Goal: Task Accomplishment & Management: Complete application form

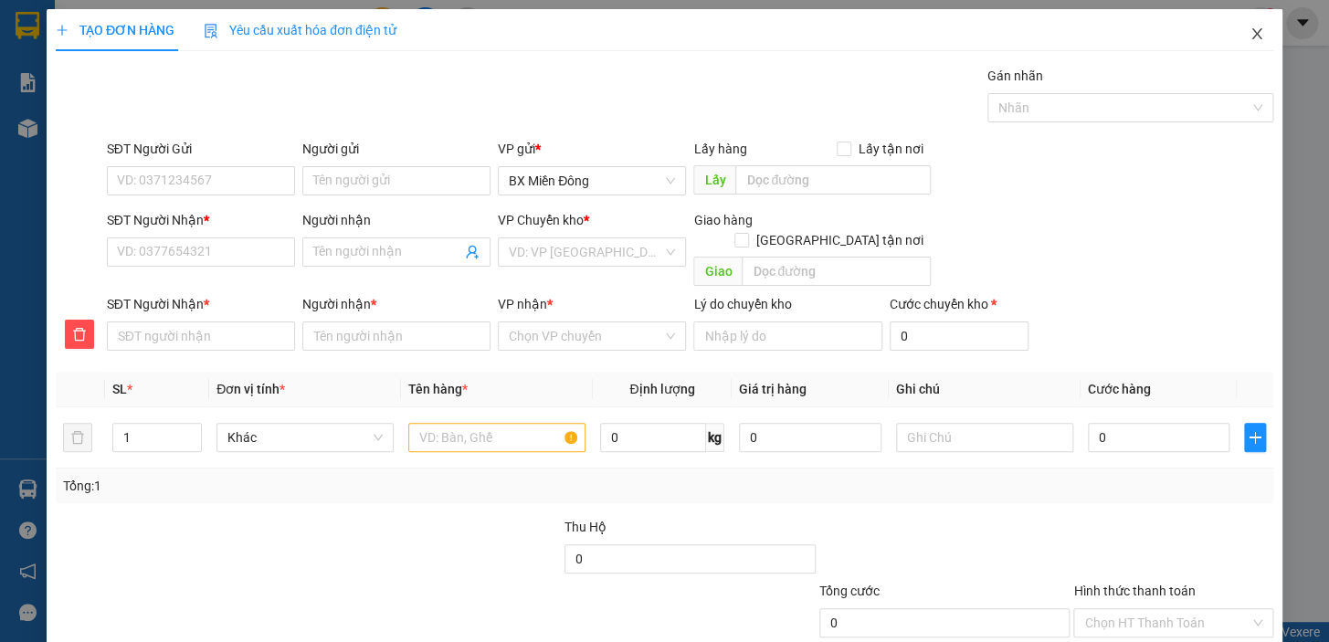
click at [1252, 37] on span "Close" at bounding box center [1257, 34] width 51 height 51
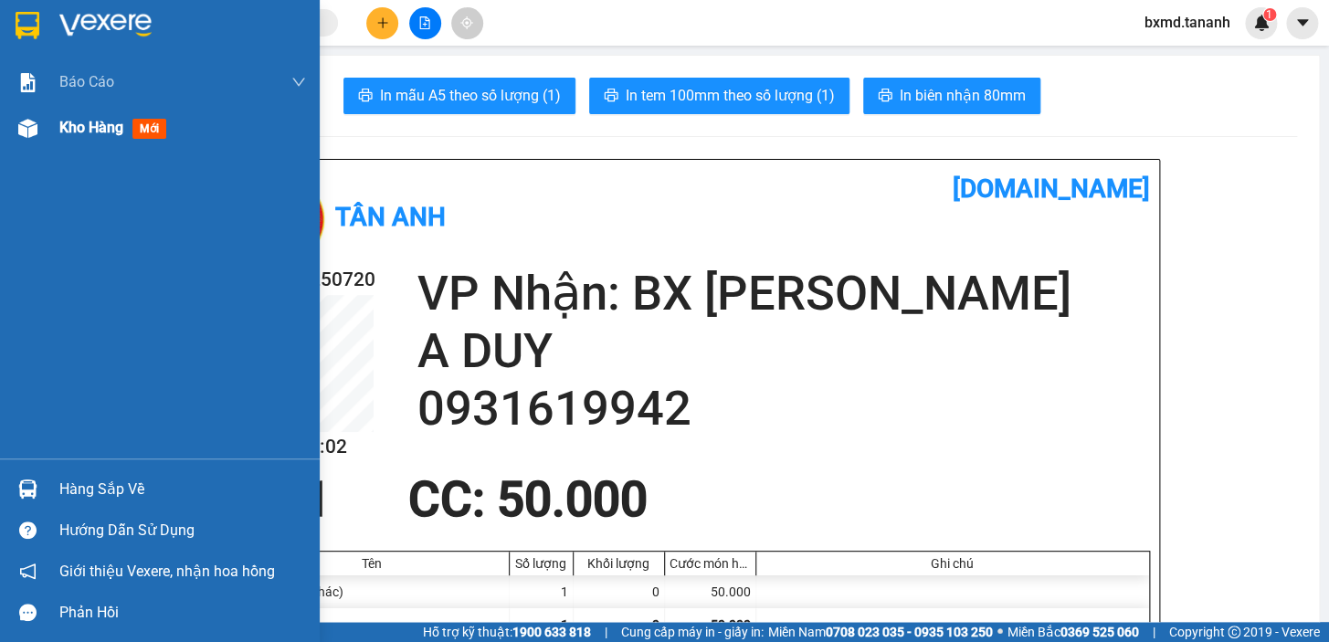
click at [48, 122] on div "Kho hàng mới" at bounding box center [160, 128] width 320 height 46
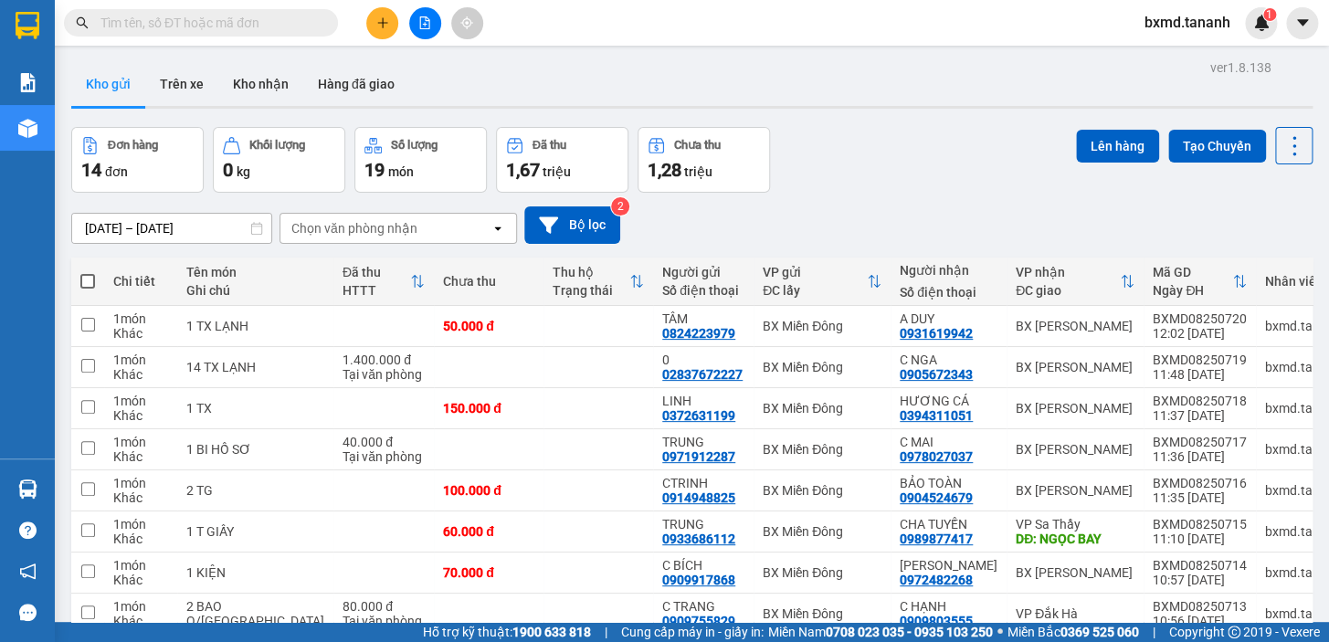
click at [376, 19] on icon "plus" at bounding box center [382, 22] width 13 height 13
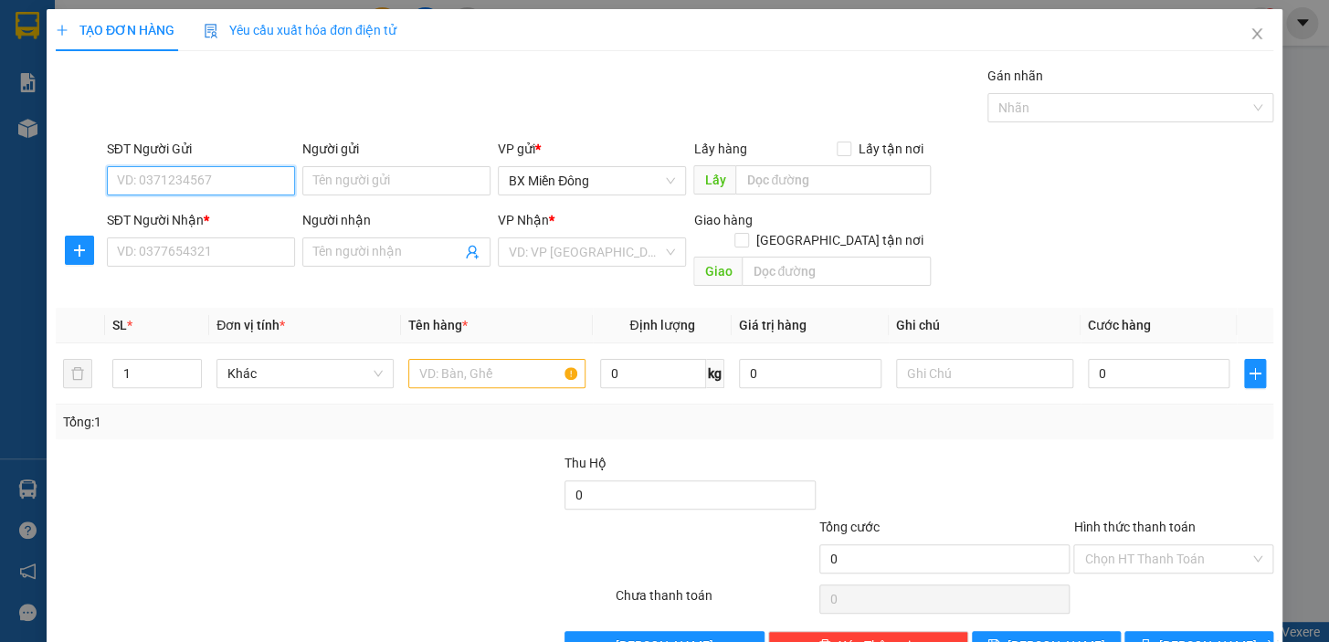
scroll to position [33, 0]
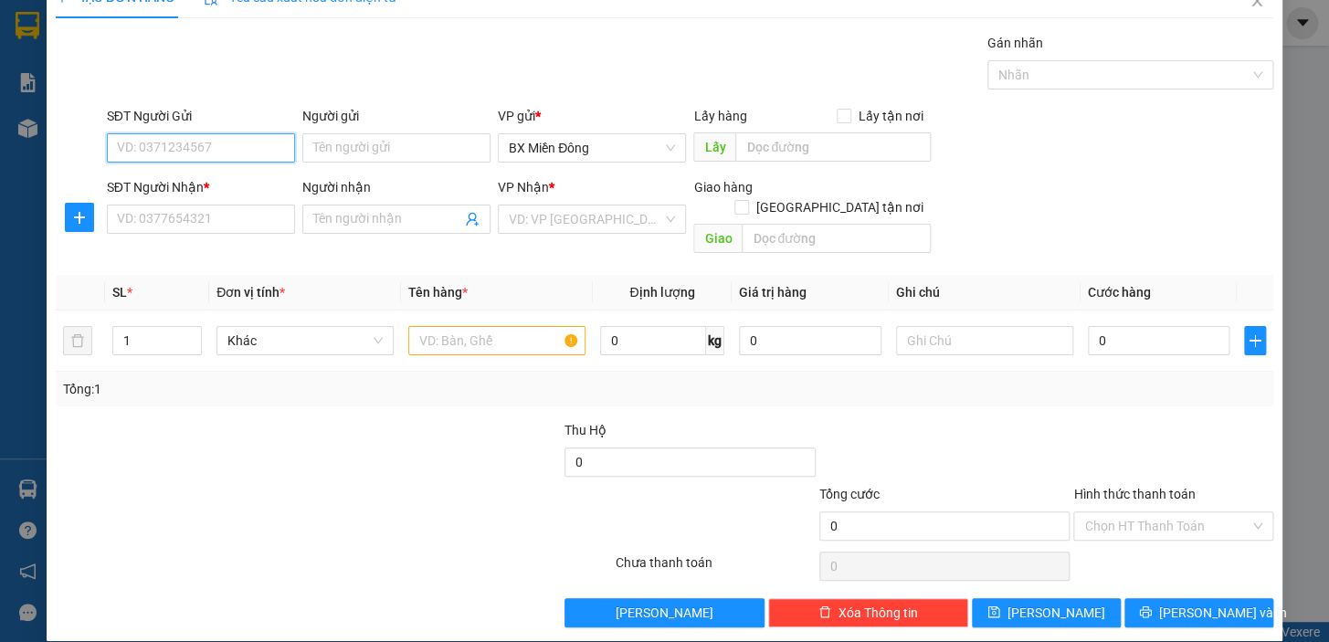
click at [238, 145] on input "SĐT Người Gửi" at bounding box center [201, 147] width 188 height 29
type input "0329327947"
click at [387, 149] on input "Người gửi" at bounding box center [396, 147] width 188 height 29
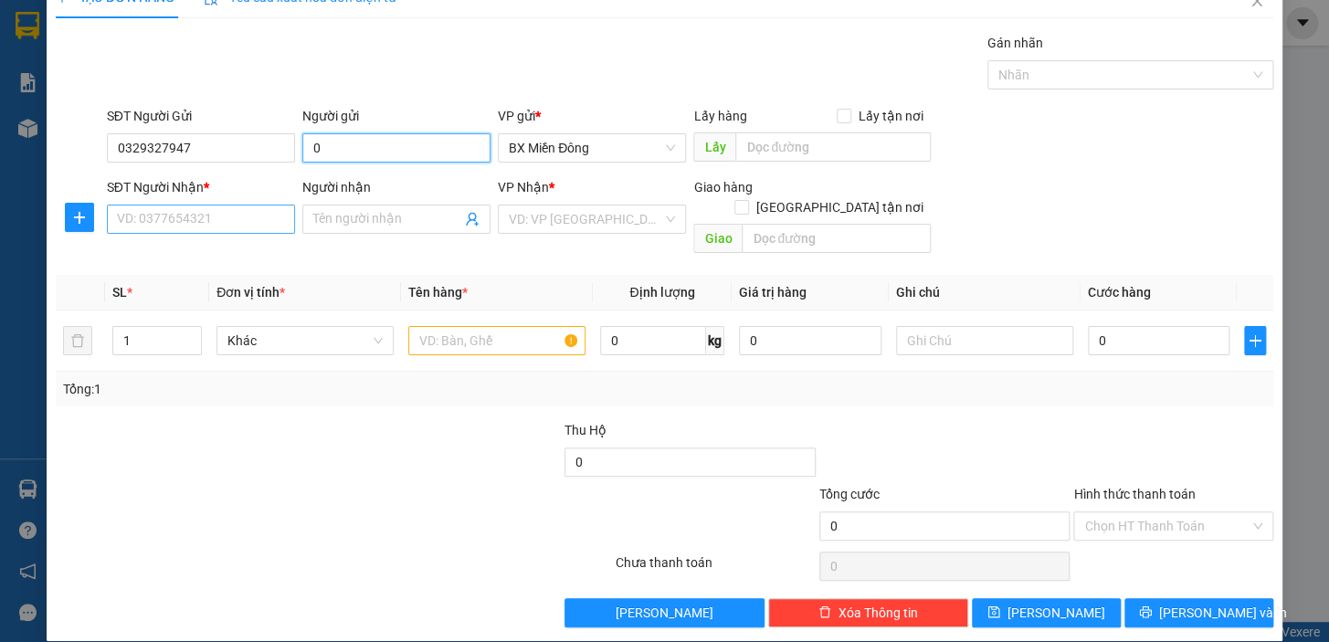
type input "0"
click at [234, 221] on input "SĐT Người Nhận *" at bounding box center [201, 219] width 188 height 29
type input "0962722039"
click at [335, 223] on input "Người nhận" at bounding box center [387, 219] width 148 height 20
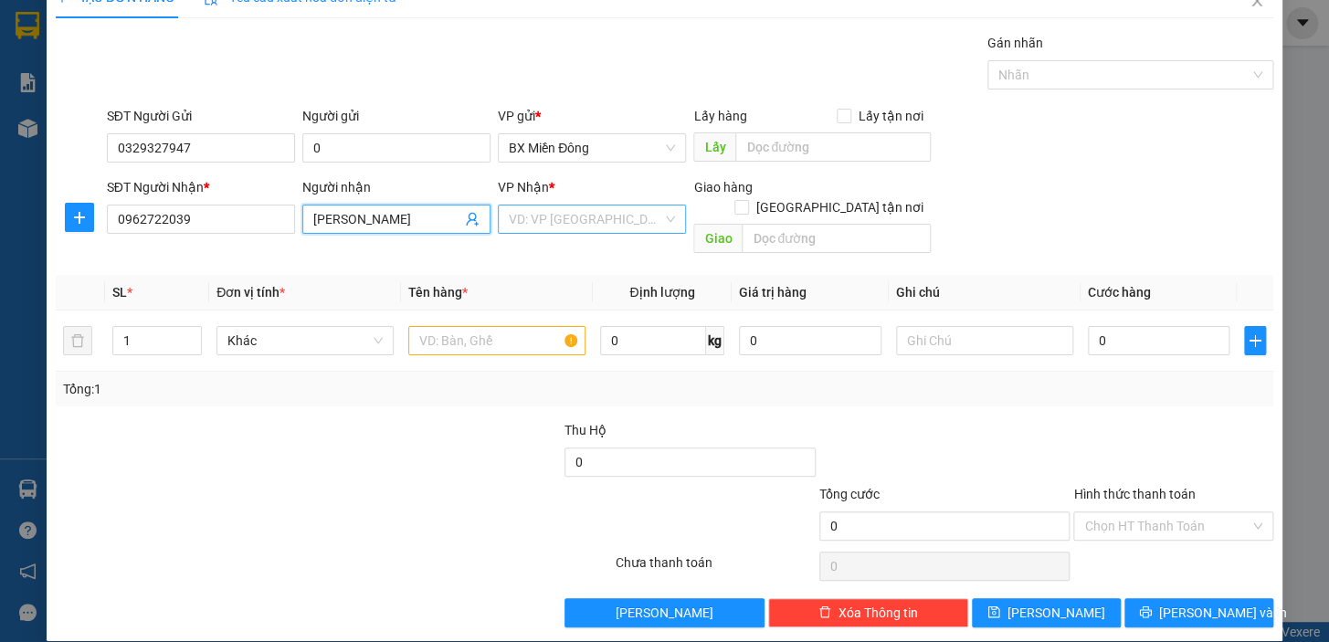
type input "[PERSON_NAME]"
click at [652, 215] on input "search" at bounding box center [586, 219] width 154 height 27
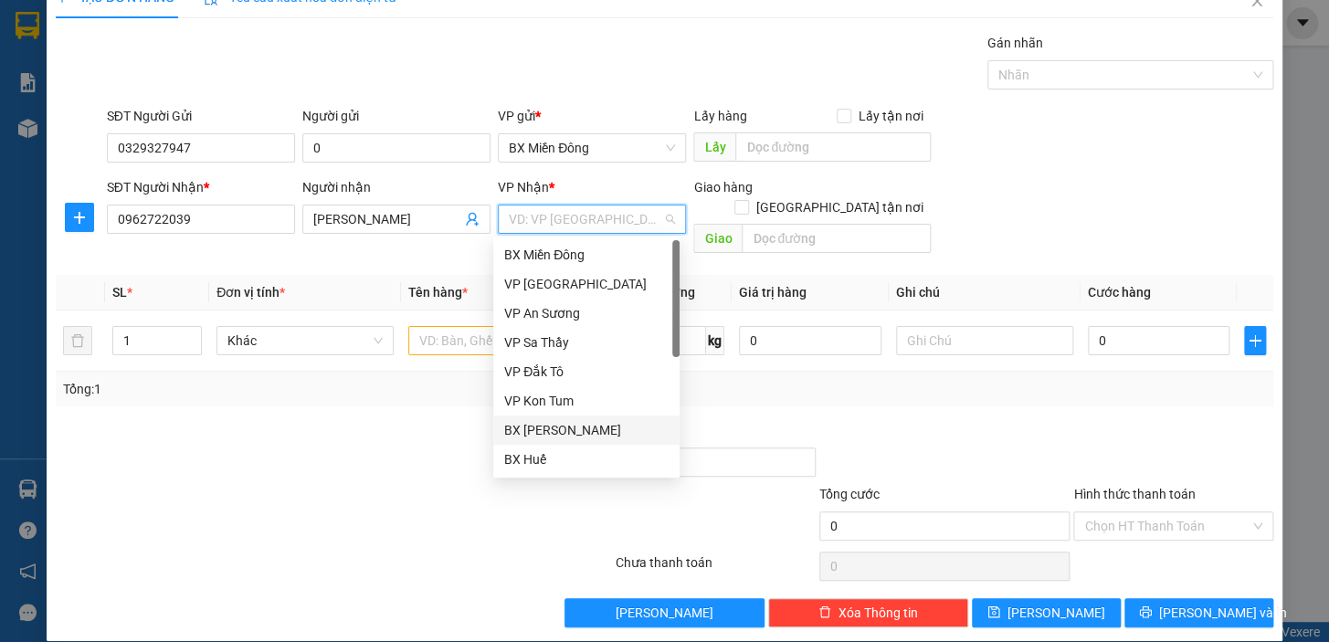
click at [580, 431] on div "BX [PERSON_NAME]" at bounding box center [586, 430] width 164 height 20
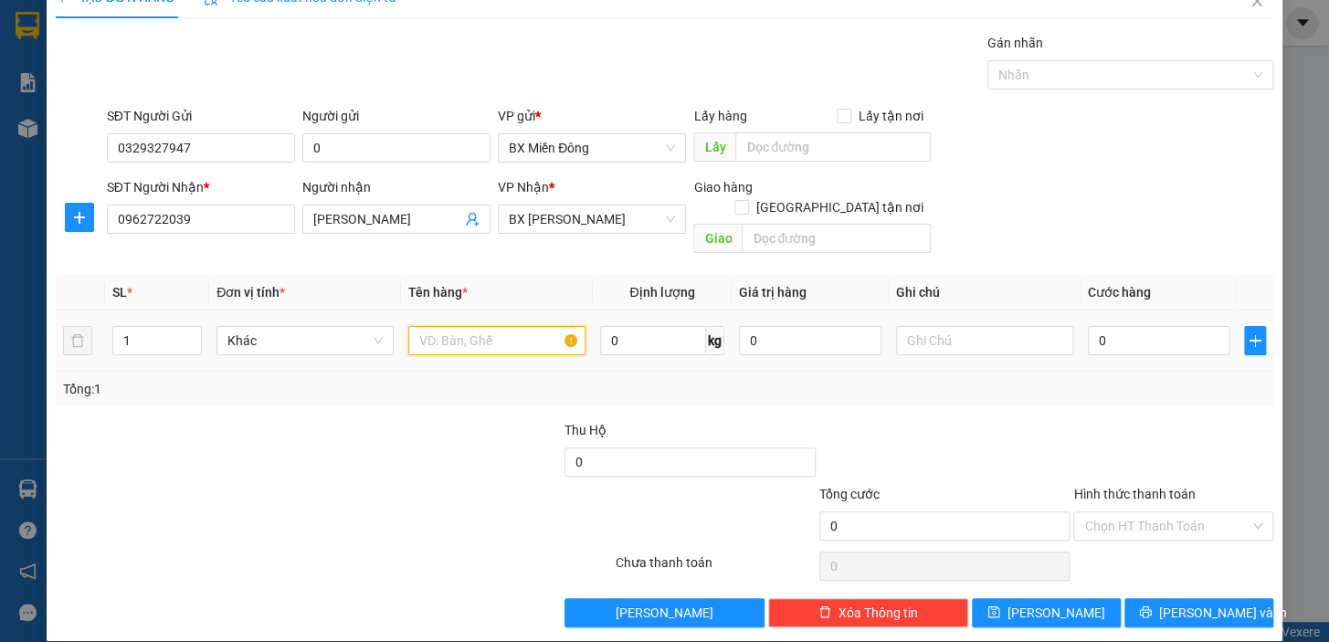
click at [543, 326] on input "text" at bounding box center [496, 340] width 177 height 29
type input "1 C ĐEN"
click at [1148, 323] on div "0" at bounding box center [1159, 341] width 143 height 37
click at [1116, 326] on input "0" at bounding box center [1159, 340] width 143 height 29
type input "4"
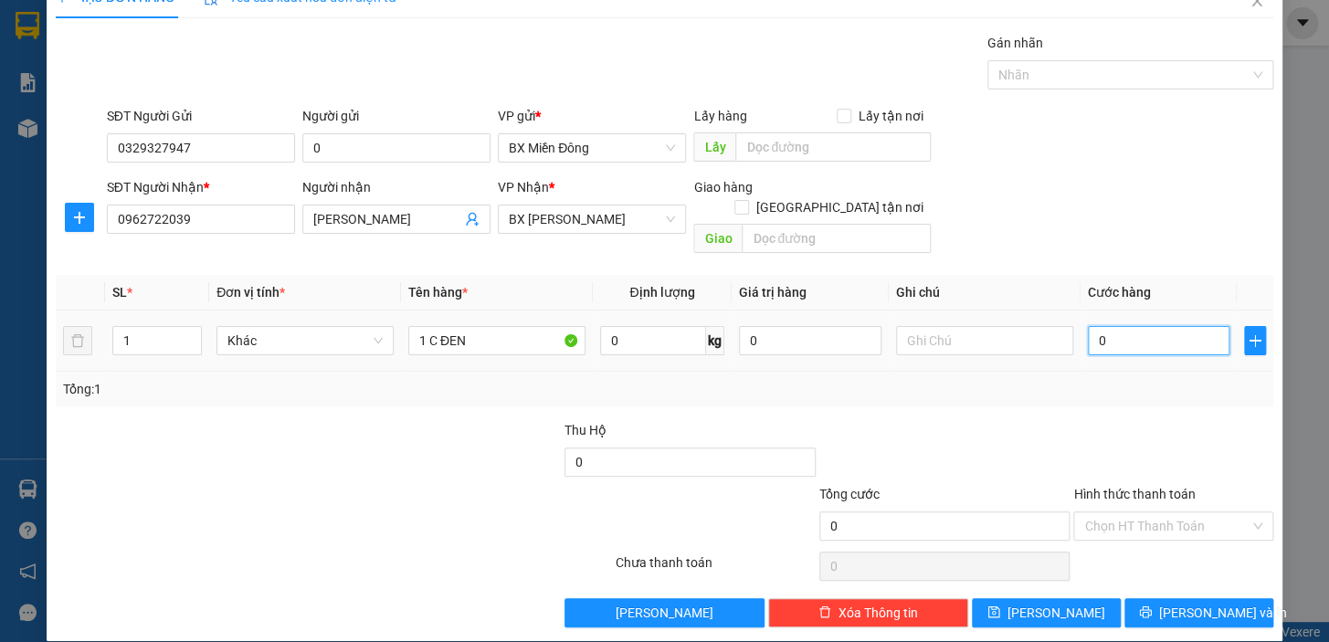
type input "4"
type input "40"
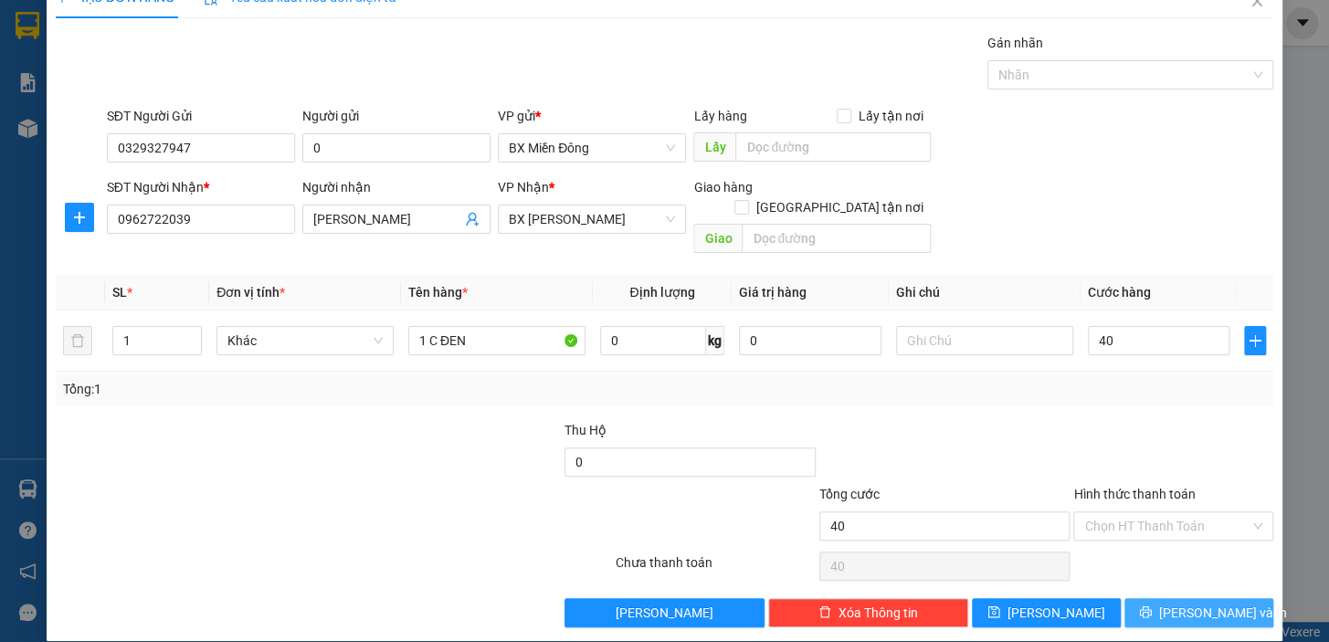
type input "40.000"
click at [1202, 603] on span "[PERSON_NAME] và In" at bounding box center [1224, 613] width 128 height 20
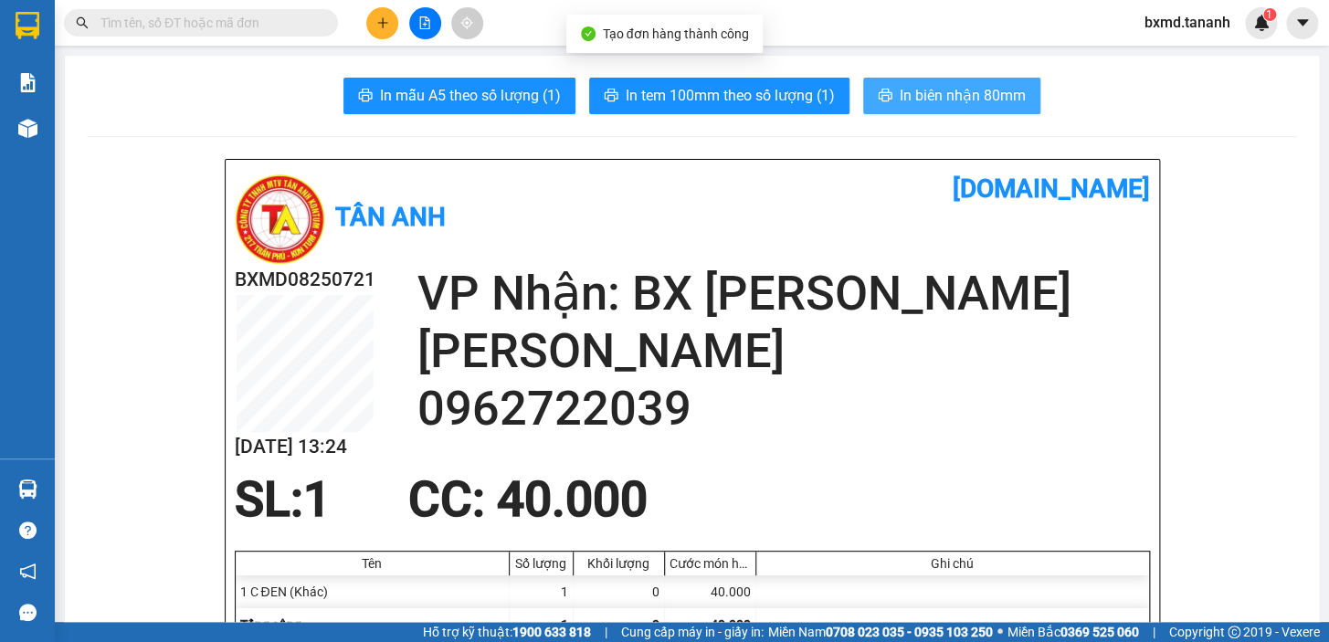
click at [916, 100] on span "In biên nhận 80mm" at bounding box center [963, 95] width 126 height 23
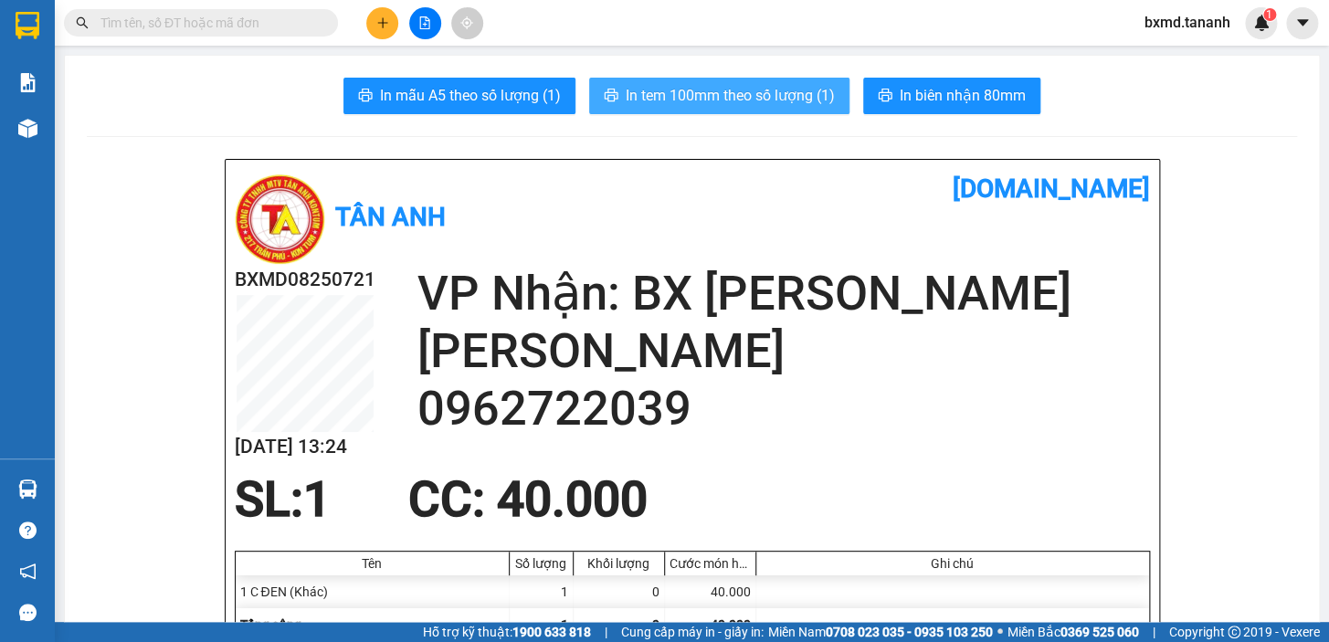
click at [743, 81] on button "In tem 100mm theo số lượng (1)" at bounding box center [719, 96] width 260 height 37
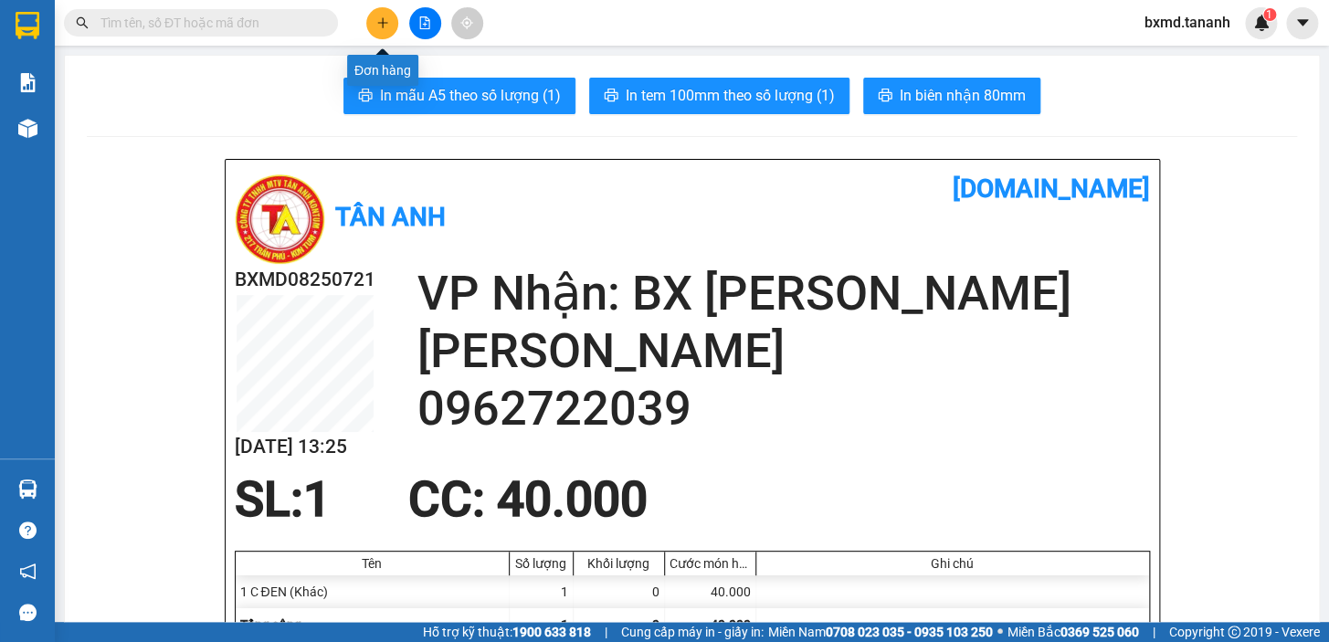
click at [382, 24] on icon "plus" at bounding box center [382, 22] width 1 height 10
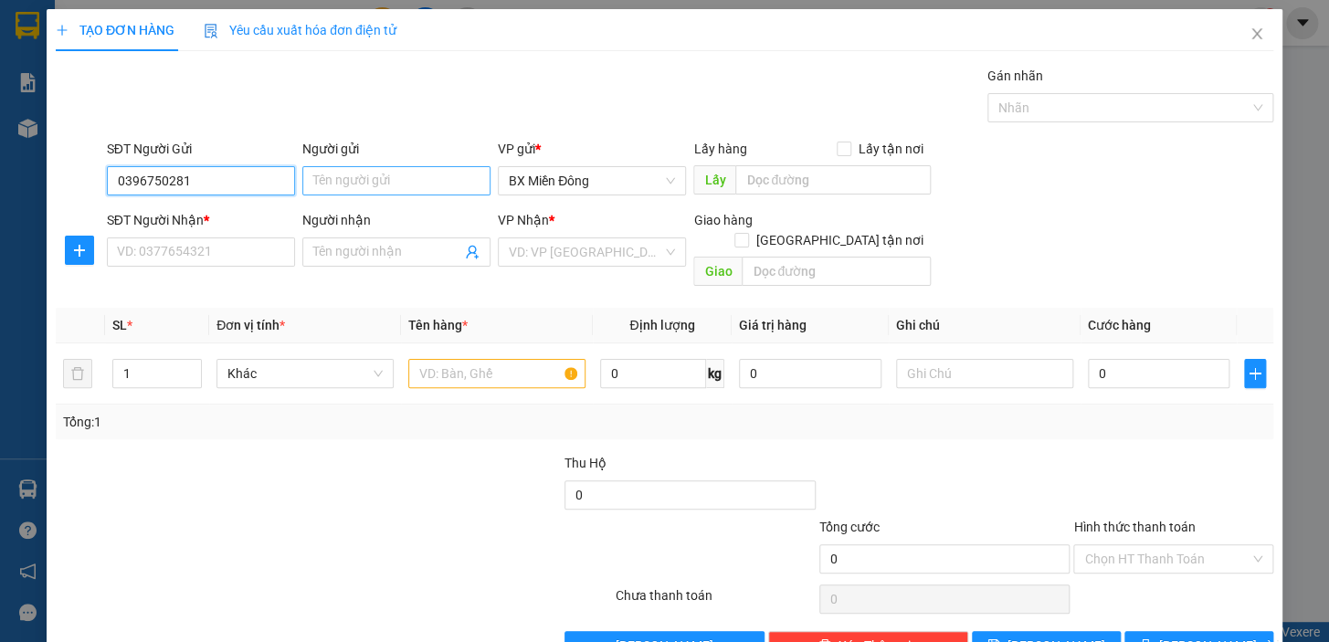
type input "0396750281"
click at [409, 166] on input "Người gửi" at bounding box center [396, 180] width 188 height 29
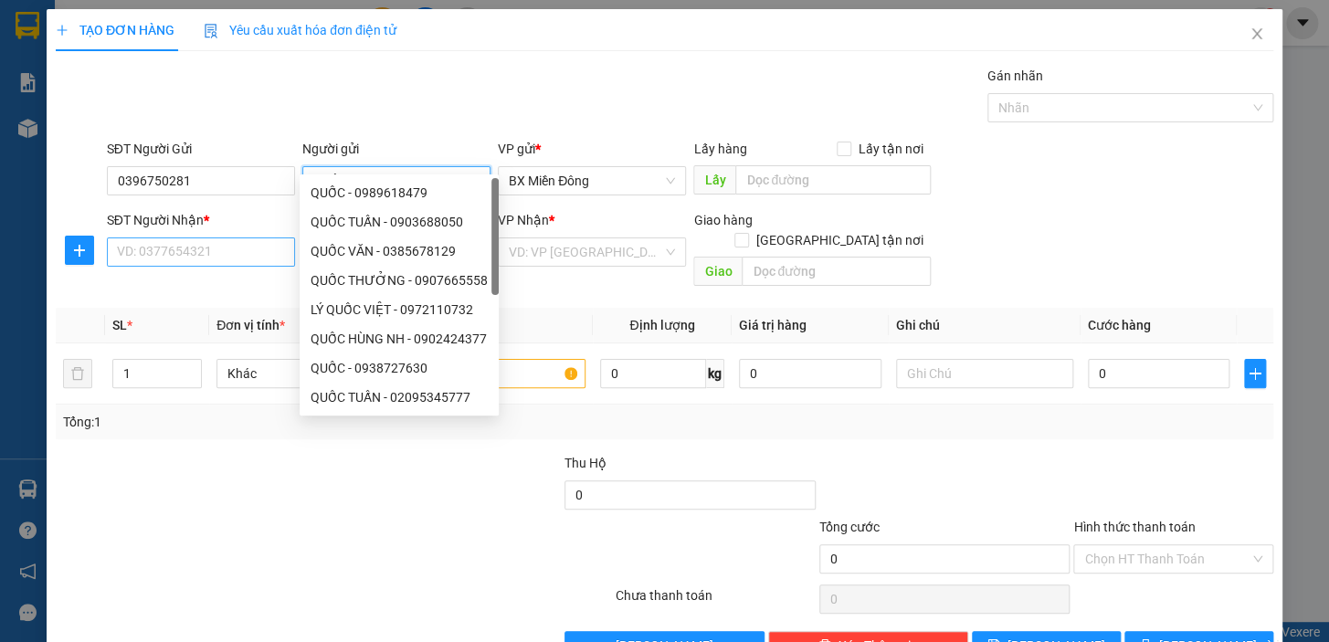
type input "QUỐC"
click at [247, 238] on input "SĐT Người Nhận *" at bounding box center [201, 252] width 188 height 29
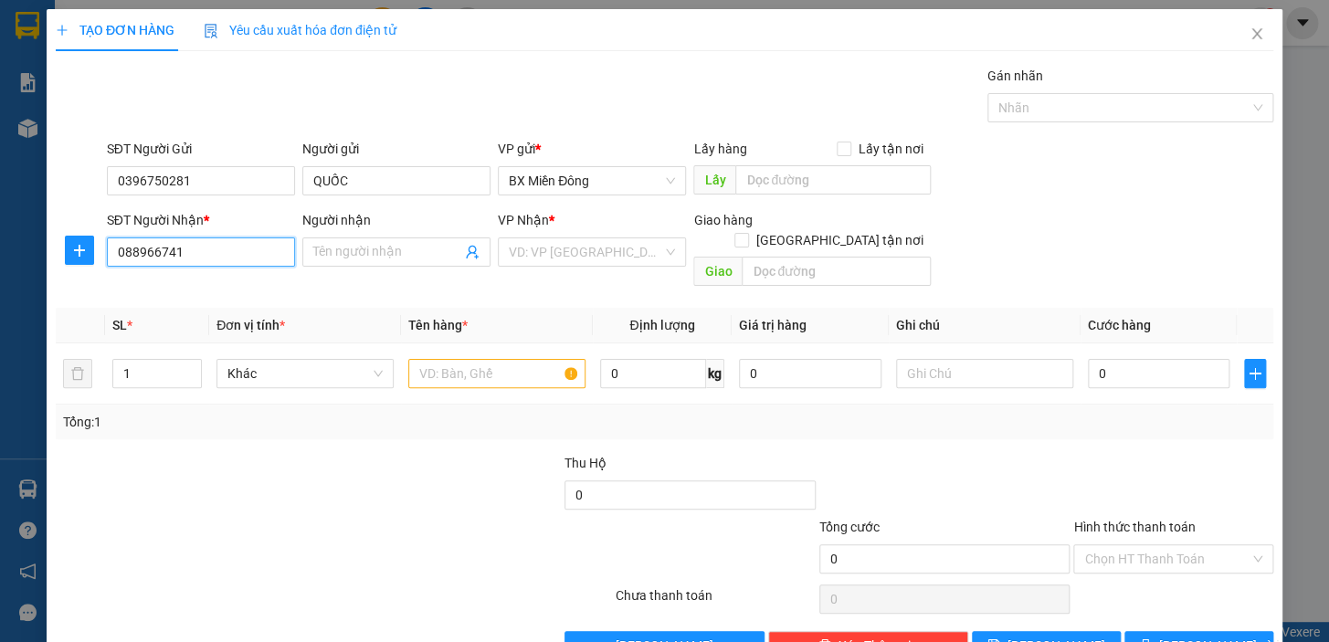
click at [122, 238] on input "088966741" at bounding box center [201, 252] width 188 height 29
type input "0388966741"
click at [420, 242] on input "Người nhận" at bounding box center [387, 252] width 148 height 20
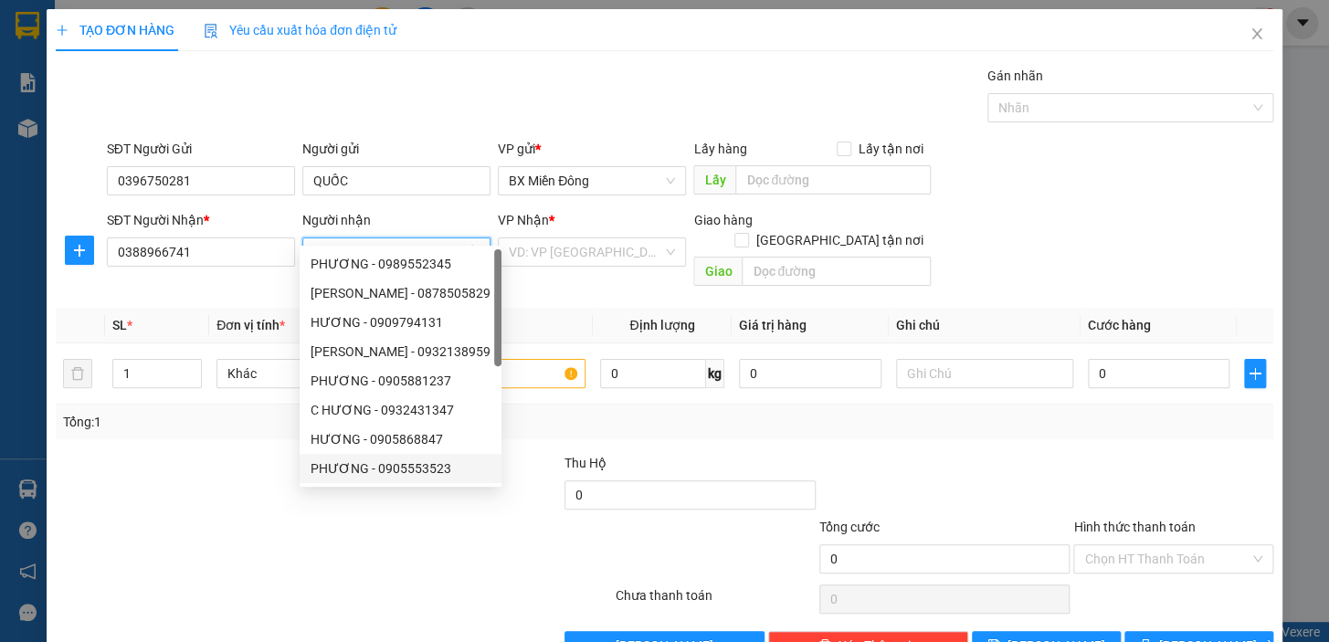
type input "HƯƠNG"
click at [231, 531] on div at bounding box center [232, 549] width 356 height 64
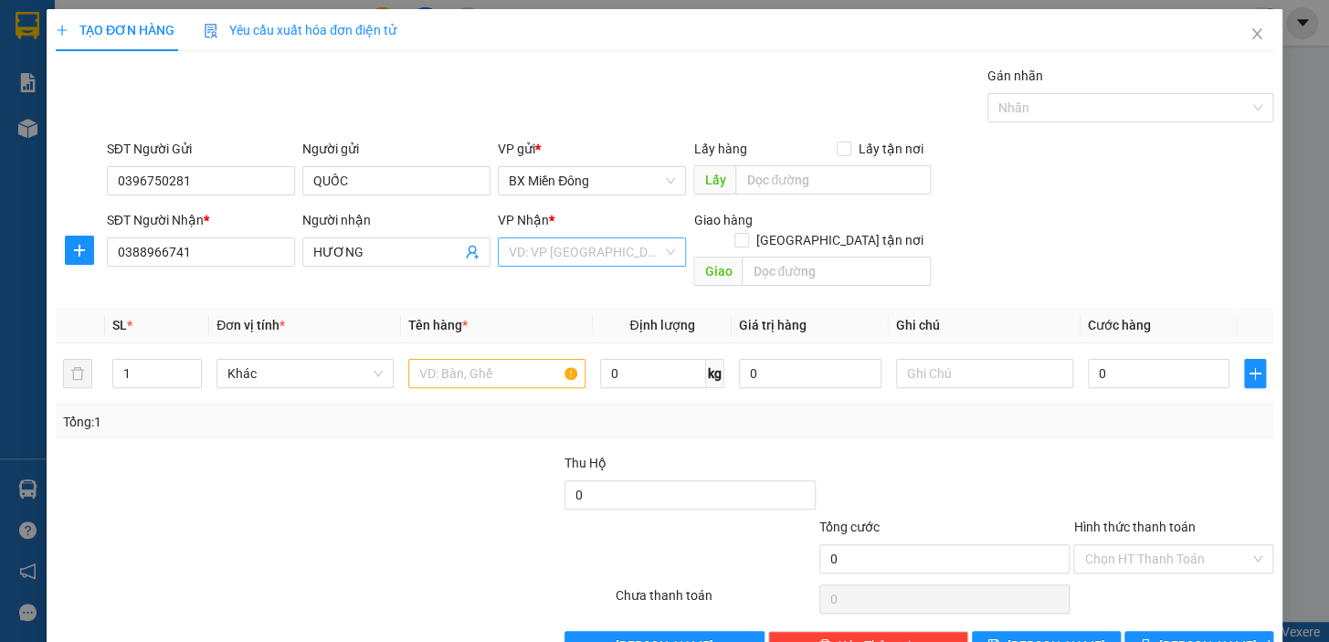
click at [642, 238] on input "search" at bounding box center [586, 251] width 154 height 27
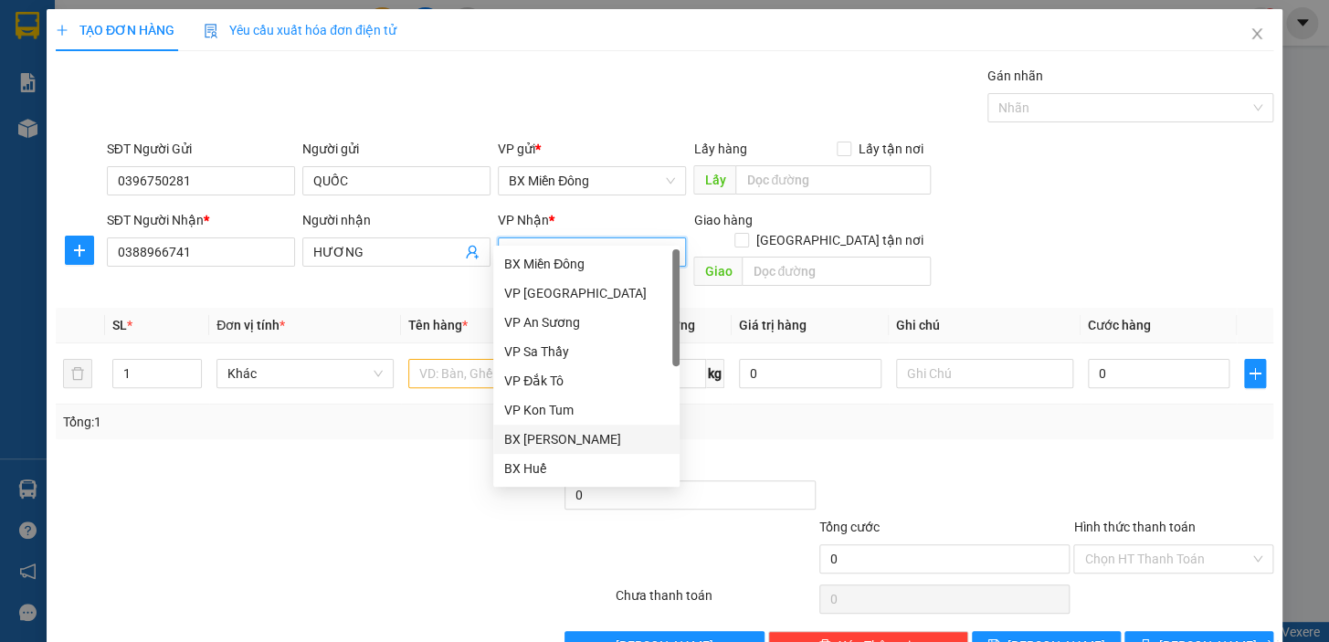
click at [594, 447] on div "BX [PERSON_NAME]" at bounding box center [586, 439] width 164 height 20
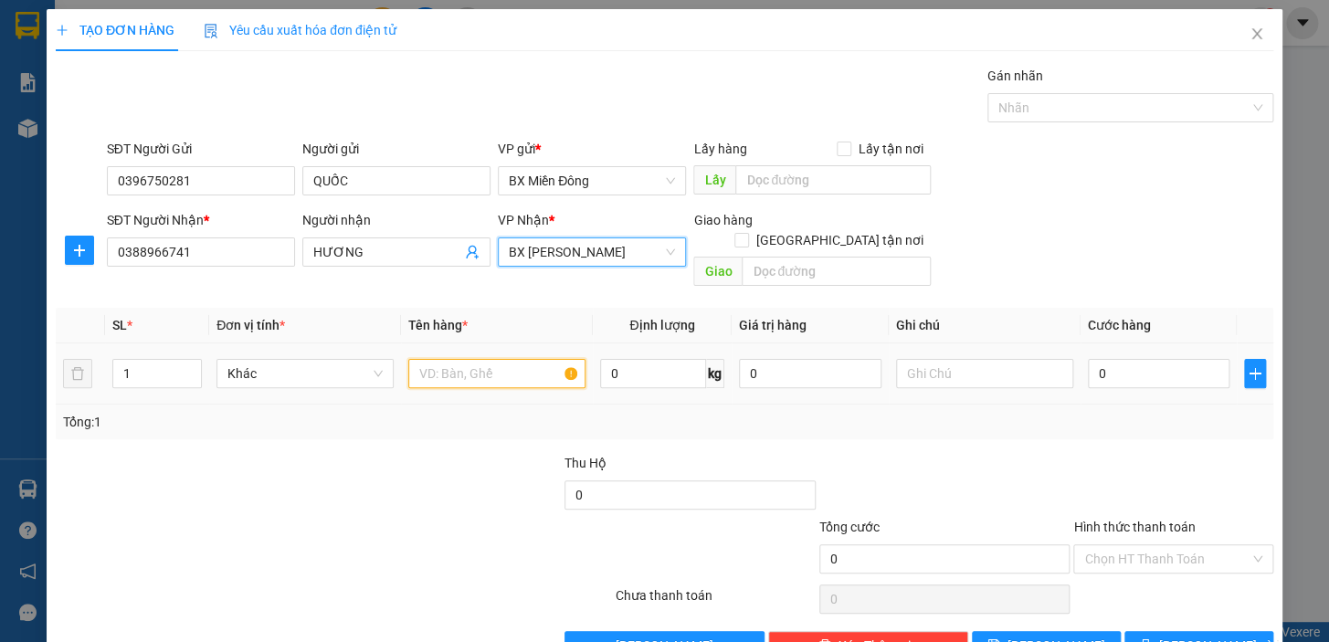
click at [503, 359] on input "text" at bounding box center [496, 373] width 177 height 29
type input "2 THÙNG LẠNHH"
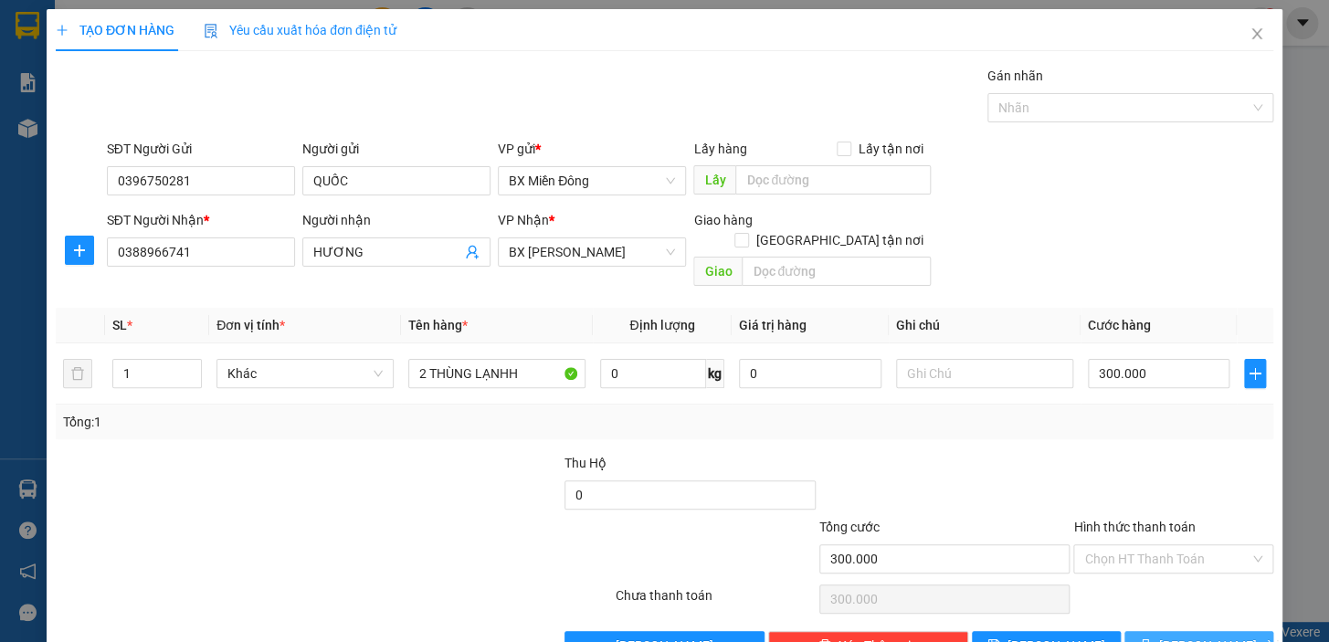
click at [1208, 636] on span "[PERSON_NAME] và In" at bounding box center [1224, 646] width 128 height 20
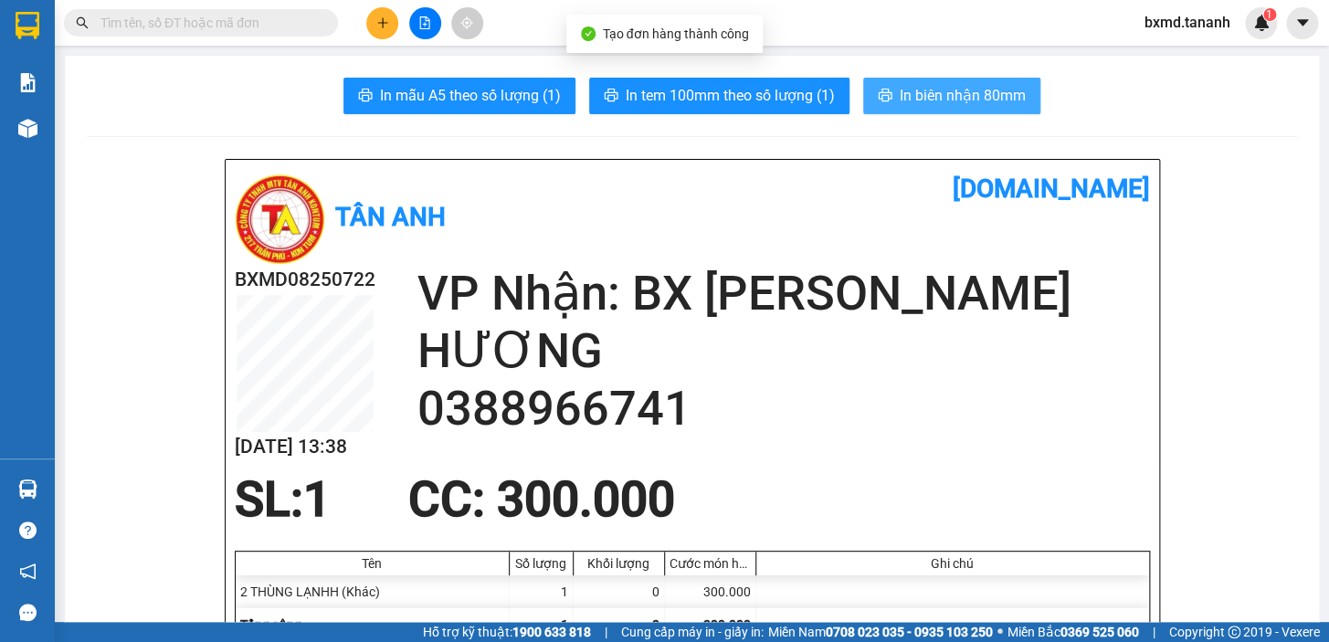
click at [945, 97] on span "In biên nhận 80mm" at bounding box center [963, 95] width 126 height 23
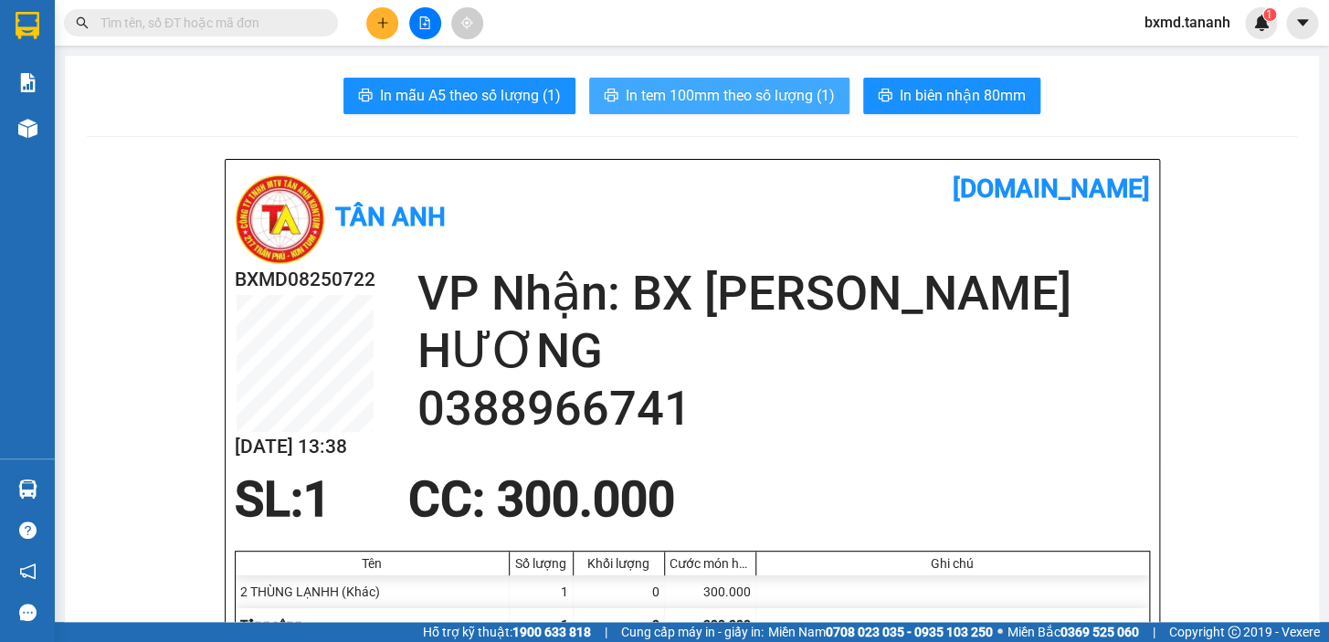
click at [753, 89] on span "In tem 100mm theo số lượng (1)" at bounding box center [730, 95] width 209 height 23
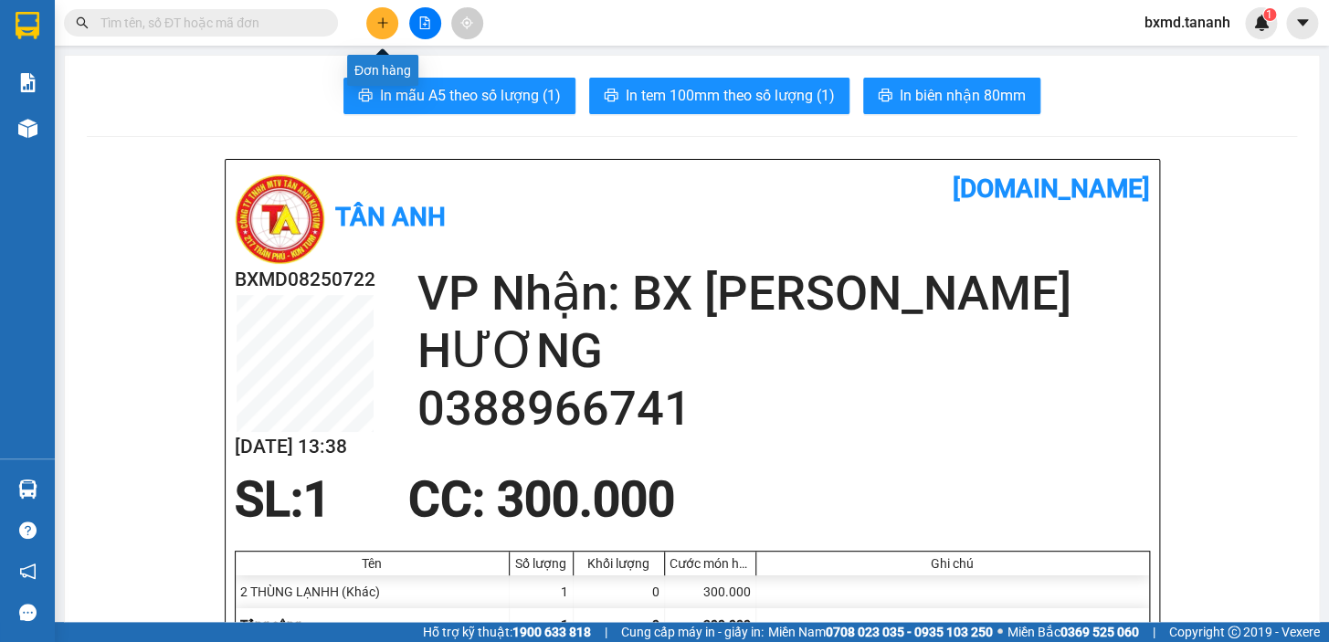
click at [390, 26] on button at bounding box center [382, 23] width 32 height 32
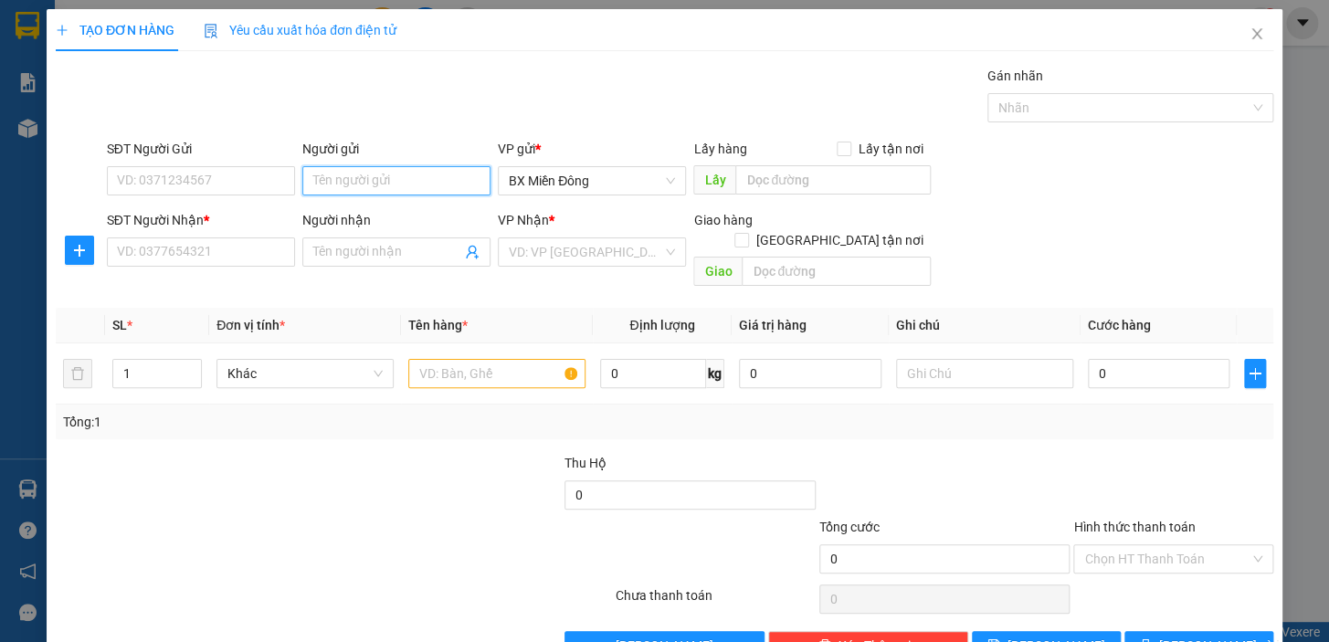
click at [389, 166] on input "Người gửi" at bounding box center [396, 180] width 188 height 29
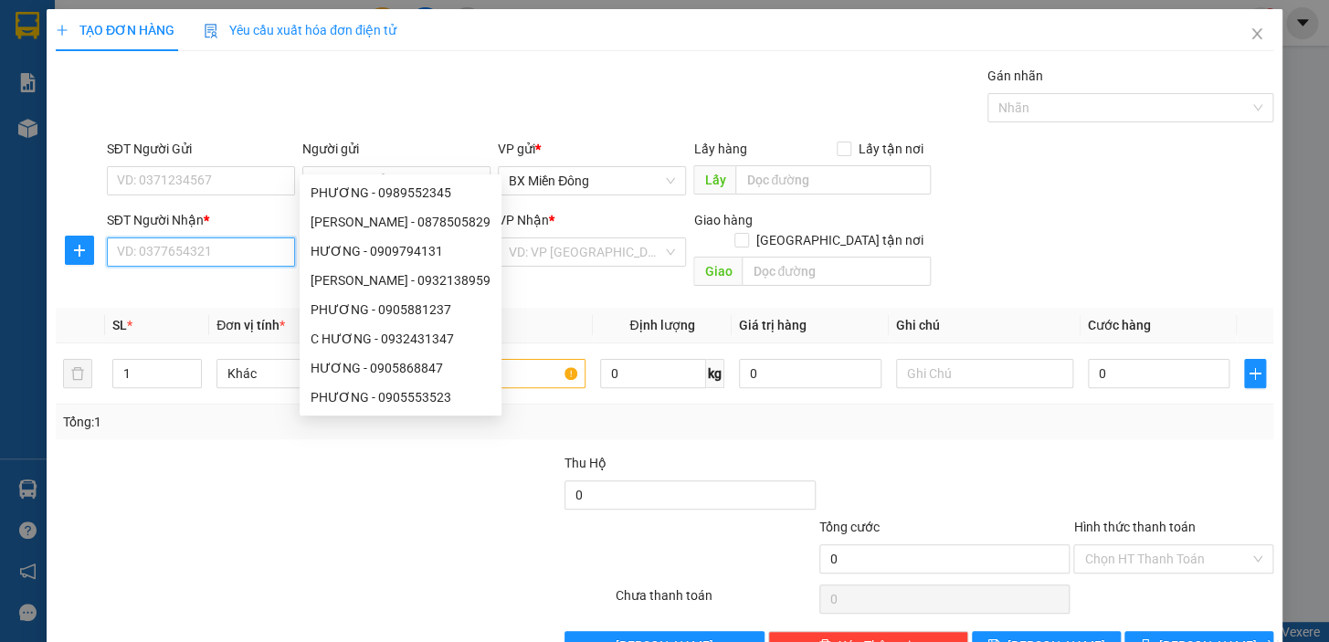
click at [228, 238] on input "SĐT Người Nhận *" at bounding box center [201, 252] width 188 height 29
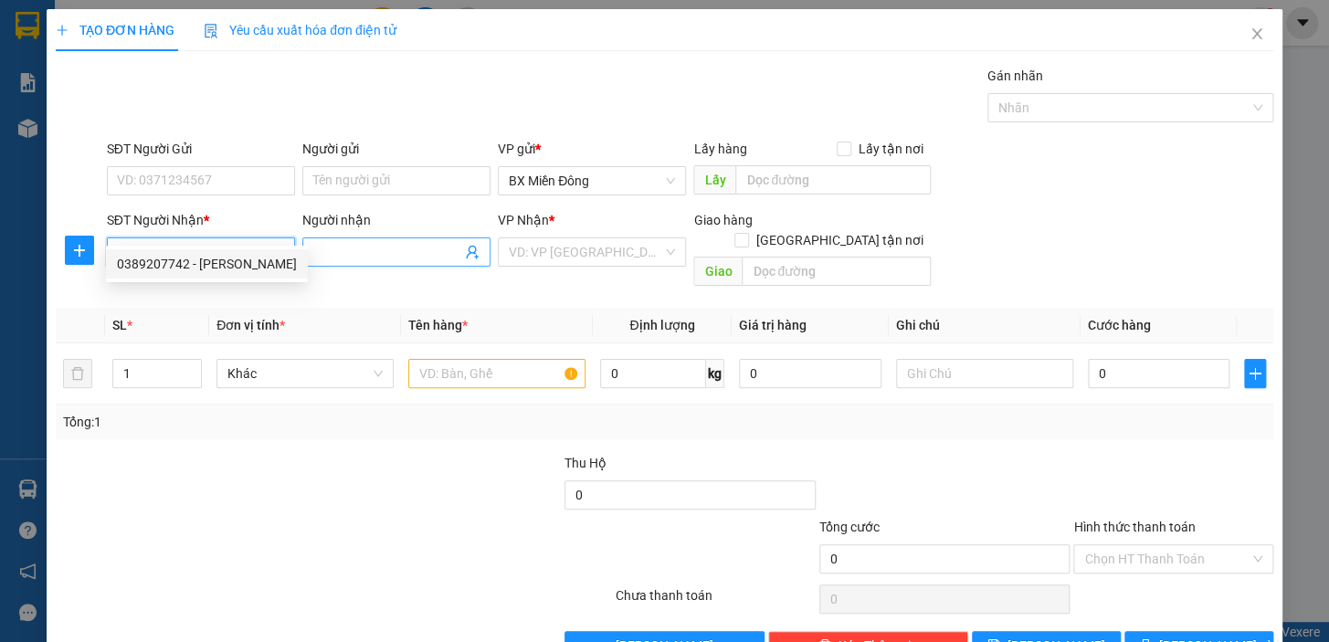
type input "0389207742"
click at [382, 242] on input "Người nhận" at bounding box center [387, 252] width 148 height 20
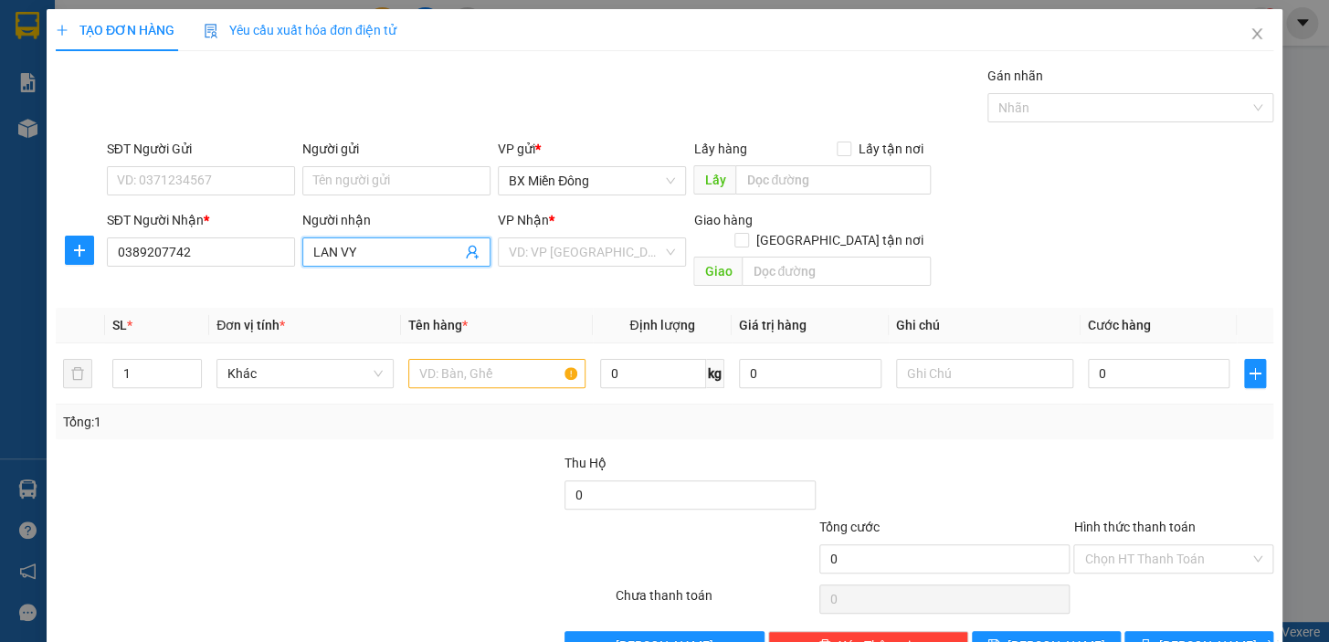
click at [323, 242] on input "LAN VY" at bounding box center [387, 252] width 148 height 20
type input "LAN VY"
click at [249, 166] on input "SĐT Người Gửi" at bounding box center [201, 180] width 188 height 29
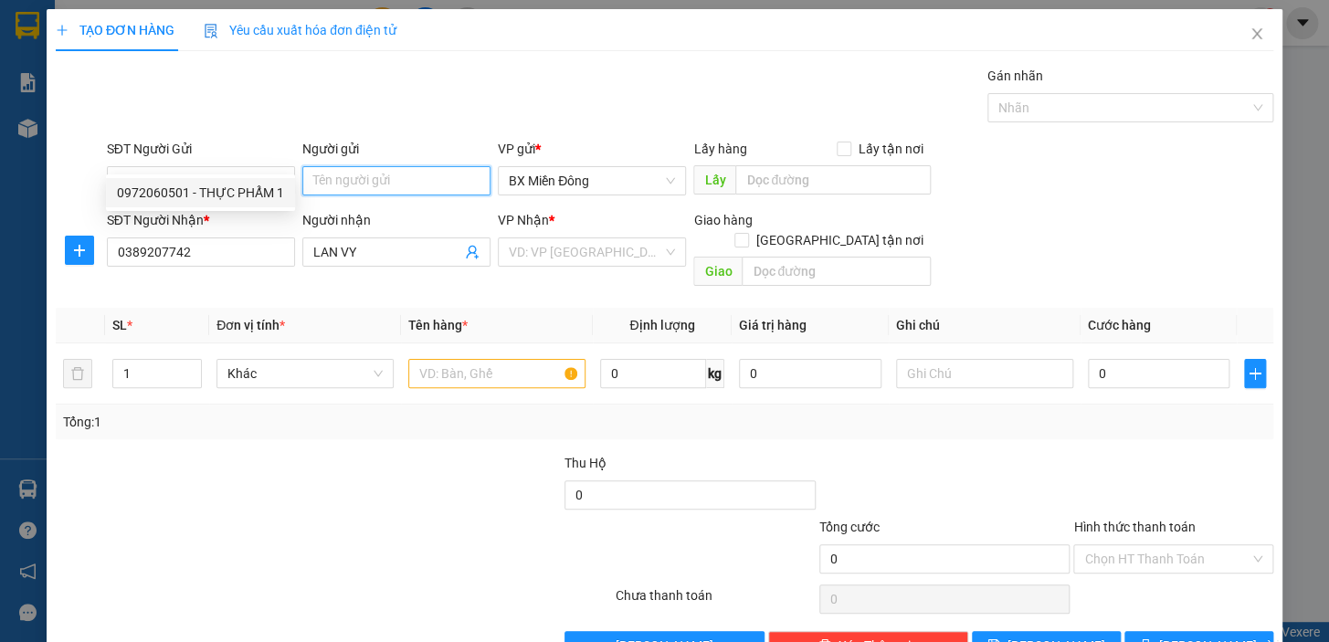
click at [392, 166] on input "Người gửi" at bounding box center [396, 180] width 188 height 29
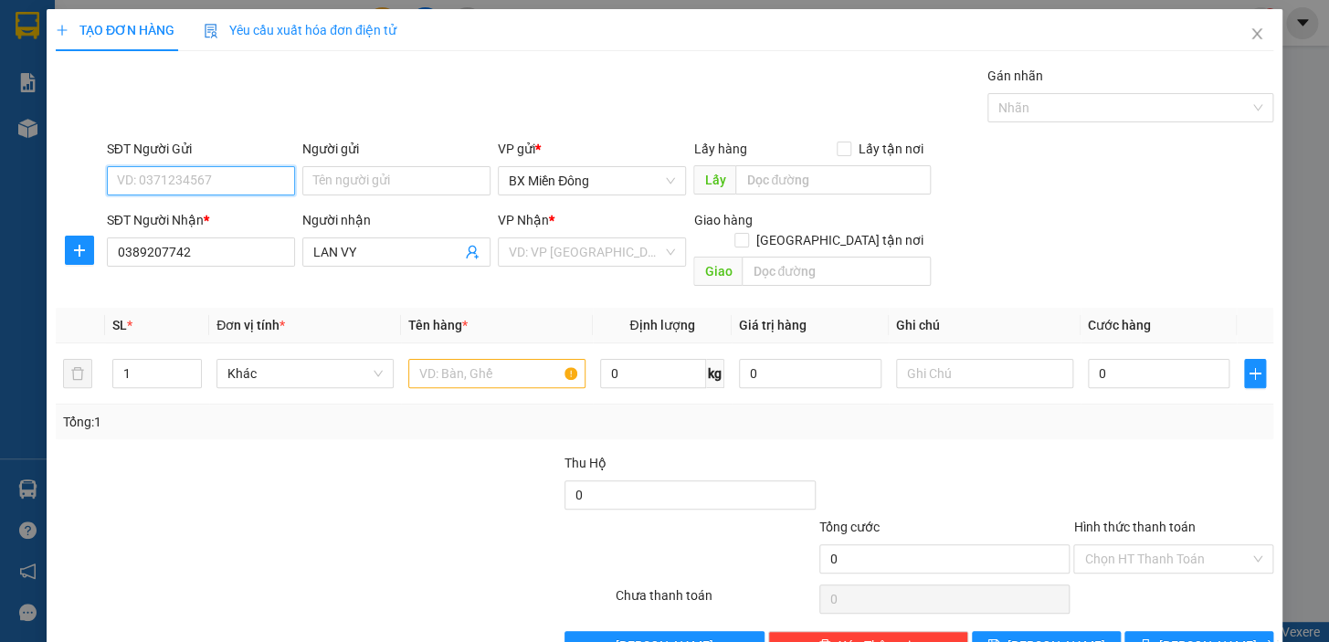
click at [238, 166] on input "SĐT Người Gửi" at bounding box center [201, 180] width 188 height 29
click at [493, 359] on input "text" at bounding box center [496, 373] width 177 height 29
type input "2T GIẤY"
click at [249, 166] on input "SĐT Người Gửi" at bounding box center [201, 180] width 188 height 29
type input "0935987086"
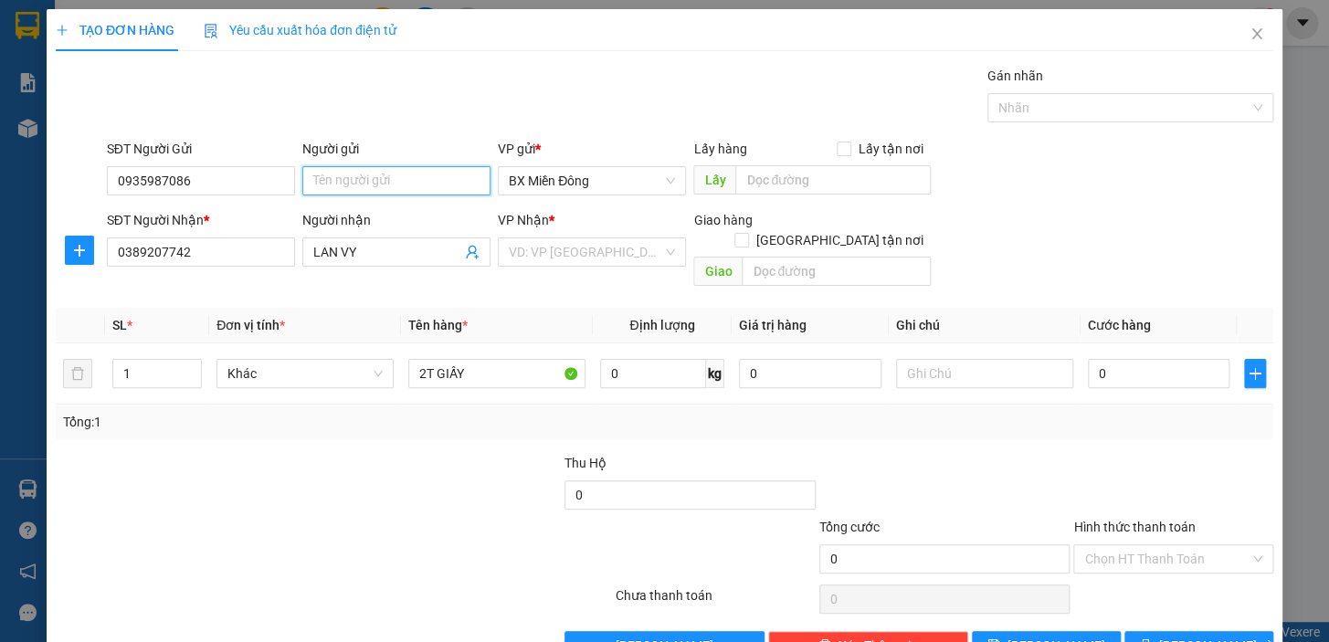
click at [435, 166] on input "Người gửi" at bounding box center [396, 180] width 188 height 29
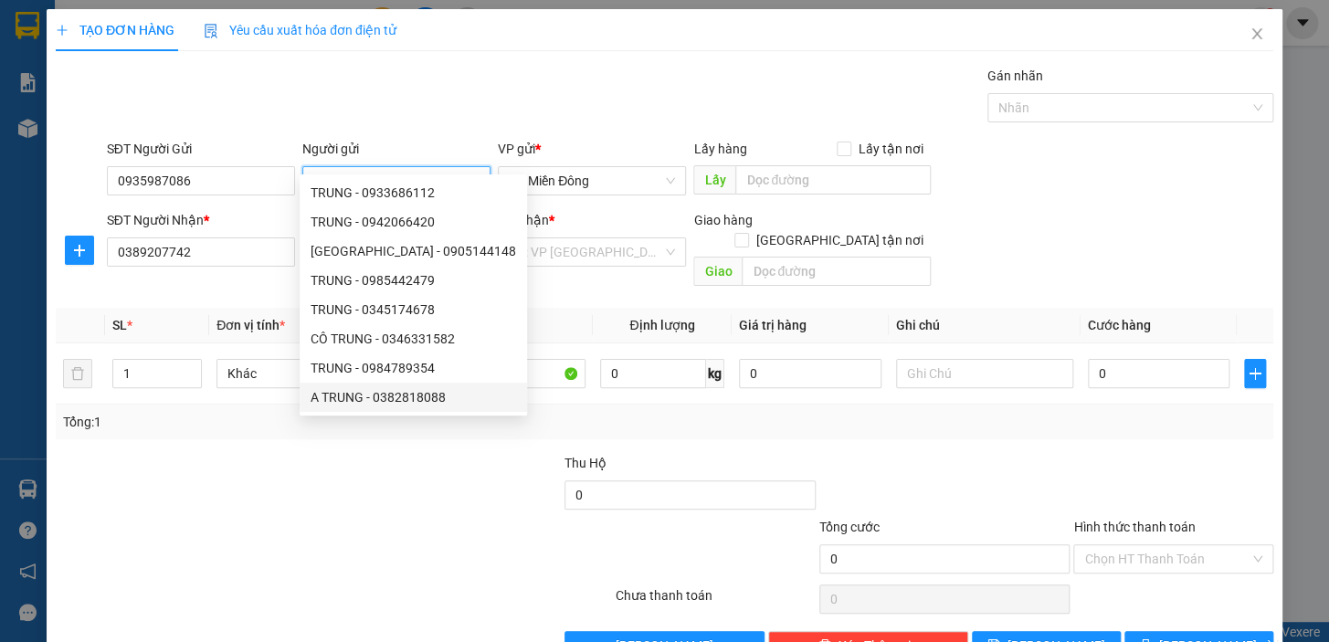
type input "TRUNG"
click at [440, 531] on div at bounding box center [512, 549] width 204 height 64
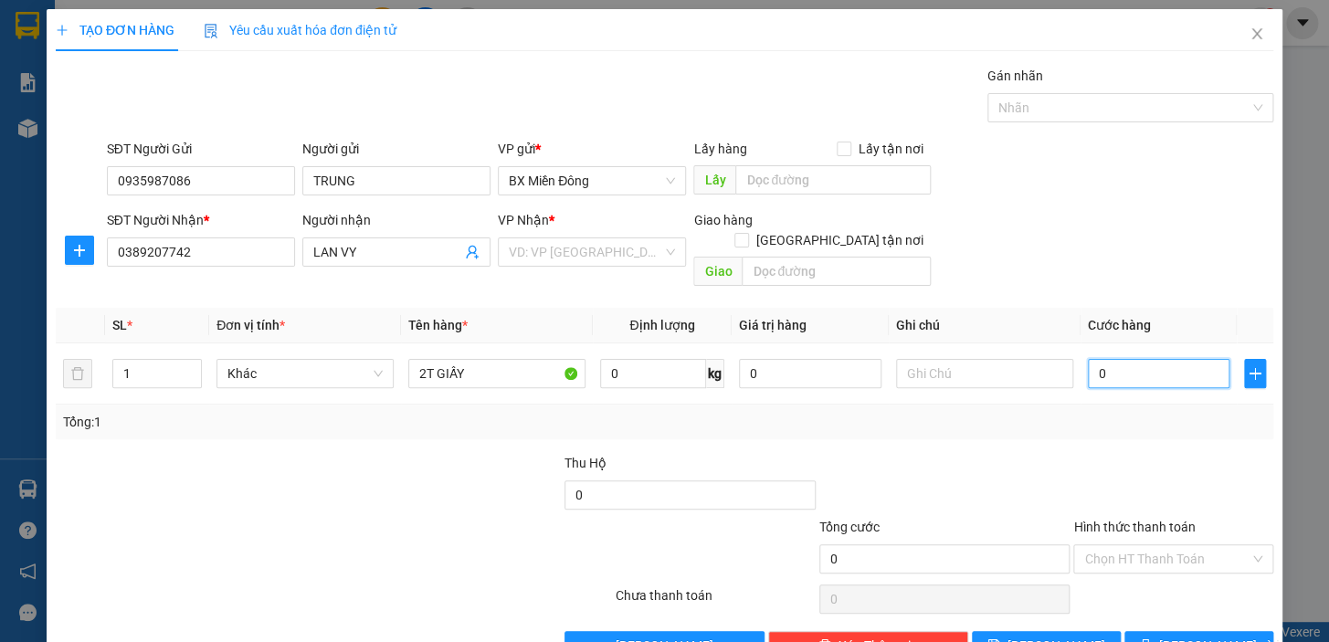
type input "1"
type input "10"
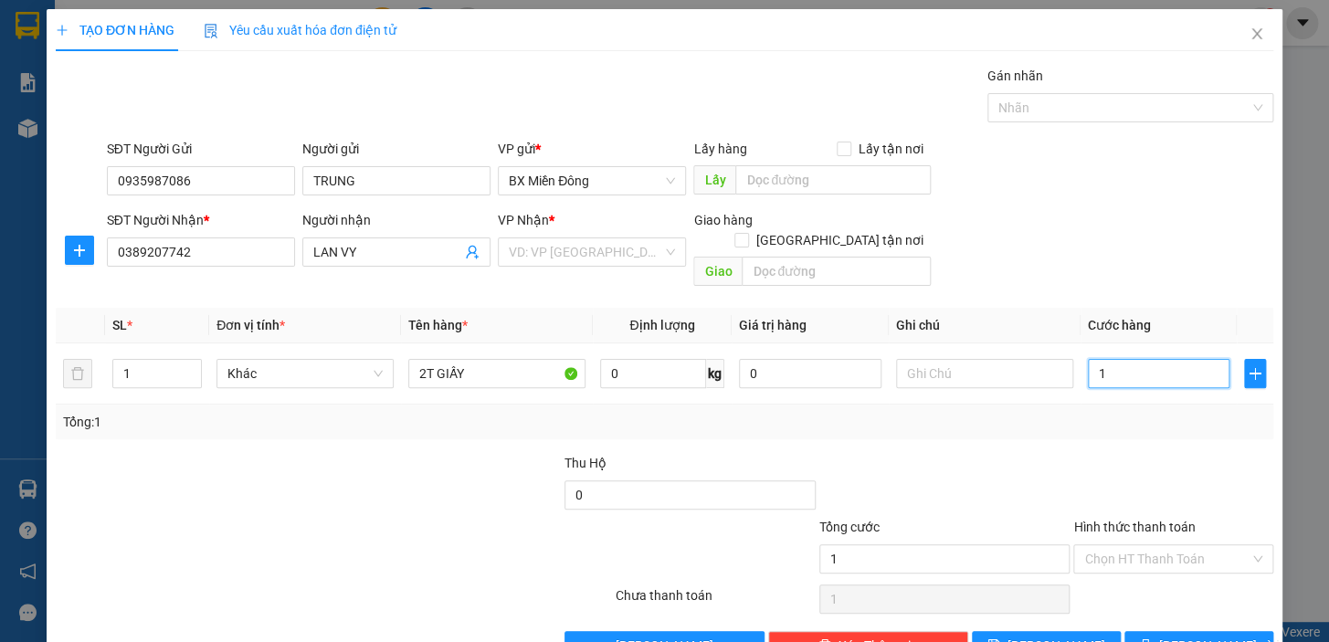
type input "10"
type input "100"
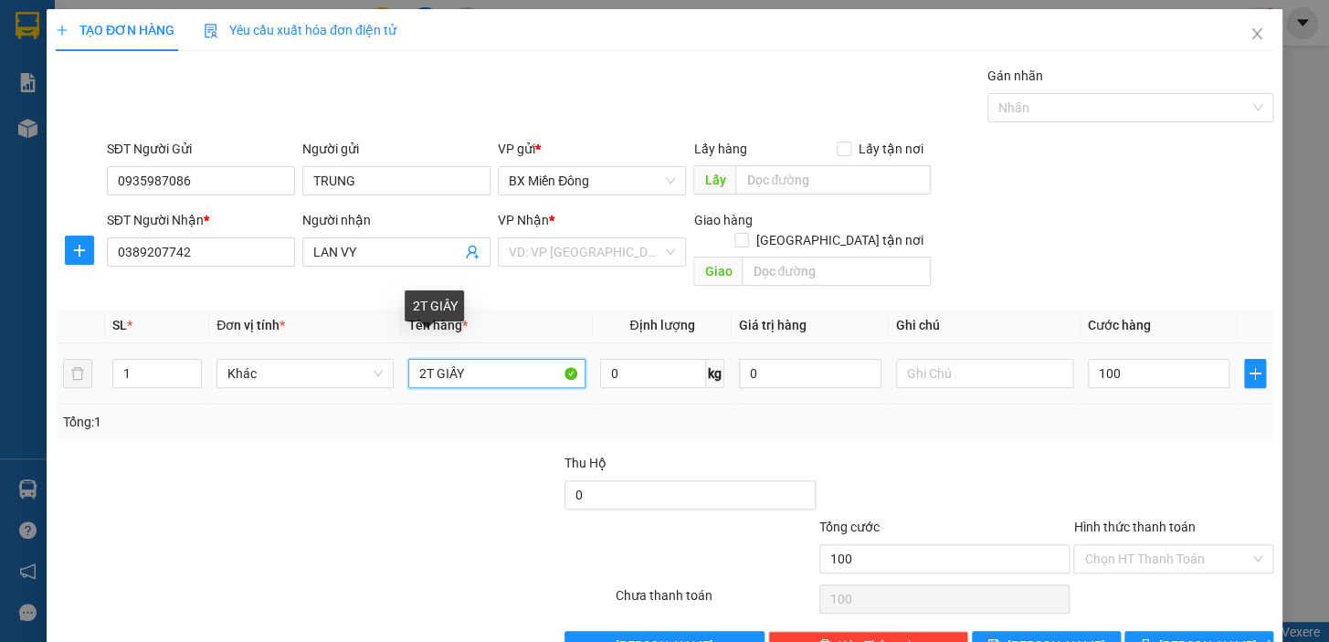
type input "100.000"
click at [486, 359] on input "2T GIẤY" at bounding box center [496, 373] width 177 height 29
type input "2T LẠNH"
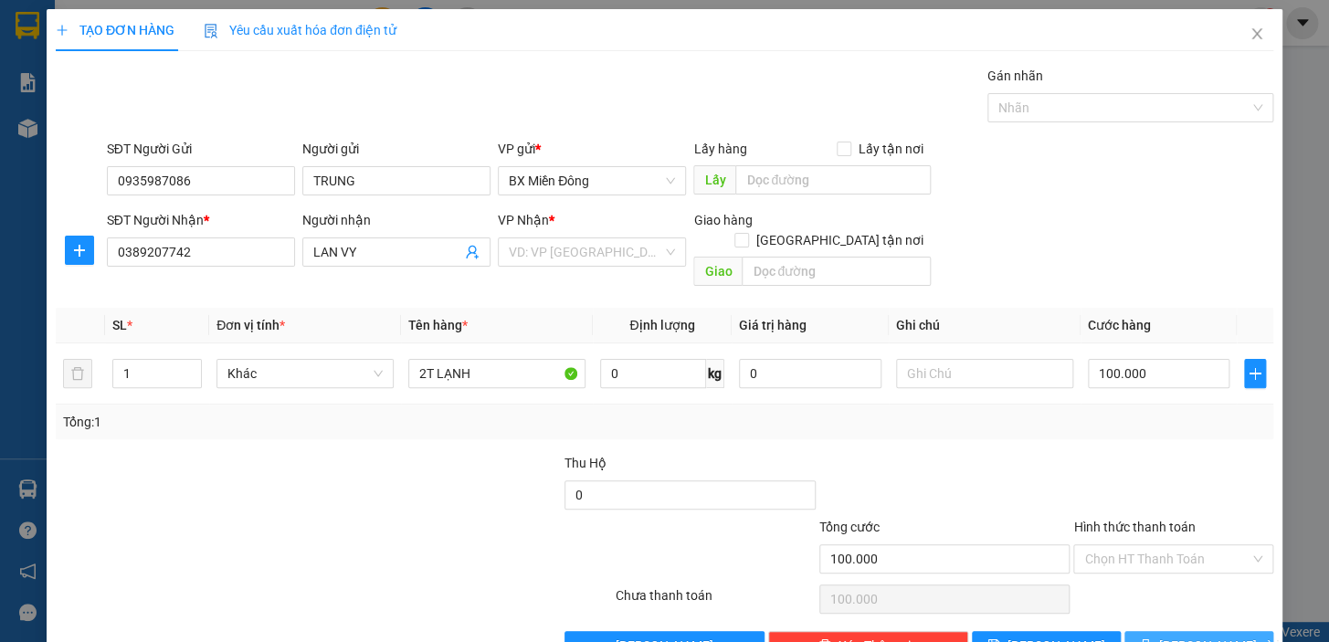
click at [1192, 636] on span "[PERSON_NAME] và In" at bounding box center [1224, 646] width 128 height 20
click at [645, 238] on input "search" at bounding box center [586, 251] width 154 height 27
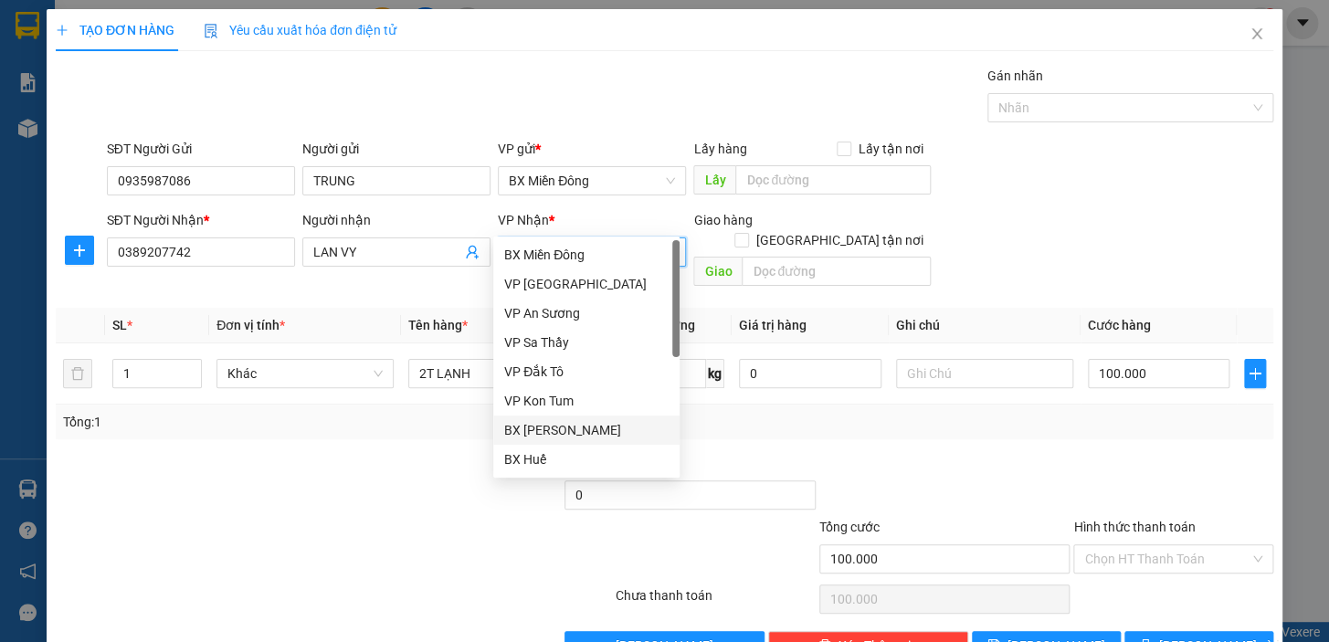
click at [585, 425] on div "BX [PERSON_NAME]" at bounding box center [586, 430] width 164 height 20
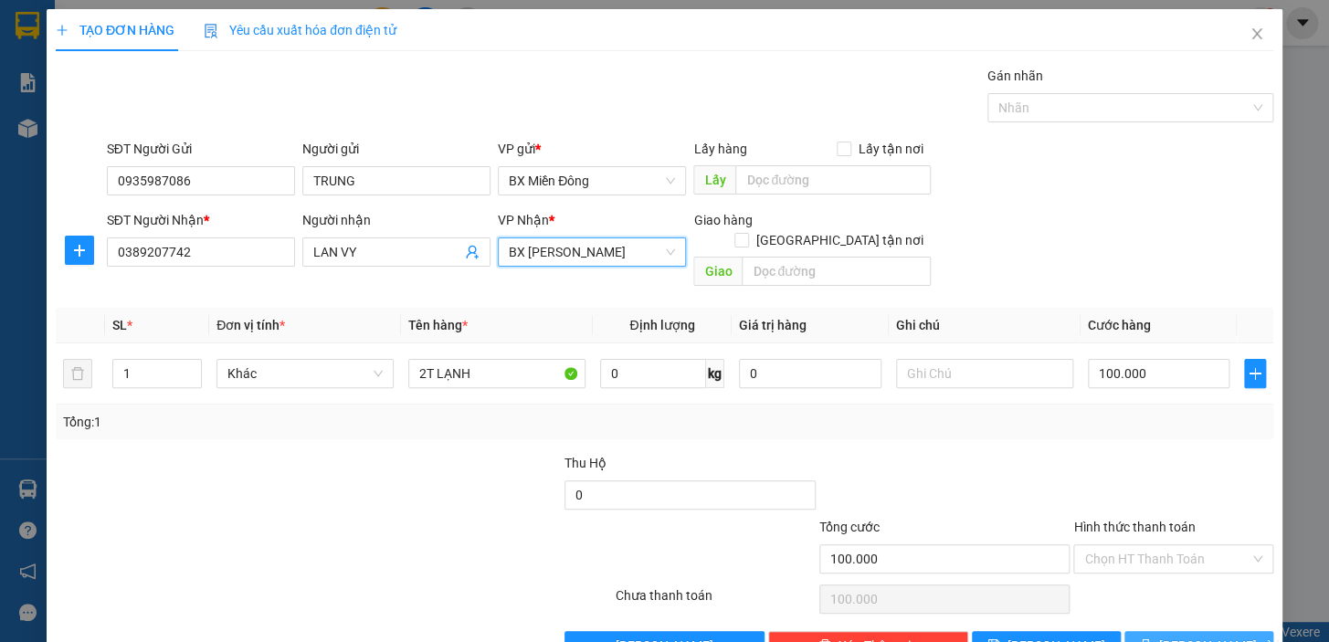
drag, startPoint x: 1188, startPoint y: 591, endPoint x: 1121, endPoint y: 626, distance: 75.2
click at [1181, 636] on span "[PERSON_NAME] và In" at bounding box center [1224, 646] width 128 height 20
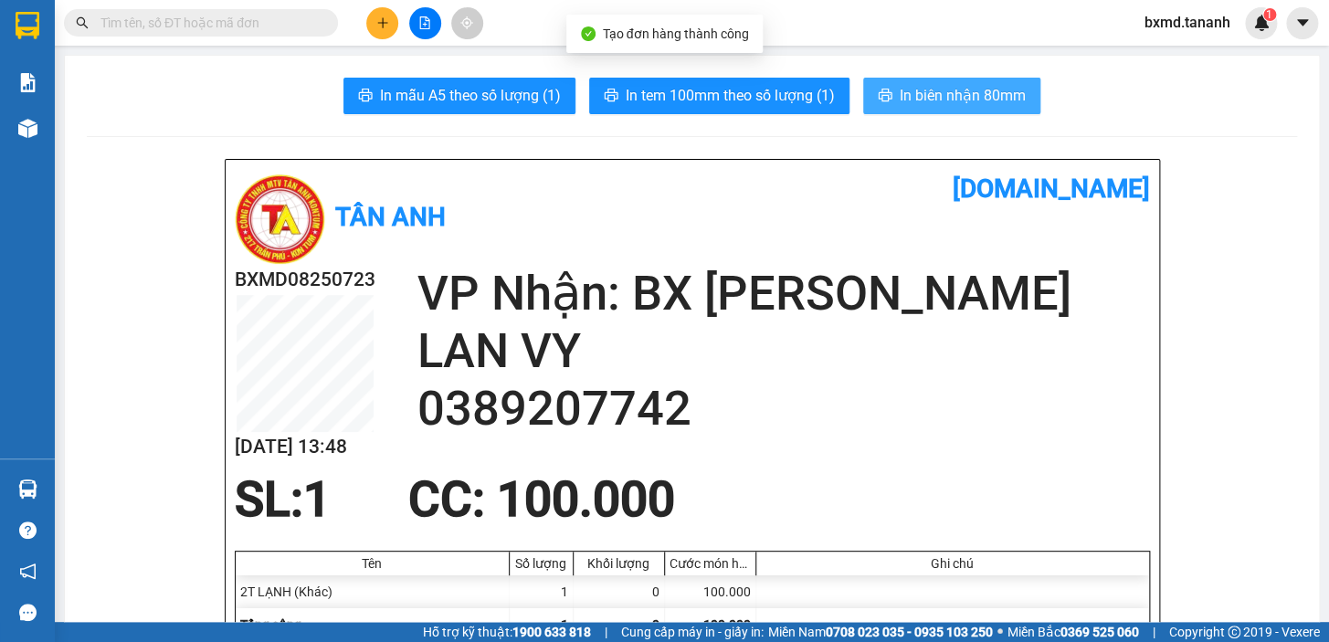
click at [970, 90] on span "In biên nhận 80mm" at bounding box center [963, 95] width 126 height 23
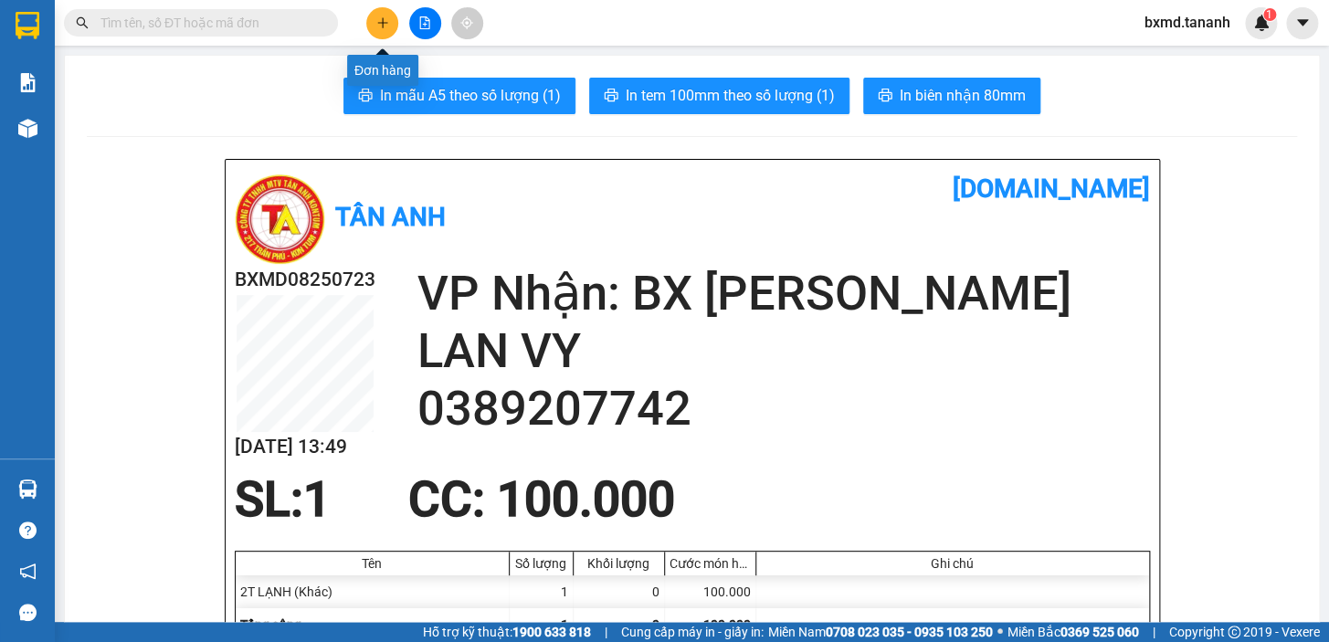
click at [378, 30] on button at bounding box center [382, 23] width 32 height 32
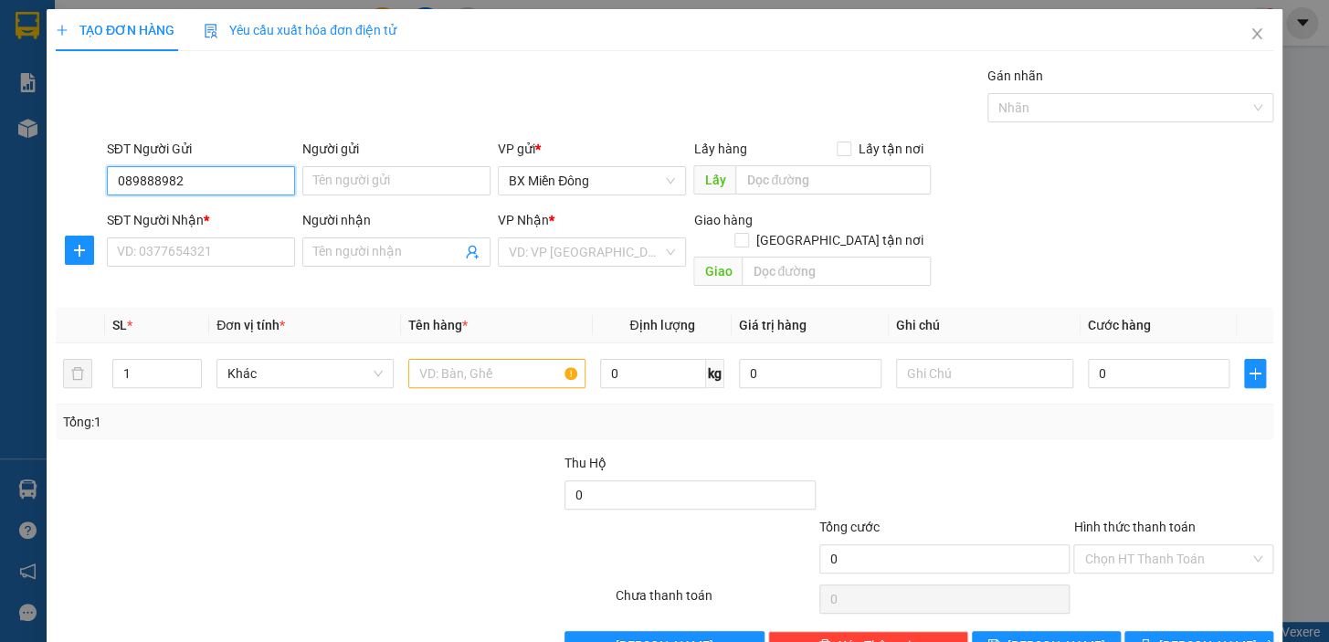
type input "089888982"
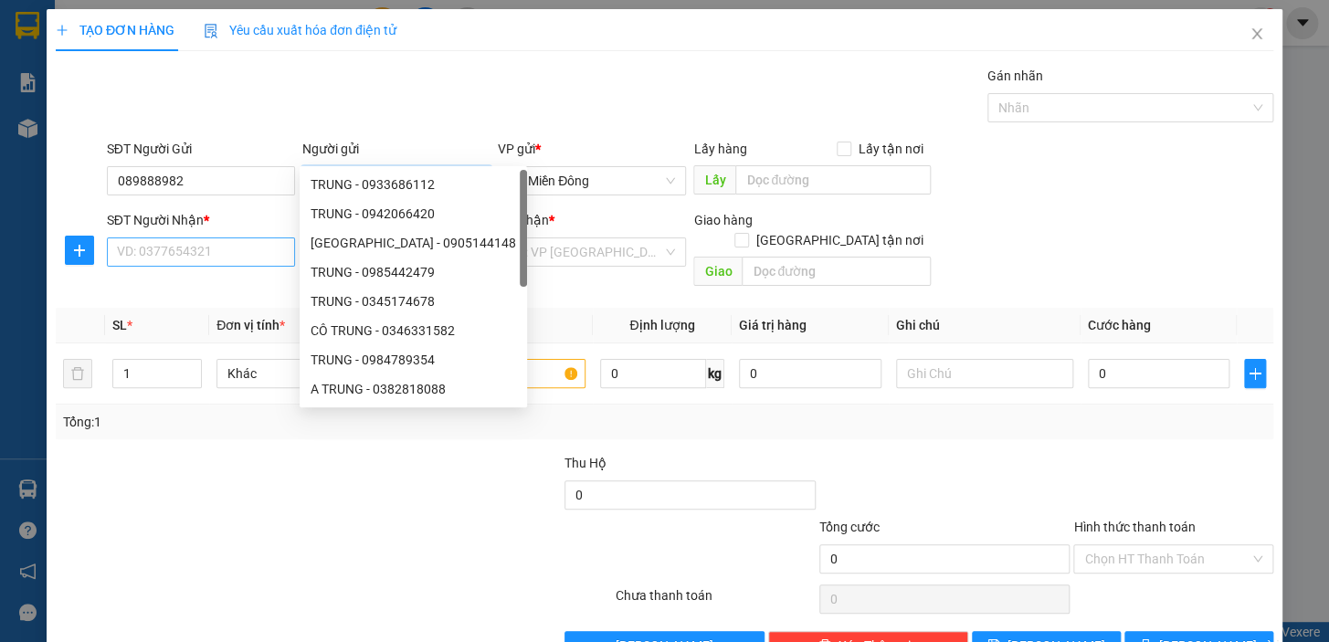
type input "0"
click at [232, 238] on input "SĐT Người Nhận *" at bounding box center [201, 252] width 188 height 29
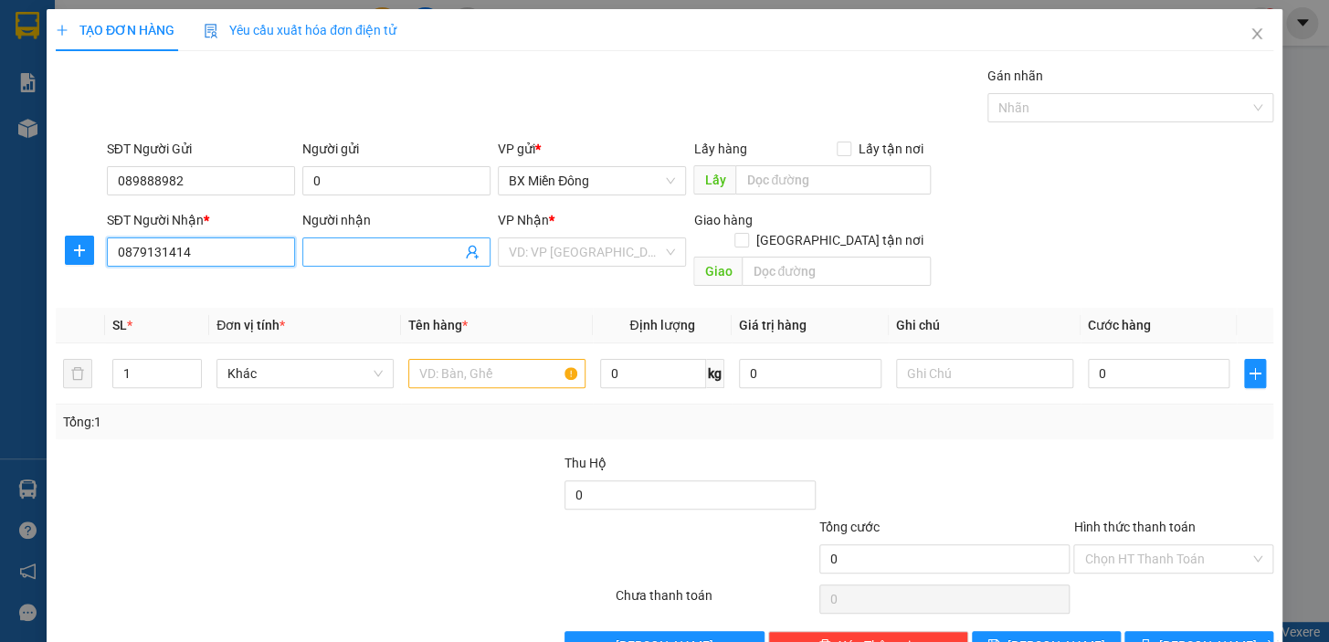
type input "0879131414"
click at [455, 242] on input "Người nhận" at bounding box center [387, 252] width 148 height 20
type input "A LUÂN"
click at [647, 238] on input "search" at bounding box center [586, 251] width 154 height 27
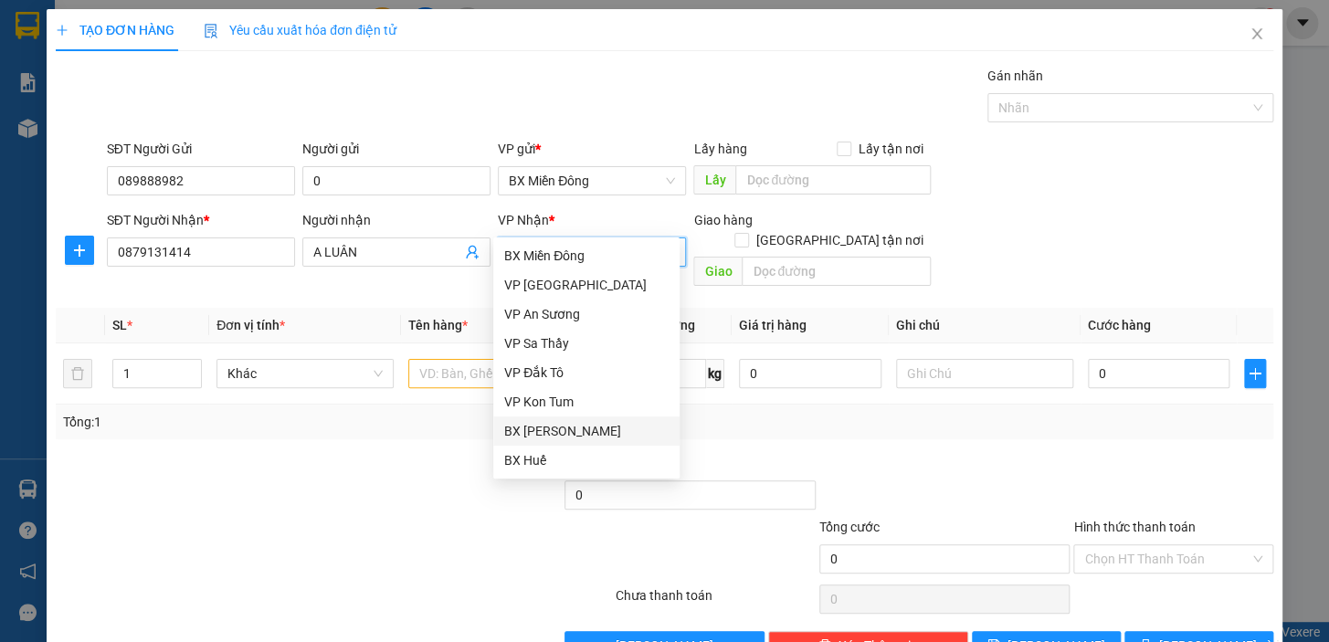
click at [570, 425] on div "BX [PERSON_NAME]" at bounding box center [586, 431] width 164 height 20
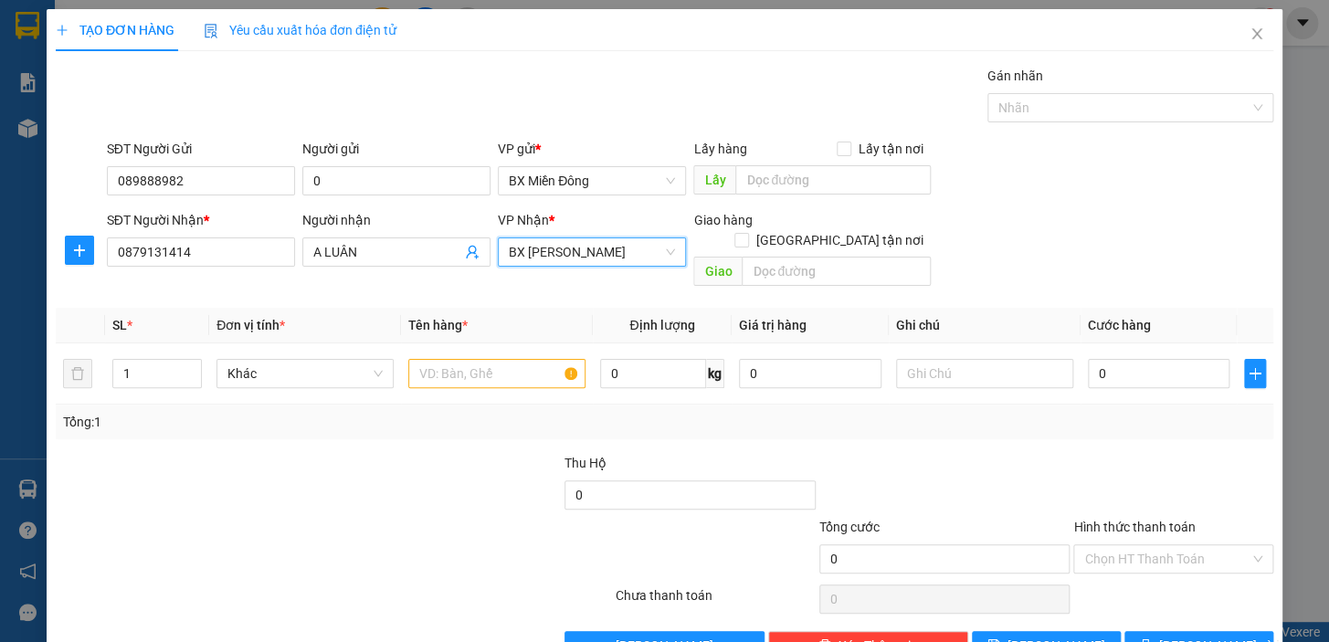
click at [655, 238] on span "BX [PERSON_NAME]" at bounding box center [592, 251] width 166 height 27
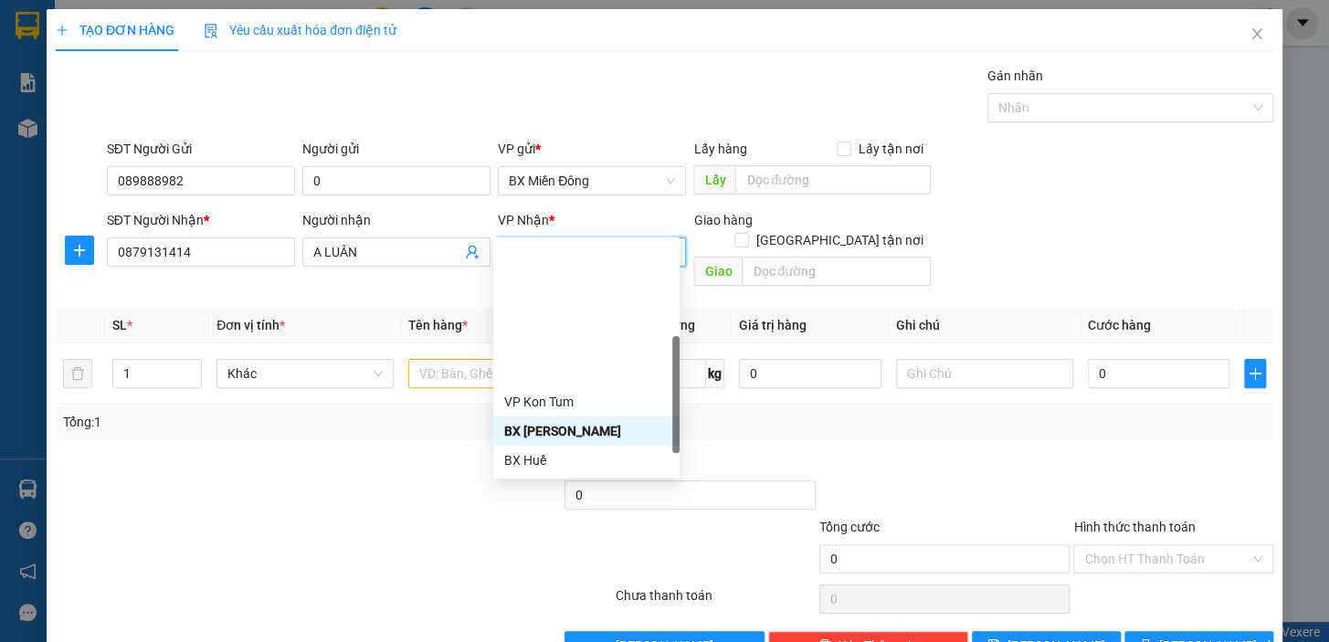
click at [560, 480] on div "VP Kon Rẫy" at bounding box center [586, 490] width 164 height 20
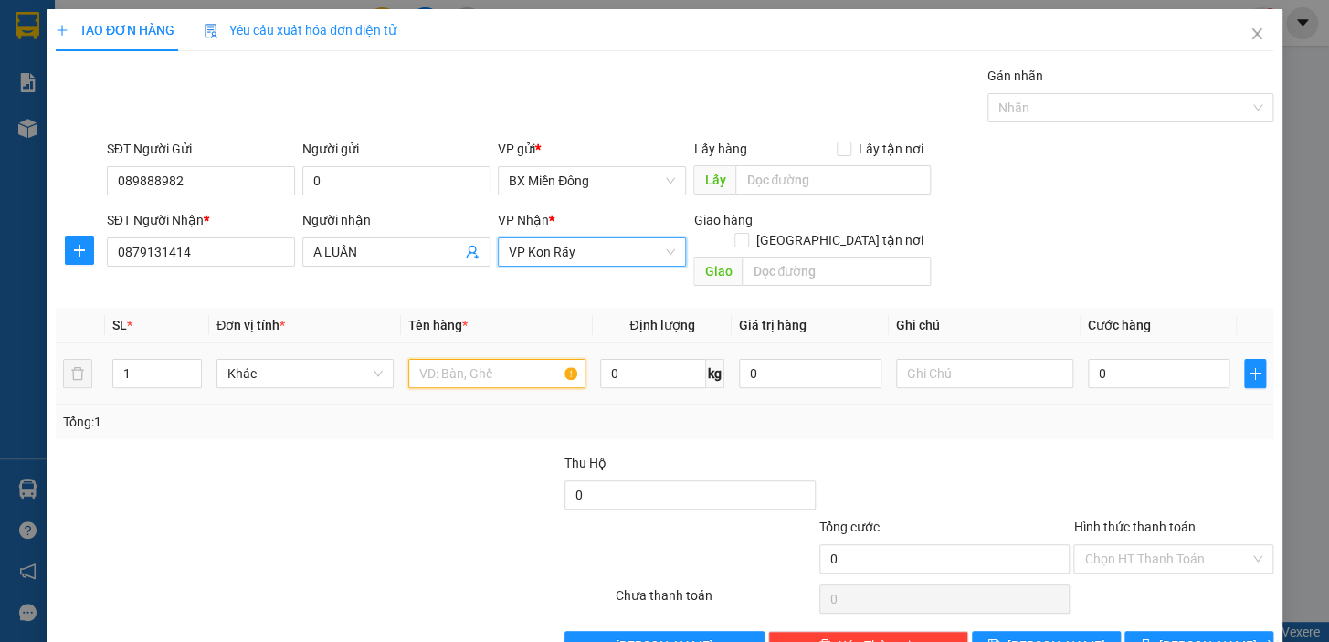
click at [482, 359] on input "text" at bounding box center [496, 373] width 177 height 29
type input "1 TX LẠNH"
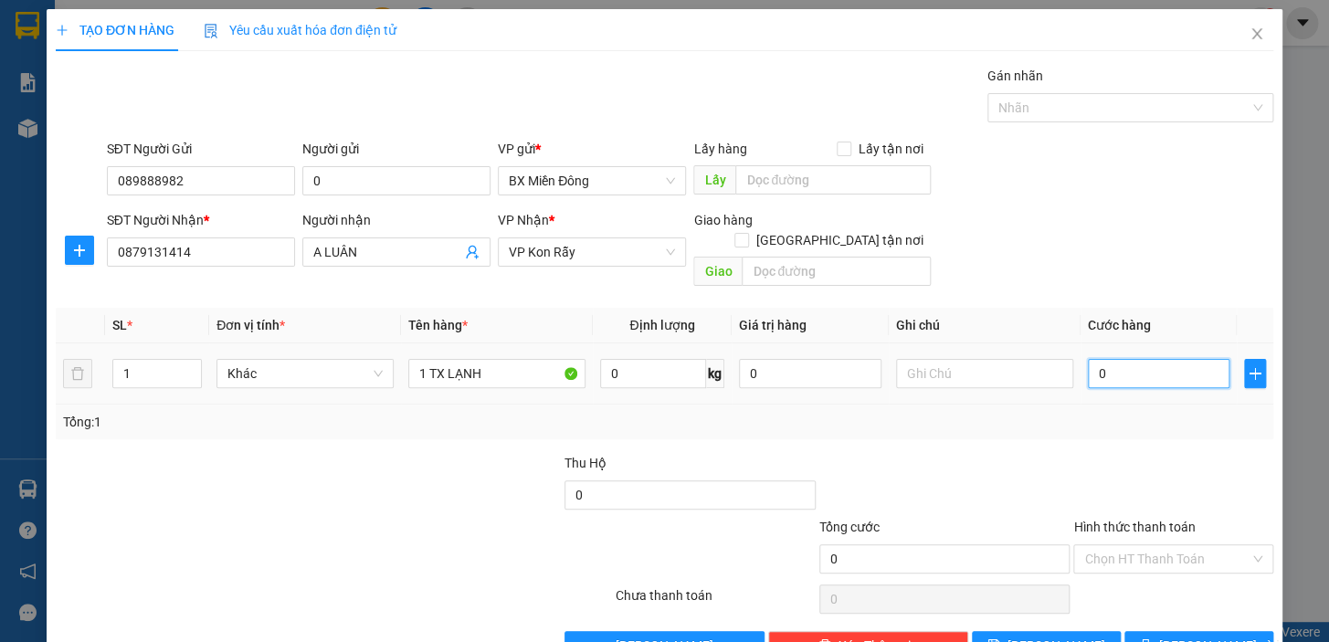
type input "5"
type input "50"
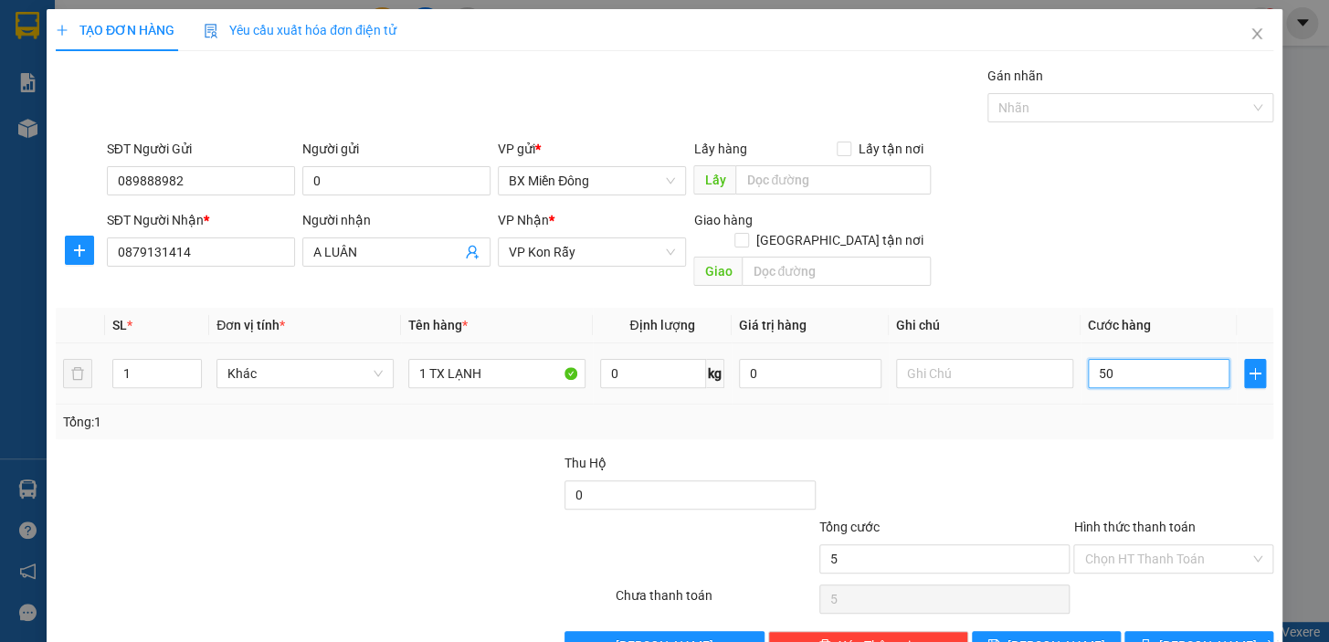
type input "50"
type input "50.000"
click at [1192, 636] on span "[PERSON_NAME] và In" at bounding box center [1224, 646] width 128 height 20
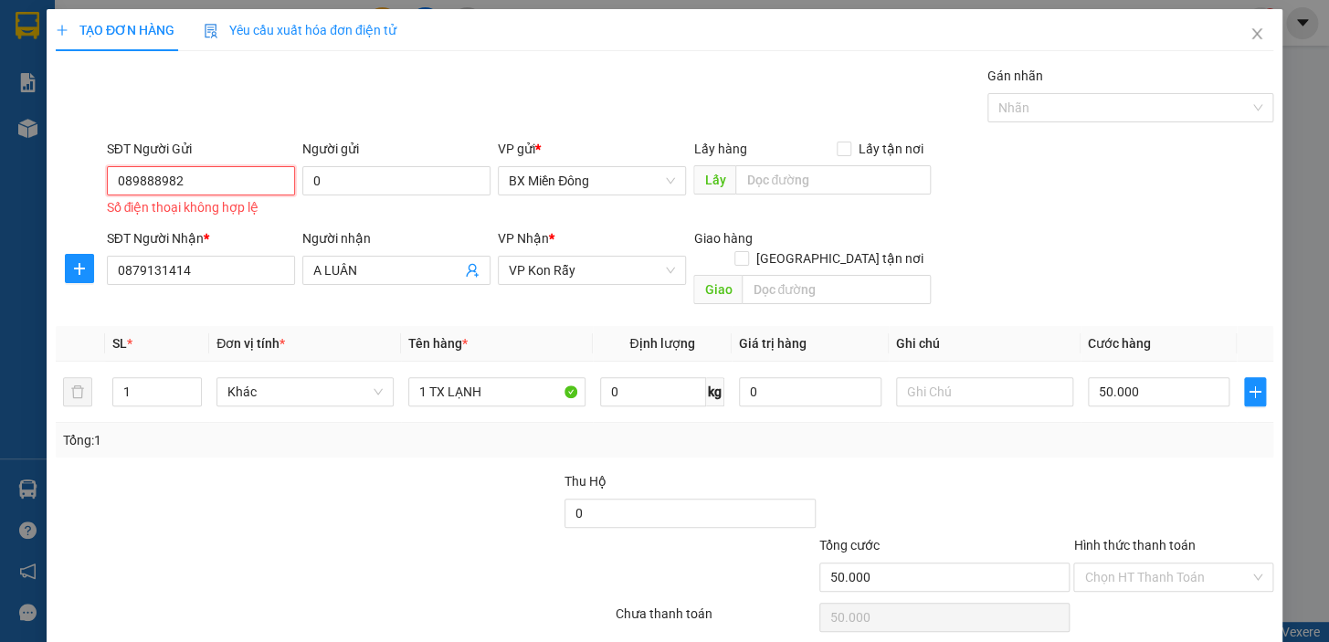
click at [230, 166] on input "089888982" at bounding box center [201, 180] width 188 height 29
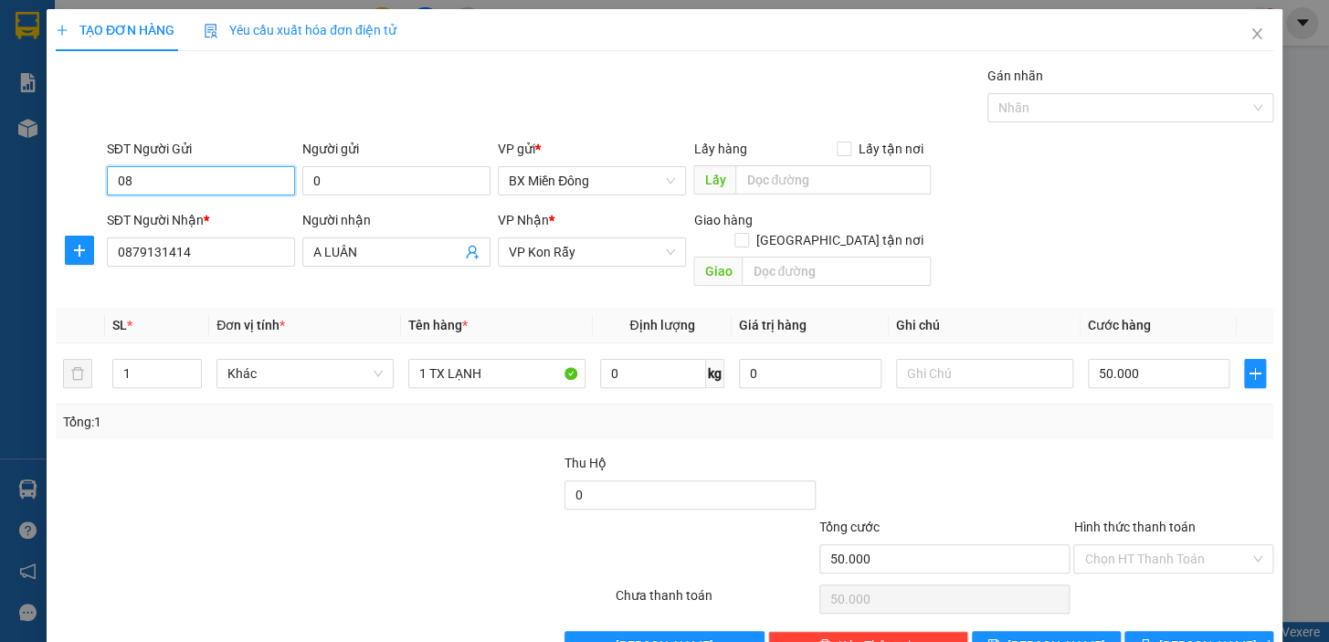
type input "0"
type input "0898888982"
click at [1178, 636] on span "[PERSON_NAME] và In" at bounding box center [1224, 646] width 128 height 20
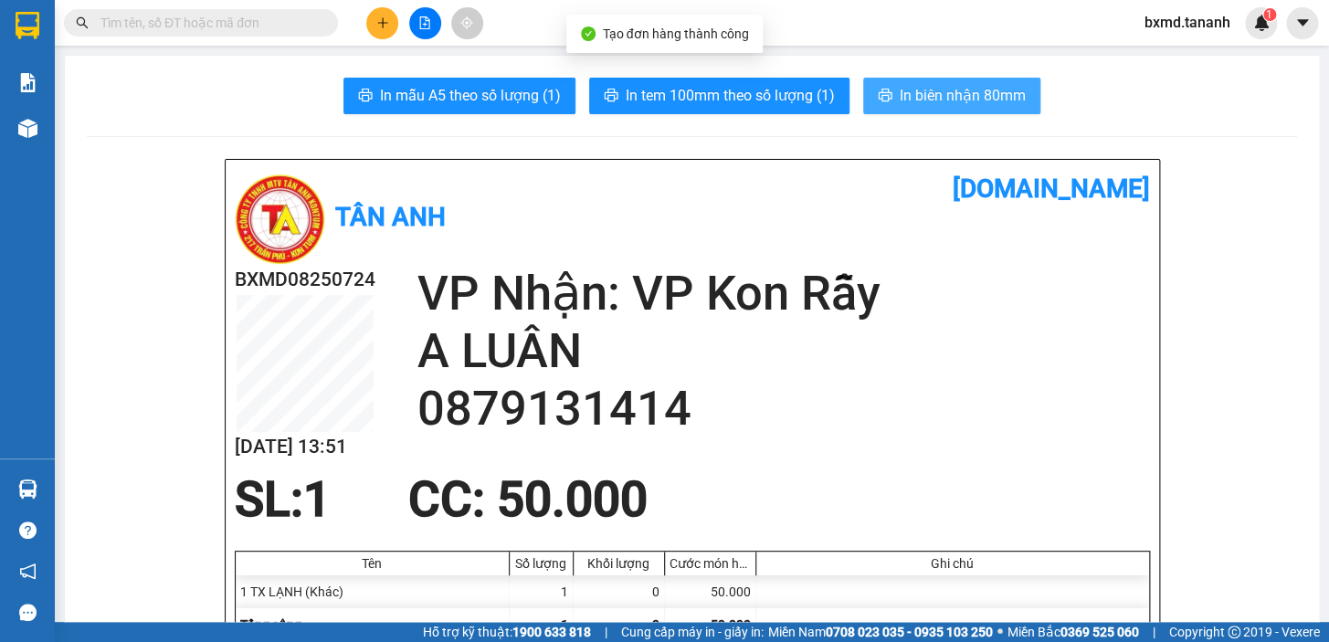
click at [969, 95] on span "In biên nhận 80mm" at bounding box center [963, 95] width 126 height 23
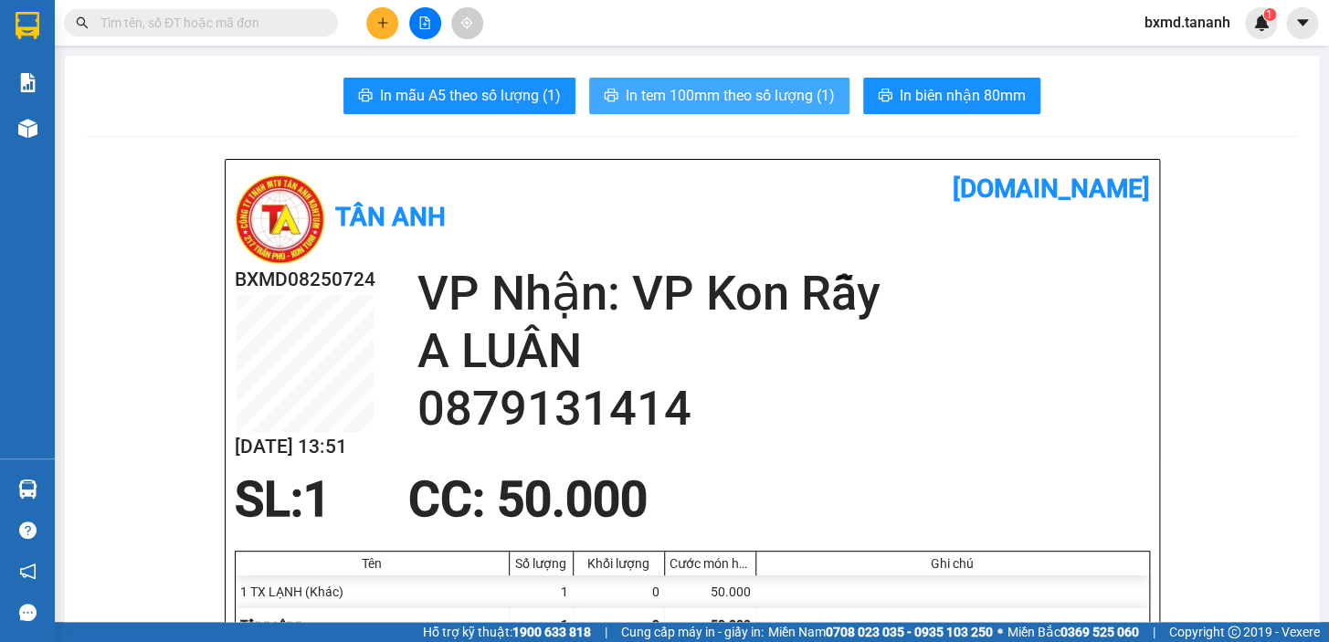
click at [733, 94] on span "In tem 100mm theo số lượng (1)" at bounding box center [730, 95] width 209 height 23
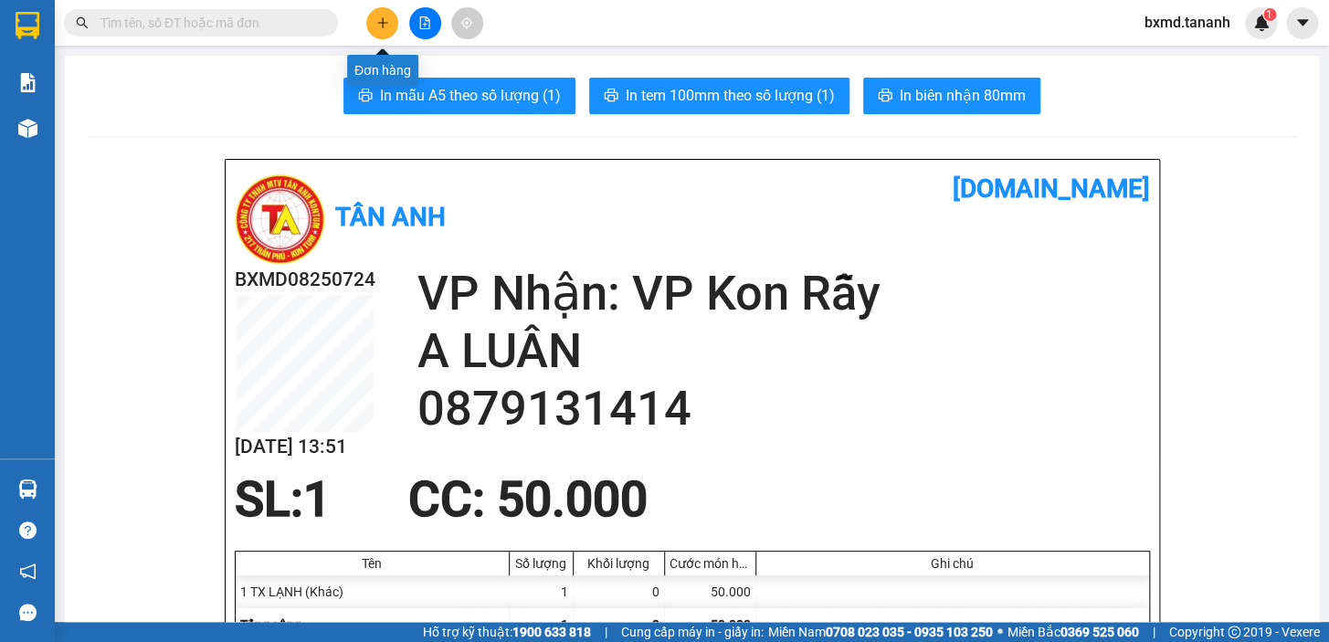
click at [387, 26] on icon "plus" at bounding box center [382, 22] width 13 height 13
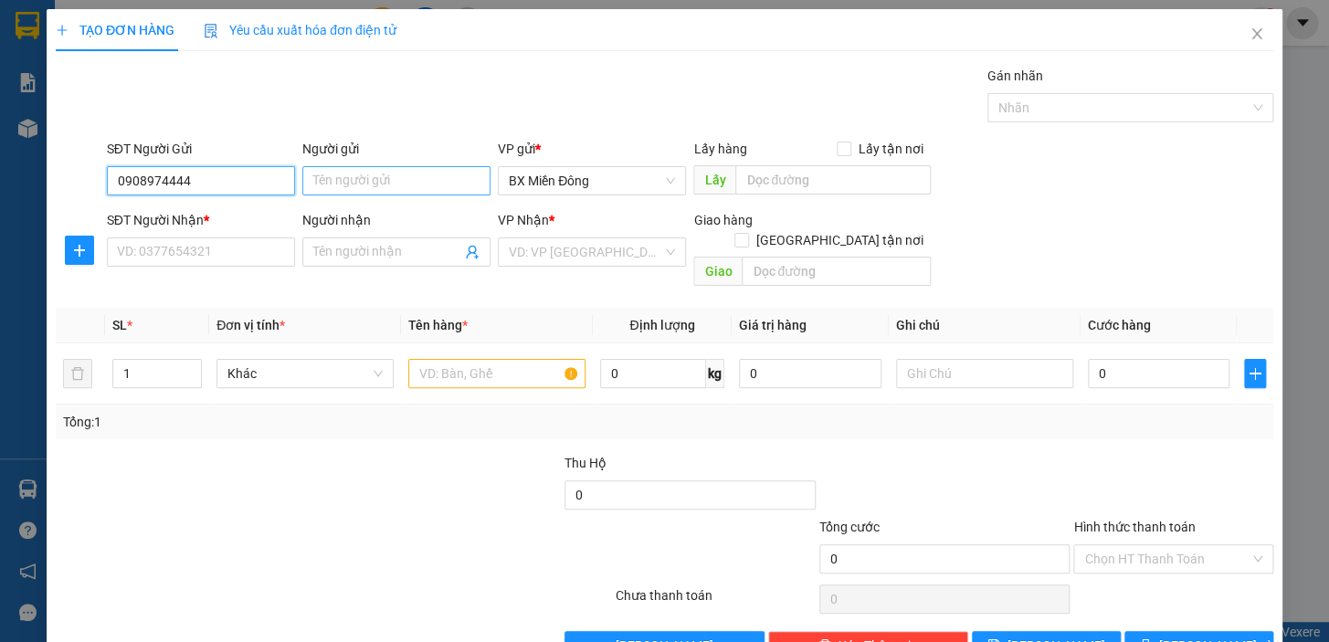
type input "0908974444"
click at [410, 166] on input "Người gửi" at bounding box center [396, 180] width 188 height 29
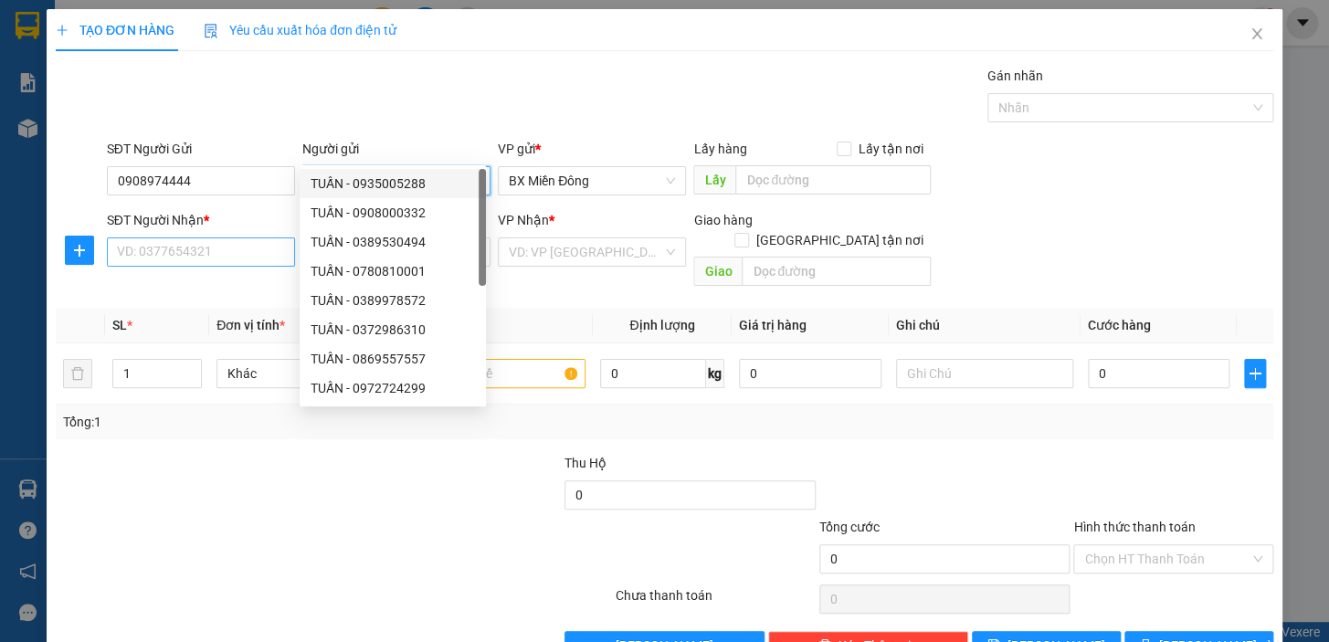
type input "TUẤN"
click at [228, 238] on input "SĐT Người Nhận *" at bounding box center [201, 252] width 188 height 29
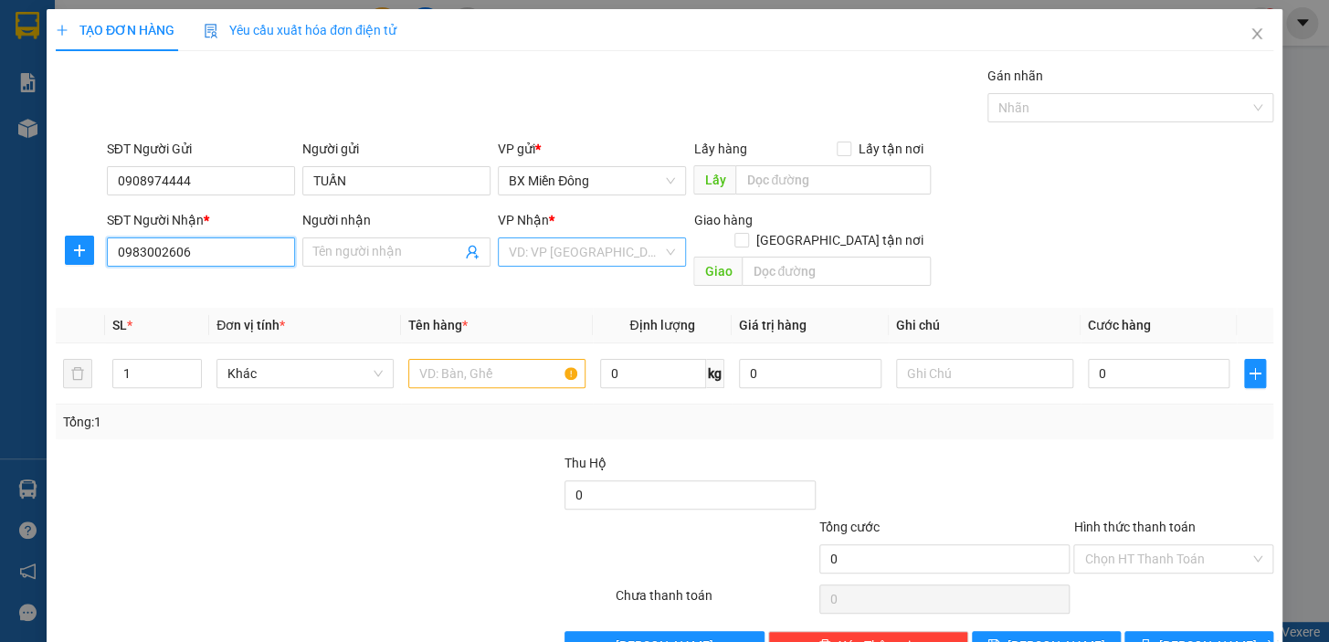
type input "0983002606"
click at [651, 238] on input "search" at bounding box center [586, 251] width 154 height 27
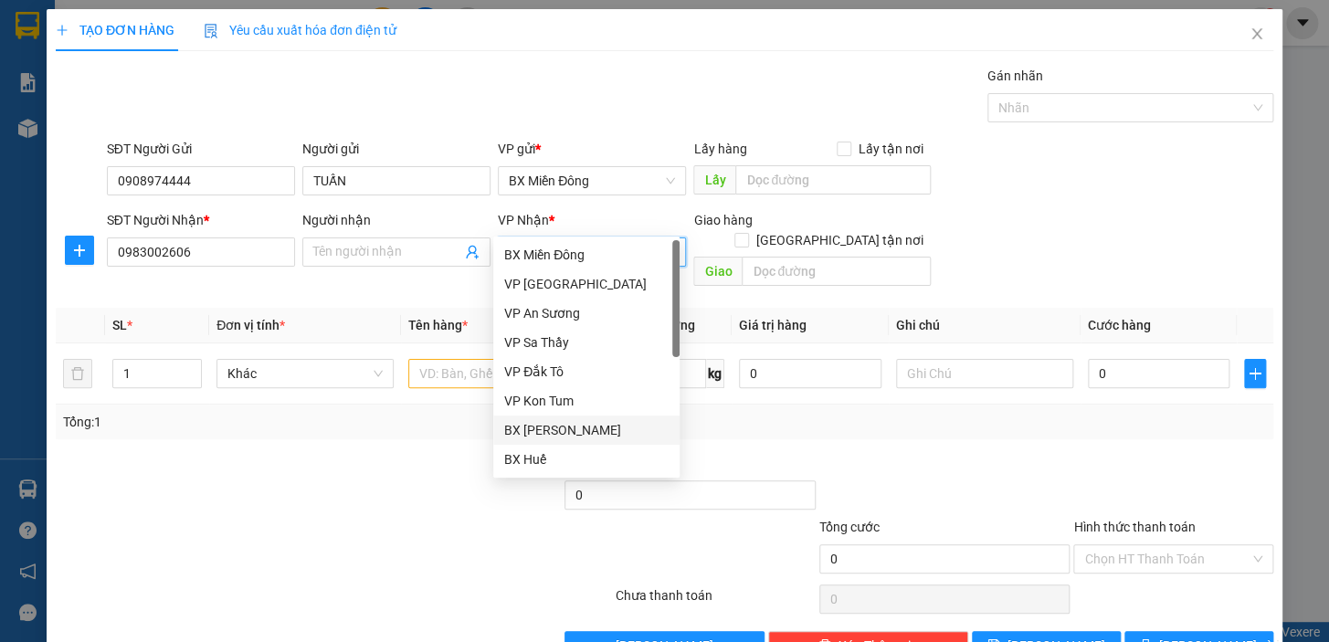
click at [611, 422] on div "BX [PERSON_NAME]" at bounding box center [586, 430] width 164 height 20
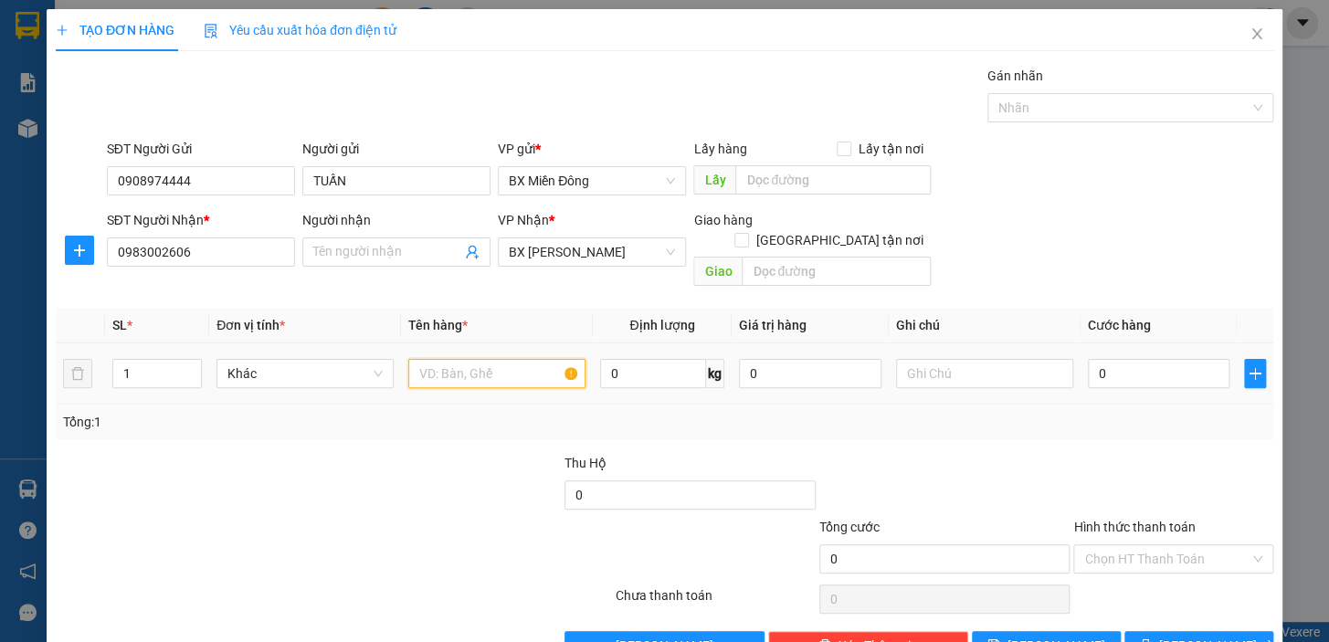
click at [565, 359] on input "text" at bounding box center [496, 373] width 177 height 29
type input "T"
type input "1 THÙNG KHÔ GÀ"
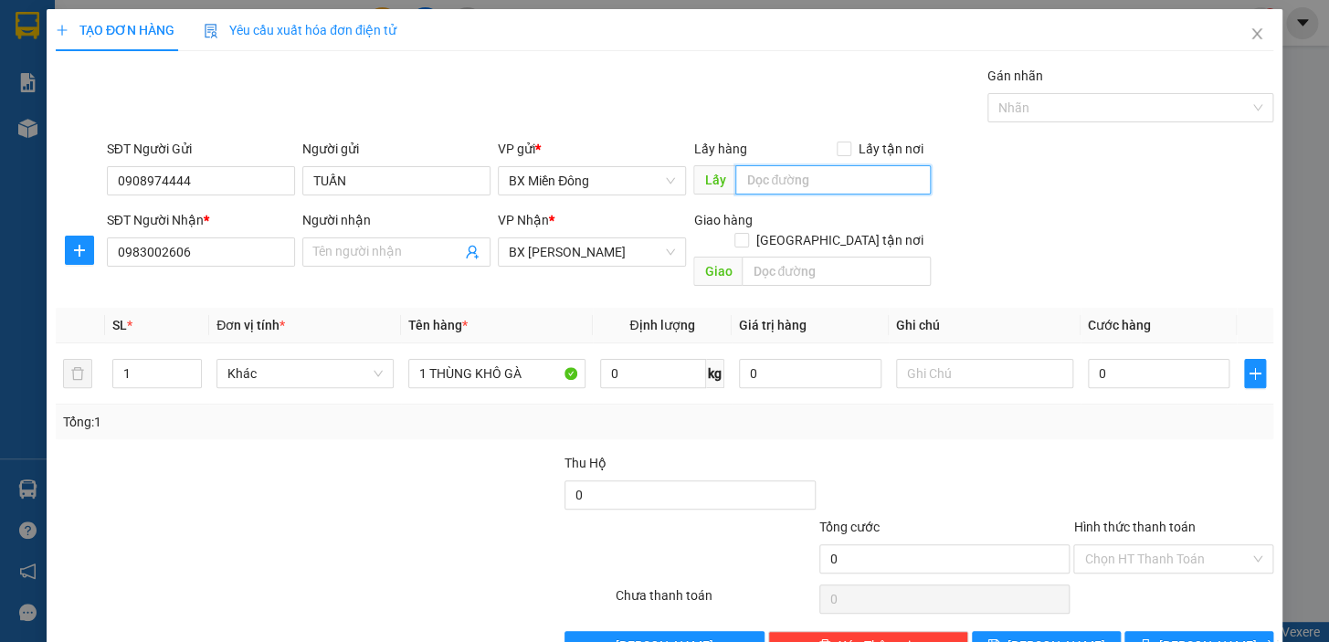
click at [824, 165] on input "text" at bounding box center [834, 179] width 196 height 29
type input "CX 4 BINH DƯƠNG"
click at [1109, 359] on input "0" at bounding box center [1159, 373] width 143 height 29
click at [1190, 636] on span "[PERSON_NAME] và In" at bounding box center [1224, 646] width 128 height 20
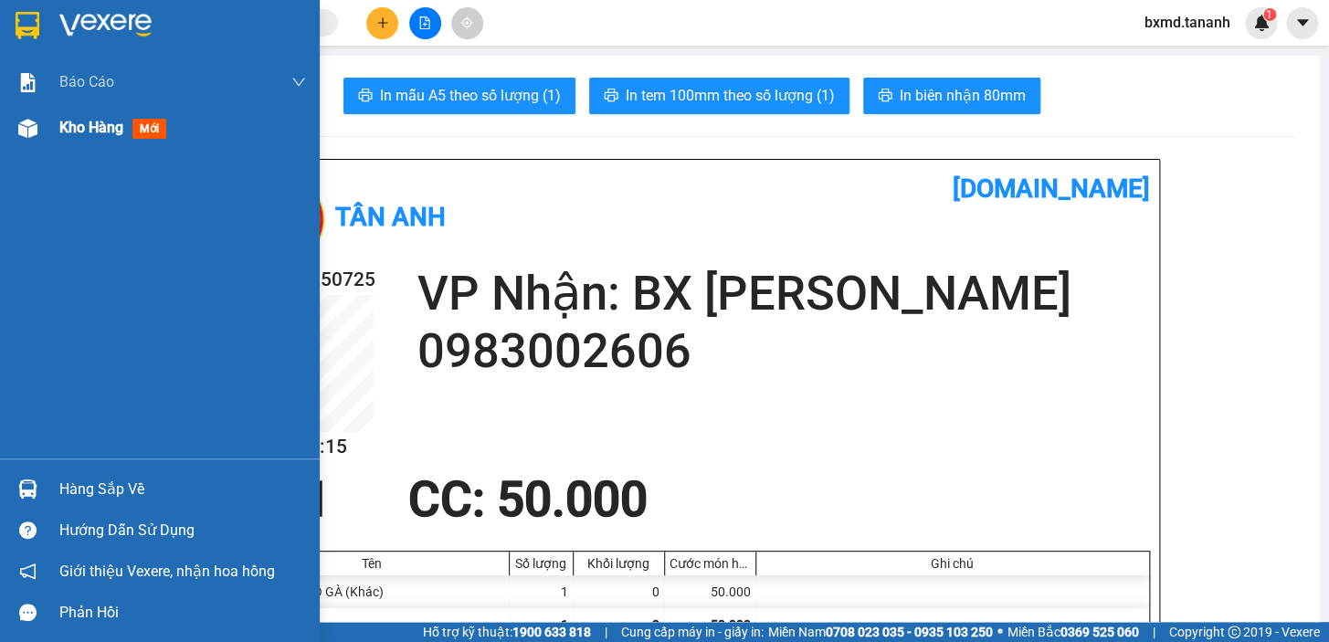
click at [115, 122] on span "Kho hàng" at bounding box center [91, 127] width 64 height 17
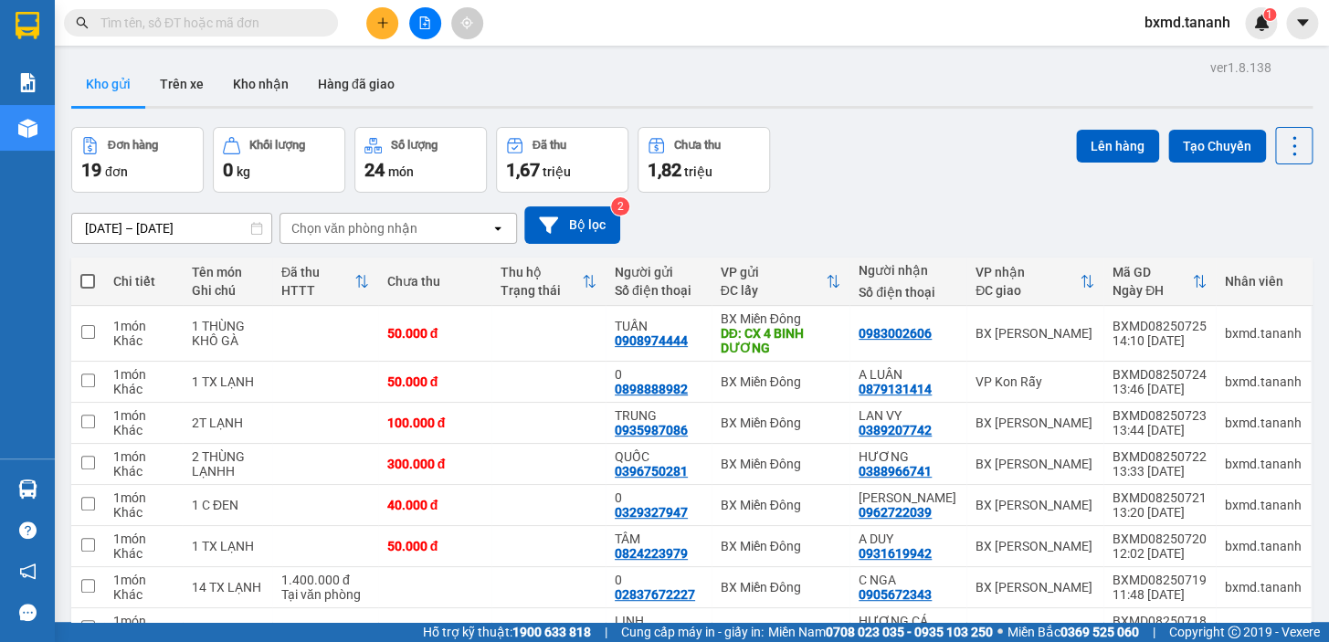
click at [384, 21] on icon "plus" at bounding box center [382, 22] width 13 height 13
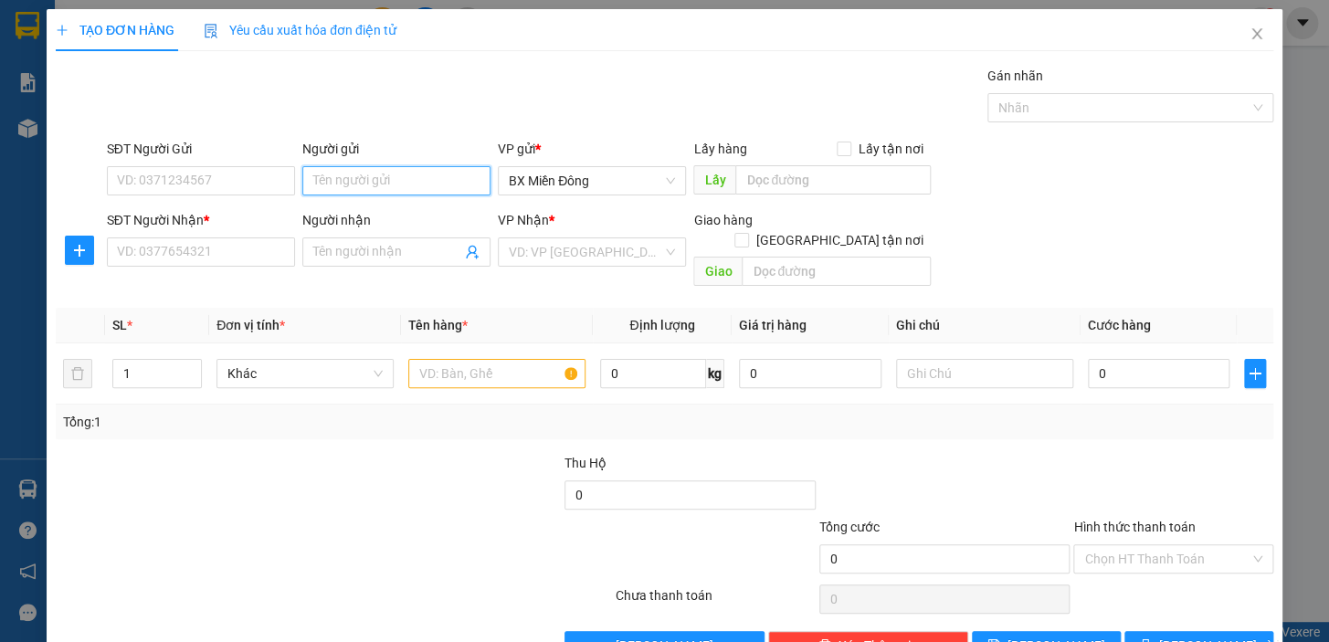
click at [361, 166] on input "Người gửi" at bounding box center [396, 180] width 188 height 29
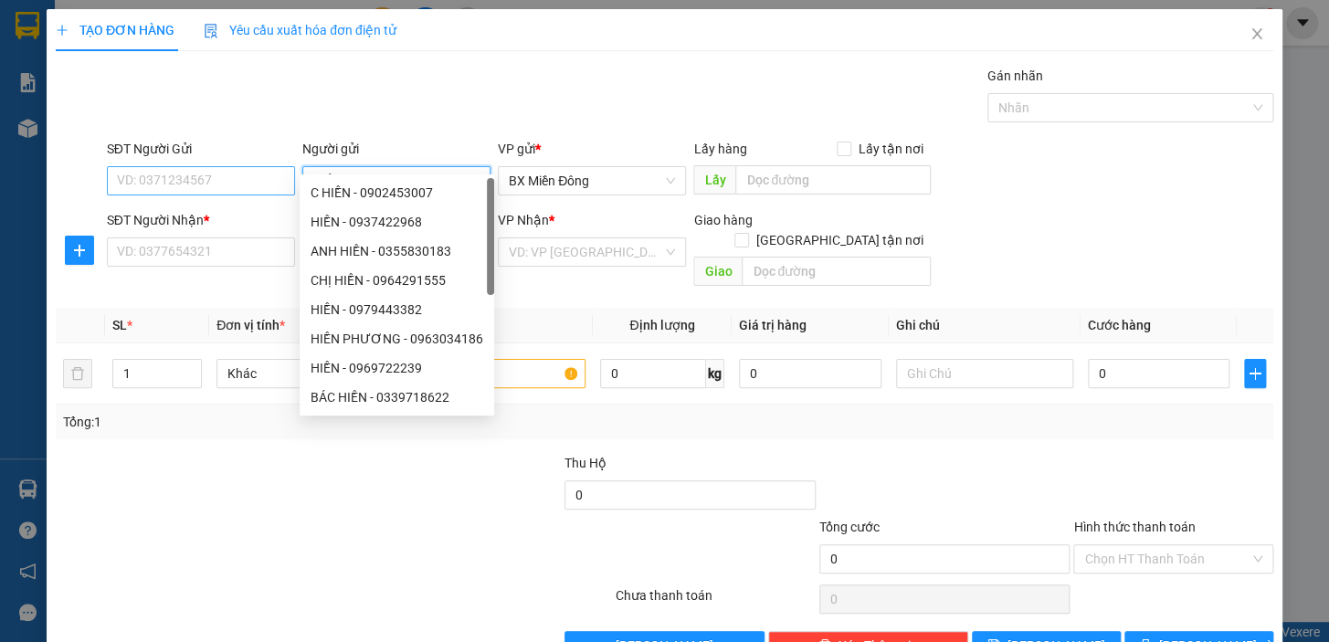
type input "HIỀN"
click at [262, 166] on input "SĐT Người Gửi" at bounding box center [201, 180] width 188 height 29
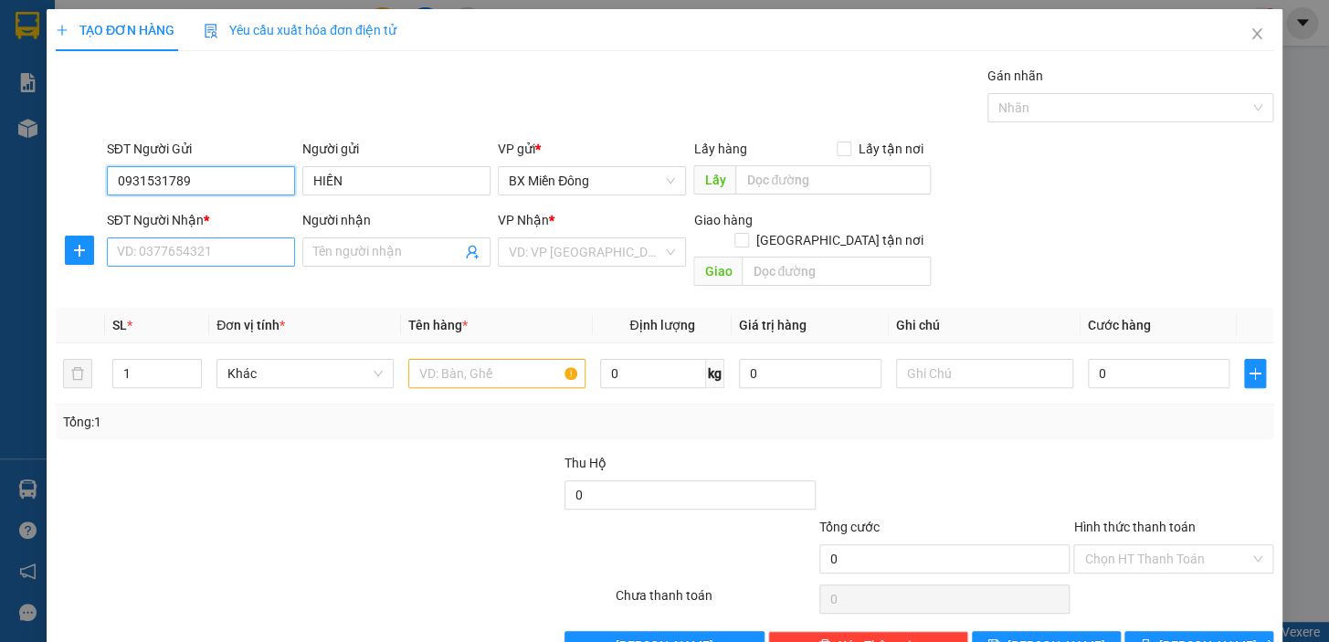
type input "0931531789"
click at [246, 238] on input "SĐT Người Nhận *" at bounding box center [201, 252] width 188 height 29
type input "0906503889"
click at [397, 242] on input "Người nhận" at bounding box center [387, 252] width 148 height 20
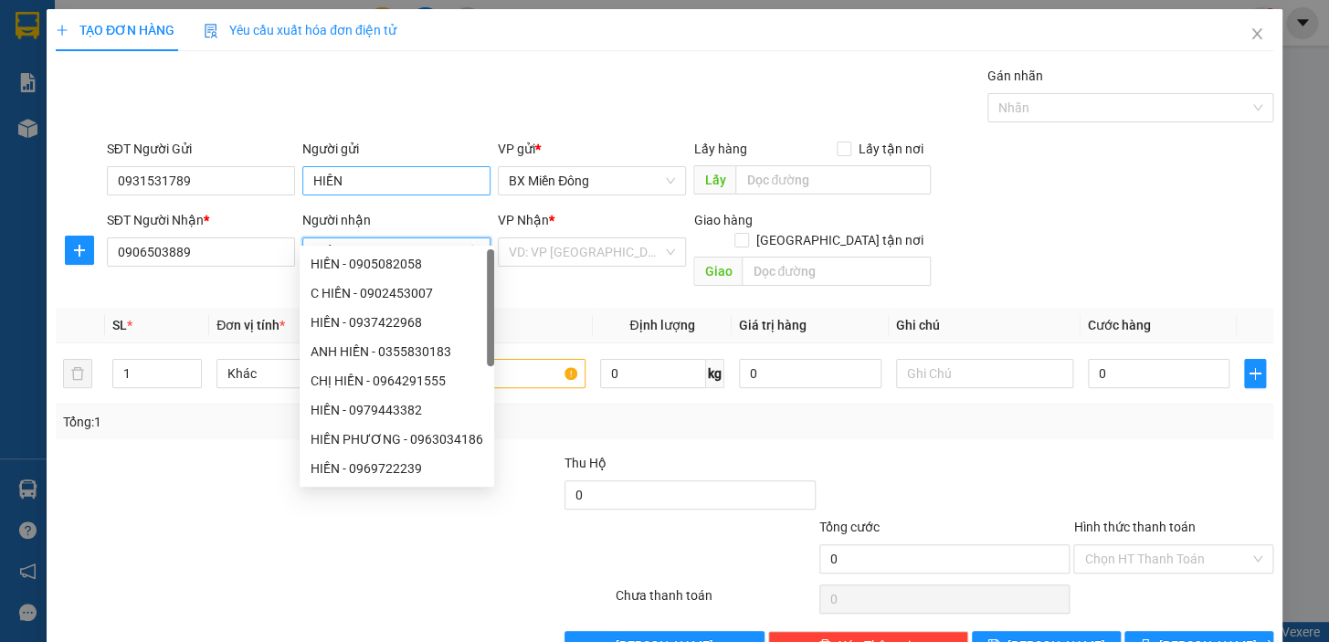
type input "HIỀN"
click at [340, 166] on input "HIỀN" at bounding box center [396, 180] width 188 height 29
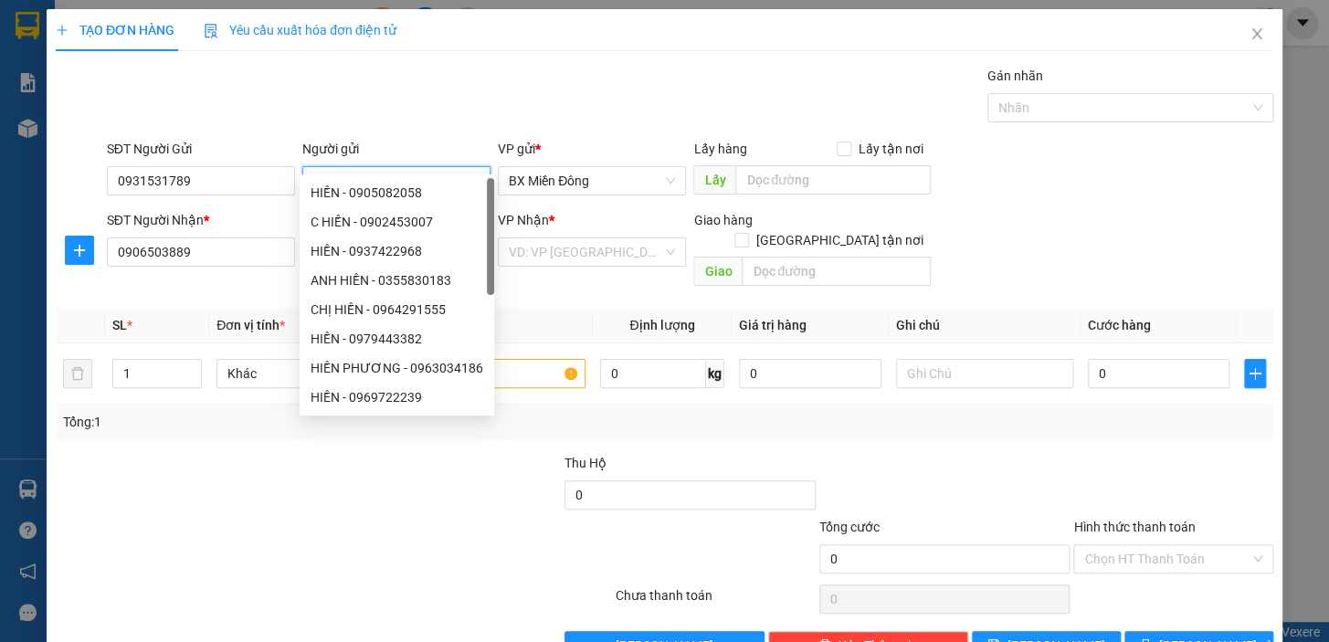
type input "H"
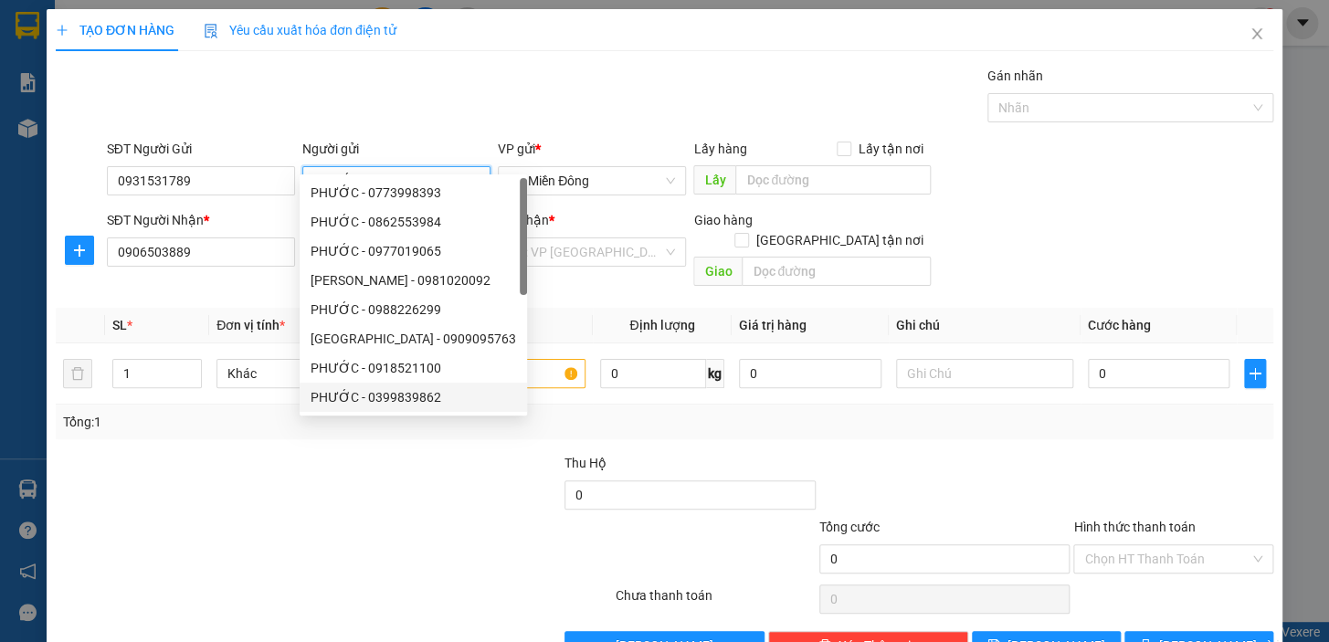
type input "PHƯỚC"
click at [471, 517] on div at bounding box center [512, 549] width 204 height 64
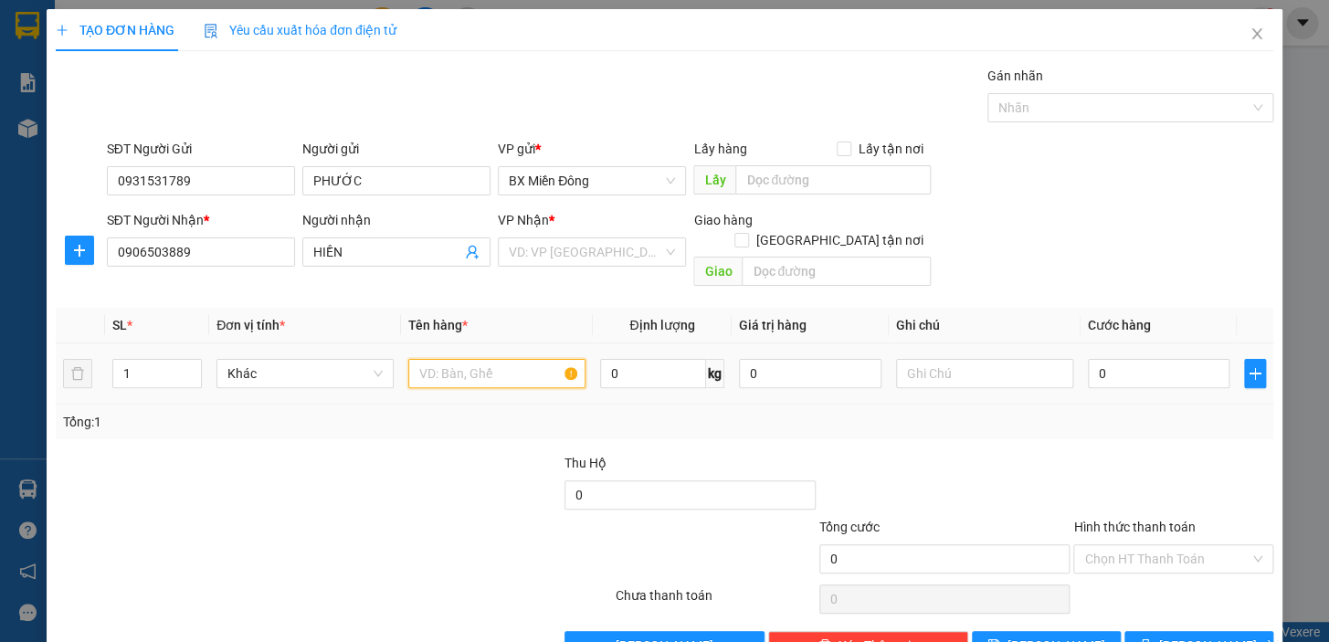
click at [547, 359] on input "text" at bounding box center [496, 373] width 177 height 29
click at [567, 359] on input "text" at bounding box center [496, 373] width 177 height 29
click at [662, 238] on div "VD: VP [GEOGRAPHIC_DATA]" at bounding box center [592, 252] width 188 height 29
type input "6 MÓN"
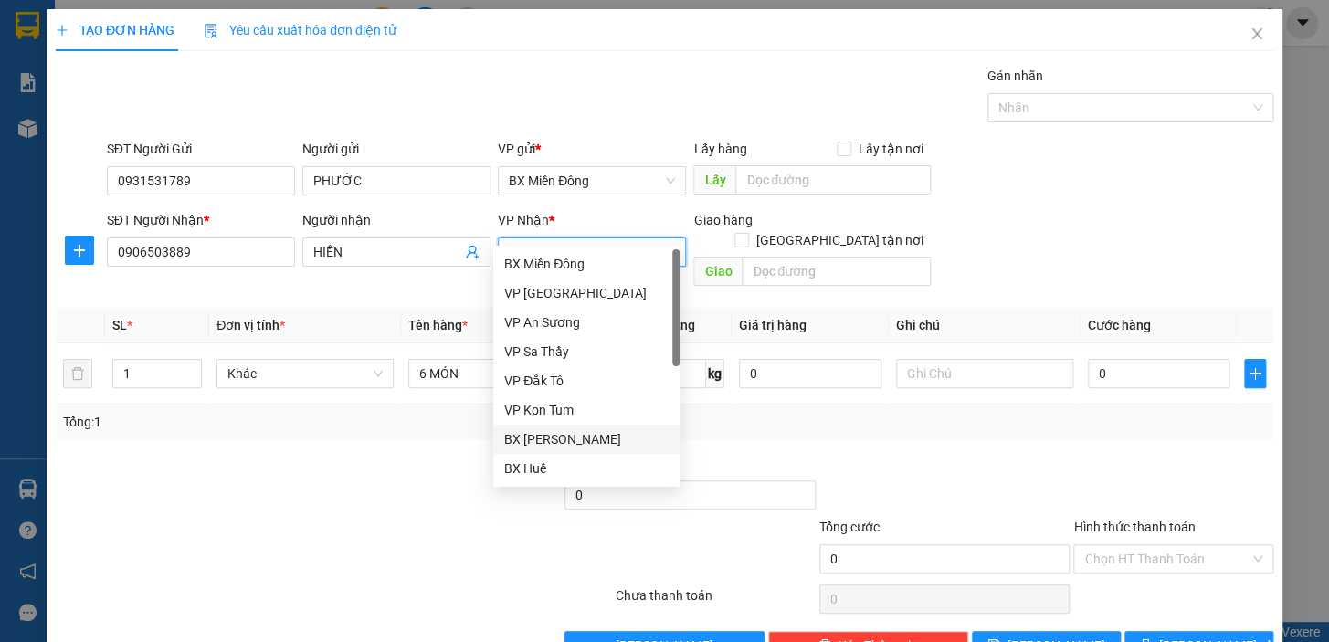
click at [580, 442] on div "BX [PERSON_NAME]" at bounding box center [586, 439] width 164 height 20
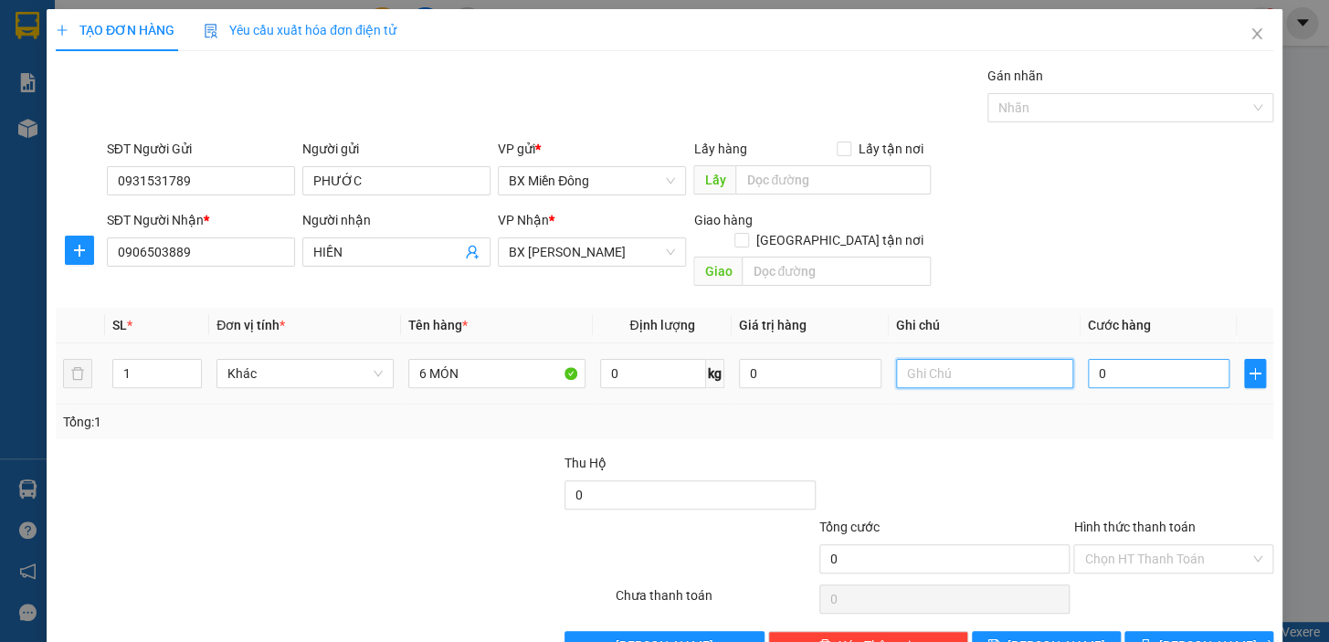
type input "0"
type input "4"
click at [1117, 359] on input "0" at bounding box center [1159, 373] width 143 height 29
type input "4"
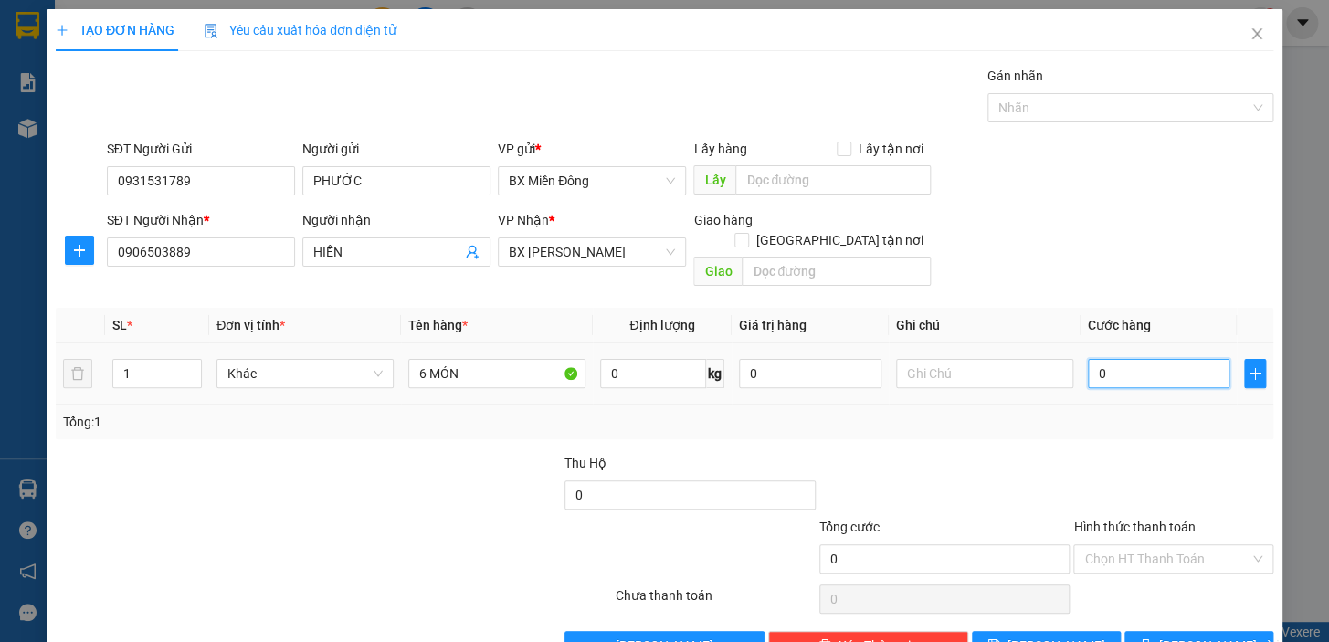
type input "4"
type input "40"
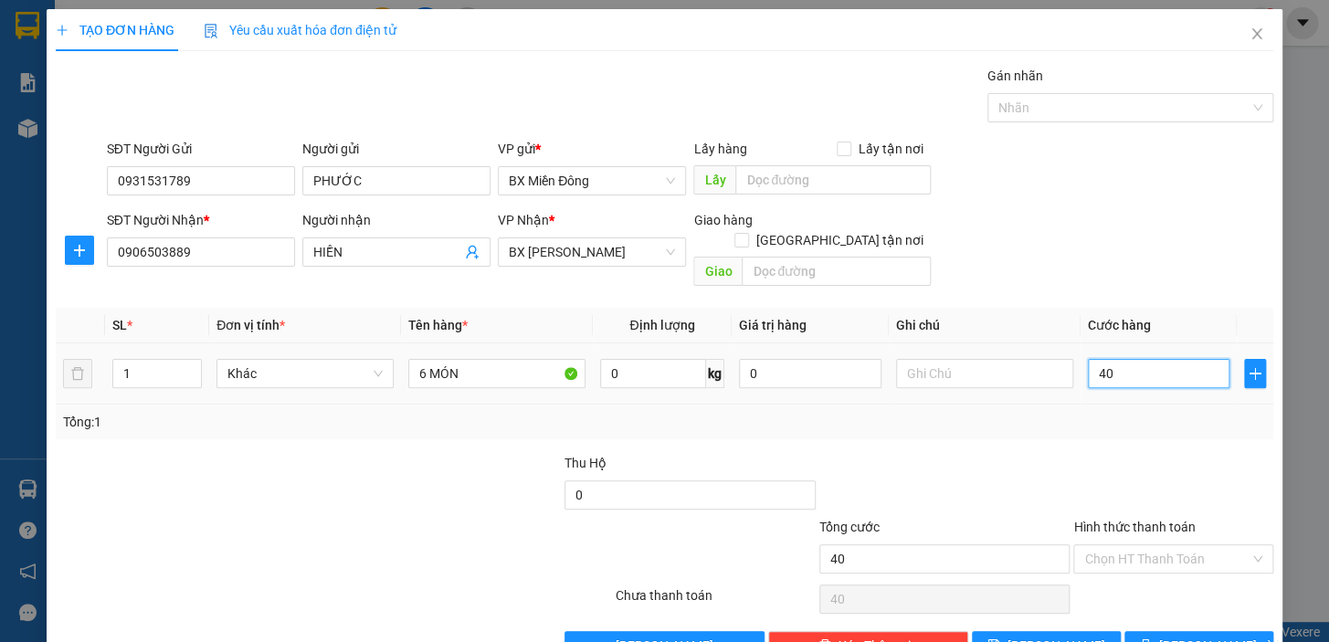
type input "400"
click at [1192, 636] on span "[PERSON_NAME] và In" at bounding box center [1224, 646] width 128 height 20
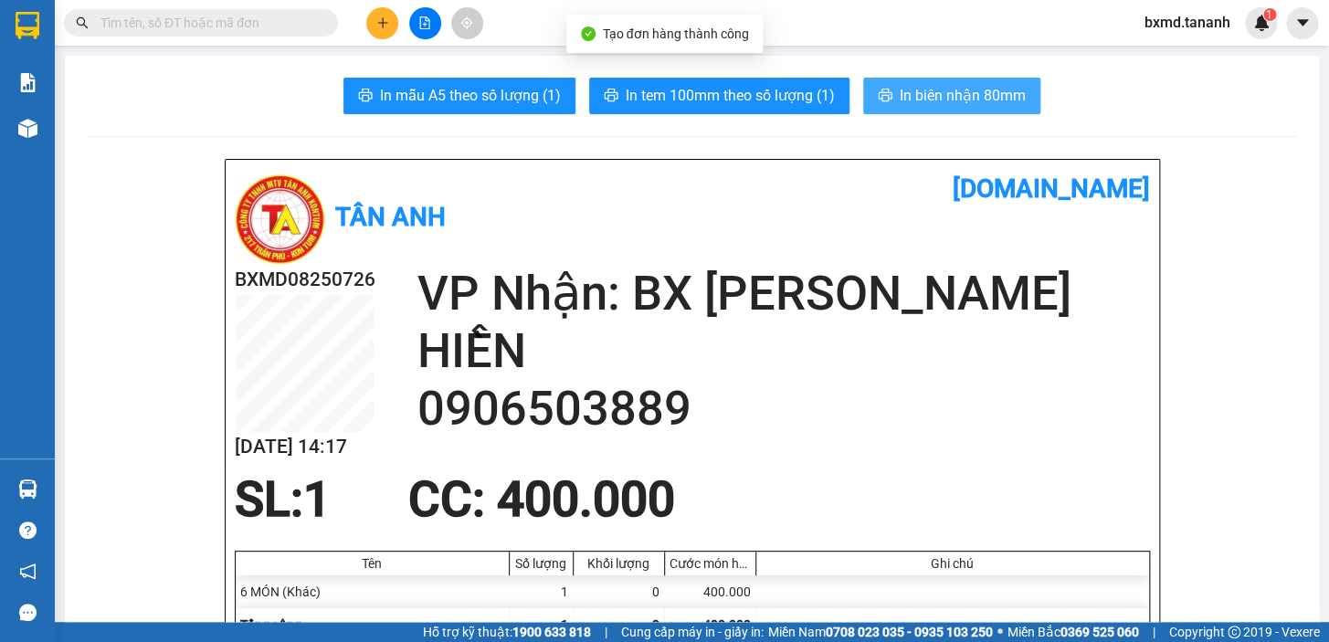
click at [960, 90] on span "In biên nhận 80mm" at bounding box center [963, 95] width 126 height 23
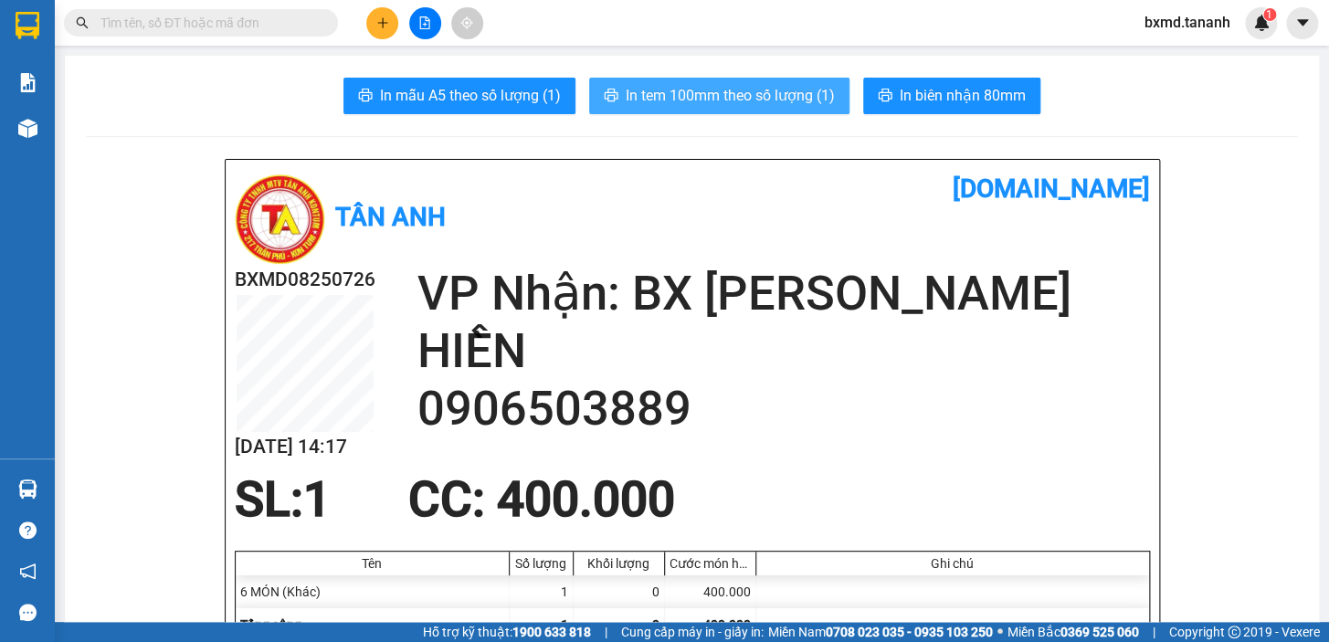
click at [667, 97] on span "In tem 100mm theo số lượng (1)" at bounding box center [730, 95] width 209 height 23
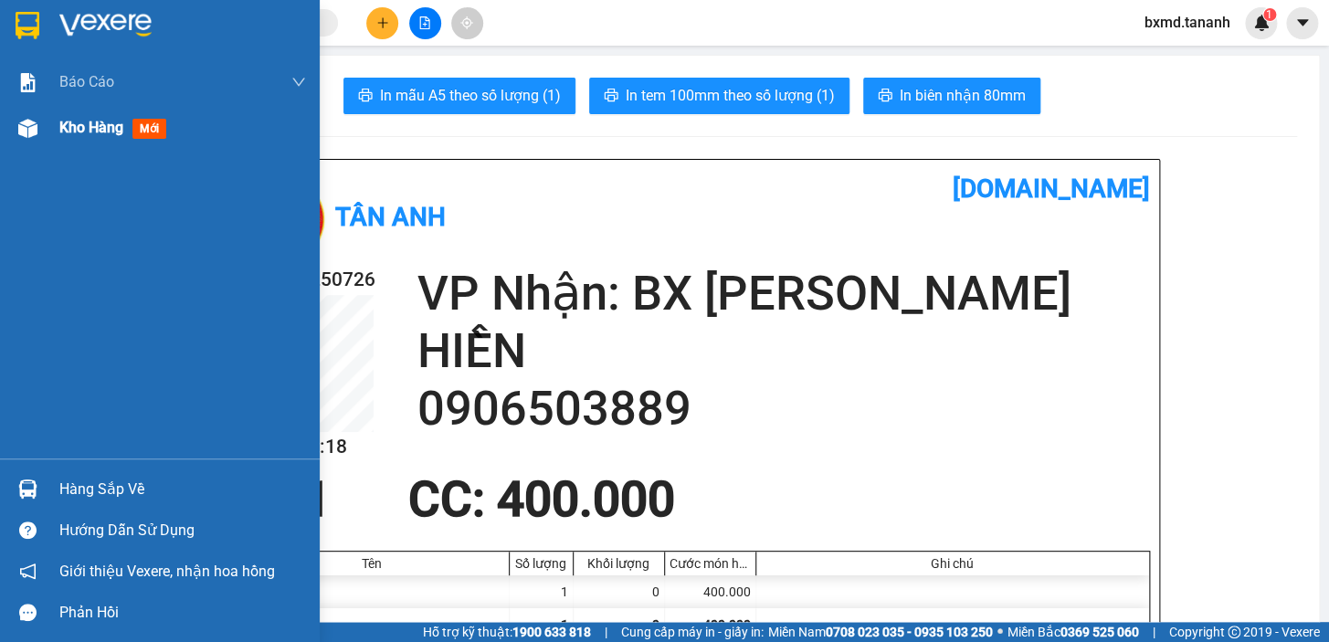
click at [113, 130] on span "Kho hàng" at bounding box center [91, 127] width 64 height 17
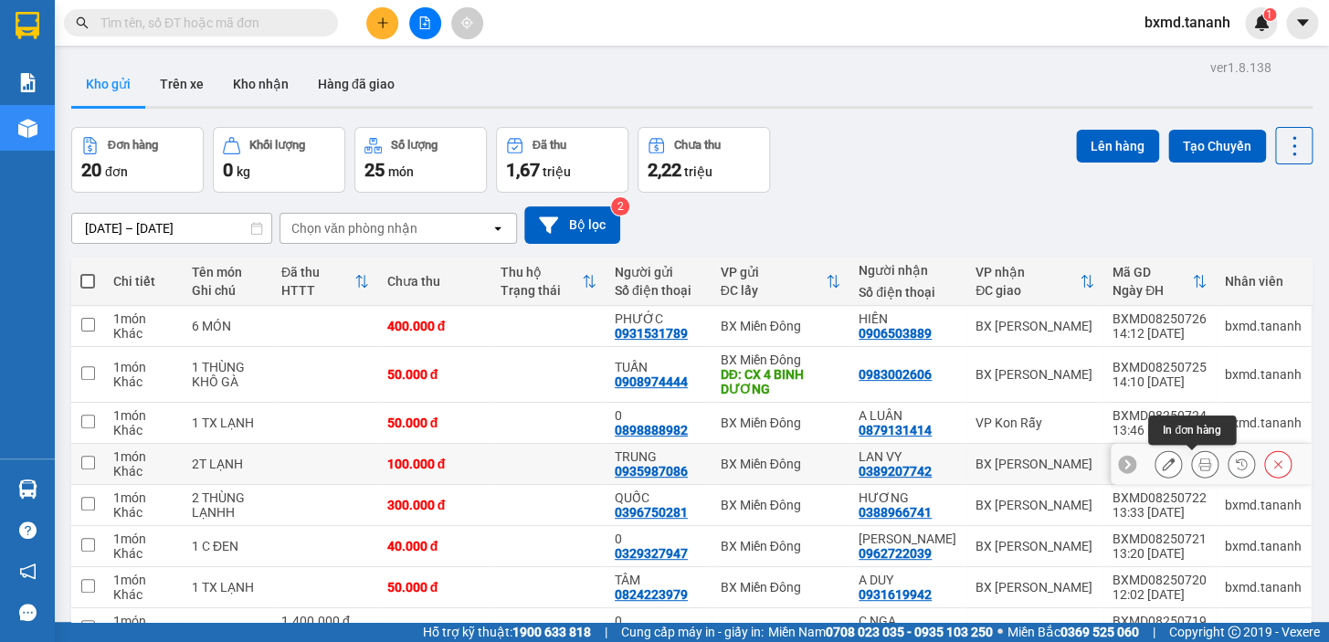
click at [1199, 458] on icon at bounding box center [1205, 464] width 13 height 13
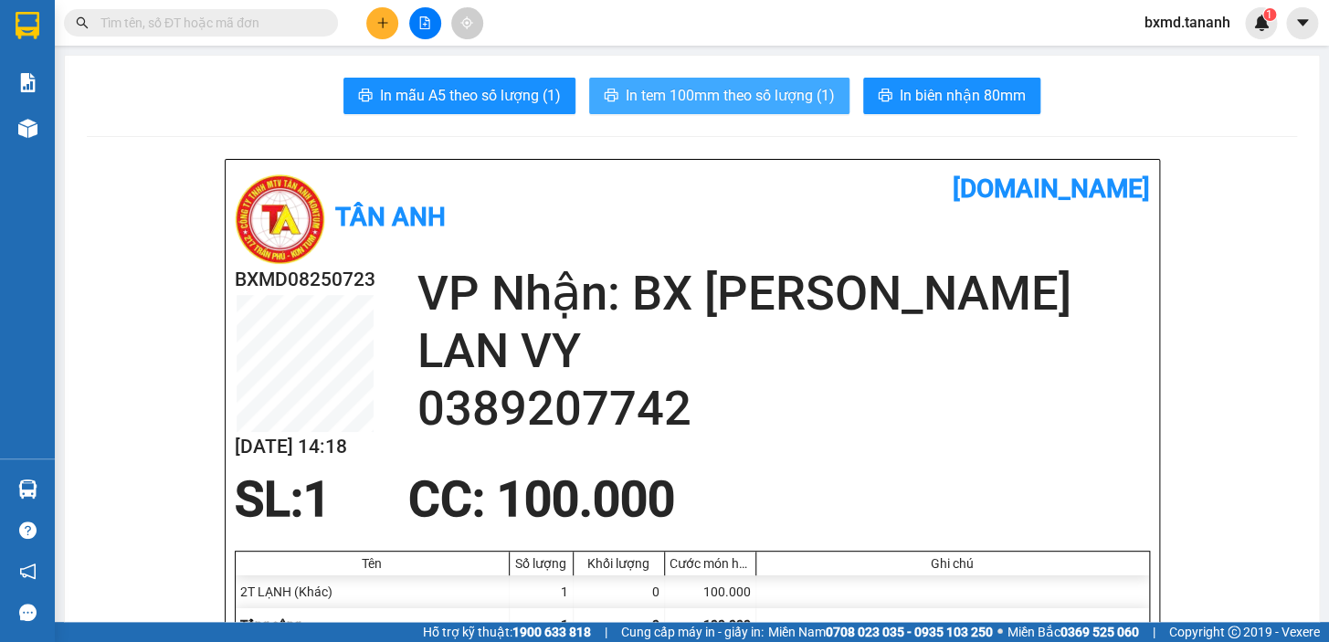
click at [735, 84] on span "In tem 100mm theo số lượng (1)" at bounding box center [730, 95] width 209 height 23
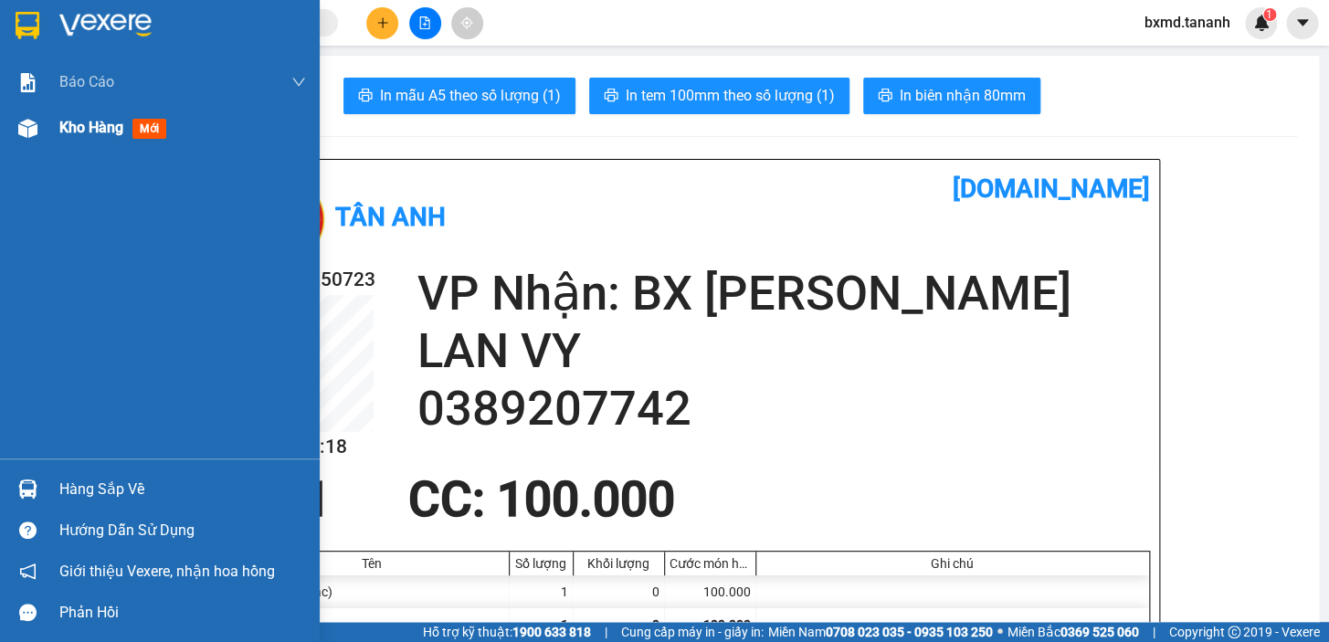
click at [45, 131] on div "Kho hàng mới" at bounding box center [160, 128] width 320 height 46
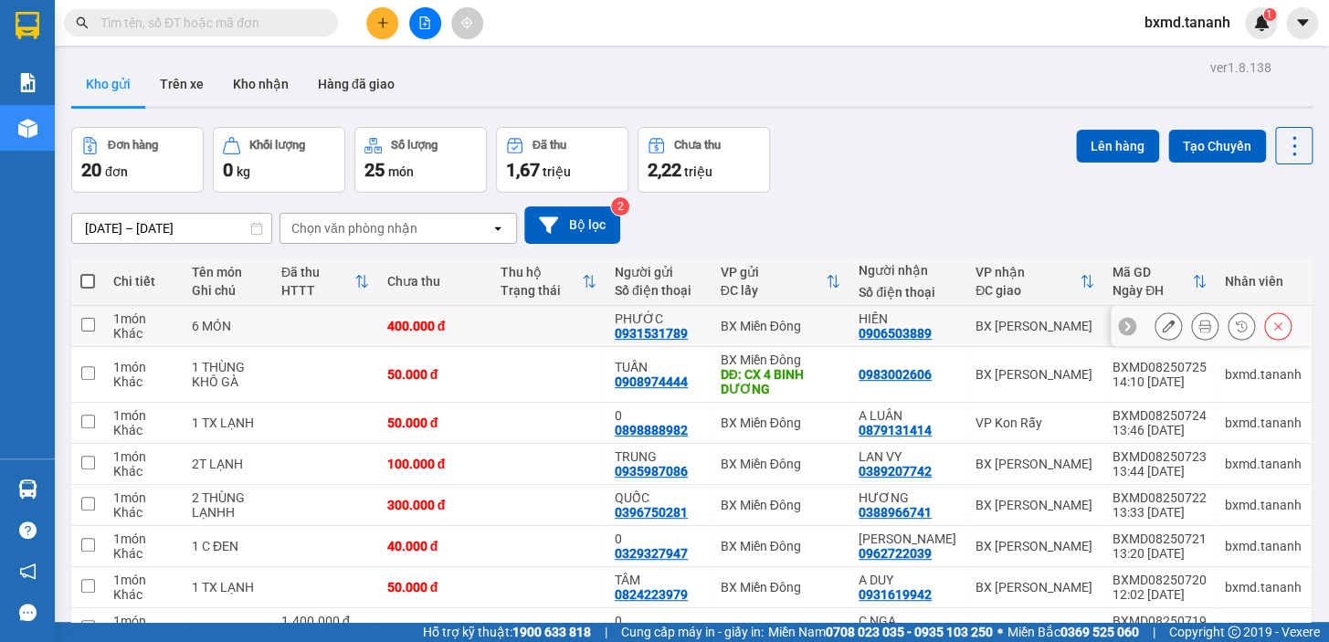
click at [1199, 323] on icon at bounding box center [1205, 326] width 13 height 13
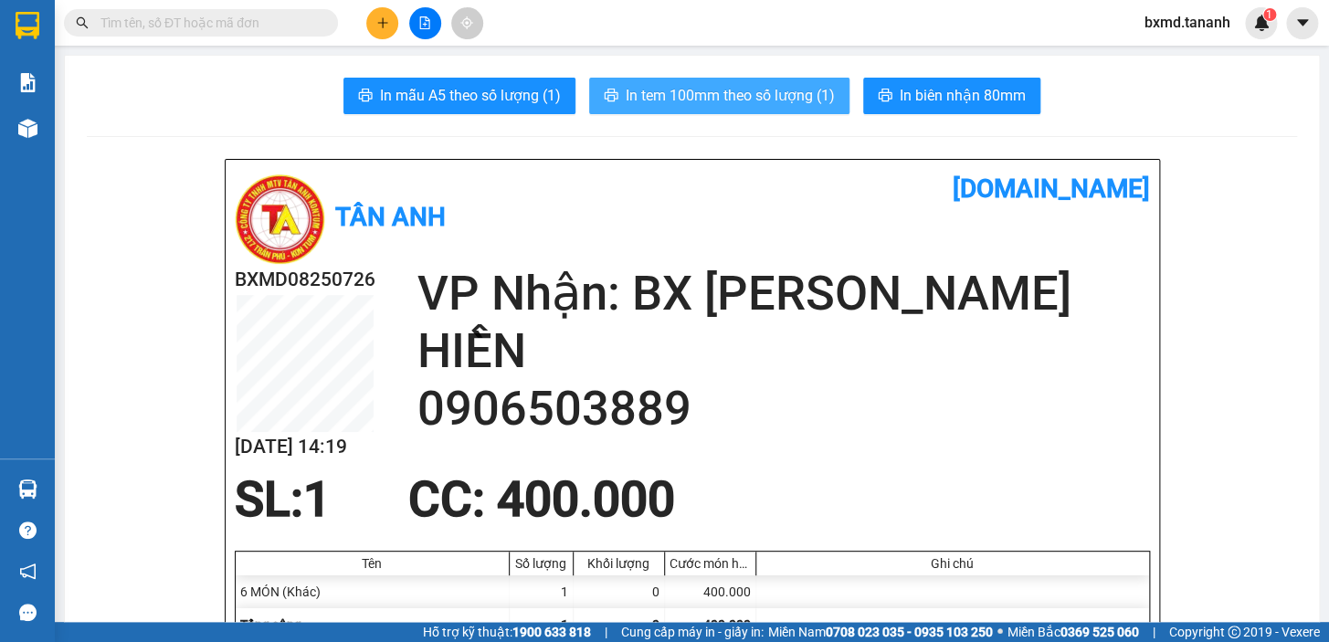
click at [726, 78] on button "In tem 100mm theo số lượng (1)" at bounding box center [719, 96] width 260 height 37
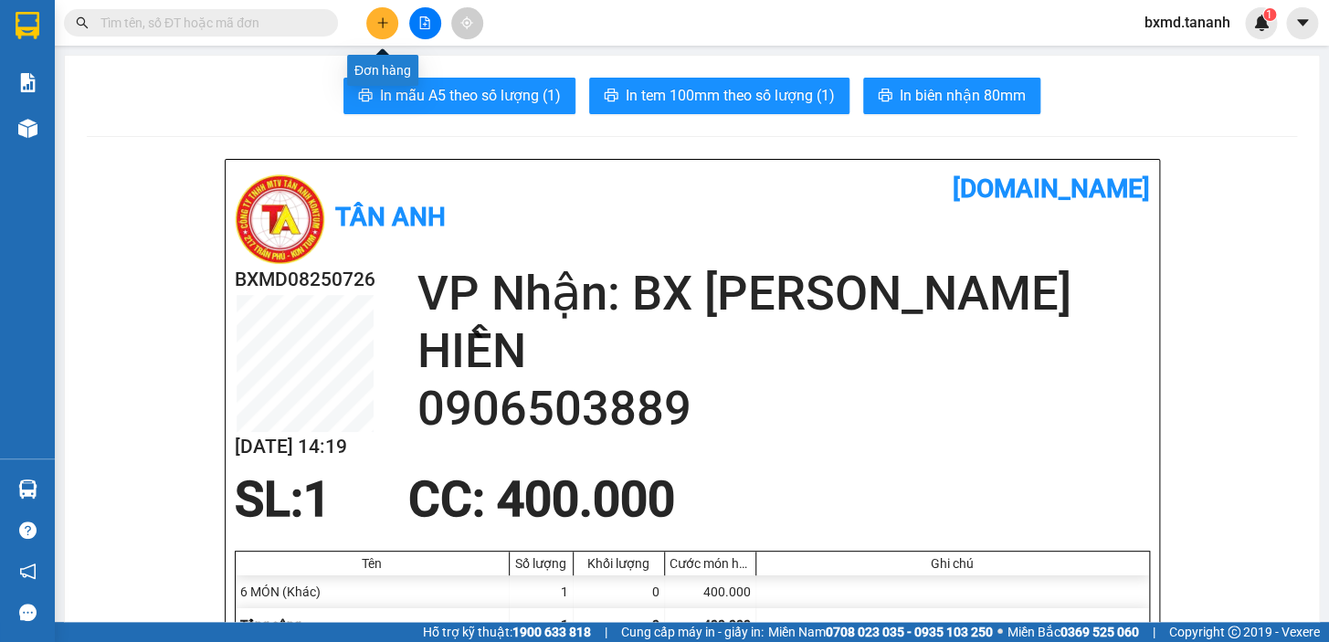
click at [376, 31] on button at bounding box center [382, 23] width 32 height 32
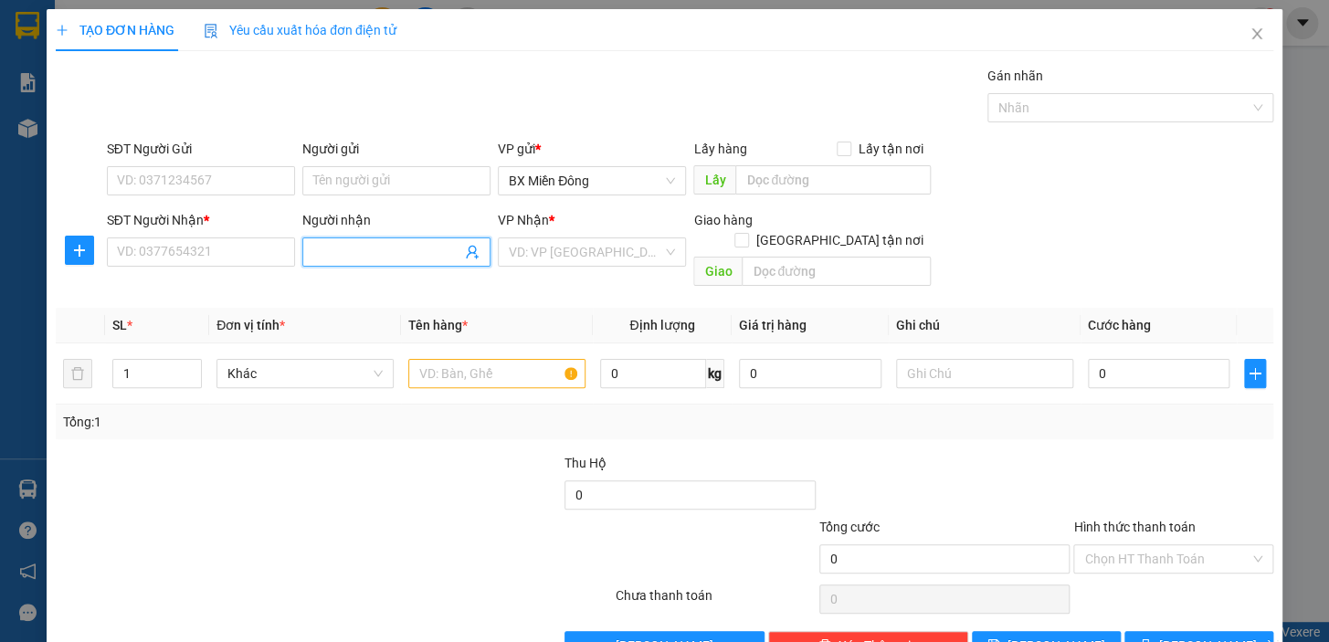
click at [341, 253] on input "Người nhận" at bounding box center [387, 252] width 148 height 20
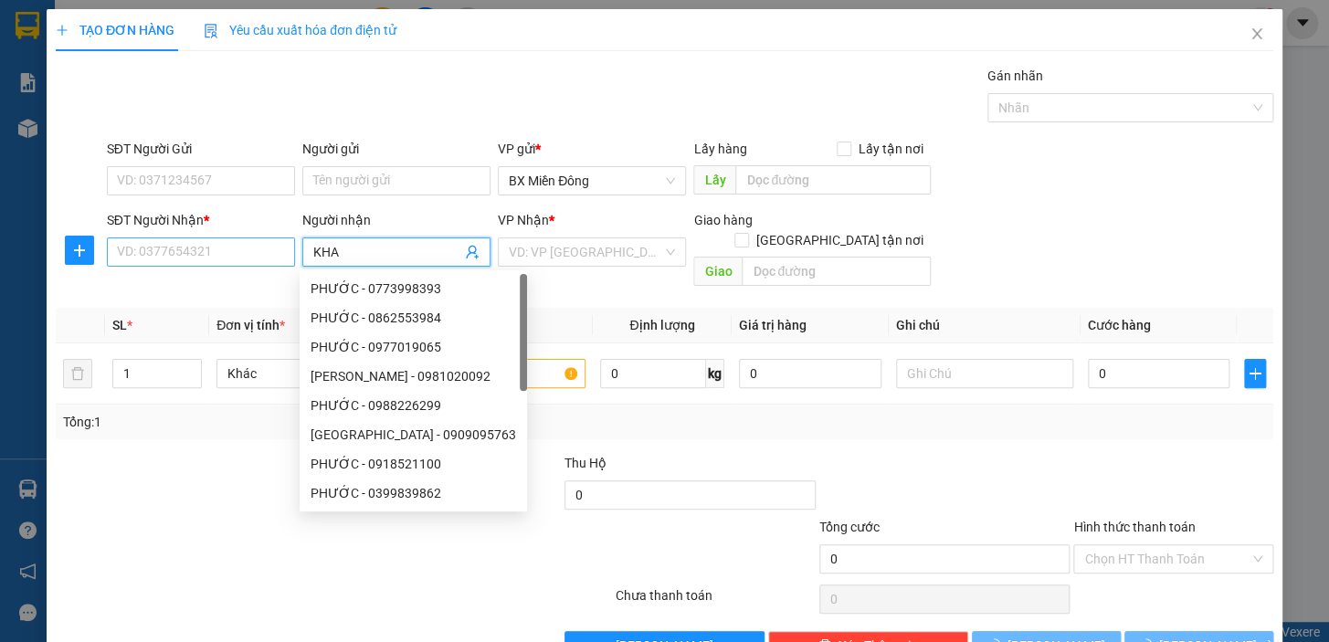
type input "KHA"
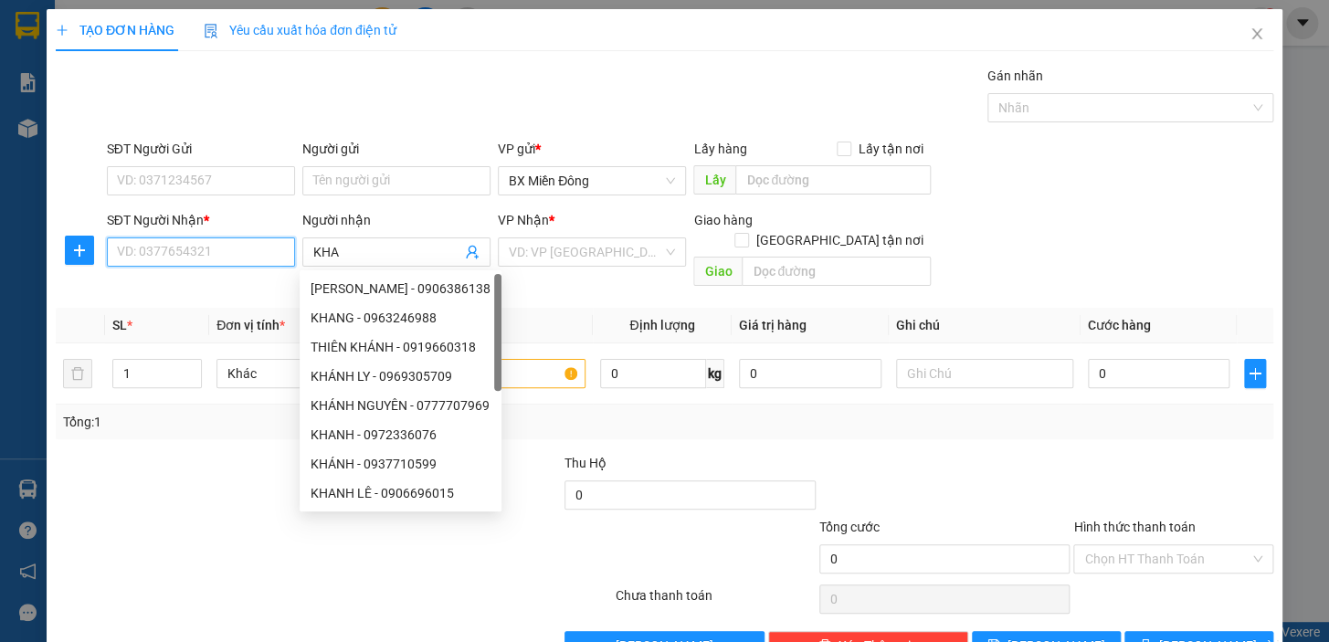
click at [144, 253] on input "SĐT Người Nhận *" at bounding box center [201, 252] width 188 height 29
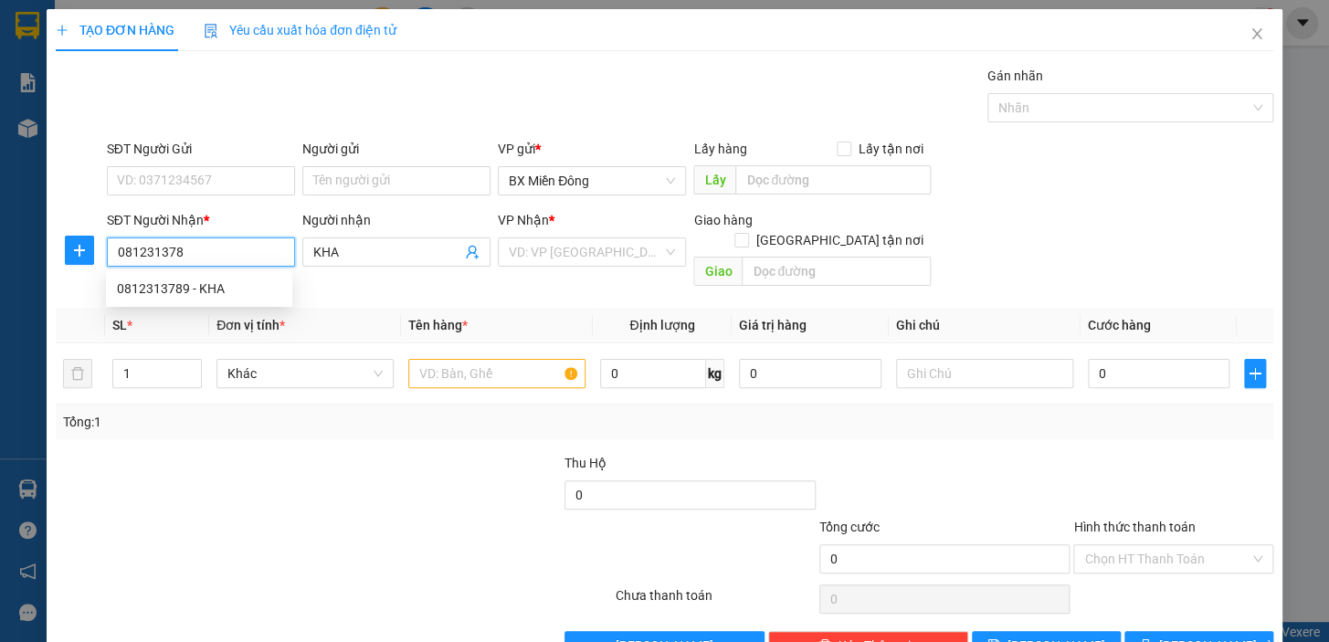
type input "0812313789"
click at [227, 290] on div "0812313789 - KHA" at bounding box center [199, 289] width 164 height 20
type input "240.000"
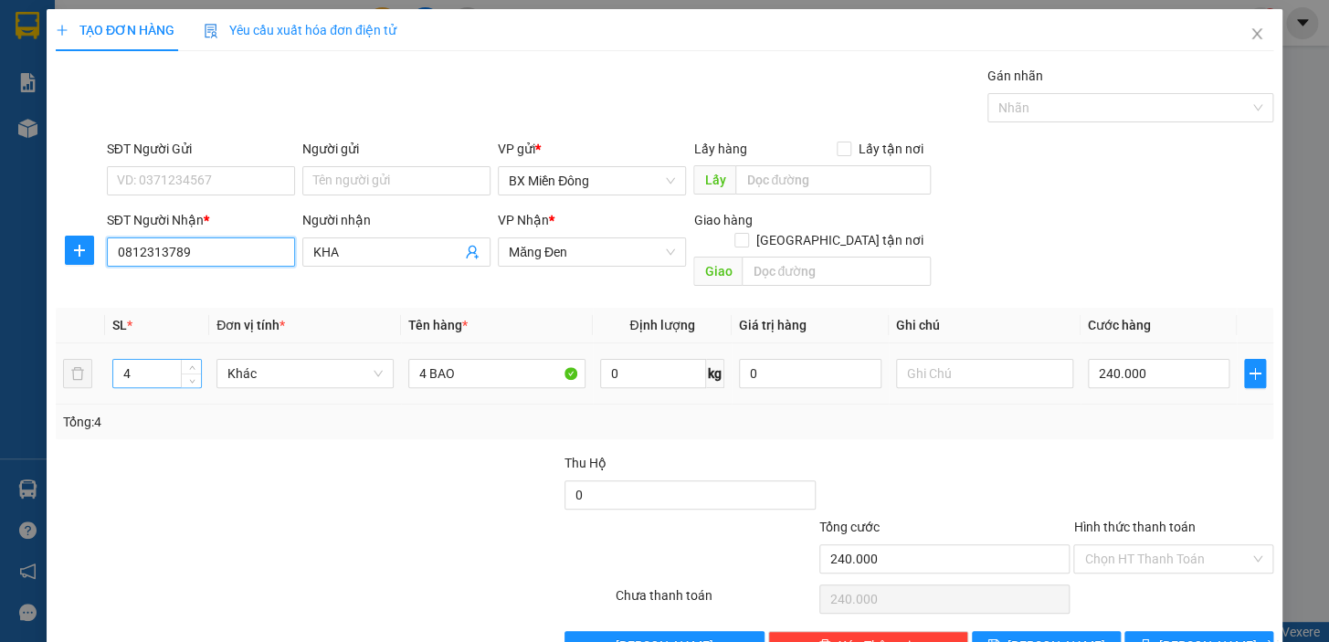
type input "0812313789"
click at [172, 360] on input "4" at bounding box center [157, 373] width 88 height 27
type input "1"
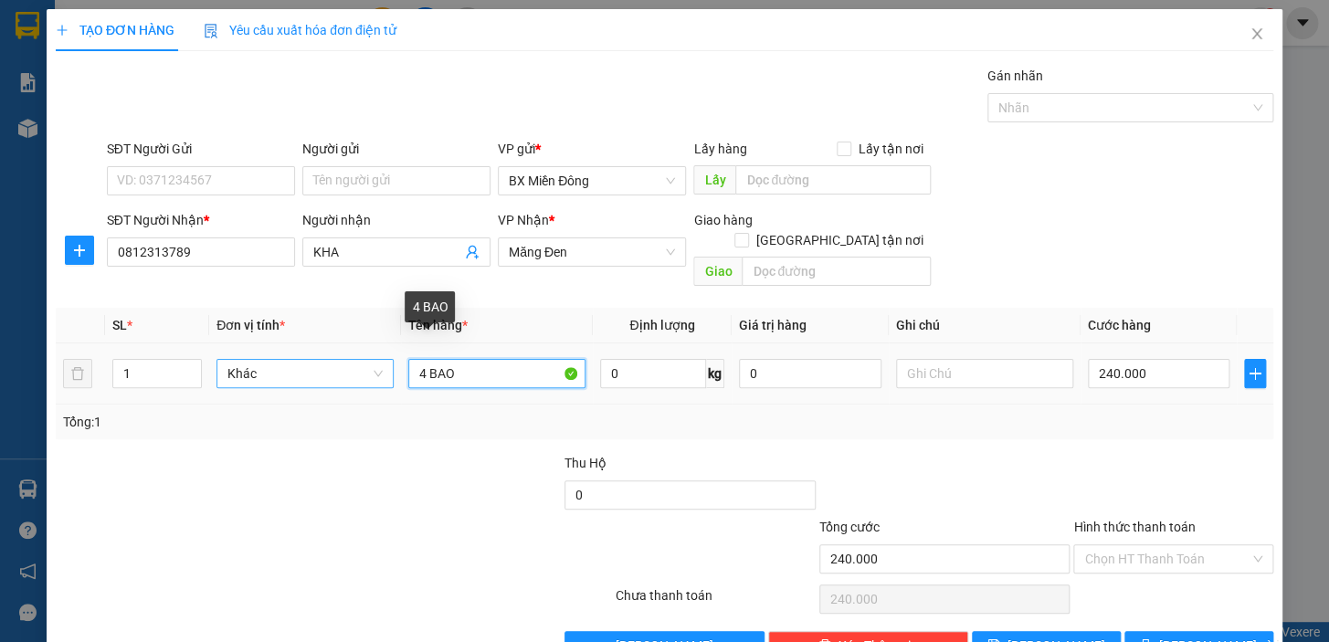
drag, startPoint x: 468, startPoint y: 350, endPoint x: 311, endPoint y: 352, distance: 157.2
click at [311, 352] on tr "1 Khác 4 BAO 0 kg 0 240.000" at bounding box center [665, 374] width 1218 height 61
type input "1 BAO"
drag, startPoint x: 1124, startPoint y: 351, endPoint x: 1139, endPoint y: 322, distance: 33.1
click at [1137, 327] on div "SL * Đơn vị tính * Tên hàng * Định lượng Giá trị hàng Ghi chú Cước hàng 1 Khác …" at bounding box center [665, 374] width 1218 height 132
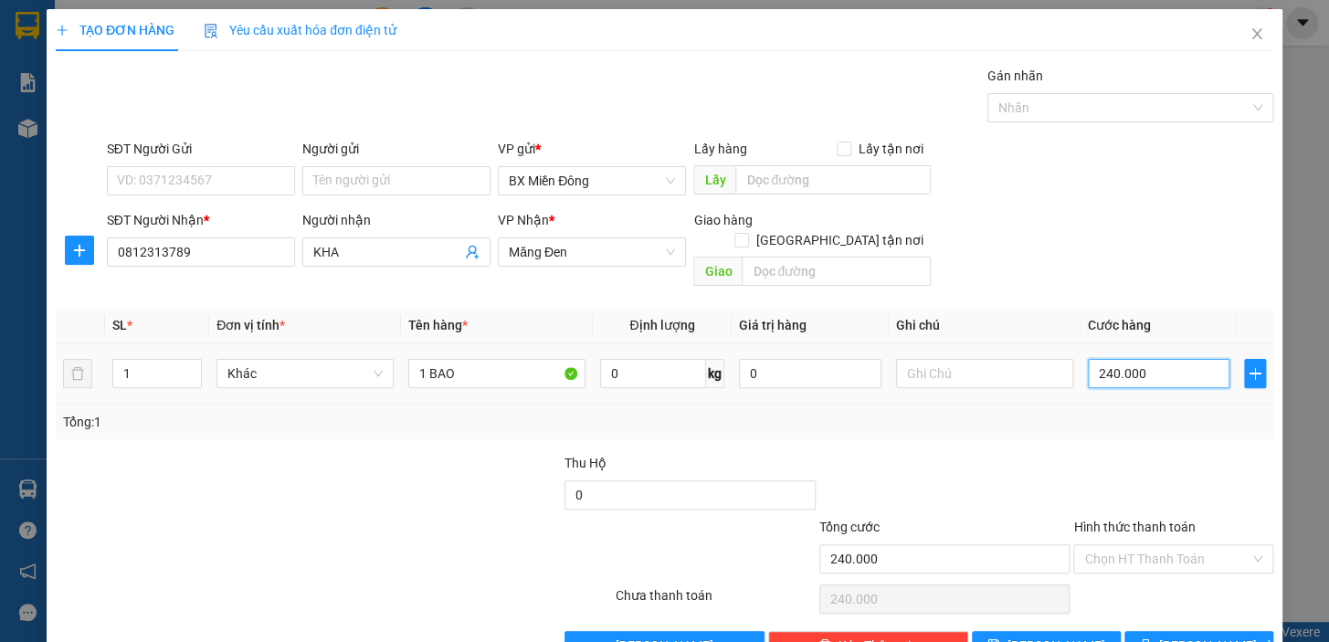
click at [1139, 359] on input "240.000" at bounding box center [1159, 373] width 143 height 29
type input "5"
type input "50"
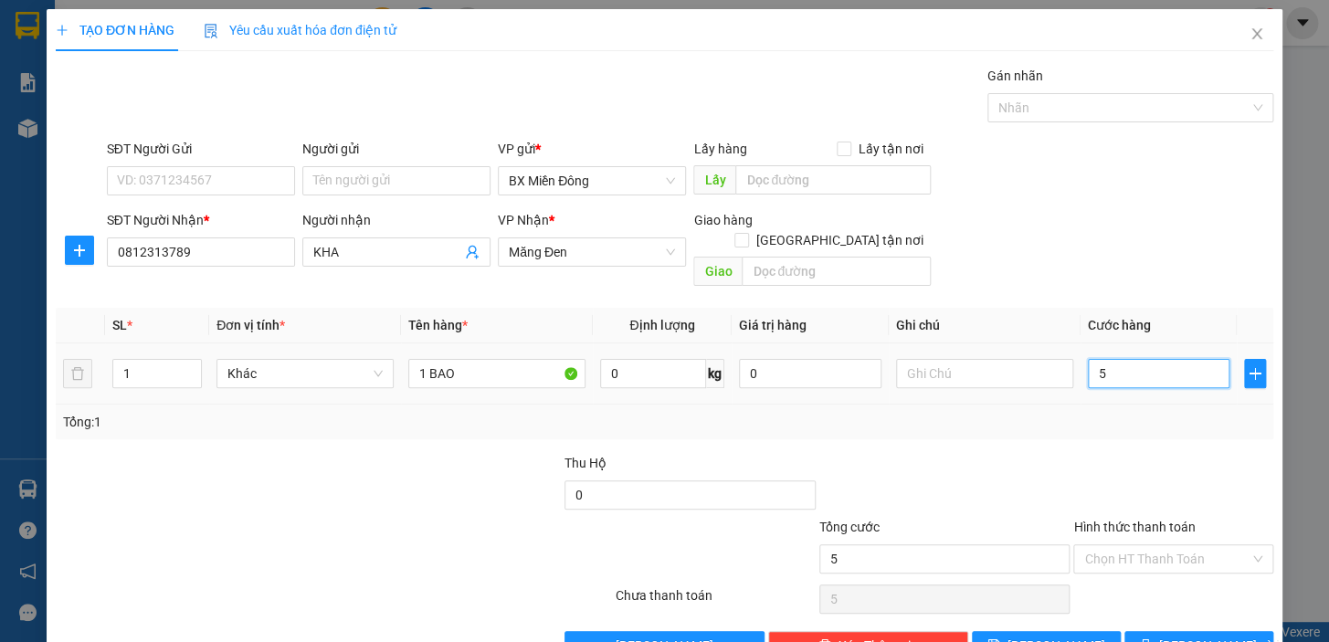
type input "50"
type input "50.000"
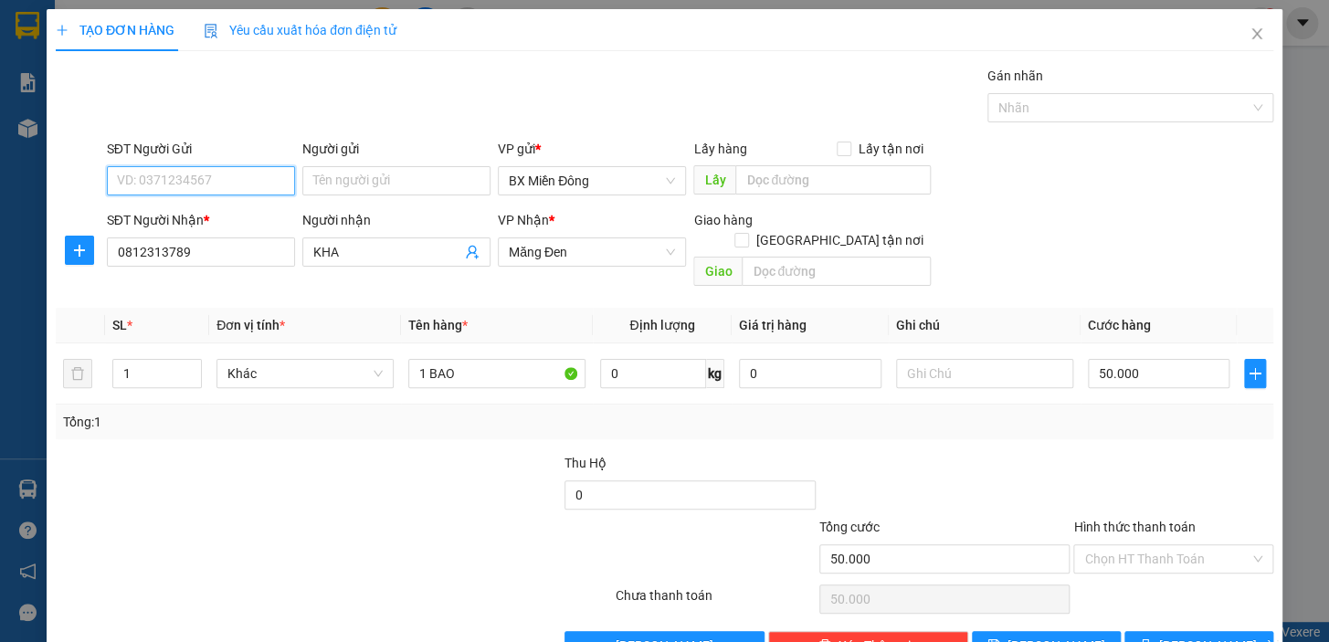
click at [237, 166] on input "SĐT Người Gửi" at bounding box center [201, 180] width 188 height 29
click at [302, 166] on input "Người gửi" at bounding box center [396, 180] width 188 height 29
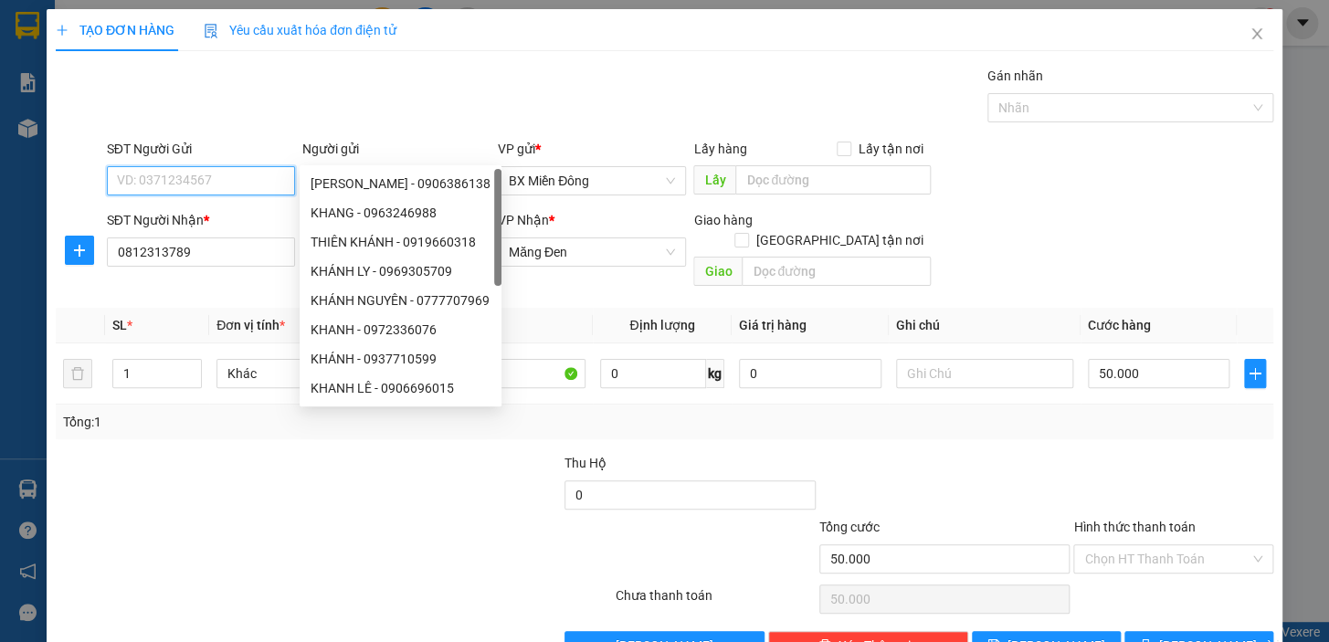
click at [256, 166] on input "SĐT Người Gửi" at bounding box center [201, 180] width 188 height 29
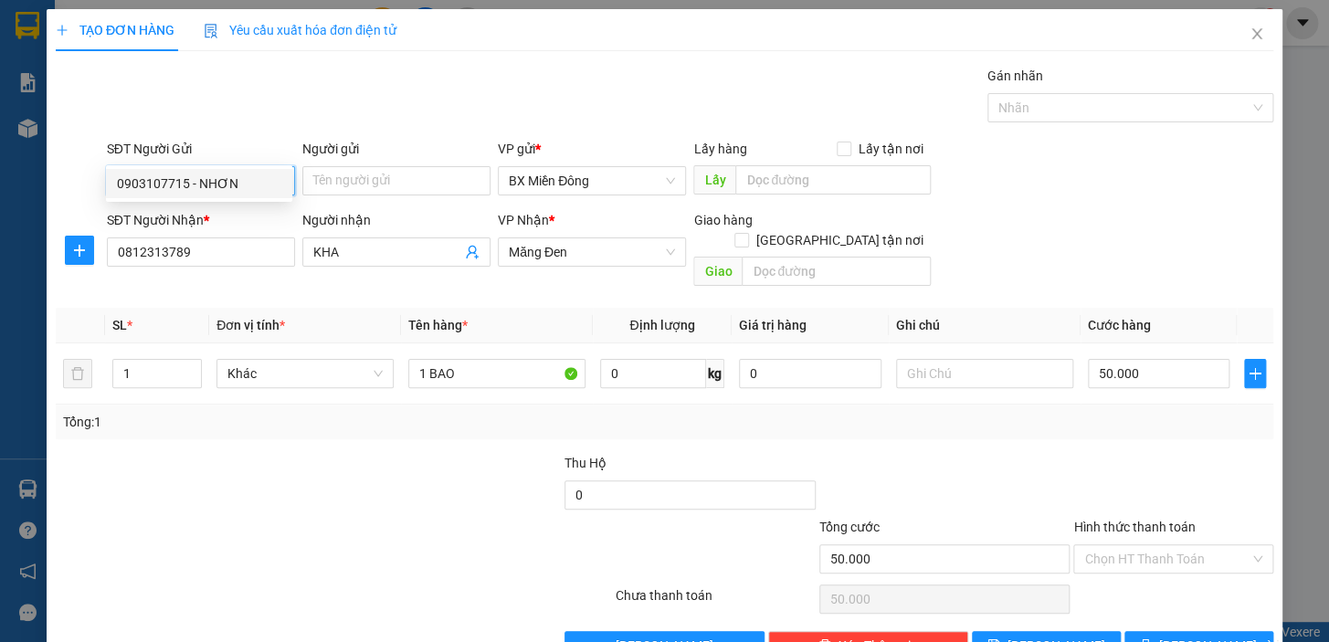
click at [238, 192] on div "0903107715 - NHƠN" at bounding box center [199, 184] width 164 height 20
type input "0903107715"
type input "NHƠN"
type input "240.000"
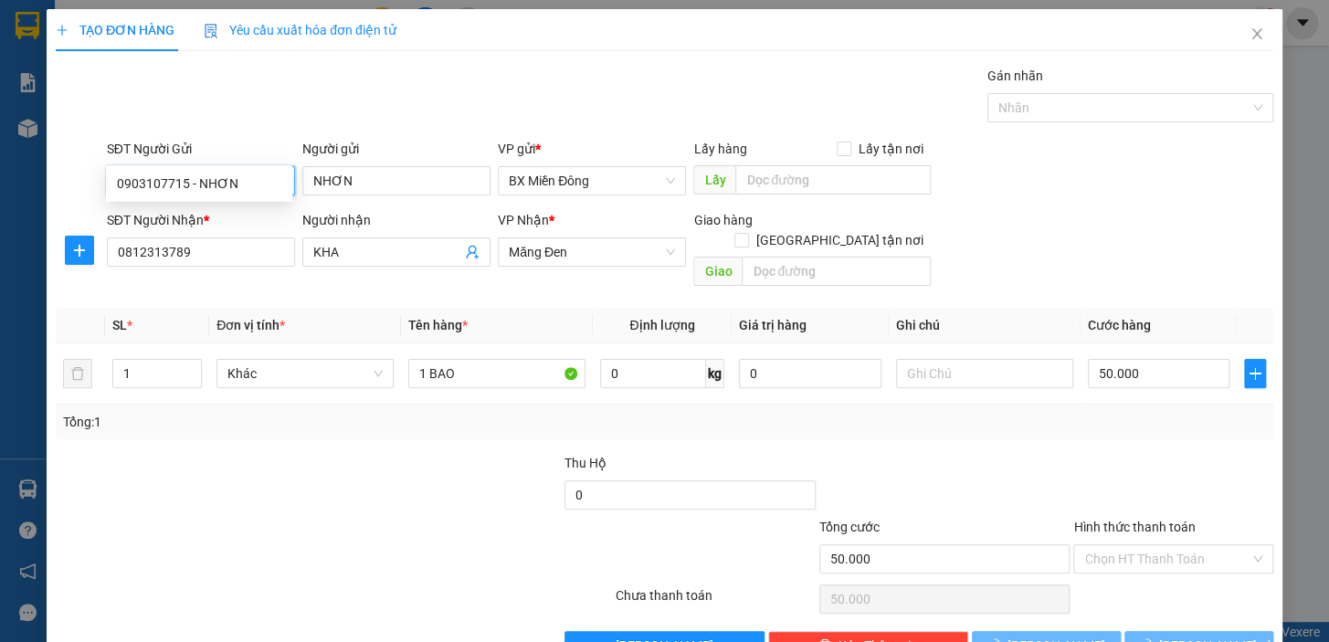
type input "4"
type input "4 BAO"
type input "240.000"
click at [1207, 636] on span "[PERSON_NAME] và In" at bounding box center [1224, 646] width 128 height 20
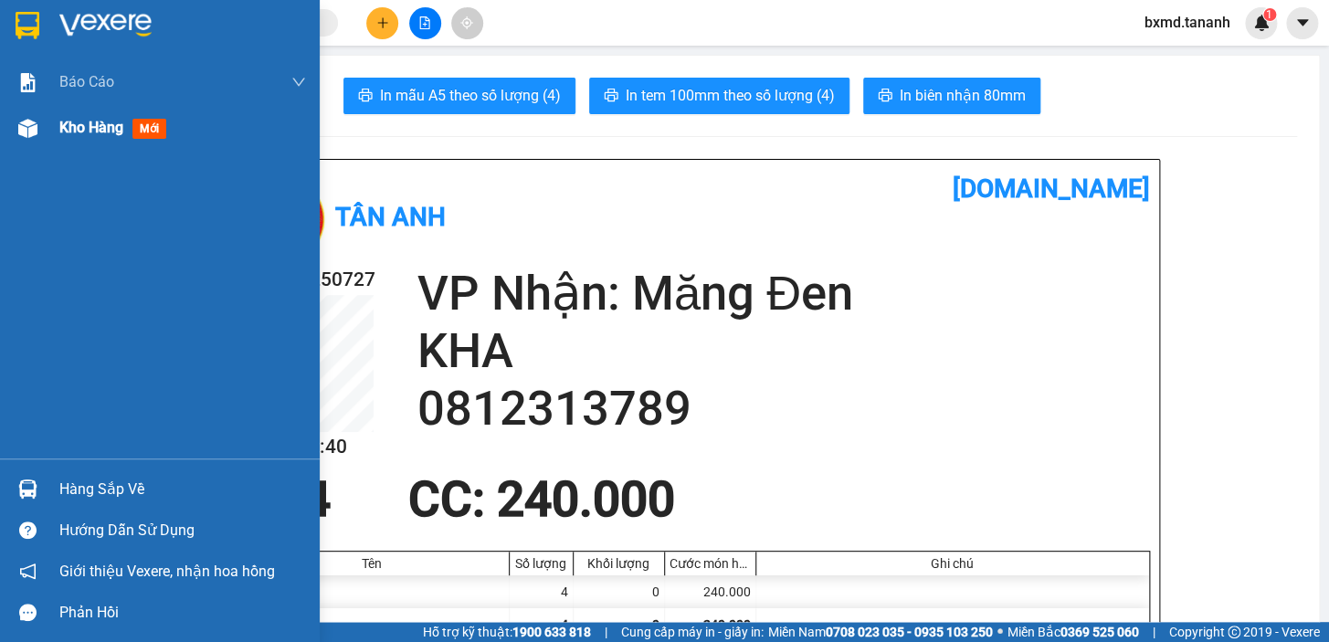
click at [30, 124] on img at bounding box center [27, 128] width 19 height 19
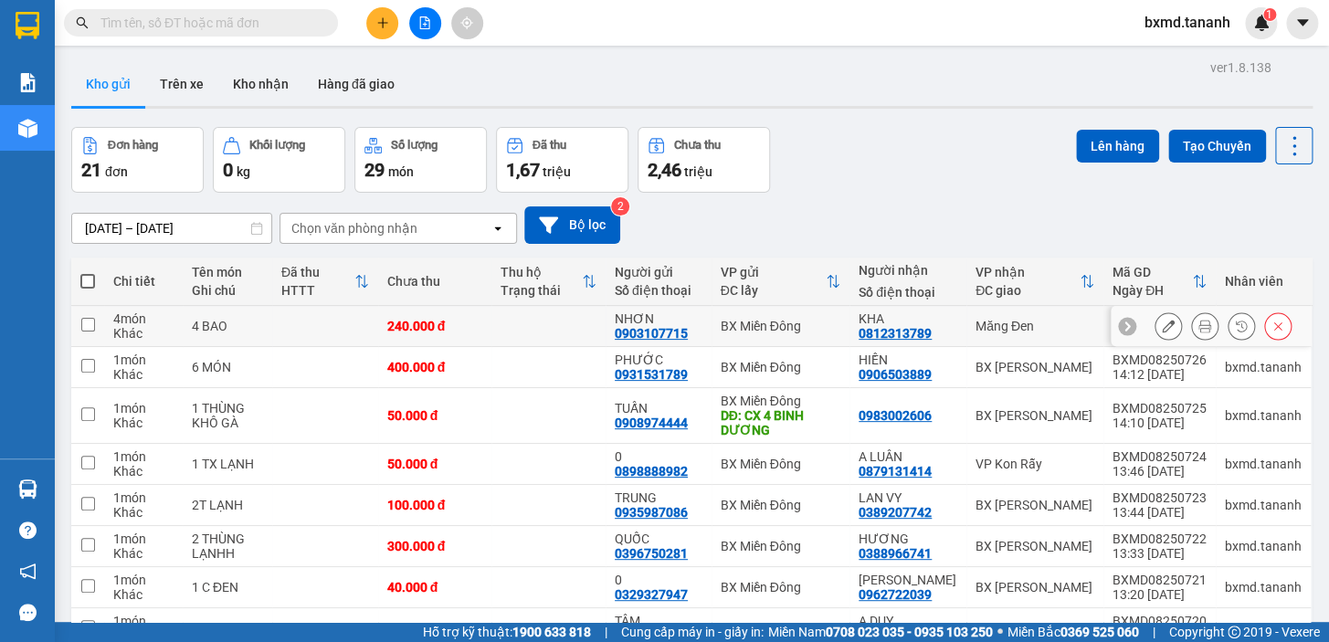
click at [1162, 323] on icon at bounding box center [1168, 326] width 13 height 13
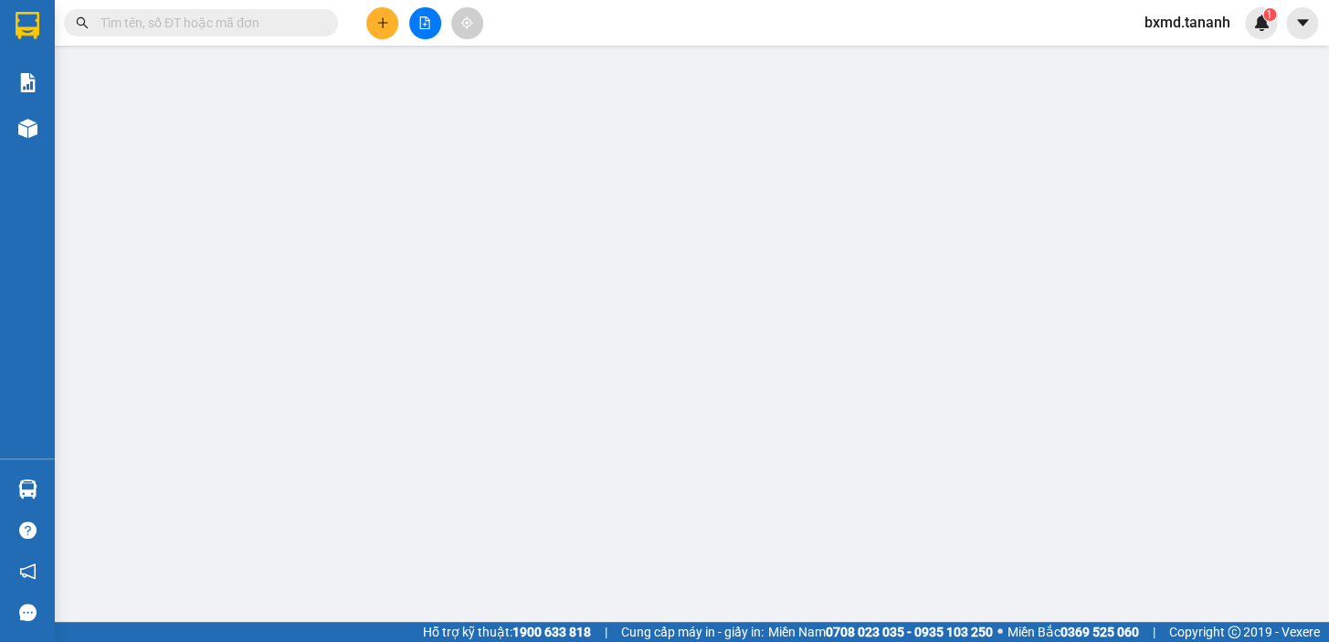
type input "0903107715"
type input "0812313789"
type input "240.000"
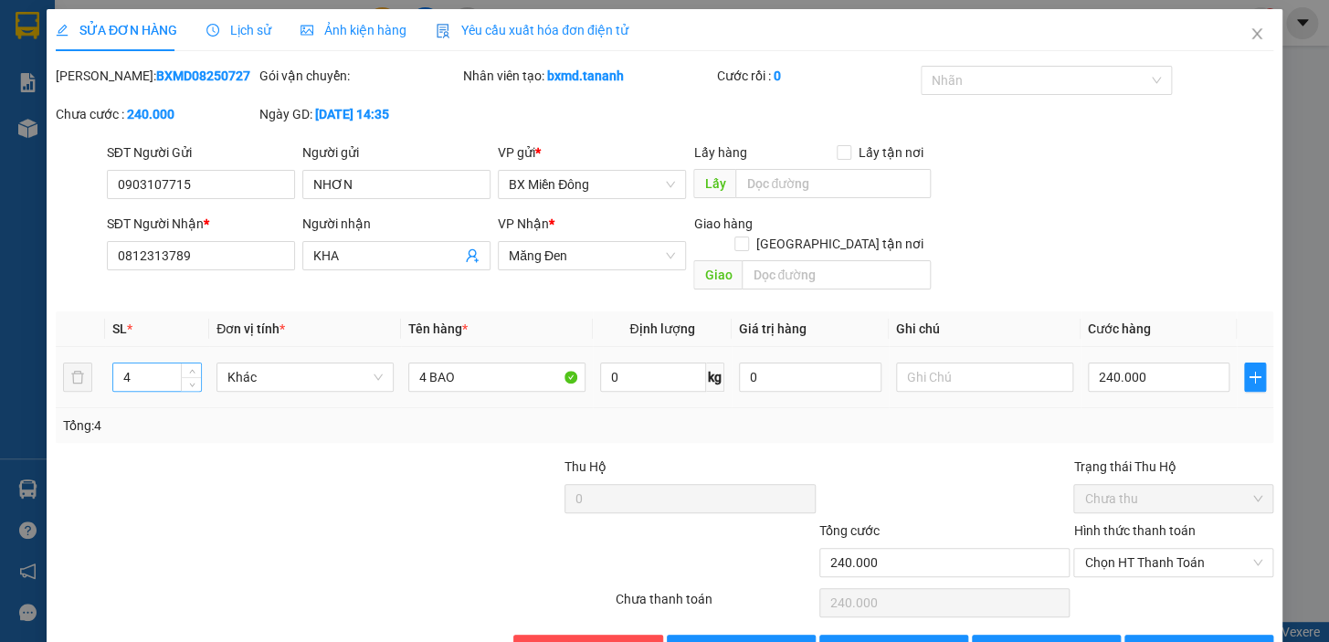
click at [165, 364] on input "4" at bounding box center [157, 377] width 88 height 27
type input "1"
click at [1205, 640] on span "[PERSON_NAME] và In" at bounding box center [1224, 650] width 128 height 20
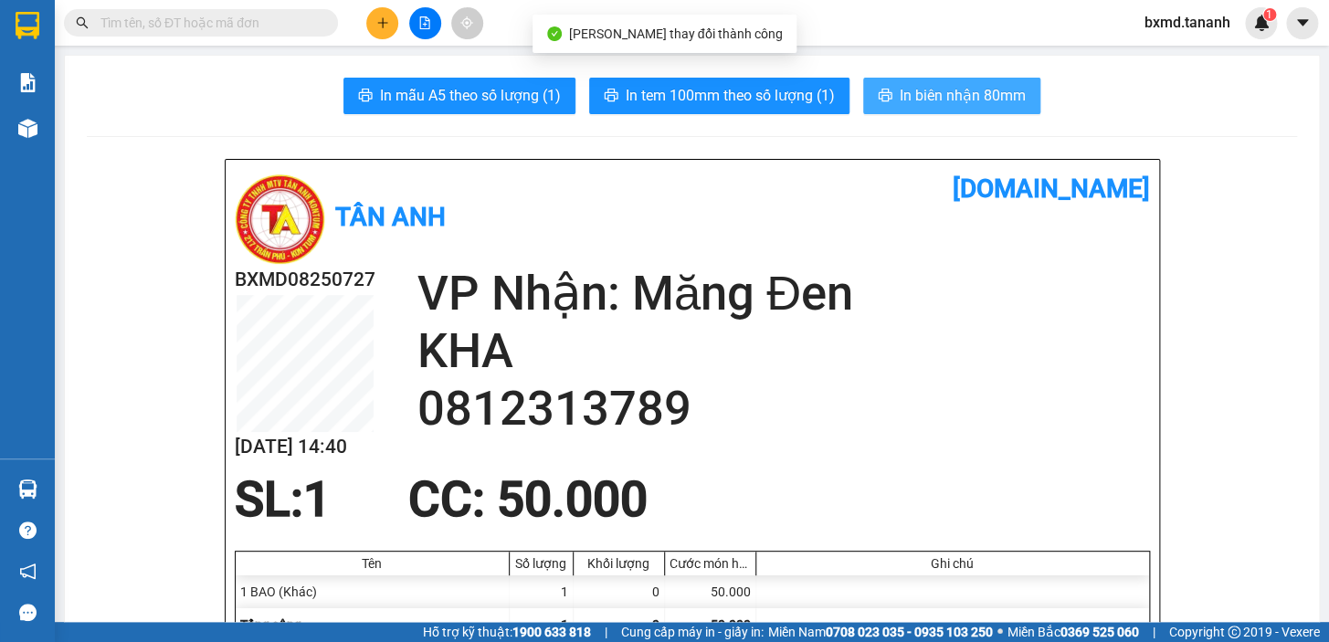
click at [944, 80] on button "In biên nhận 80mm" at bounding box center [951, 96] width 177 height 37
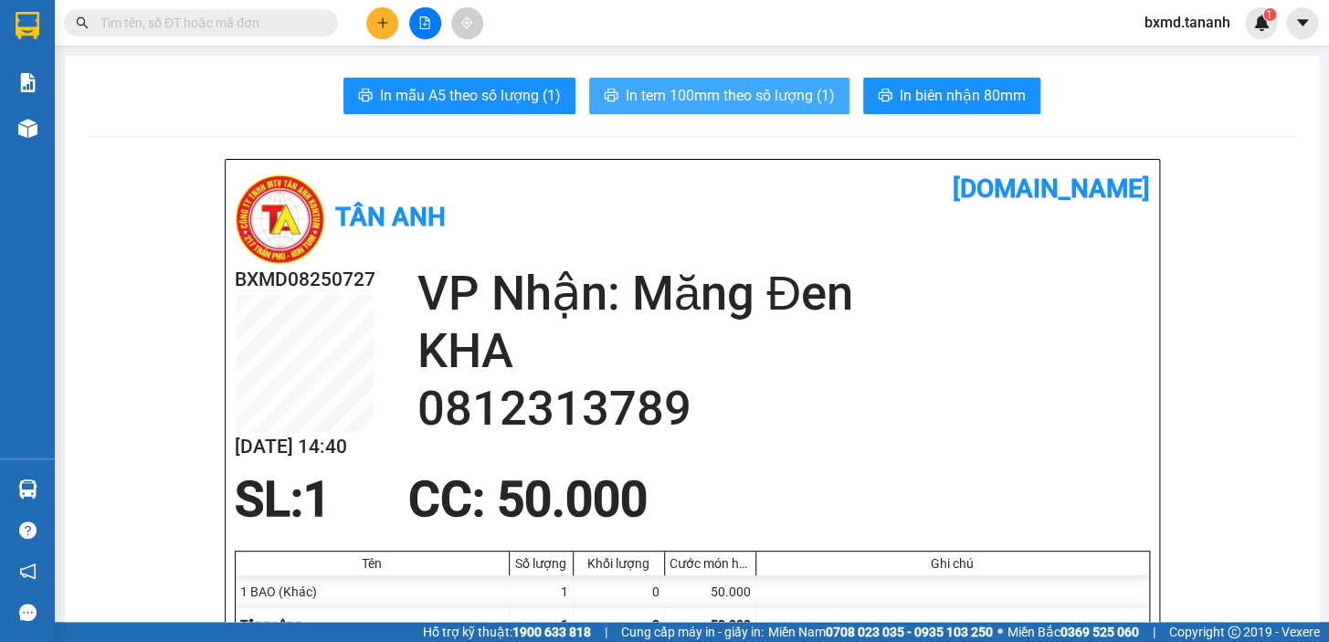
click at [792, 105] on span "In tem 100mm theo số lượng (1)" at bounding box center [730, 95] width 209 height 23
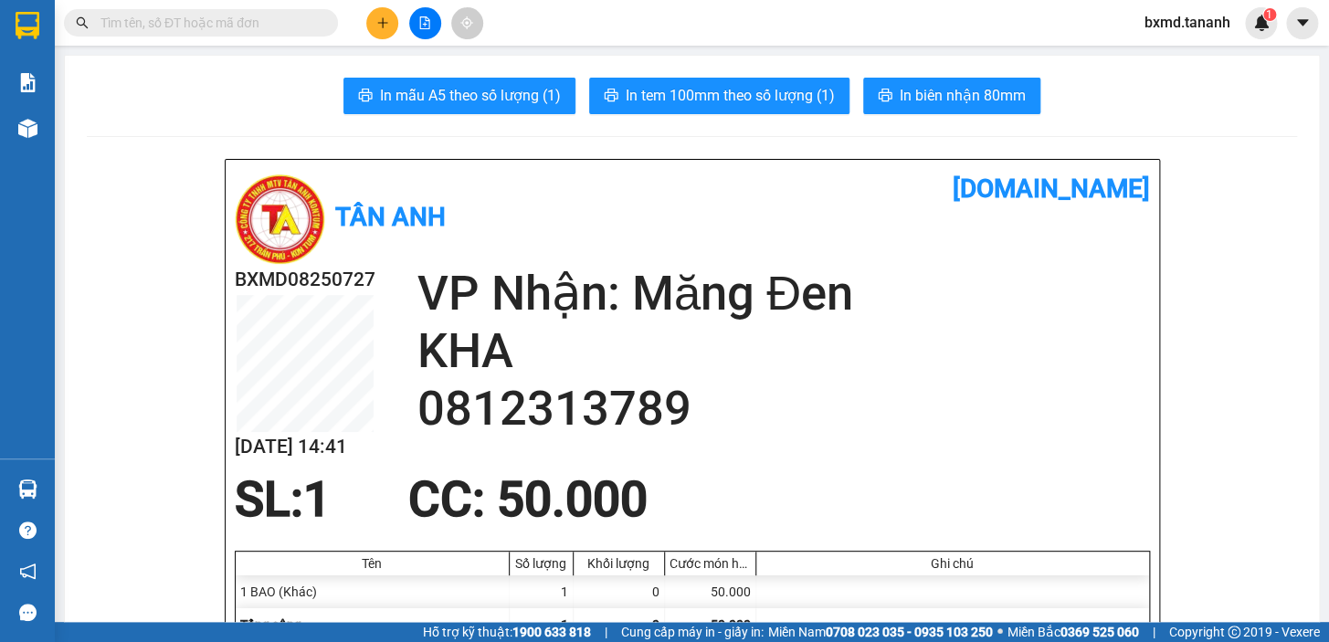
click at [381, 12] on button at bounding box center [382, 23] width 32 height 32
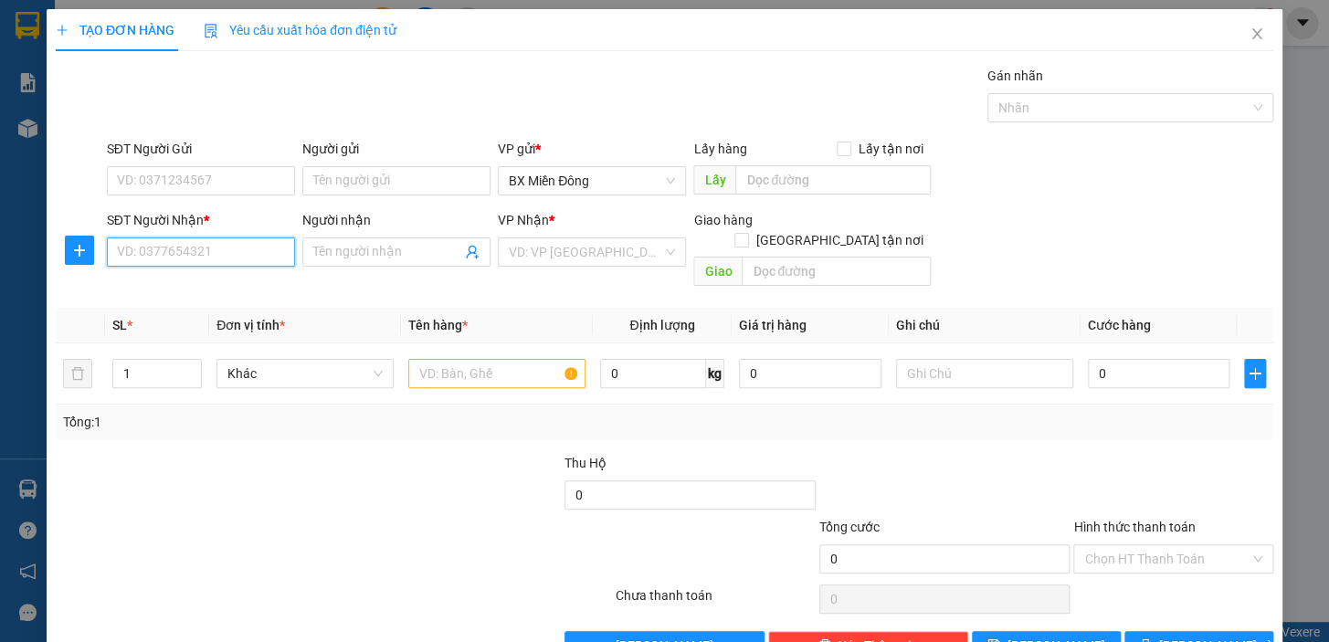
click at [228, 247] on input "SĐT Người Nhận *" at bounding box center [201, 252] width 188 height 29
click at [386, 248] on input "Người nhận" at bounding box center [387, 252] width 148 height 20
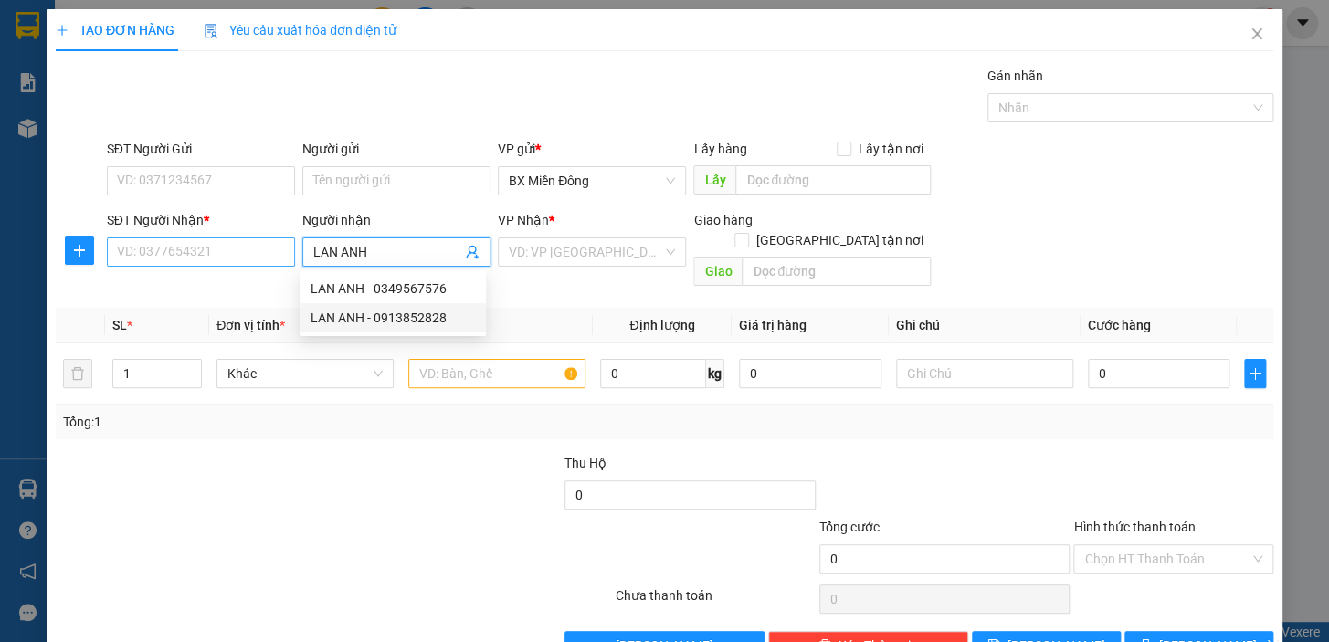
type input "LAN ANH"
click at [223, 240] on input "SĐT Người Nhận *" at bounding box center [201, 252] width 188 height 29
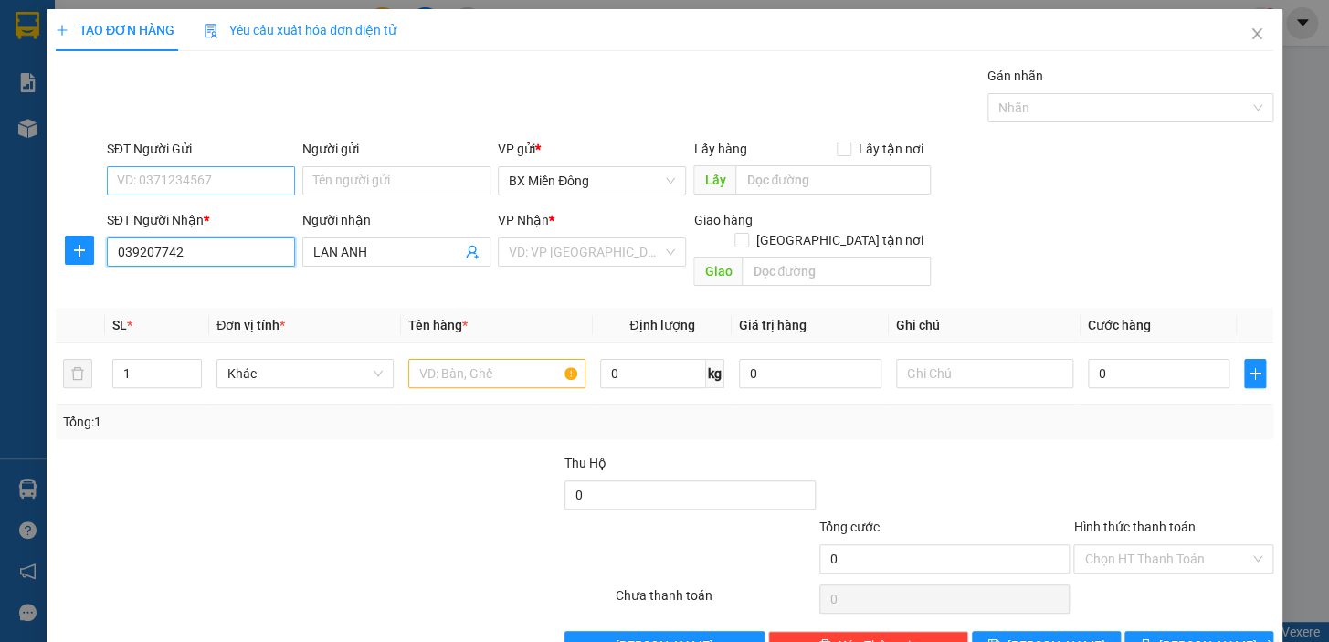
type input "039207742"
click at [219, 171] on input "SĐT Người Gửi" at bounding box center [201, 180] width 188 height 29
click at [415, 179] on input "Người gửi" at bounding box center [396, 180] width 188 height 29
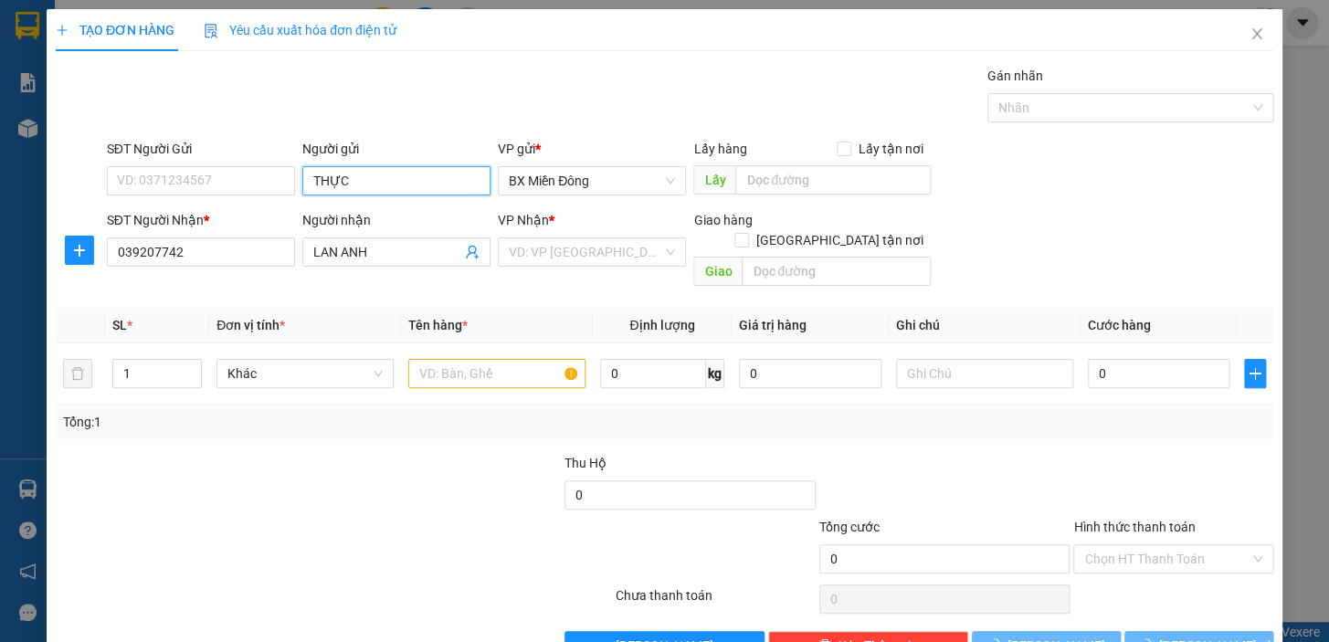
type input "THỰC"
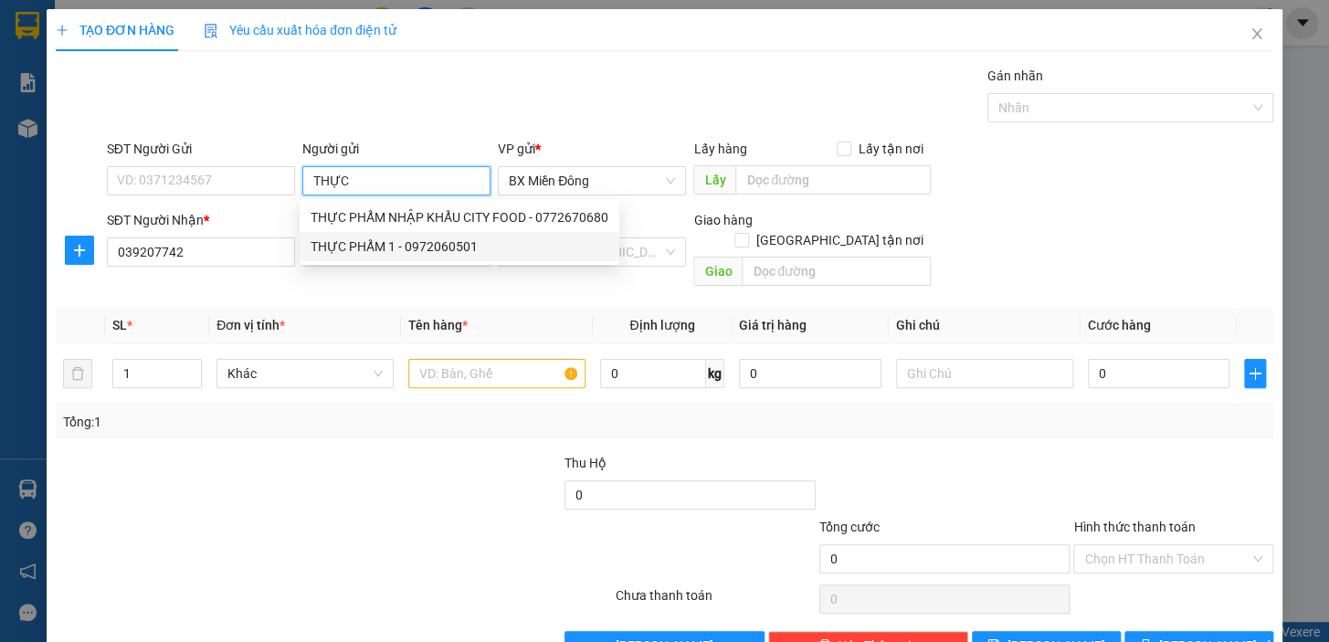
click at [401, 252] on div "THỰC PHẨM 1 - 0972060501" at bounding box center [460, 247] width 298 height 20
type input "0972060501"
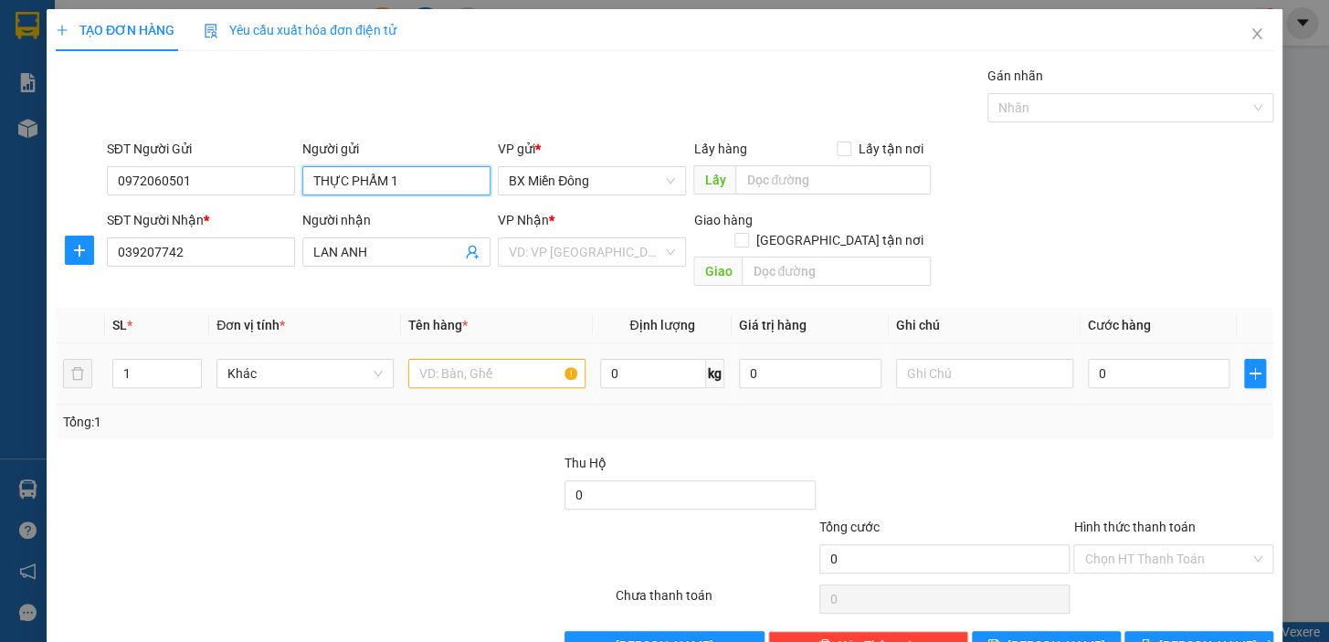
type input "THỰC PHẨM 1"
click at [521, 360] on input "text" at bounding box center [496, 373] width 177 height 29
type input "1 TX"
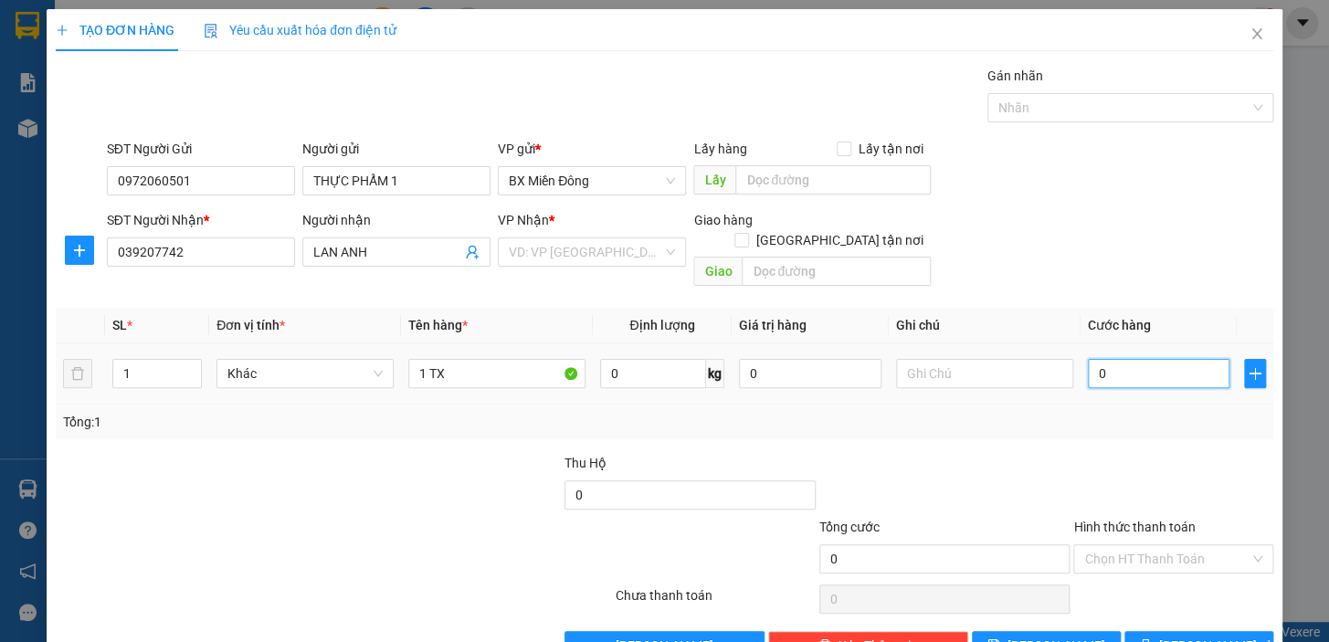
click at [1126, 359] on input "0" at bounding box center [1159, 373] width 143 height 29
type input "1"
type input "10"
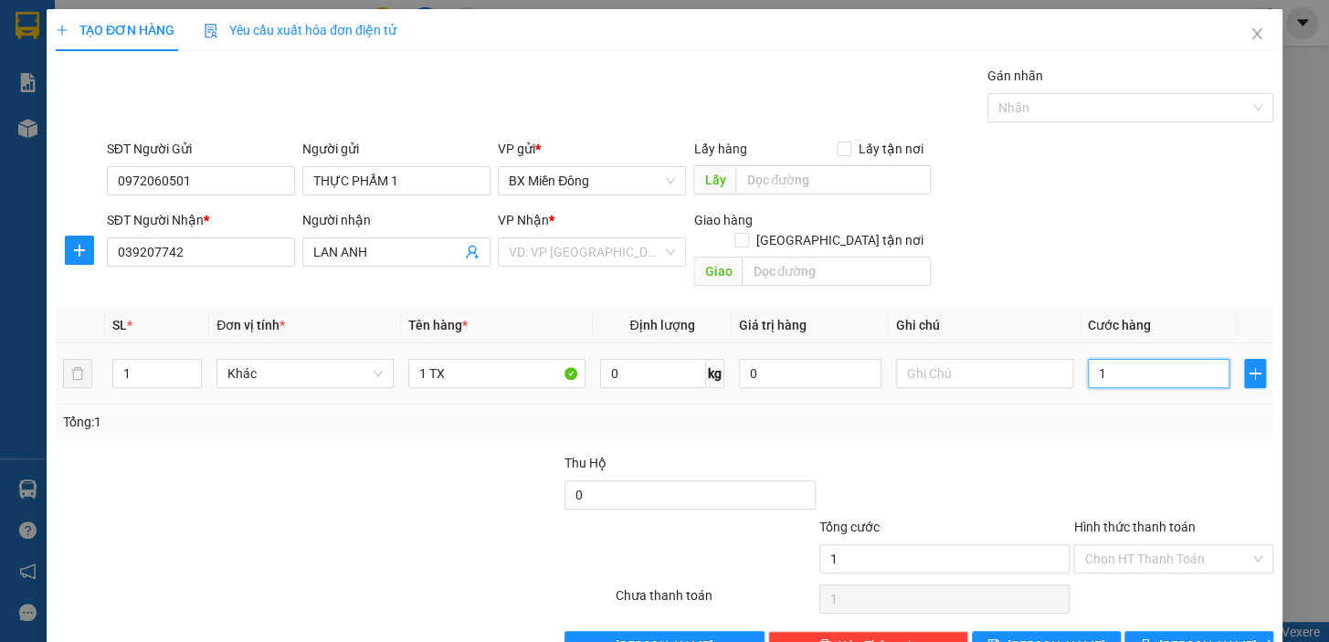
type input "10"
type input "100"
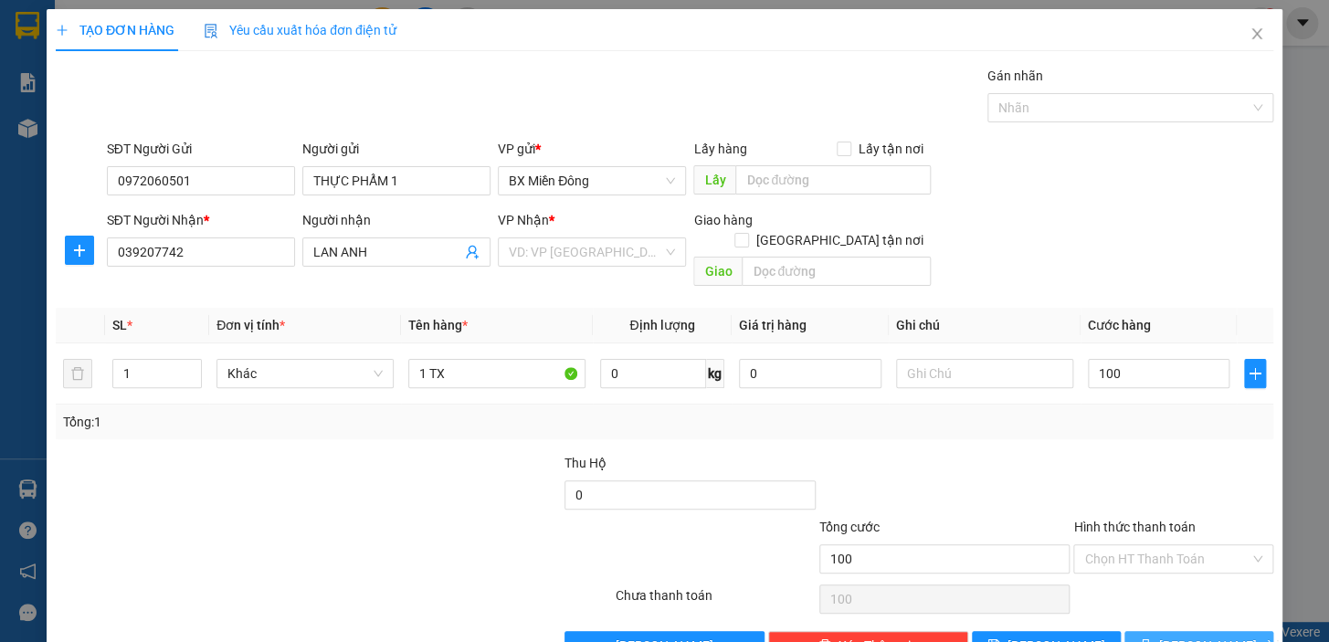
type input "100.000"
click at [1209, 636] on span "[PERSON_NAME] và In" at bounding box center [1224, 646] width 128 height 20
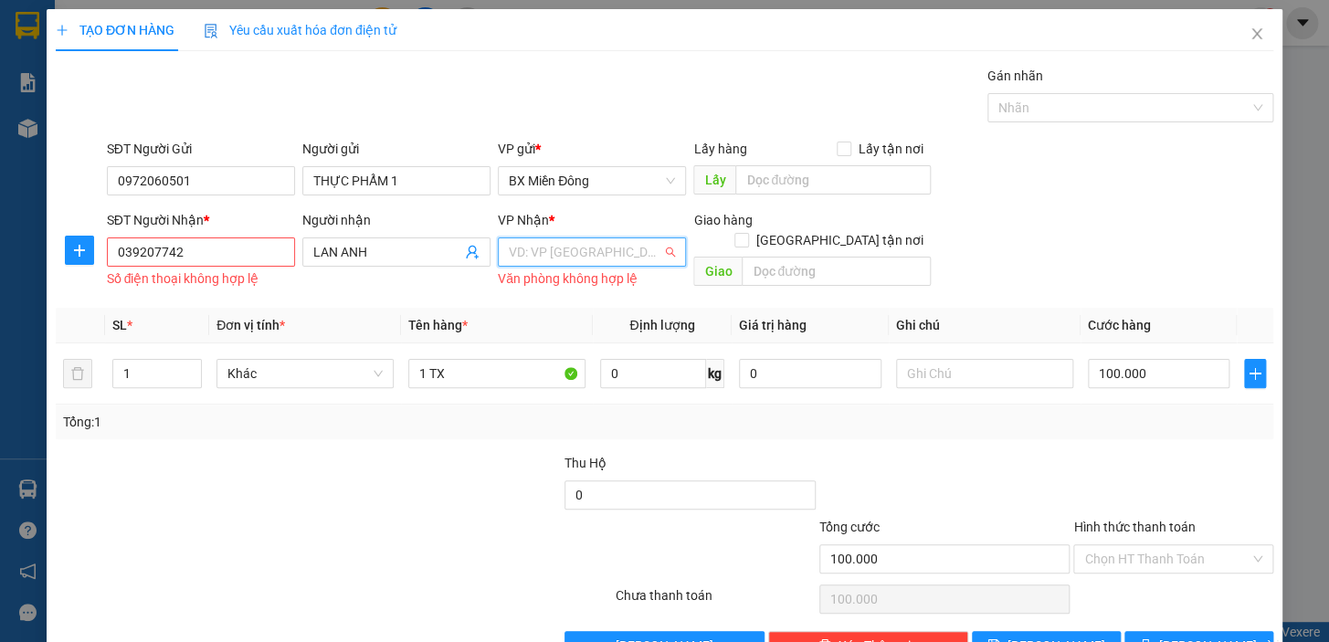
click at [634, 247] on input "search" at bounding box center [586, 251] width 154 height 27
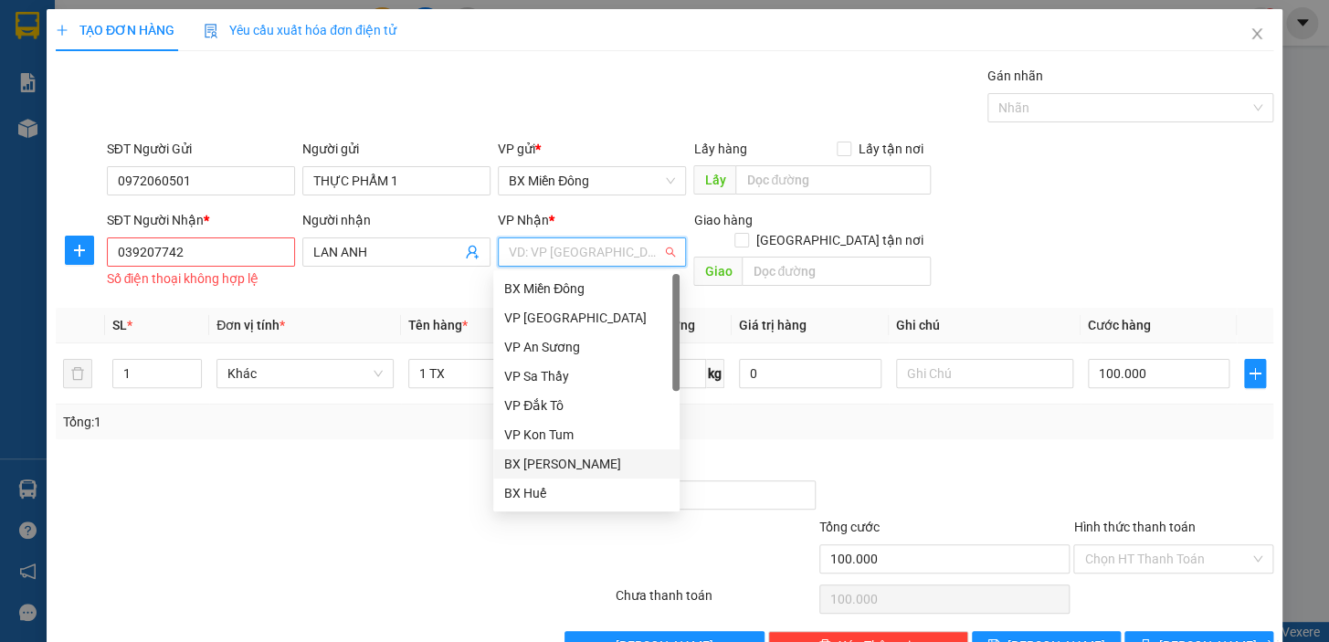
click at [606, 473] on div "BX [PERSON_NAME]" at bounding box center [586, 464] width 164 height 20
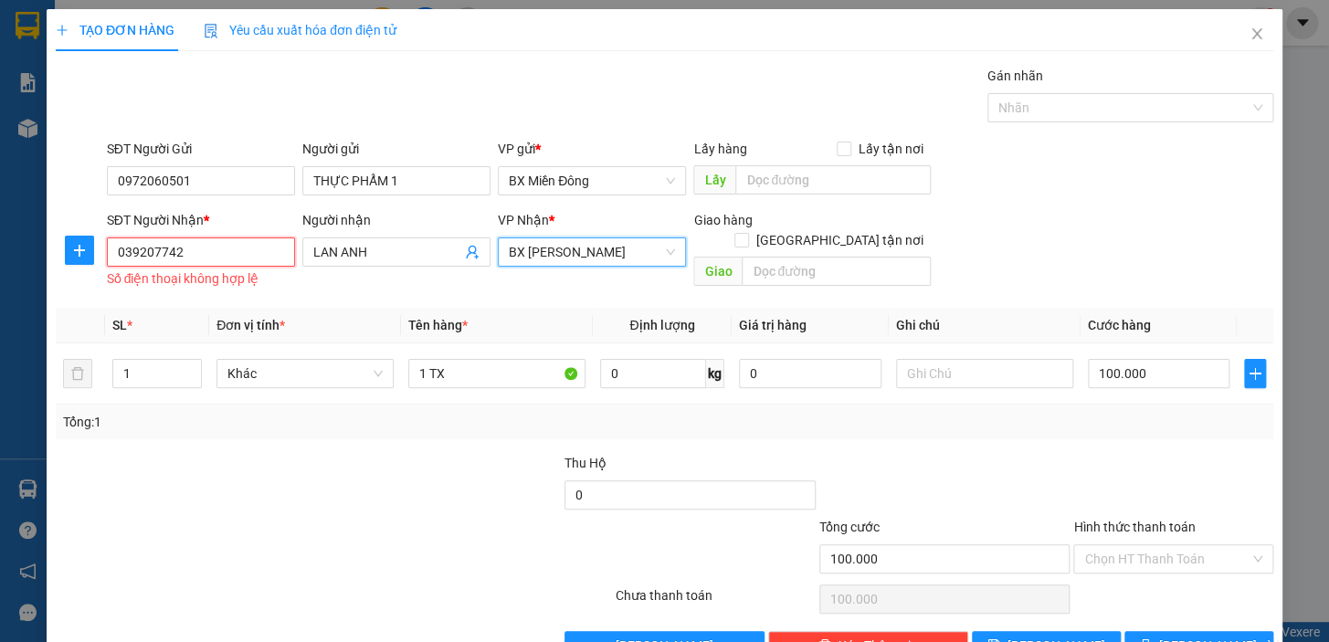
click at [242, 241] on input "039207742" at bounding box center [201, 252] width 188 height 29
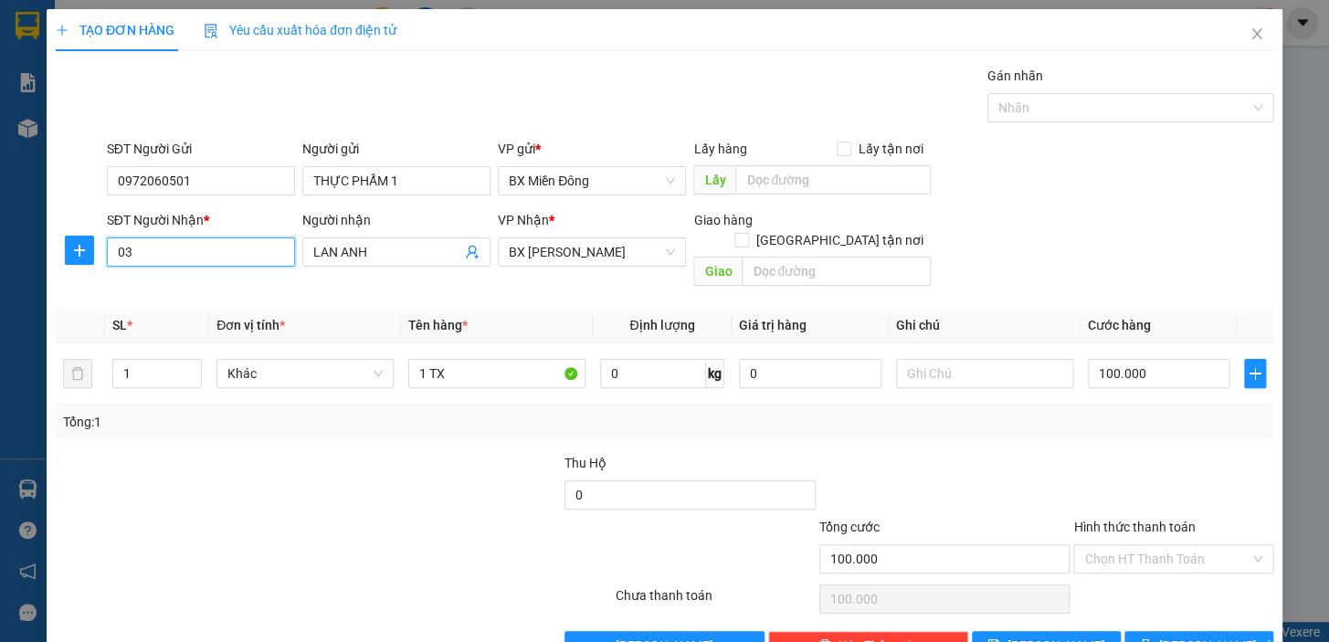
type input "0"
type input "0389207742"
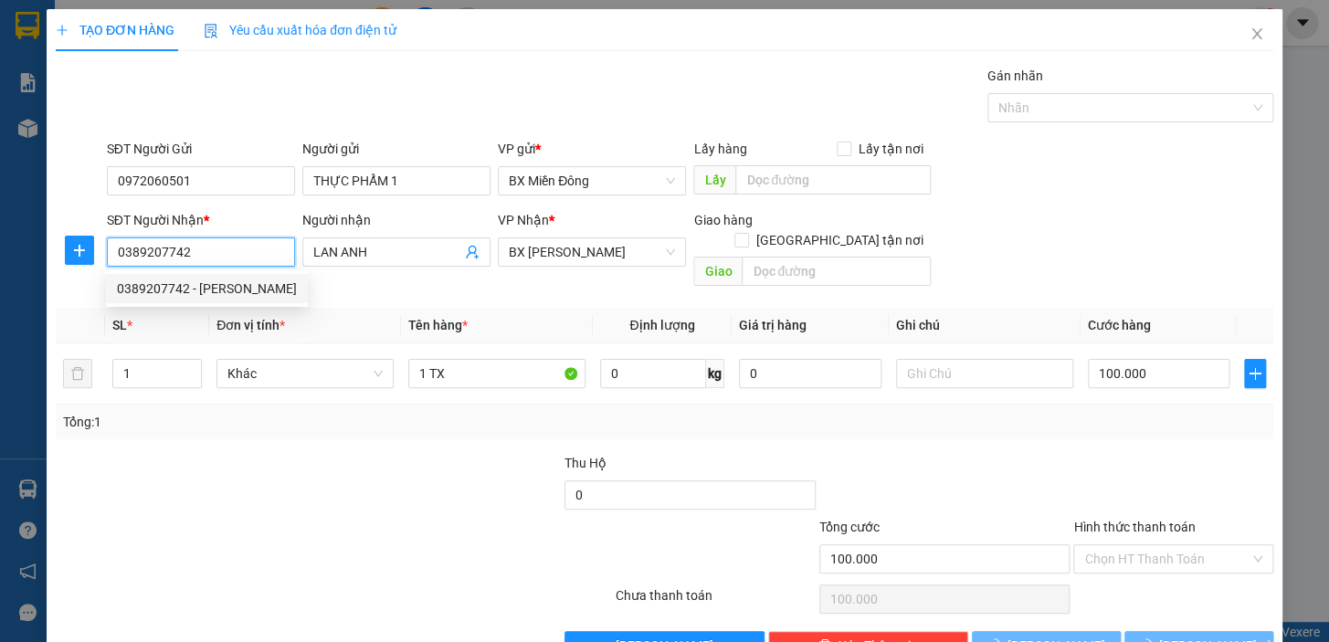
click at [217, 289] on div "0389207742 - LAN VY" at bounding box center [207, 289] width 180 height 20
type input "LAN VY"
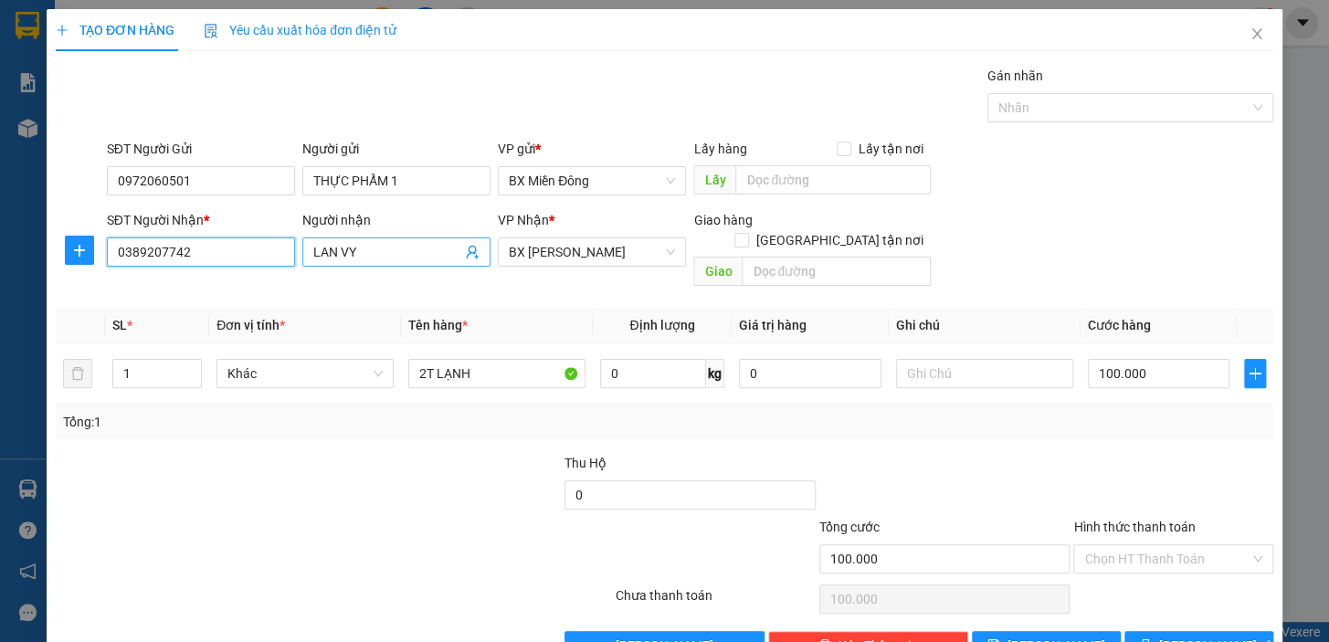
type input "0389207742"
click at [414, 247] on input "LAN VY" at bounding box center [387, 252] width 148 height 20
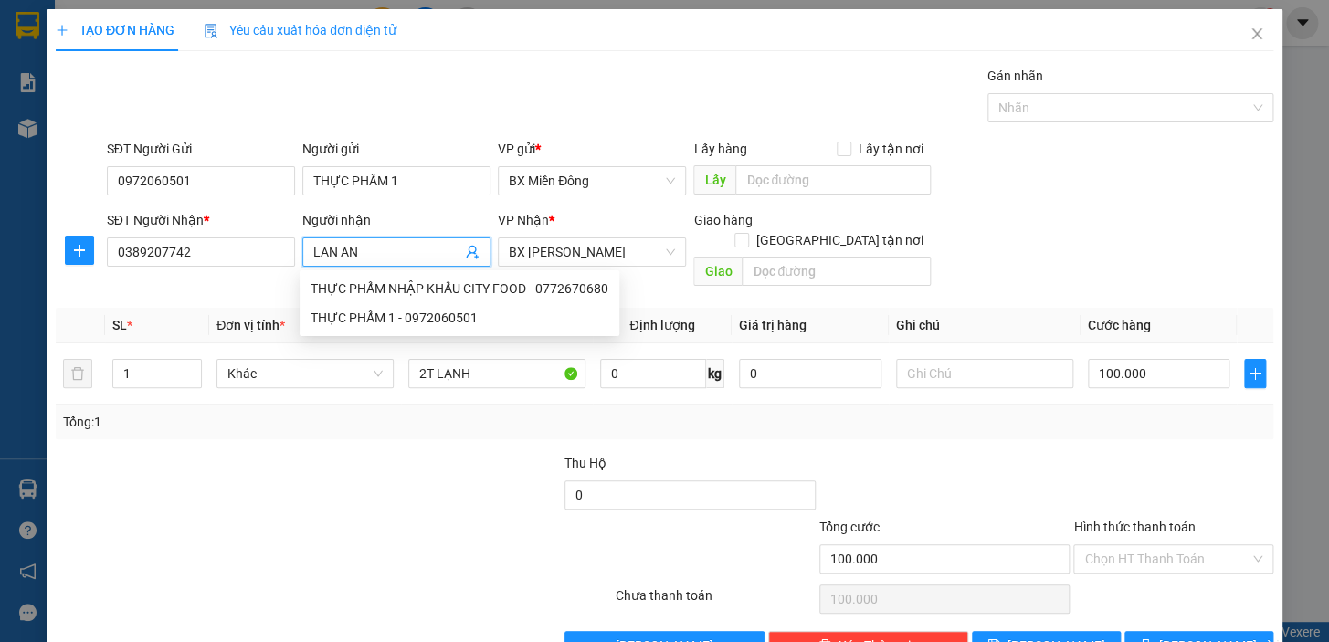
type input "LAN ANH"
click at [1190, 636] on span "[PERSON_NAME] và In" at bounding box center [1224, 646] width 128 height 20
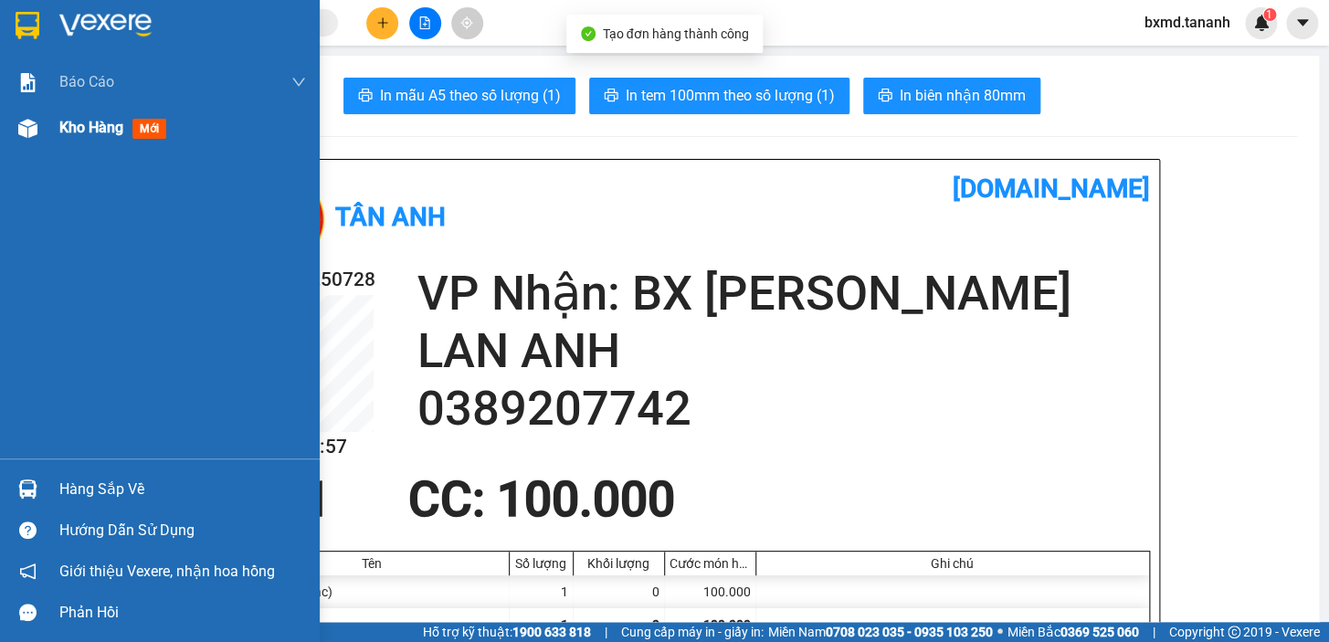
click at [34, 128] on img at bounding box center [27, 128] width 19 height 19
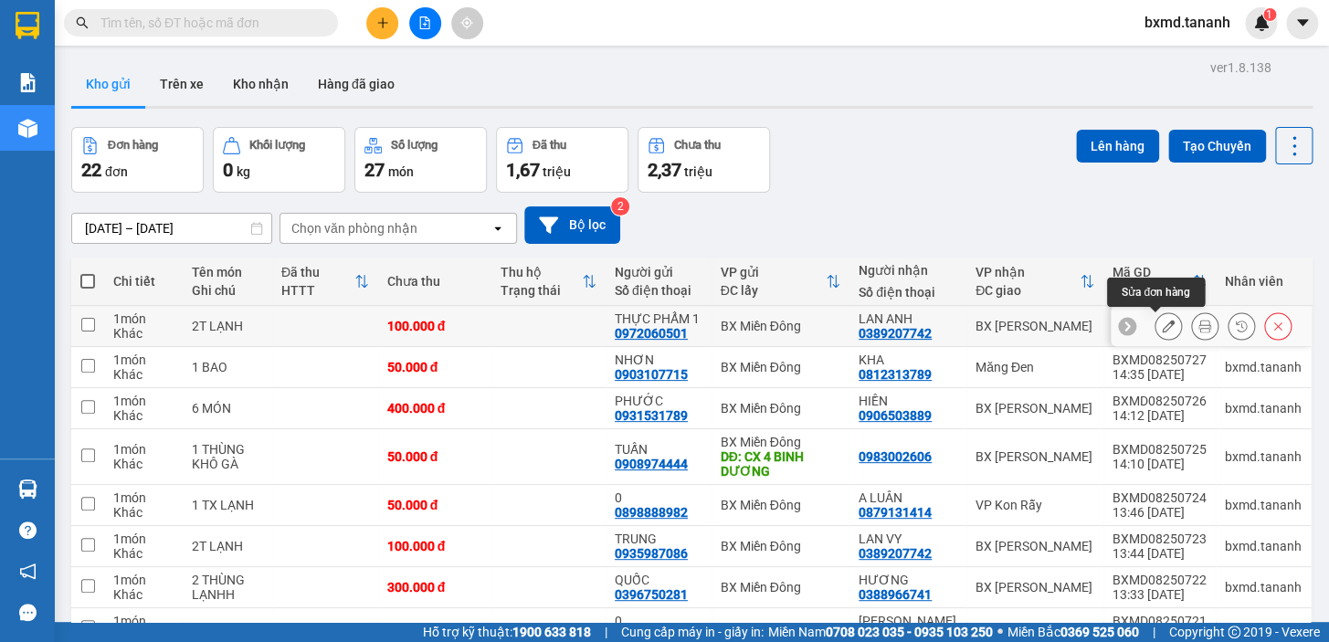
click at [1162, 327] on icon at bounding box center [1168, 326] width 13 height 13
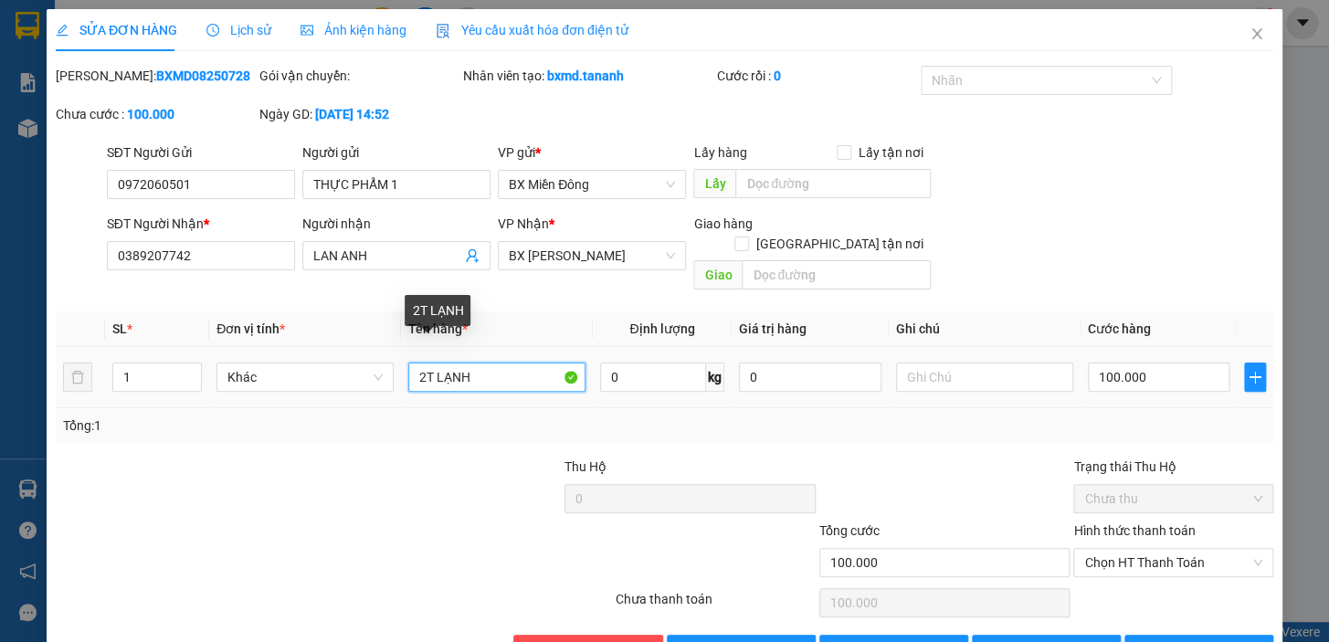
click at [424, 363] on input "2T LẠNH" at bounding box center [496, 377] width 177 height 29
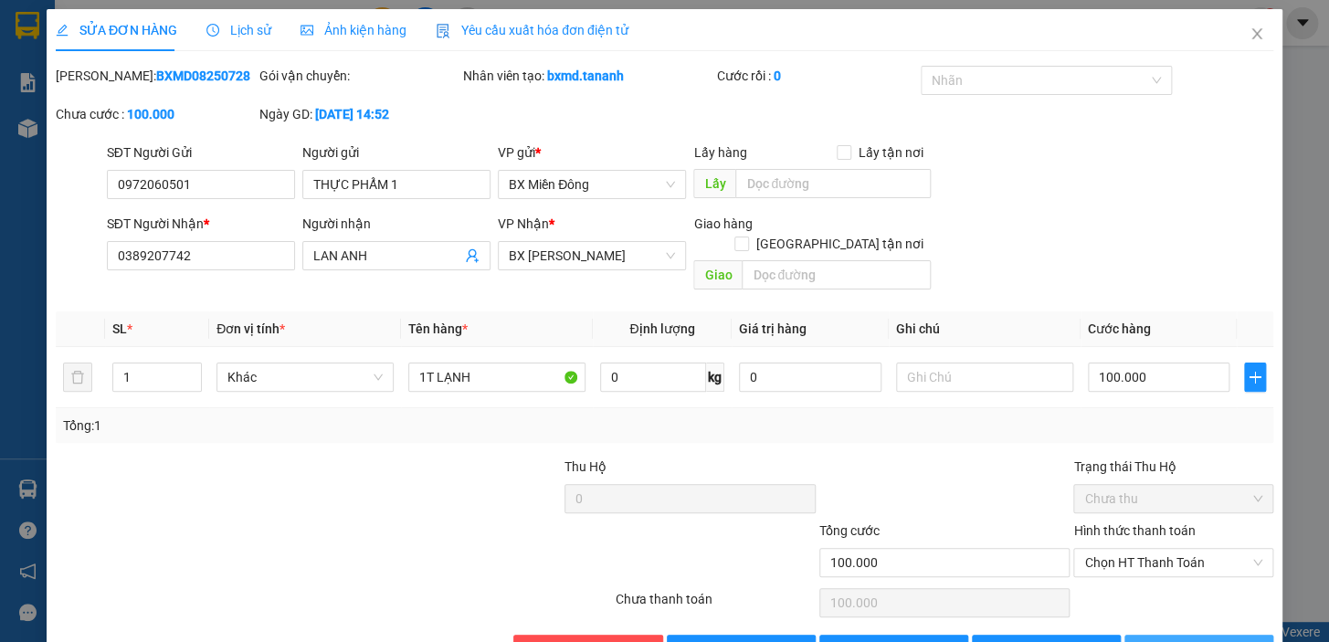
click at [1212, 640] on span "[PERSON_NAME] và In" at bounding box center [1224, 650] width 128 height 20
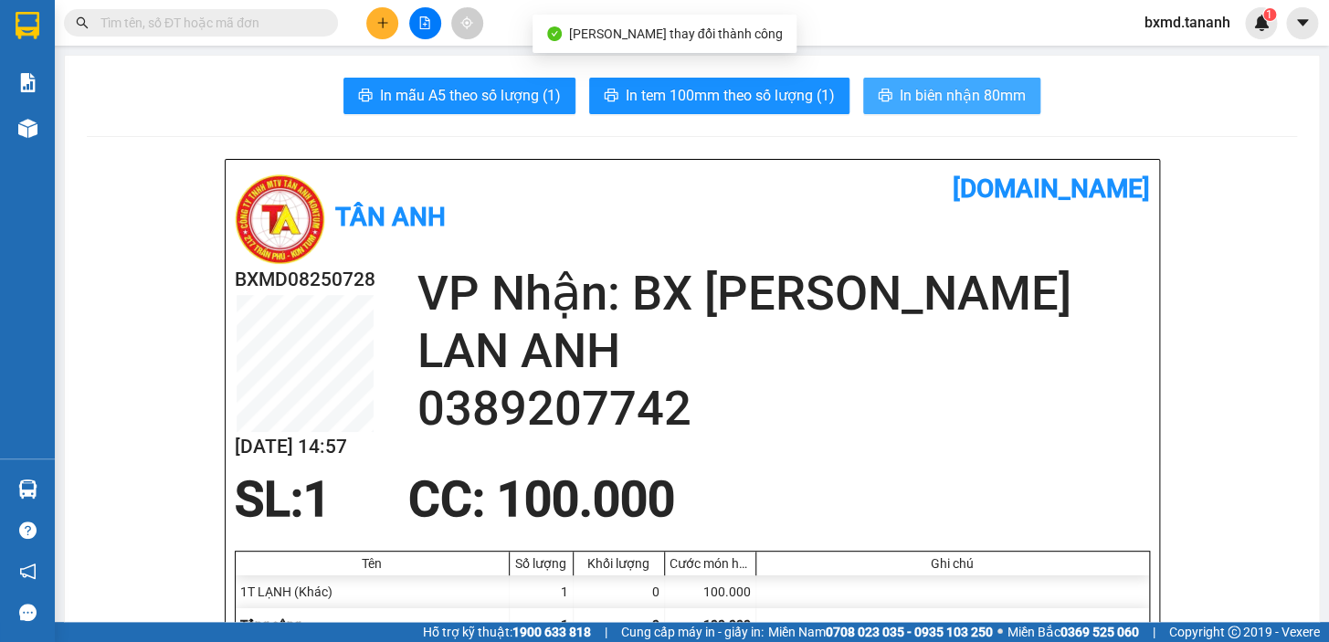
click at [952, 99] on span "In biên nhận 80mm" at bounding box center [963, 95] width 126 height 23
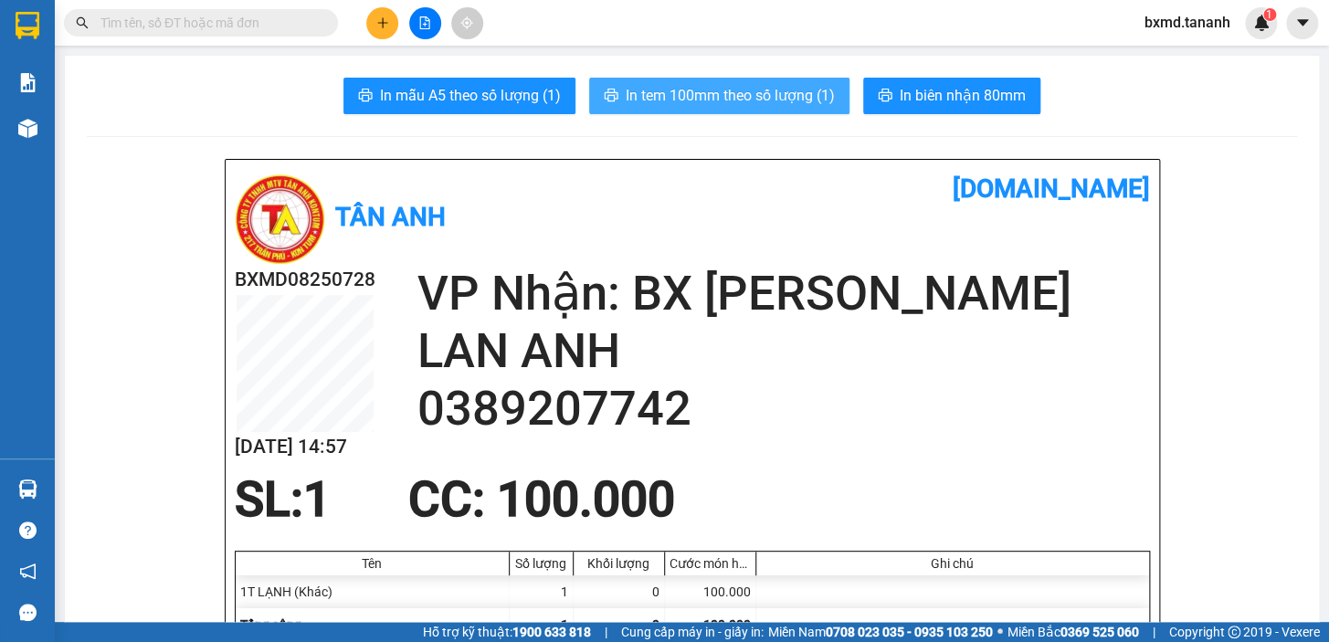
click at [782, 101] on span "In tem 100mm theo số lượng (1)" at bounding box center [730, 95] width 209 height 23
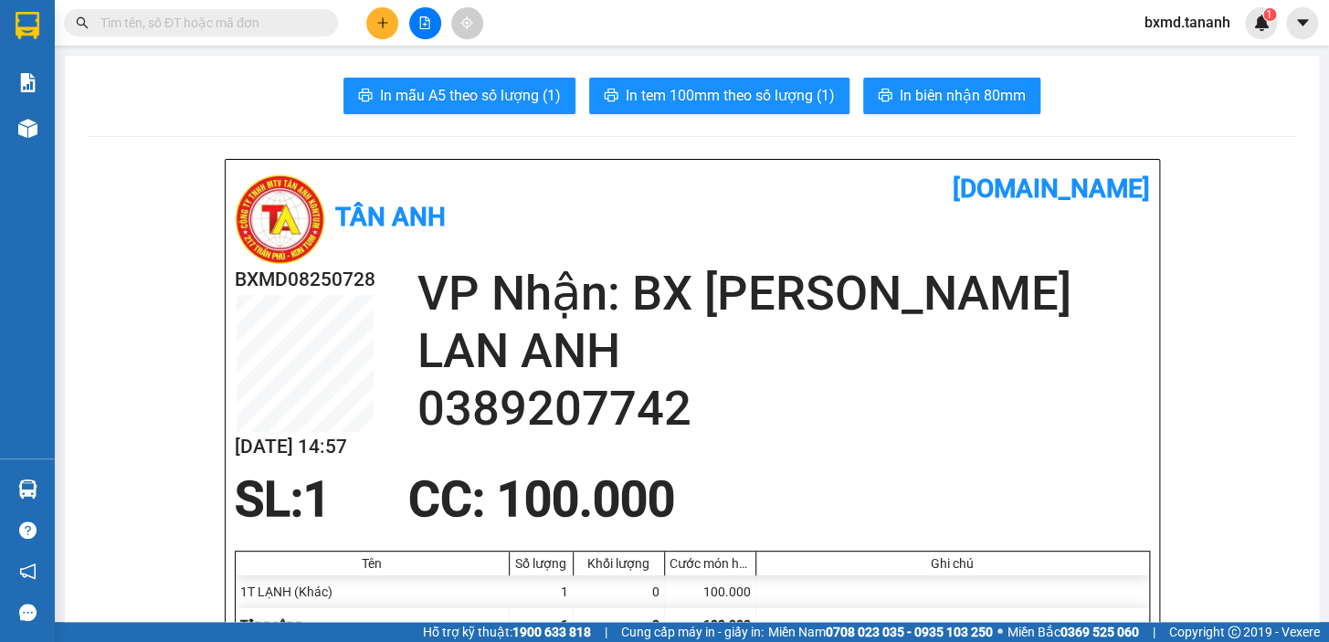
click at [376, 7] on button at bounding box center [382, 23] width 32 height 32
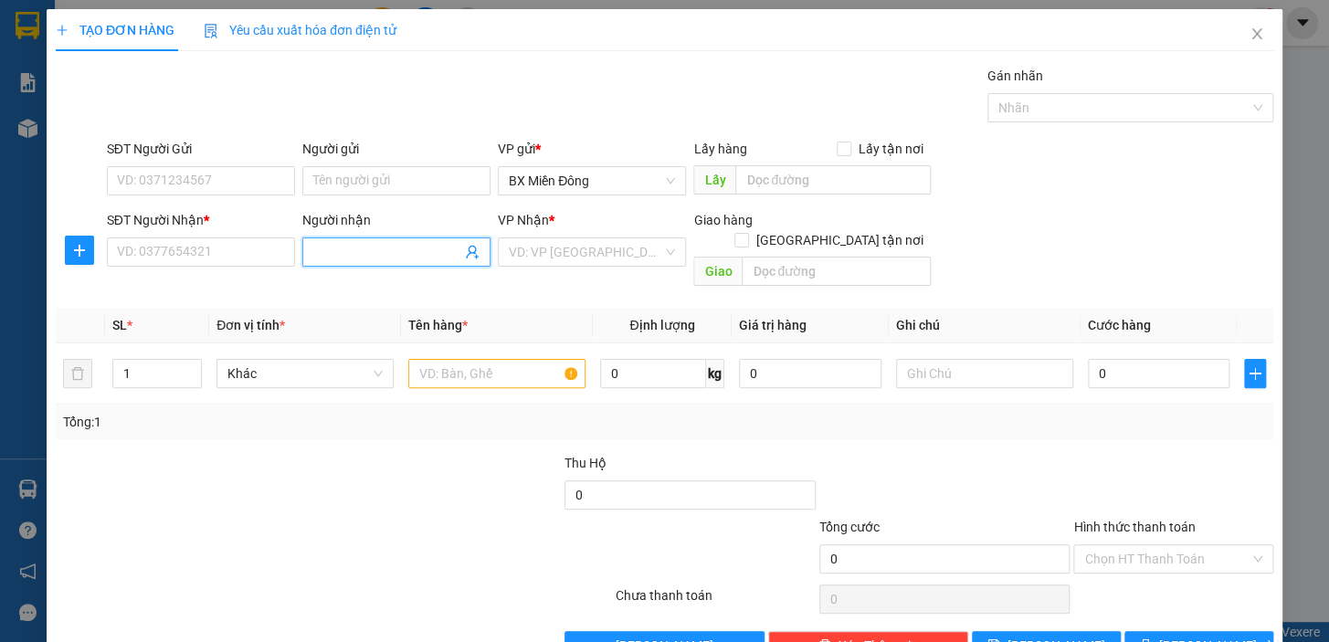
click at [373, 261] on input "Người nhận" at bounding box center [387, 252] width 148 height 20
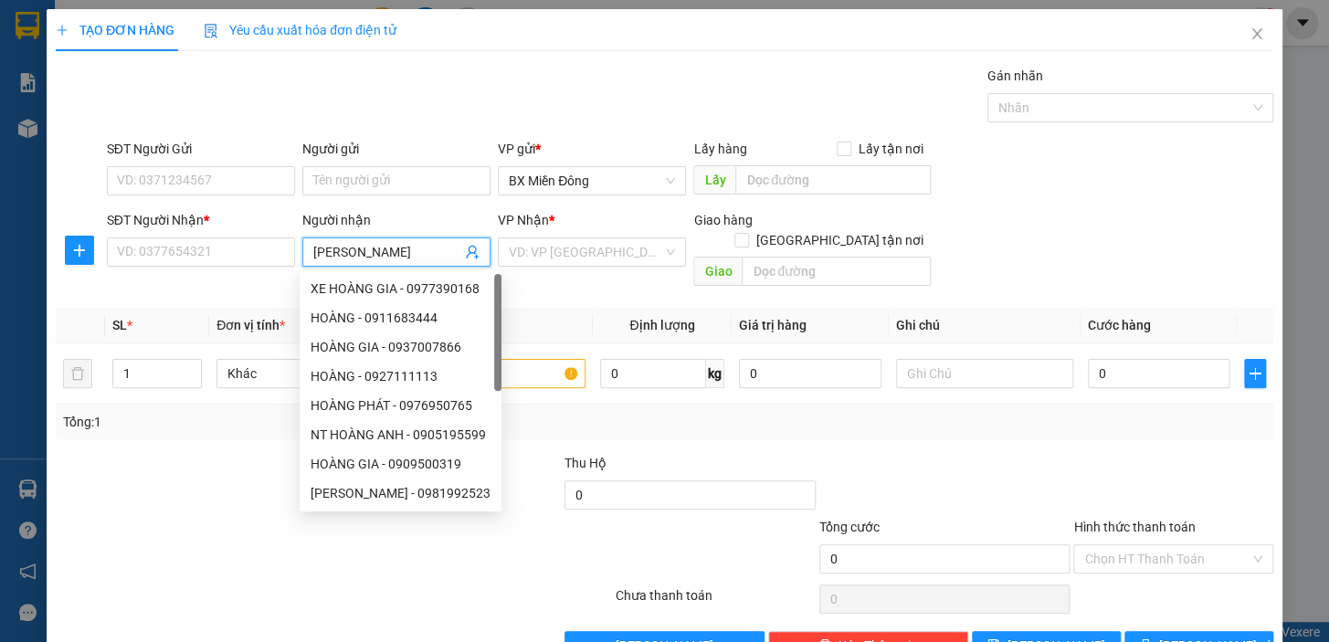
type input "HOÀNG KIM"
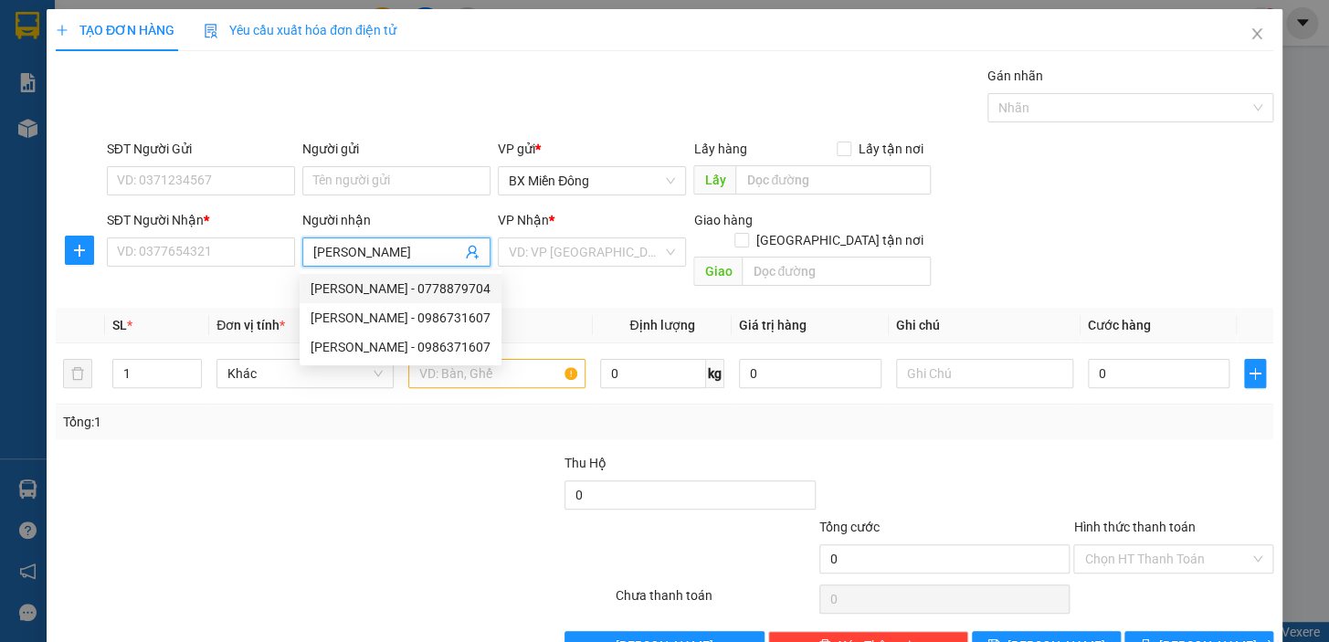
click at [402, 292] on div "HOÀNG KIM - 0778879704" at bounding box center [401, 289] width 180 height 20
type input "0778879704"
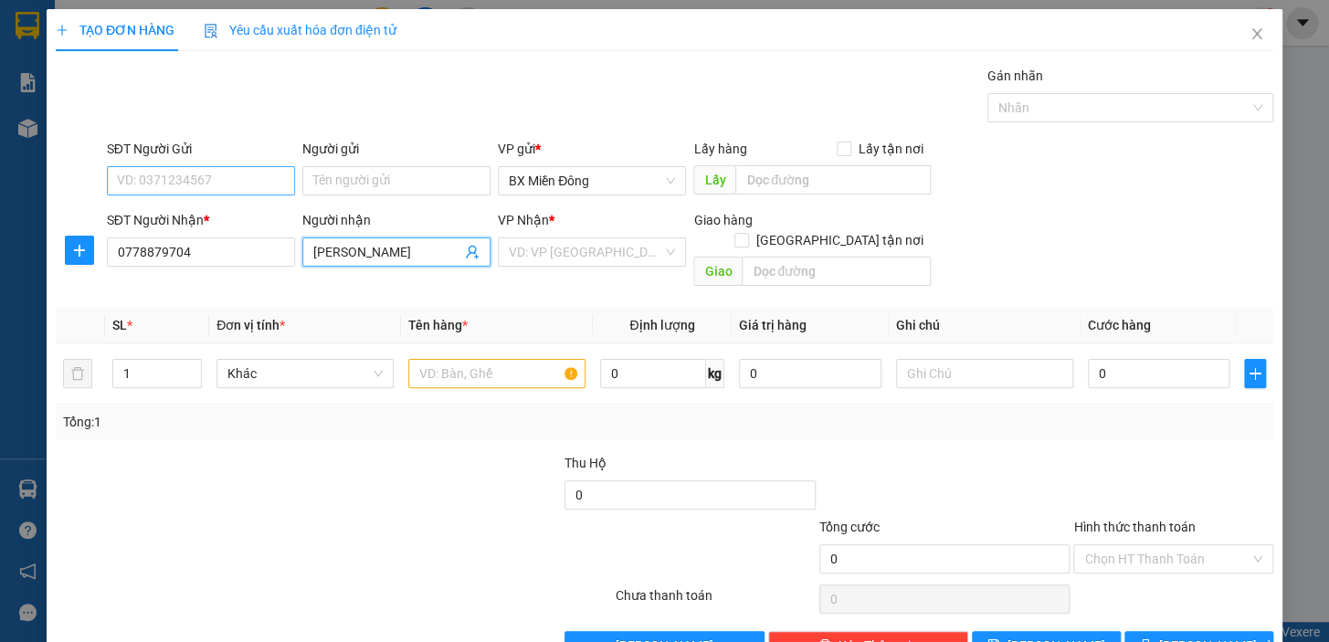
type input "HOÀNG KIM"
click at [249, 174] on input "SĐT Người Gửi" at bounding box center [201, 180] width 188 height 29
type input "0938031228"
click at [429, 174] on input "Người gửi" at bounding box center [396, 180] width 188 height 29
type input "GIA TÂM"
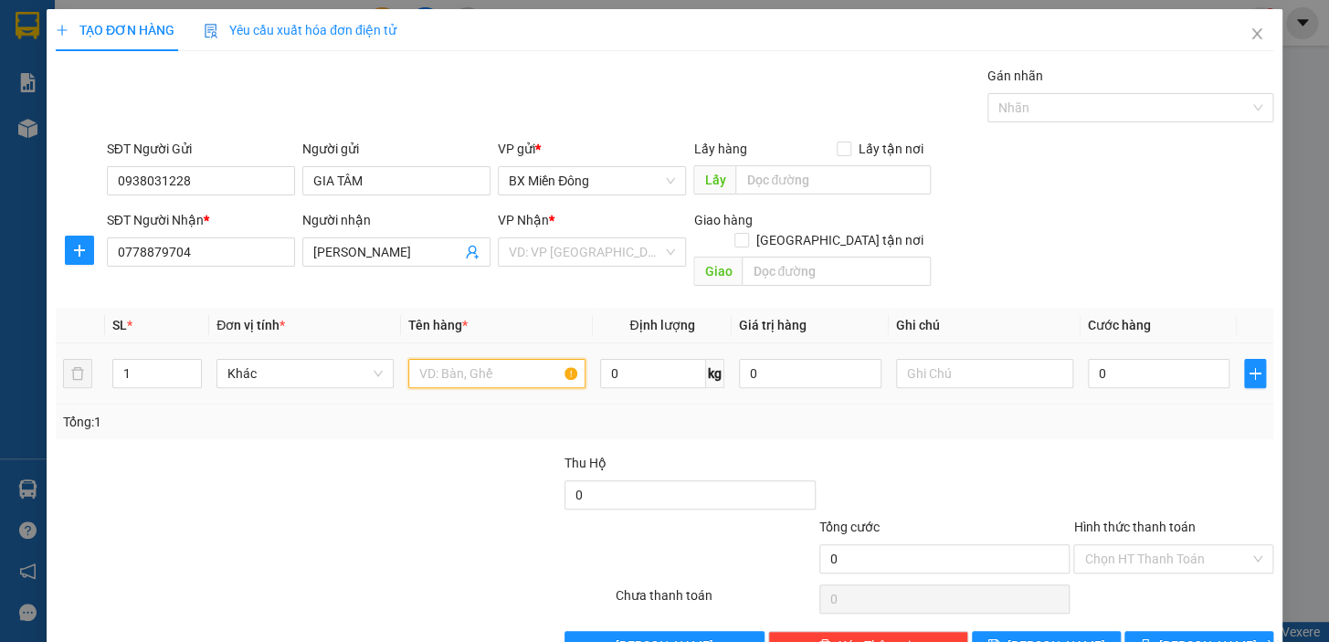
click at [482, 359] on input "text" at bounding box center [496, 373] width 177 height 29
type input "1 CỤC"
type input "4"
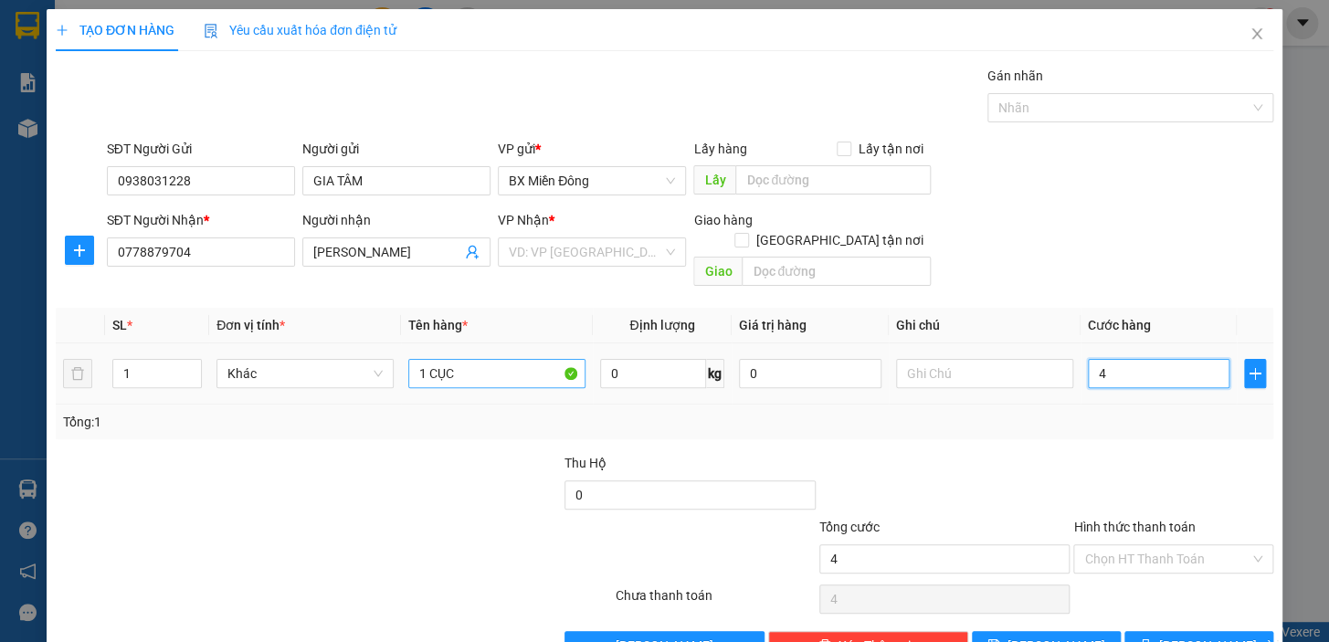
type input "40"
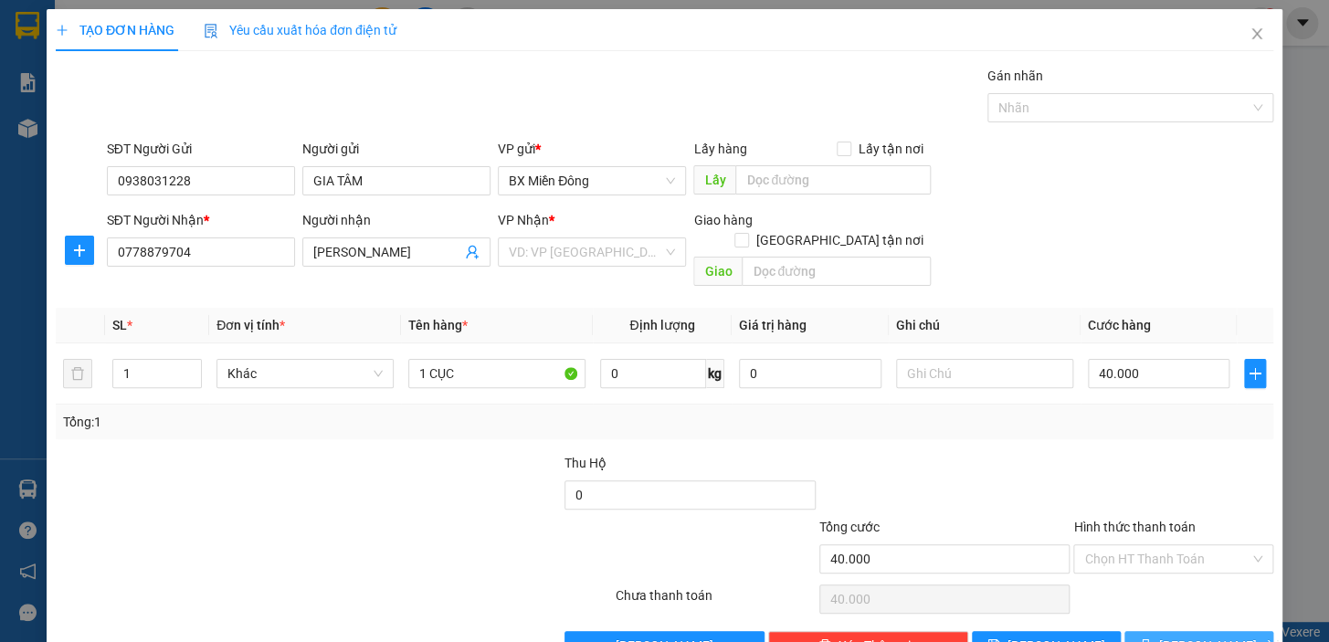
click at [1231, 631] on button "[PERSON_NAME] và In" at bounding box center [1199, 645] width 149 height 29
click at [585, 233] on div "VP Nhận *" at bounding box center [592, 223] width 188 height 27
click at [585, 238] on input "search" at bounding box center [586, 251] width 154 height 27
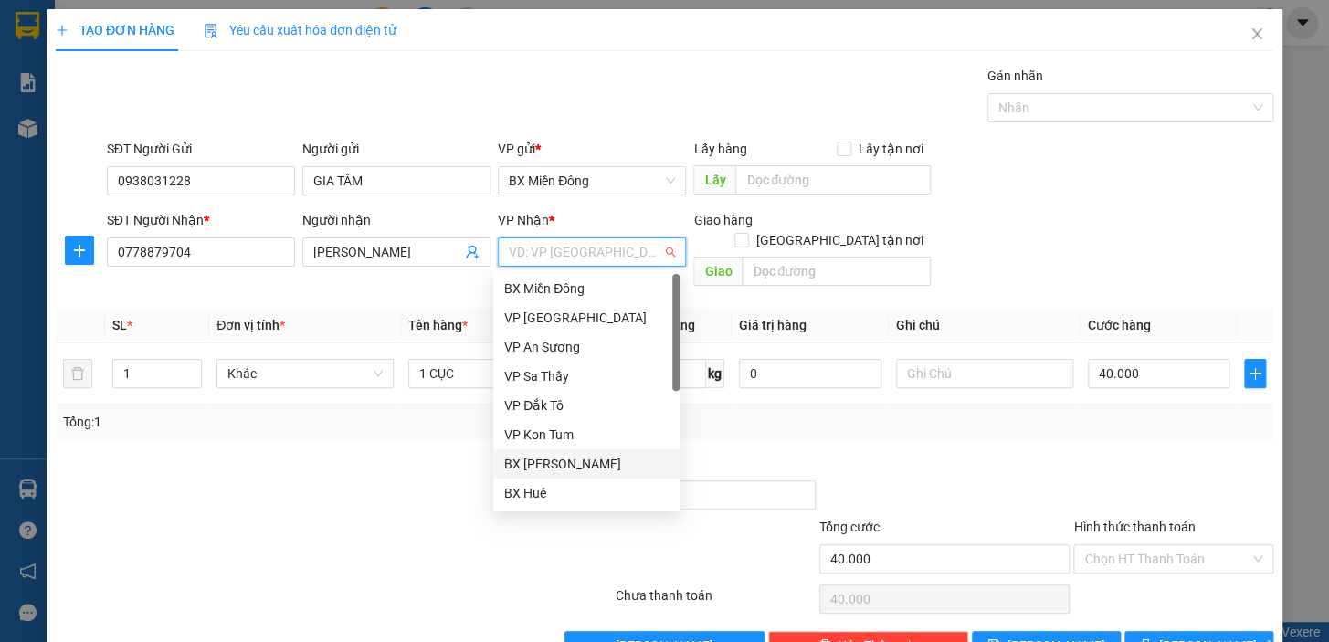
click at [609, 460] on div "BX [PERSON_NAME]" at bounding box center [586, 464] width 164 height 20
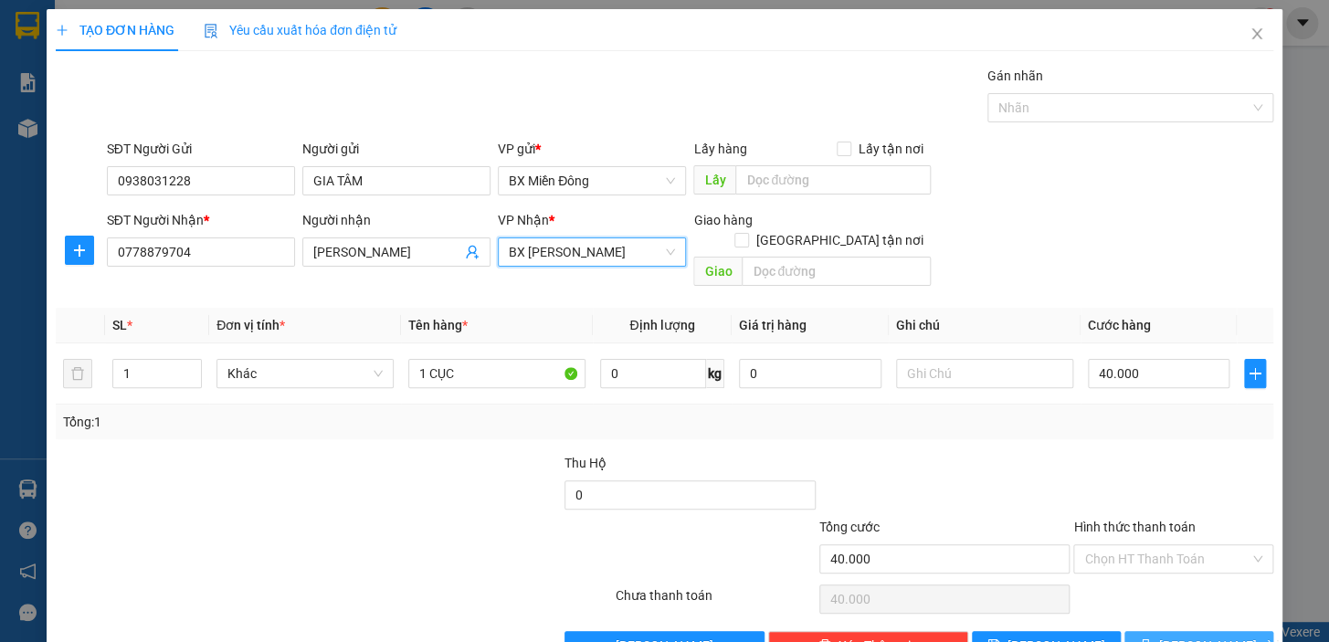
click at [1222, 636] on span "[PERSON_NAME] và In" at bounding box center [1224, 646] width 128 height 20
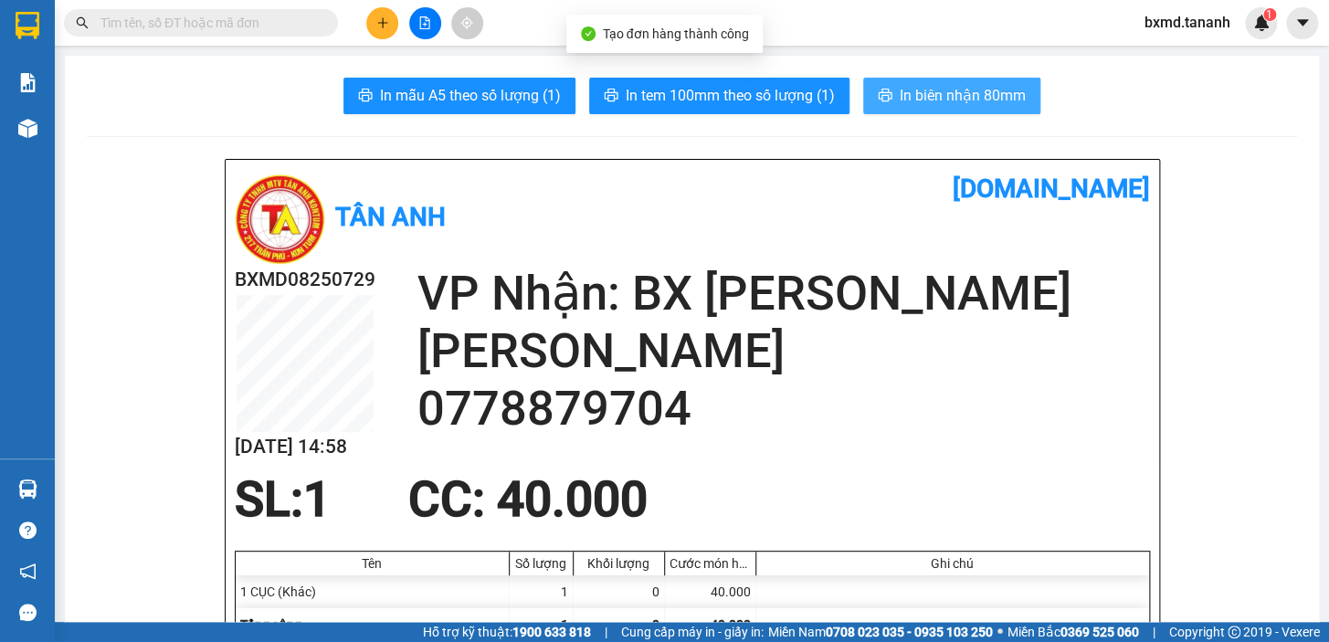
click at [963, 99] on span "In biên nhận 80mm" at bounding box center [963, 95] width 126 height 23
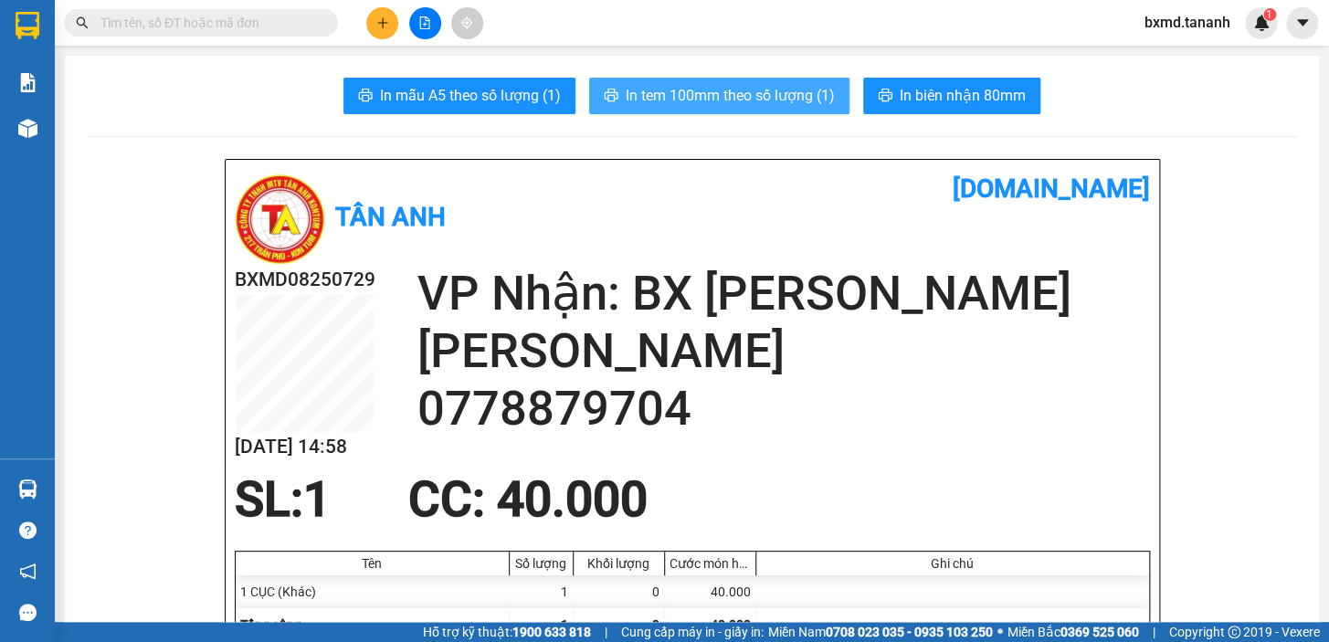
click at [779, 99] on span "In tem 100mm theo số lượng (1)" at bounding box center [730, 95] width 209 height 23
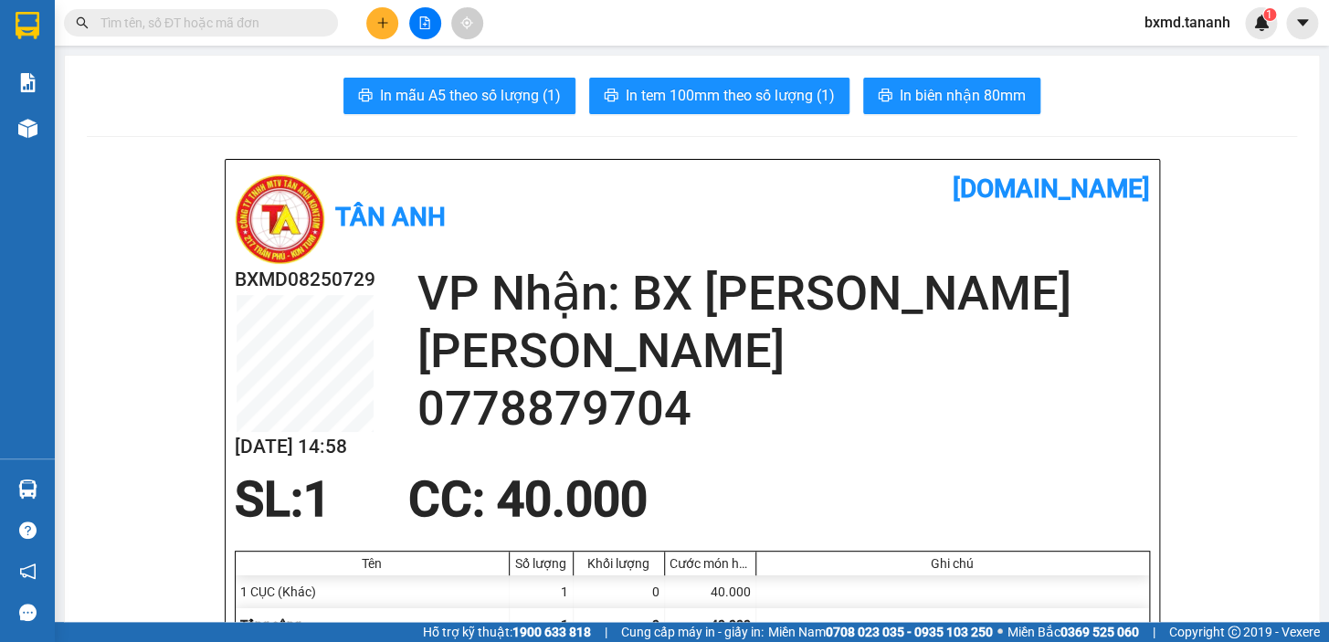
drag, startPoint x: 361, startPoint y: 37, endPoint x: 396, endPoint y: 28, distance: 35.7
click at [371, 37] on div at bounding box center [424, 23] width 137 height 32
click at [396, 28] on button at bounding box center [382, 23] width 32 height 32
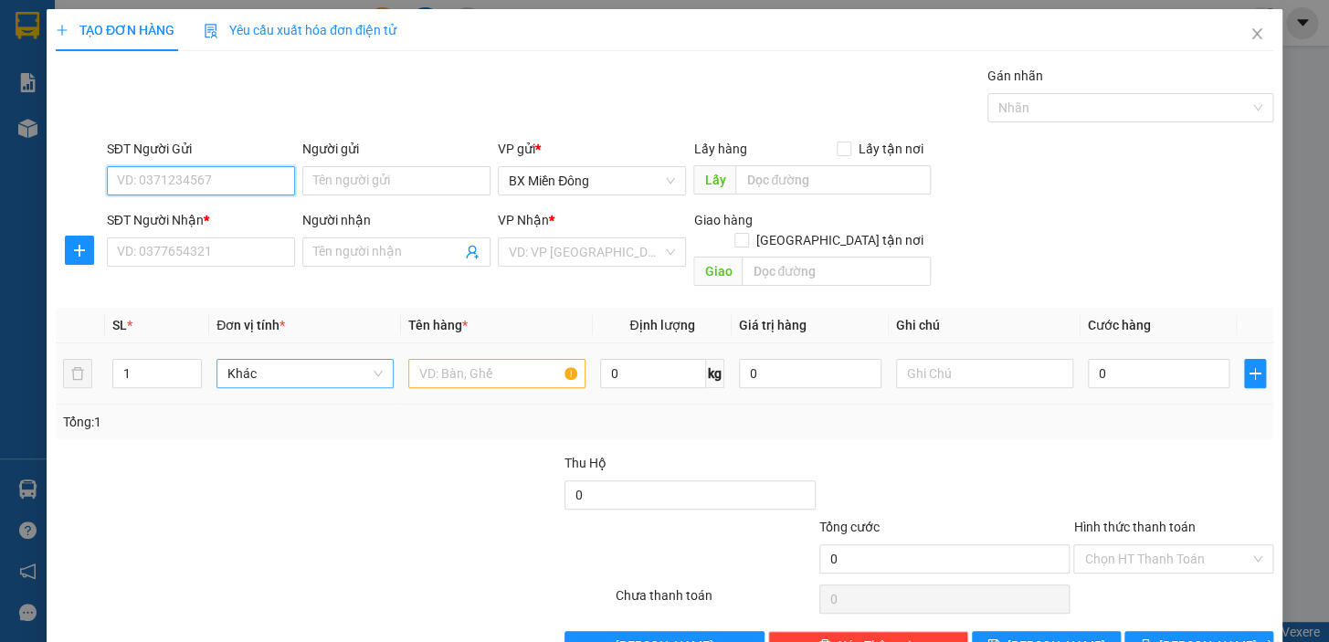
click at [302, 360] on span "Khác" at bounding box center [305, 373] width 155 height 27
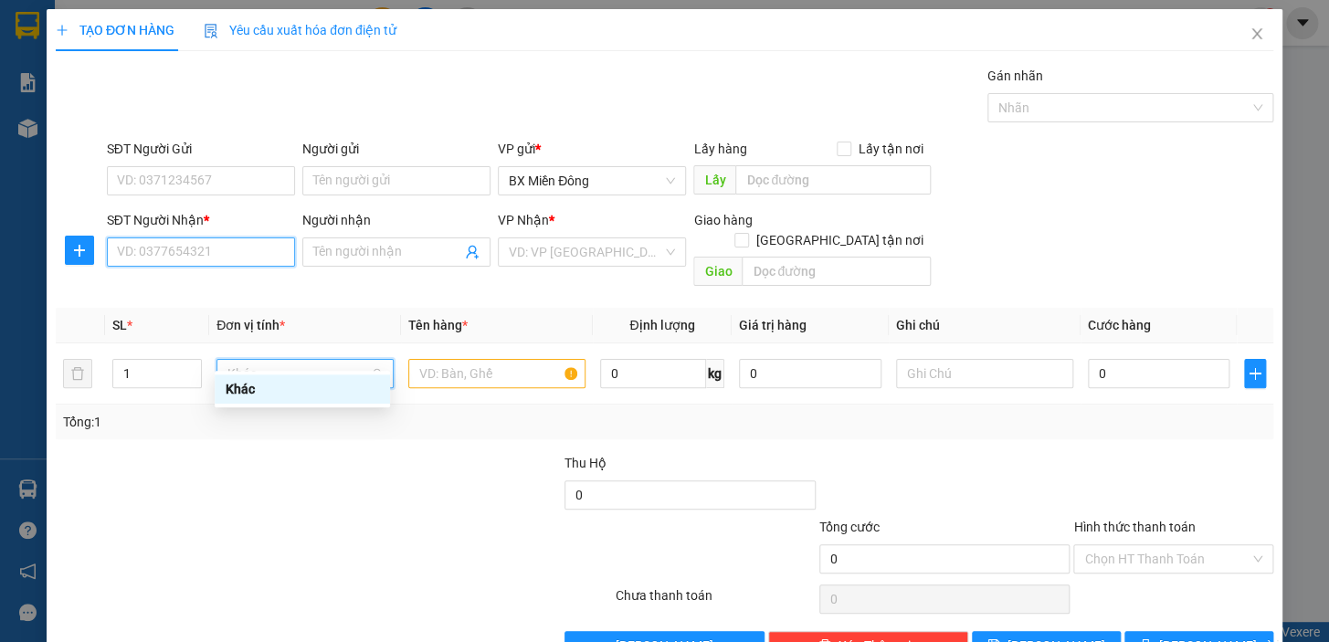
drag, startPoint x: 170, startPoint y: 243, endPoint x: 278, endPoint y: 273, distance: 112.0
click at [243, 268] on div "SĐT Người Nhận * VD: 0377654321" at bounding box center [201, 242] width 188 height 64
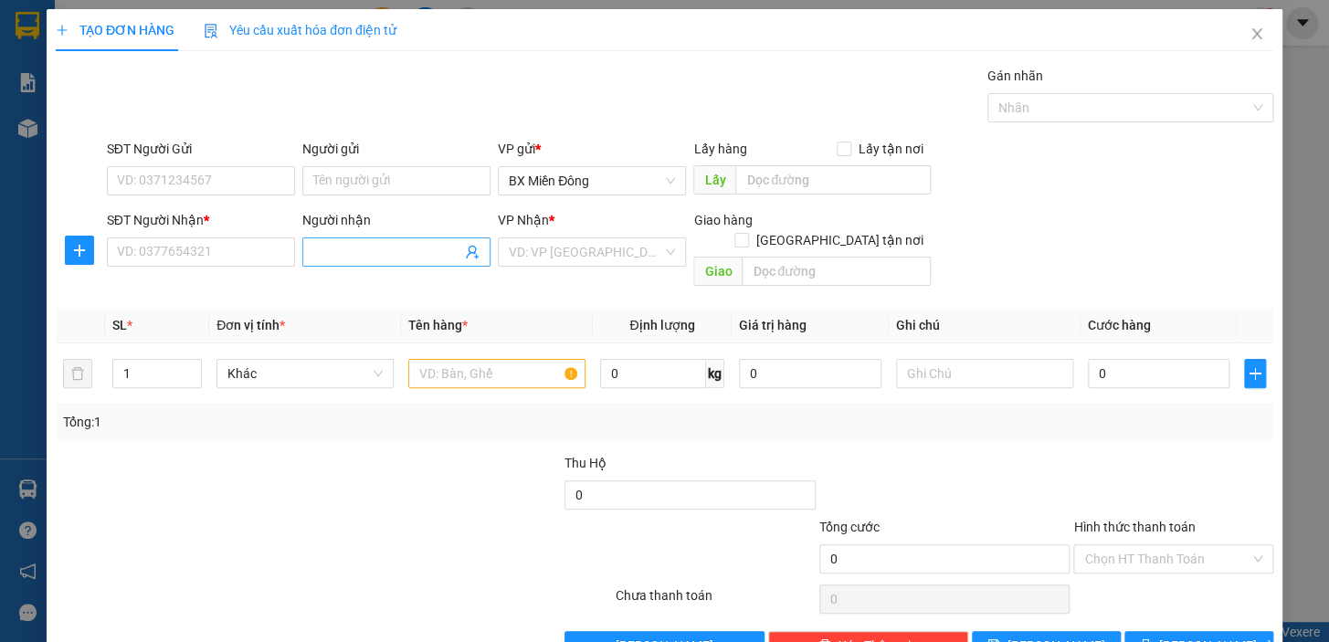
click at [397, 250] on input "Người nhận" at bounding box center [387, 252] width 148 height 20
type input "THẢO NGUYÊN PH"
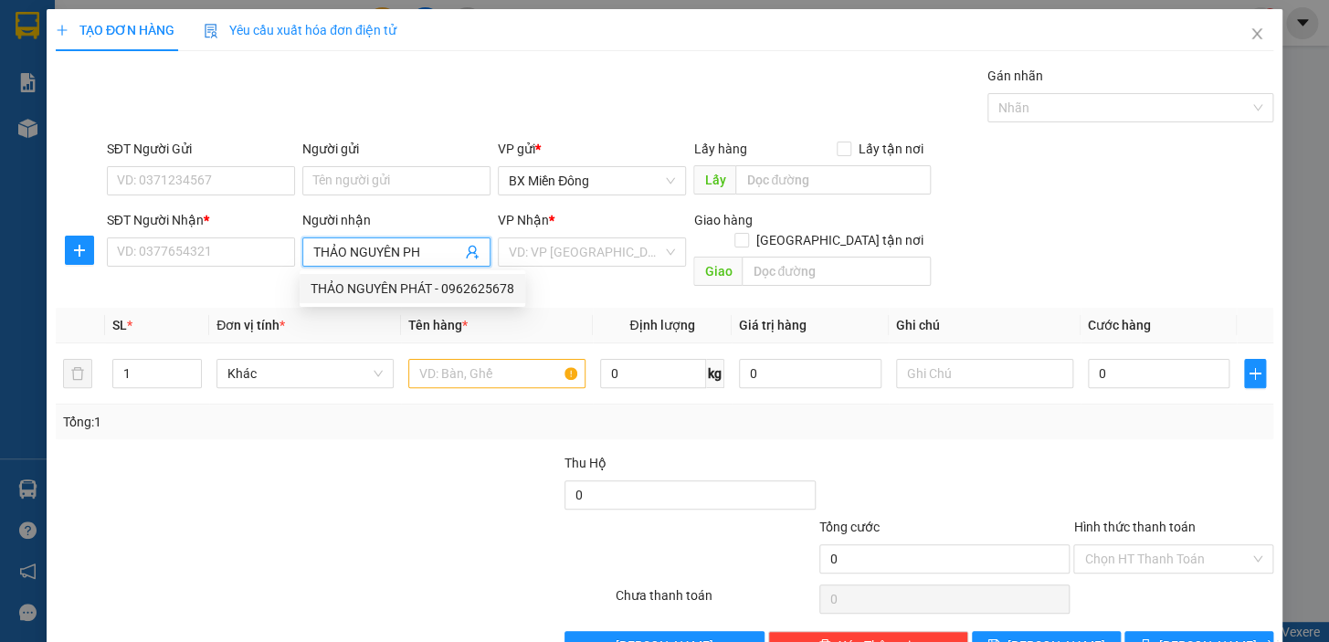
click at [427, 285] on div "THẢO NGUYÊN PHÁT - 0962625678" at bounding box center [413, 289] width 204 height 20
type input "0962625678"
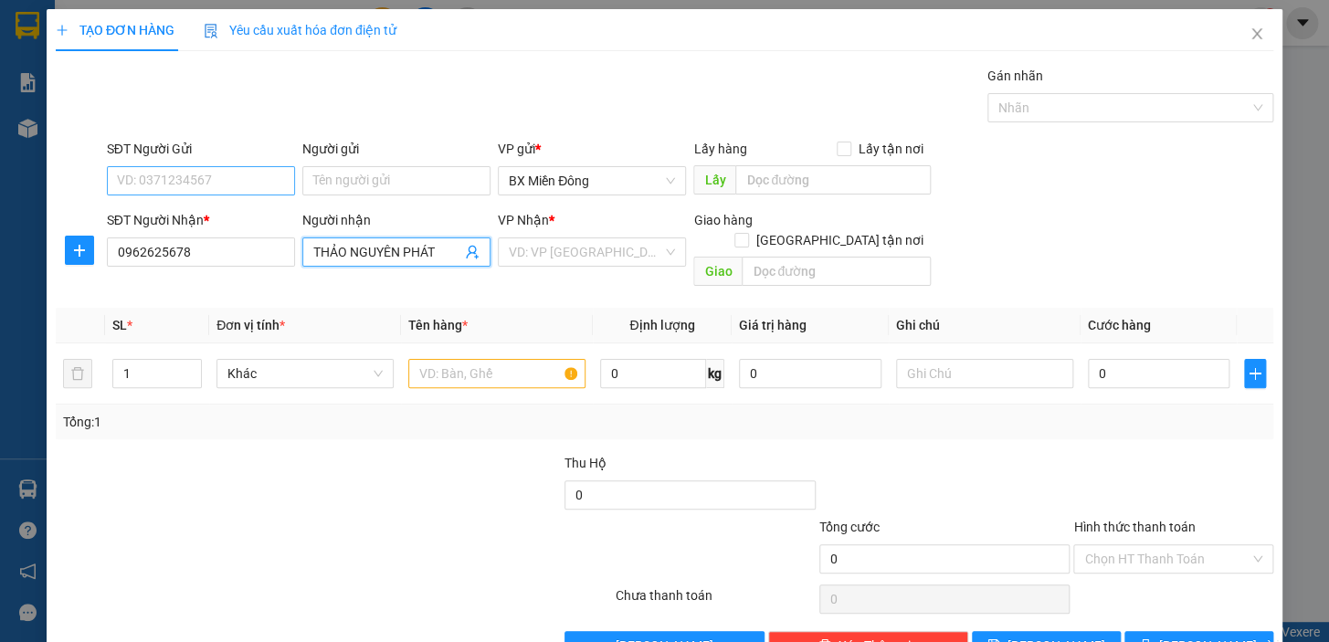
type input "THẢO NGUYÊN PHÁT"
click at [259, 171] on input "SĐT Người Gửi" at bounding box center [201, 180] width 188 height 29
click at [249, 174] on input "SĐT Người Gửi" at bounding box center [201, 180] width 188 height 29
click at [392, 175] on input "Người gửi" at bounding box center [396, 180] width 188 height 29
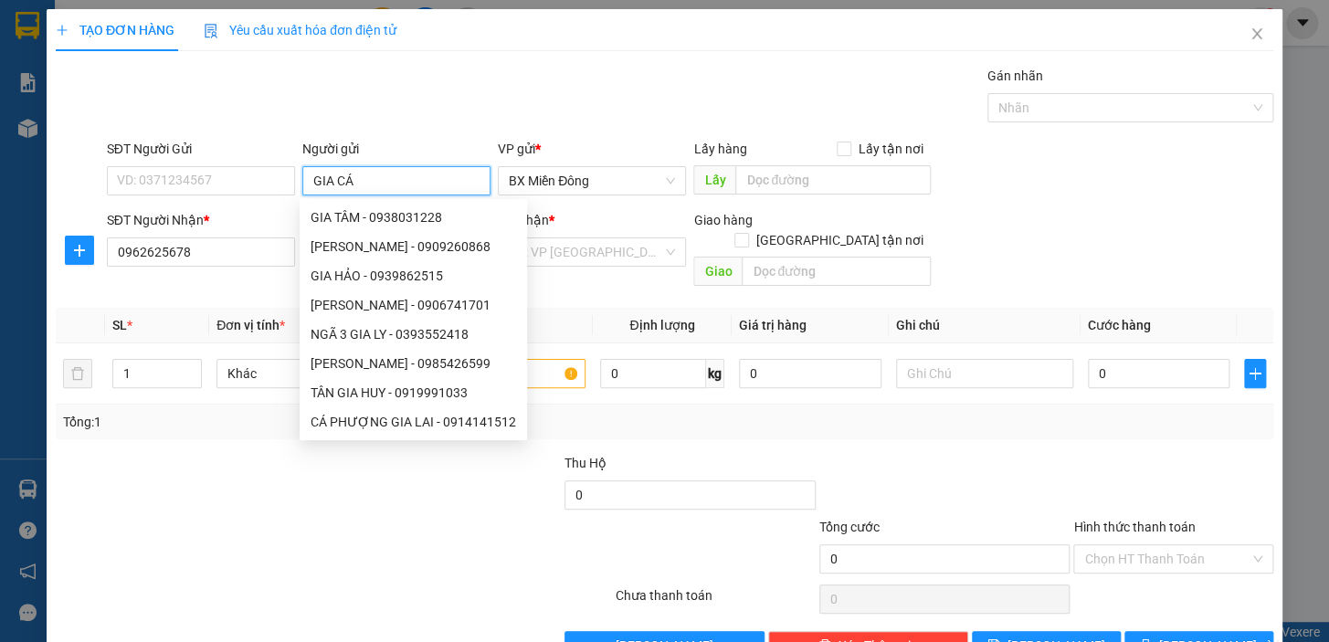
type input "GIA CÁT"
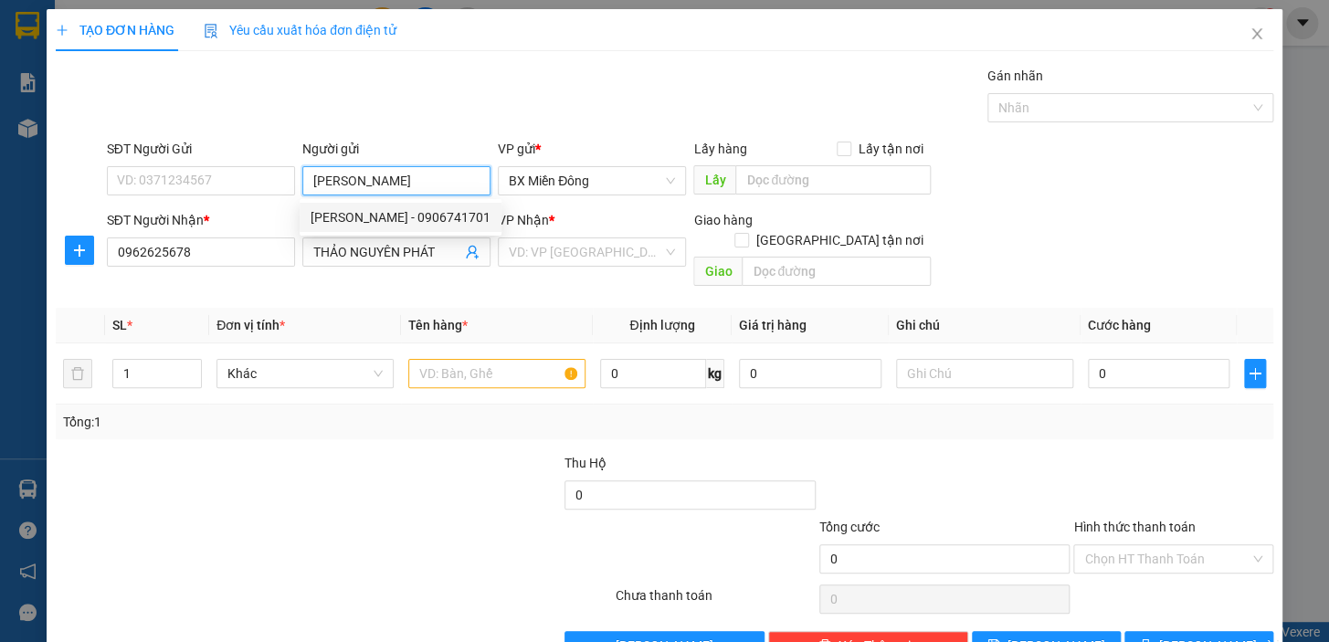
click at [388, 222] on div "GIA CÁT - 0906741701" at bounding box center [401, 217] width 180 height 20
type input "0906741701"
type input "GIA CÁT"
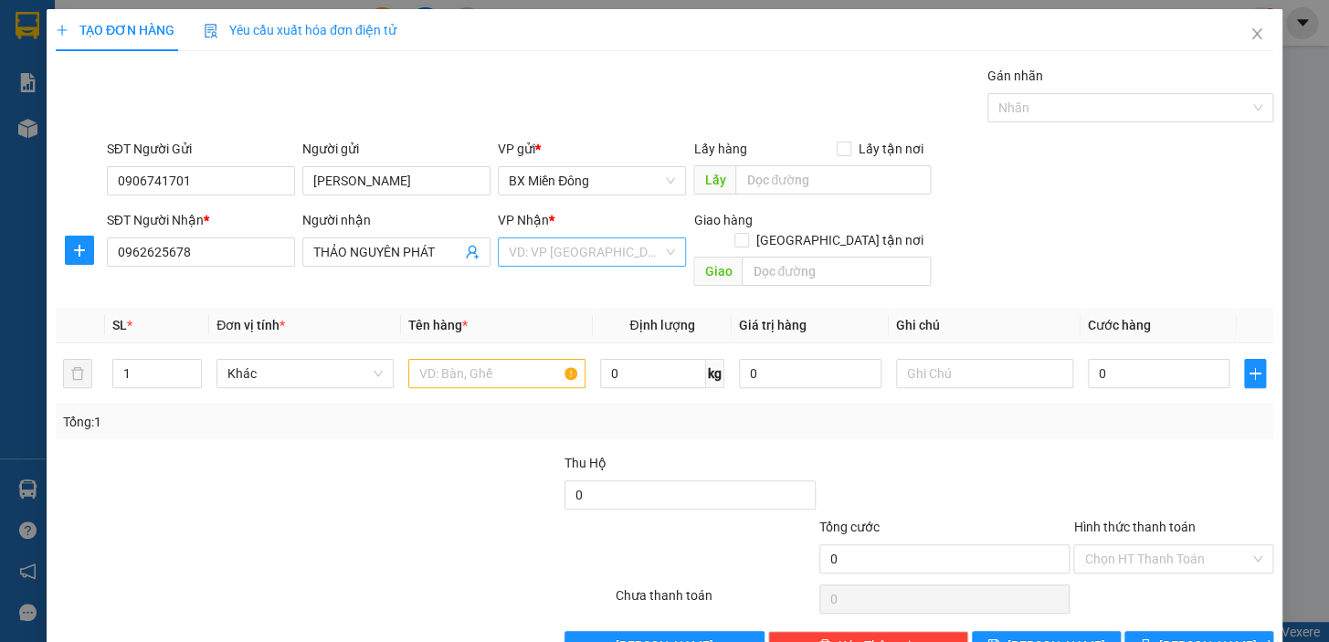
click at [635, 245] on input "search" at bounding box center [586, 251] width 154 height 27
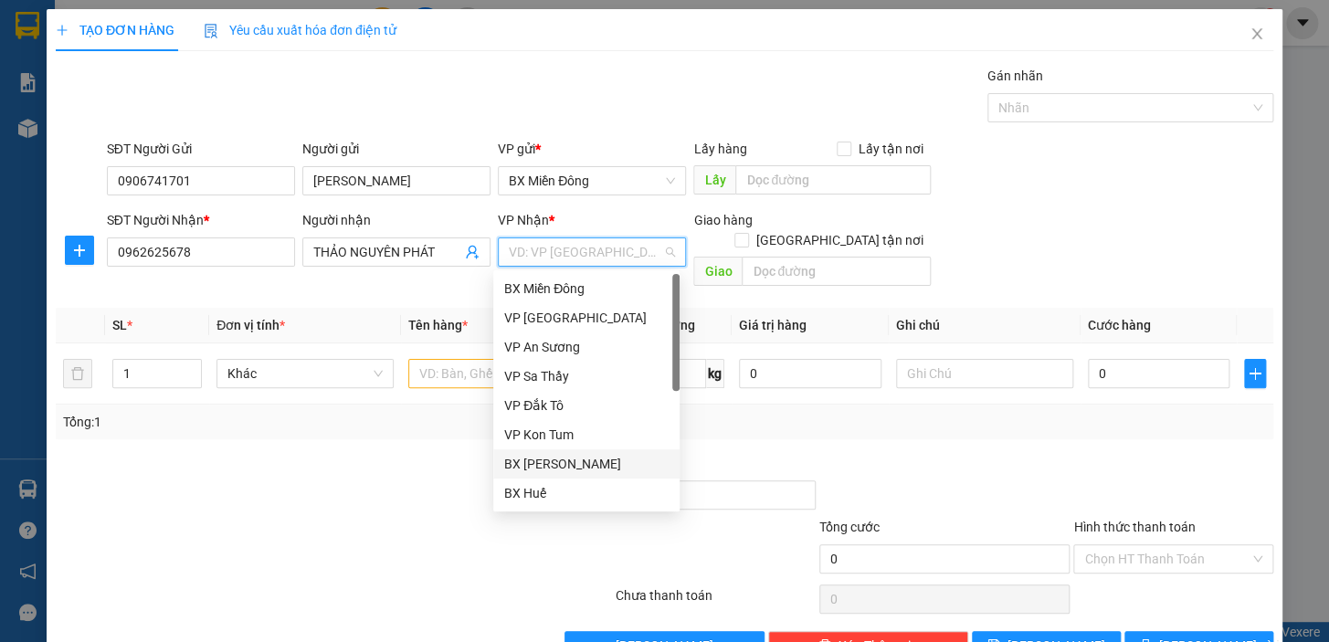
click at [593, 466] on div "BX [PERSON_NAME]" at bounding box center [586, 464] width 164 height 20
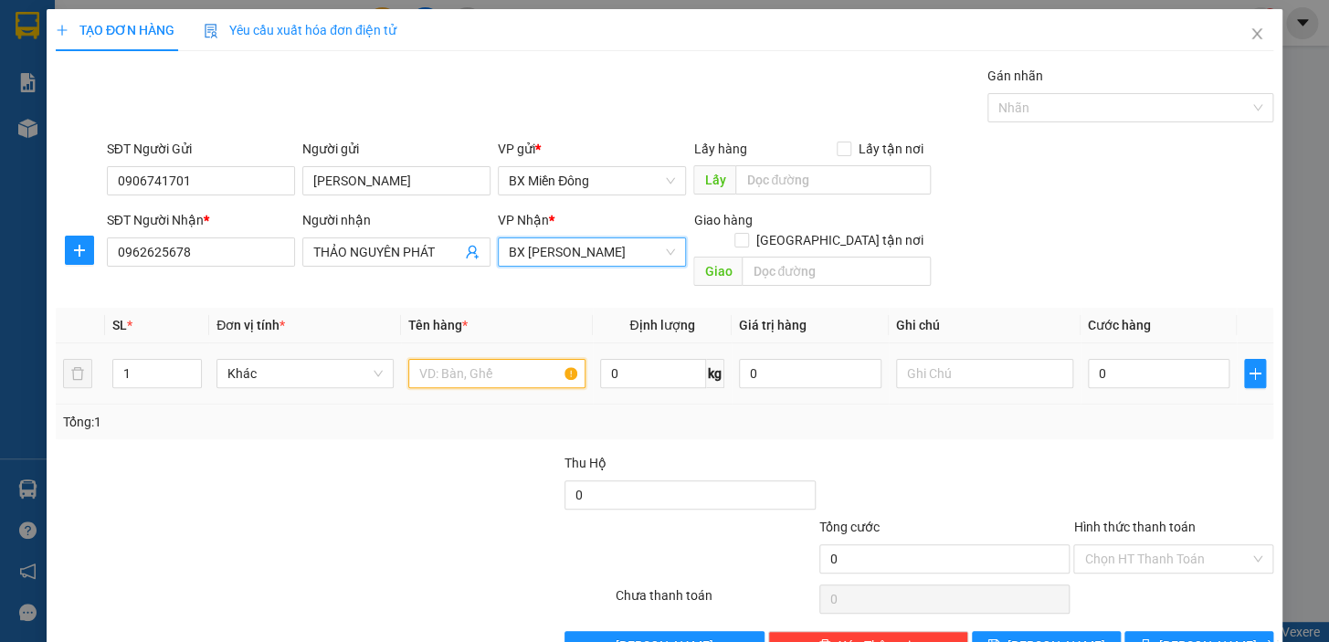
click at [475, 359] on input "text" at bounding box center [496, 373] width 177 height 29
type input "3 TG"
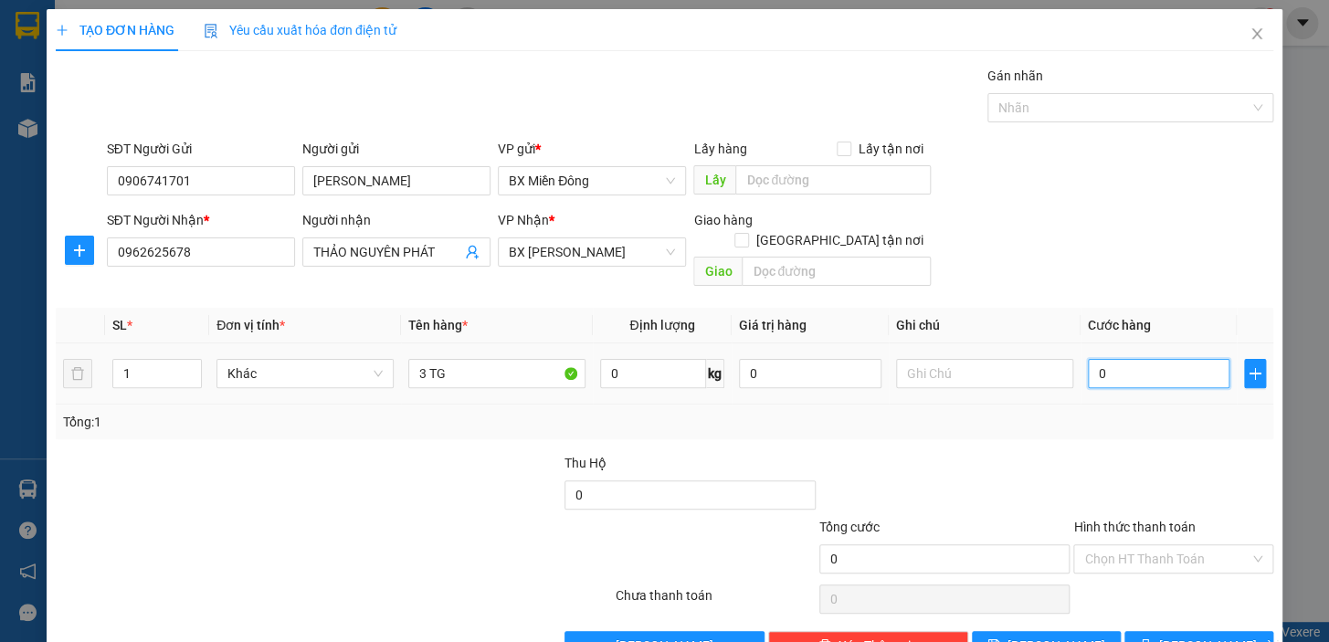
click at [1121, 362] on input "0" at bounding box center [1159, 373] width 143 height 29
type input "2"
type input "20"
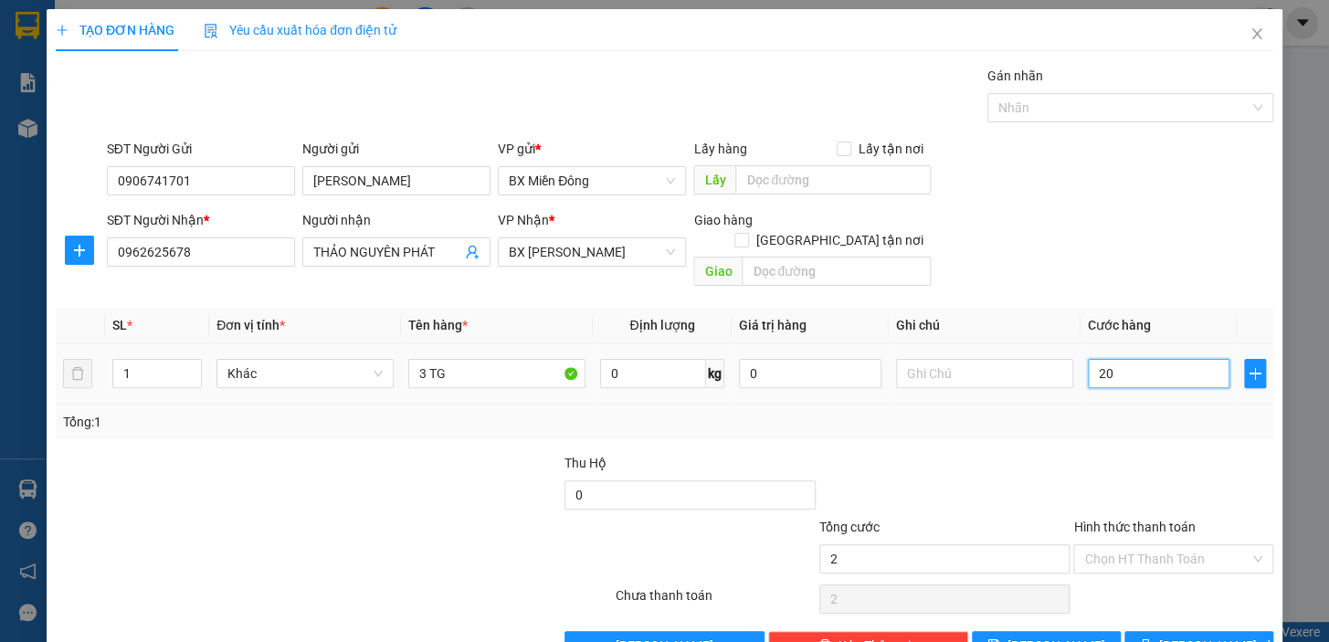
type input "20"
type input "200"
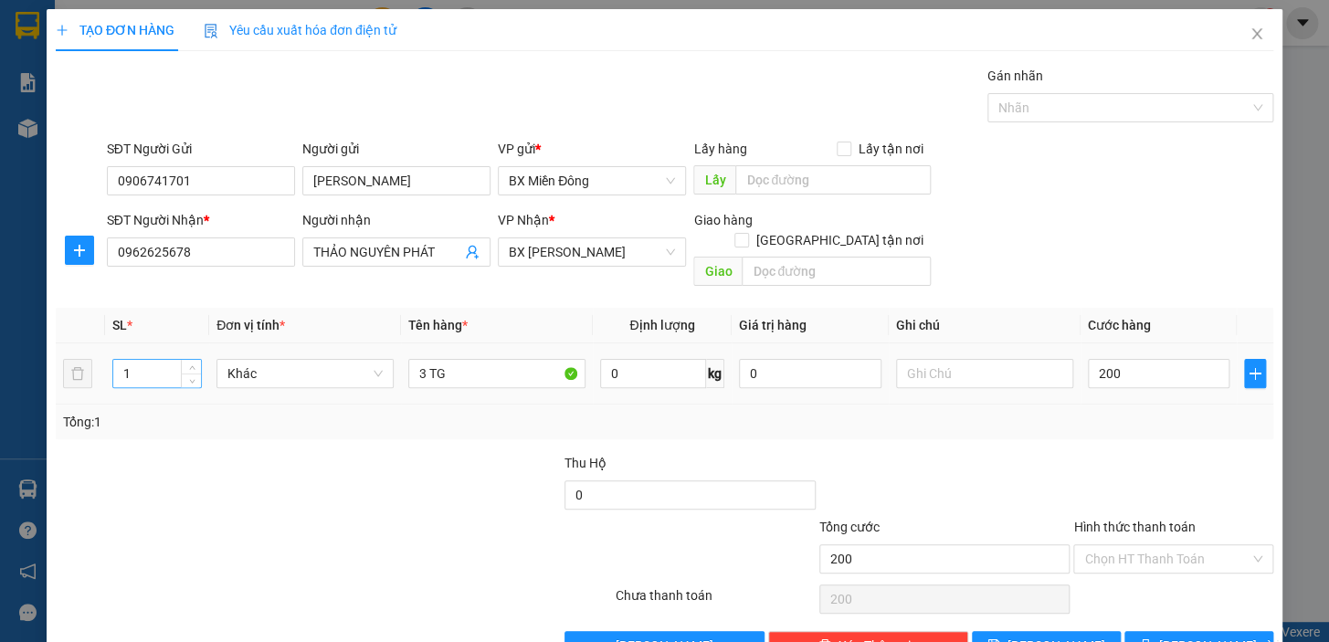
type input "200.000"
click at [139, 360] on input "1" at bounding box center [157, 373] width 88 height 27
click at [1200, 636] on span "[PERSON_NAME] và In" at bounding box center [1224, 646] width 128 height 20
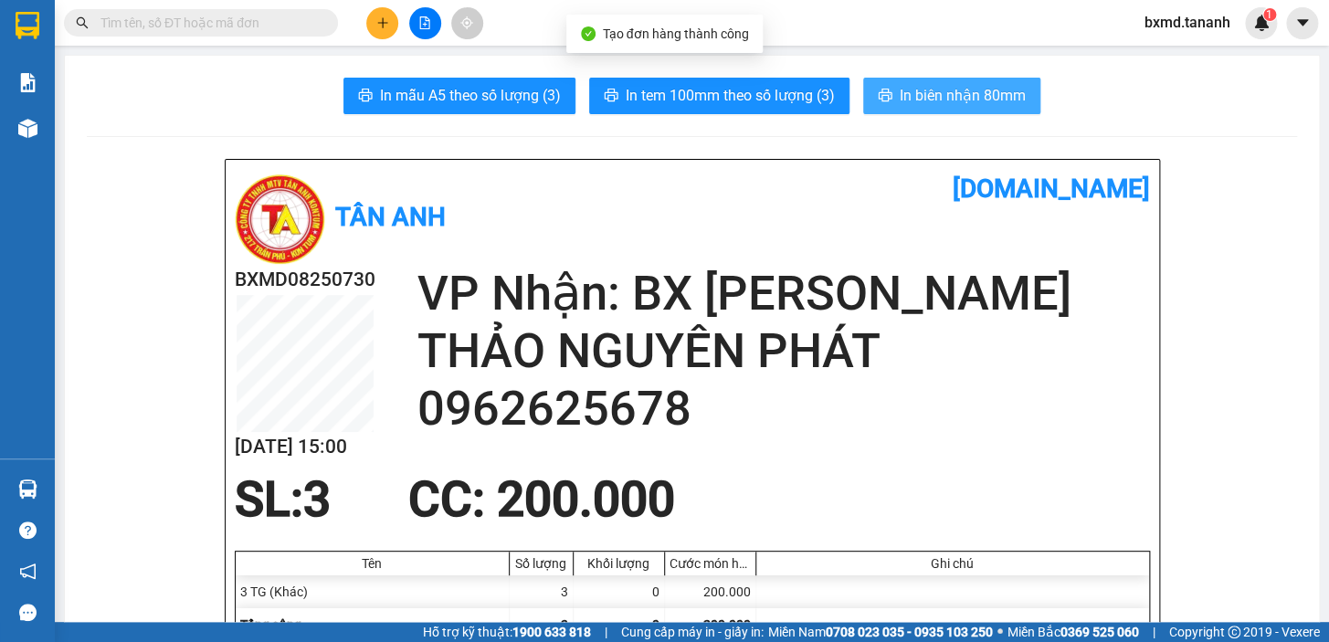
click at [915, 86] on span "In biên nhận 80mm" at bounding box center [963, 95] width 126 height 23
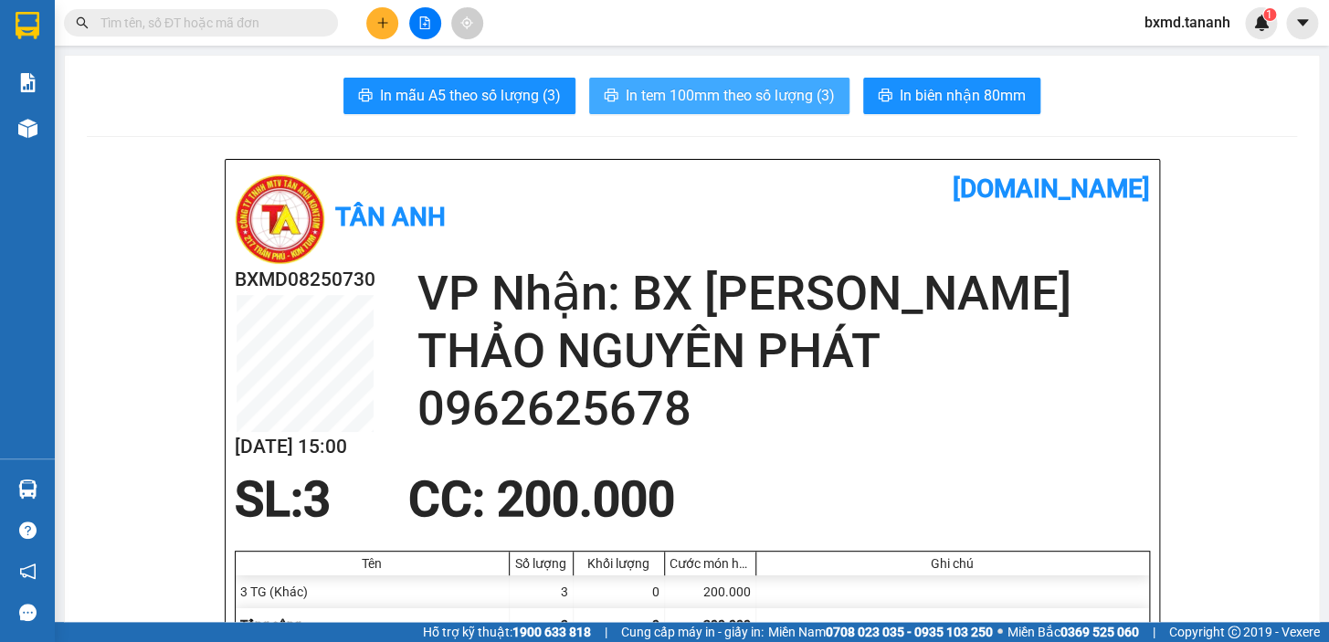
click at [800, 104] on span "In tem 100mm theo số lượng (3)" at bounding box center [730, 95] width 209 height 23
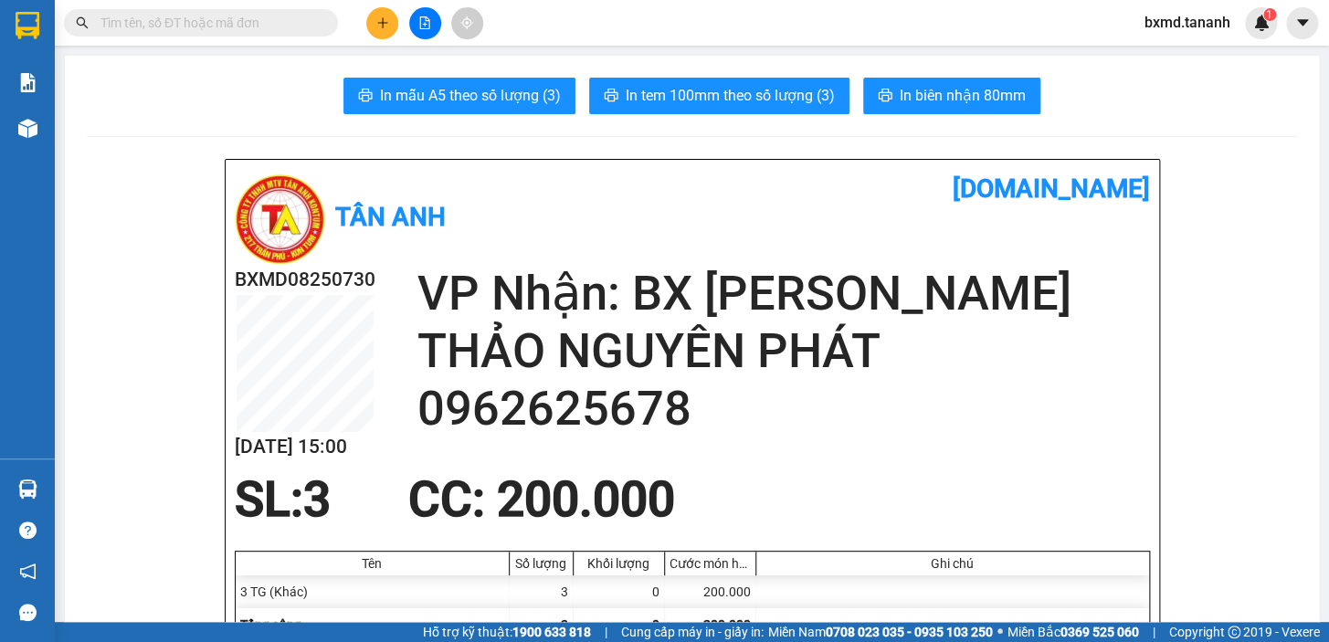
click at [387, 44] on div "Kết quả tìm kiếm ( 0 ) Bộ lọc No Data bxmd.tananh 1" at bounding box center [664, 23] width 1329 height 46
click at [384, 35] on button at bounding box center [382, 23] width 32 height 32
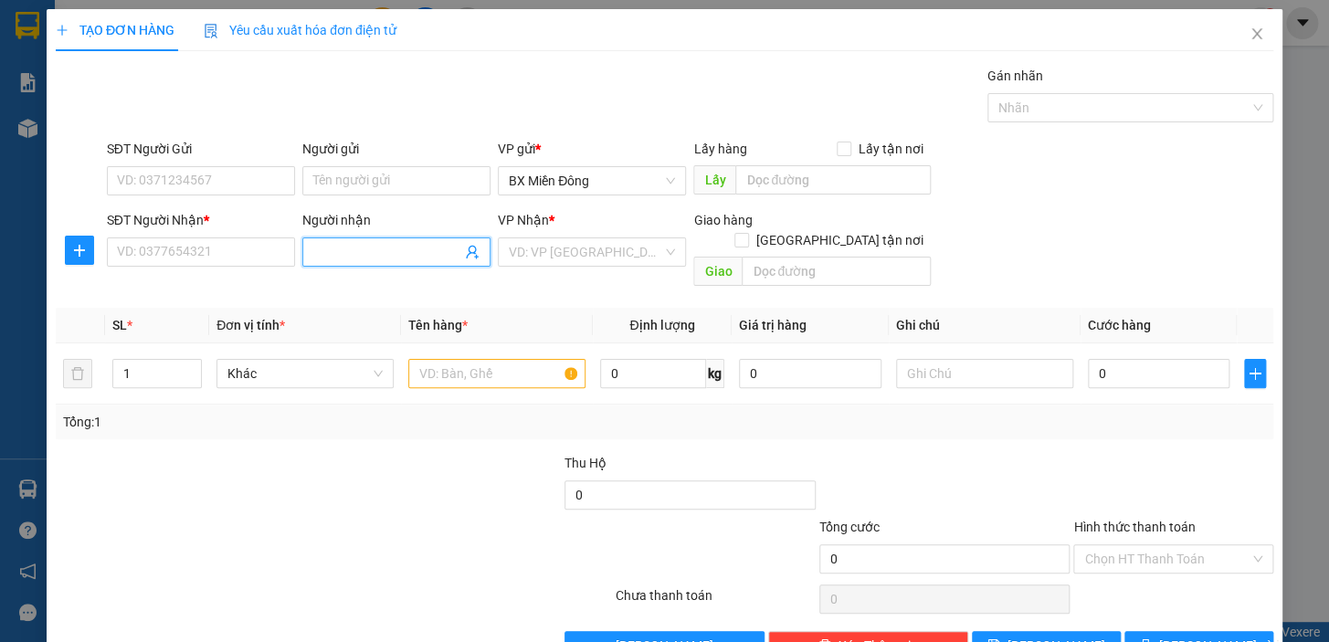
click at [447, 249] on input "Người nhận" at bounding box center [387, 252] width 148 height 20
type input "CHỊ BEN"
click at [236, 261] on input "SĐT Người Nhận *" at bounding box center [201, 252] width 188 height 29
type input "0332485319"
click at [350, 166] on input "Người gửi" at bounding box center [396, 180] width 188 height 29
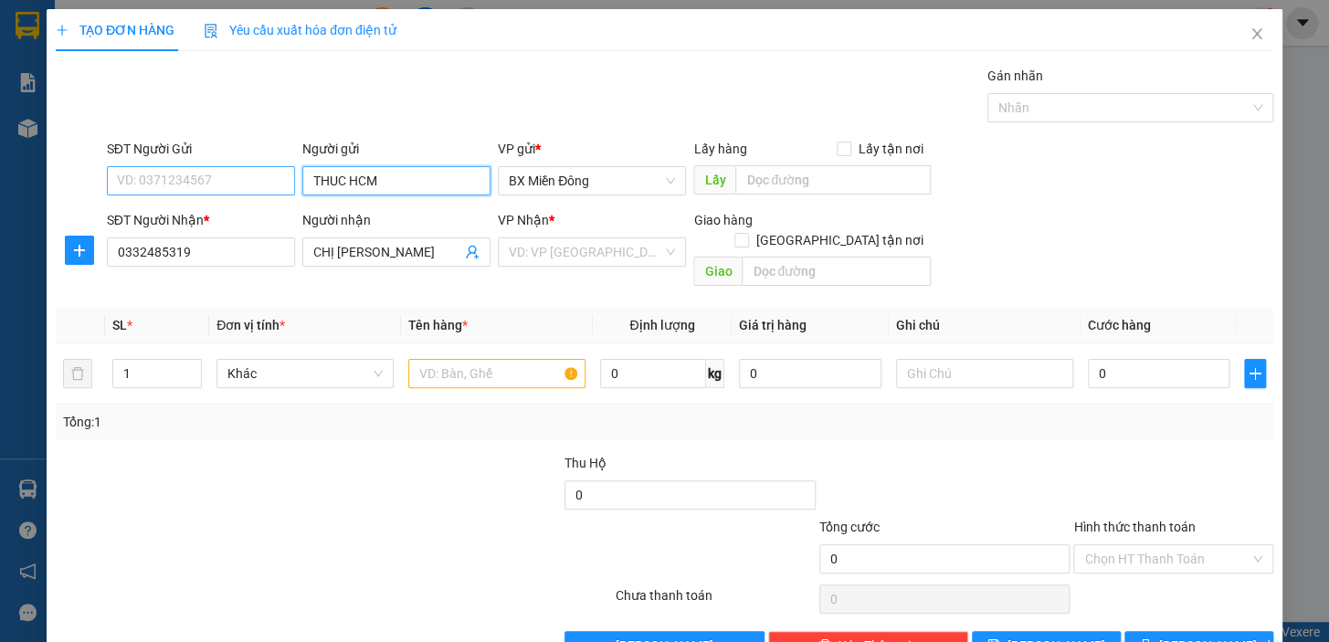
type input "THUC HCM"
click at [238, 190] on input "SĐT Người Gửi" at bounding box center [201, 180] width 188 height 29
type input "0963642859"
drag, startPoint x: 539, startPoint y: 256, endPoint x: 578, endPoint y: 262, distance: 39.8
click at [546, 259] on input "search" at bounding box center [586, 251] width 154 height 27
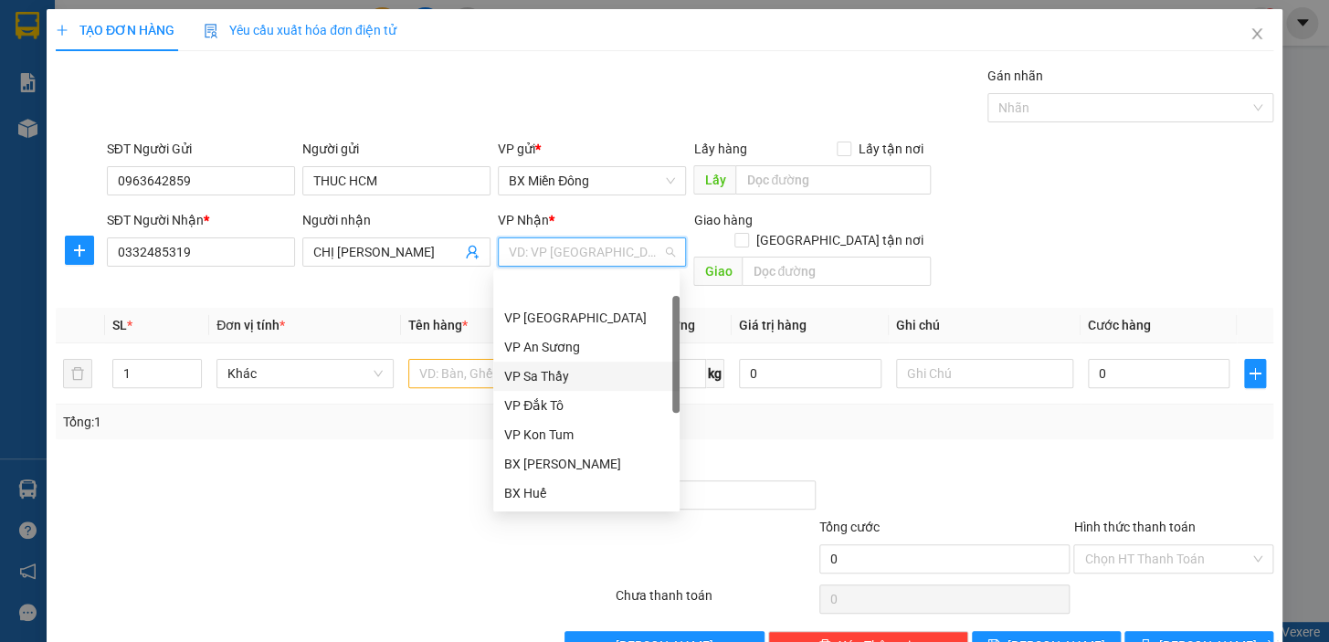
click at [570, 366] on div "VP Sa Thầy" at bounding box center [586, 376] width 164 height 20
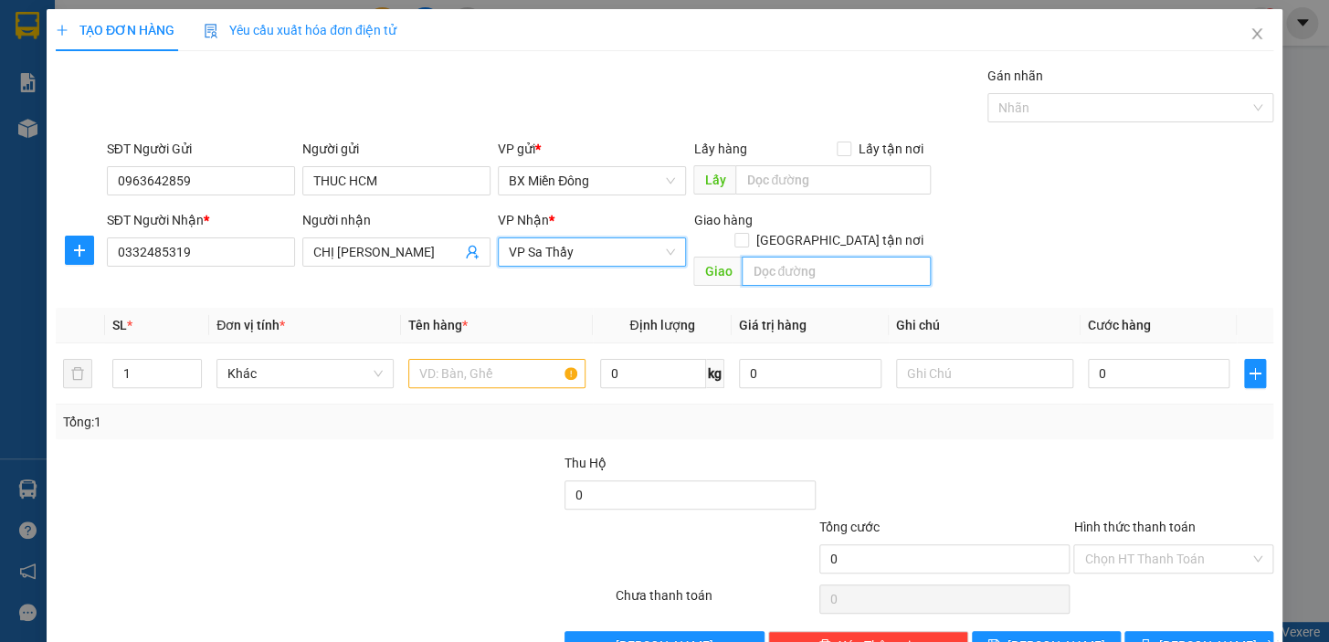
click at [754, 257] on input "text" at bounding box center [836, 271] width 189 height 29
type input "N3 ĐÔNG HƯNG"
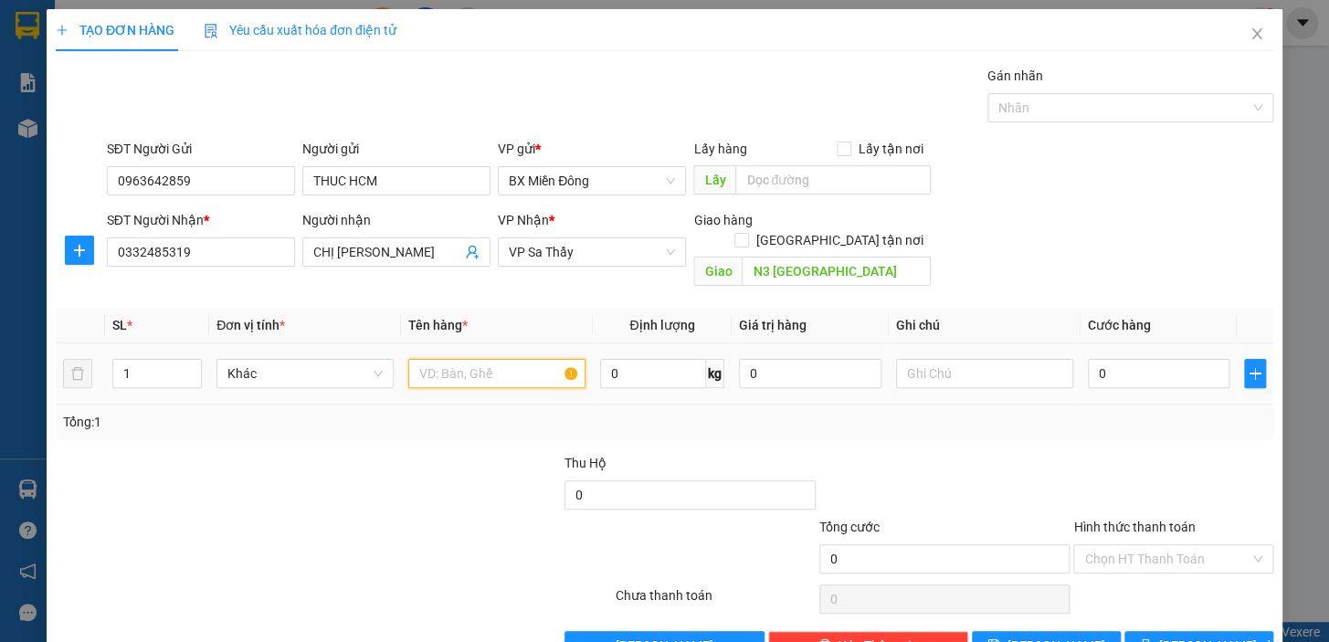
click at [508, 360] on input "text" at bounding box center [496, 373] width 177 height 29
type input "3 TX"
click at [139, 360] on input "1" at bounding box center [157, 373] width 88 height 27
type input "3"
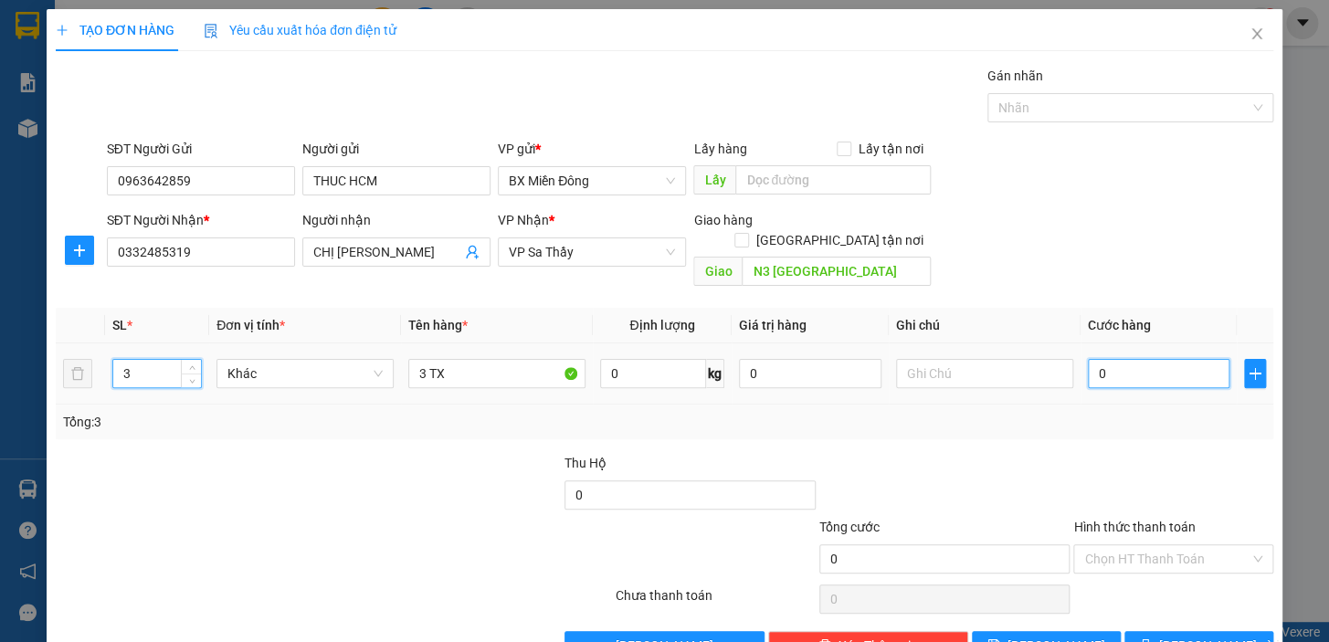
click at [1104, 359] on input "0" at bounding box center [1159, 373] width 143 height 29
type input "2"
type input "21"
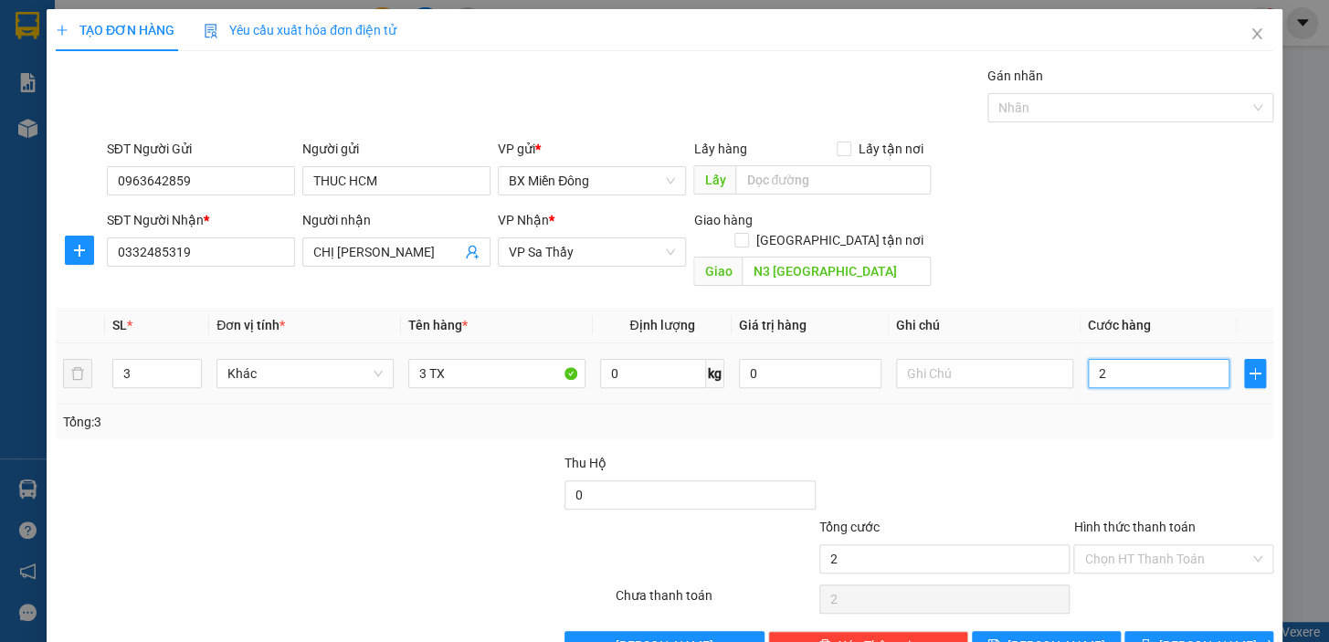
type input "21"
type input "210"
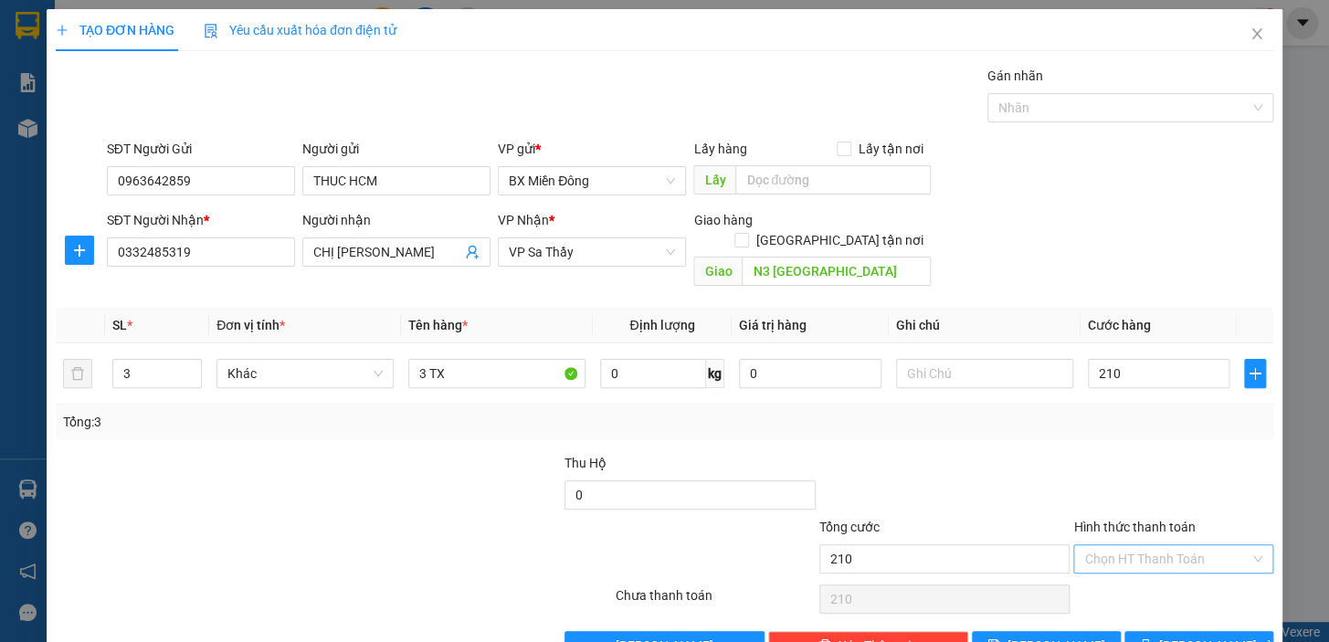
type input "210.000"
click at [1179, 546] on input "Hình thức thanh toán" at bounding box center [1167, 559] width 165 height 27
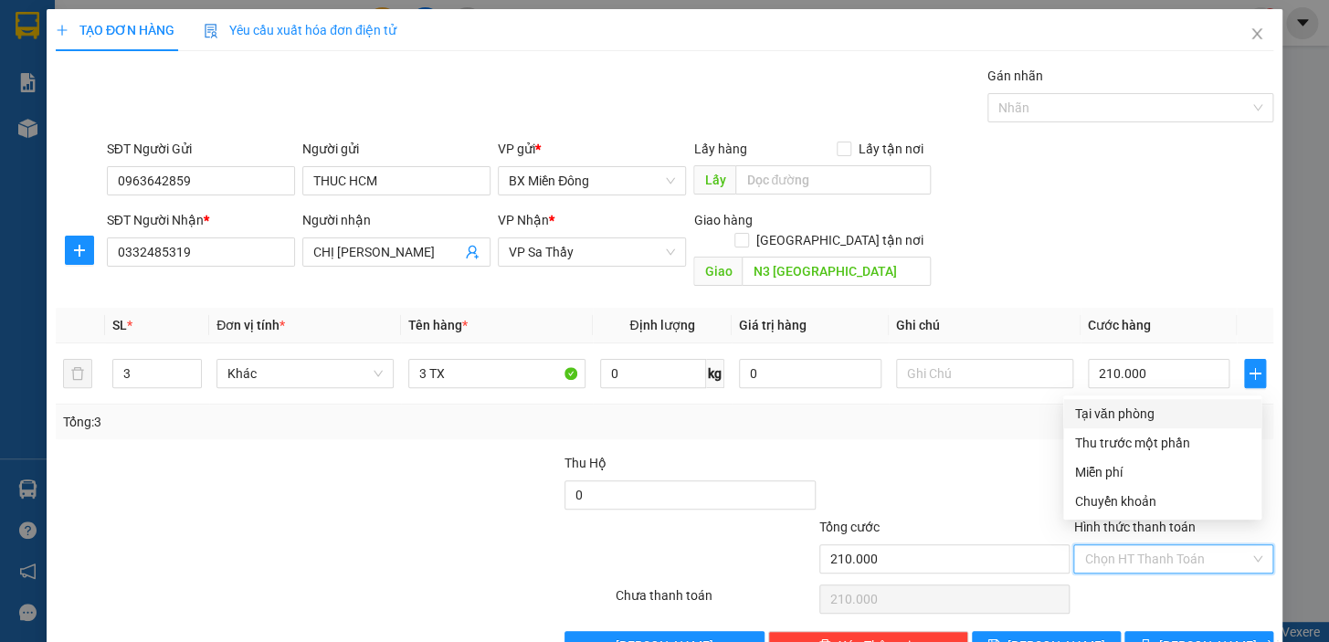
click at [1139, 413] on div "Tại văn phòng" at bounding box center [1163, 414] width 176 height 20
type input "0"
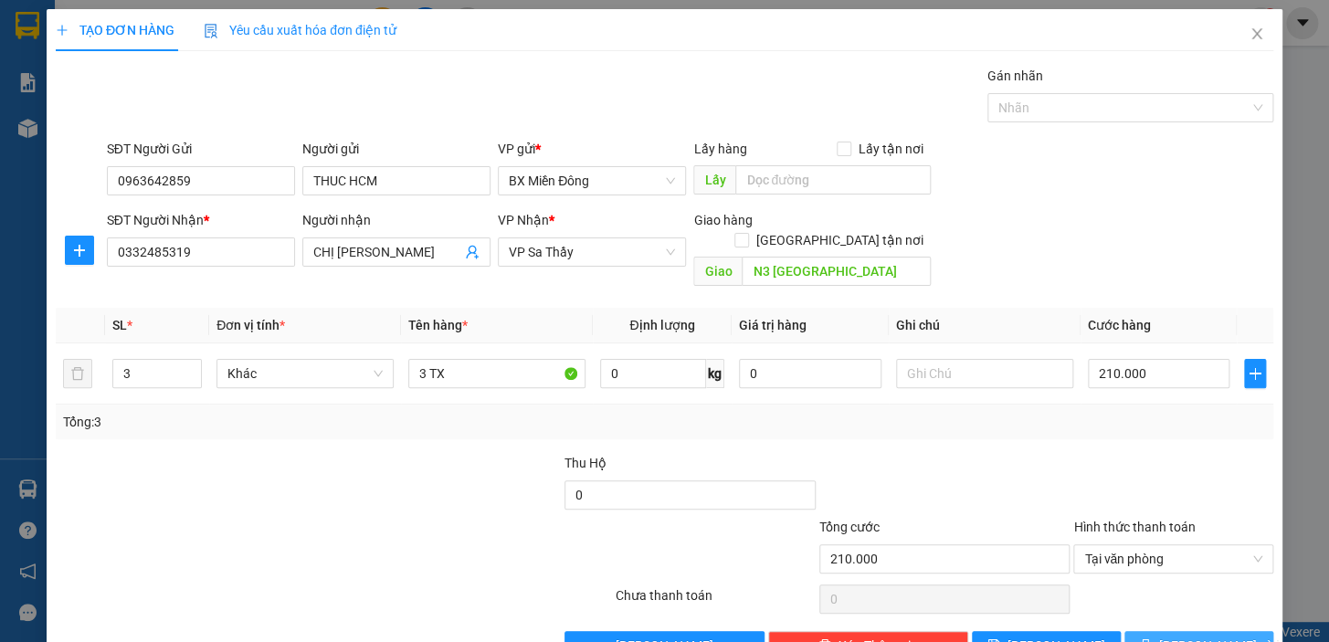
click at [1191, 636] on span "[PERSON_NAME] và In" at bounding box center [1224, 646] width 128 height 20
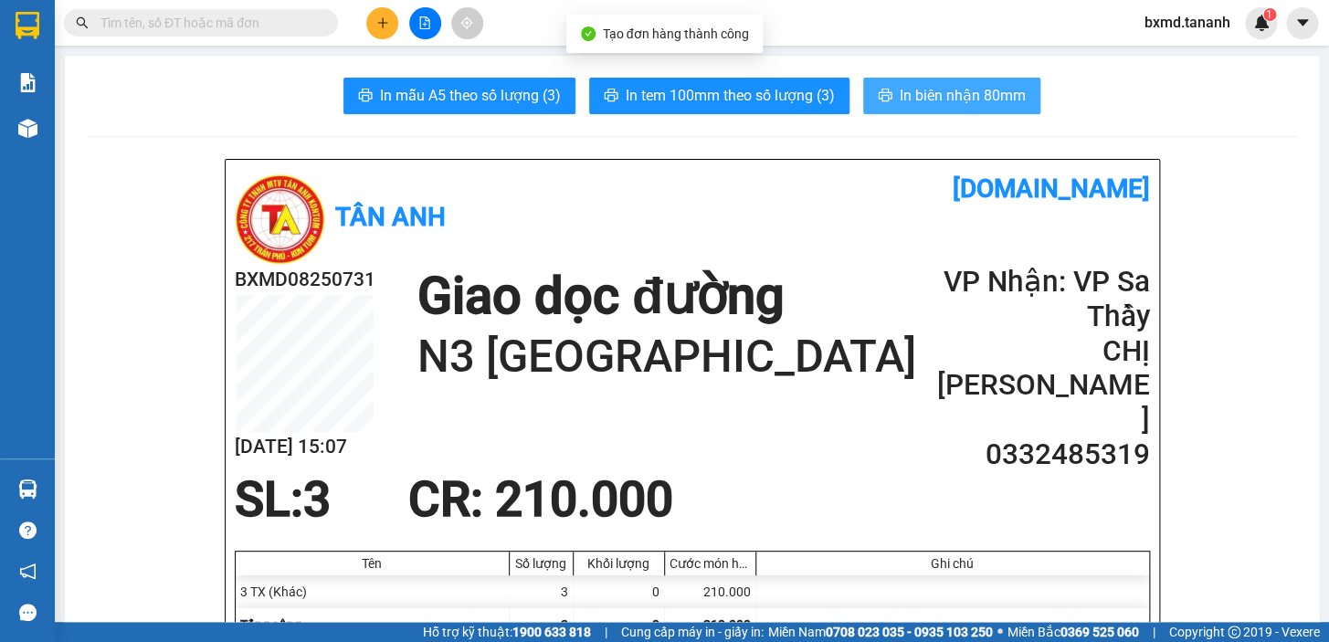
click at [978, 110] on button "In biên nhận 80mm" at bounding box center [951, 96] width 177 height 37
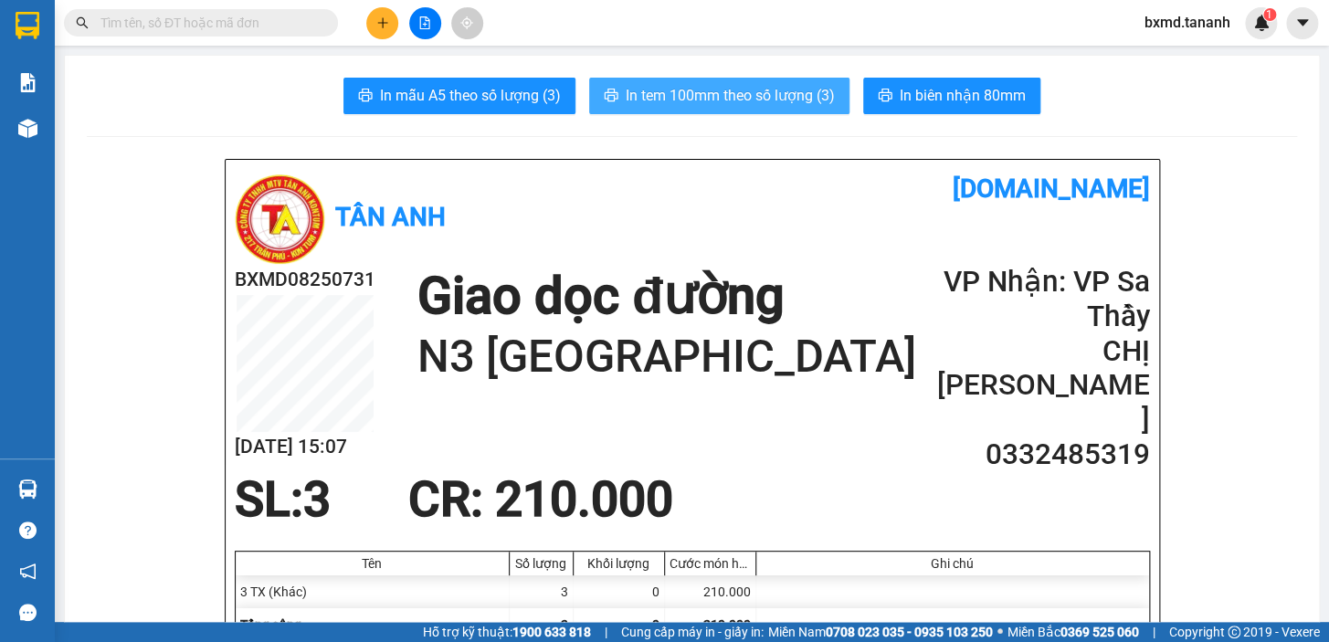
click at [810, 101] on span "In tem 100mm theo số lượng (3)" at bounding box center [730, 95] width 209 height 23
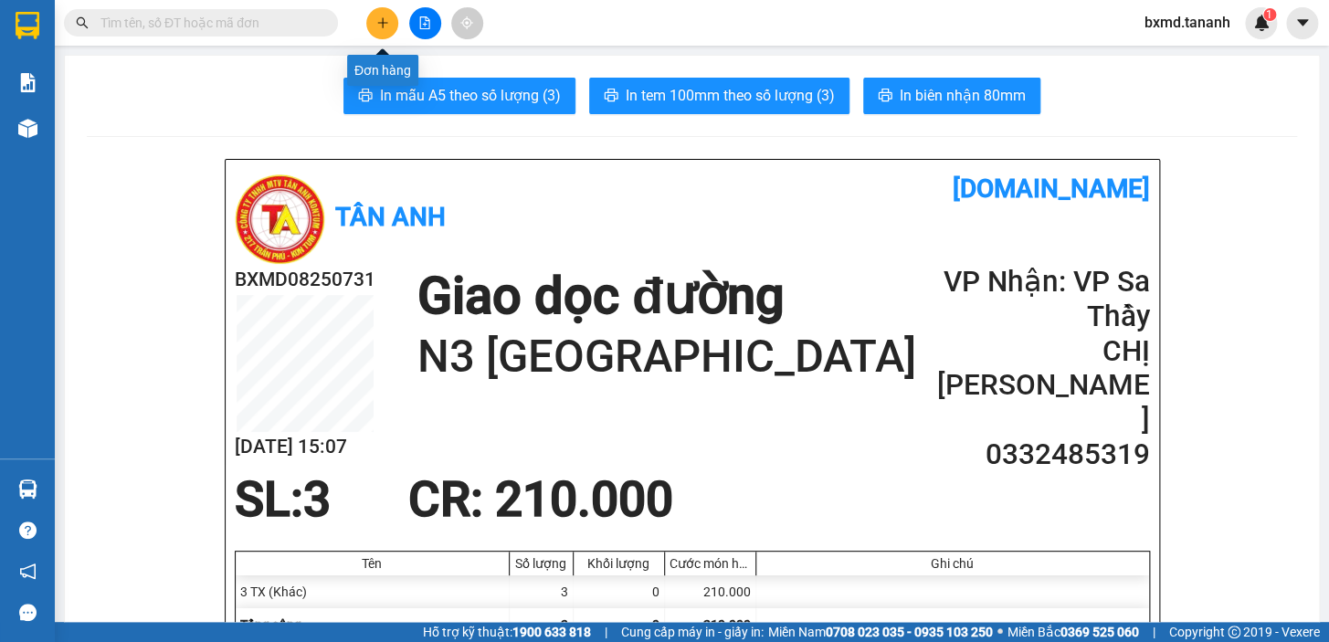
click at [396, 23] on button at bounding box center [382, 23] width 32 height 32
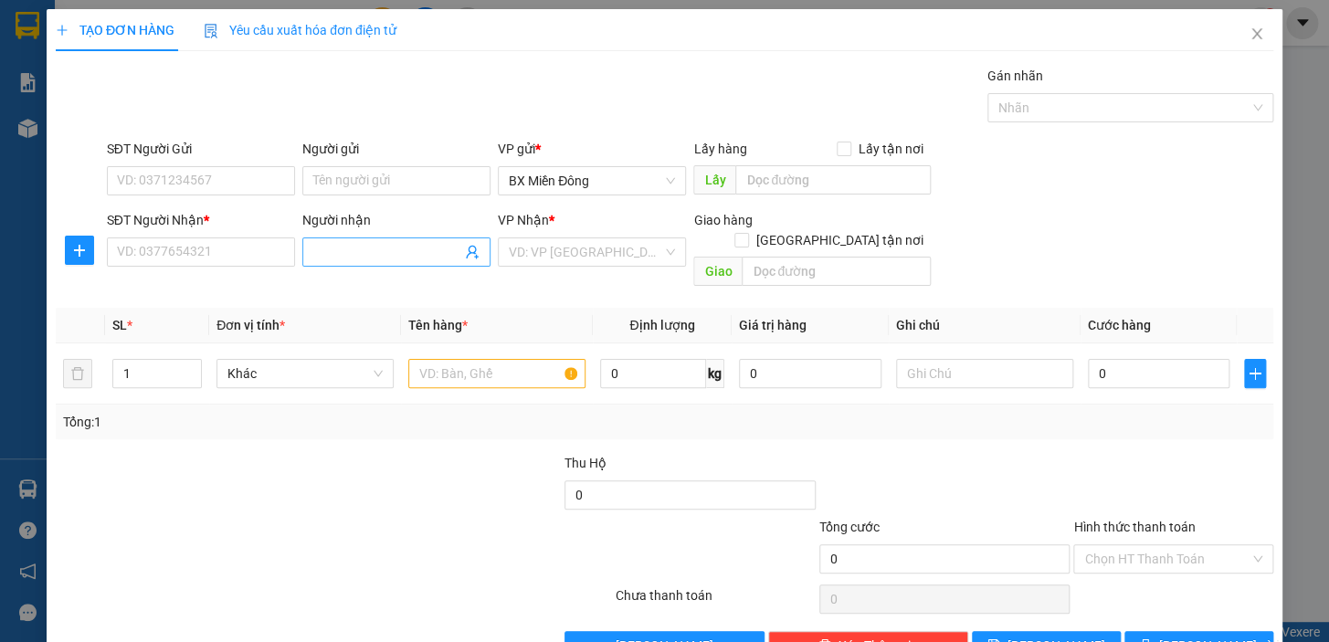
click at [401, 258] on input "Người nhận" at bounding box center [387, 252] width 148 height 20
type input "GIANG"
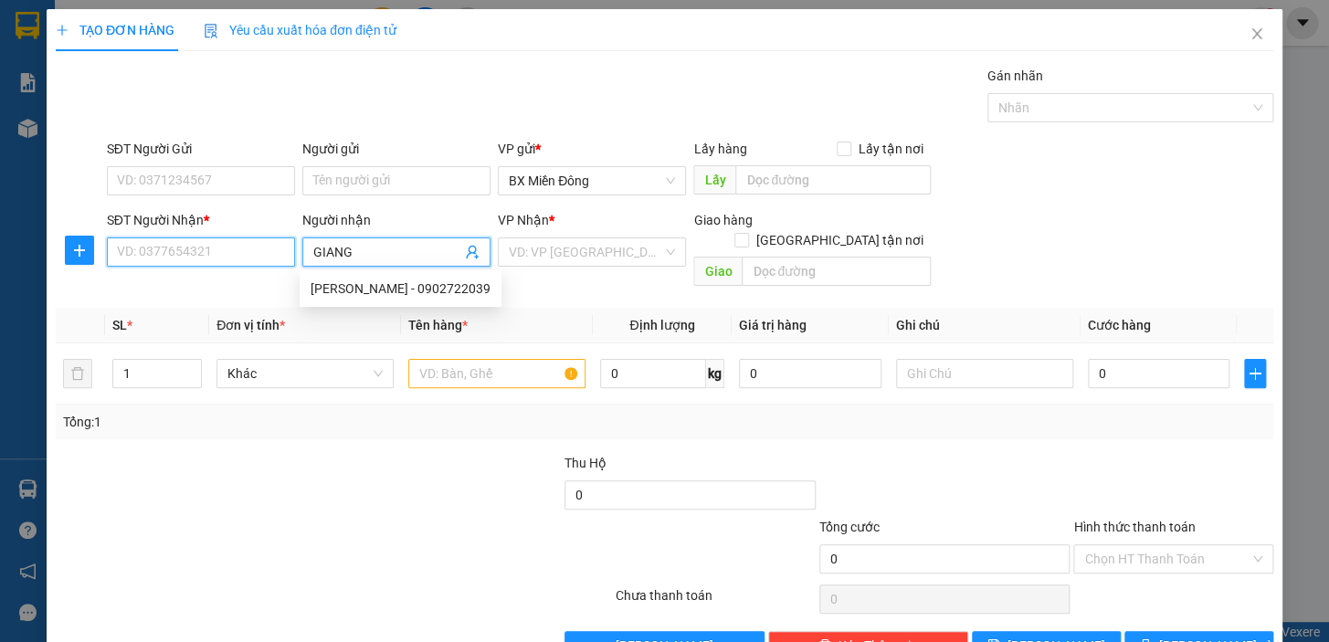
click at [249, 241] on input "SĐT Người Nhận *" at bounding box center [201, 252] width 188 height 29
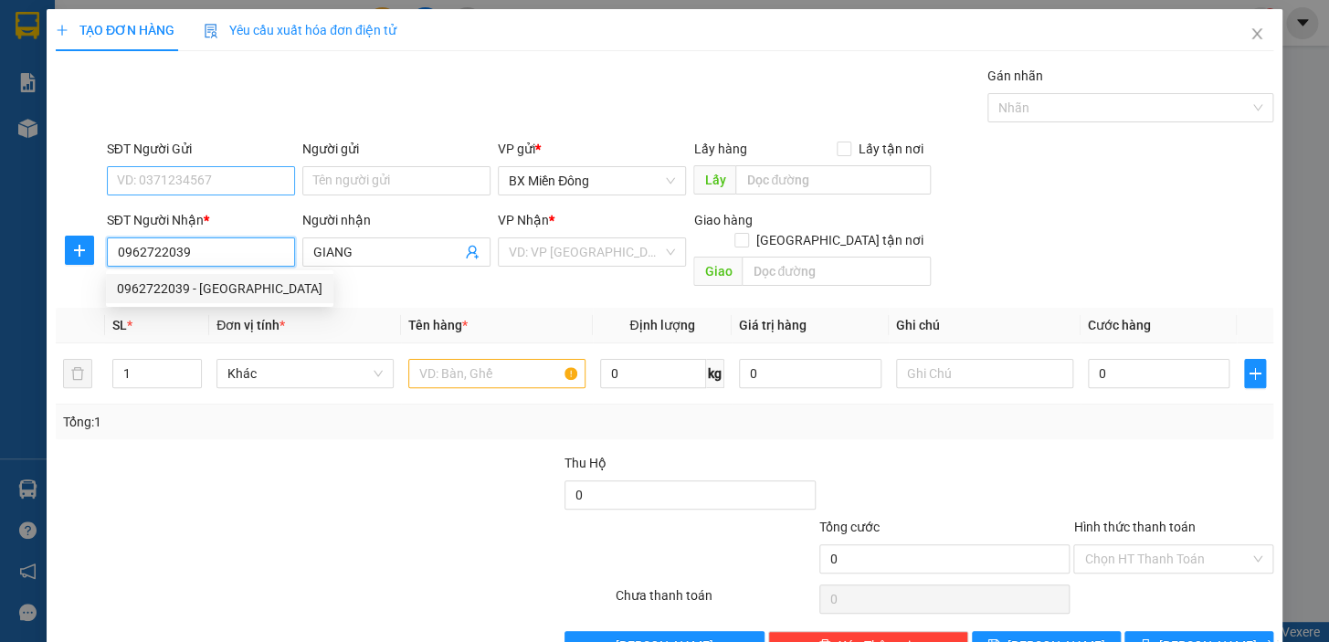
type input "0962722039"
click at [245, 182] on input "SĐT Người Gửi" at bounding box center [201, 180] width 188 height 29
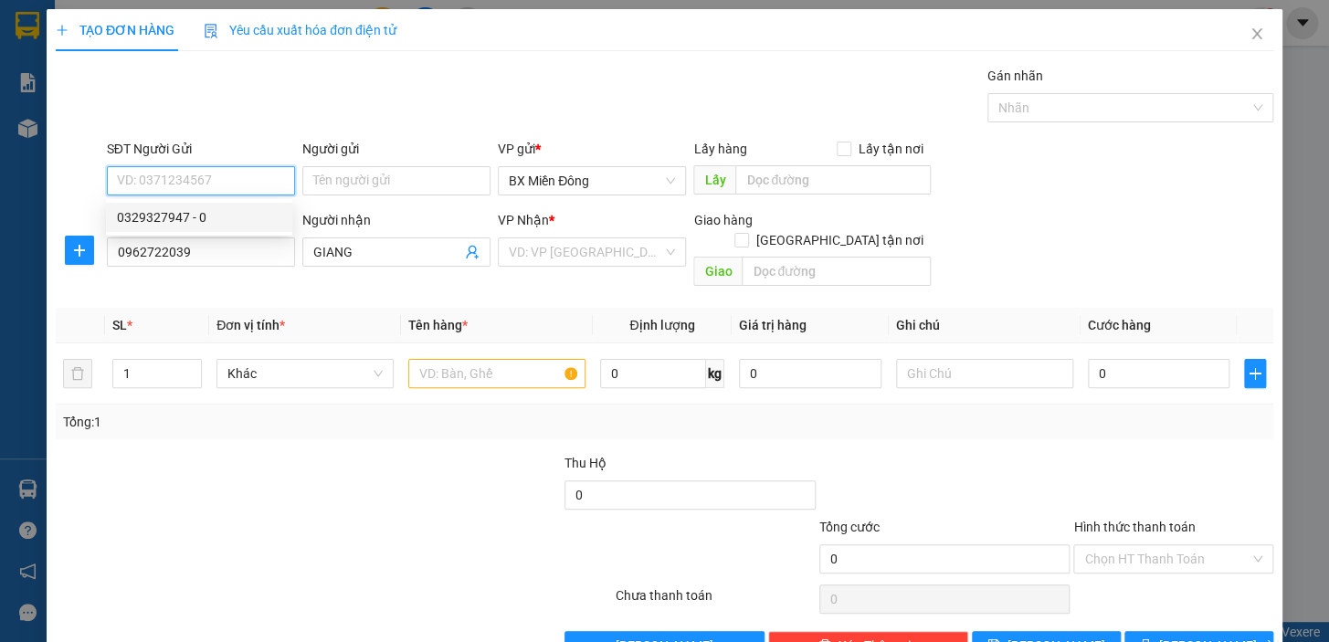
click at [232, 218] on div "0329327947 - 0" at bounding box center [199, 217] width 164 height 20
type input "0329327947"
type input "0"
type input "40.000"
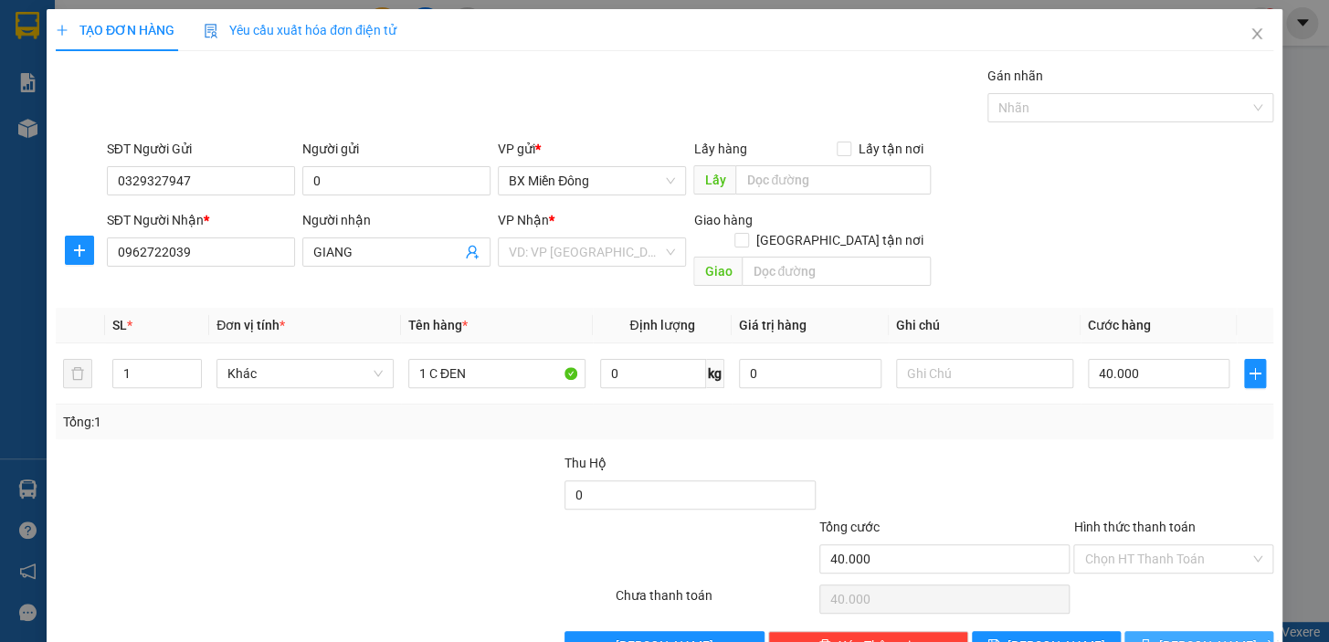
click at [1202, 636] on span "[PERSON_NAME] và In" at bounding box center [1224, 646] width 128 height 20
click at [629, 262] on input "search" at bounding box center [586, 251] width 154 height 27
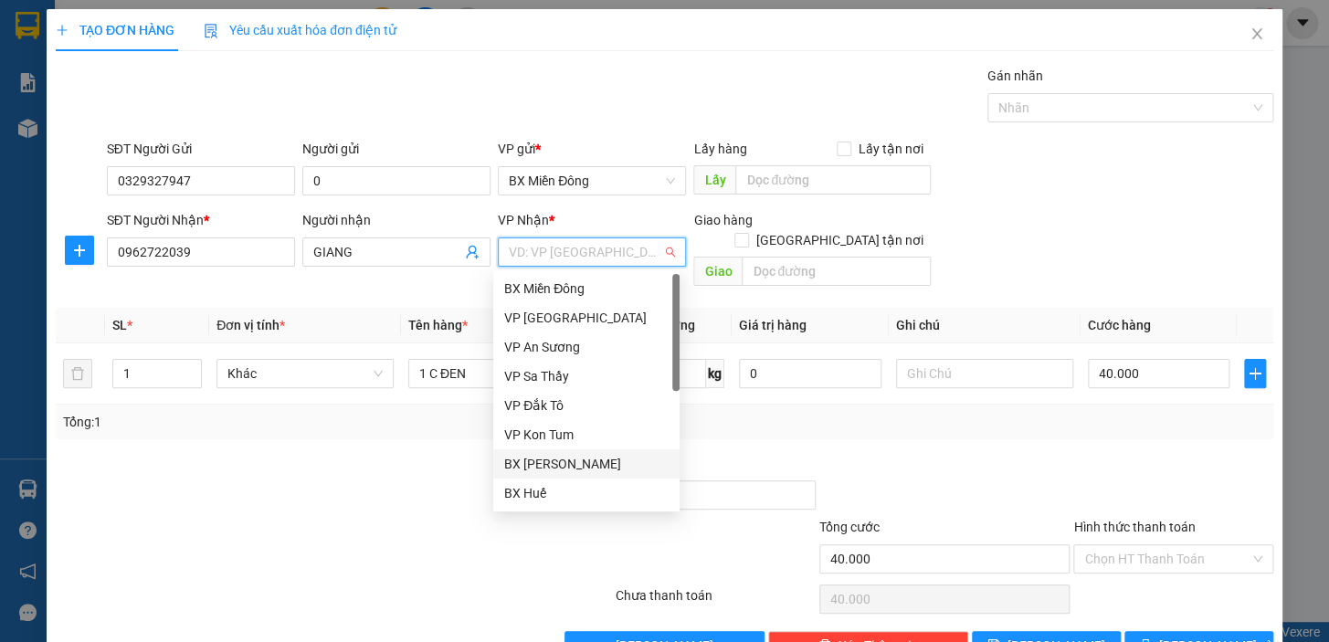
click at [603, 462] on div "BX [PERSON_NAME]" at bounding box center [586, 464] width 164 height 20
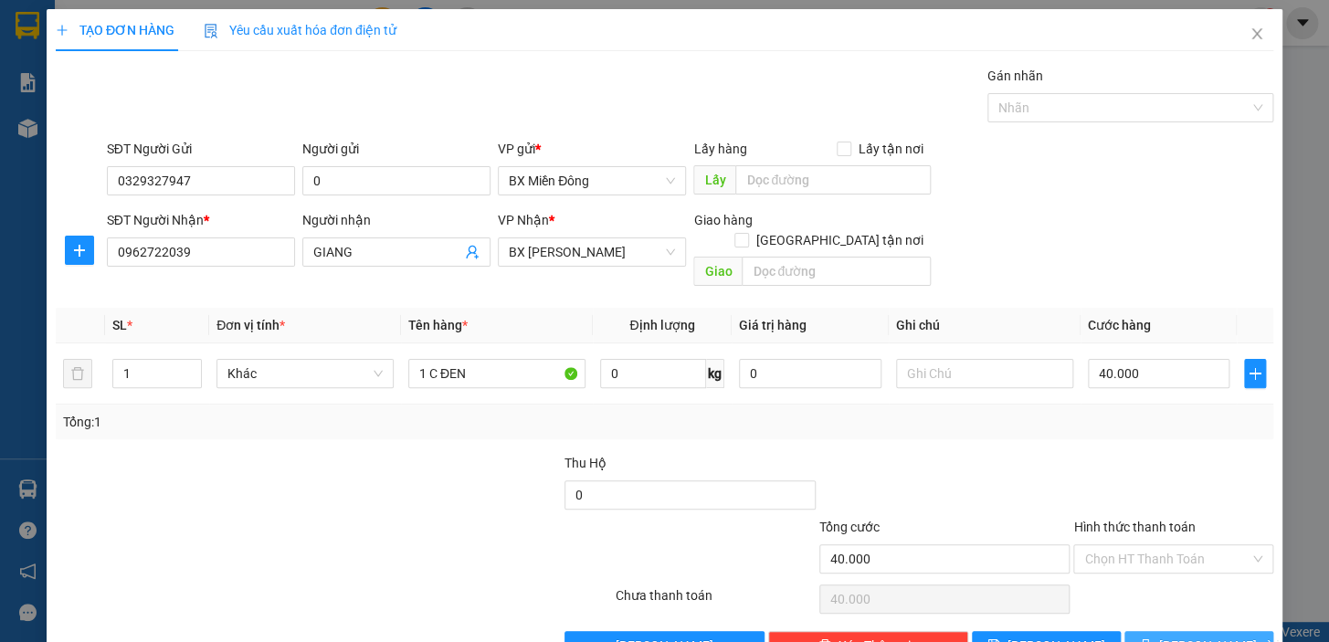
click at [1220, 636] on span "[PERSON_NAME] và In" at bounding box center [1224, 646] width 128 height 20
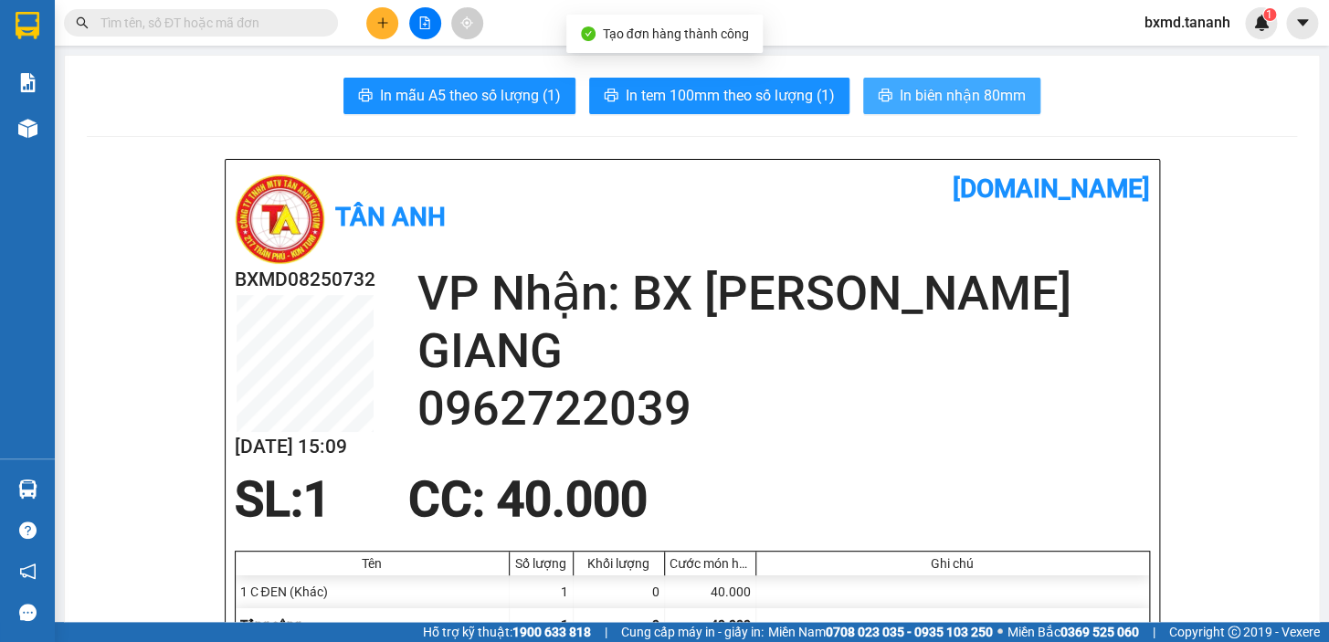
click at [916, 98] on span "In biên nhận 80mm" at bounding box center [963, 95] width 126 height 23
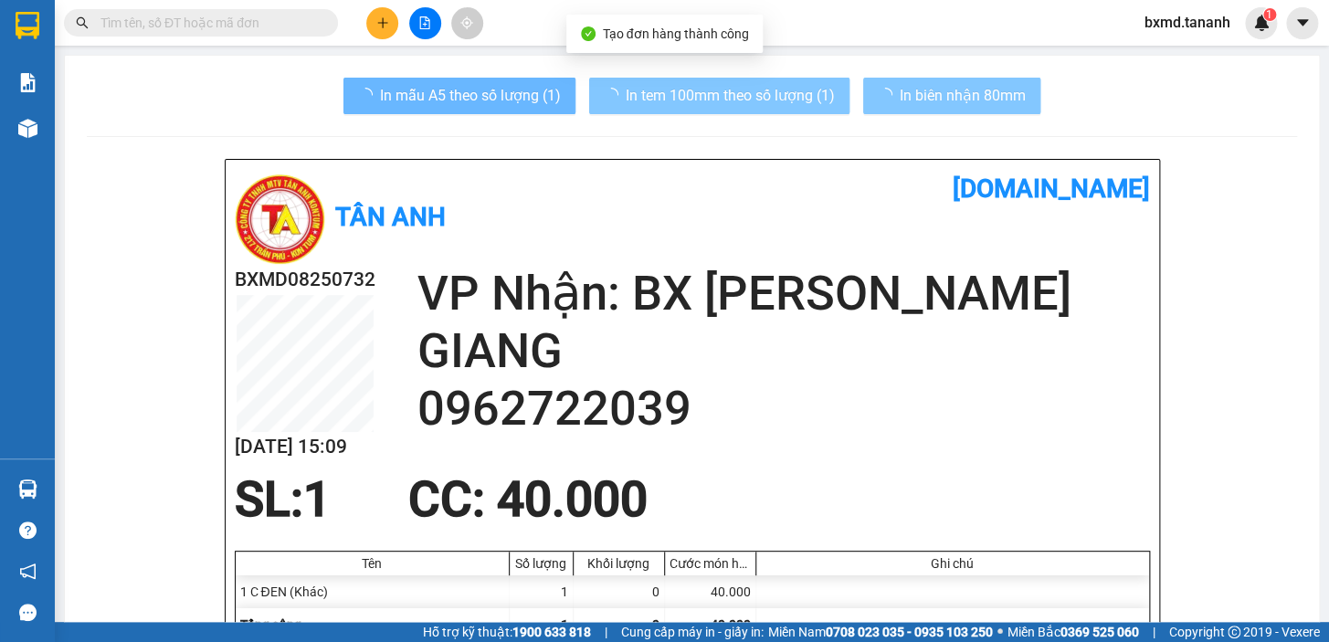
click at [684, 90] on span "In tem 100mm theo số lượng (1)" at bounding box center [730, 95] width 209 height 23
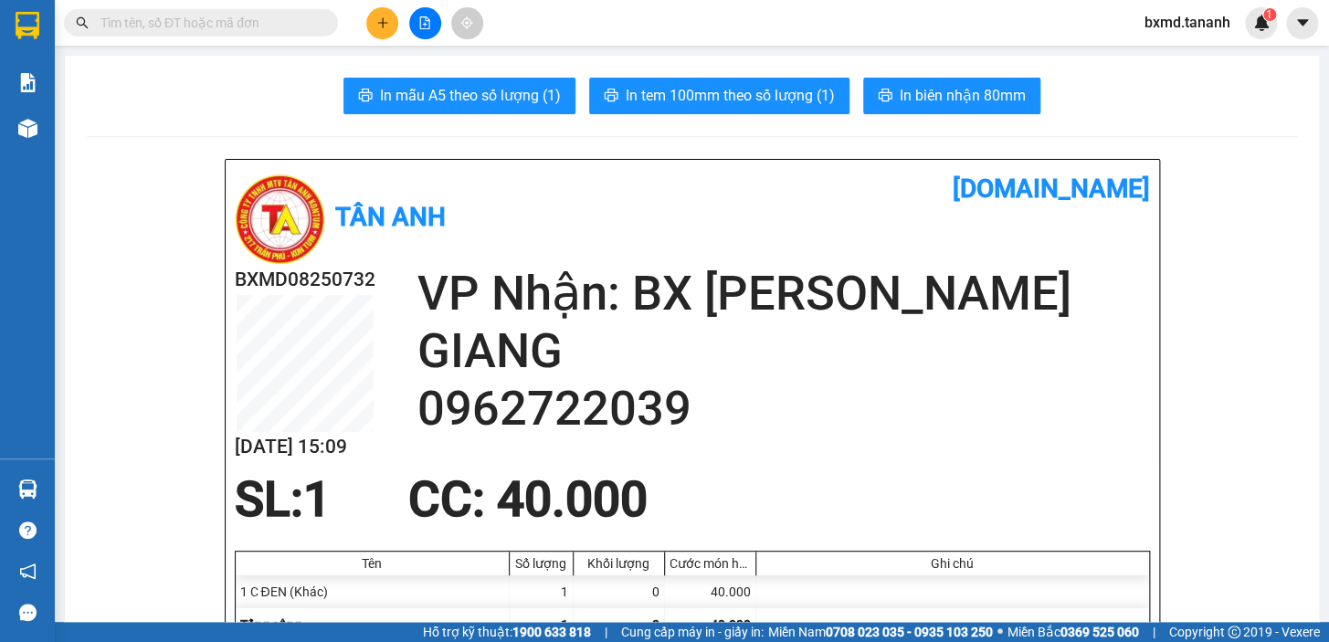
click at [376, 12] on button at bounding box center [382, 23] width 32 height 32
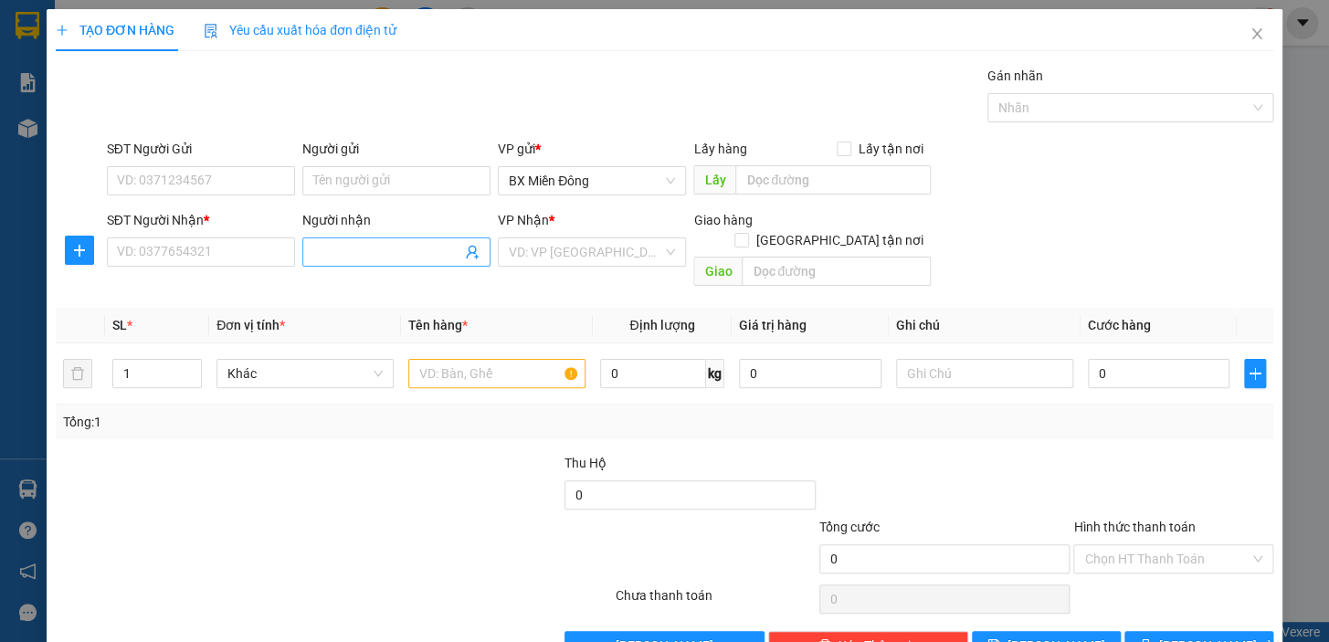
click at [363, 248] on input "Người nhận" at bounding box center [387, 252] width 148 height 20
type input "1"
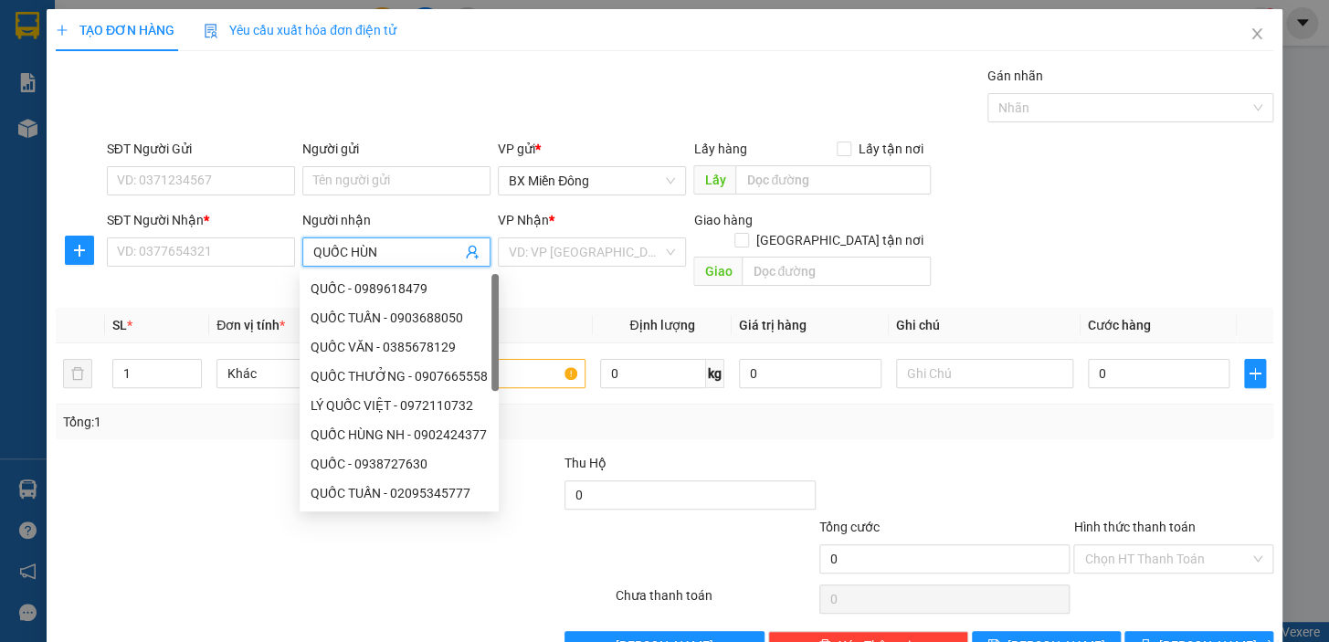
type input "QUỐC HÙNG"
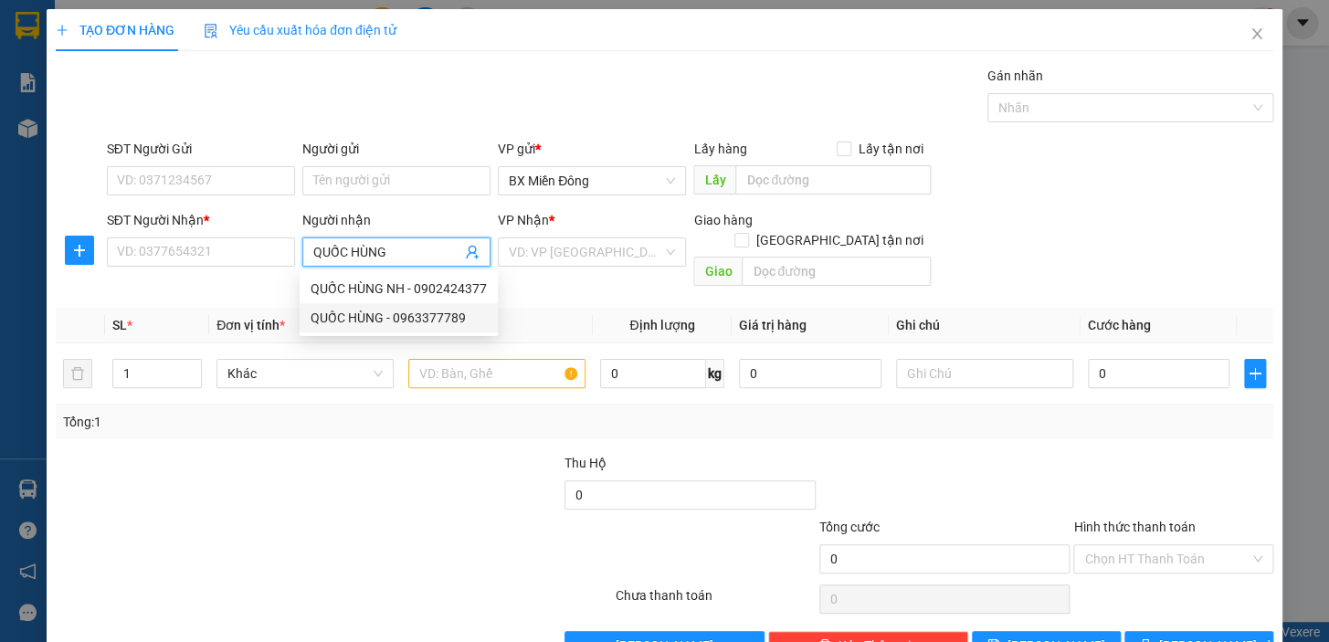
click at [394, 313] on div "QUỐC HÙNG - 0963377789" at bounding box center [399, 318] width 176 height 20
type input "0963377789"
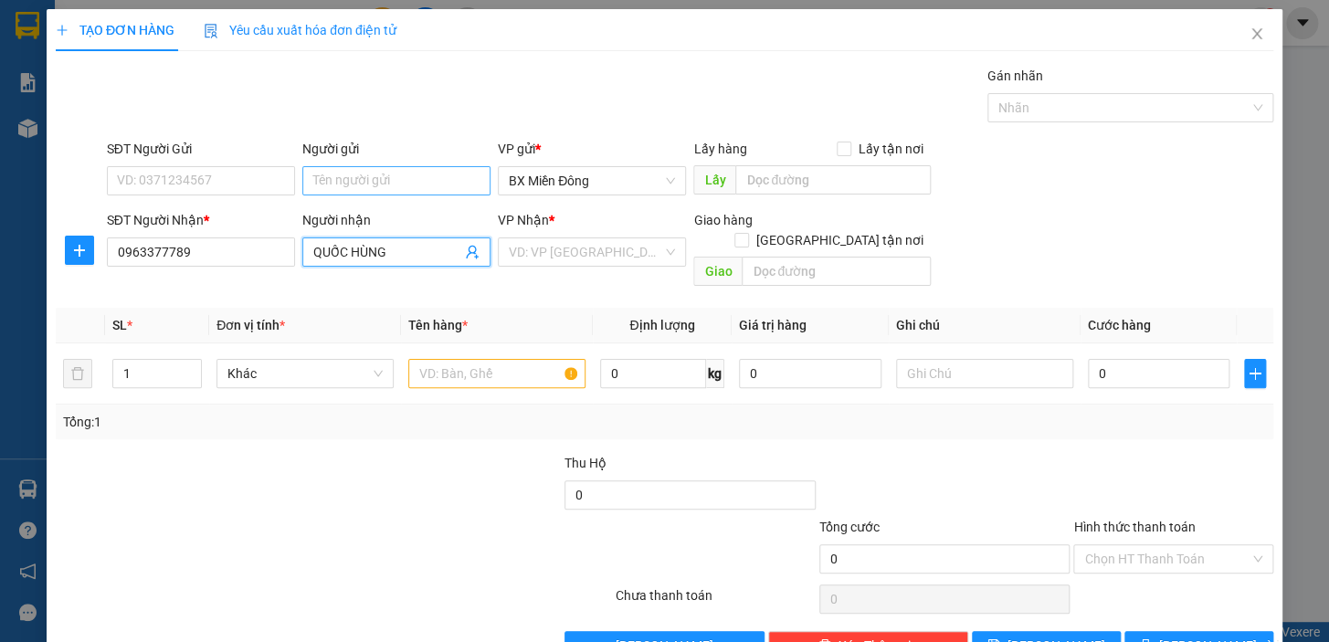
type input "QUỐC HÙNG"
click at [347, 180] on input "Người gửi" at bounding box center [396, 180] width 188 height 29
type input "NAM BAC"
click at [425, 216] on div "CTY NAM BẮC - 02862900999" at bounding box center [397, 217] width 172 height 20
type input "02862900999"
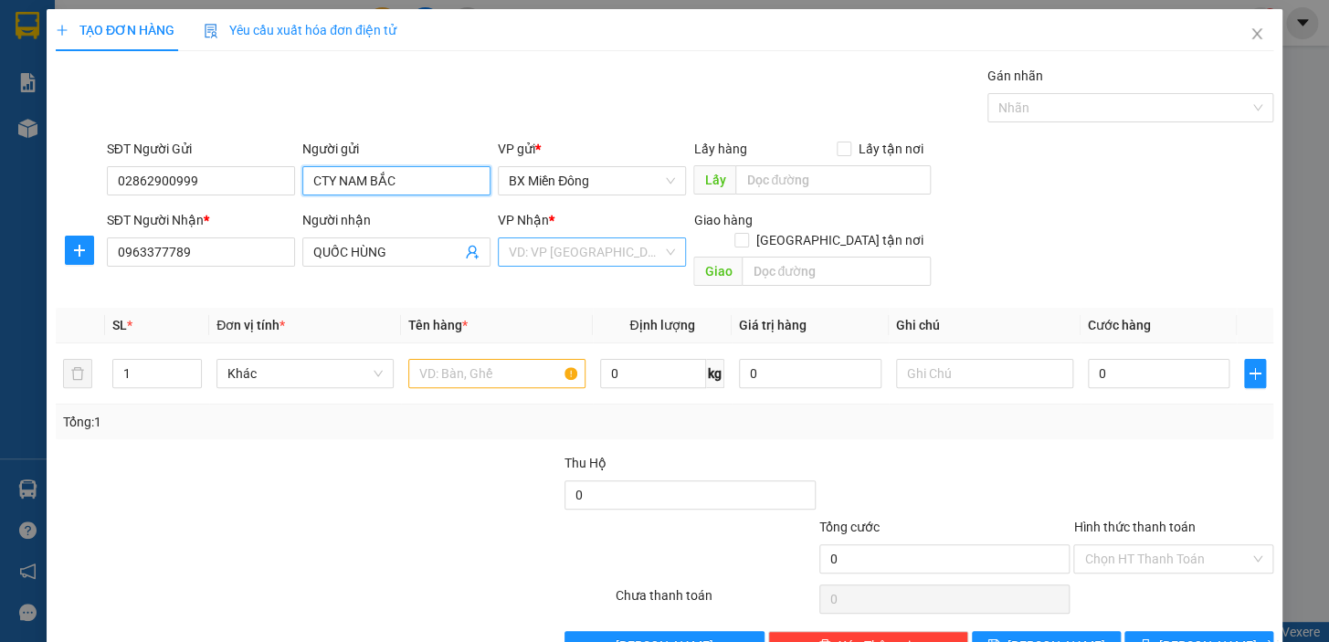
type input "CTY NAM BẮC"
click at [620, 261] on input "search" at bounding box center [586, 251] width 154 height 27
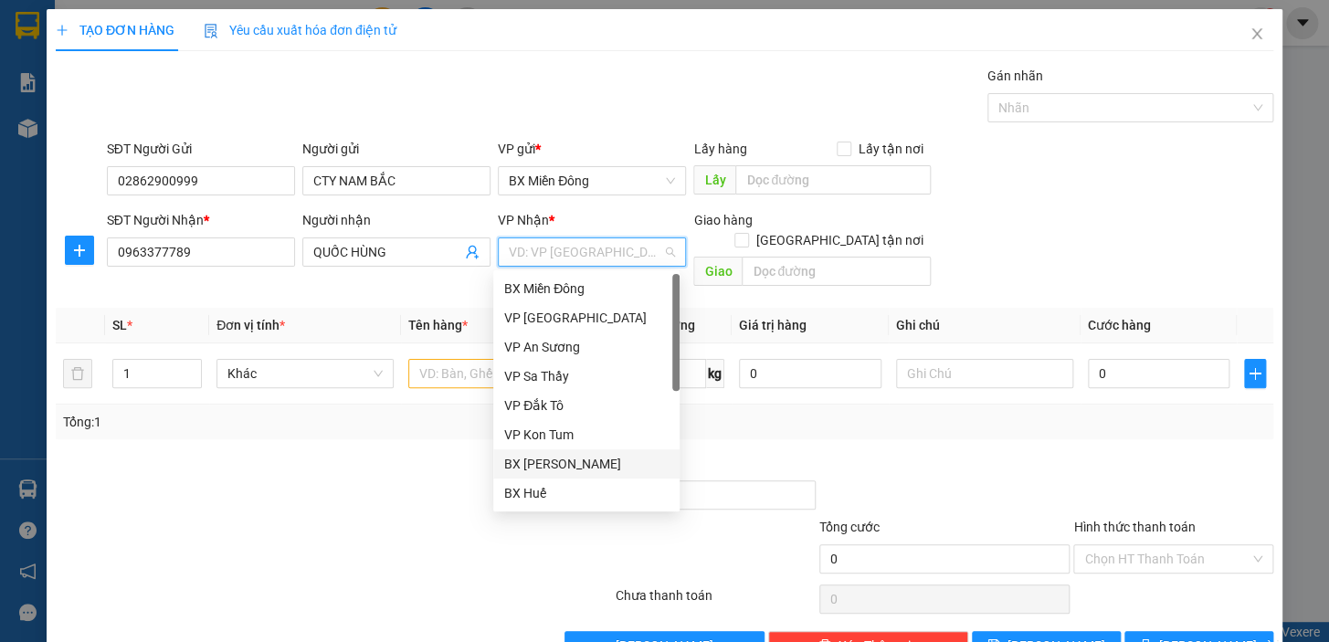
click at [587, 462] on div "BX [PERSON_NAME]" at bounding box center [586, 464] width 164 height 20
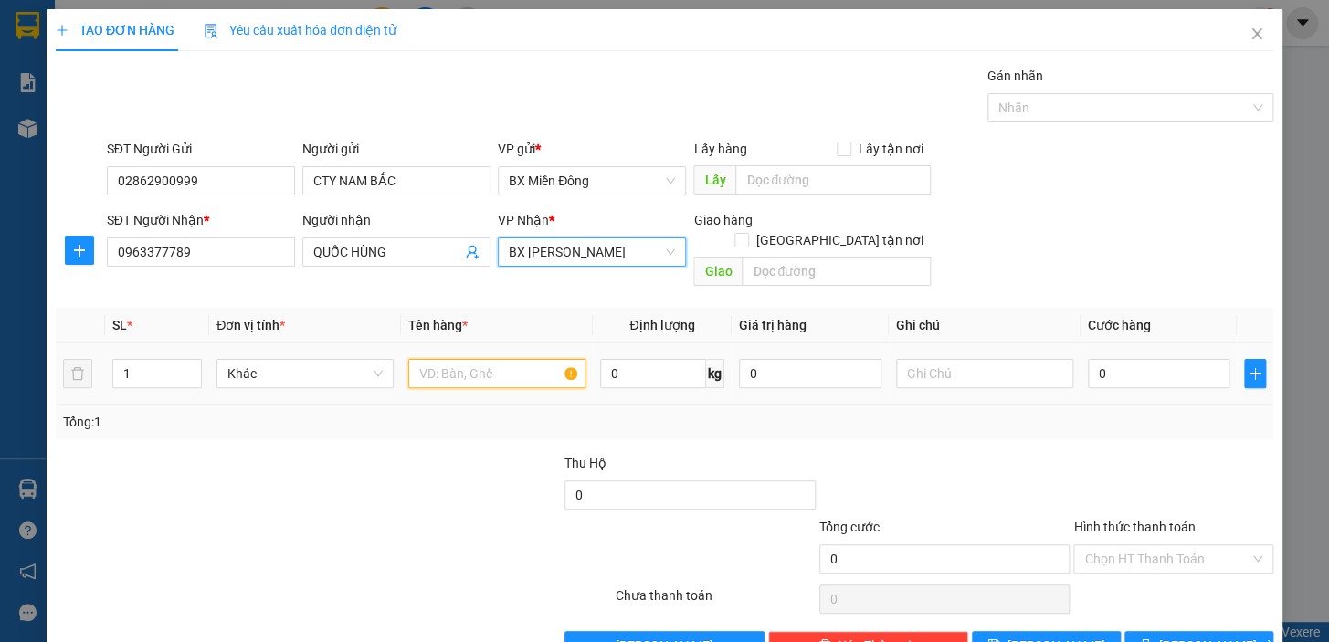
click at [456, 361] on input "text" at bounding box center [496, 373] width 177 height 29
type input "2 TG"
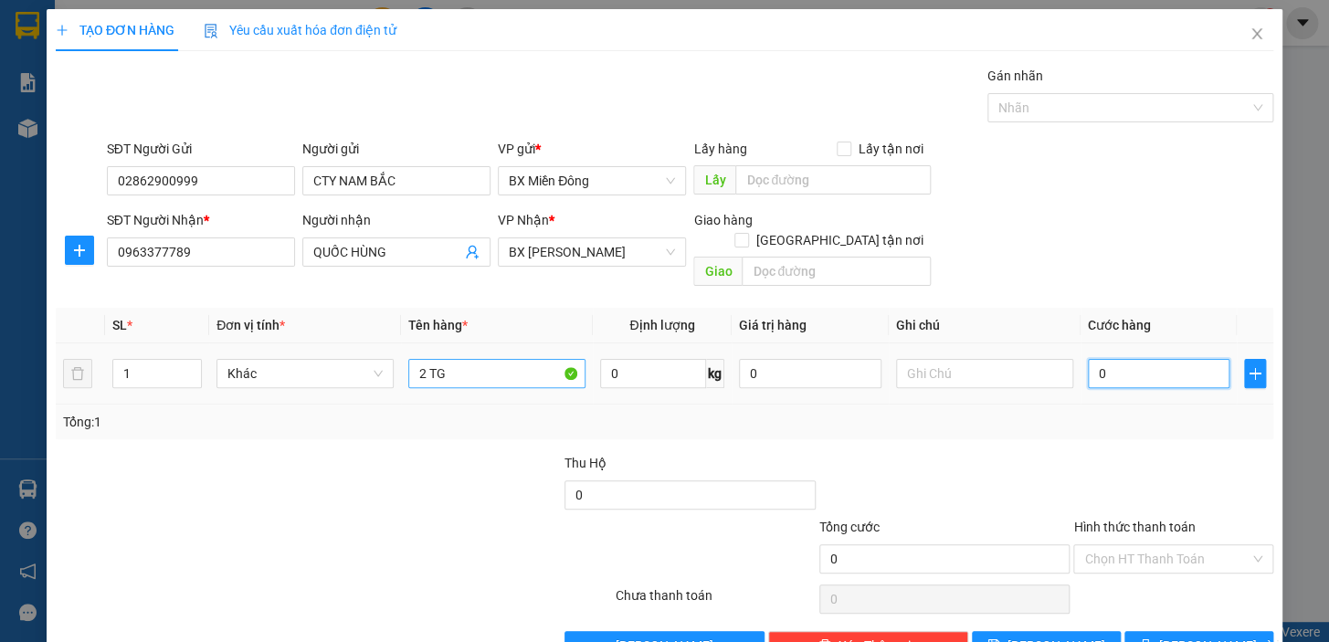
type input "2"
type input "0"
click at [1059, 453] on div at bounding box center [945, 485] width 255 height 64
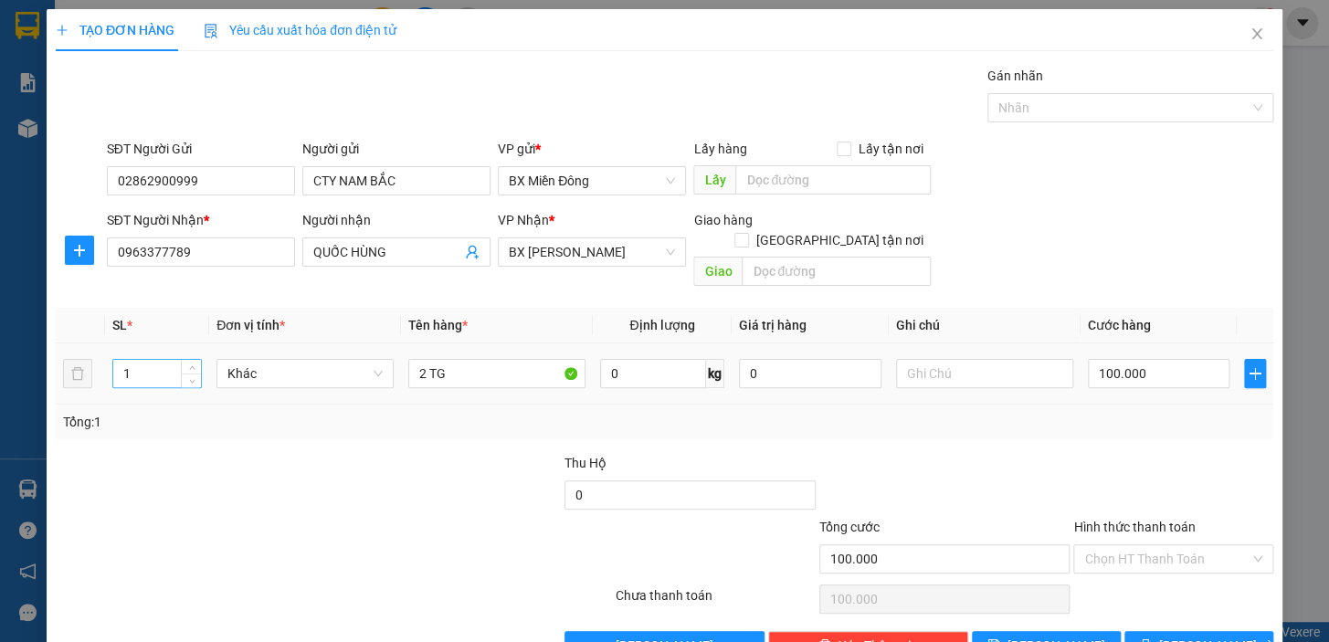
click at [155, 360] on input "1" at bounding box center [157, 373] width 88 height 27
click at [1142, 631] on button "[PERSON_NAME] và In" at bounding box center [1199, 645] width 149 height 29
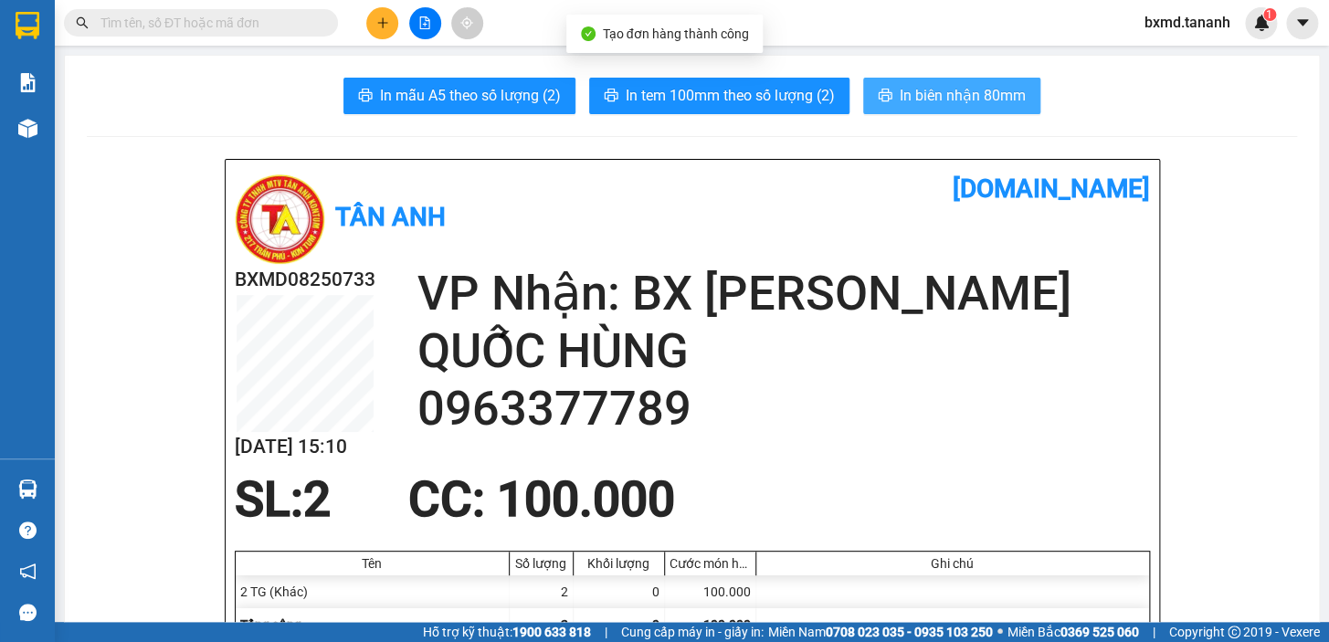
click at [969, 100] on span "In biên nhận 80mm" at bounding box center [963, 95] width 126 height 23
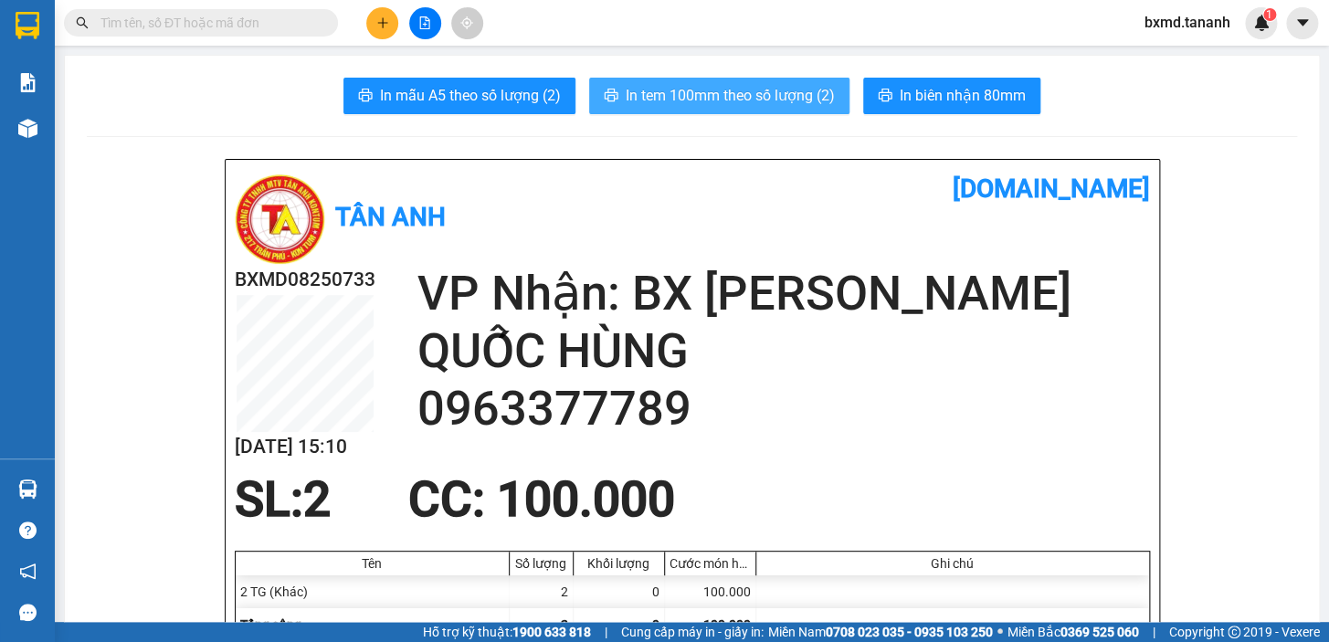
click at [622, 82] on button "In tem 100mm theo số lượng (2)" at bounding box center [719, 96] width 260 height 37
click at [626, 87] on span "In tem 100mm theo số lượng (2)" at bounding box center [730, 95] width 209 height 23
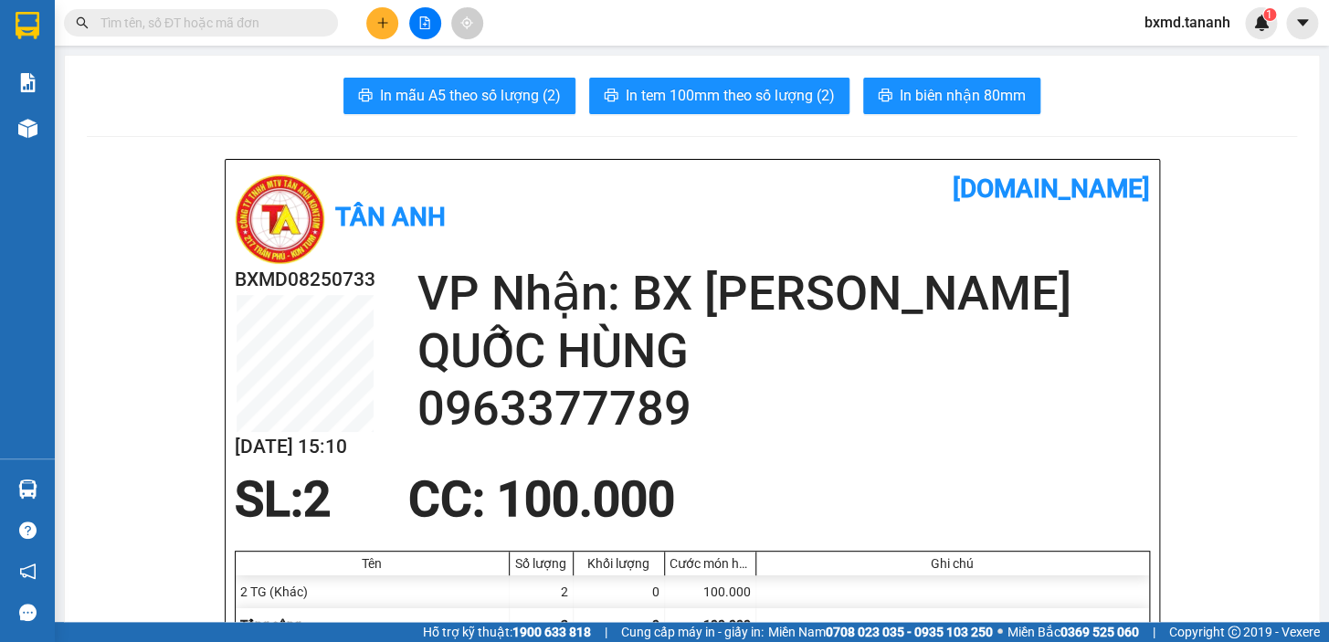
click at [384, 18] on icon "plus" at bounding box center [382, 22] width 13 height 13
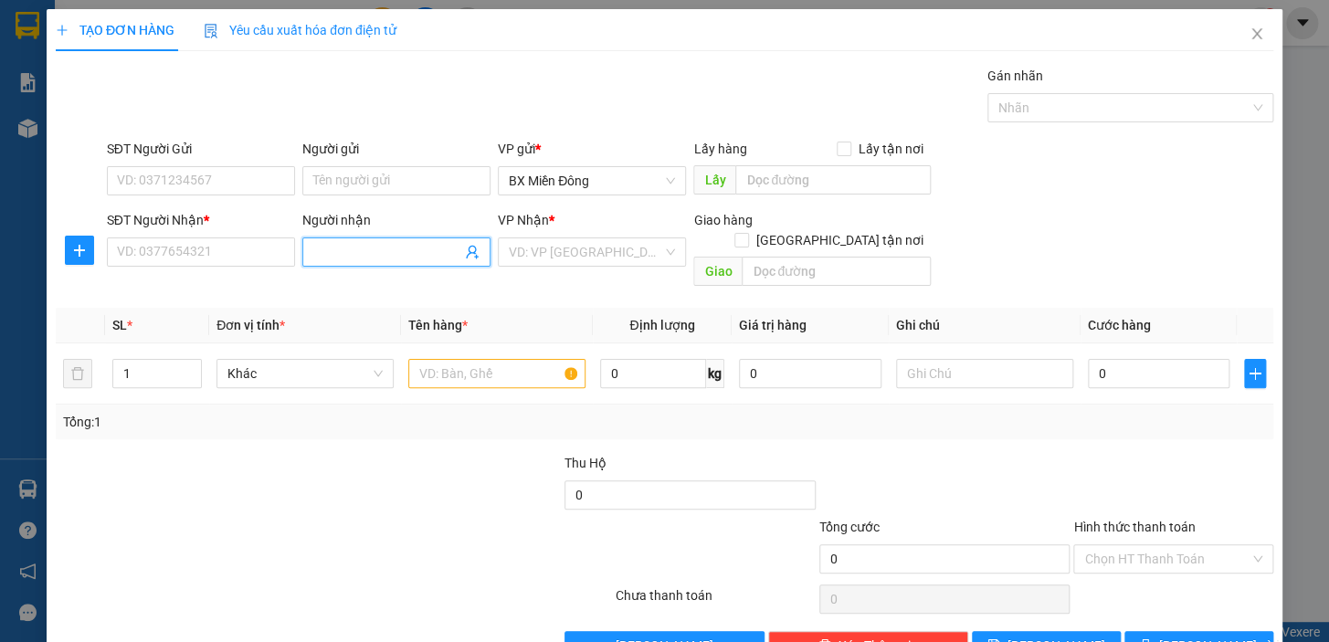
click at [390, 265] on span at bounding box center [396, 252] width 188 height 29
click at [388, 290] on div "HOÀNG ANH - 0353057094" at bounding box center [393, 289] width 164 height 20
drag, startPoint x: 207, startPoint y: 248, endPoint x: 0, endPoint y: 281, distance: 209.3
click at [0, 282] on div "TẠO ĐƠN HÀNG Yêu cầu xuất hóa đơn điện tử Transit Pickup Surcharge Ids Transit …" at bounding box center [664, 321] width 1329 height 642
click at [362, 167] on input "Người gửi" at bounding box center [396, 180] width 188 height 29
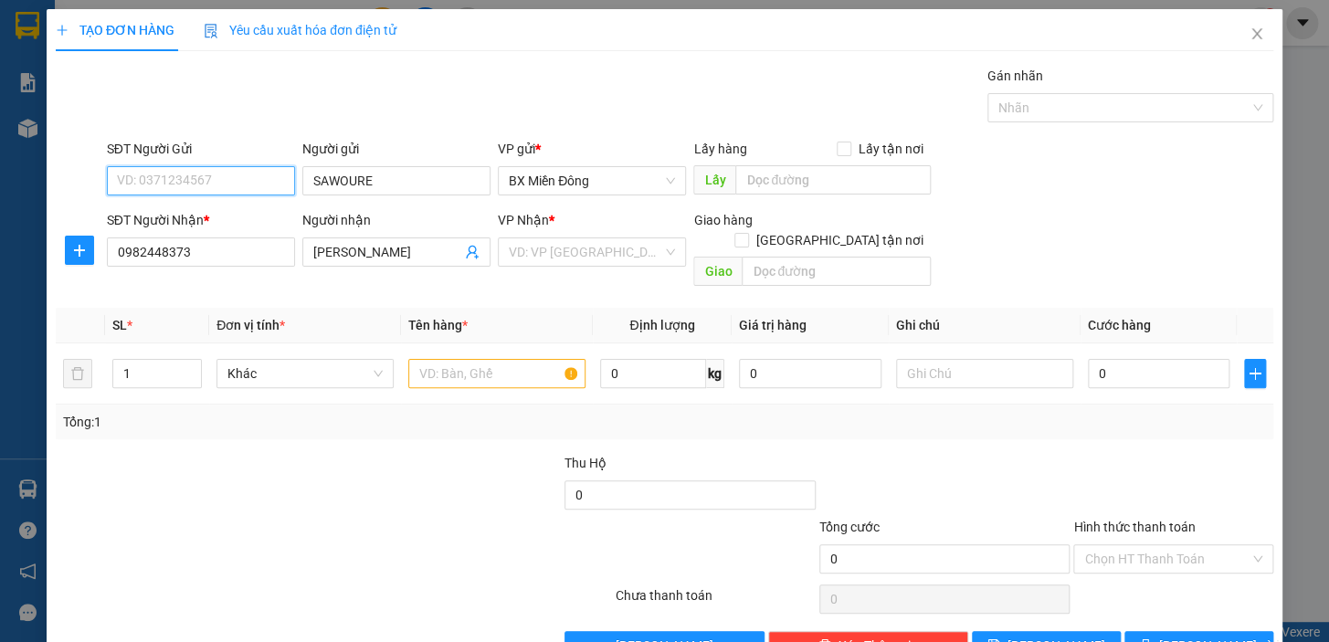
click at [284, 178] on input "SĐT Người Gửi" at bounding box center [201, 180] width 188 height 29
click at [652, 250] on input "search" at bounding box center [586, 251] width 154 height 27
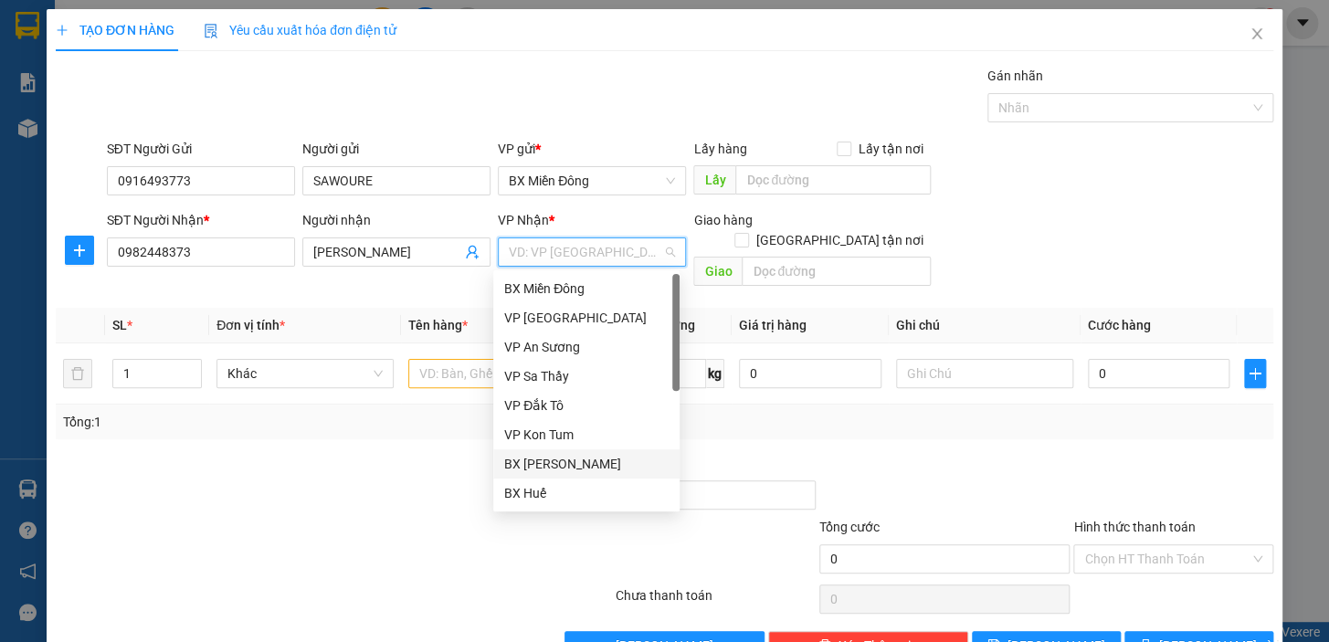
click at [594, 462] on div "BX [PERSON_NAME]" at bounding box center [586, 464] width 164 height 20
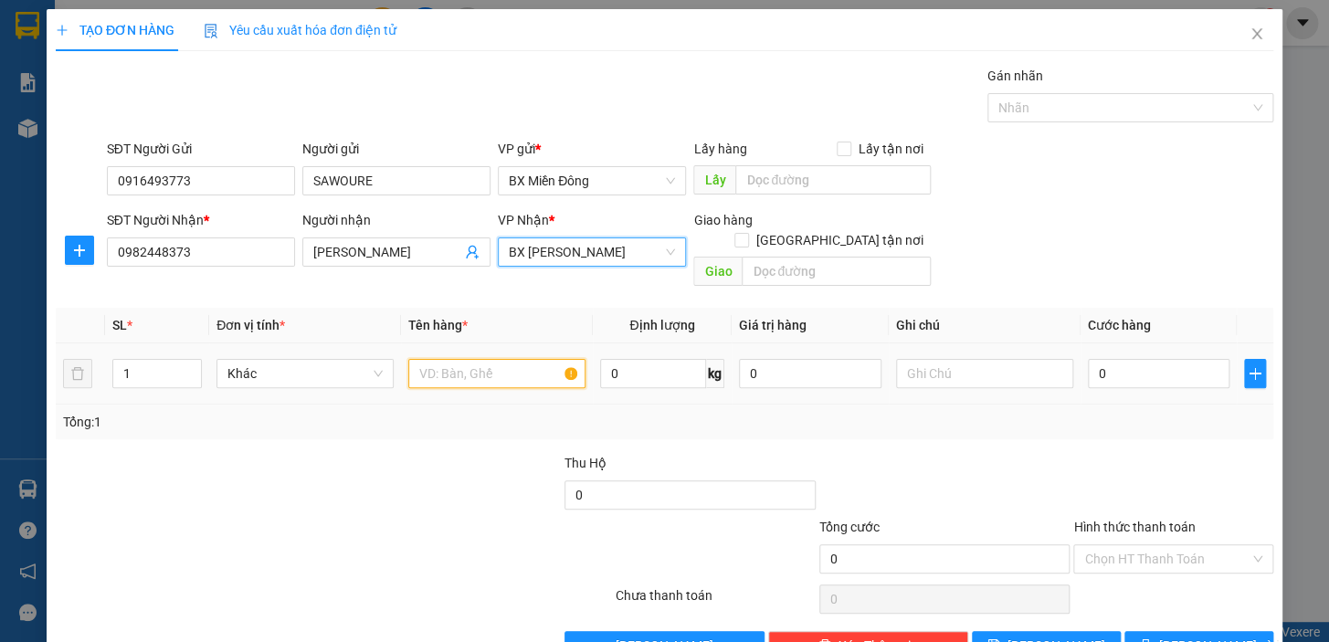
click at [536, 359] on input "text" at bounding box center [496, 373] width 177 height 29
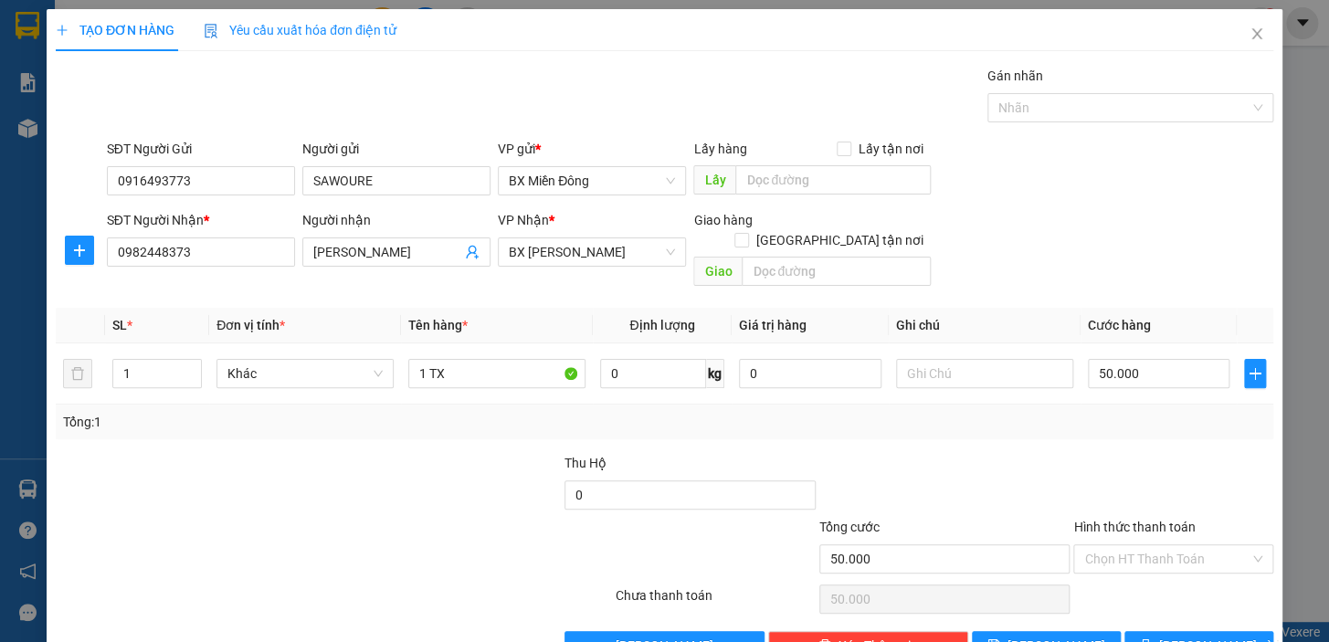
click at [630, 236] on div "VP Nhận *" at bounding box center [592, 223] width 188 height 27
click at [629, 251] on span "BX [PERSON_NAME]" at bounding box center [592, 251] width 166 height 27
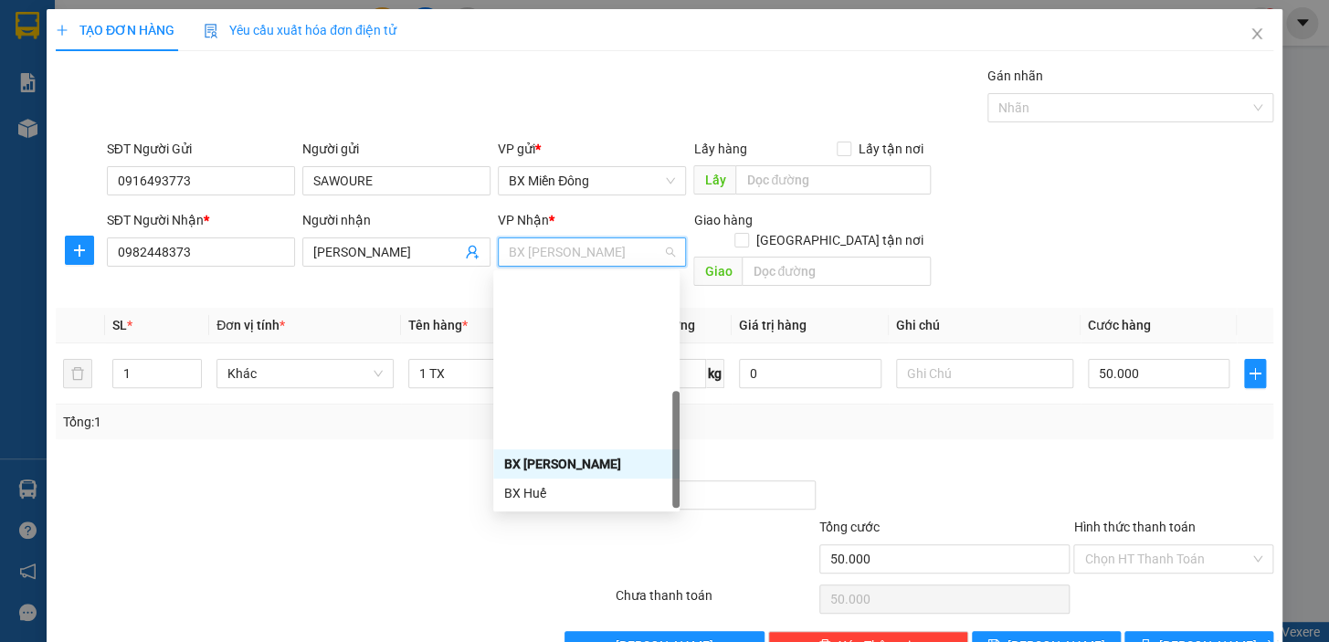
click at [612, 600] on div "BX Ngọc Hồi - Kon Tum" at bounding box center [586, 610] width 164 height 20
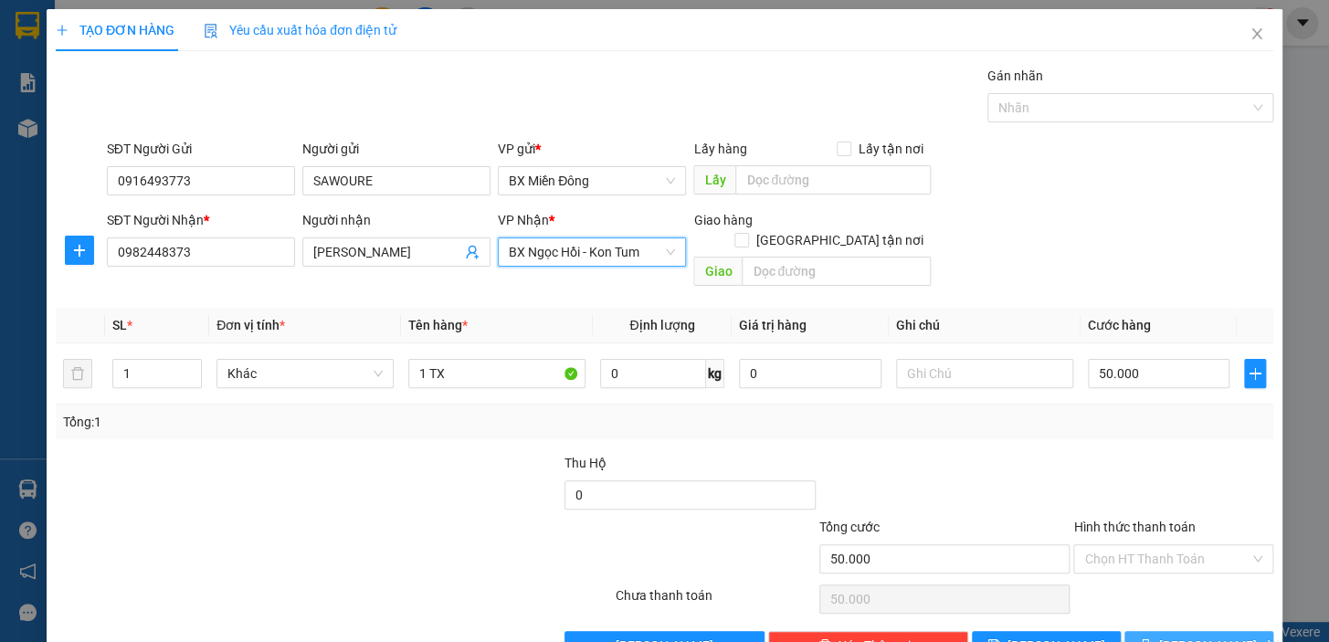
click at [1194, 636] on span "[PERSON_NAME] và In" at bounding box center [1224, 646] width 128 height 20
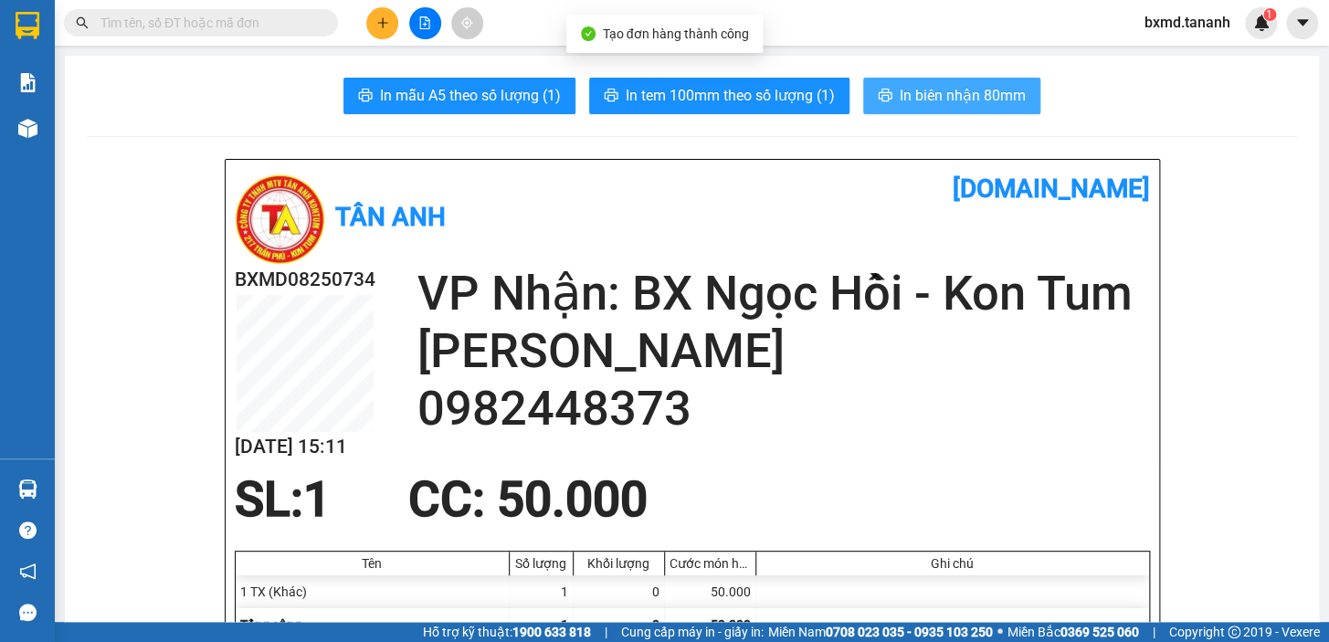
click at [974, 87] on span "In biên nhận 80mm" at bounding box center [963, 95] width 126 height 23
click at [994, 80] on button "In biên nhận 80mm" at bounding box center [951, 96] width 177 height 37
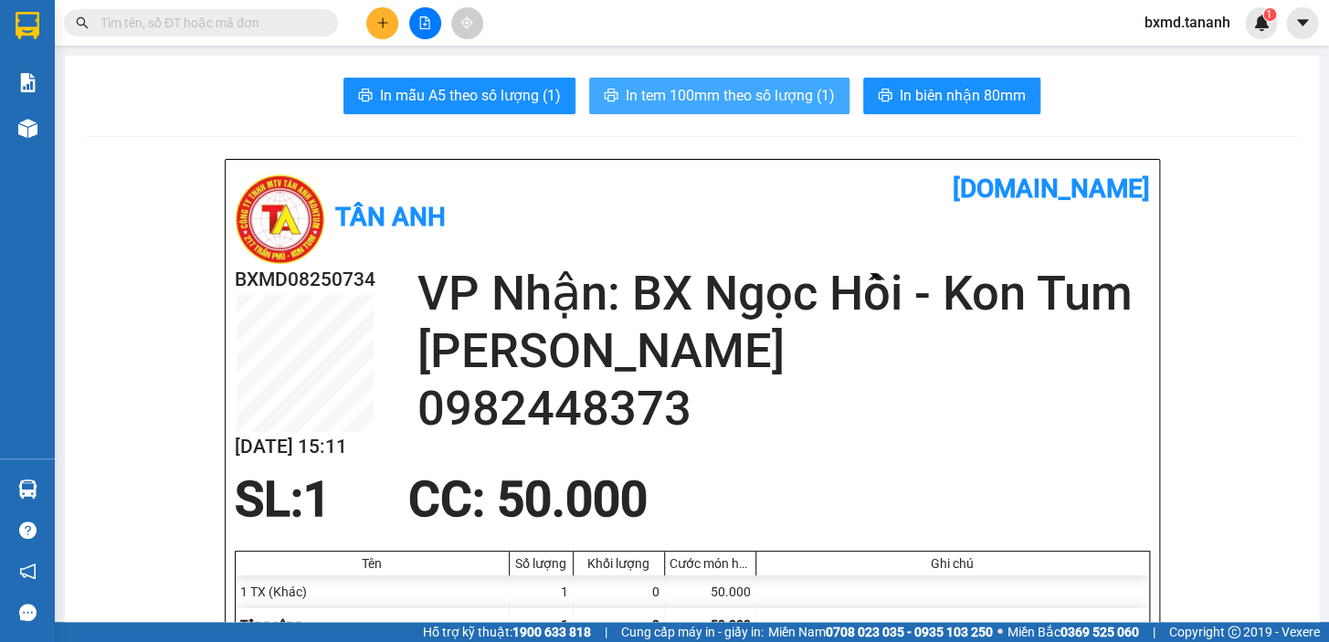
click at [800, 93] on span "In tem 100mm theo số lượng (1)" at bounding box center [730, 95] width 209 height 23
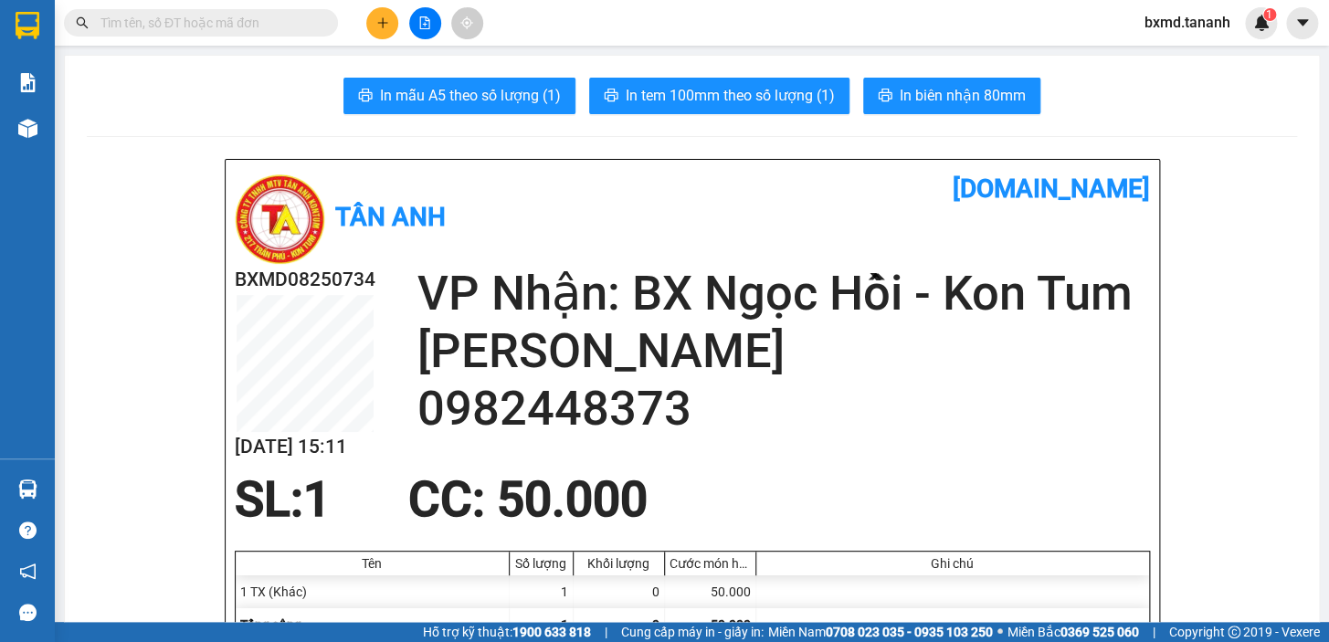
click at [392, 20] on button at bounding box center [382, 23] width 32 height 32
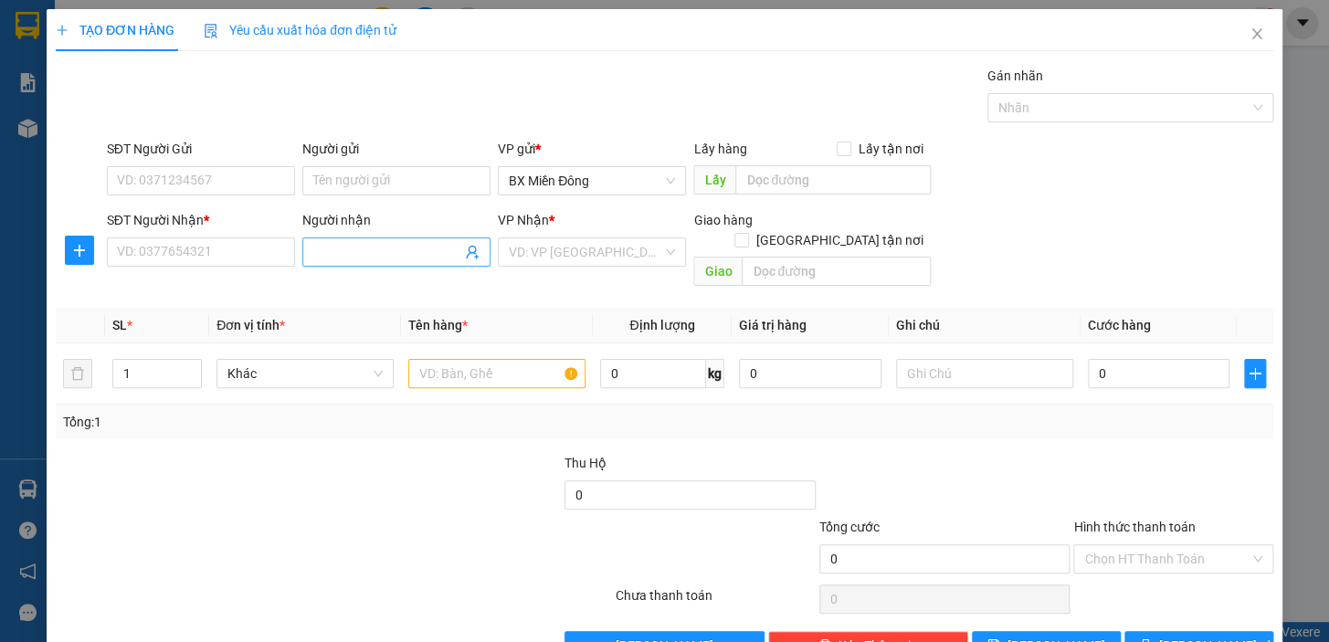
click at [344, 255] on input "Người nhận" at bounding box center [387, 252] width 148 height 20
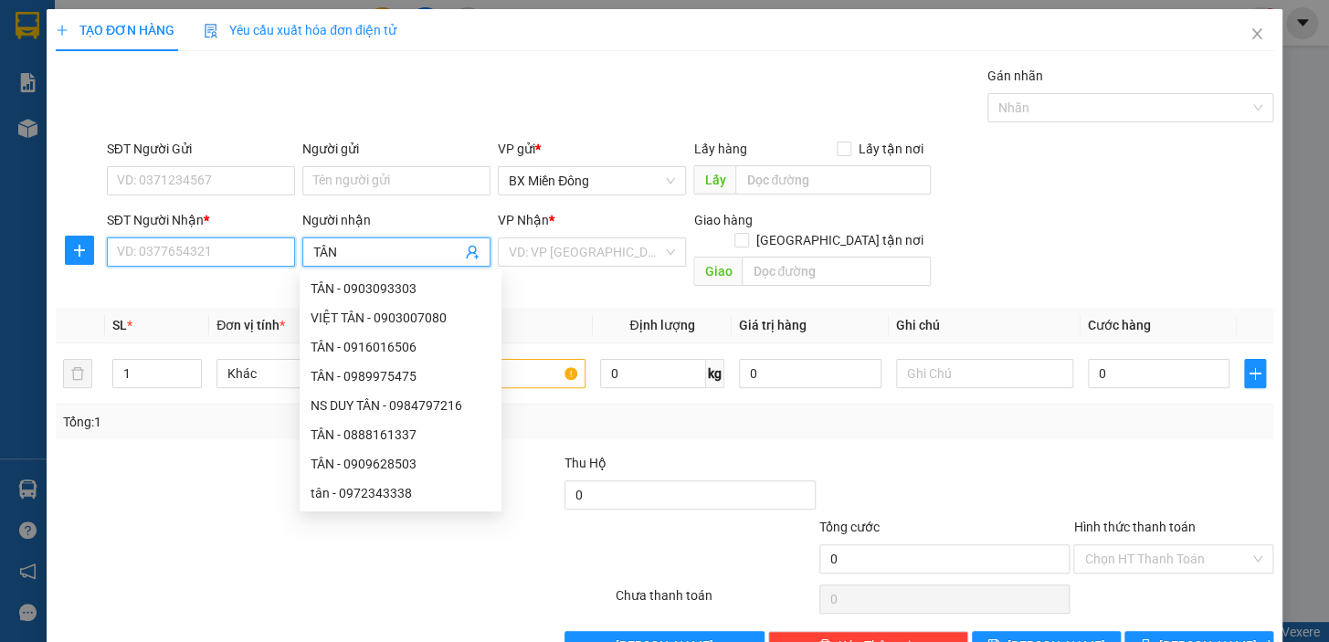
click at [237, 244] on input "SĐT Người Nhận *" at bounding box center [201, 252] width 188 height 29
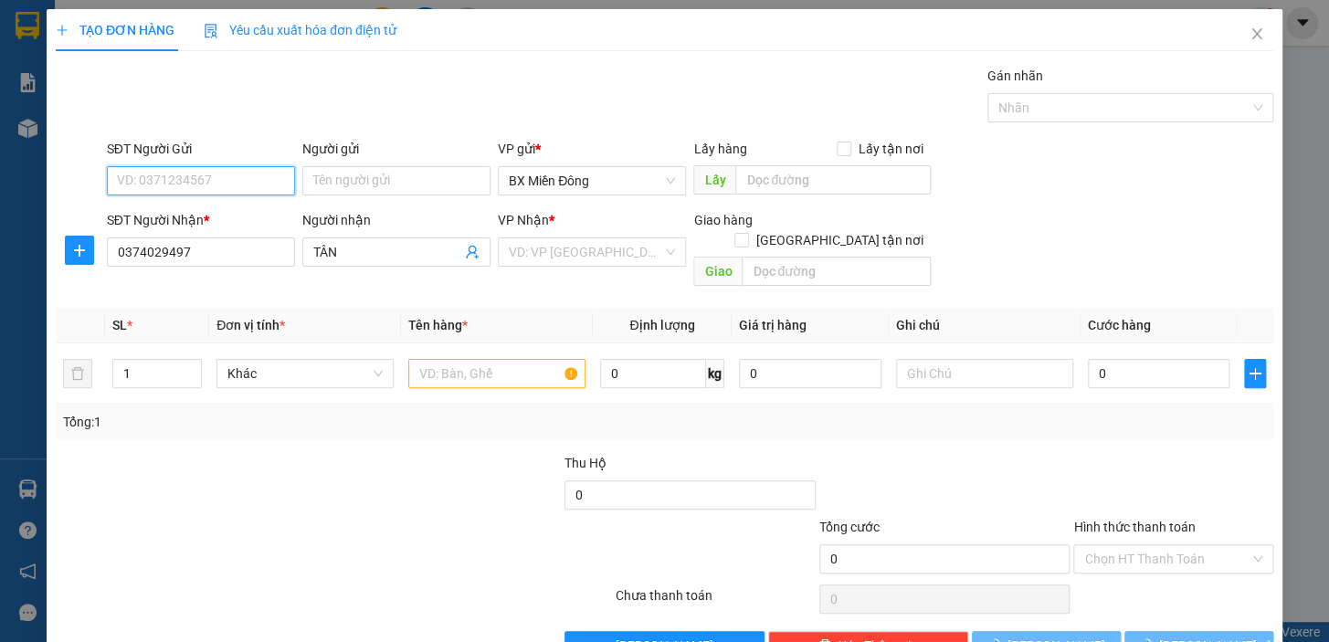
click at [265, 185] on input "SĐT Người Gửi" at bounding box center [201, 180] width 188 height 29
click at [444, 177] on input "Người gửi" at bounding box center [396, 180] width 188 height 29
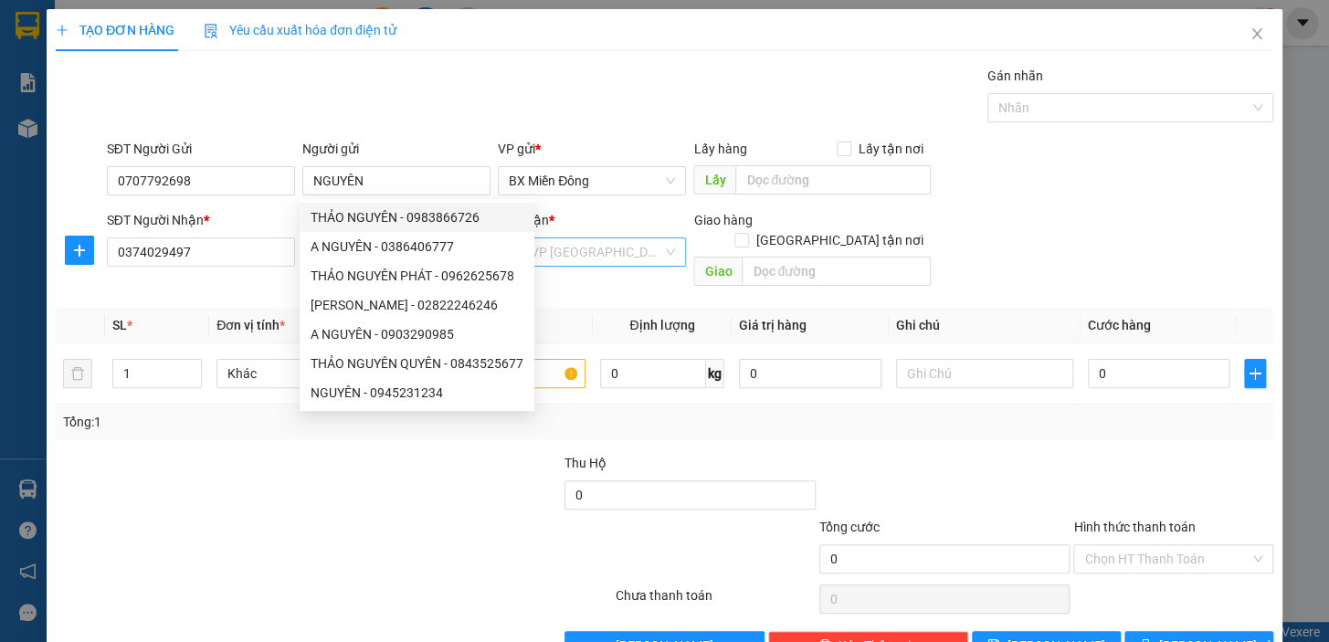
click at [637, 256] on input "search" at bounding box center [586, 251] width 154 height 27
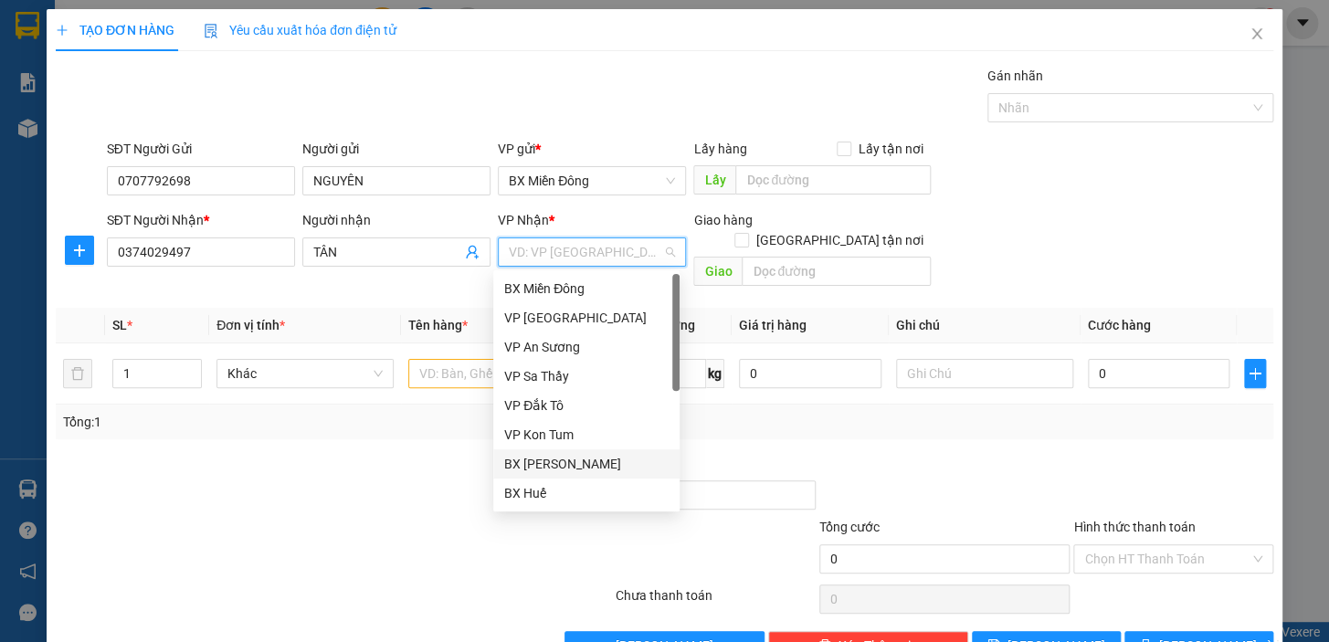
click at [575, 461] on div "BX [PERSON_NAME]" at bounding box center [586, 464] width 164 height 20
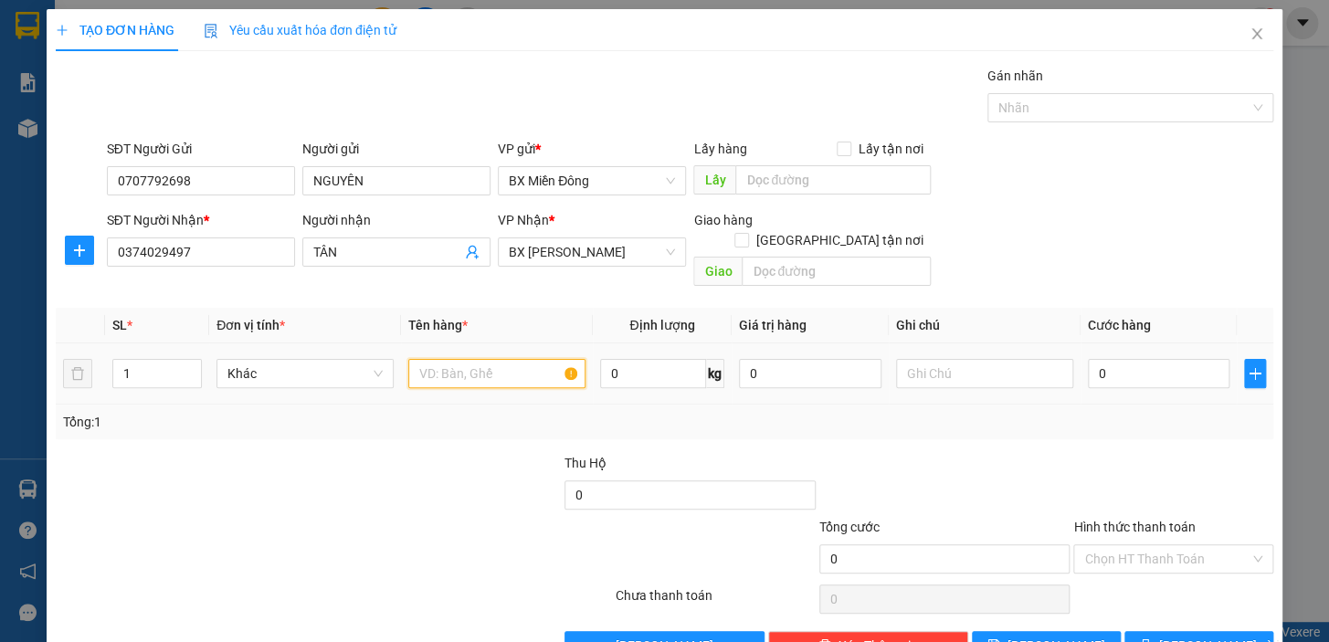
click at [472, 359] on input "text" at bounding box center [496, 373] width 177 height 29
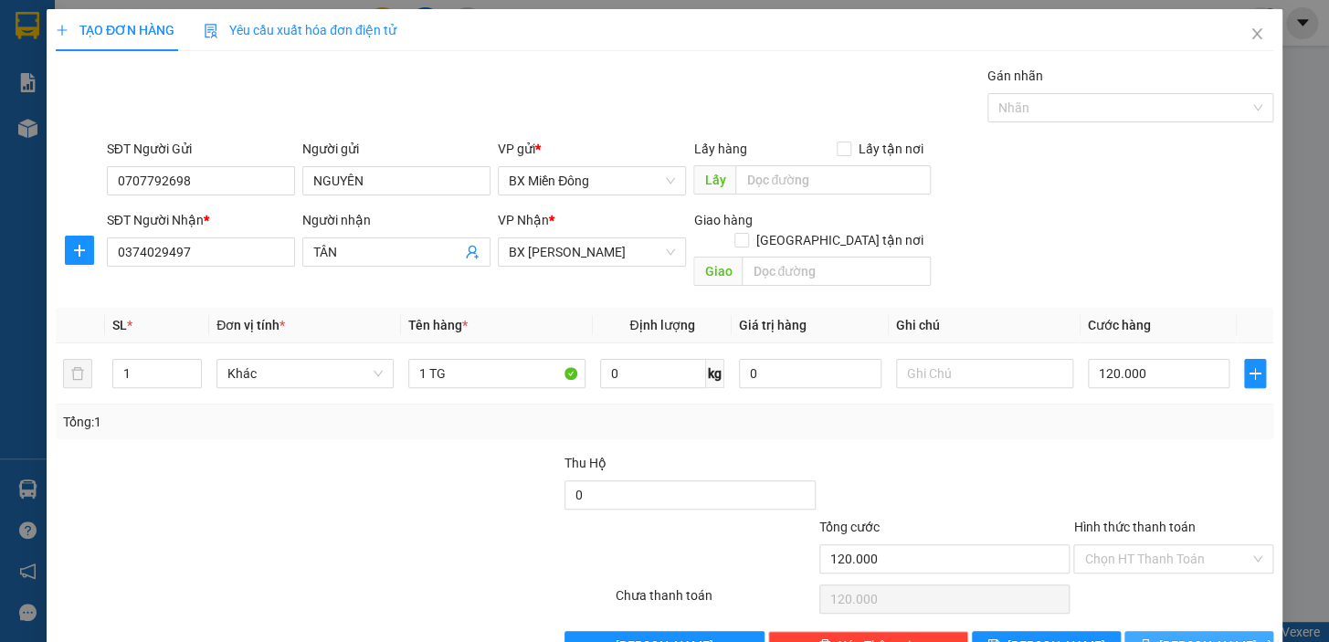
click at [1180, 636] on span "[PERSON_NAME] và In" at bounding box center [1224, 646] width 128 height 20
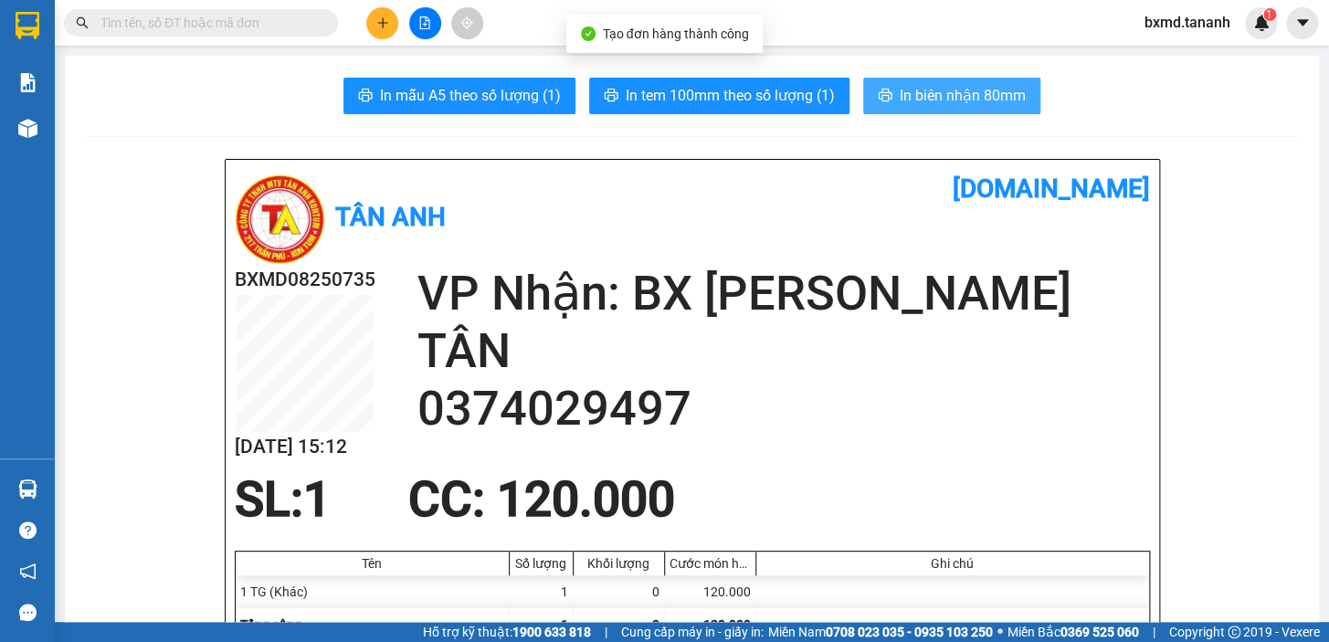
click at [980, 91] on span "In biên nhận 80mm" at bounding box center [963, 95] width 126 height 23
click at [997, 90] on span "In biên nhận 80mm" at bounding box center [963, 95] width 126 height 23
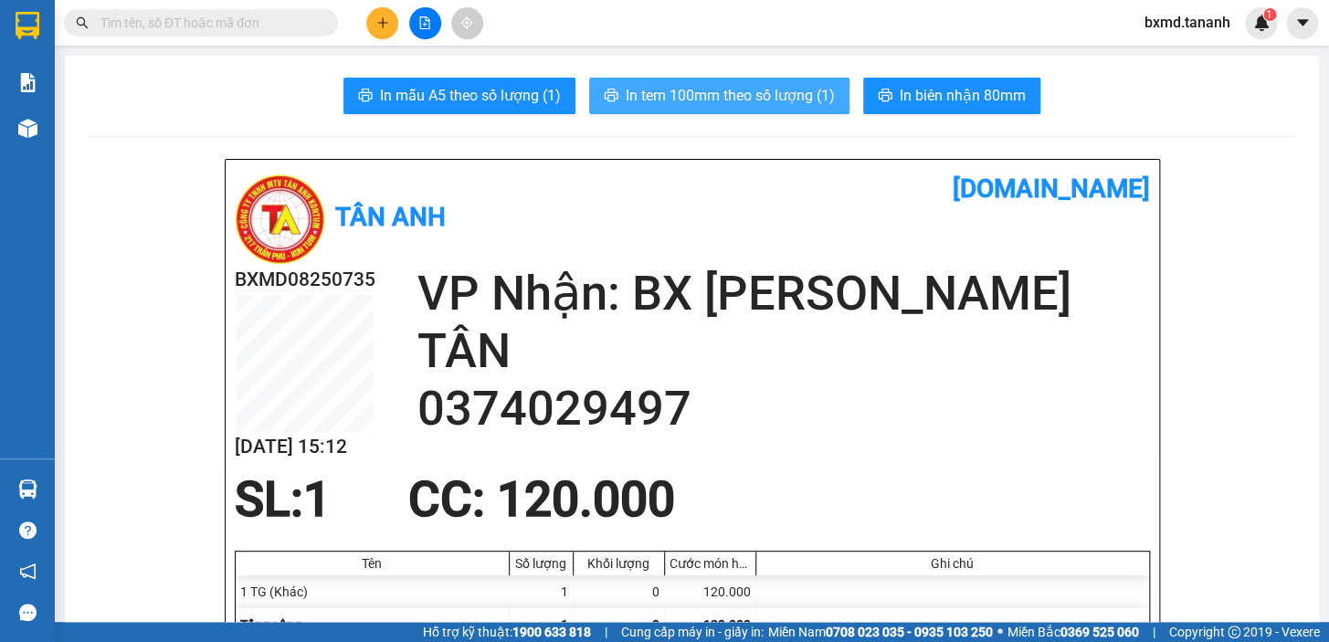
click at [774, 99] on span "In tem 100mm theo số lượng (1)" at bounding box center [730, 95] width 209 height 23
click at [793, 95] on span "In tem 100mm theo số lượng (1)" at bounding box center [730, 95] width 209 height 23
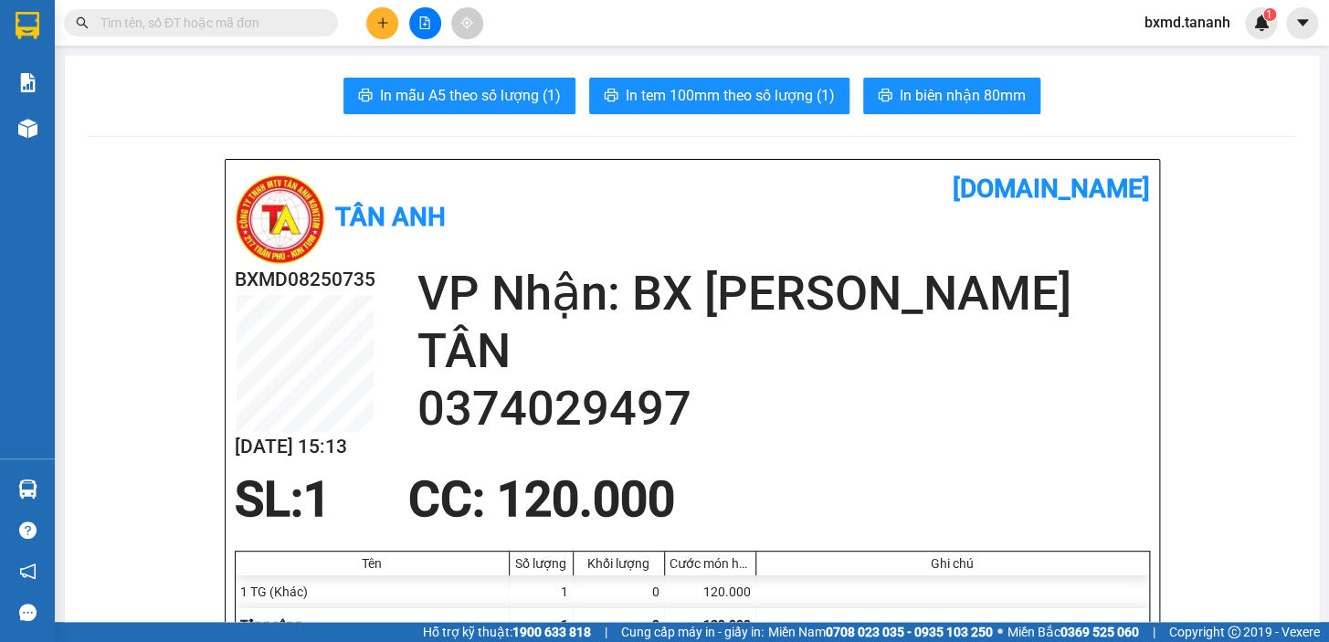
click at [230, 34] on span at bounding box center [201, 22] width 274 height 27
click at [234, 23] on input "text" at bounding box center [209, 23] width 216 height 20
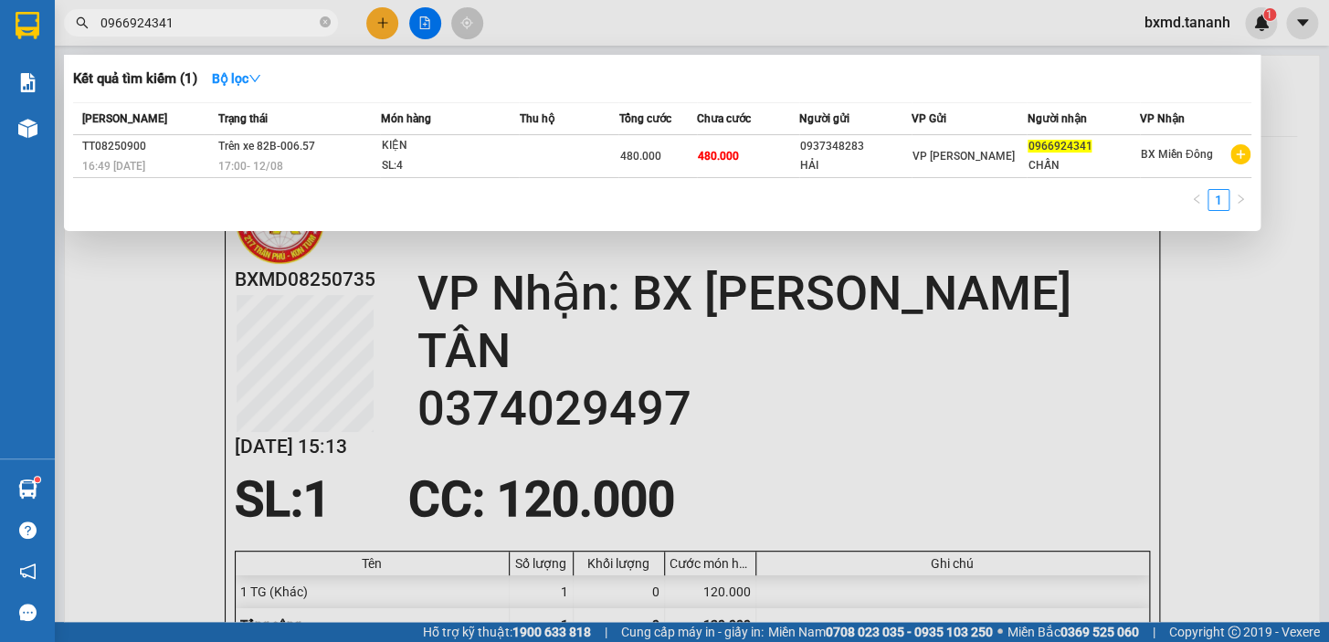
click at [384, 35] on div at bounding box center [664, 321] width 1329 height 642
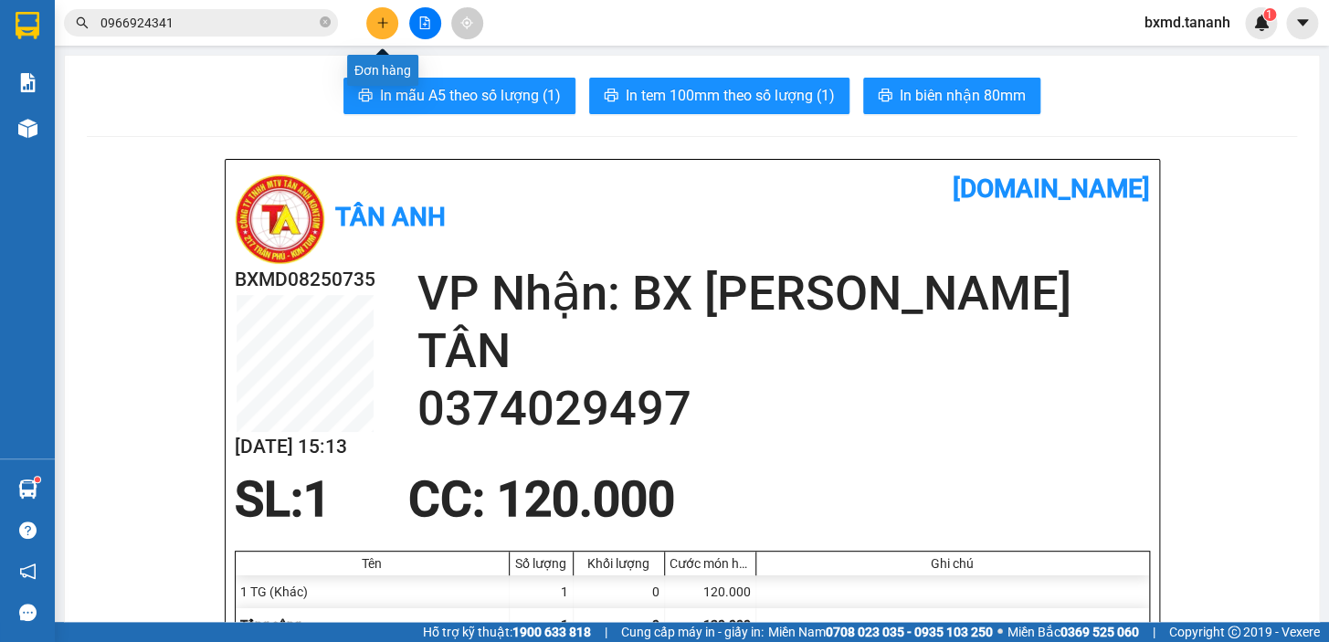
click at [386, 20] on icon "plus" at bounding box center [382, 22] width 13 height 13
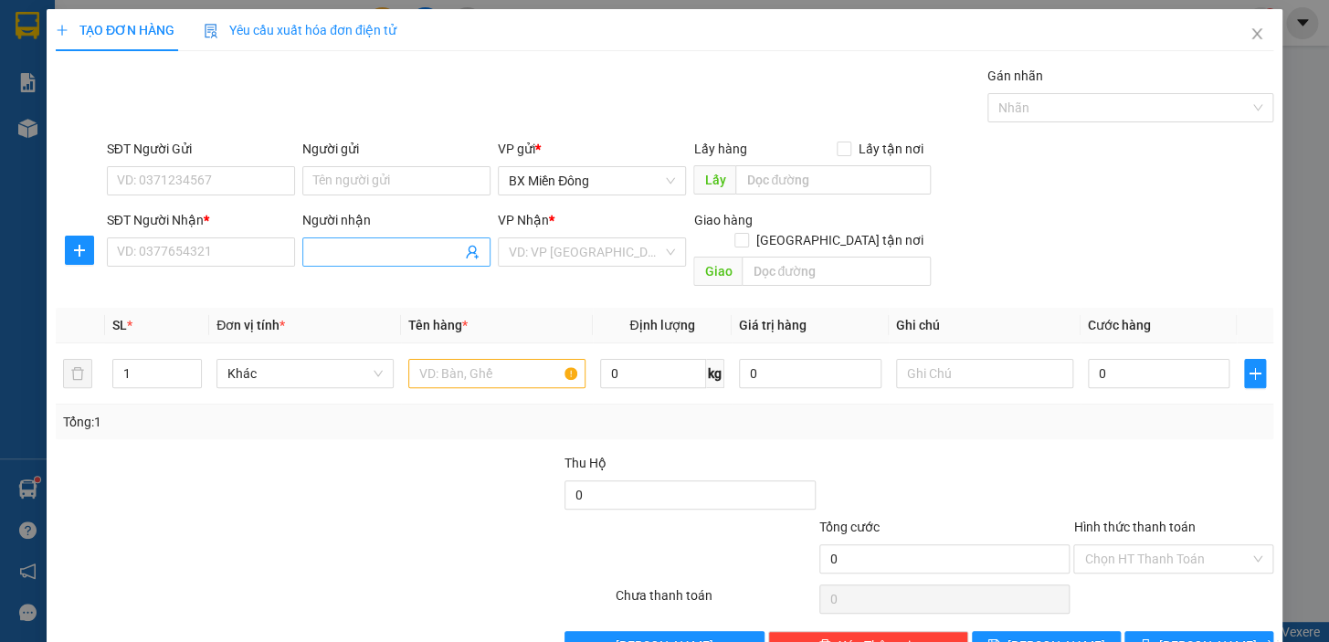
click at [365, 257] on input "Người nhận" at bounding box center [387, 252] width 148 height 20
click at [190, 244] on input "SĐT Người Nhận *" at bounding box center [201, 252] width 188 height 29
click at [184, 187] on input "SĐT Người Gửi" at bounding box center [201, 180] width 188 height 29
click at [376, 185] on input "Người gửi" at bounding box center [396, 180] width 188 height 29
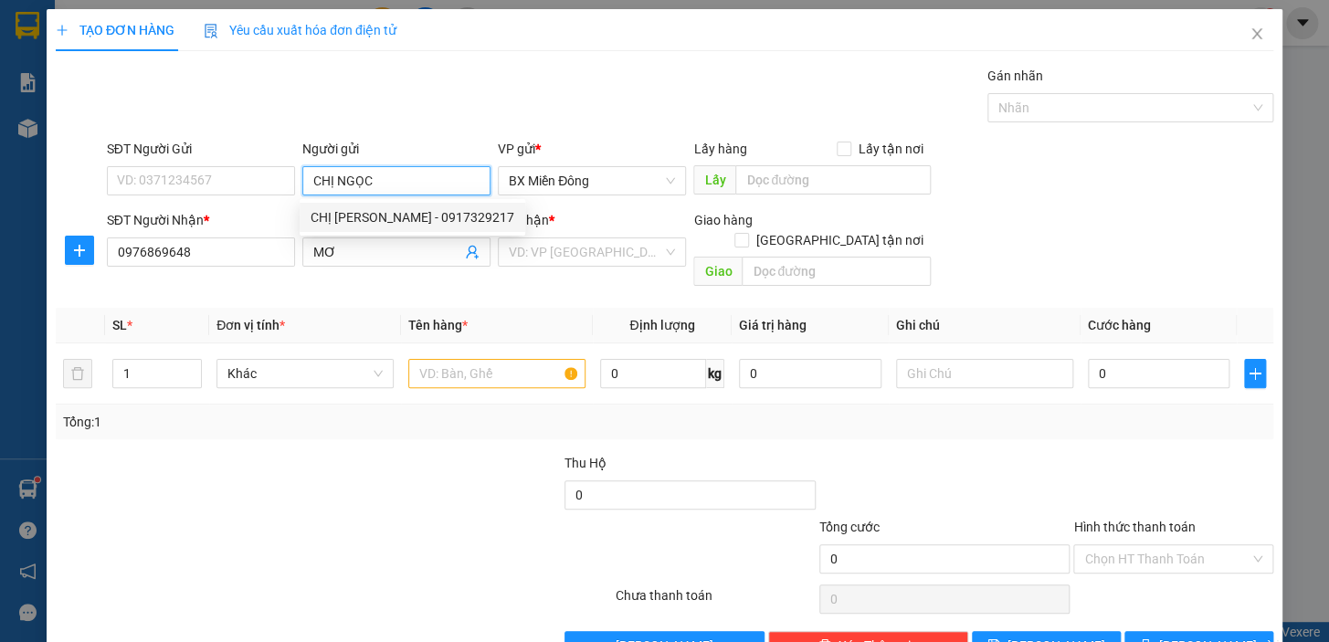
click at [361, 215] on div "CHỊ NGỌC - 0917329217" at bounding box center [413, 217] width 204 height 20
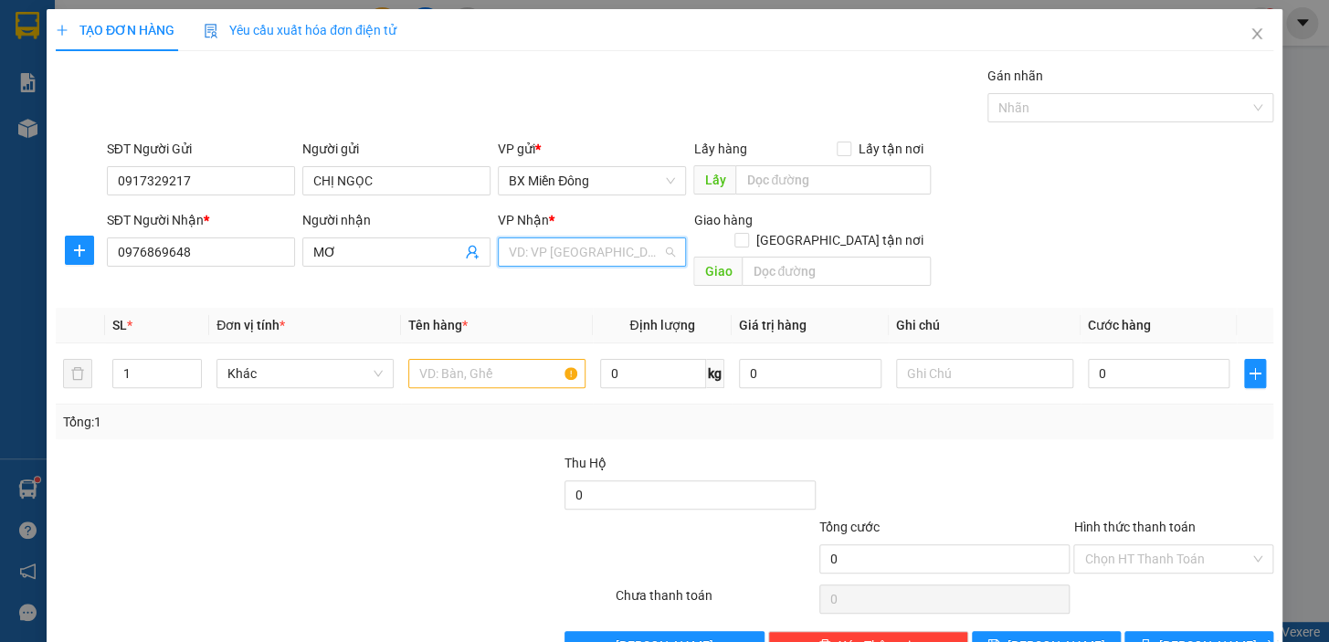
click at [587, 261] on input "search" at bounding box center [586, 251] width 154 height 27
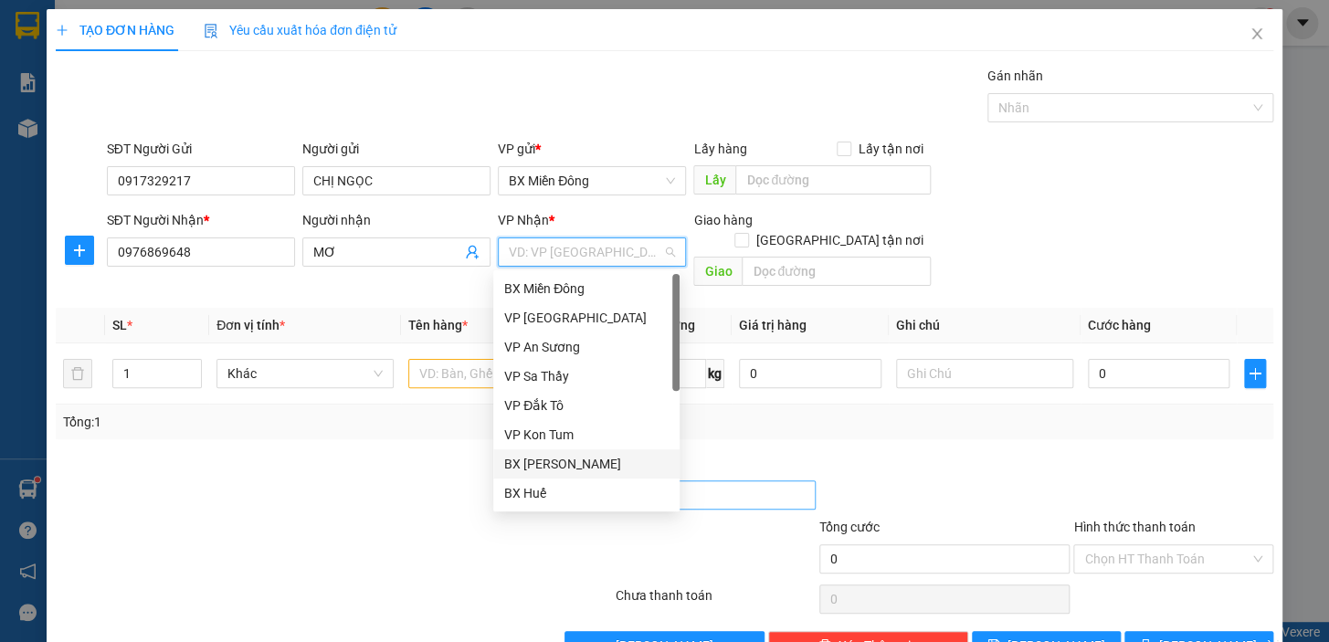
click at [594, 468] on div "BX [PERSON_NAME]" at bounding box center [586, 464] width 164 height 20
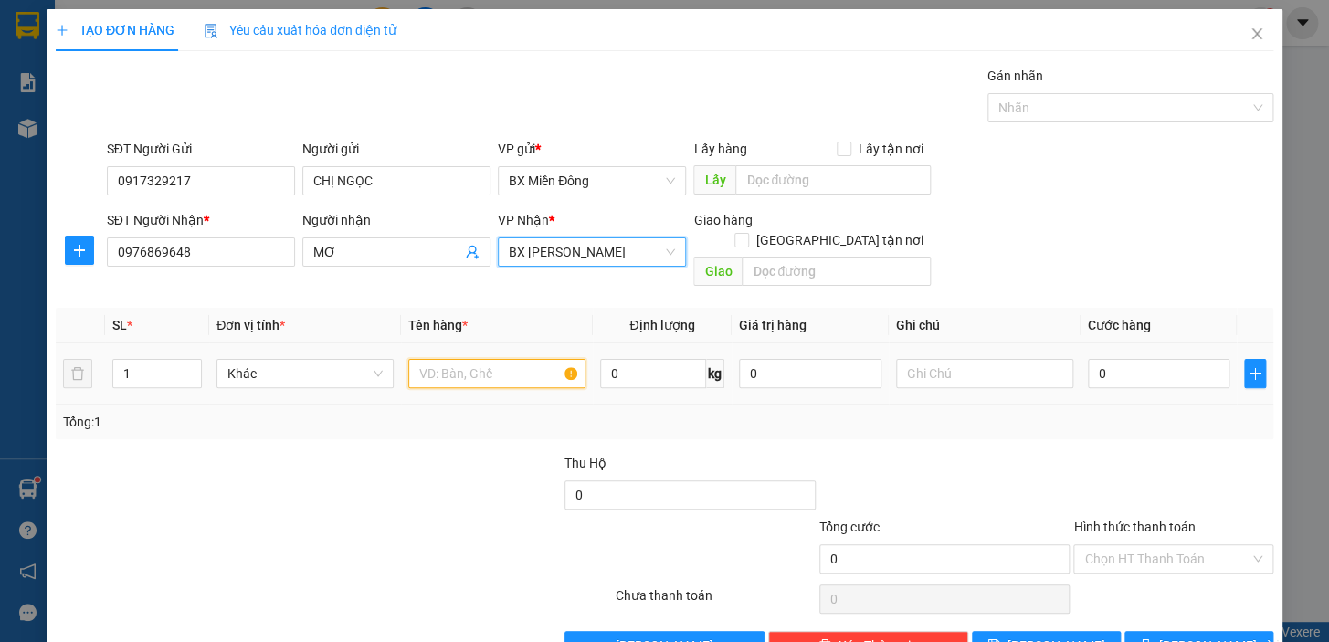
click at [474, 359] on input "text" at bounding box center [496, 373] width 177 height 29
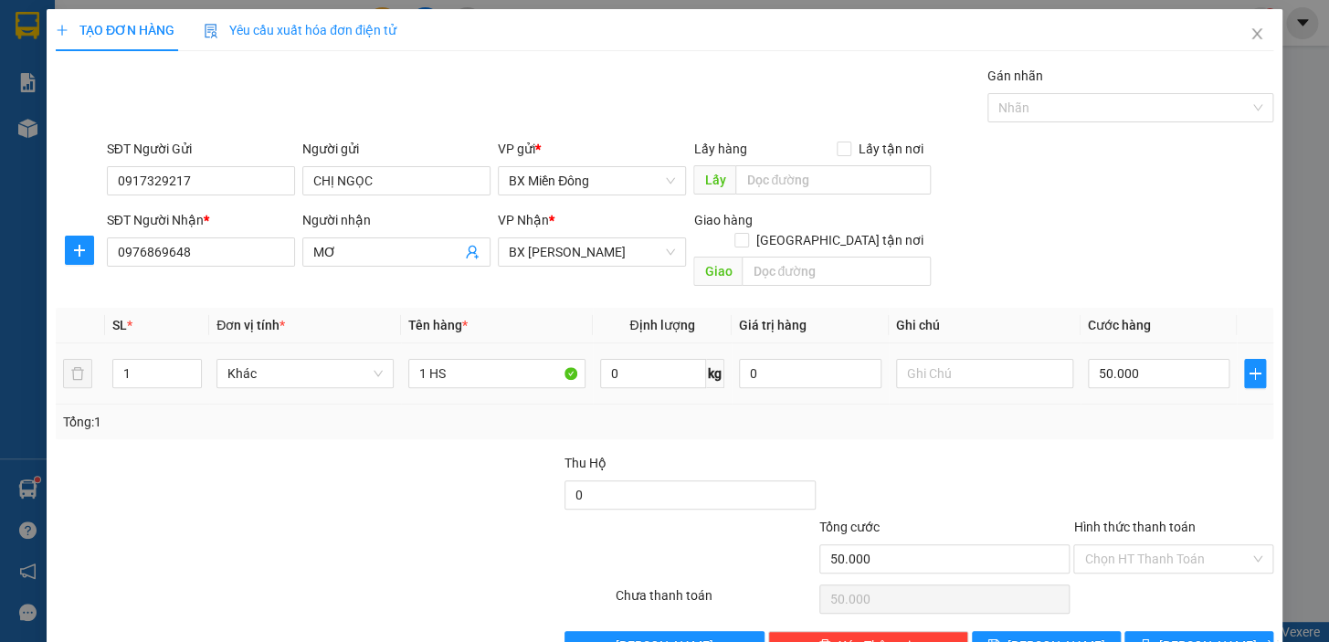
click at [937, 367] on div at bounding box center [984, 373] width 177 height 37
click at [938, 362] on input "text" at bounding box center [984, 373] width 177 height 29
click at [1211, 636] on span "[PERSON_NAME] và In" at bounding box center [1224, 646] width 128 height 20
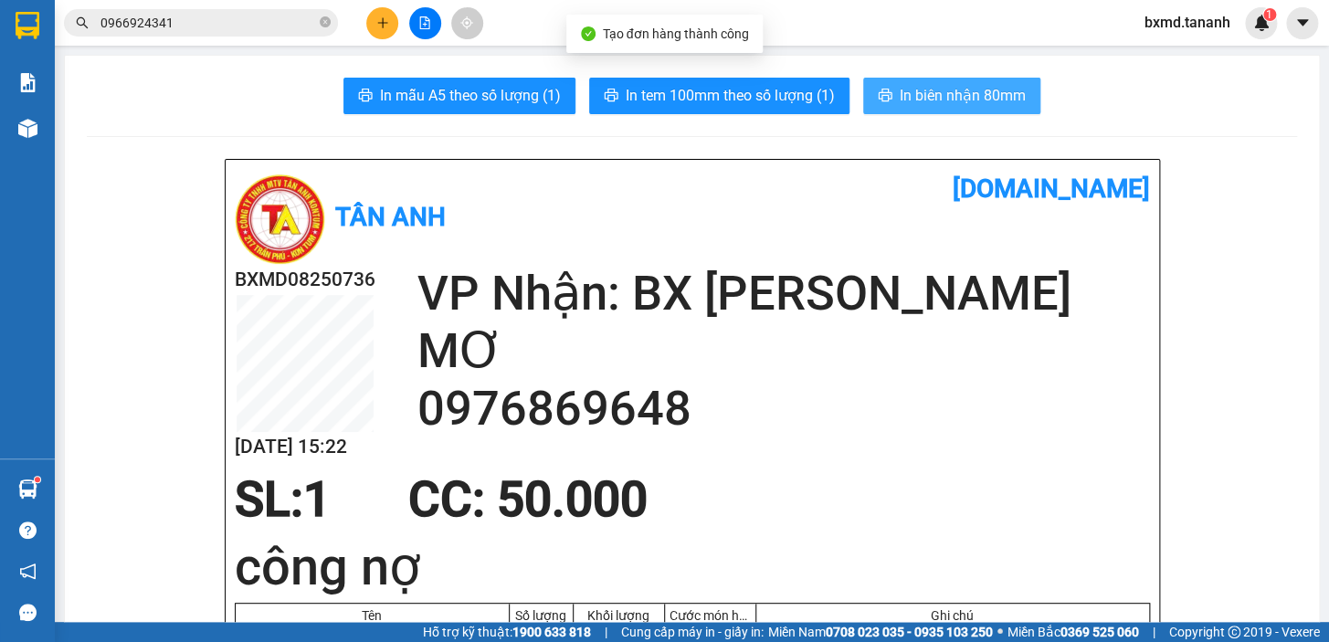
click at [941, 84] on span "In biên nhận 80mm" at bounding box center [963, 95] width 126 height 23
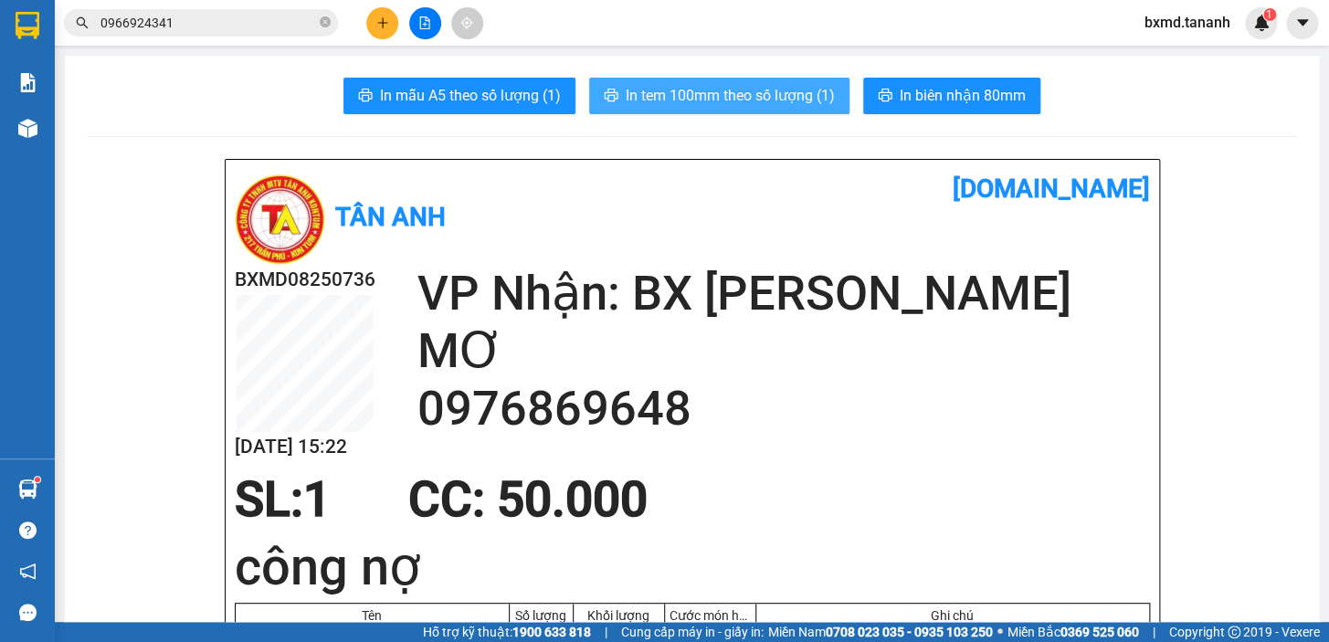
click at [801, 91] on span "In tem 100mm theo số lượng (1)" at bounding box center [730, 95] width 209 height 23
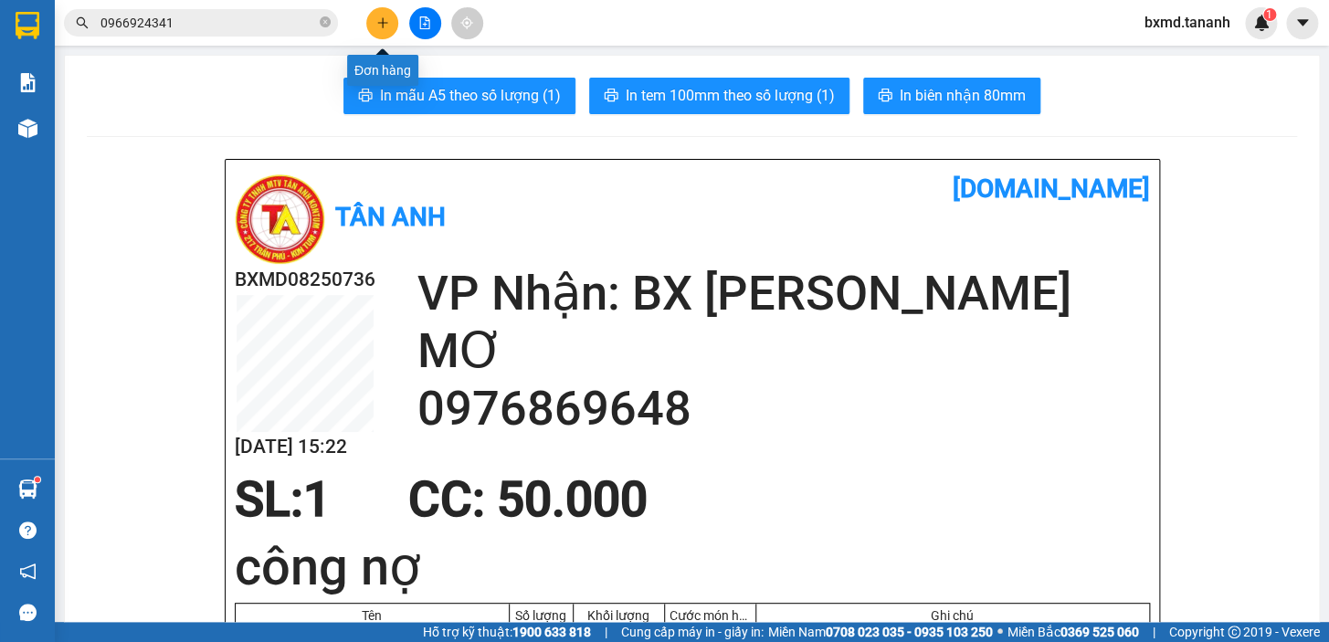
click at [383, 23] on icon "plus" at bounding box center [382, 22] width 10 height 1
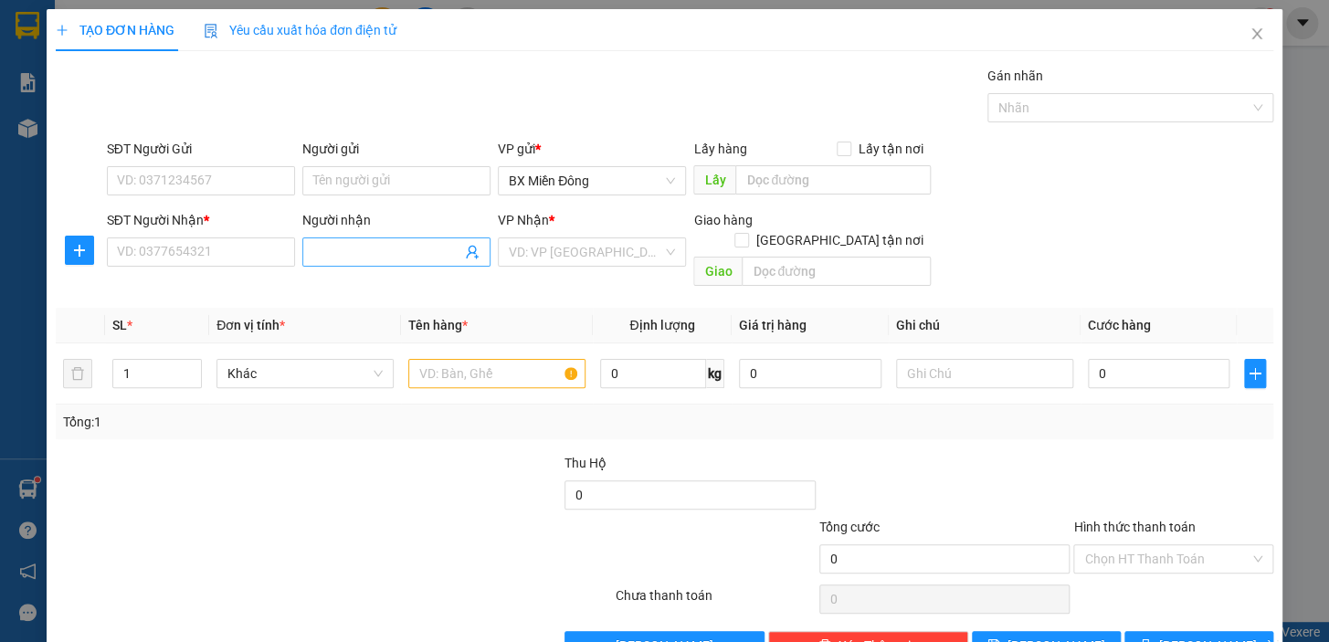
drag, startPoint x: 328, startPoint y: 259, endPoint x: 338, endPoint y: 253, distance: 11.4
click at [328, 258] on input "Người nhận" at bounding box center [387, 252] width 148 height 20
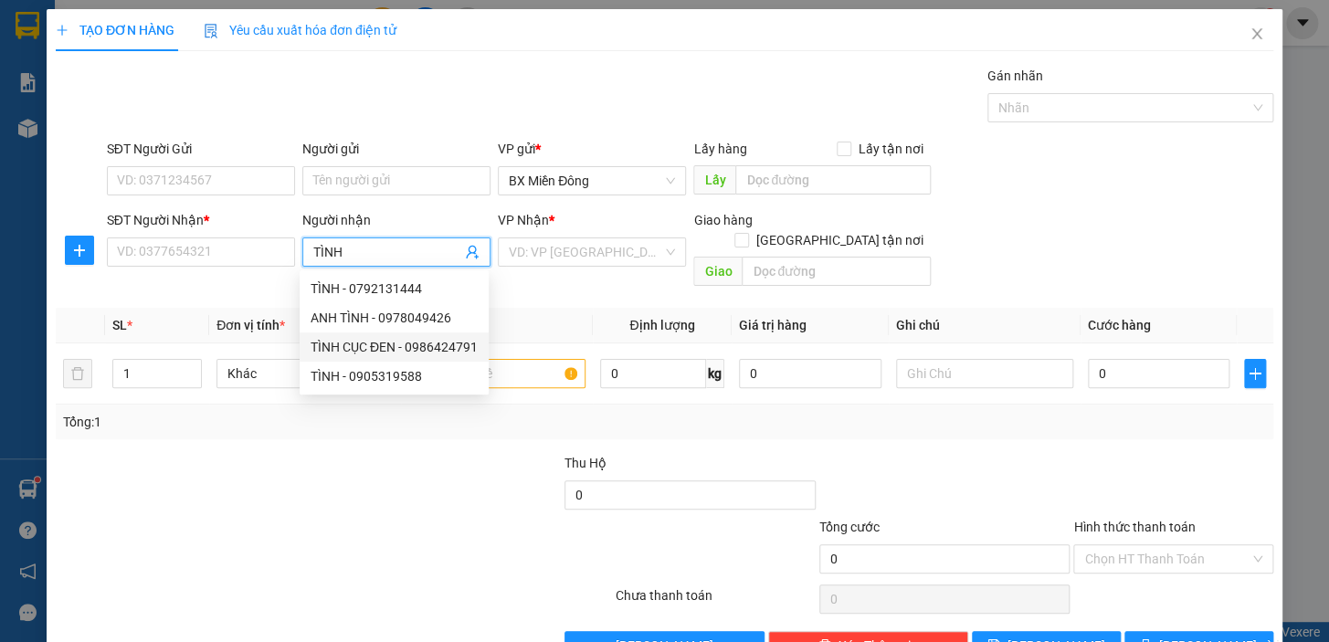
click at [420, 339] on div "TÌNH CỤC ĐEN - 0986424791" at bounding box center [394, 347] width 167 height 20
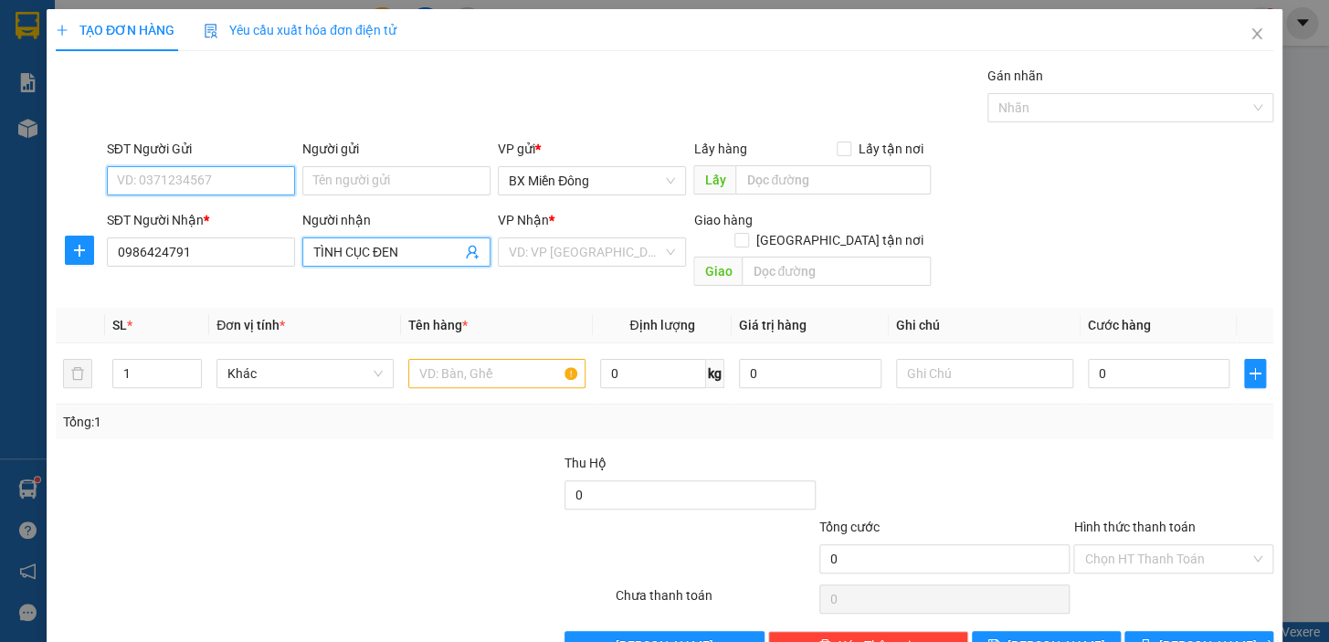
click at [284, 189] on input "SĐT Người Gửi" at bounding box center [201, 180] width 188 height 29
click at [341, 189] on input "Người gửi" at bounding box center [396, 180] width 188 height 29
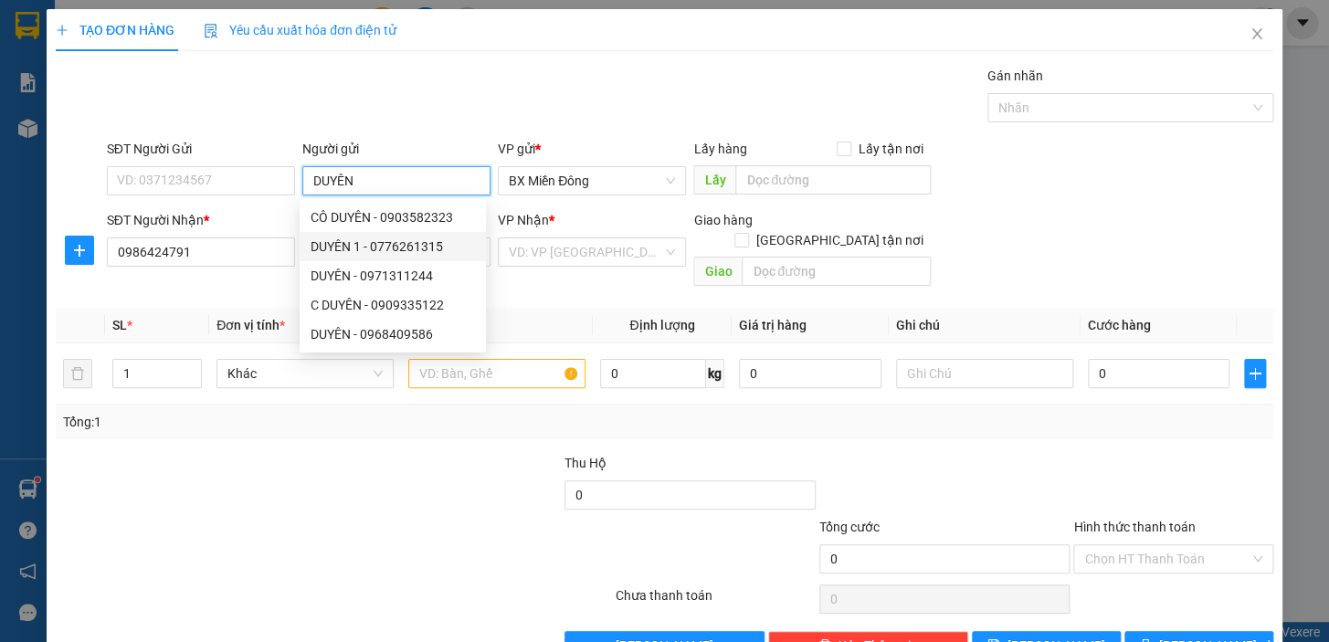
click at [439, 246] on div "DUYÊN 1 - 0776261315" at bounding box center [393, 247] width 164 height 20
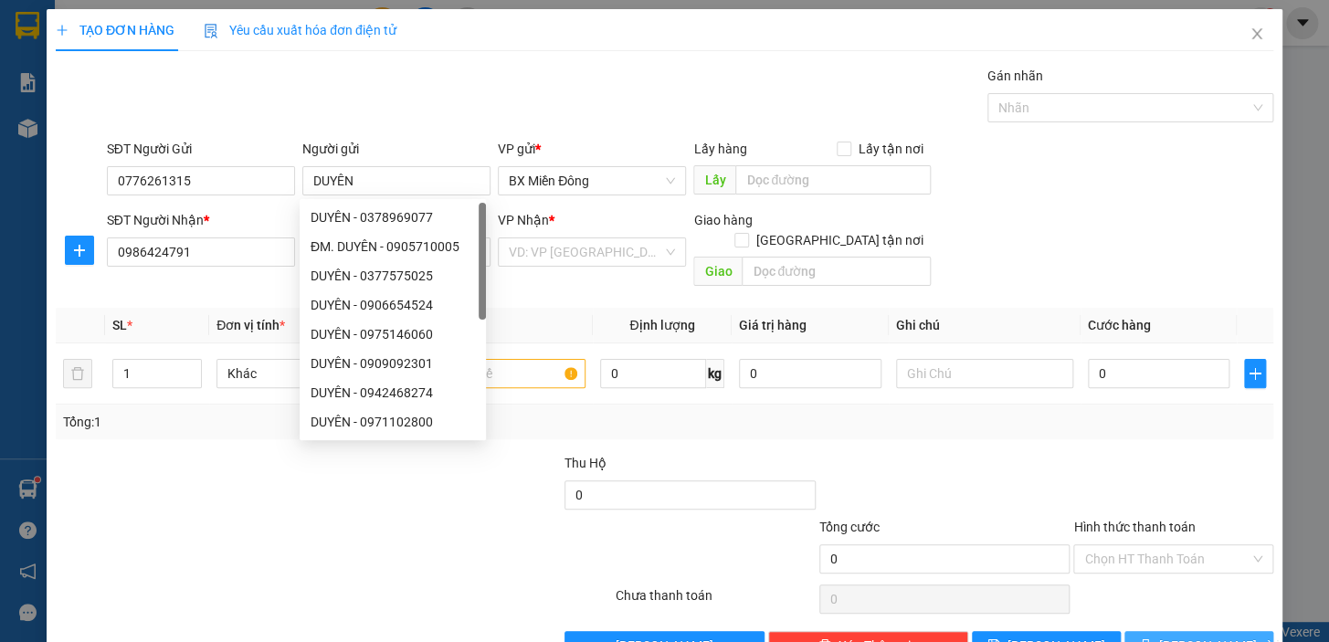
click at [1179, 636] on span "[PERSON_NAME] và In" at bounding box center [1224, 646] width 128 height 20
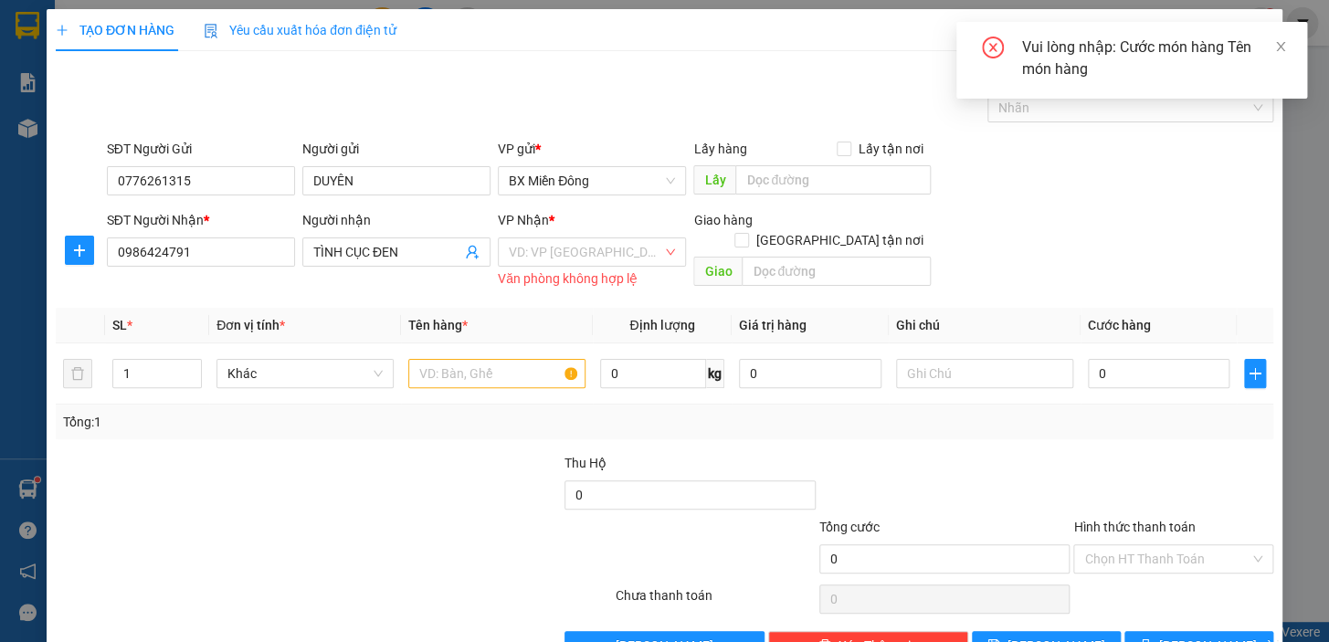
click at [1271, 48] on div "Vui lòng nhập: Cước món hàng Tên món hàng" at bounding box center [1153, 59] width 263 height 44
click at [630, 243] on input "search" at bounding box center [586, 251] width 154 height 27
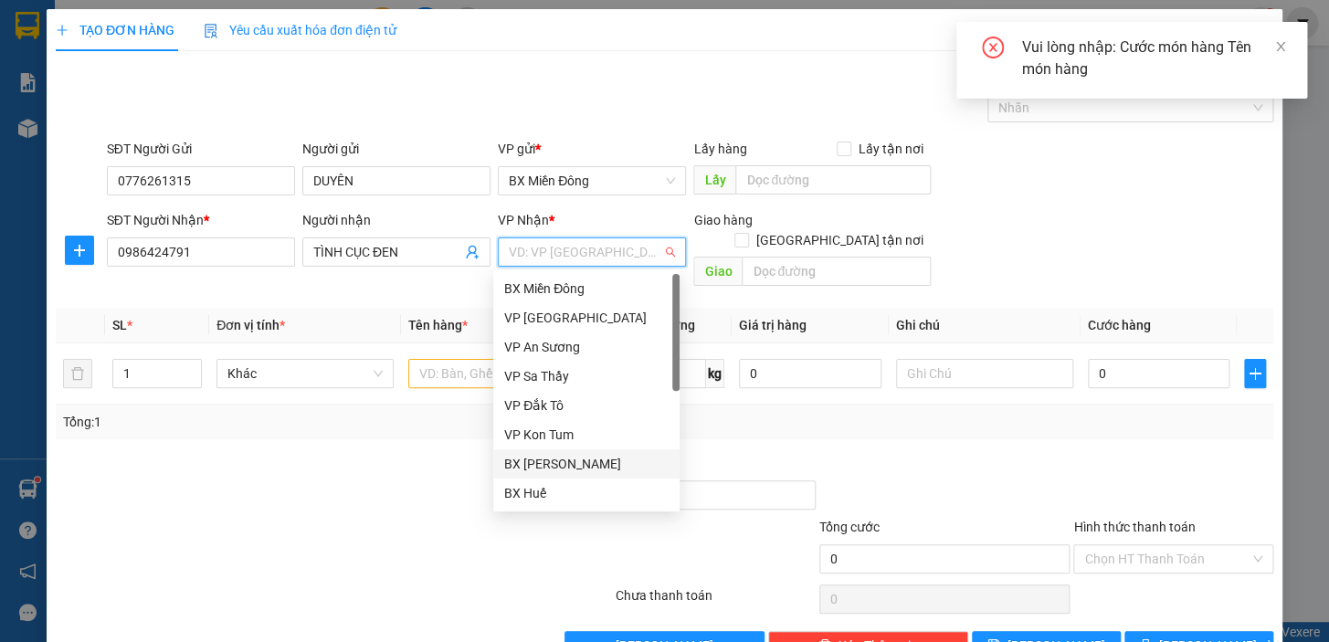
click at [562, 456] on div "BX [PERSON_NAME]" at bounding box center [586, 464] width 164 height 20
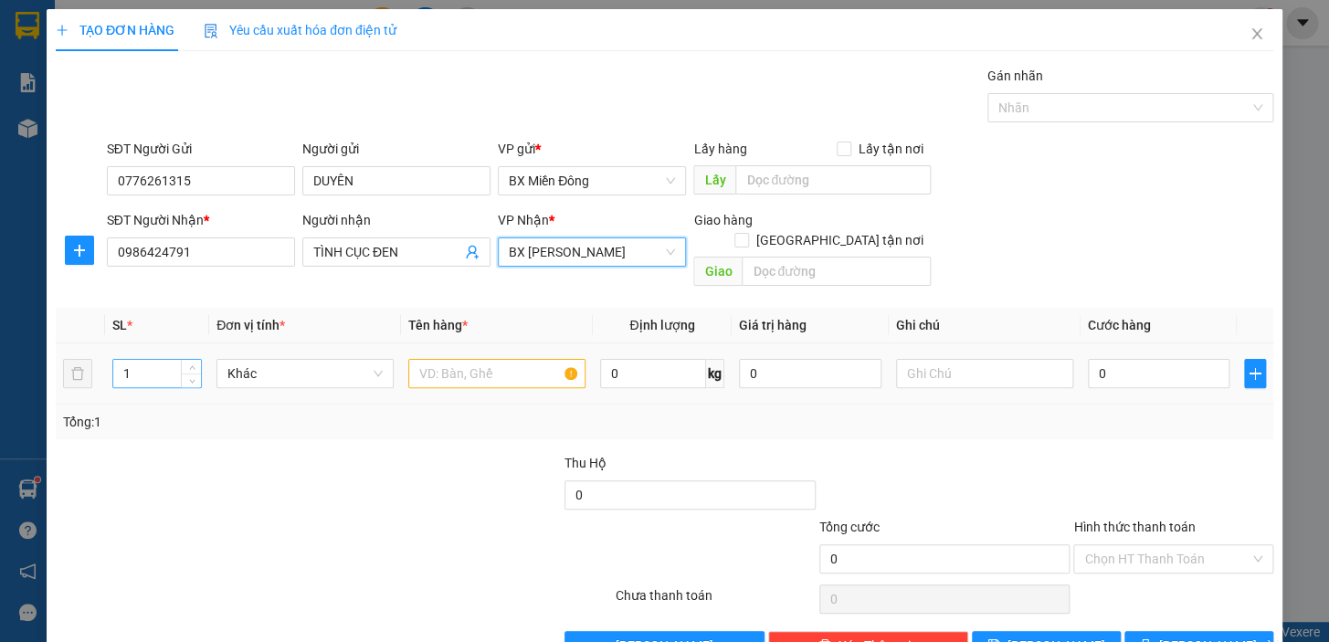
click at [153, 360] on input "1" at bounding box center [157, 373] width 88 height 27
click at [1124, 359] on input "0" at bounding box center [1159, 373] width 143 height 29
click at [468, 359] on input "text" at bounding box center [496, 373] width 177 height 29
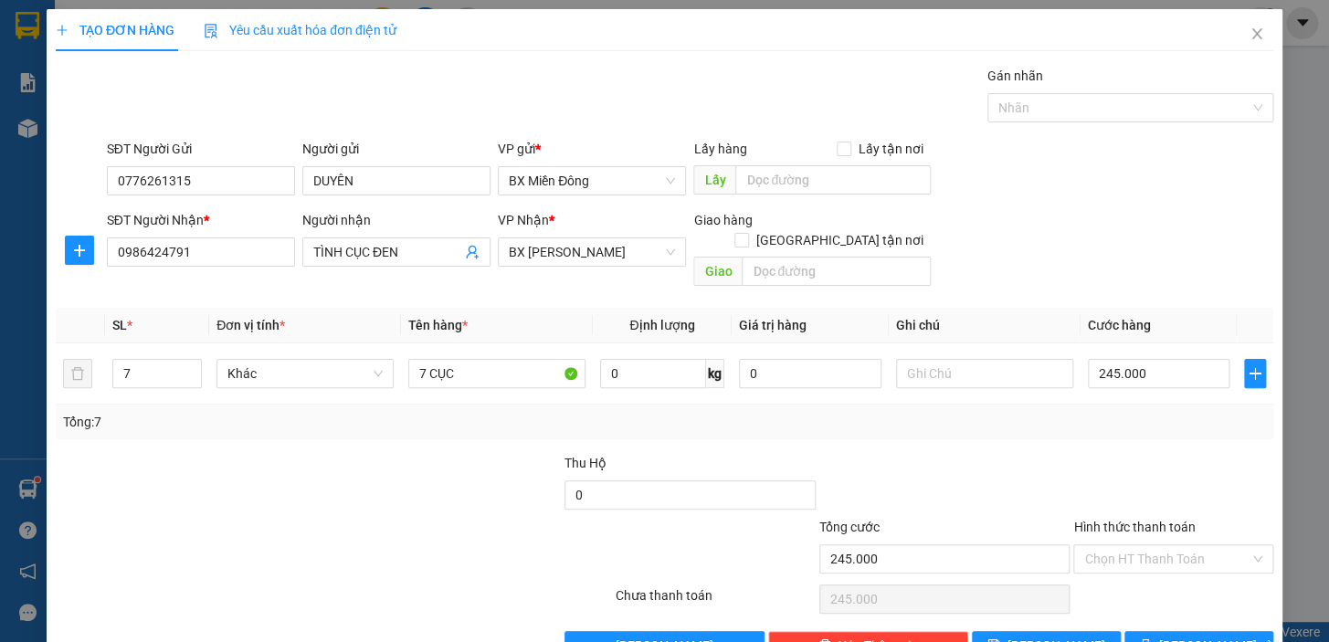
click at [1144, 453] on div at bounding box center [1174, 485] width 204 height 64
click at [1189, 636] on span "[PERSON_NAME] và In" at bounding box center [1224, 646] width 128 height 20
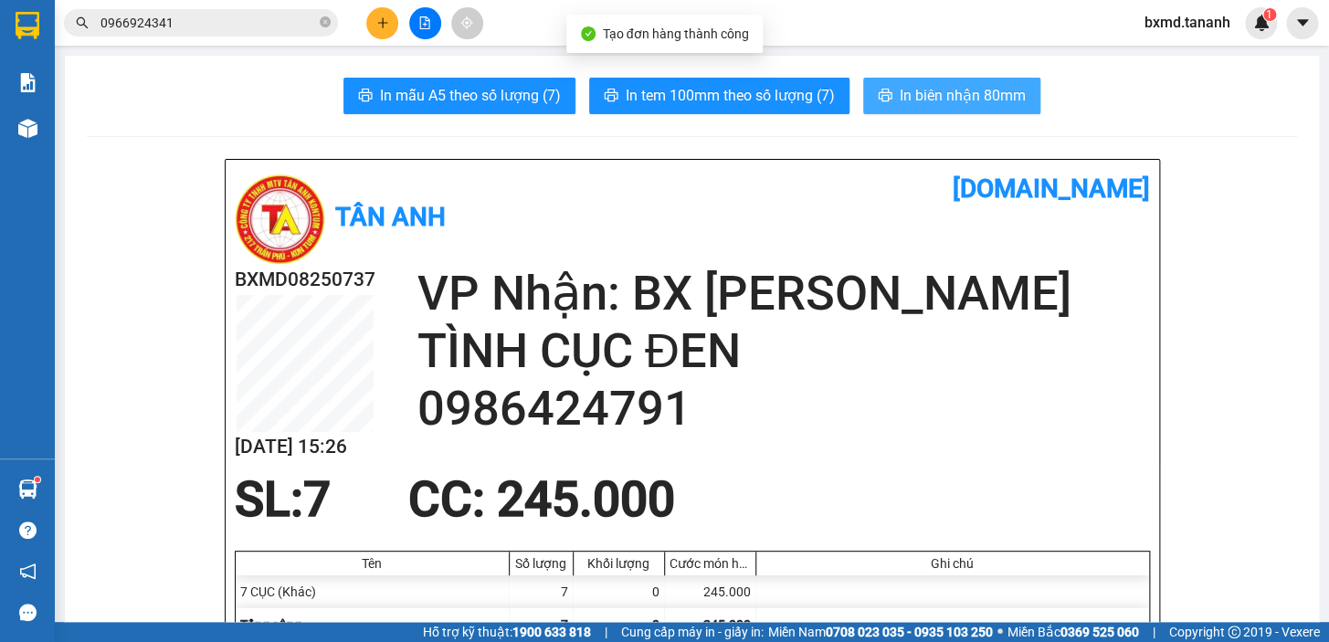
click at [919, 95] on span "In biên nhận 80mm" at bounding box center [963, 95] width 126 height 23
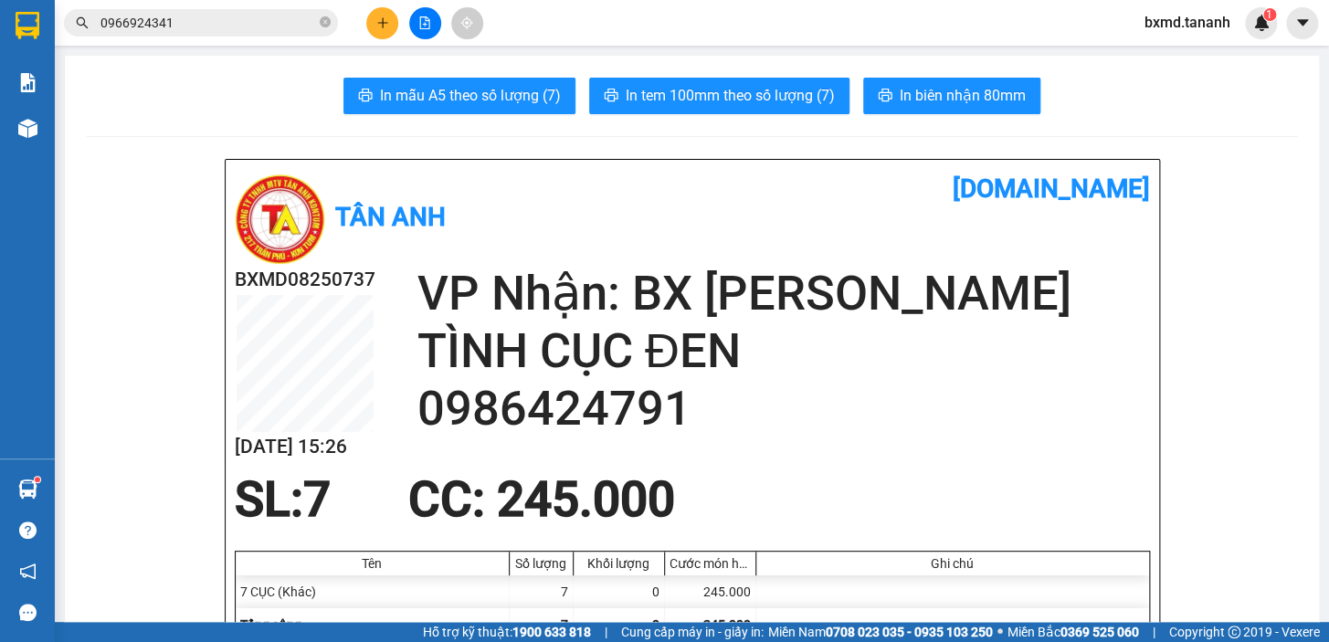
click at [396, 16] on button at bounding box center [382, 23] width 32 height 32
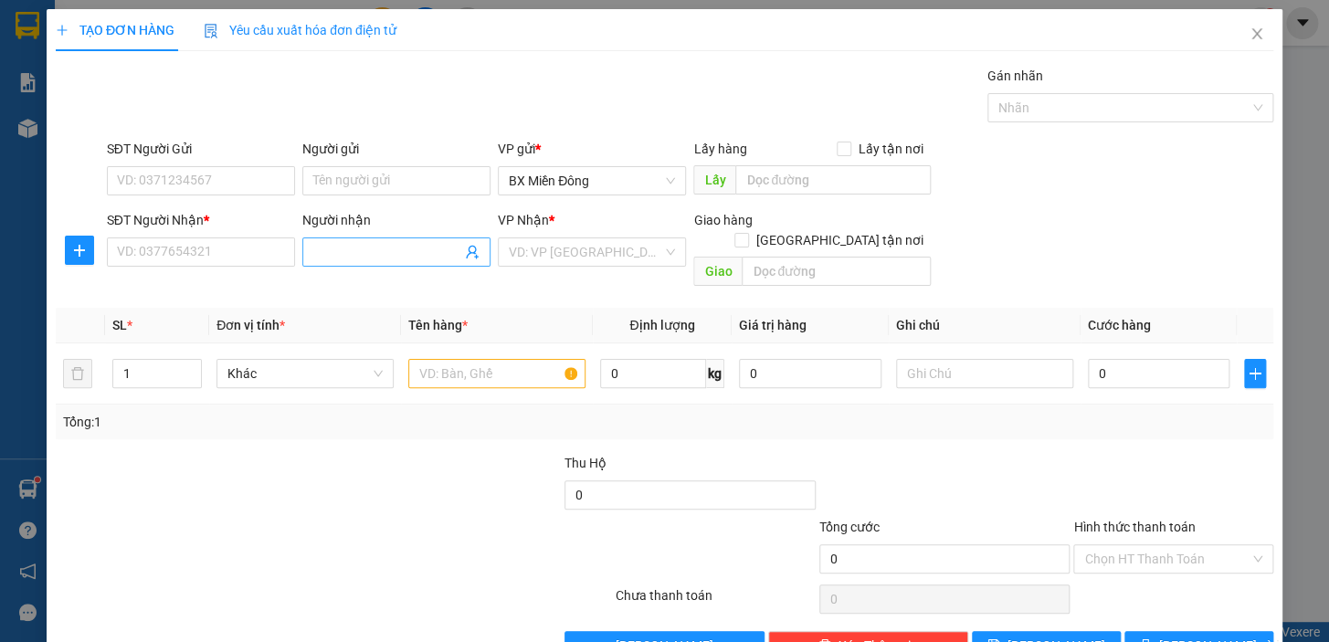
click at [343, 257] on input "Người nhận" at bounding box center [387, 252] width 148 height 20
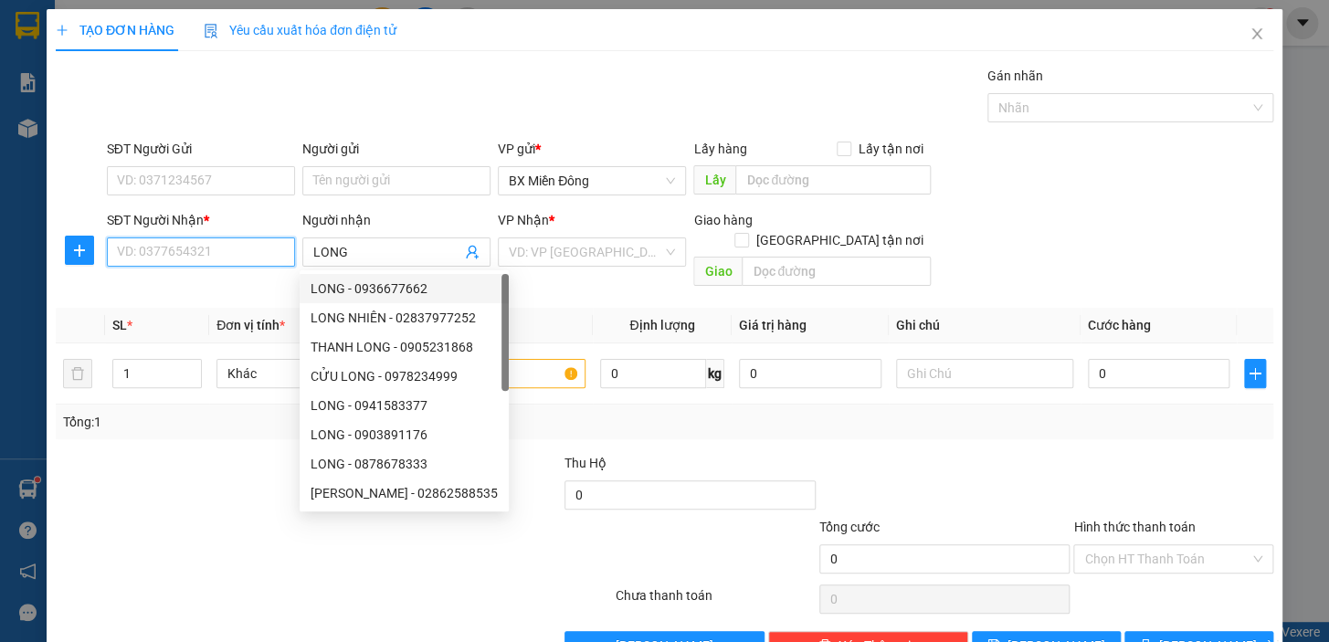
click at [256, 249] on input "SĐT Người Nhận *" at bounding box center [201, 252] width 188 height 29
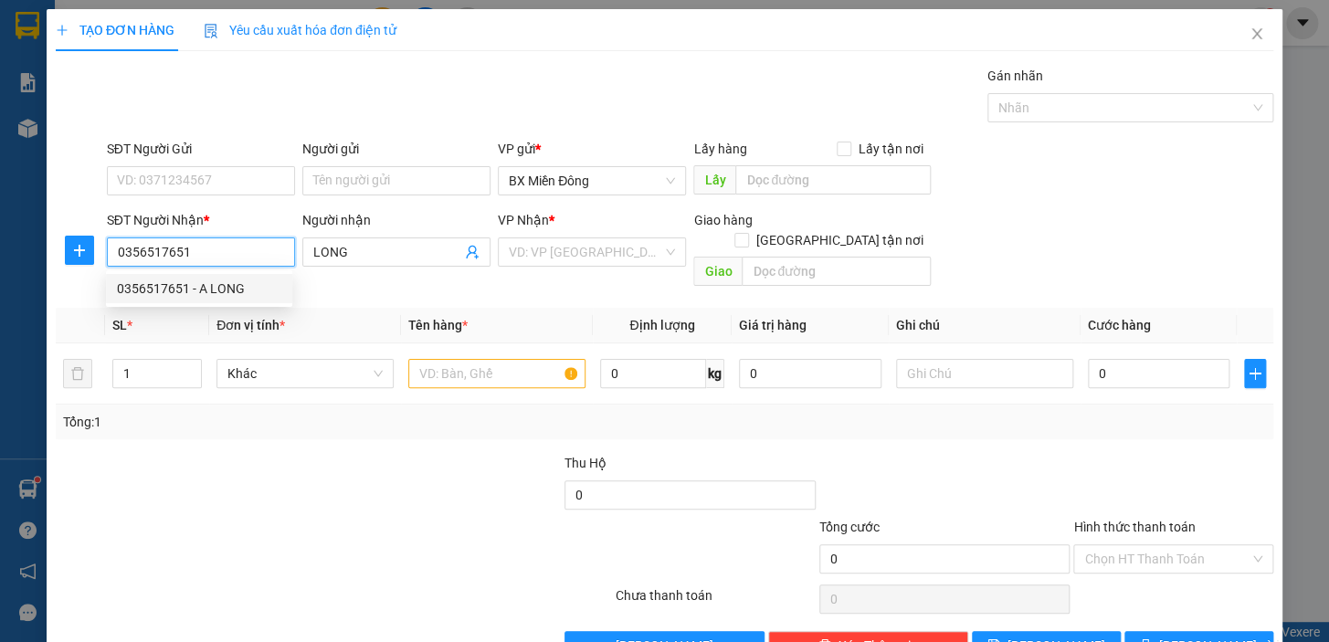
click at [228, 289] on div "0356517651 - A LONG" at bounding box center [199, 289] width 164 height 20
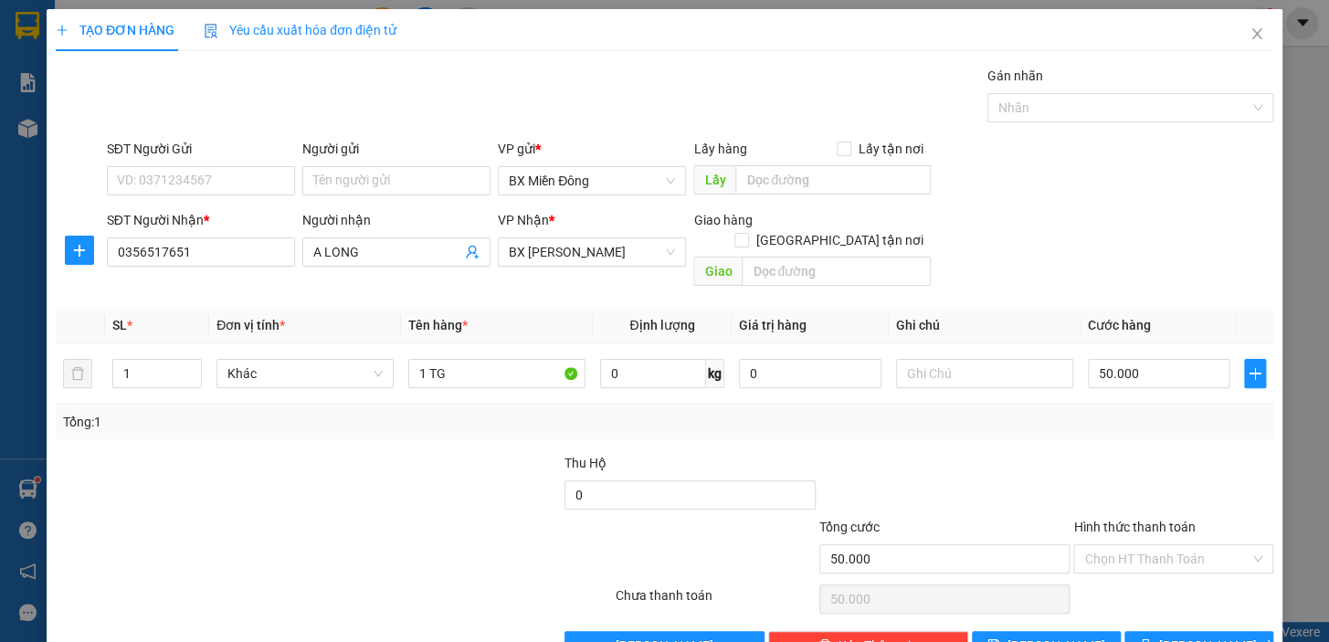
click at [246, 160] on div "SĐT Người Gửi" at bounding box center [201, 152] width 188 height 27
click at [249, 170] on input "SĐT Người Gửi" at bounding box center [201, 180] width 188 height 29
click at [219, 215] on div "0369106156 - CƯỜNG" at bounding box center [199, 217] width 164 height 20
click at [1178, 636] on span "[PERSON_NAME] và In" at bounding box center [1224, 646] width 128 height 20
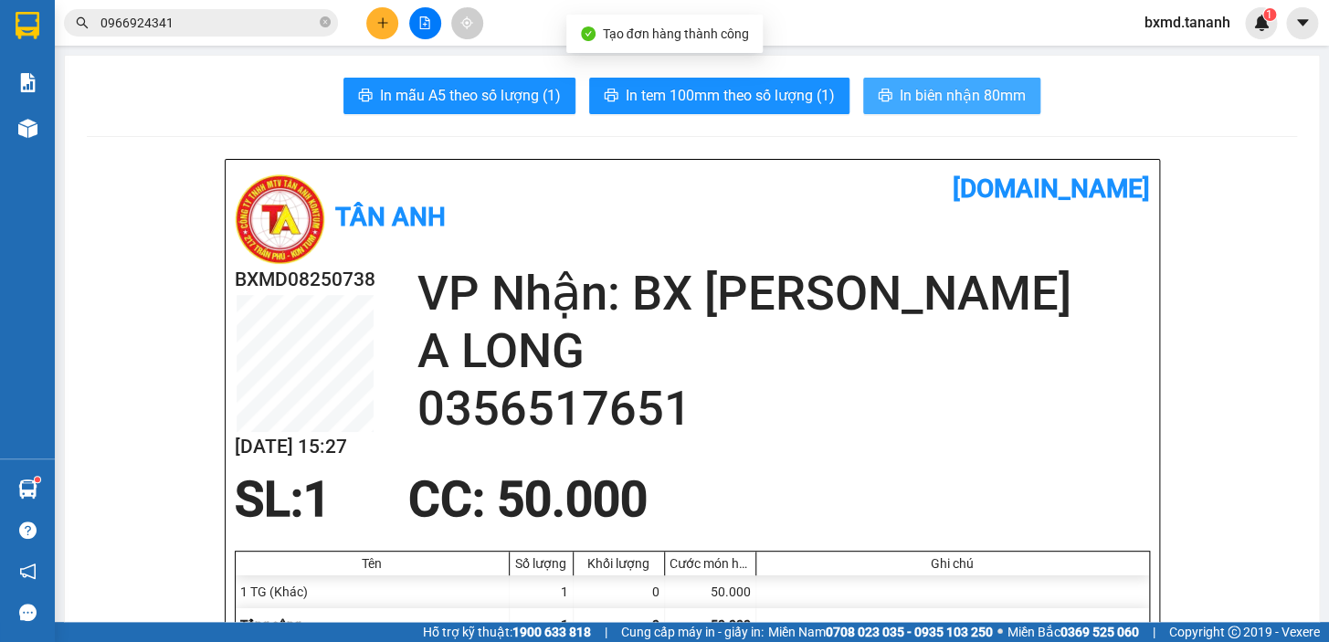
click at [952, 88] on span "In biên nhận 80mm" at bounding box center [963, 95] width 126 height 23
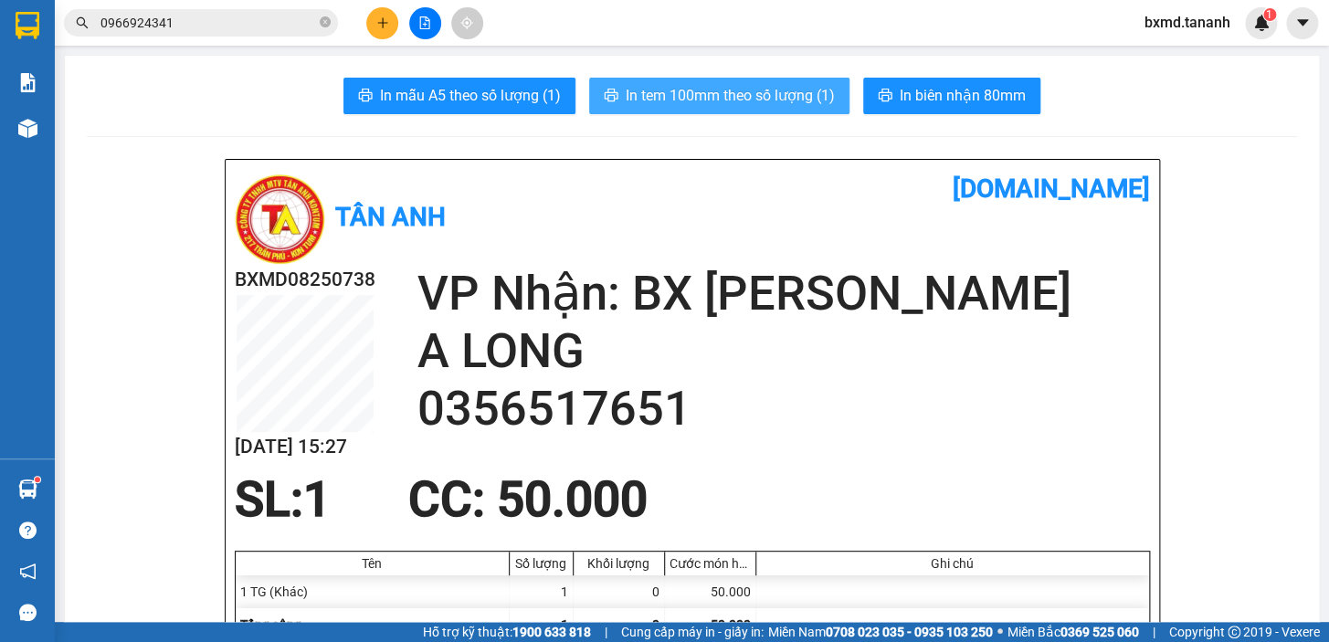
click at [784, 94] on span "In tem 100mm theo số lượng (1)" at bounding box center [730, 95] width 209 height 23
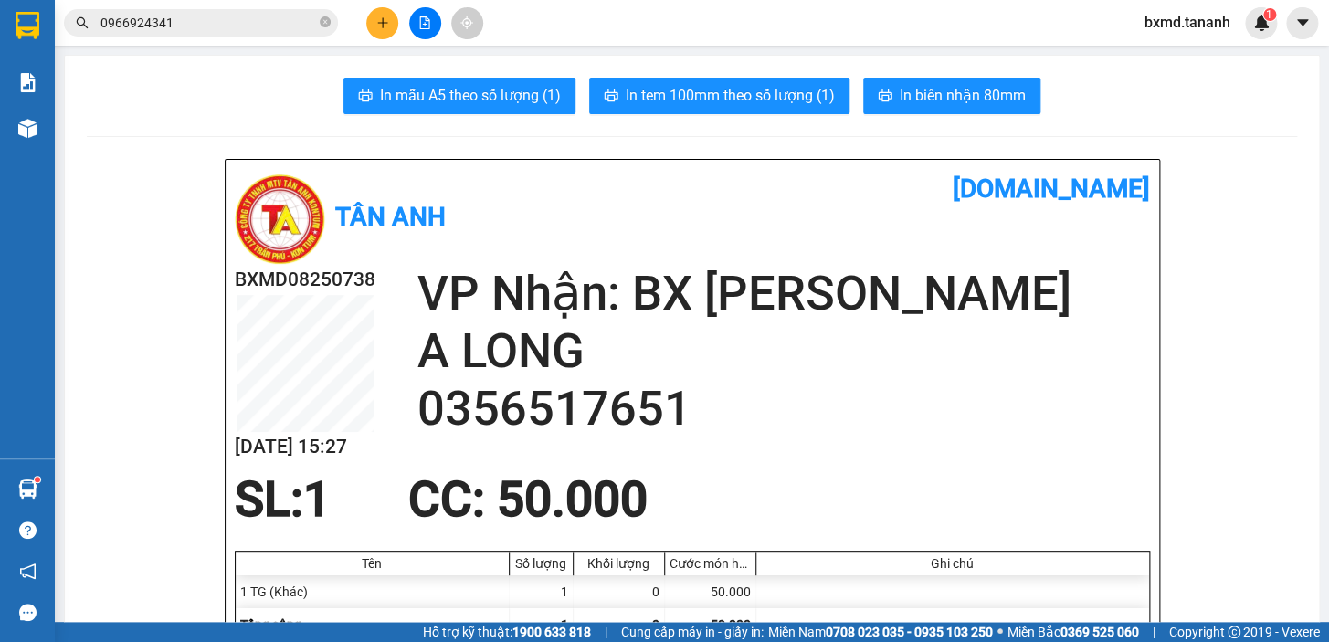
click at [387, 25] on icon "plus" at bounding box center [382, 22] width 13 height 13
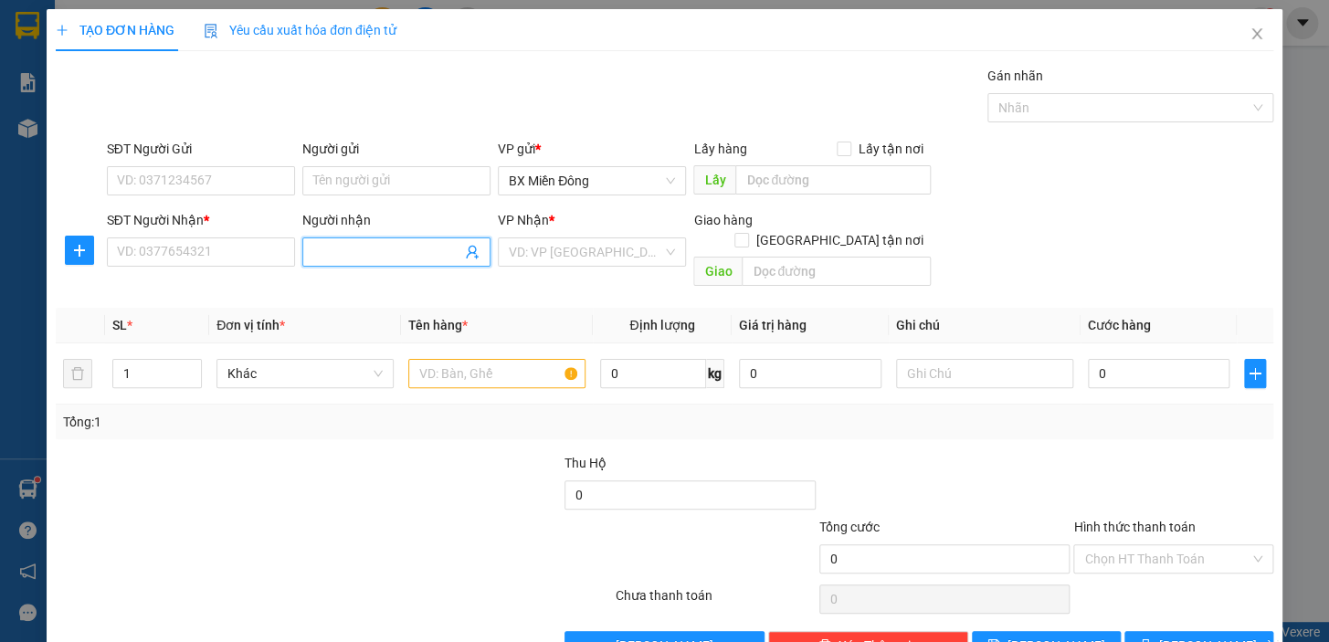
click at [342, 256] on input "Người nhận" at bounding box center [387, 252] width 148 height 20
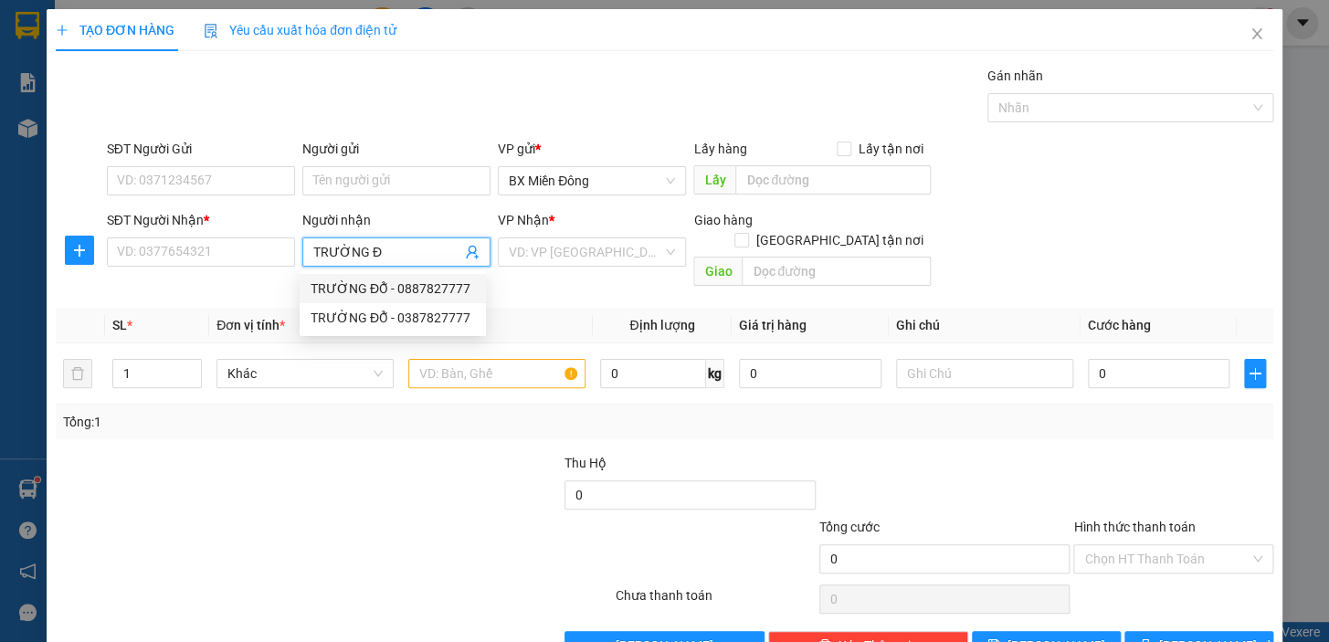
click at [419, 292] on div "TRƯỜNG ĐỖ - 0887827777" at bounding box center [393, 289] width 164 height 20
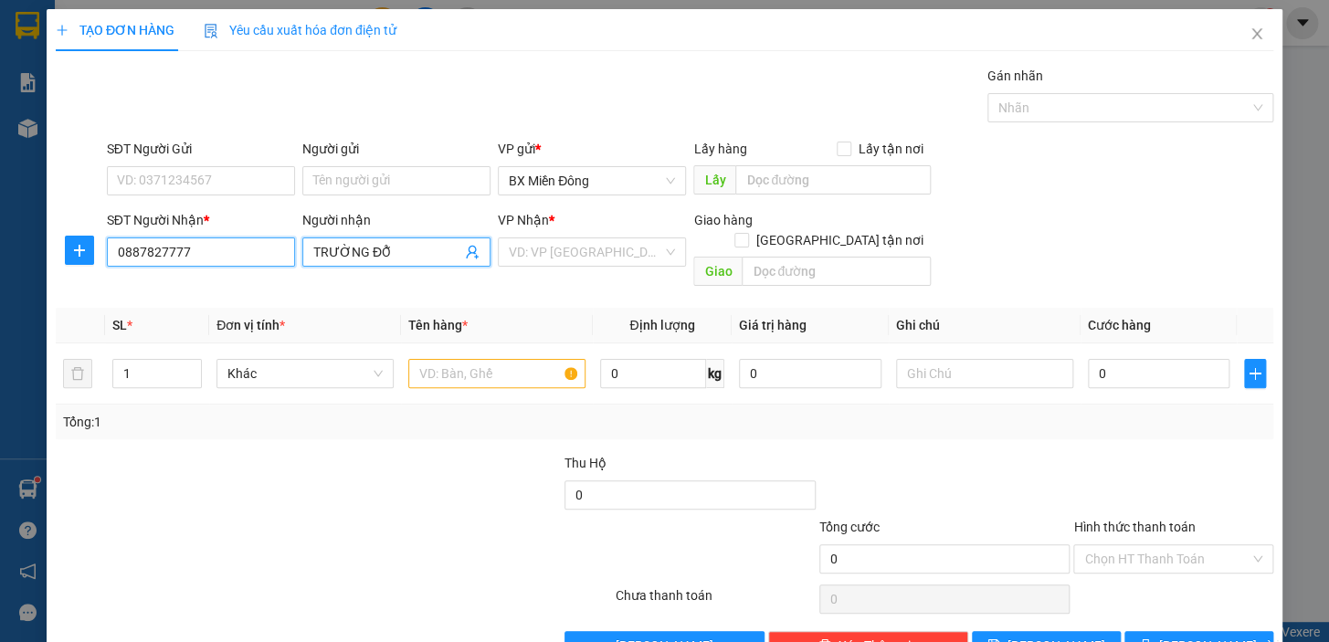
click at [126, 254] on input "0887827777" at bounding box center [201, 252] width 188 height 29
click at [132, 257] on input "0887827777" at bounding box center [201, 252] width 188 height 29
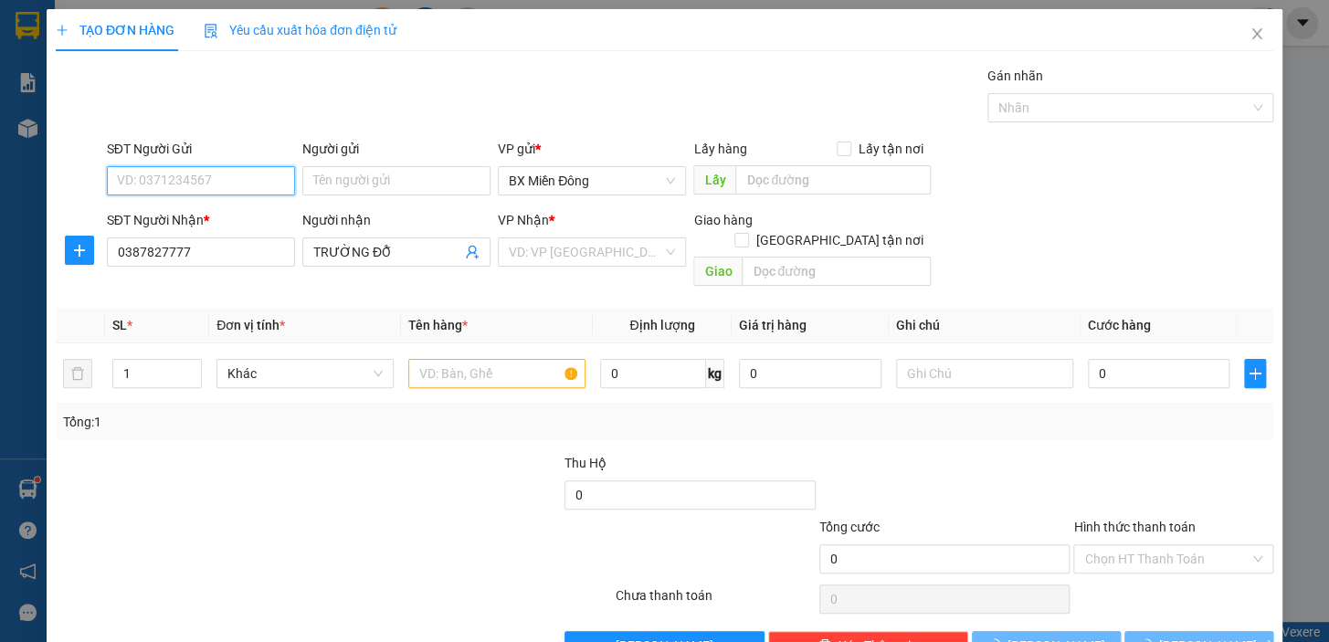
click at [230, 188] on input "SĐT Người Gửi" at bounding box center [201, 180] width 188 height 29
click at [154, 182] on input "SĐT Người Gửi" at bounding box center [201, 180] width 188 height 29
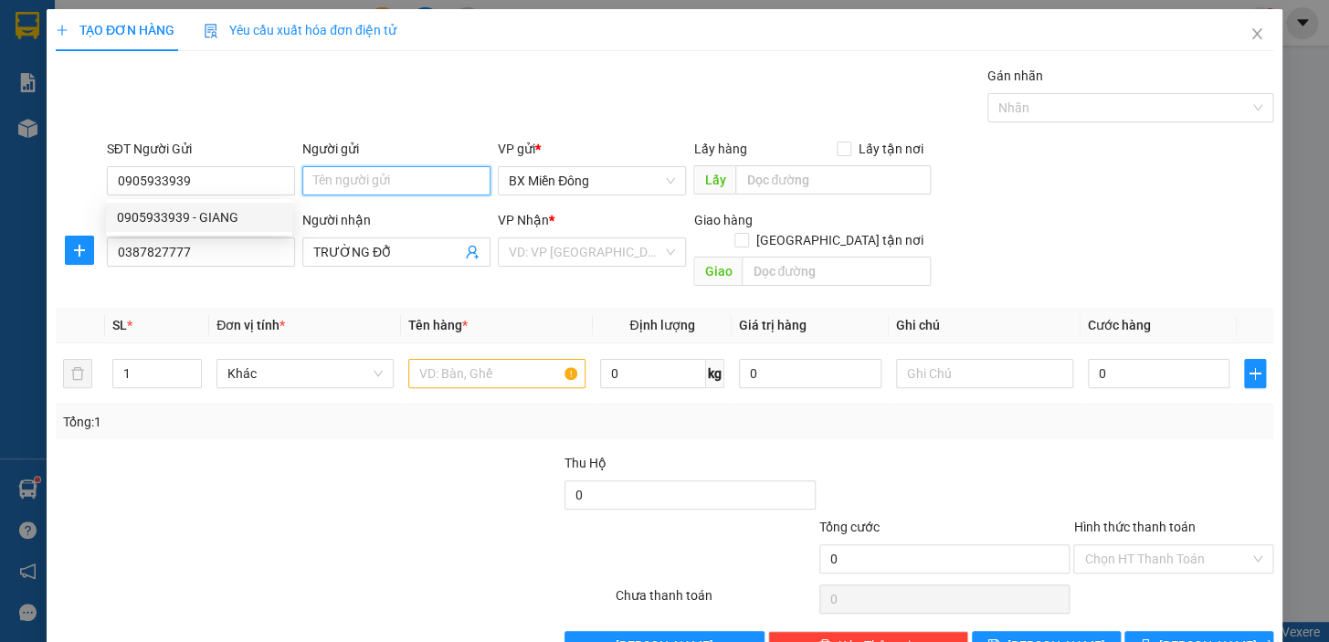
click at [343, 182] on input "Người gửi" at bounding box center [396, 180] width 188 height 29
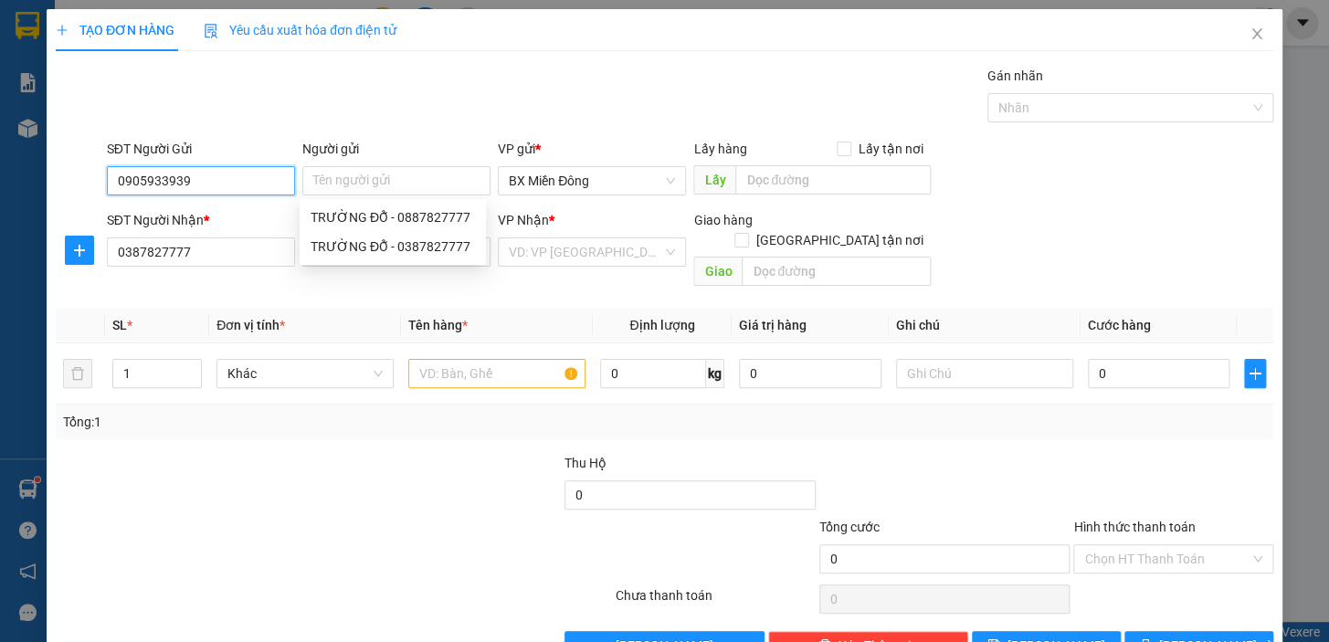
click at [219, 183] on input "0905933939" at bounding box center [201, 180] width 188 height 29
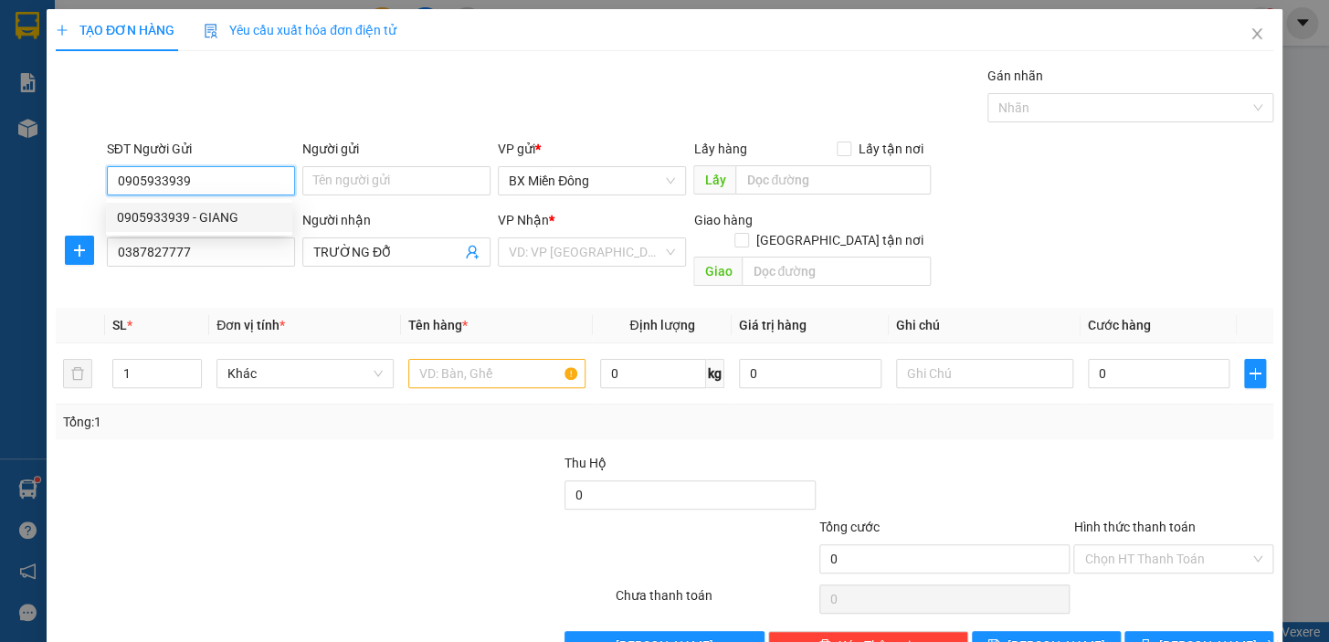
click at [214, 229] on div "0905933939 - GIANG" at bounding box center [199, 217] width 186 height 29
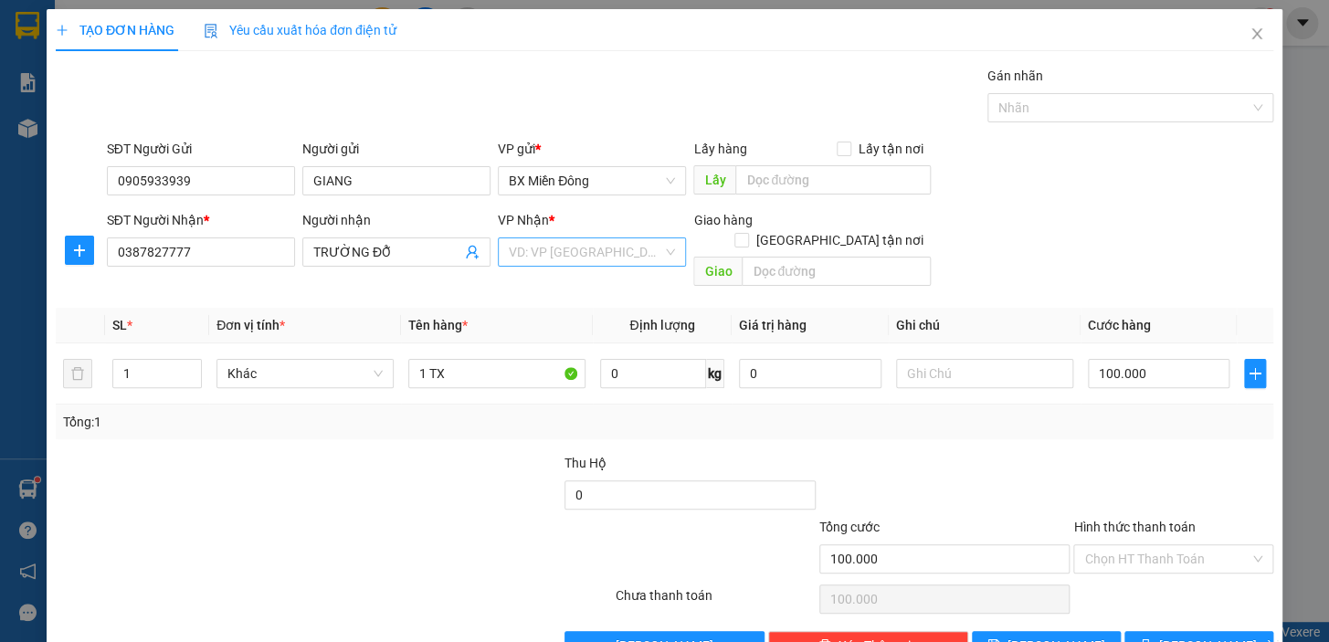
click at [623, 247] on input "search" at bounding box center [586, 251] width 154 height 27
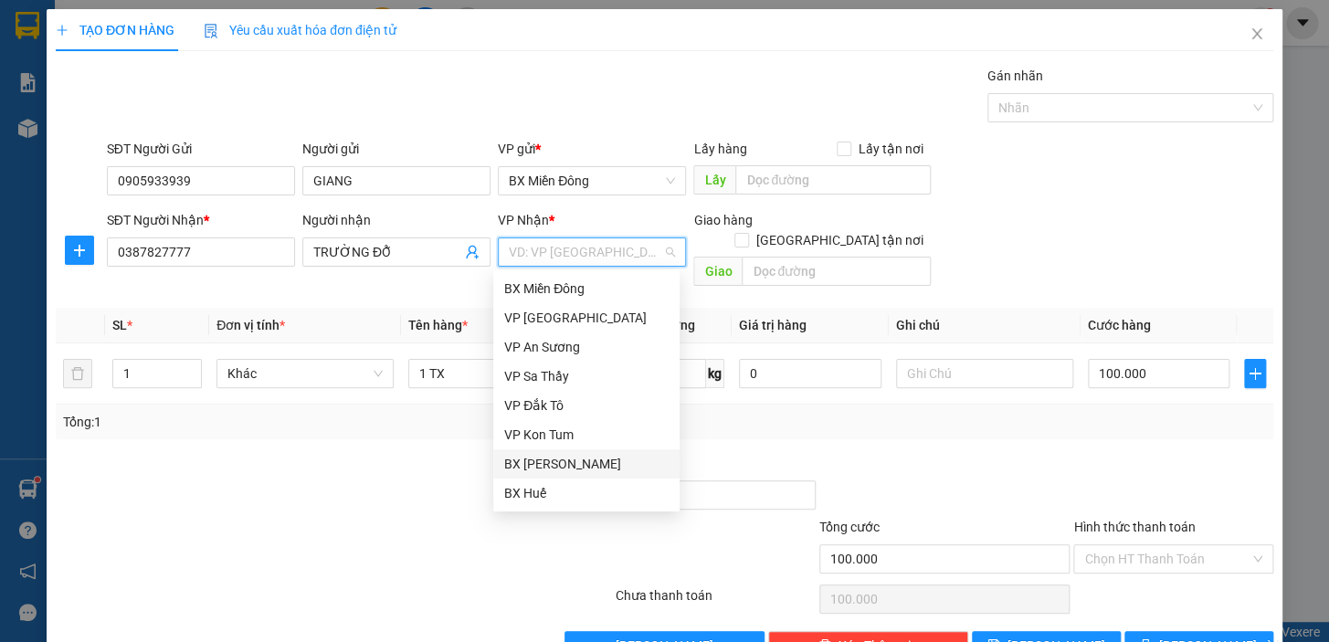
click at [580, 461] on div "BX [PERSON_NAME]" at bounding box center [586, 464] width 164 height 20
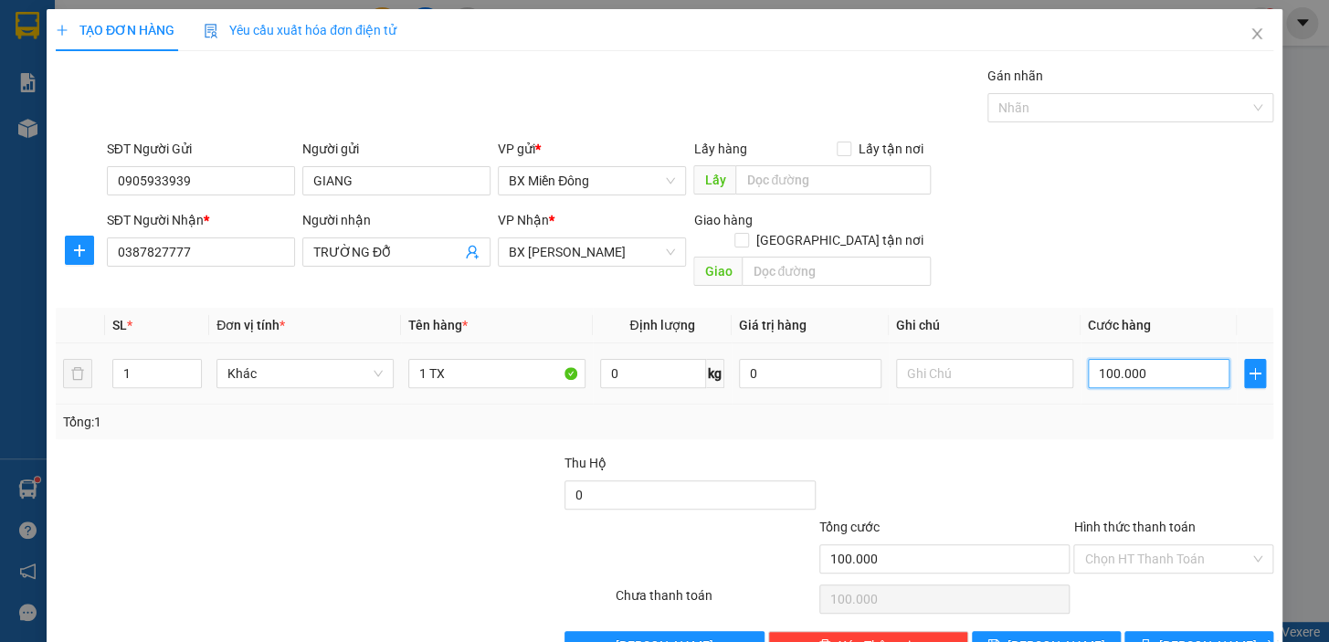
click at [1139, 359] on input "100.000" at bounding box center [1159, 373] width 143 height 29
click at [1091, 458] on div at bounding box center [1174, 485] width 204 height 64
click at [1231, 631] on button "[PERSON_NAME] và In" at bounding box center [1199, 645] width 149 height 29
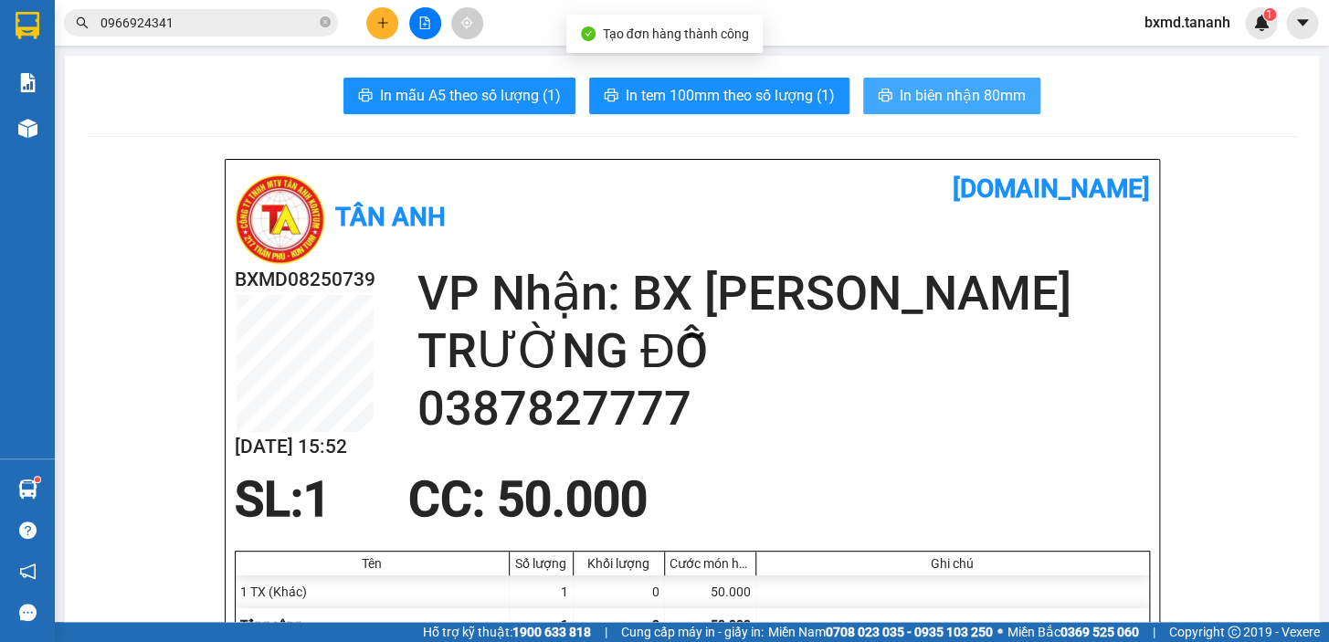
click at [916, 94] on span "In biên nhận 80mm" at bounding box center [963, 95] width 126 height 23
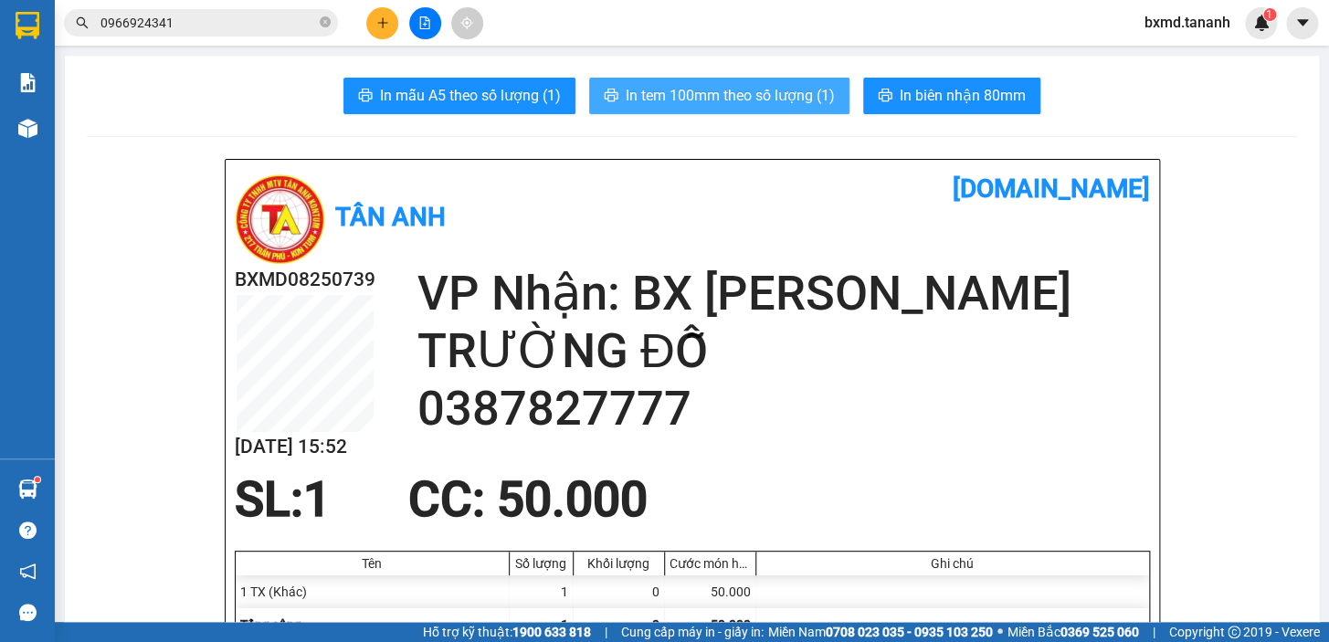
click at [777, 97] on span "In tem 100mm theo số lượng (1)" at bounding box center [730, 95] width 209 height 23
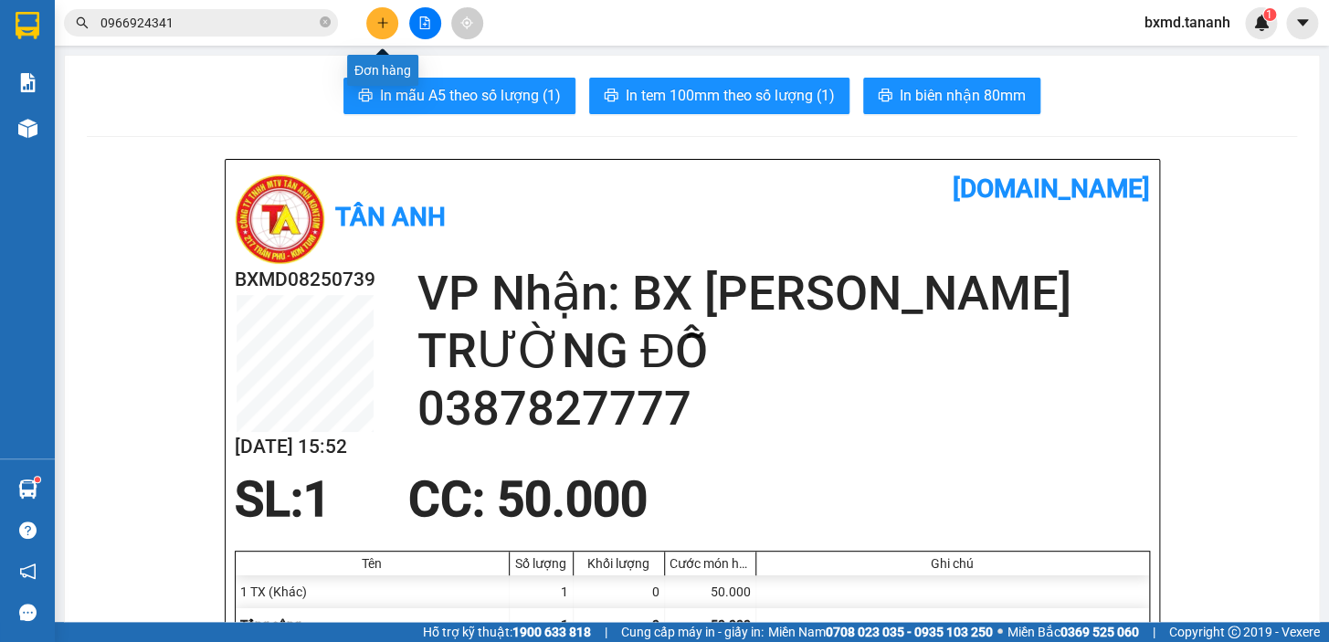
click at [376, 23] on icon "plus" at bounding box center [382, 22] width 13 height 13
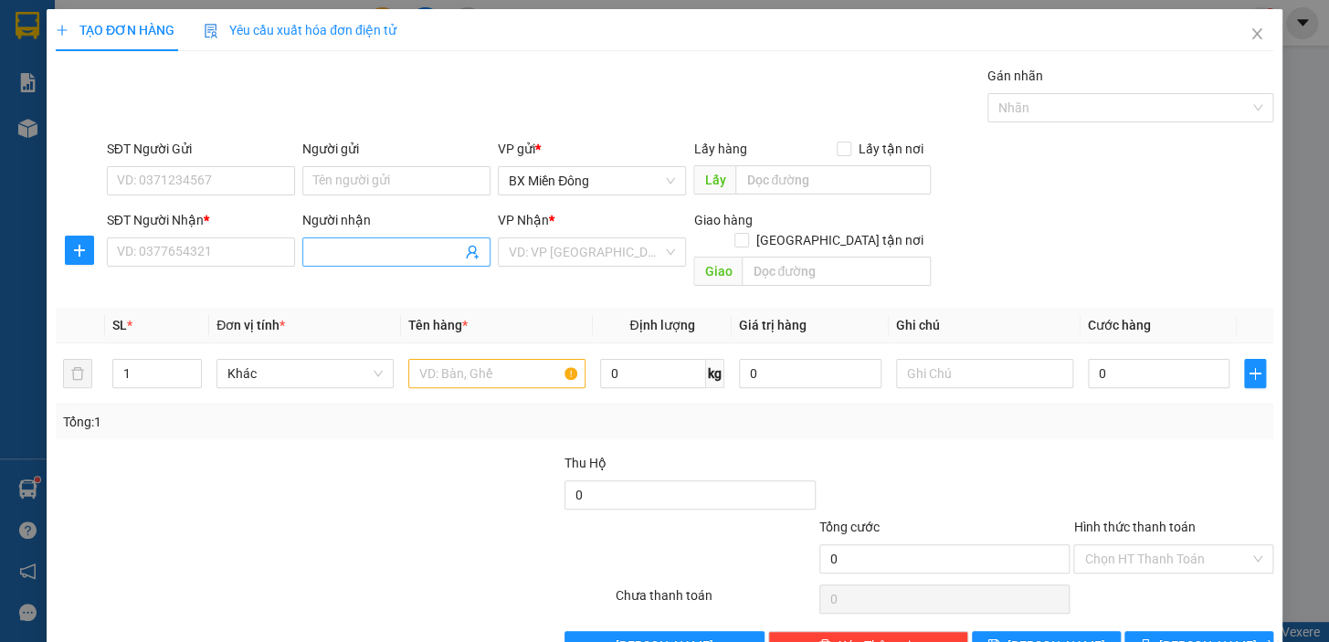
click at [360, 256] on input "Người nhận" at bounding box center [387, 252] width 148 height 20
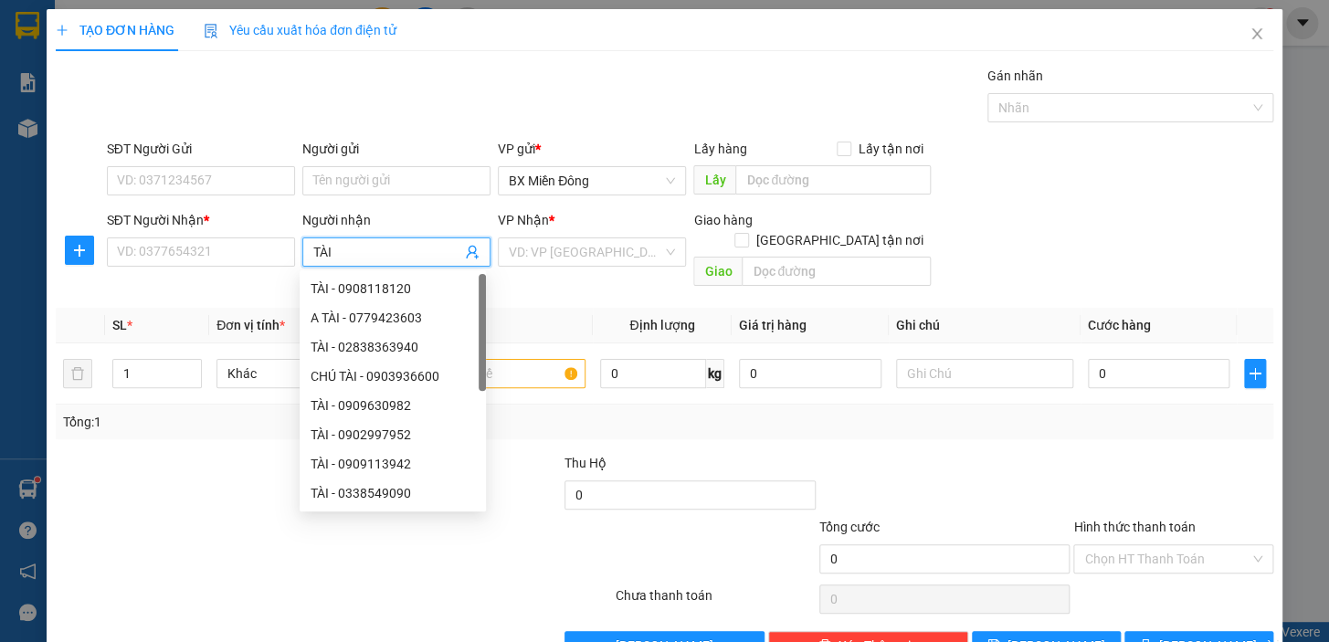
click at [376, 261] on input "TÀI" at bounding box center [387, 252] width 148 height 20
click at [228, 250] on input "SĐT Người Nhận *" at bounding box center [201, 252] width 188 height 29
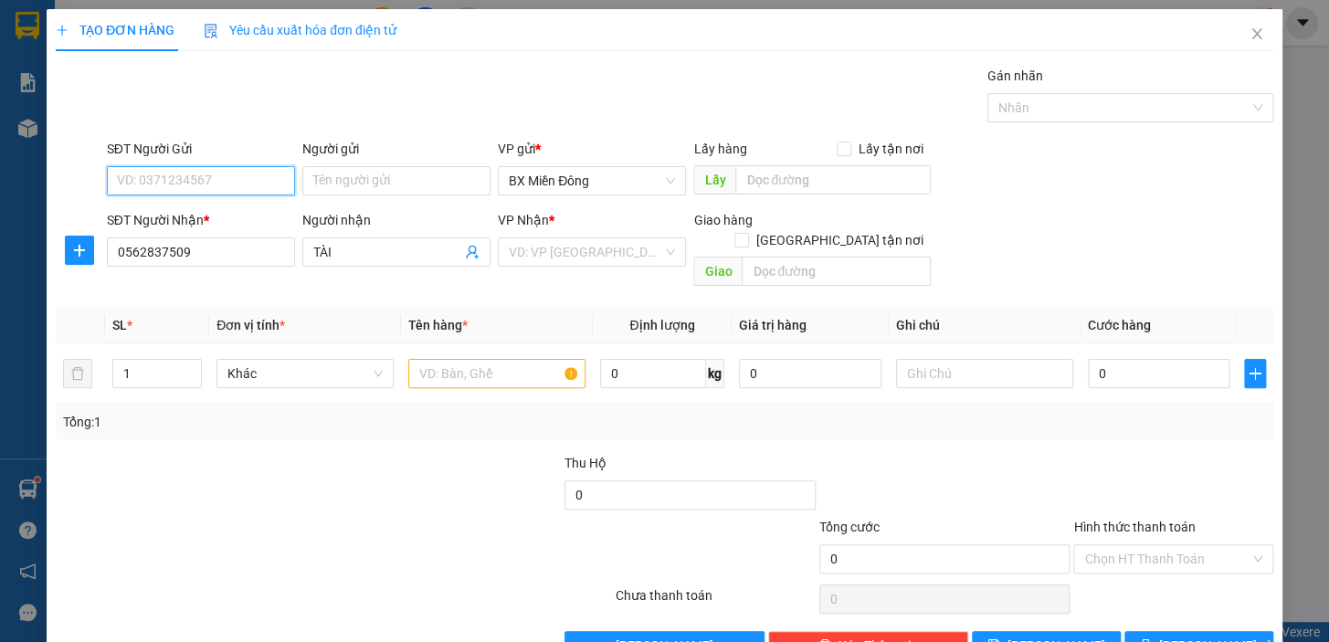
click at [234, 185] on input "SĐT Người Gửi" at bounding box center [201, 180] width 188 height 29
click at [363, 180] on input "Người gửi" at bounding box center [396, 180] width 188 height 29
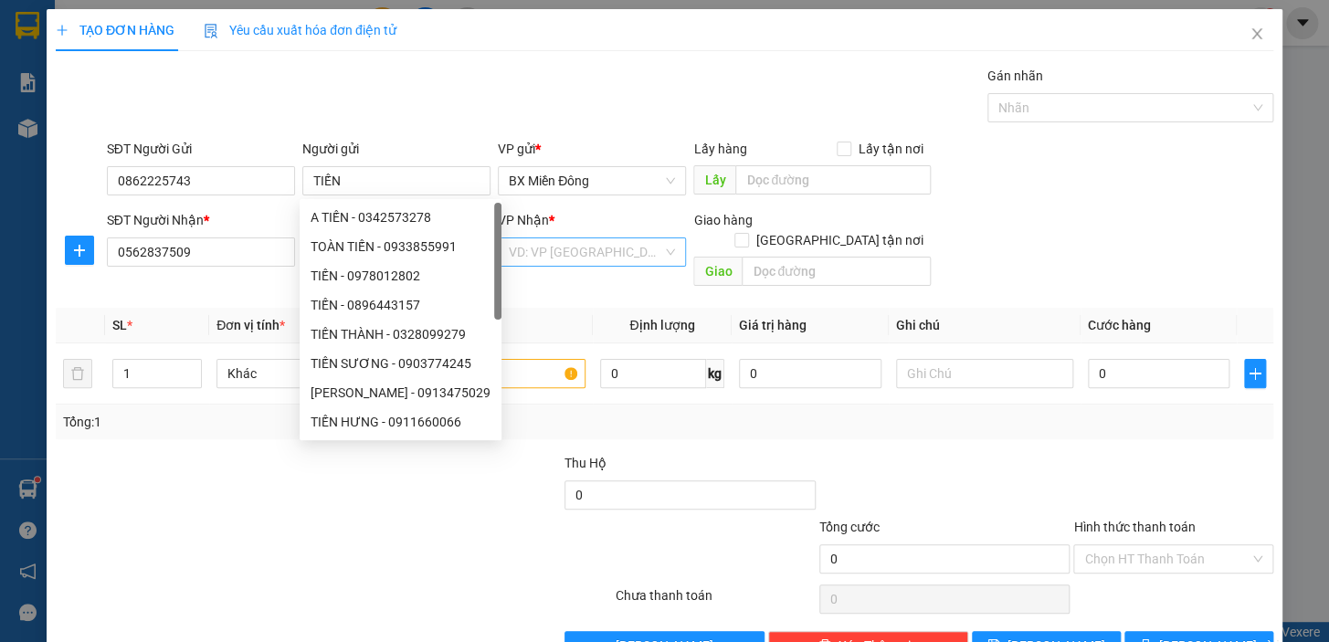
click at [567, 241] on input "search" at bounding box center [586, 251] width 154 height 27
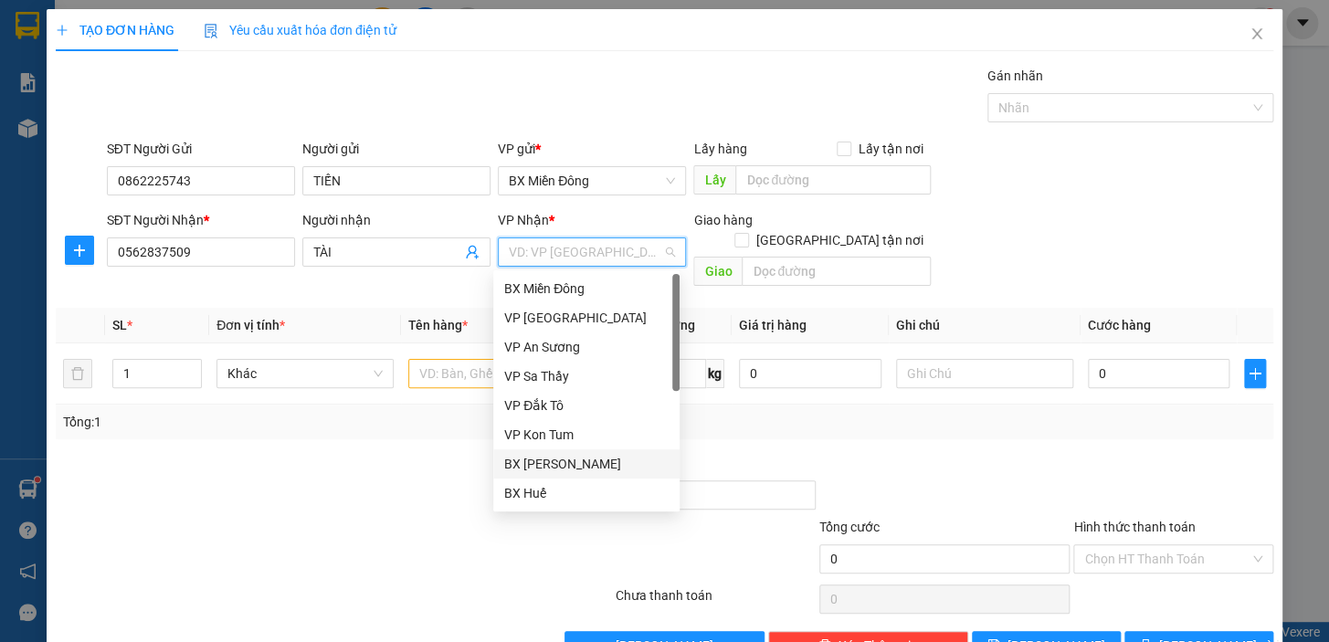
click at [586, 457] on div "BX [PERSON_NAME]" at bounding box center [586, 464] width 164 height 20
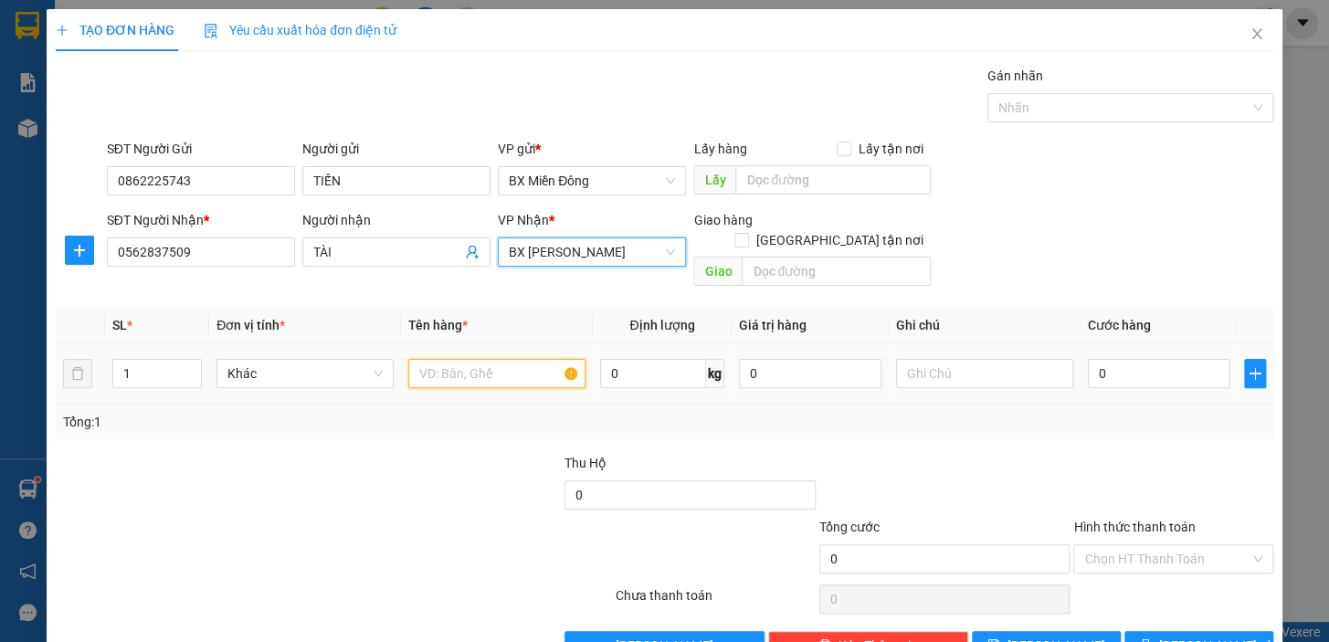
click at [463, 359] on input "text" at bounding box center [496, 373] width 177 height 29
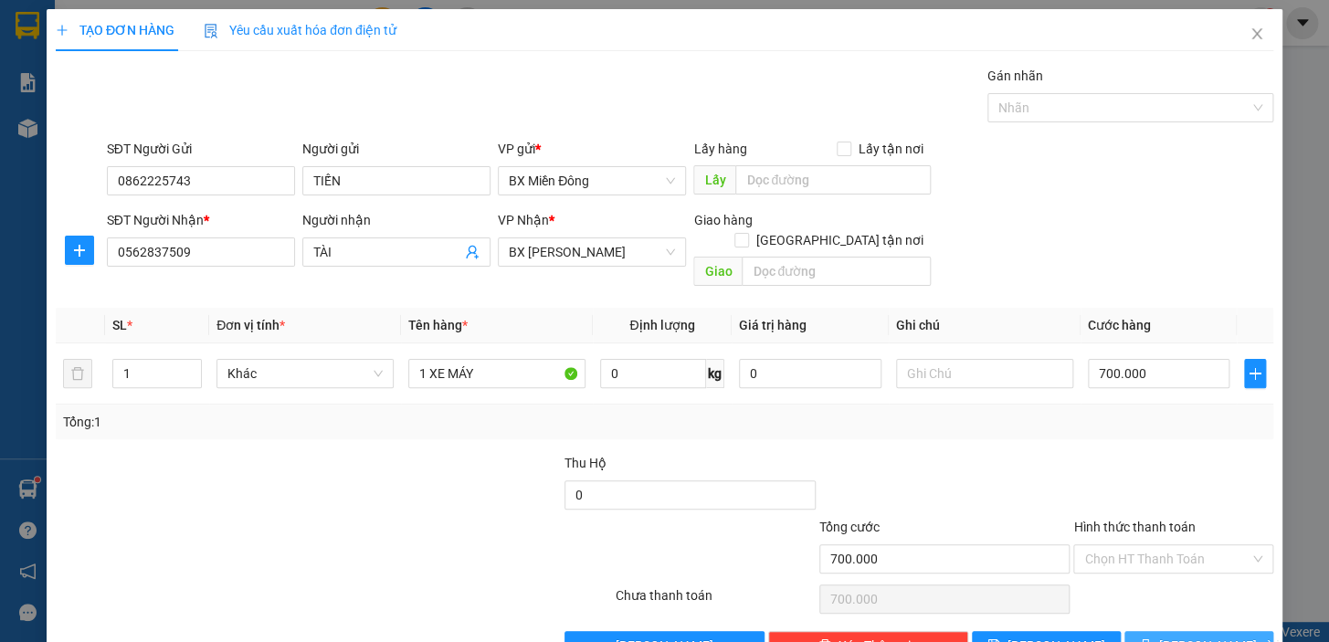
click at [1206, 636] on span "[PERSON_NAME] và In" at bounding box center [1224, 646] width 128 height 20
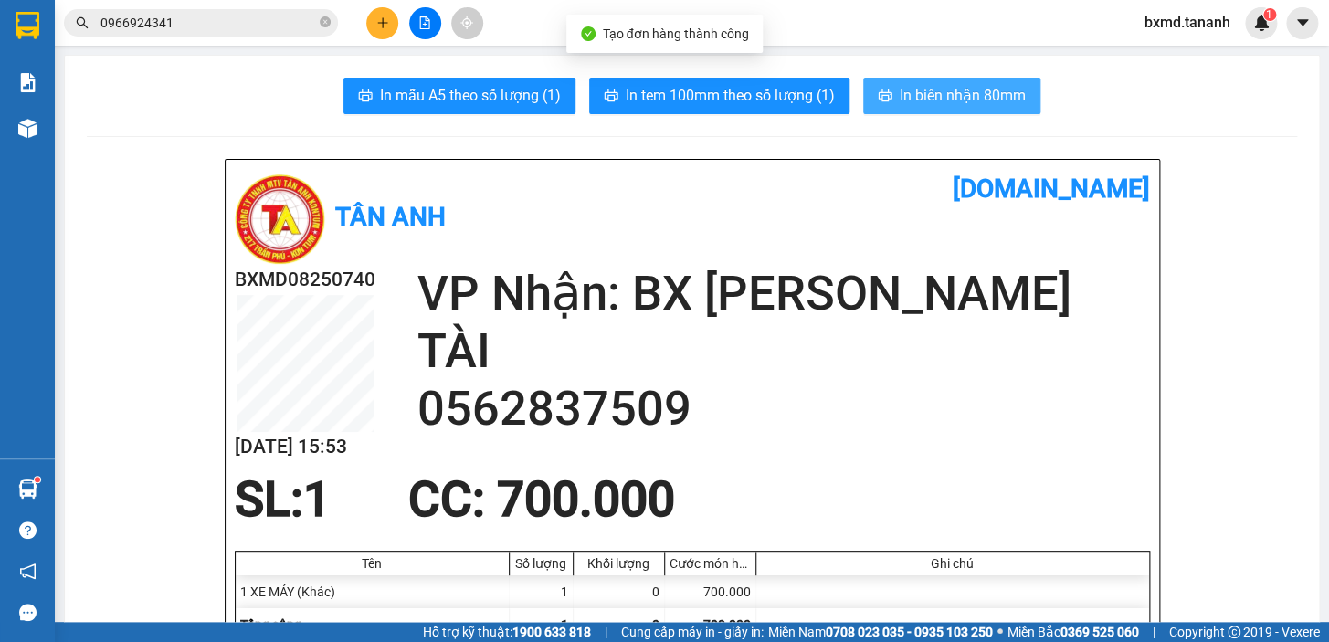
click at [934, 101] on span "In biên nhận 80mm" at bounding box center [963, 95] width 126 height 23
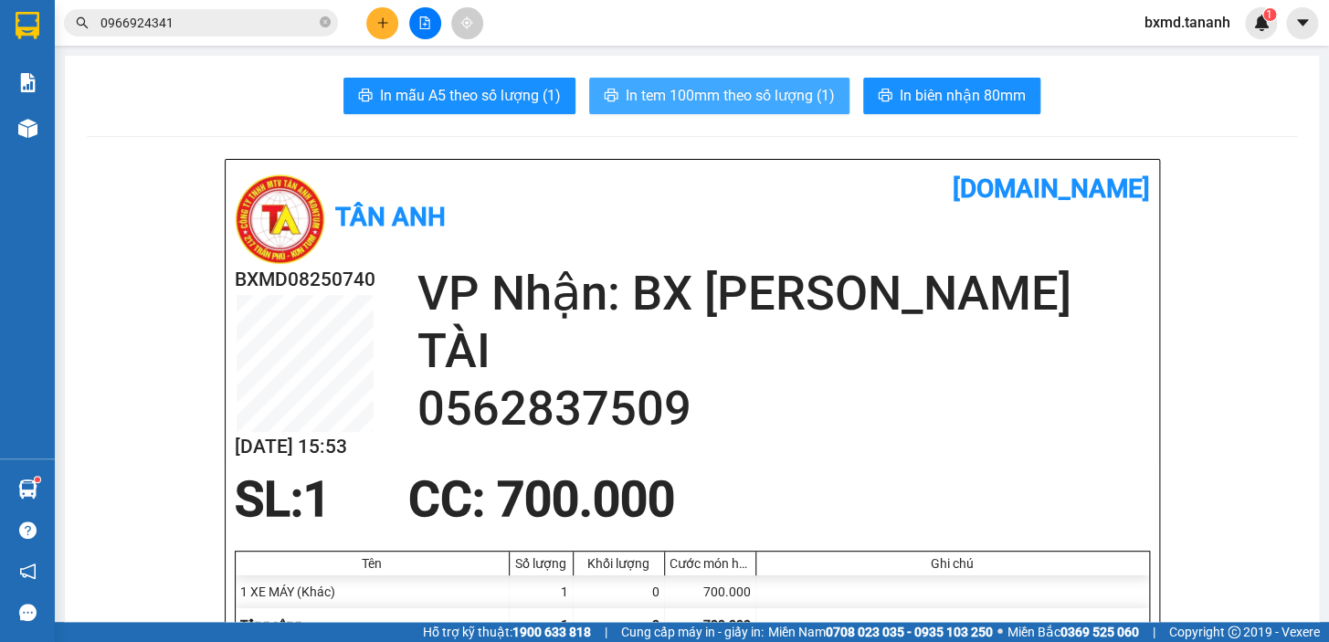
click at [809, 112] on button "In tem 100mm theo số lượng (1)" at bounding box center [719, 96] width 260 height 37
click at [809, 109] on button "In tem 100mm theo số lượng (1)" at bounding box center [719, 96] width 260 height 37
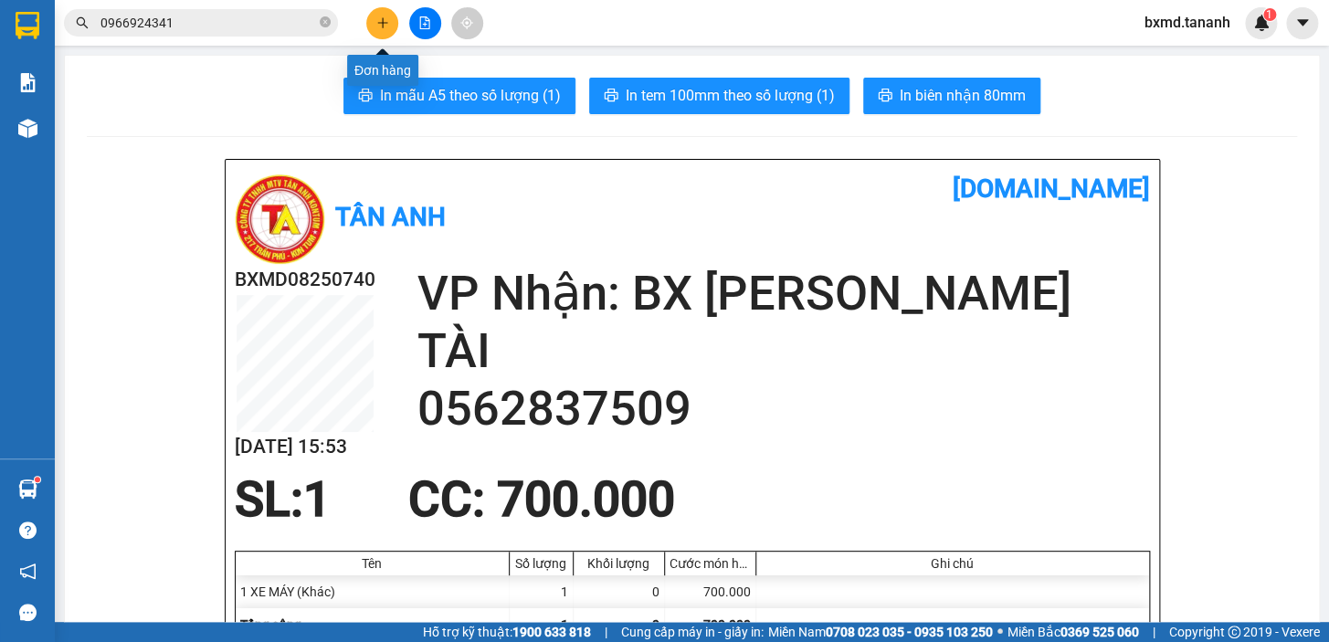
click at [380, 32] on button at bounding box center [382, 23] width 32 height 32
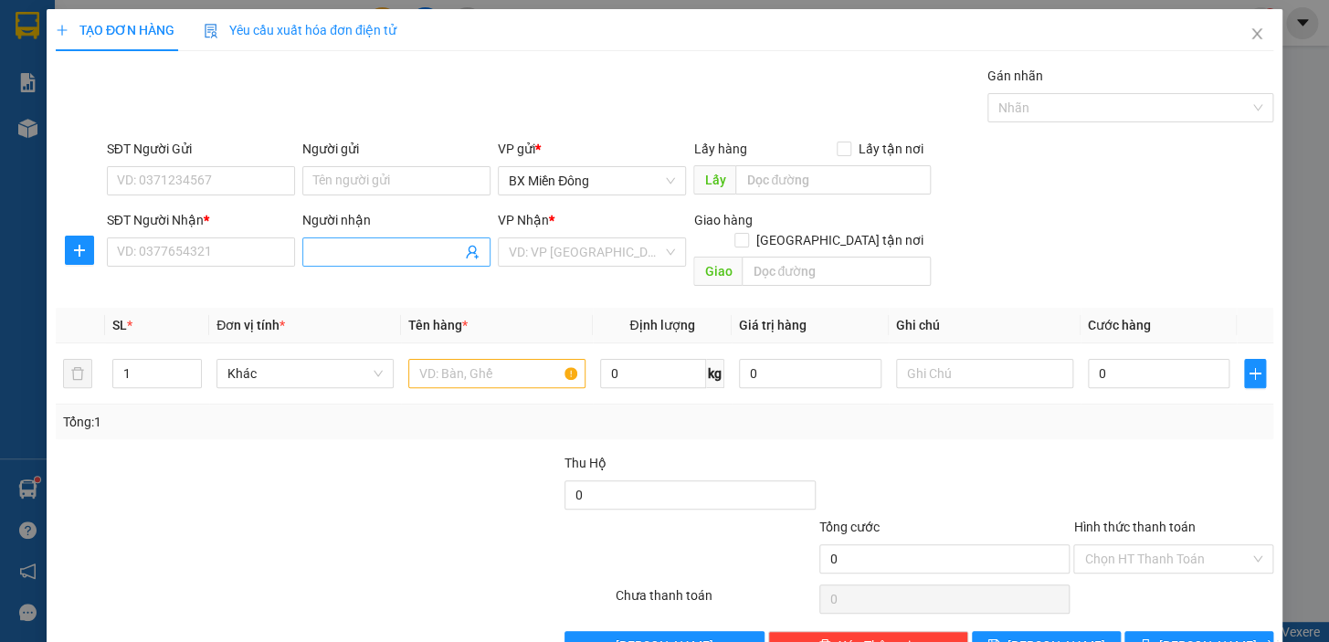
click at [357, 242] on input "Người nhận" at bounding box center [387, 252] width 148 height 20
click at [318, 256] on input "CĂN QUYỂN" at bounding box center [387, 252] width 148 height 20
click at [160, 264] on input "SĐT Người Nhận *" at bounding box center [201, 252] width 188 height 29
click at [154, 194] on input "SĐT Người Gửi" at bounding box center [201, 180] width 188 height 29
click at [161, 185] on input "036581885" at bounding box center [201, 180] width 188 height 29
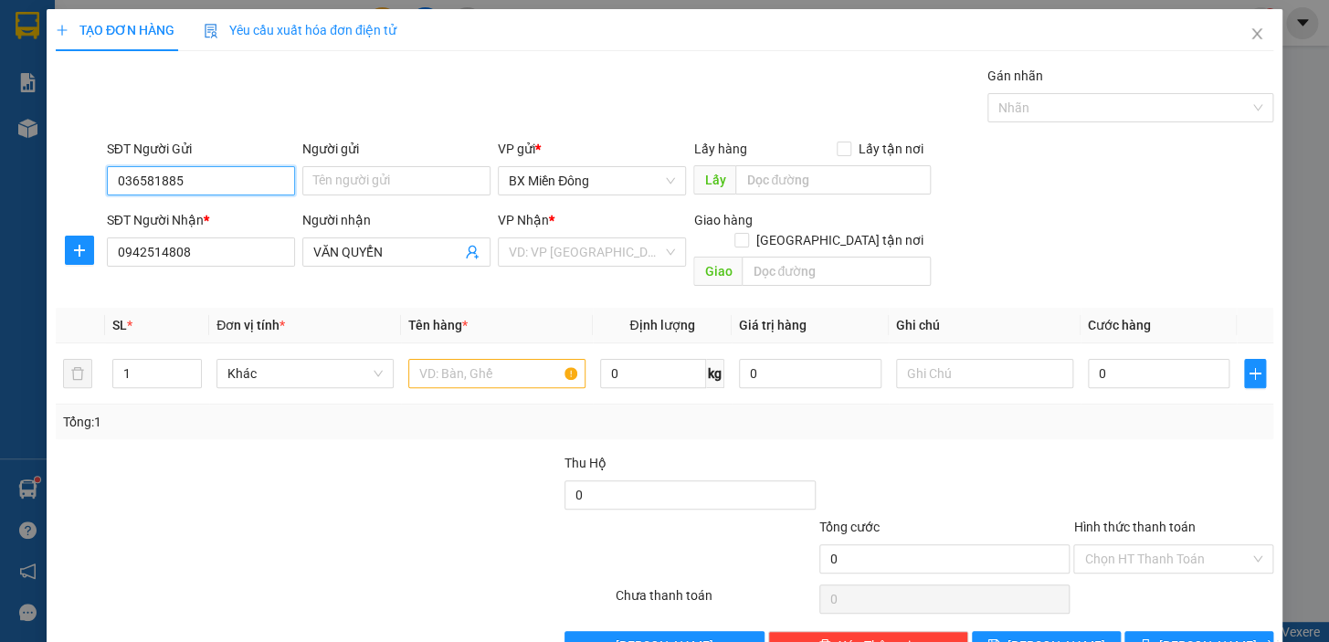
click at [149, 186] on input "036581885" at bounding box center [201, 180] width 188 height 29
click at [358, 180] on input "Người gửi" at bounding box center [396, 180] width 188 height 29
click at [602, 260] on input "search" at bounding box center [586, 251] width 154 height 27
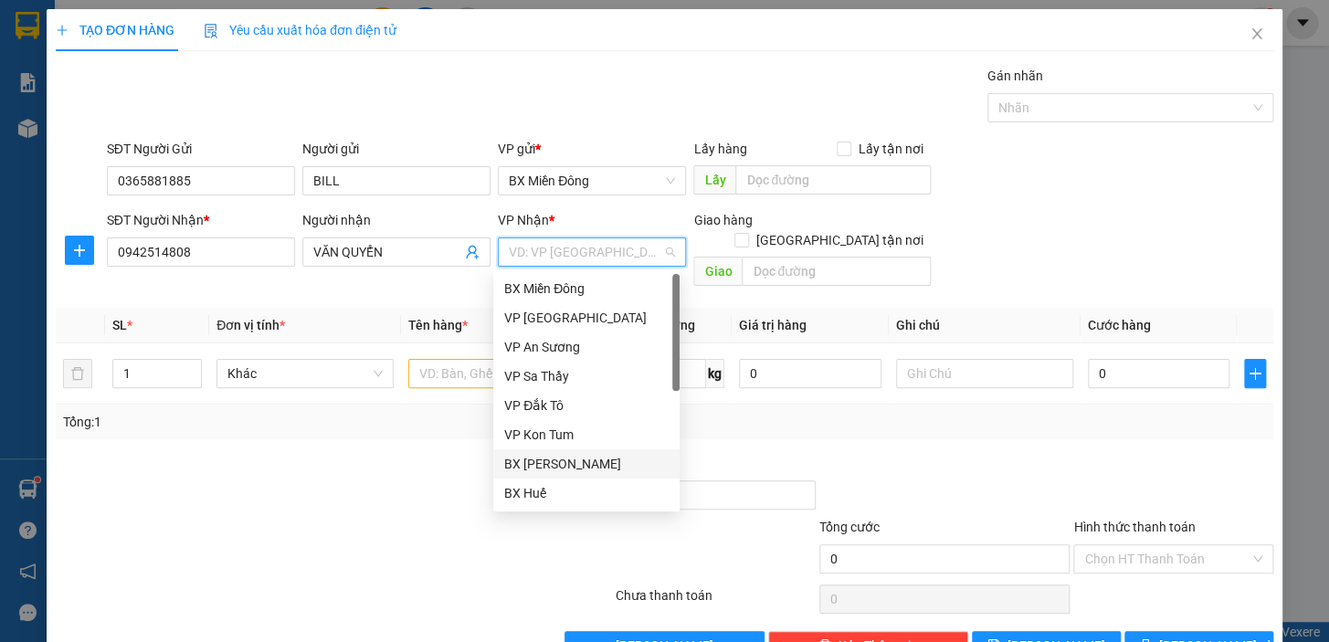
click at [608, 465] on div "BX [PERSON_NAME]" at bounding box center [586, 464] width 164 height 20
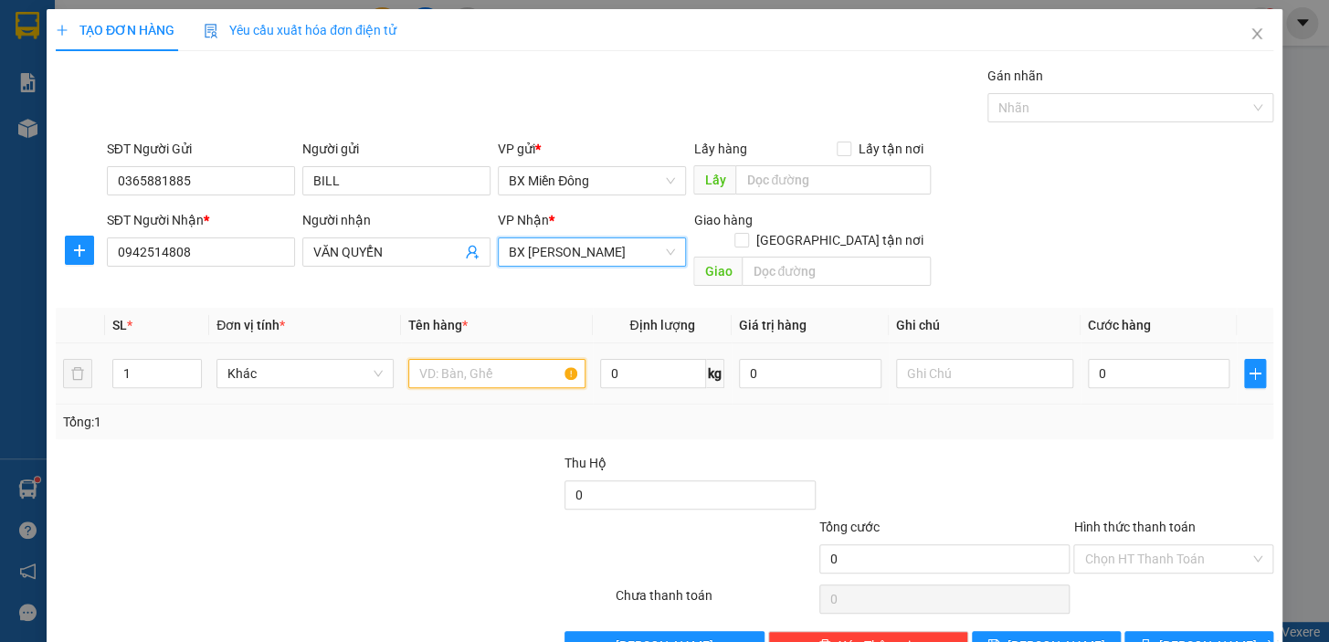
click at [450, 359] on input "text" at bounding box center [496, 373] width 177 height 29
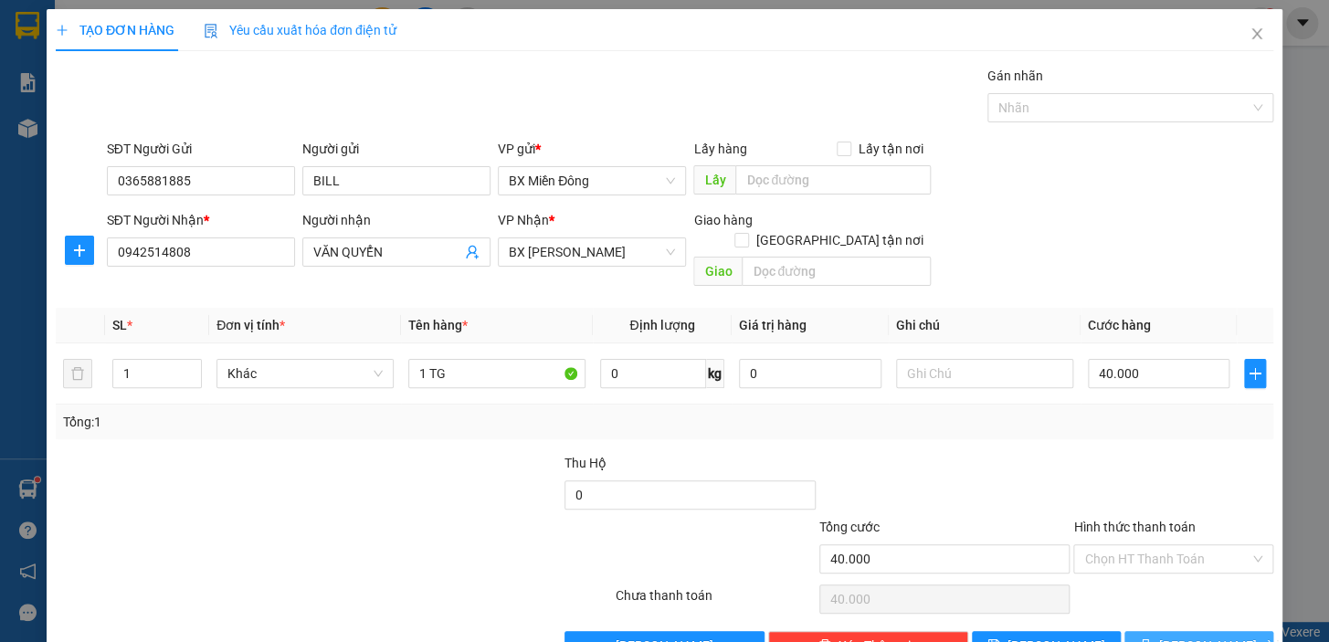
click at [1203, 636] on span "[PERSON_NAME] và In" at bounding box center [1224, 646] width 128 height 20
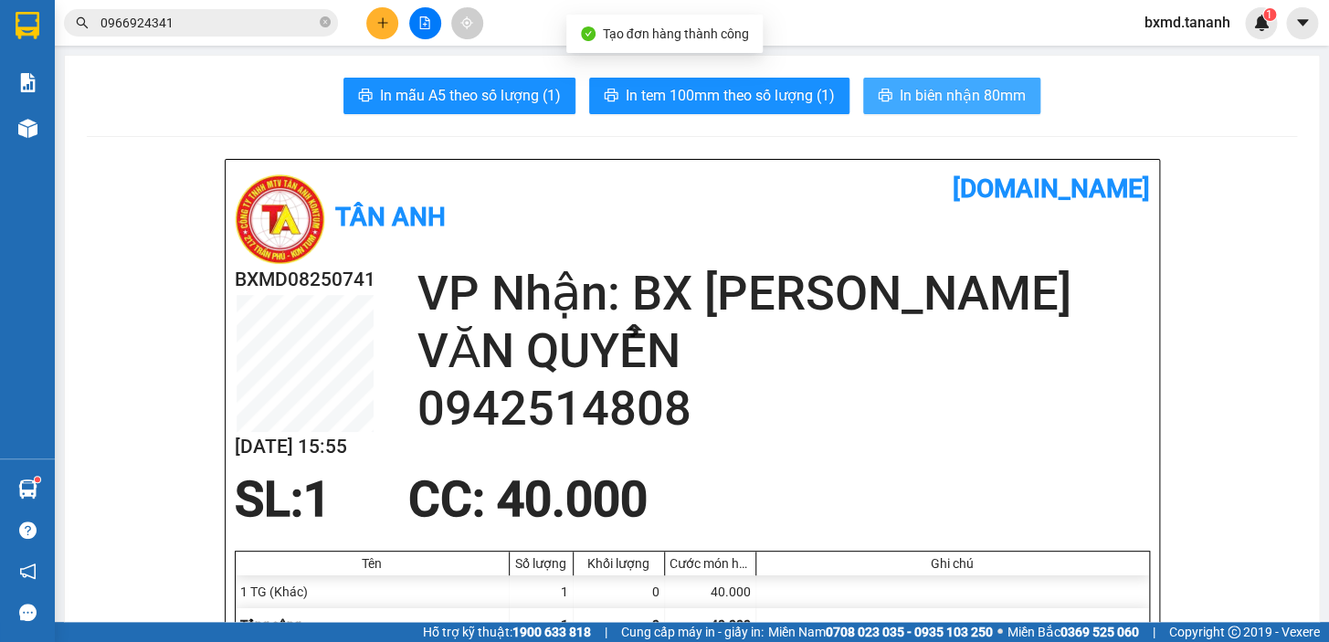
click at [965, 93] on span "In biên nhận 80mm" at bounding box center [963, 95] width 126 height 23
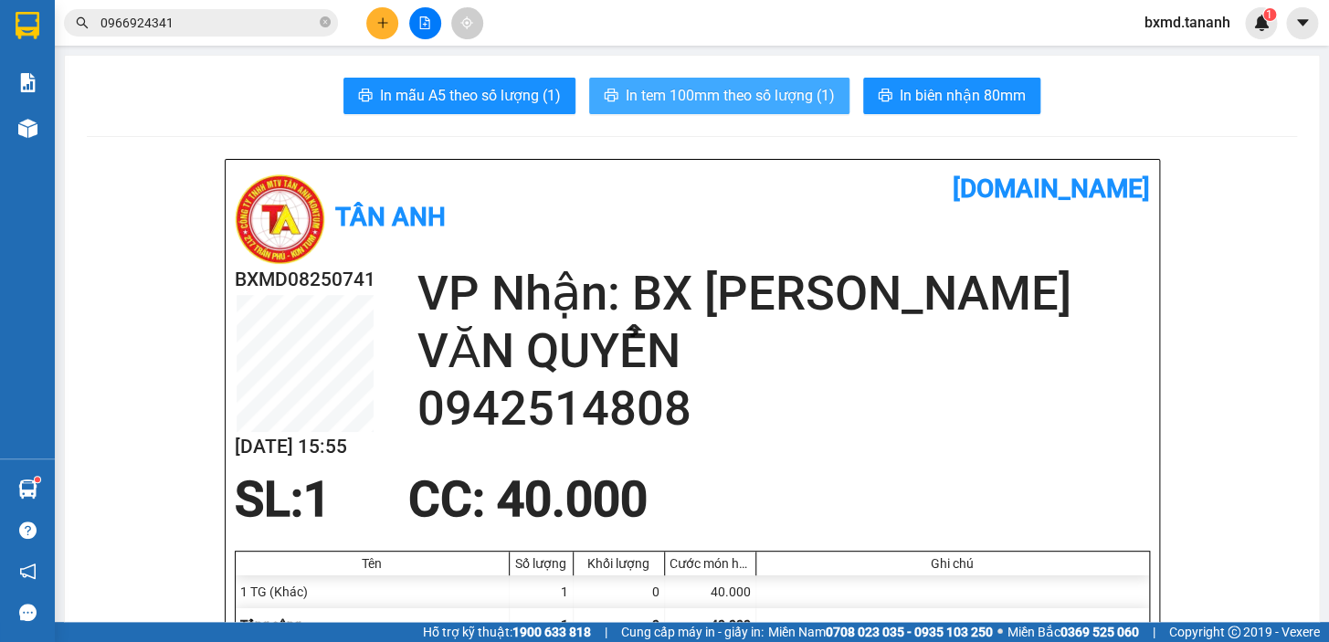
click at [799, 92] on span "In tem 100mm theo số lượng (1)" at bounding box center [730, 95] width 209 height 23
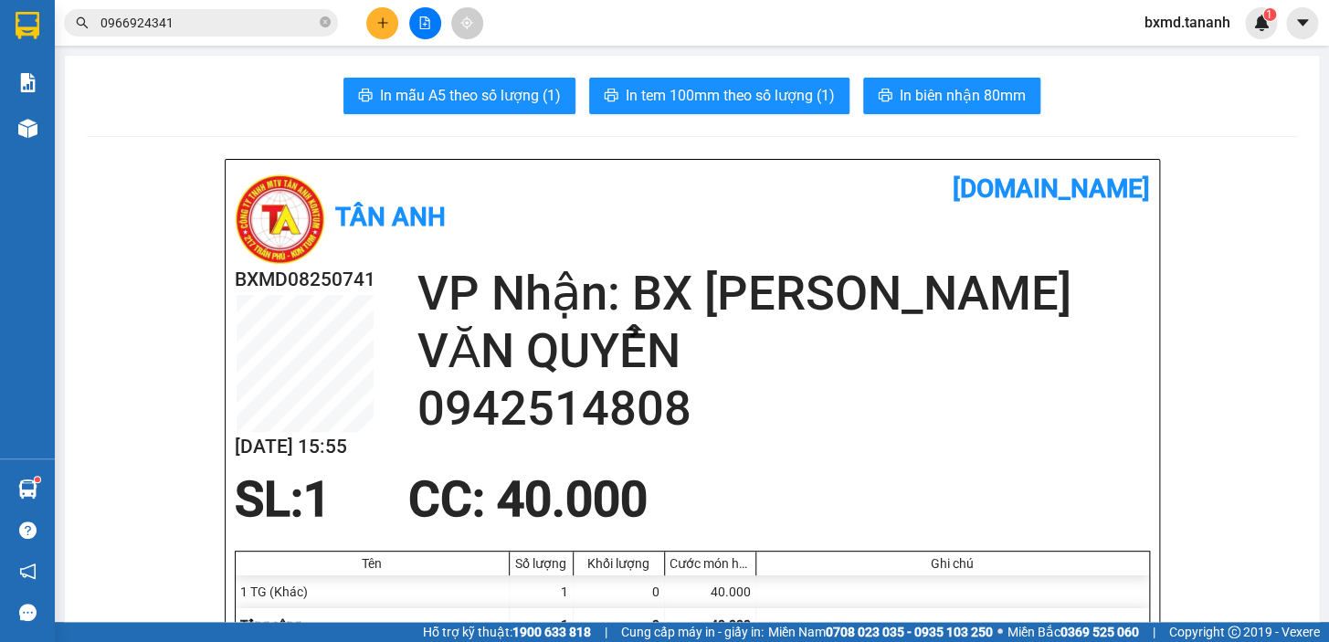
click at [394, 37] on div at bounding box center [424, 23] width 137 height 32
click at [392, 33] on button at bounding box center [382, 23] width 32 height 32
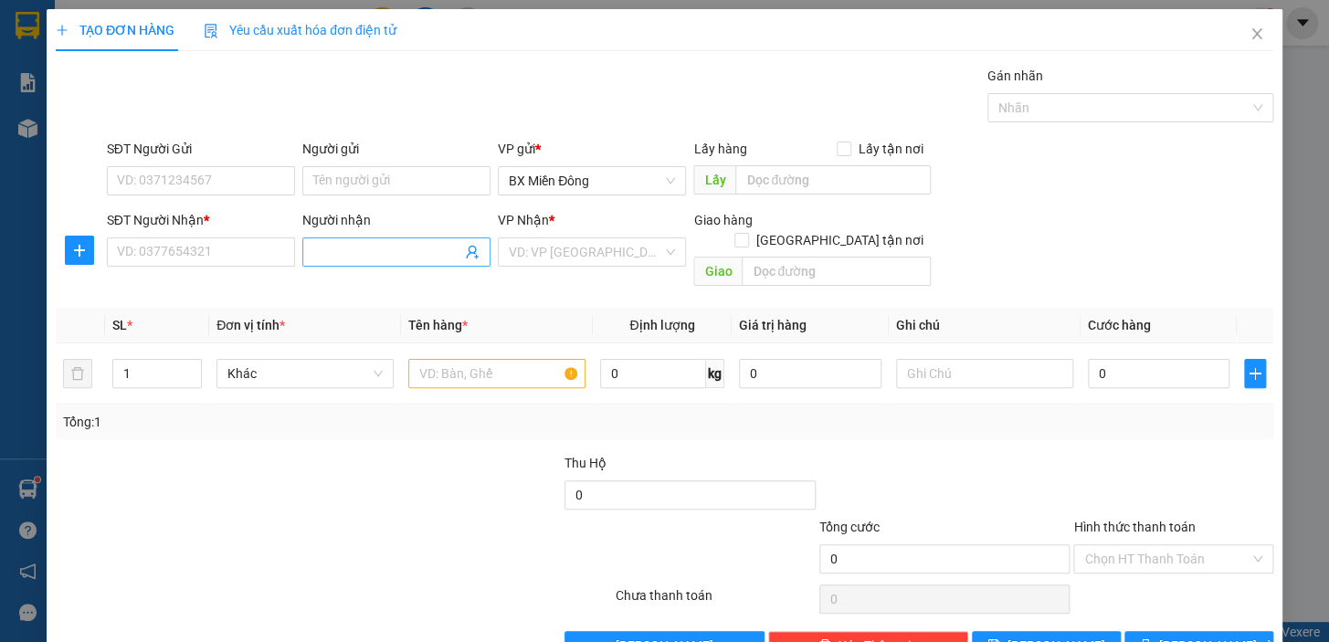
click at [408, 249] on input "Người nhận" at bounding box center [387, 252] width 148 height 20
click at [265, 259] on input "SĐT Người Nhận *" at bounding box center [201, 252] width 188 height 29
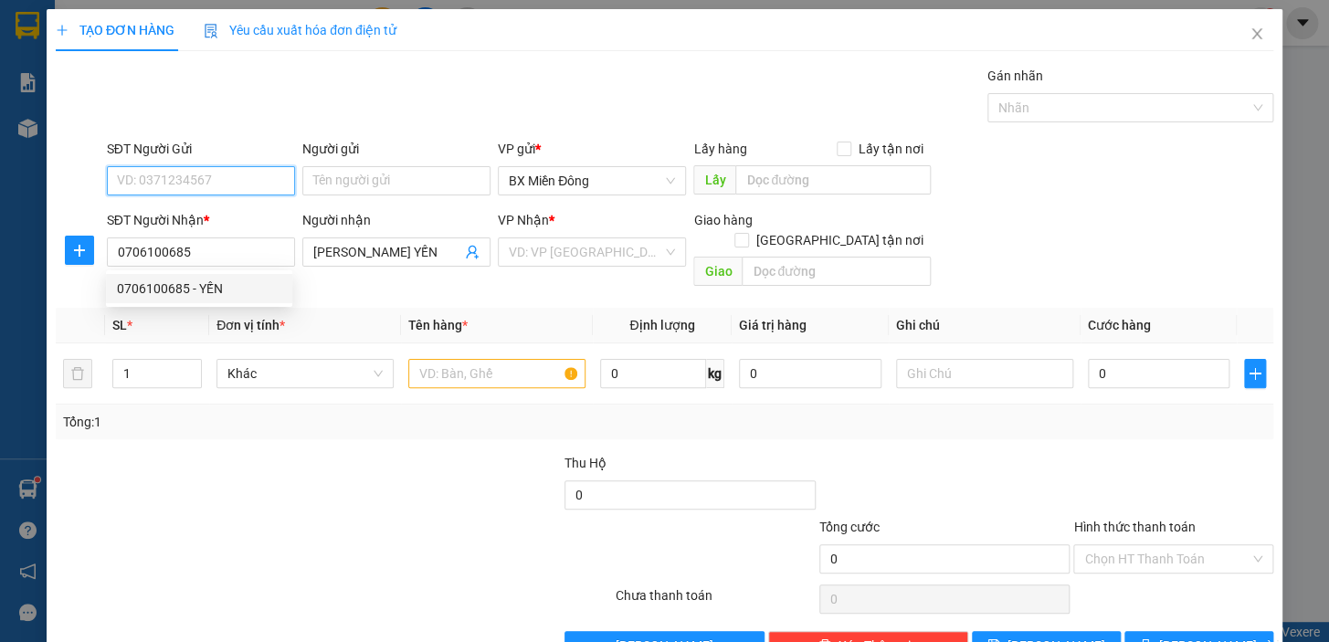
click at [246, 172] on input "SĐT Người Gửi" at bounding box center [201, 180] width 188 height 29
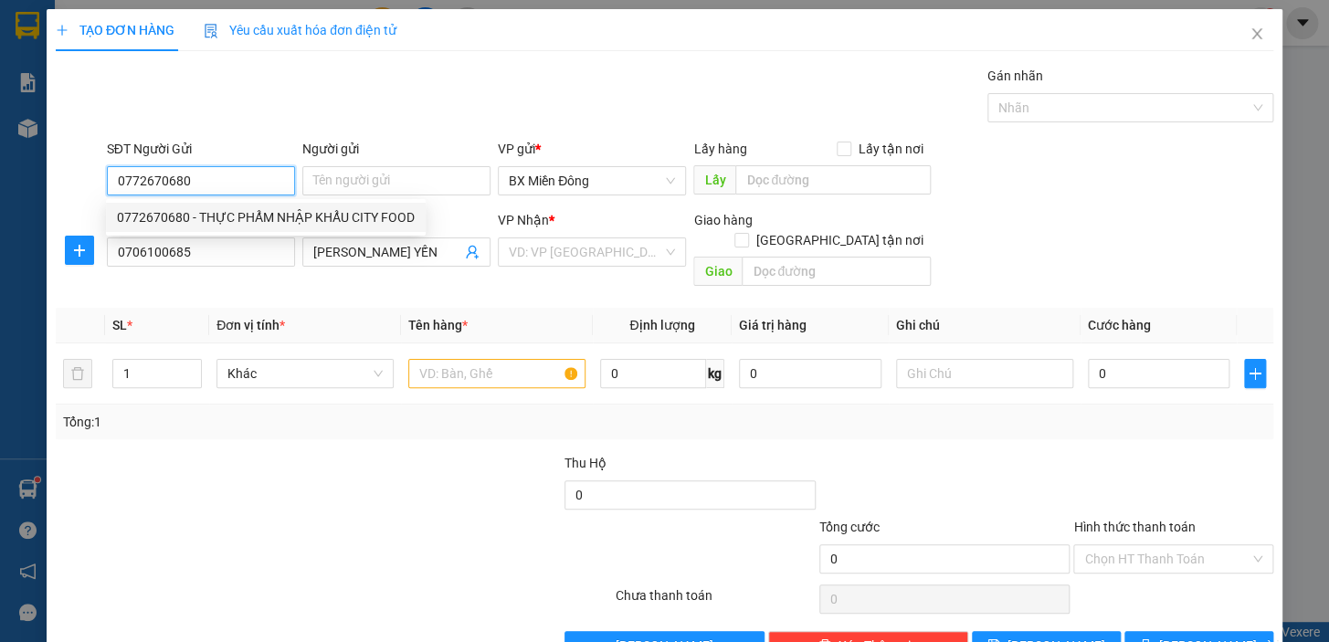
click at [318, 222] on div "0772670680 - THỰC PHẨM NHẬP KHẨU CITY FOOD" at bounding box center [266, 217] width 298 height 20
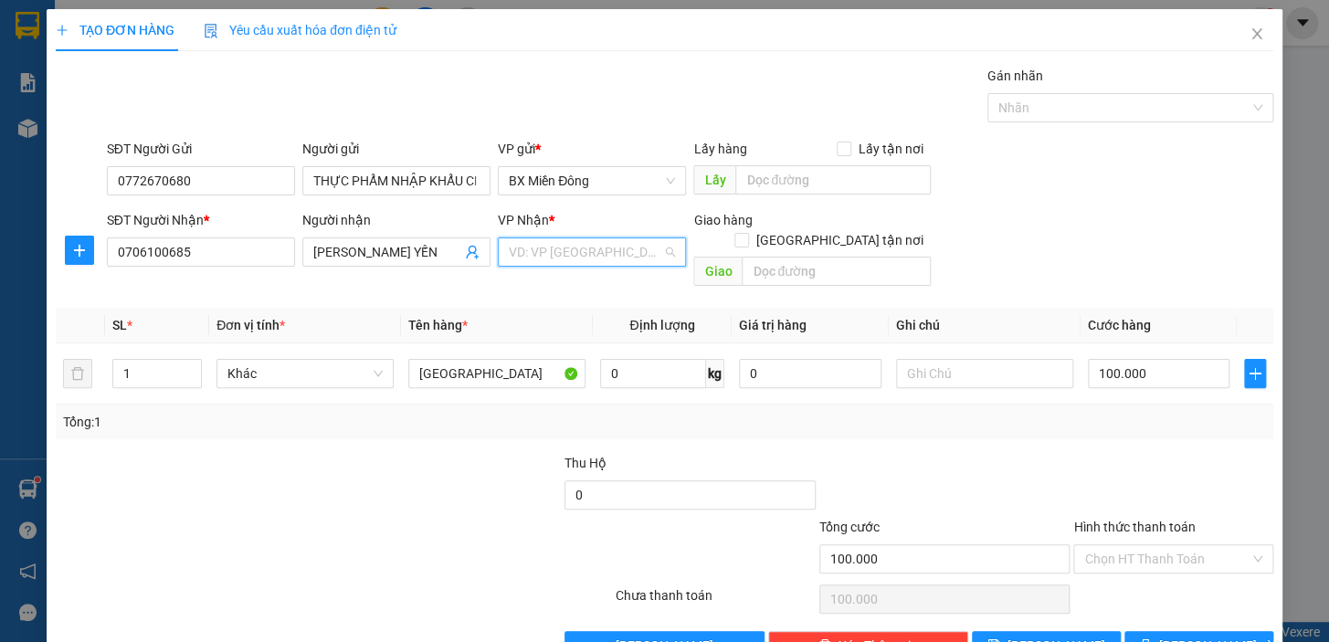
click at [638, 249] on input "search" at bounding box center [586, 251] width 154 height 27
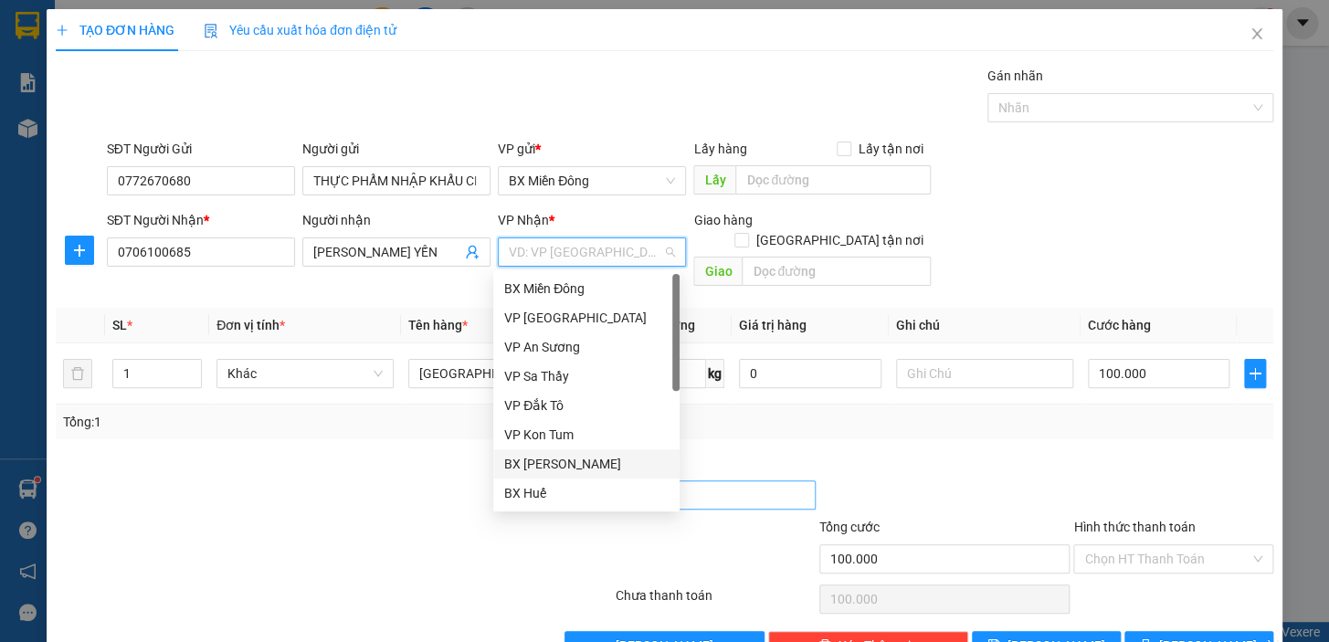
click at [586, 465] on div "BX [PERSON_NAME]" at bounding box center [586, 464] width 164 height 20
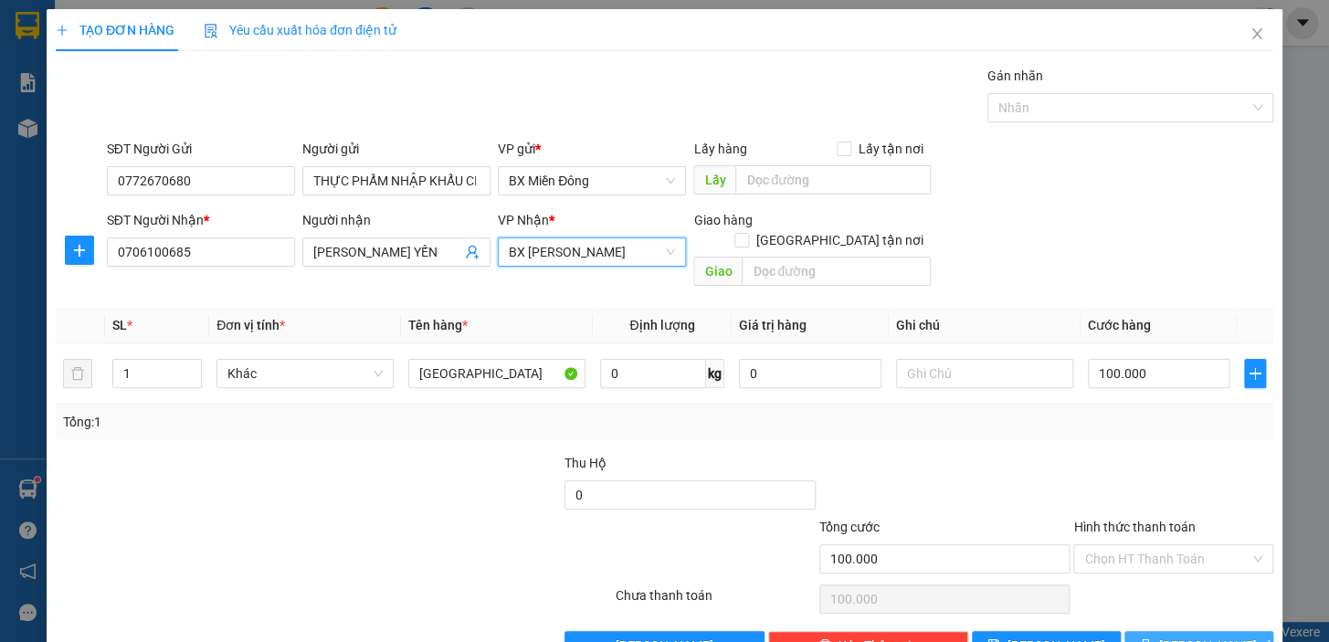
click at [1196, 636] on span "[PERSON_NAME] và In" at bounding box center [1224, 646] width 128 height 20
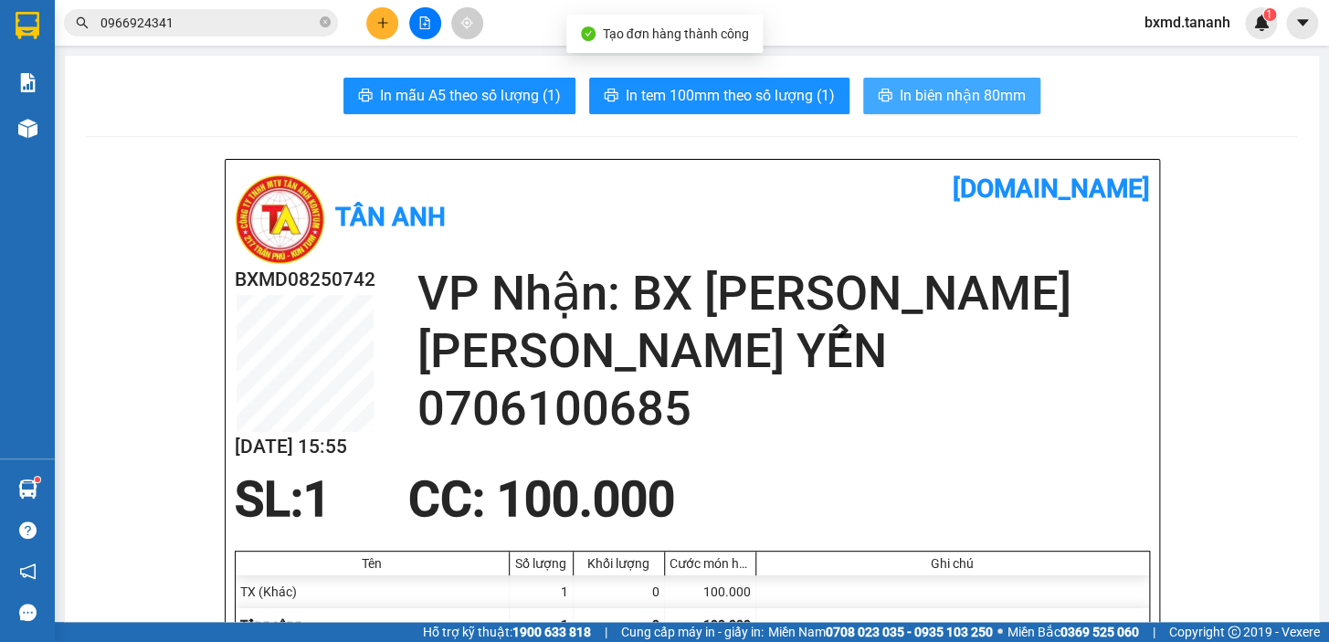
click at [958, 97] on span "In biên nhận 80mm" at bounding box center [963, 95] width 126 height 23
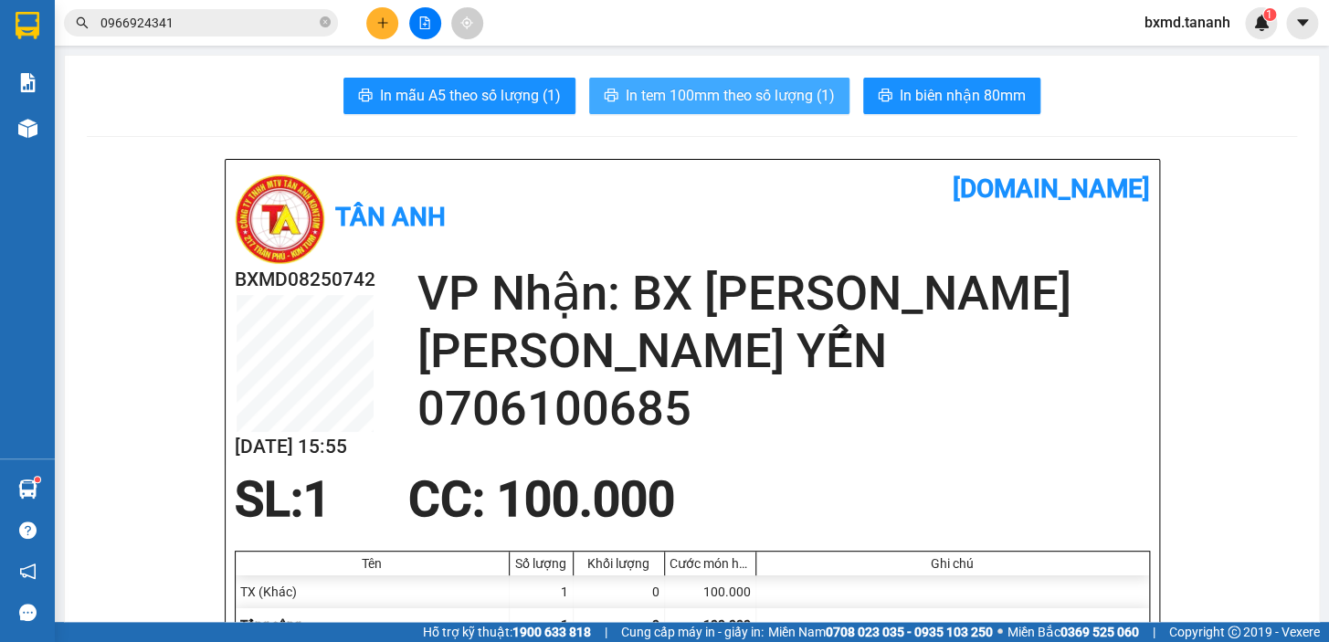
click at [690, 96] on span "In tem 100mm theo số lượng (1)" at bounding box center [730, 95] width 209 height 23
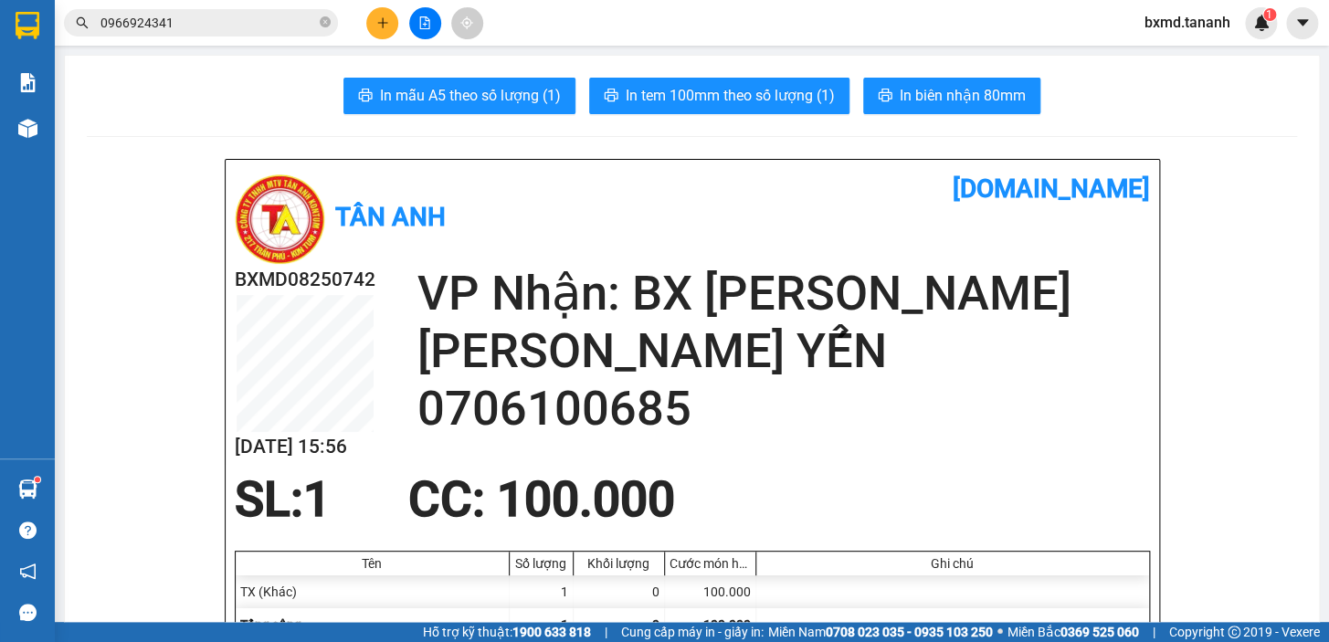
click at [377, 18] on icon "plus" at bounding box center [382, 22] width 13 height 13
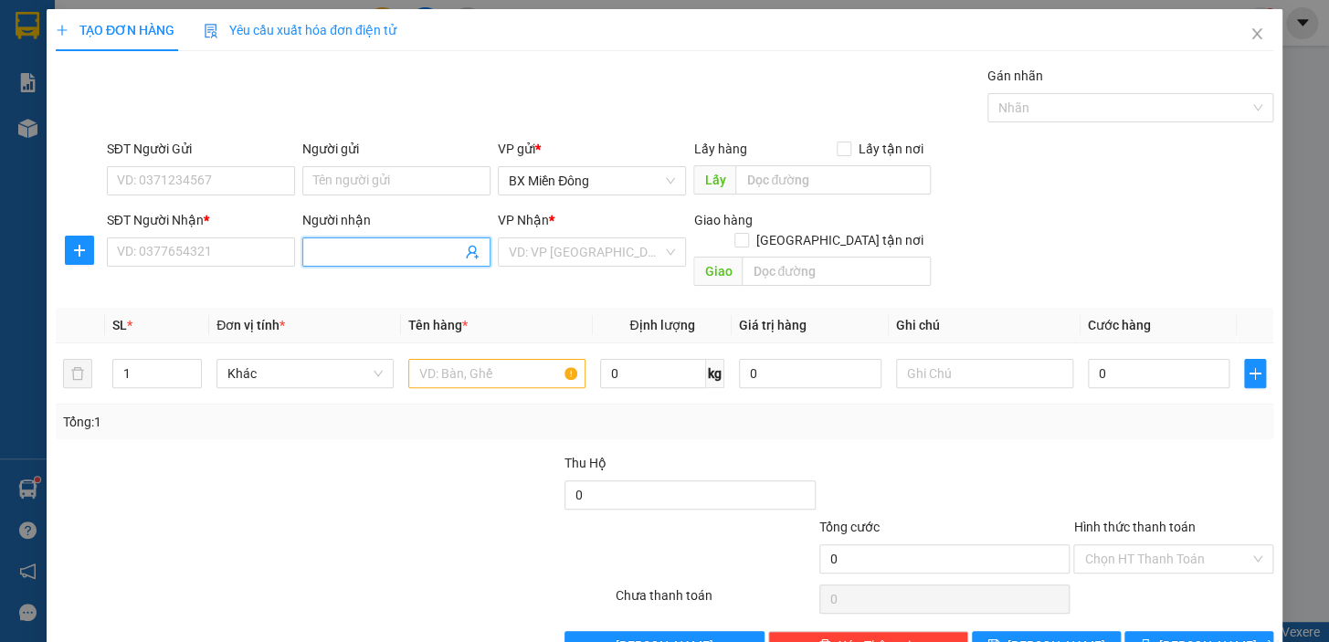
click at [347, 251] on input "Người nhận" at bounding box center [387, 252] width 148 height 20
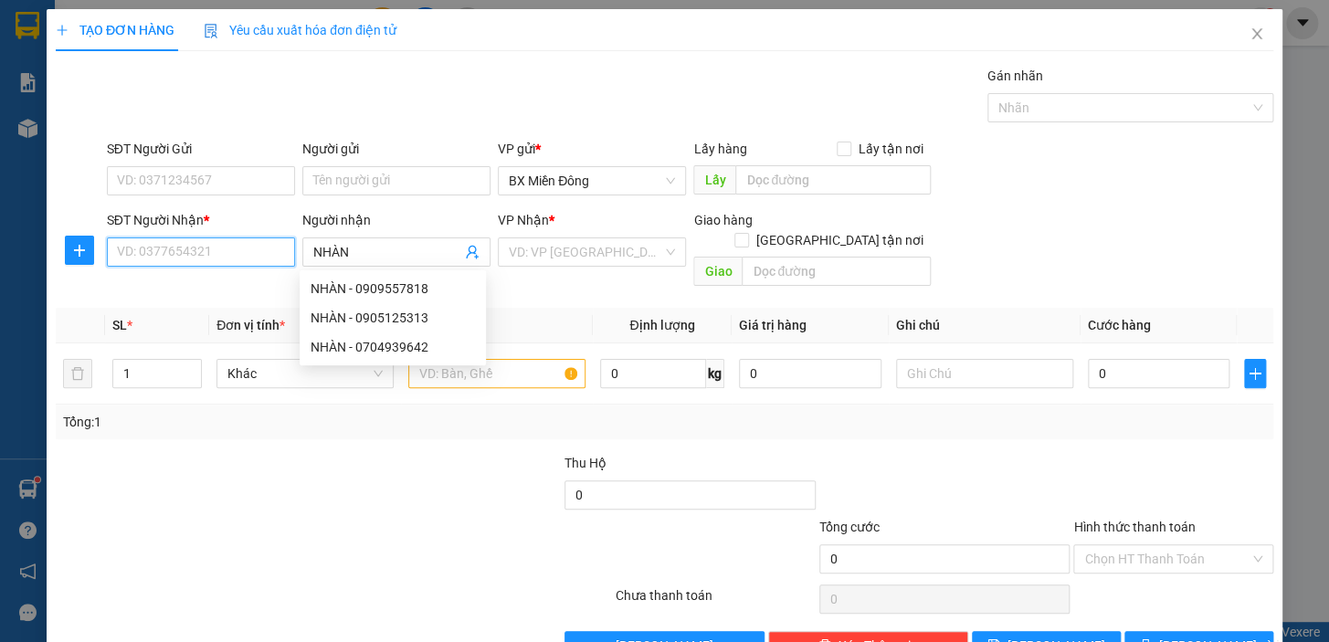
click at [238, 251] on input "SĐT Người Nhận *" at bounding box center [201, 252] width 188 height 29
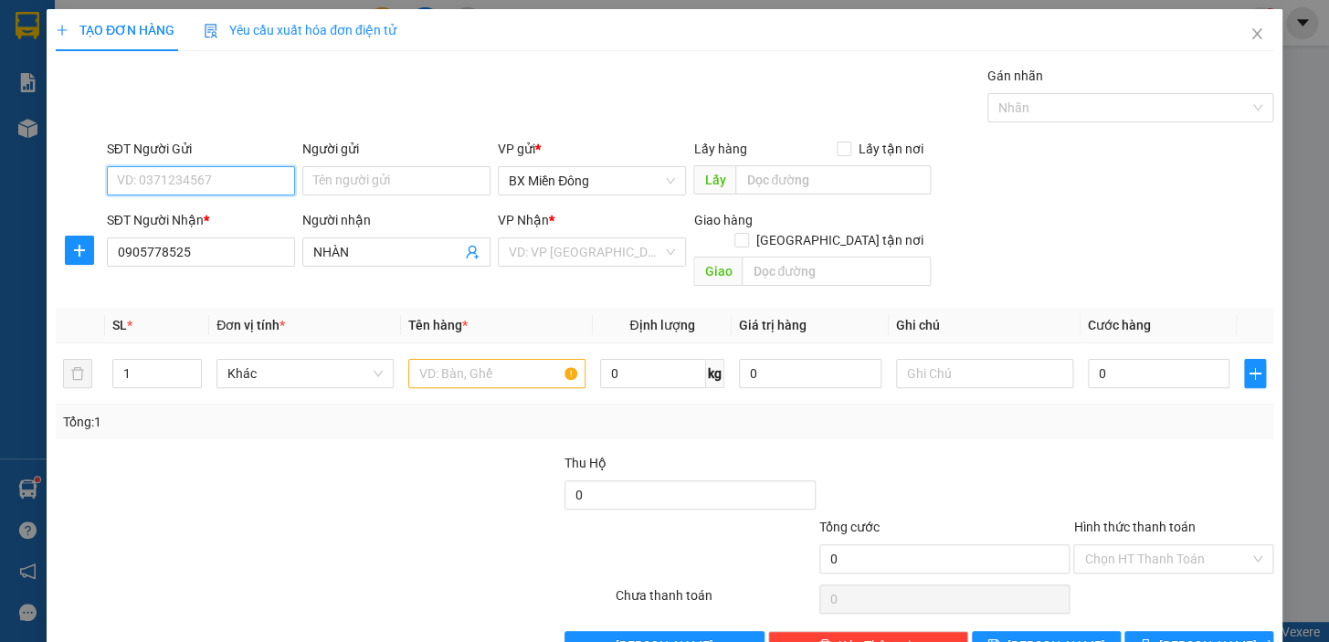
click at [197, 177] on input "SĐT Người Gửi" at bounding box center [201, 180] width 188 height 29
click at [329, 175] on input "Người gửi" at bounding box center [396, 180] width 188 height 29
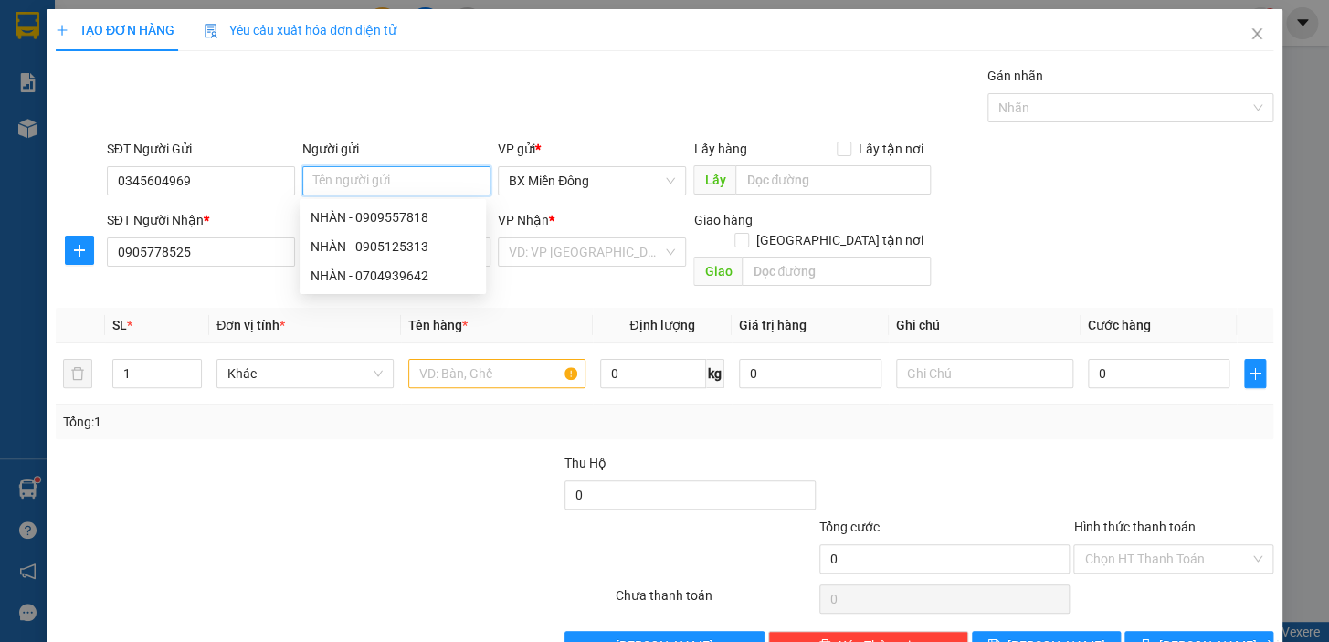
click at [375, 186] on input "Người gửi" at bounding box center [396, 180] width 188 height 29
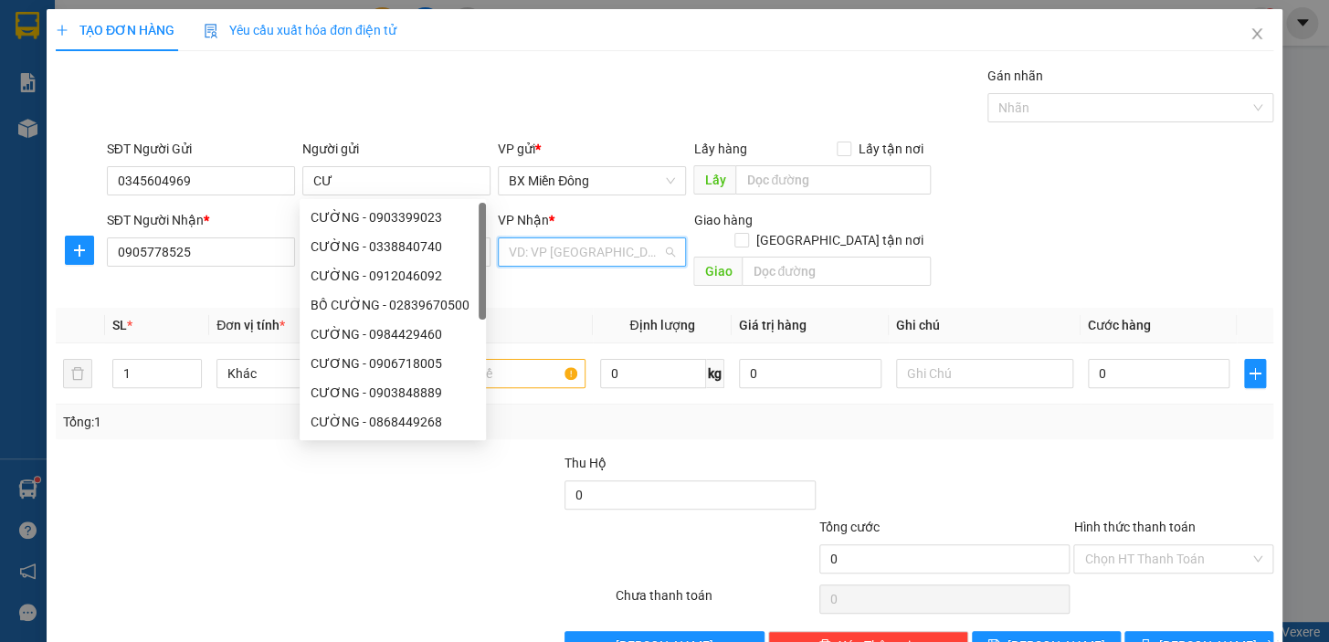
click at [568, 241] on input "search" at bounding box center [586, 251] width 154 height 27
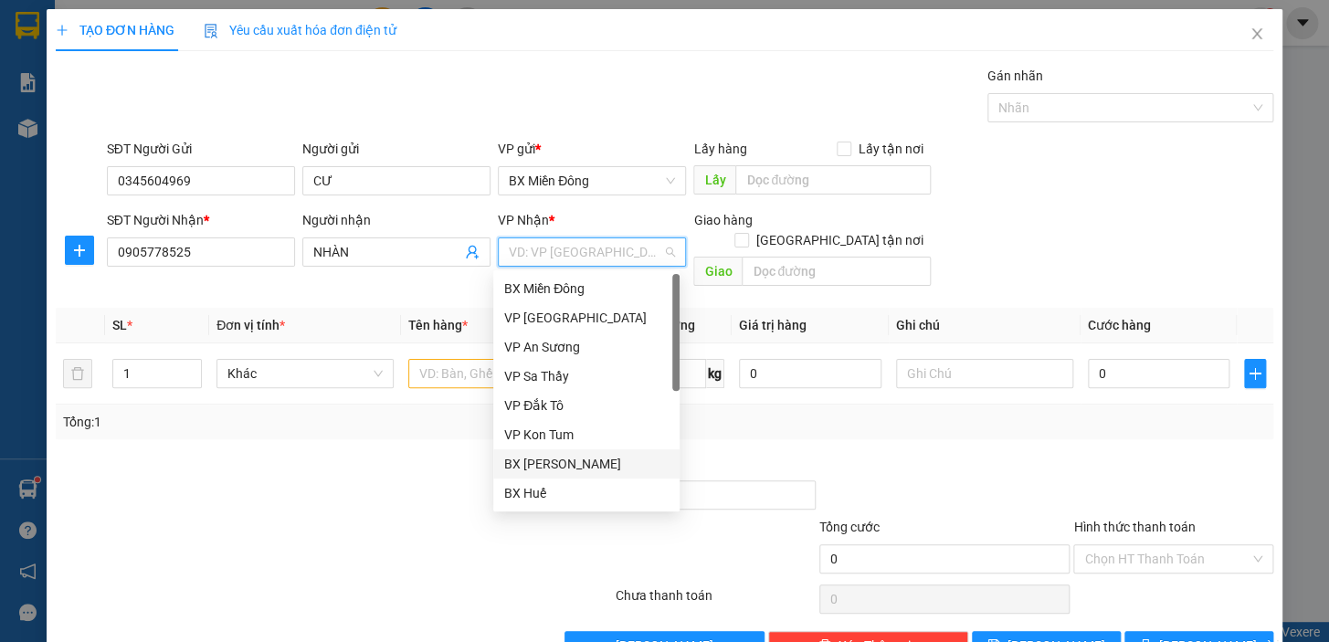
click at [603, 460] on div "BX [PERSON_NAME]" at bounding box center [586, 464] width 164 height 20
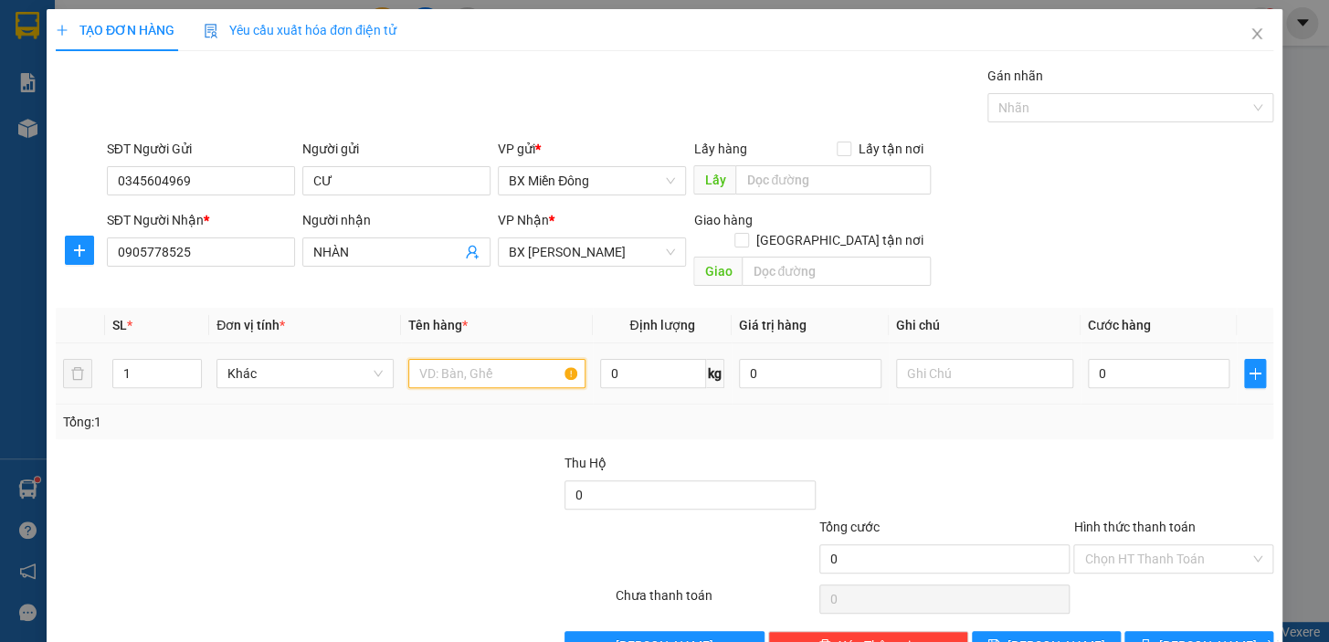
click at [493, 363] on input "text" at bounding box center [496, 373] width 177 height 29
click at [1138, 546] on input "Hình thức thanh toán" at bounding box center [1167, 559] width 165 height 27
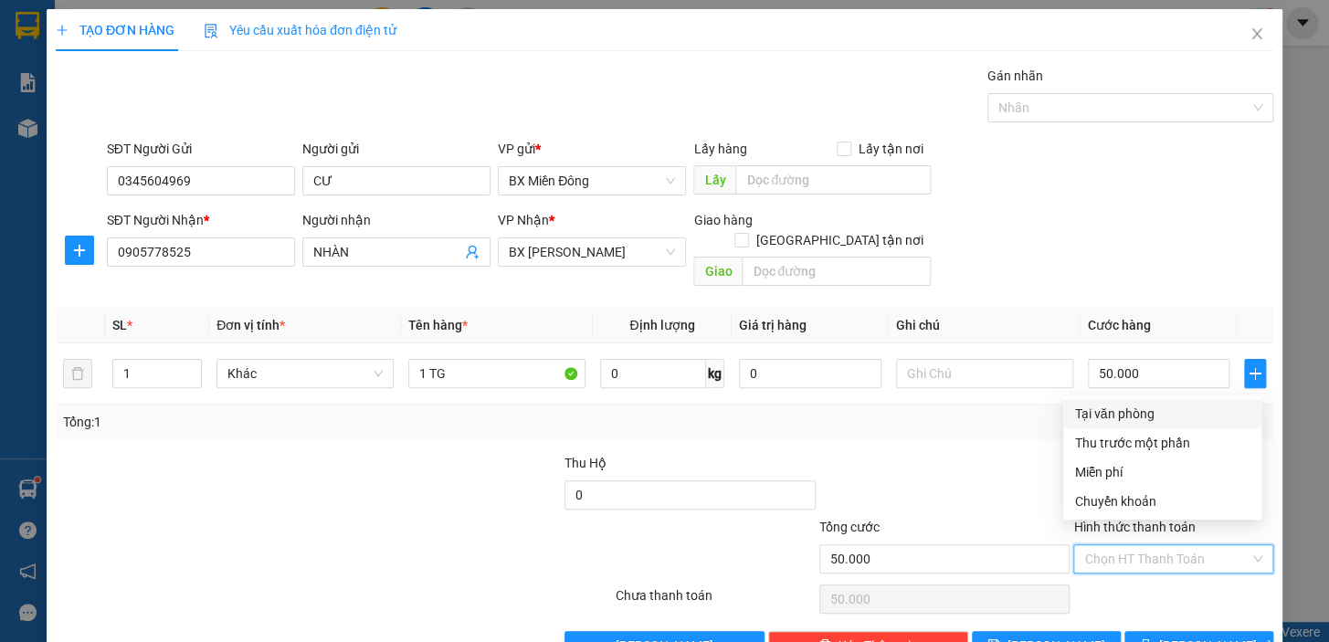
click at [1139, 421] on div "Tại văn phòng" at bounding box center [1163, 414] width 176 height 20
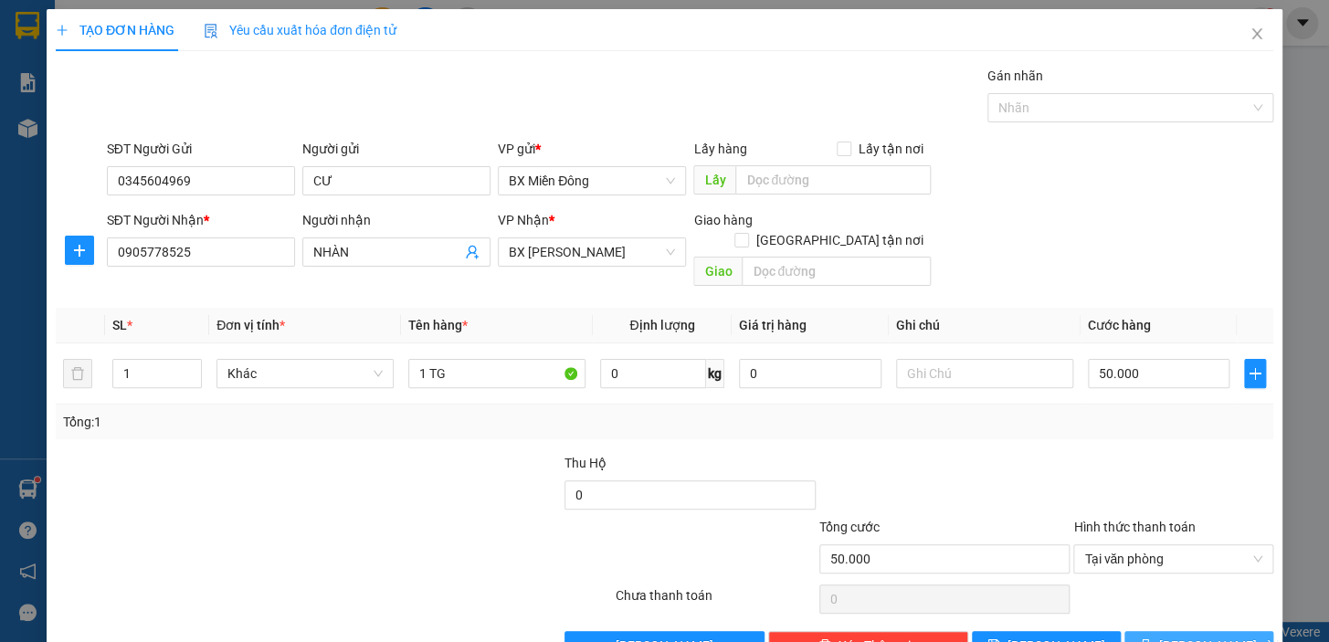
click at [1208, 636] on span "[PERSON_NAME] và In" at bounding box center [1224, 646] width 128 height 20
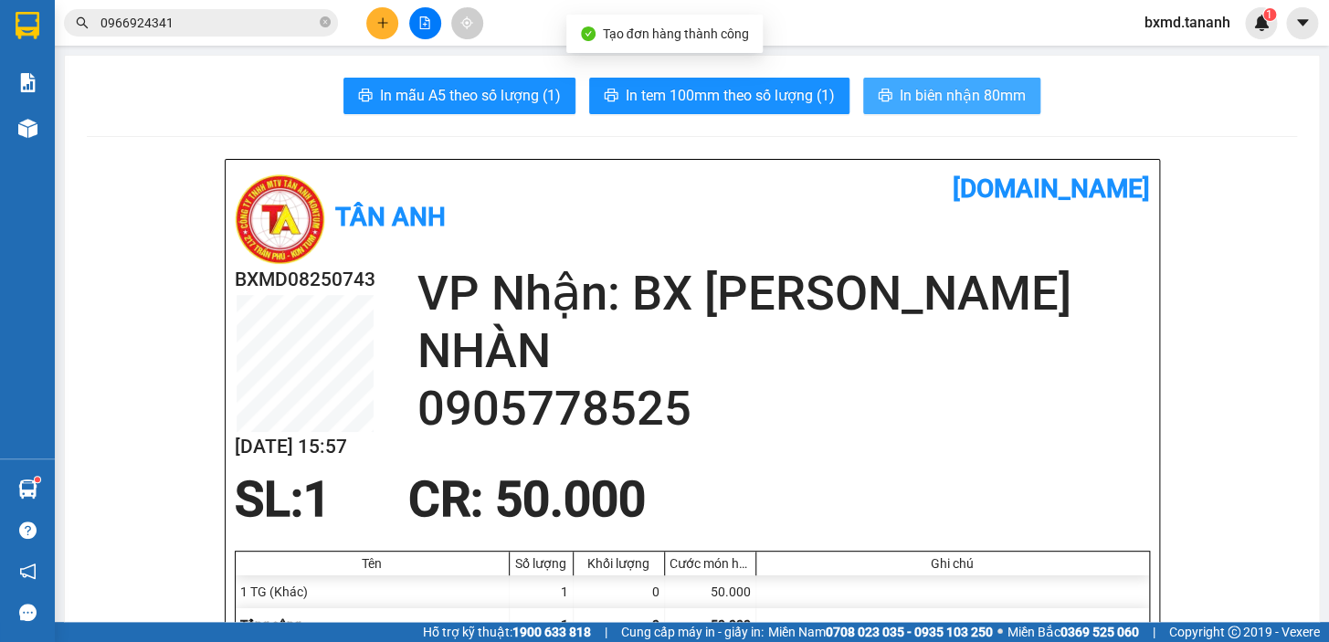
click at [924, 110] on button "In biên nhận 80mm" at bounding box center [951, 96] width 177 height 37
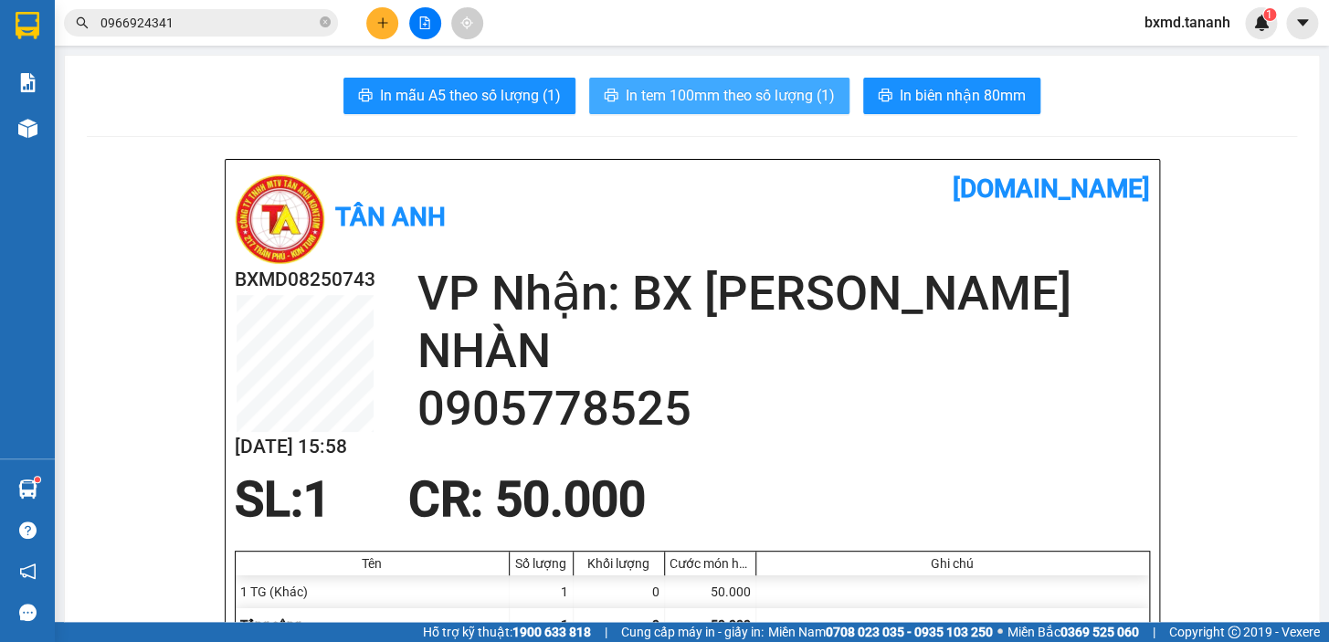
click at [785, 94] on span "In tem 100mm theo số lượng (1)" at bounding box center [730, 95] width 209 height 23
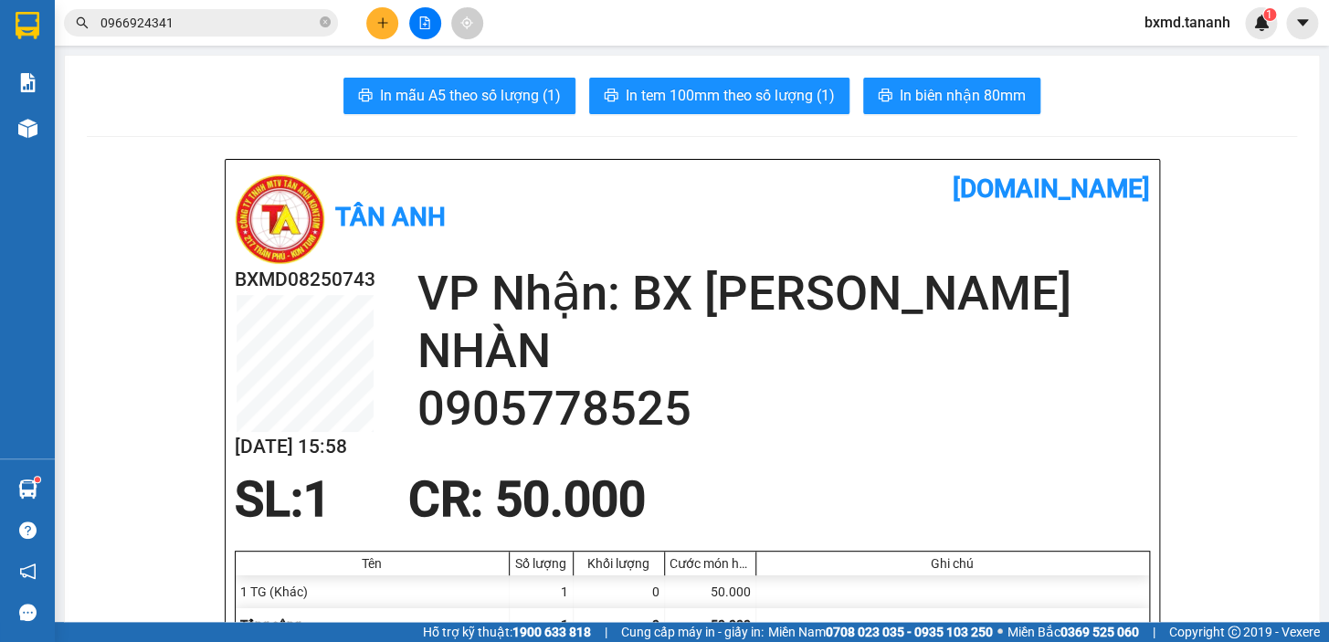
click at [397, 17] on button at bounding box center [382, 23] width 32 height 32
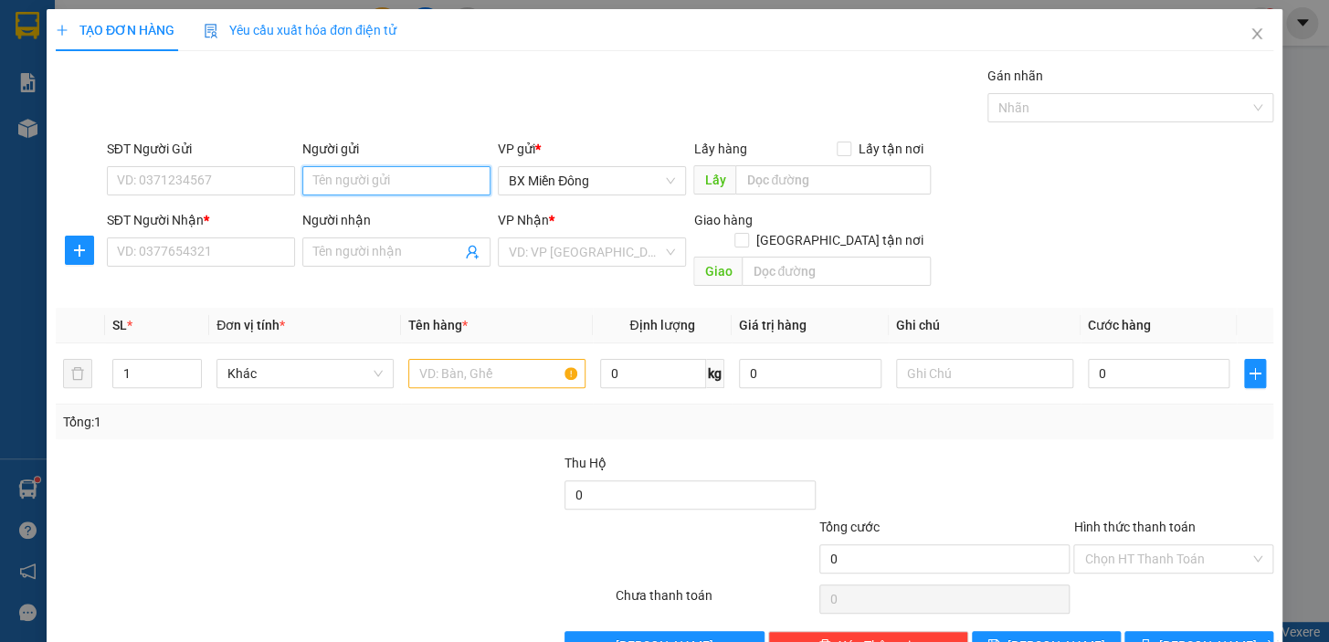
click at [326, 175] on input "Người gửi" at bounding box center [396, 180] width 188 height 29
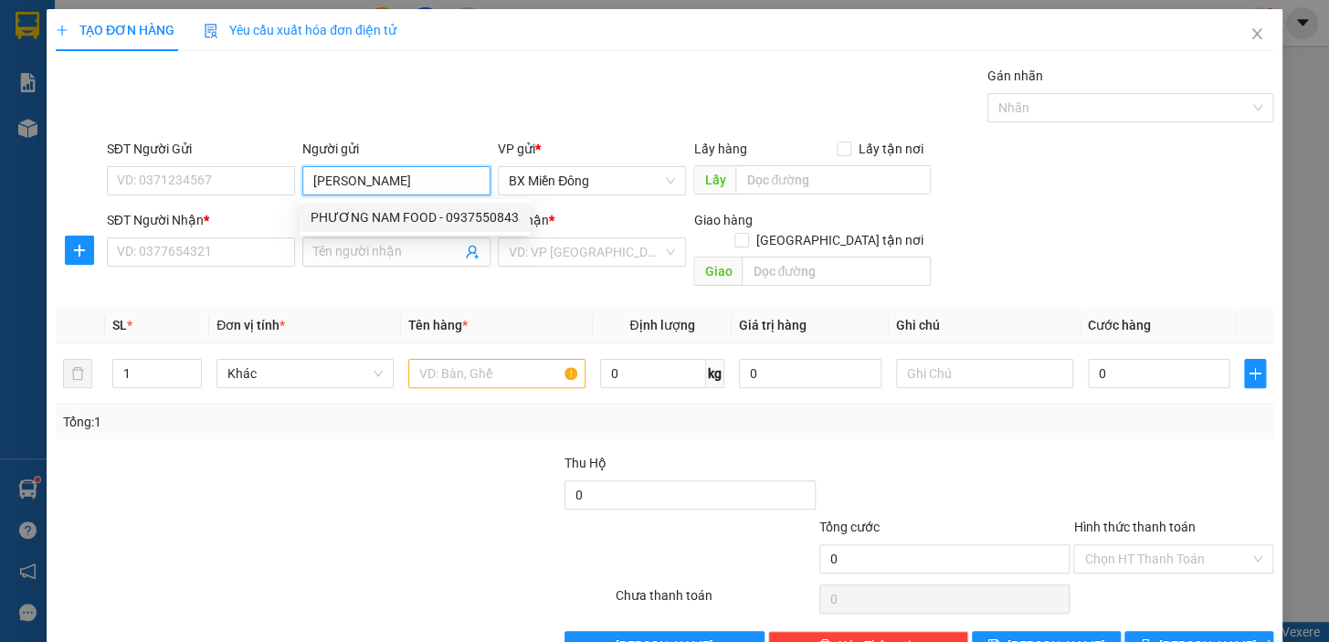
click at [439, 217] on div "PHƯƠNG NAM FOOD - 0937550843" at bounding box center [415, 217] width 208 height 20
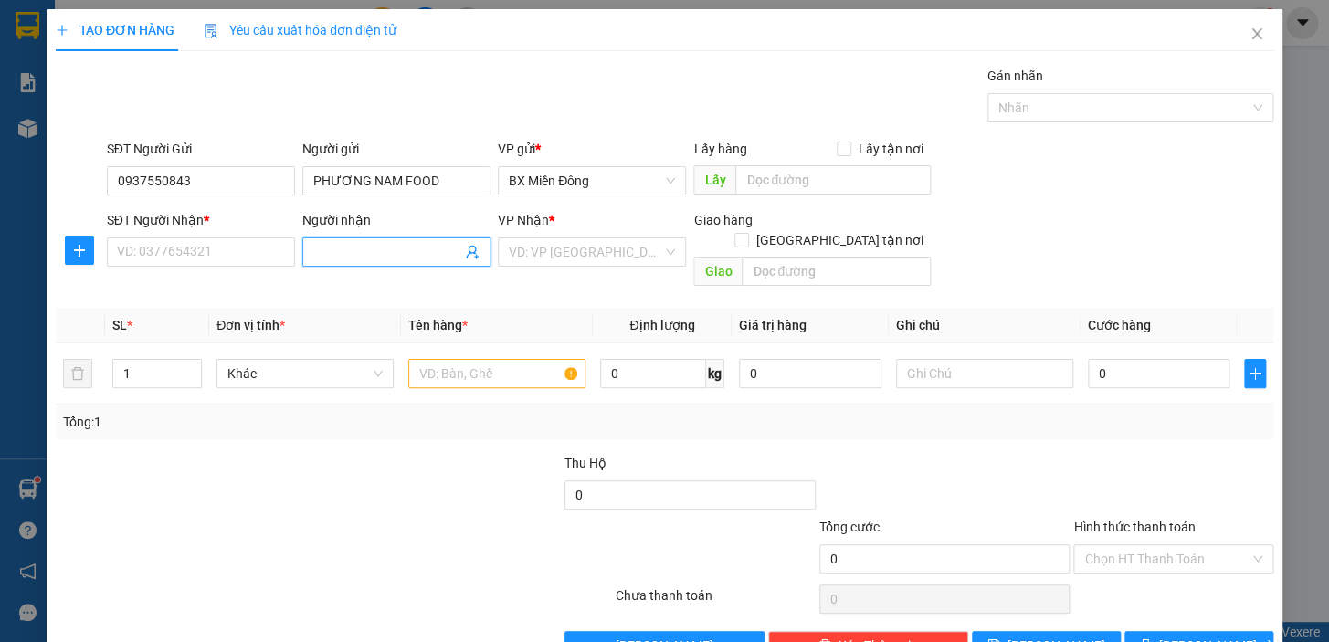
click at [375, 248] on input "Người nhận" at bounding box center [387, 252] width 148 height 20
click at [354, 285] on div "THẢO HIỀN - 0906657600" at bounding box center [393, 289] width 164 height 20
click at [633, 261] on input "search" at bounding box center [586, 251] width 154 height 27
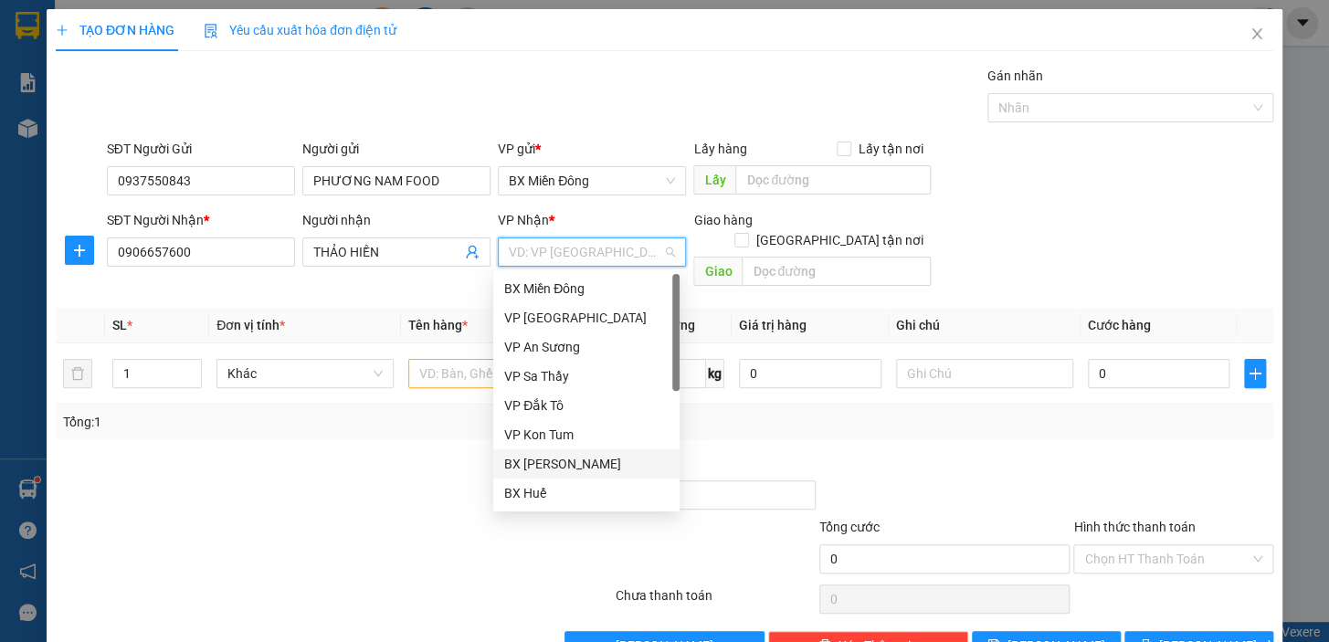
click at [617, 469] on div "BX [PERSON_NAME]" at bounding box center [586, 464] width 164 height 20
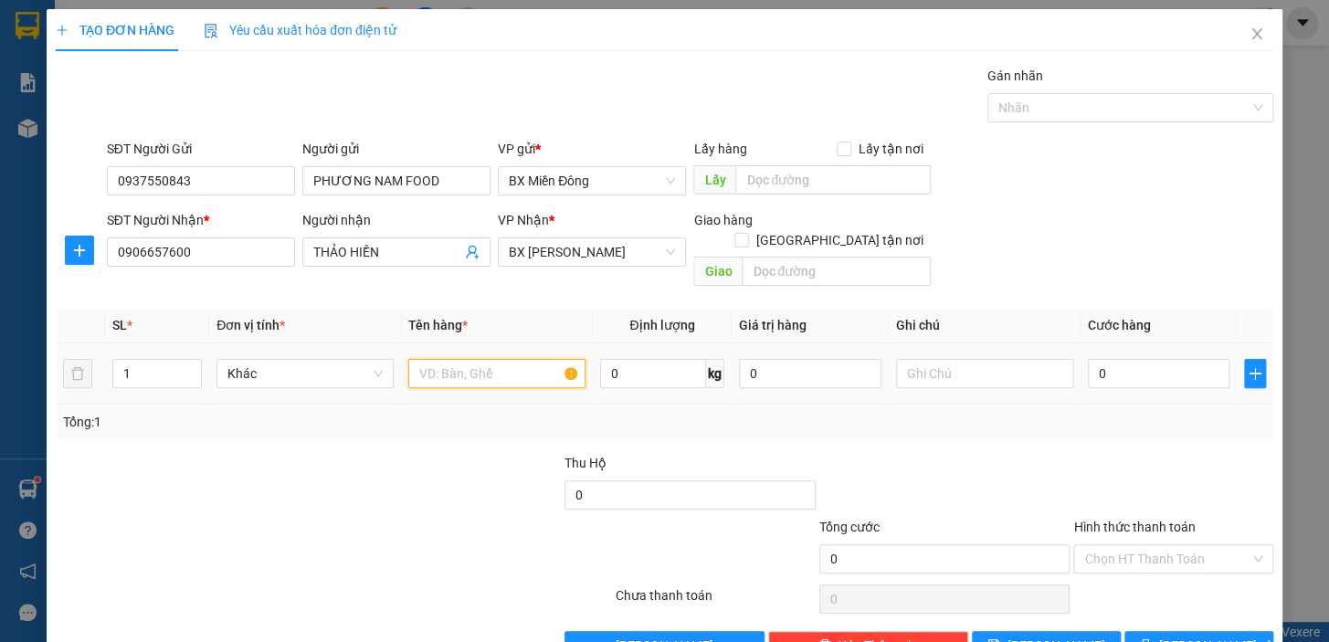
click at [449, 361] on input "text" at bounding box center [496, 373] width 177 height 29
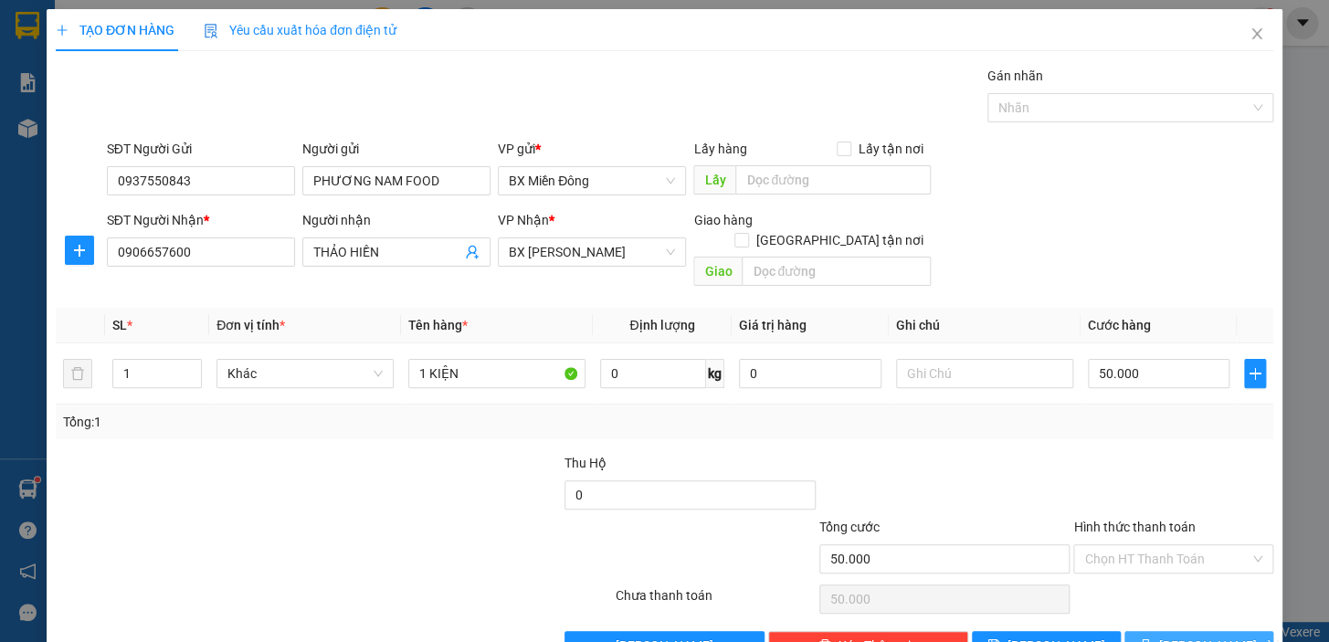
click at [1228, 631] on button "[PERSON_NAME] và In" at bounding box center [1199, 645] width 149 height 29
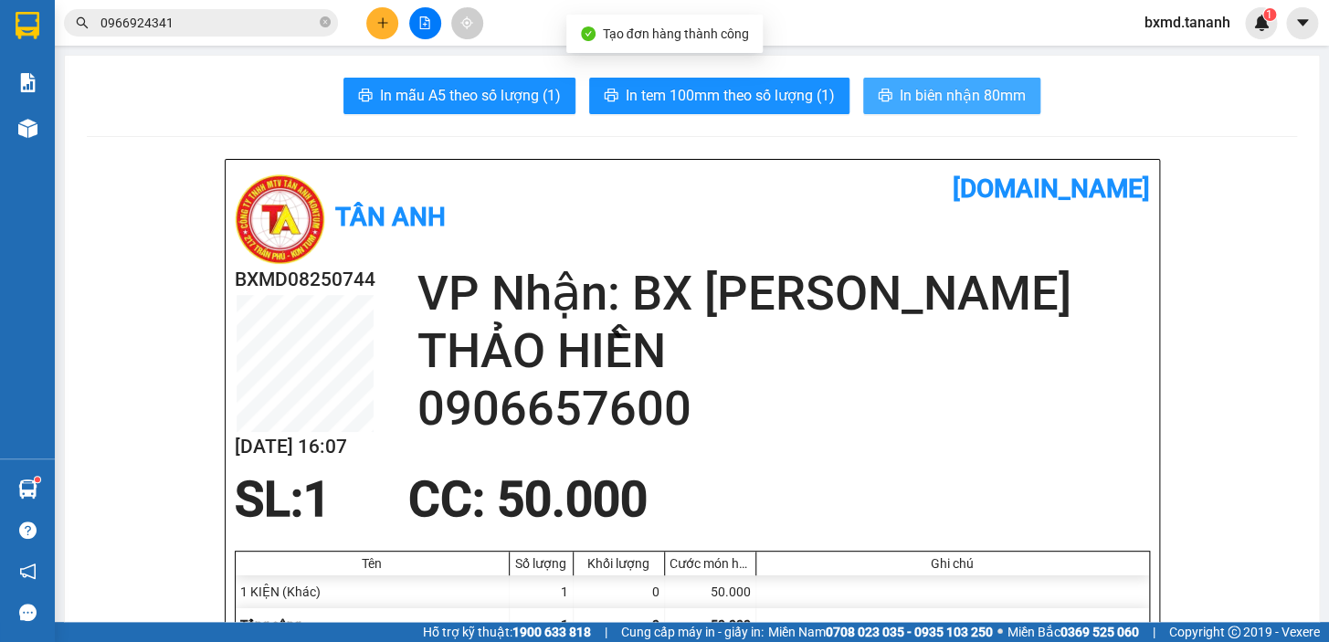
click at [991, 102] on span "In biên nhận 80mm" at bounding box center [963, 95] width 126 height 23
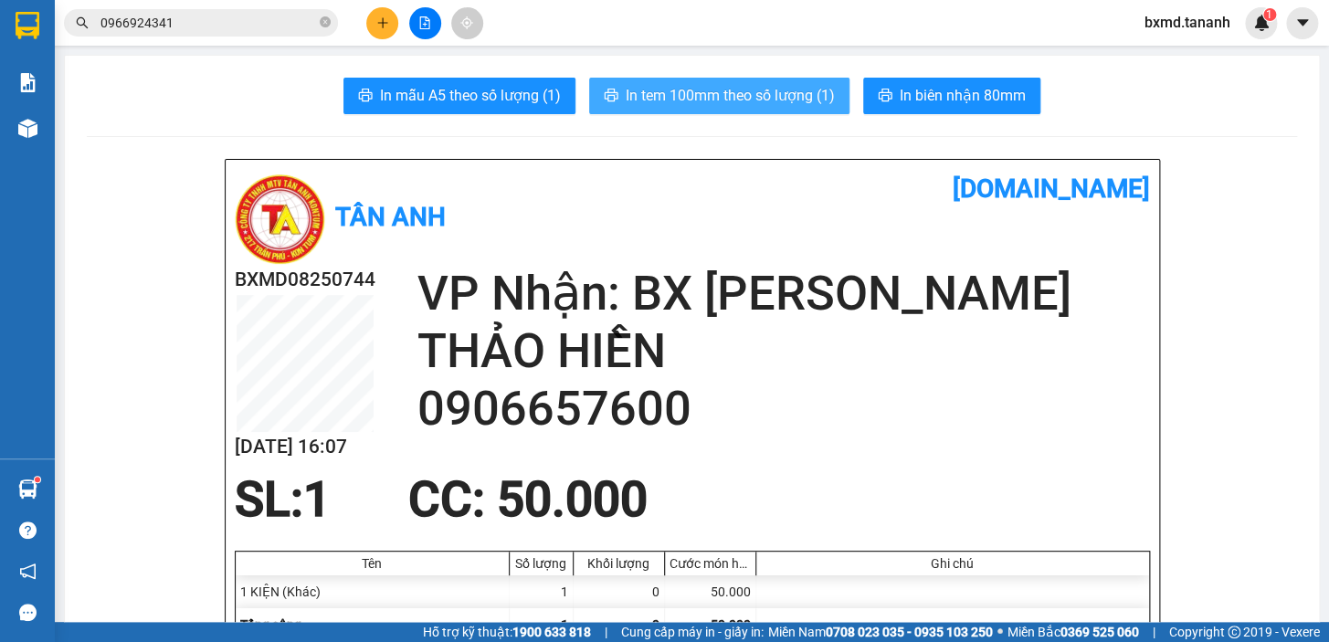
click at [685, 88] on span "In tem 100mm theo số lượng (1)" at bounding box center [730, 95] width 209 height 23
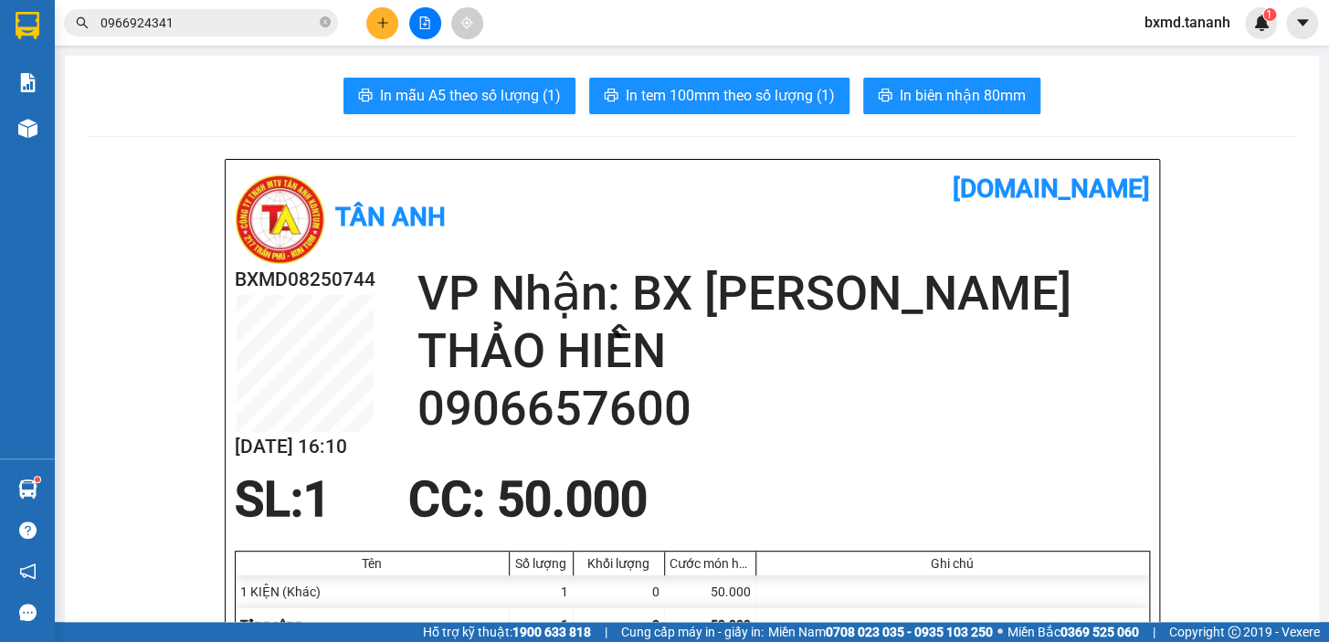
click at [385, 10] on button at bounding box center [382, 23] width 32 height 32
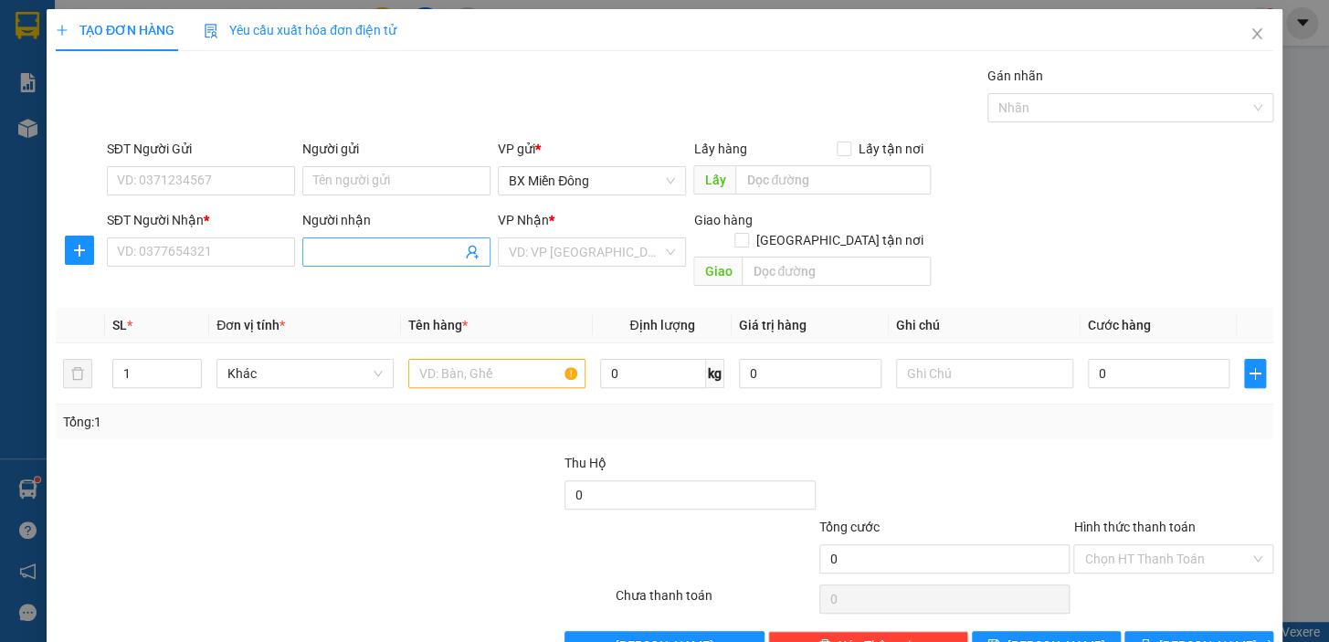
click at [370, 242] on input "Người nhận" at bounding box center [387, 252] width 148 height 20
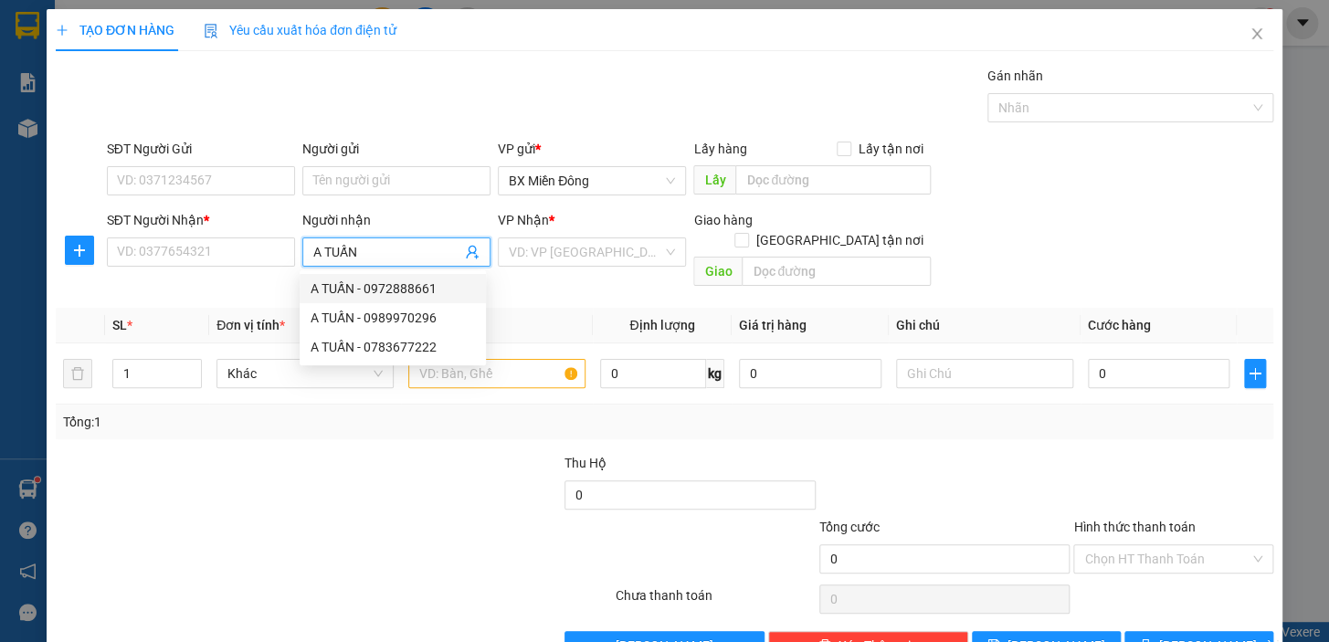
click at [316, 256] on input "A TUẤN" at bounding box center [387, 252] width 148 height 20
click at [352, 254] on input "TUẤN" at bounding box center [387, 252] width 148 height 20
click at [226, 262] on input "SĐT Người Nhận *" at bounding box center [201, 252] width 188 height 29
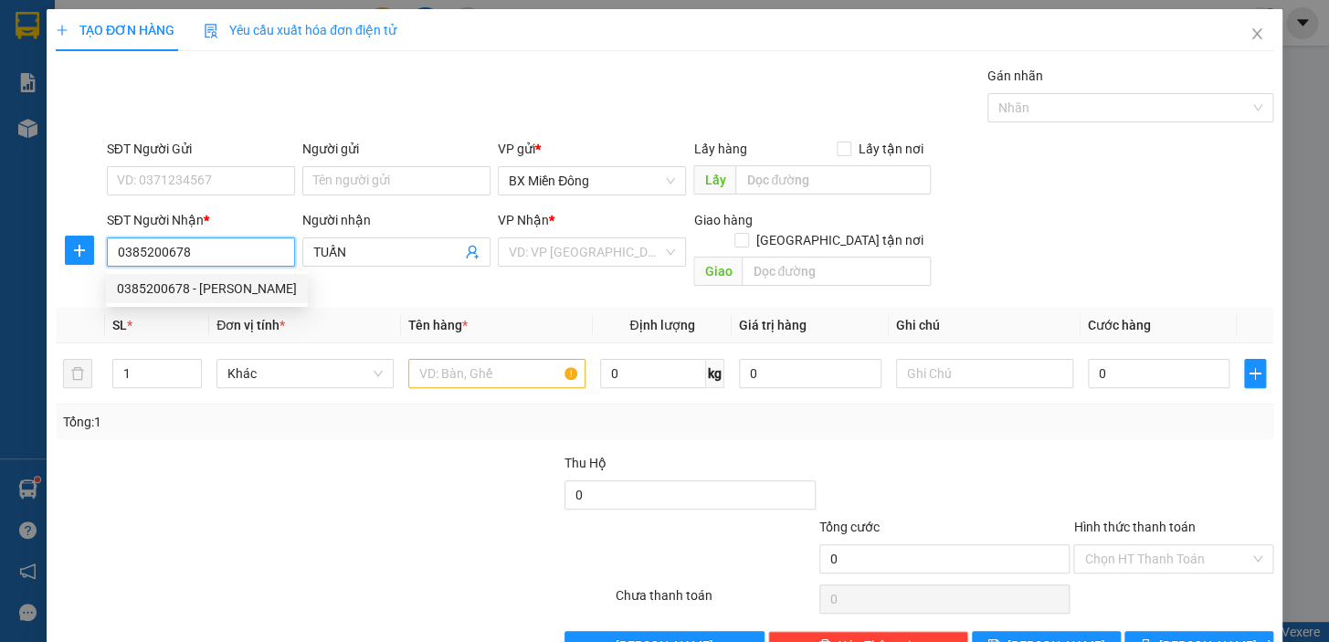
click at [240, 297] on div "0385200678 - ANH TUẤN" at bounding box center [207, 289] width 180 height 20
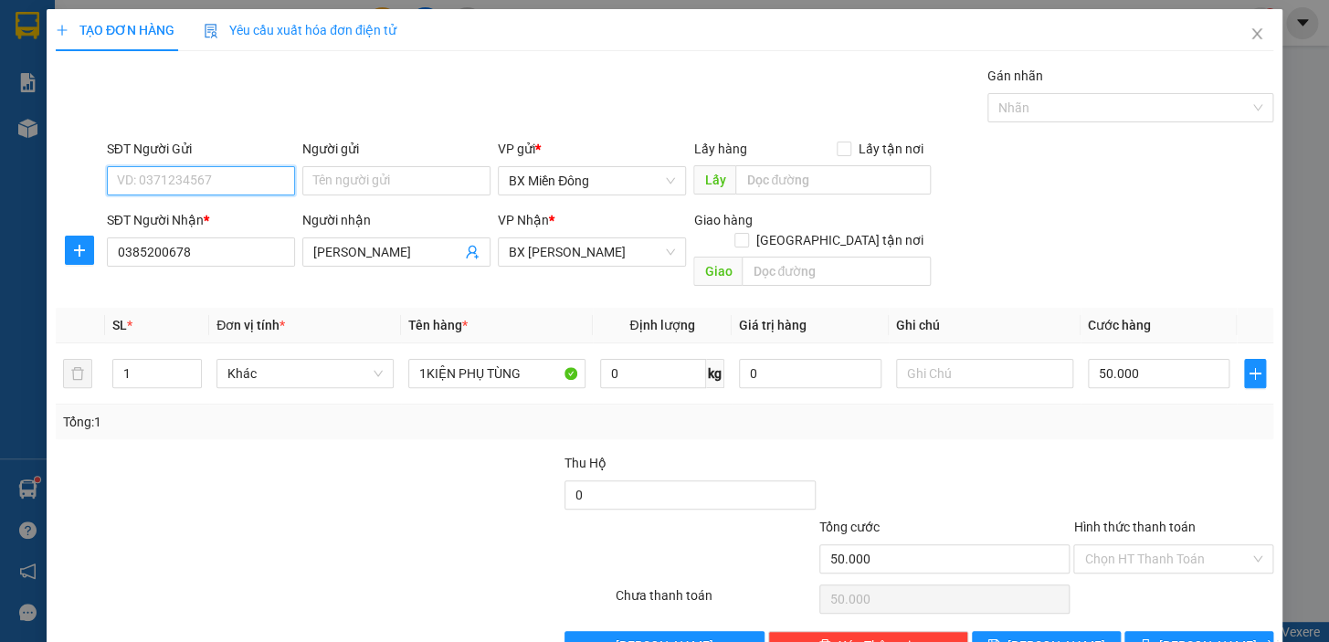
click at [283, 188] on input "SĐT Người Gửi" at bounding box center [201, 180] width 188 height 29
click at [299, 183] on div "Người gửi Tên người gửi" at bounding box center [397, 171] width 196 height 64
click at [307, 177] on input "Người gửi" at bounding box center [396, 180] width 188 height 29
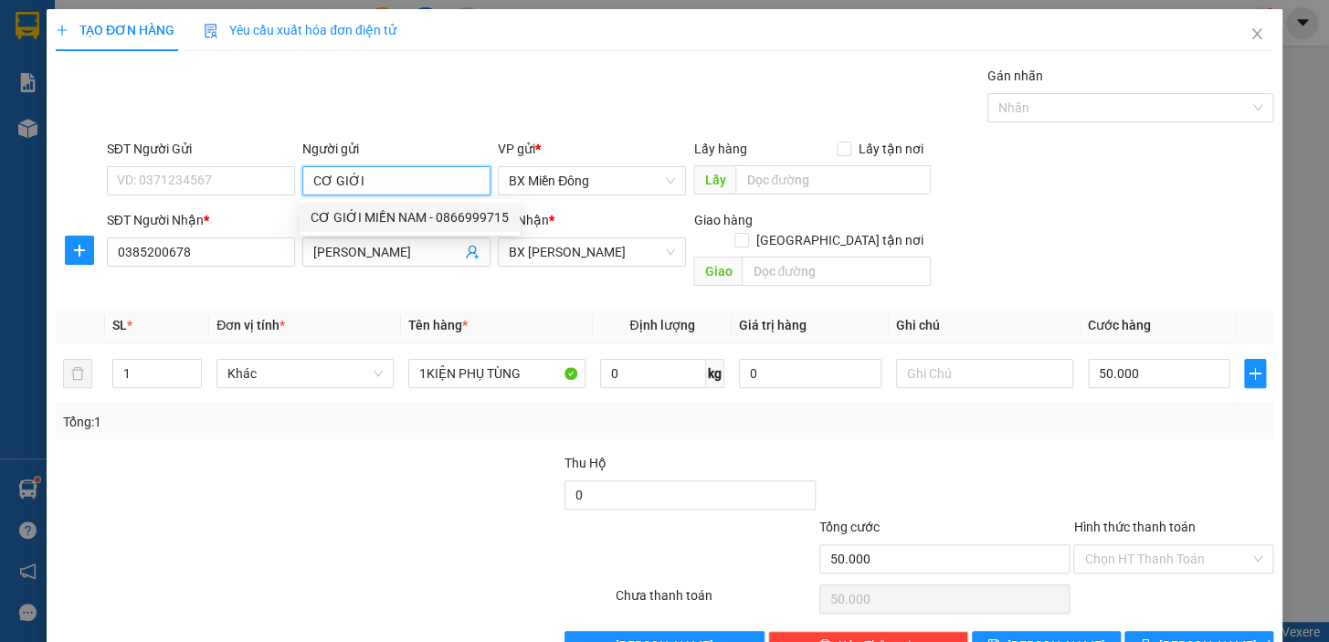
click at [431, 223] on div "CƠ GIỚI MIỀN NAM - 0866999715" at bounding box center [410, 217] width 198 height 20
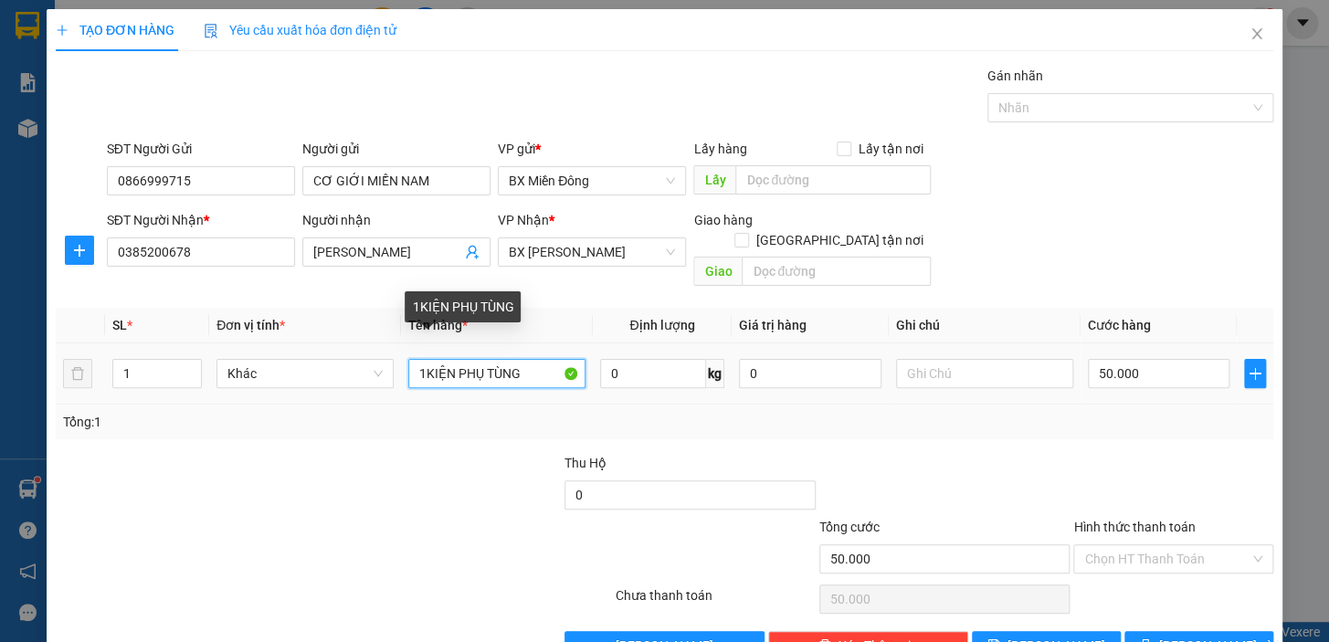
click at [420, 359] on input "1KIỆN PHỤ TÙNG" at bounding box center [496, 373] width 177 height 29
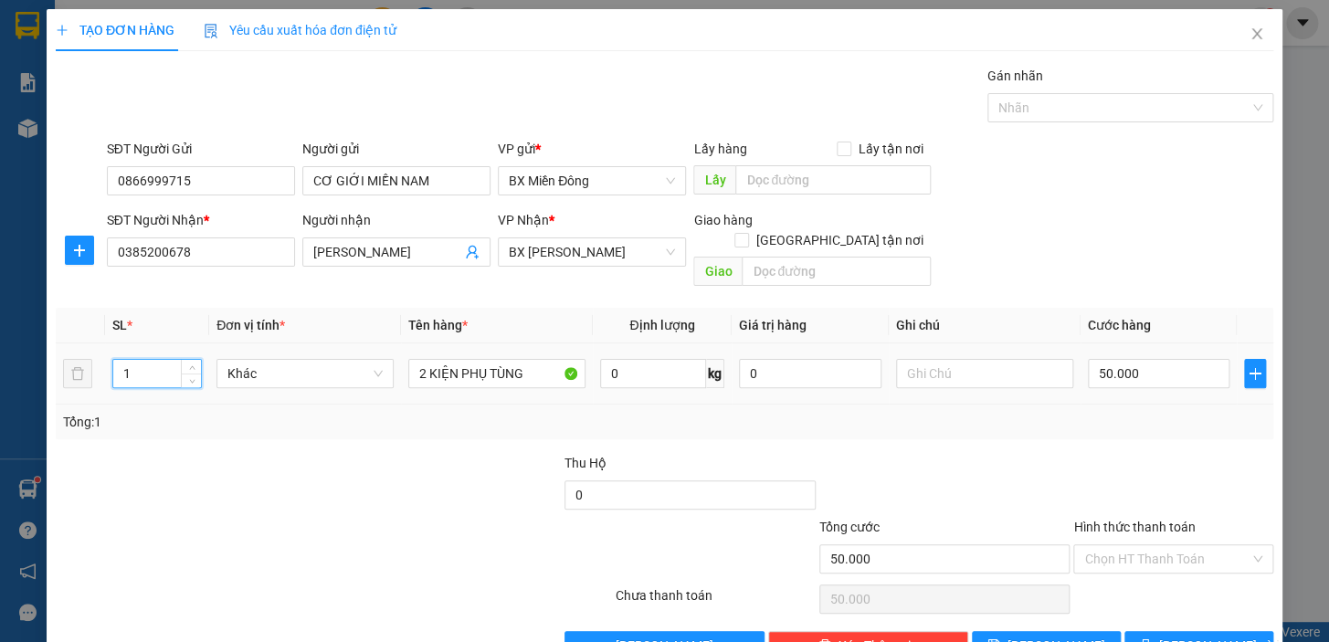
click at [135, 360] on input "1" at bounding box center [157, 373] width 88 height 27
click at [136, 360] on input "12" at bounding box center [157, 373] width 88 height 27
click at [1185, 636] on span "[PERSON_NAME] và In" at bounding box center [1224, 646] width 128 height 20
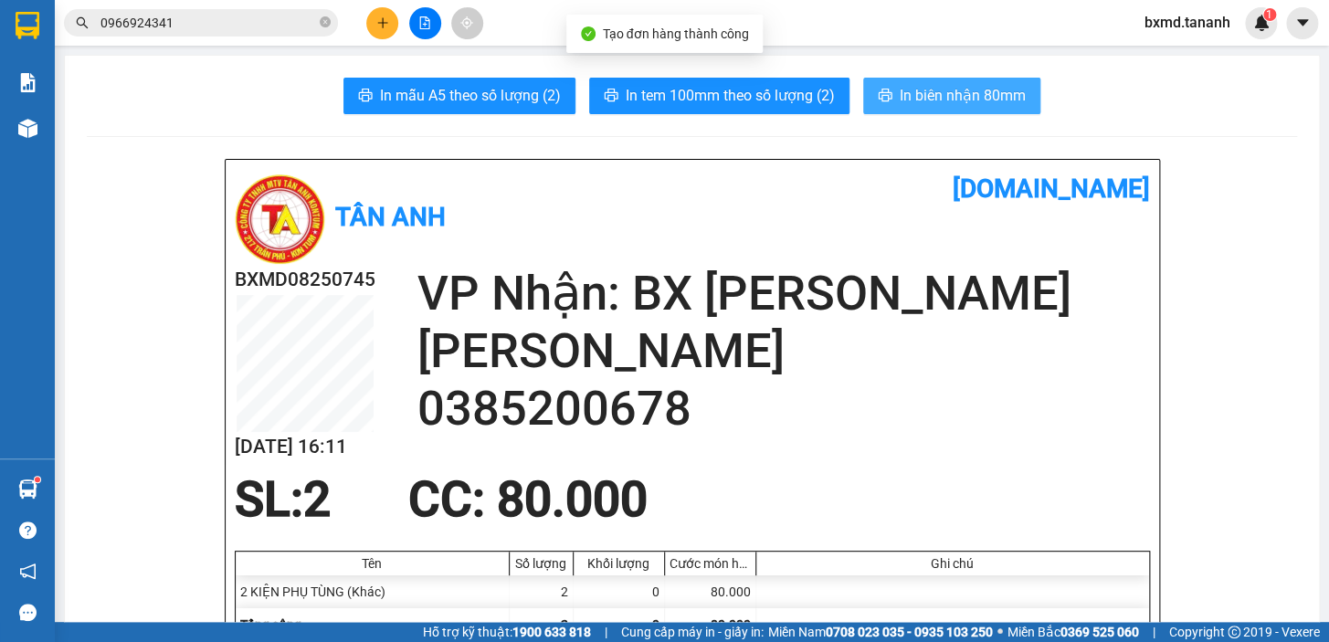
click at [938, 110] on button "In biên nhận 80mm" at bounding box center [951, 96] width 177 height 37
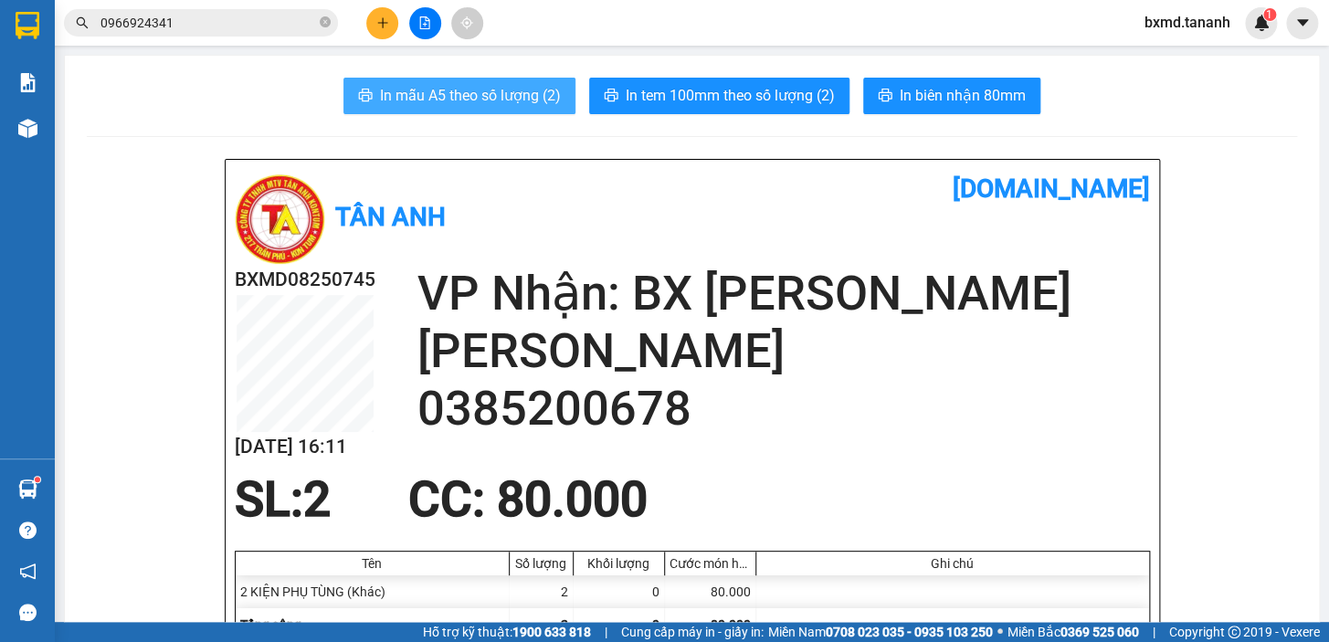
click at [513, 105] on span "In mẫu A5 theo số lượng (2)" at bounding box center [470, 95] width 181 height 23
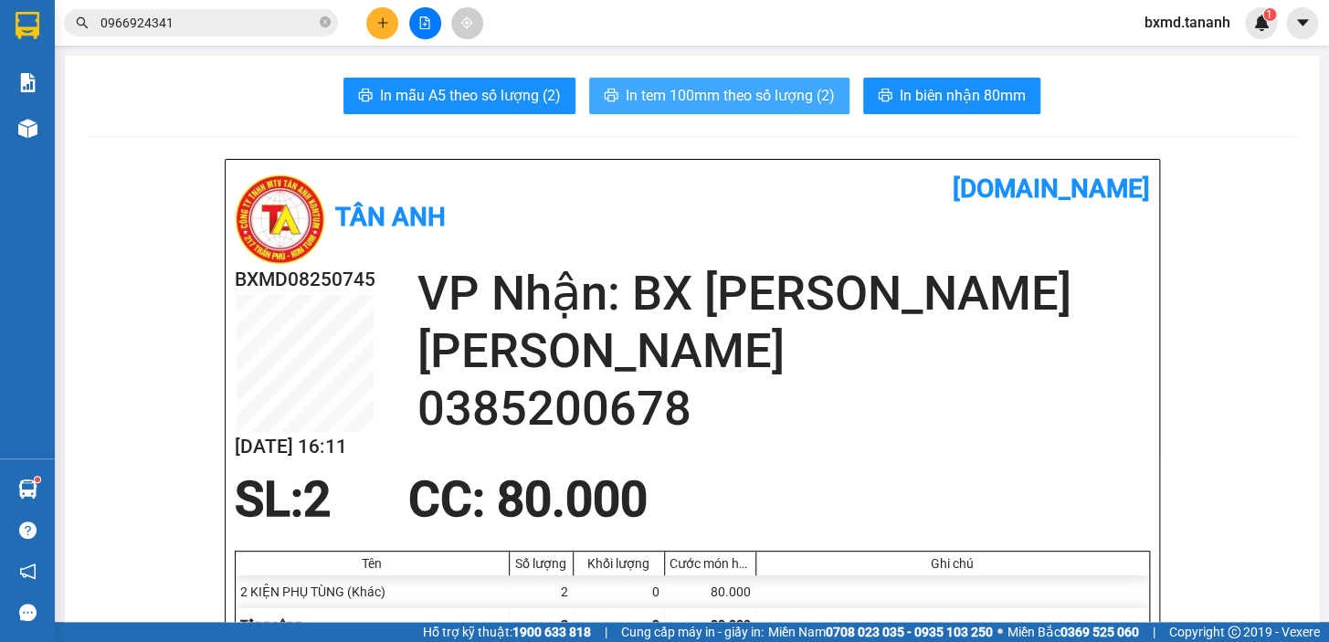
click at [769, 100] on span "In tem 100mm theo số lượng (2)" at bounding box center [730, 95] width 209 height 23
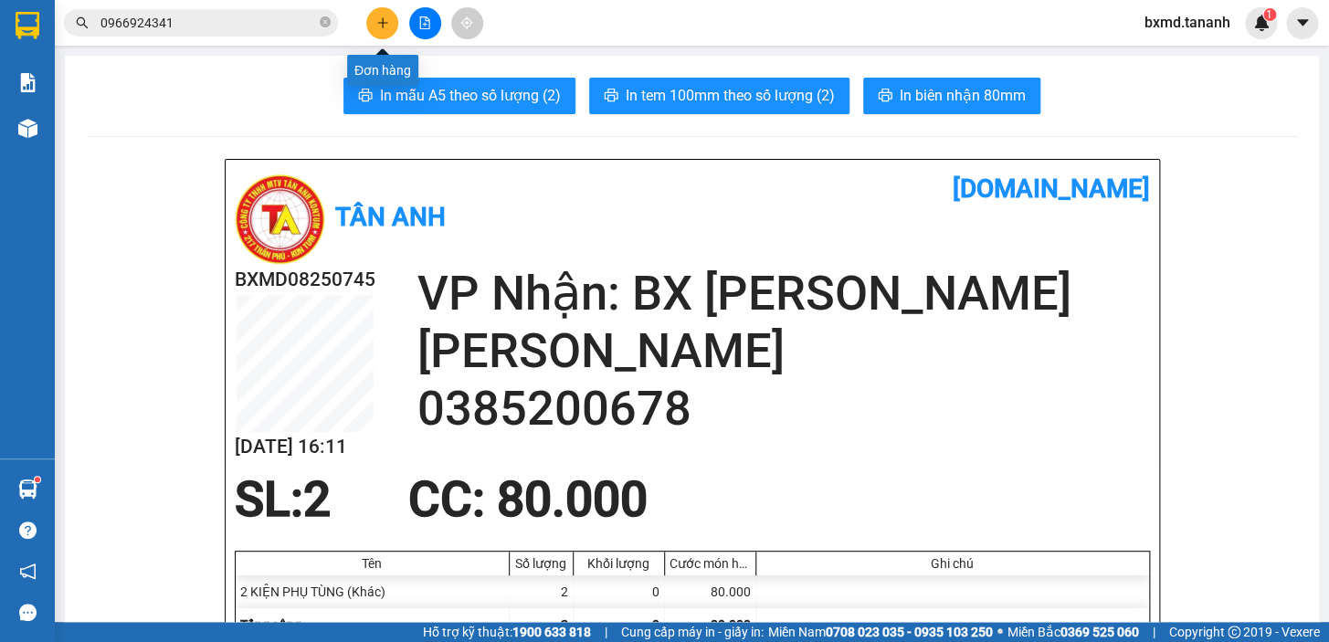
click at [383, 13] on button at bounding box center [382, 23] width 32 height 32
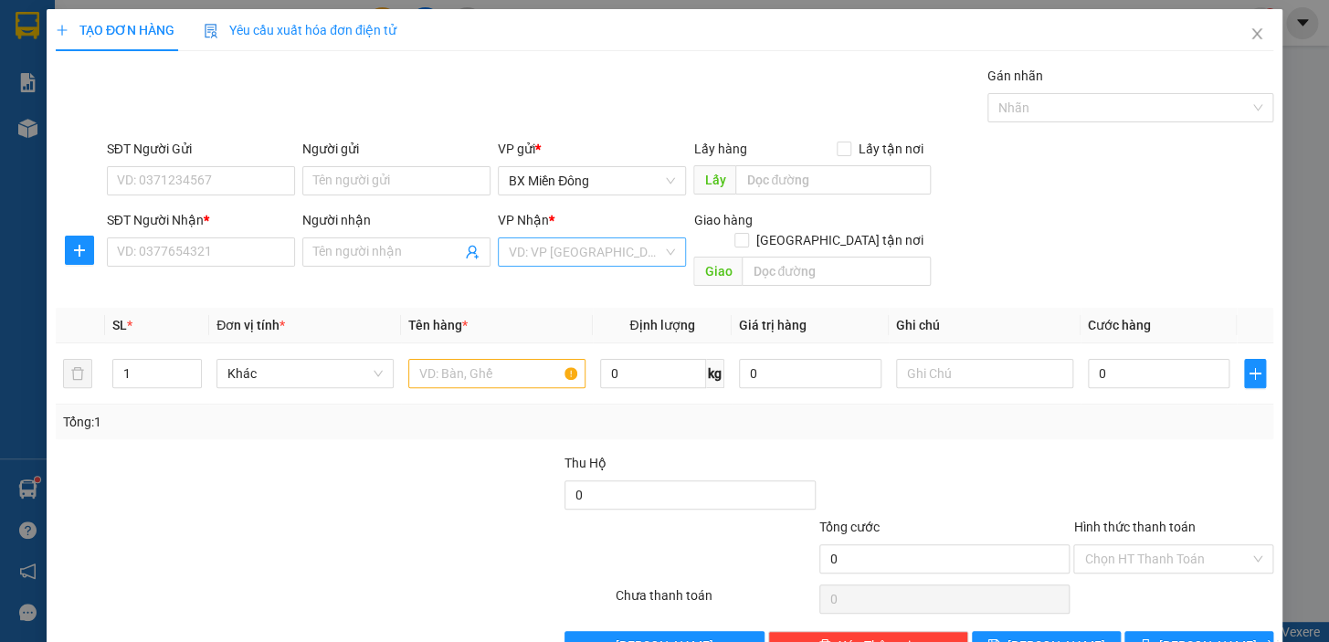
click at [588, 256] on input "search" at bounding box center [586, 251] width 154 height 27
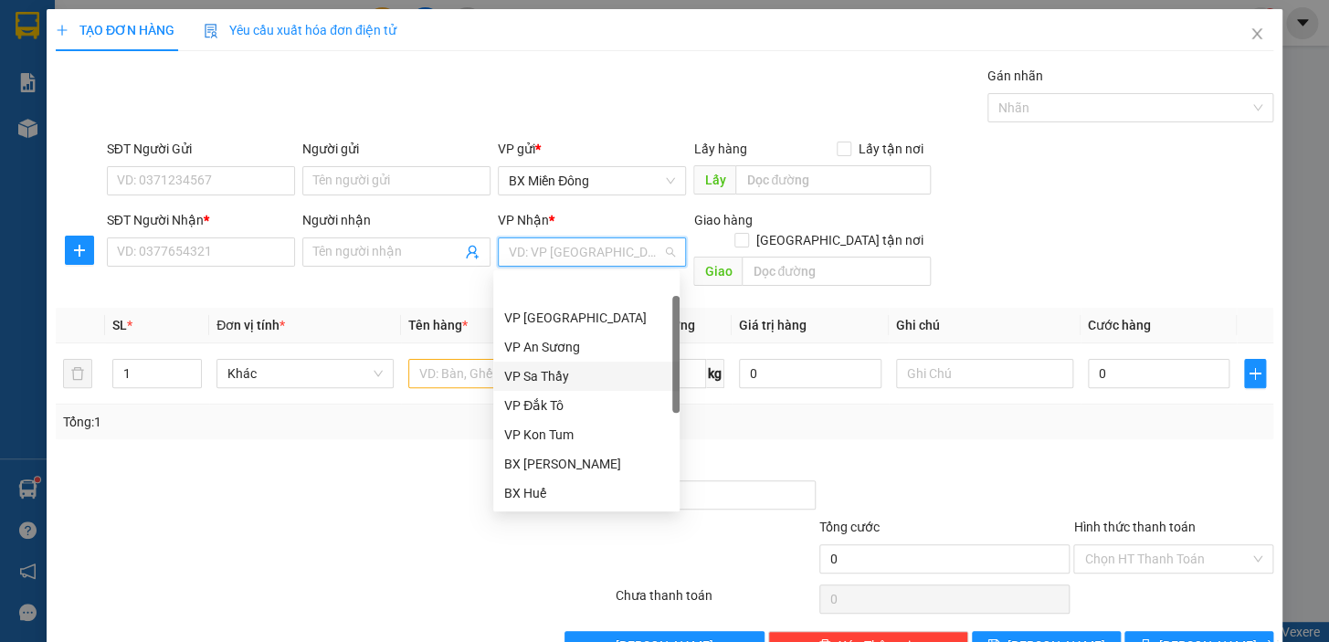
click at [554, 366] on div "VP Sa Thầy" at bounding box center [586, 376] width 164 height 20
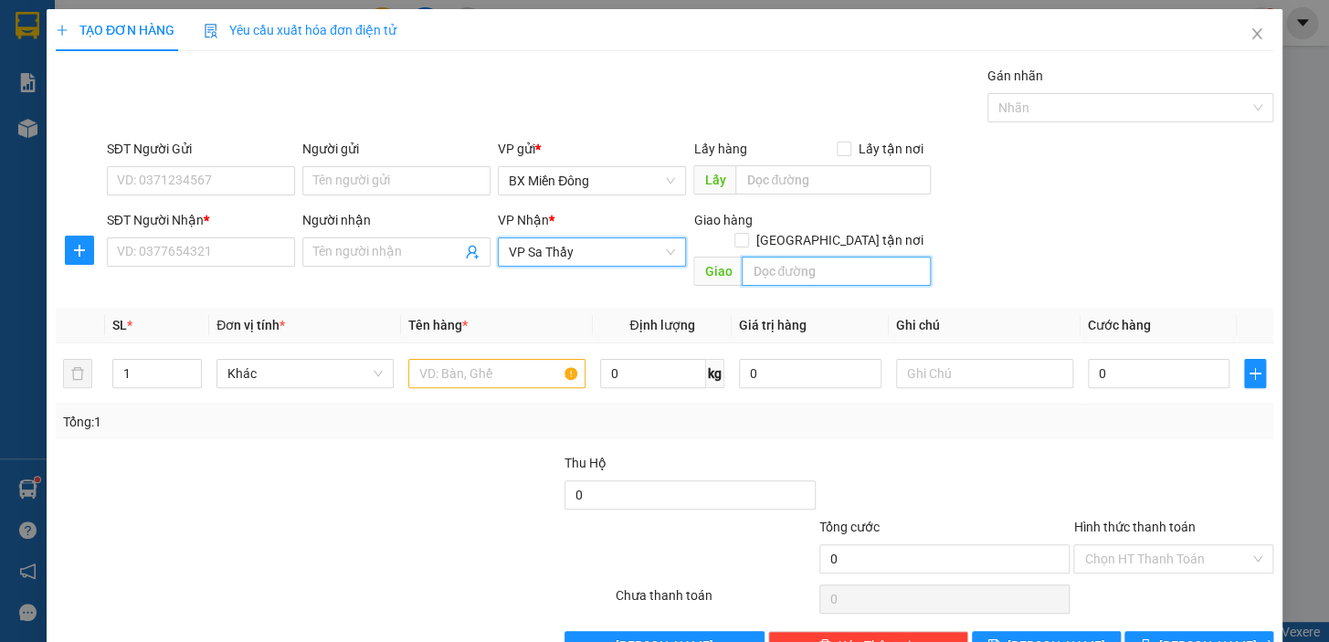
click at [773, 257] on input "text" at bounding box center [836, 271] width 189 height 29
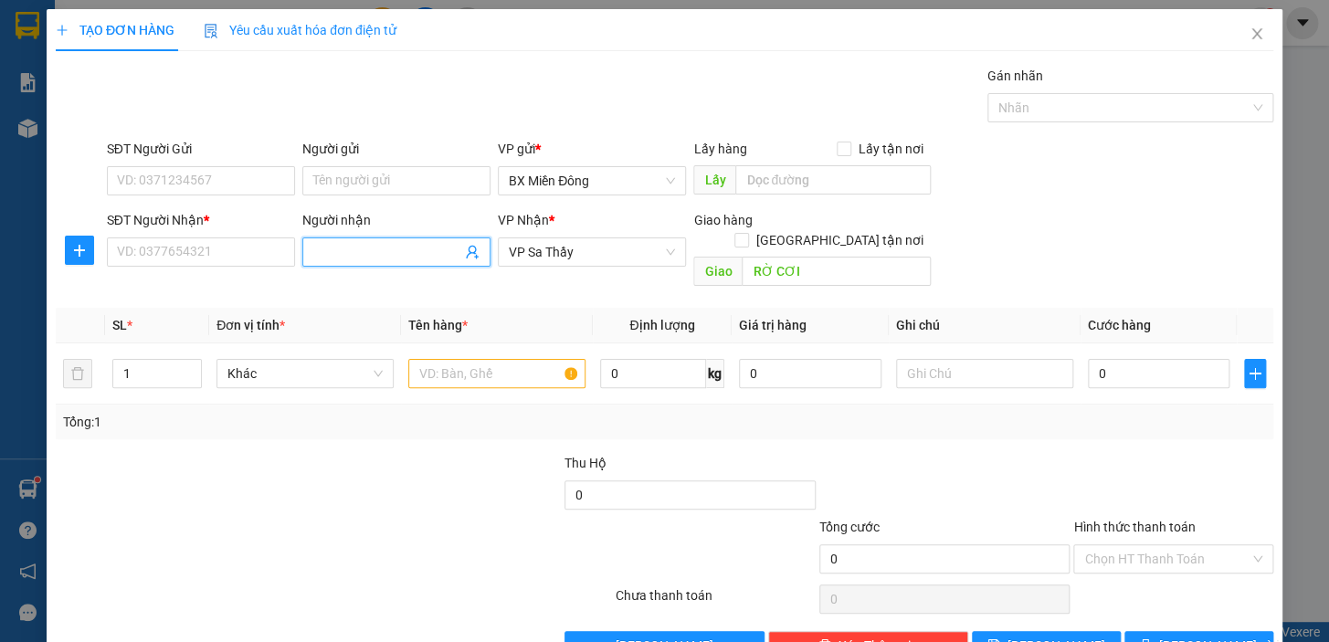
click at [429, 242] on input "Người nhận" at bounding box center [387, 252] width 148 height 20
click at [192, 236] on div "SĐT Người Nhận *" at bounding box center [201, 223] width 188 height 27
click at [191, 244] on input "SĐT Người Nhận *" at bounding box center [201, 252] width 188 height 29
click at [200, 179] on input "SĐT Người Gửi" at bounding box center [201, 180] width 188 height 29
click at [332, 198] on div "Người gửi Tên người gửi" at bounding box center [396, 171] width 188 height 64
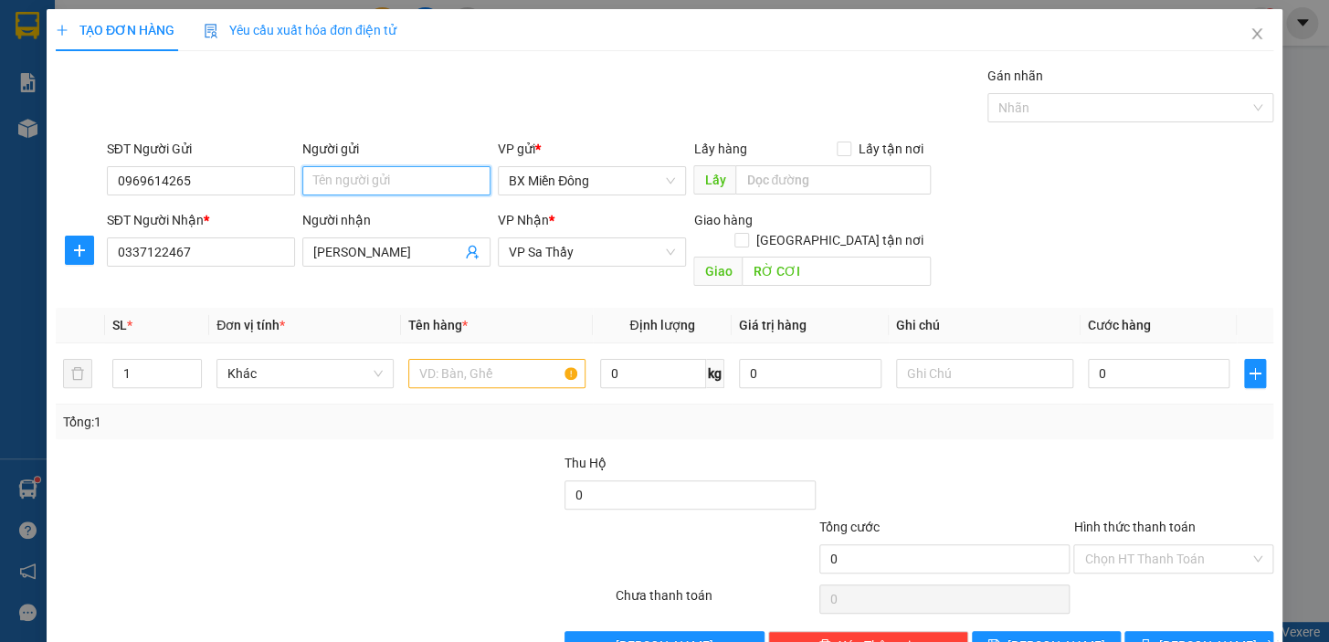
click at [338, 182] on input "Người gửi" at bounding box center [396, 180] width 188 height 29
click at [525, 359] on input "text" at bounding box center [496, 373] width 177 height 29
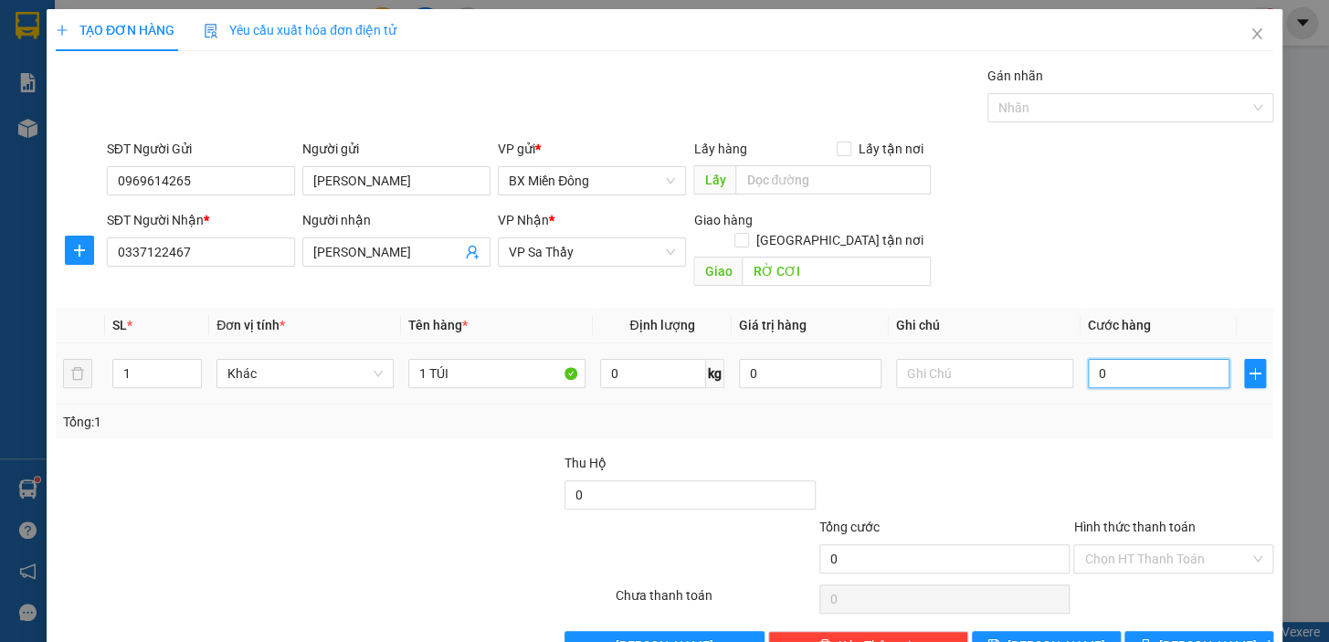
click at [1114, 359] on input "0" at bounding box center [1159, 373] width 143 height 29
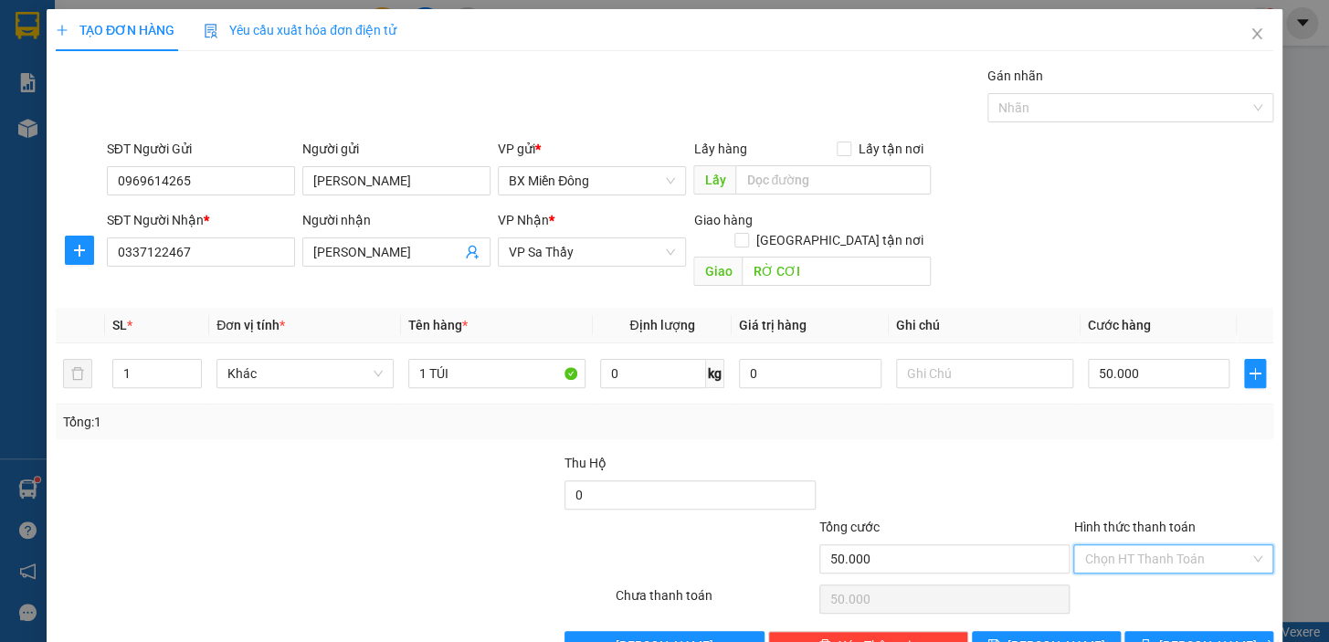
click at [1140, 546] on input "Hình thức thanh toán" at bounding box center [1167, 559] width 165 height 27
click at [1133, 412] on div "Tại văn phòng" at bounding box center [1163, 414] width 176 height 20
click at [1188, 636] on span "[PERSON_NAME] và In" at bounding box center [1224, 646] width 128 height 20
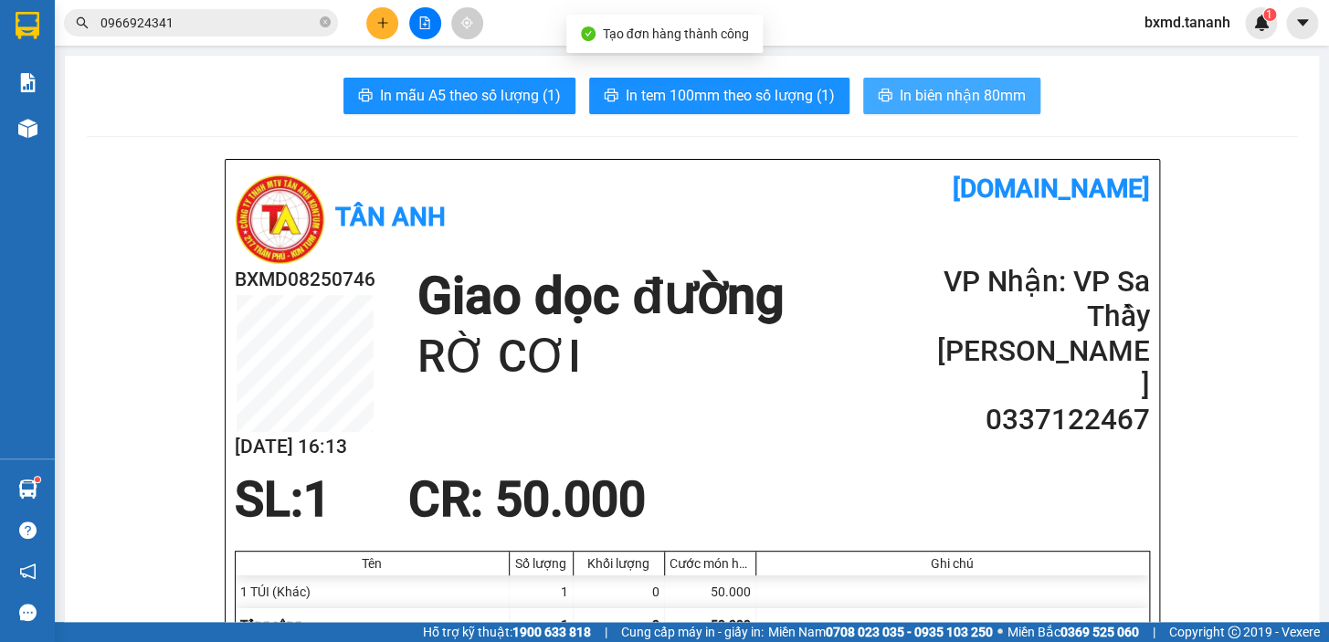
click at [916, 97] on span "In biên nhận 80mm" at bounding box center [963, 95] width 126 height 23
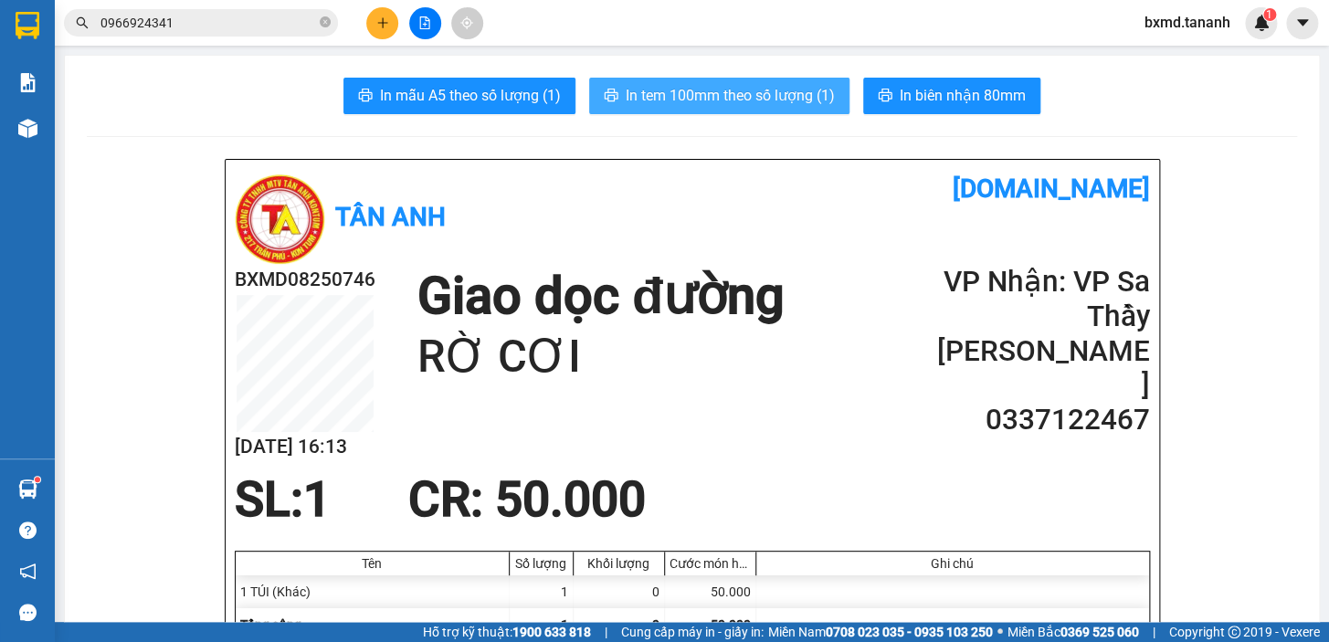
click at [787, 97] on span "In tem 100mm theo số lượng (1)" at bounding box center [730, 95] width 209 height 23
click at [812, 101] on span "In tem 100mm theo số lượng (1)" at bounding box center [730, 95] width 209 height 23
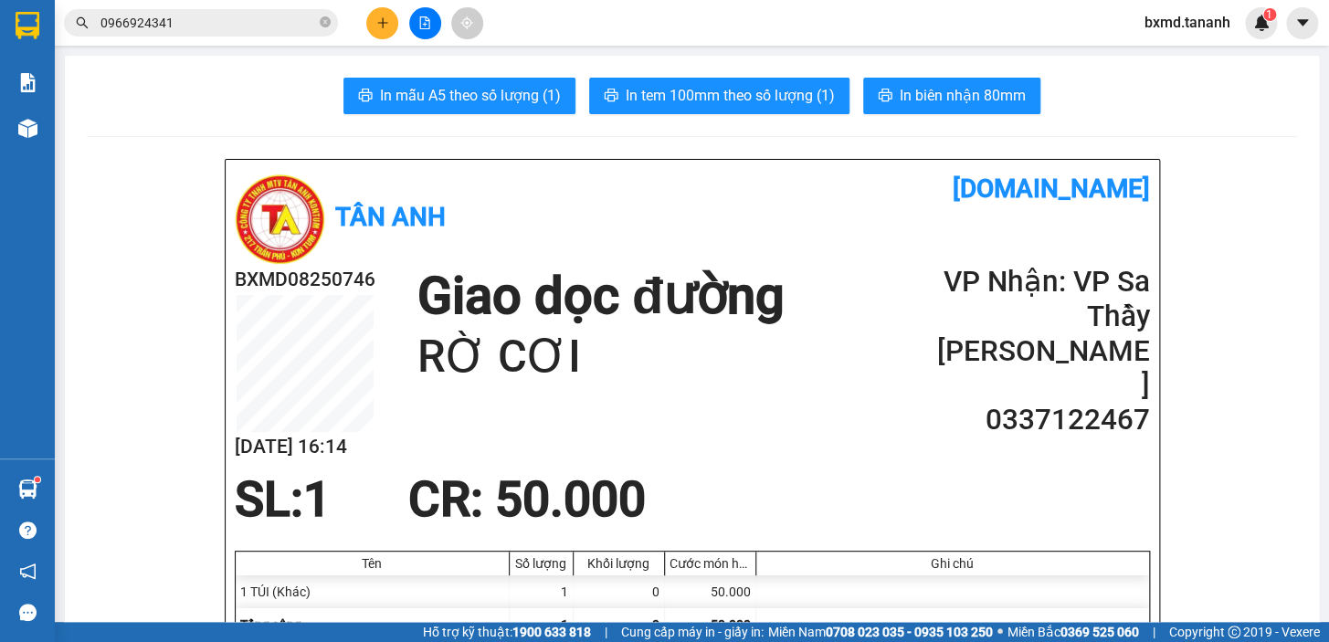
click at [383, 26] on icon "plus" at bounding box center [382, 22] width 13 height 13
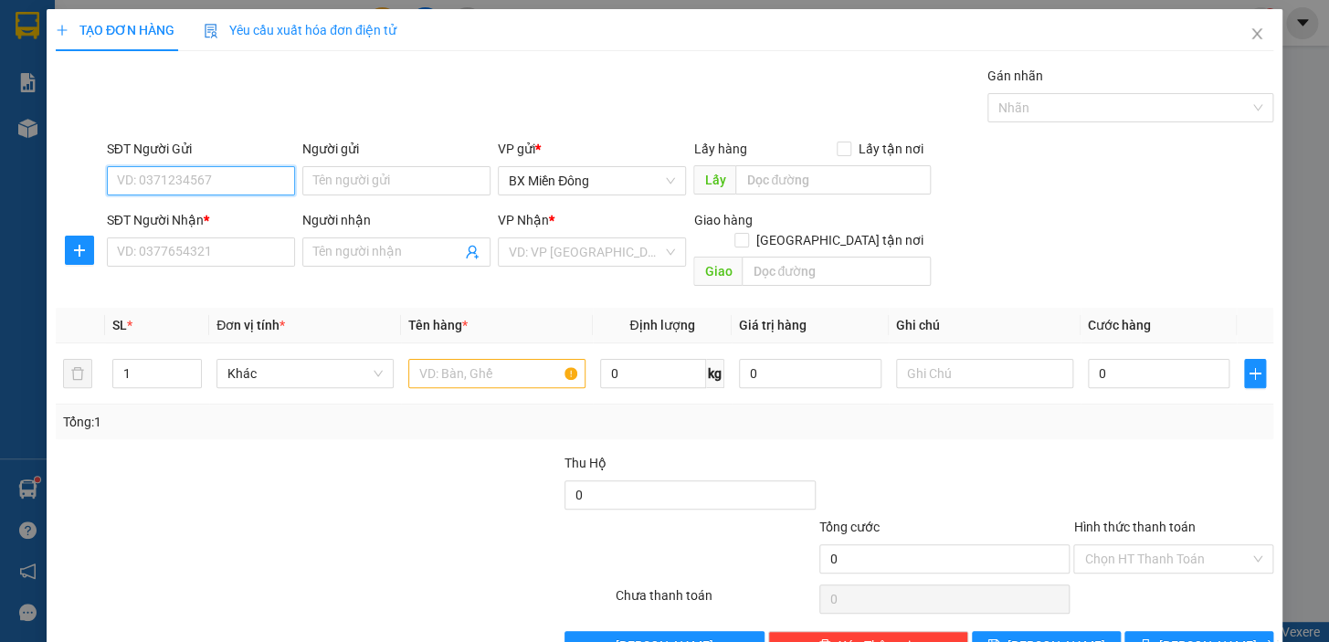
click at [206, 174] on input "SĐT Người Gửi" at bounding box center [201, 180] width 188 height 29
click at [384, 243] on input "Người nhận" at bounding box center [387, 252] width 148 height 20
click at [355, 180] on input "Người gửi" at bounding box center [396, 180] width 188 height 29
click at [234, 261] on input "SĐT Người Nhận *" at bounding box center [201, 252] width 188 height 29
click at [404, 261] on input "Người nhận" at bounding box center [387, 252] width 148 height 20
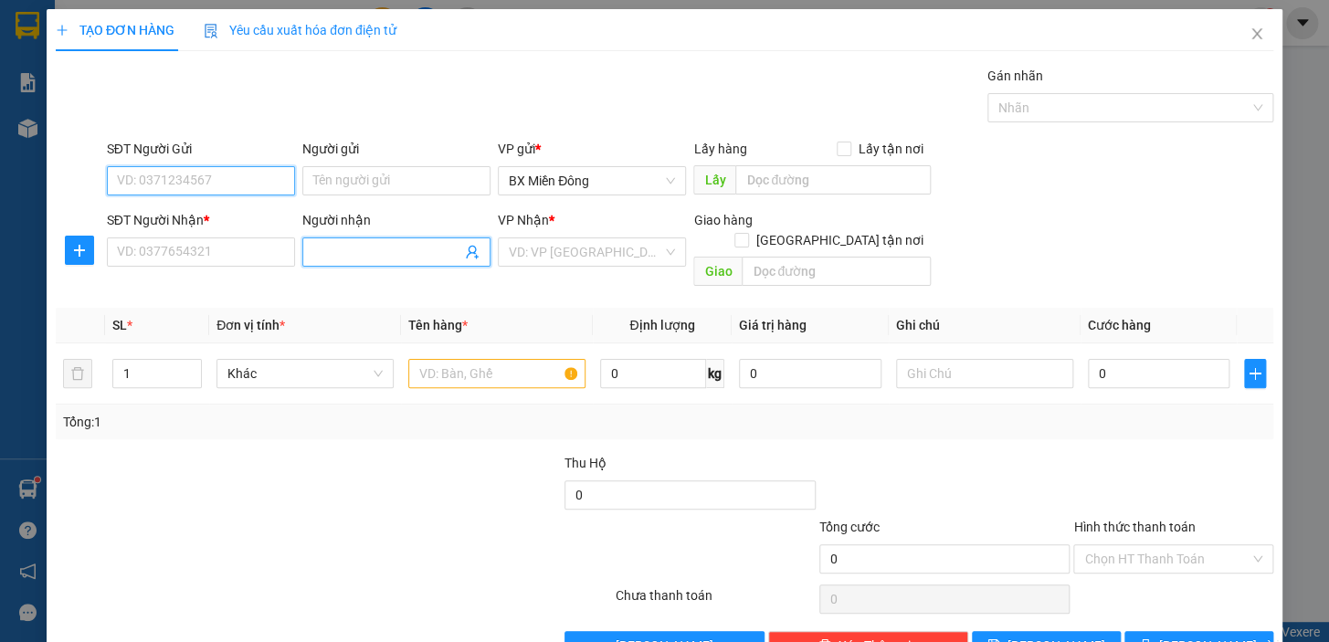
click at [249, 178] on input "SĐT Người Gửi" at bounding box center [201, 180] width 188 height 29
click at [330, 175] on input "Người gửi" at bounding box center [396, 180] width 188 height 29
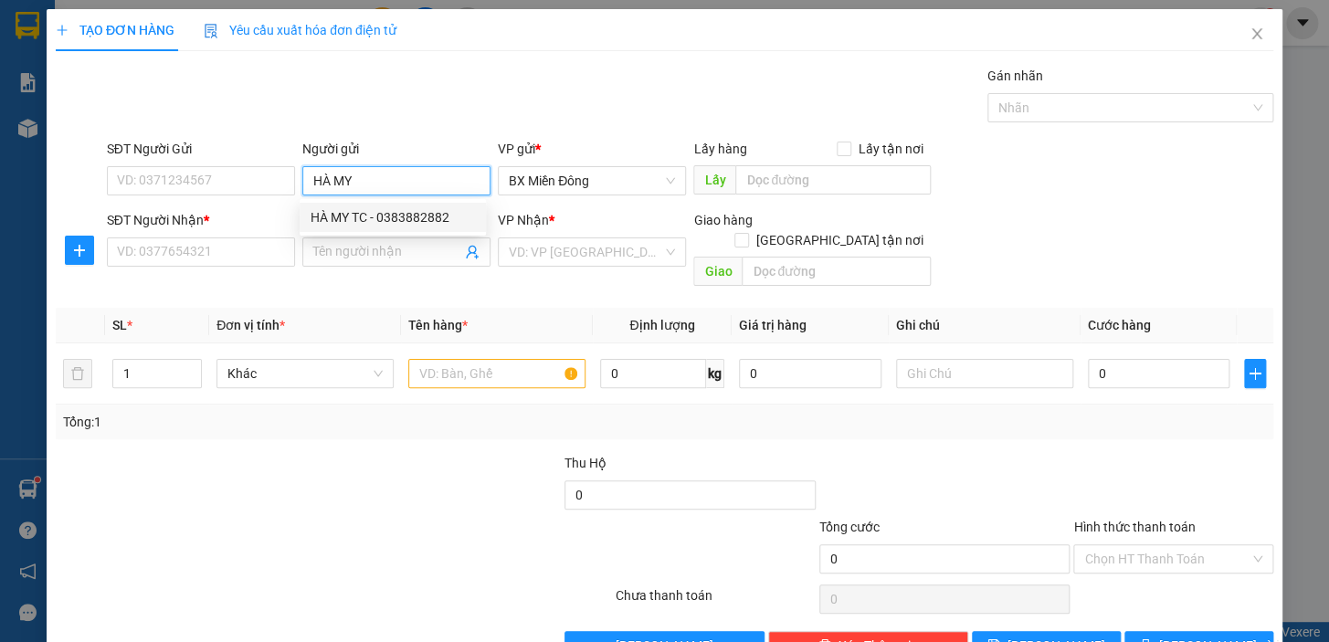
click at [398, 211] on div "HÀ MY TC - 0383882882" at bounding box center [393, 217] width 164 height 20
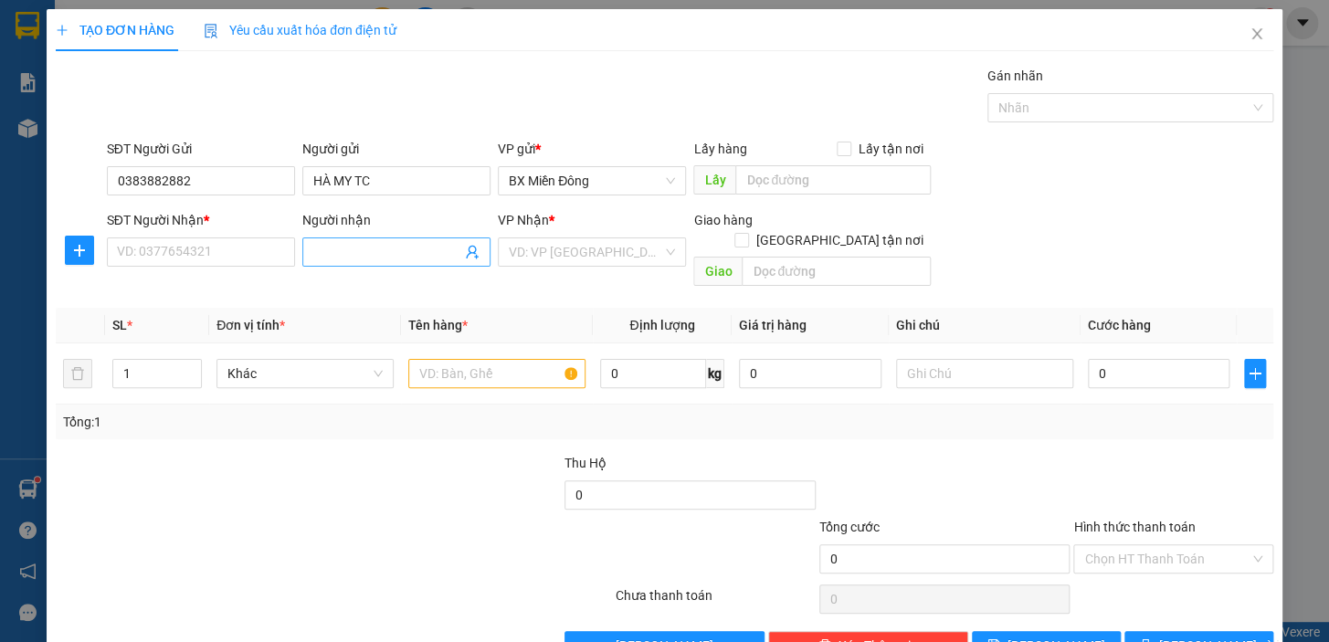
click at [370, 238] on span at bounding box center [396, 252] width 188 height 29
click at [415, 288] on div "QUỐC ĐĂNG - 0379350393" at bounding box center [393, 289] width 164 height 20
click at [591, 257] on input "search" at bounding box center [586, 251] width 154 height 27
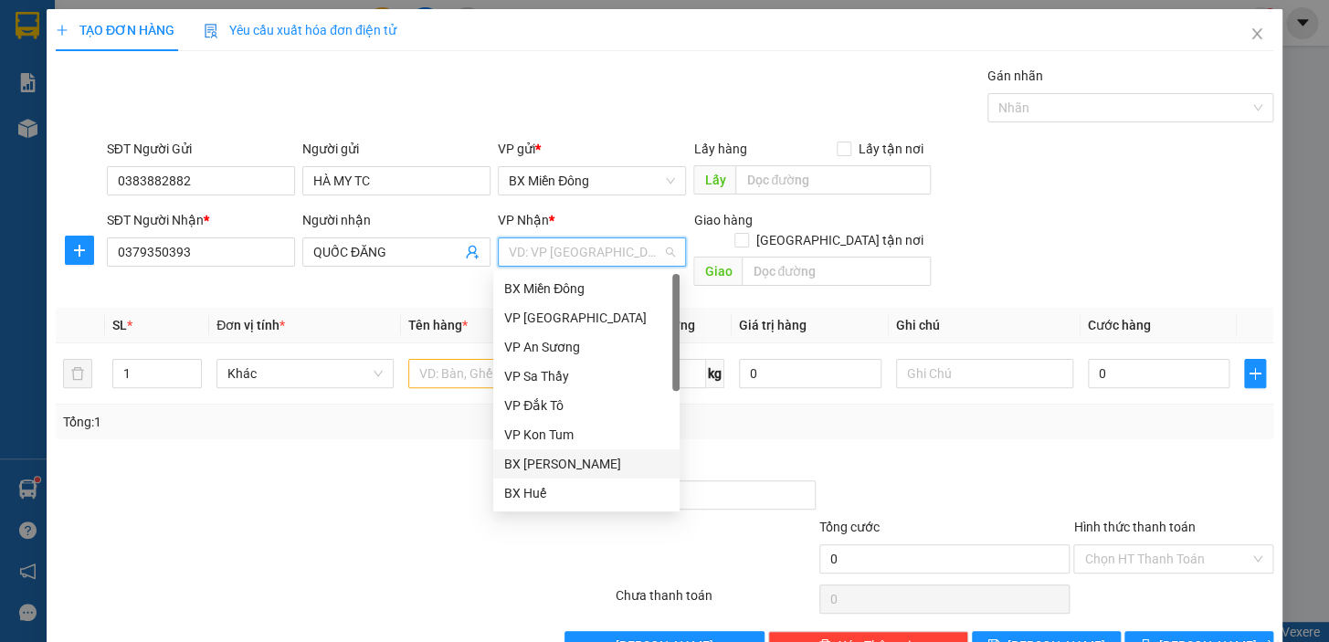
click at [597, 466] on div "BX [PERSON_NAME]" at bounding box center [586, 464] width 164 height 20
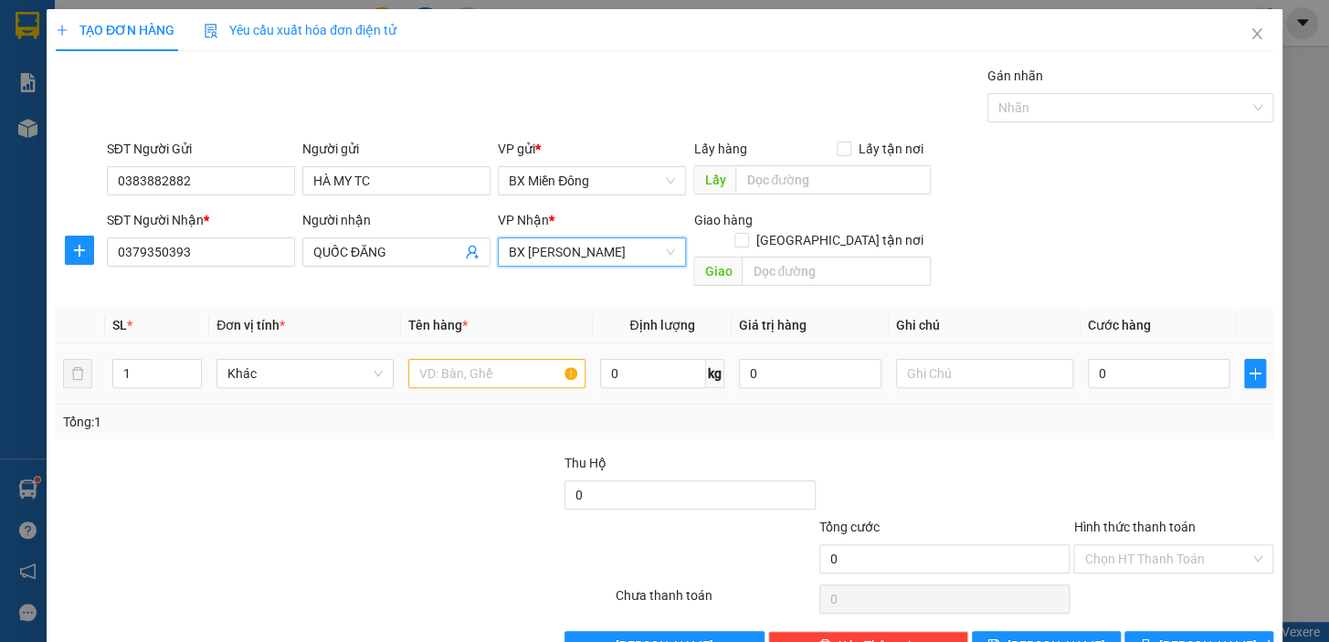
click at [460, 367] on div at bounding box center [496, 373] width 177 height 37
click at [461, 363] on input "text" at bounding box center [496, 373] width 177 height 29
click at [122, 360] on input "1" at bounding box center [157, 373] width 88 height 27
click at [131, 360] on input "1" at bounding box center [157, 373] width 88 height 27
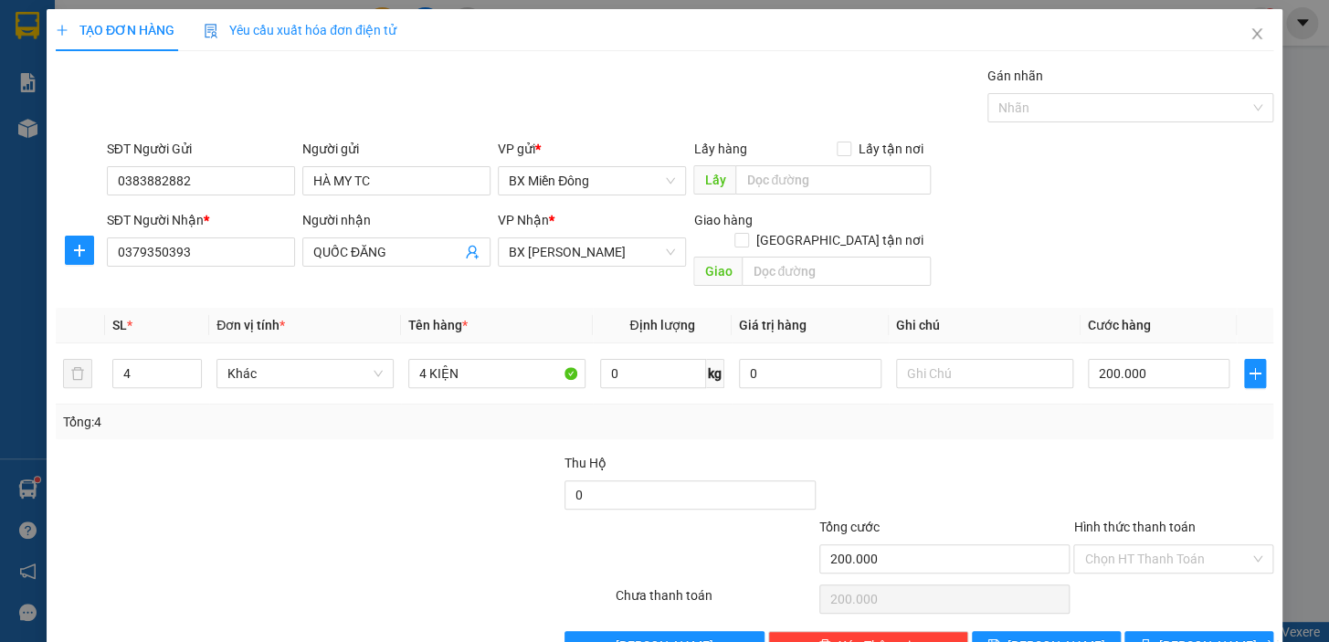
click at [1034, 429] on div "Transit Pickup Surcharge Ids Transit Deliver Surcharge Ids Transit Deliver Surc…" at bounding box center [665, 363] width 1218 height 595
click at [1196, 636] on span "[PERSON_NAME] và In" at bounding box center [1224, 646] width 128 height 20
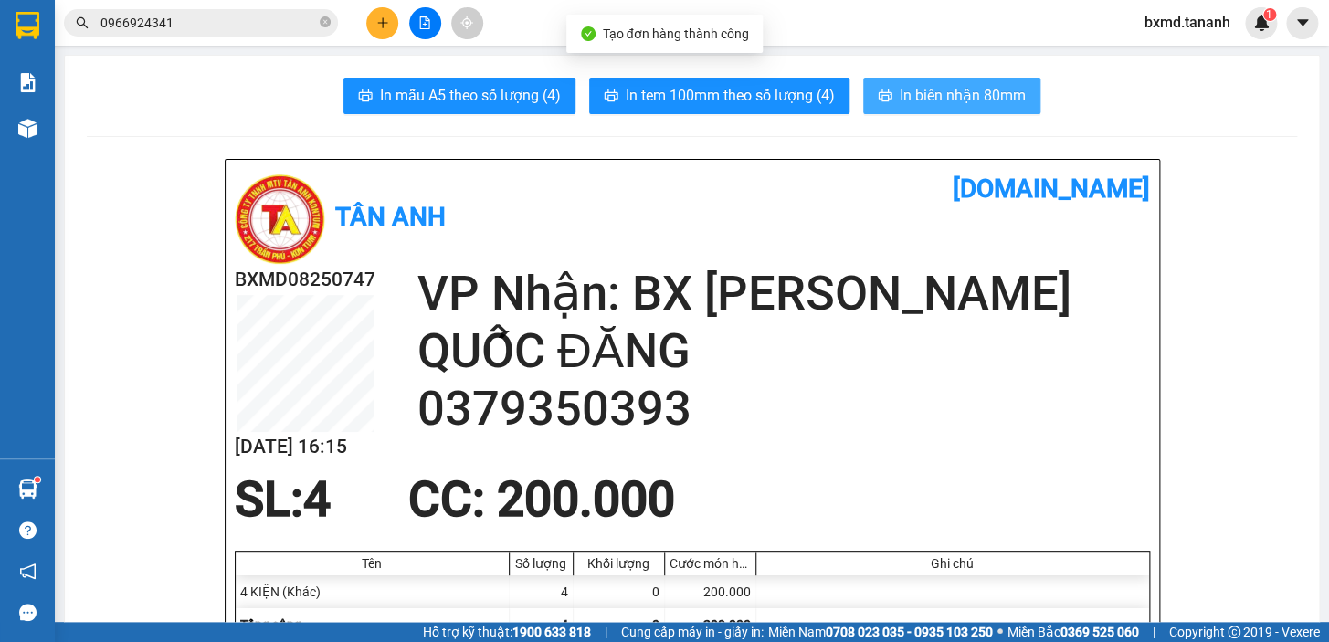
click at [960, 109] on button "In biên nhận 80mm" at bounding box center [951, 96] width 177 height 37
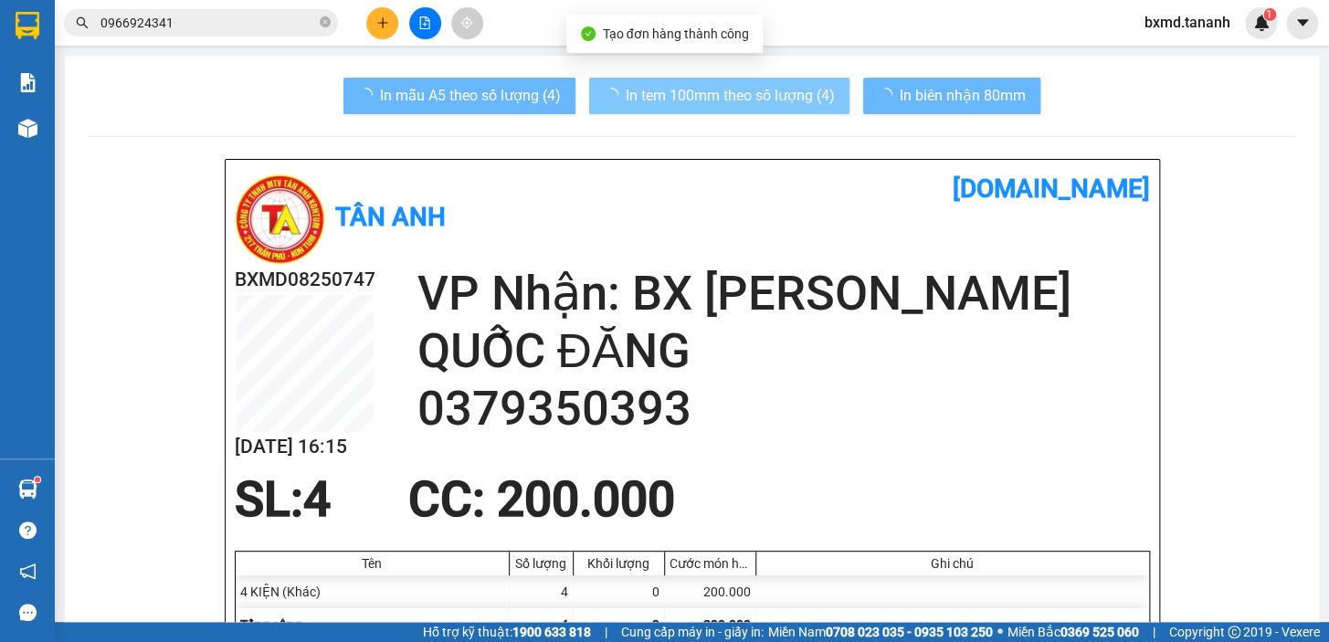
click at [779, 110] on button "In tem 100mm theo số lượng (4)" at bounding box center [719, 96] width 260 height 37
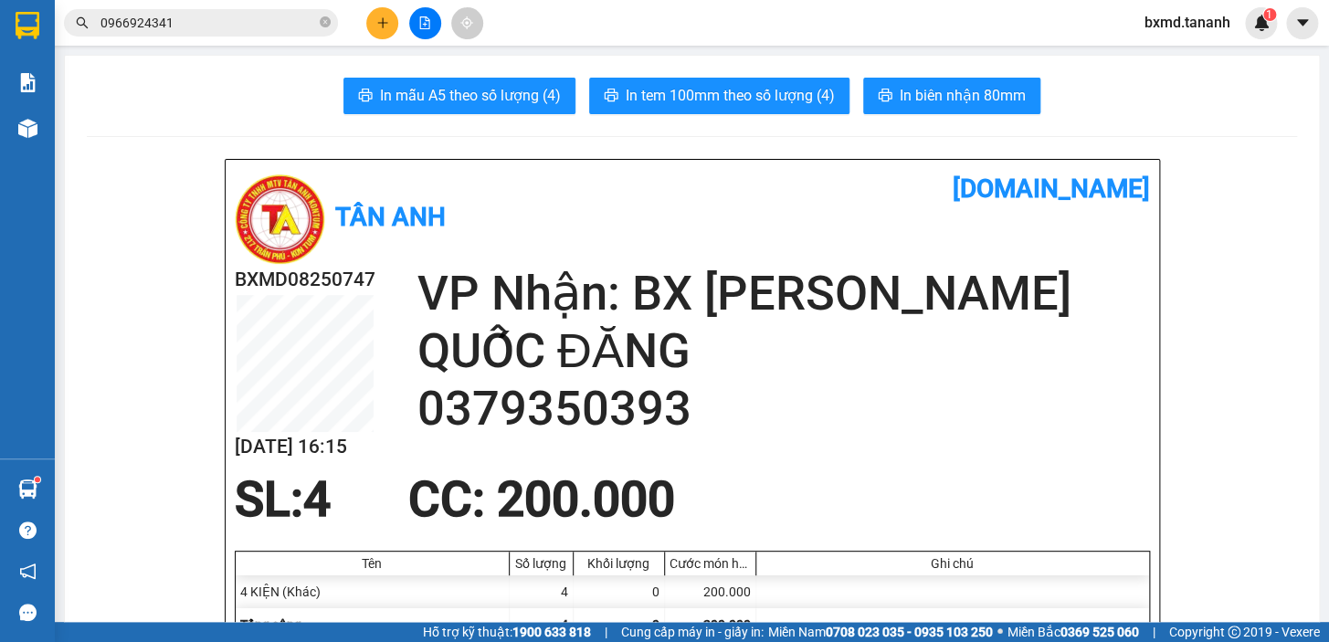
click at [371, 36] on div at bounding box center [424, 23] width 137 height 32
click at [369, 34] on div at bounding box center [424, 23] width 137 height 32
click at [371, 22] on button at bounding box center [382, 23] width 32 height 32
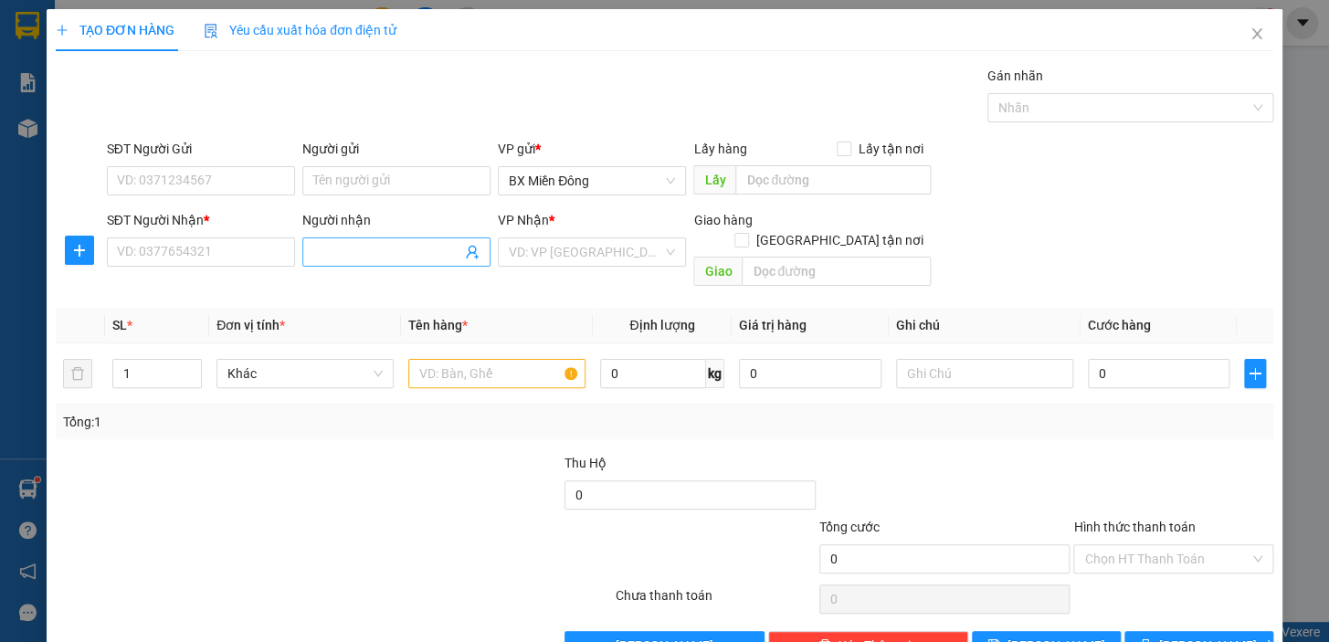
click at [358, 253] on input "Người nhận" at bounding box center [387, 252] width 148 height 20
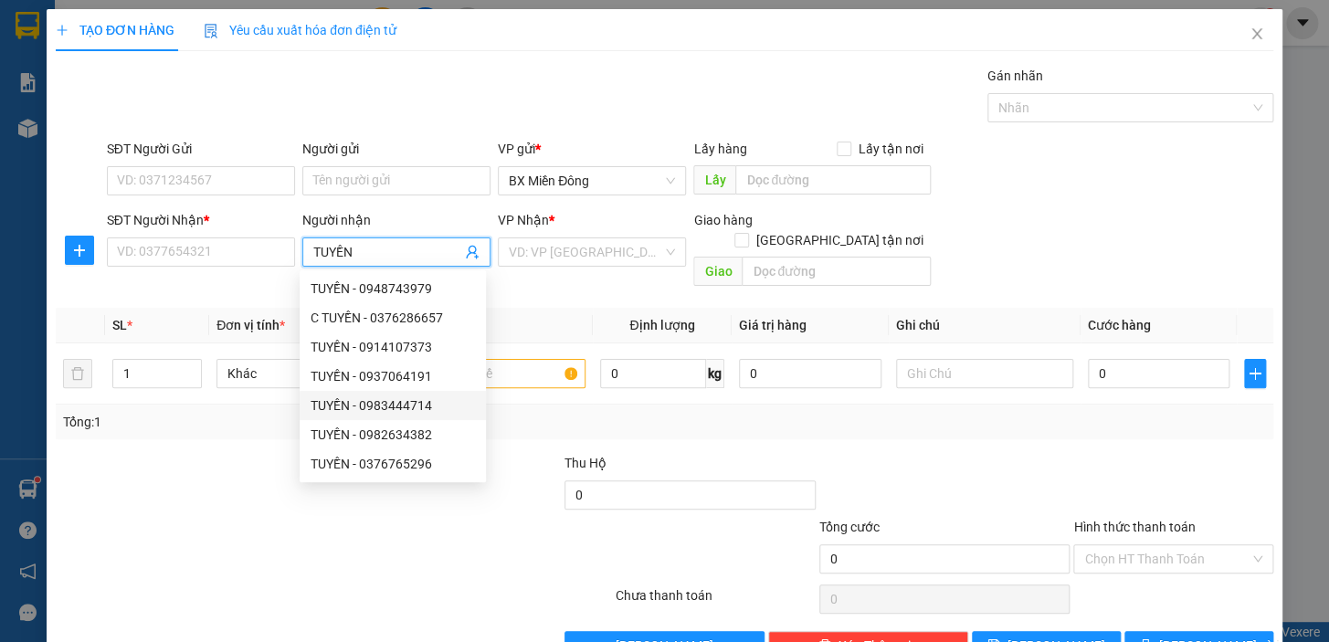
click at [438, 408] on div "TUYỀN - 0983444714" at bounding box center [393, 406] width 164 height 20
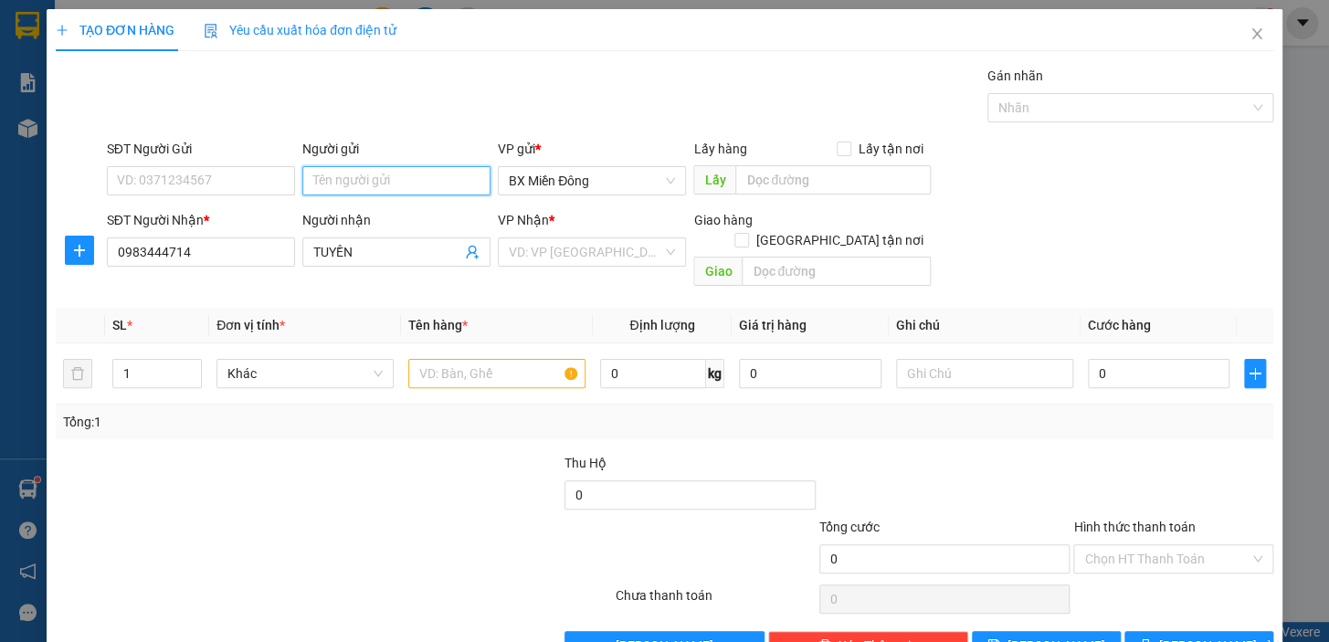
click at [351, 177] on input "Người gửi" at bounding box center [396, 180] width 188 height 29
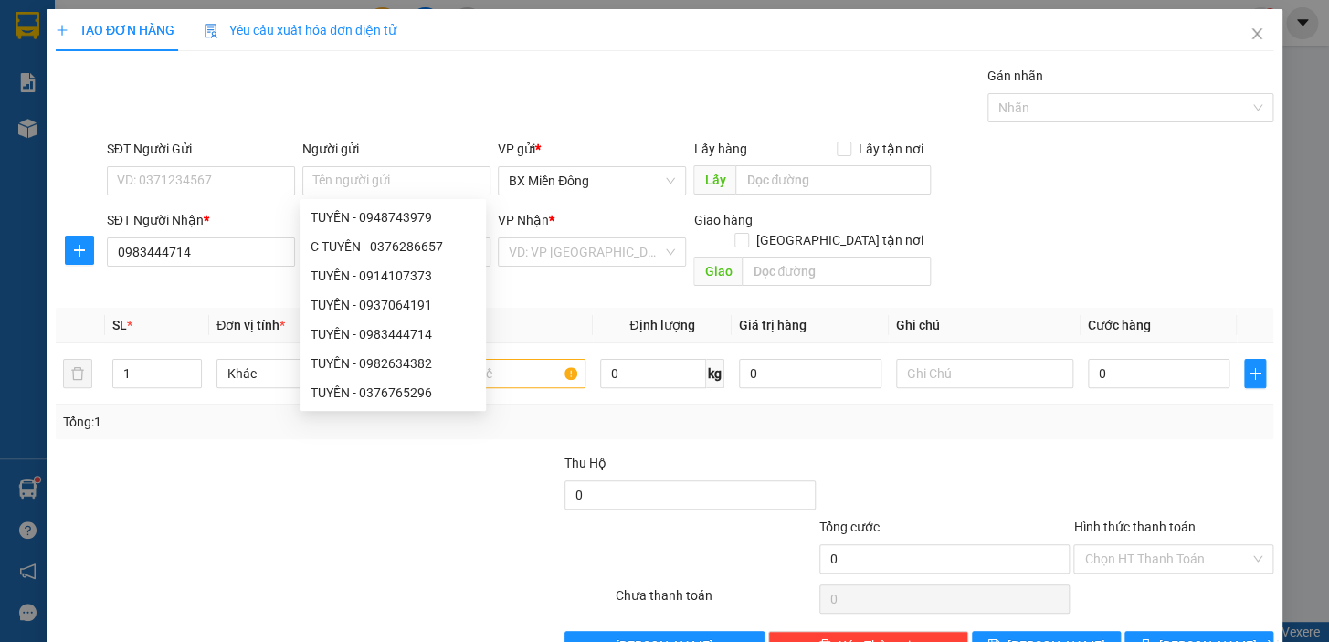
click at [231, 156] on div "SĐT Người Gửi" at bounding box center [201, 149] width 188 height 20
click at [231, 166] on input "SĐT Người Gửi" at bounding box center [201, 180] width 188 height 29
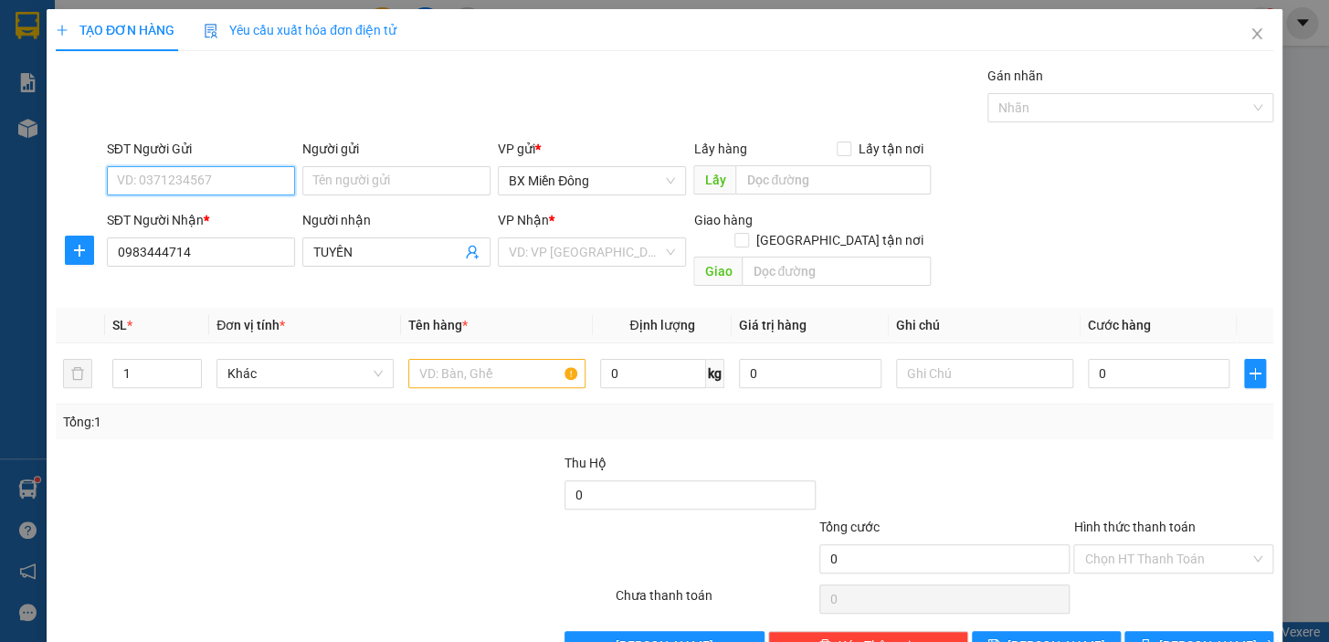
click at [227, 171] on input "SĐT Người Gửi" at bounding box center [201, 180] width 188 height 29
click at [334, 185] on input "Người gửi" at bounding box center [396, 180] width 188 height 29
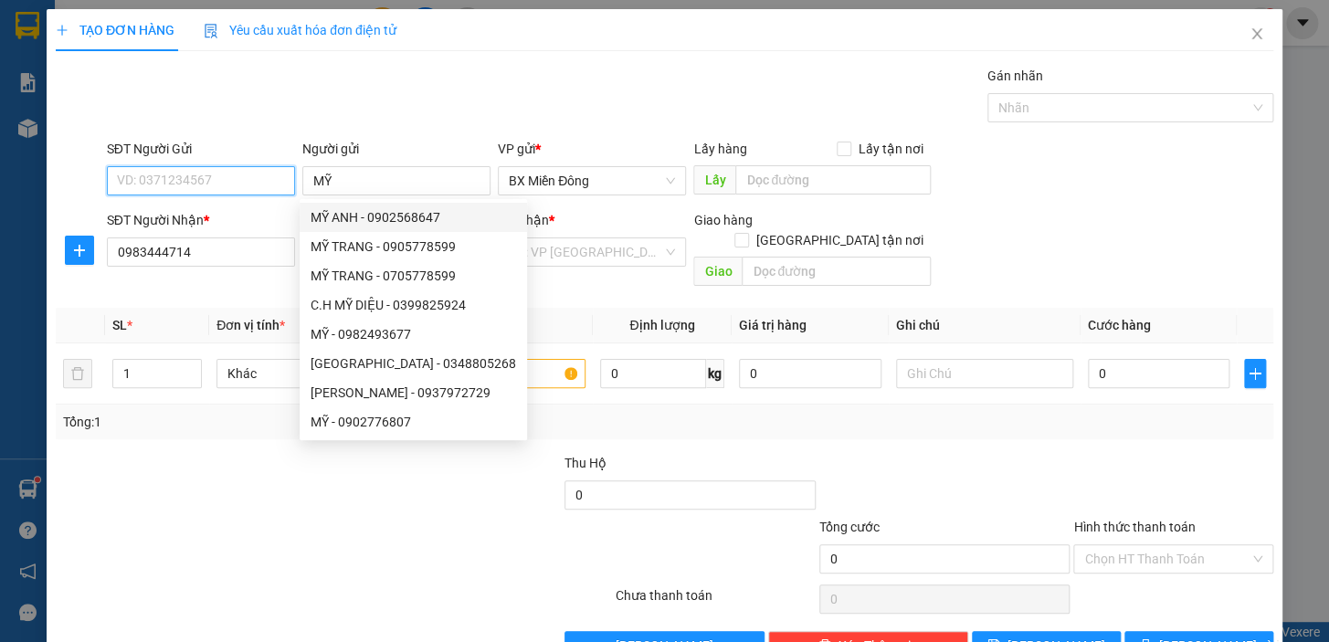
click at [183, 177] on input "SĐT Người Gửi" at bounding box center [201, 180] width 188 height 29
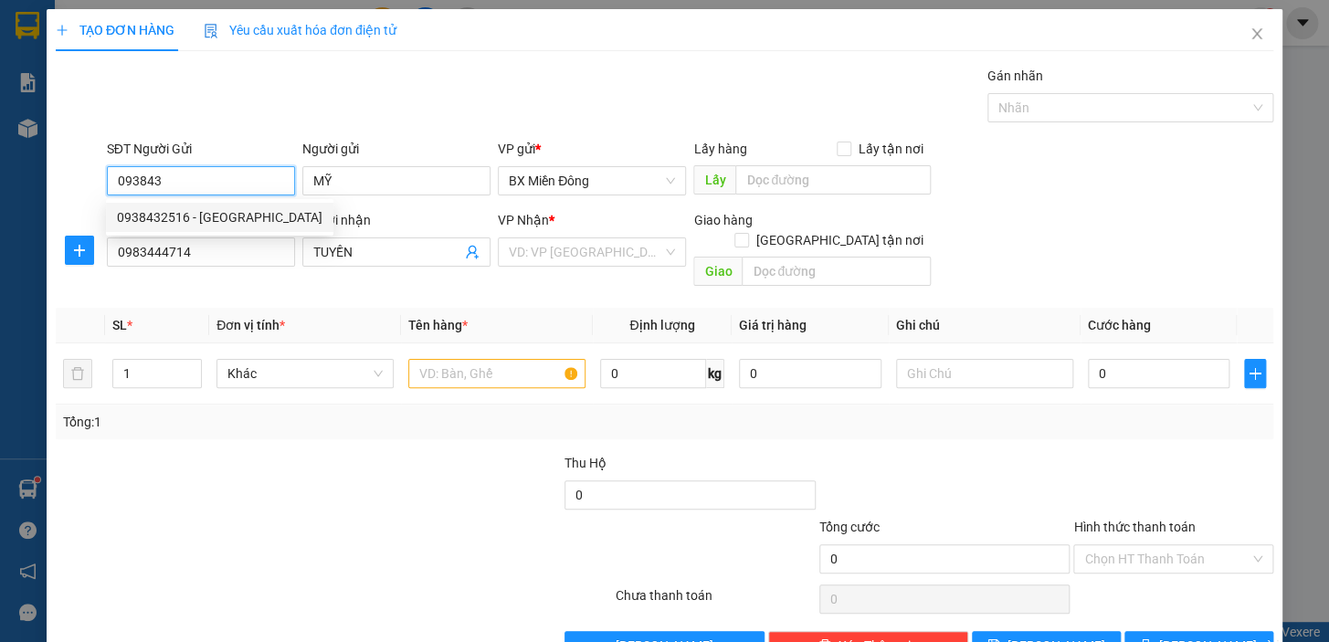
click at [240, 225] on div "0938432516 - MỸ" at bounding box center [220, 217] width 206 height 20
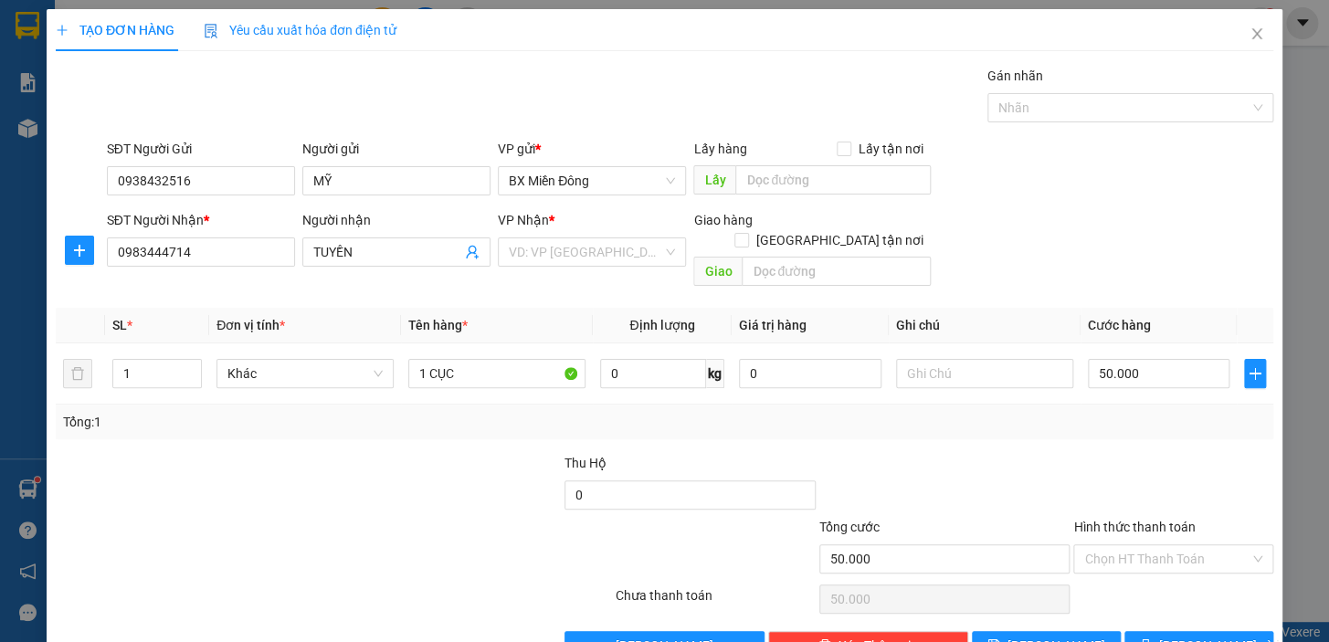
click at [1198, 556] on div "Hình thức thanh toán Chọn HT Thanh Toán" at bounding box center [1174, 549] width 200 height 64
click at [665, 260] on div "VD: VP [GEOGRAPHIC_DATA]" at bounding box center [592, 252] width 188 height 29
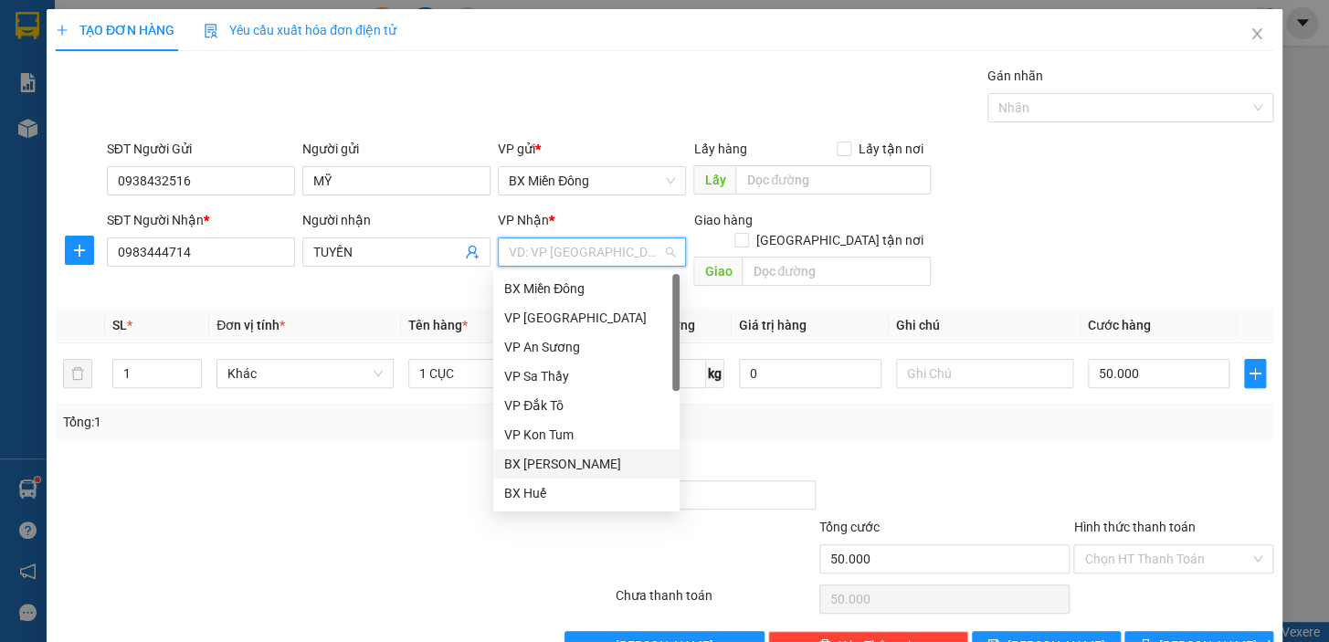
click at [625, 454] on div "BX [PERSON_NAME]" at bounding box center [586, 464] width 164 height 20
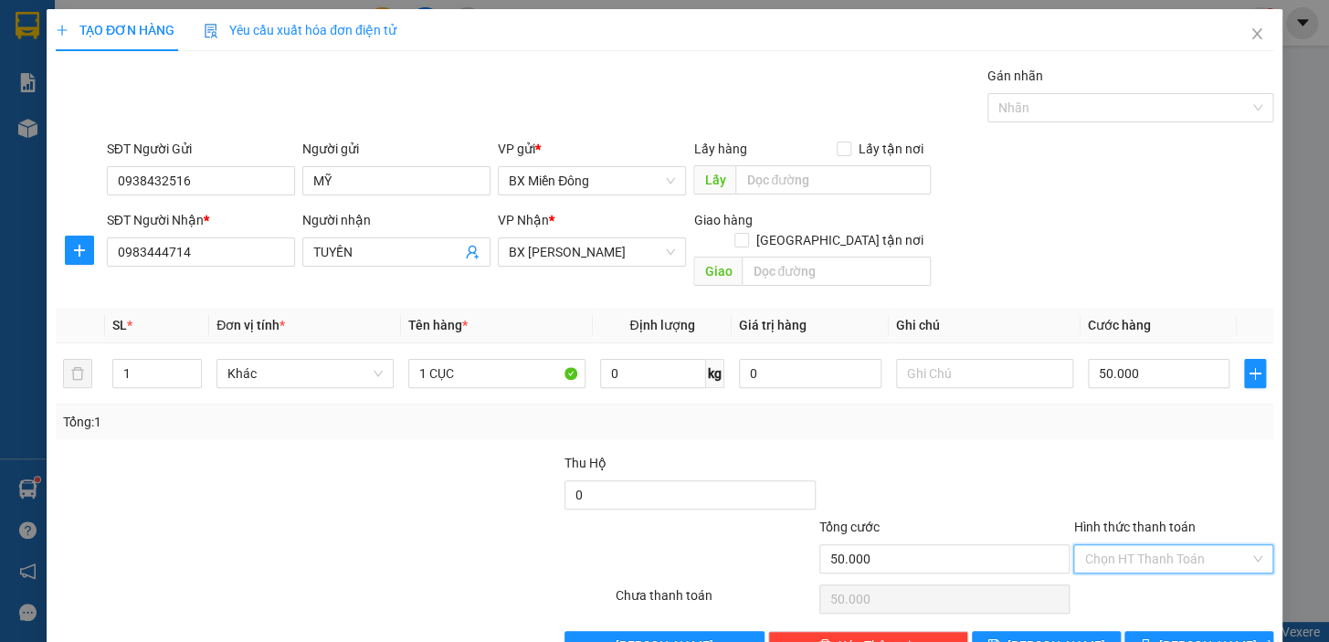
click at [1127, 546] on input "Hình thức thanh toán" at bounding box center [1167, 559] width 165 height 27
click at [1134, 411] on div "Tại văn phòng" at bounding box center [1163, 414] width 176 height 20
click at [1197, 636] on span "[PERSON_NAME] và In" at bounding box center [1224, 646] width 128 height 20
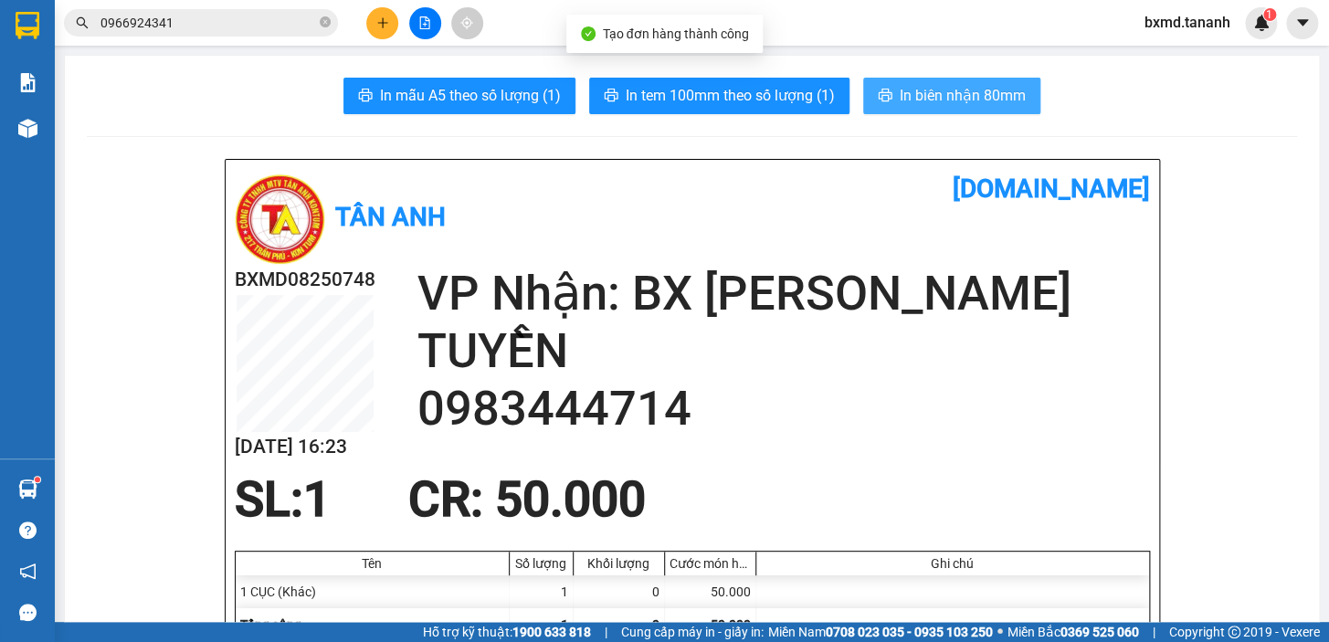
click at [983, 105] on span "In biên nhận 80mm" at bounding box center [963, 95] width 126 height 23
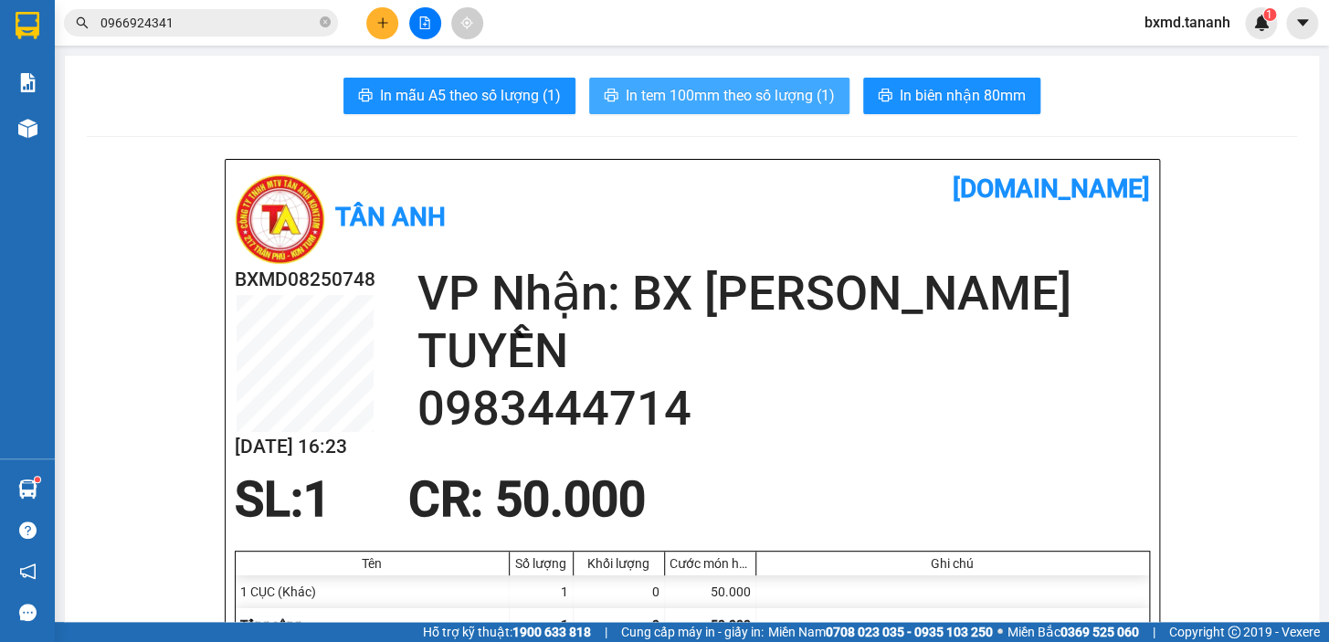
click at [753, 109] on button "In tem 100mm theo số lượng (1)" at bounding box center [719, 96] width 260 height 37
click at [753, 107] on span "In tem 100mm theo số lượng (1)" at bounding box center [730, 95] width 209 height 23
click at [768, 103] on span "In tem 100mm theo số lượng (1)" at bounding box center [730, 95] width 209 height 23
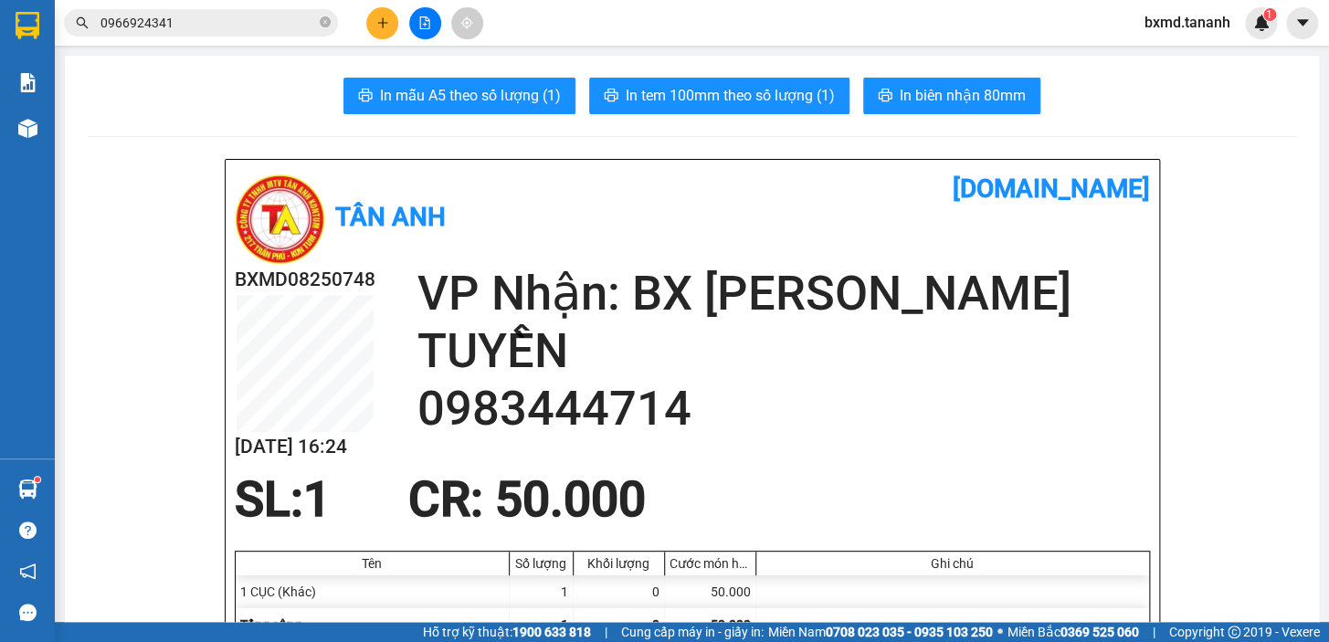
click at [386, 26] on icon "plus" at bounding box center [382, 22] width 13 height 13
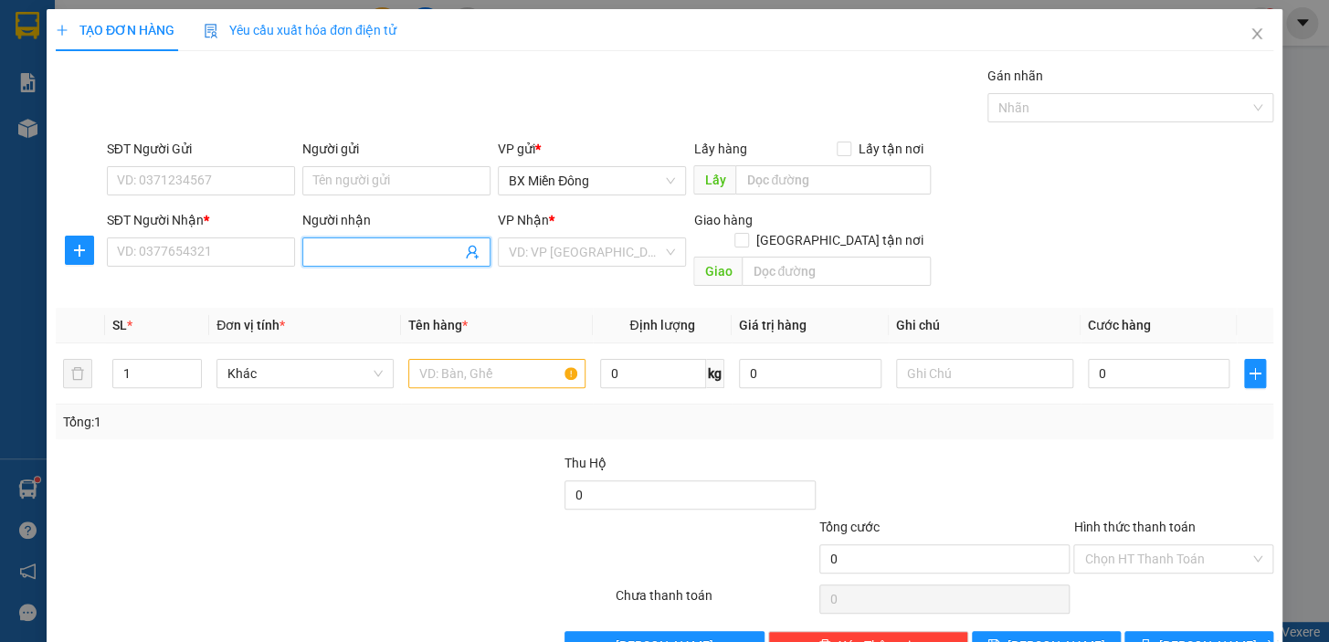
click at [348, 247] on input "Người nhận" at bounding box center [387, 252] width 148 height 20
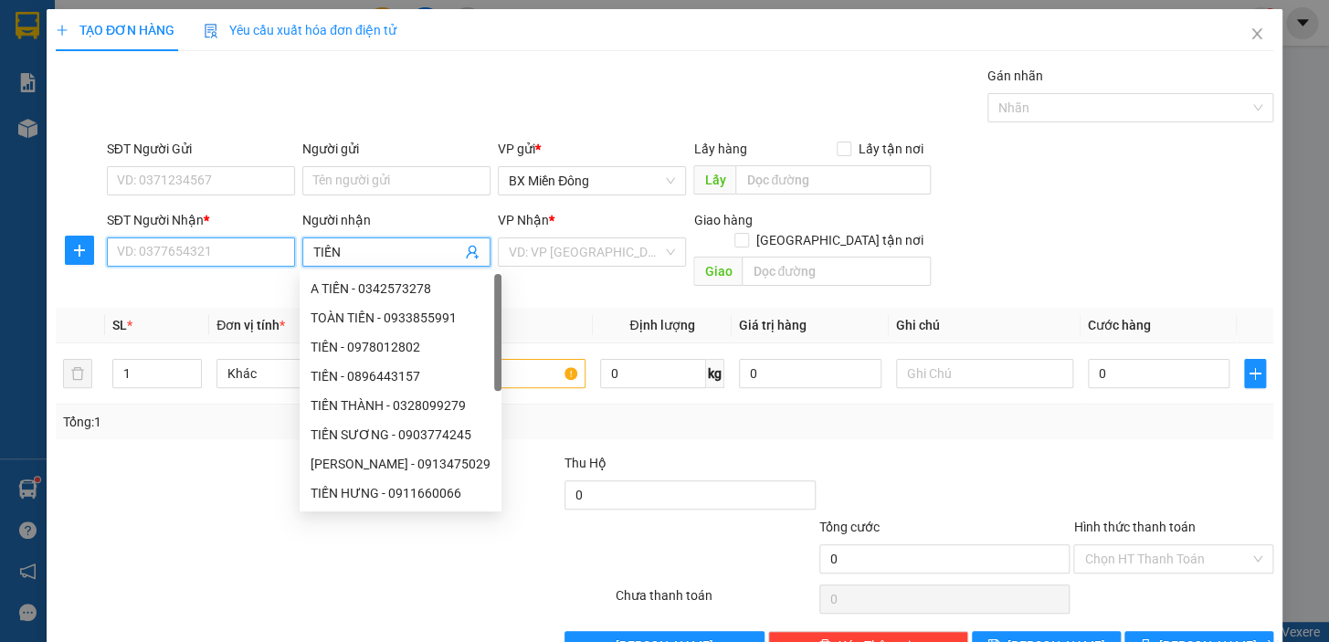
click at [264, 253] on input "SĐT Người Nhận *" at bounding box center [201, 252] width 188 height 29
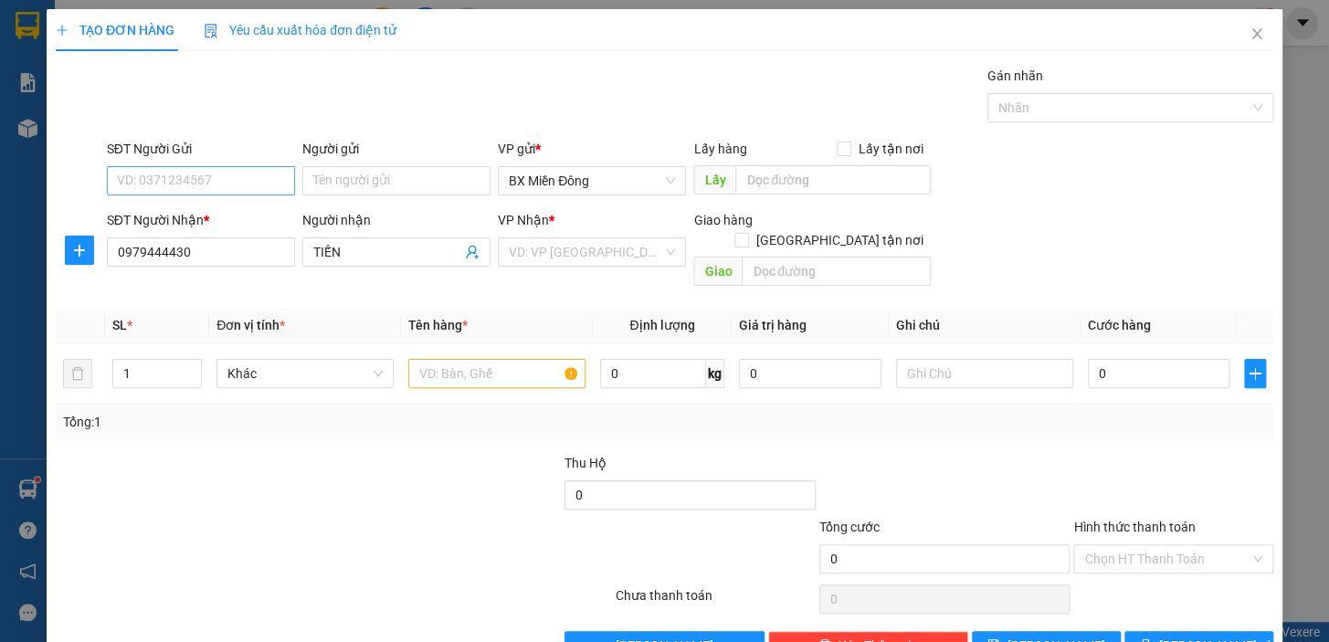
click at [227, 159] on div "SĐT Người Gửi" at bounding box center [201, 152] width 188 height 27
click at [226, 176] on input "SĐT Người Gửi" at bounding box center [201, 180] width 188 height 29
click at [227, 180] on input "SĐT Người Gửi" at bounding box center [201, 180] width 188 height 29
click at [403, 192] on input "Người gửi" at bounding box center [396, 180] width 188 height 29
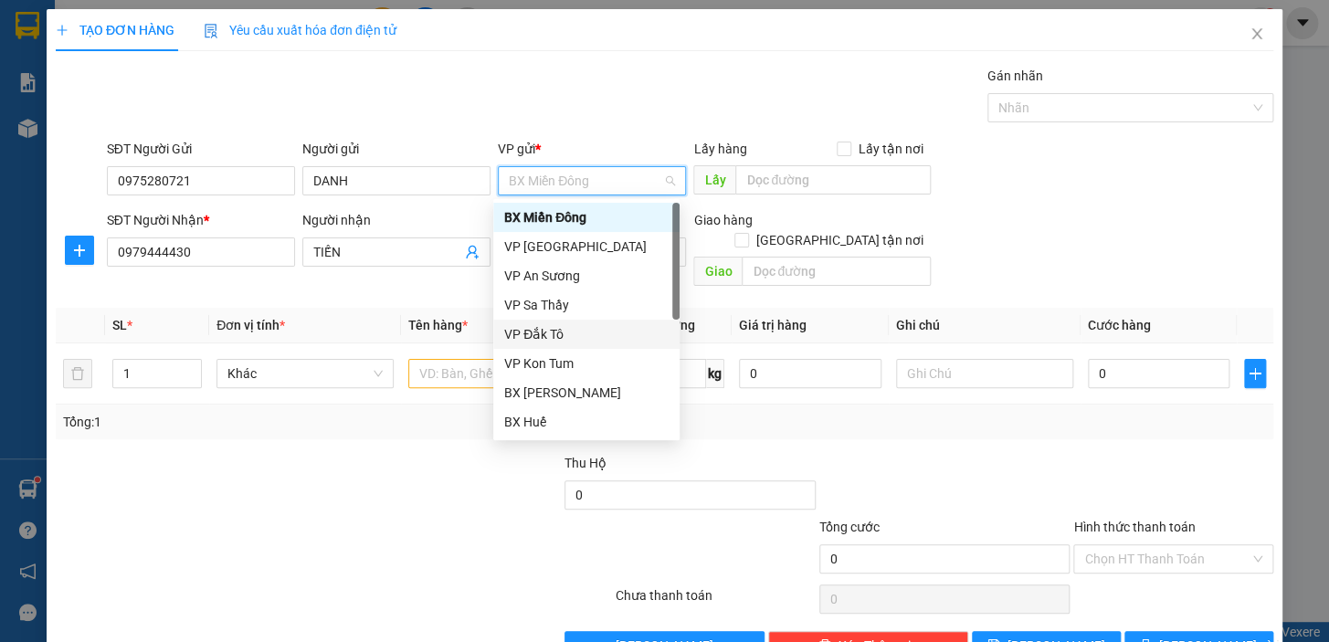
click at [998, 462] on div at bounding box center [945, 485] width 255 height 64
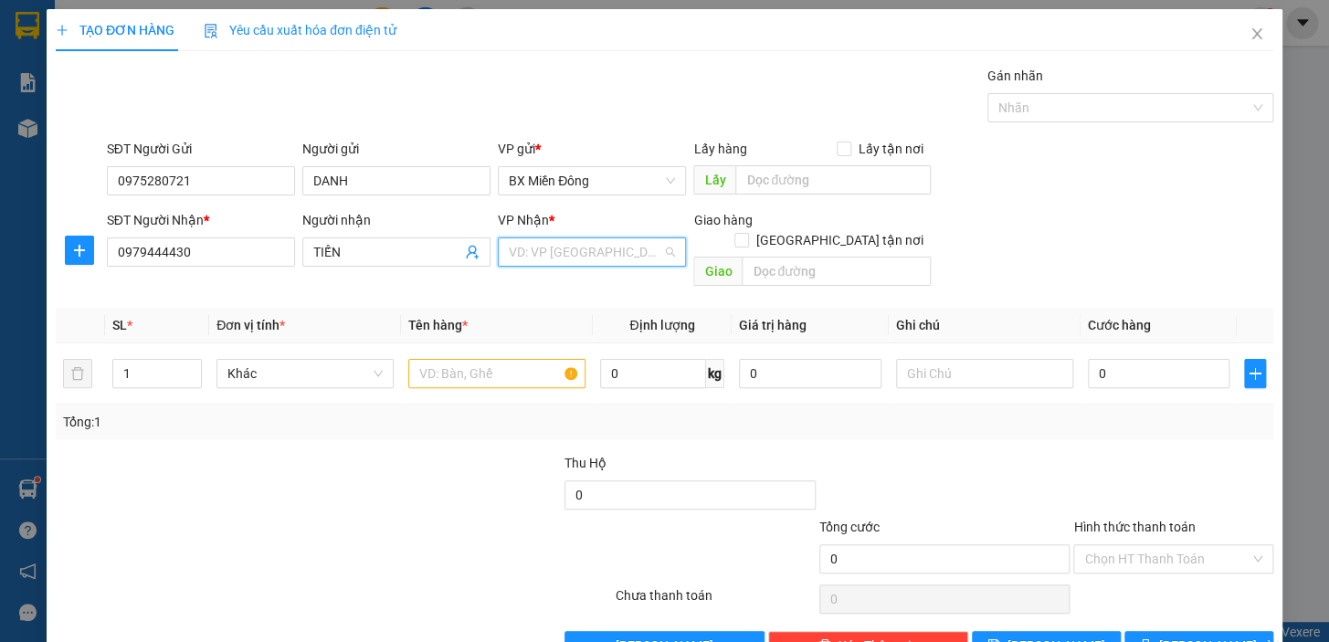
click at [641, 256] on input "search" at bounding box center [586, 251] width 154 height 27
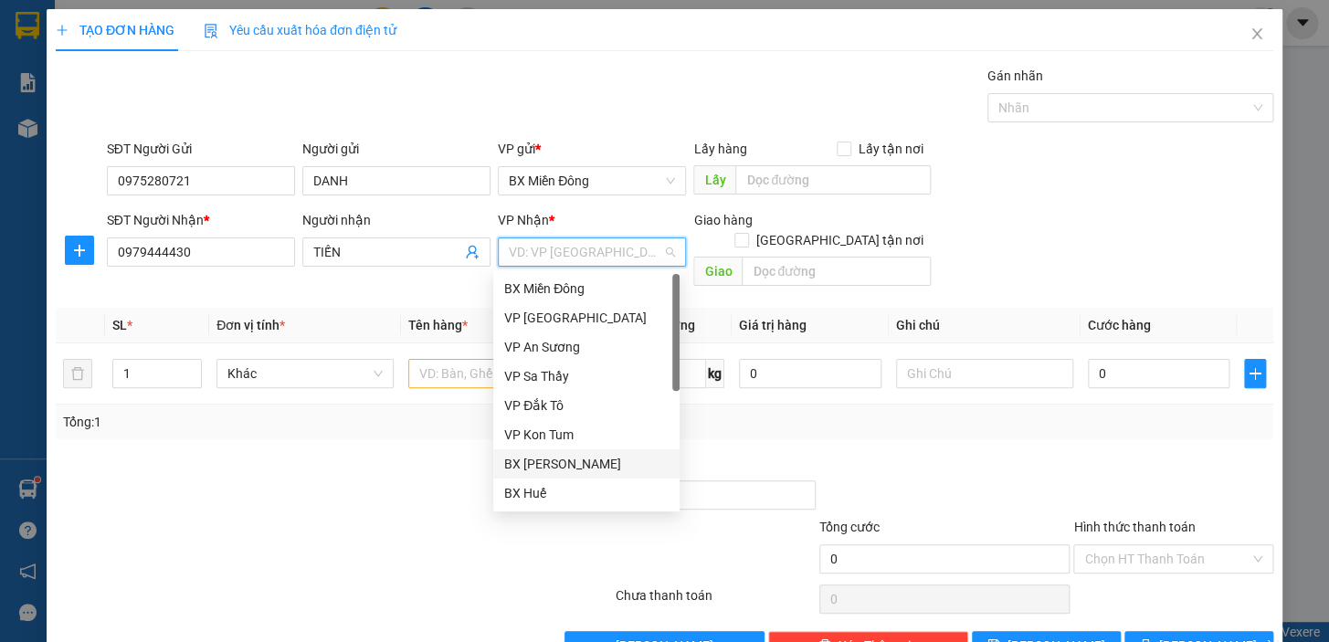
click at [594, 459] on div "BX [PERSON_NAME]" at bounding box center [586, 464] width 164 height 20
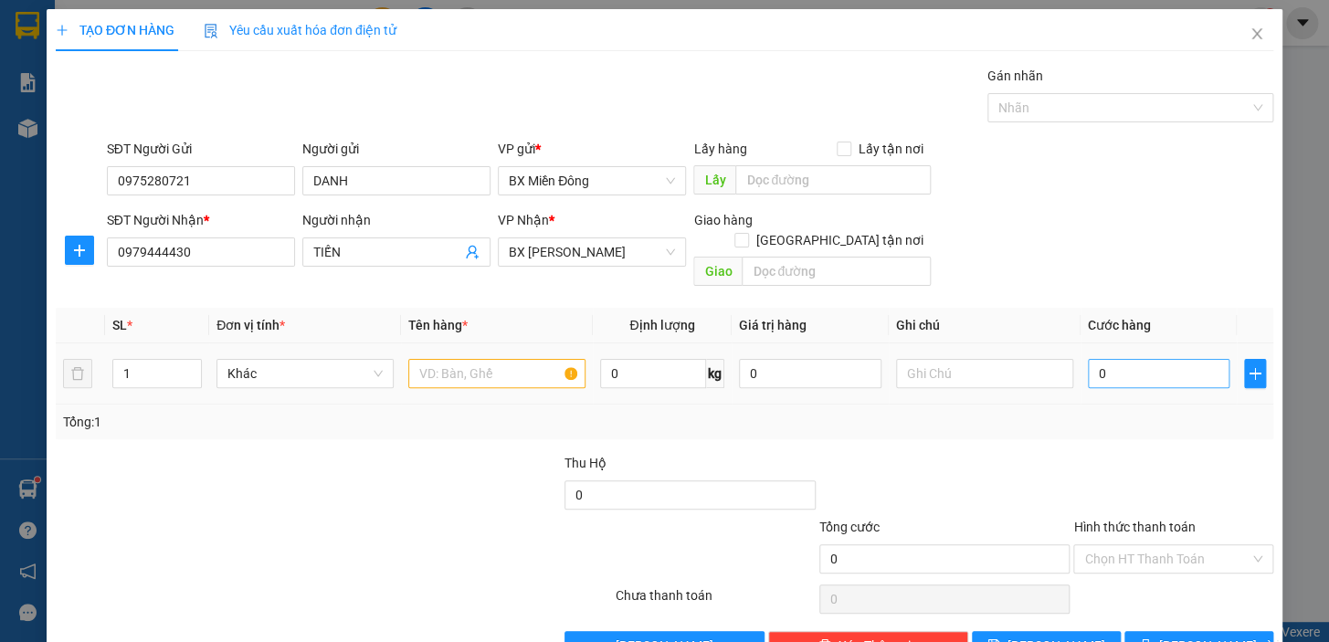
click at [1149, 355] on div "0" at bounding box center [1159, 373] width 143 height 37
click at [1148, 359] on input "0" at bounding box center [1159, 373] width 143 height 29
drag, startPoint x: 1102, startPoint y: 463, endPoint x: 1088, endPoint y: 457, distance: 15.1
click at [1096, 461] on div at bounding box center [1174, 485] width 204 height 64
click at [520, 359] on input "text" at bounding box center [496, 373] width 177 height 29
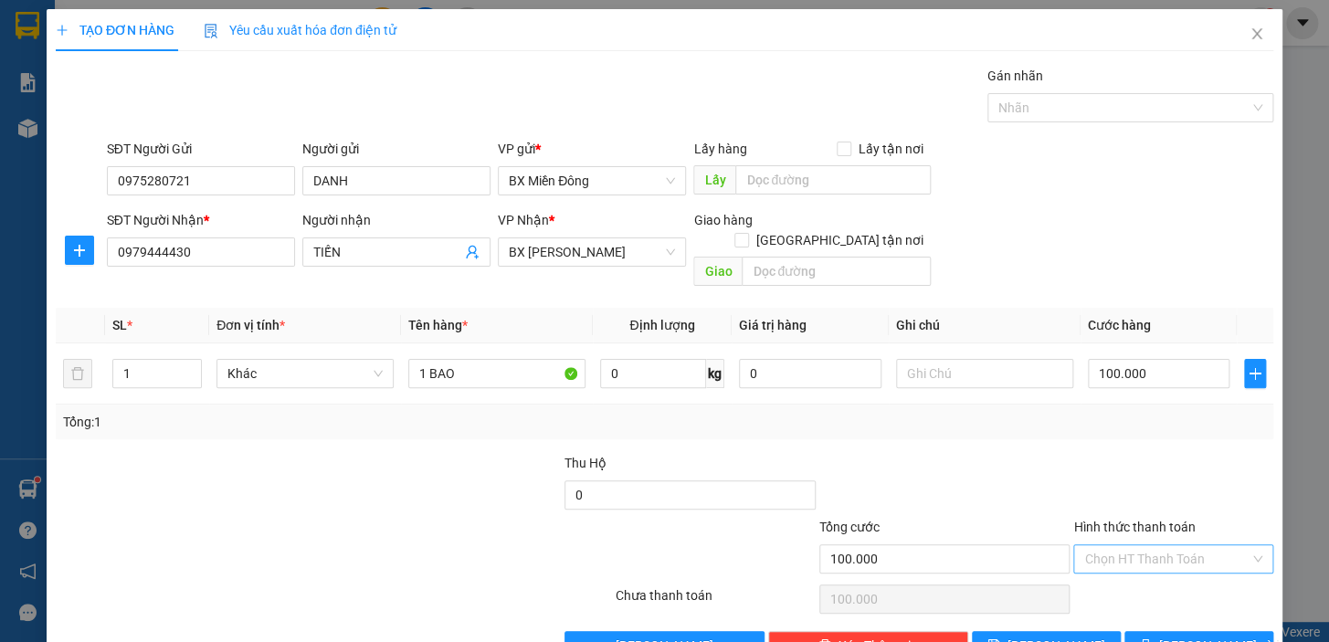
click at [1181, 546] on input "Hình thức thanh toán" at bounding box center [1167, 559] width 165 height 27
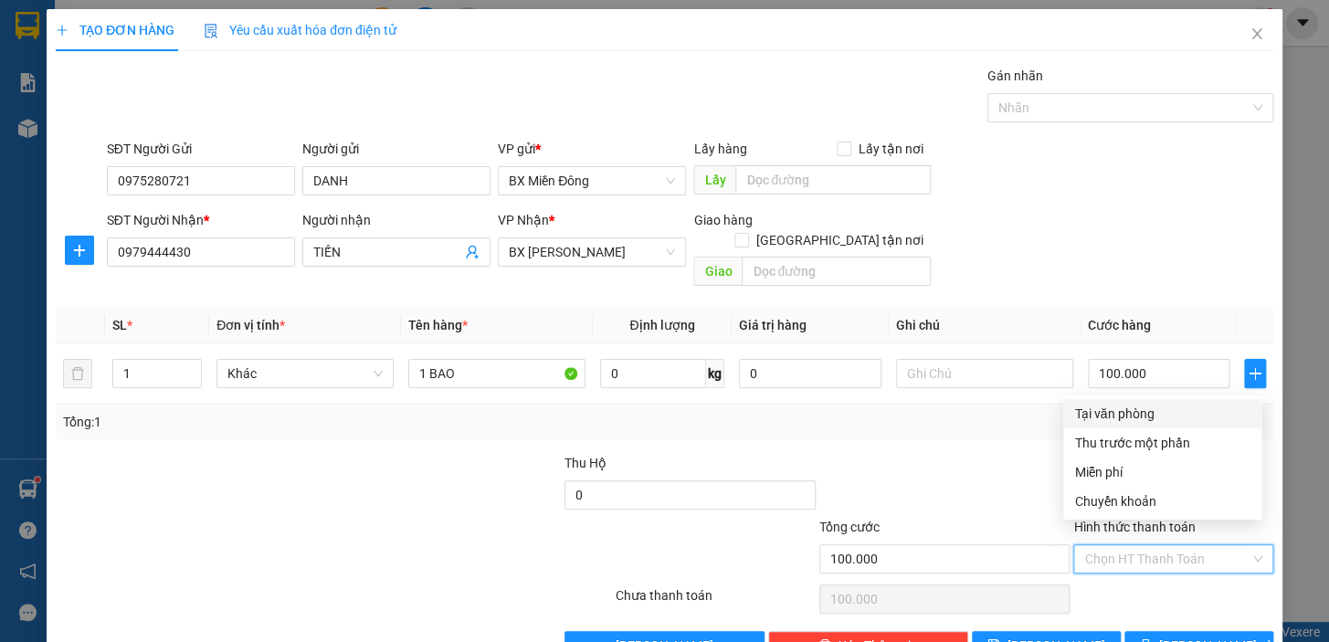
click at [1160, 415] on div "Tại văn phòng" at bounding box center [1163, 414] width 176 height 20
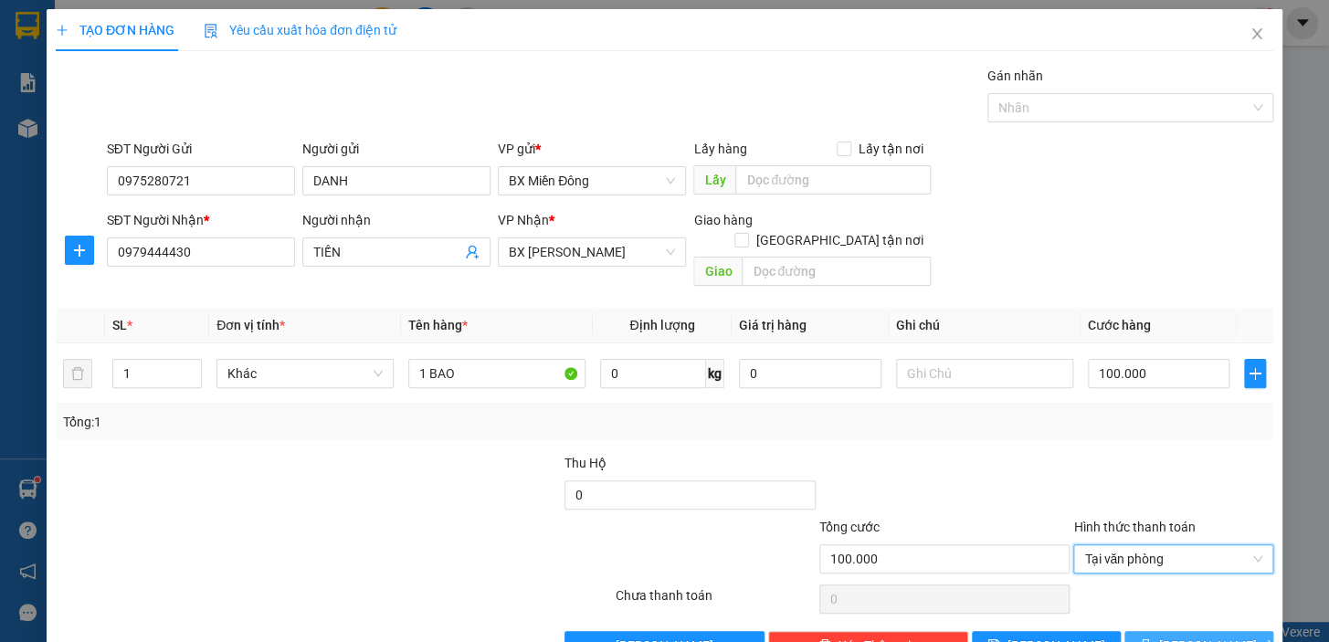
click at [1157, 631] on button "[PERSON_NAME] và In" at bounding box center [1199, 645] width 149 height 29
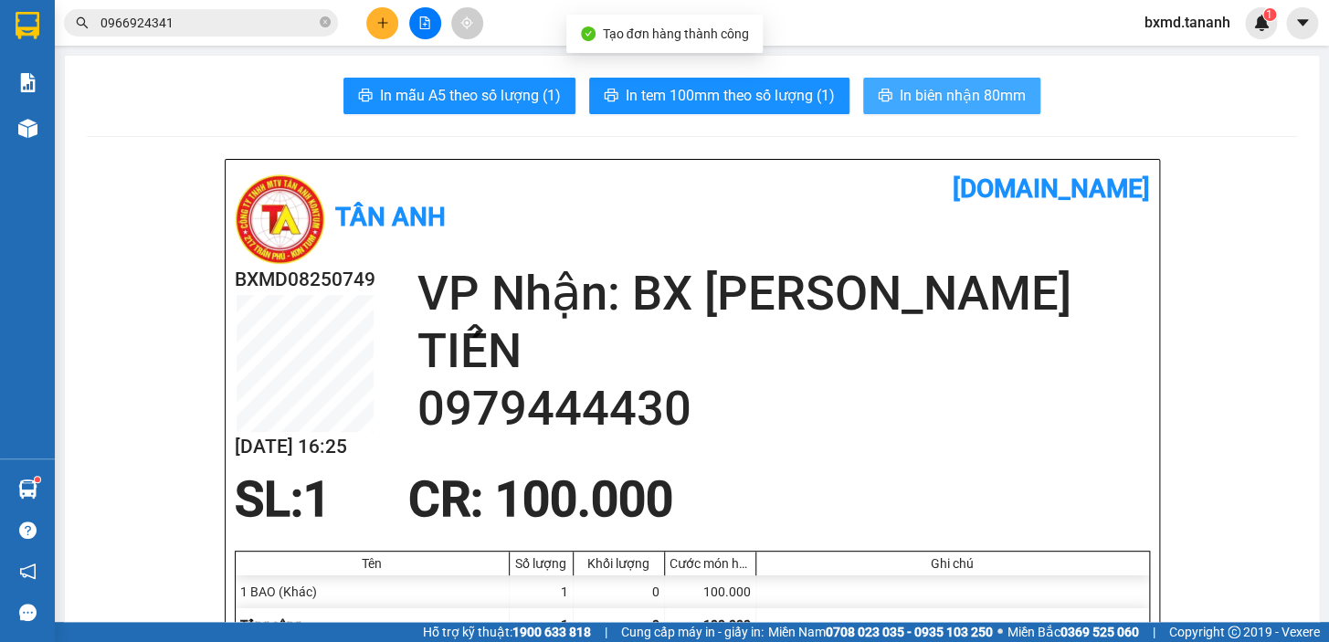
click at [914, 82] on button "In biên nhận 80mm" at bounding box center [951, 96] width 177 height 37
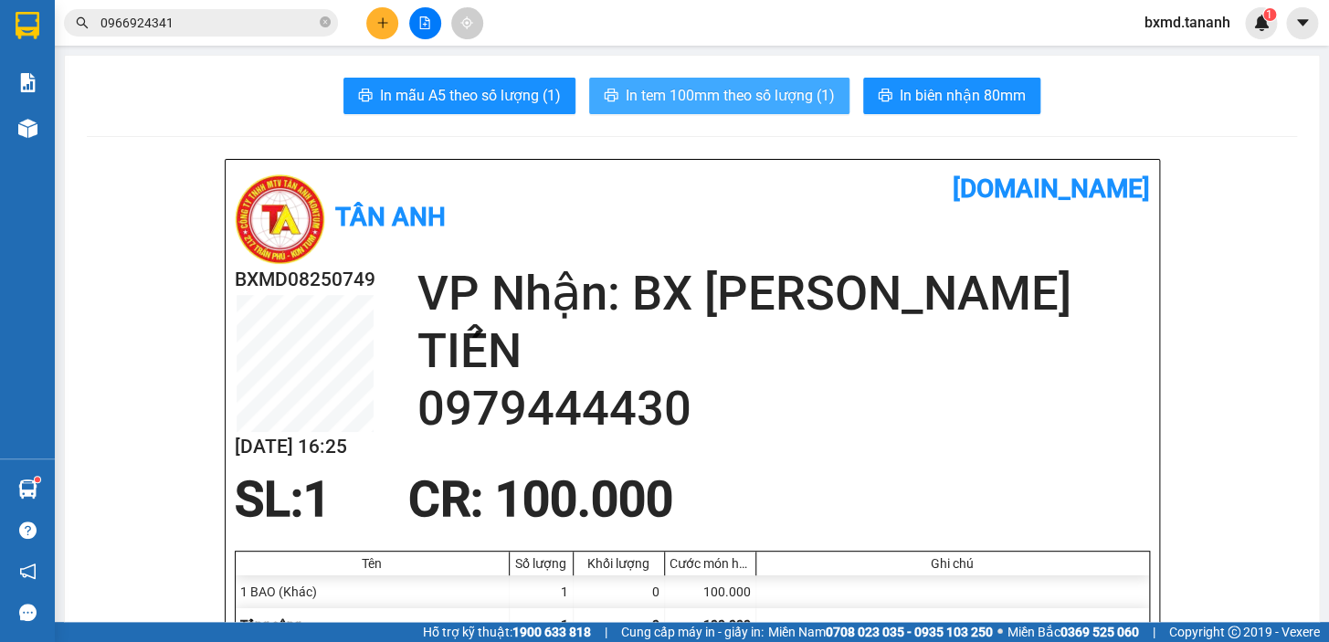
click at [803, 105] on span "In tem 100mm theo số lượng (1)" at bounding box center [730, 95] width 209 height 23
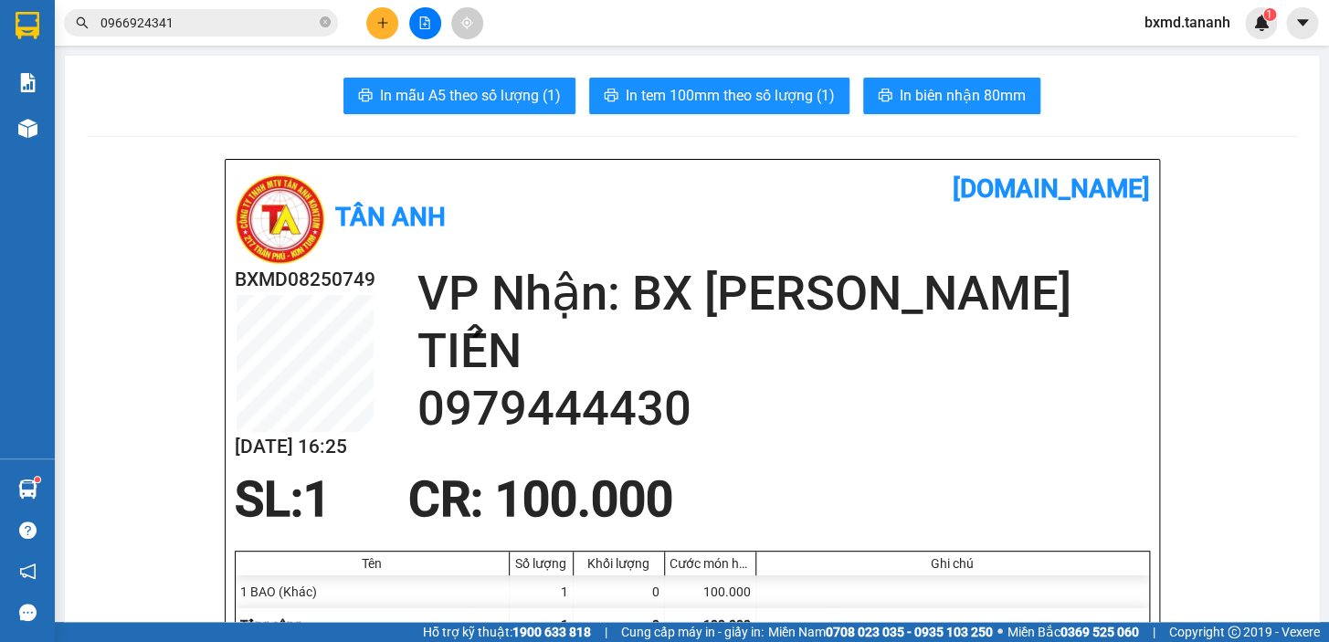
click at [396, 31] on button at bounding box center [382, 23] width 32 height 32
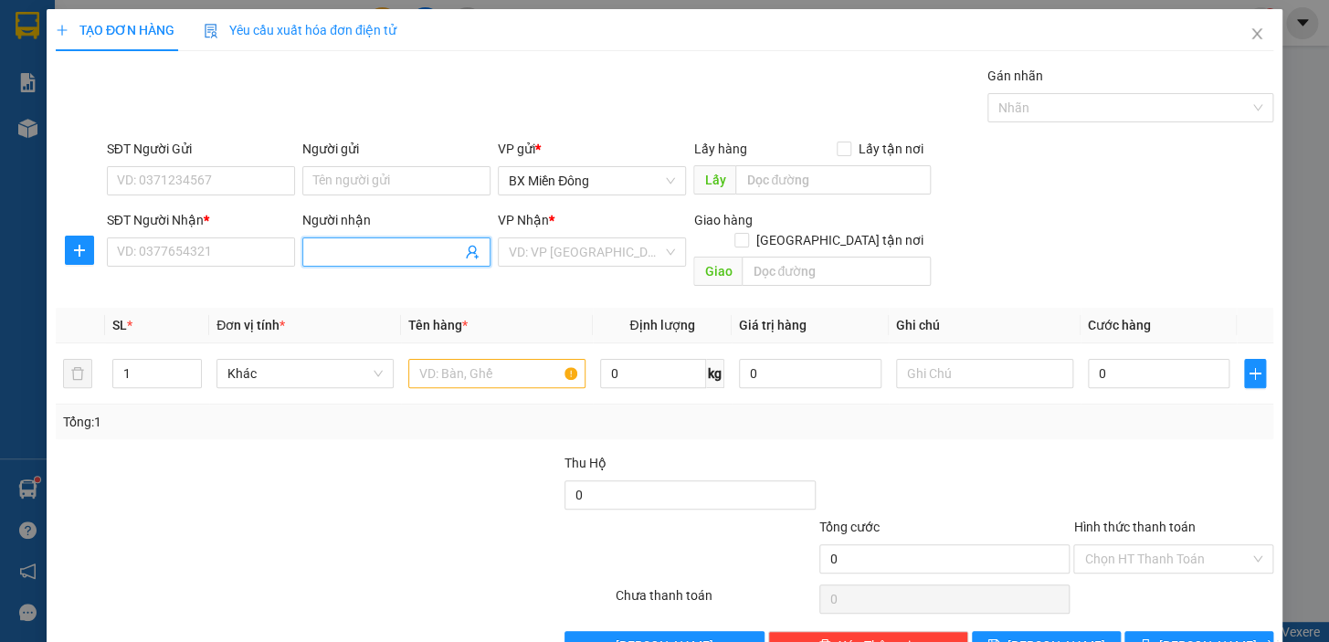
click at [387, 251] on input "Người nhận" at bounding box center [387, 252] width 148 height 20
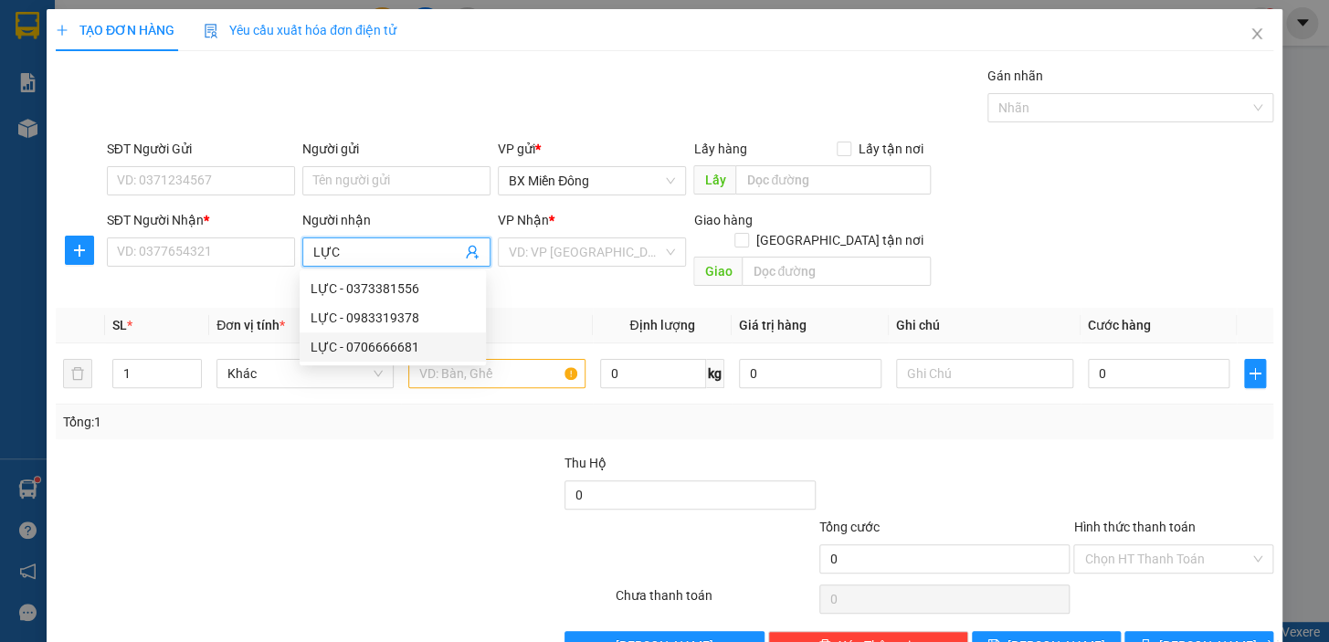
click at [394, 352] on div "LỰC - 0706666681" at bounding box center [393, 347] width 164 height 20
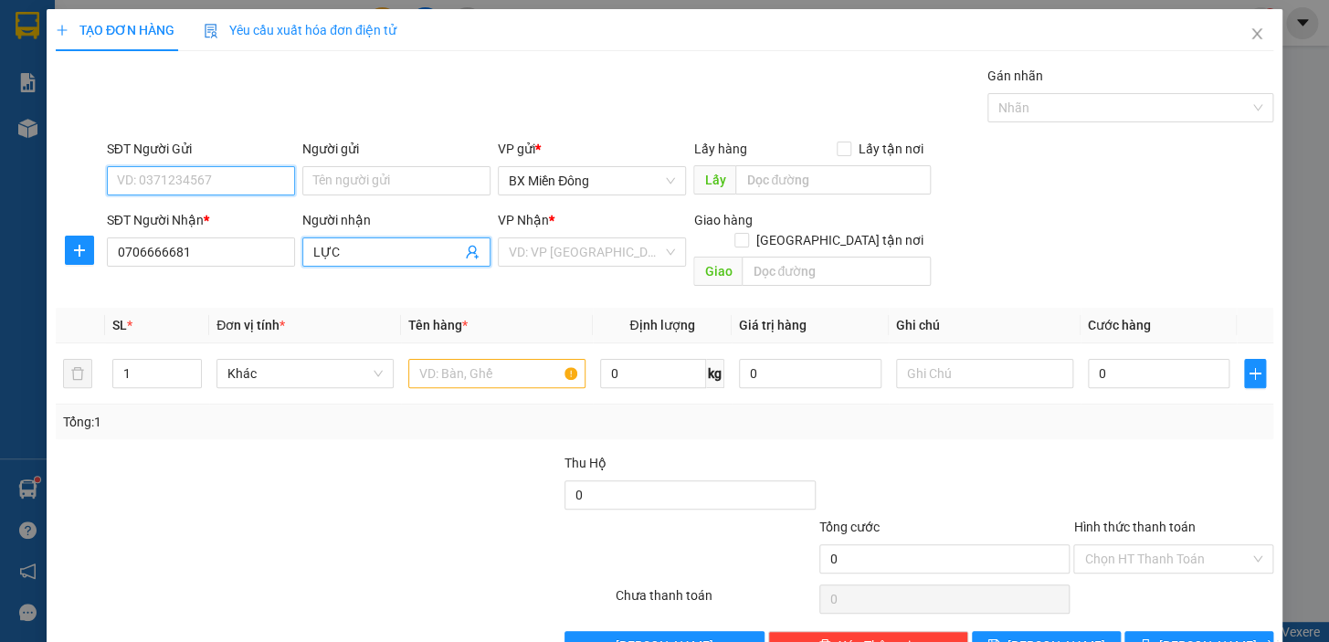
click at [228, 192] on input "SĐT Người Gửi" at bounding box center [201, 180] width 188 height 29
click at [353, 174] on input "Người gửi" at bounding box center [396, 180] width 188 height 29
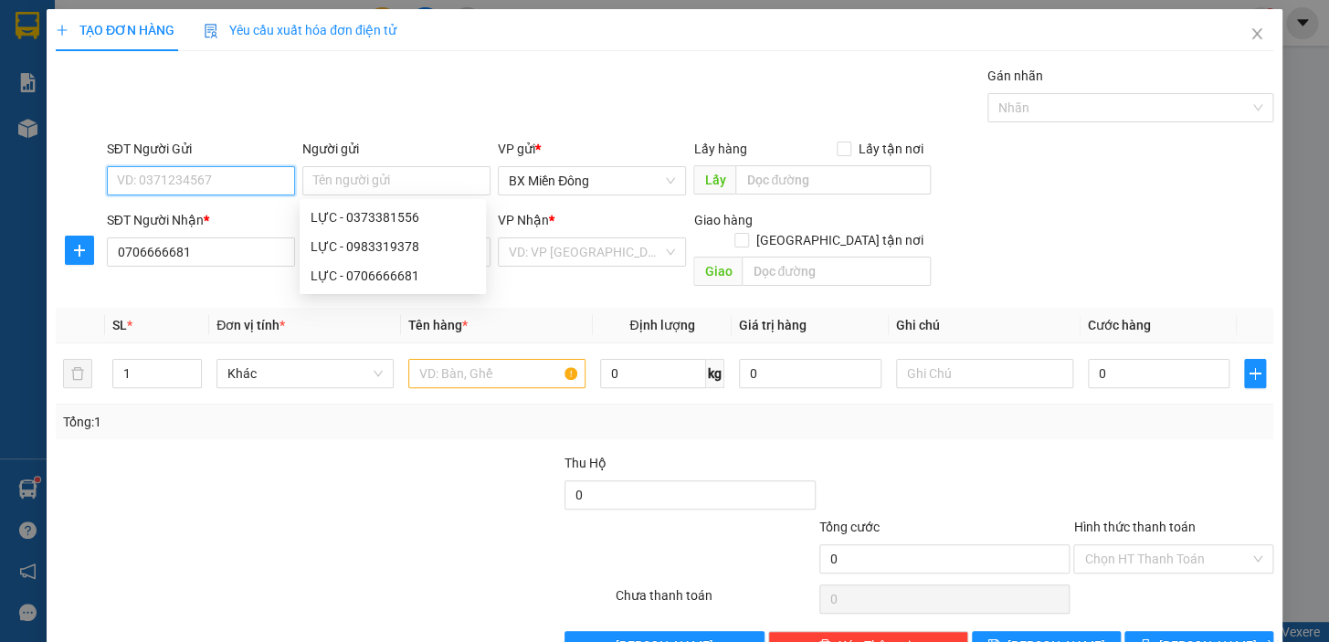
click at [265, 178] on input "SĐT Người Gửi" at bounding box center [201, 180] width 188 height 29
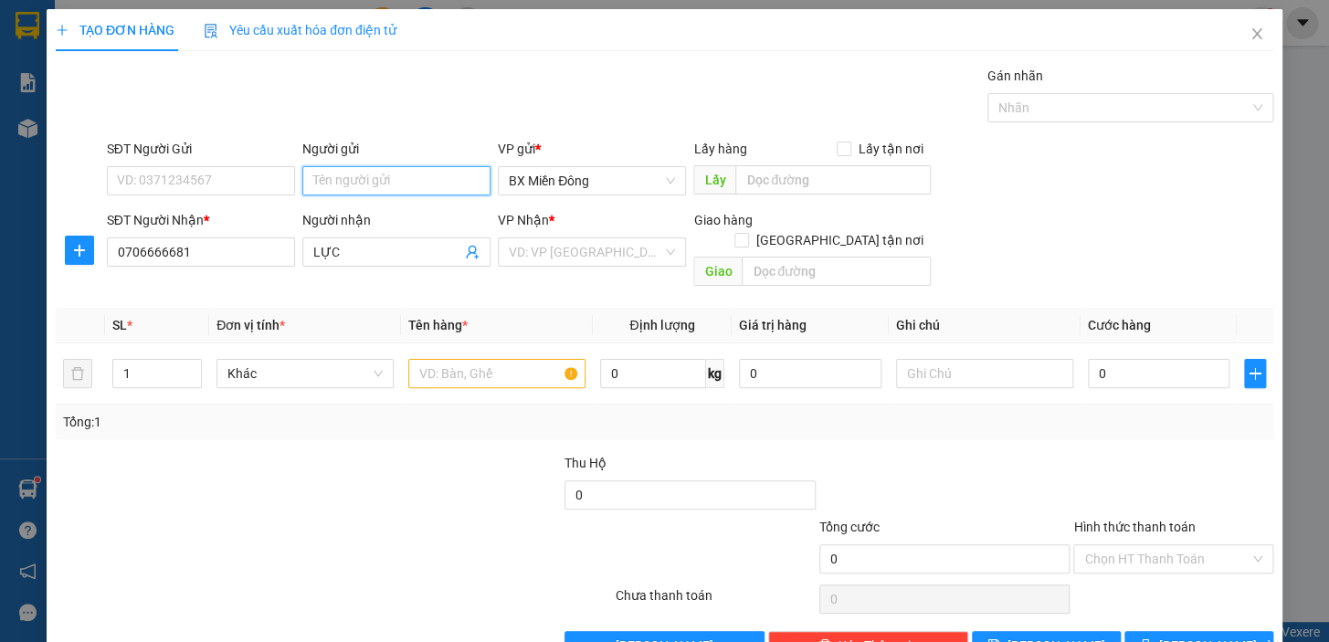
click at [323, 183] on input "Người gửi" at bounding box center [396, 180] width 188 height 29
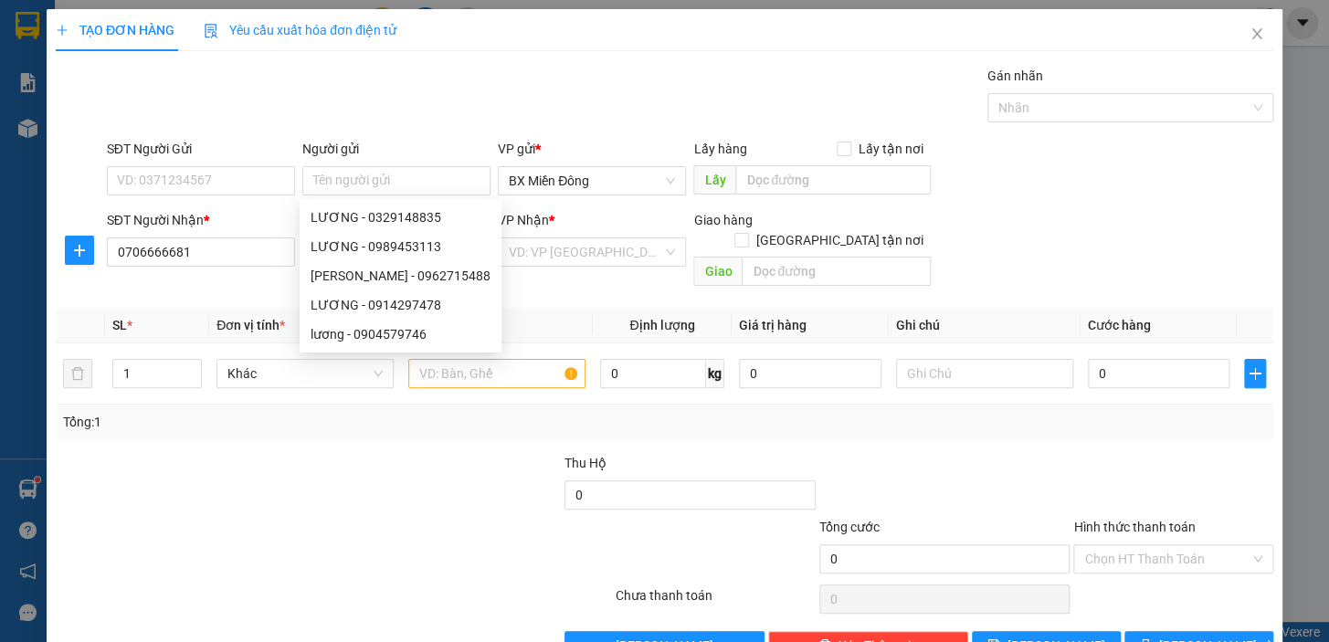
click at [511, 413] on div "Tổng: 1" at bounding box center [665, 422] width 1218 height 35
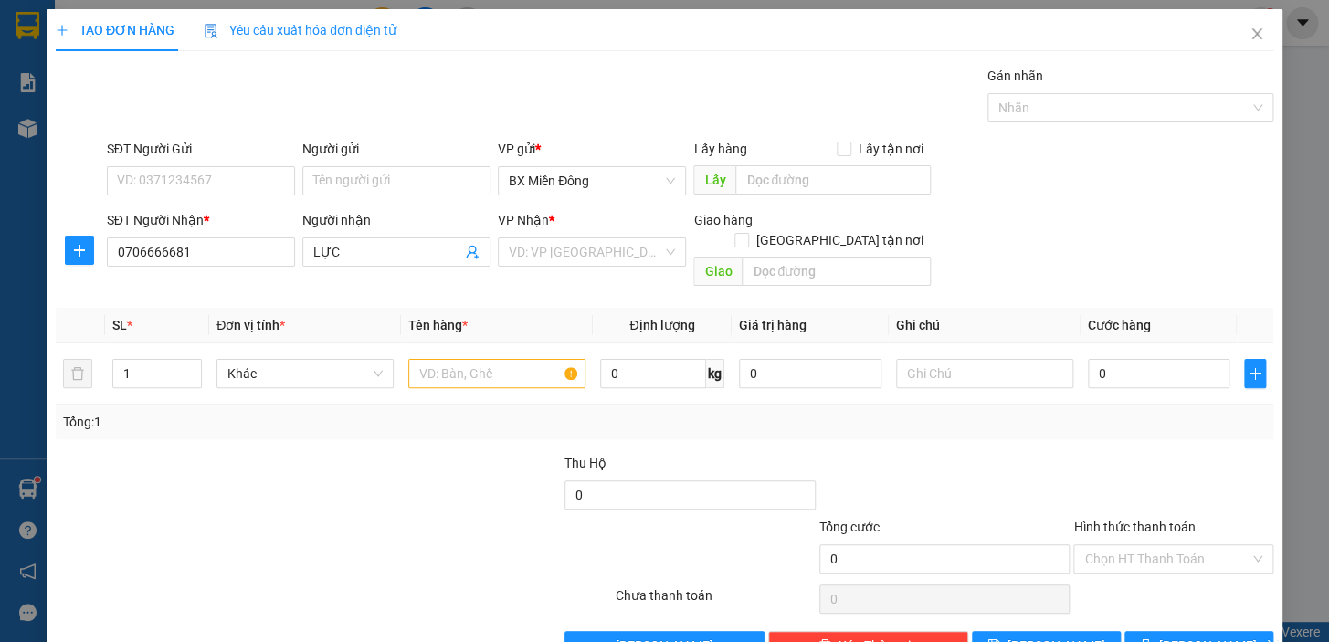
drag, startPoint x: 216, startPoint y: 236, endPoint x: 58, endPoint y: 263, distance: 160.4
click at [58, 263] on div "SĐT Người Nhận * 0706666681 Người nhận LỰC VP Nhận * VD: VP Sài Gòn Giao hàng G…" at bounding box center [665, 252] width 1222 height 84
click at [186, 242] on input "0706666681" at bounding box center [201, 252] width 188 height 29
click at [240, 178] on input "SĐT Người Gửi" at bounding box center [201, 180] width 188 height 29
click at [417, 193] on input "Người gửi" at bounding box center [396, 180] width 188 height 29
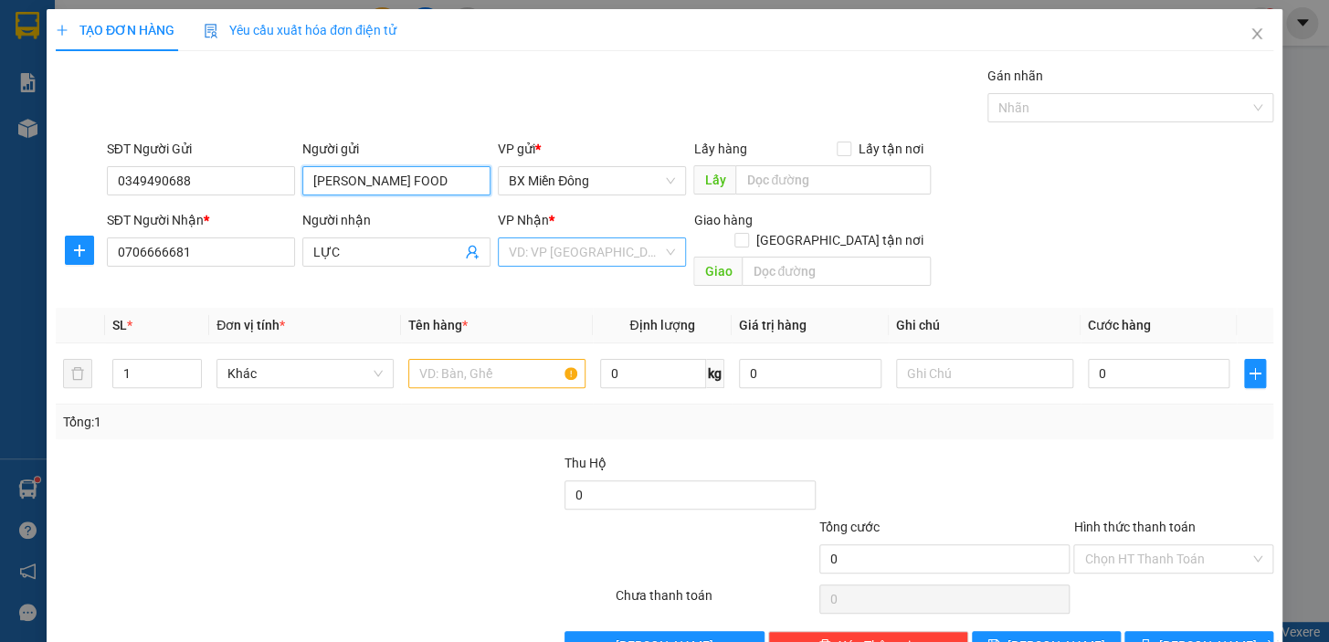
click at [566, 265] on div "VD: VP [GEOGRAPHIC_DATA]" at bounding box center [592, 252] width 188 height 29
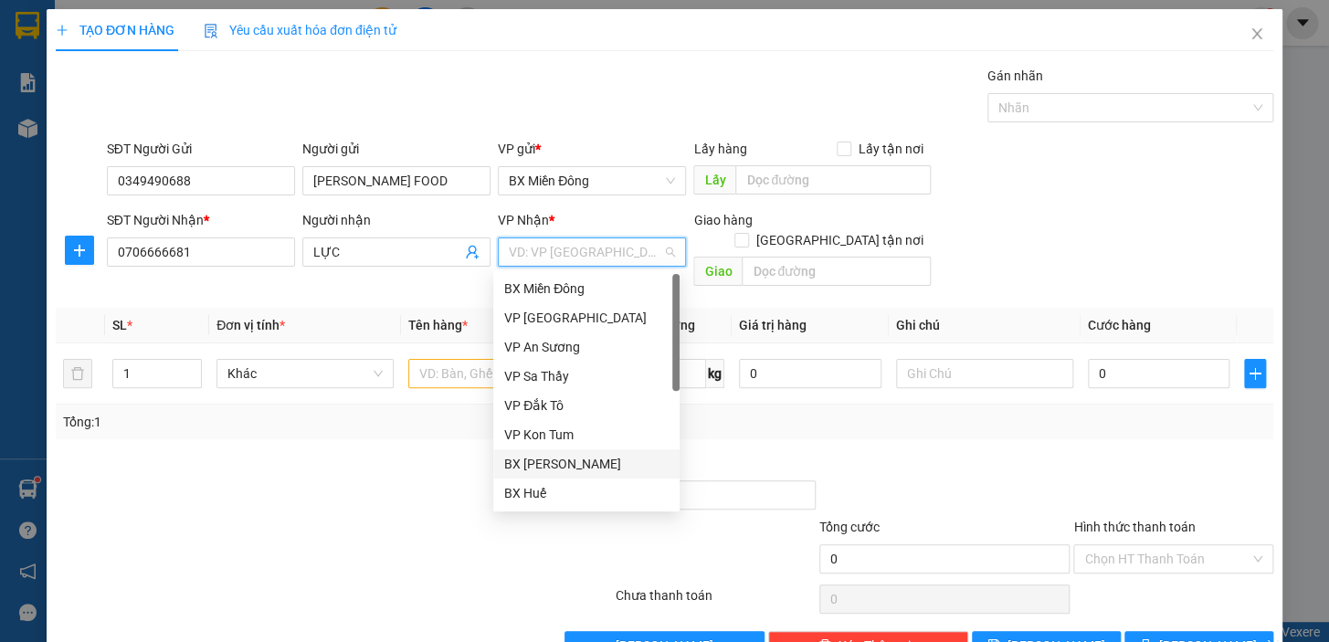
click at [601, 469] on div "BX [PERSON_NAME]" at bounding box center [586, 464] width 164 height 20
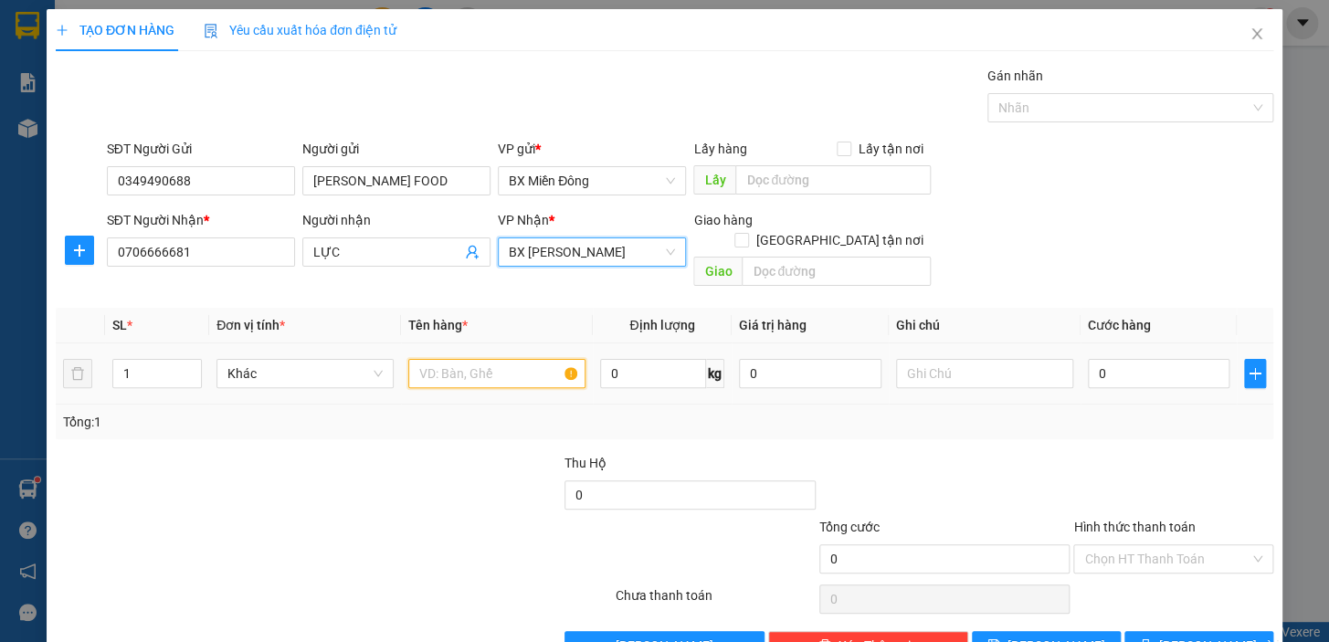
click at [478, 359] on input "text" at bounding box center [496, 373] width 177 height 29
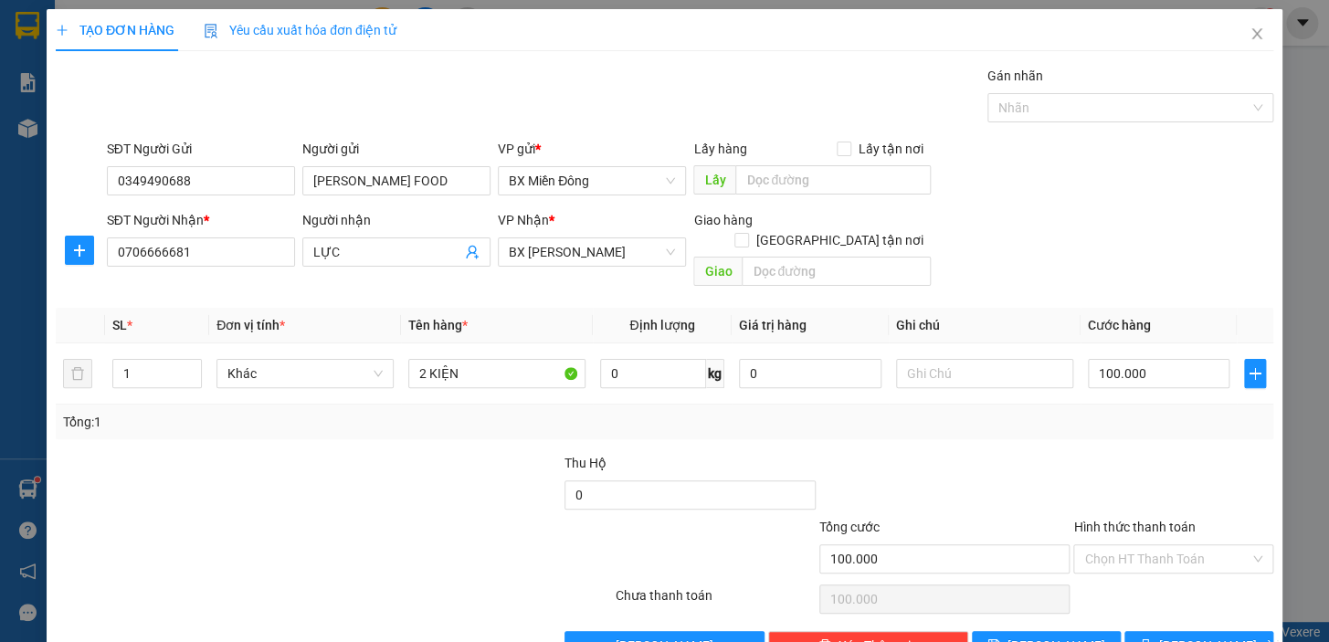
click at [1192, 456] on div at bounding box center [1174, 485] width 204 height 64
drag, startPoint x: 1206, startPoint y: 604, endPoint x: 1206, endPoint y: 618, distance: 13.7
click at [1206, 607] on div "Transit Pickup Surcharge Ids Transit Deliver Surcharge Ids Transit Deliver Surc…" at bounding box center [665, 363] width 1218 height 595
click at [1206, 636] on span "[PERSON_NAME] và In" at bounding box center [1224, 646] width 128 height 20
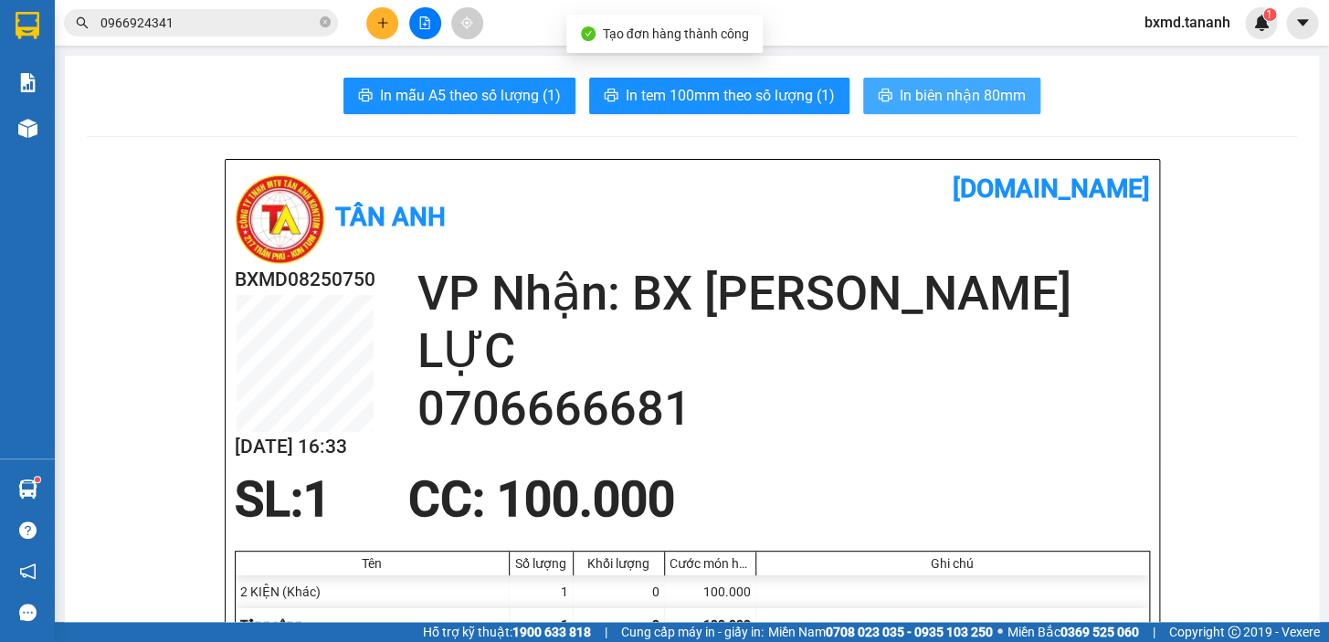
click at [932, 103] on span "In biên nhận 80mm" at bounding box center [963, 95] width 126 height 23
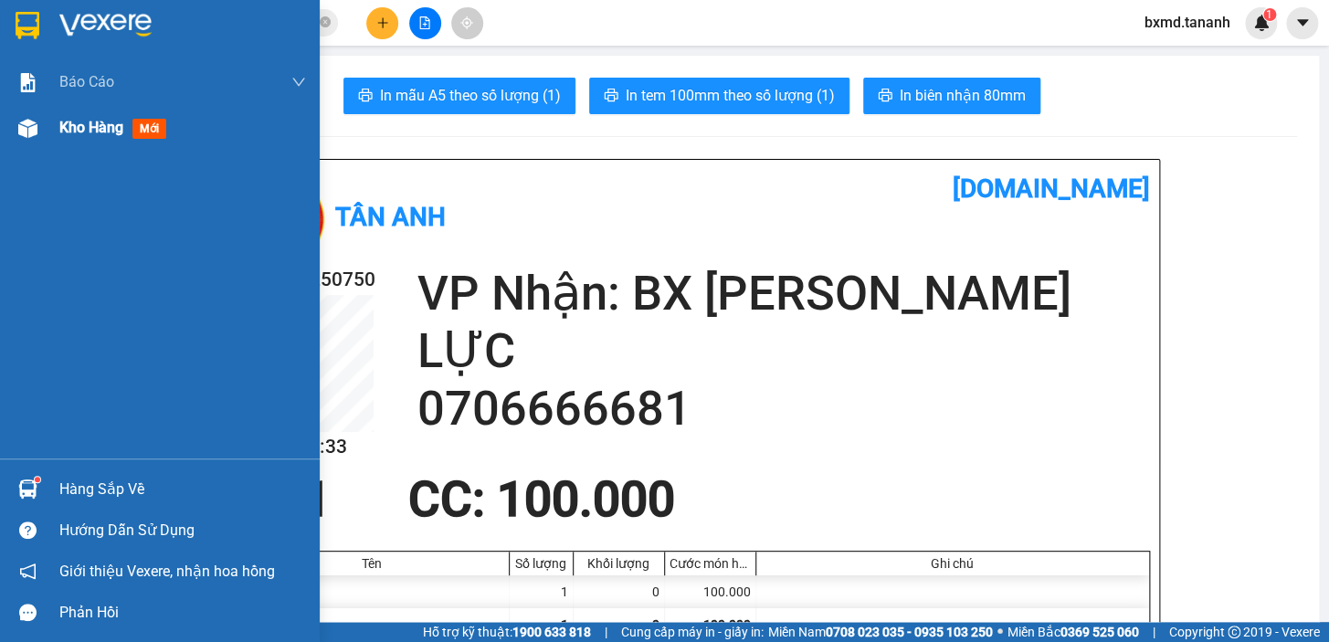
click at [39, 126] on div at bounding box center [28, 128] width 32 height 32
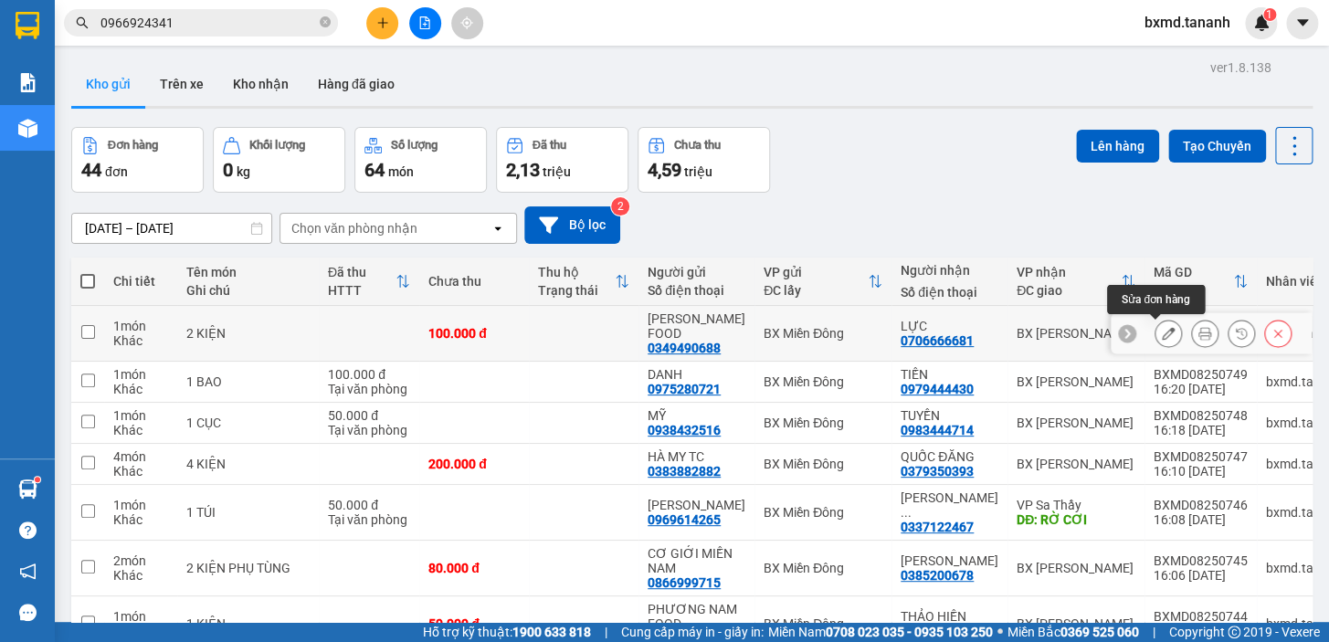
click at [1165, 338] on button at bounding box center [1169, 334] width 26 height 32
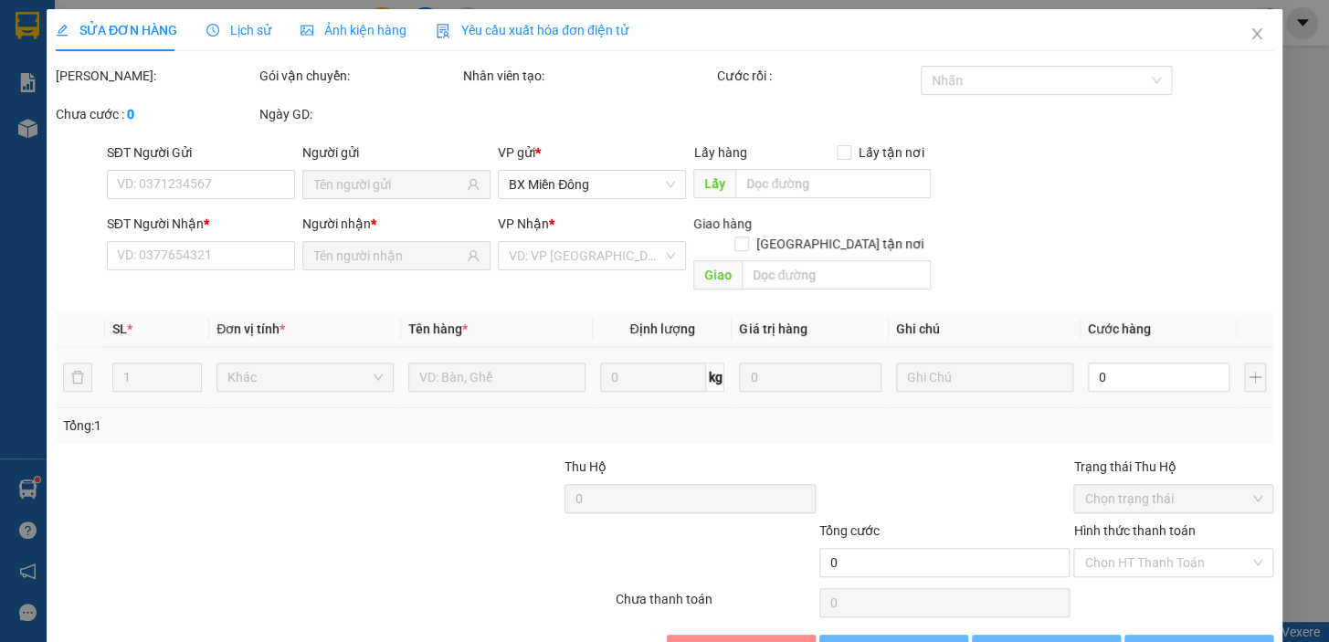
type input "0349490688"
type input "0706666681"
type input "100.000"
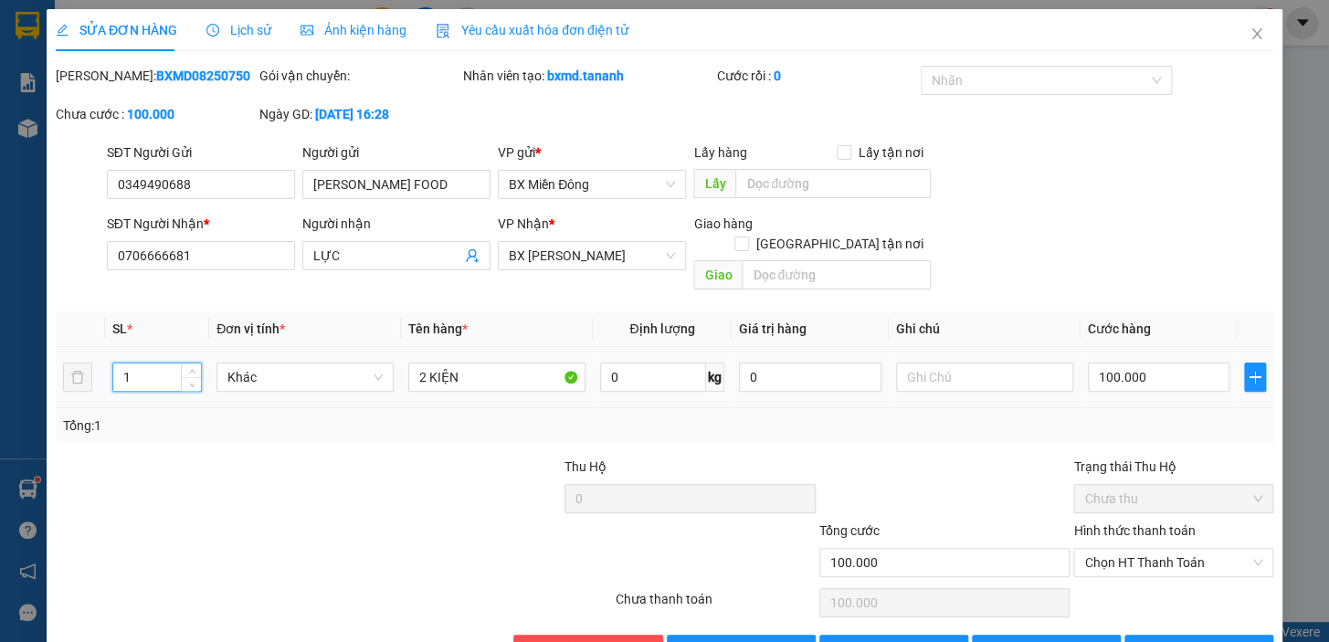
click at [165, 364] on input "1" at bounding box center [157, 377] width 88 height 27
type input "2"
click at [1192, 640] on span "[PERSON_NAME] và In" at bounding box center [1224, 650] width 128 height 20
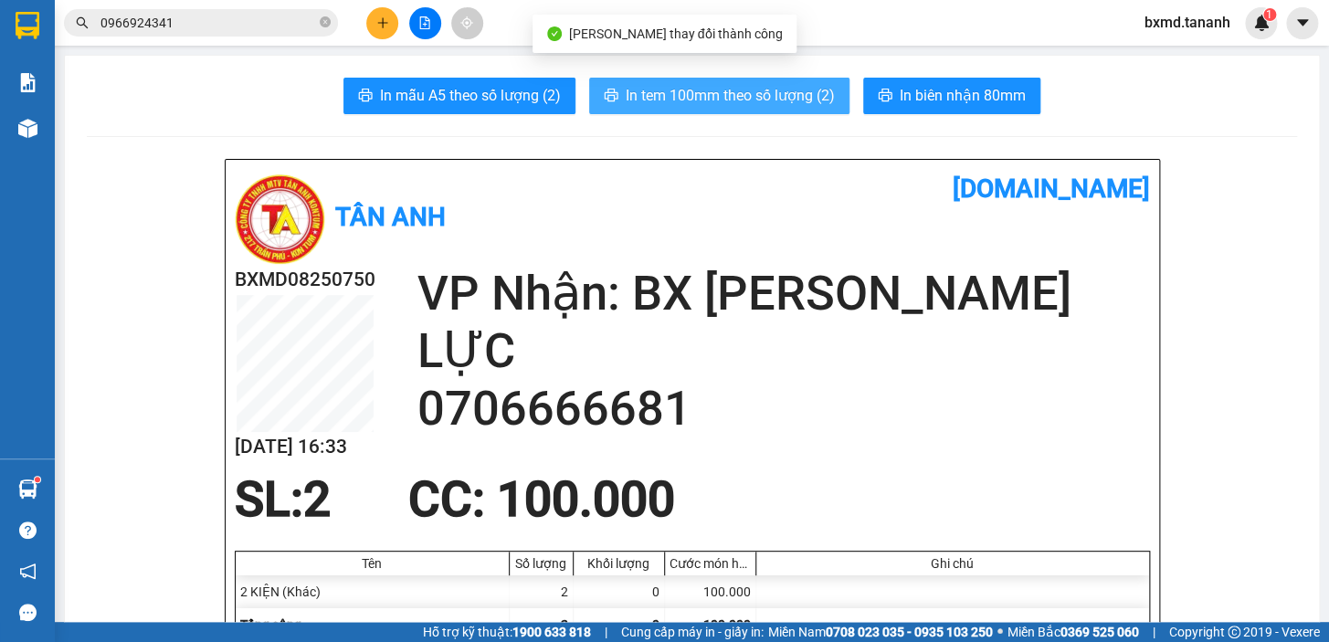
click at [778, 84] on span "In tem 100mm theo số lượng (2)" at bounding box center [730, 95] width 209 height 23
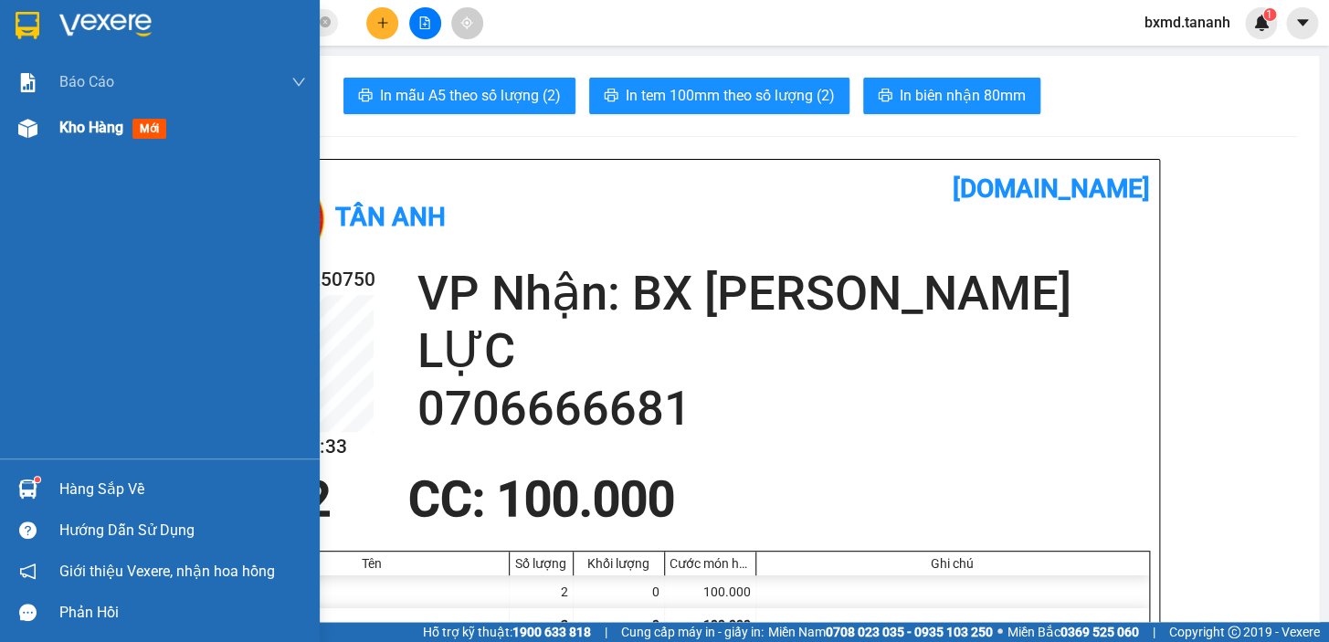
click at [74, 134] on span "Kho hàng" at bounding box center [91, 127] width 64 height 17
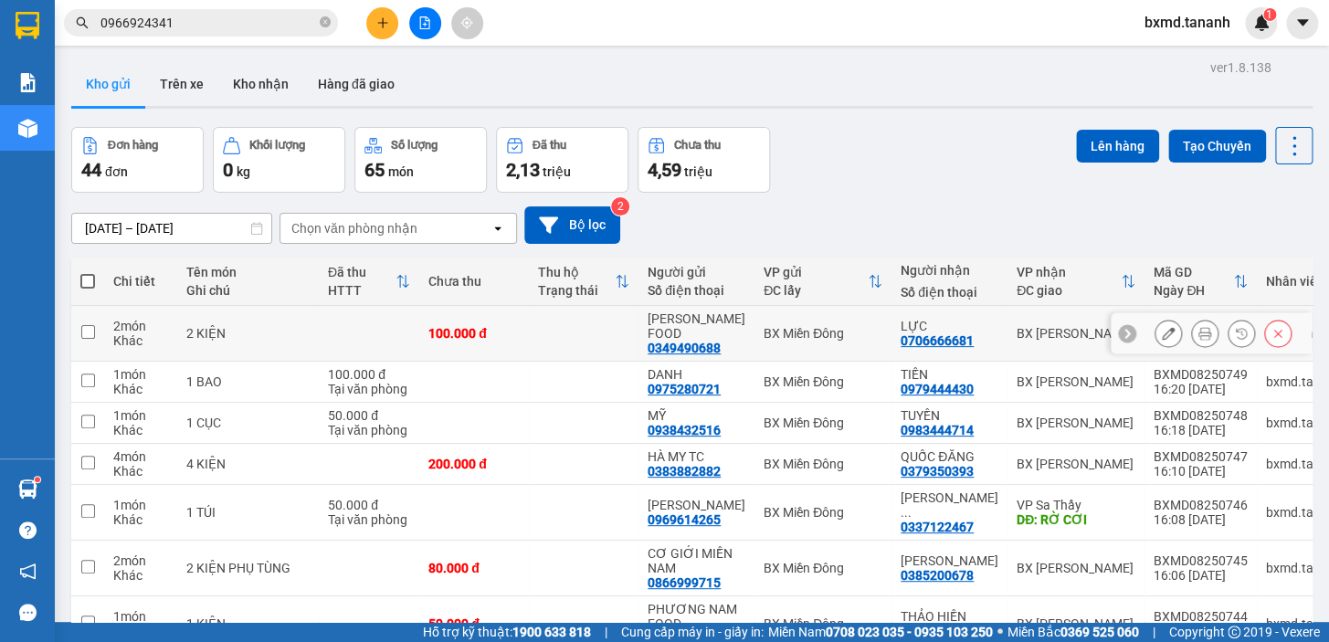
click at [1162, 338] on icon at bounding box center [1168, 333] width 13 height 13
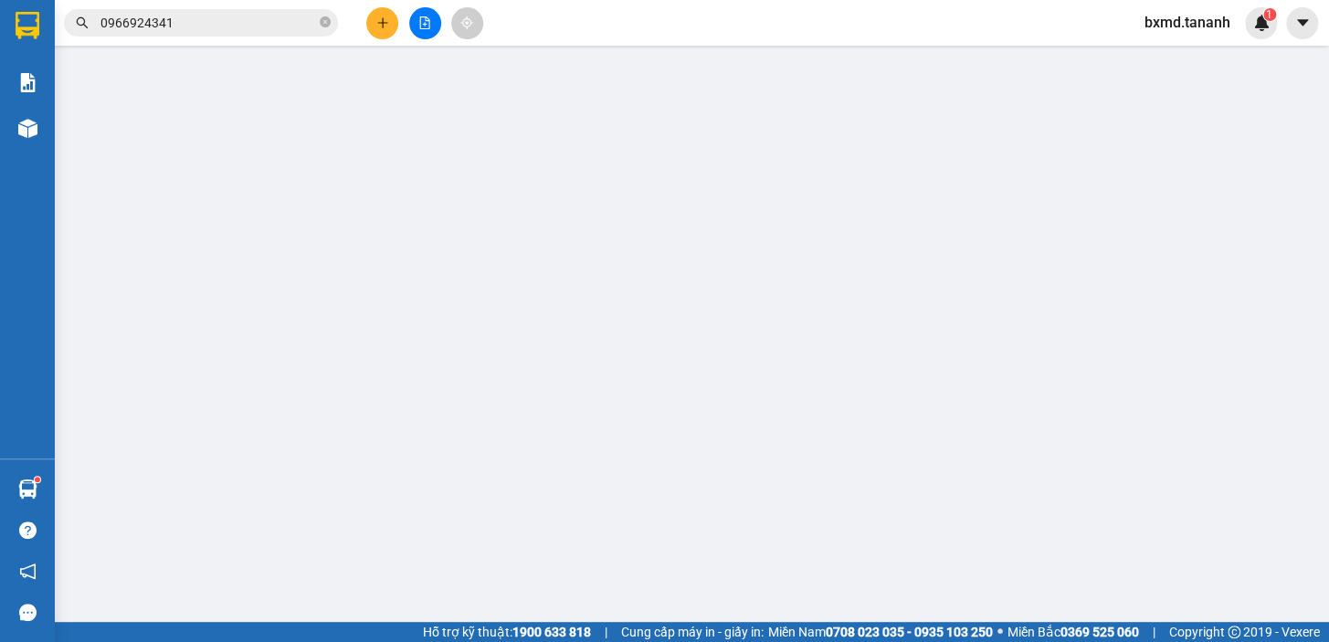
type input "0349490688"
type input "0706666681"
type input "100.000"
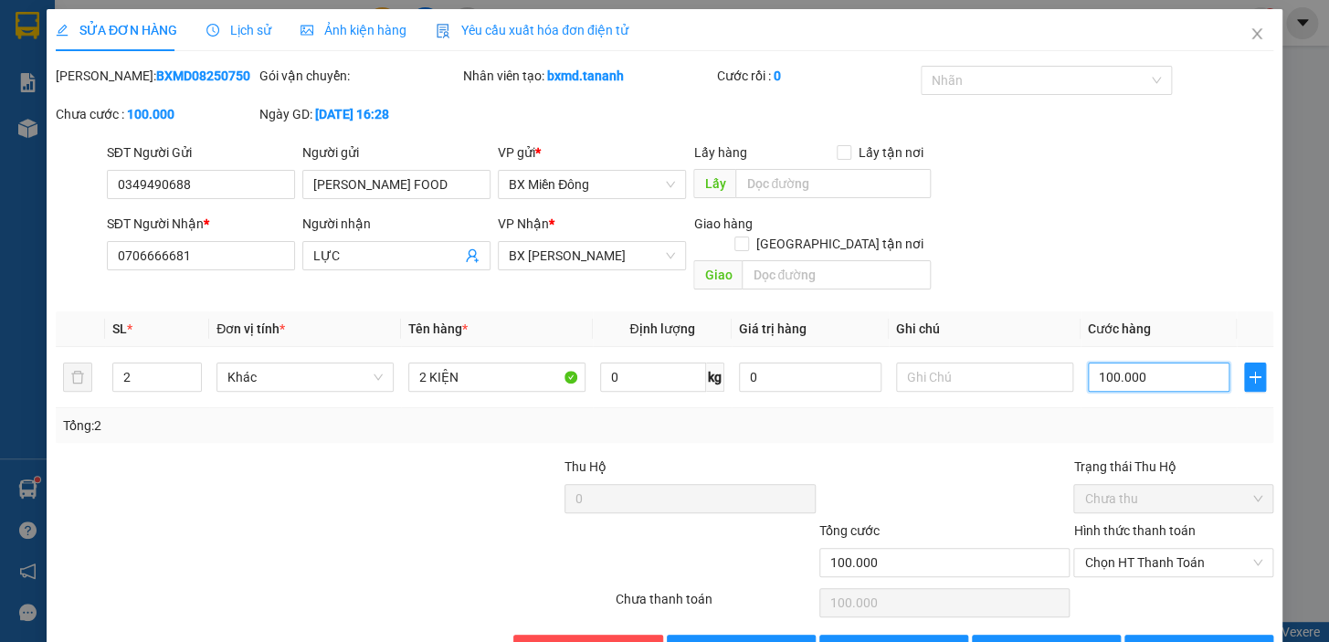
type input "0"
type input "1"
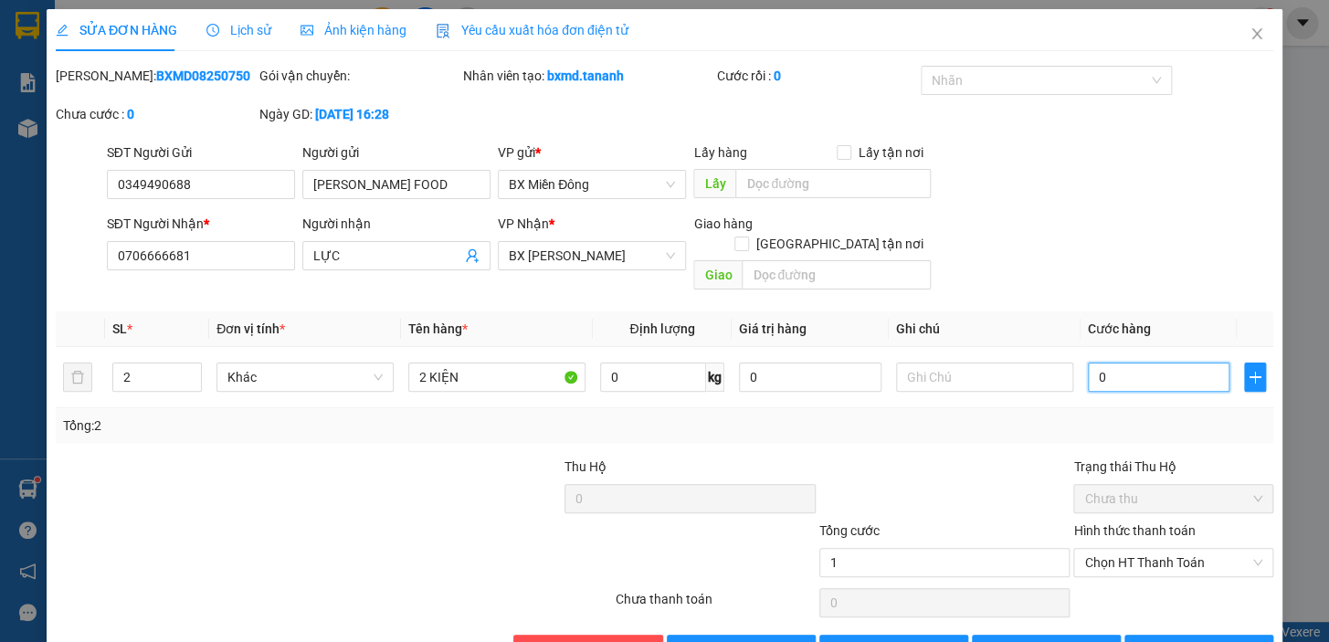
type input "01"
type input "15"
type input "015"
type input "150"
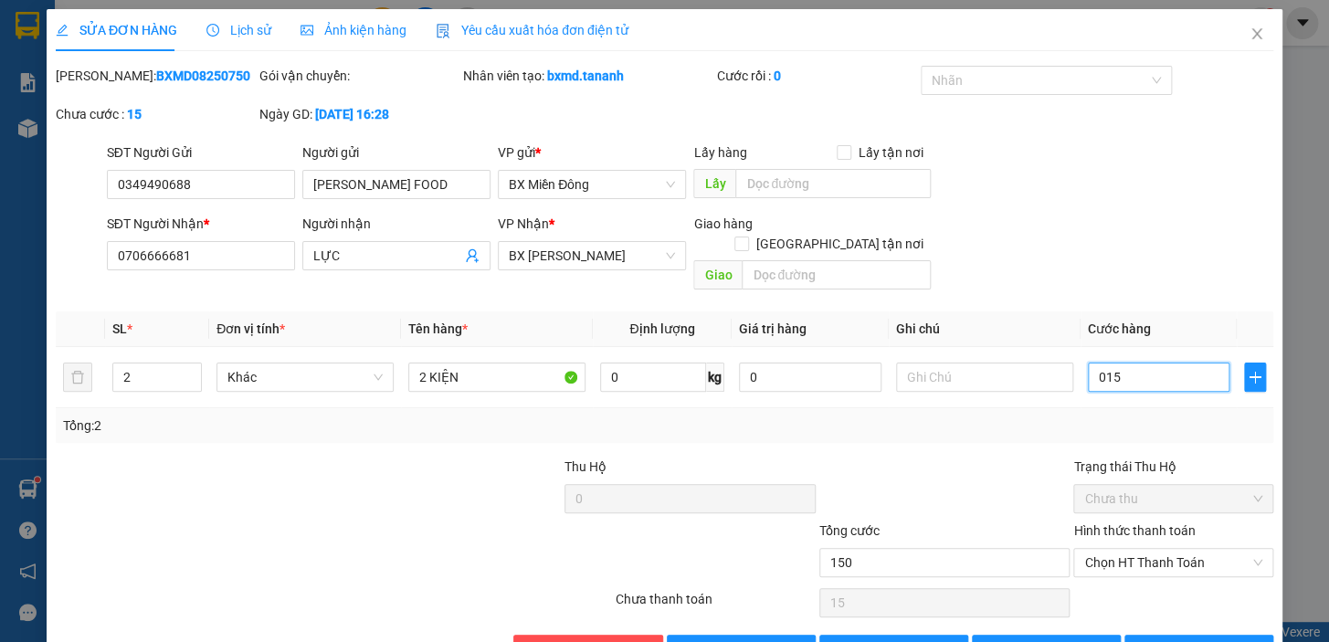
type input "150"
type input "0.150"
type input "150.000"
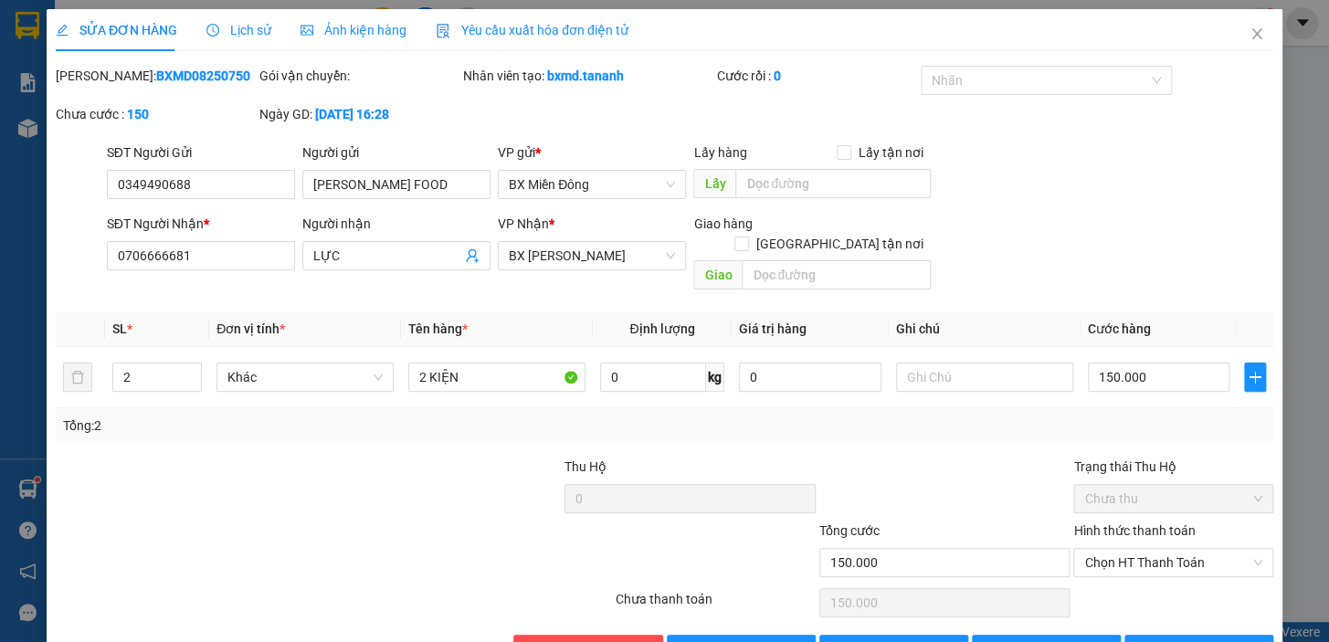
click at [1254, 408] on div "Tổng: 2" at bounding box center [665, 425] width 1218 height 35
click at [139, 364] on input "2" at bounding box center [157, 377] width 88 height 27
type input "3"
type input "3 KIỆN"
click at [1193, 640] on span "[PERSON_NAME] và In" at bounding box center [1224, 650] width 128 height 20
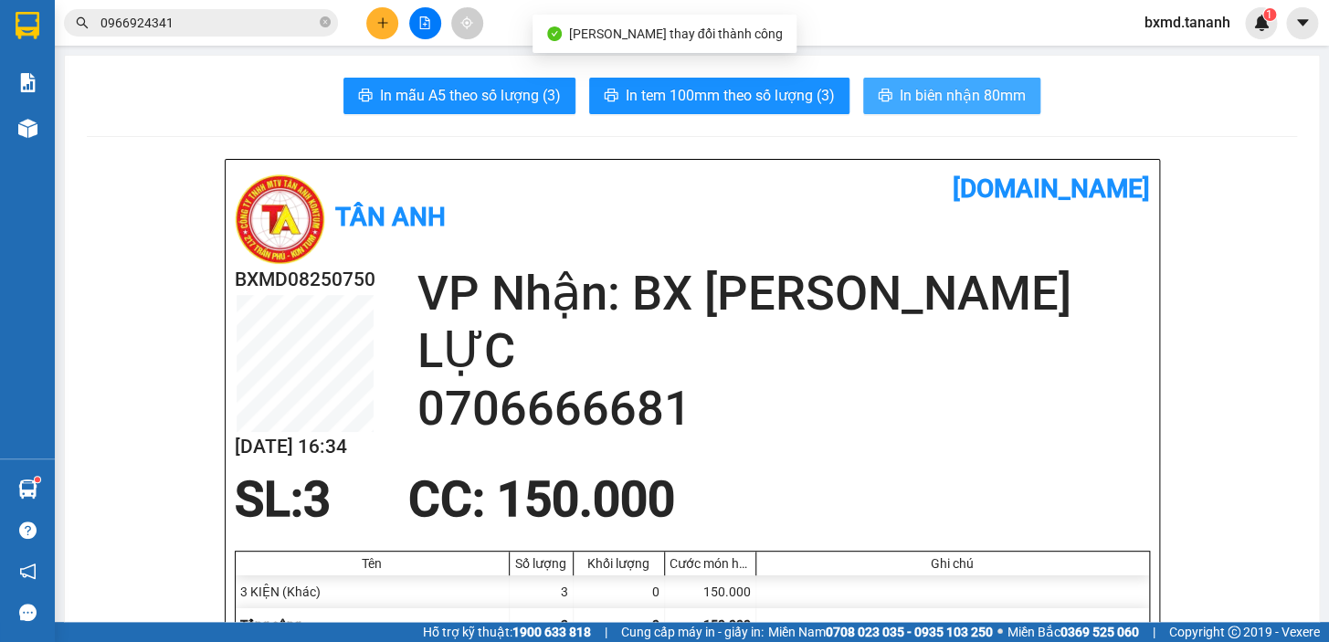
click at [970, 96] on span "In biên nhận 80mm" at bounding box center [963, 95] width 126 height 23
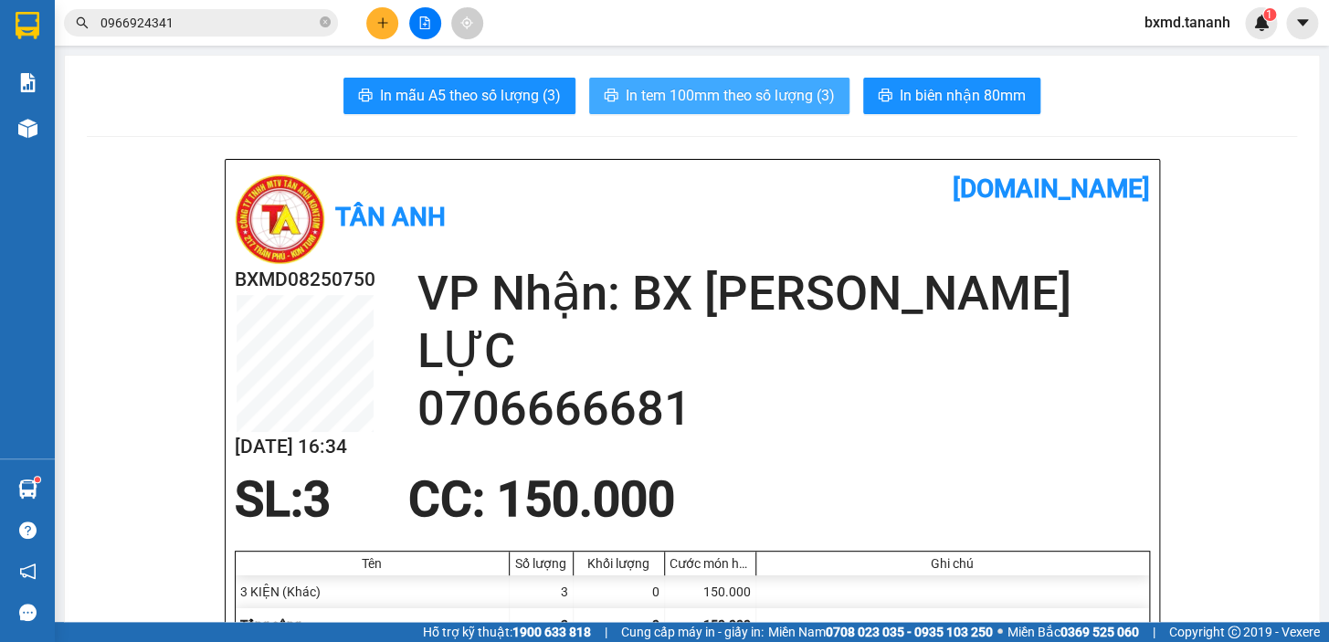
click at [753, 91] on span "In tem 100mm theo số lượng (3)" at bounding box center [730, 95] width 209 height 23
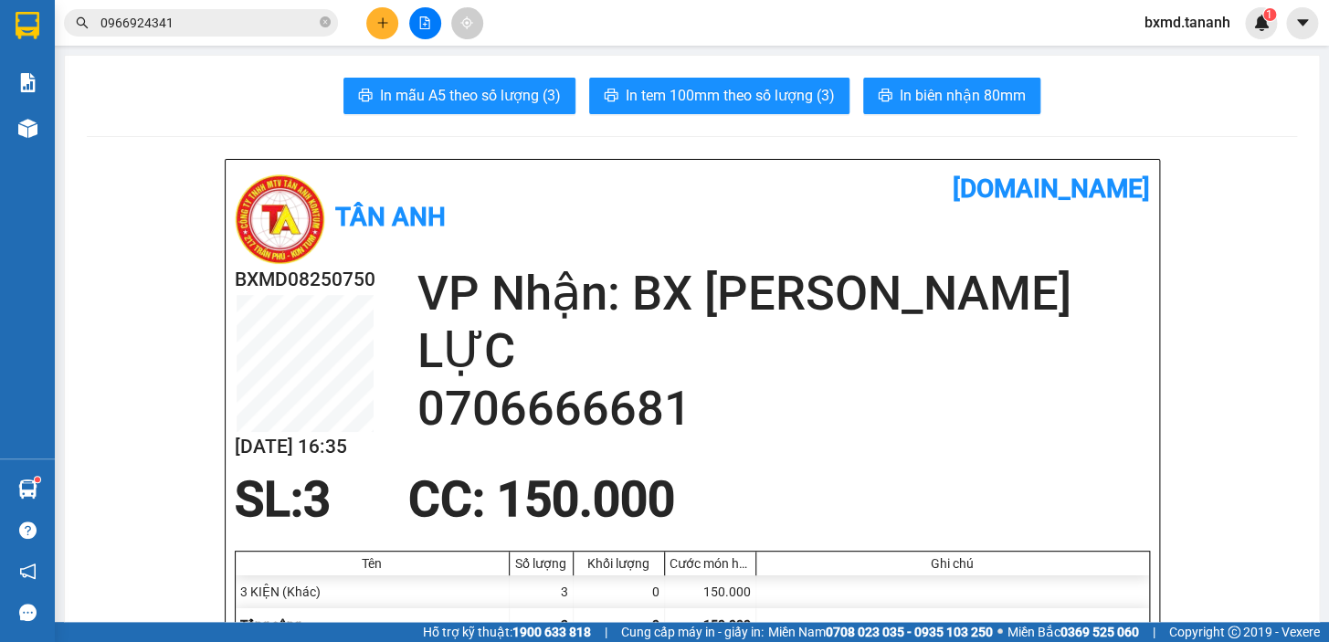
click at [376, 5] on div "Kết quả tìm kiếm ( 1 ) Bộ lọc Mã ĐH Trạng thái Món hàng Thu hộ Tổng cước Chưa c…" at bounding box center [664, 23] width 1329 height 46
click at [378, 10] on button at bounding box center [382, 23] width 32 height 32
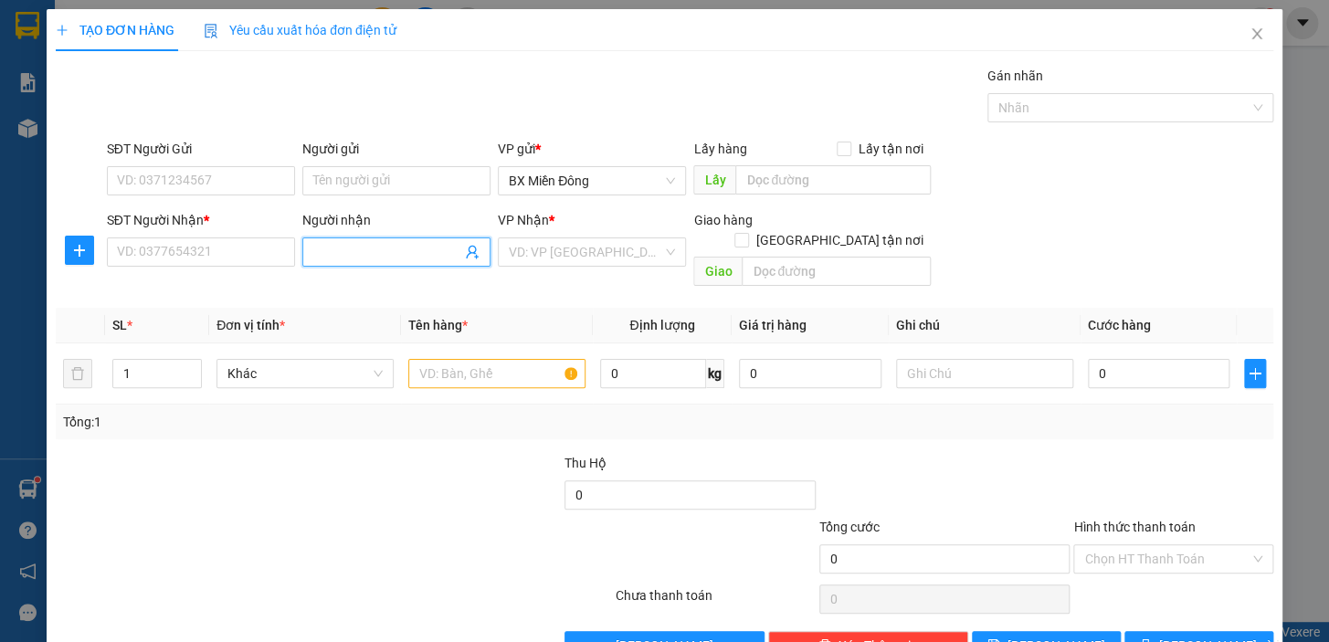
click at [374, 261] on input "Người nhận" at bounding box center [387, 252] width 148 height 20
type input "D"
click at [397, 251] on input "ĐÔNG DƯƠNG" at bounding box center [387, 252] width 148 height 20
type input "ĐÔNG DƯƠNG"
click at [237, 255] on input "SĐT Người Nhận *" at bounding box center [201, 252] width 188 height 29
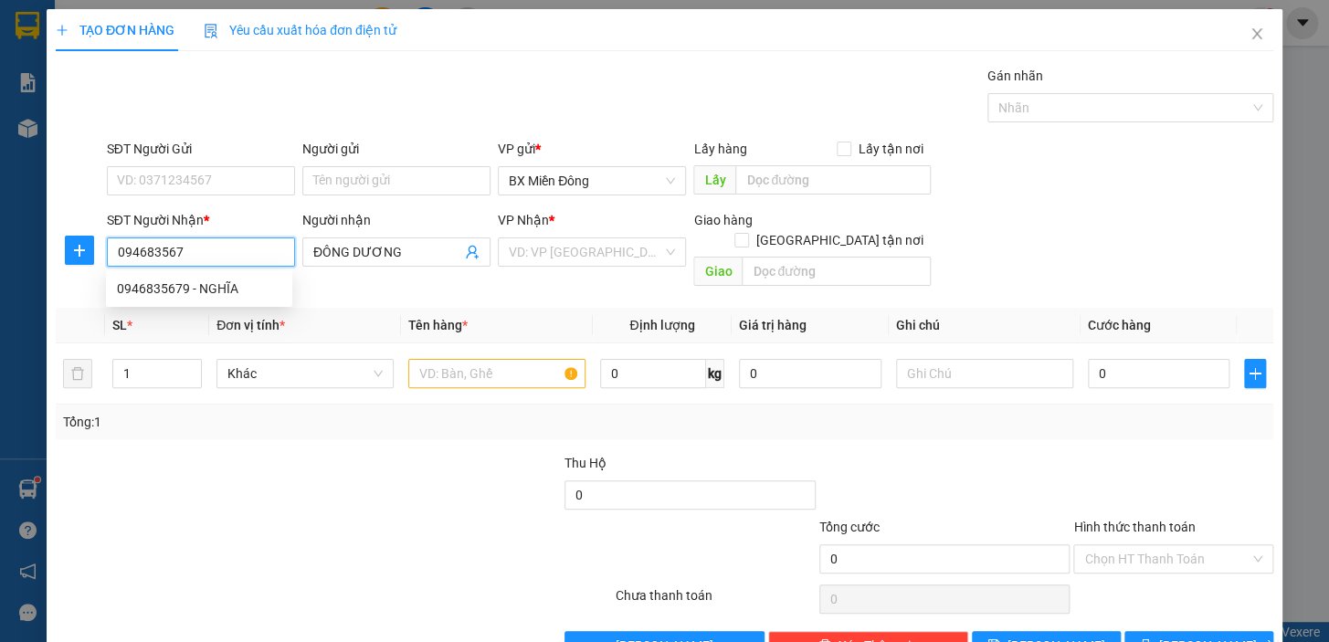
type input "0946835679"
click at [237, 274] on div "0946835679 - NGHĨA" at bounding box center [199, 288] width 186 height 29
type input "ĐÔNG DƯƠNG"
type input "50.000"
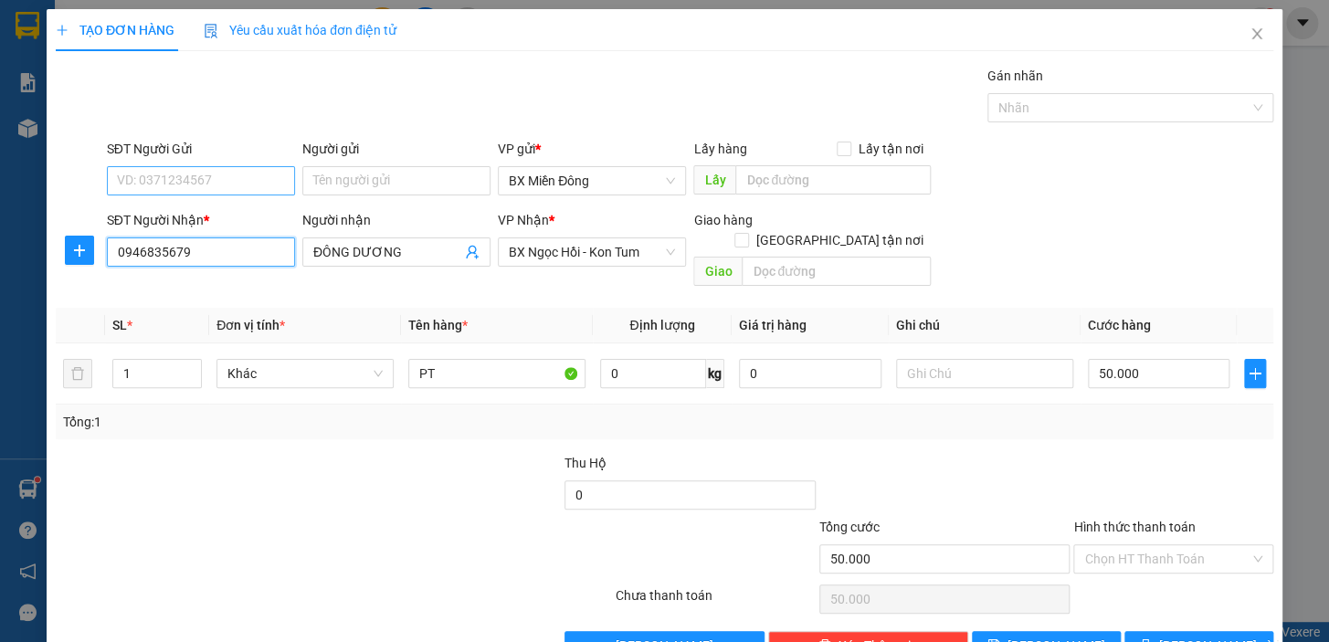
type input "0946835679"
click at [264, 185] on input "SĐT Người Gửi" at bounding box center [201, 180] width 188 height 29
type input "0385639987"
click at [330, 189] on input "Người gửi" at bounding box center [396, 180] width 188 height 29
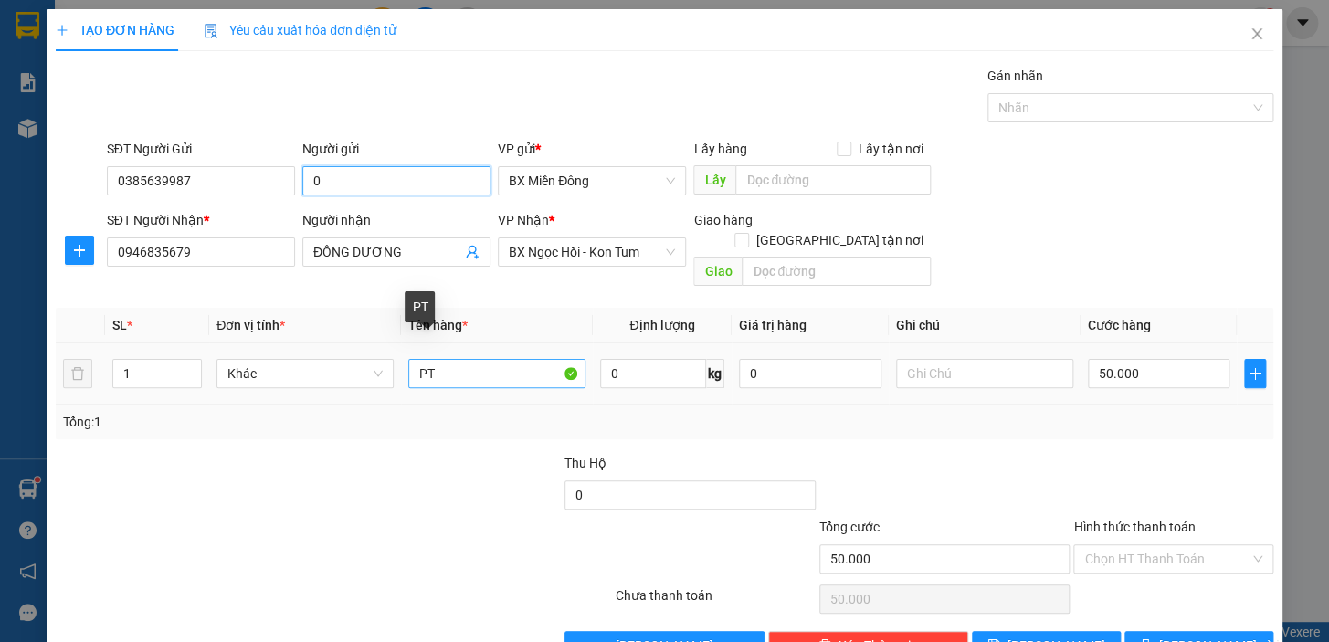
type input "0"
click at [442, 359] on input "PT" at bounding box center [496, 373] width 177 height 29
type input "P"
type input "2 KIỆN"
click at [1115, 359] on input "50.000" at bounding box center [1159, 373] width 143 height 29
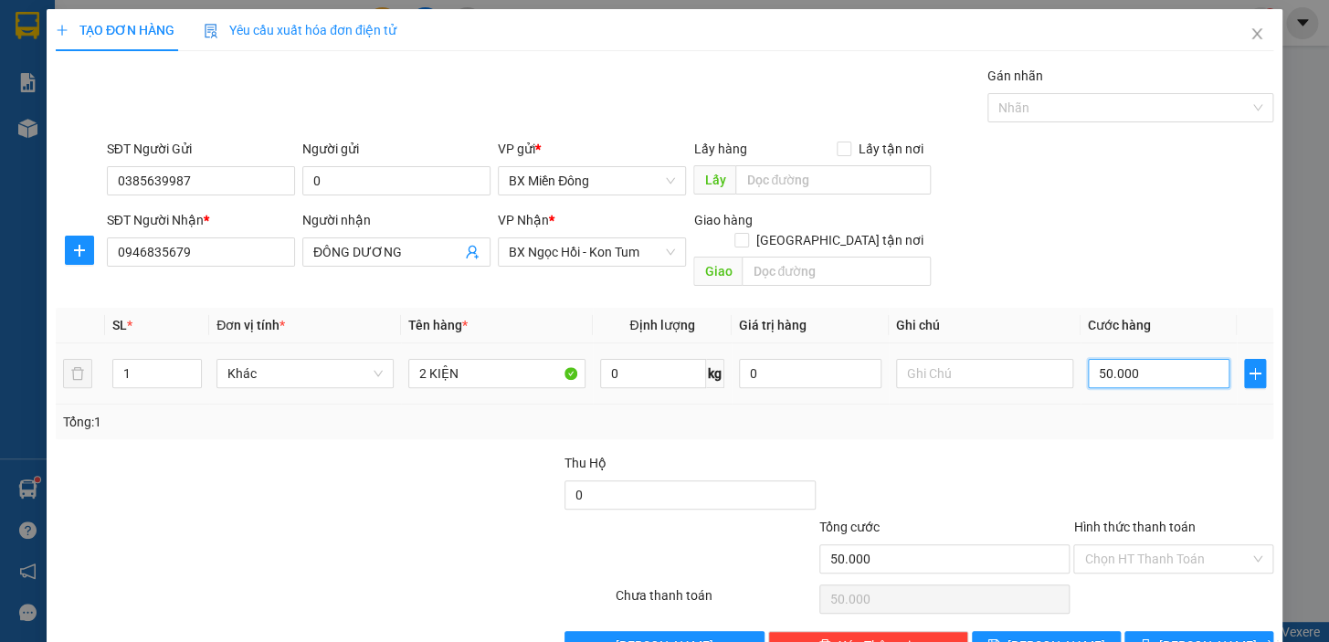
type input "7"
type input "70"
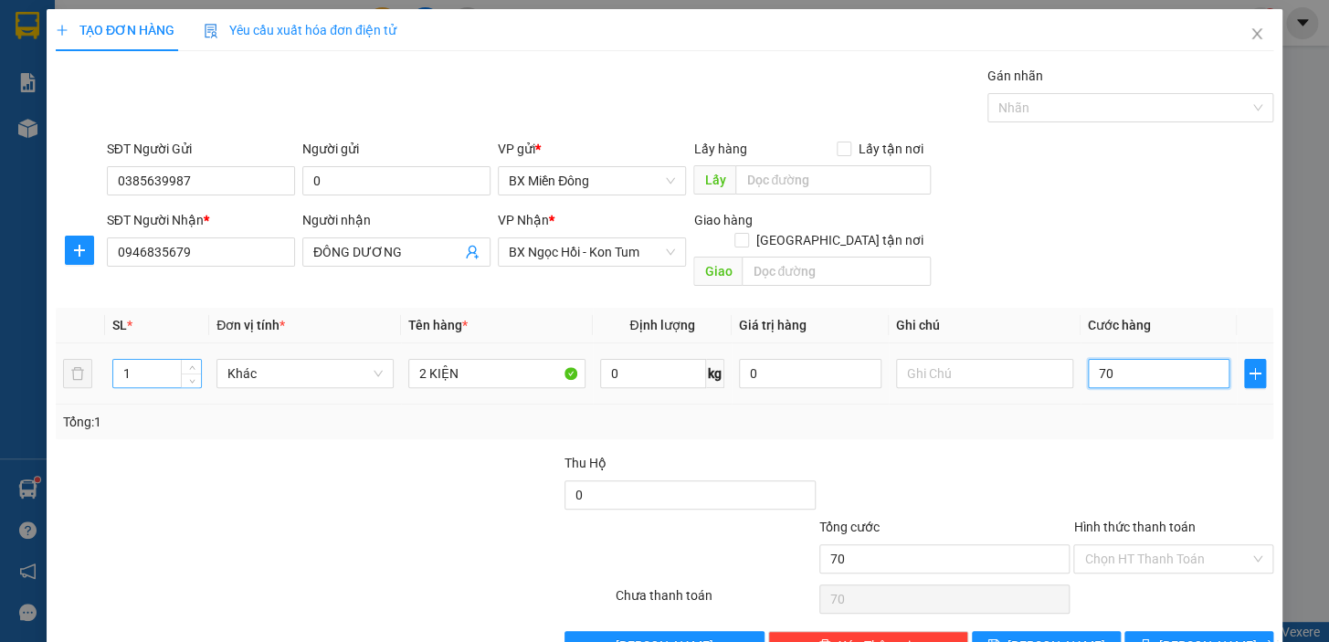
type input "70"
type input "70.000"
click at [128, 360] on input "1" at bounding box center [157, 373] width 88 height 27
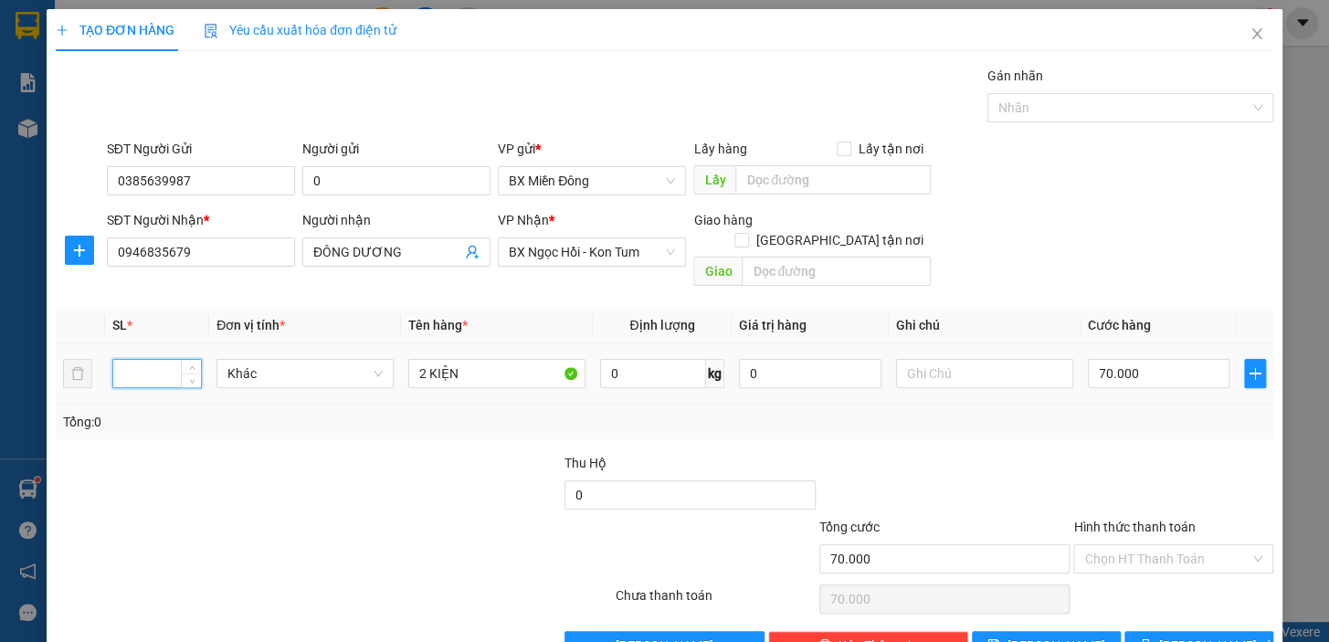
type input "2"
click at [1243, 631] on button "[PERSON_NAME] và In" at bounding box center [1199, 645] width 149 height 29
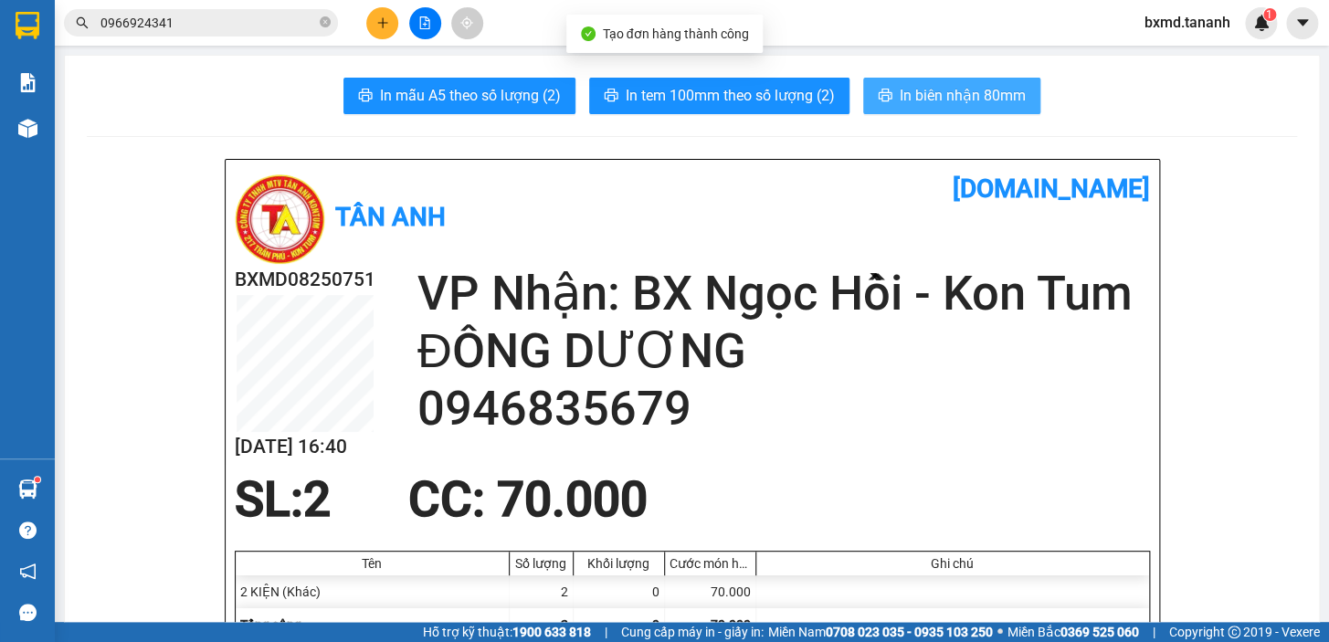
click at [992, 100] on span "In biên nhận 80mm" at bounding box center [963, 95] width 126 height 23
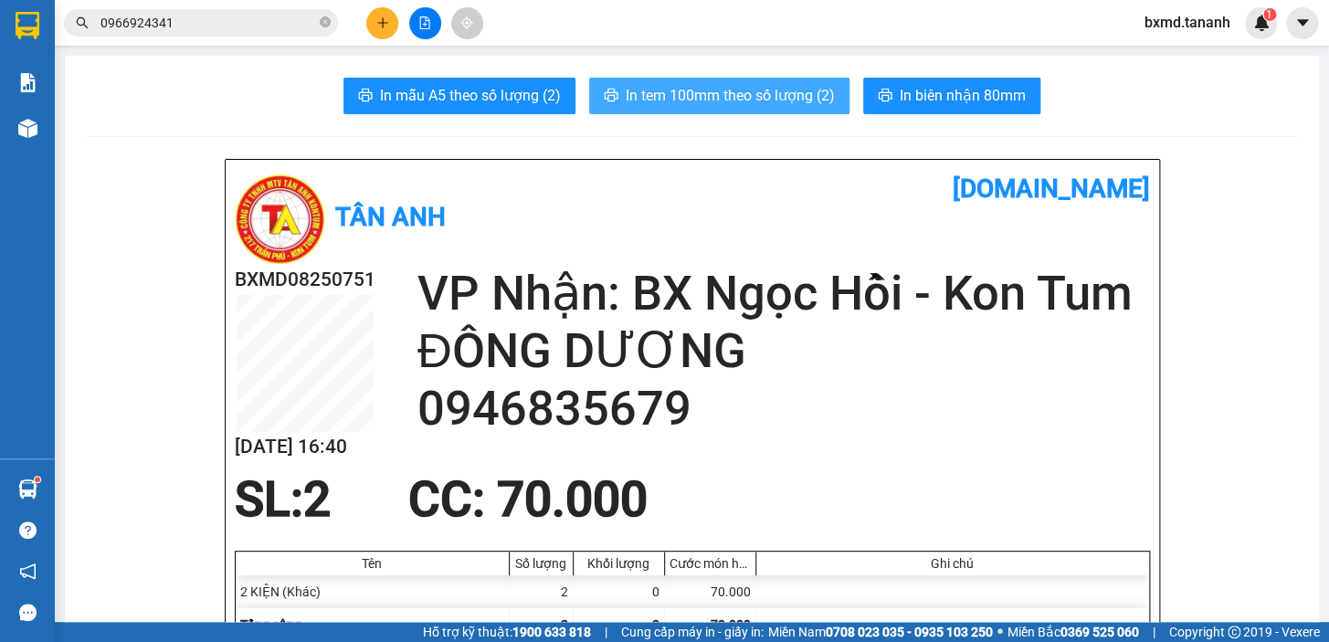
click at [807, 99] on span "In tem 100mm theo số lượng (2)" at bounding box center [730, 95] width 209 height 23
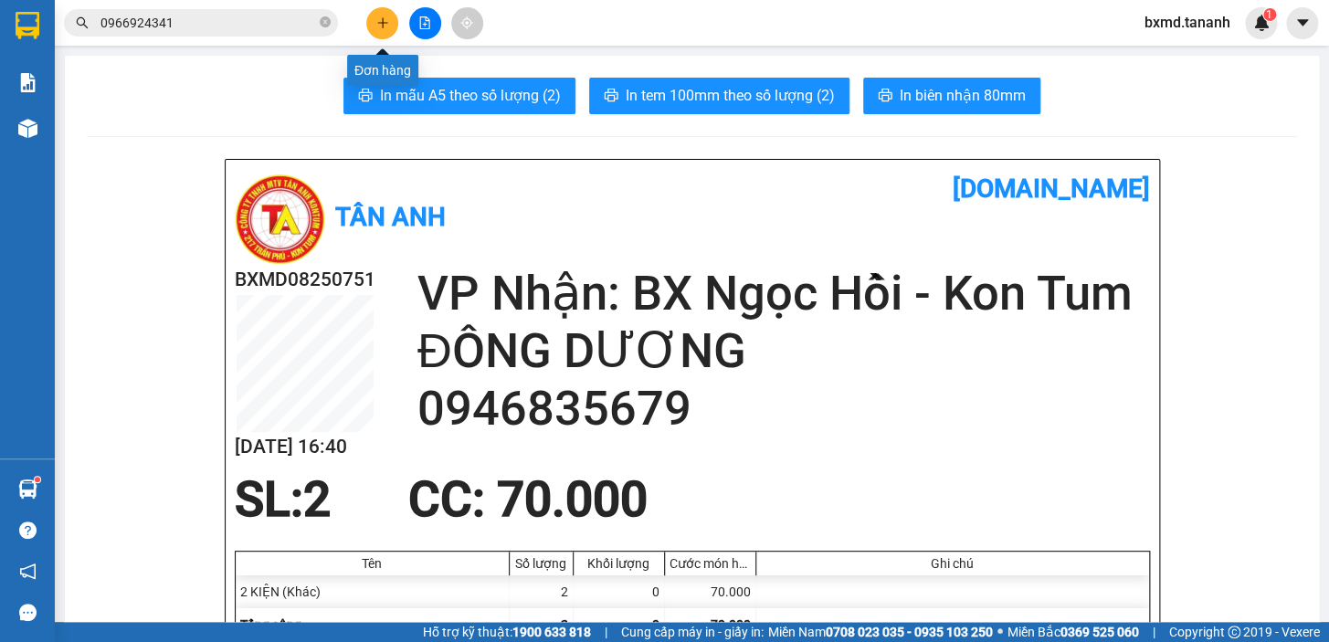
click at [378, 22] on icon "plus" at bounding box center [382, 22] width 10 height 1
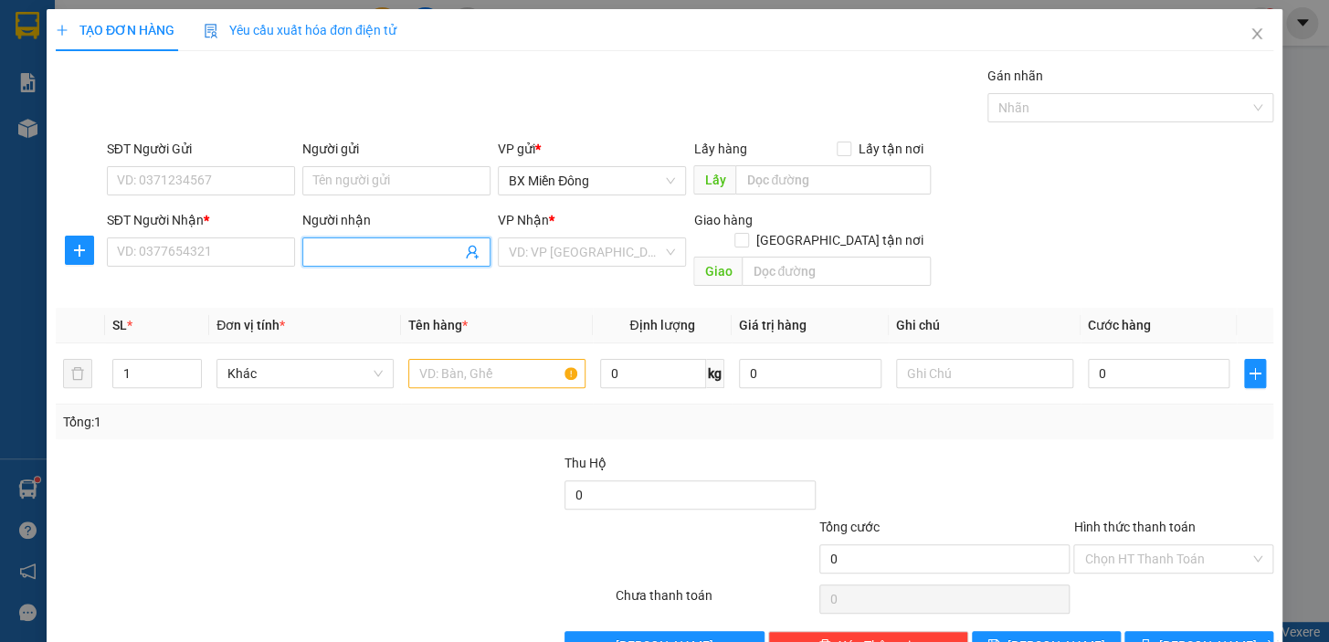
click at [363, 249] on input "Người nhận" at bounding box center [387, 252] width 148 height 20
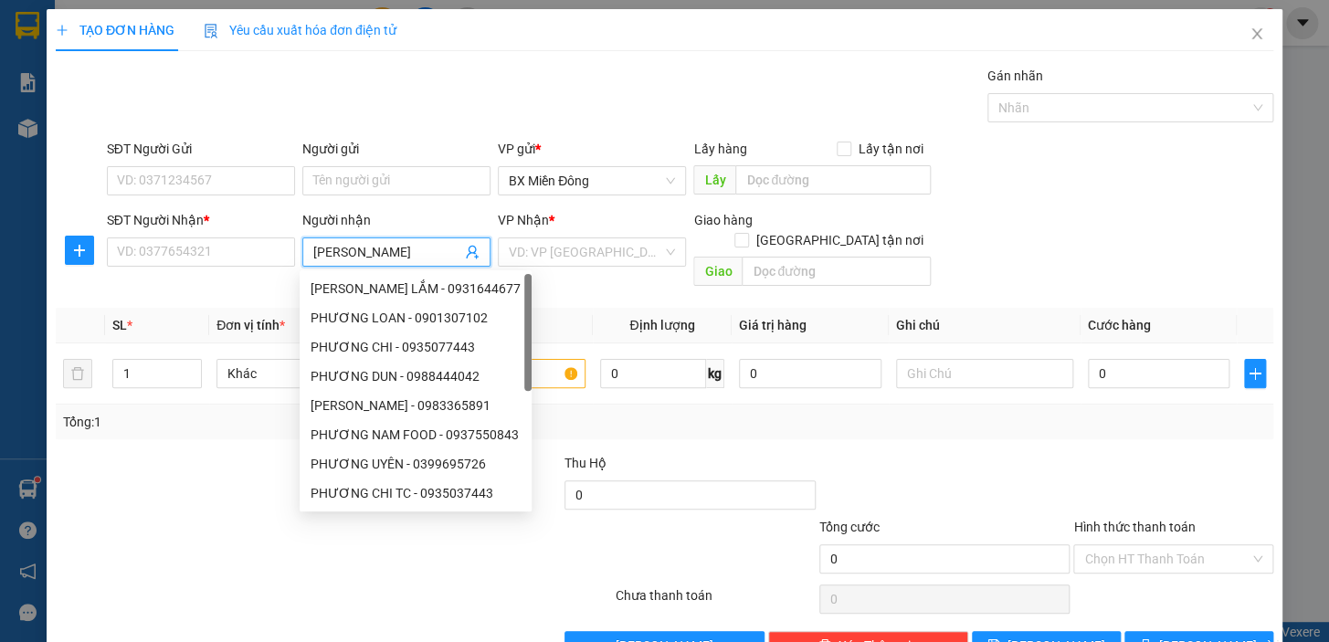
type input "PHƯƠNG UYÊN"
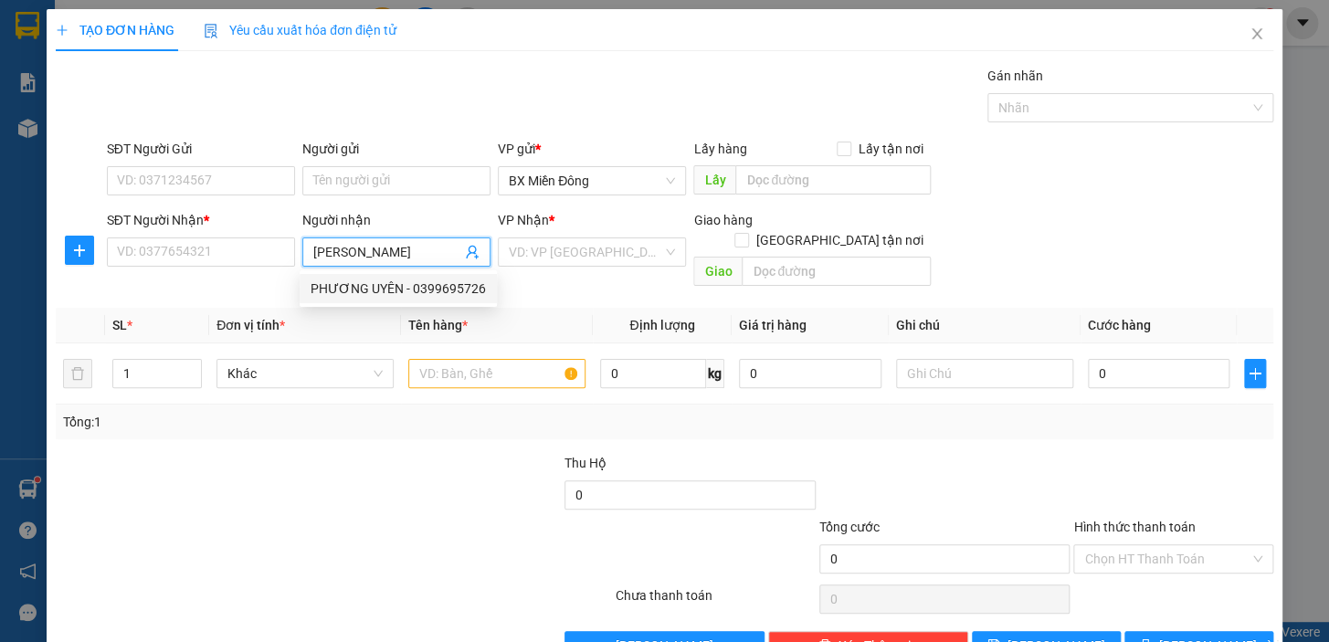
click at [385, 283] on div "PHƯƠNG UYÊN - 0399695726" at bounding box center [398, 289] width 175 height 20
type input "0399695726"
type input "PHƯƠNG UYÊN"
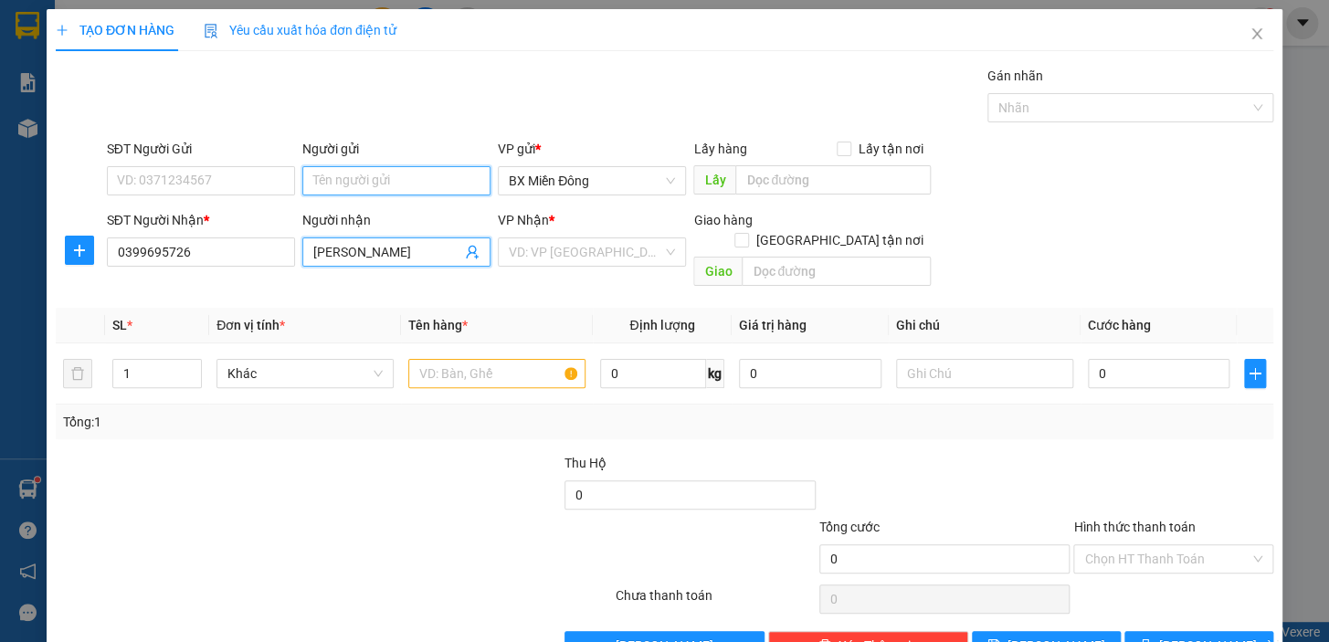
click at [377, 182] on input "Người gửi" at bounding box center [396, 180] width 188 height 29
type input "P"
click at [238, 183] on input "SĐT Người Gửi" at bounding box center [201, 180] width 188 height 29
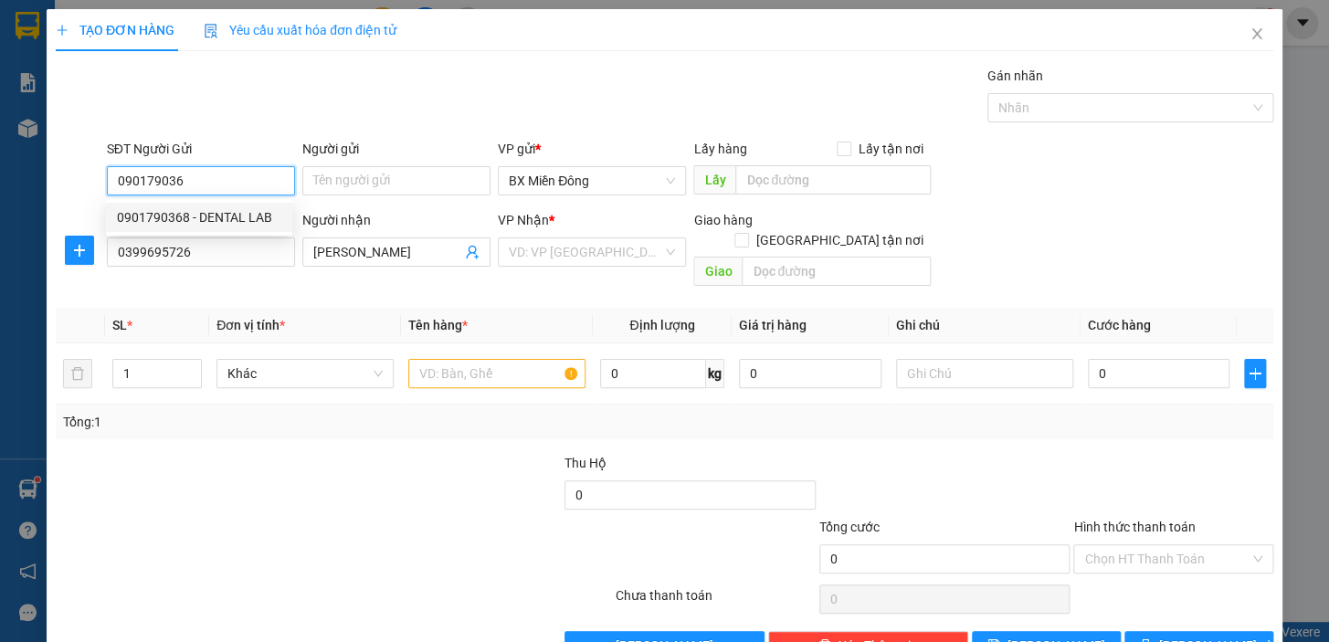
click at [230, 210] on div "0901790368 - DENTAL LAB" at bounding box center [199, 217] width 164 height 20
type input "0901790368"
type input "DENTAL LAB"
type input "40.000"
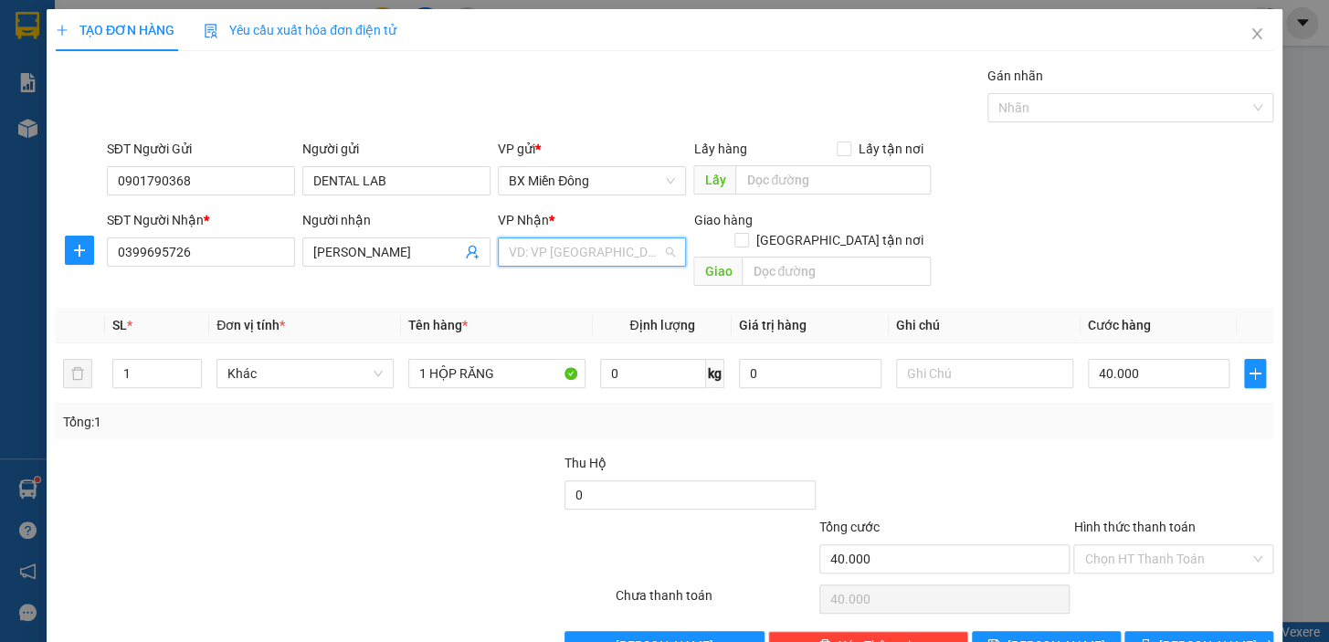
click at [563, 255] on input "search" at bounding box center [586, 251] width 154 height 27
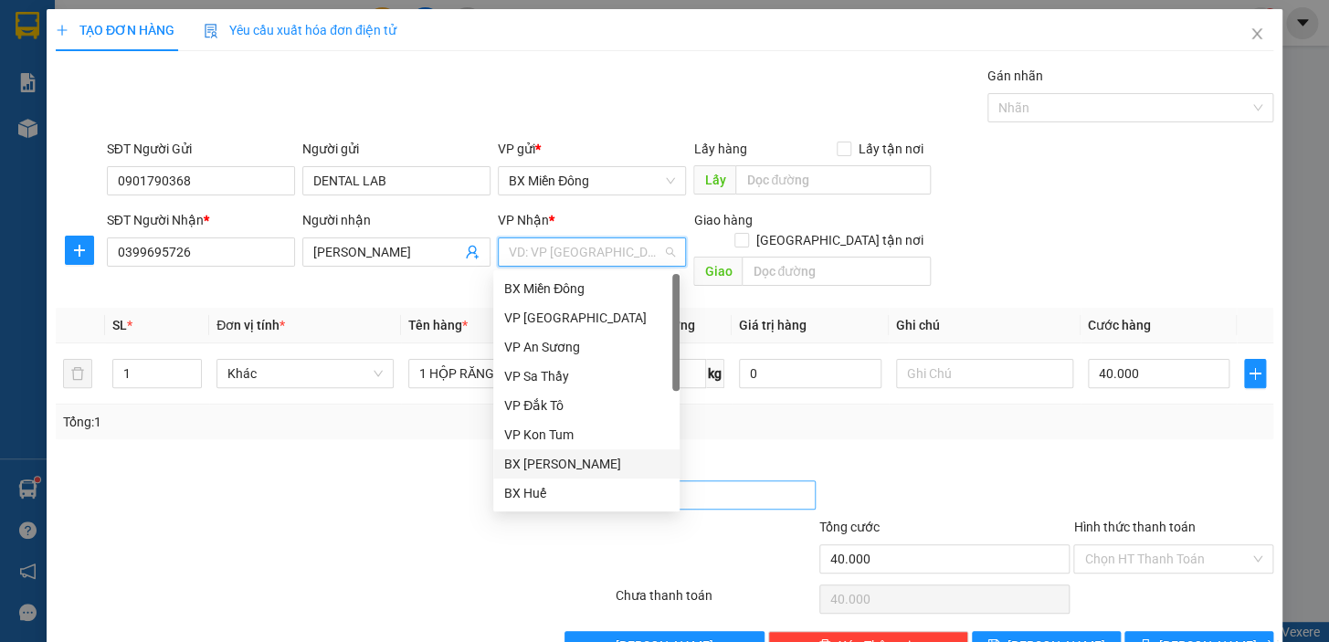
drag, startPoint x: 582, startPoint y: 466, endPoint x: 619, endPoint y: 469, distance: 36.7
click at [581, 465] on div "BX [PERSON_NAME]" at bounding box center [586, 464] width 164 height 20
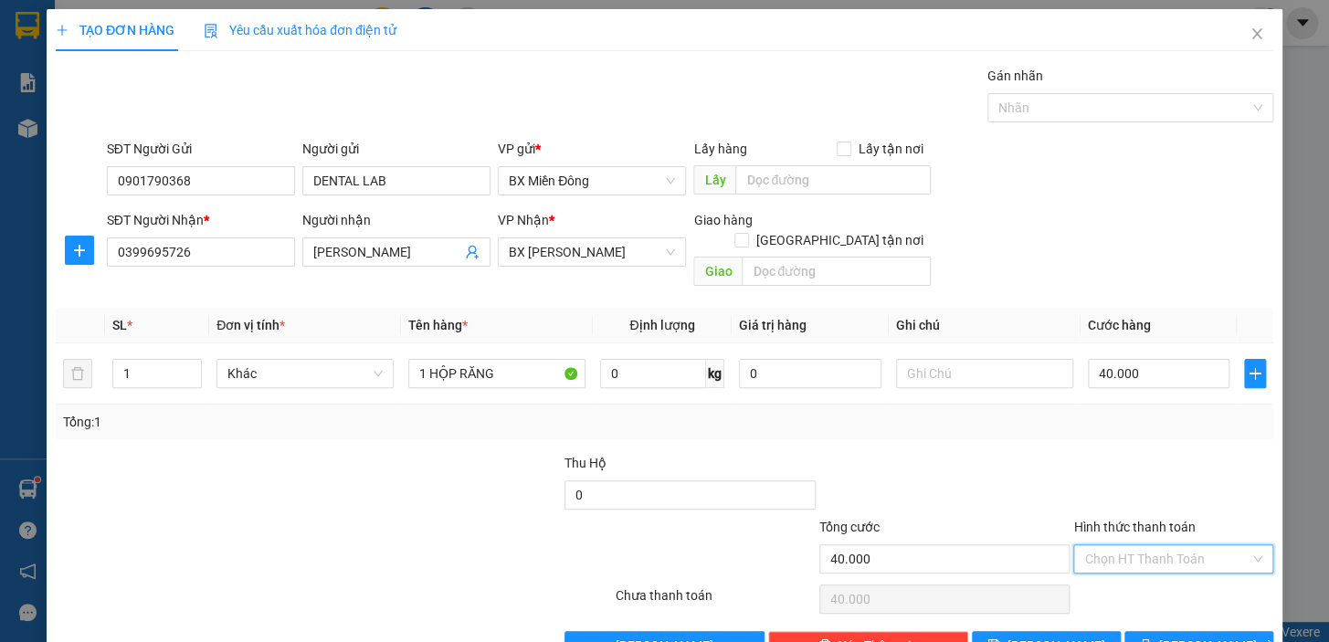
drag, startPoint x: 1190, startPoint y: 538, endPoint x: 1192, endPoint y: 520, distance: 18.5
click at [1188, 546] on input "Hình thức thanh toán" at bounding box center [1167, 559] width 165 height 27
click at [1138, 418] on div "Tại văn phòng" at bounding box center [1163, 414] width 176 height 20
click at [1171, 636] on span "[PERSON_NAME] và In" at bounding box center [1224, 646] width 128 height 20
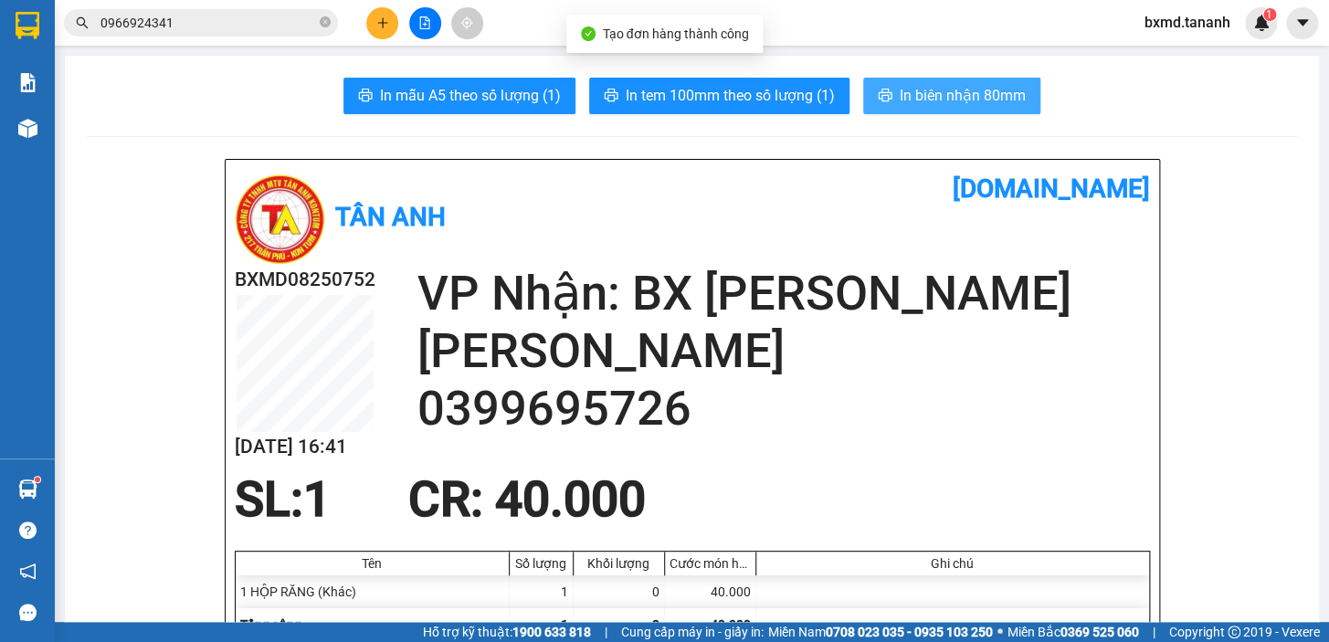
click at [988, 92] on span "In biên nhận 80mm" at bounding box center [963, 95] width 126 height 23
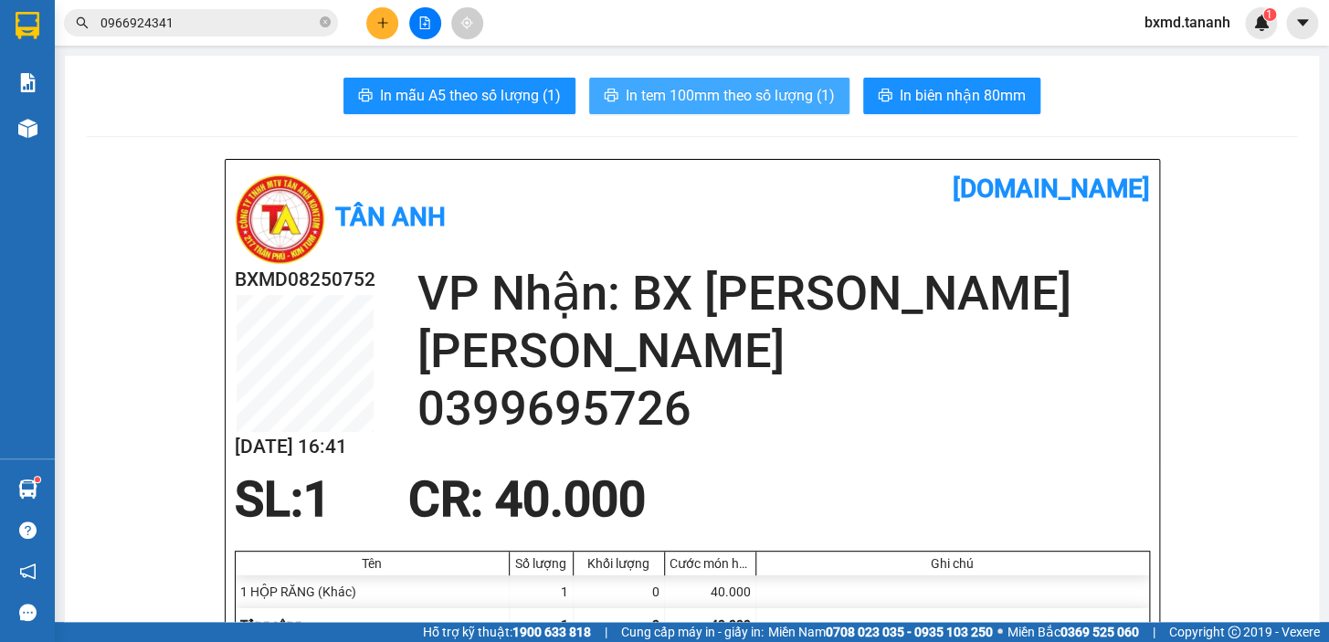
click at [762, 100] on span "In tem 100mm theo số lượng (1)" at bounding box center [730, 95] width 209 height 23
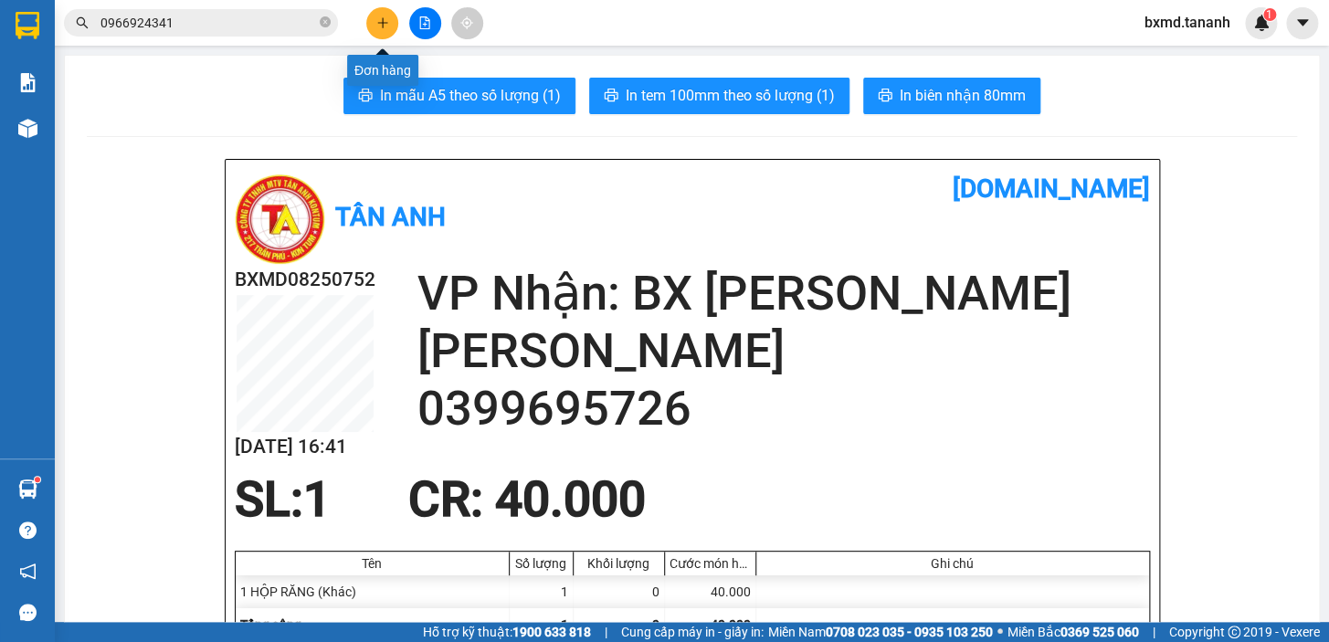
click at [392, 24] on button at bounding box center [382, 23] width 32 height 32
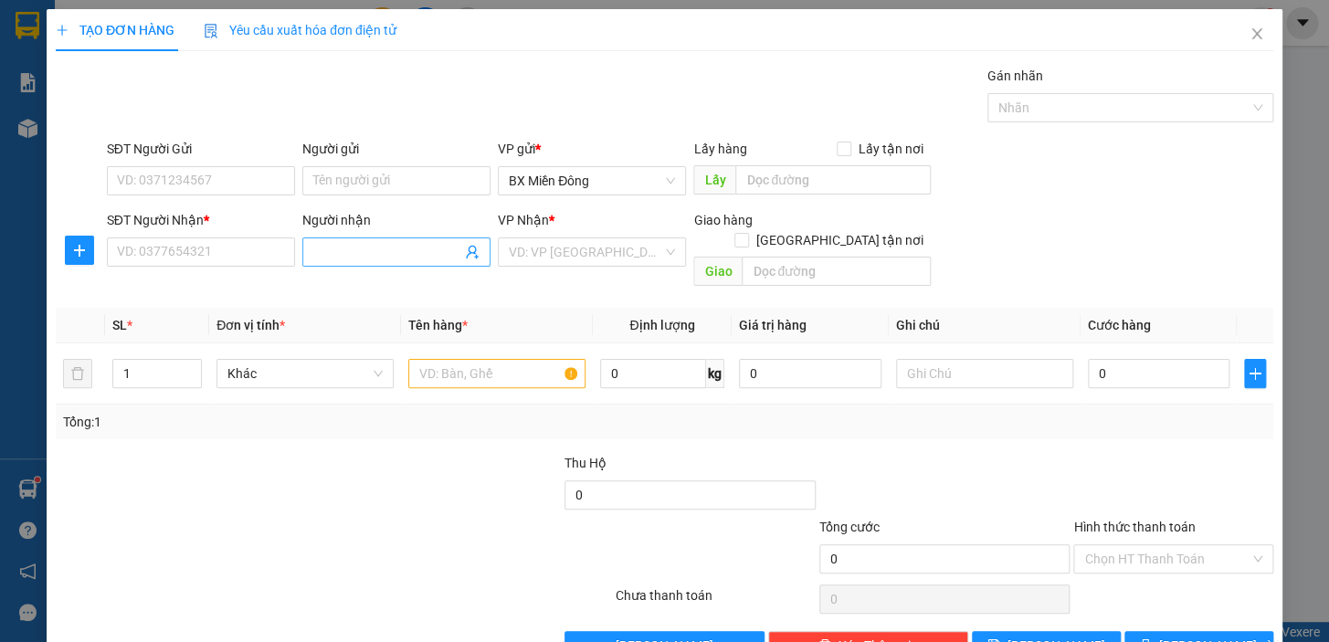
click at [418, 253] on input "Người nhận" at bounding box center [387, 252] width 148 height 20
type input "HOÀNG KIM"
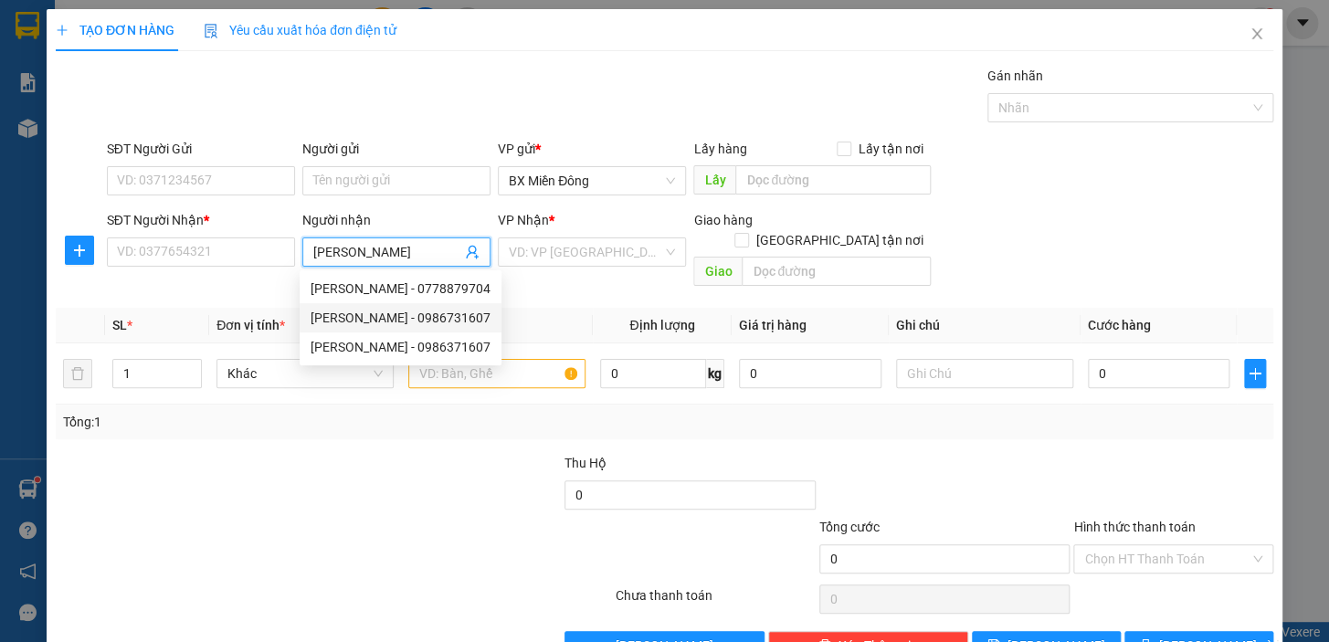
click at [403, 323] on div "HOÀNG KIM - 0986731607" at bounding box center [401, 318] width 180 height 20
type input "0986731607"
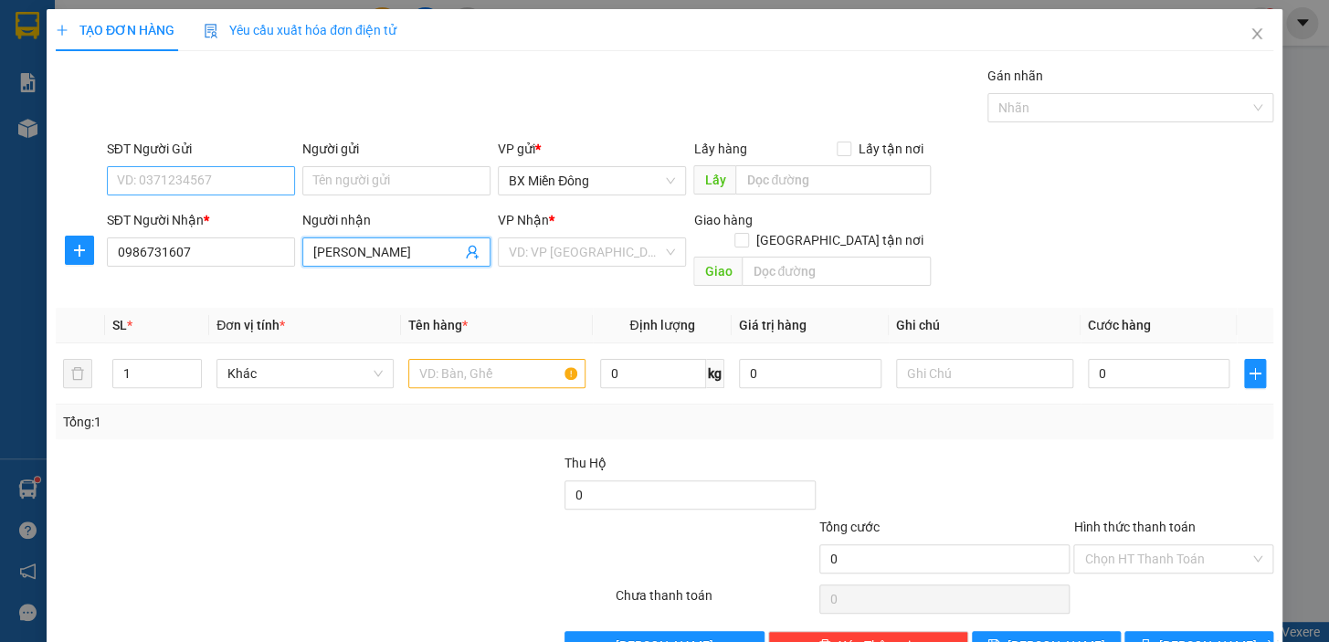
type input "HOÀNG KIM"
click at [272, 186] on input "SĐT Người Gửi" at bounding box center [201, 180] width 188 height 29
click at [370, 181] on input "Người gửi" at bounding box center [396, 180] width 188 height 29
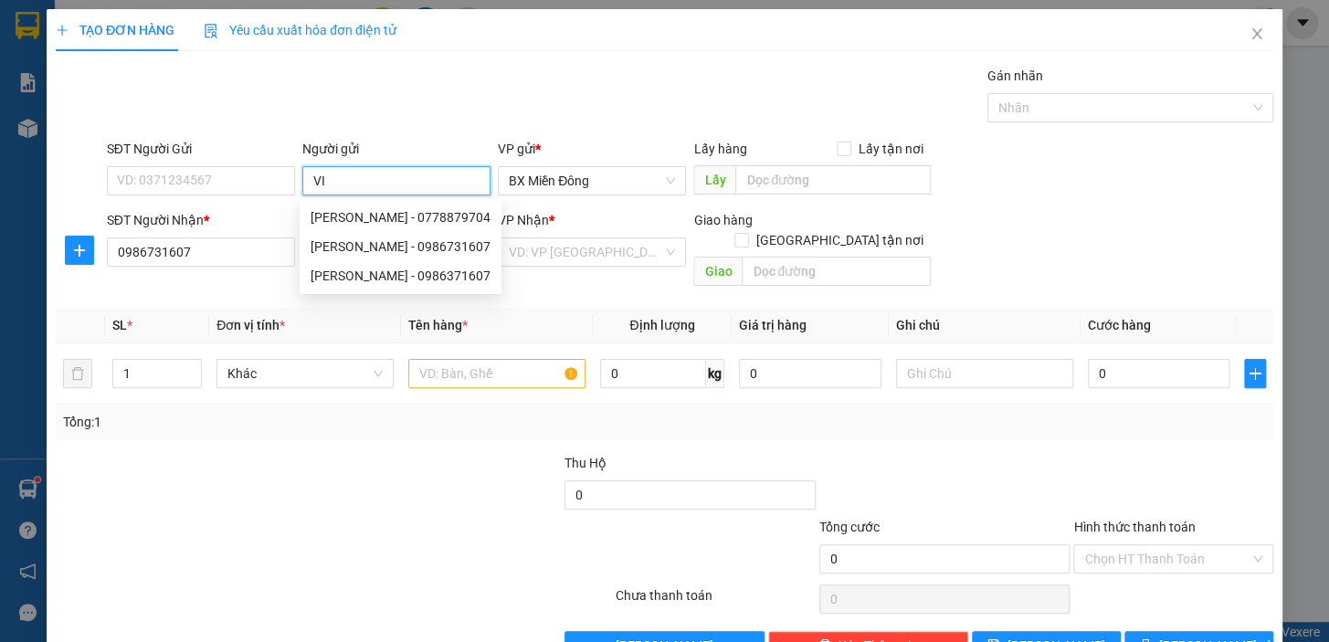
type input "VIP"
click at [372, 212] on div "VÍP - 0355214260" at bounding box center [393, 217] width 164 height 20
type input "0355214260"
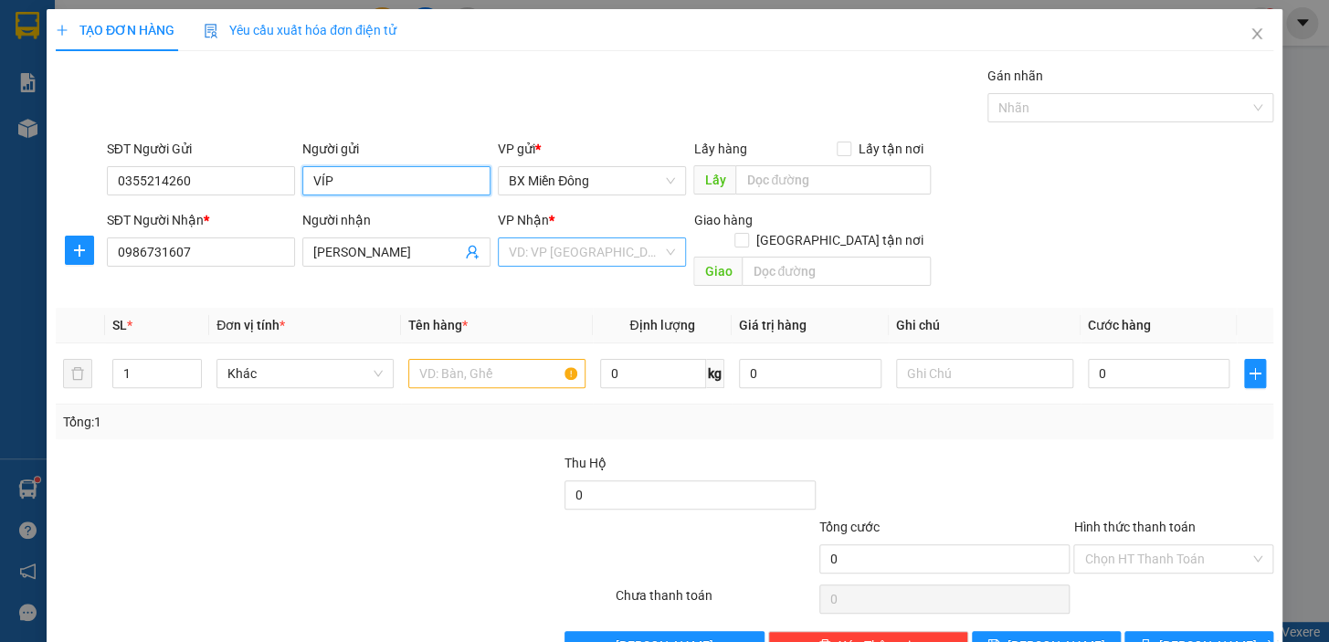
type input "VÍP"
click at [606, 254] on input "search" at bounding box center [586, 251] width 154 height 27
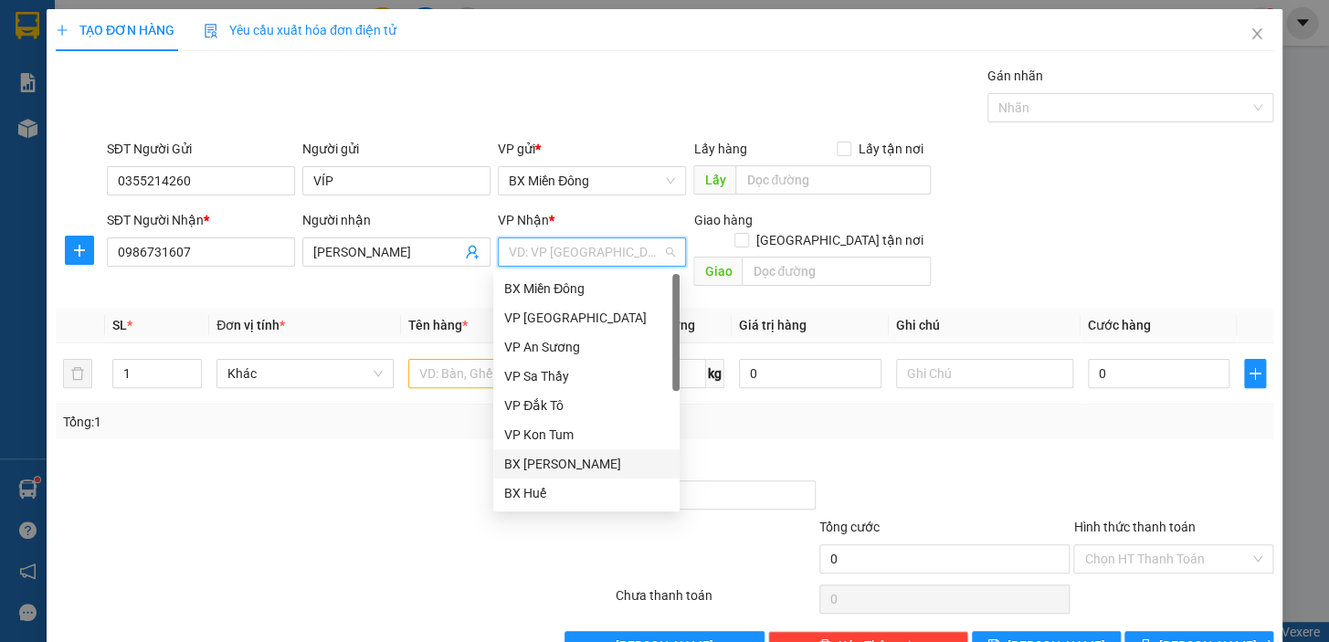
click at [567, 458] on div "BX [PERSON_NAME]" at bounding box center [586, 464] width 164 height 20
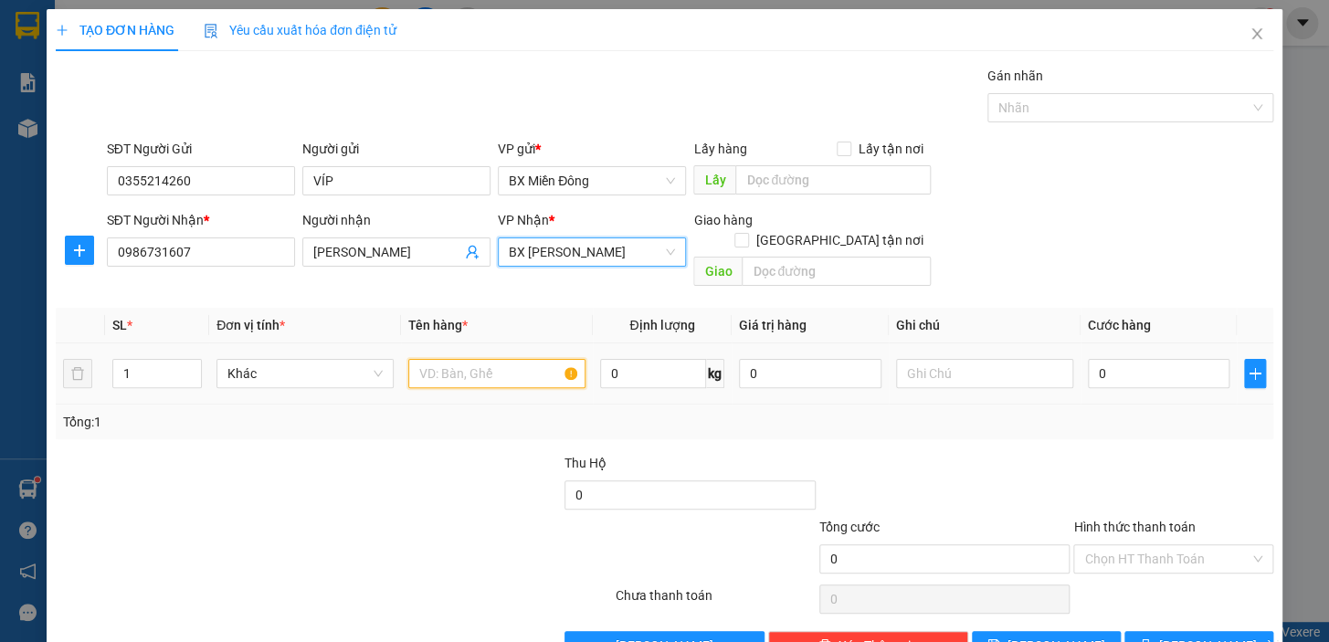
click at [456, 359] on input "text" at bounding box center [496, 373] width 177 height 29
type input "1 CUC"
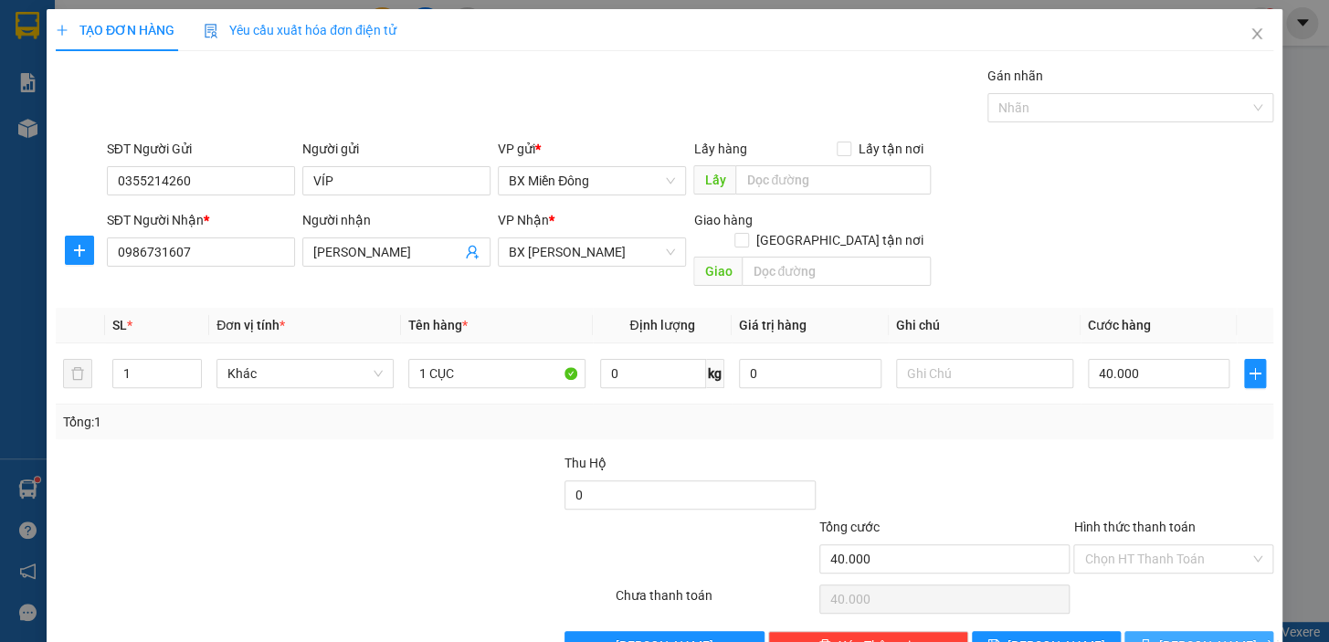
click at [1220, 631] on button "[PERSON_NAME] và In" at bounding box center [1199, 645] width 149 height 29
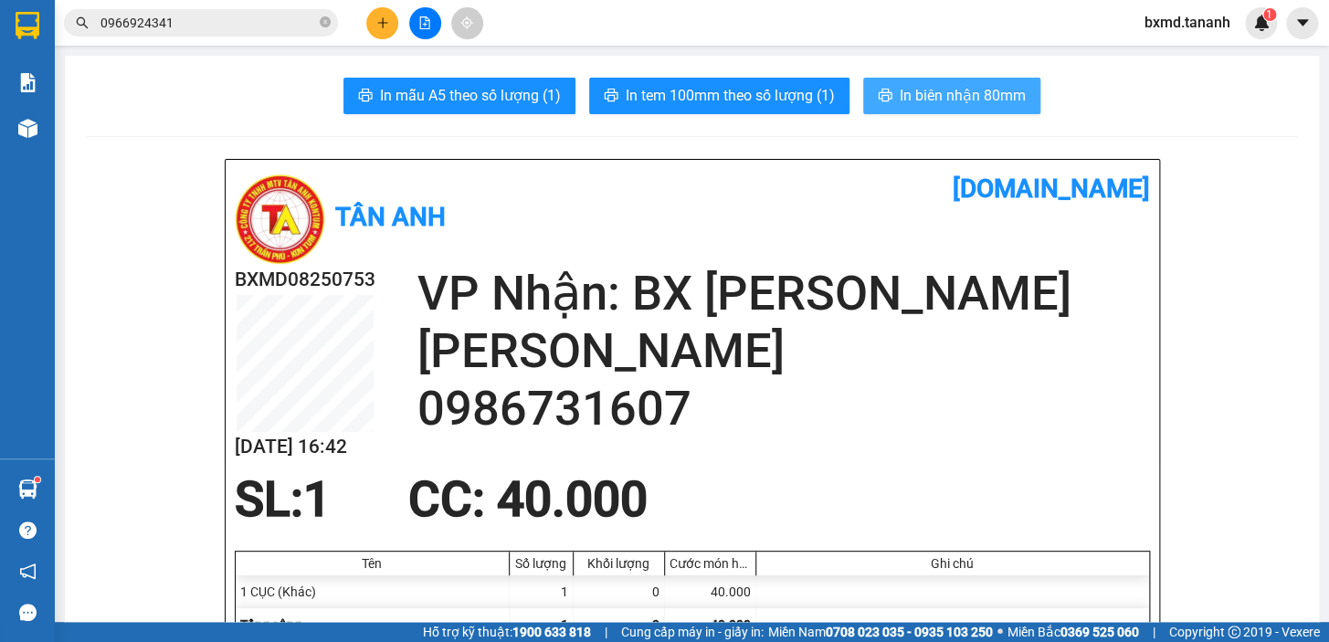
click at [903, 92] on span "In biên nhận 80mm" at bounding box center [963, 95] width 126 height 23
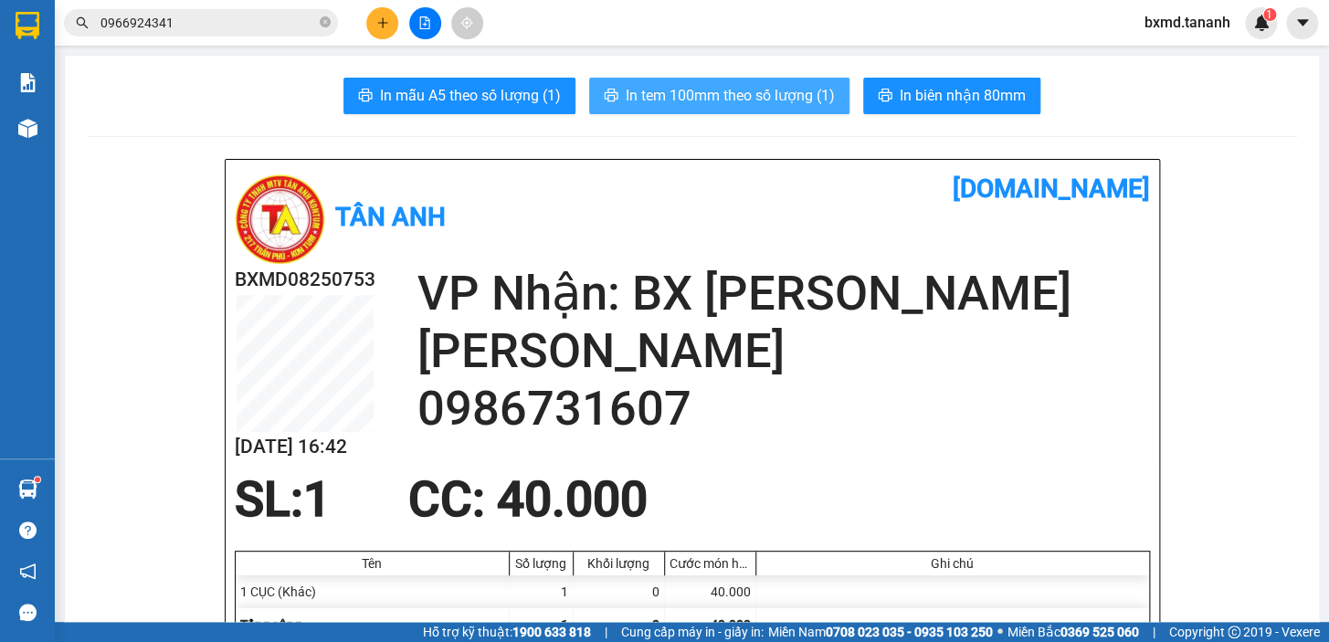
click at [781, 111] on button "In tem 100mm theo số lượng (1)" at bounding box center [719, 96] width 260 height 37
click at [781, 101] on span "In tem 100mm theo số lượng (1)" at bounding box center [730, 95] width 209 height 23
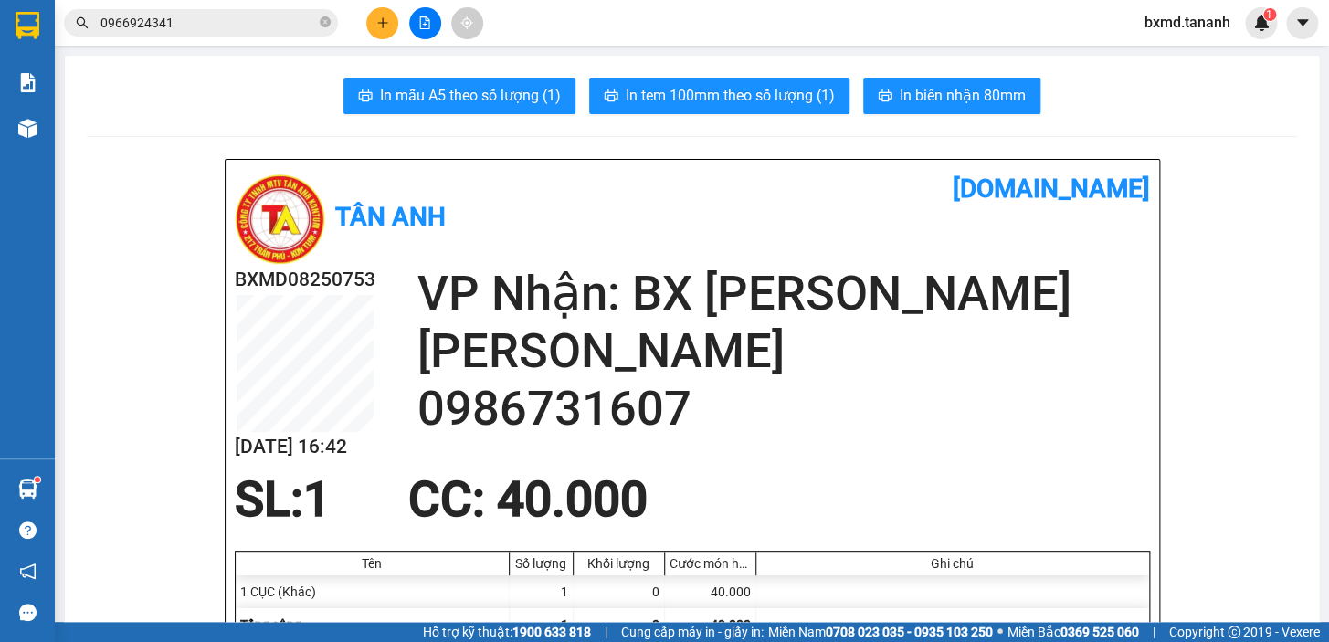
click at [392, 26] on button at bounding box center [382, 23] width 32 height 32
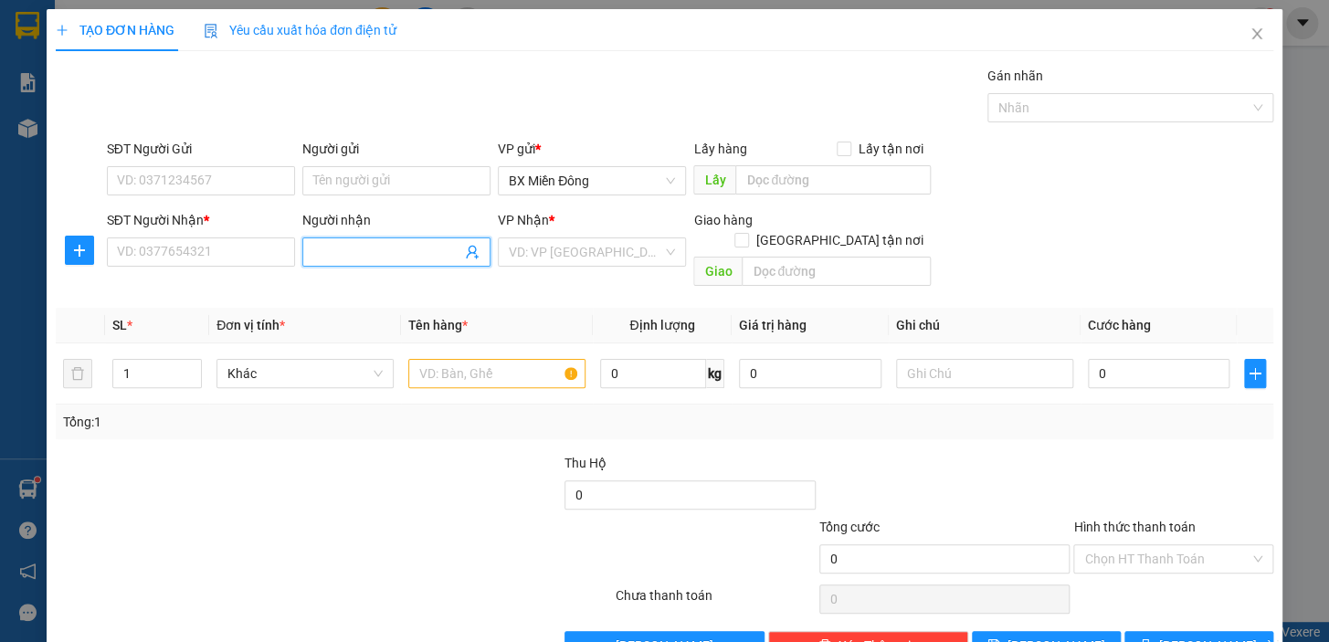
click at [384, 249] on input "Người nhận" at bounding box center [387, 252] width 148 height 20
type input "A TÙNG"
click at [276, 242] on input "SĐT Người Nhận *" at bounding box center [201, 252] width 188 height 29
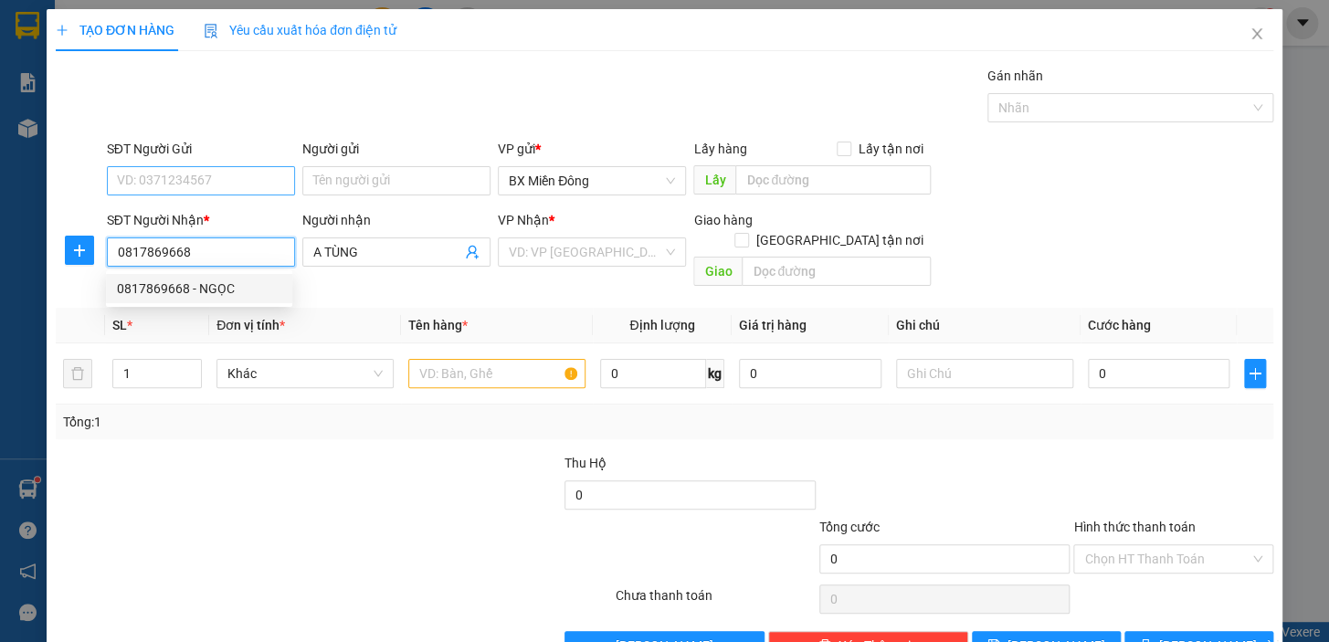
type input "0817869668"
click at [217, 179] on input "SĐT Người Gửi" at bounding box center [201, 180] width 188 height 29
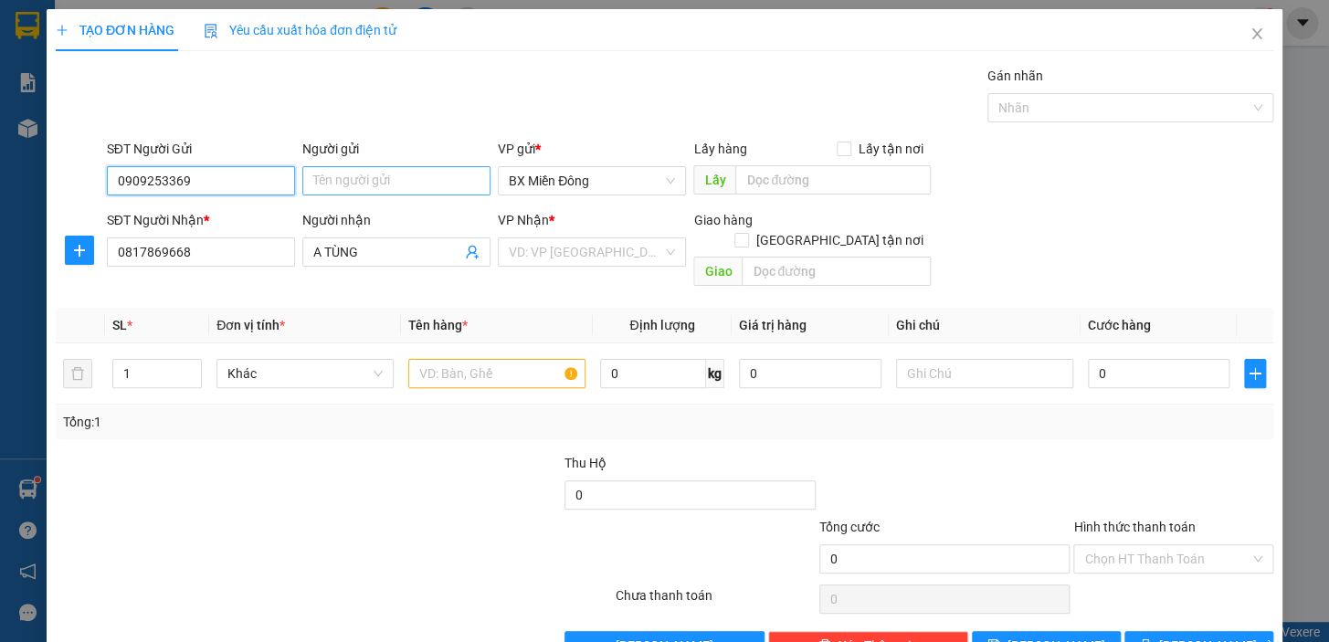
type input "0909253369"
click at [365, 178] on input "Người gửi" at bounding box center [396, 180] width 188 height 29
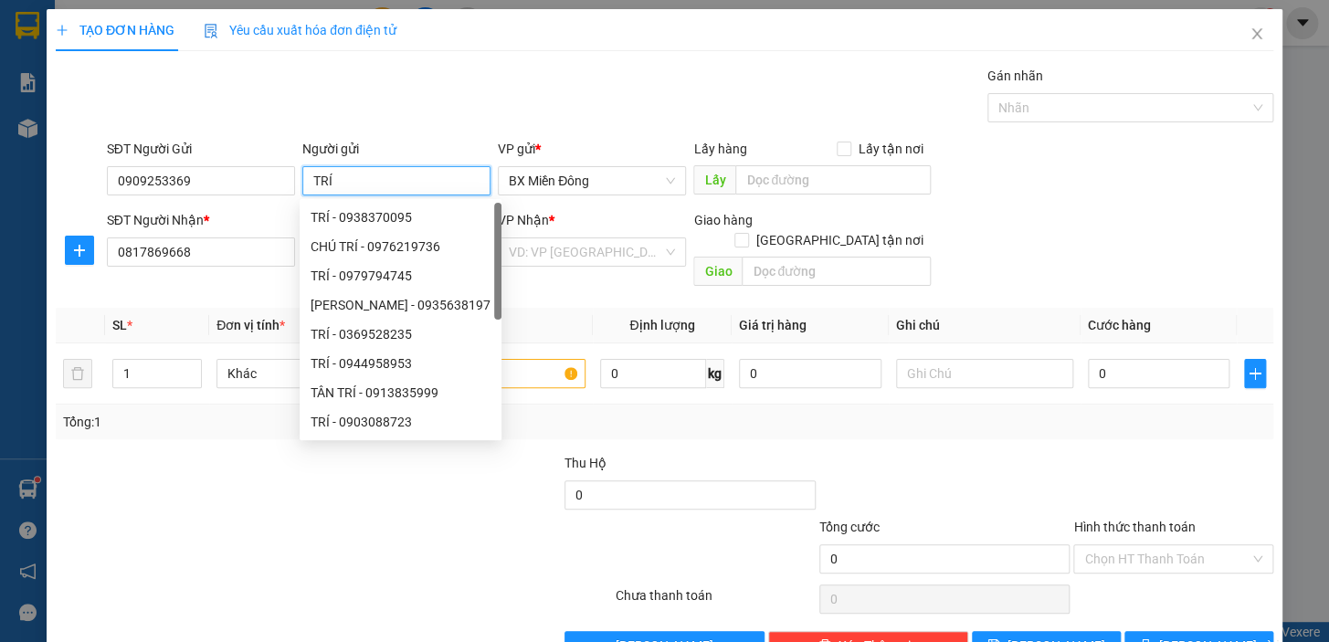
type input "TRÍ"
click at [580, 412] on div "Tổng: 1" at bounding box center [664, 422] width 1203 height 20
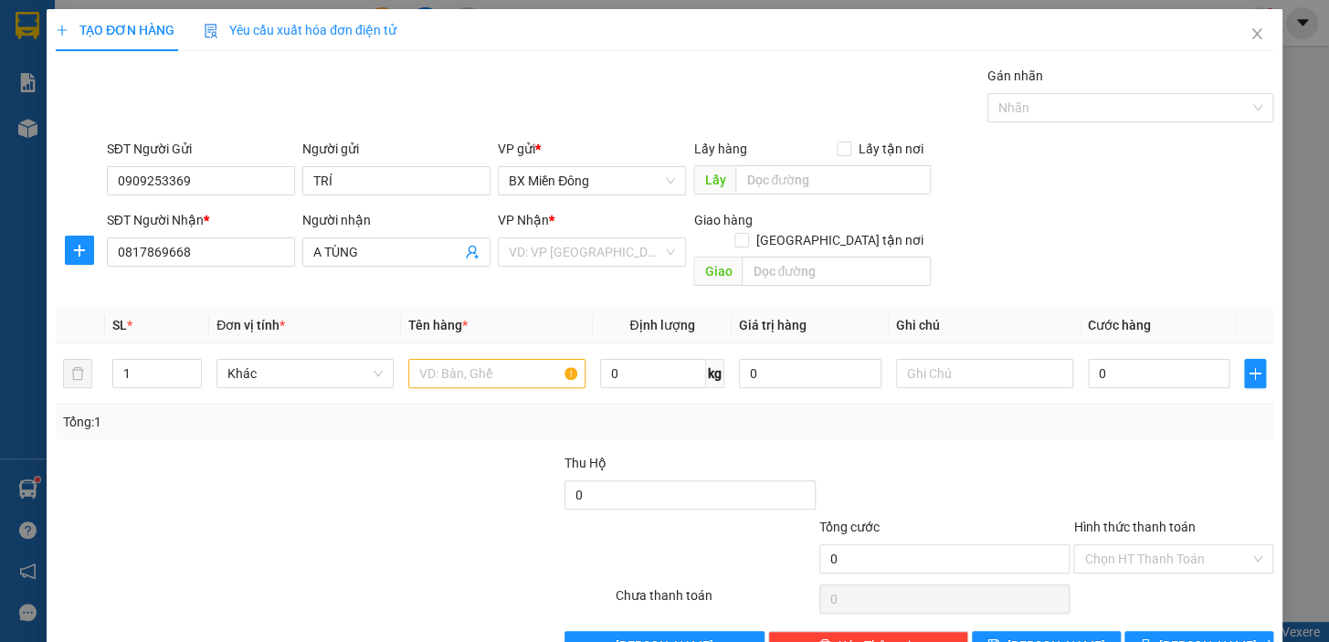
click at [330, 517] on div at bounding box center [232, 549] width 356 height 64
click at [452, 364] on input "text" at bounding box center [496, 373] width 177 height 29
type input "1 CỤC"
type input "1"
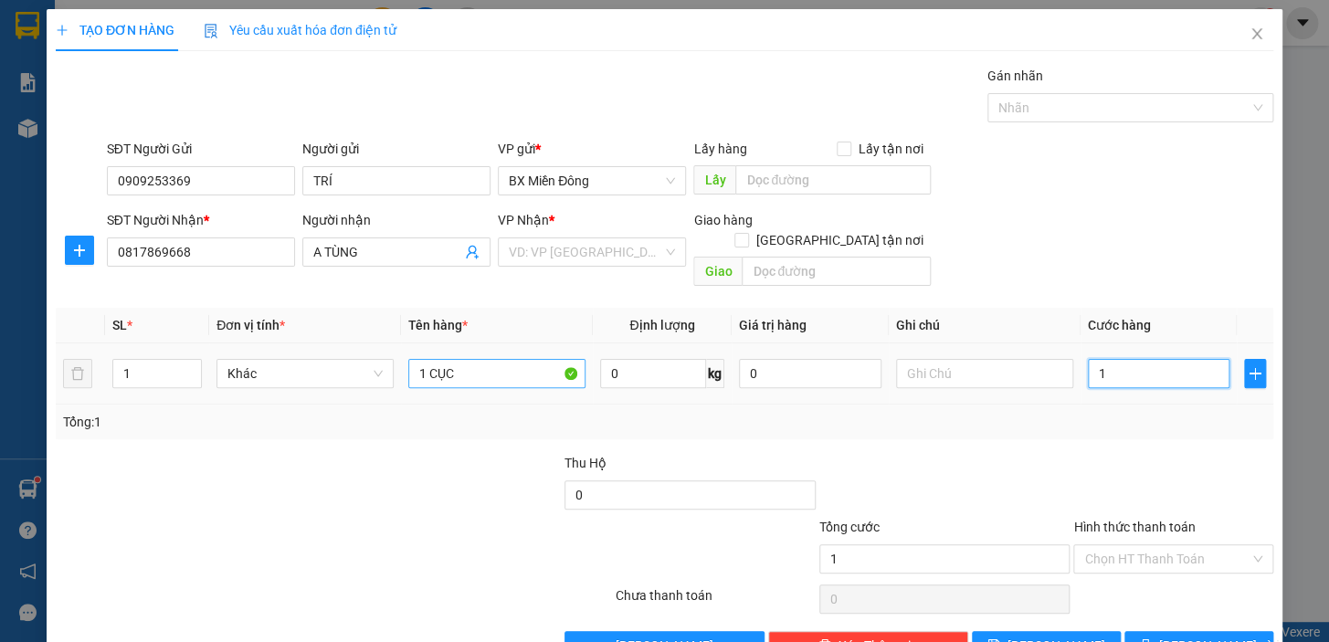
type input "1"
type input "10"
type input "100"
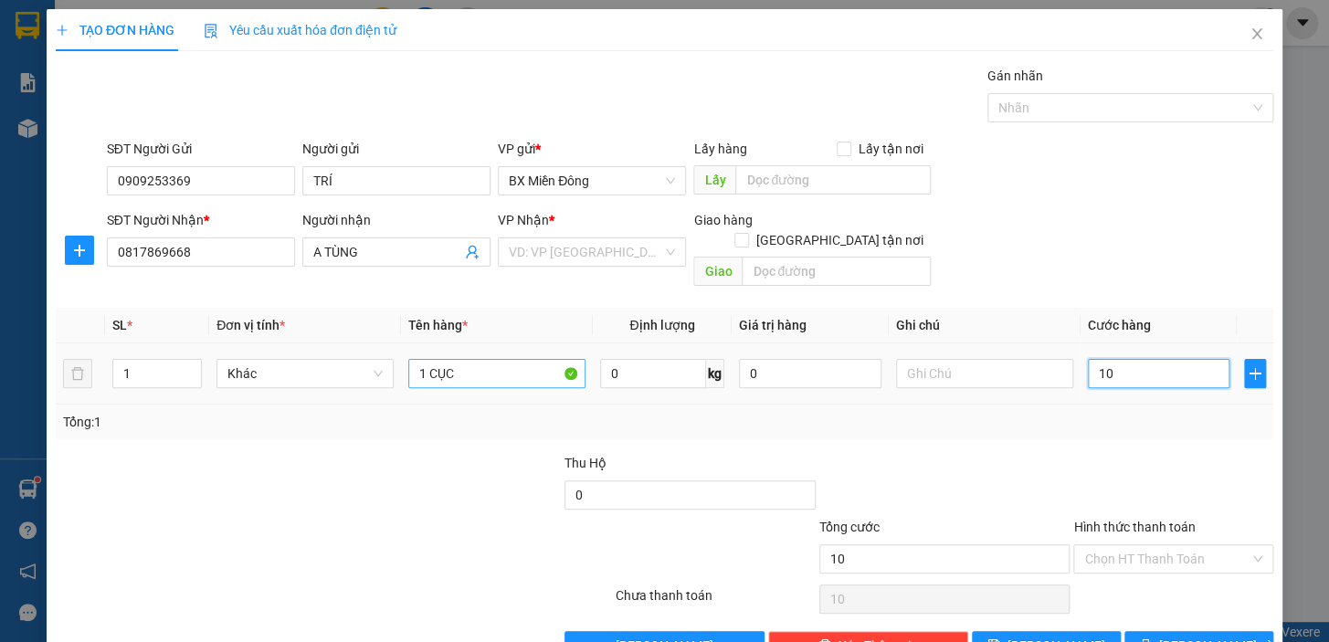
type input "100"
type input "100.000"
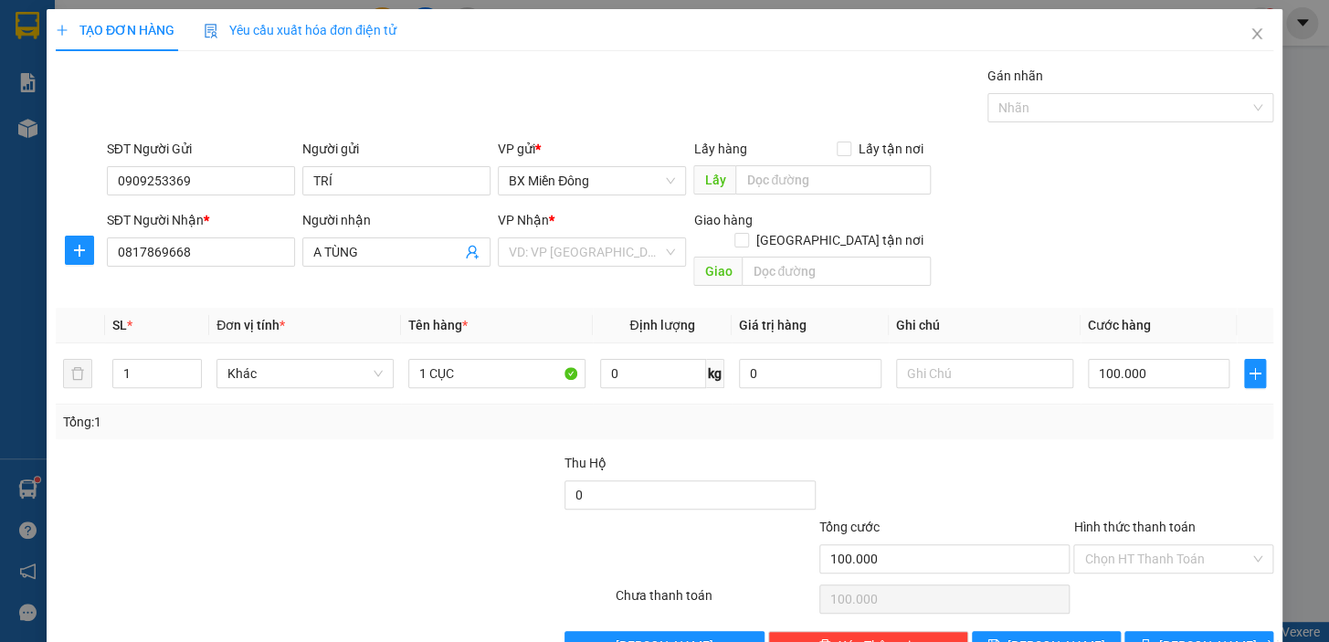
click at [1087, 453] on div at bounding box center [1174, 485] width 204 height 64
click at [1234, 631] on button "[PERSON_NAME] và In" at bounding box center [1199, 645] width 149 height 29
click at [633, 269] on div "Văn phòng không hợp lệ" at bounding box center [592, 279] width 188 height 21
click at [634, 260] on input "search" at bounding box center [586, 251] width 154 height 27
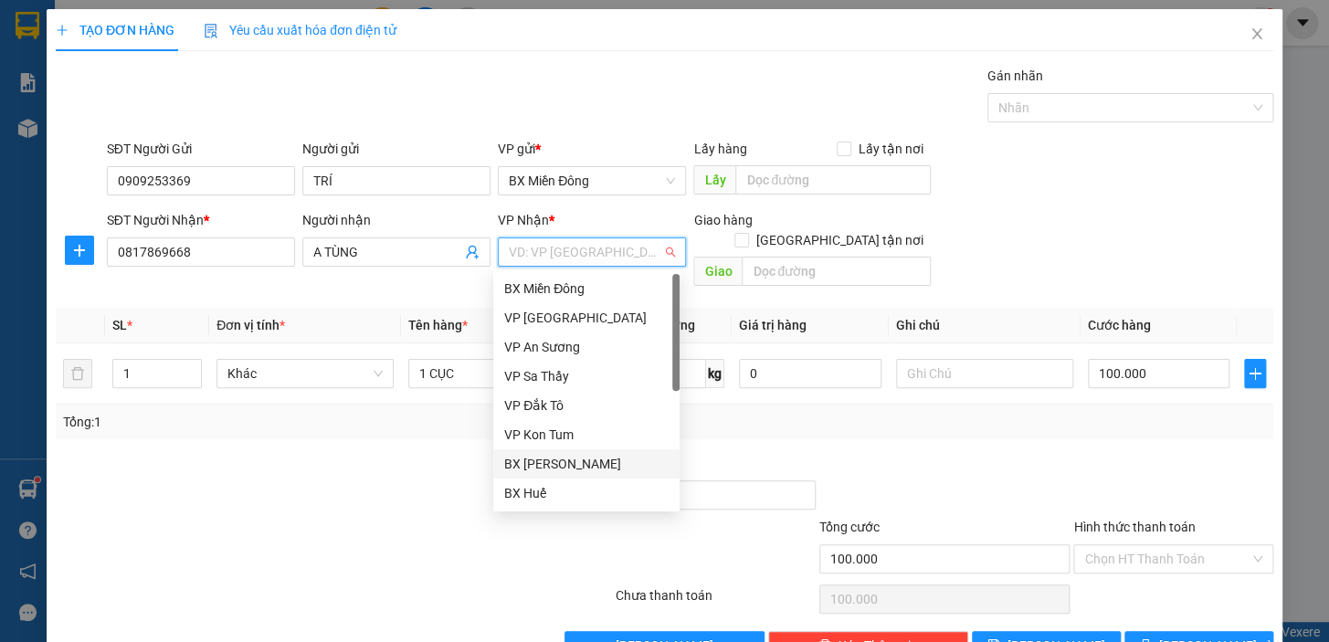
click at [621, 468] on div "BX [PERSON_NAME]" at bounding box center [586, 464] width 164 height 20
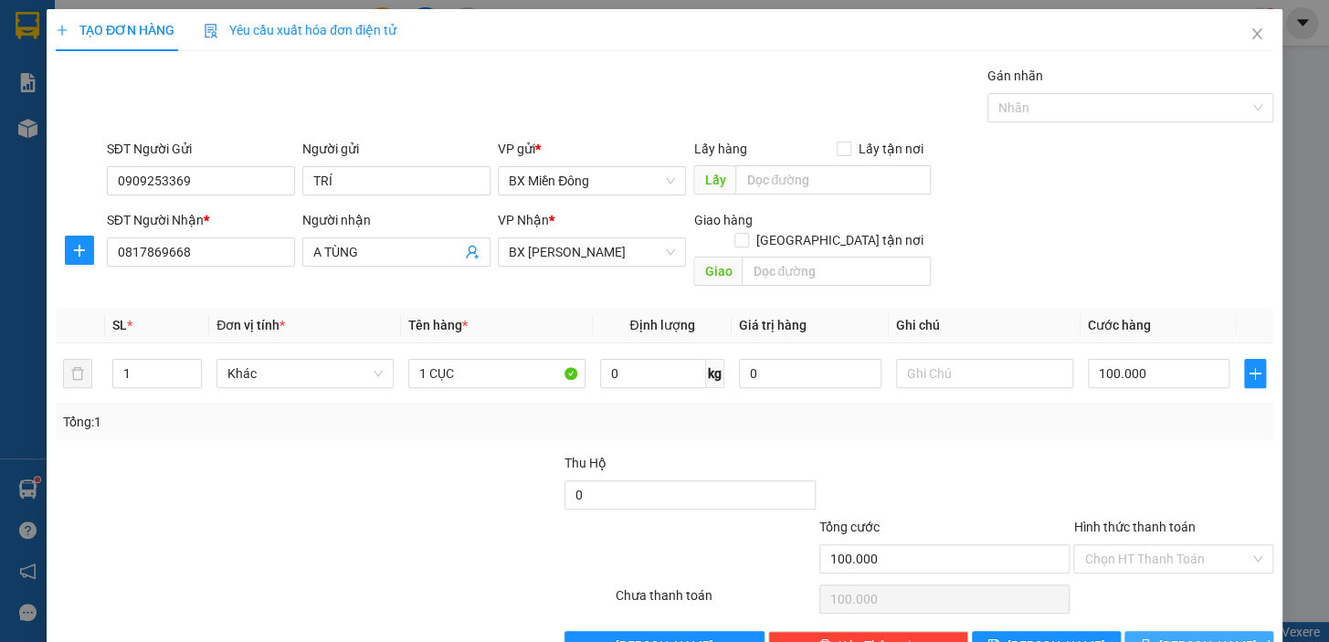
click at [1177, 636] on span "[PERSON_NAME] và In" at bounding box center [1224, 646] width 128 height 20
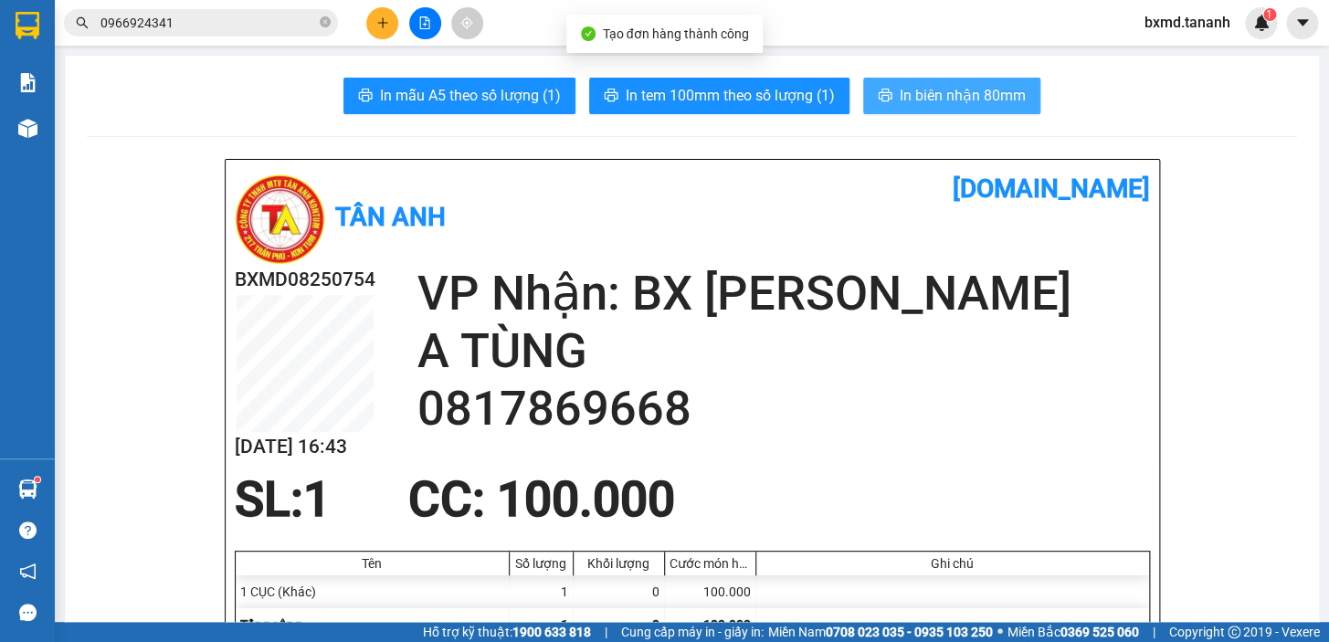
click at [913, 91] on span "In biên nhận 80mm" at bounding box center [963, 95] width 126 height 23
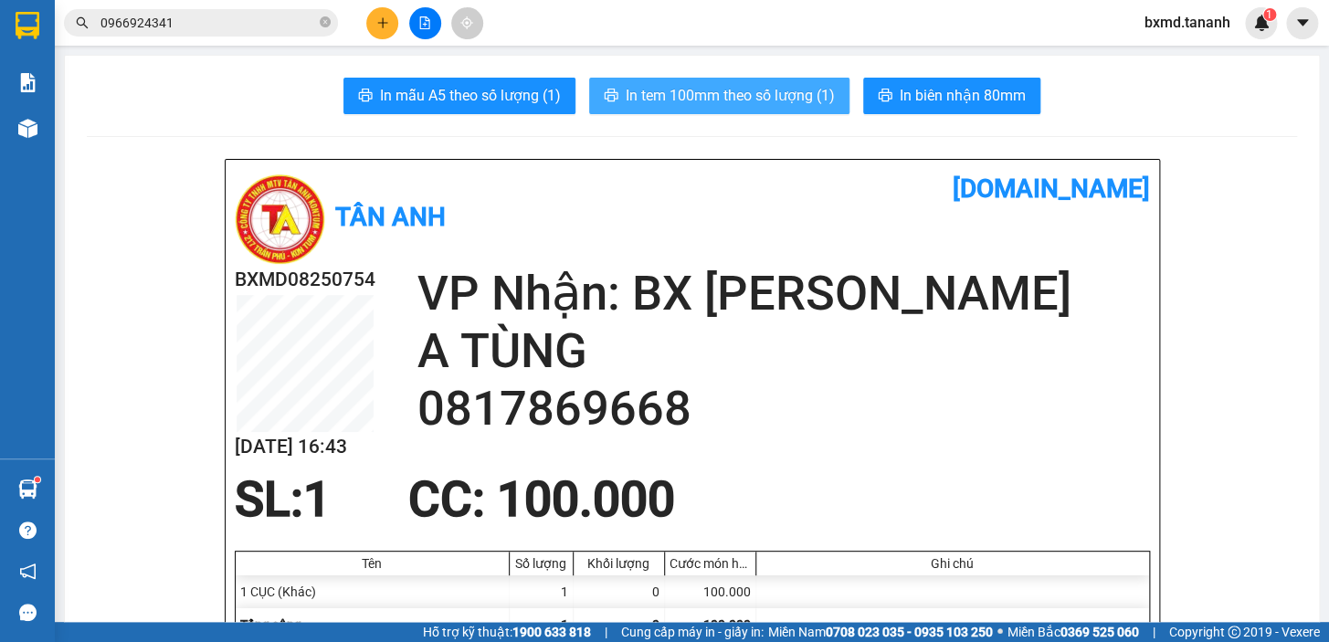
click at [767, 107] on span "In tem 100mm theo số lượng (1)" at bounding box center [730, 95] width 209 height 23
click at [763, 104] on span "In tem 100mm theo số lượng (1)" at bounding box center [730, 95] width 209 height 23
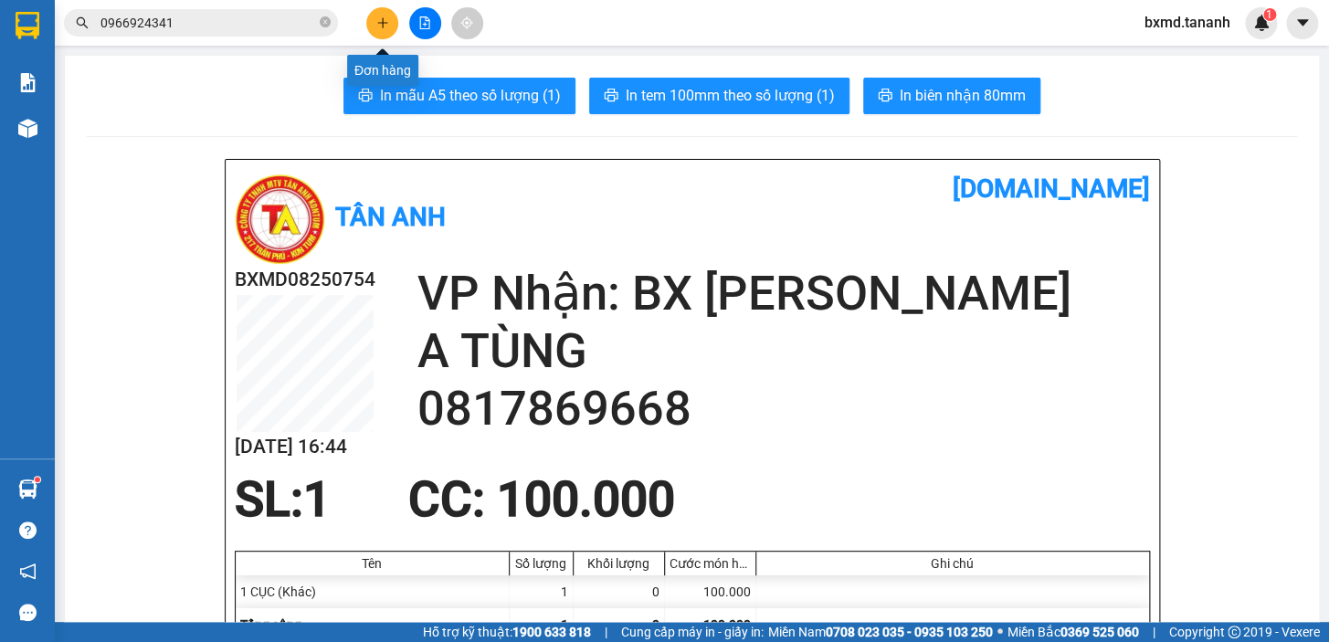
click at [392, 18] on button at bounding box center [382, 23] width 32 height 32
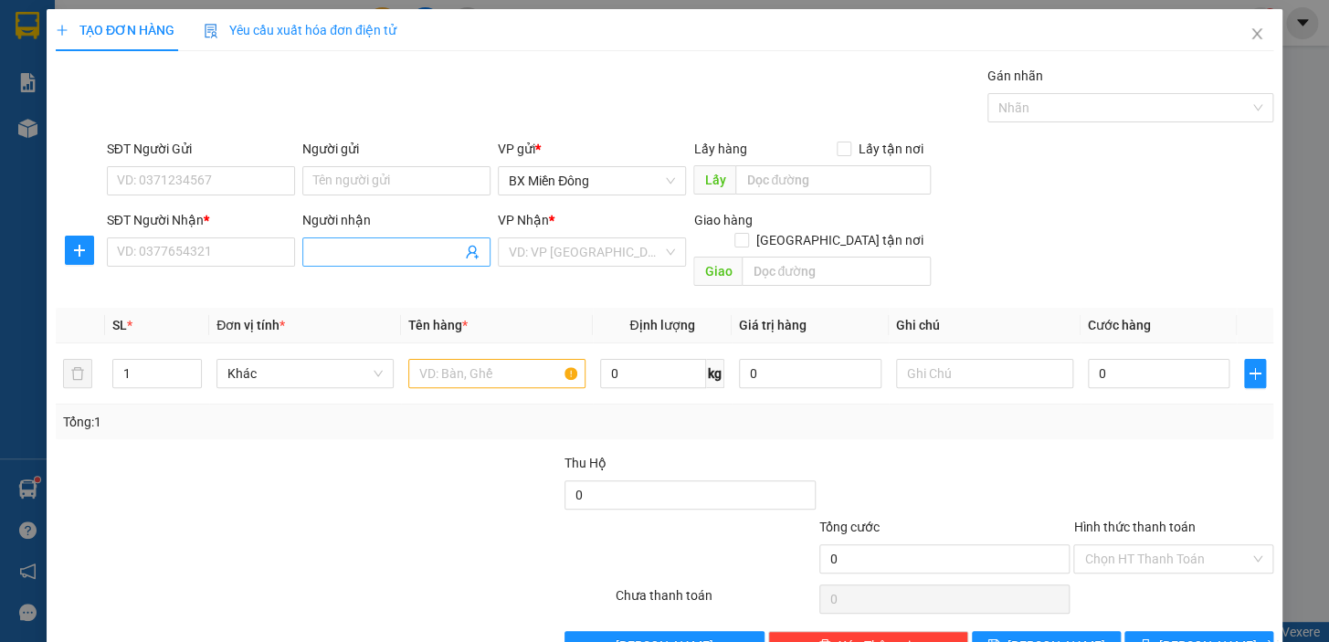
click at [371, 258] on input "Người nhận" at bounding box center [387, 252] width 148 height 20
type input "HỒNG THAO"
click at [262, 251] on input "SĐT Người Nhận *" at bounding box center [201, 252] width 188 height 29
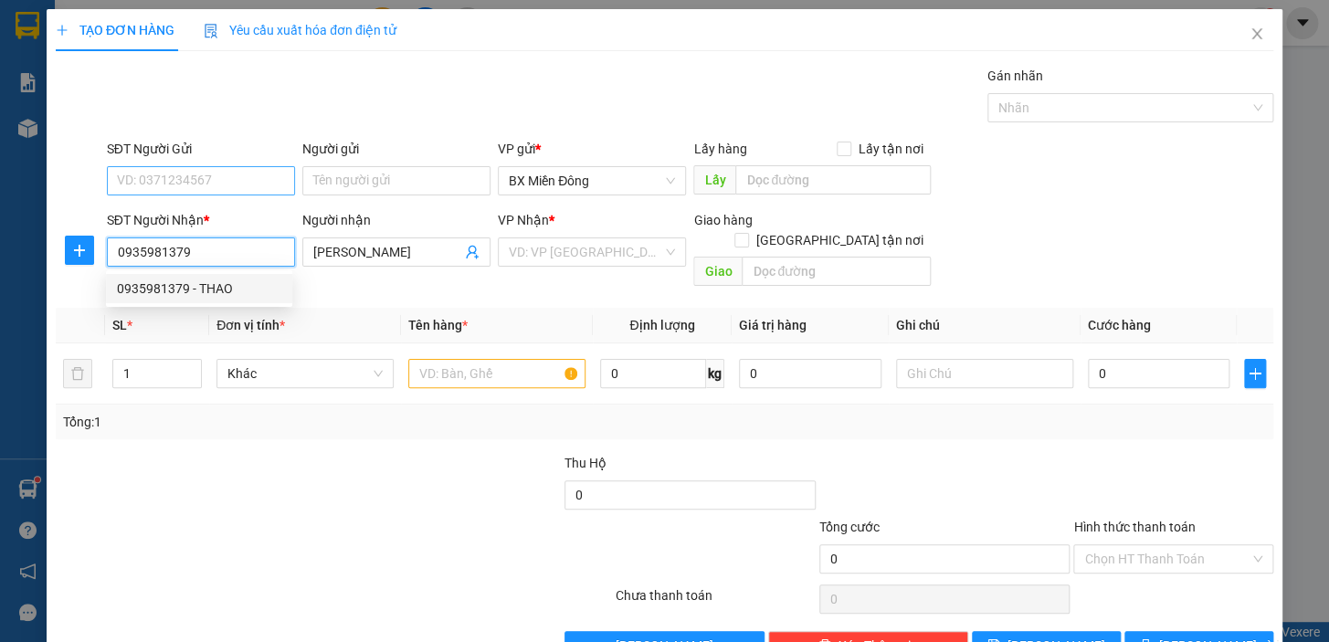
type input "0935981379"
click at [228, 185] on input "SĐT Người Gửi" at bounding box center [201, 180] width 188 height 29
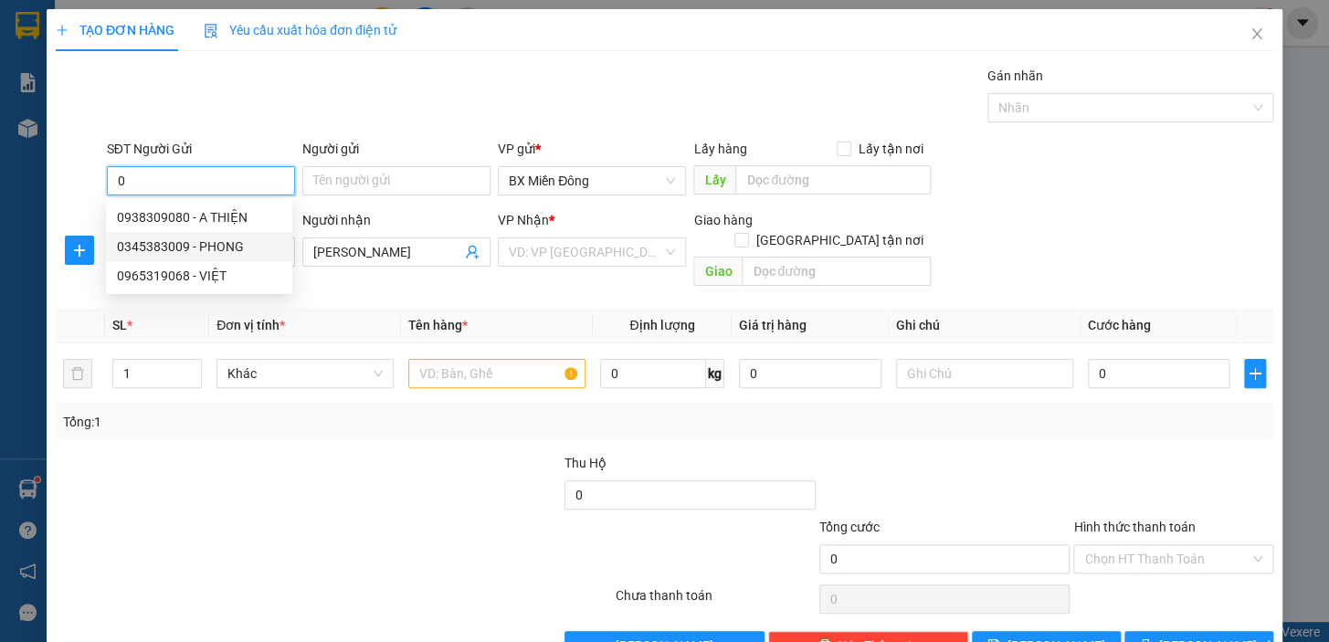
click at [164, 248] on div "0345383009 - PHONG" at bounding box center [199, 247] width 164 height 20
type input "0345383009"
type input "PHONG"
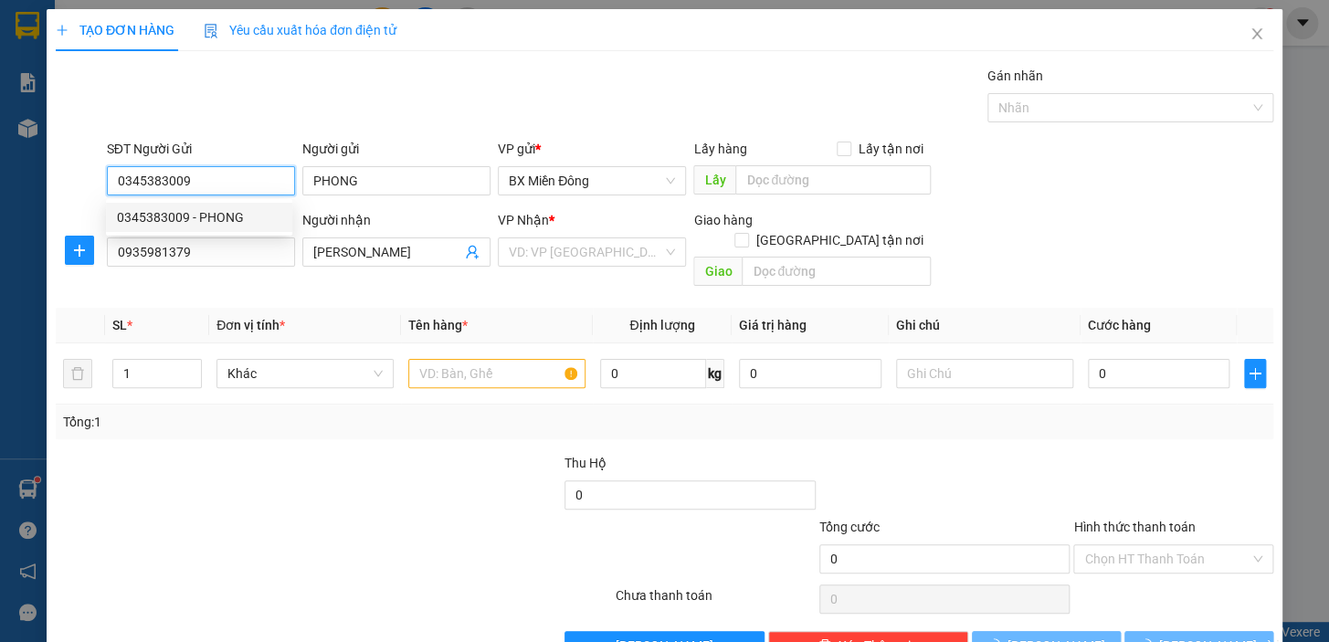
type input "40.000"
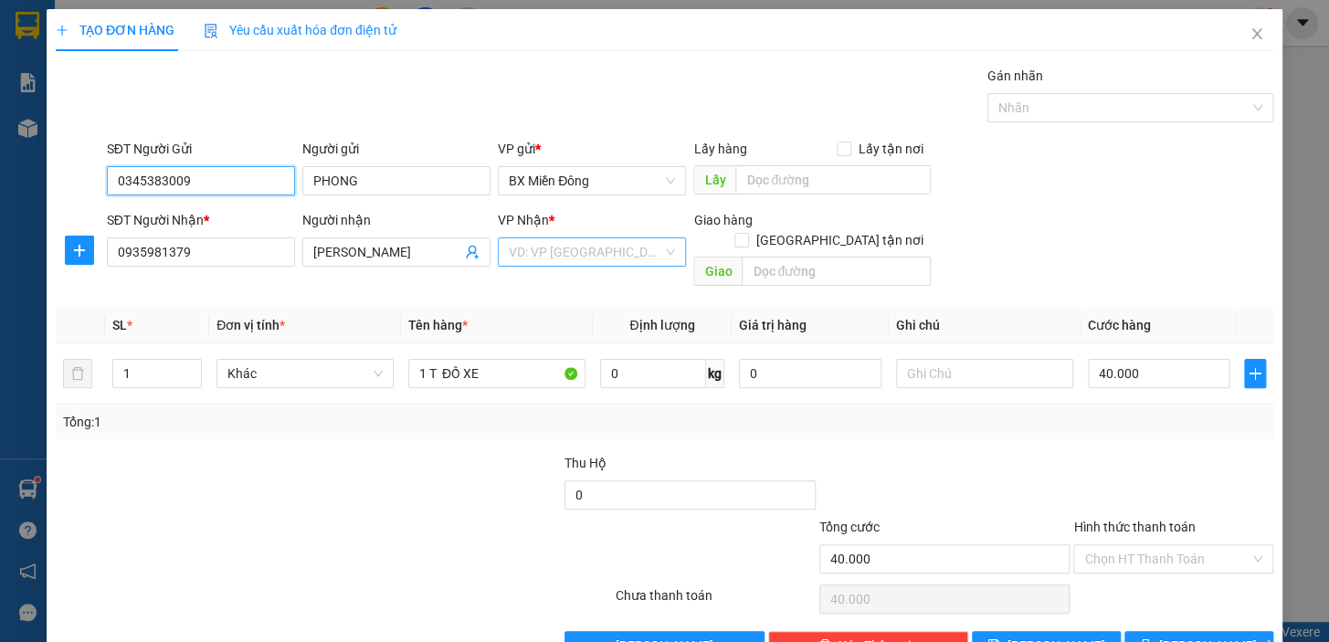
click at [668, 249] on div "VD: VP [GEOGRAPHIC_DATA]" at bounding box center [592, 252] width 188 height 29
type input "0345383009"
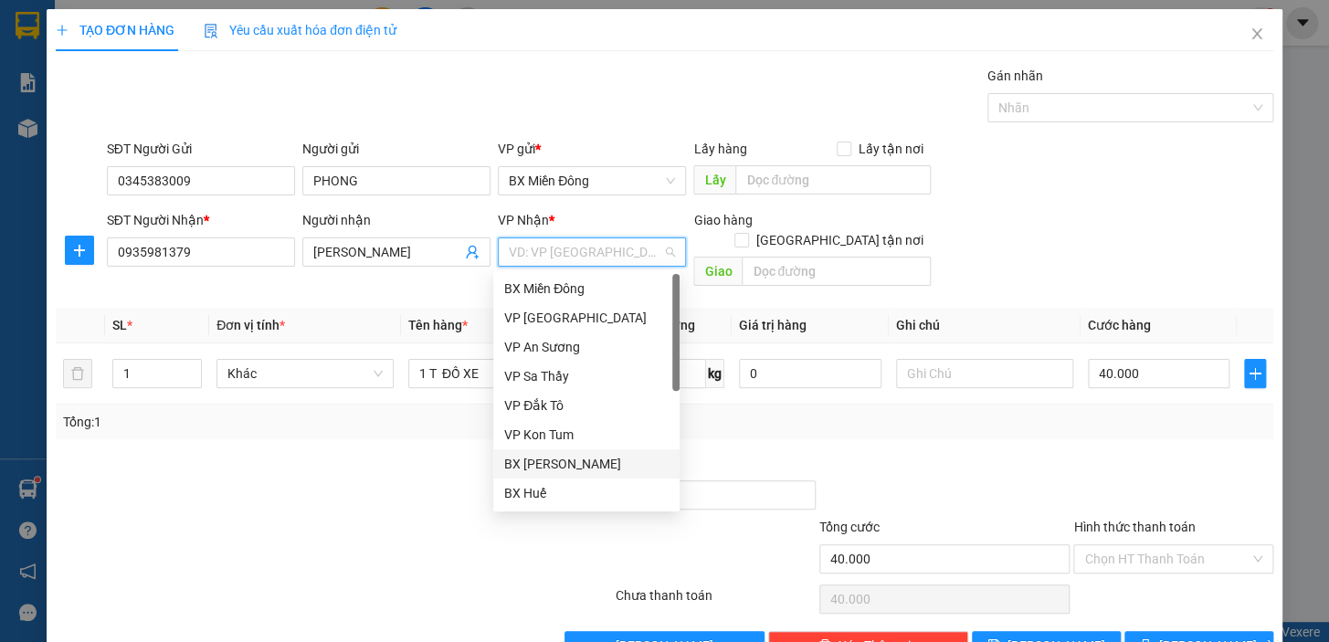
click at [570, 463] on div "BX [PERSON_NAME]" at bounding box center [586, 464] width 164 height 20
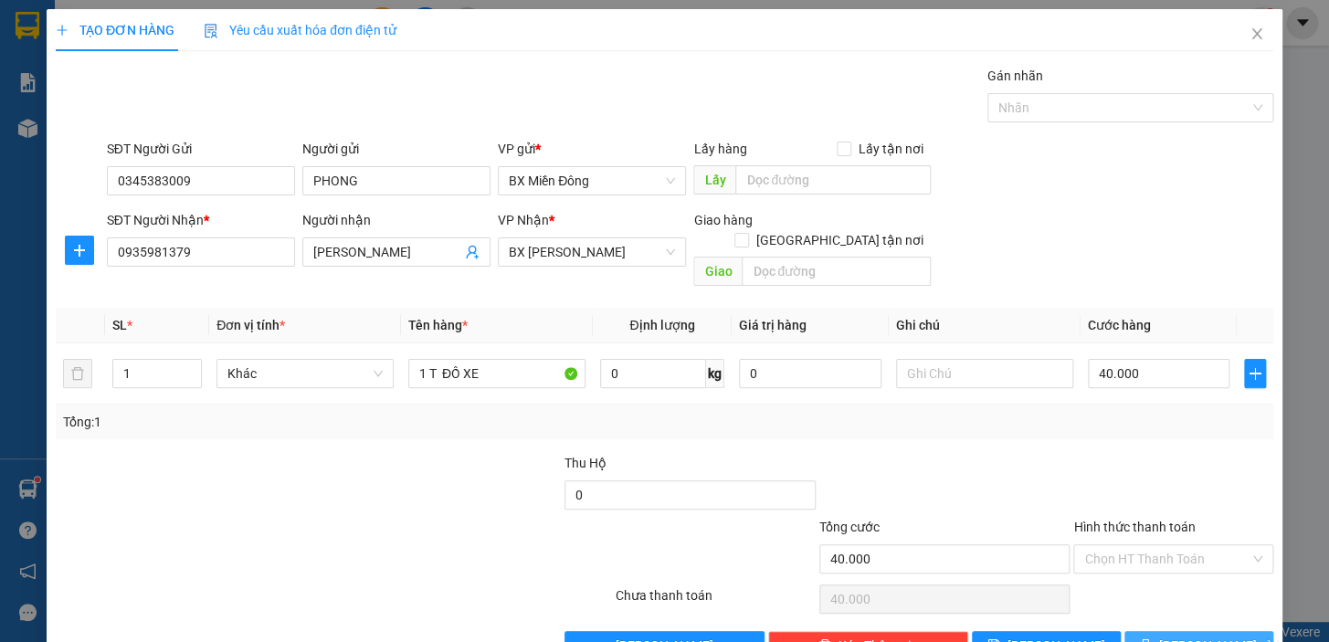
click at [1197, 636] on span "[PERSON_NAME] và In" at bounding box center [1224, 646] width 128 height 20
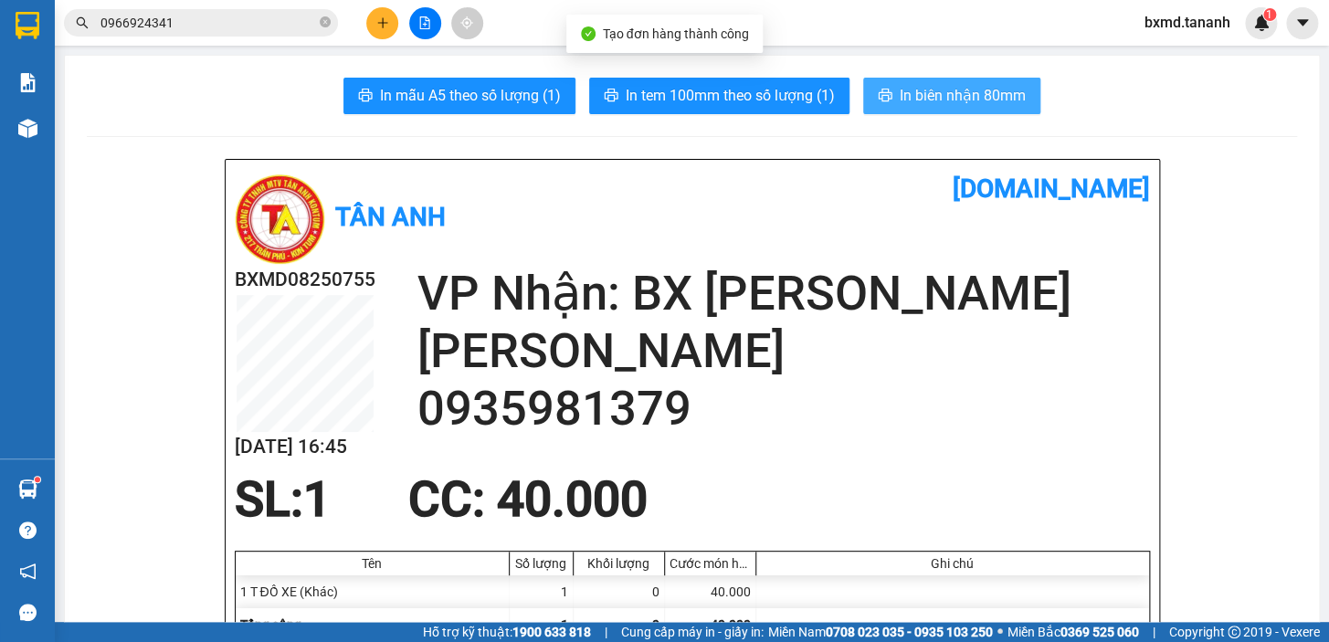
click at [977, 108] on button "In biên nhận 80mm" at bounding box center [951, 96] width 177 height 37
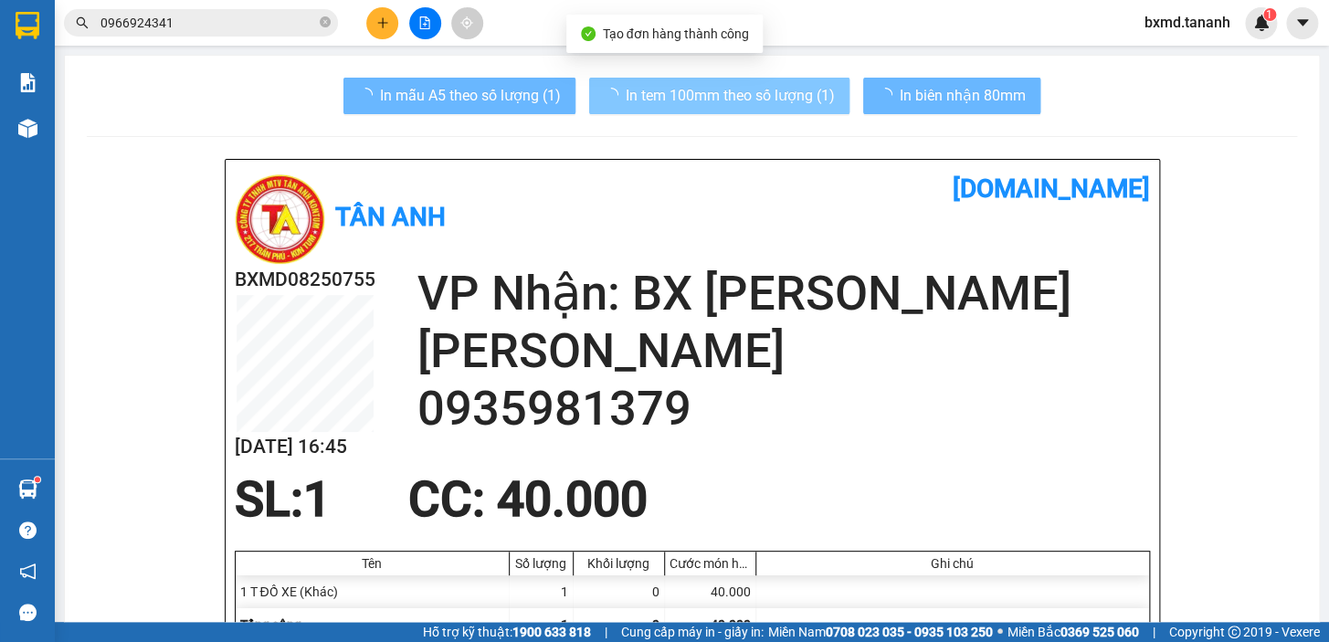
click at [674, 91] on span "In tem 100mm theo số lượng (1)" at bounding box center [730, 95] width 209 height 23
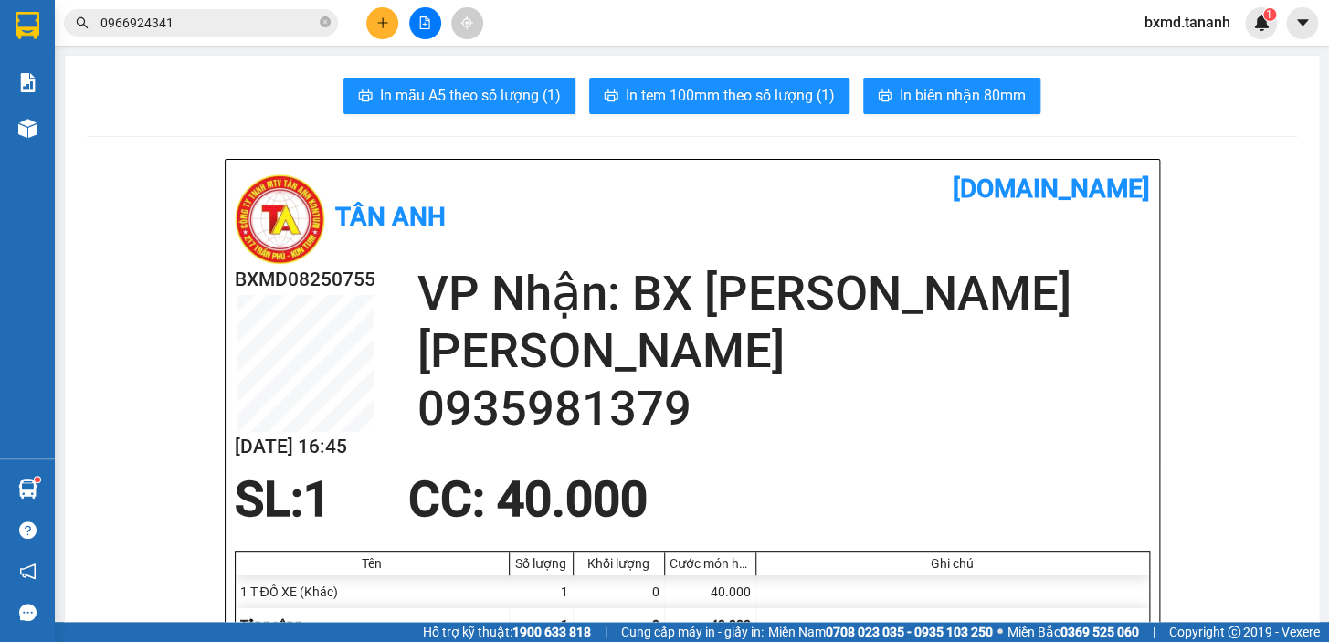
click at [375, 33] on button at bounding box center [382, 23] width 32 height 32
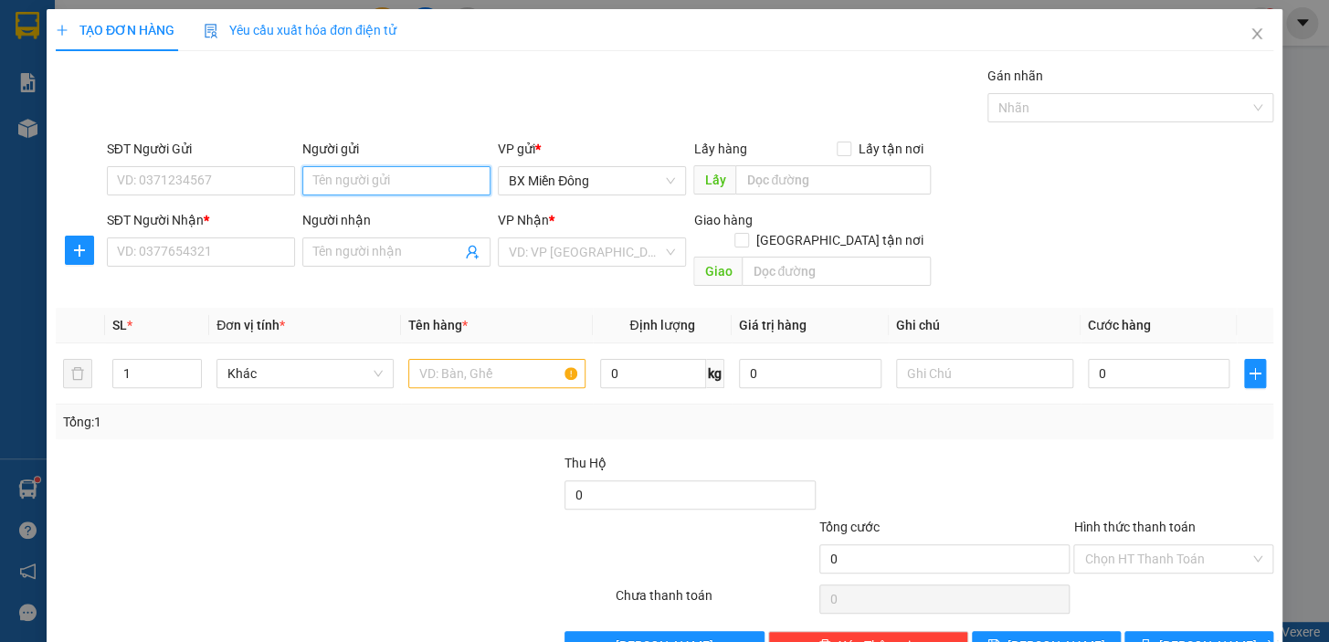
drag, startPoint x: 396, startPoint y: 165, endPoint x: 387, endPoint y: 195, distance: 30.6
click at [390, 184] on input "Người gửi" at bounding box center [396, 180] width 188 height 29
click at [387, 195] on div "Người gửi Tên người gửi" at bounding box center [396, 171] width 188 height 64
click at [383, 168] on input "Người gửi" at bounding box center [396, 180] width 188 height 29
type input "KIM NHUNG"
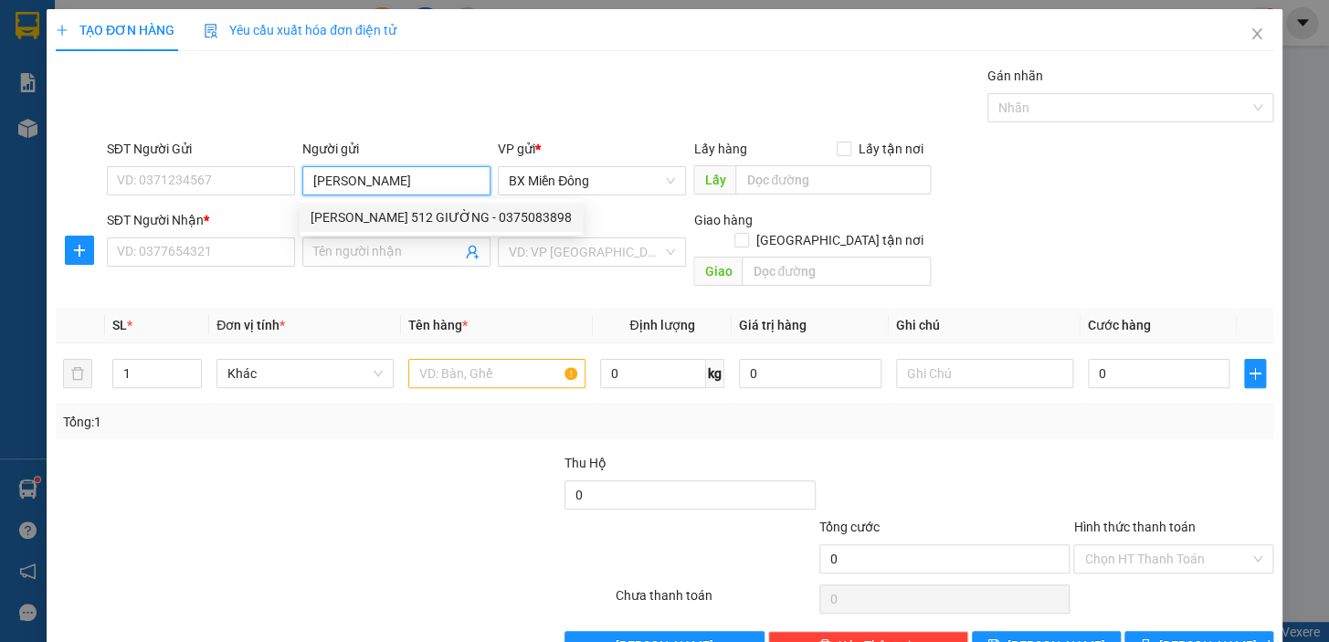
click at [387, 215] on div "KIM NHUNG 512 GIƯỜNG - 0375083898" at bounding box center [441, 217] width 261 height 20
type input "0375083898"
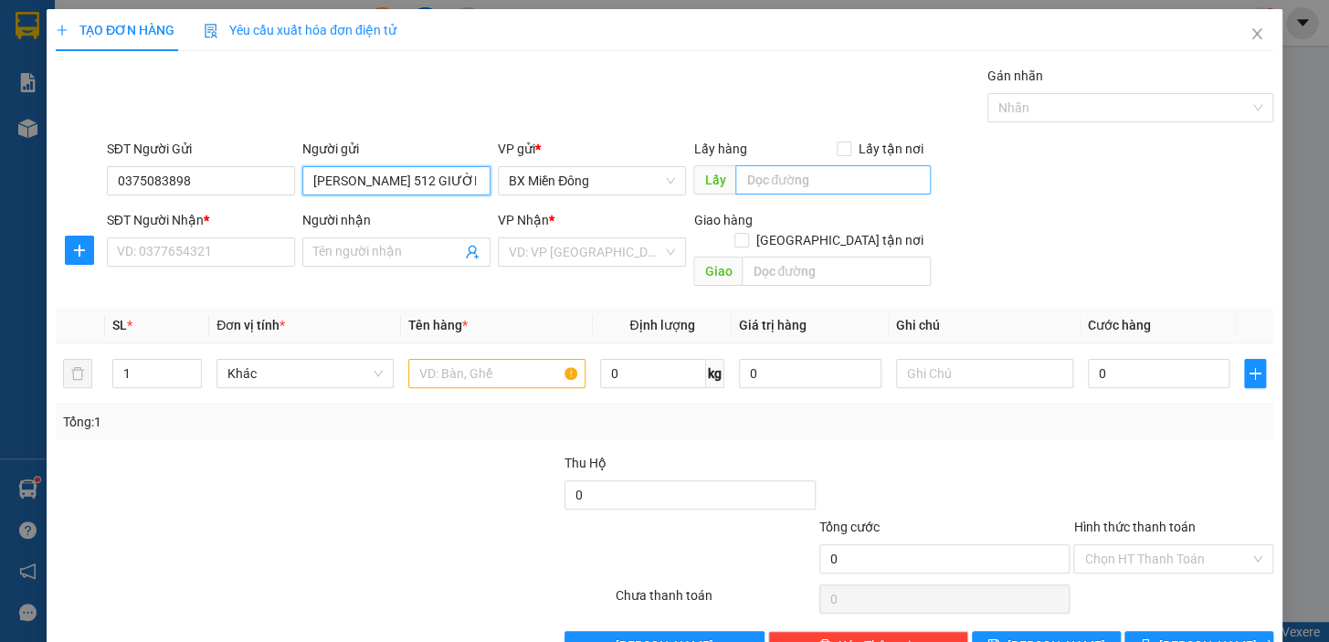
type input "KIM NHUNG 512 GIƯỜNG"
click at [825, 174] on input "text" at bounding box center [834, 179] width 196 height 29
type input "512 GIƯỜNG"
click at [153, 256] on input "SĐT Người Nhận *" at bounding box center [201, 252] width 188 height 29
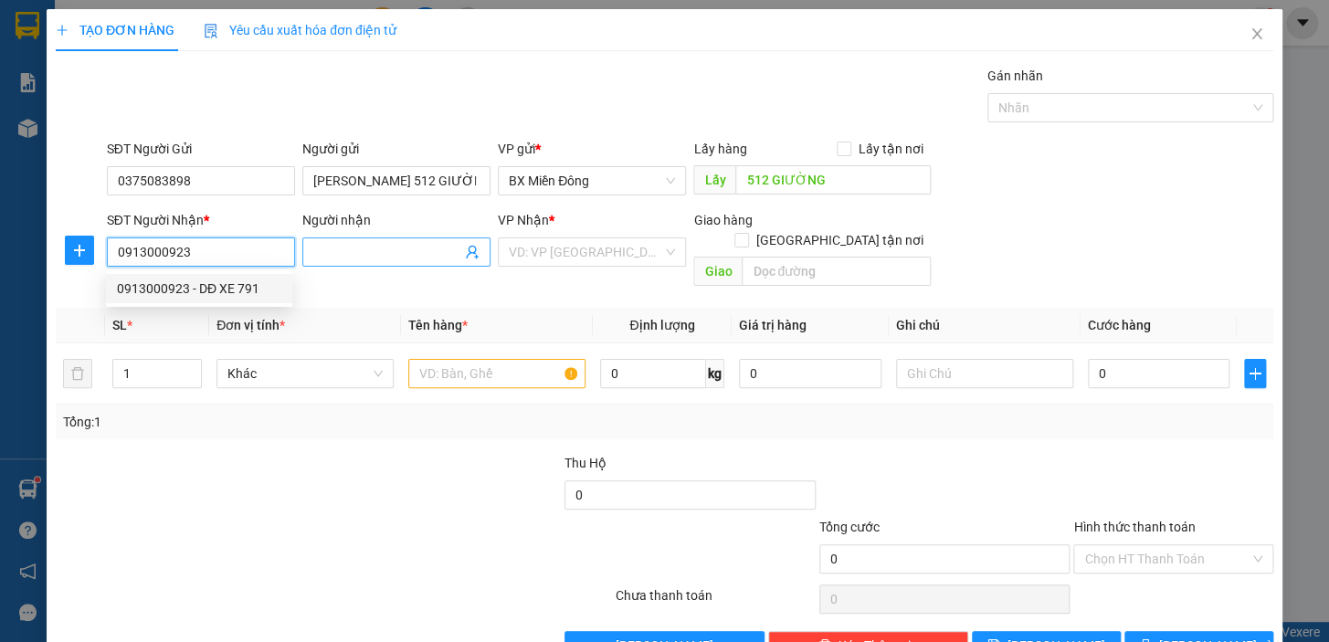
type input "0913000923"
click at [319, 248] on input "Người nhận" at bounding box center [387, 252] width 148 height 20
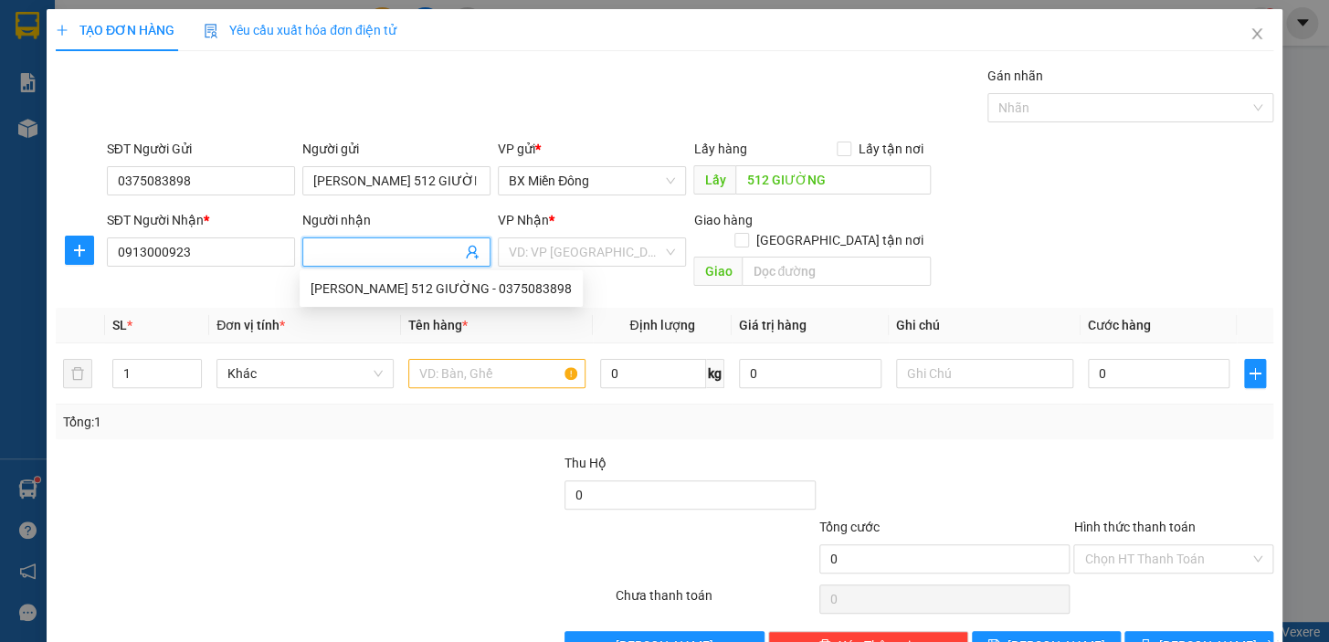
type input "D"
type input "Đ"
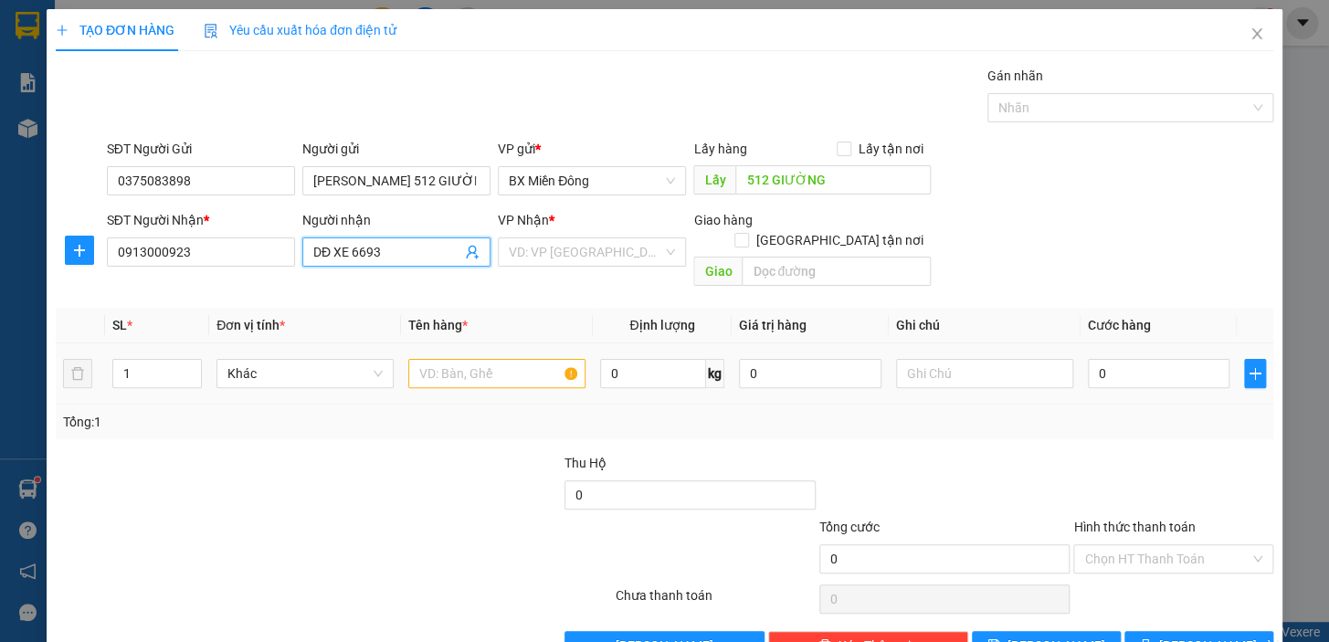
type input "DĐ XE 6693"
click at [481, 359] on input "text" at bounding box center [496, 373] width 177 height 29
type input "1 TG"
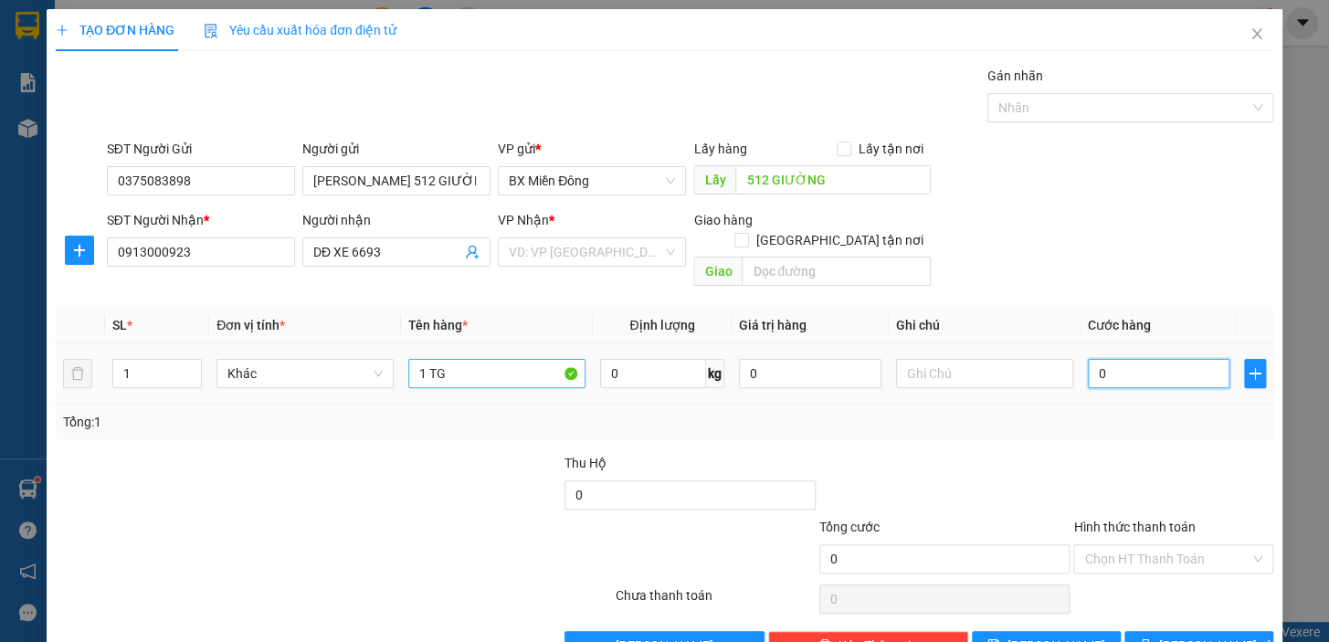
type input "5"
type input "50"
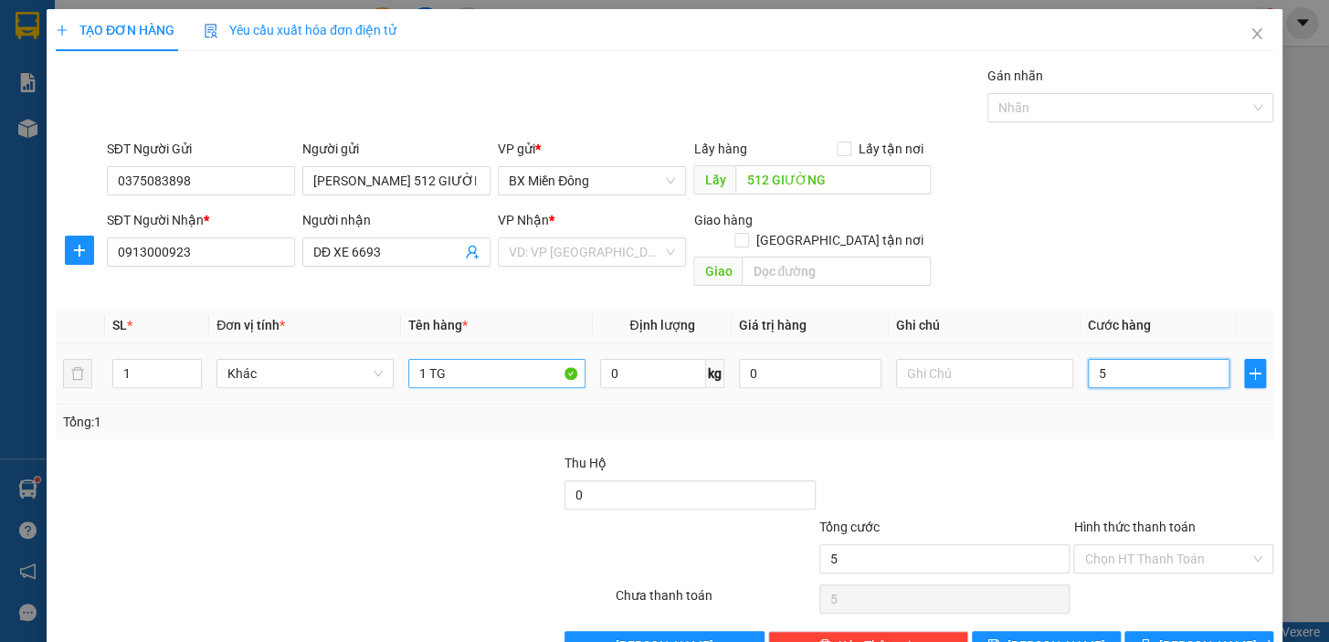
type input "50"
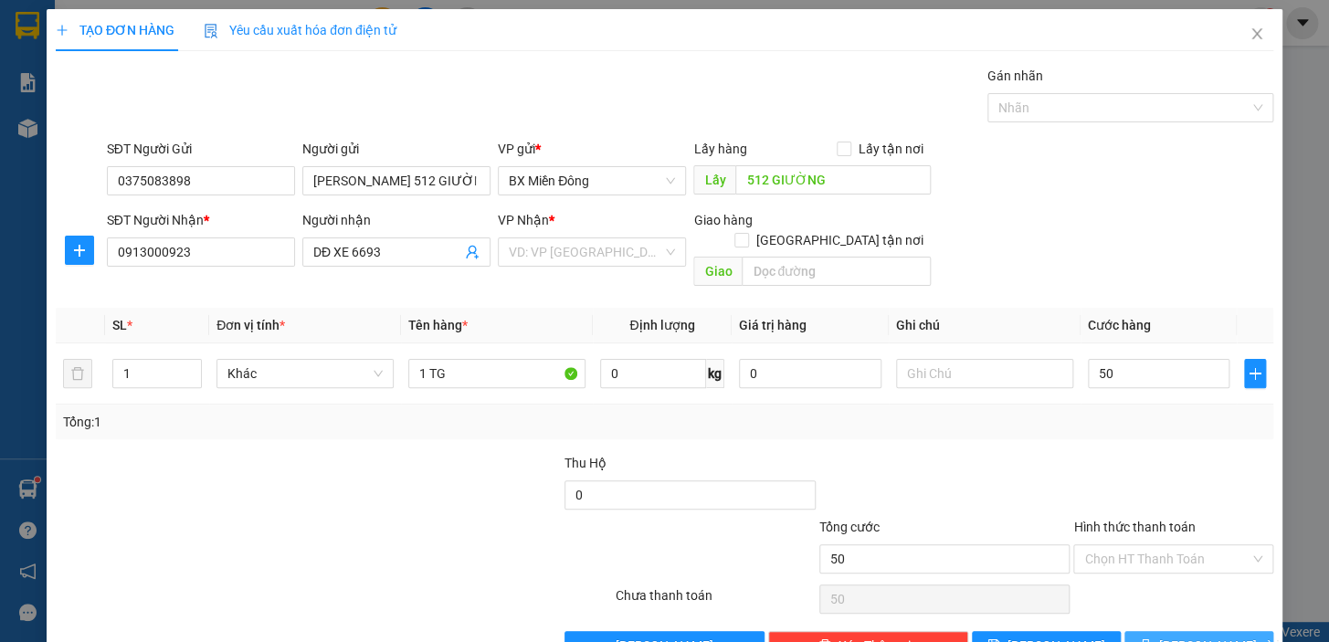
click at [1184, 636] on span "[PERSON_NAME] và In" at bounding box center [1224, 646] width 128 height 20
type input "50.000"
click at [629, 257] on input "search" at bounding box center [586, 251] width 154 height 27
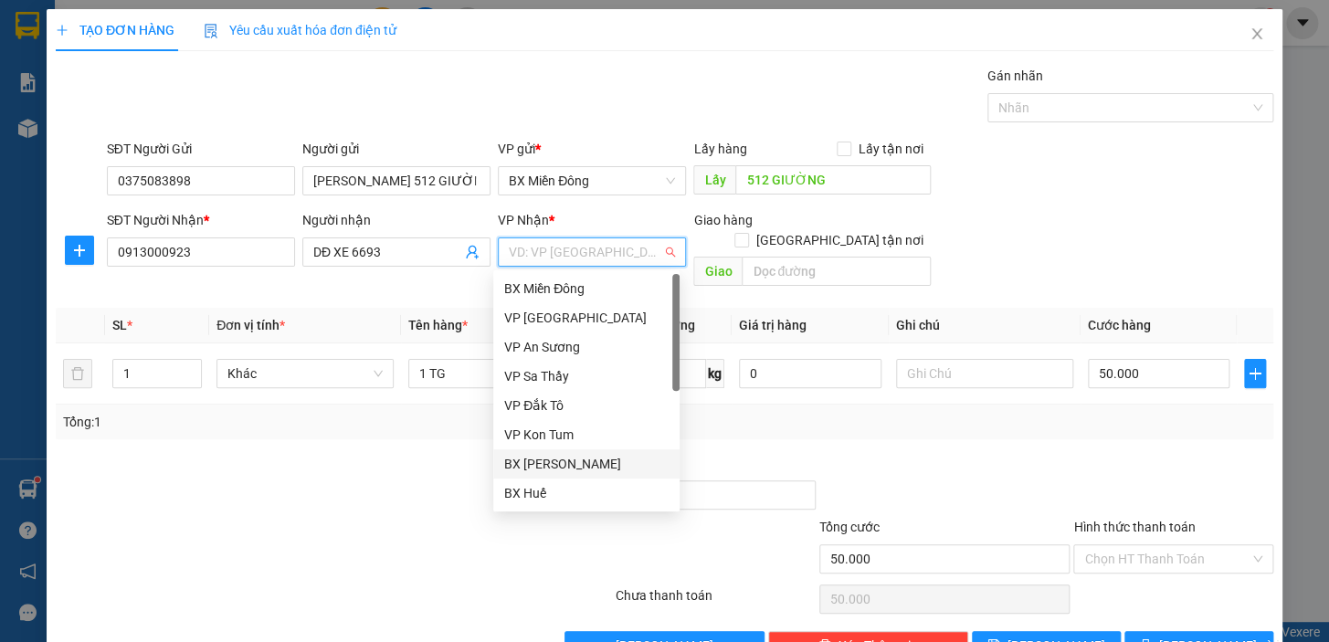
click at [584, 456] on div "BX [PERSON_NAME]" at bounding box center [586, 464] width 164 height 20
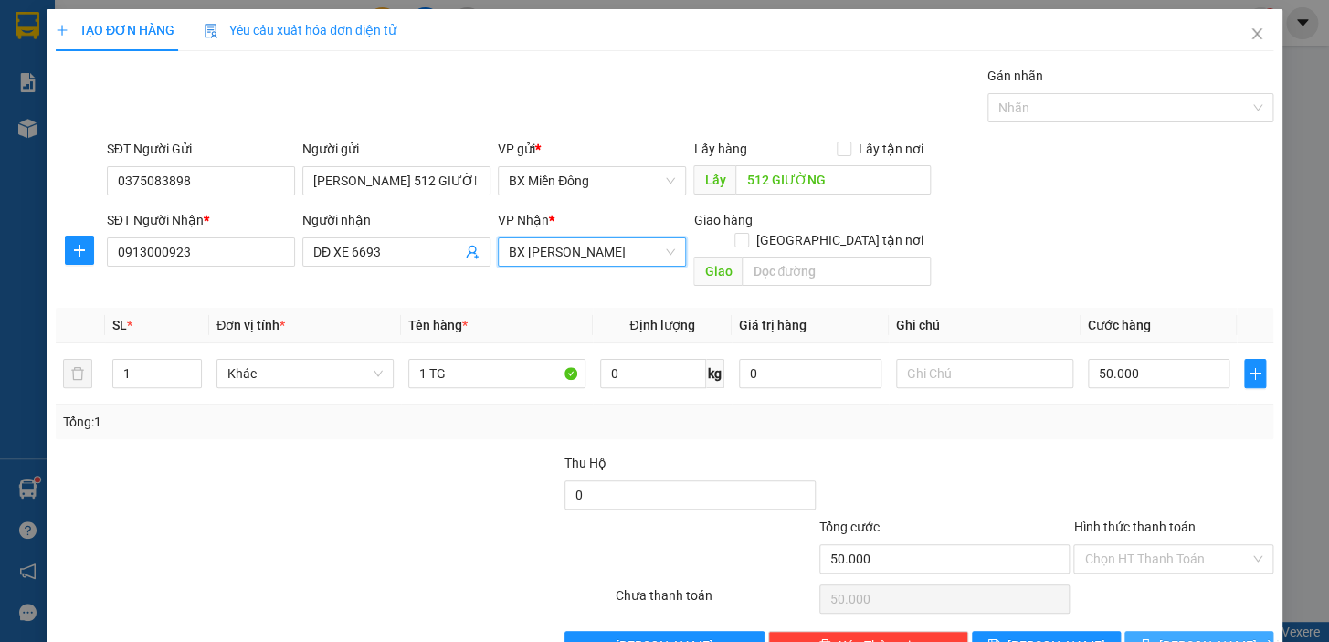
click at [1212, 631] on button "[PERSON_NAME] và In" at bounding box center [1199, 645] width 149 height 29
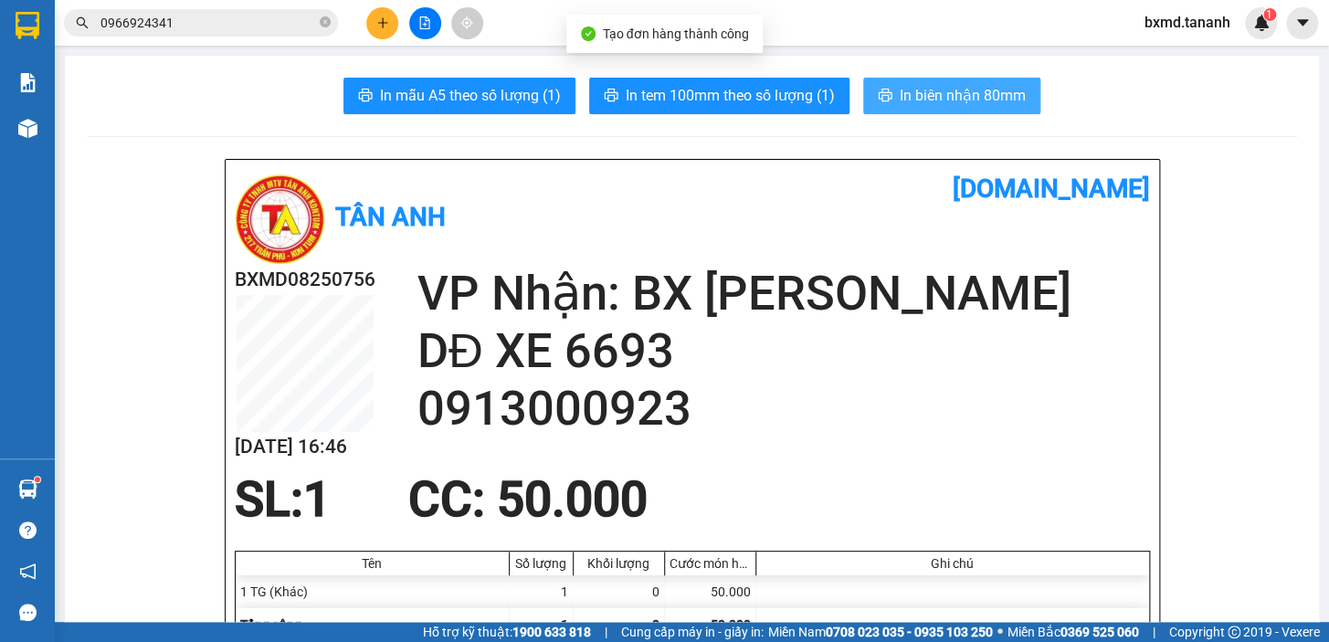
click at [913, 108] on button "In biên nhận 80mm" at bounding box center [951, 96] width 177 height 37
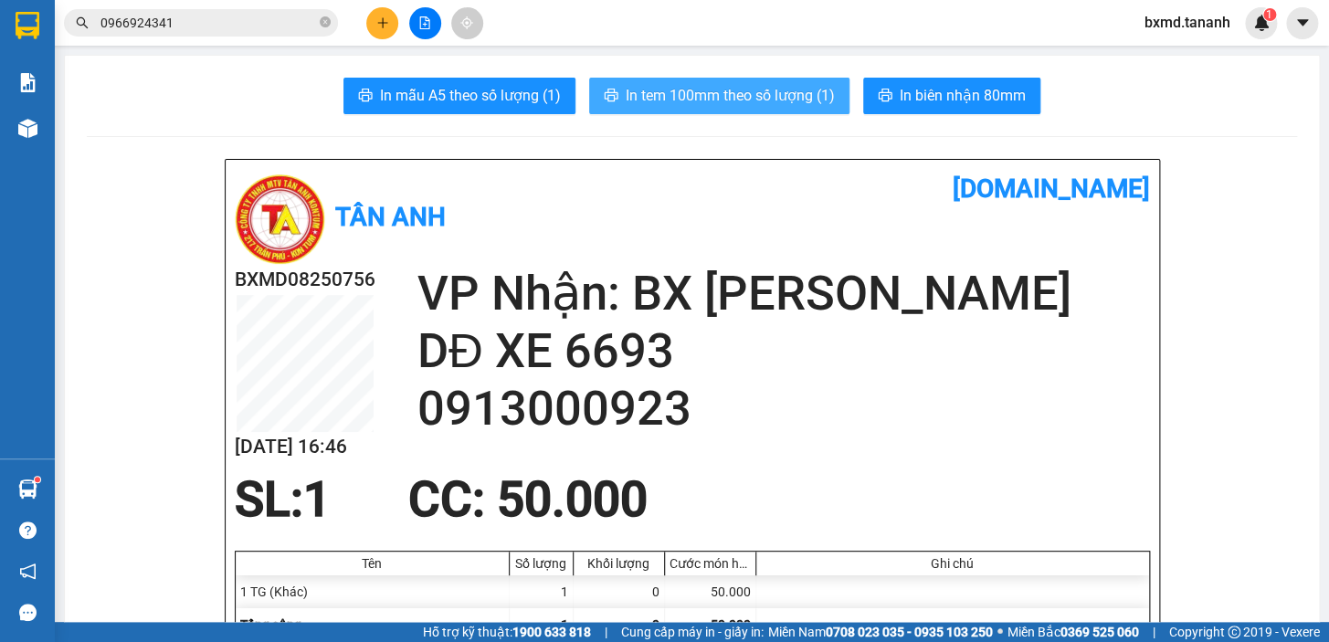
click at [810, 100] on span "In tem 100mm theo số lượng (1)" at bounding box center [730, 95] width 209 height 23
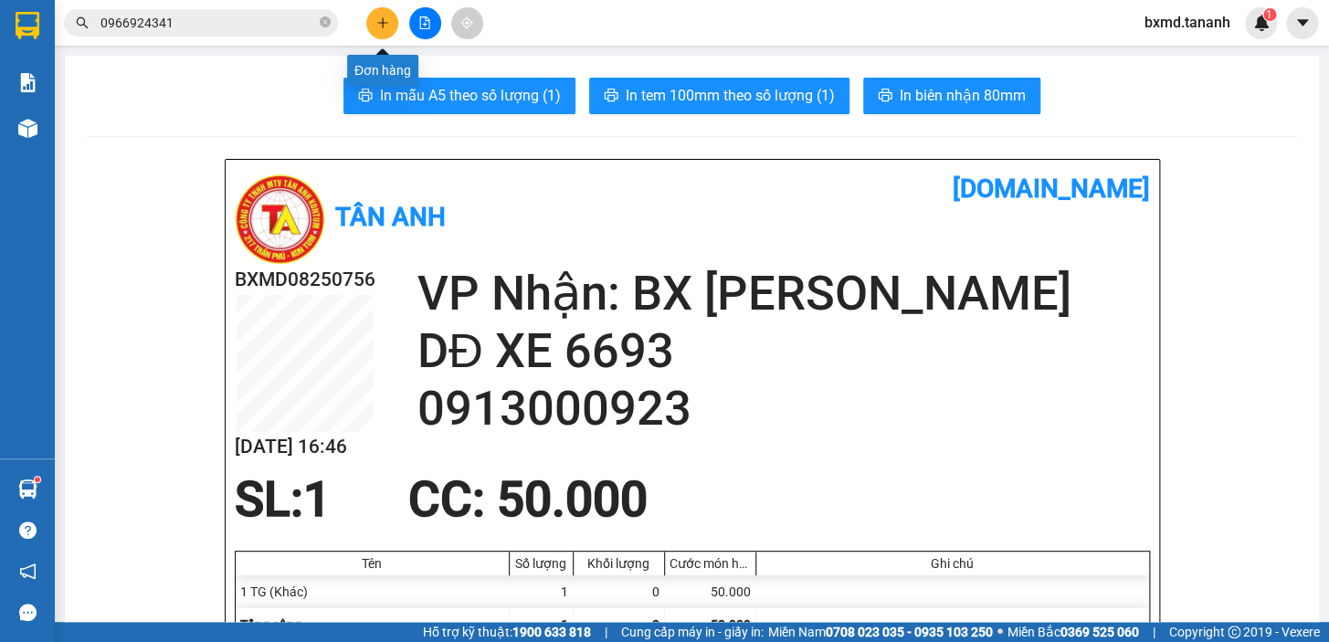
click at [381, 36] on button at bounding box center [382, 23] width 32 height 32
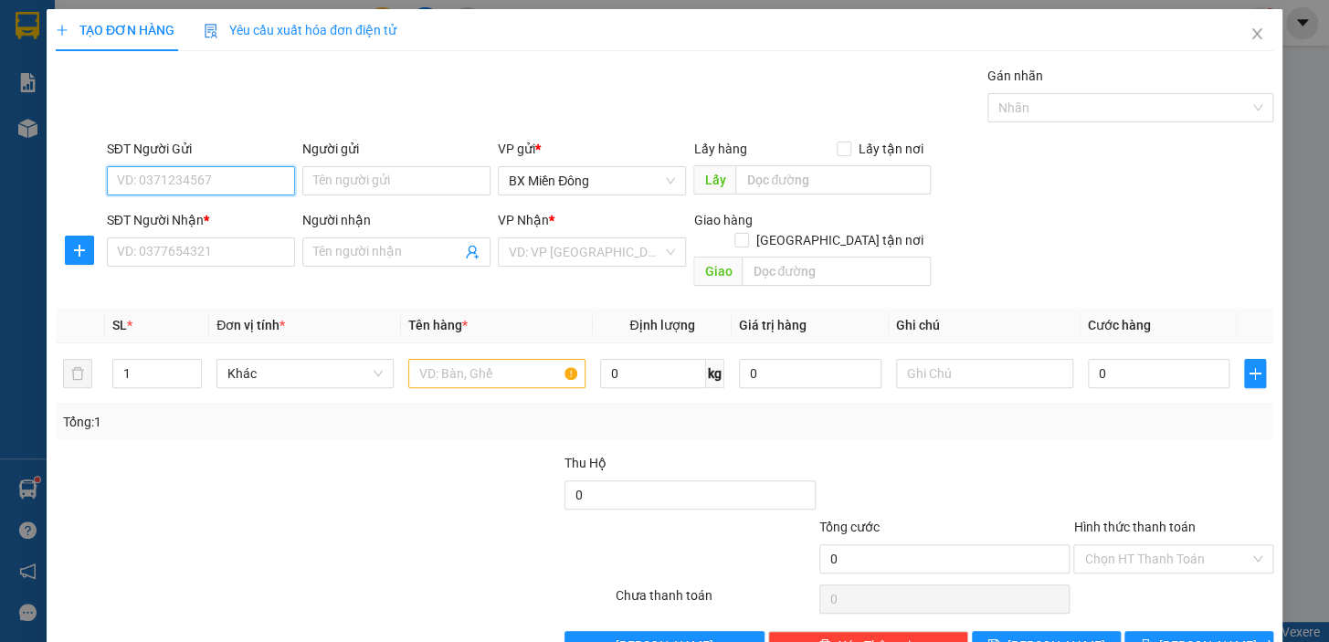
click at [241, 194] on input "SĐT Người Gửi" at bounding box center [201, 180] width 188 height 29
click at [361, 186] on input "Người gửi" at bounding box center [396, 180] width 188 height 29
click at [164, 168] on input "SĐT Người Gửi" at bounding box center [201, 180] width 188 height 29
type input "0347694769"
click at [269, 241] on input "SĐT Người Nhận *" at bounding box center [201, 252] width 188 height 29
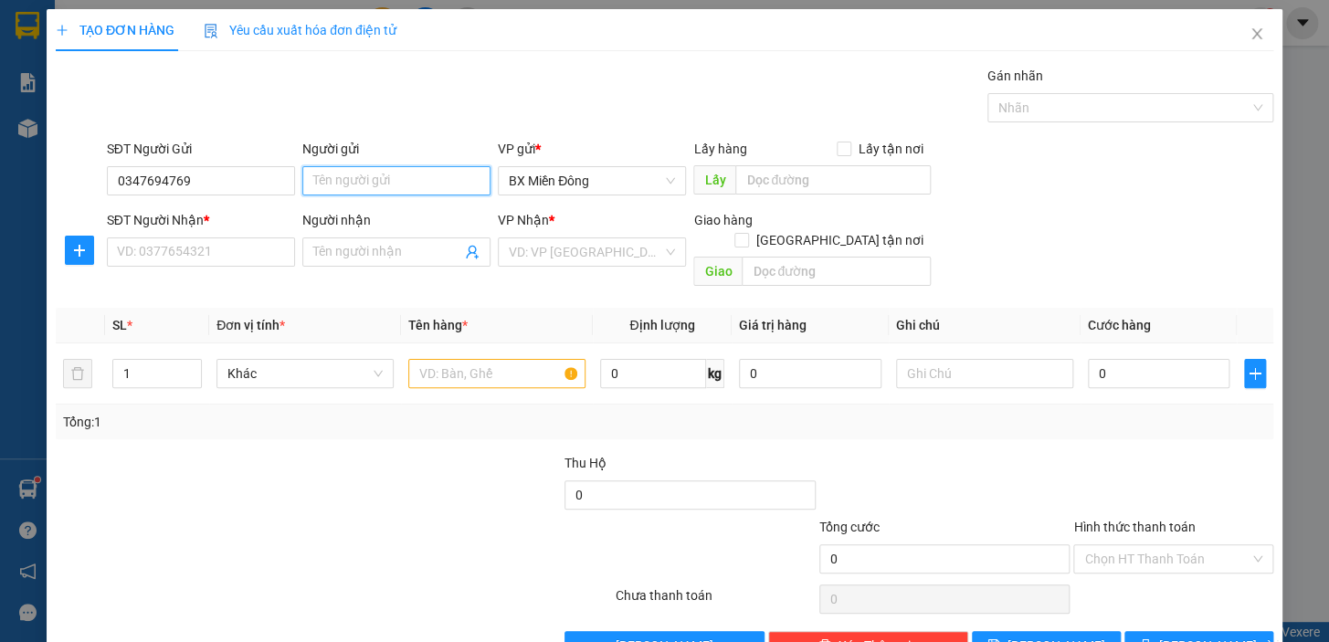
click at [367, 189] on input "Người gửi" at bounding box center [396, 180] width 188 height 29
type input "EON"
click at [171, 247] on input "SĐT Người Nhận *" at bounding box center [201, 252] width 188 height 29
click at [246, 250] on input "SĐT Người Nhận *" at bounding box center [201, 252] width 188 height 29
click at [252, 250] on input "SĐT Người Nhận *" at bounding box center [201, 252] width 188 height 29
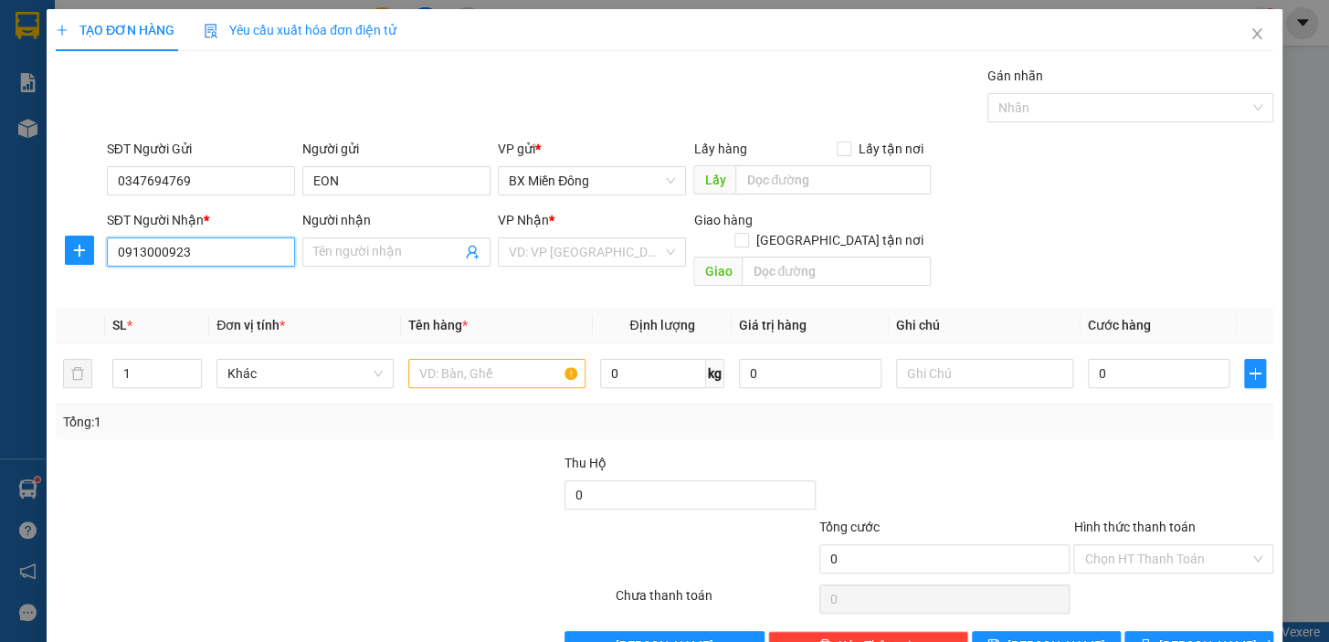
type input "0913000923"
type input "E"
type input "Ê"
type input "E ON"
click at [587, 257] on input "search" at bounding box center [586, 251] width 154 height 27
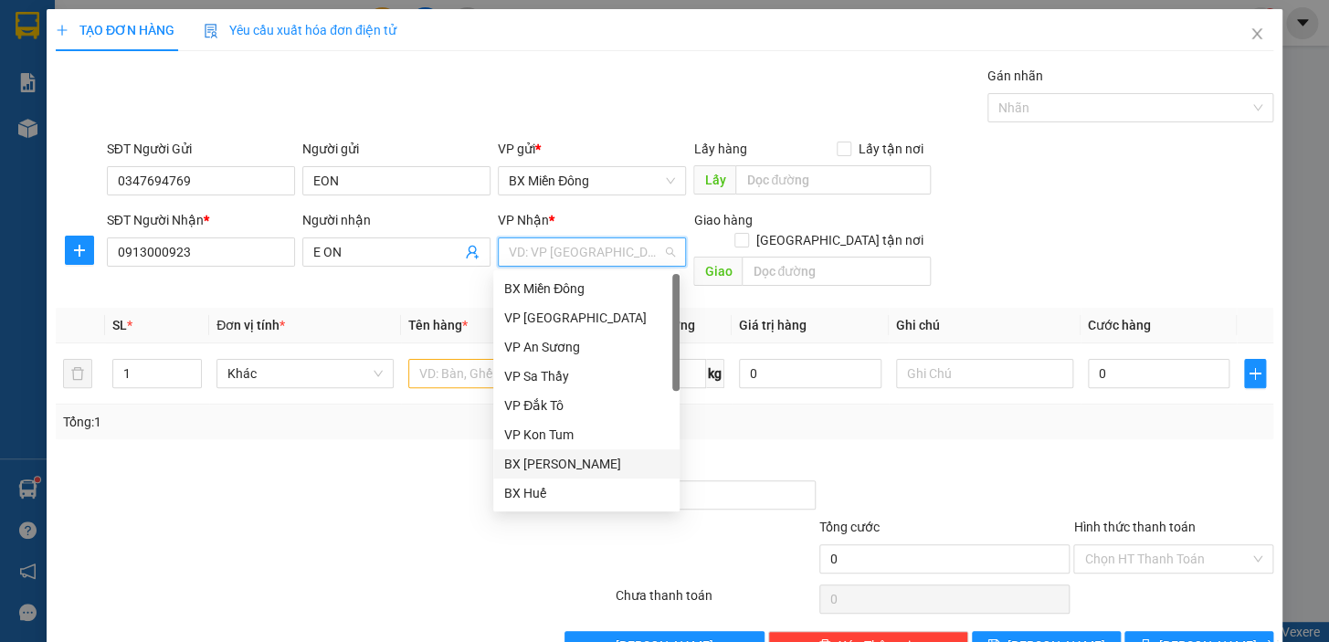
click at [614, 463] on div "BX [PERSON_NAME]" at bounding box center [586, 464] width 164 height 20
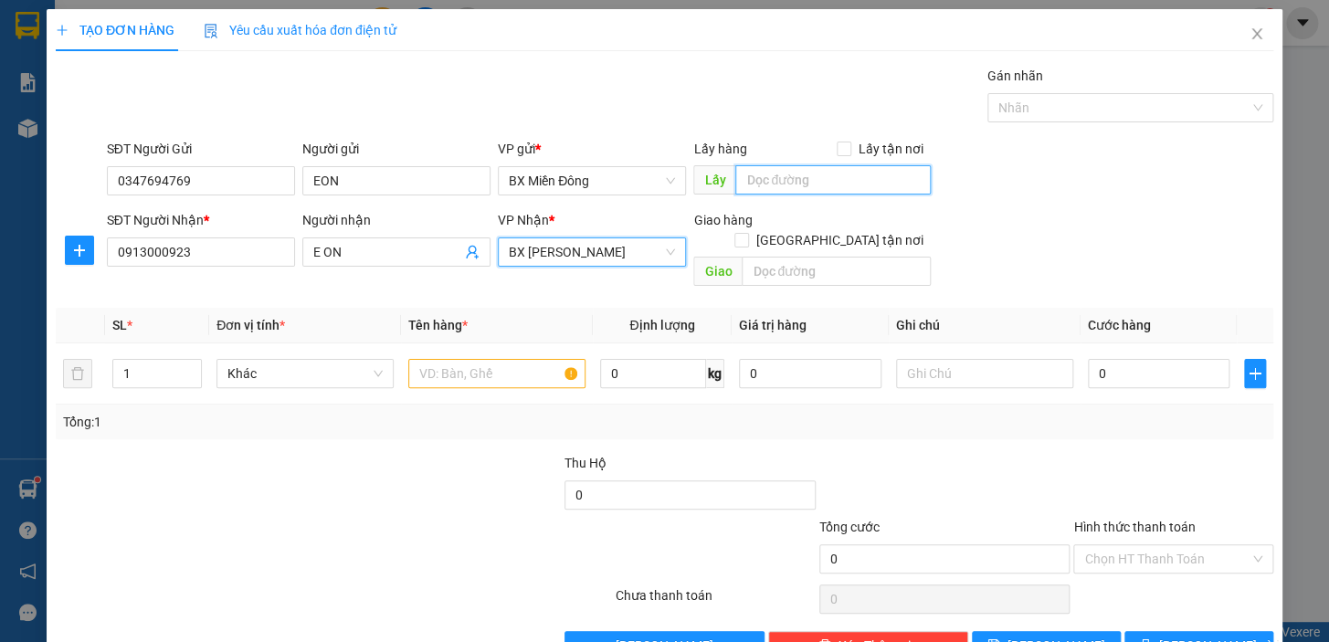
click at [776, 181] on input "text" at bounding box center [834, 179] width 196 height 29
type input "EON"
click at [524, 359] on input "text" at bounding box center [496, 373] width 177 height 29
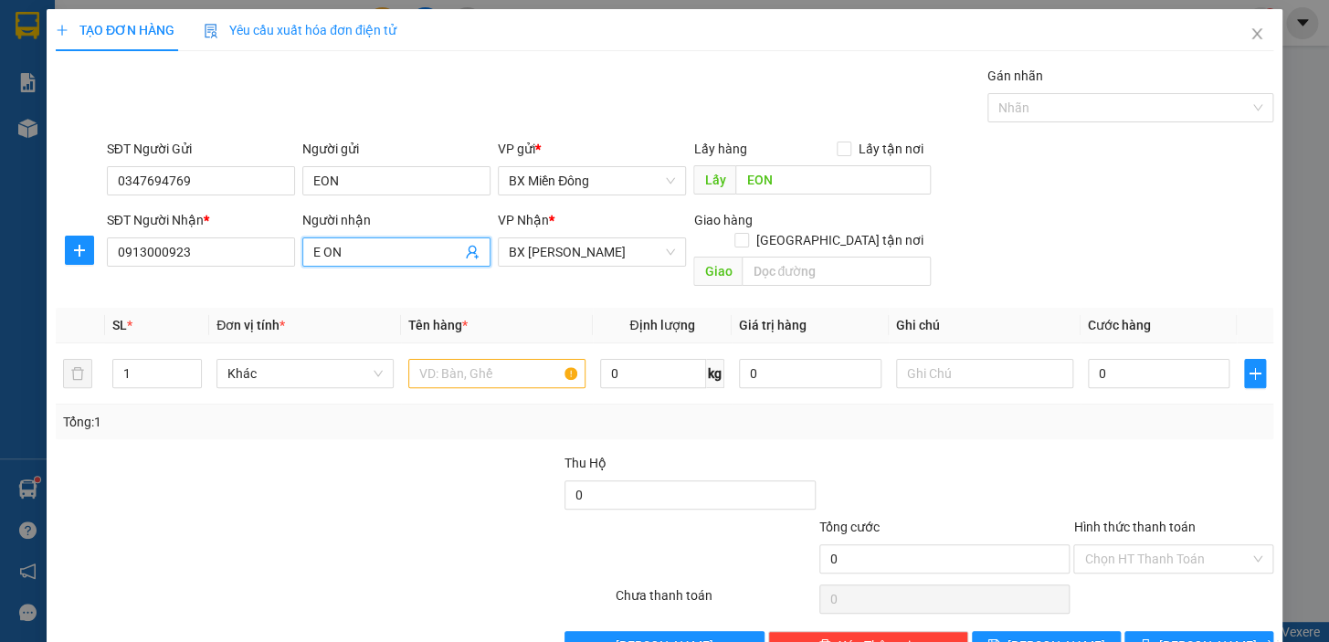
drag, startPoint x: 347, startPoint y: 255, endPoint x: 217, endPoint y: 273, distance: 131.0
click at [266, 263] on div "SĐT Người Nhận * 0913000923 Người nhận E ON E ON VP Nhận * BX Phạm Văn Đồng Gia…" at bounding box center [690, 252] width 1174 height 84
type input "D"
type input "Đ"
type input "DĐ XE 6693"
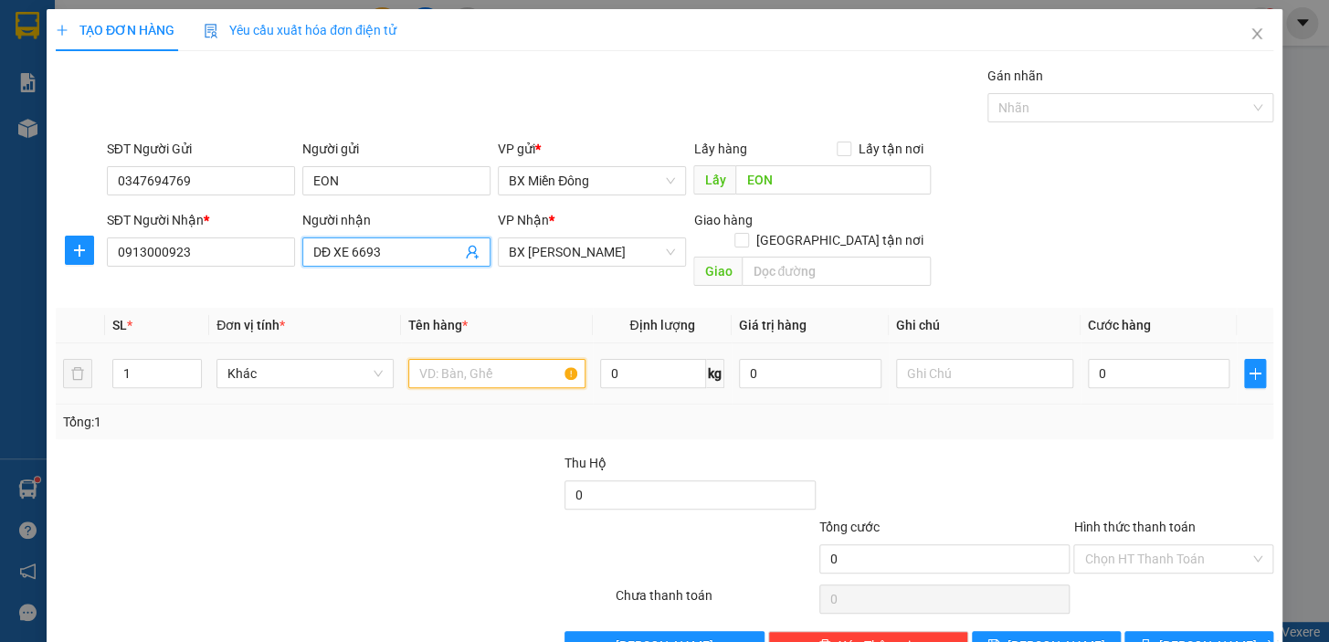
click at [503, 359] on input "text" at bounding box center [496, 373] width 177 height 29
type input "2 TG"
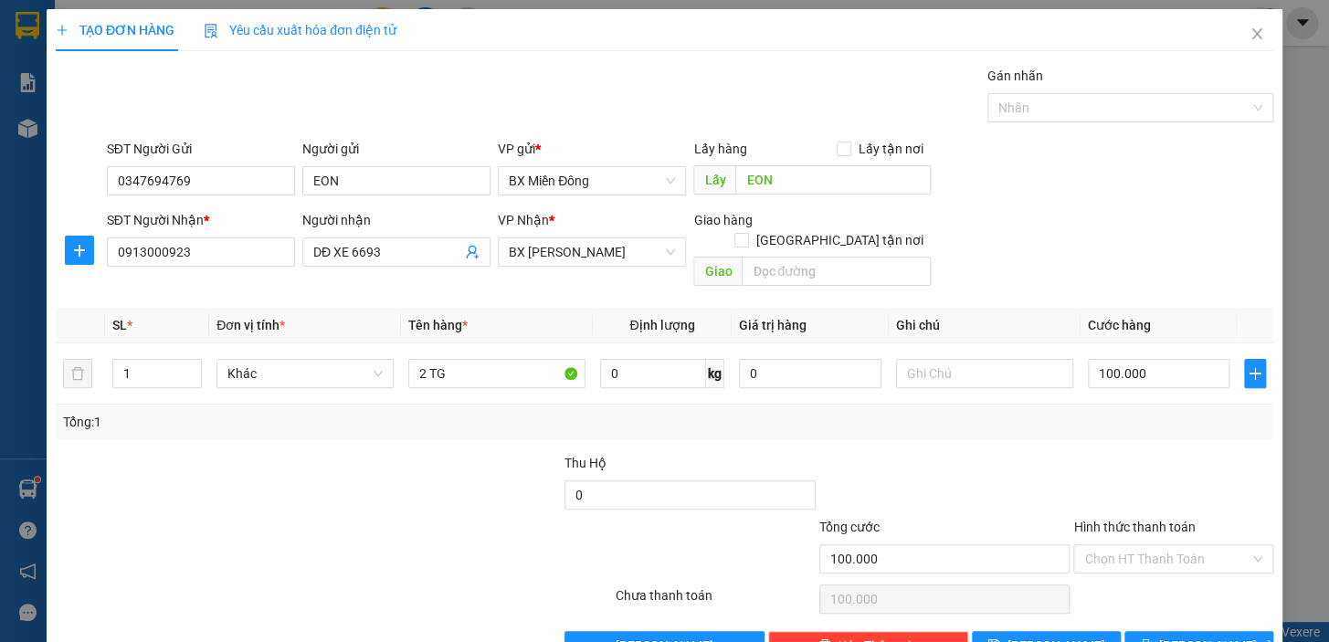
click at [1107, 473] on div at bounding box center [1174, 485] width 204 height 64
click at [1202, 636] on span "[PERSON_NAME] và In" at bounding box center [1224, 646] width 128 height 20
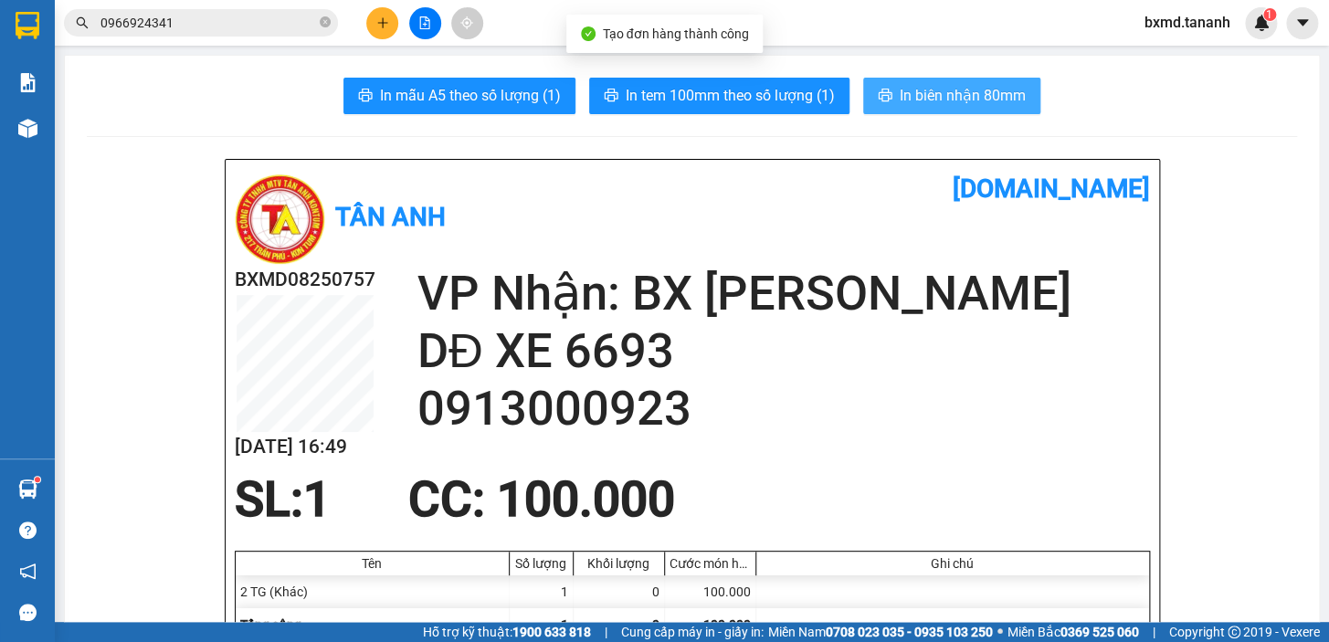
click at [936, 88] on span "In biên nhận 80mm" at bounding box center [963, 95] width 126 height 23
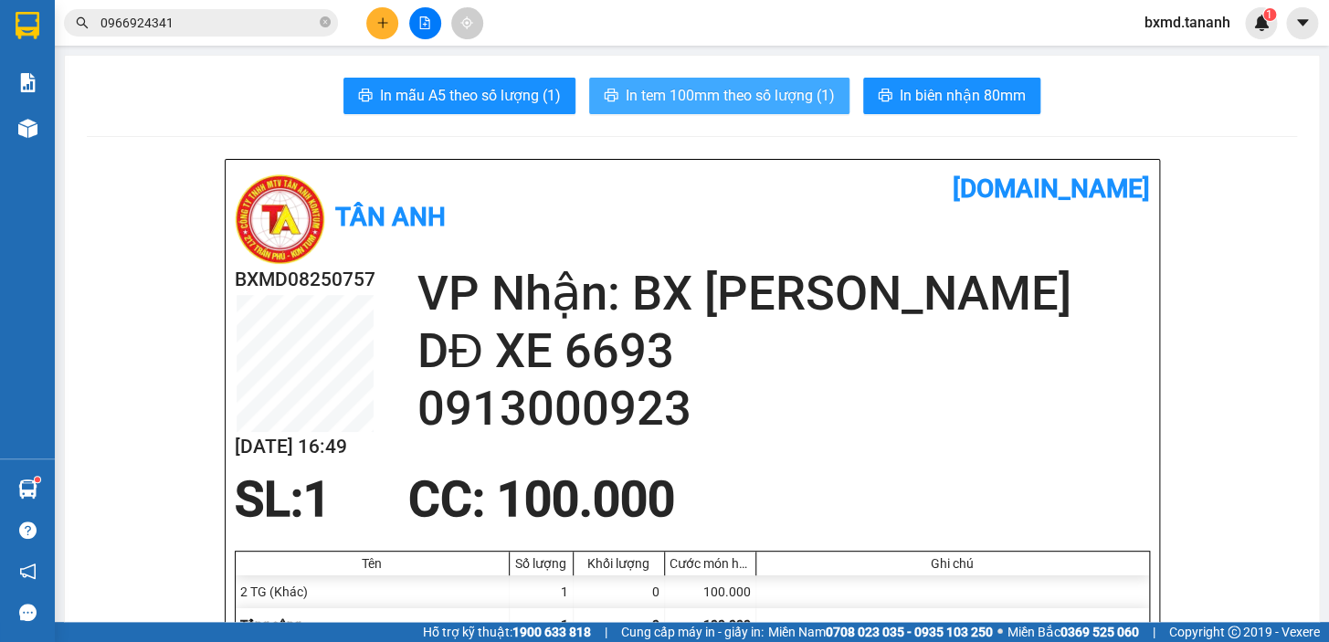
click at [713, 107] on span "In tem 100mm theo số lượng (1)" at bounding box center [730, 95] width 209 height 23
click at [794, 94] on span "In tem 100mm theo số lượng (1)" at bounding box center [730, 95] width 209 height 23
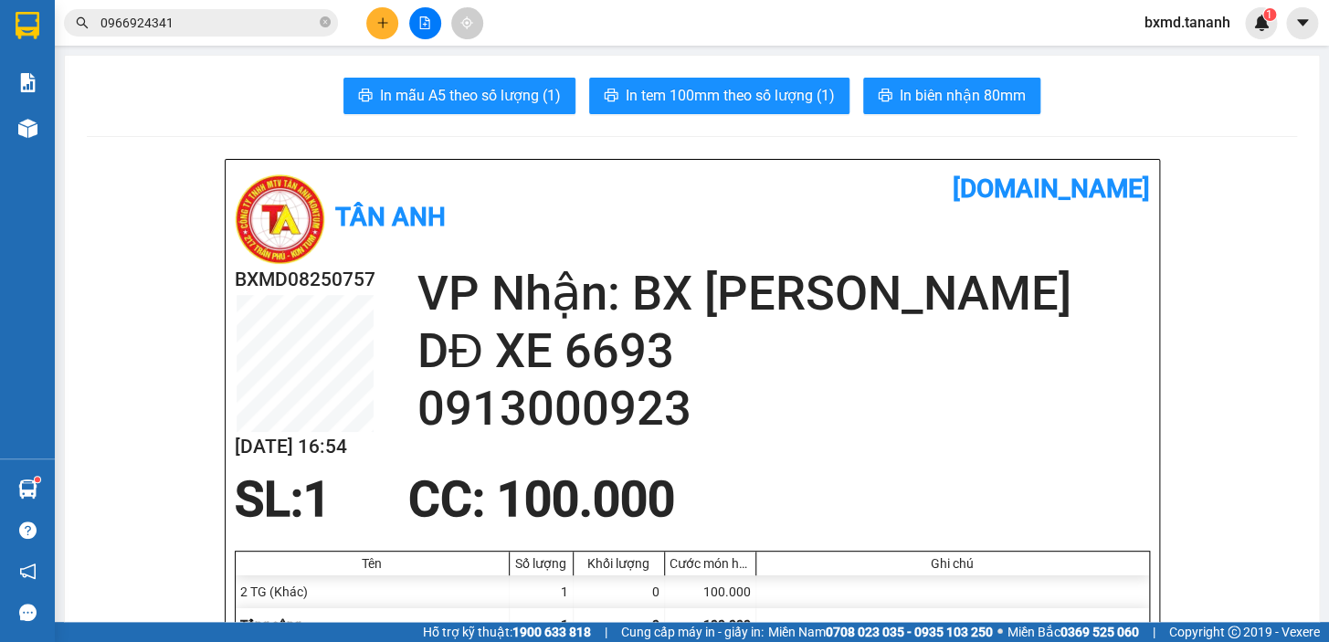
click at [373, 37] on div at bounding box center [424, 23] width 137 height 32
click at [382, 31] on button at bounding box center [382, 23] width 32 height 32
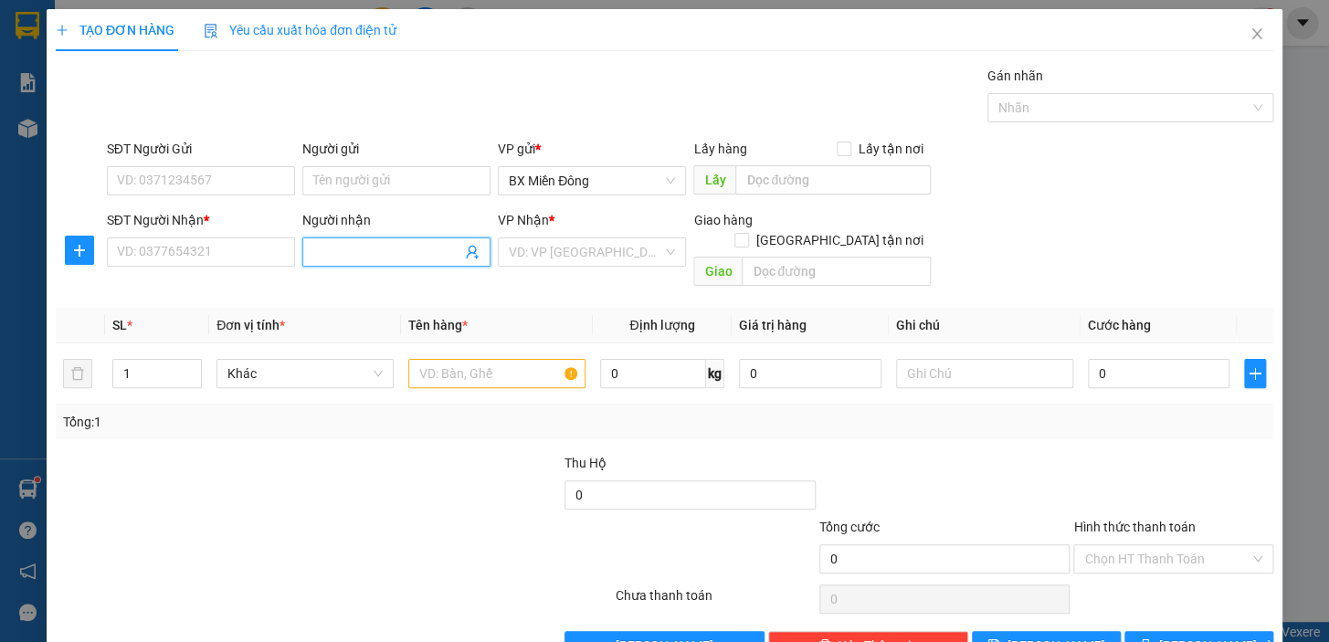
click at [397, 259] on input "Người nhận" at bounding box center [387, 252] width 148 height 20
type input "CHỊ ÁNH"
click at [210, 257] on input "SĐT Người Nhận *" at bounding box center [201, 252] width 188 height 29
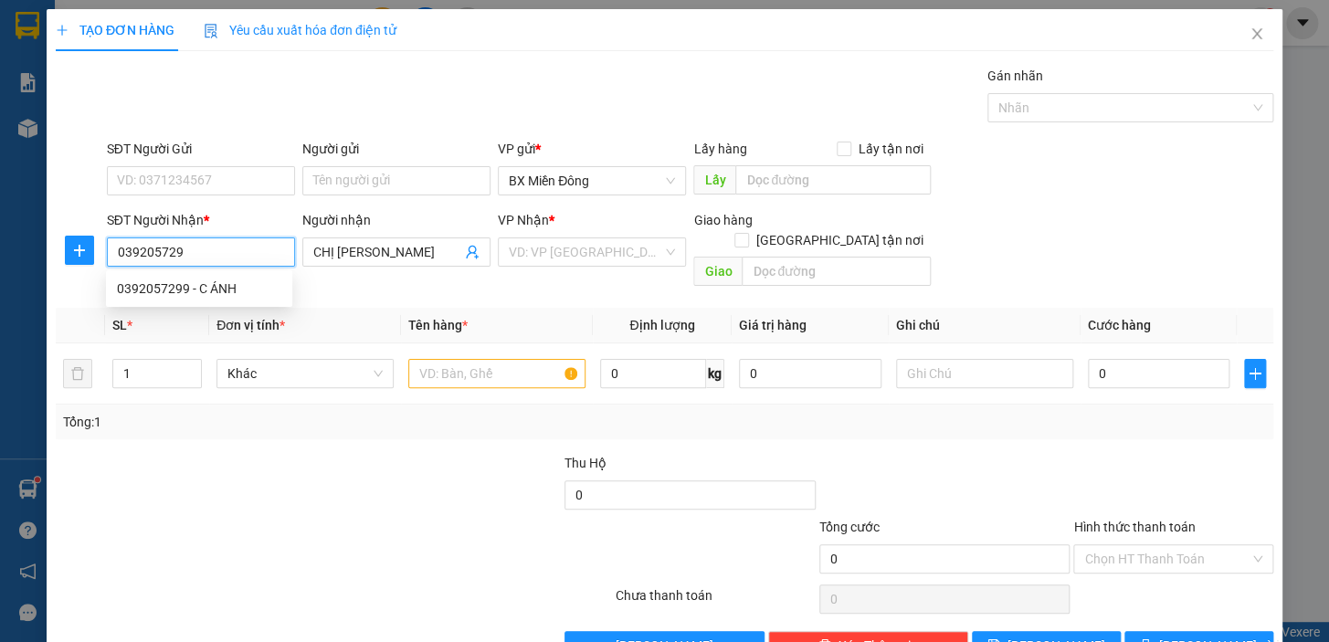
type input "0392057299"
click at [274, 289] on div "0392057299 - C ÁNH" at bounding box center [199, 289] width 164 height 20
type input "C ÁNH"
type input "100.000"
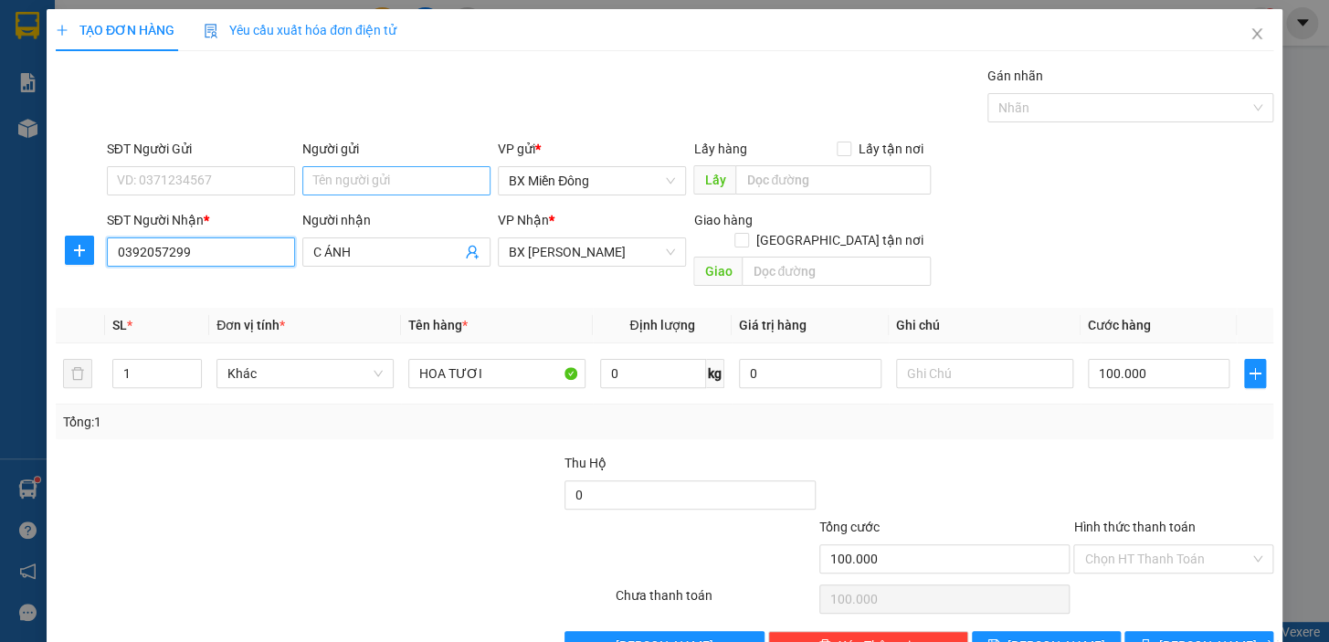
type input "0392057299"
click at [349, 183] on input "Người gửi" at bounding box center [396, 180] width 188 height 29
click at [238, 191] on input "SĐT Người Gửi" at bounding box center [201, 180] width 188 height 29
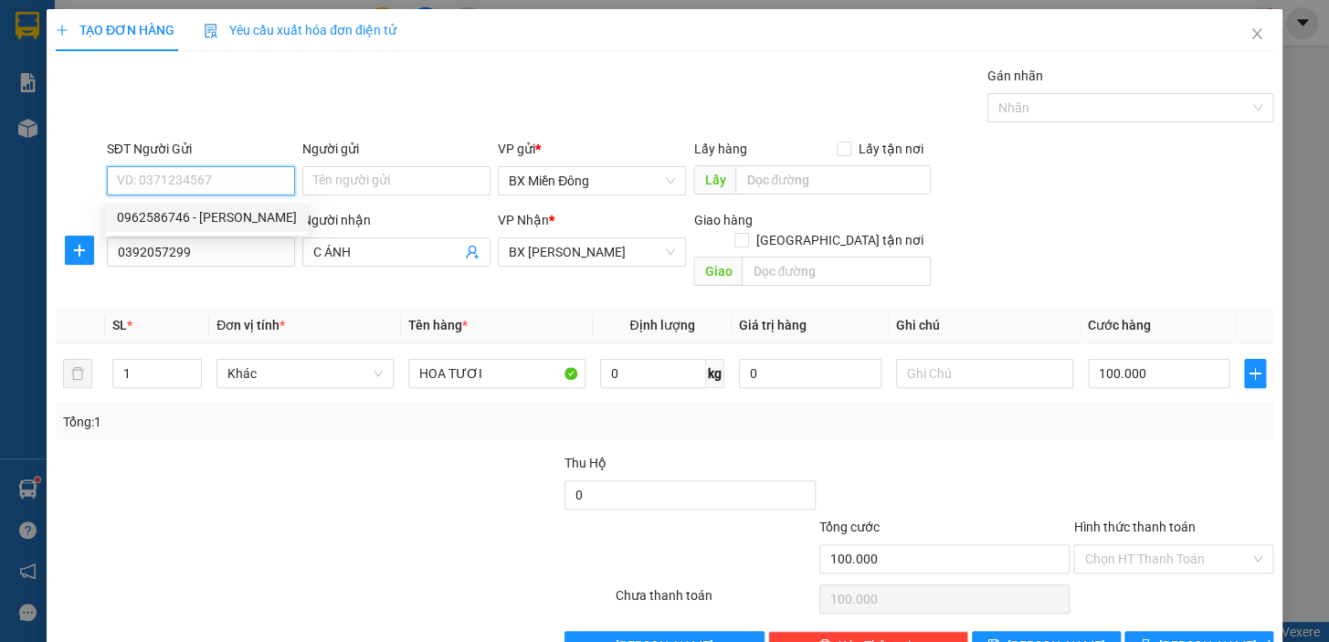
click at [225, 217] on div "0962586746 - THANH" at bounding box center [207, 217] width 180 height 20
type input "0962586746"
type input "THANH"
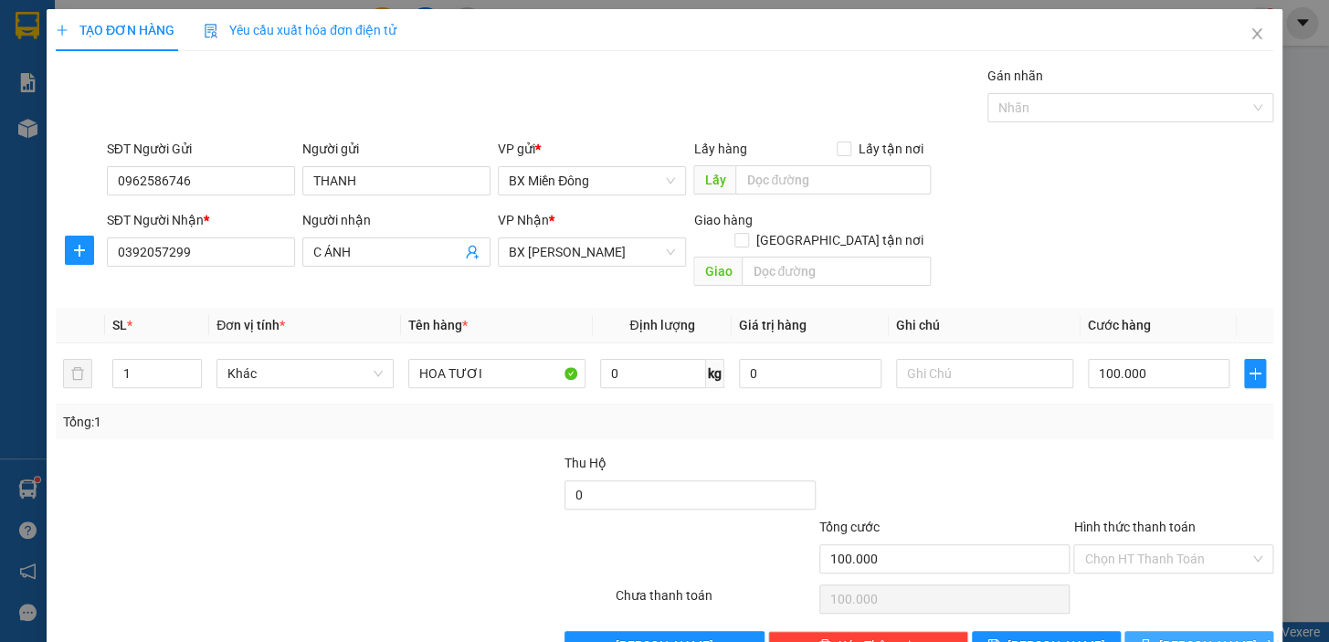
click at [1206, 636] on span "[PERSON_NAME] và In" at bounding box center [1224, 646] width 128 height 20
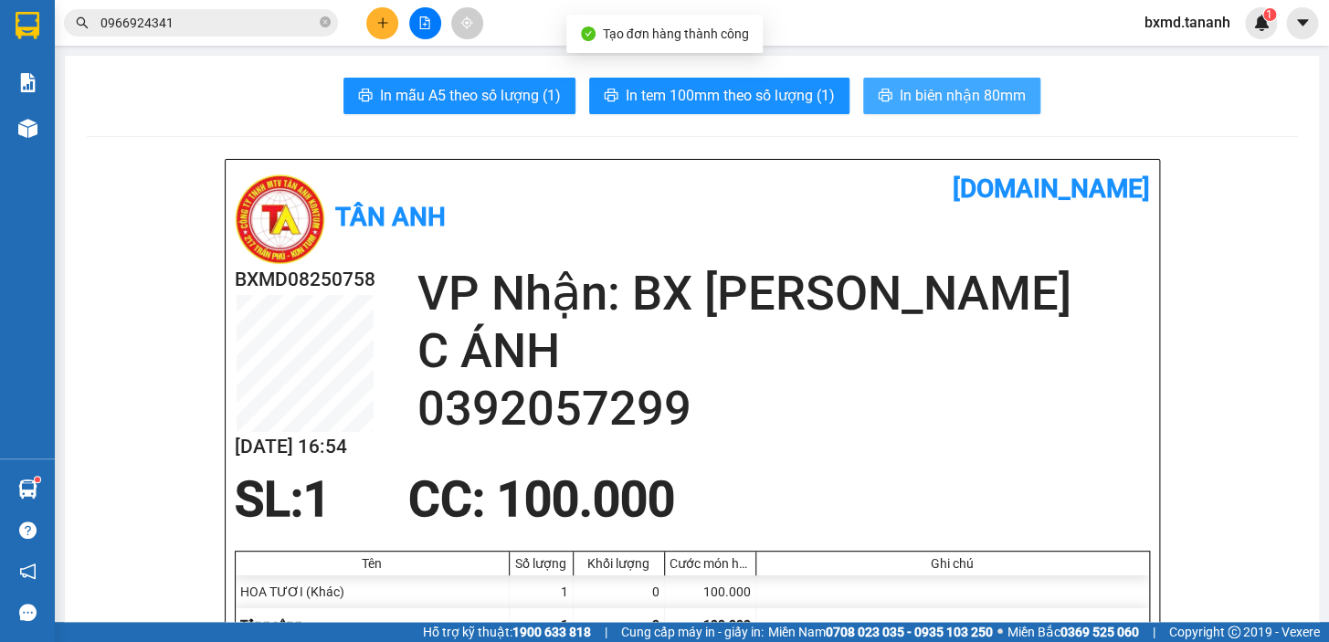
click at [926, 106] on span "In biên nhận 80mm" at bounding box center [963, 95] width 126 height 23
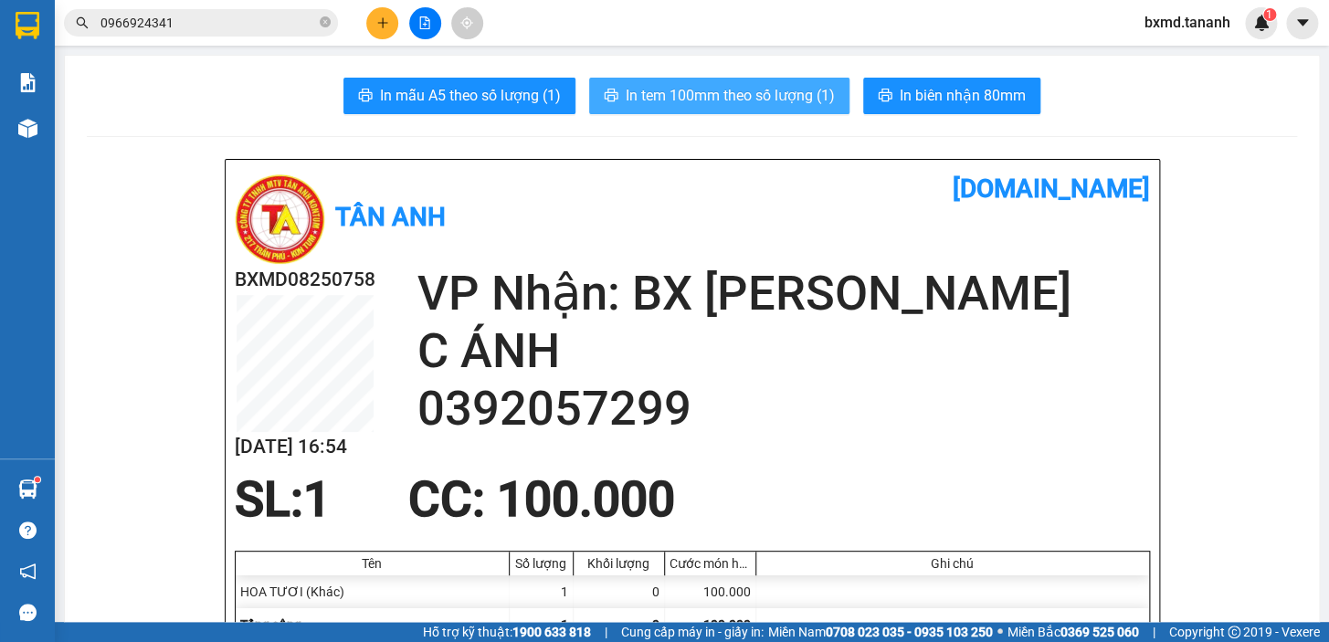
click at [740, 102] on span "In tem 100mm theo số lượng (1)" at bounding box center [730, 95] width 209 height 23
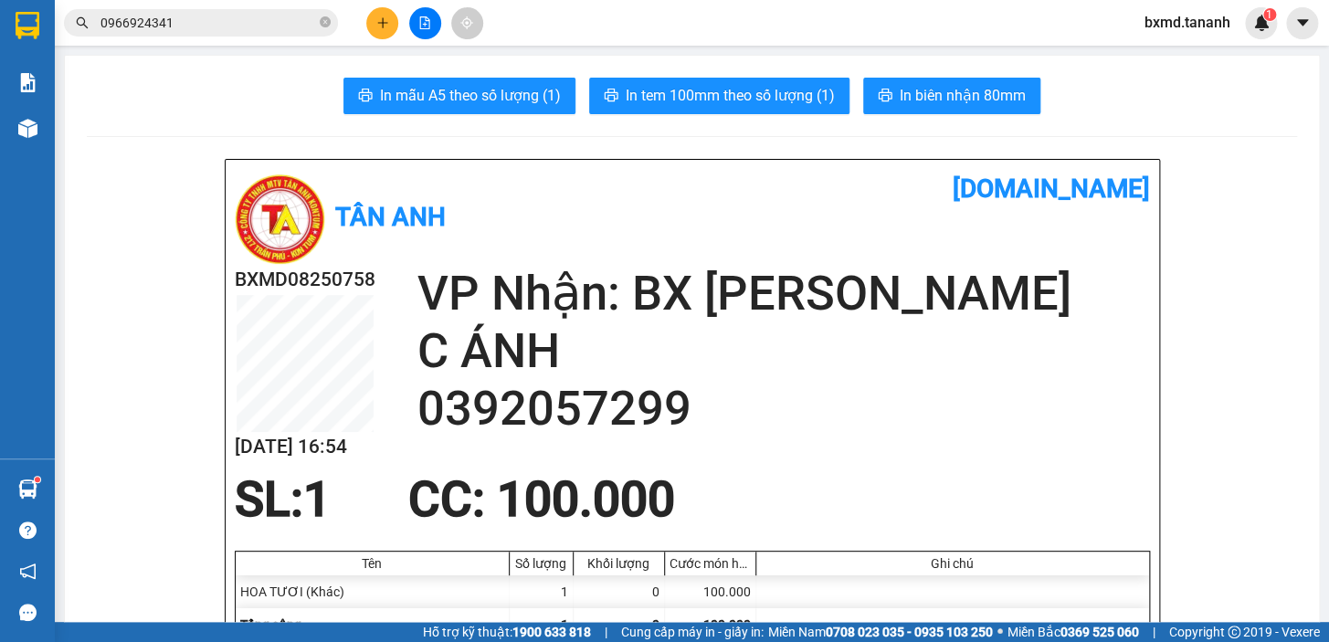
click at [380, 1] on div "Kết quả tìm kiếm ( 1 ) Bộ lọc Mã ĐH Trạng thái Món hàng Thu hộ Tổng cước Chưa c…" at bounding box center [664, 23] width 1329 height 46
click at [380, 8] on button at bounding box center [382, 23] width 32 height 32
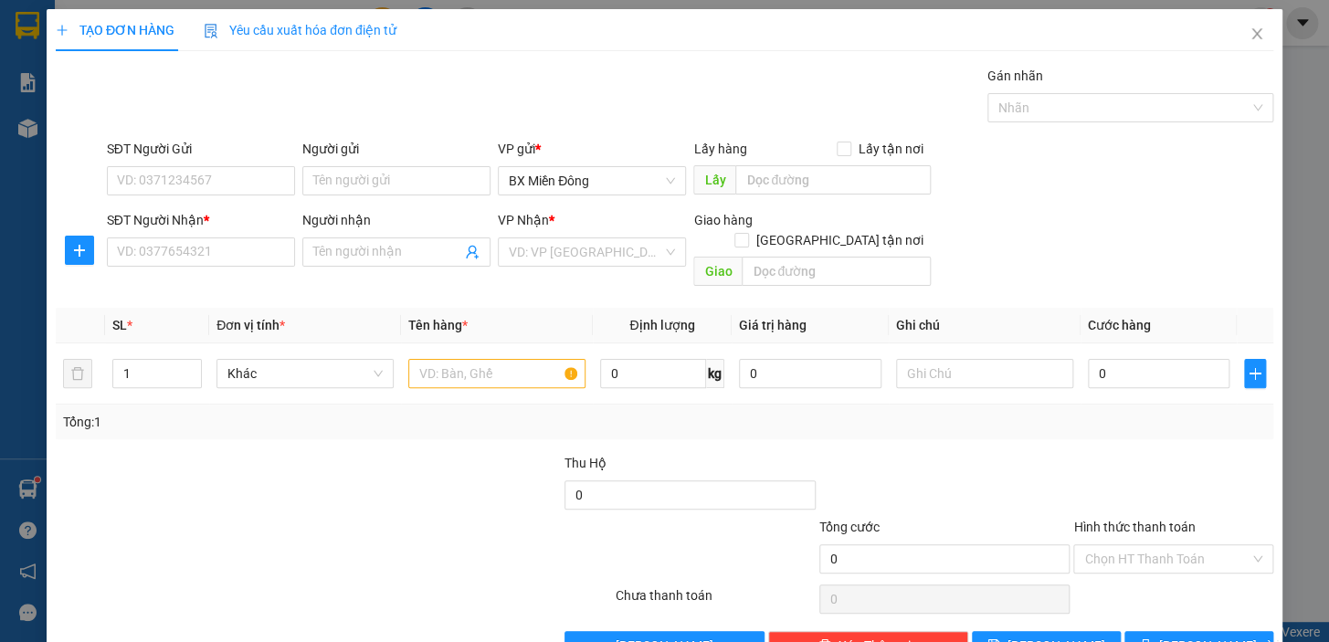
click at [360, 268] on div "Người nhận Tên người nhận" at bounding box center [396, 242] width 188 height 64
click at [361, 257] on input "Người nhận" at bounding box center [387, 252] width 148 height 20
type input "A QUỐC"
click at [130, 263] on input "SĐT Người Nhận *" at bounding box center [201, 252] width 188 height 29
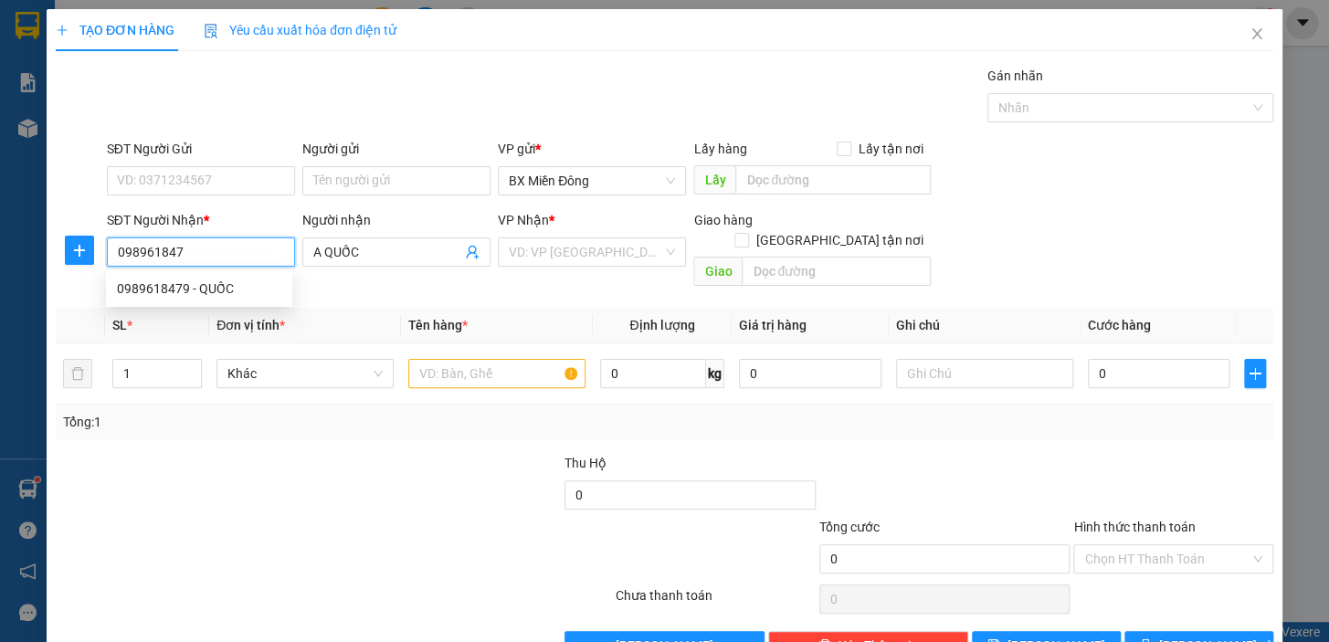
type input "0989618479"
click at [192, 281] on div "0989618479 - QUỐC" at bounding box center [199, 289] width 164 height 20
type input "QUỐC"
type input "60.000"
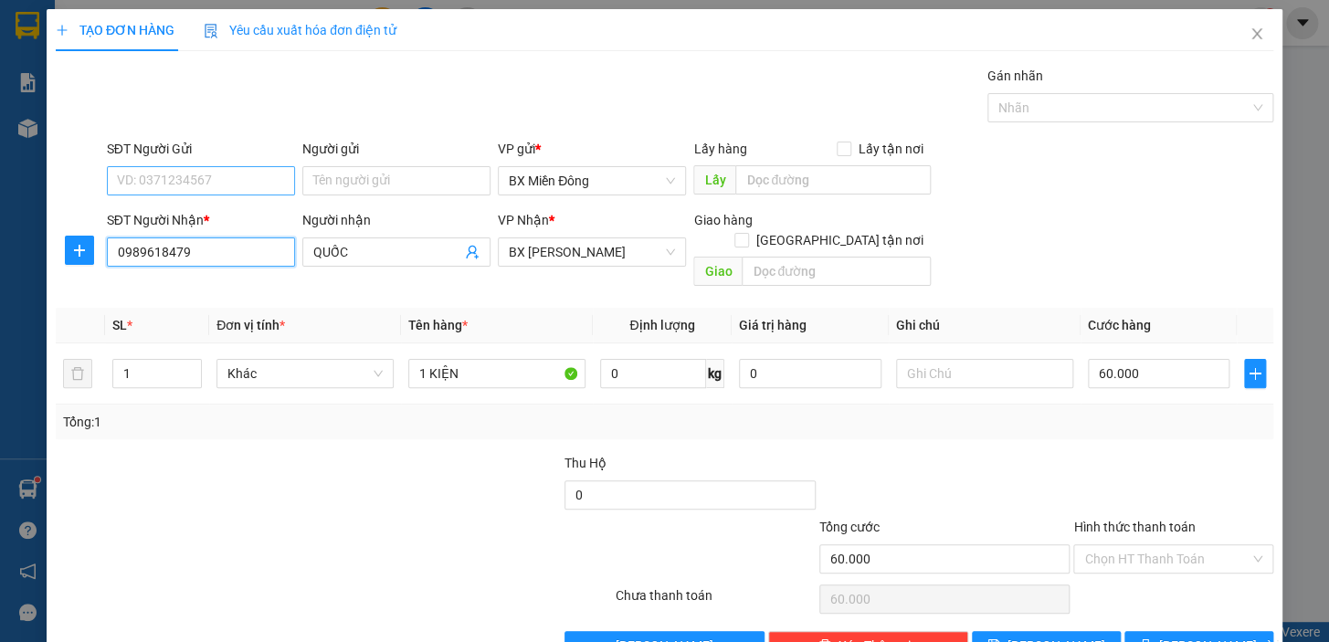
type input "0989618479"
click at [228, 179] on input "SĐT Người Gửi" at bounding box center [201, 180] width 188 height 29
type input "0937051131"
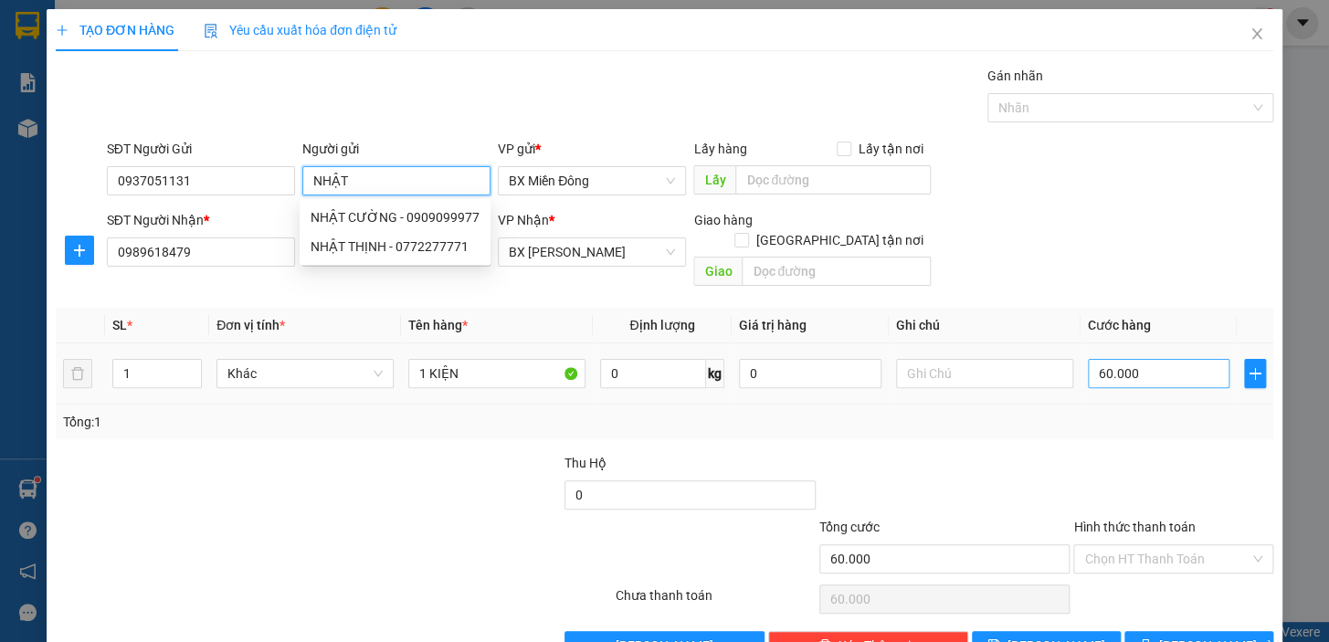
type input "NHẬT"
click at [1110, 359] on input "60.000" at bounding box center [1159, 373] width 143 height 29
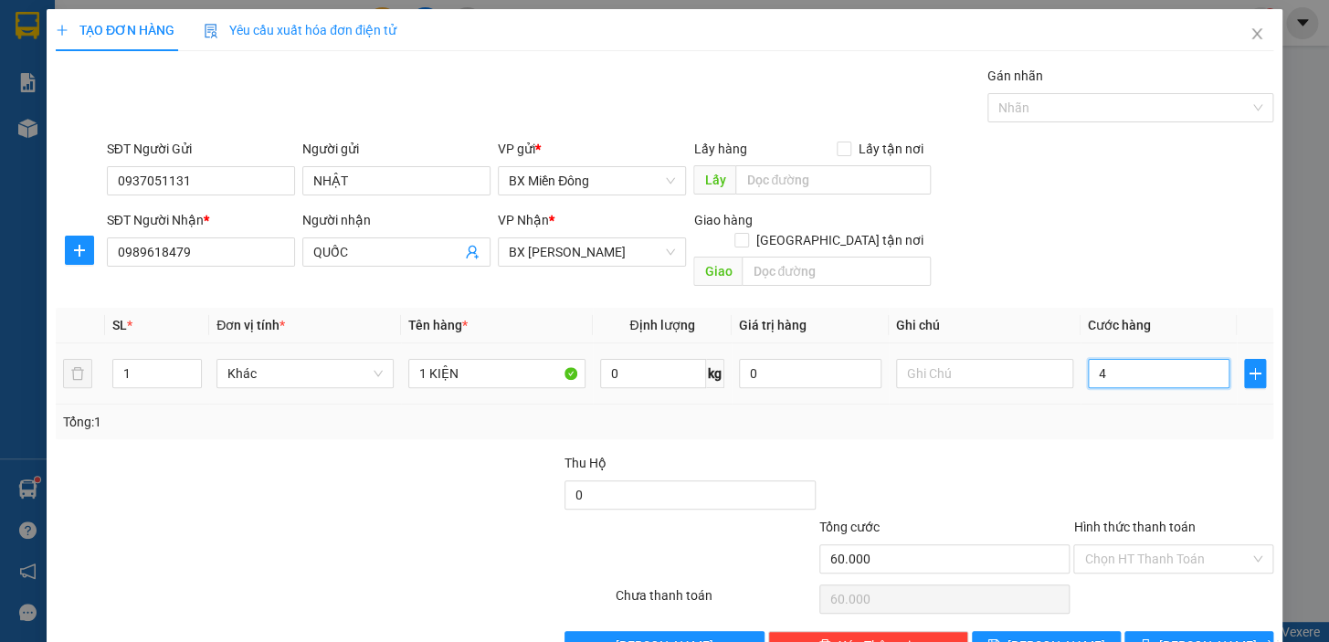
type input "4"
type input "40"
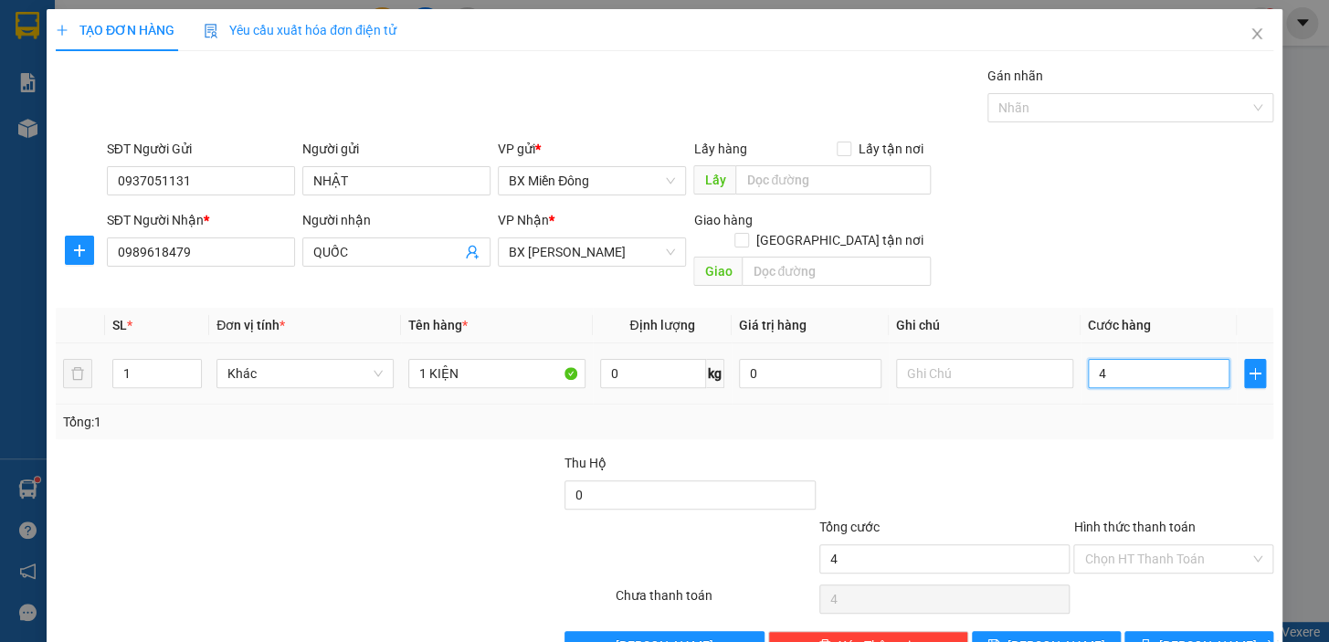
type input "40"
click at [1231, 631] on button "[PERSON_NAME] và In" at bounding box center [1199, 645] width 149 height 29
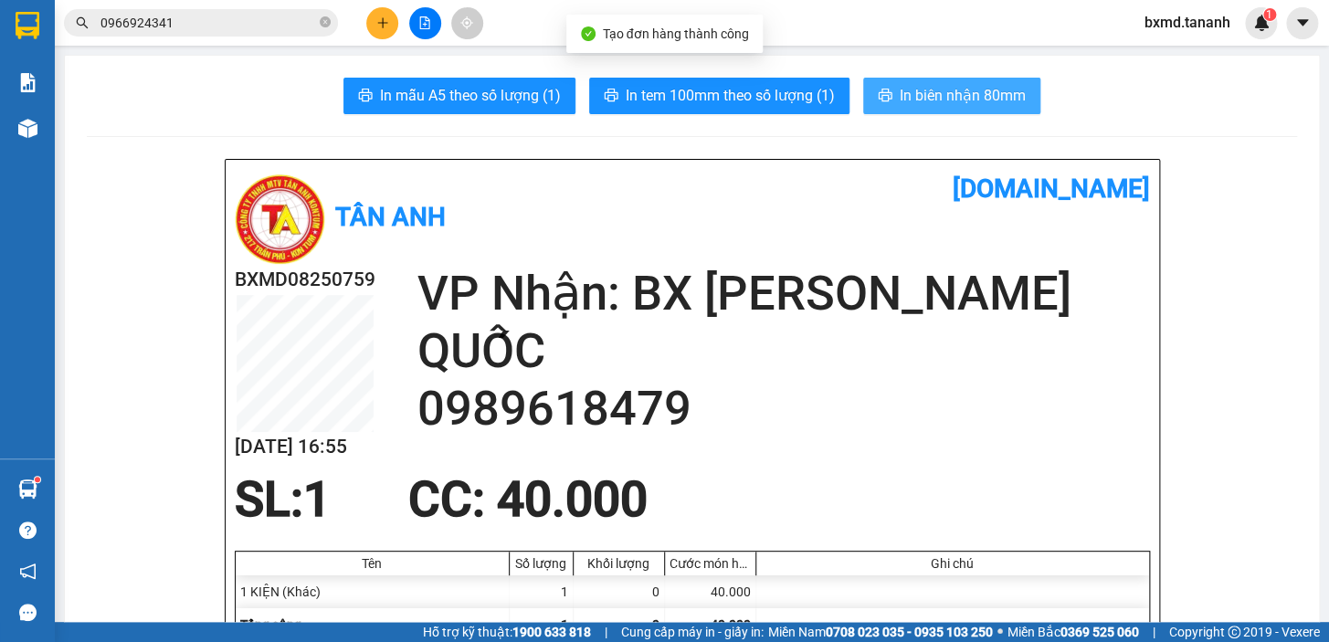
click at [908, 103] on span "In biên nhận 80mm" at bounding box center [963, 95] width 126 height 23
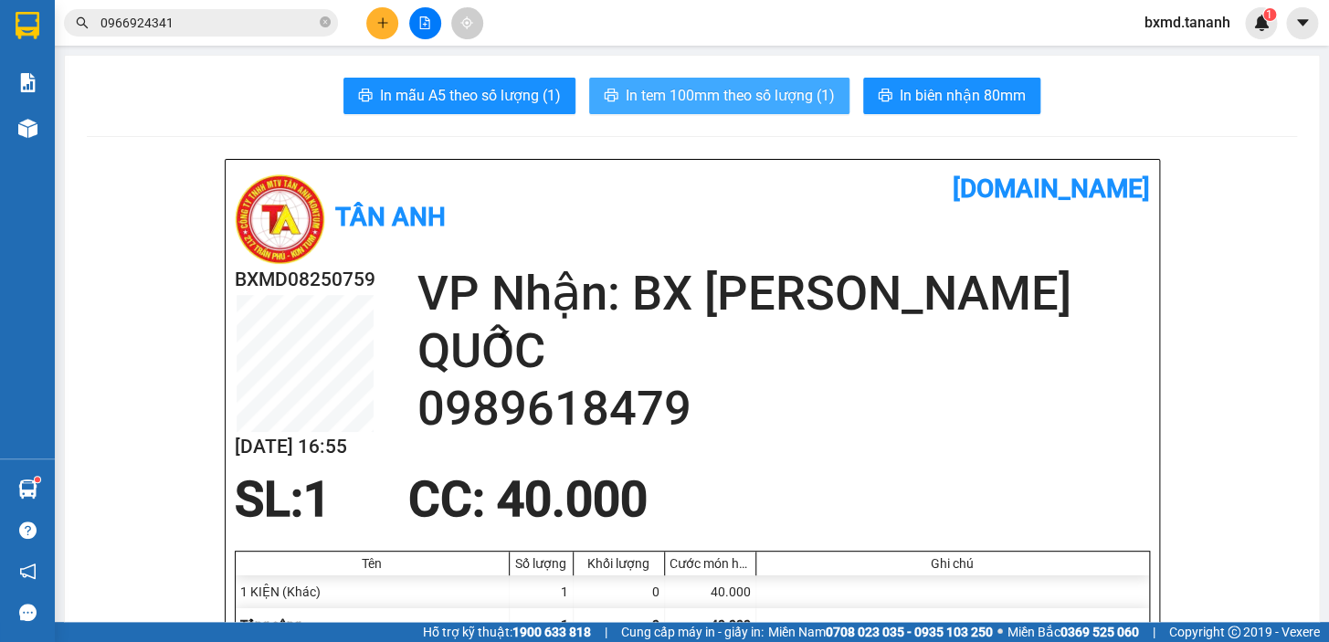
click at [789, 84] on span "In tem 100mm theo số lượng (1)" at bounding box center [730, 95] width 209 height 23
click at [797, 92] on span "In tem 100mm theo số lượng (1)" at bounding box center [730, 95] width 209 height 23
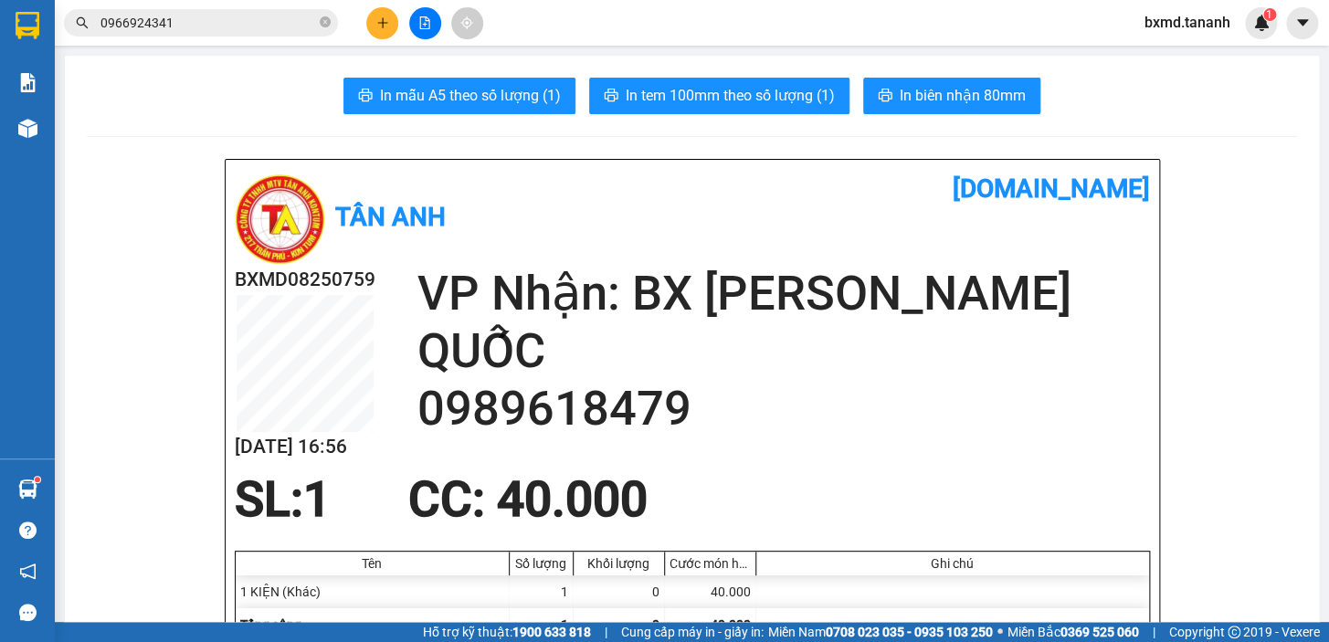
drag, startPoint x: 356, startPoint y: 20, endPoint x: 368, endPoint y: 24, distance: 12.4
click at [363, 22] on div at bounding box center [424, 23] width 137 height 32
click at [371, 25] on button at bounding box center [382, 23] width 32 height 32
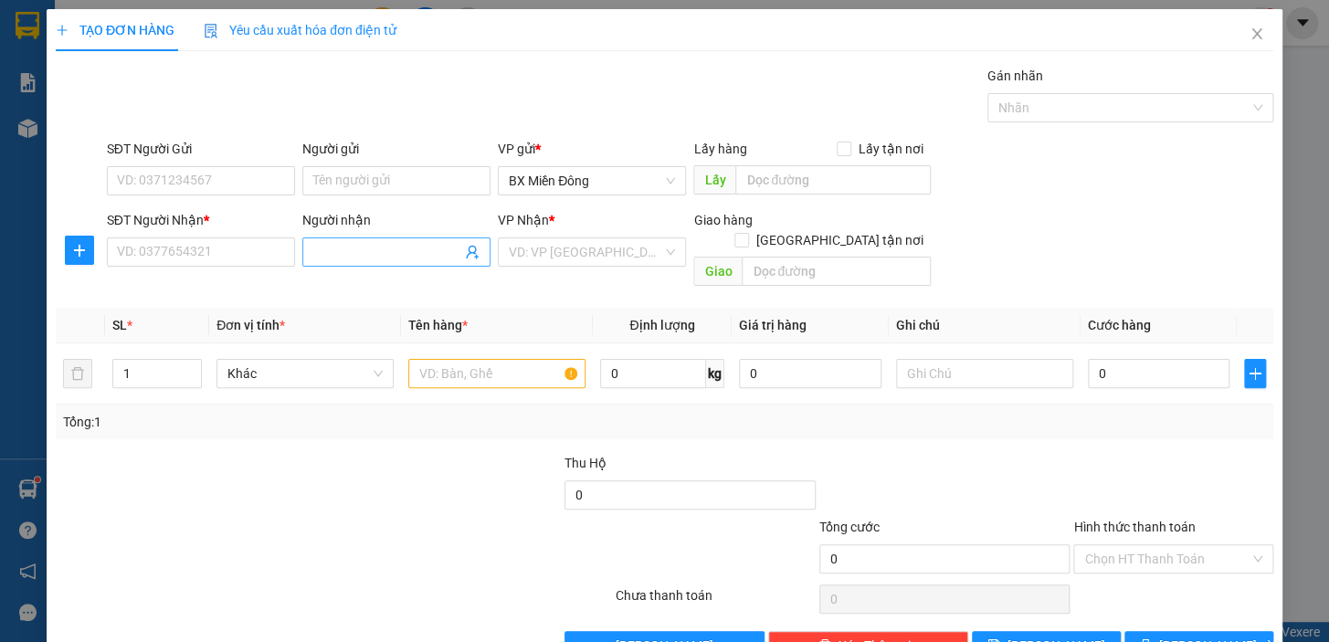
click at [339, 238] on span at bounding box center [396, 252] width 188 height 29
type input "KIM THÚY"
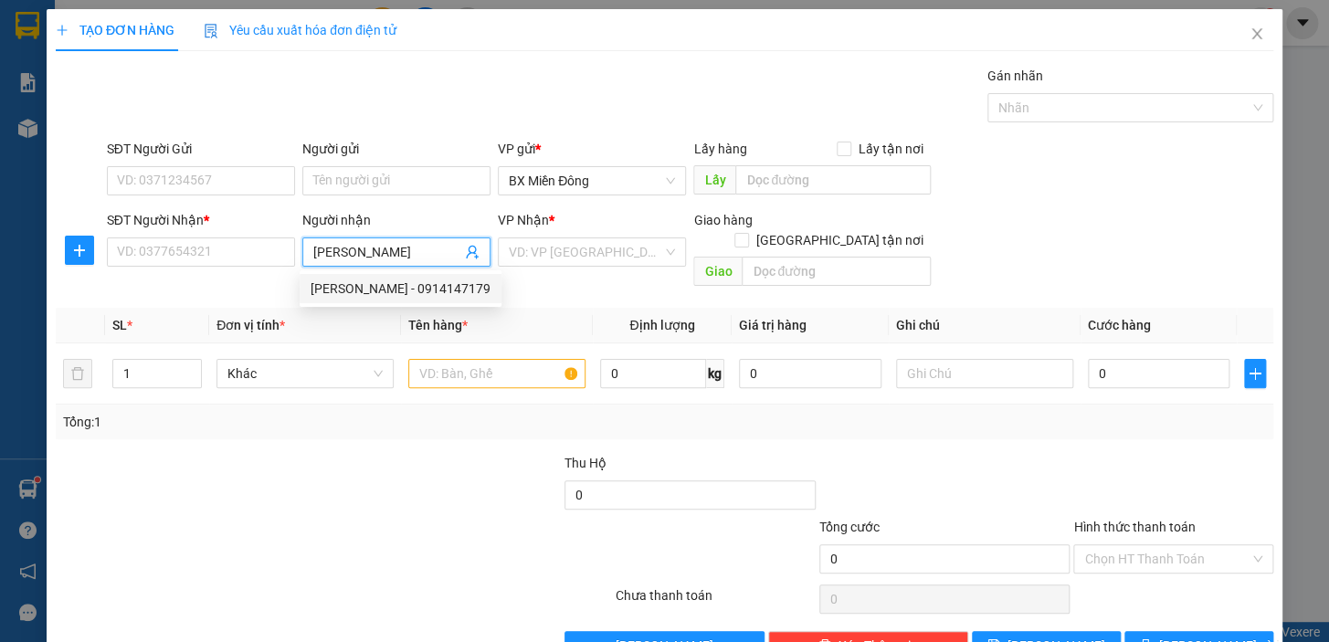
click at [323, 293] on div "KIM THÚY - 0914147179" at bounding box center [401, 289] width 180 height 20
type input "0914147179"
type input "KIM THÚY"
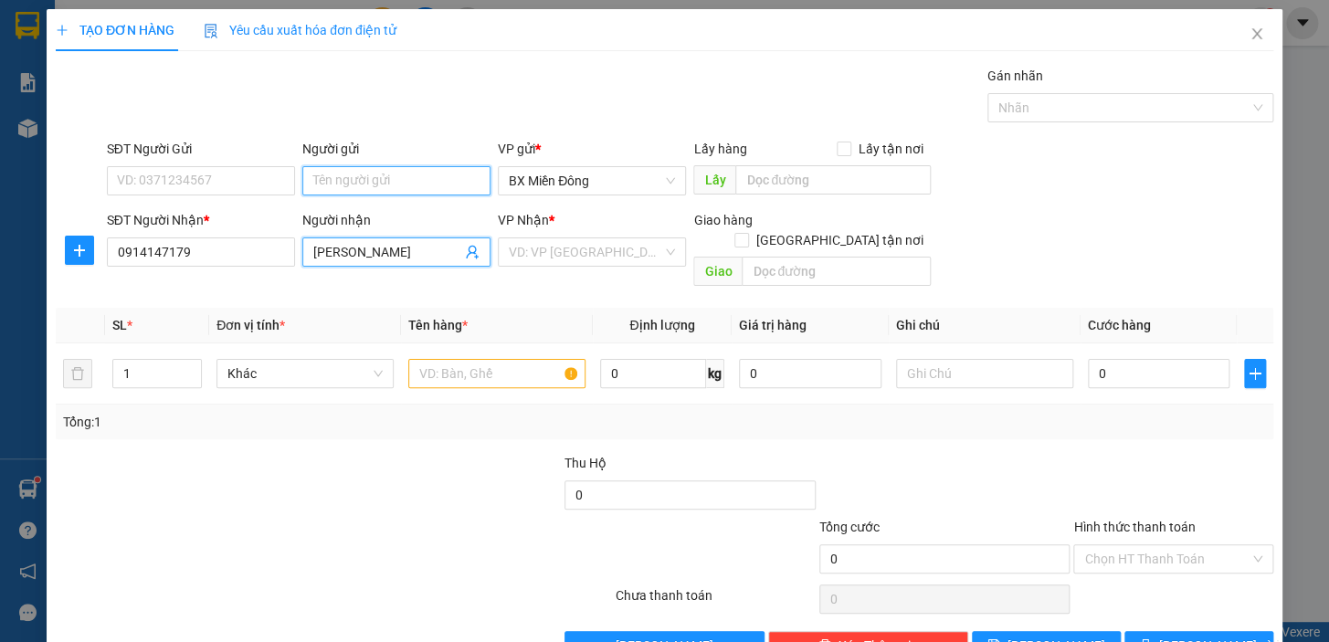
click at [355, 181] on input "Người gửi" at bounding box center [396, 180] width 188 height 29
type input "V"
drag, startPoint x: 192, startPoint y: 184, endPoint x: 180, endPoint y: 182, distance: 12.0
drag, startPoint x: 180, startPoint y: 182, endPoint x: 164, endPoint y: 181, distance: 15.6
click at [164, 181] on input "SĐT Người Gửi" at bounding box center [201, 180] width 188 height 29
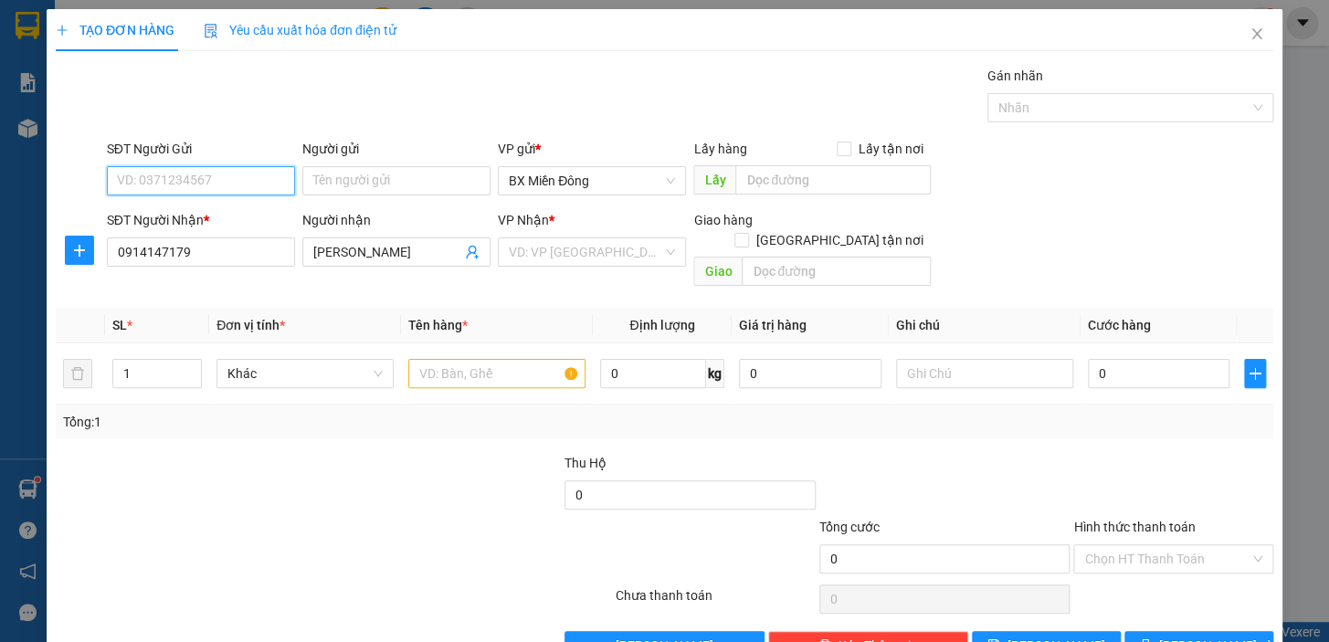
click at [164, 181] on input "SĐT Người Gửi" at bounding box center [201, 180] width 188 height 29
click at [321, 194] on input "Người gửi" at bounding box center [396, 180] width 188 height 29
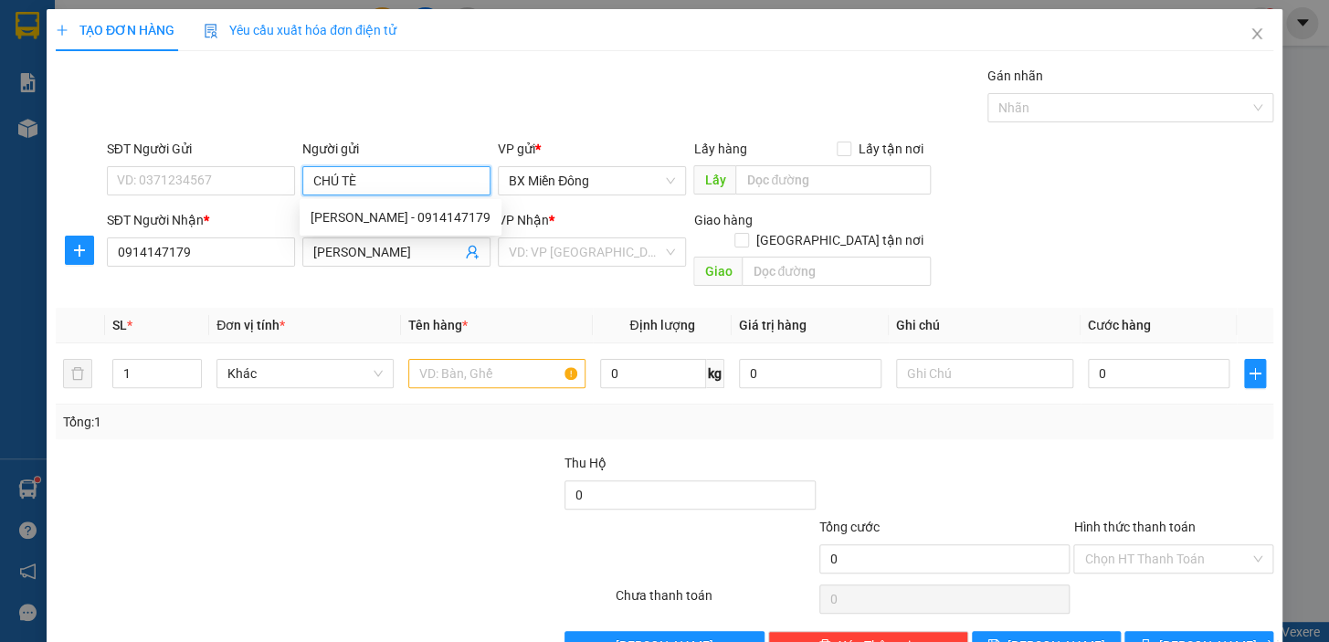
type input "CHÚ TÈO"
click at [356, 212] on div "CHÚ TÈO - 0932717750" at bounding box center [393, 217] width 164 height 20
type input "0932717750"
type input "CHÚ TÈO"
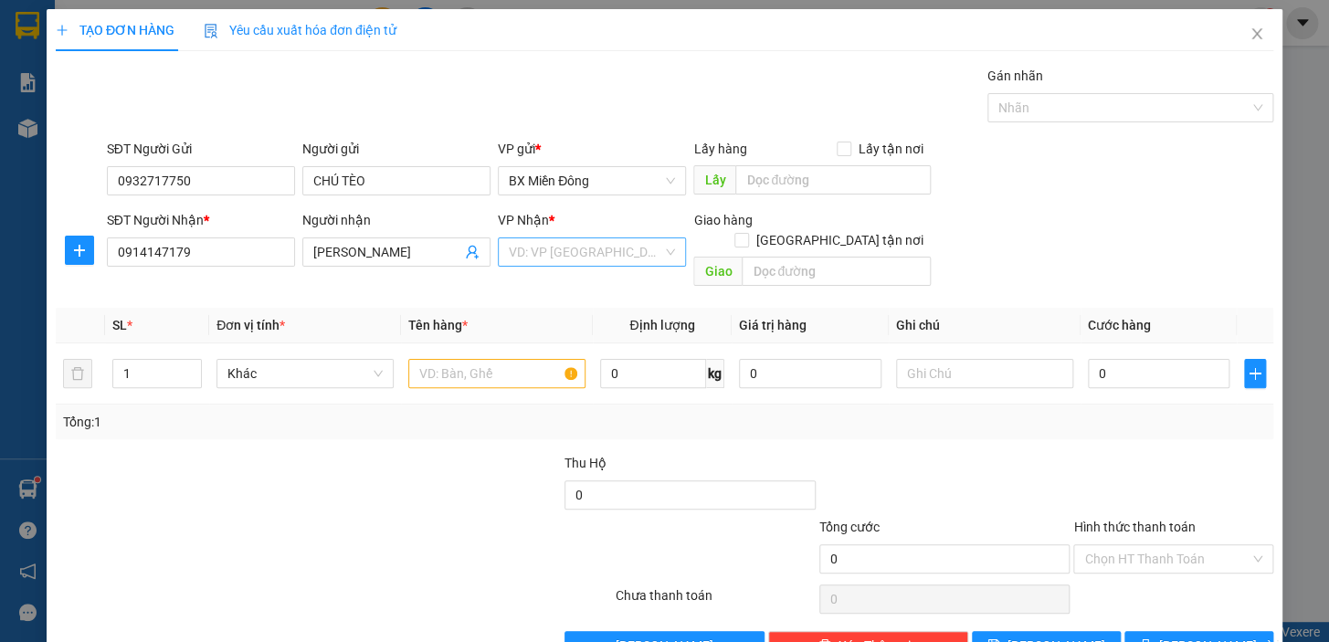
click at [609, 255] on input "search" at bounding box center [586, 251] width 154 height 27
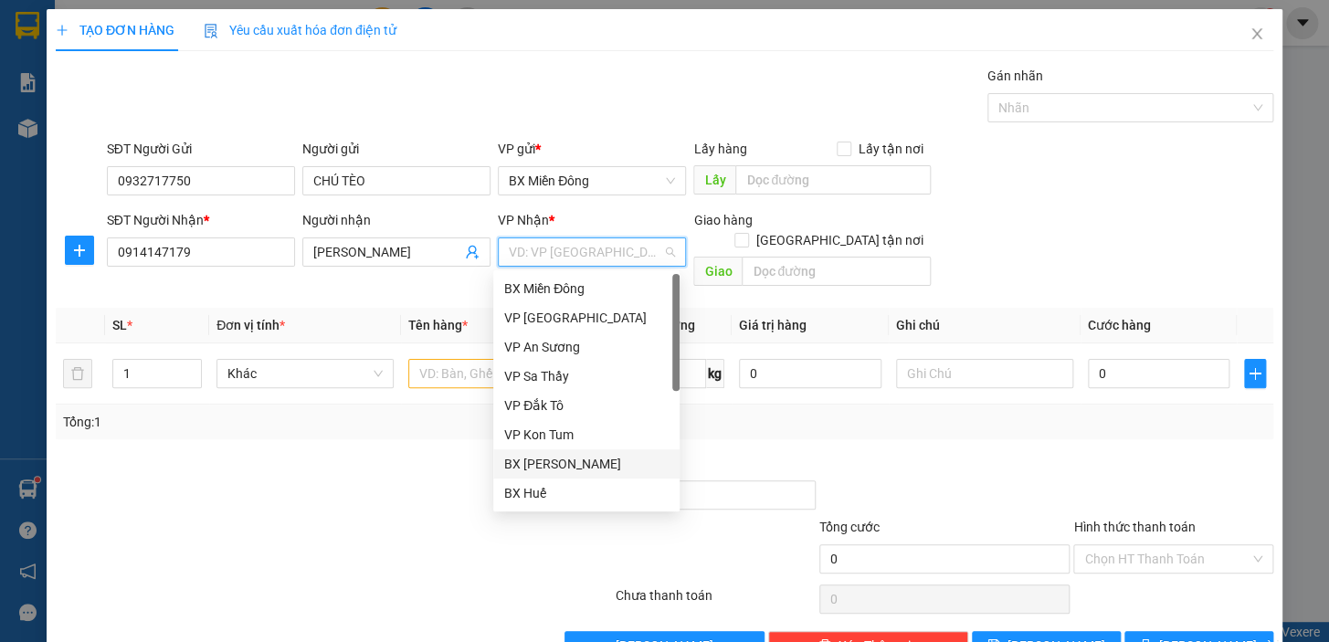
click at [602, 462] on div "BX [PERSON_NAME]" at bounding box center [586, 464] width 164 height 20
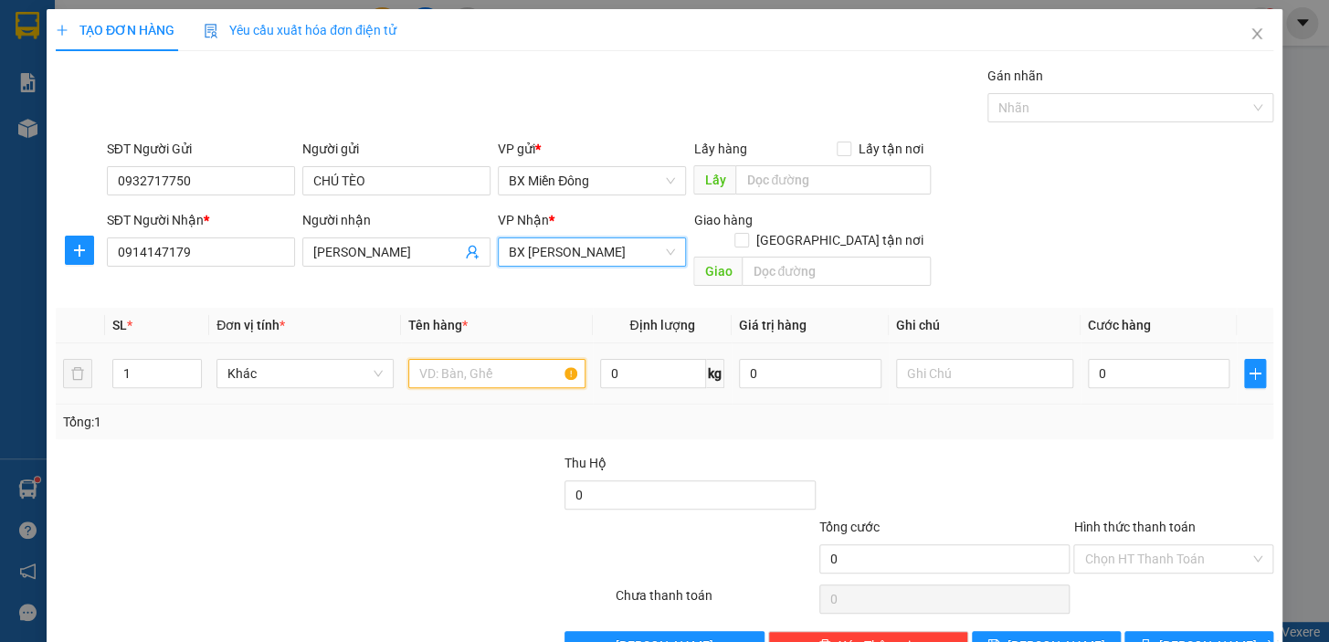
click at [450, 362] on input "text" at bounding box center [496, 373] width 177 height 29
type input "1 CỊC"
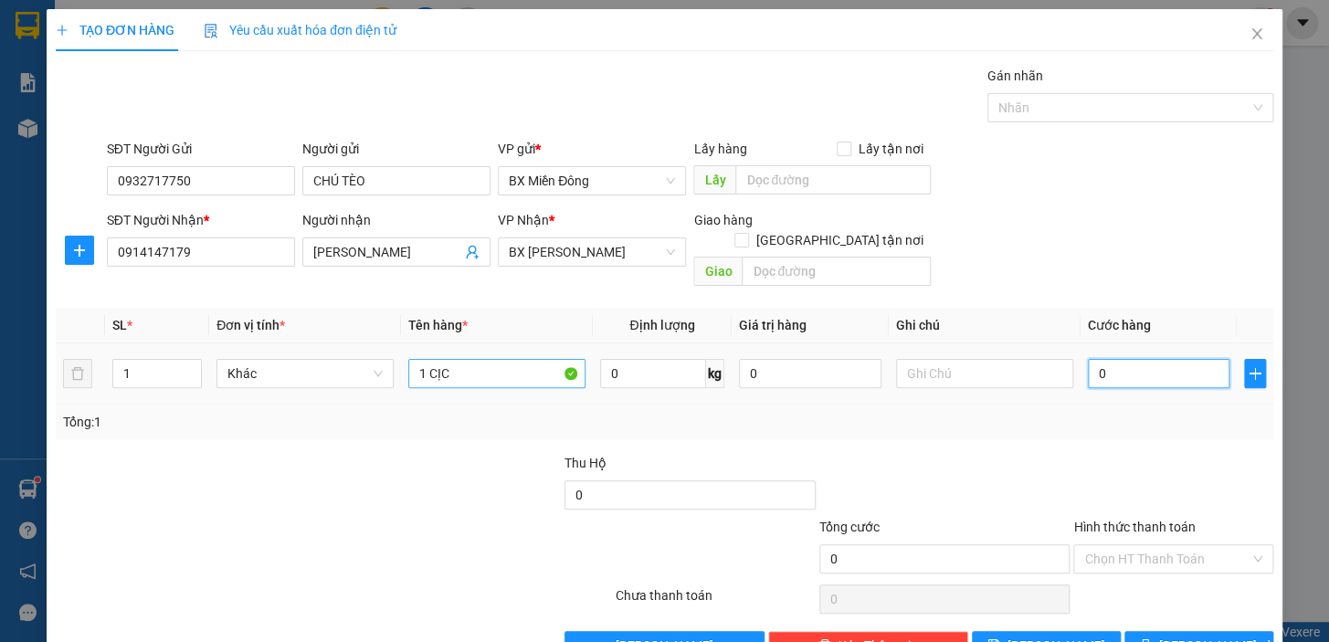
type input "3"
type input "30"
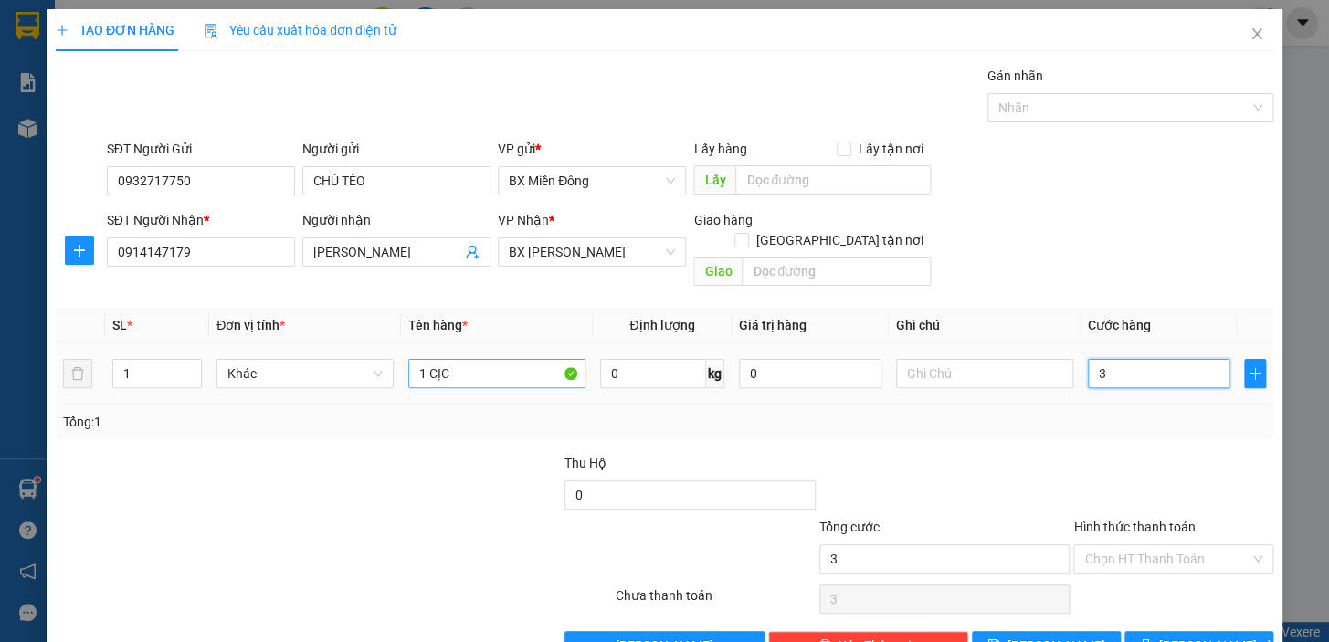
type input "30"
type input "300"
type input "3.000"
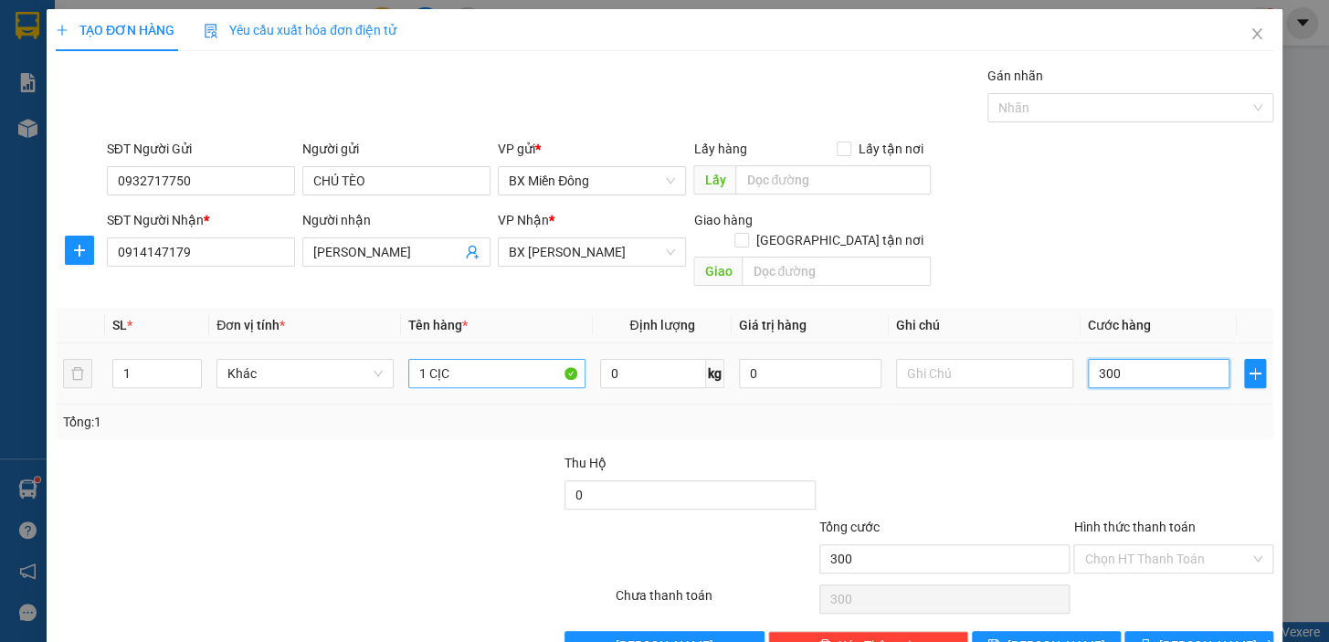
type input "3.000"
type input "300"
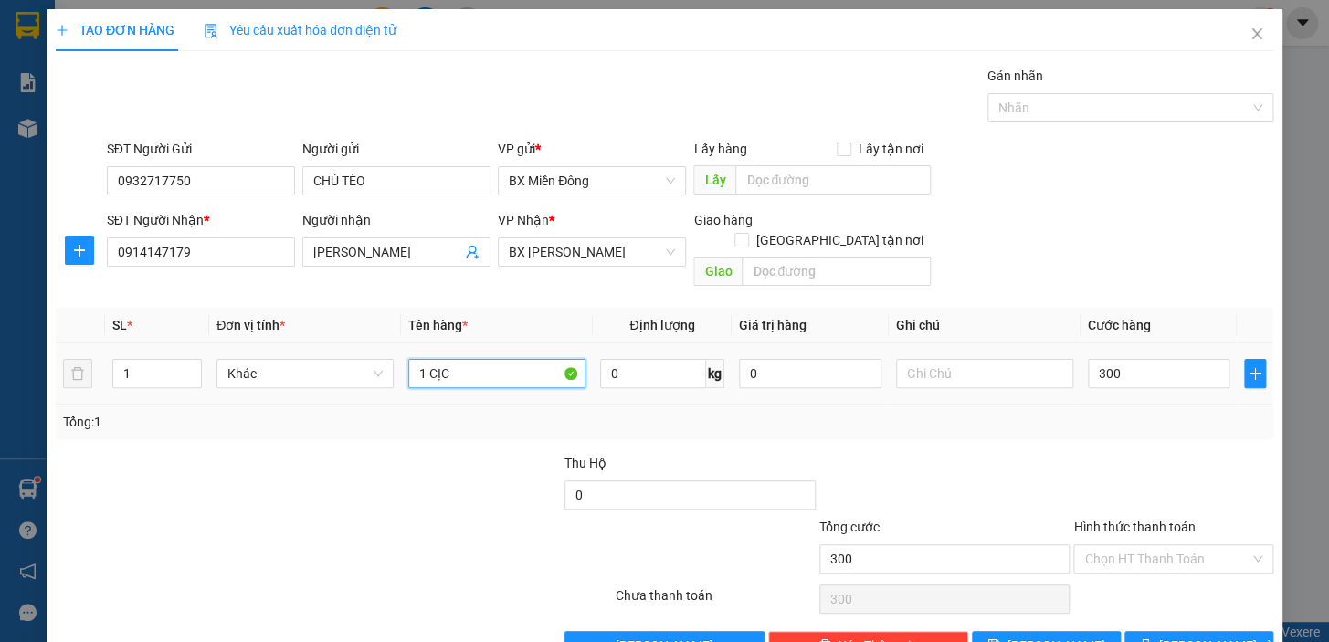
type input "300.000"
click at [452, 362] on input "1 CỊC" at bounding box center [496, 373] width 177 height 29
type input "1 CỤC"
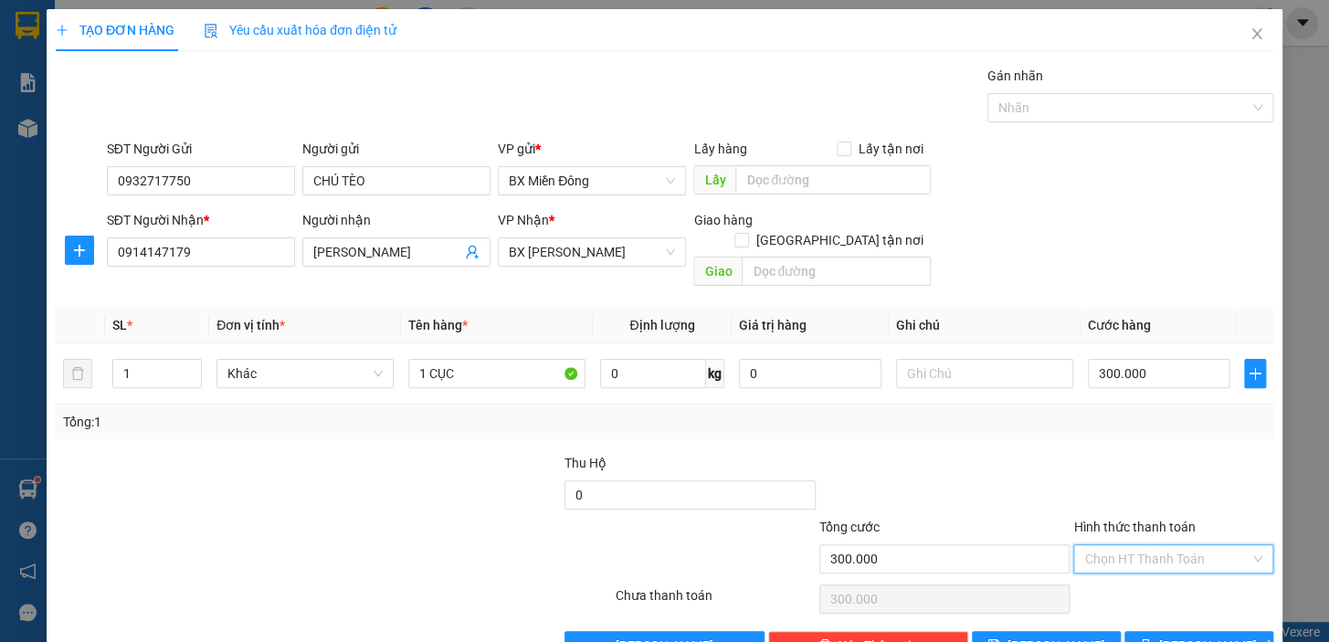
click at [1187, 546] on input "Hình thức thanh toán" at bounding box center [1167, 559] width 165 height 27
click at [1183, 552] on div "Chọn HT Thanh Toán" at bounding box center [1174, 559] width 200 height 29
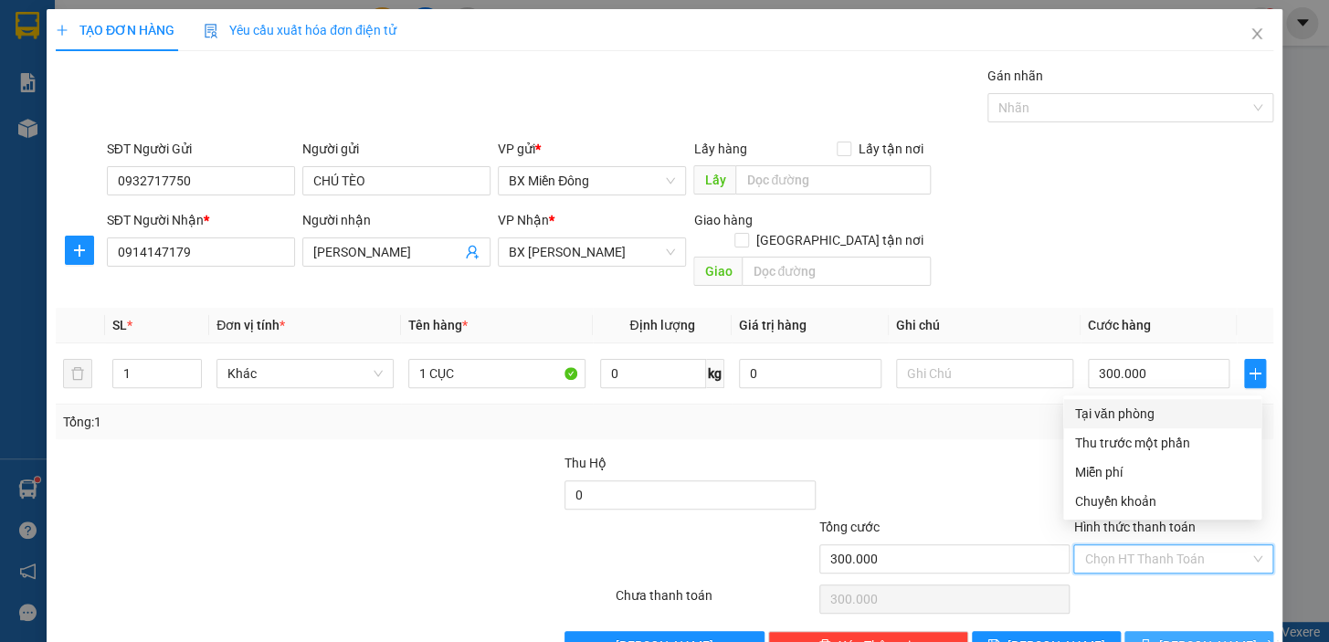
click at [1187, 636] on span "[PERSON_NAME] và In" at bounding box center [1224, 646] width 128 height 20
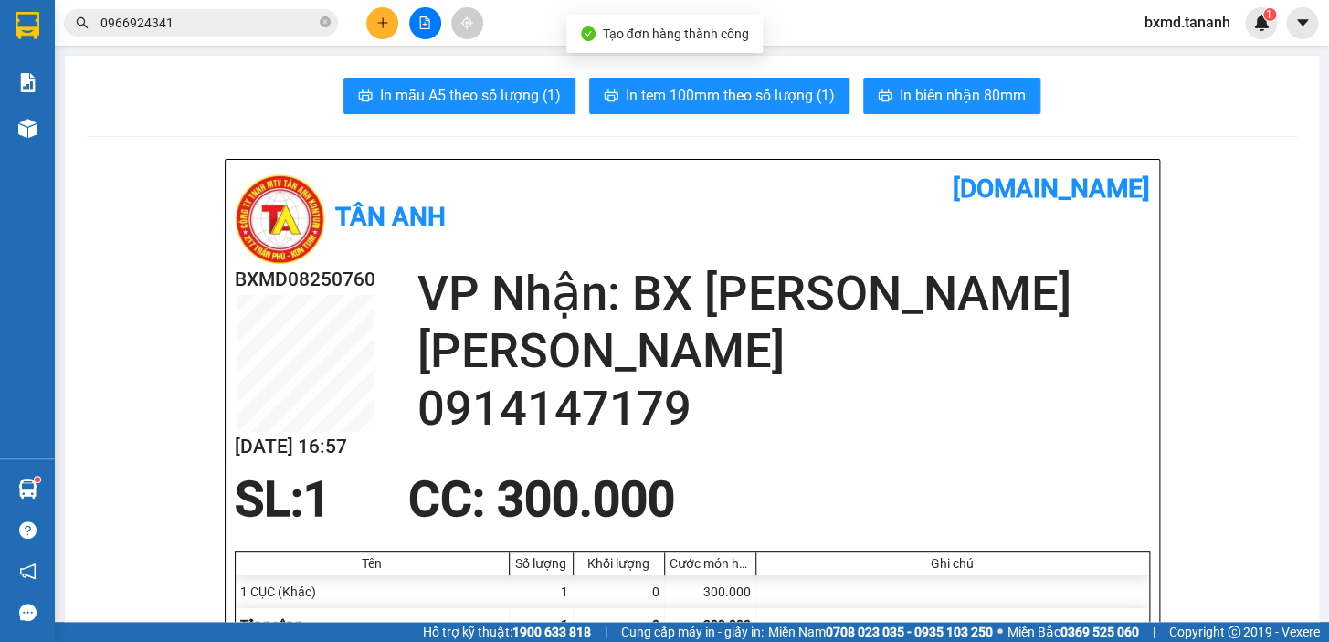
click at [980, 109] on button "In biên nhận 80mm" at bounding box center [951, 96] width 177 height 37
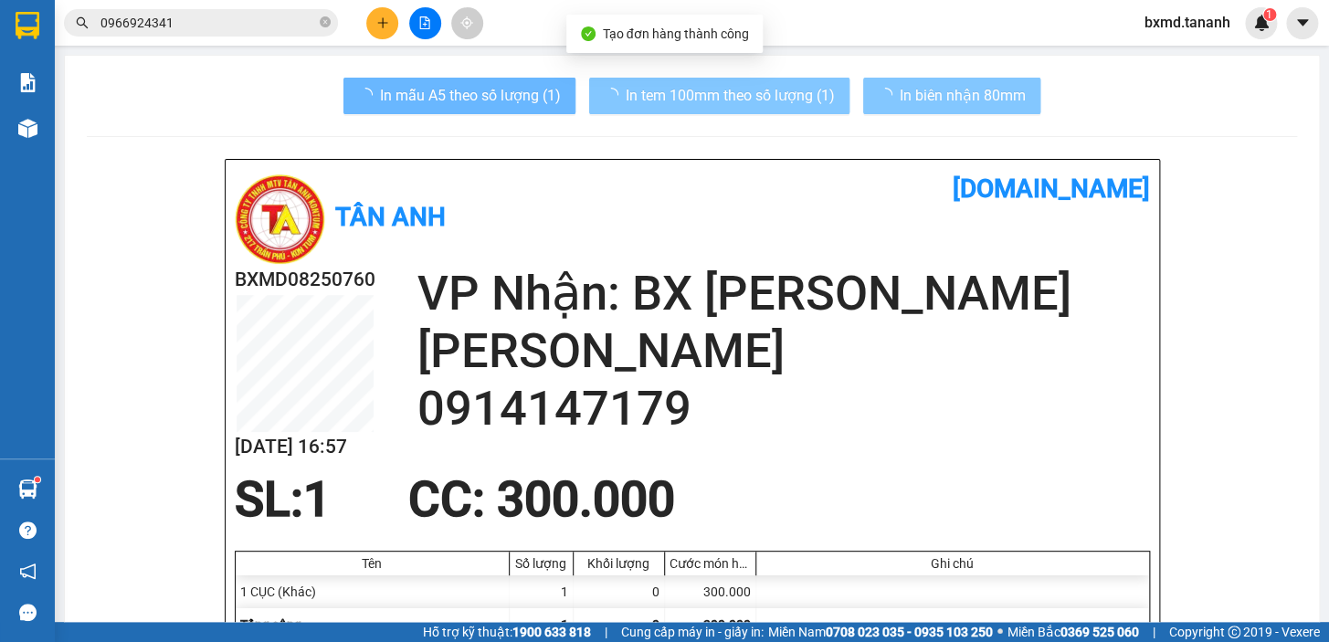
click at [645, 101] on span "In tem 100mm theo số lượng (1)" at bounding box center [730, 95] width 209 height 23
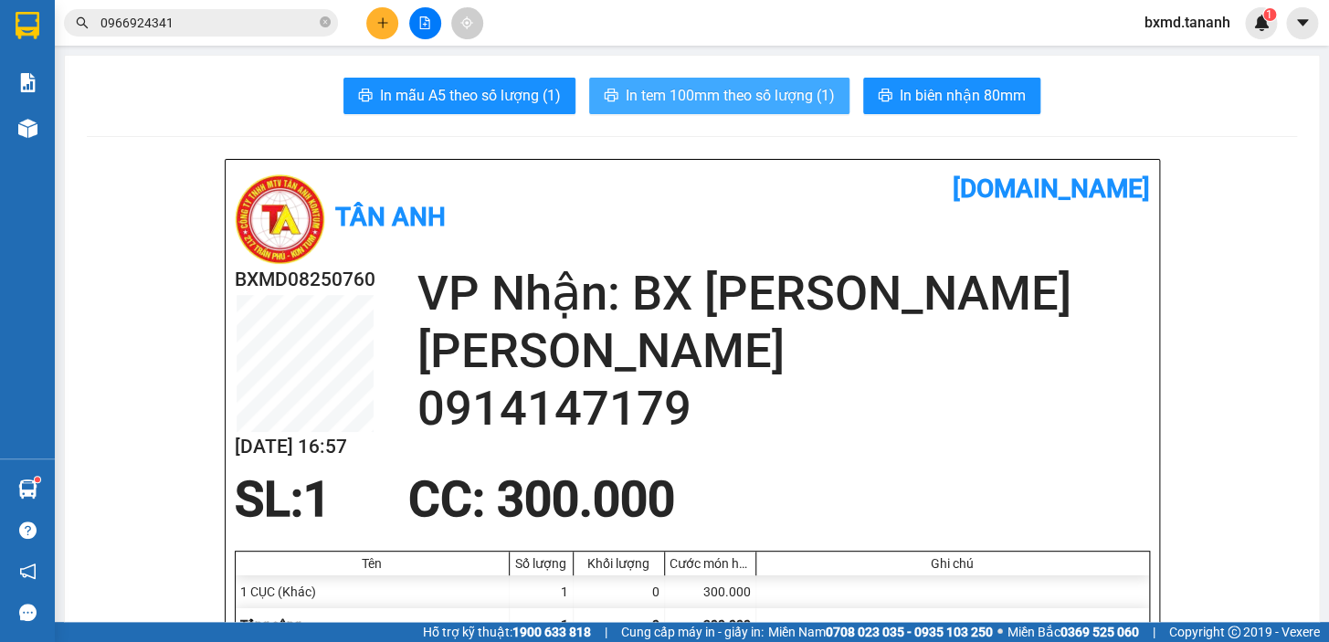
click at [673, 88] on span "In tem 100mm theo số lượng (1)" at bounding box center [730, 95] width 209 height 23
click at [683, 89] on span "In tem 100mm theo số lượng (1)" at bounding box center [730, 95] width 209 height 23
click at [736, 90] on span "In tem 100mm theo số lượng (1)" at bounding box center [730, 95] width 209 height 23
click at [770, 102] on span "In tem 100mm theo số lượng (1)" at bounding box center [730, 95] width 209 height 23
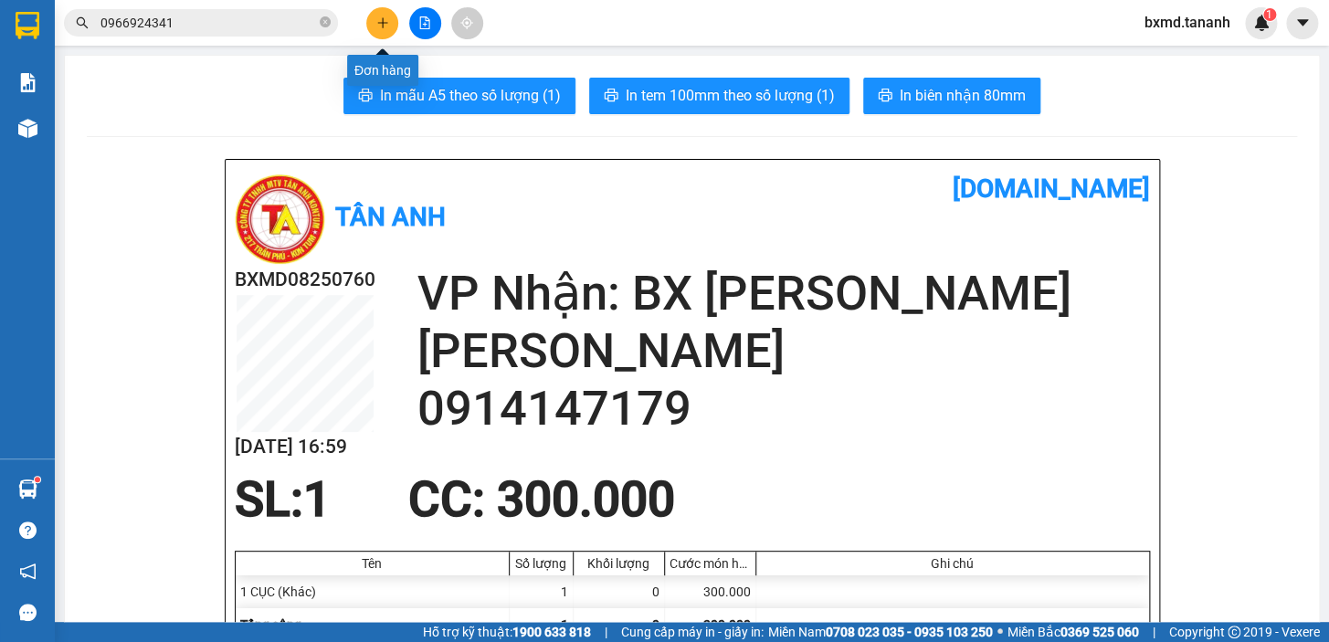
click at [369, 15] on button at bounding box center [382, 23] width 32 height 32
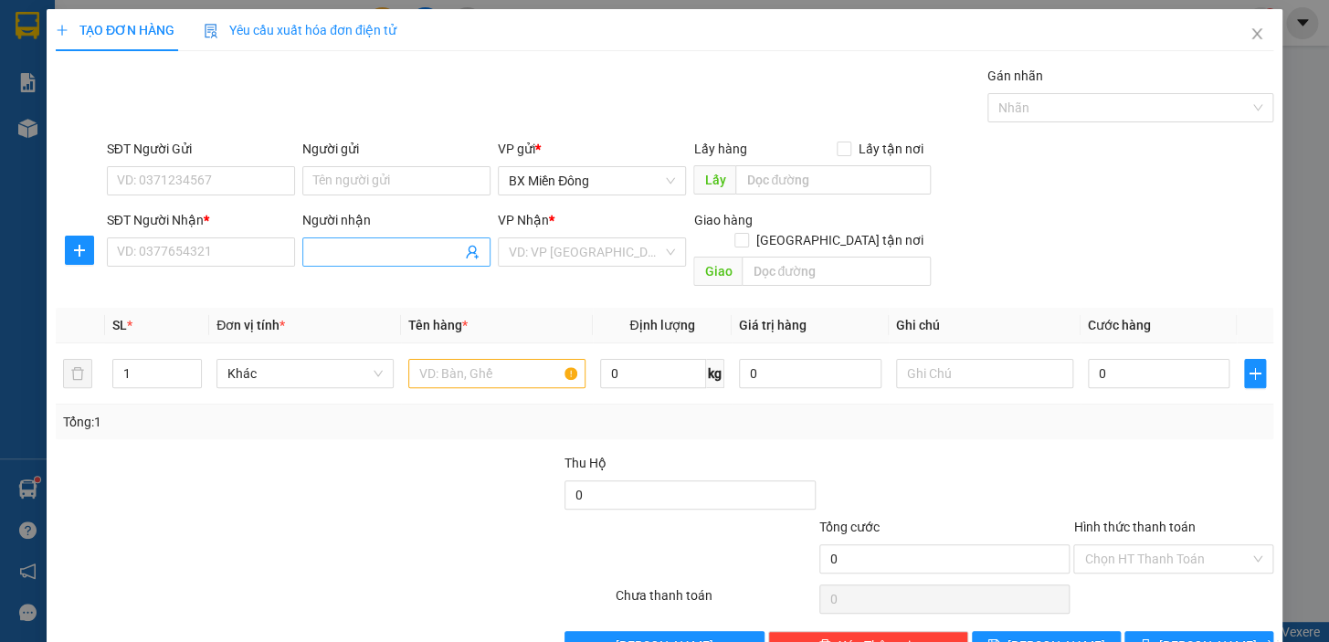
click at [376, 262] on span at bounding box center [396, 252] width 188 height 29
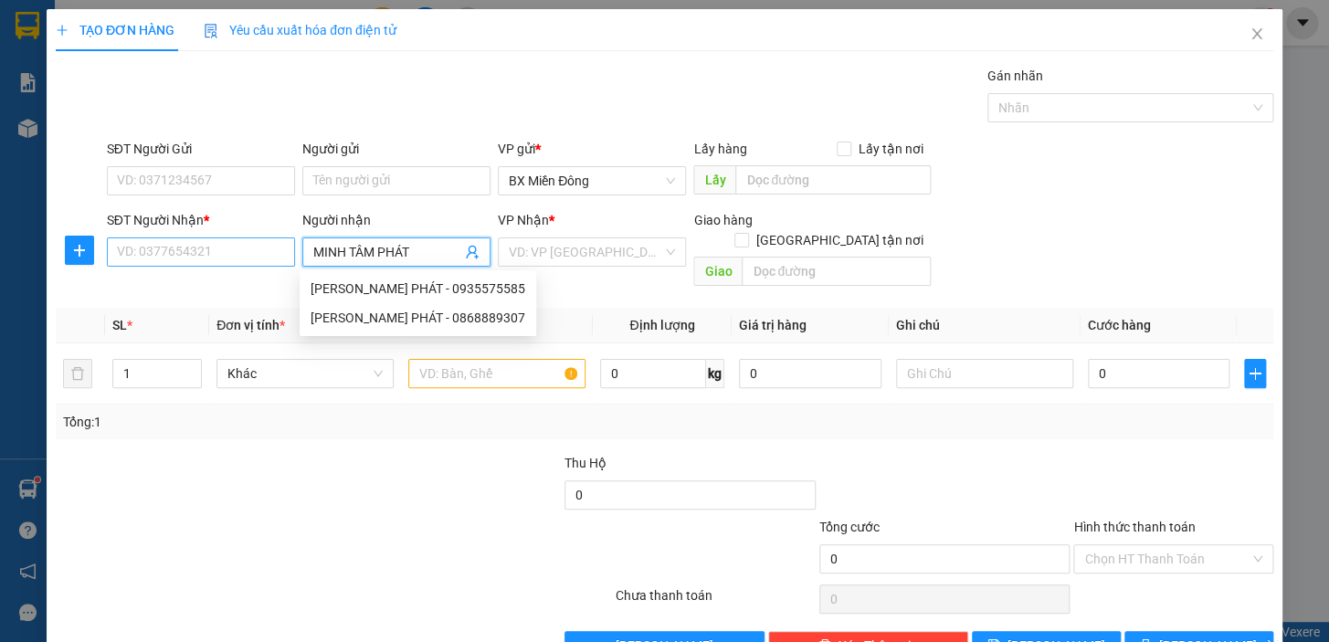
type input "MINH TÂM PHÁT"
click at [183, 254] on input "SĐT Người Nhận *" at bounding box center [201, 252] width 188 height 29
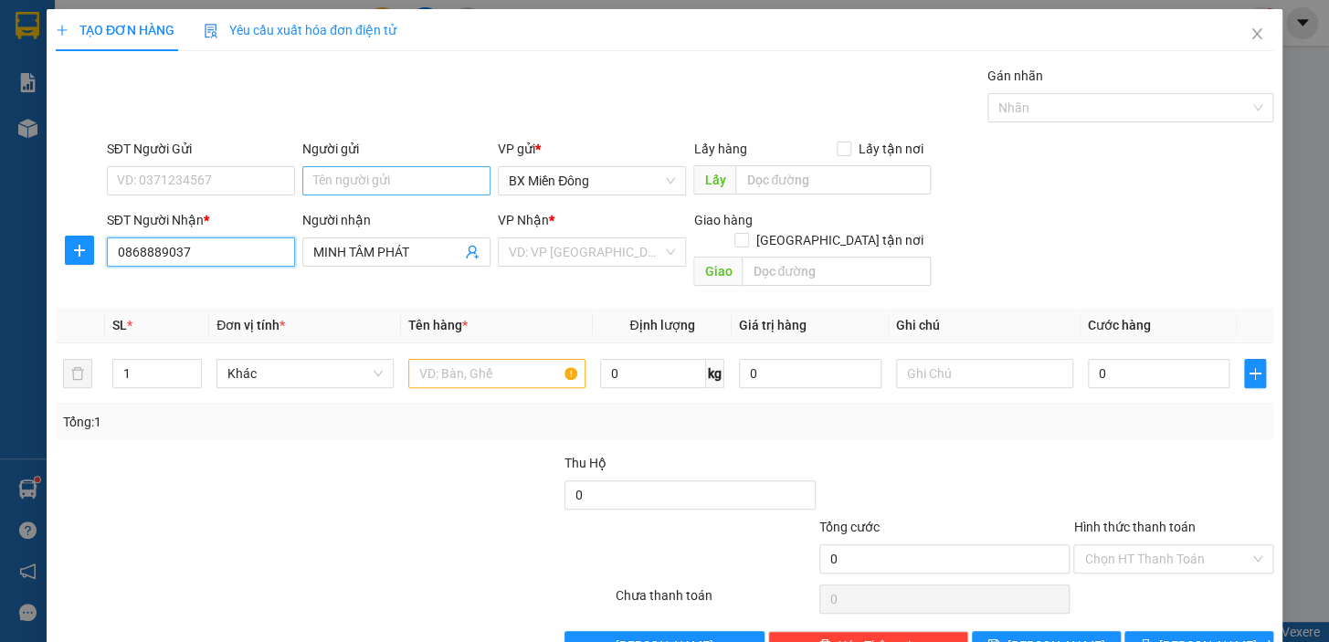
type input "0868889037"
click at [350, 185] on input "Người gửi" at bounding box center [396, 180] width 188 height 29
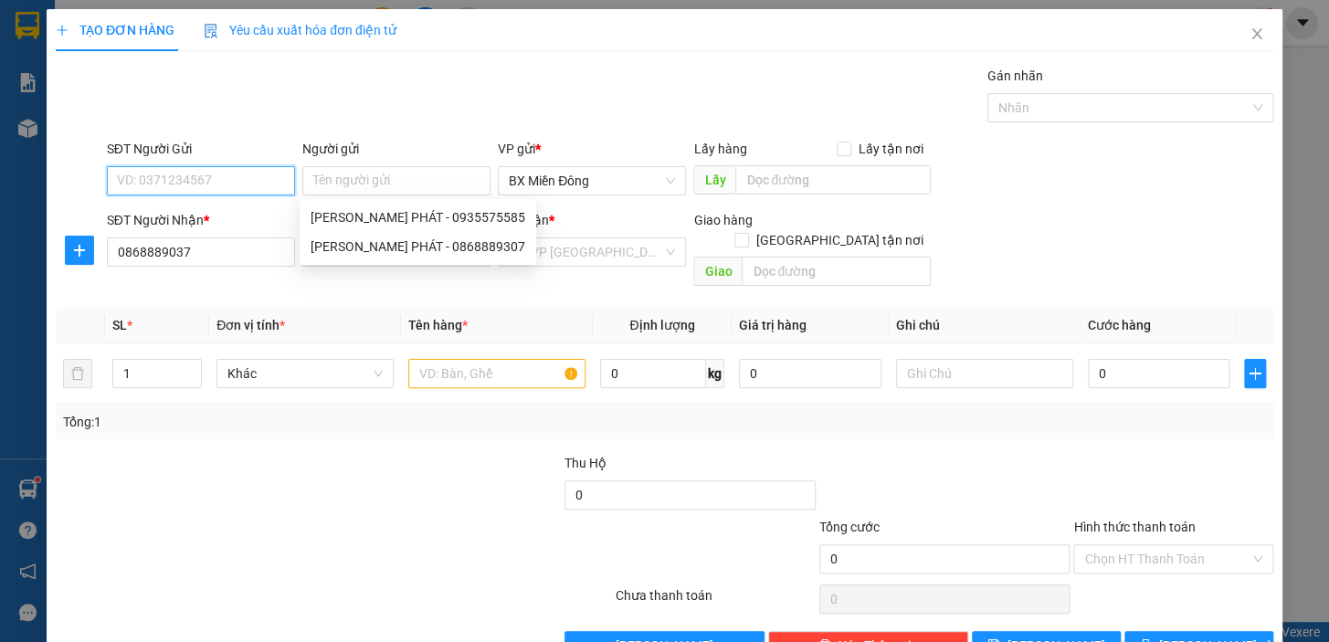
click at [285, 185] on input "SĐT Người Gửi" at bounding box center [201, 180] width 188 height 29
click at [233, 185] on input "SĐT Người Gửi" at bounding box center [201, 180] width 188 height 29
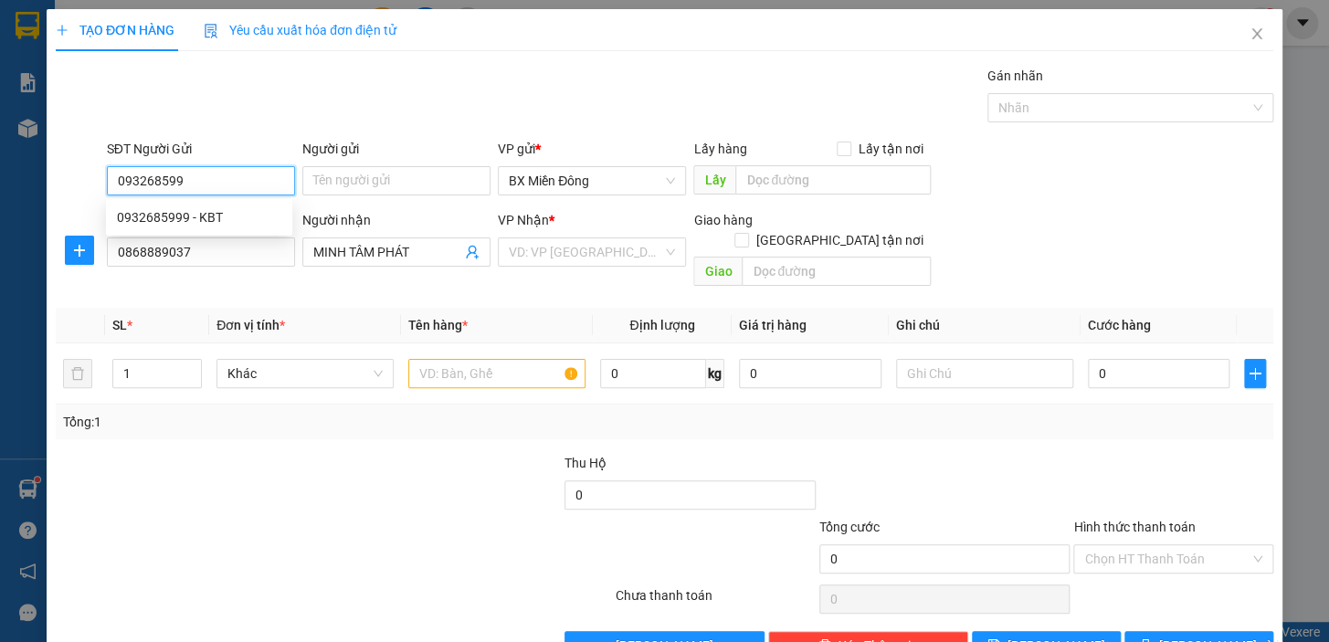
type input "0932685999"
click at [232, 223] on div "0932685999 - KBT" at bounding box center [199, 217] width 164 height 20
type input "KBT"
type input "60.000"
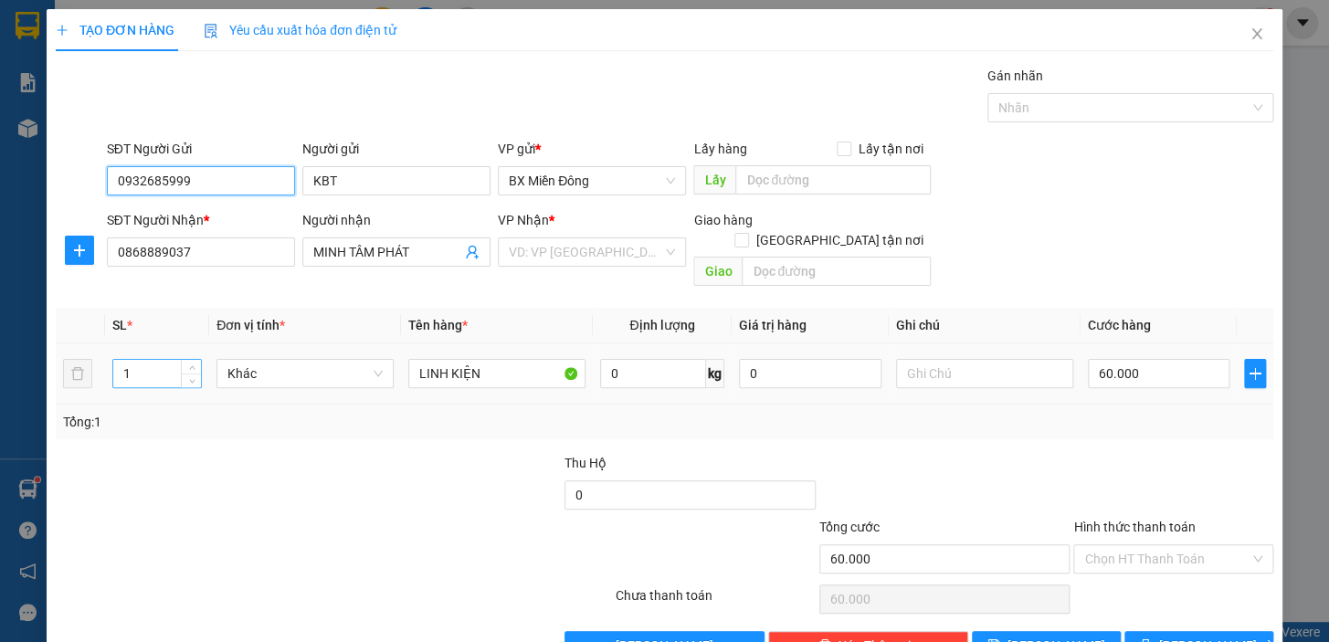
type input "0932685999"
click at [137, 360] on input "1" at bounding box center [157, 373] width 88 height 27
type input "4"
click at [1098, 359] on input "60.000" at bounding box center [1159, 373] width 143 height 29
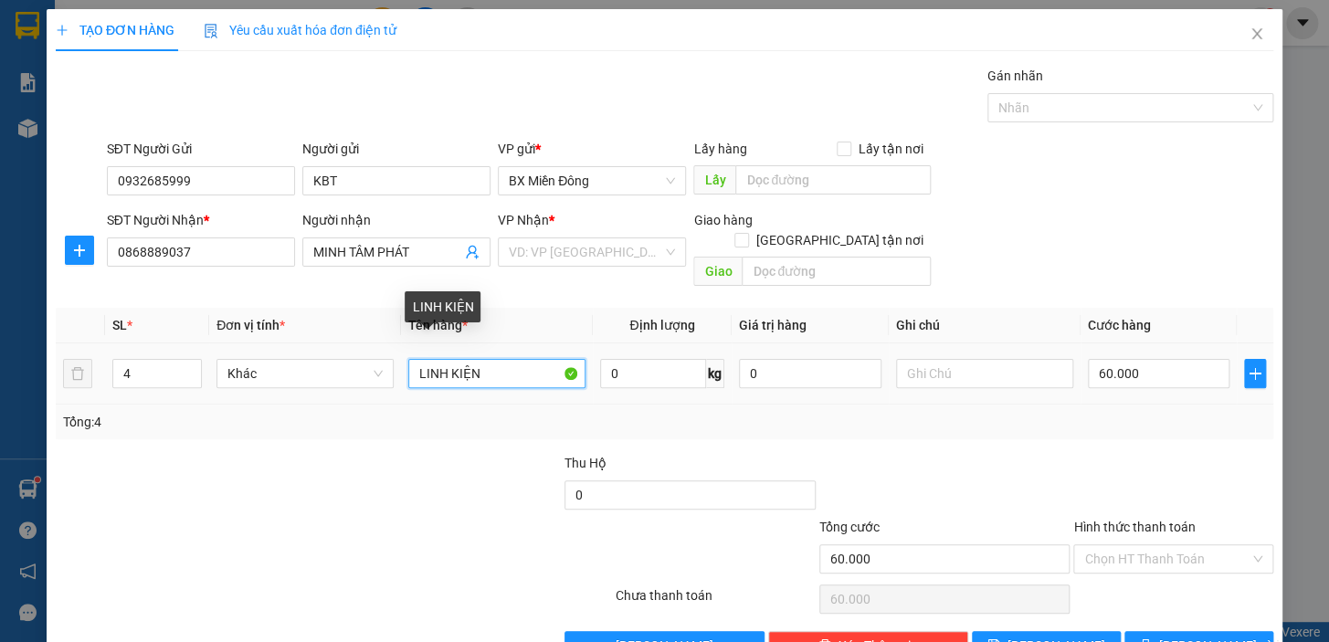
drag, startPoint x: 462, startPoint y: 359, endPoint x: 386, endPoint y: 373, distance: 78.0
click at [386, 373] on tr "4 Khác LINH KIỆN 0 kg 0 60.000" at bounding box center [665, 374] width 1218 height 61
click at [434, 359] on input "N" at bounding box center [496, 373] width 177 height 29
type input "N"
type input "4 TG"
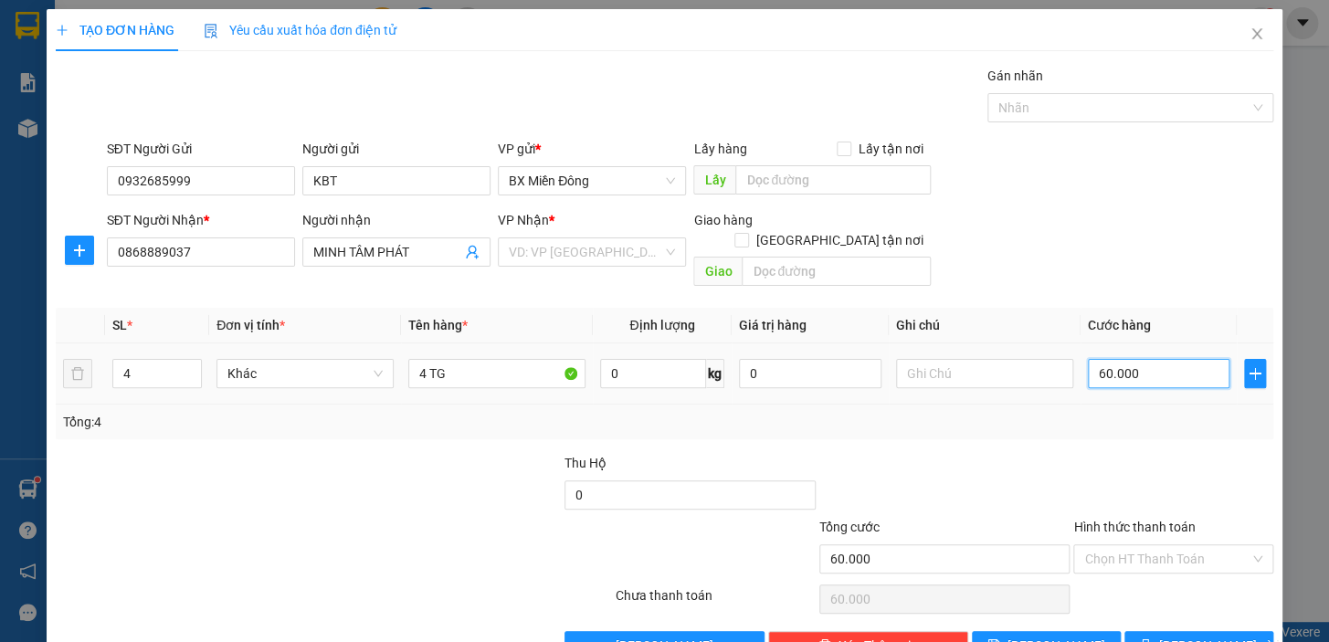
type input "2"
type input "24"
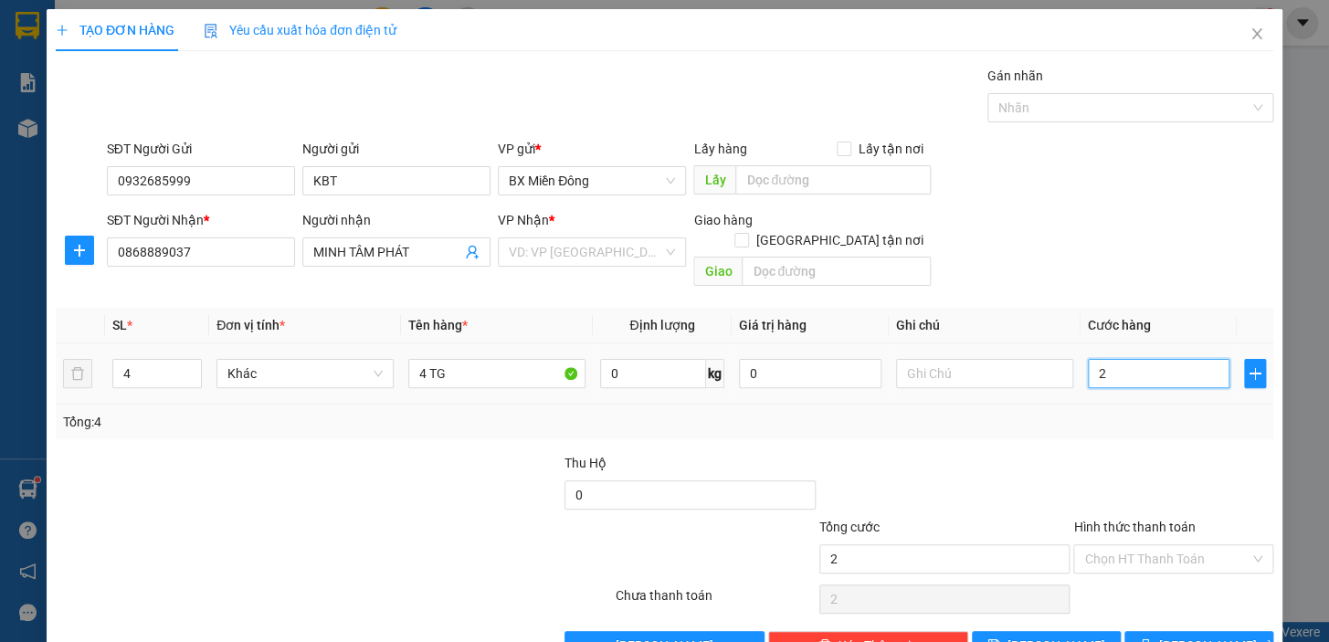
type input "24"
type input "240"
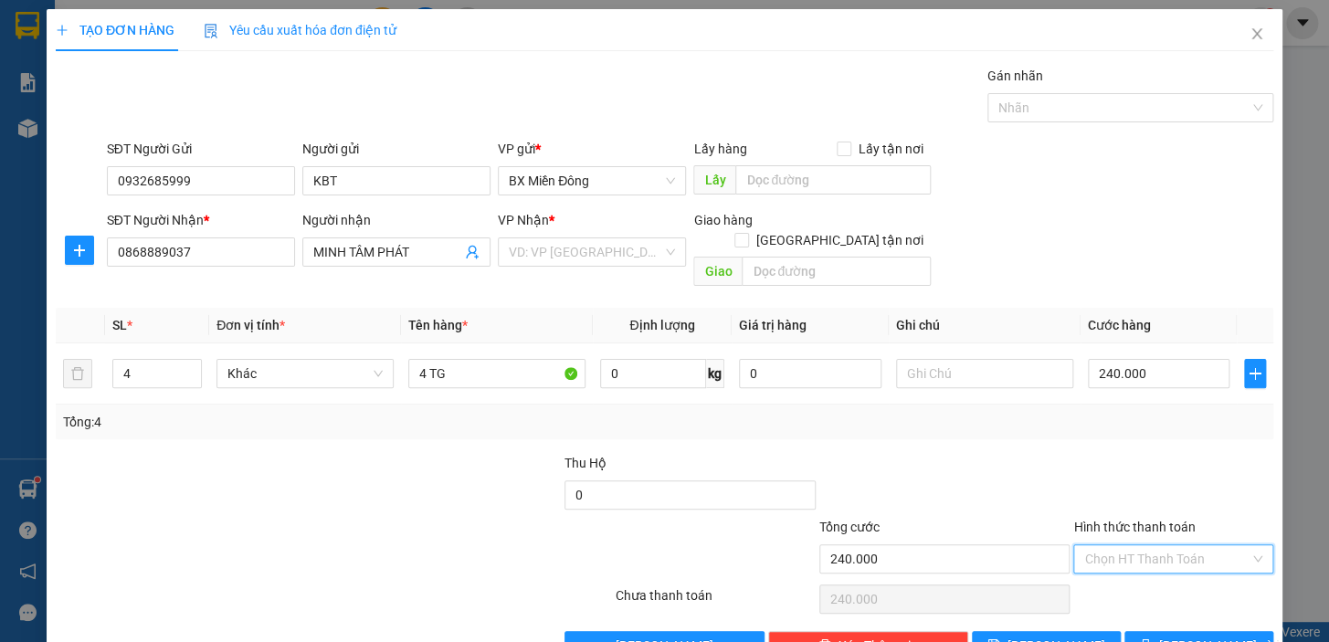
click at [1175, 546] on input "Hình thức thanh toán" at bounding box center [1167, 559] width 165 height 27
click at [1187, 582] on div "Chọn HT Thanh Toán" at bounding box center [1174, 599] width 204 height 37
click at [657, 249] on div "VD: VP [GEOGRAPHIC_DATA]" at bounding box center [592, 252] width 188 height 29
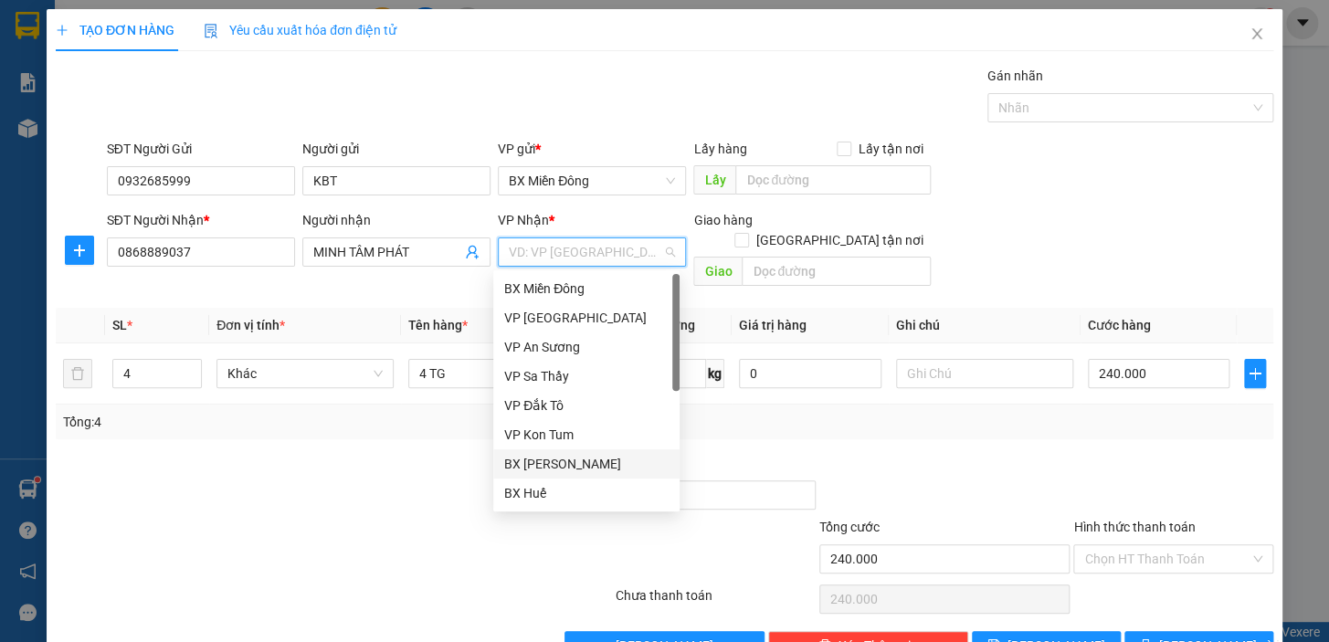
click at [629, 461] on div "BX [PERSON_NAME]" at bounding box center [586, 464] width 164 height 20
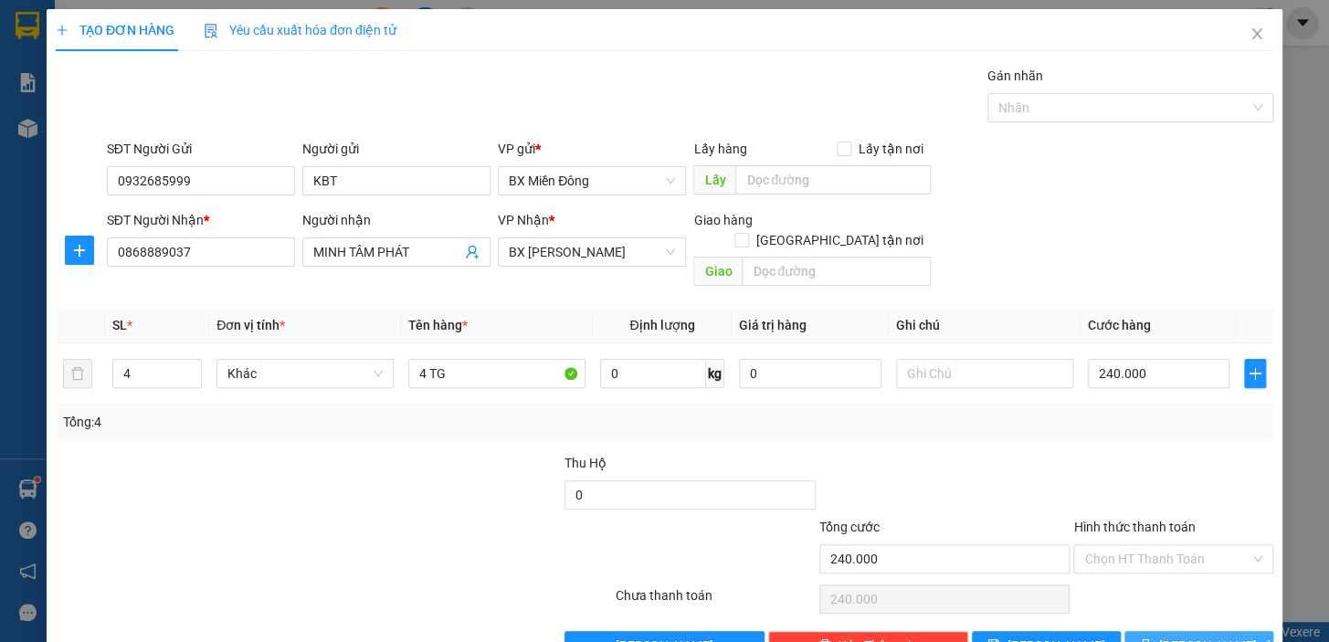
click at [1217, 636] on span "[PERSON_NAME] và In" at bounding box center [1224, 646] width 128 height 20
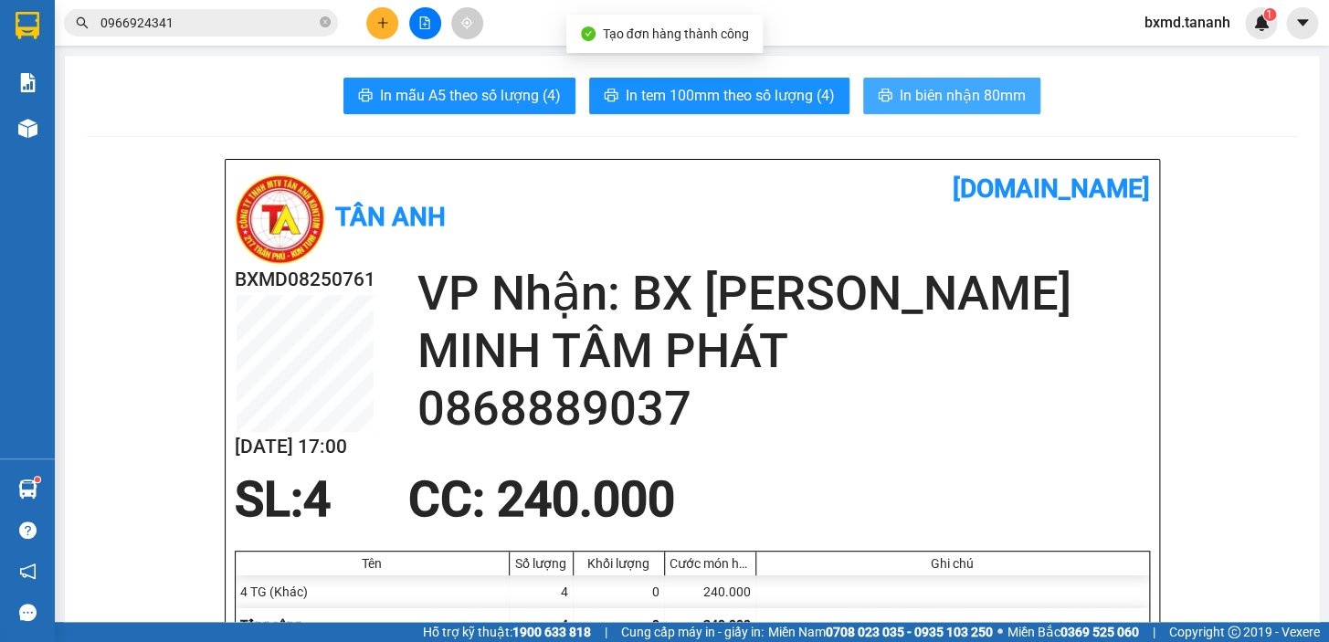
click at [1022, 100] on button "In biên nhận 80mm" at bounding box center [951, 96] width 177 height 37
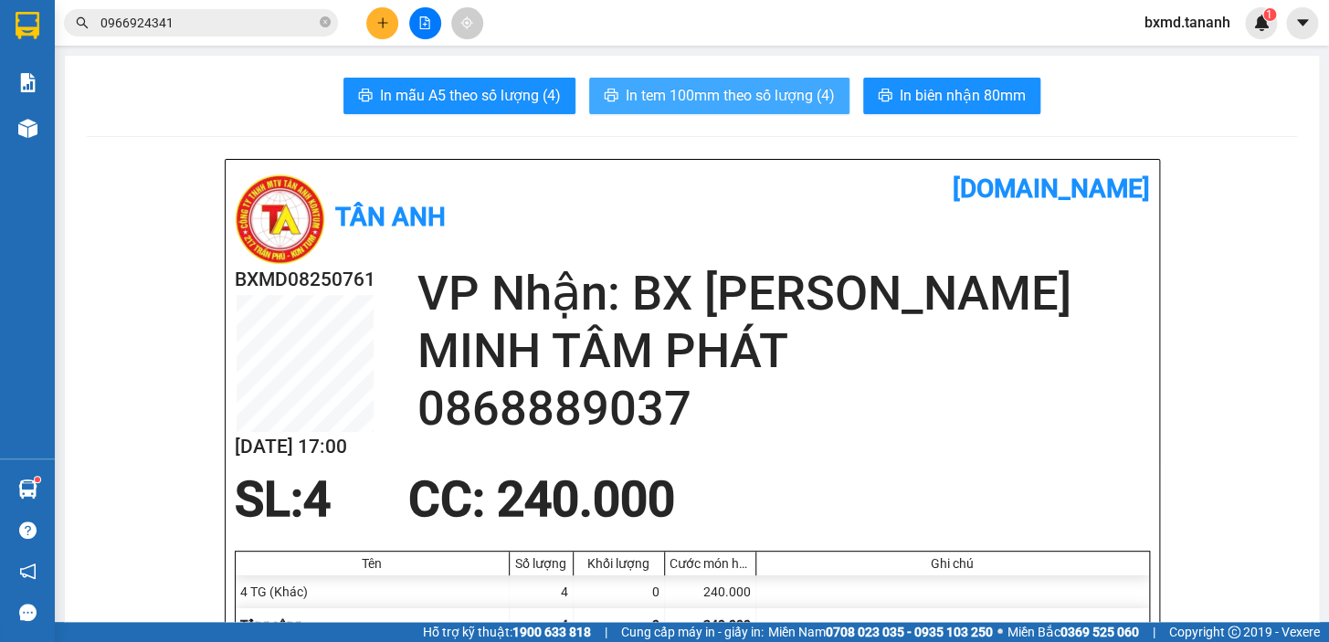
click at [818, 99] on span "In tem 100mm theo số lượng (4)" at bounding box center [730, 95] width 209 height 23
click at [828, 99] on span "In tem 100mm theo số lượng (4)" at bounding box center [730, 95] width 209 height 23
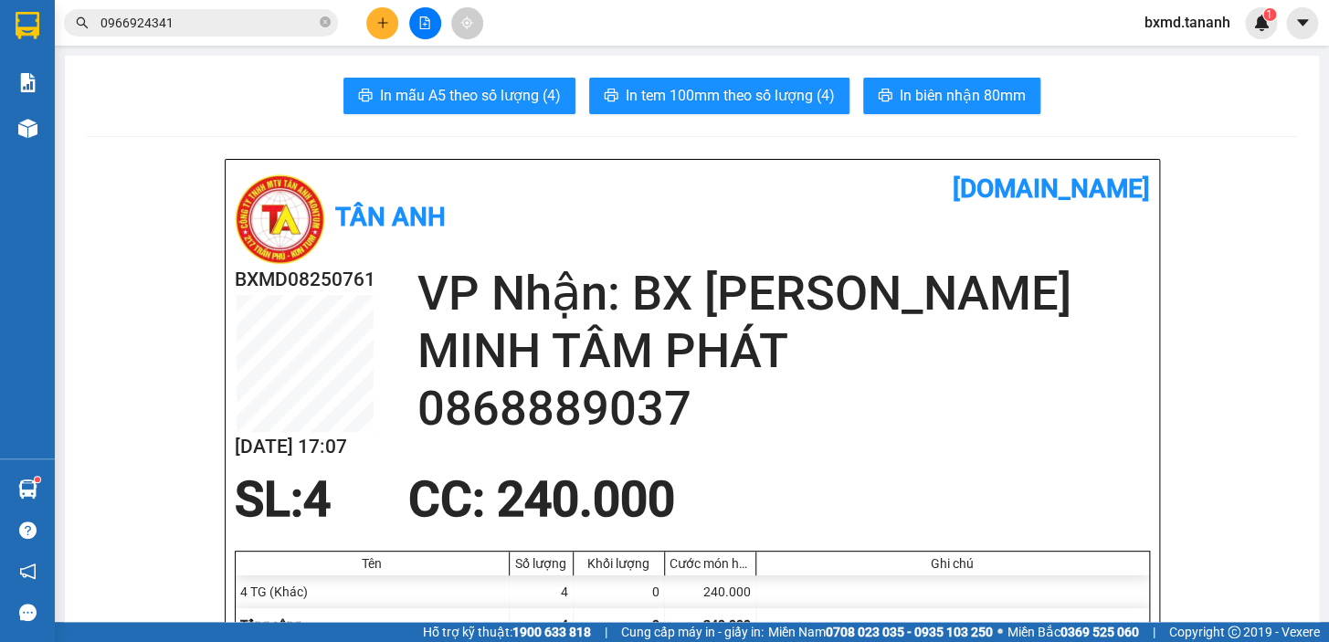
click at [384, 34] on button at bounding box center [382, 23] width 32 height 32
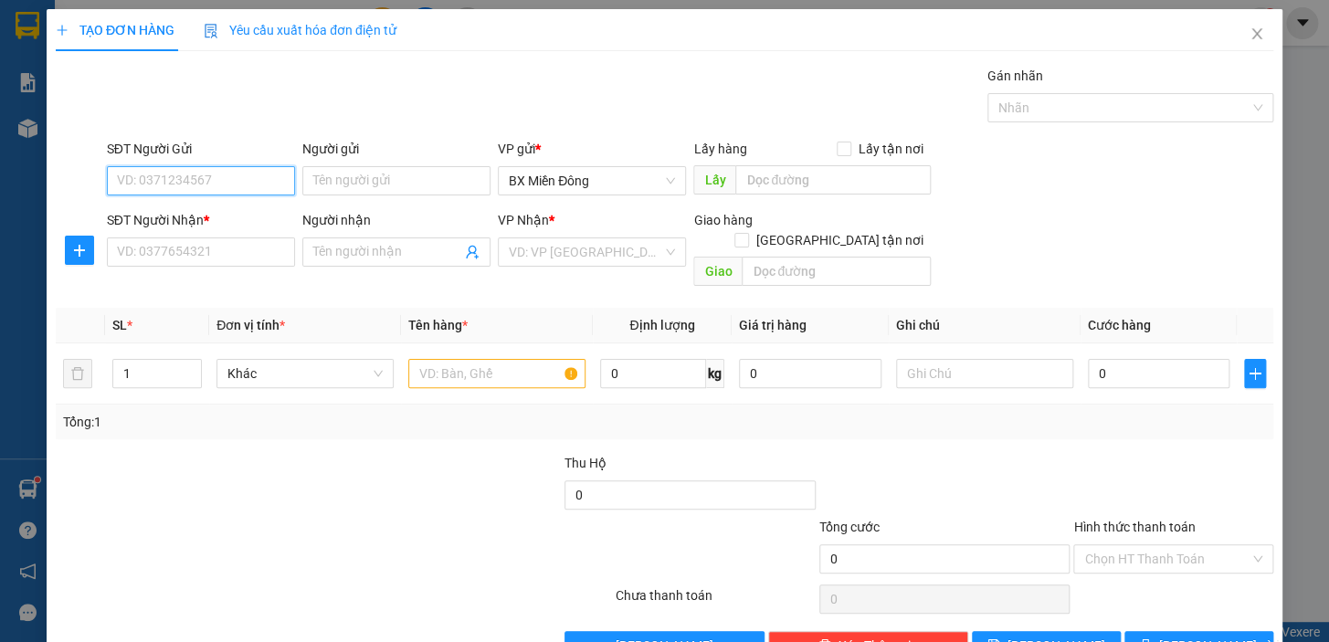
click at [204, 190] on input "SĐT Người Gửi" at bounding box center [201, 180] width 188 height 29
type input "0972263291"
click at [456, 196] on div "Người gửi Tên người gửi" at bounding box center [396, 171] width 188 height 64
click at [448, 189] on input "Người gửi" at bounding box center [396, 180] width 188 height 29
type input "CỔNG CHÀO BÌNH DƯƠNG"
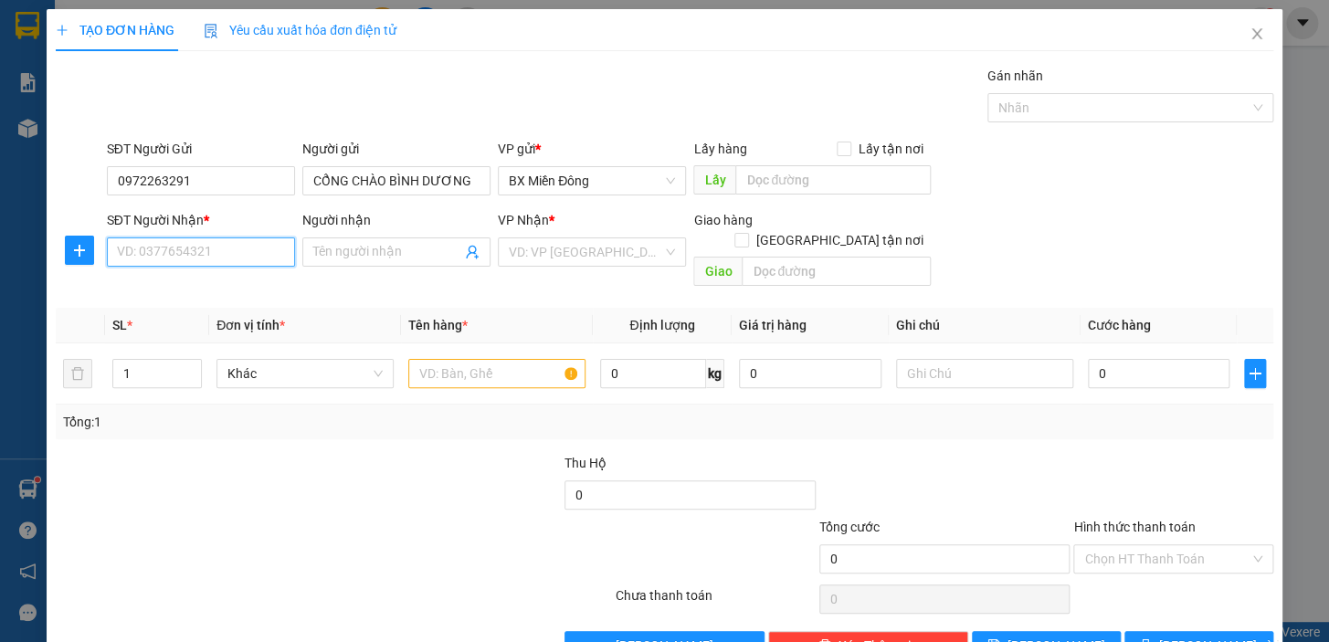
click at [198, 250] on input "SĐT Người Nhận *" at bounding box center [201, 252] width 188 height 29
type input "0913000923"
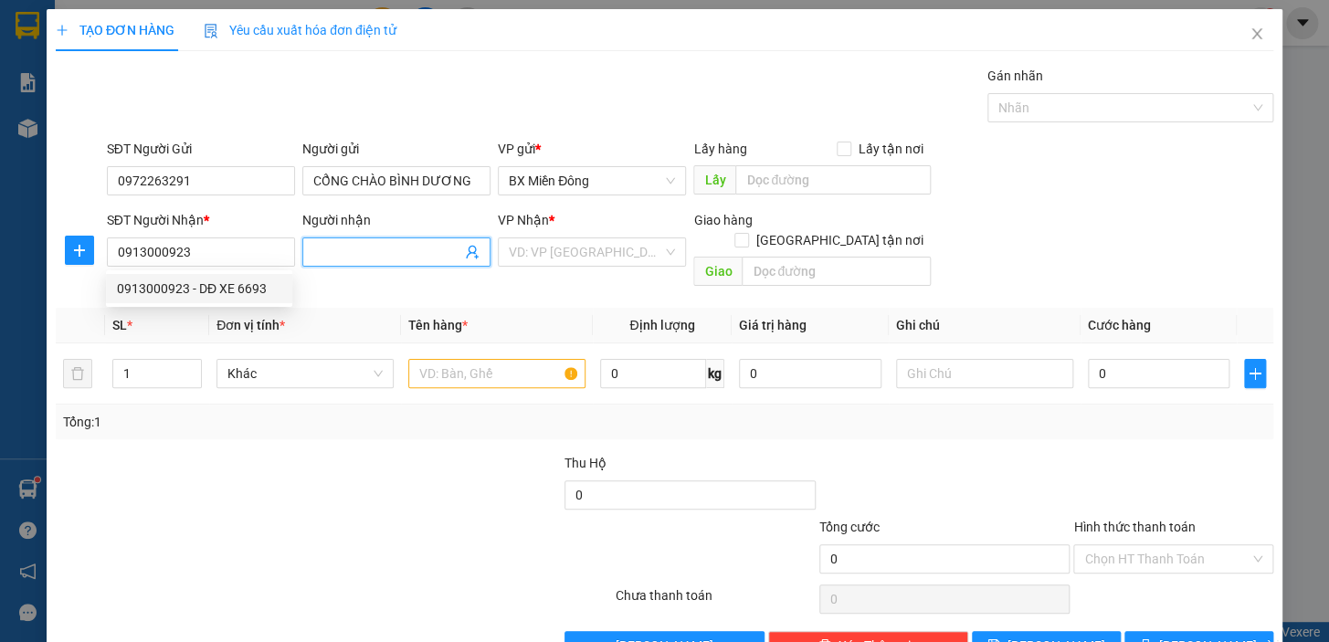
click at [371, 264] on span at bounding box center [396, 252] width 188 height 29
type input "D"
type input "Đ"
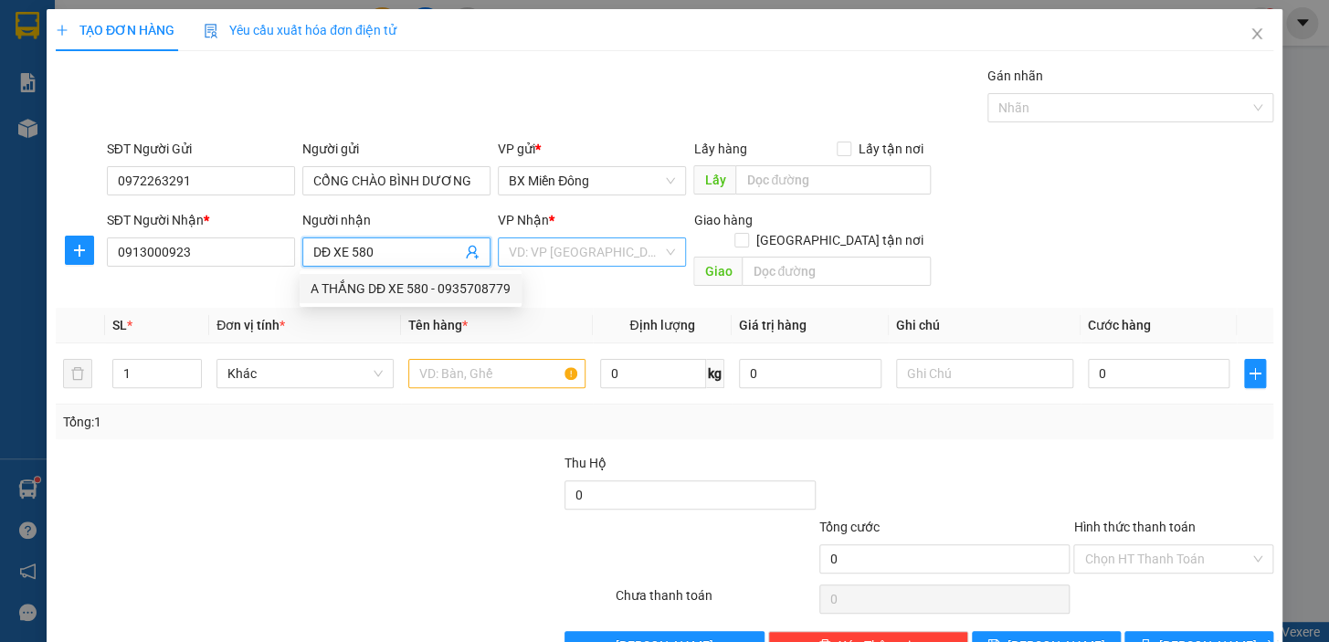
click at [638, 248] on input "search" at bounding box center [586, 251] width 154 height 27
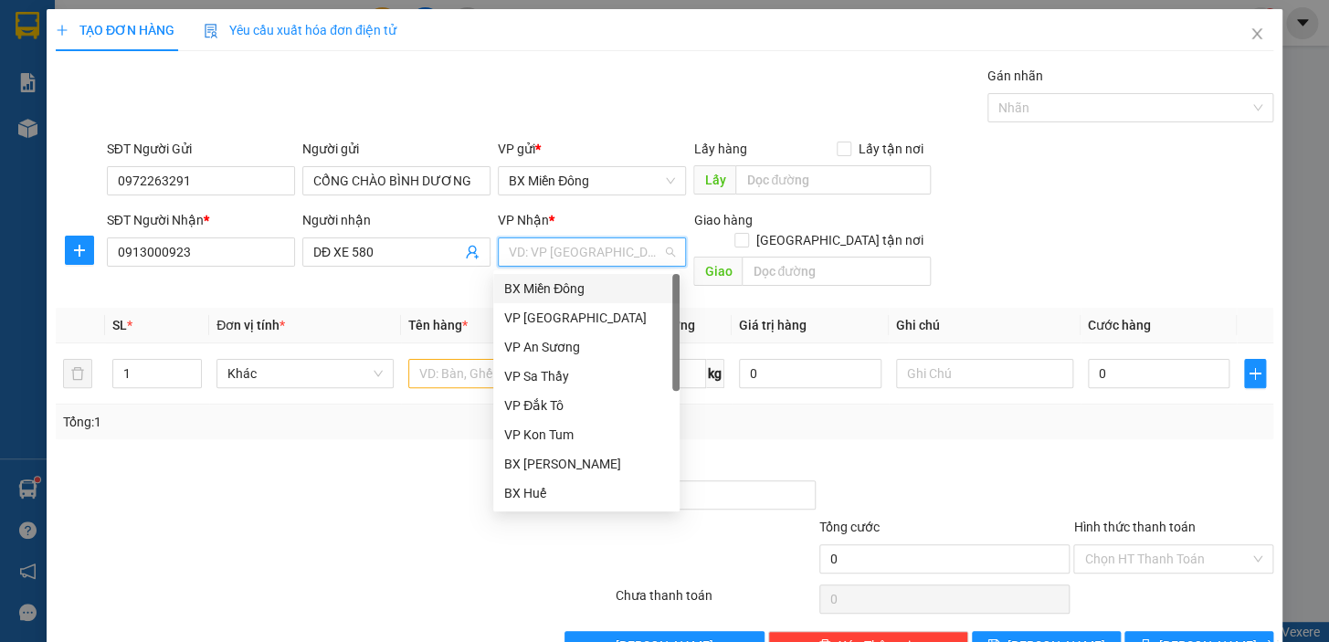
click at [651, 251] on input "search" at bounding box center [586, 251] width 154 height 27
click at [588, 248] on input "search" at bounding box center [586, 251] width 154 height 27
click at [381, 250] on input "DĐ XE 580" at bounding box center [387, 252] width 148 height 20
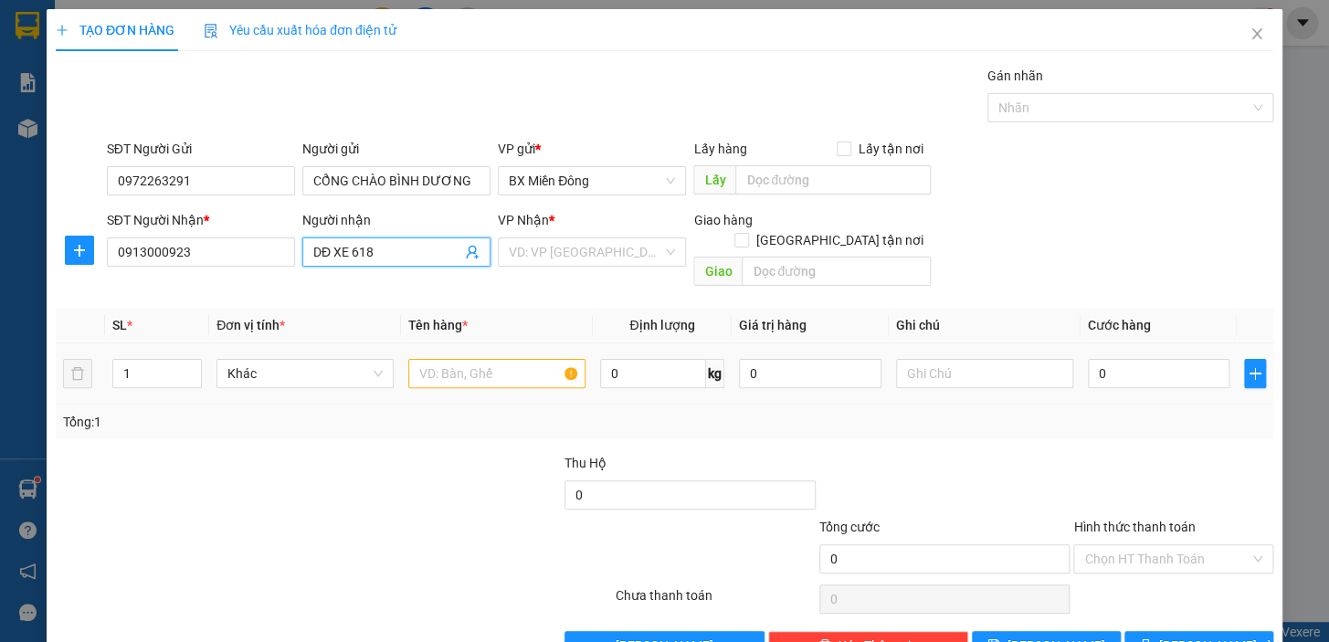
type input "DĐ XE 618"
click at [545, 359] on input "text" at bounding box center [496, 373] width 177 height 29
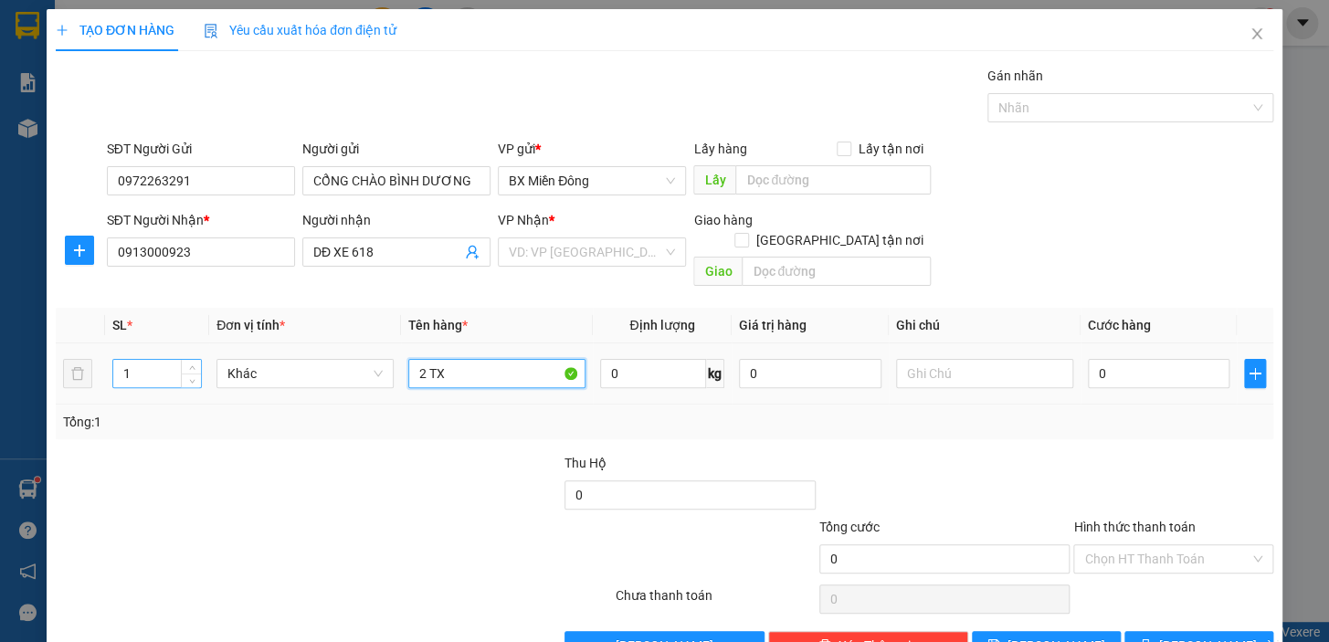
type input "2 TX"
click at [125, 360] on input "1" at bounding box center [157, 373] width 88 height 27
click at [152, 360] on input "1" at bounding box center [157, 373] width 88 height 27
type input "2"
click at [1142, 360] on input "0" at bounding box center [1159, 373] width 143 height 29
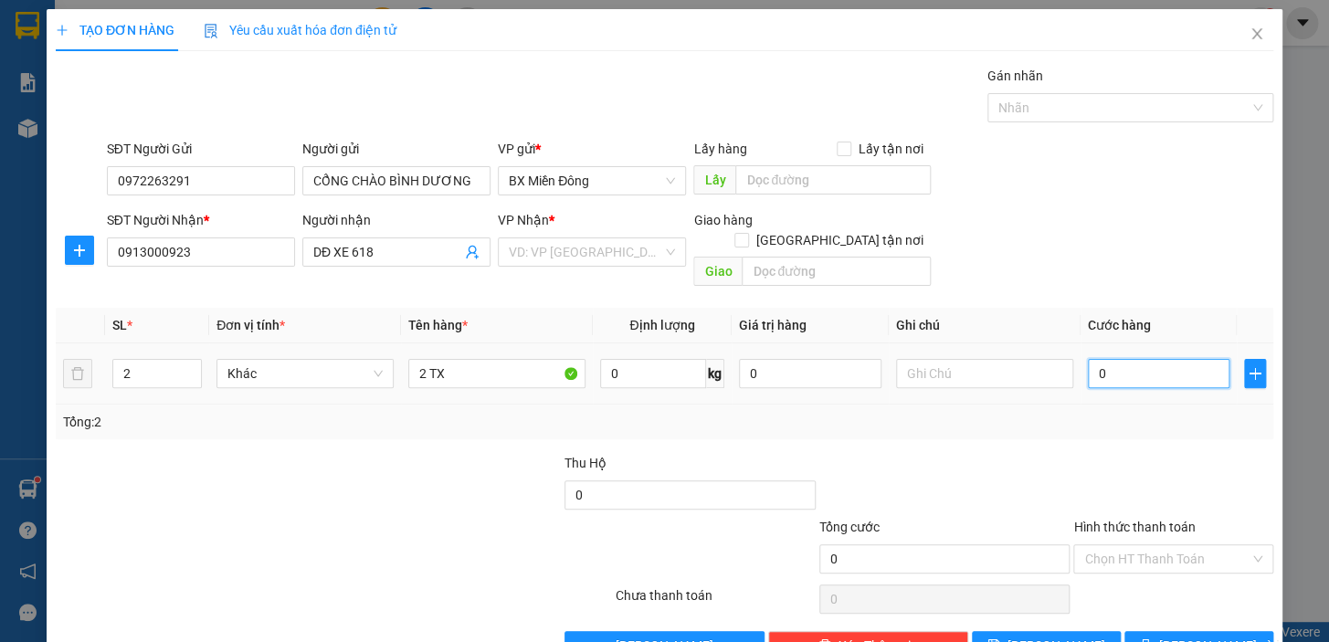
type input "2"
type input "20"
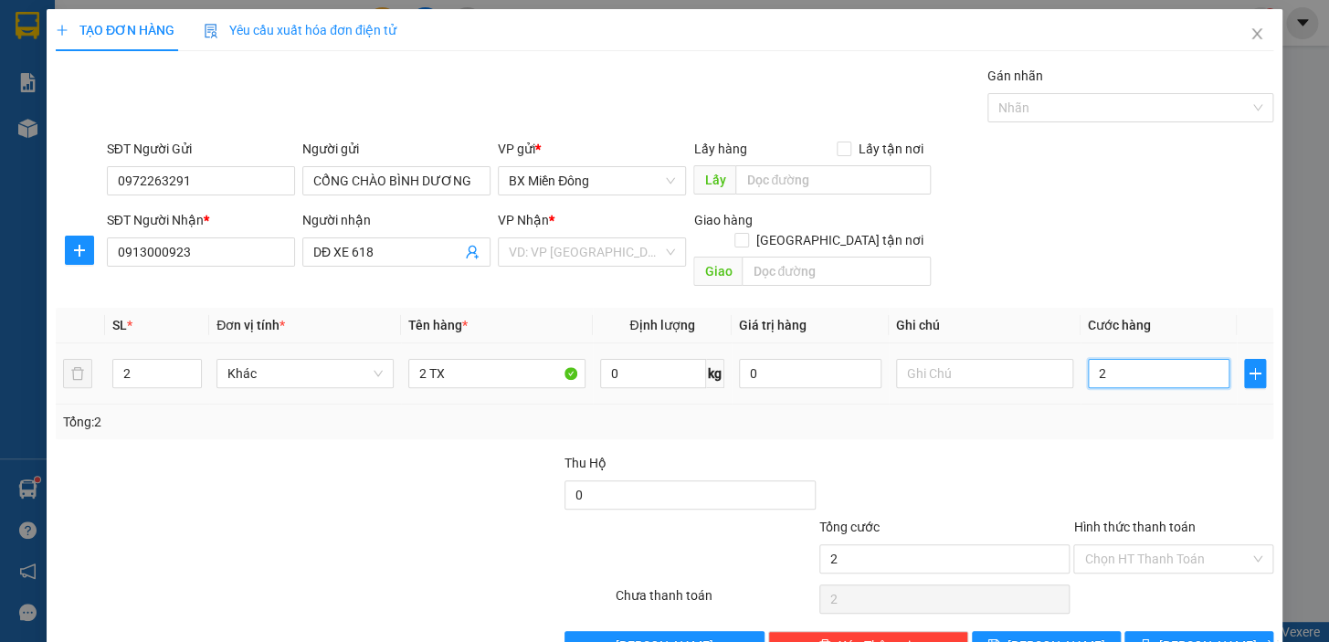
type input "20"
type input "200"
click at [569, 252] on input "search" at bounding box center [586, 251] width 154 height 27
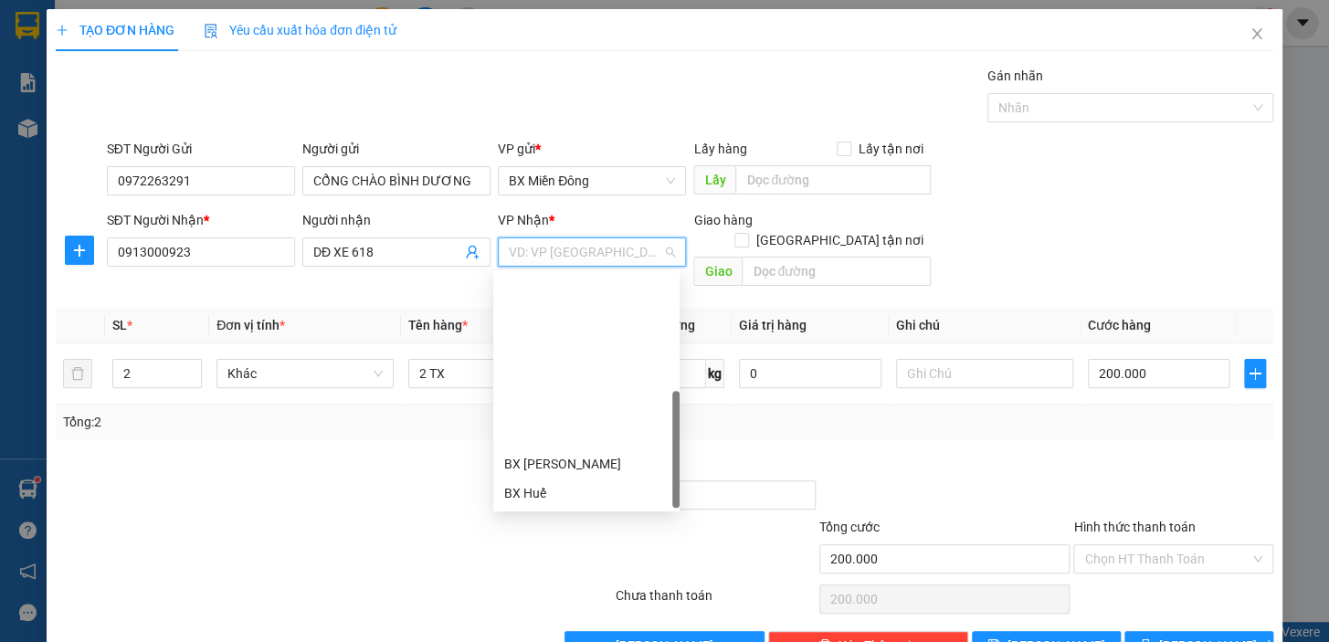
click at [609, 596] on div "BX Ngọc Hồi - Kon Tum" at bounding box center [586, 610] width 186 height 29
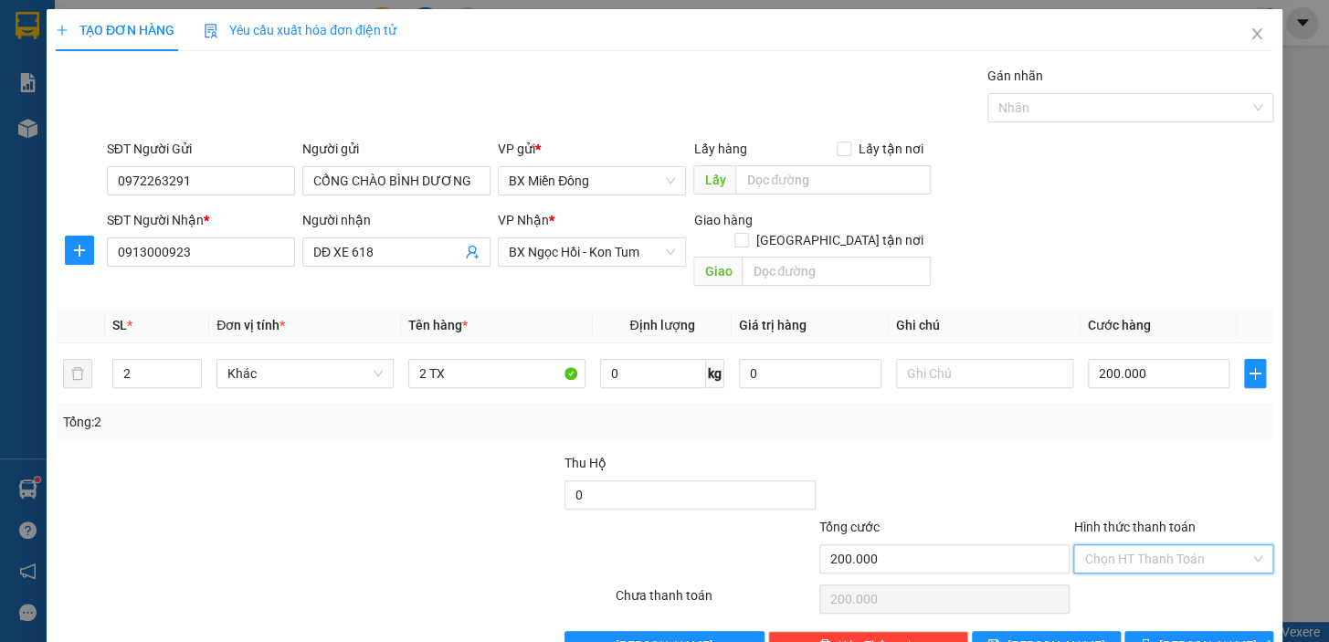
click at [1180, 546] on input "Hình thức thanh toán" at bounding box center [1167, 559] width 165 height 27
click at [1154, 599] on div "Transit Pickup Surcharge Ids Transit Deliver Surcharge Ids Transit Deliver Surc…" at bounding box center [665, 363] width 1218 height 595
click at [1179, 631] on button "[PERSON_NAME] và In" at bounding box center [1199, 645] width 149 height 29
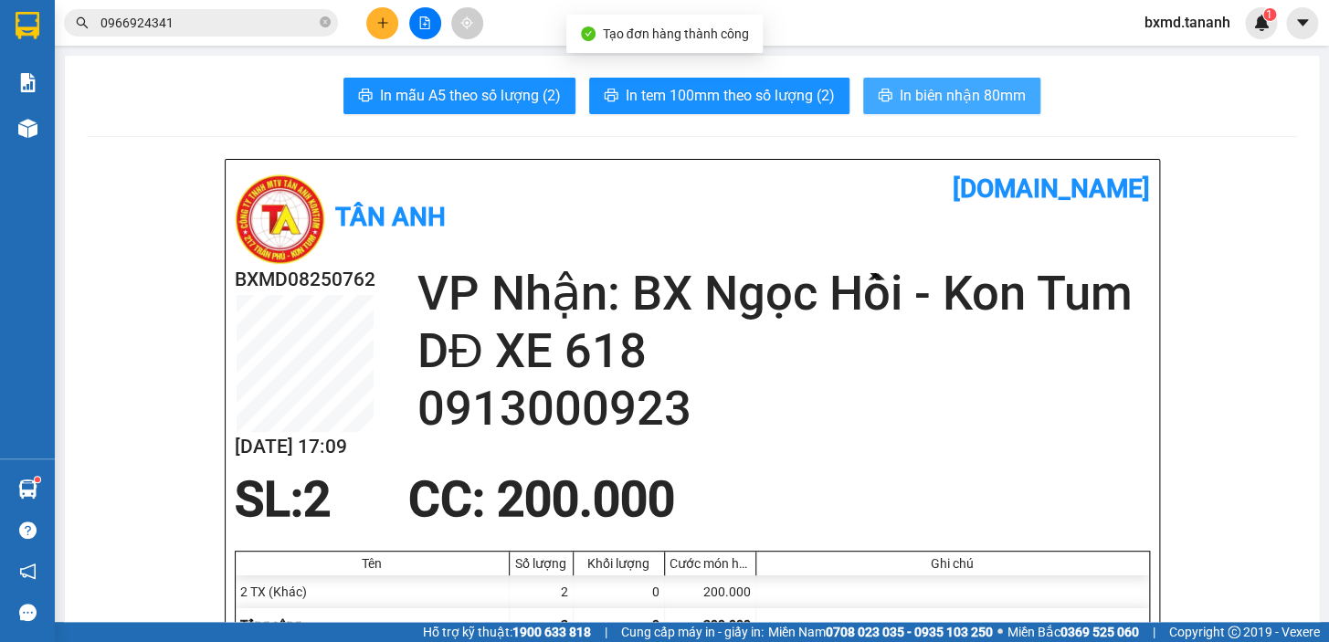
click at [922, 90] on span "In biên nhận 80mm" at bounding box center [963, 95] width 126 height 23
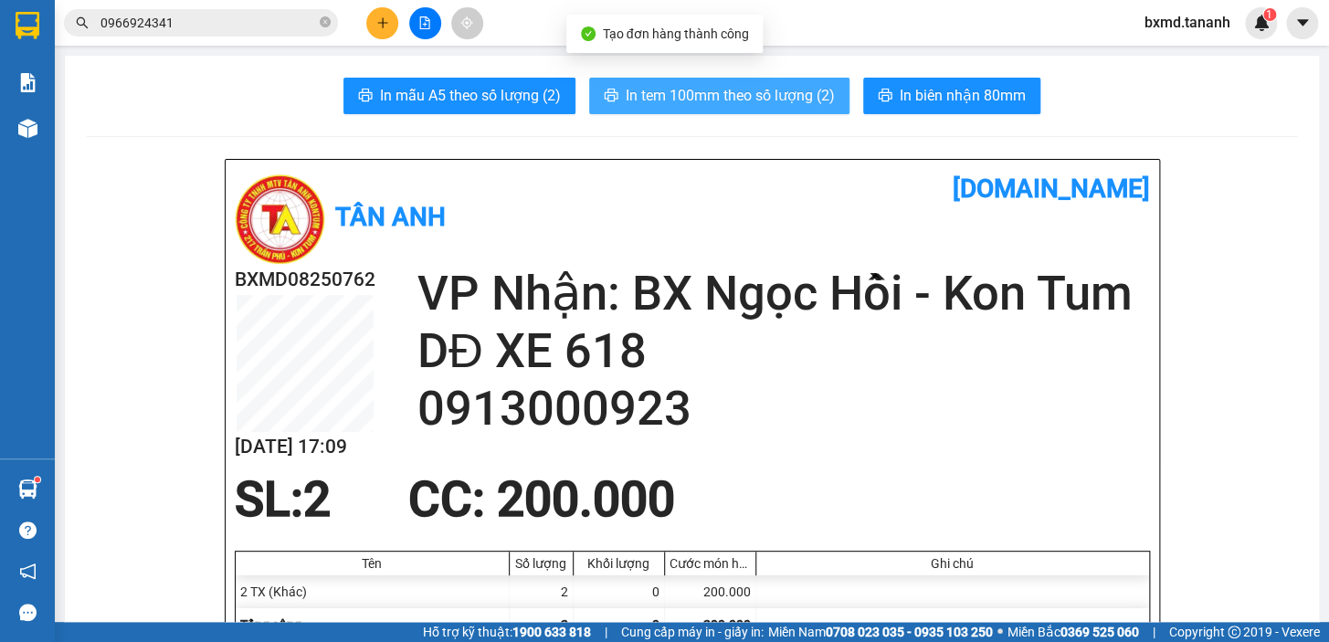
click at [740, 95] on span "In tem 100mm theo số lượng (2)" at bounding box center [730, 95] width 209 height 23
click at [741, 97] on span "In tem 100mm theo số lượng (2)" at bounding box center [730, 95] width 209 height 23
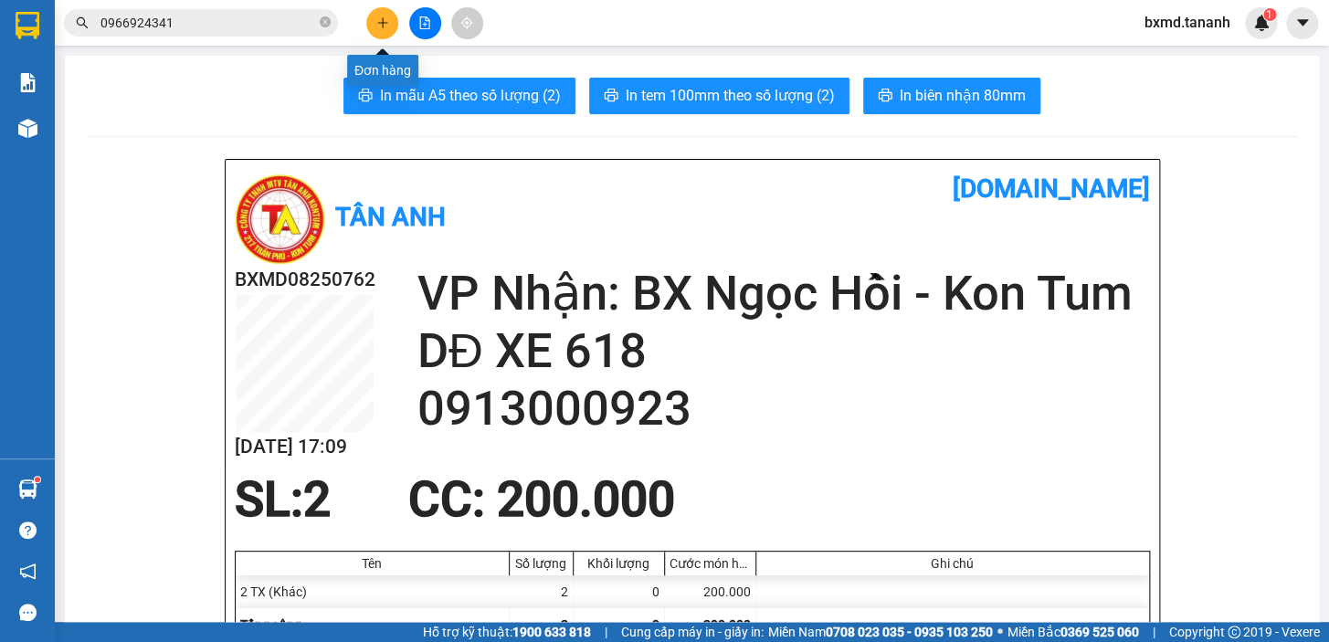
click at [395, 19] on button at bounding box center [382, 23] width 32 height 32
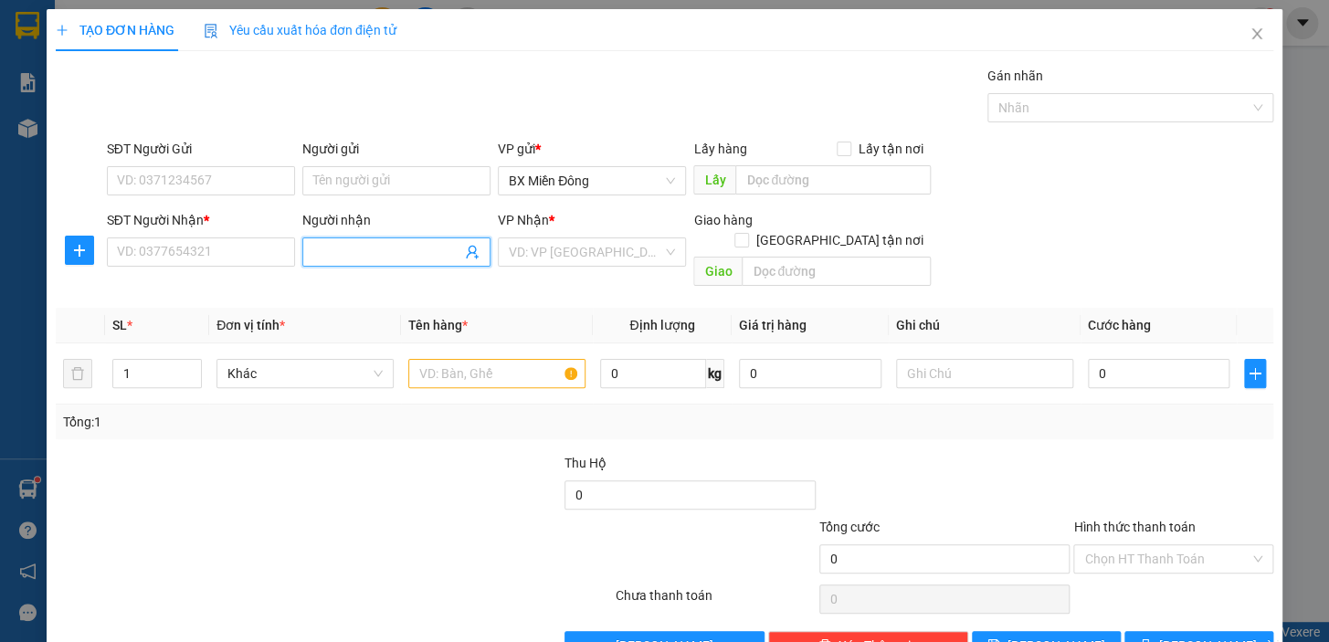
click at [325, 248] on input "Người nhận" at bounding box center [387, 252] width 148 height 20
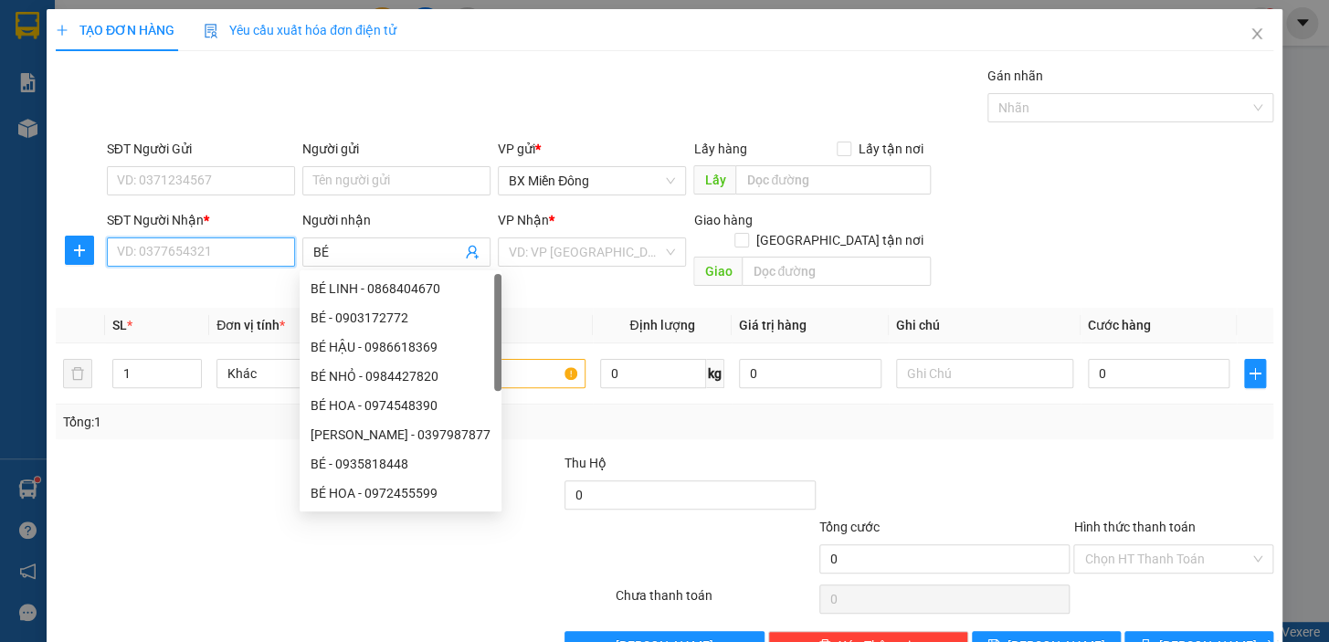
click at [160, 248] on input "SĐT Người Nhận *" at bounding box center [201, 252] width 188 height 29
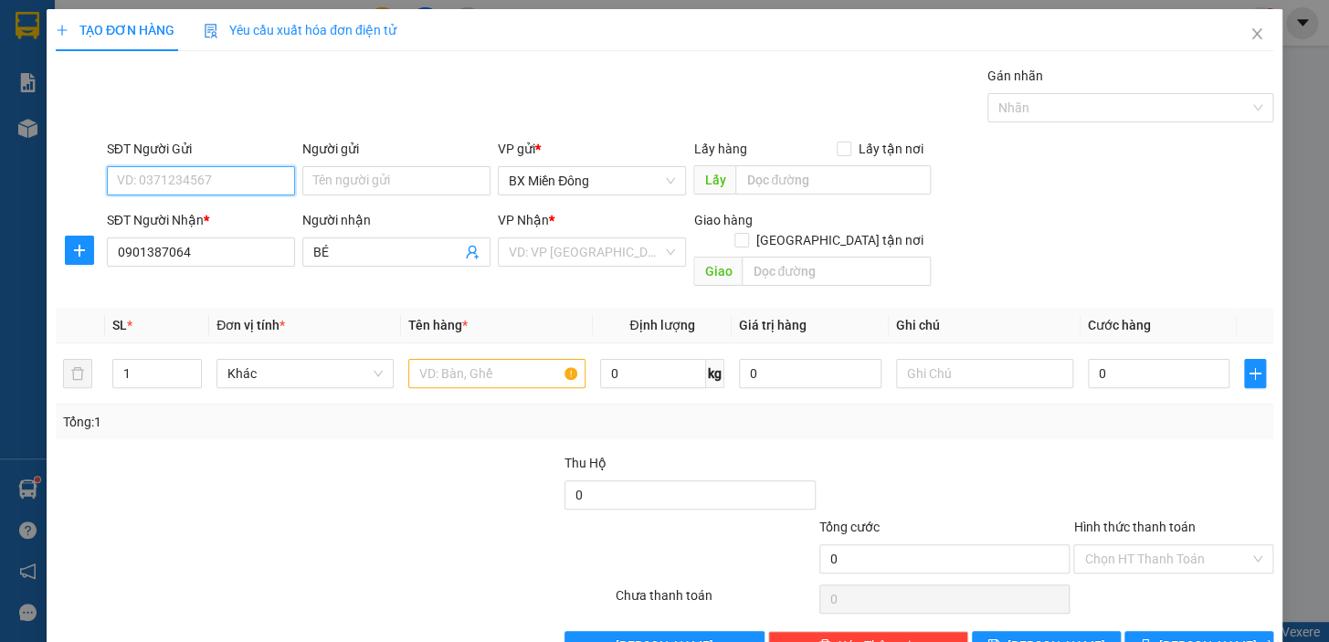
click at [191, 182] on input "SĐT Người Gửi" at bounding box center [201, 180] width 188 height 29
click at [411, 175] on input "Người gửi" at bounding box center [396, 180] width 188 height 29
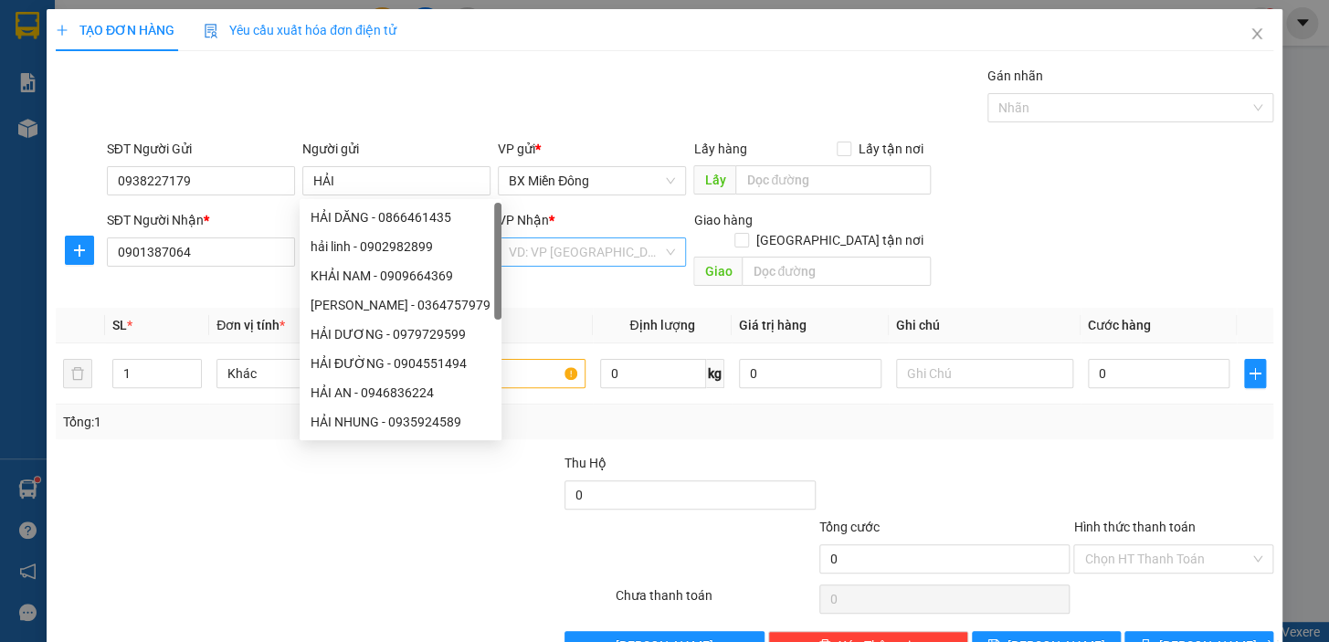
click at [582, 262] on input "search" at bounding box center [586, 251] width 154 height 27
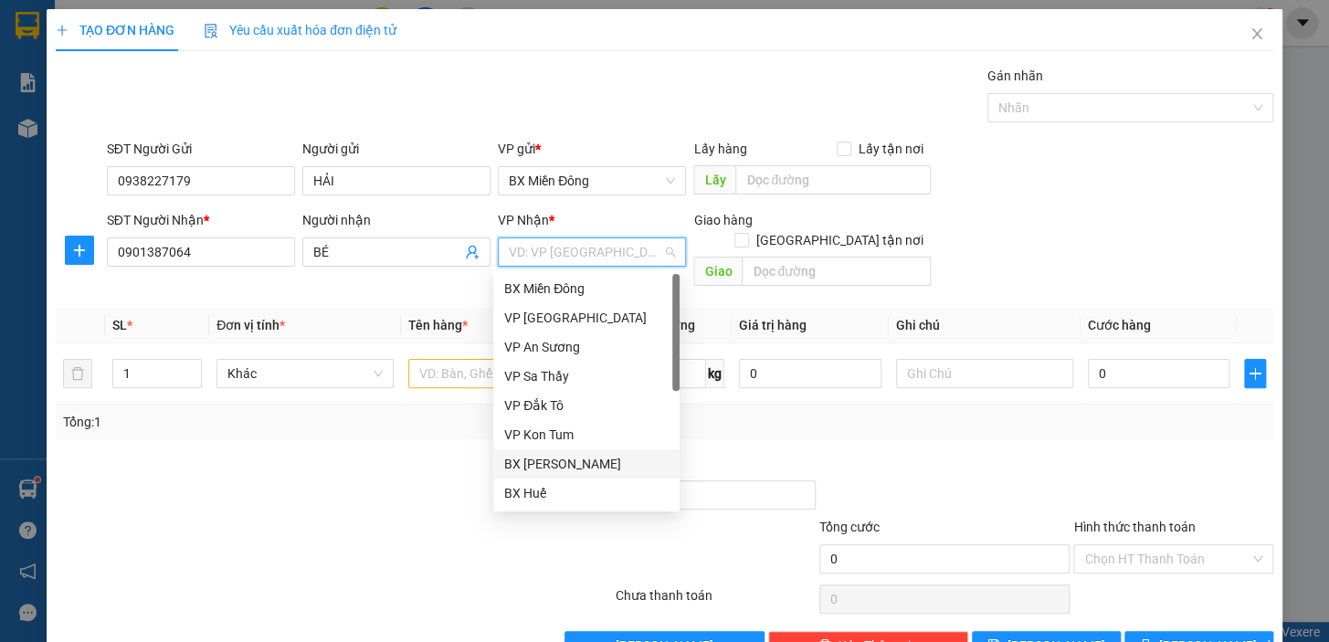
click at [583, 460] on div "BX [PERSON_NAME]" at bounding box center [586, 464] width 164 height 20
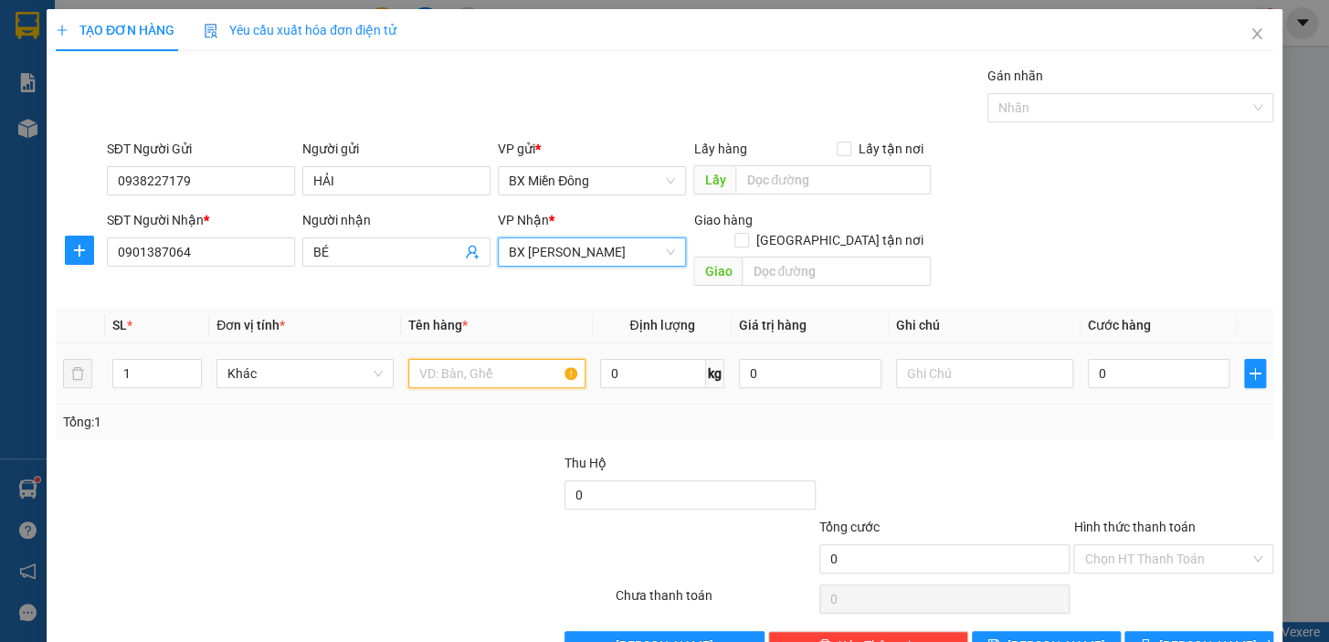
click at [488, 359] on input "text" at bounding box center [496, 373] width 177 height 29
click at [800, 257] on input "text" at bounding box center [836, 271] width 189 height 29
click at [747, 233] on input "[GEOGRAPHIC_DATA] tận nơi" at bounding box center [741, 239] width 13 height 13
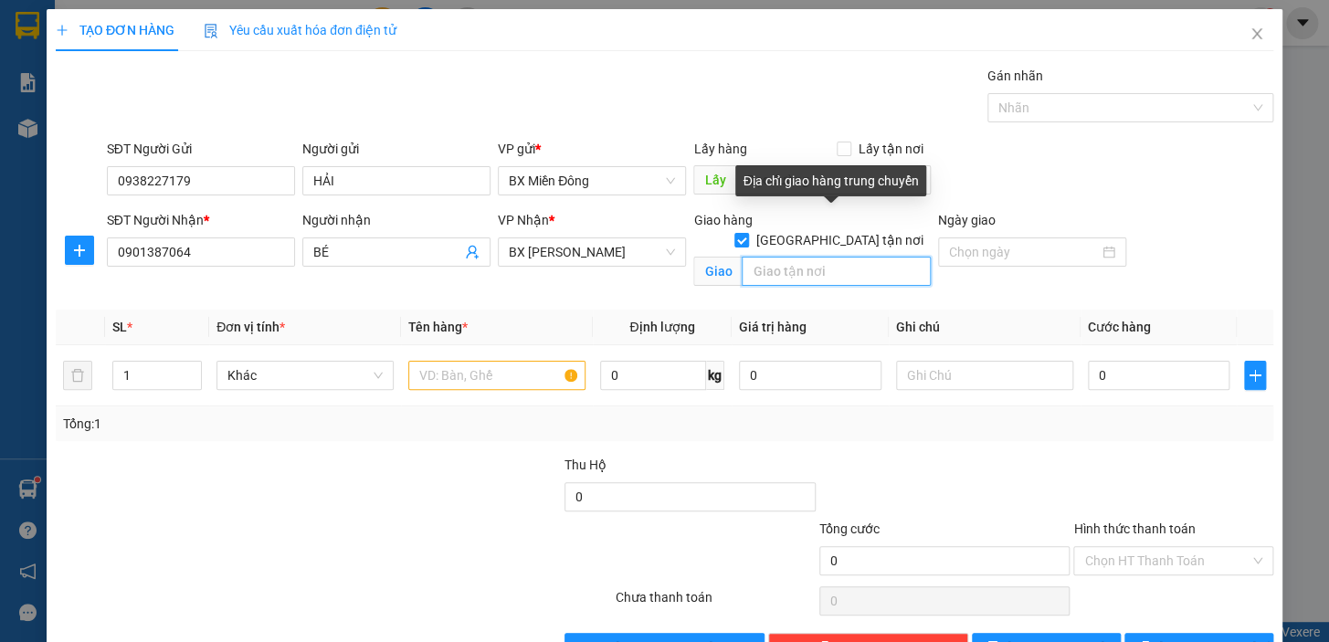
click at [821, 257] on input "text" at bounding box center [836, 271] width 189 height 29
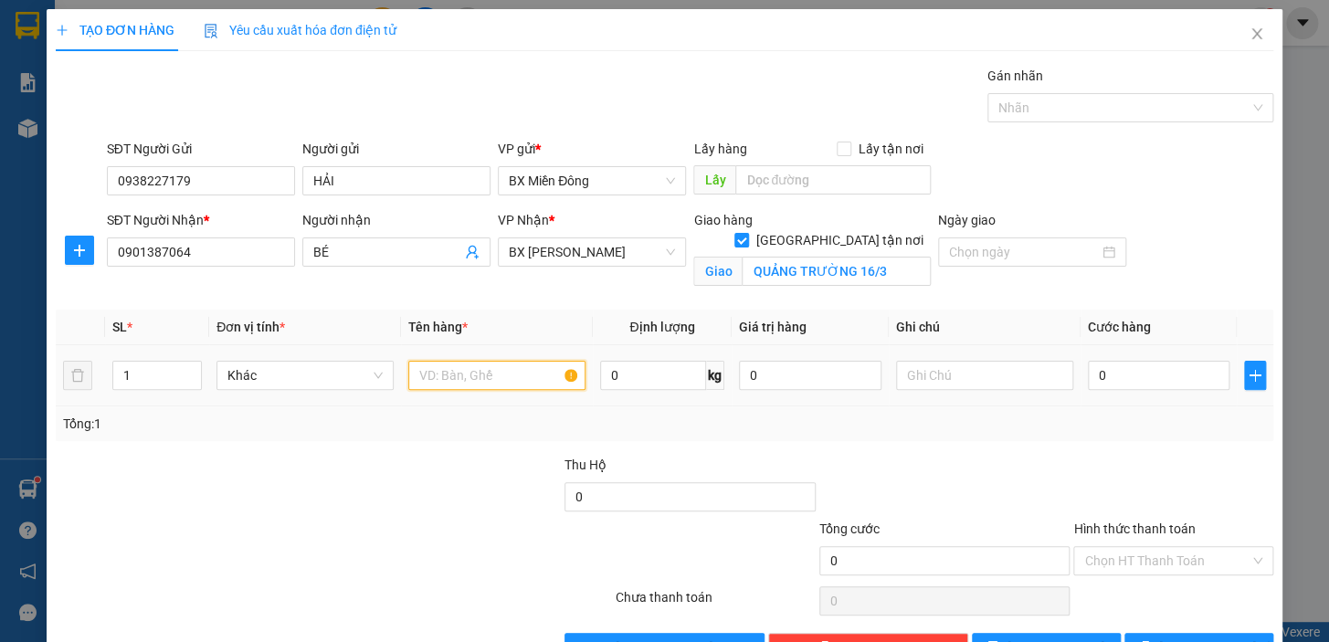
click at [510, 378] on input "text" at bounding box center [496, 375] width 177 height 29
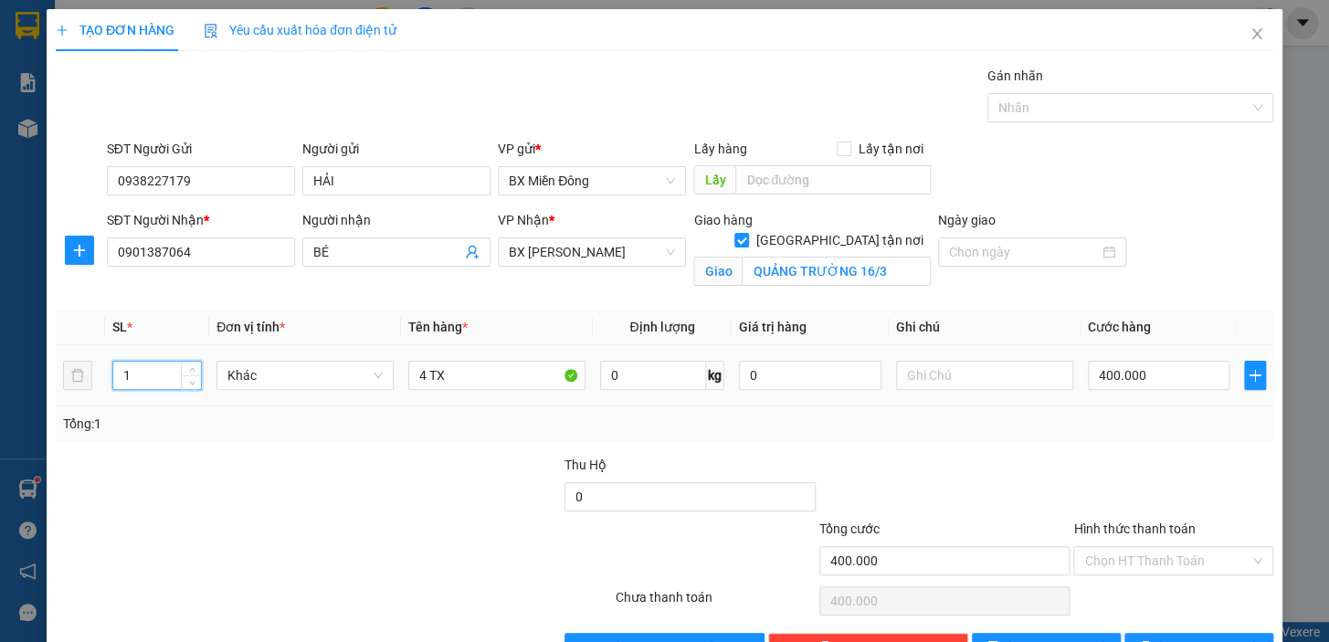
click at [141, 379] on input "1" at bounding box center [157, 375] width 88 height 27
click at [1174, 563] on input "Hình thức thanh toán" at bounding box center [1167, 560] width 165 height 27
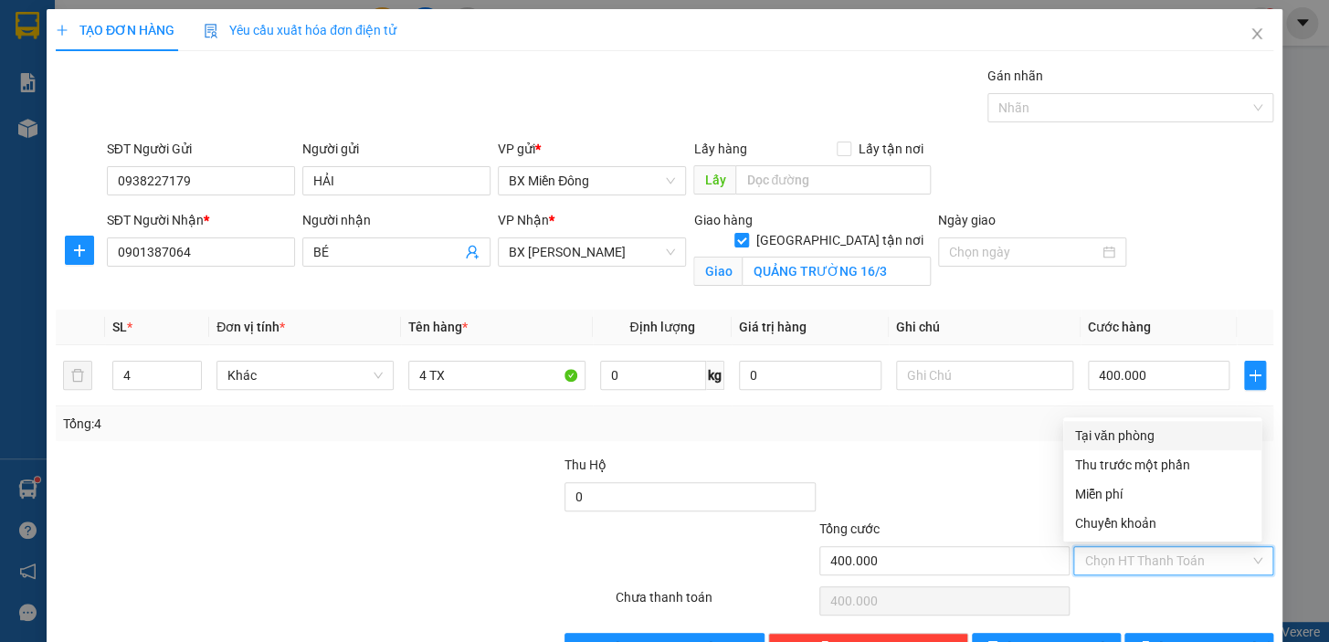
click at [1170, 602] on div "Chọn HT Thanh Toán" at bounding box center [1174, 601] width 204 height 37
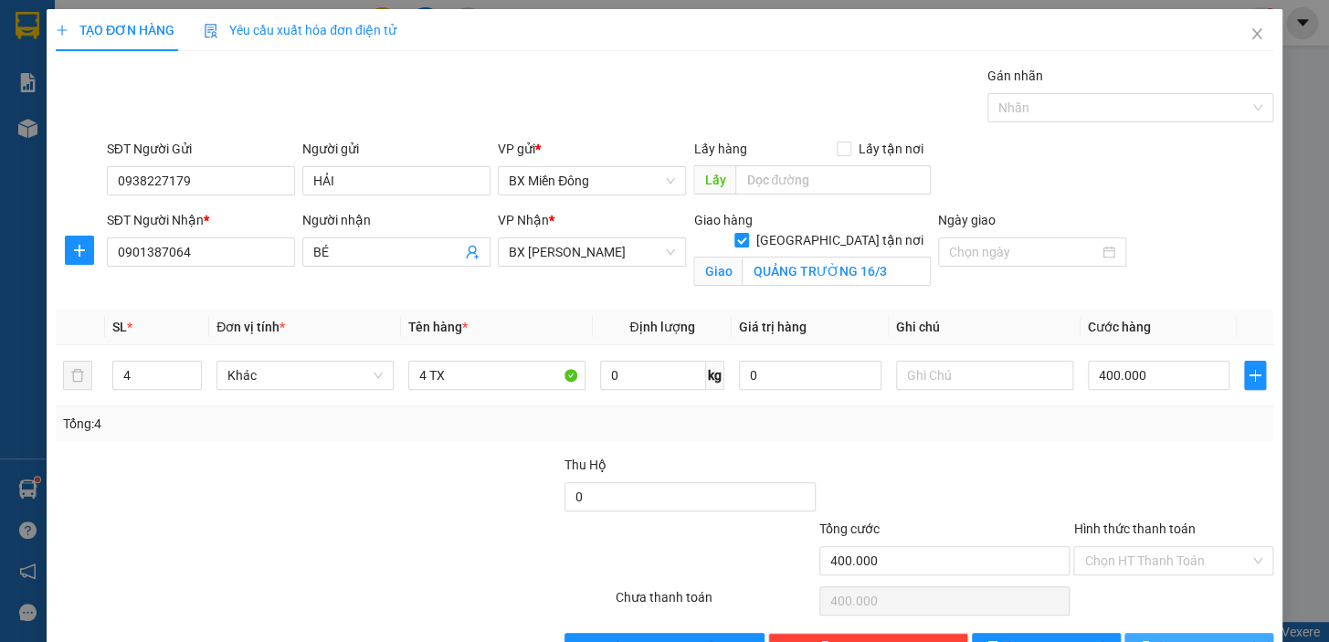
click at [1176, 638] on span "[PERSON_NAME] và In" at bounding box center [1224, 648] width 128 height 20
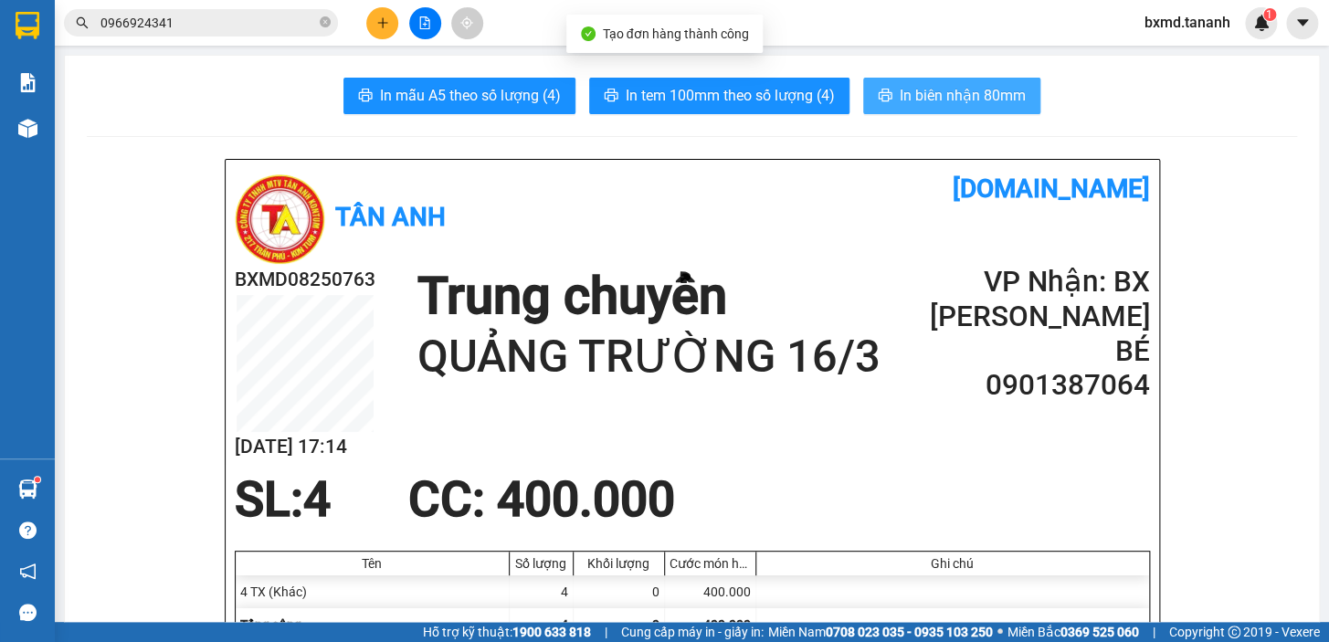
click at [927, 108] on button "In biên nhận 80mm" at bounding box center [951, 96] width 177 height 37
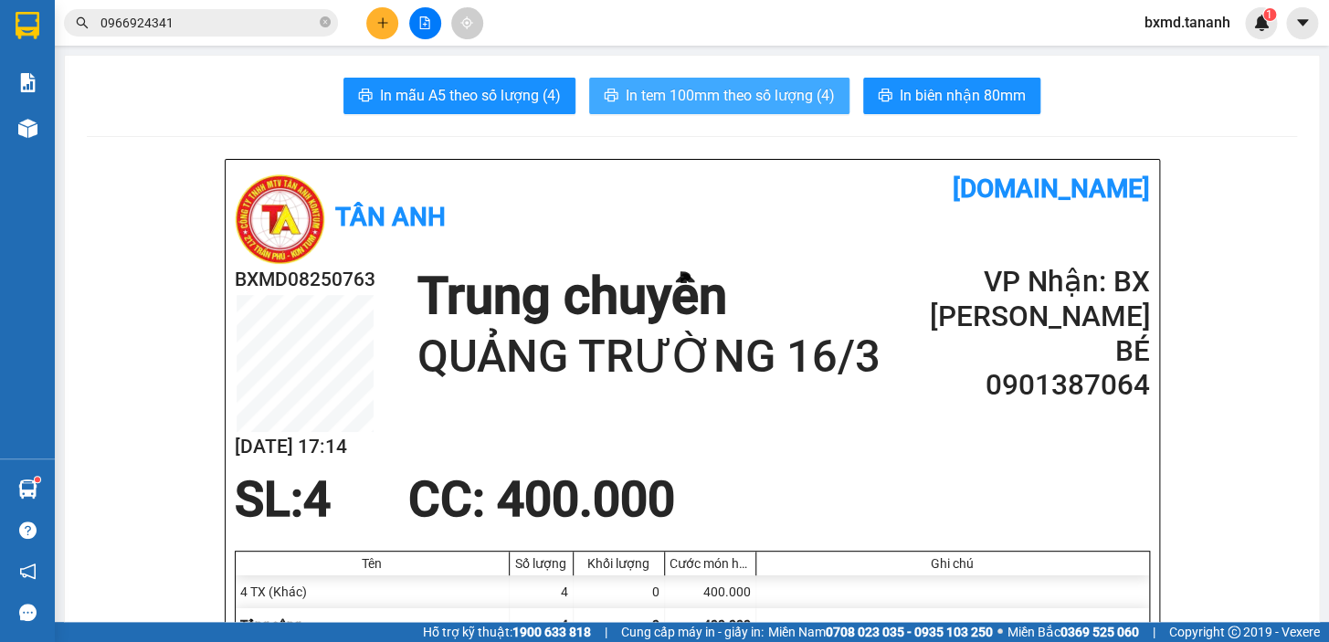
click at [772, 95] on span "In tem 100mm theo số lượng (4)" at bounding box center [730, 95] width 209 height 23
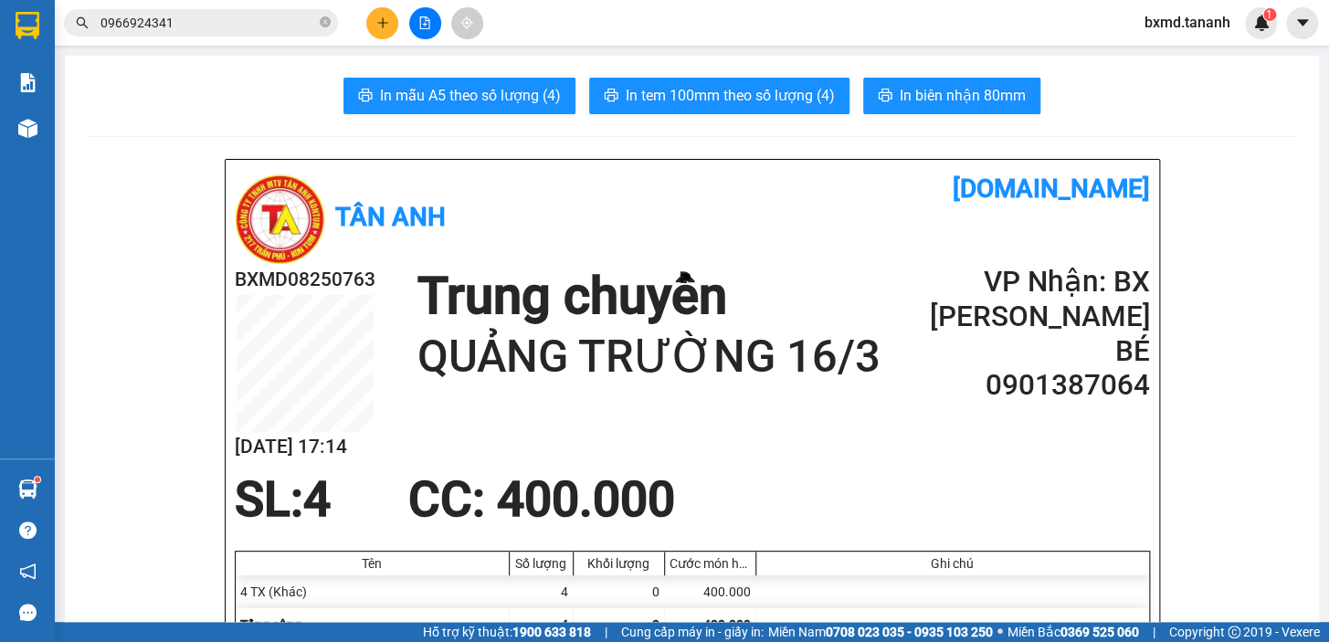
click at [383, 31] on button at bounding box center [382, 23] width 32 height 32
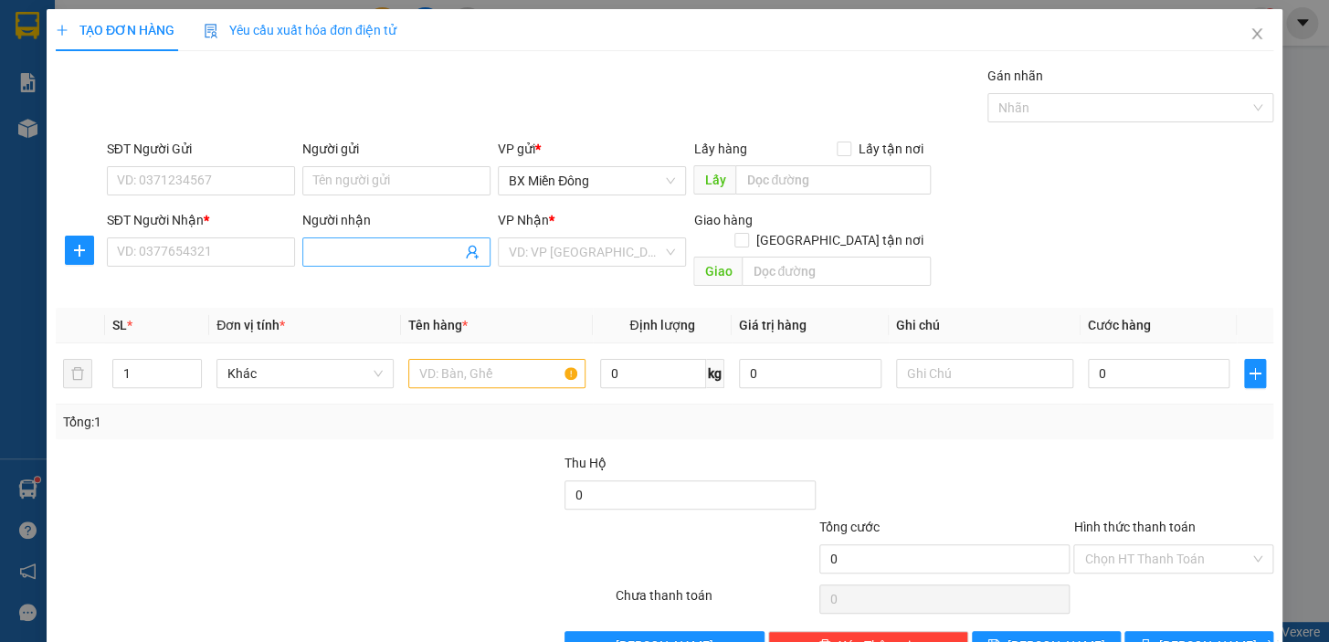
click at [381, 251] on input "Người nhận" at bounding box center [387, 252] width 148 height 20
click at [205, 244] on input "SĐT Người Nhận *" at bounding box center [201, 252] width 188 height 29
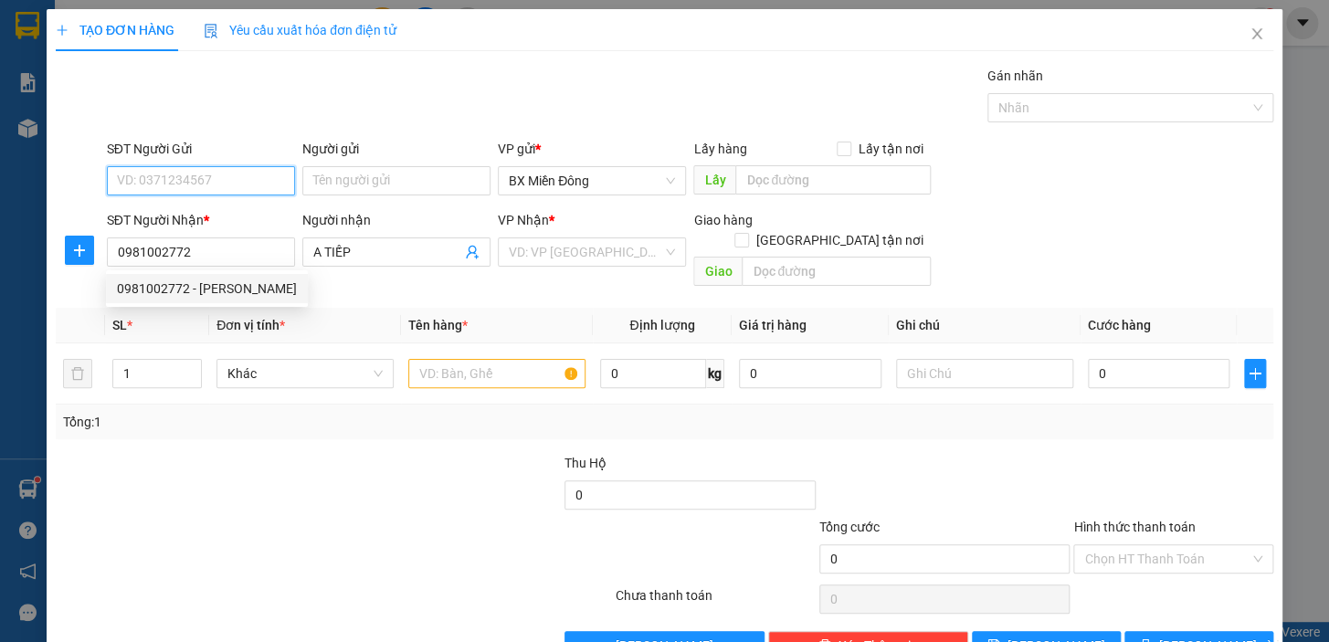
click at [274, 186] on input "SĐT Người Gửi" at bounding box center [201, 180] width 188 height 29
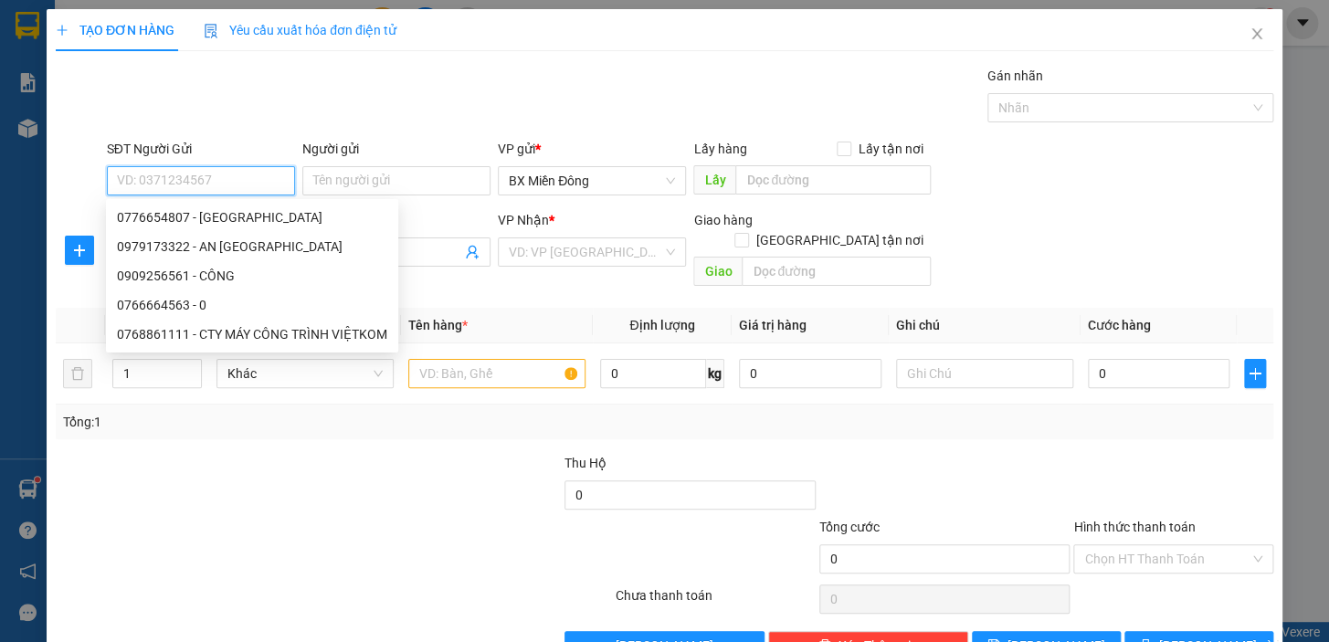
click at [234, 183] on input "SĐT Người Gửi" at bounding box center [201, 180] width 188 height 29
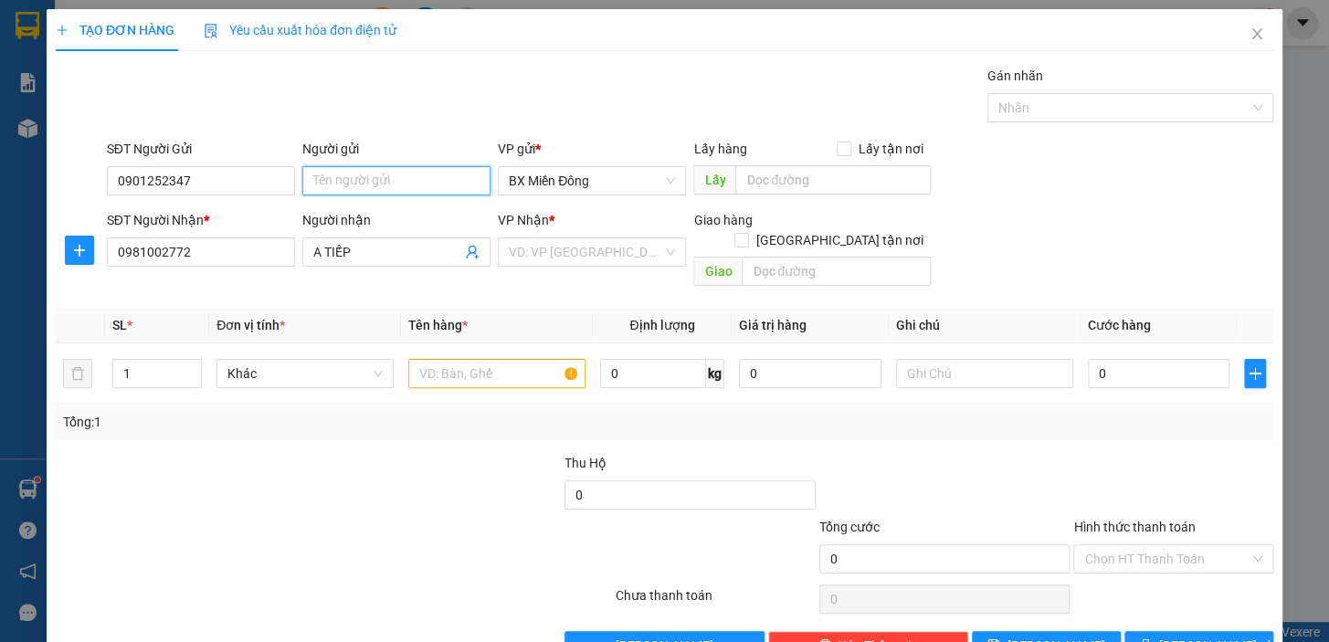
click at [393, 188] on input "Người gửi" at bounding box center [396, 180] width 188 height 29
click at [308, 193] on input "HẢI LÂM" at bounding box center [396, 180] width 188 height 29
click at [520, 369] on div at bounding box center [496, 373] width 177 height 37
click at [517, 362] on input "text" at bounding box center [496, 373] width 177 height 29
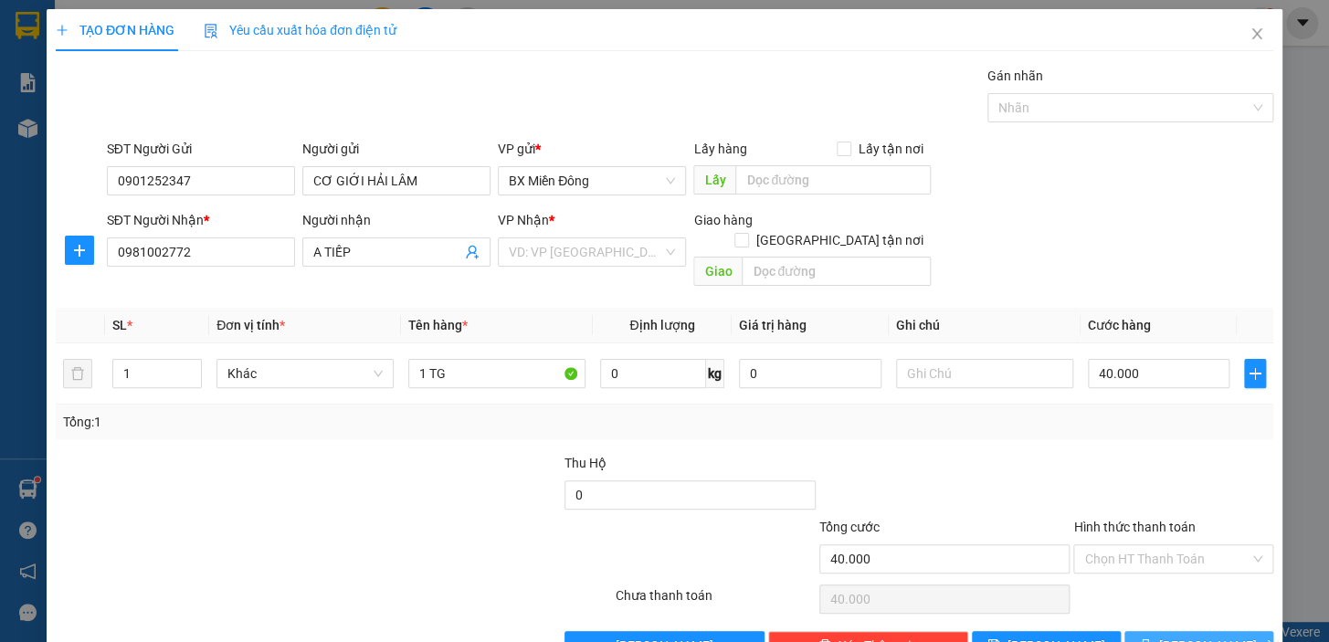
click at [1159, 631] on button "[PERSON_NAME] và In" at bounding box center [1199, 645] width 149 height 29
drag, startPoint x: 632, startPoint y: 251, endPoint x: 633, endPoint y: 268, distance: 16.5
click at [632, 252] on input "search" at bounding box center [586, 251] width 154 height 27
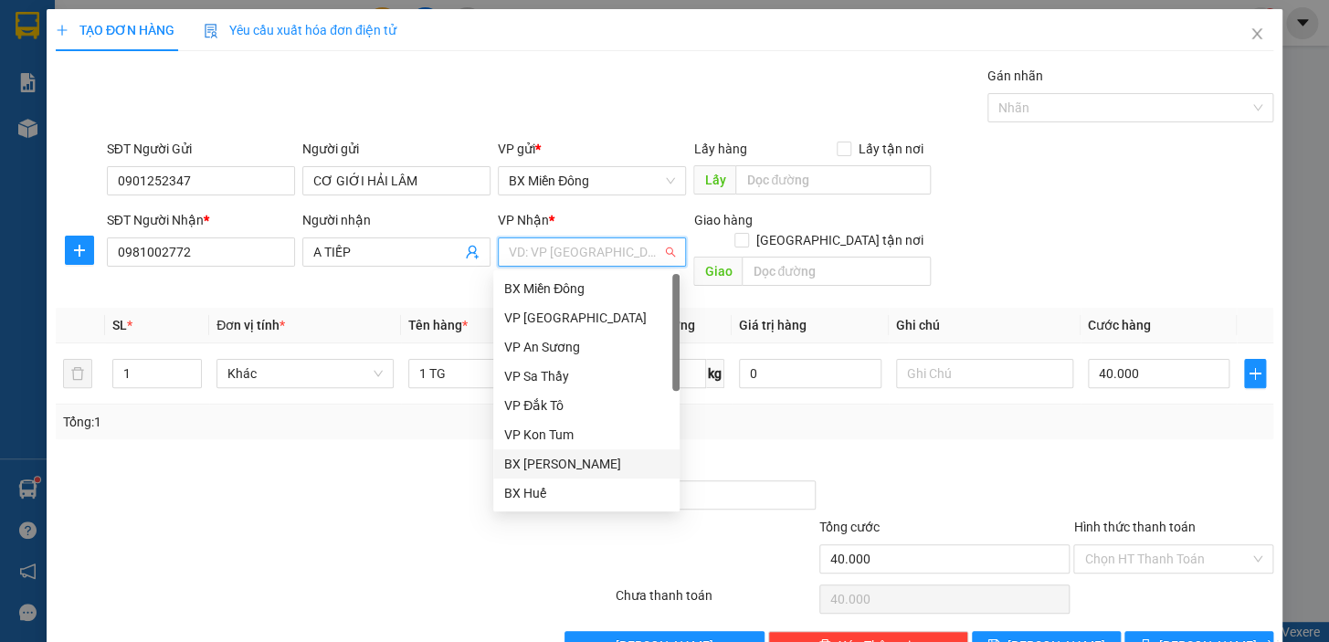
click at [585, 467] on div "BX [PERSON_NAME]" at bounding box center [586, 464] width 164 height 20
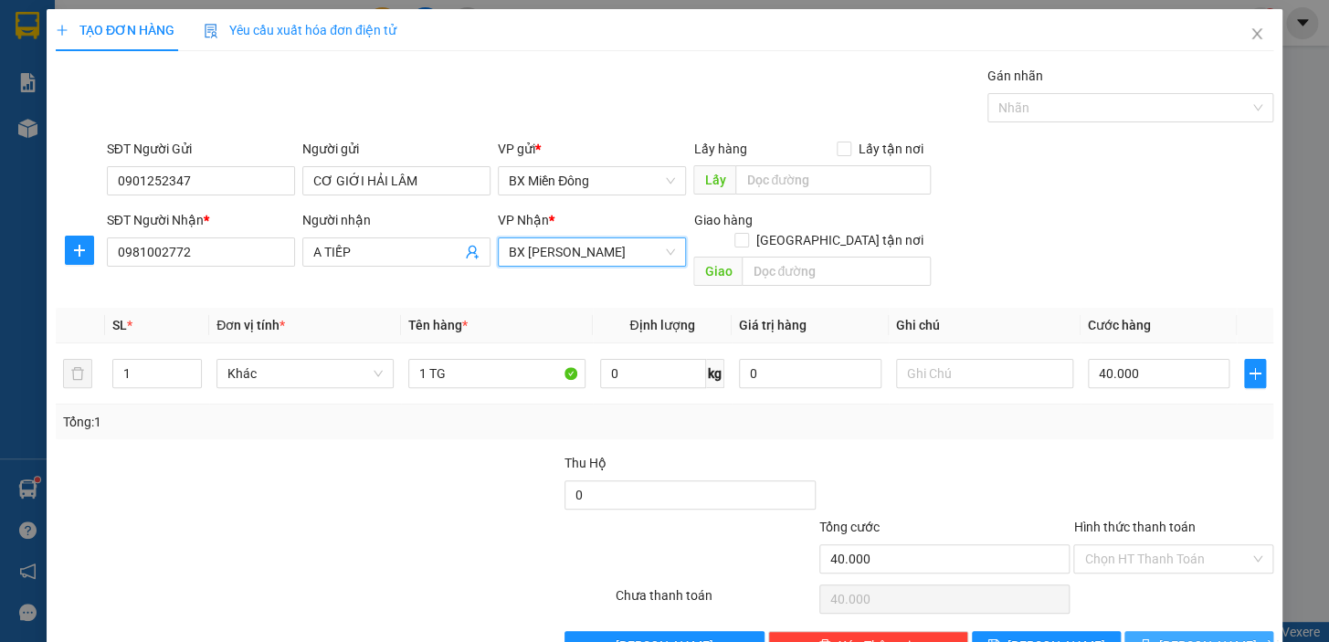
click at [1188, 636] on span "[PERSON_NAME] và In" at bounding box center [1224, 646] width 128 height 20
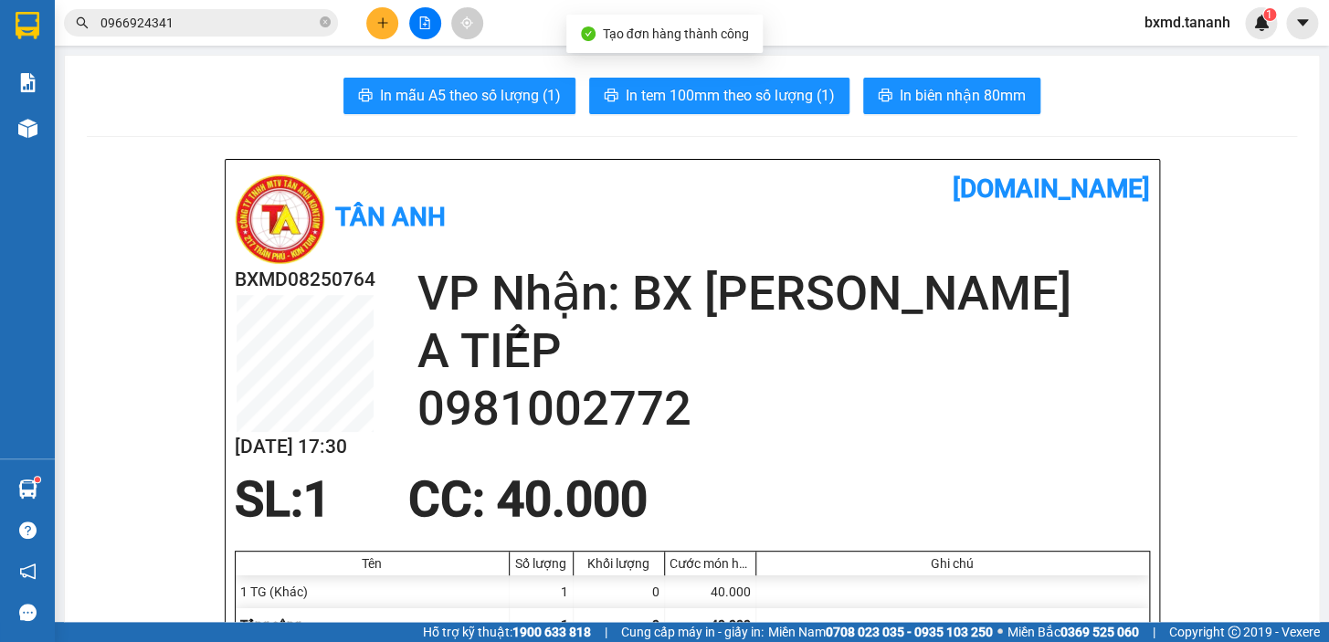
click at [962, 82] on button "In biên nhận 80mm" at bounding box center [951, 96] width 177 height 37
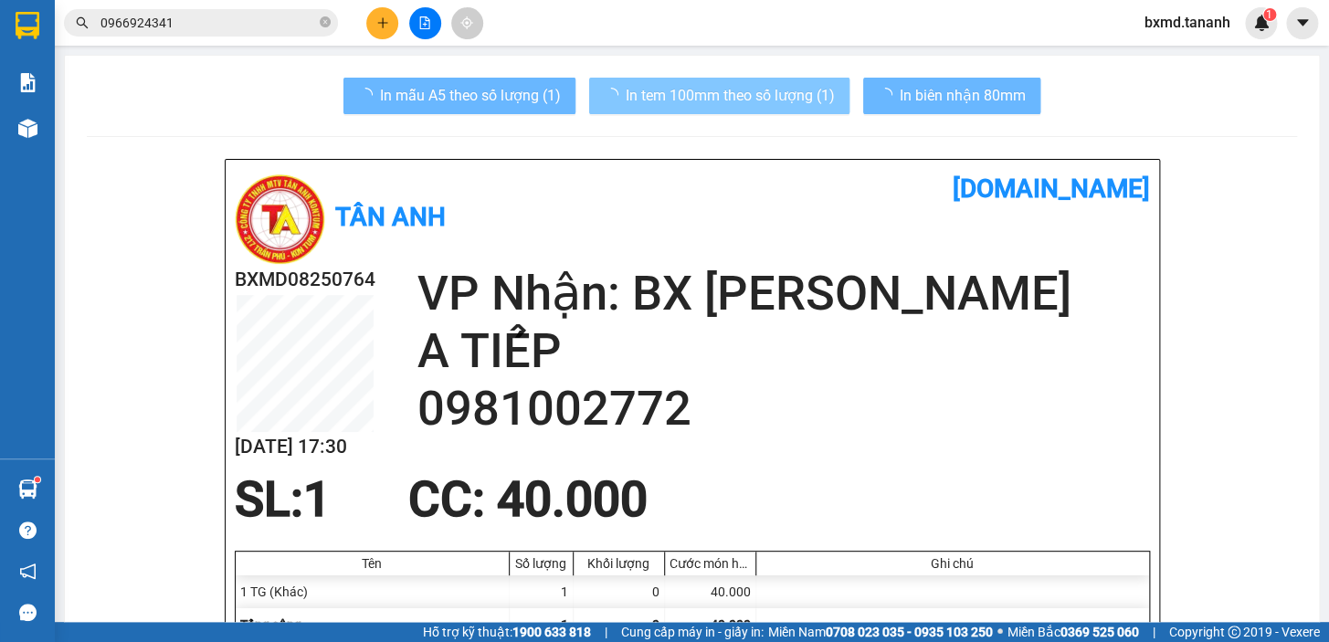
click at [790, 111] on button "In tem 100mm theo số lượng (1)" at bounding box center [719, 96] width 260 height 37
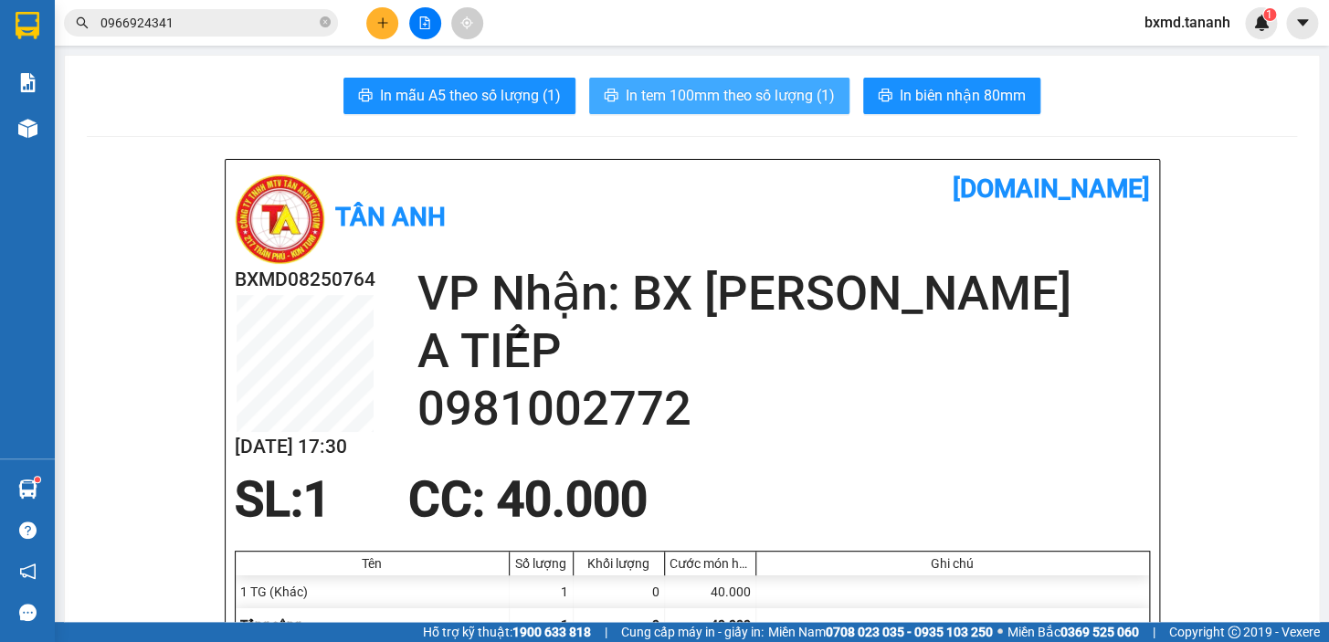
click at [791, 102] on span "In tem 100mm theo số lượng (1)" at bounding box center [730, 95] width 209 height 23
click at [810, 106] on span "In tem 100mm theo số lượng (1)" at bounding box center [730, 95] width 209 height 23
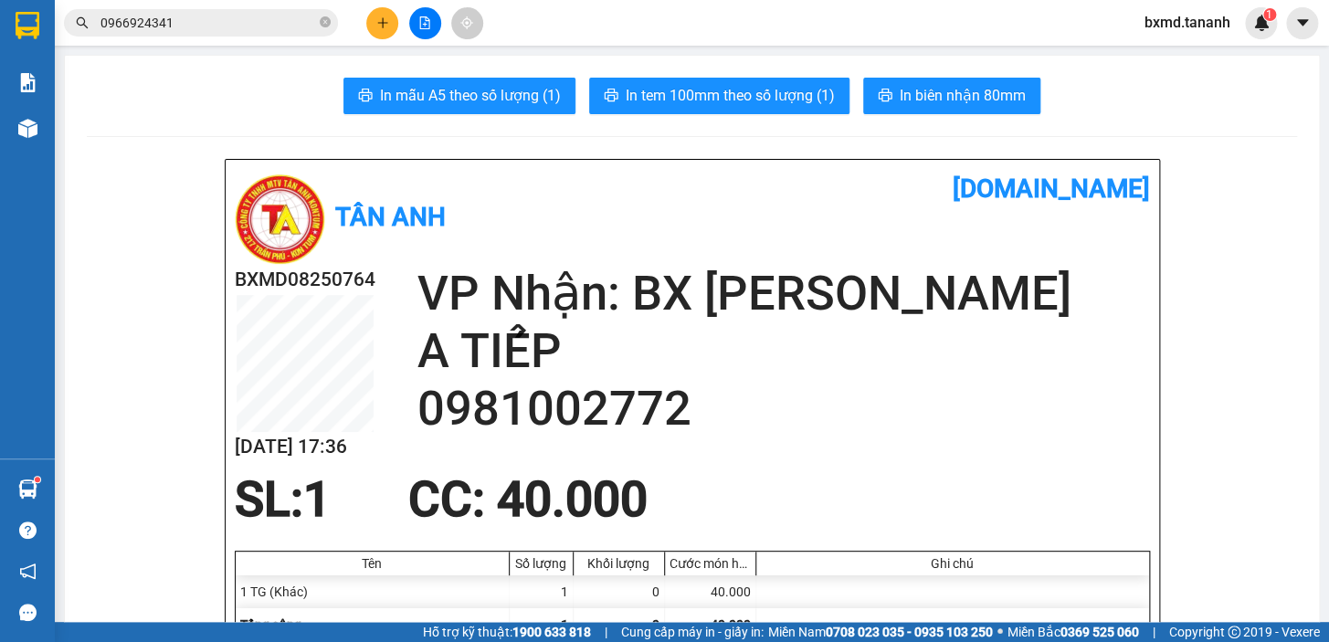
click at [377, 3] on div "Kết quả tìm kiếm ( 1 ) Bộ lọc Mã ĐH Trạng thái Món hàng Thu hộ Tổng cước Chưa c…" at bounding box center [664, 23] width 1329 height 46
click at [378, 5] on div "Kết quả tìm kiếm ( 1 ) Bộ lọc Mã ĐH Trạng thái Món hàng Thu hộ Tổng cước Chưa c…" at bounding box center [664, 23] width 1329 height 46
click at [380, 8] on button at bounding box center [382, 23] width 32 height 32
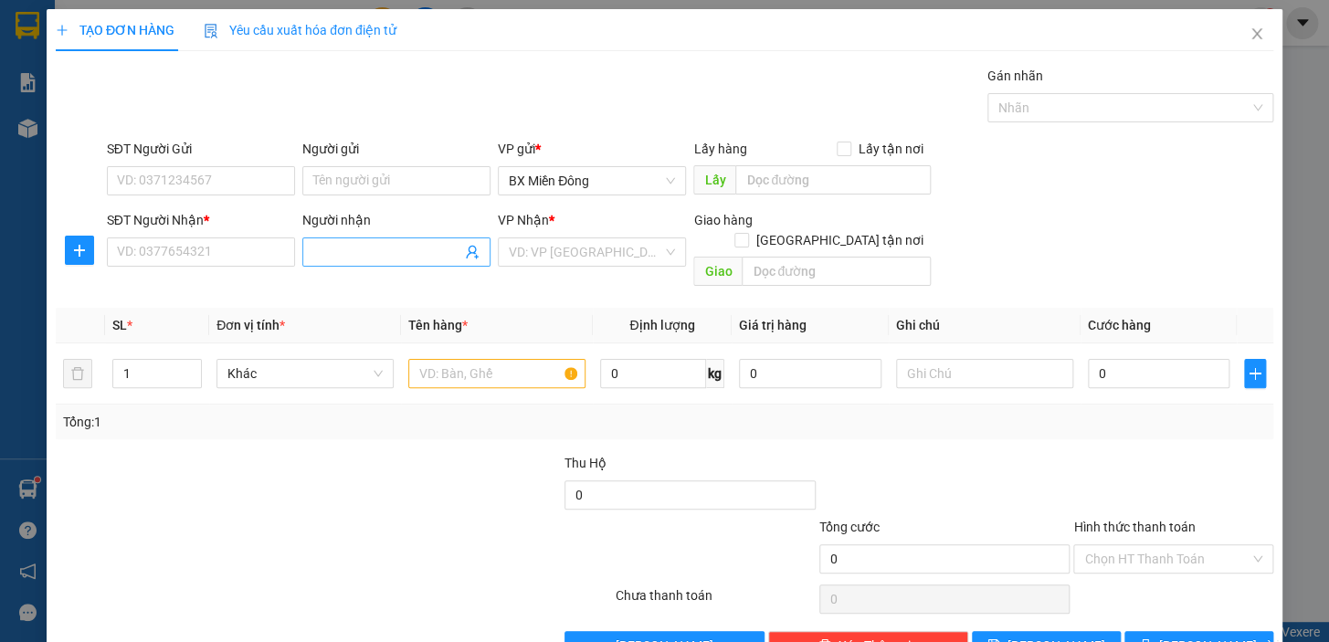
click at [347, 252] on input "Người nhận" at bounding box center [387, 252] width 148 height 20
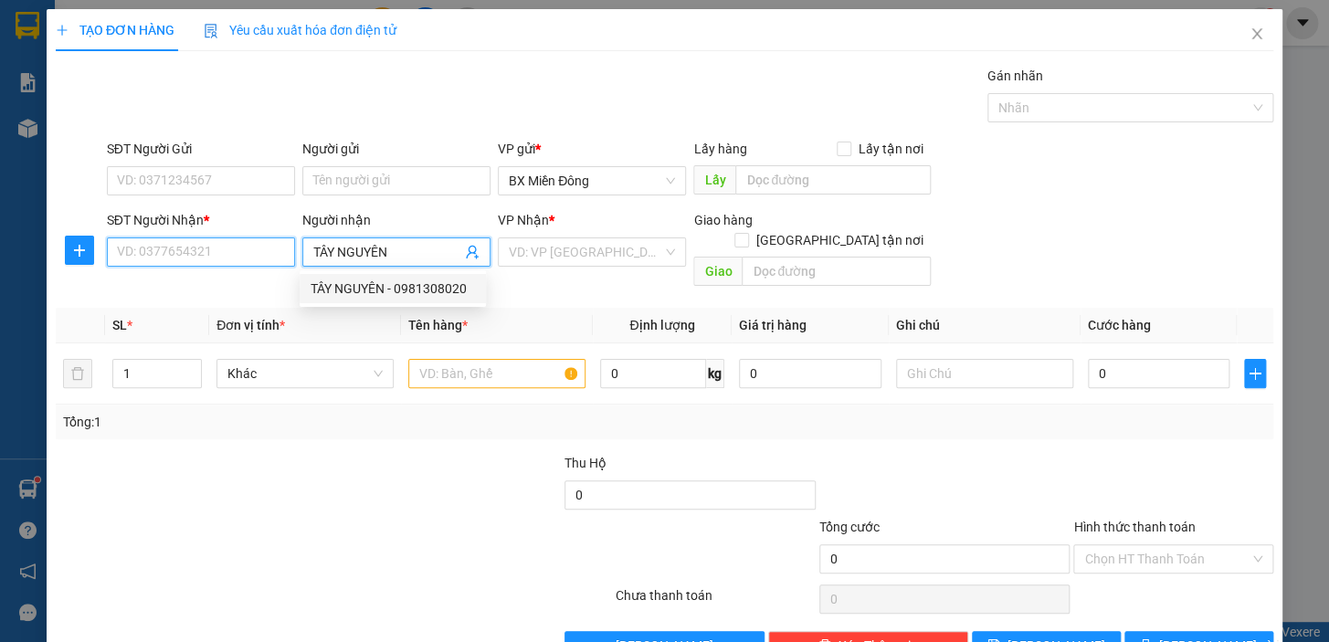
click at [205, 243] on input "SĐT Người Nhận *" at bounding box center [201, 252] width 188 height 29
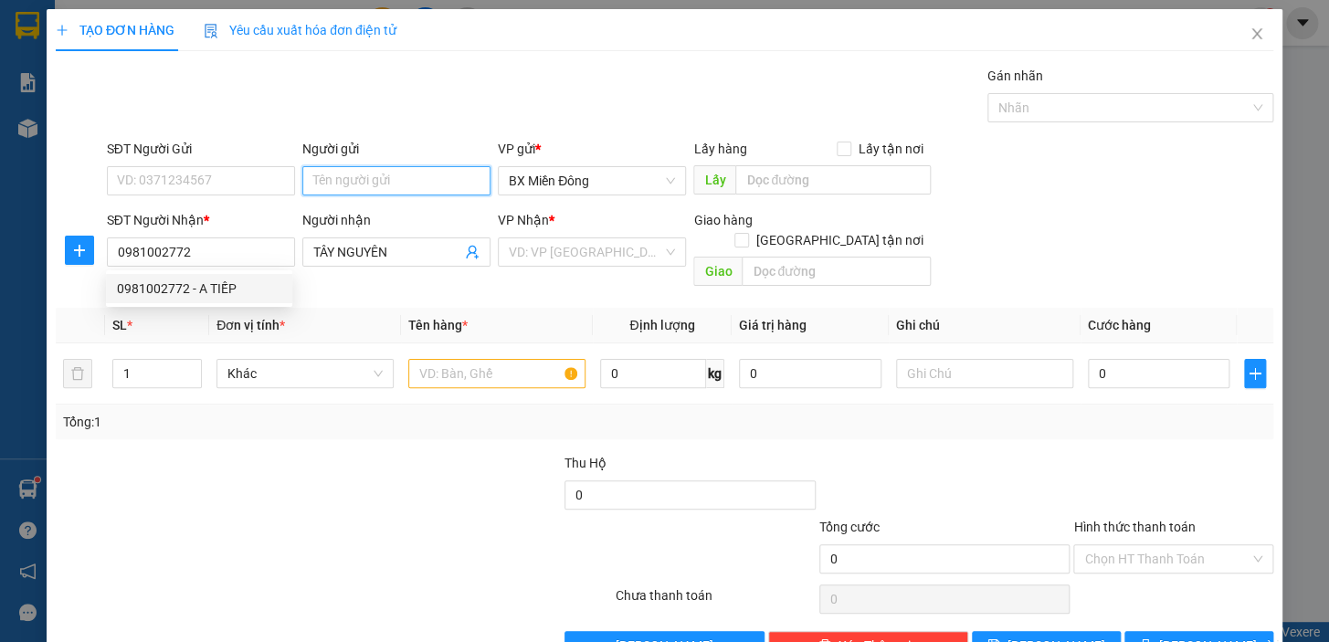
click at [358, 171] on input "Người gửi" at bounding box center [396, 180] width 188 height 29
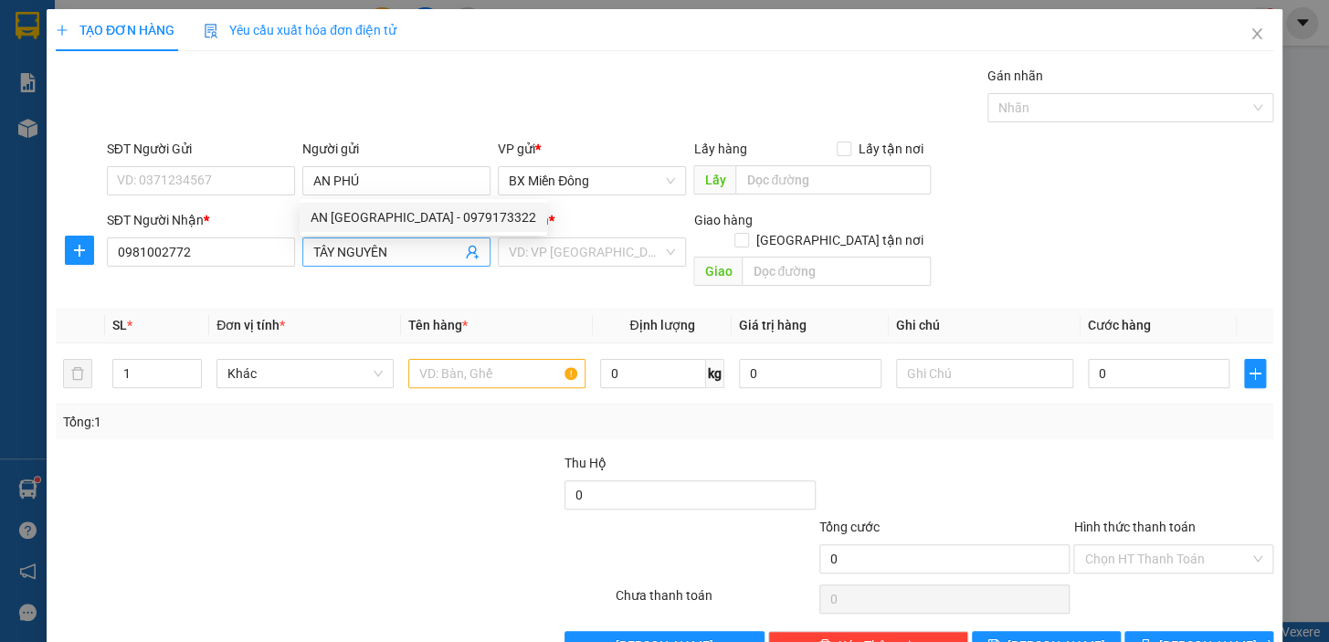
click at [359, 239] on span "TÂY NGUYÊN" at bounding box center [396, 252] width 188 height 29
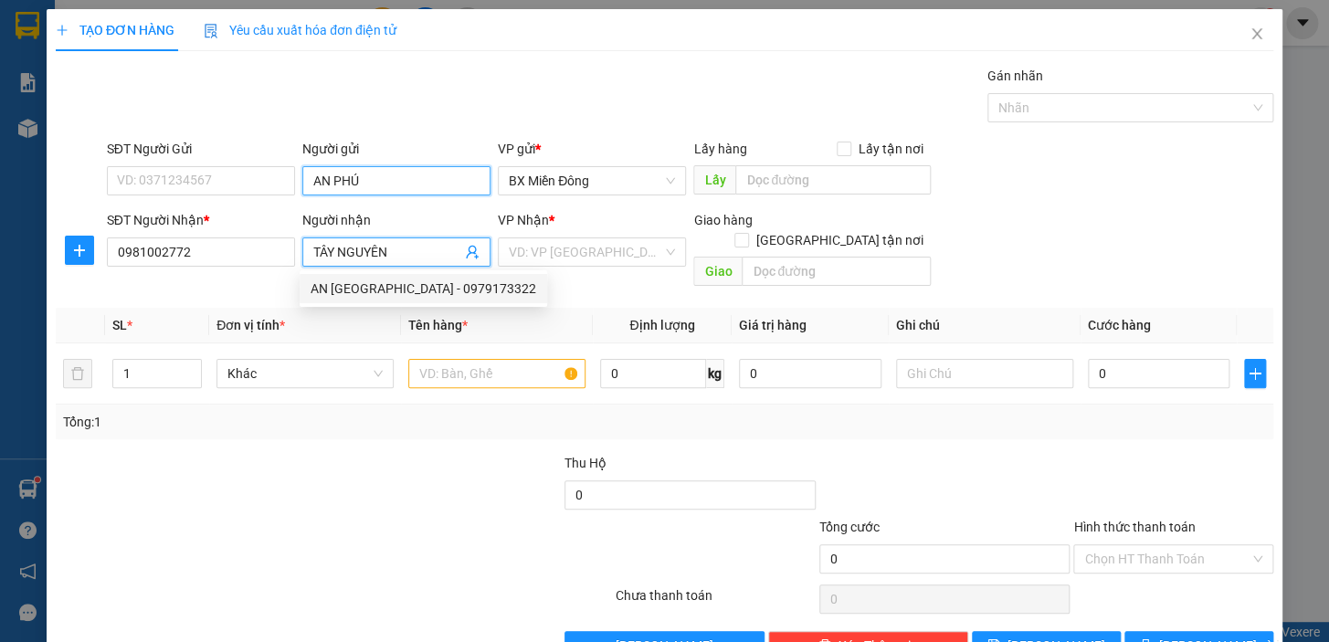
click at [381, 193] on input "AN PHÚ" at bounding box center [396, 180] width 188 height 29
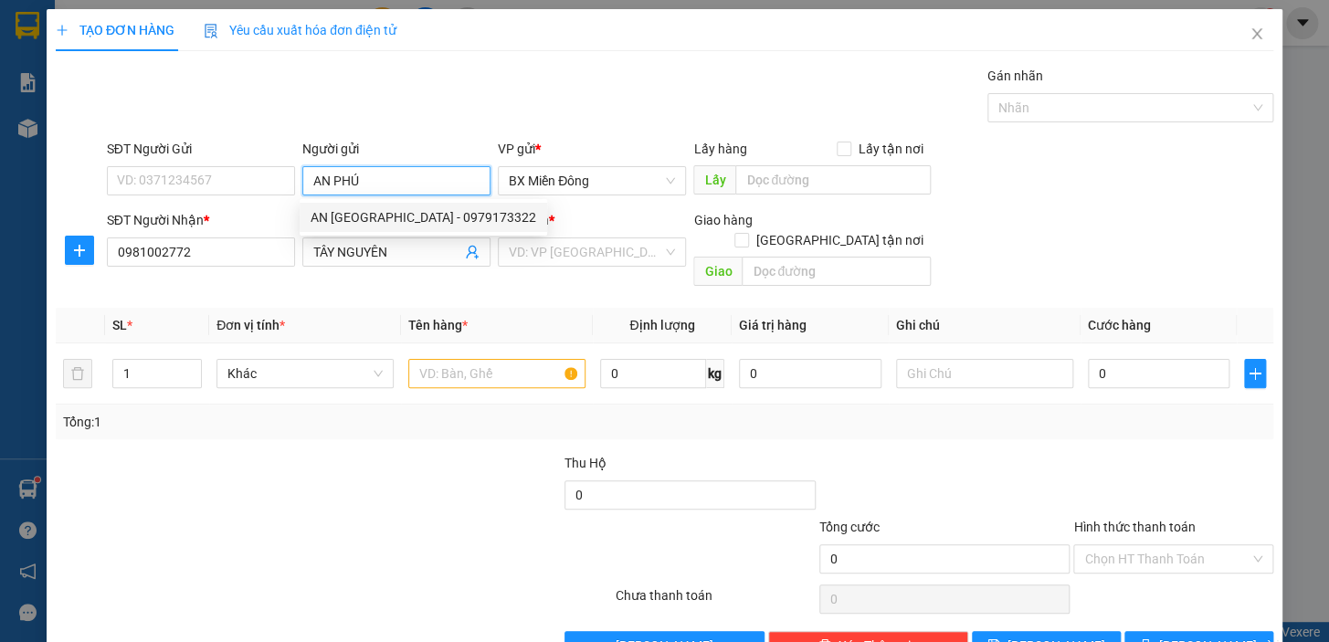
click at [386, 210] on div "AN PHÚ ĐÔNG - 0979173322" at bounding box center [424, 217] width 226 height 20
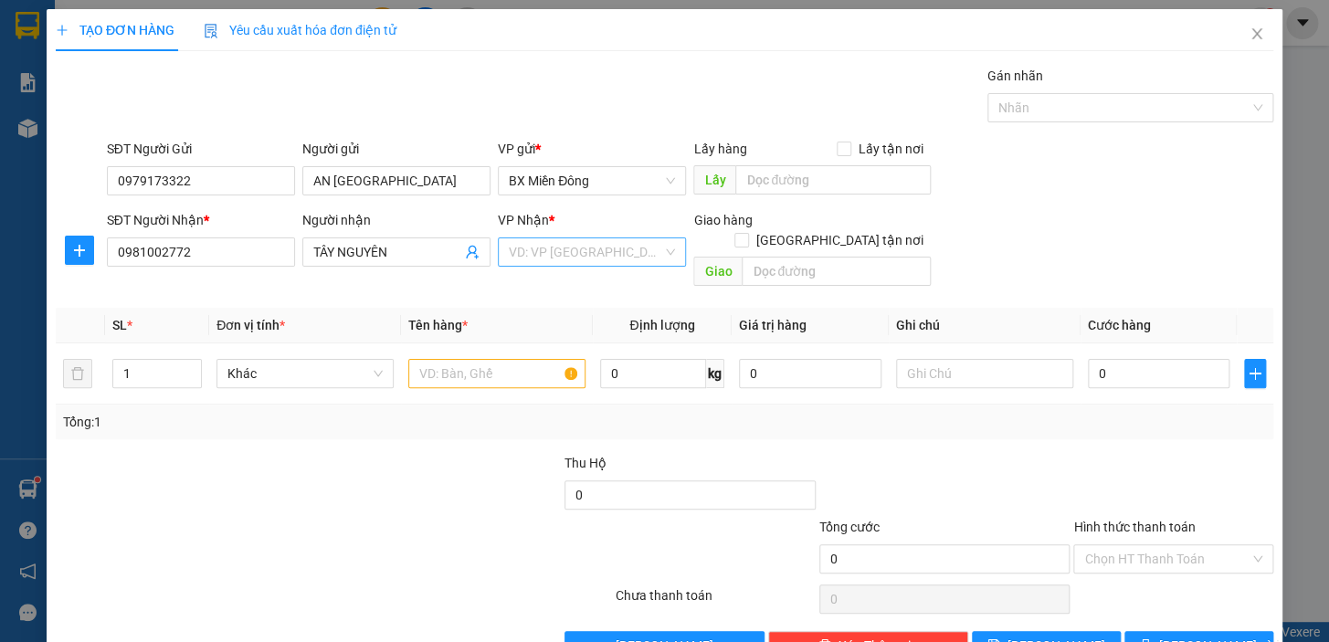
click at [638, 265] on input "search" at bounding box center [586, 251] width 154 height 27
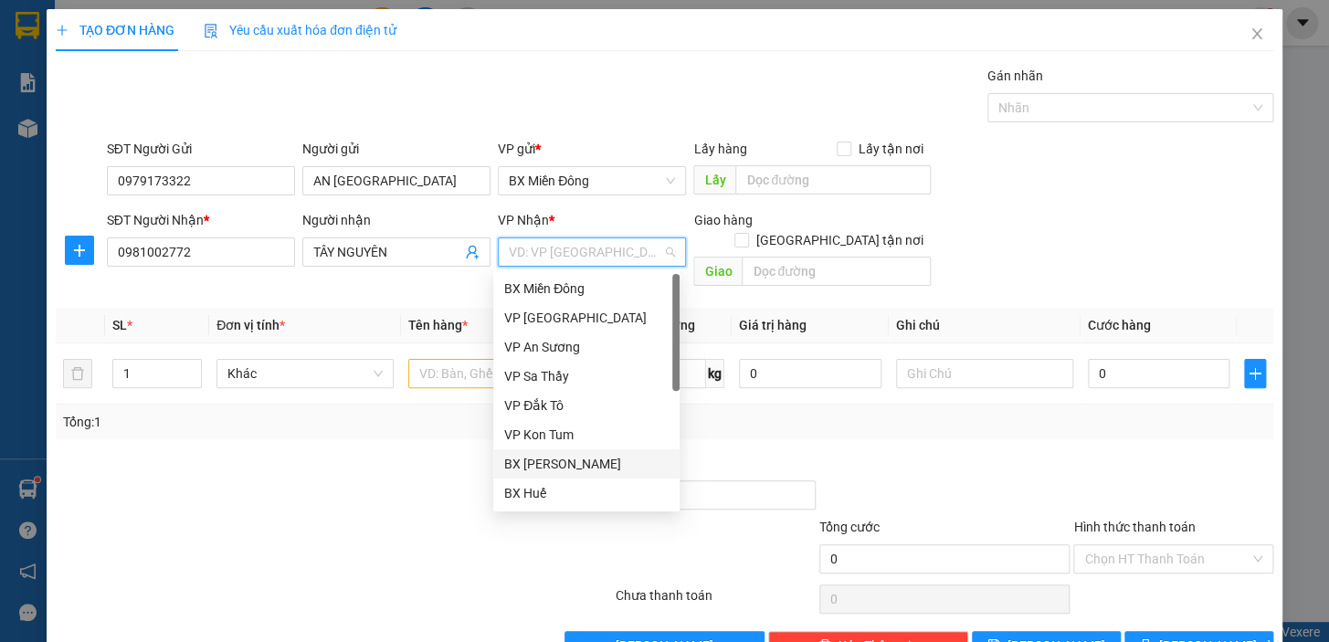
click at [576, 458] on div "BX [PERSON_NAME]" at bounding box center [586, 464] width 164 height 20
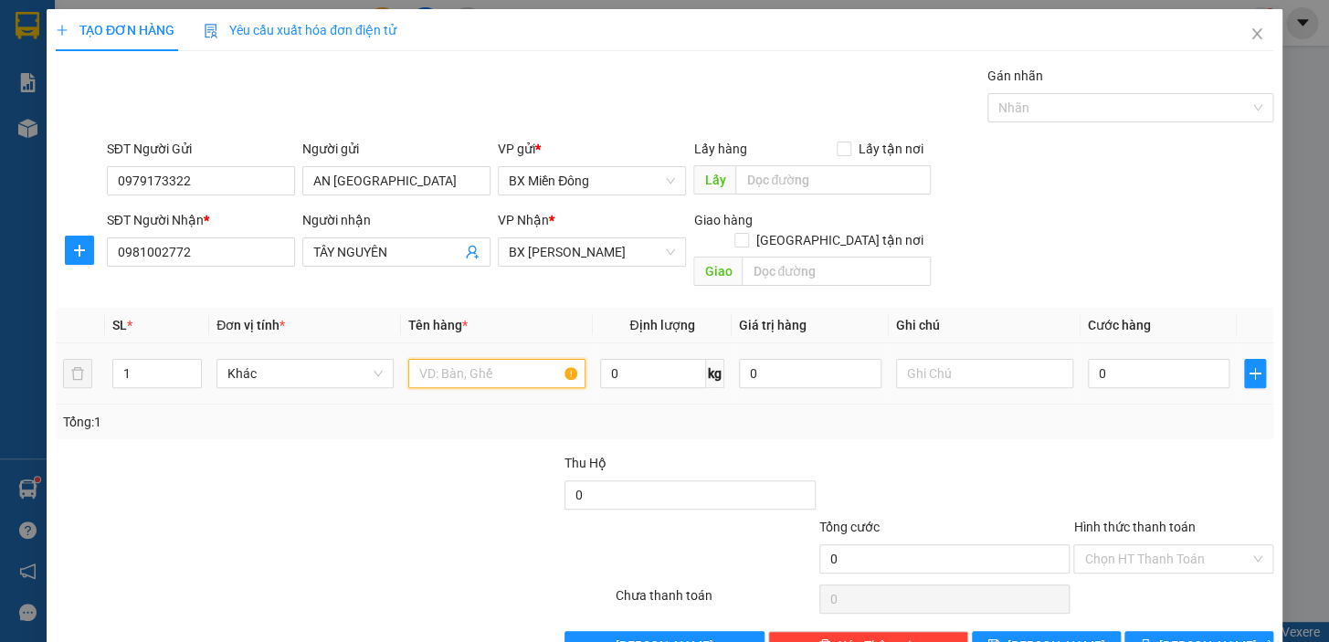
click at [459, 359] on input "text" at bounding box center [496, 373] width 177 height 29
click at [955, 453] on div at bounding box center [945, 485] width 255 height 64
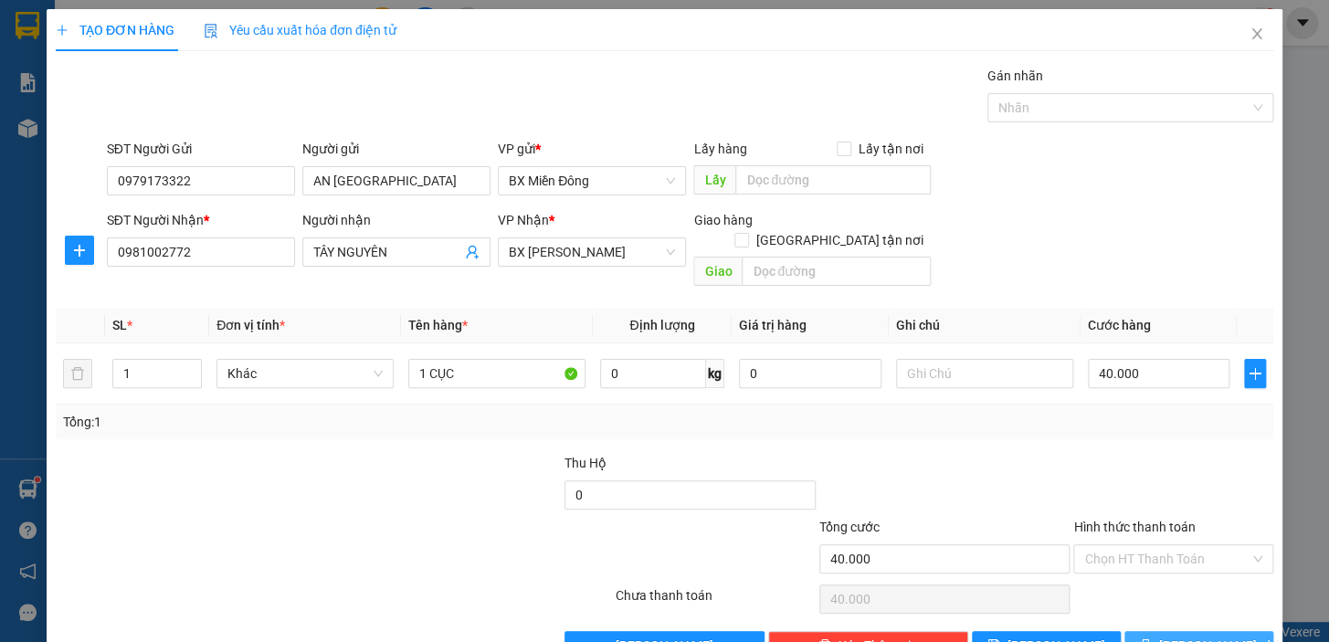
click at [1248, 631] on button "[PERSON_NAME] và In" at bounding box center [1199, 645] width 149 height 29
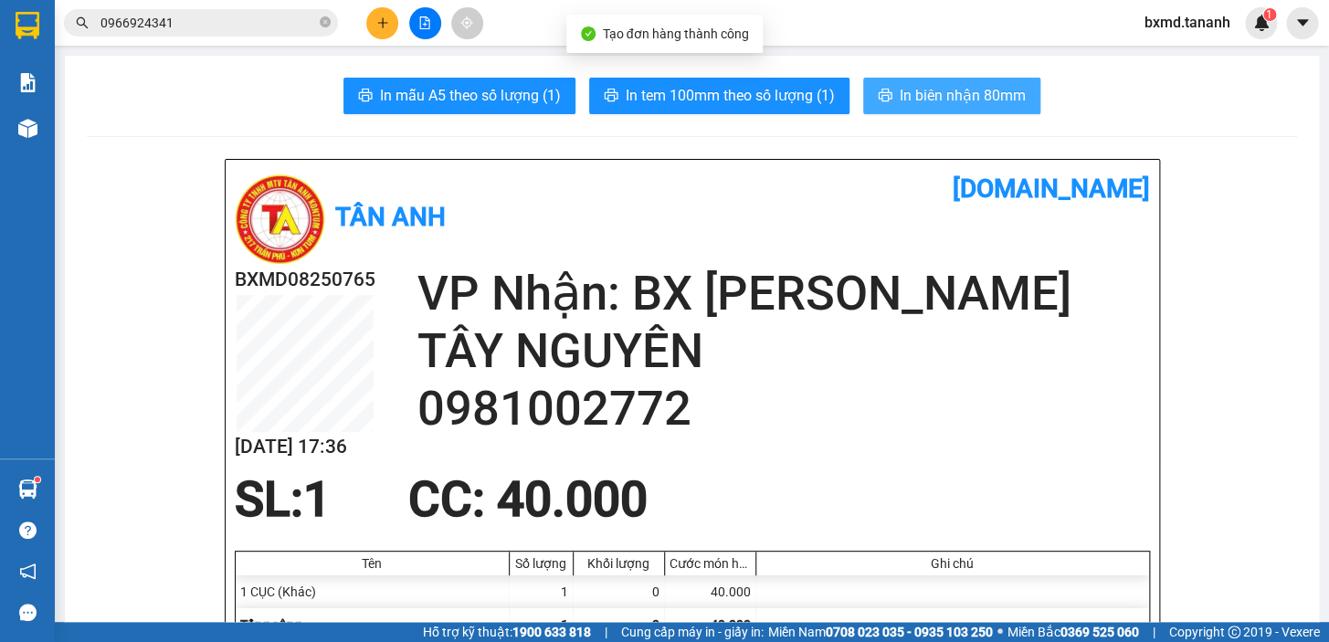
click at [953, 111] on button "In biên nhận 80mm" at bounding box center [951, 96] width 177 height 37
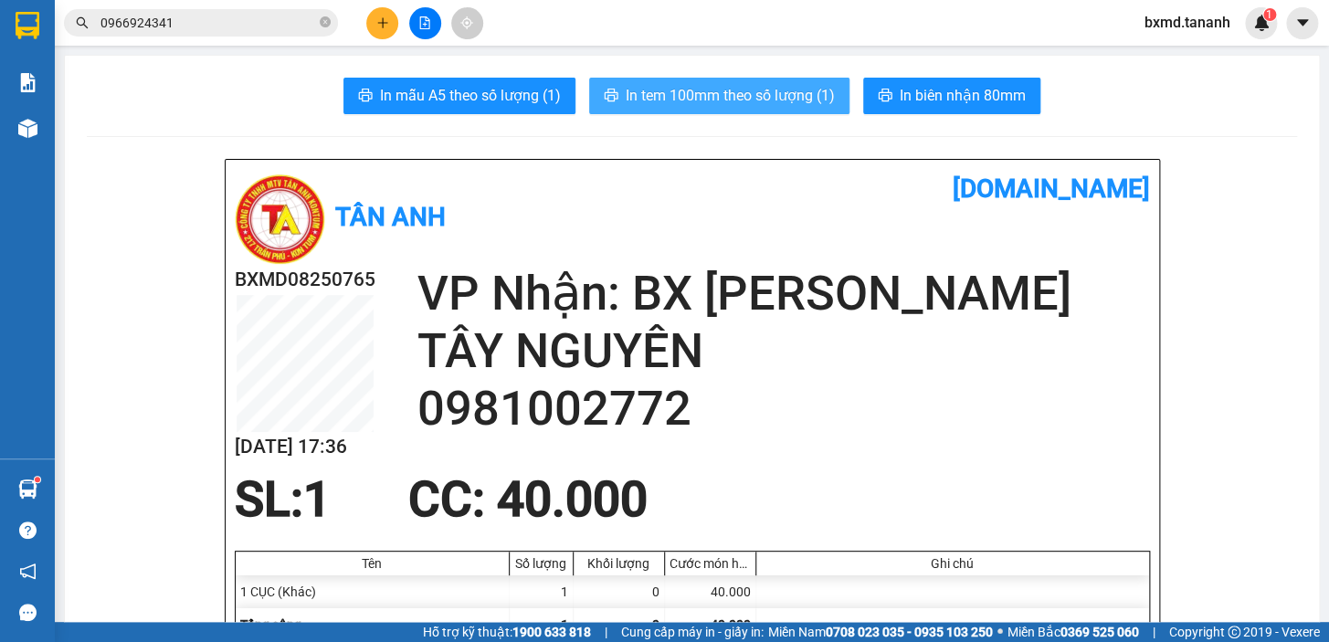
click at [780, 108] on button "In tem 100mm theo số lượng (1)" at bounding box center [719, 96] width 260 height 37
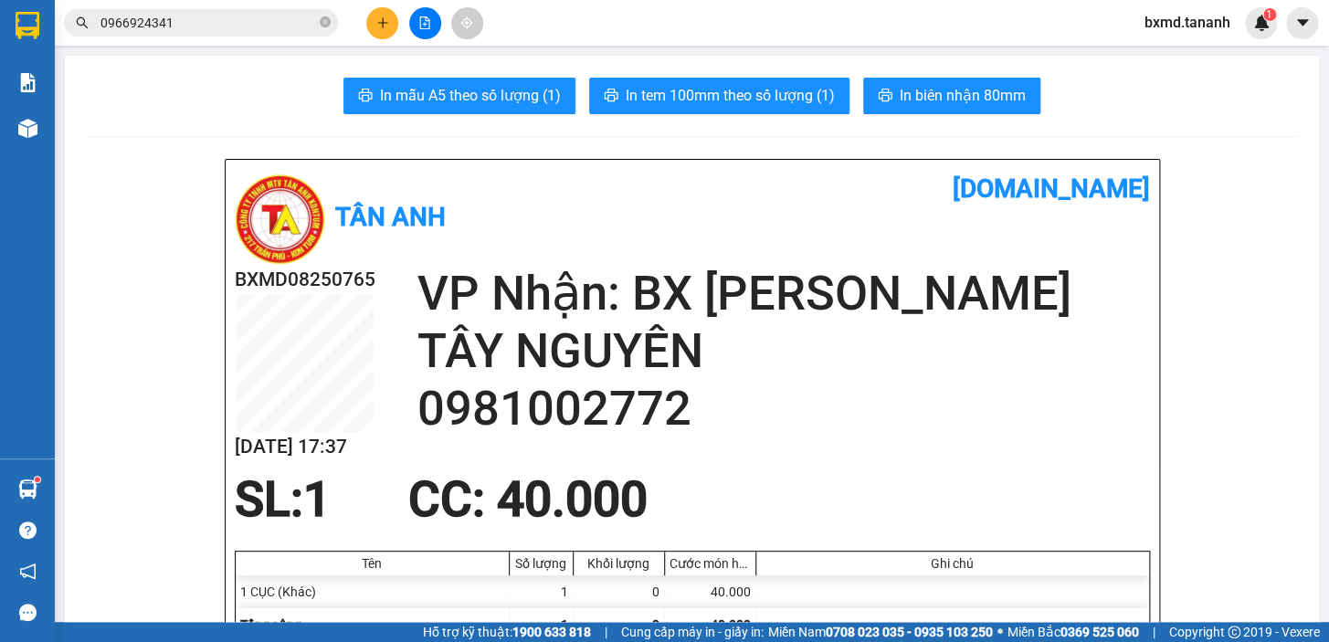
click at [384, 31] on button at bounding box center [382, 23] width 32 height 32
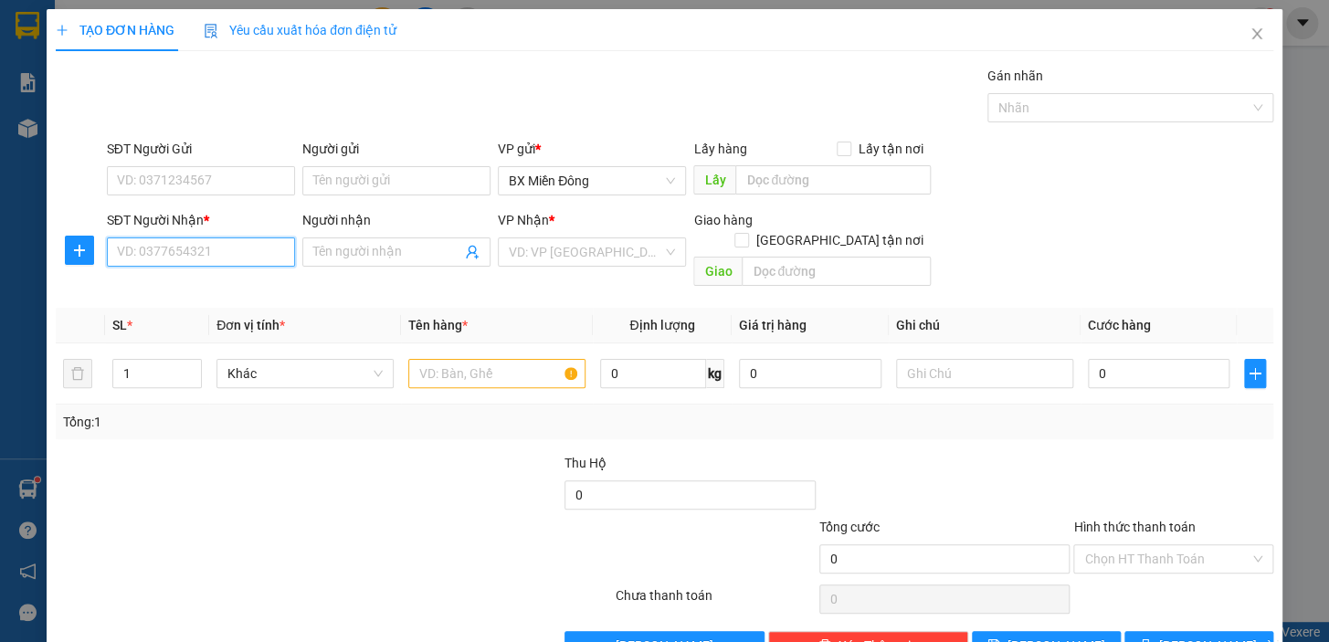
click at [220, 262] on input "SĐT Người Nhận *" at bounding box center [201, 252] width 188 height 29
click at [355, 249] on input "Người nhận" at bounding box center [387, 252] width 148 height 20
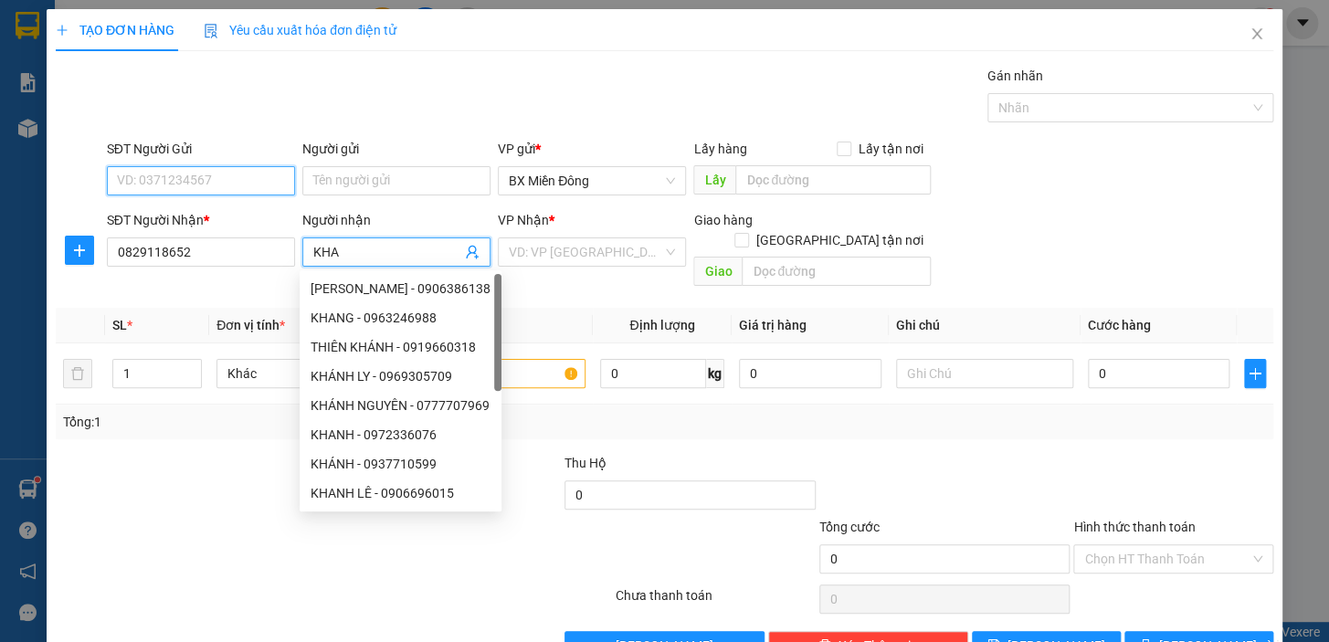
click at [190, 171] on input "SĐT Người Gửi" at bounding box center [201, 180] width 188 height 29
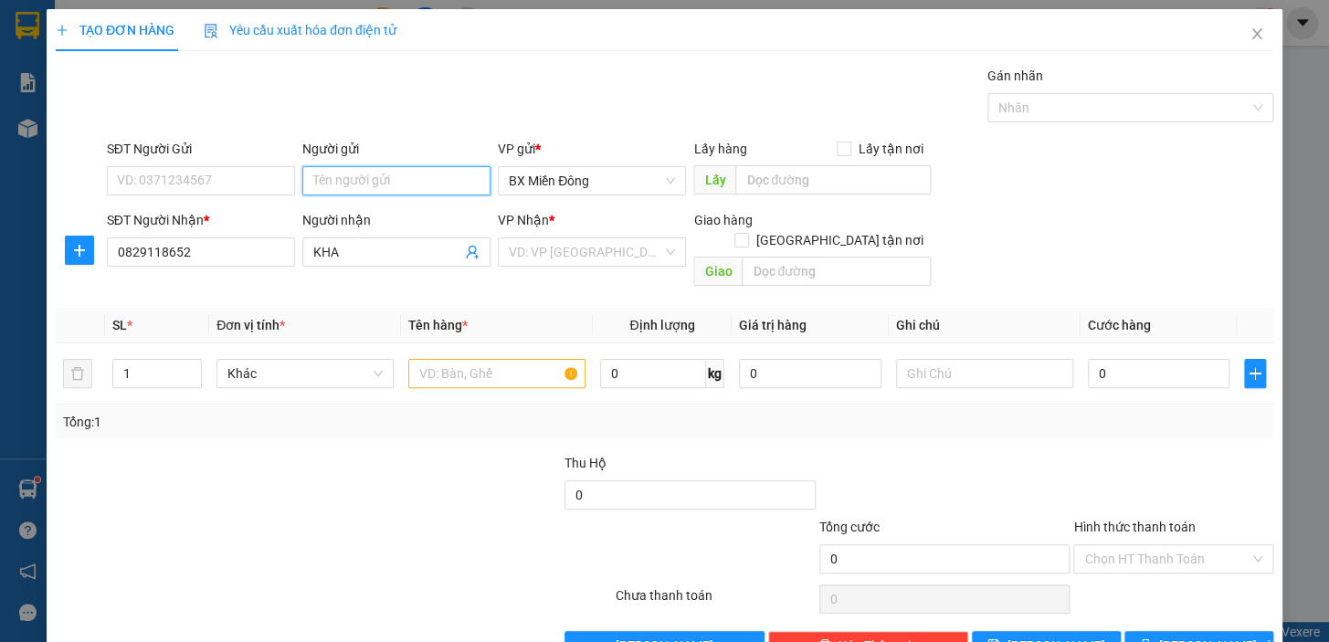
click at [377, 182] on input "Người gửi" at bounding box center [396, 180] width 188 height 29
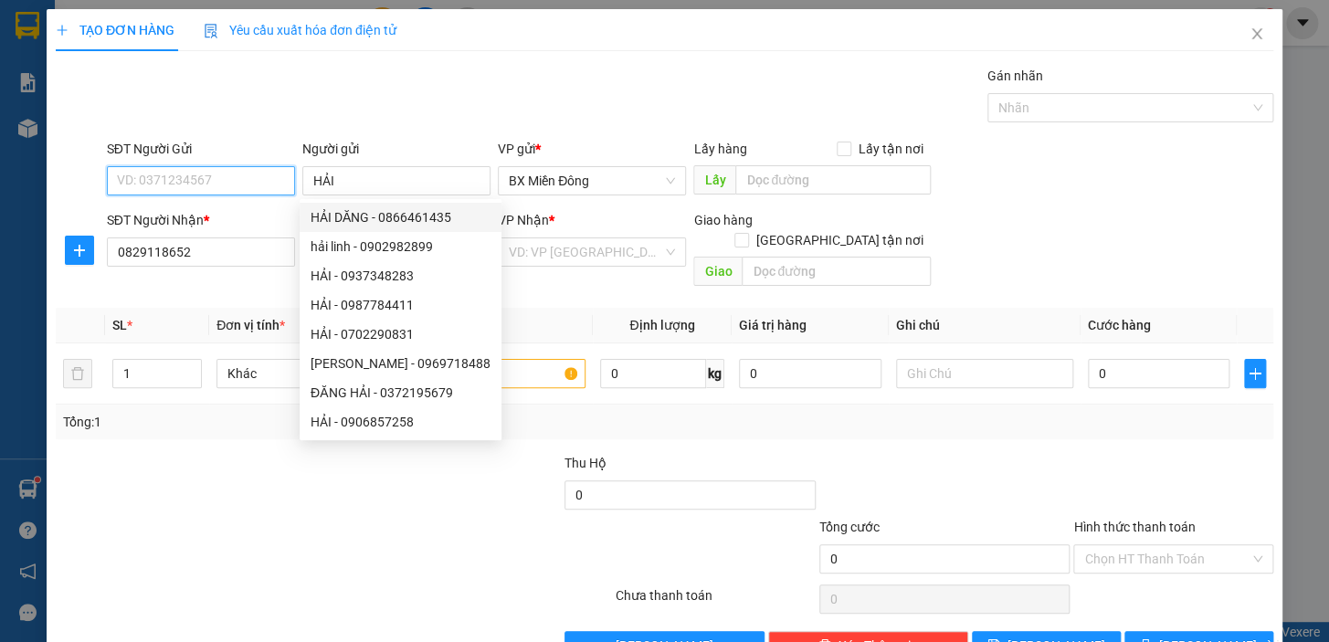
click at [216, 185] on input "SĐT Người Gửi" at bounding box center [201, 180] width 188 height 29
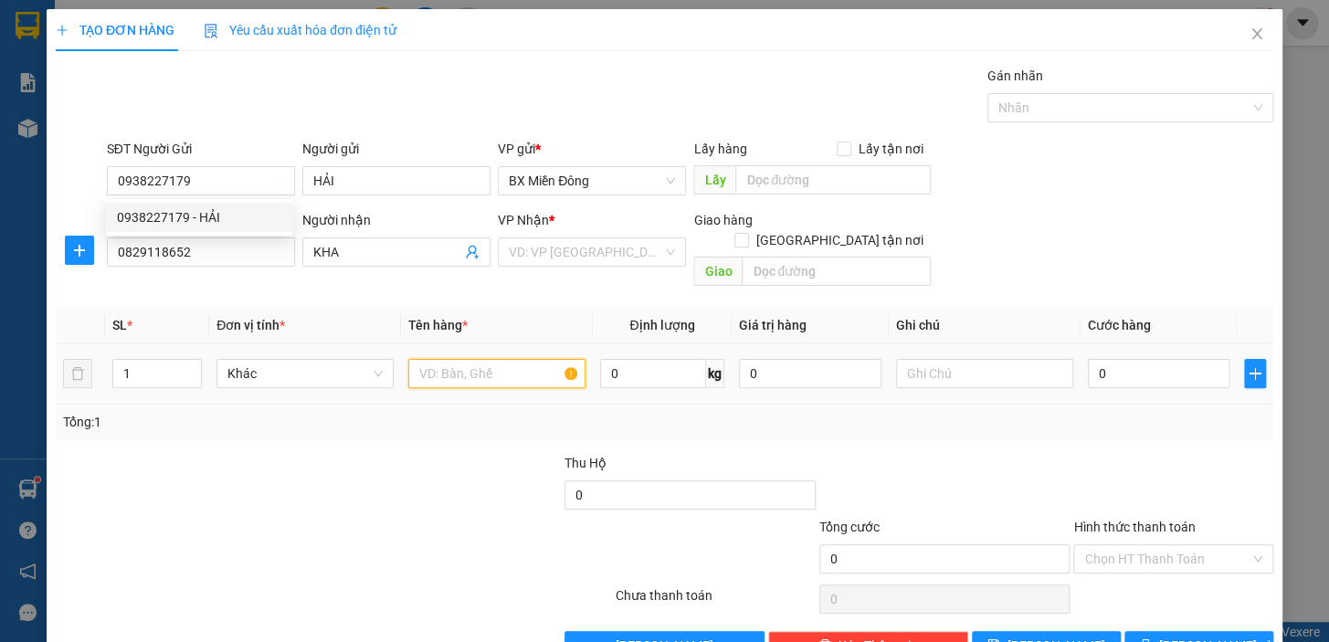
click at [493, 359] on input "text" at bounding box center [496, 373] width 177 height 29
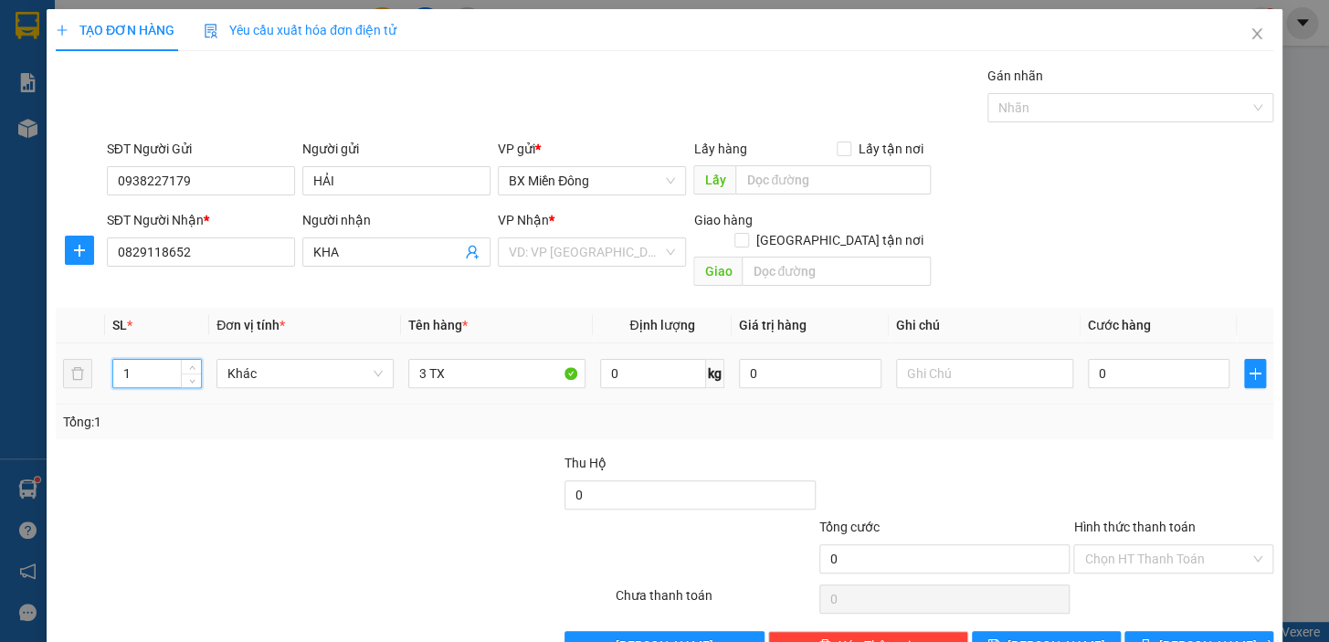
click at [171, 360] on input "1" at bounding box center [157, 373] width 88 height 27
click at [821, 257] on input "text" at bounding box center [836, 271] width 189 height 29
click at [630, 249] on input "search" at bounding box center [586, 251] width 154 height 27
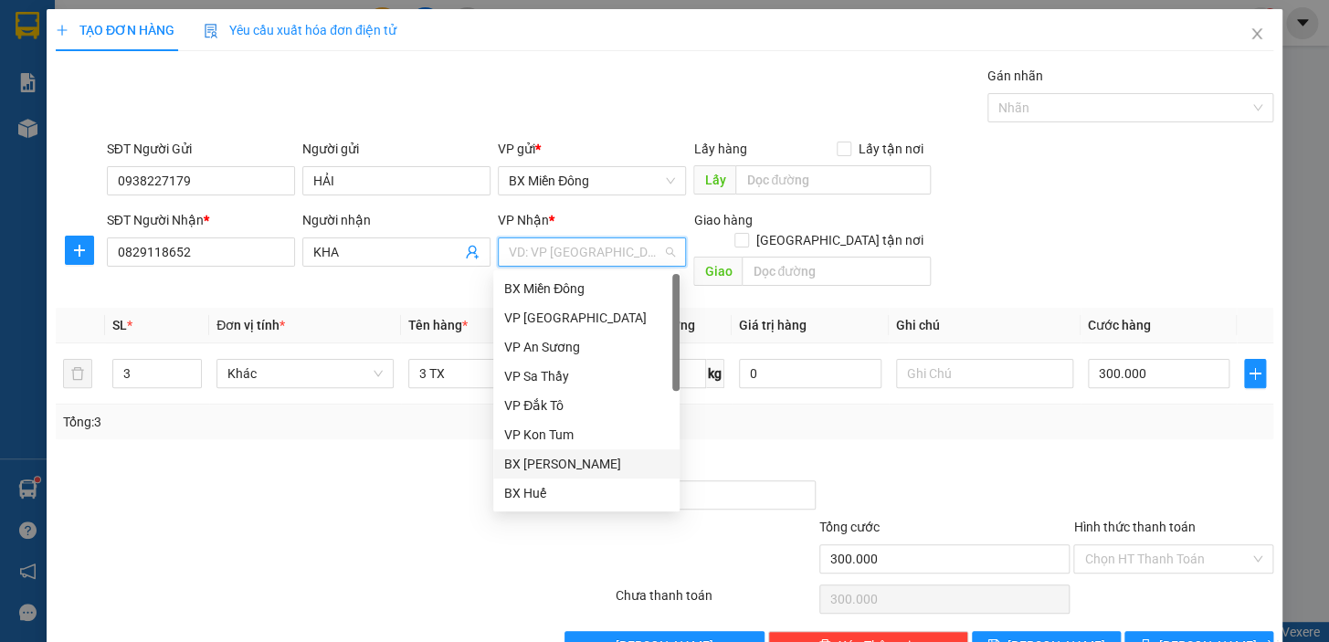
click at [585, 473] on div "BX [PERSON_NAME]" at bounding box center [586, 464] width 164 height 20
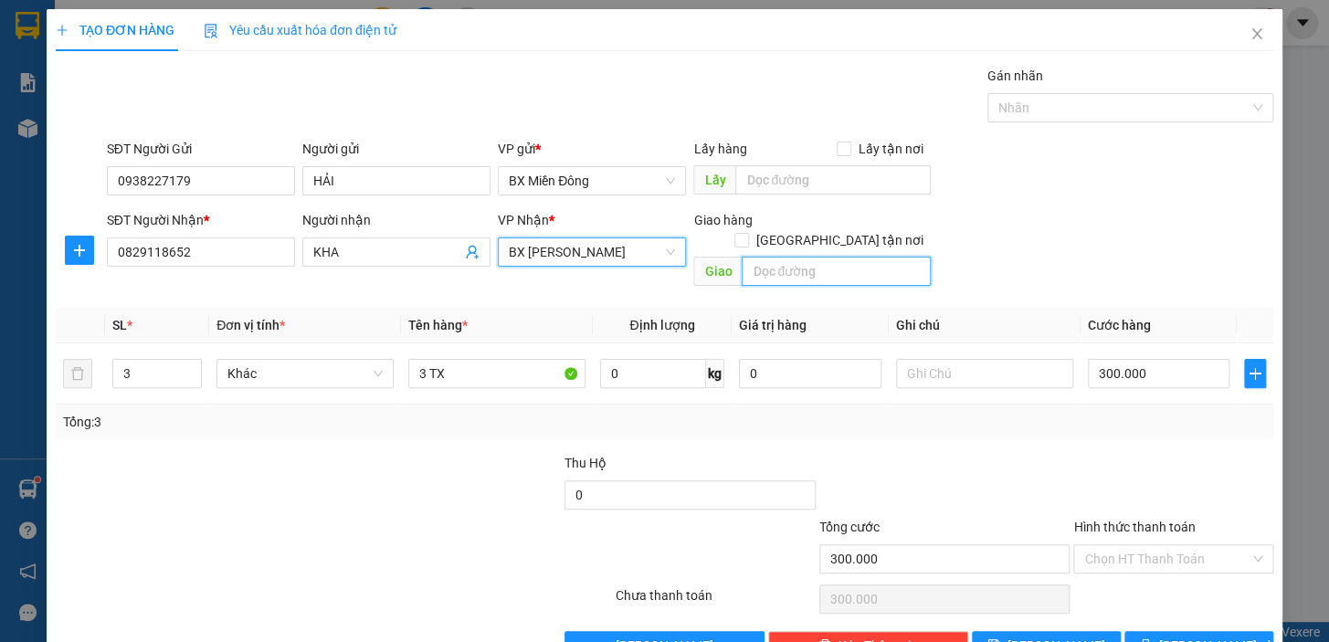
click at [775, 260] on input "text" at bounding box center [836, 271] width 189 height 29
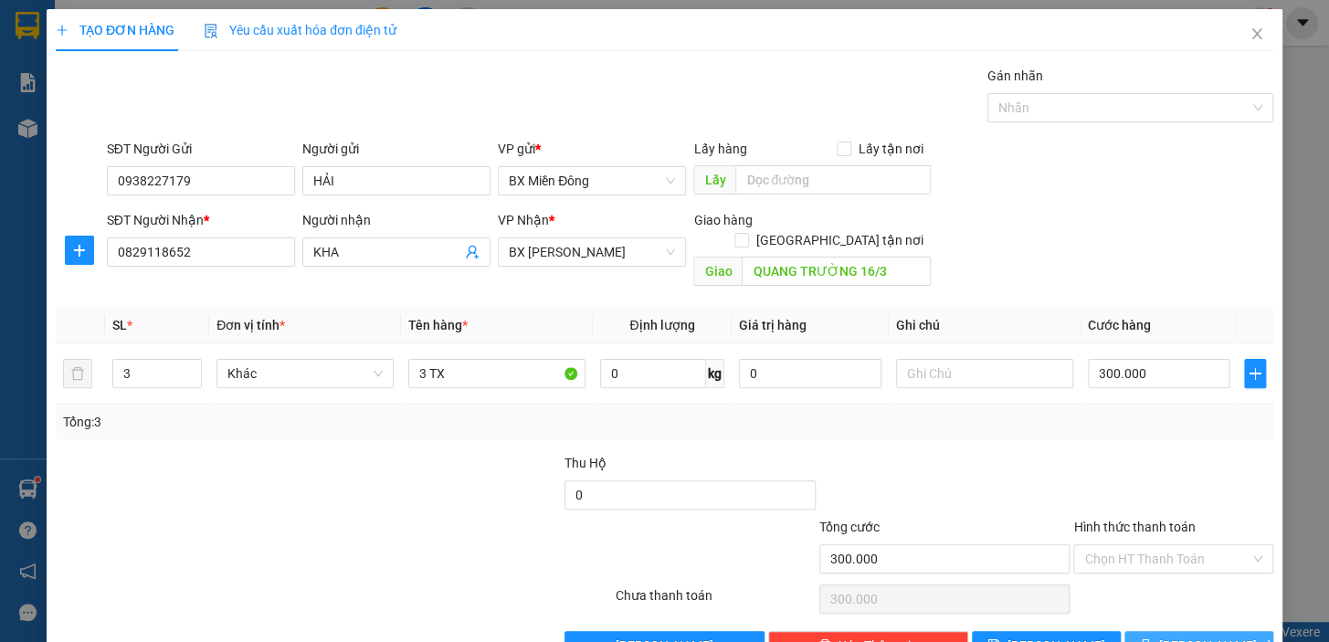
click at [1192, 636] on span "[PERSON_NAME] và In" at bounding box center [1224, 646] width 128 height 20
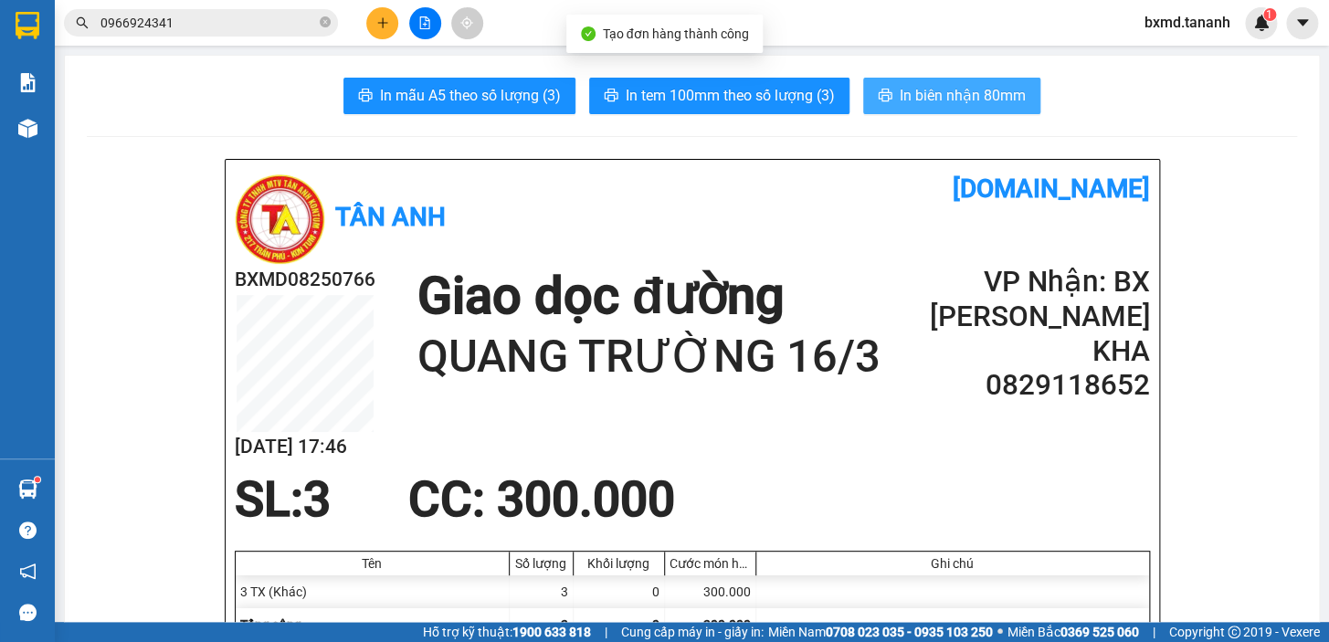
drag, startPoint x: 920, startPoint y: 101, endPoint x: 941, endPoint y: 134, distance: 39.0
click at [920, 102] on span "In biên nhận 80mm" at bounding box center [963, 95] width 126 height 23
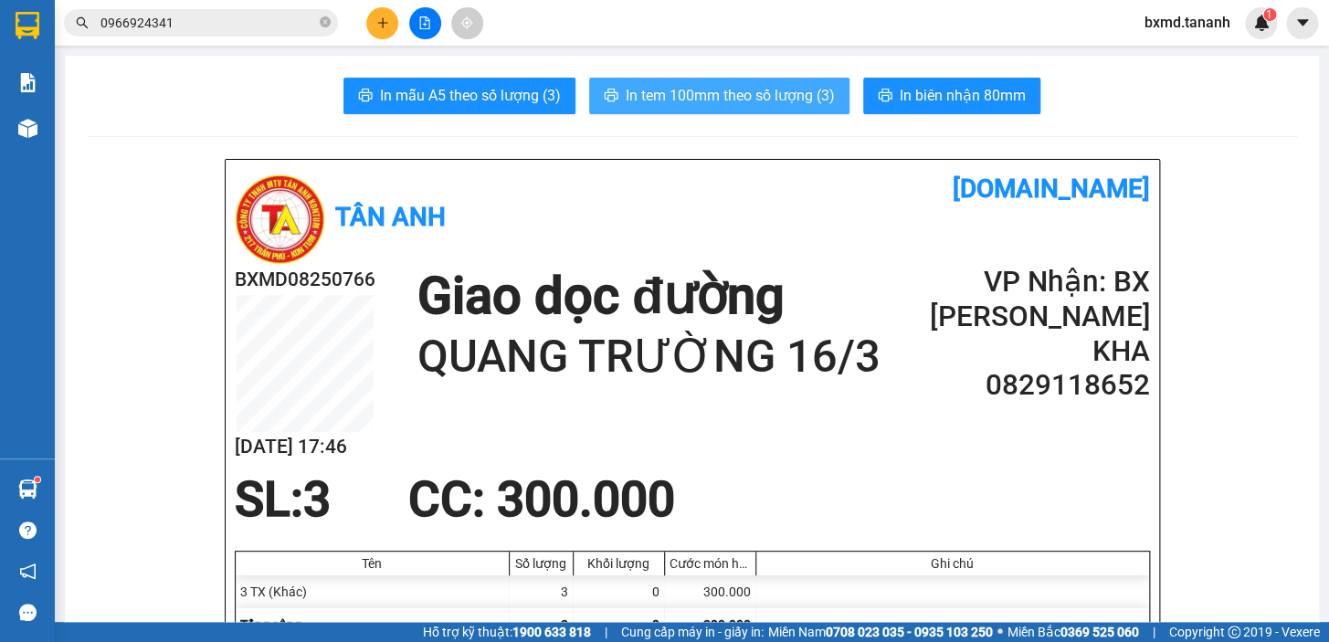
click at [794, 88] on span "In tem 100mm theo số lượng (3)" at bounding box center [730, 95] width 209 height 23
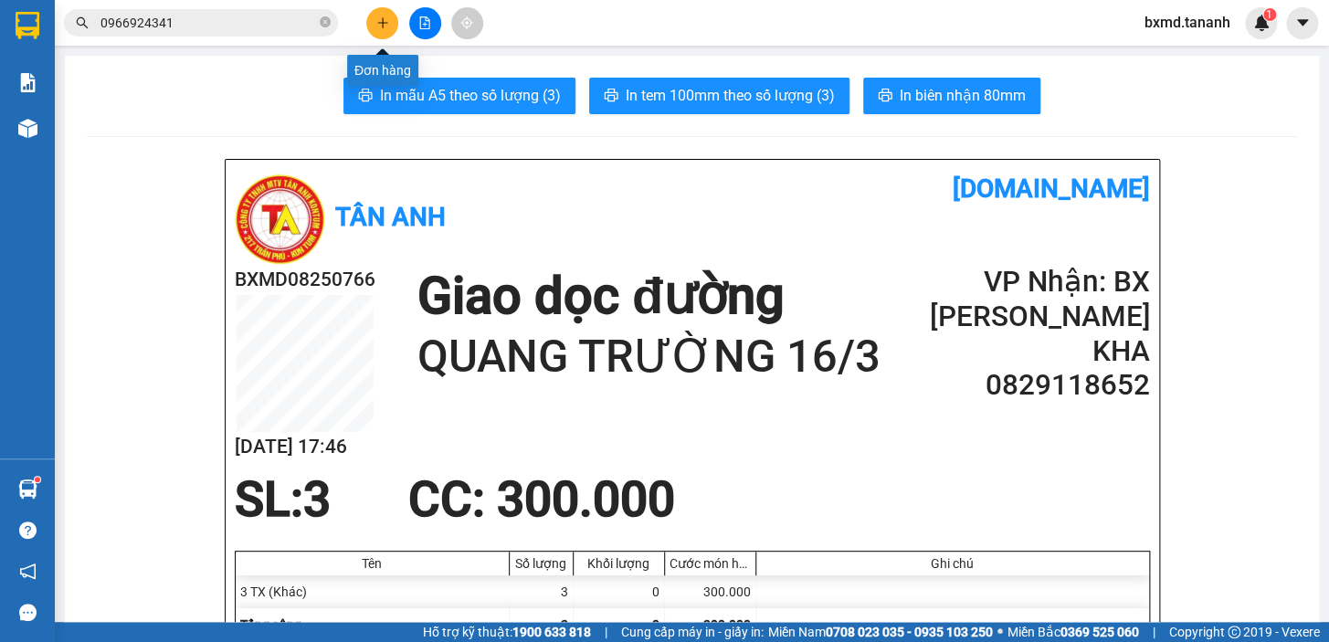
click at [376, 20] on icon "plus" at bounding box center [382, 22] width 13 height 13
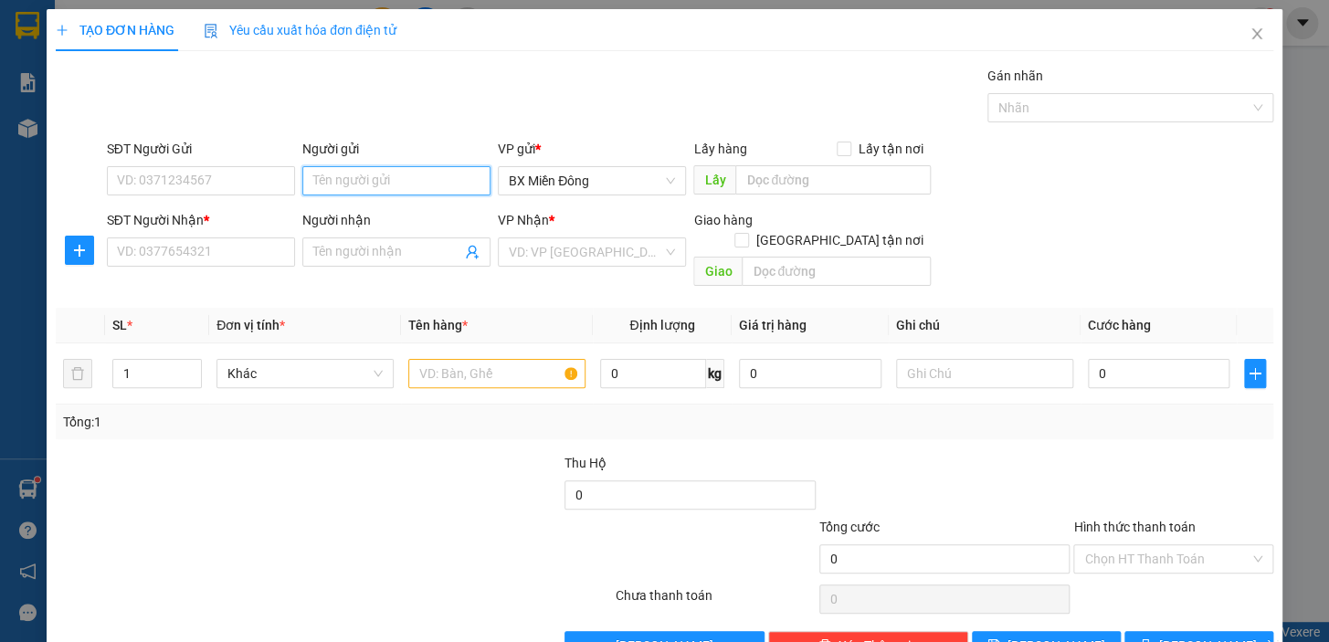
click at [355, 166] on input "Người gửi" at bounding box center [396, 180] width 188 height 29
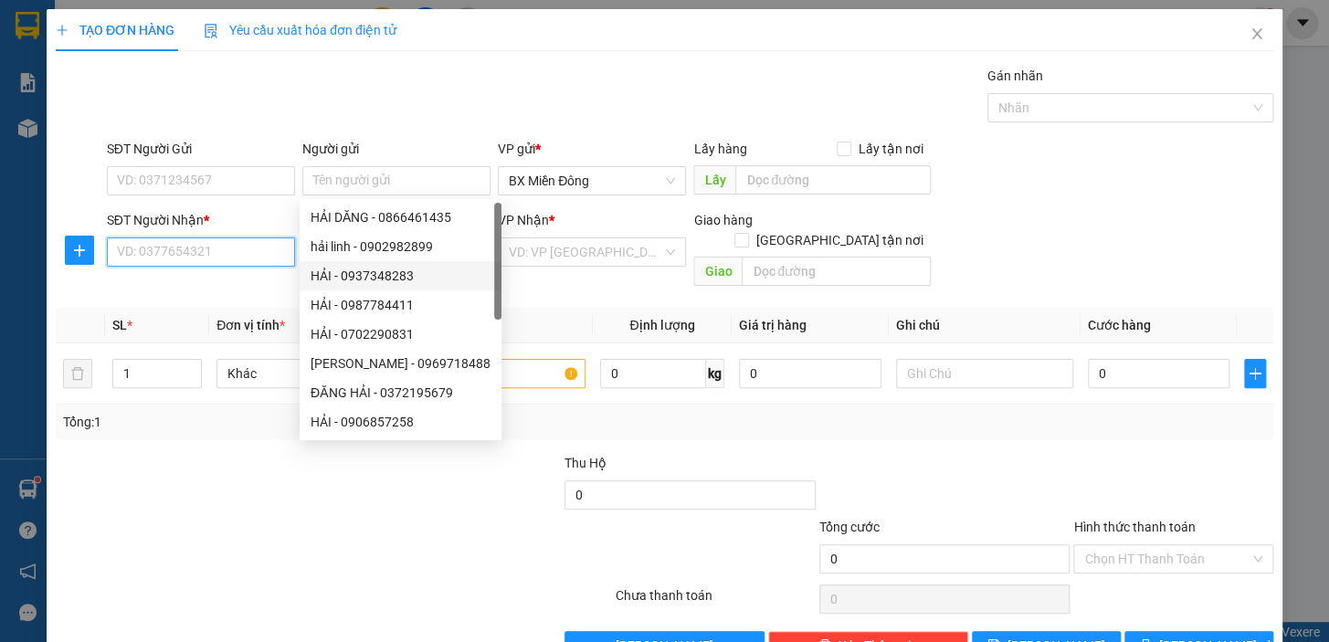
drag, startPoint x: 271, startPoint y: 247, endPoint x: 309, endPoint y: 251, distance: 37.7
click at [272, 247] on input "SĐT Người Nhận *" at bounding box center [201, 252] width 188 height 29
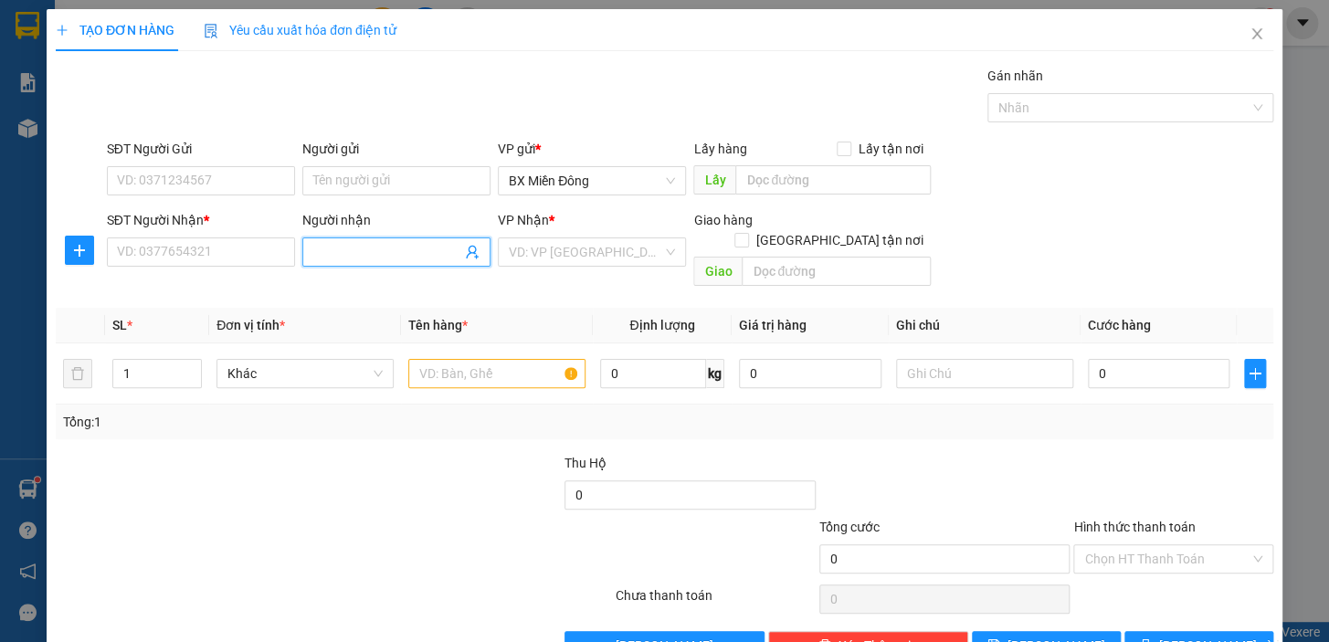
click at [329, 256] on input "Người nhận" at bounding box center [387, 252] width 148 height 20
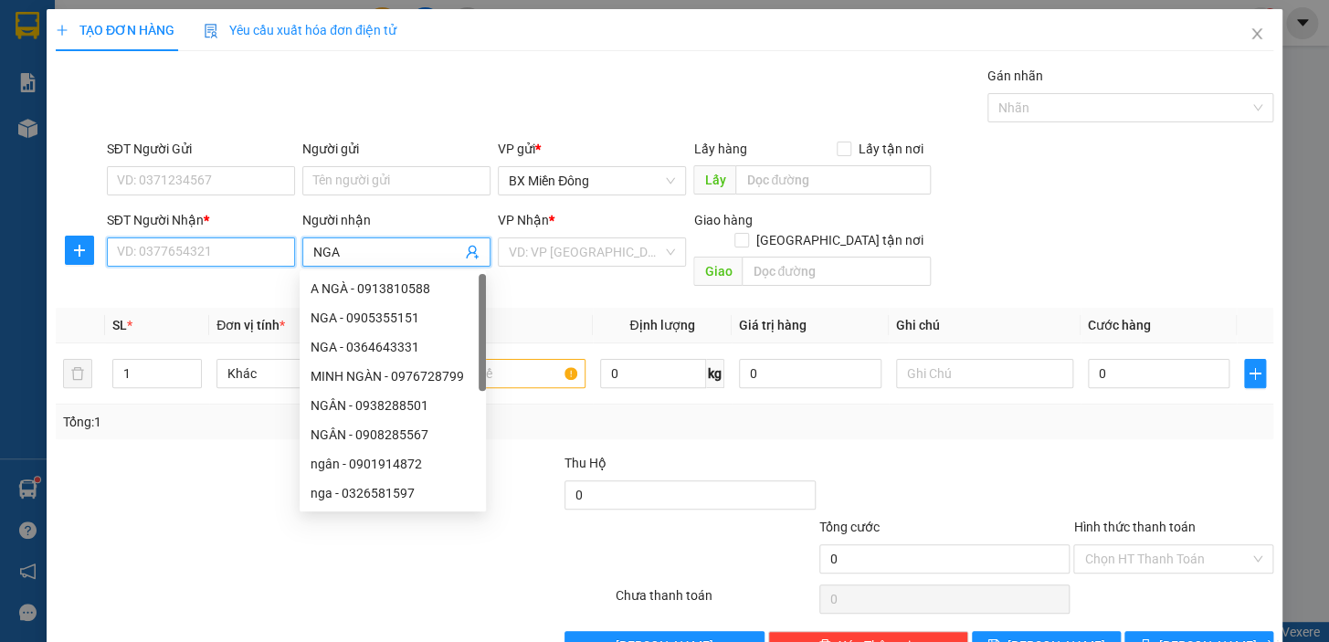
click at [228, 247] on input "SĐT Người Nhận *" at bounding box center [201, 252] width 188 height 29
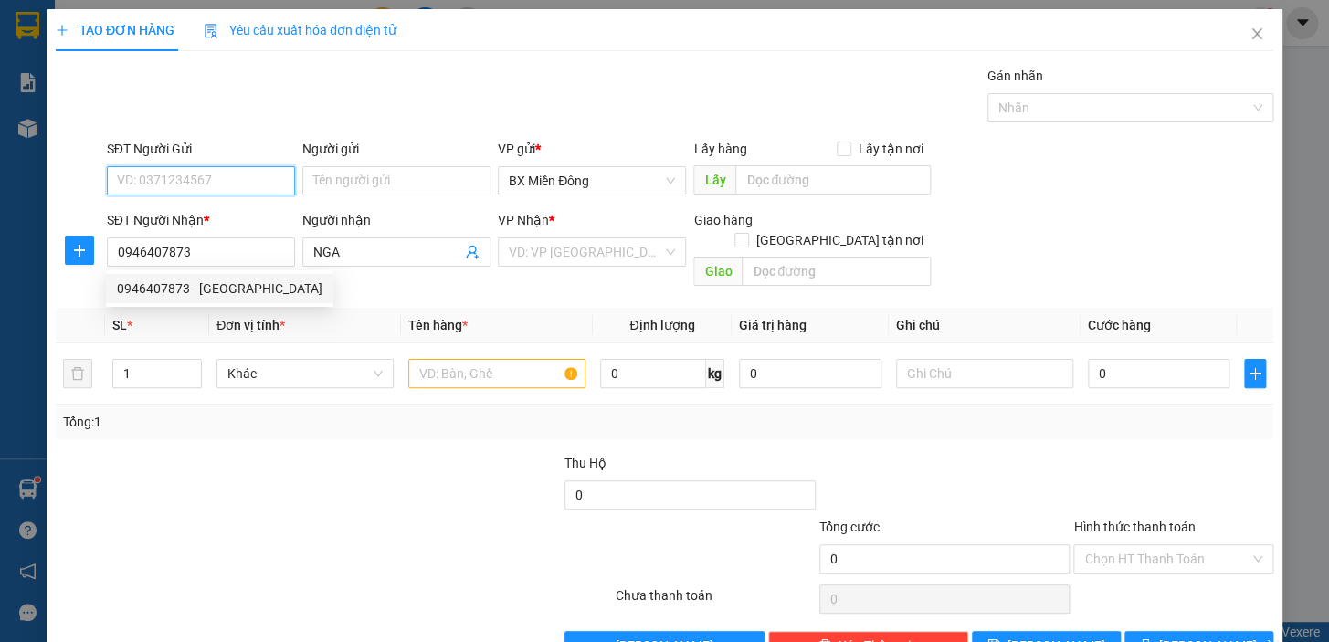
click at [266, 175] on input "SĐT Người Gửi" at bounding box center [201, 180] width 188 height 29
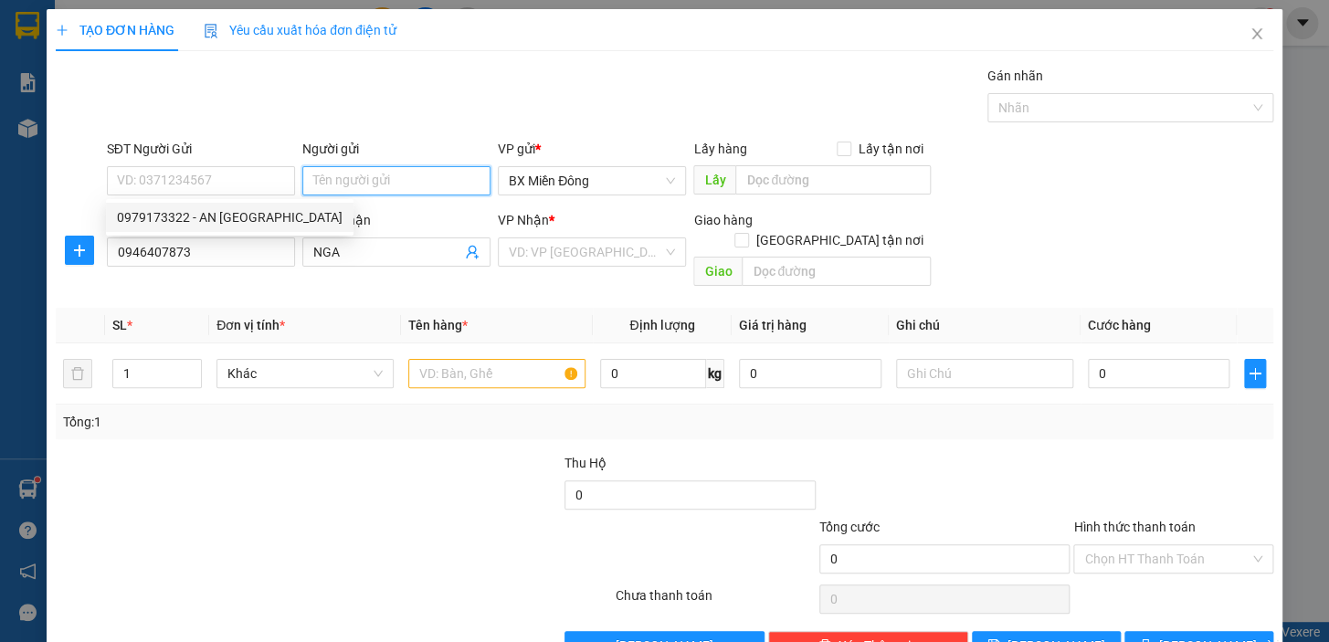
click at [313, 183] on input "Người gửi" at bounding box center [396, 180] width 188 height 29
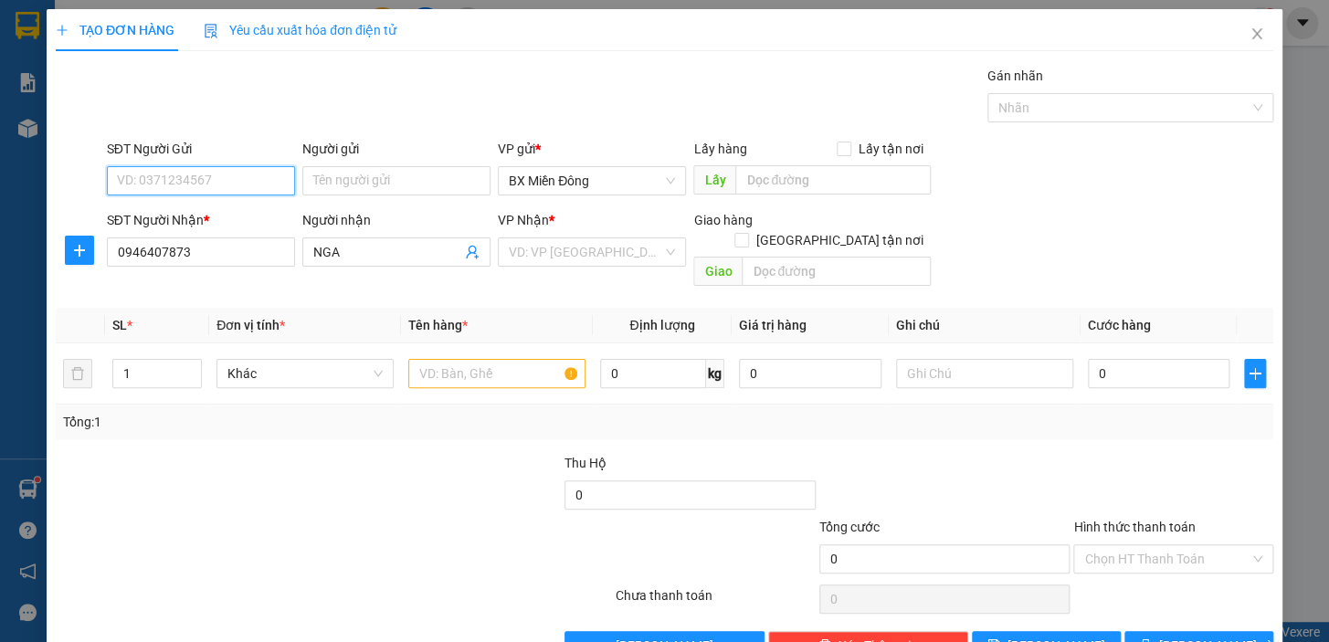
click at [236, 185] on input "SĐT Người Gửi" at bounding box center [201, 180] width 188 height 29
click at [175, 218] on div "0787112888 - CTY ABG SG" at bounding box center [199, 217] width 164 height 20
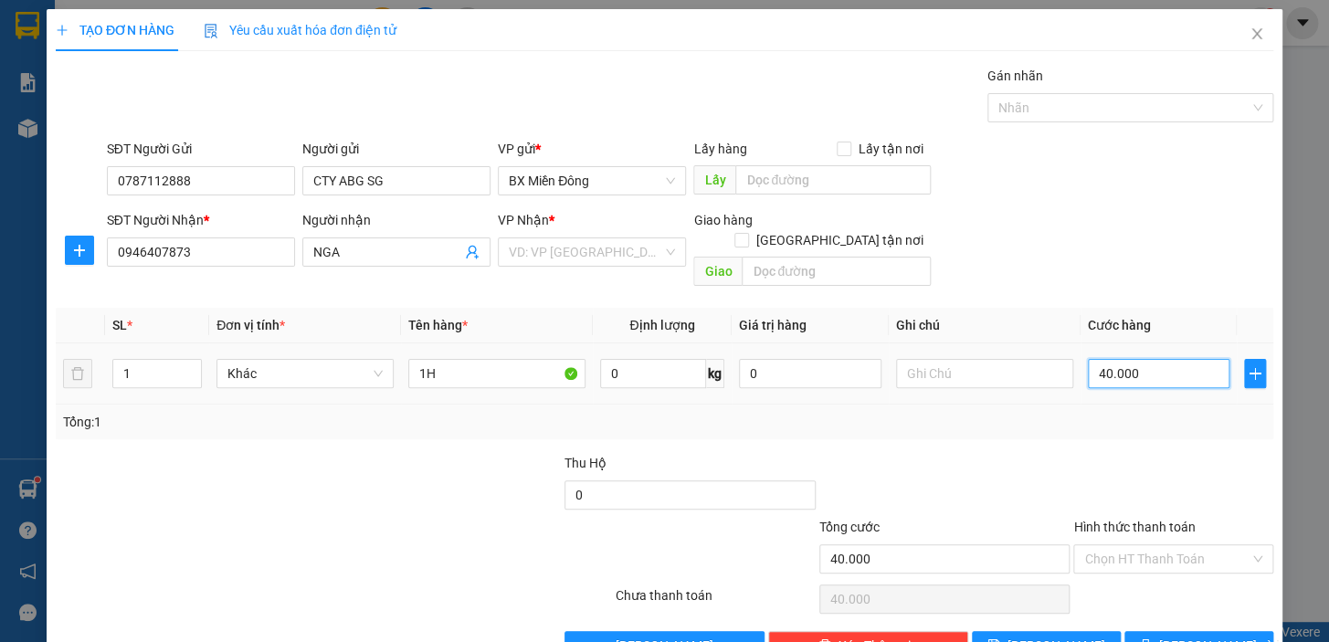
click at [1136, 359] on input "40.000" at bounding box center [1159, 373] width 143 height 29
click at [1202, 631] on button "[PERSON_NAME] và In" at bounding box center [1199, 645] width 149 height 29
click at [673, 257] on div "VD: VP [GEOGRAPHIC_DATA]" at bounding box center [592, 252] width 188 height 29
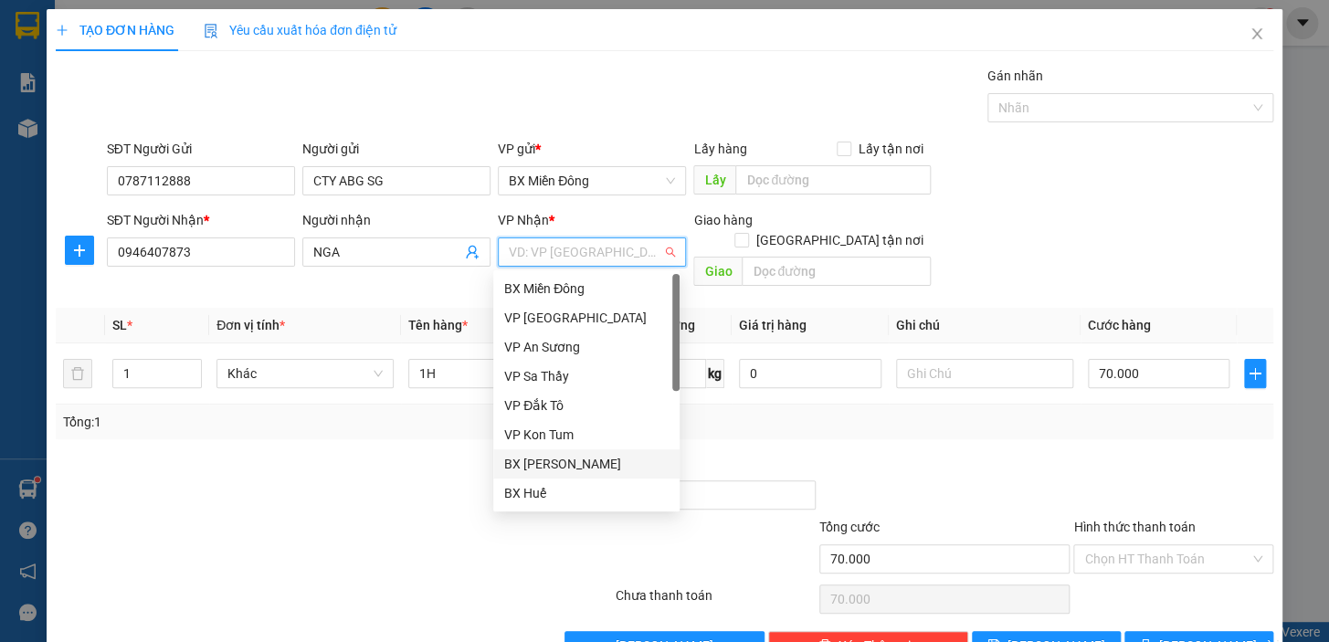
click at [600, 466] on div "BX [PERSON_NAME]" at bounding box center [586, 464] width 164 height 20
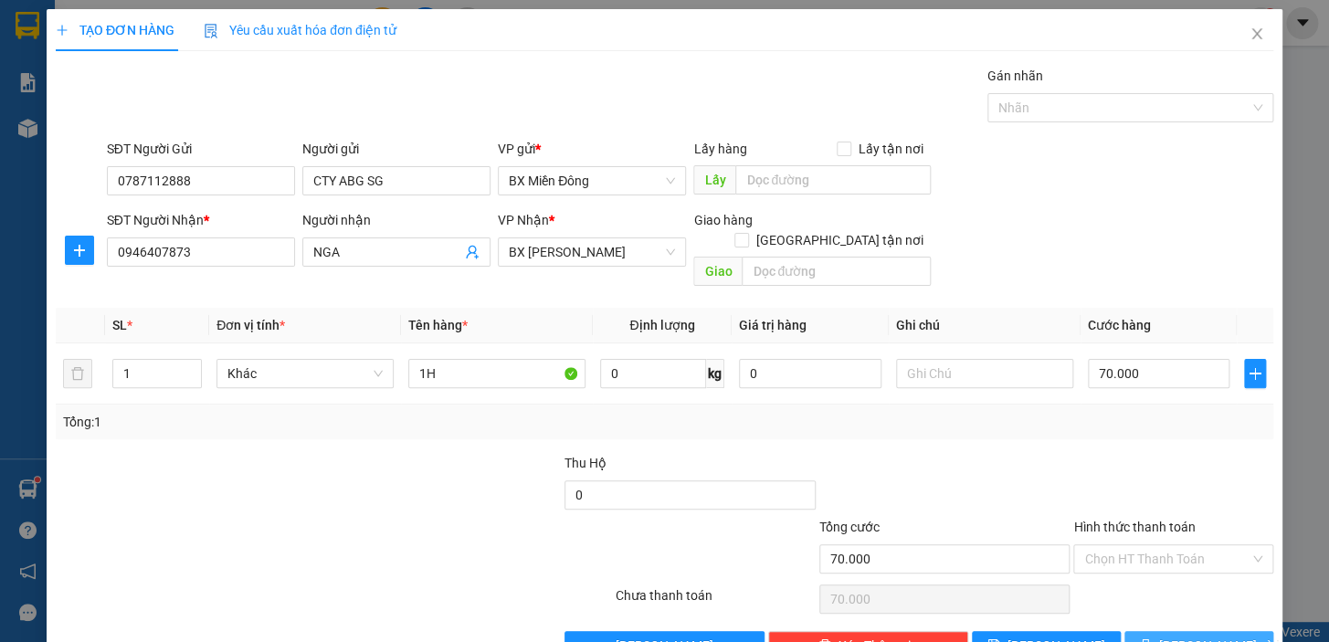
click at [1188, 636] on span "[PERSON_NAME] và In" at bounding box center [1224, 646] width 128 height 20
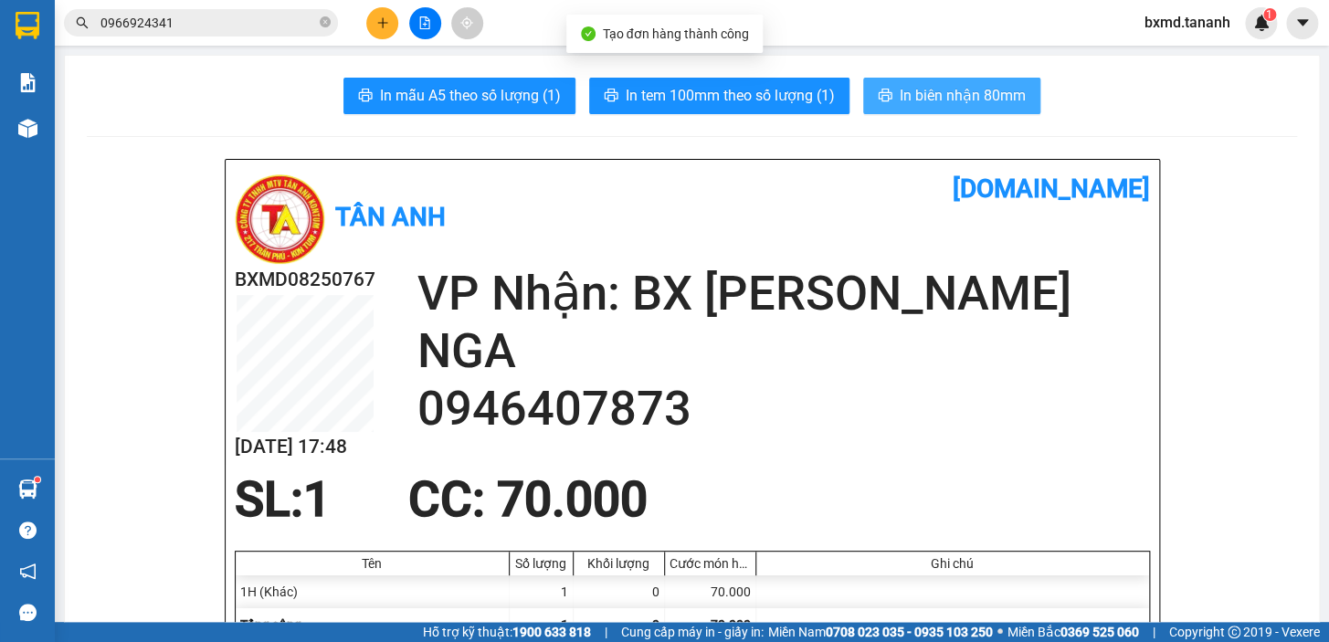
click at [922, 100] on span "In biên nhận 80mm" at bounding box center [963, 95] width 126 height 23
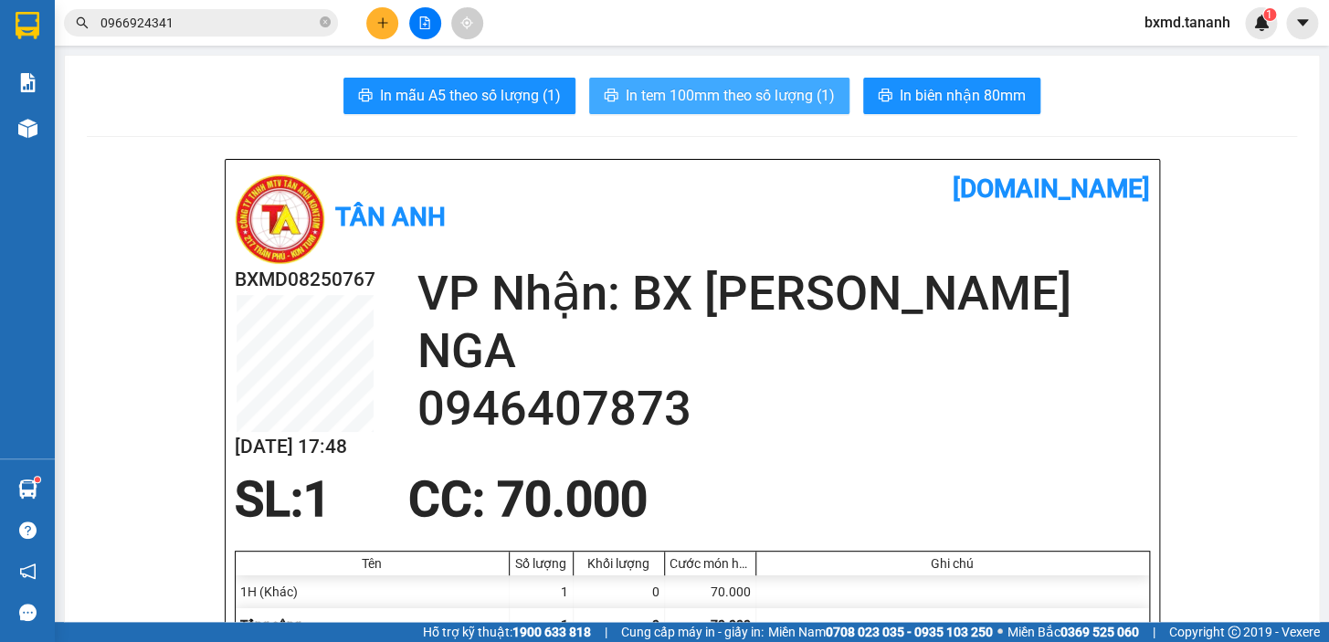
click at [763, 108] on button "In tem 100mm theo số lượng (1)" at bounding box center [719, 96] width 260 height 37
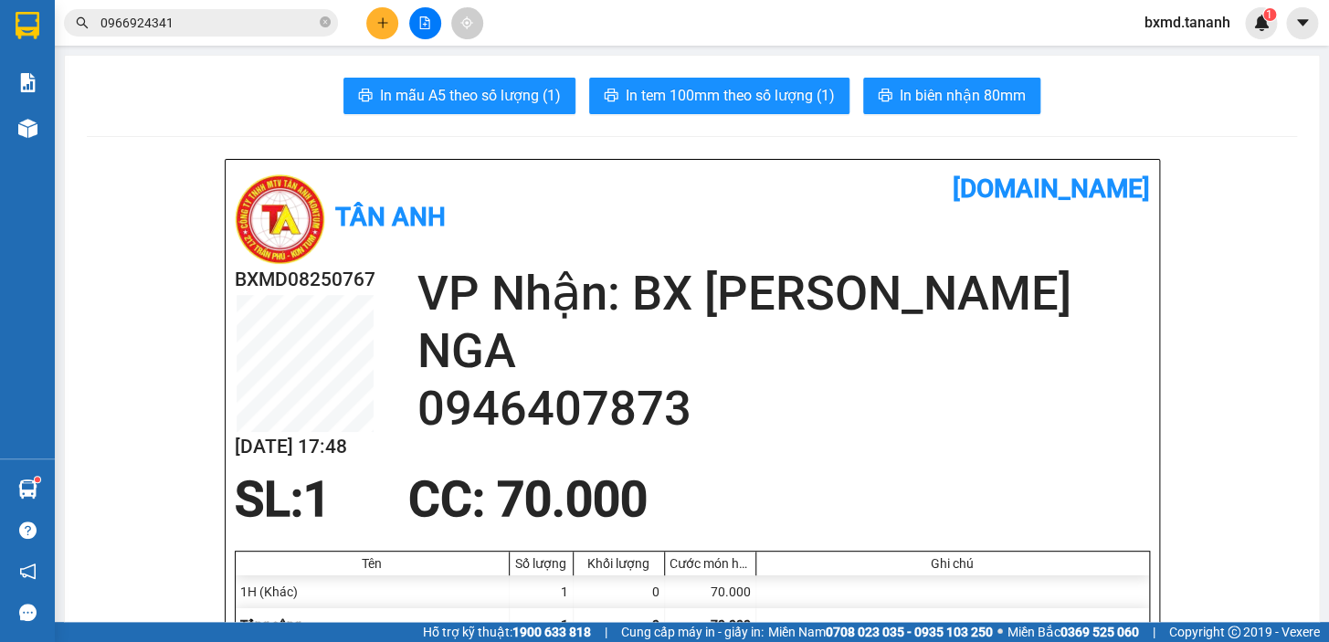
click at [395, 22] on button at bounding box center [382, 23] width 32 height 32
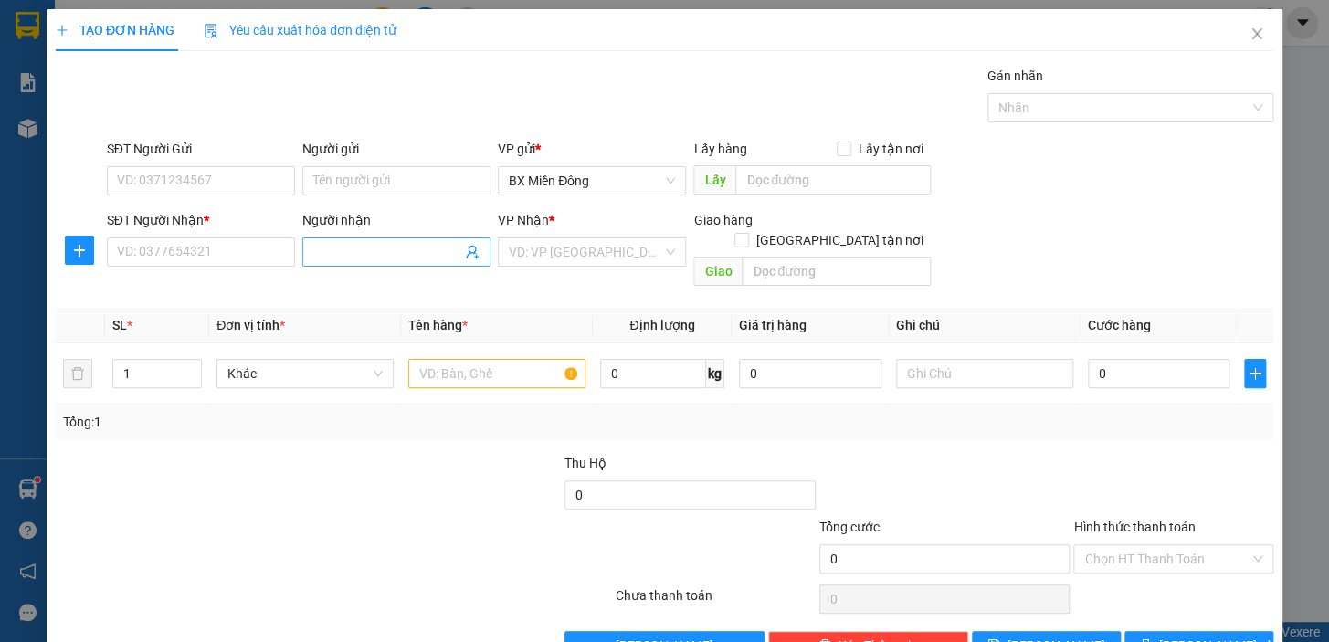
click at [376, 250] on input "Người nhận" at bounding box center [387, 252] width 148 height 20
click at [188, 249] on input "SĐT Người Nhận *" at bounding box center [201, 252] width 188 height 29
click at [238, 175] on input "SĐT Người Gửi" at bounding box center [201, 180] width 188 height 29
click at [413, 174] on input "Người gửi" at bounding box center [396, 180] width 188 height 29
drag, startPoint x: 553, startPoint y: 169, endPoint x: 567, endPoint y: 284, distance: 115.9
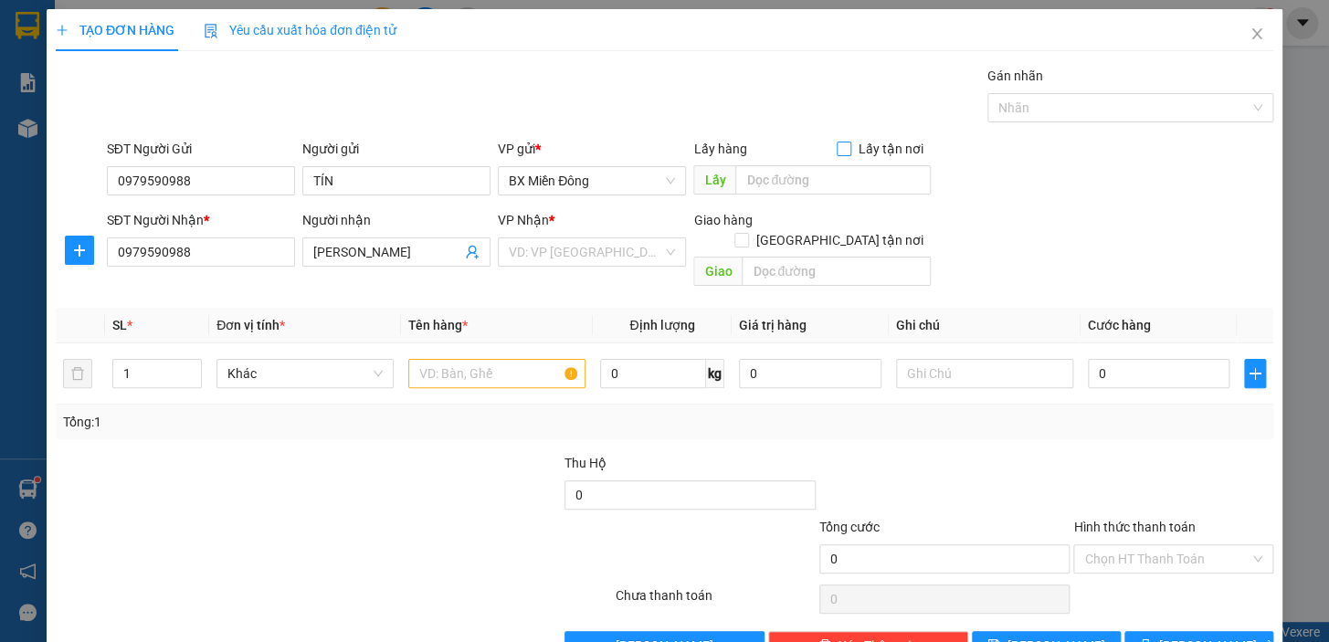
click at [554, 175] on span "BX Miền Đông" at bounding box center [592, 180] width 166 height 27
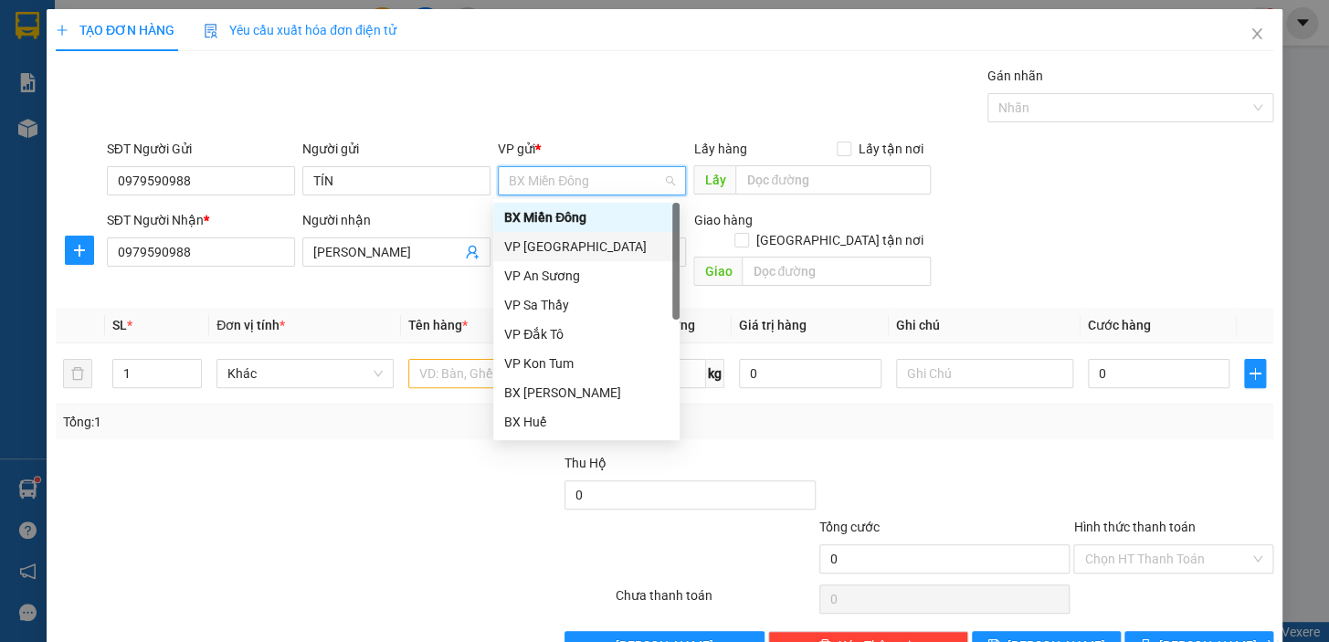
click at [562, 249] on div "VP [GEOGRAPHIC_DATA]" at bounding box center [586, 247] width 164 height 20
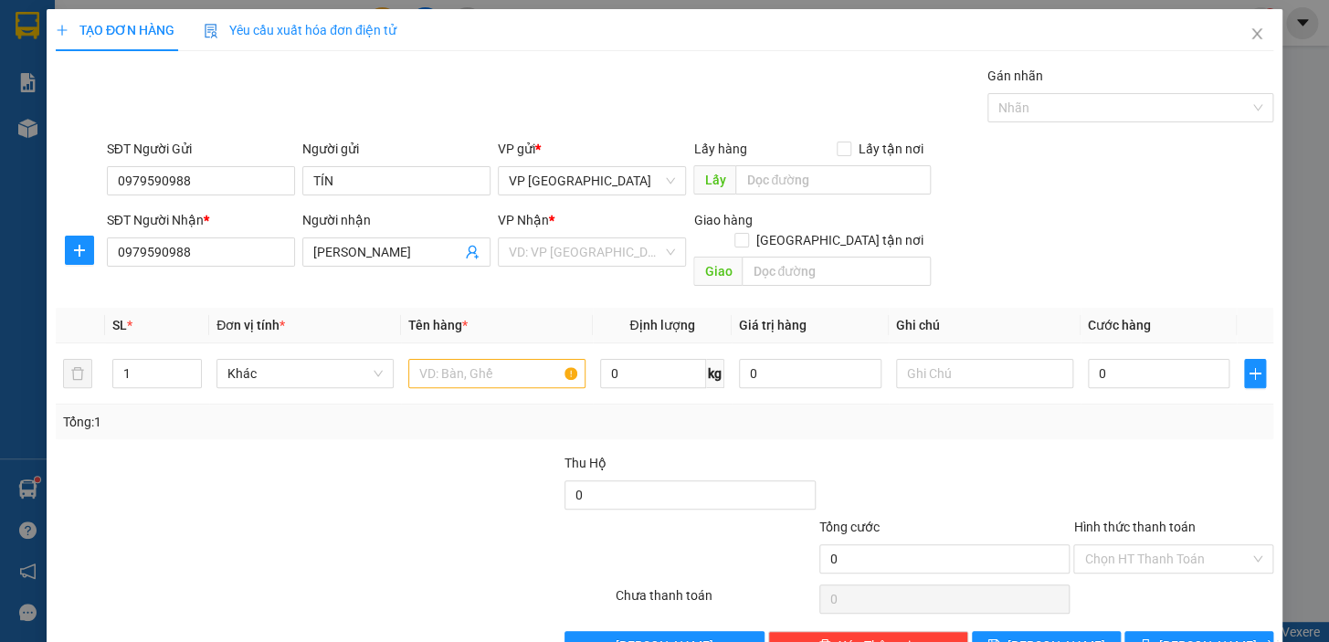
click at [567, 196] on div "VP gửi * VP Đà Nẵng" at bounding box center [592, 171] width 188 height 64
click at [575, 183] on span "VP [GEOGRAPHIC_DATA]" at bounding box center [592, 180] width 166 height 27
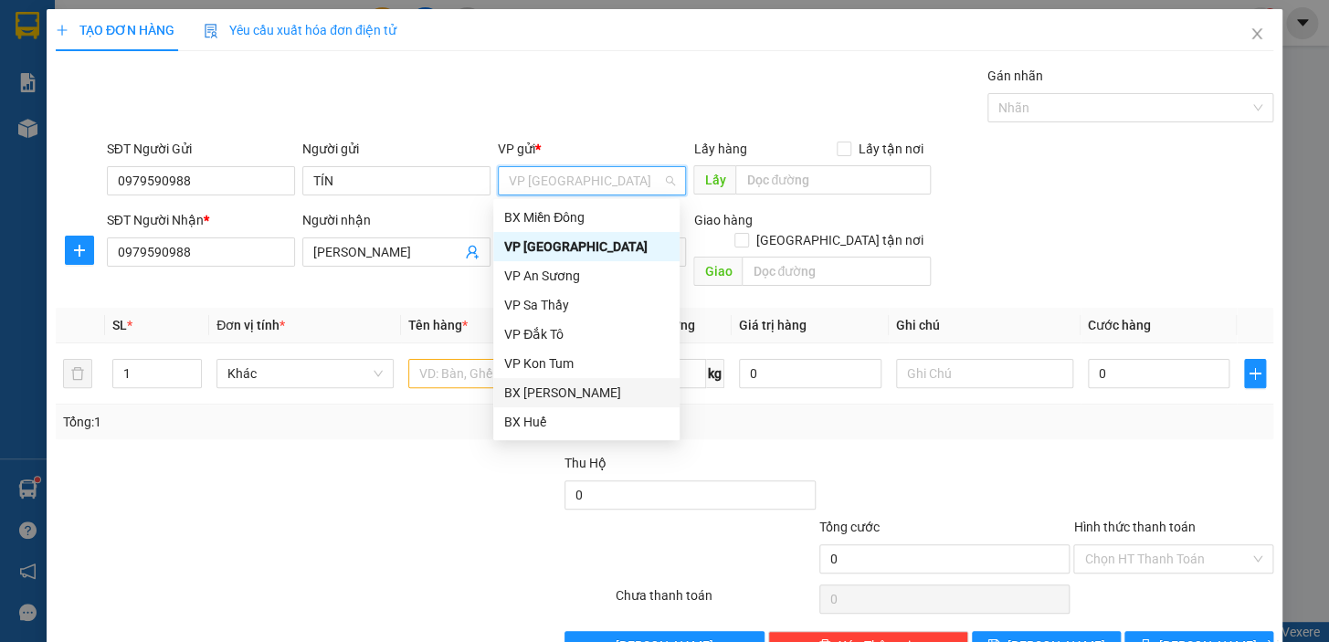
click at [579, 392] on div "BX [PERSON_NAME]" at bounding box center [586, 393] width 164 height 20
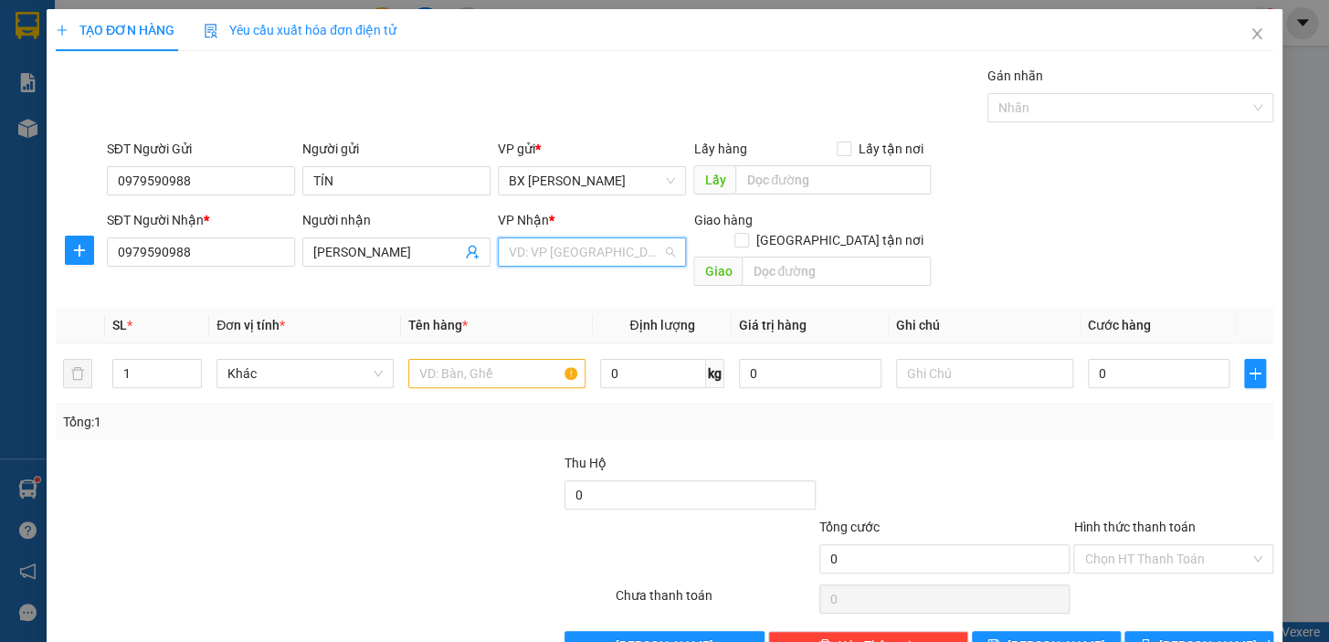
click at [629, 258] on input "search" at bounding box center [586, 251] width 154 height 27
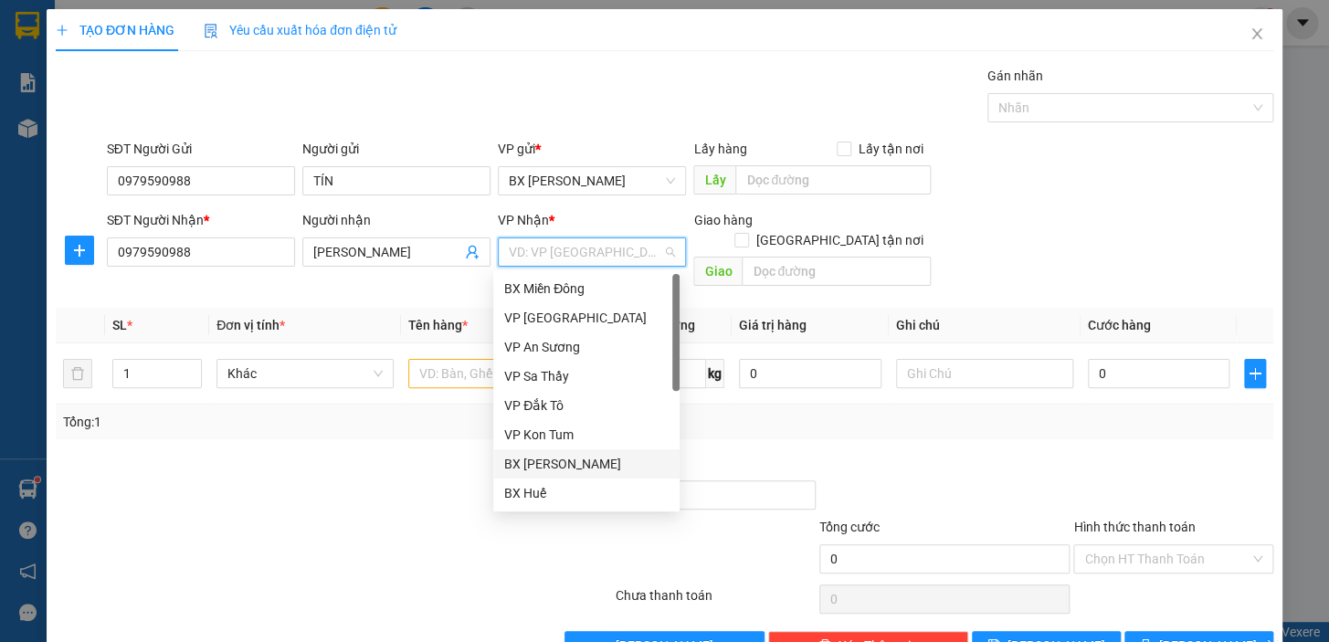
click at [576, 461] on div "BX [PERSON_NAME]" at bounding box center [586, 464] width 164 height 20
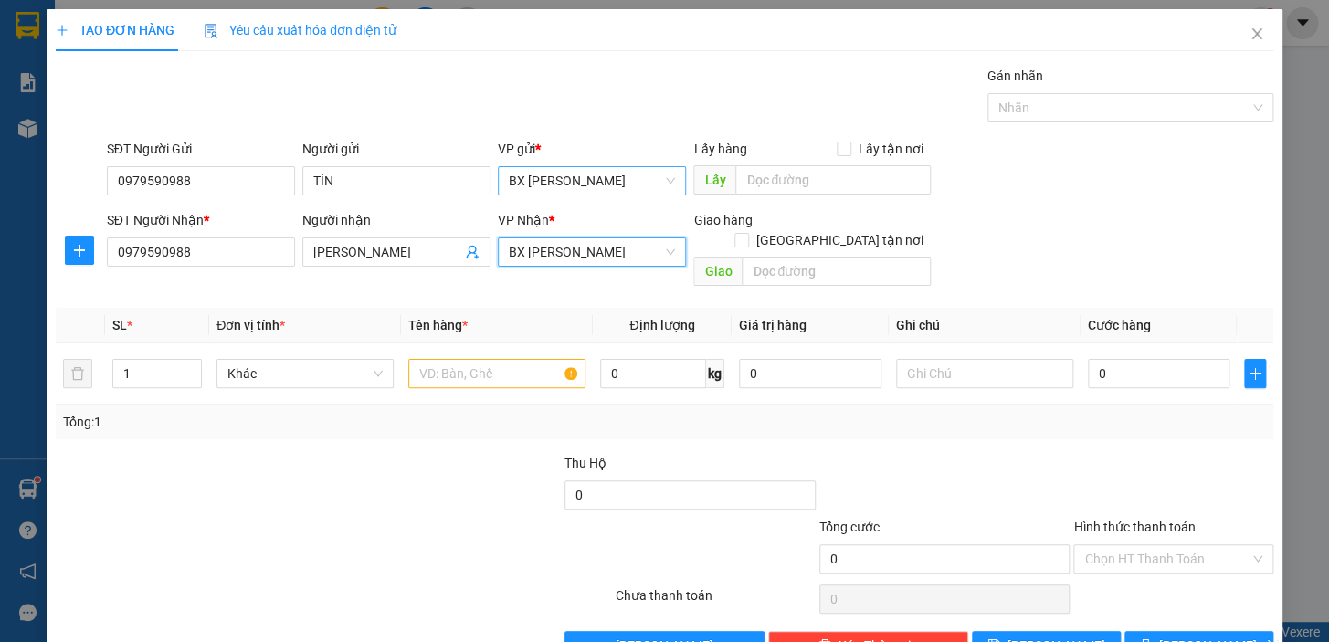
click at [598, 187] on span "BX [PERSON_NAME]" at bounding box center [592, 180] width 166 height 27
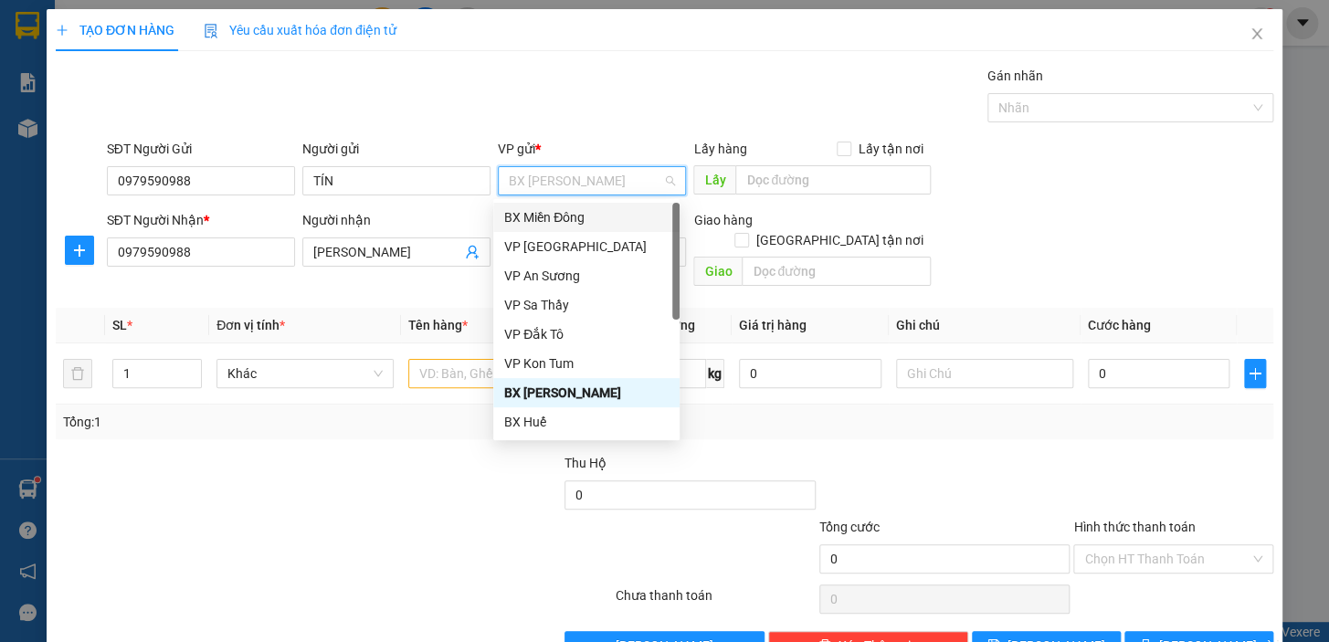
click at [596, 224] on div "BX Miền Đông" at bounding box center [586, 217] width 164 height 20
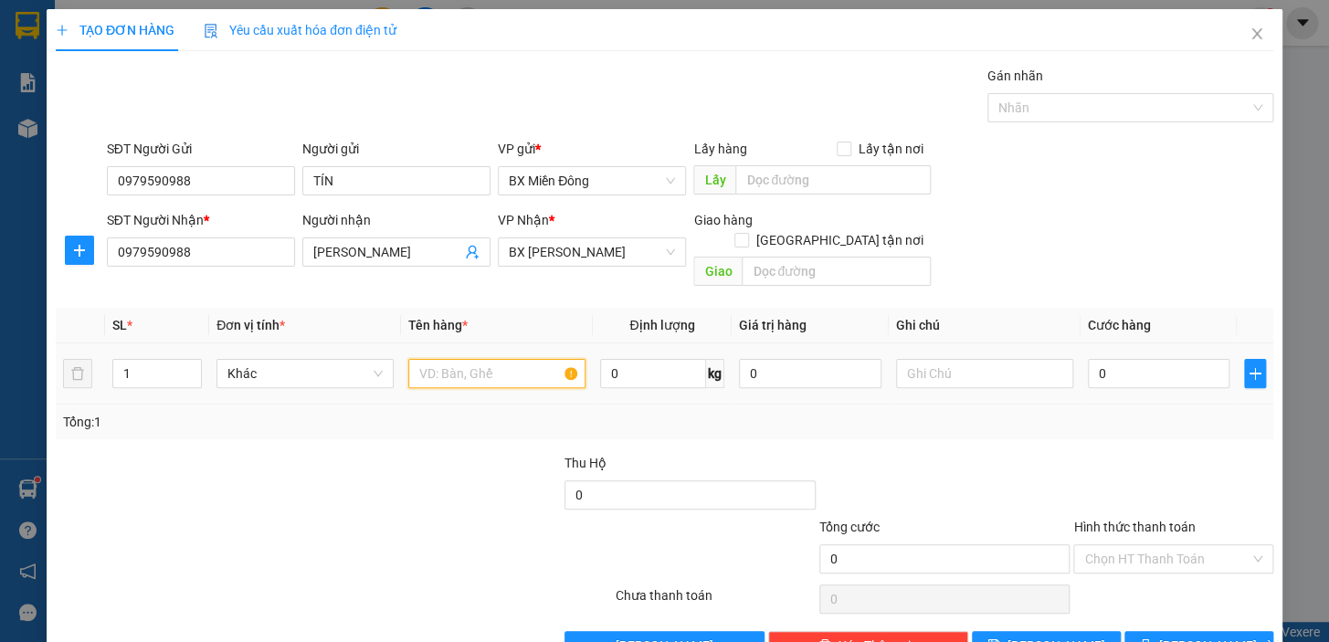
click at [538, 362] on input "text" at bounding box center [496, 373] width 177 height 29
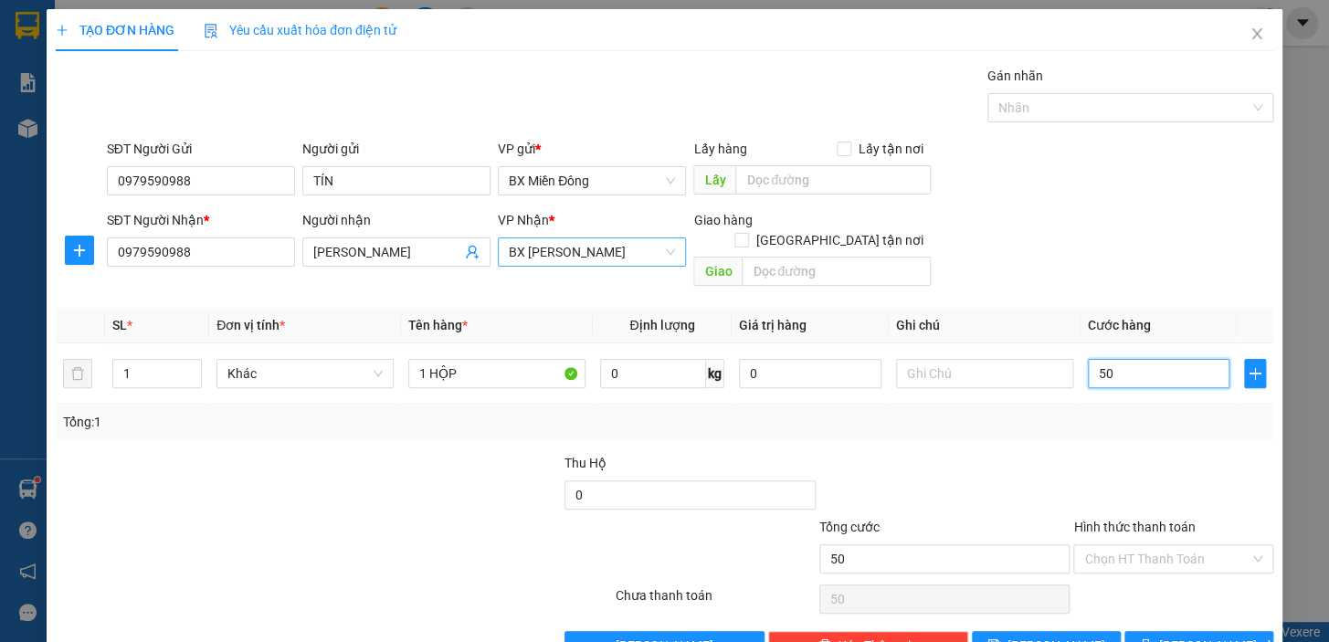
click at [542, 261] on span "BX [PERSON_NAME]" at bounding box center [592, 251] width 166 height 27
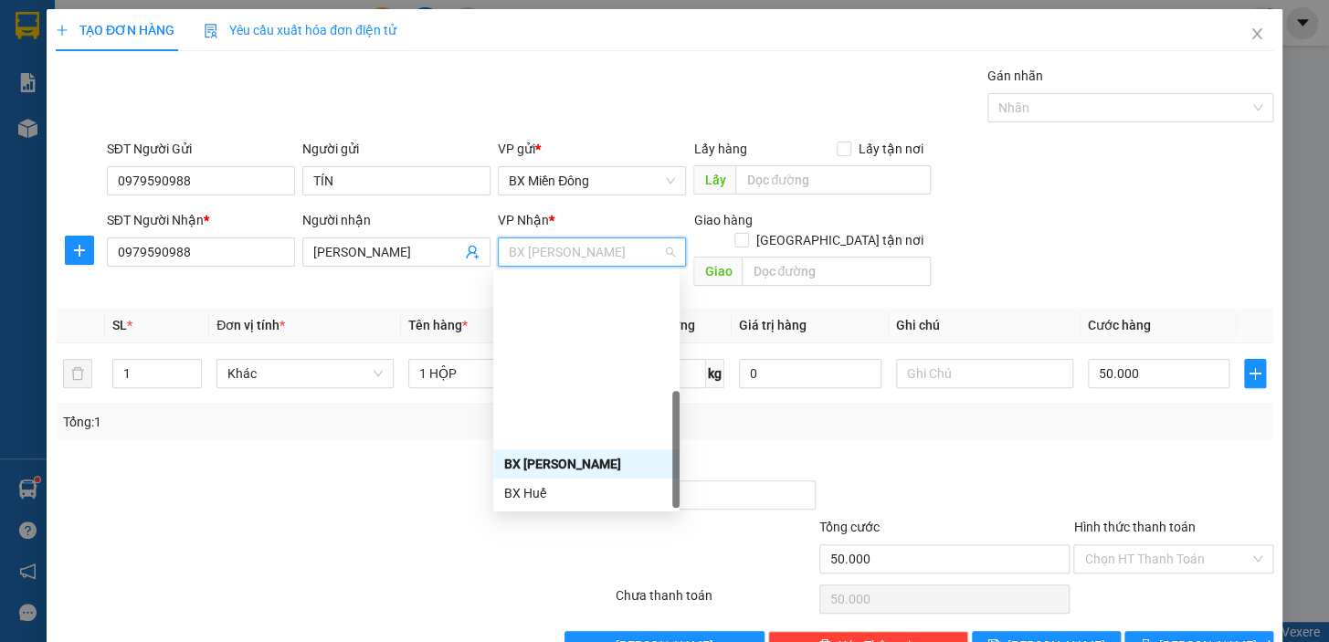
click at [557, 542] on div "VP Đắk Hà" at bounding box center [586, 552] width 164 height 20
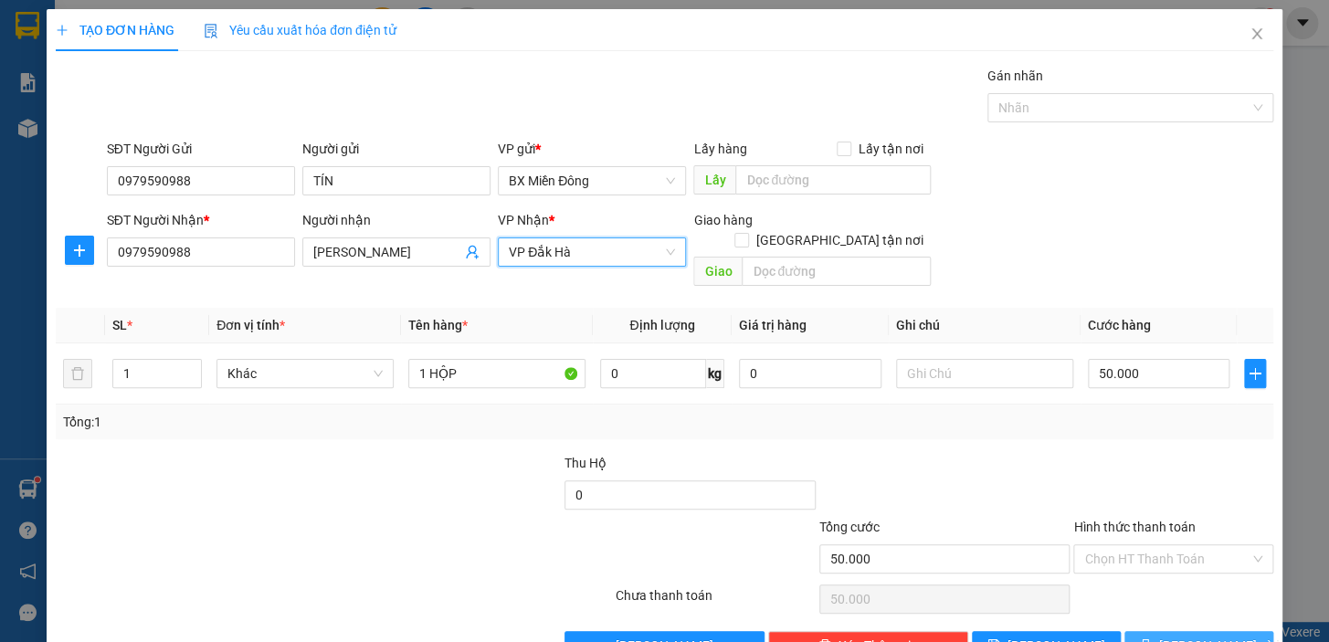
click at [1171, 631] on button "[PERSON_NAME] và In" at bounding box center [1199, 645] width 149 height 29
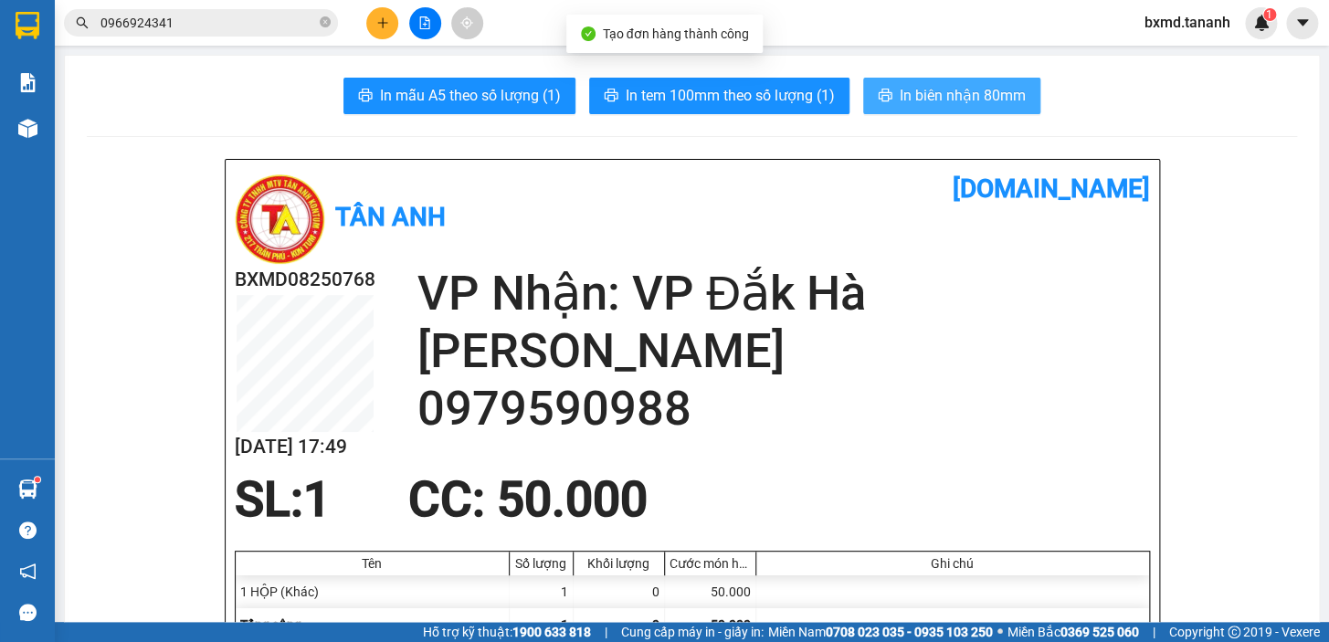
click at [979, 88] on span "In biên nhận 80mm" at bounding box center [963, 95] width 126 height 23
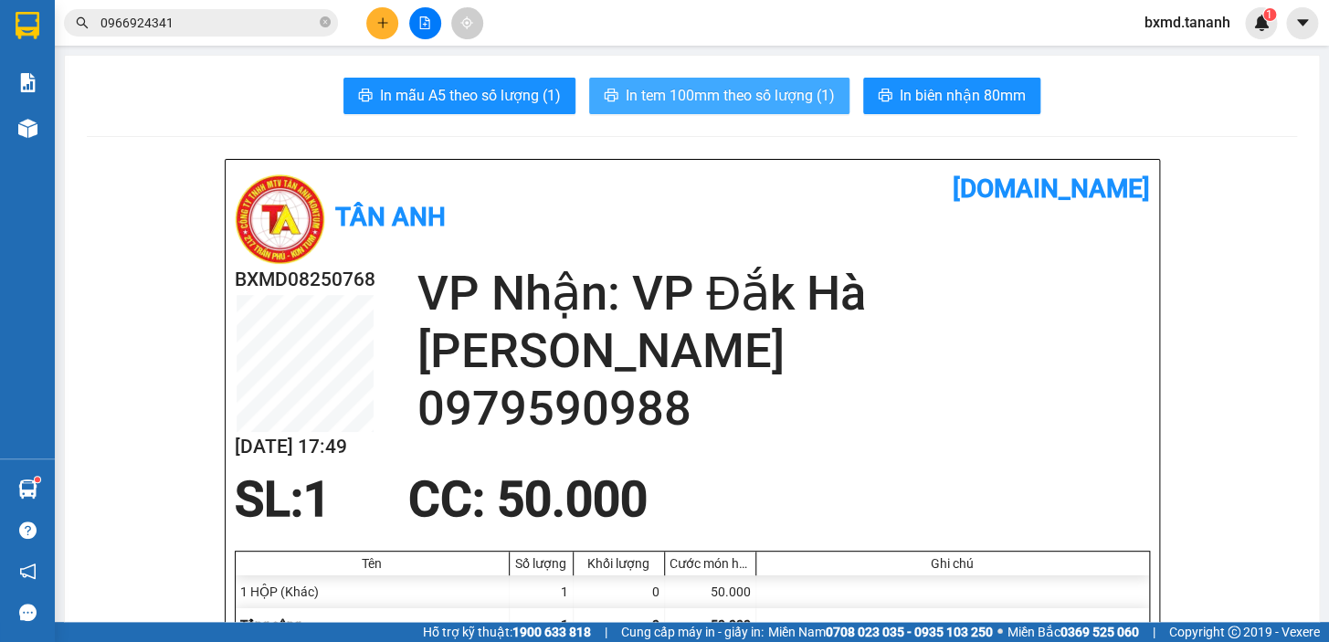
click at [793, 102] on span "In tem 100mm theo số lượng (1)" at bounding box center [730, 95] width 209 height 23
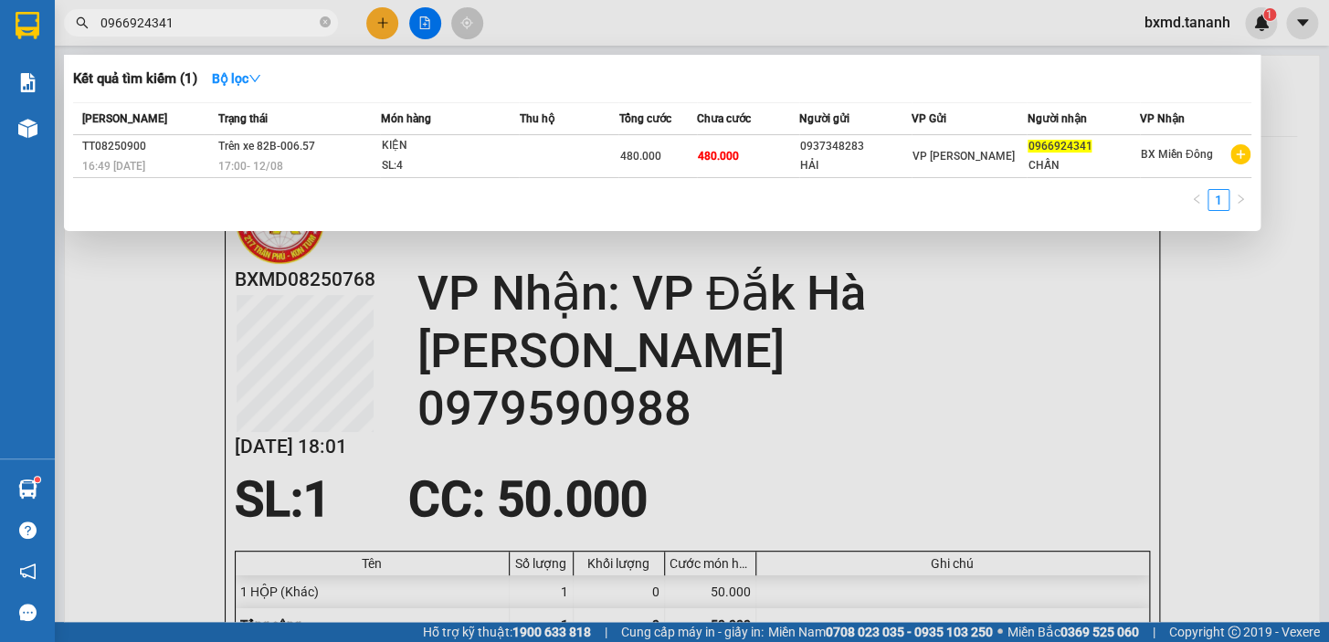
click at [196, 27] on input "0966924341" at bounding box center [209, 23] width 216 height 20
click at [1224, 322] on div at bounding box center [664, 321] width 1329 height 642
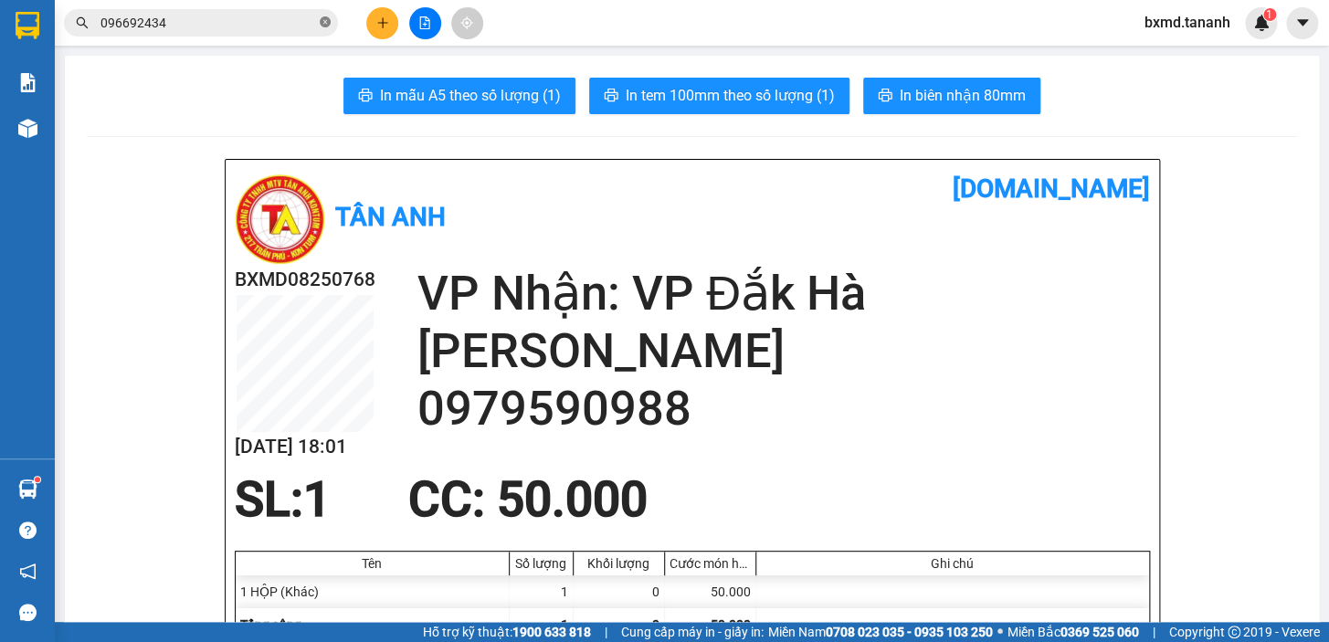
click at [323, 25] on icon "close-circle" at bounding box center [325, 21] width 11 height 11
click at [396, 26] on button at bounding box center [382, 23] width 32 height 32
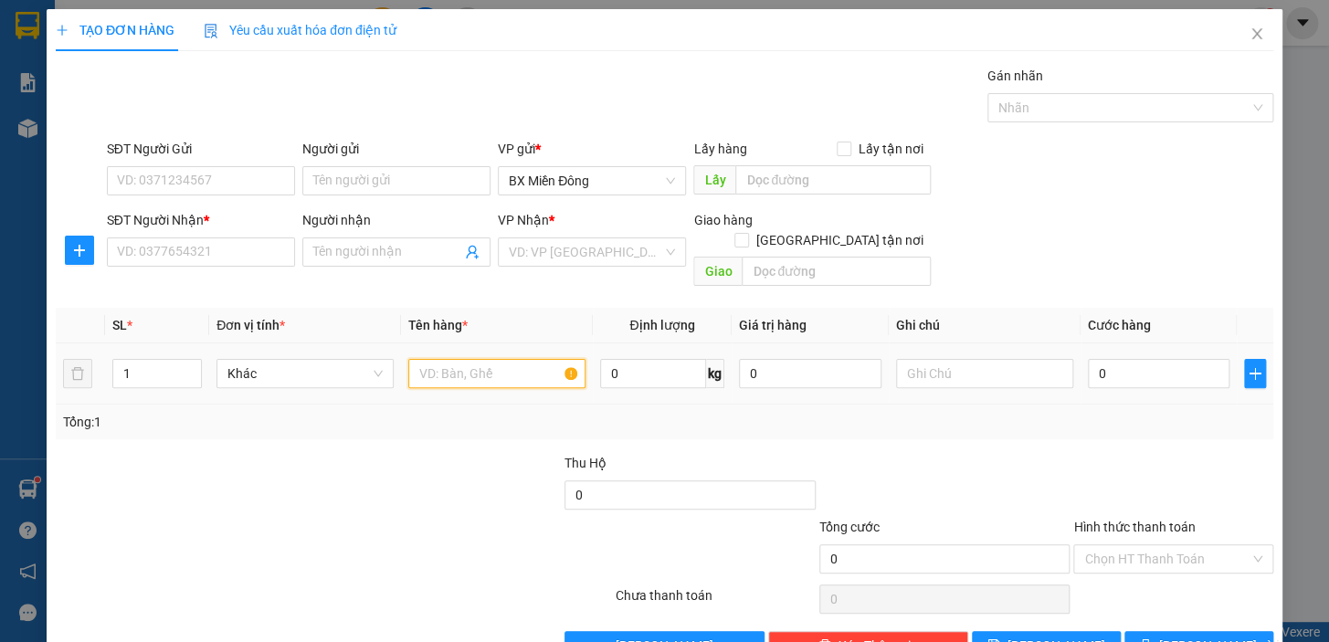
click at [484, 359] on input "text" at bounding box center [496, 373] width 177 height 29
click at [368, 238] on div "Người nhận Tên người nhận" at bounding box center [396, 242] width 188 height 64
click at [365, 246] on input "Người nhận" at bounding box center [387, 252] width 148 height 20
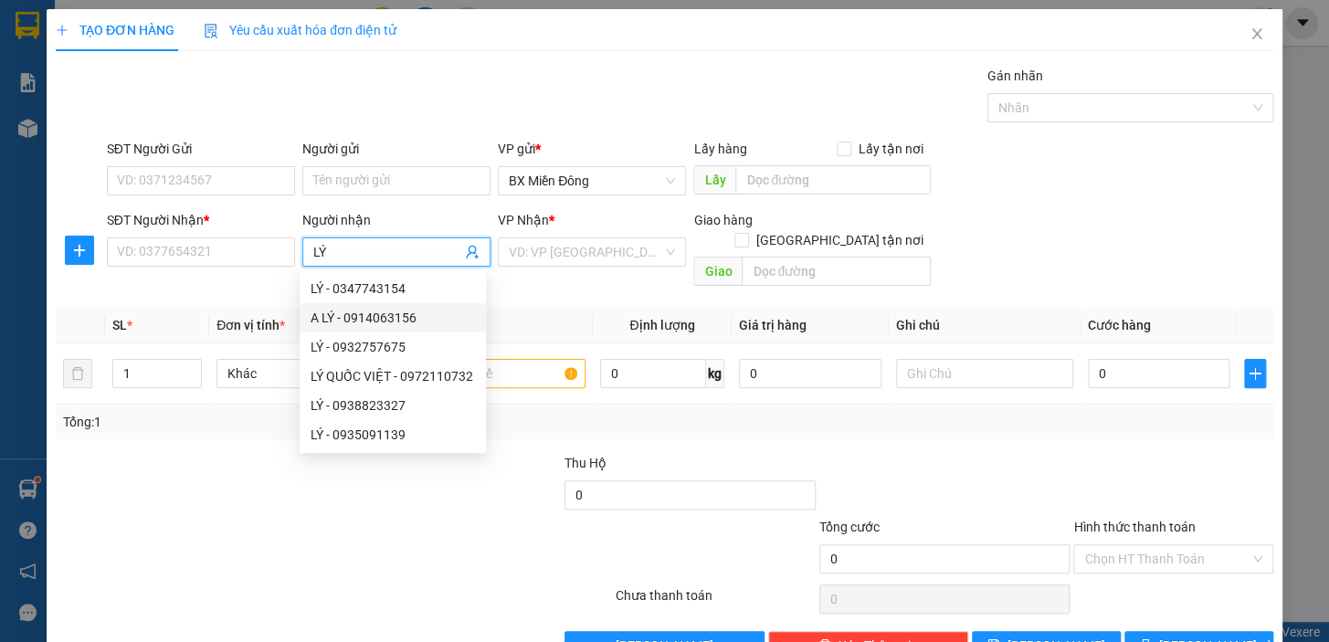
click at [415, 314] on div "A LÝ - 0914063156" at bounding box center [393, 318] width 164 height 20
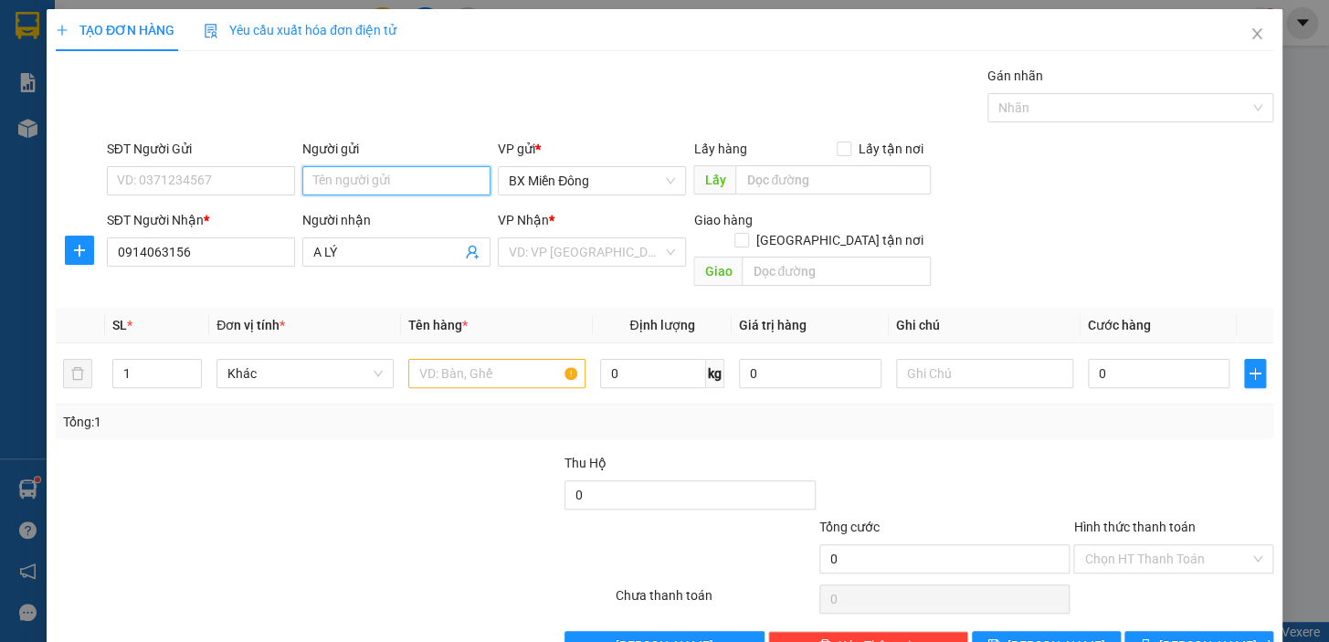
click at [341, 179] on input "Người gửi" at bounding box center [396, 180] width 188 height 29
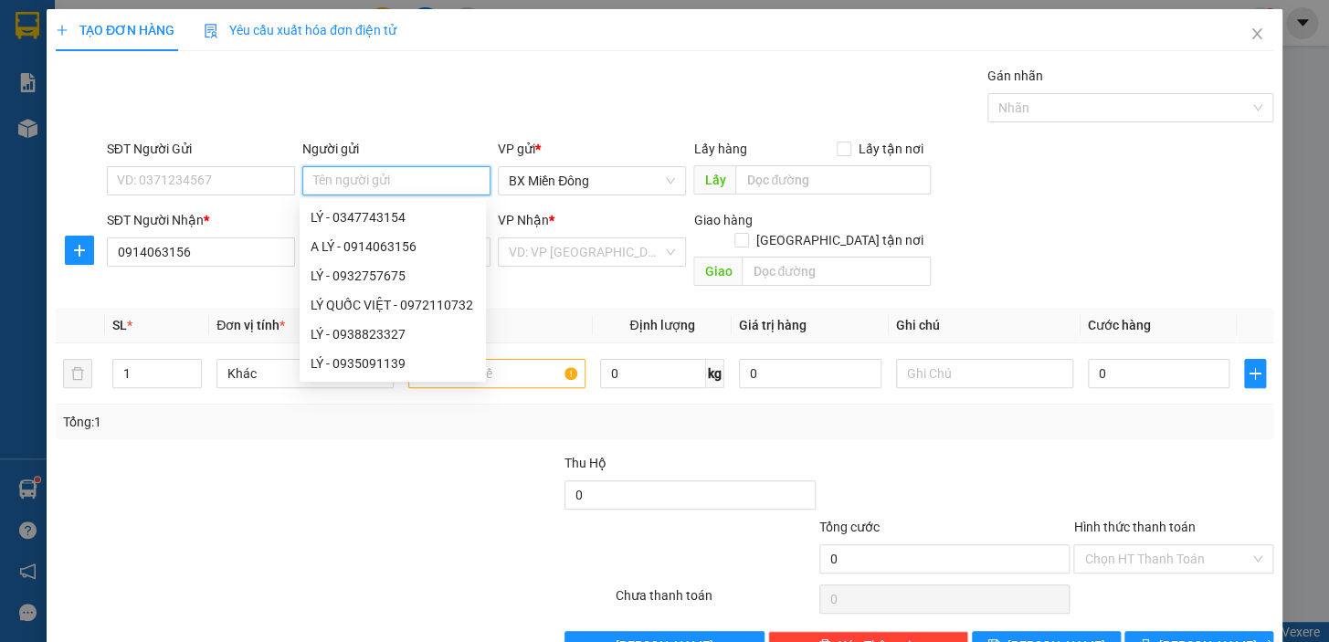
click at [302, 175] on input "Người gửi" at bounding box center [396, 180] width 188 height 29
click at [266, 178] on input "SĐT Người Gửi" at bounding box center [201, 180] width 188 height 29
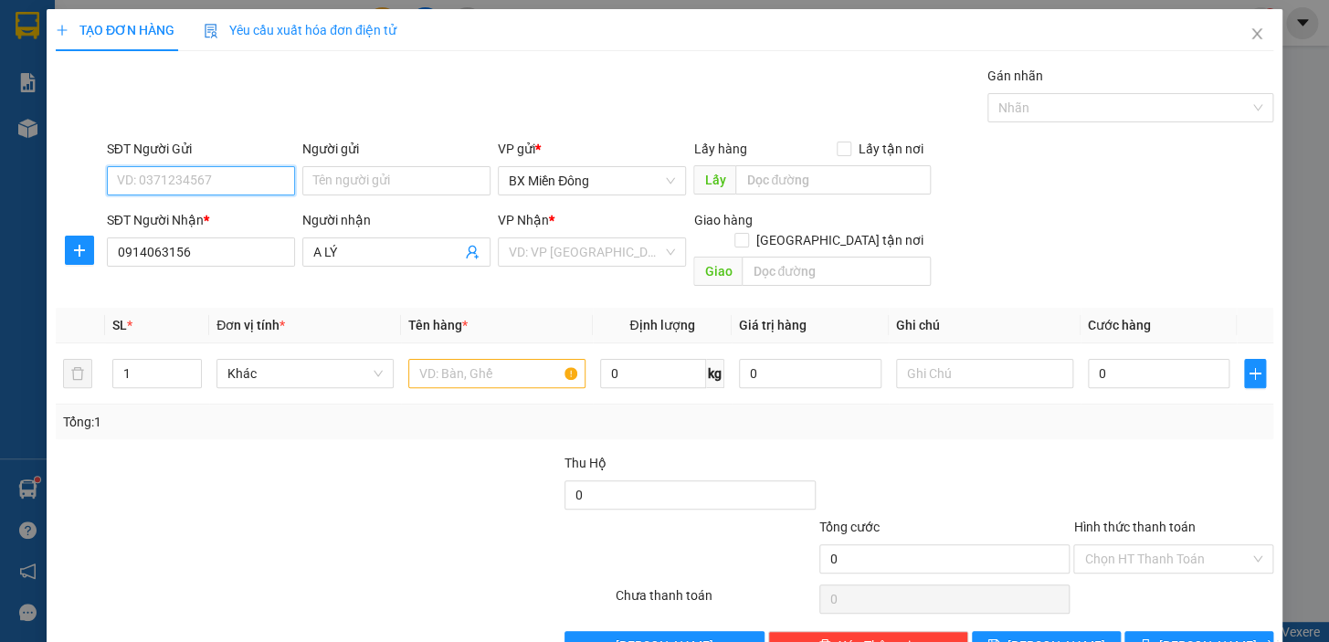
click at [266, 178] on input "SĐT Người Gửi" at bounding box center [201, 180] width 188 height 29
click at [287, 181] on input "SĐT Người Gửi" at bounding box center [201, 180] width 188 height 29
click at [321, 180] on input "Người gửi" at bounding box center [396, 180] width 188 height 29
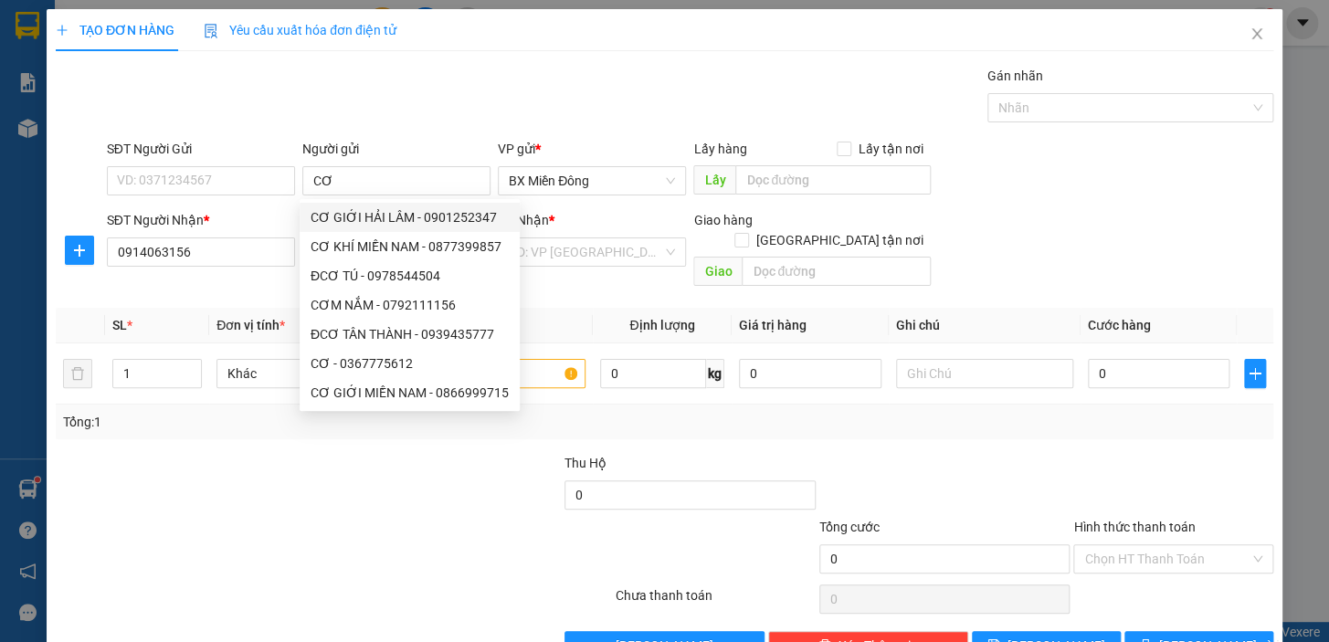
click at [200, 157] on div "SĐT Người Gửi" at bounding box center [201, 149] width 188 height 20
click at [200, 166] on input "SĐT Người Gửi" at bounding box center [201, 180] width 188 height 29
click at [203, 176] on input "SĐT Người Gửi" at bounding box center [201, 180] width 188 height 29
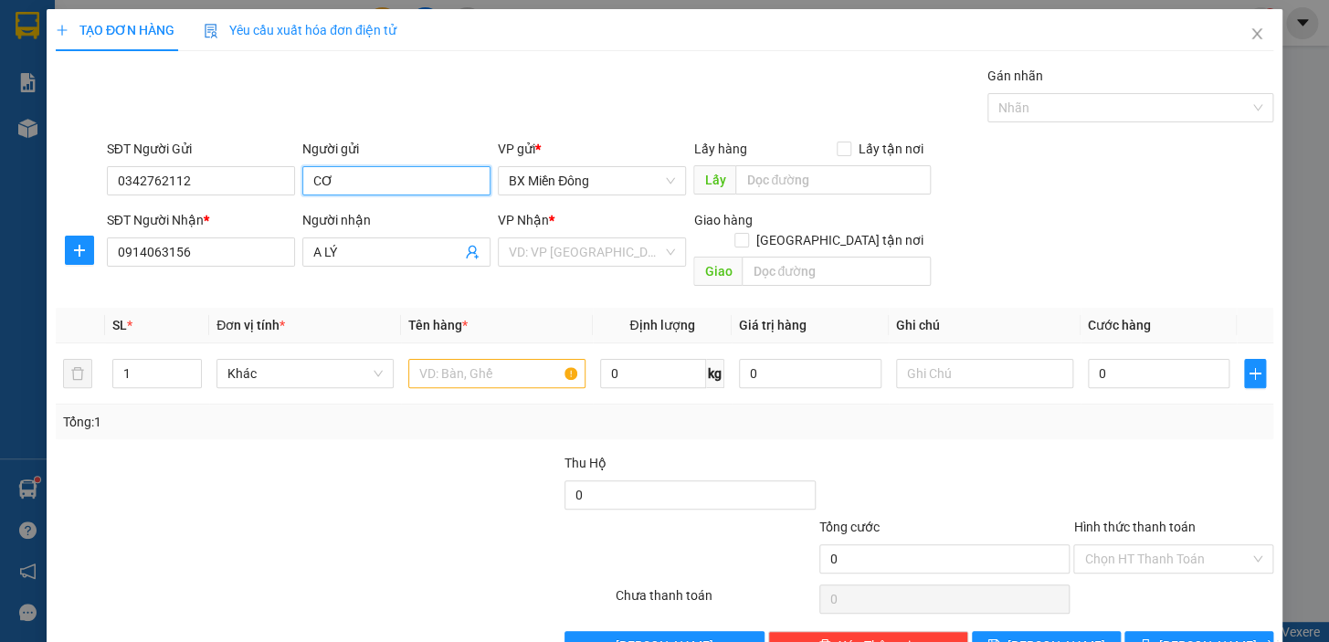
click at [376, 166] on input "CƠ" at bounding box center [396, 180] width 188 height 29
click at [587, 264] on input "search" at bounding box center [586, 251] width 154 height 27
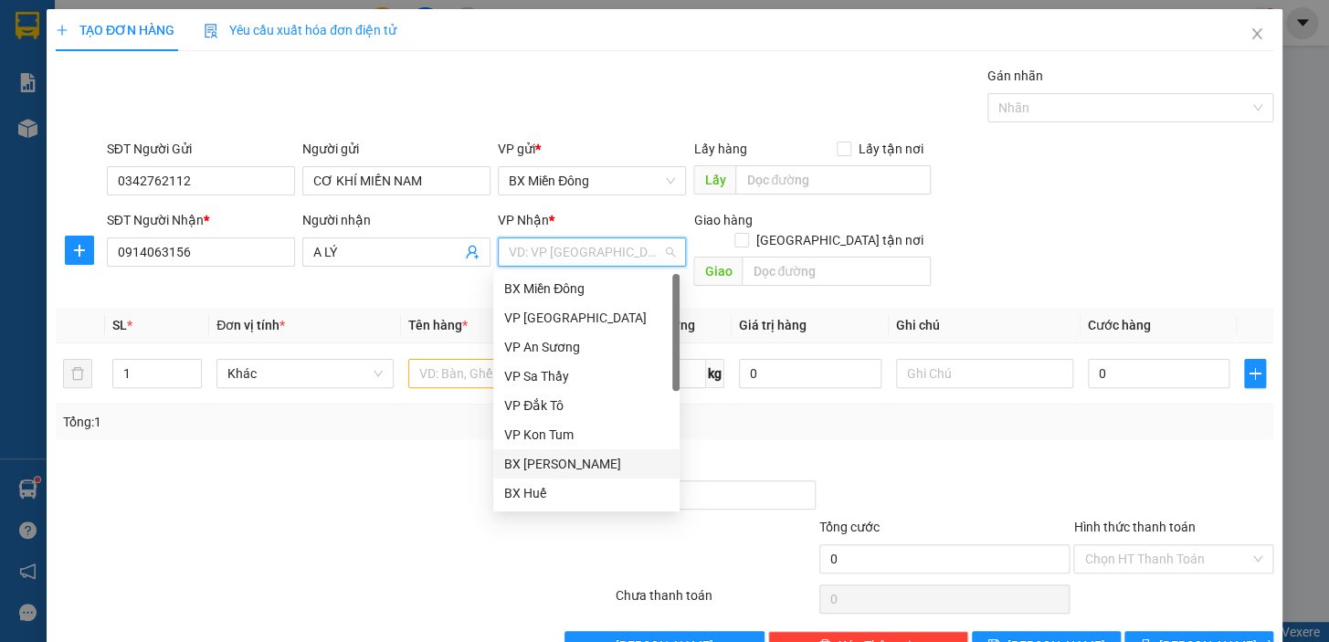
click at [620, 456] on div "BX [PERSON_NAME]" at bounding box center [586, 464] width 164 height 20
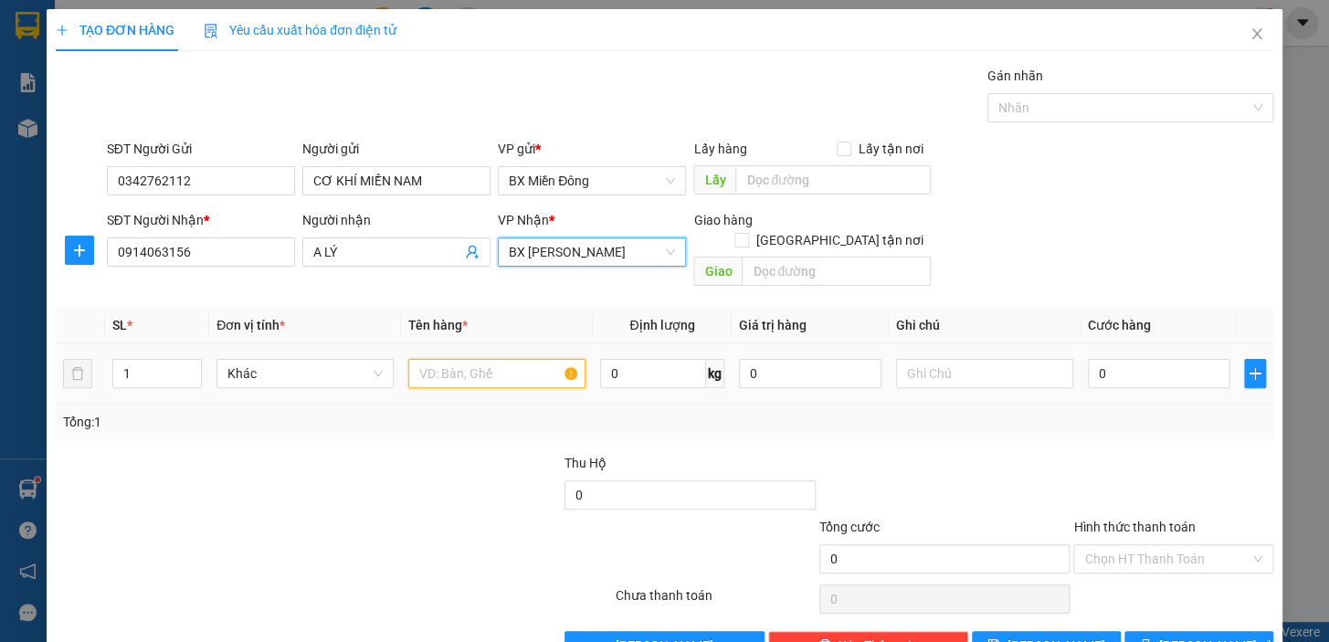
click at [474, 359] on input "text" at bounding box center [496, 373] width 177 height 29
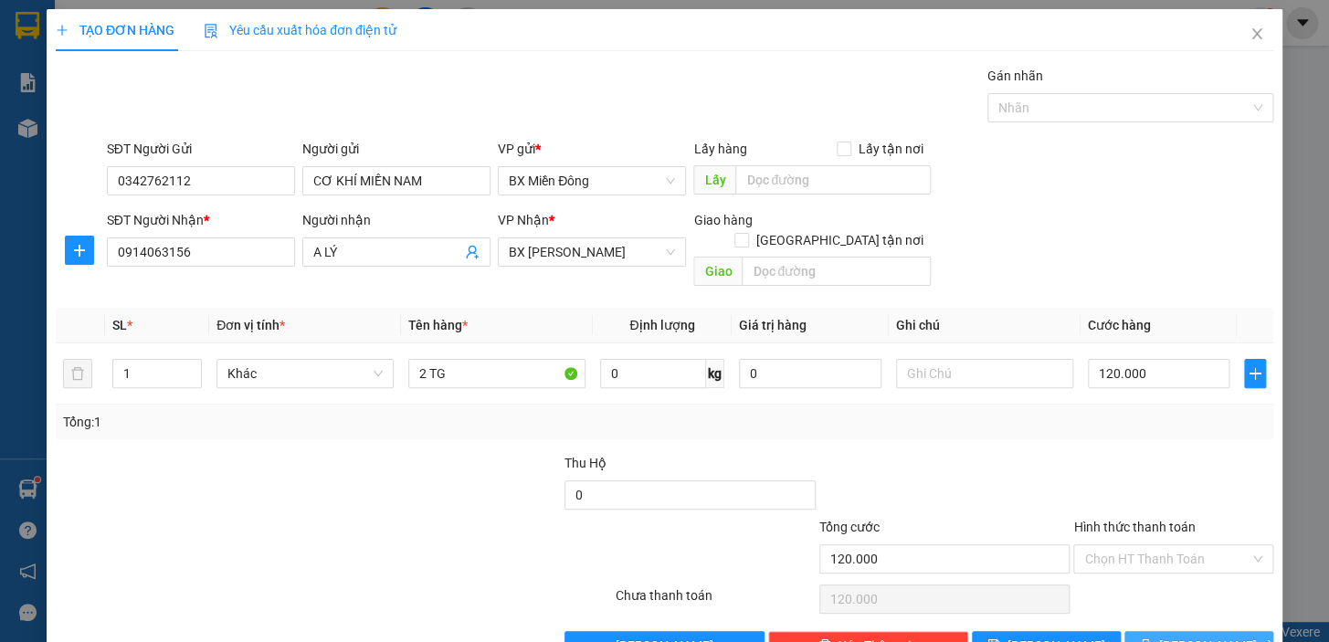
drag, startPoint x: 1180, startPoint y: 596, endPoint x: 1180, endPoint y: 609, distance: 13.7
click at [1180, 601] on div "Transit Pickup Surcharge Ids Transit Deliver Surcharge Ids Transit Deliver Surc…" at bounding box center [665, 363] width 1218 height 595
click at [1179, 636] on span "[PERSON_NAME] và In" at bounding box center [1224, 646] width 128 height 20
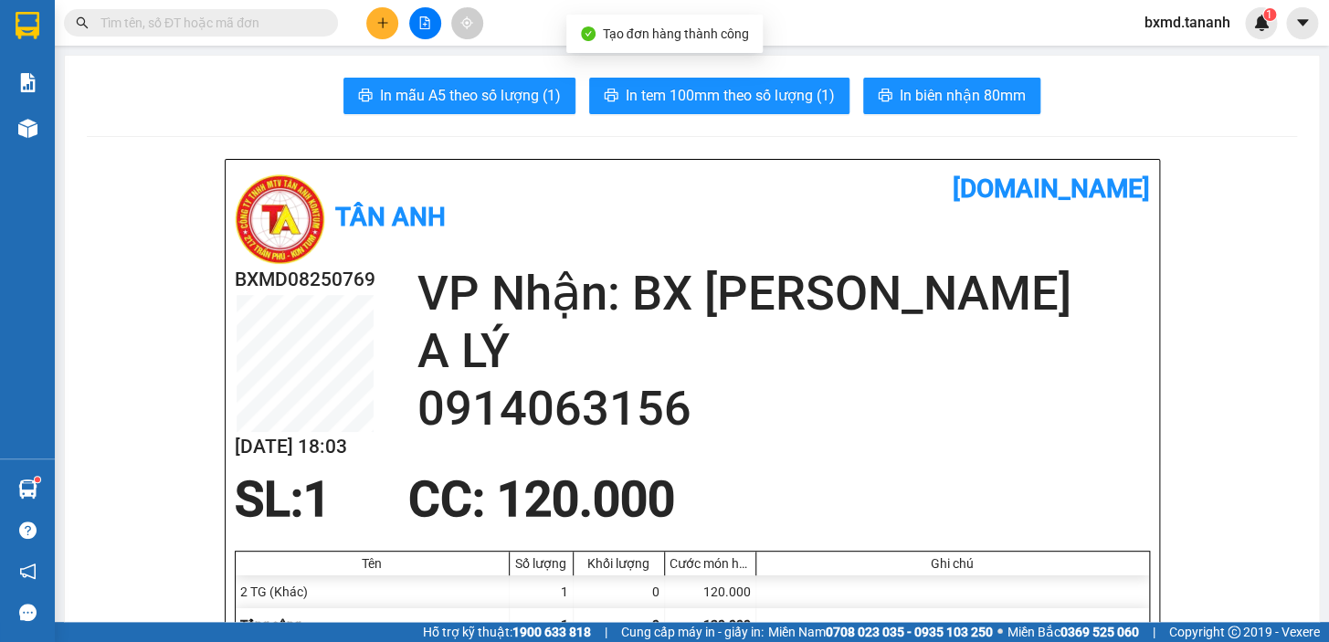
click at [948, 104] on span "In biên nhận 80mm" at bounding box center [963, 95] width 126 height 23
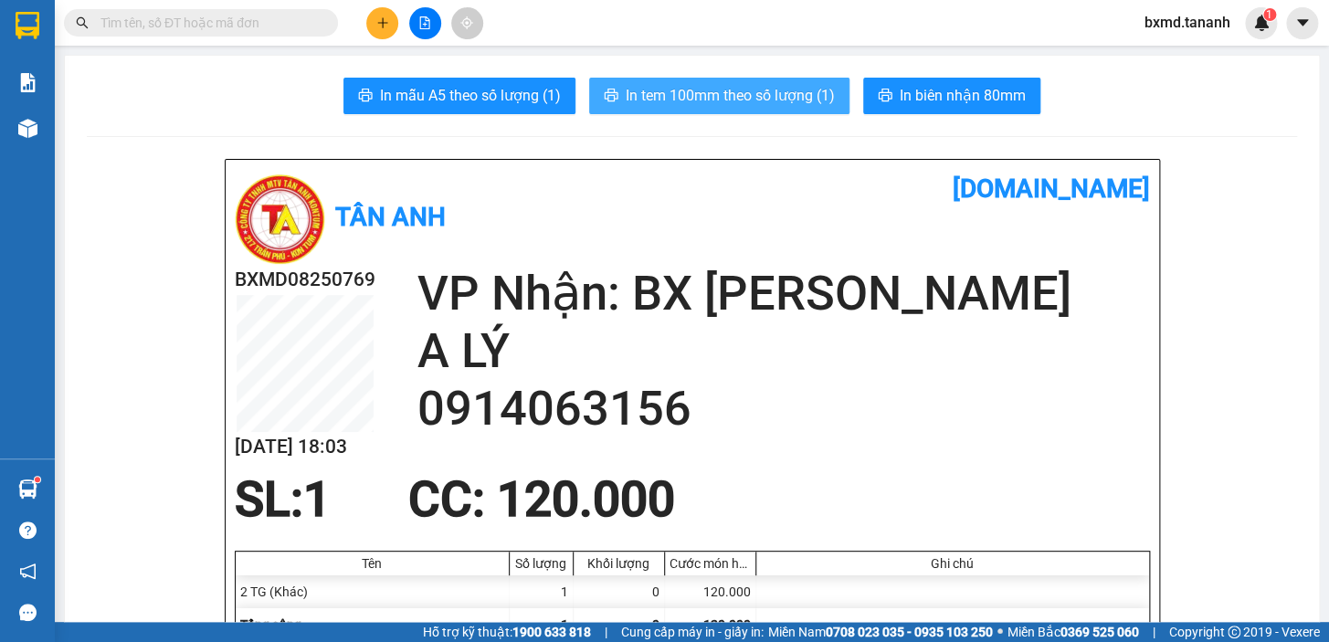
click at [768, 105] on span "In tem 100mm theo số lượng (1)" at bounding box center [730, 95] width 209 height 23
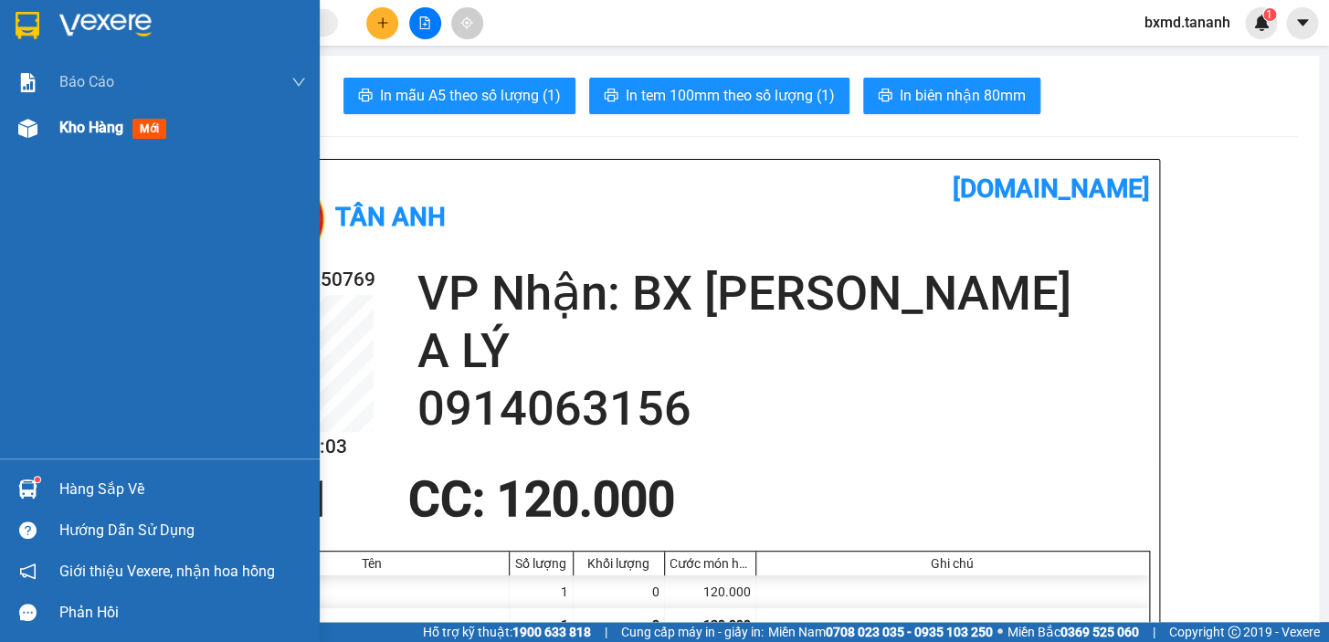
click at [58, 143] on div "Kho hàng mới" at bounding box center [160, 128] width 320 height 46
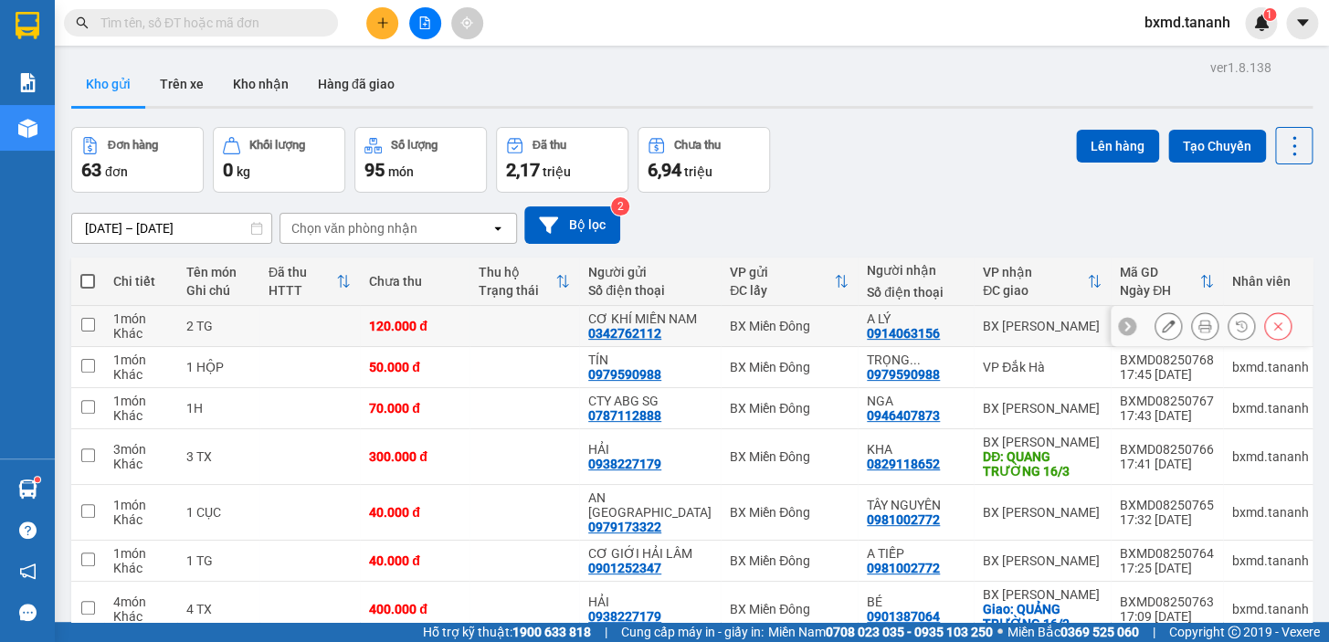
click at [1162, 333] on icon at bounding box center [1168, 326] width 13 height 13
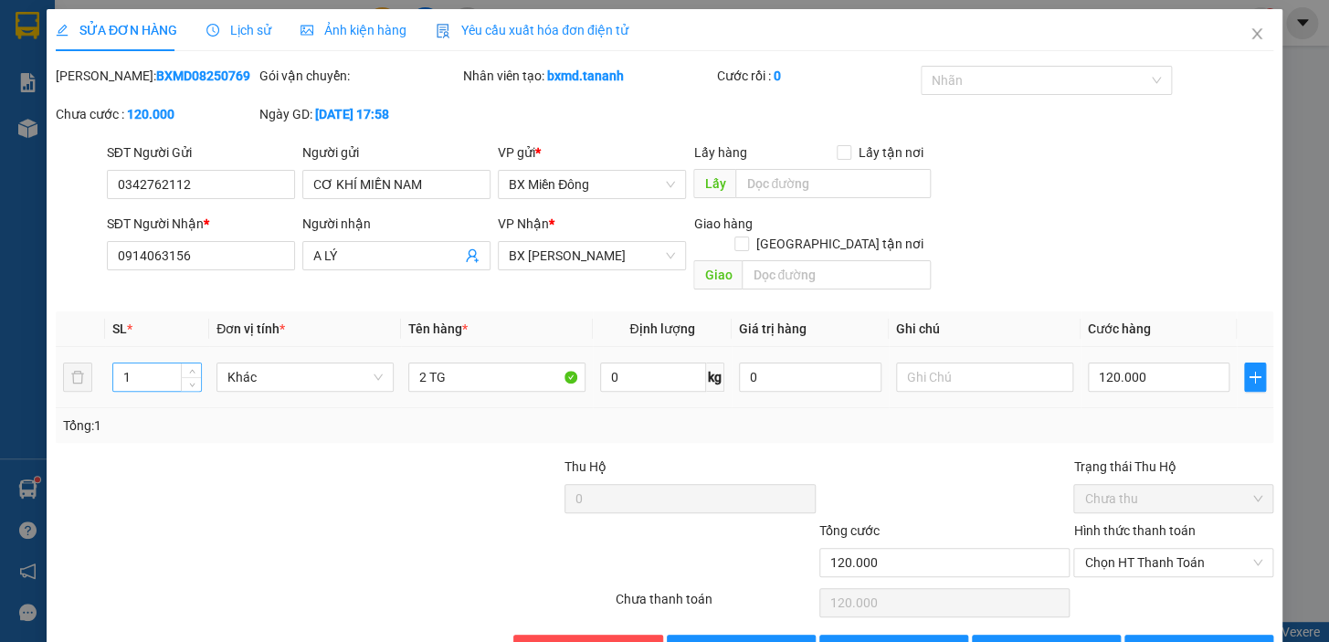
click at [155, 364] on input "1" at bounding box center [157, 377] width 88 height 27
click at [1228, 635] on button "[PERSON_NAME] và In" at bounding box center [1199, 649] width 149 height 29
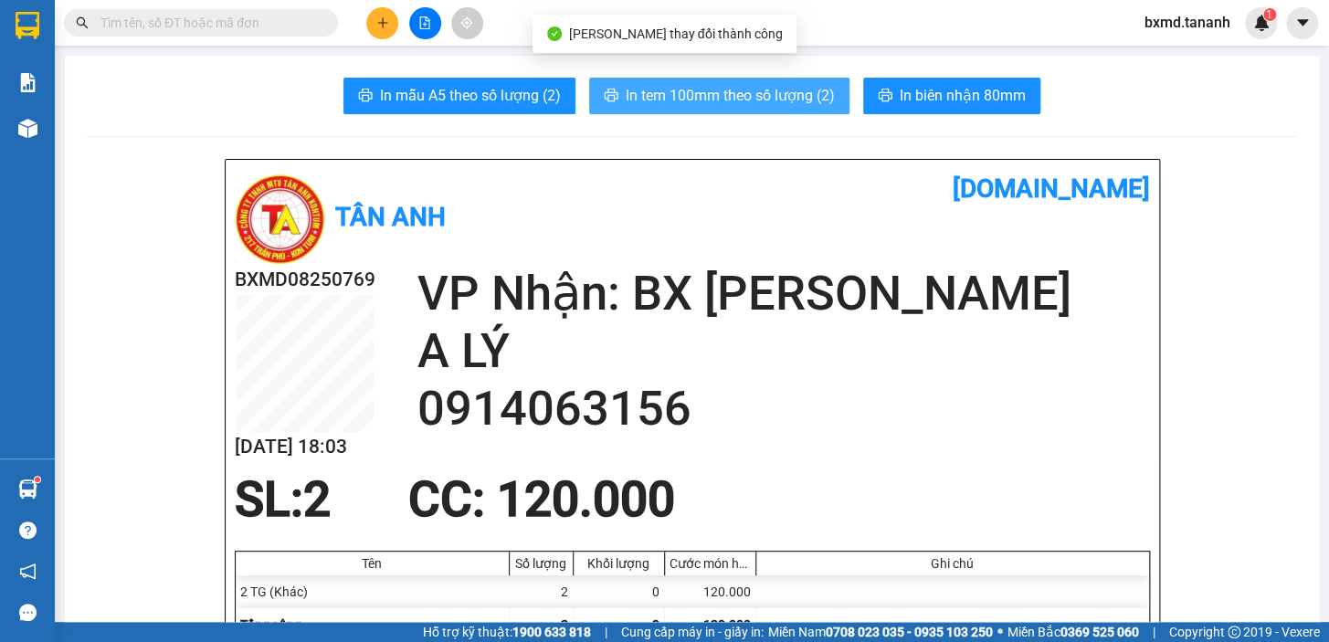
click at [777, 101] on span "In tem 100mm theo số lượng (2)" at bounding box center [730, 95] width 209 height 23
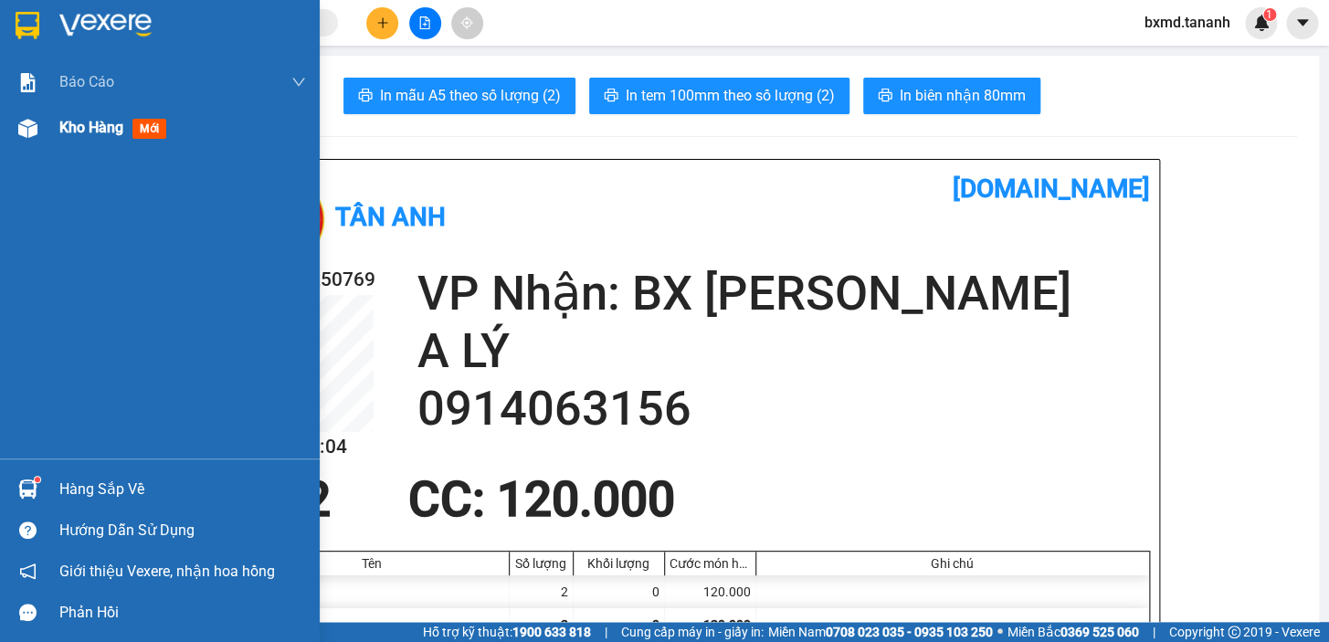
click at [37, 134] on div at bounding box center [28, 128] width 32 height 32
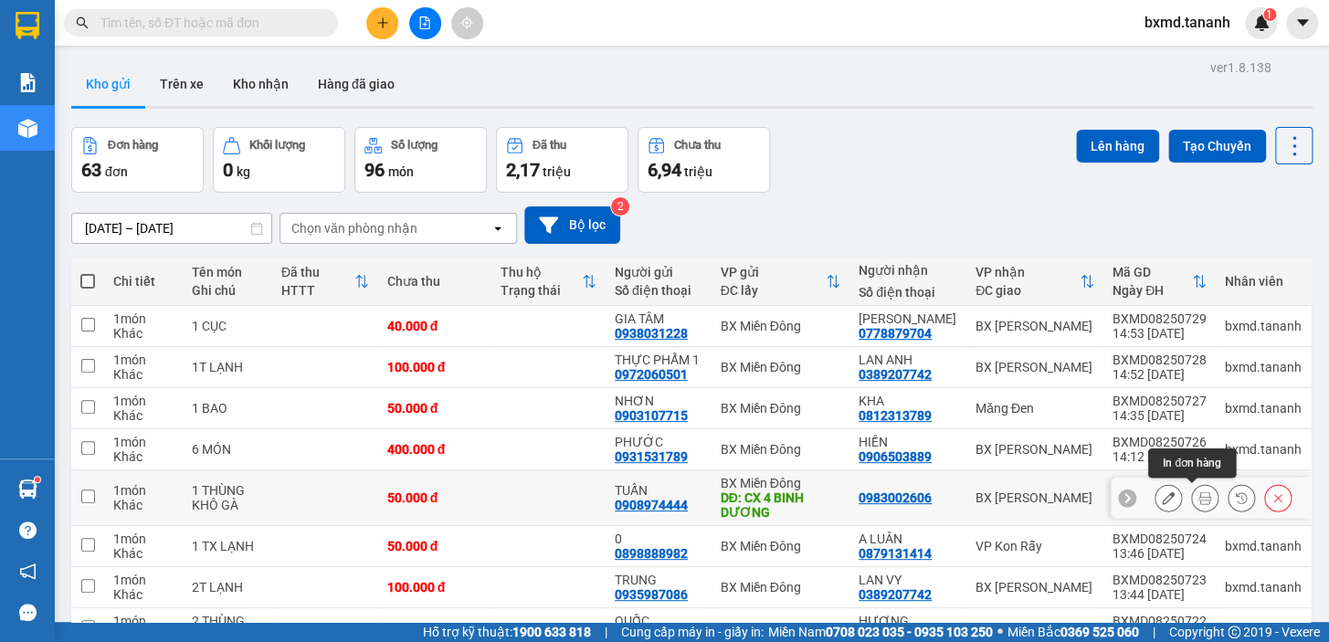
click at [1199, 492] on icon at bounding box center [1205, 498] width 13 height 13
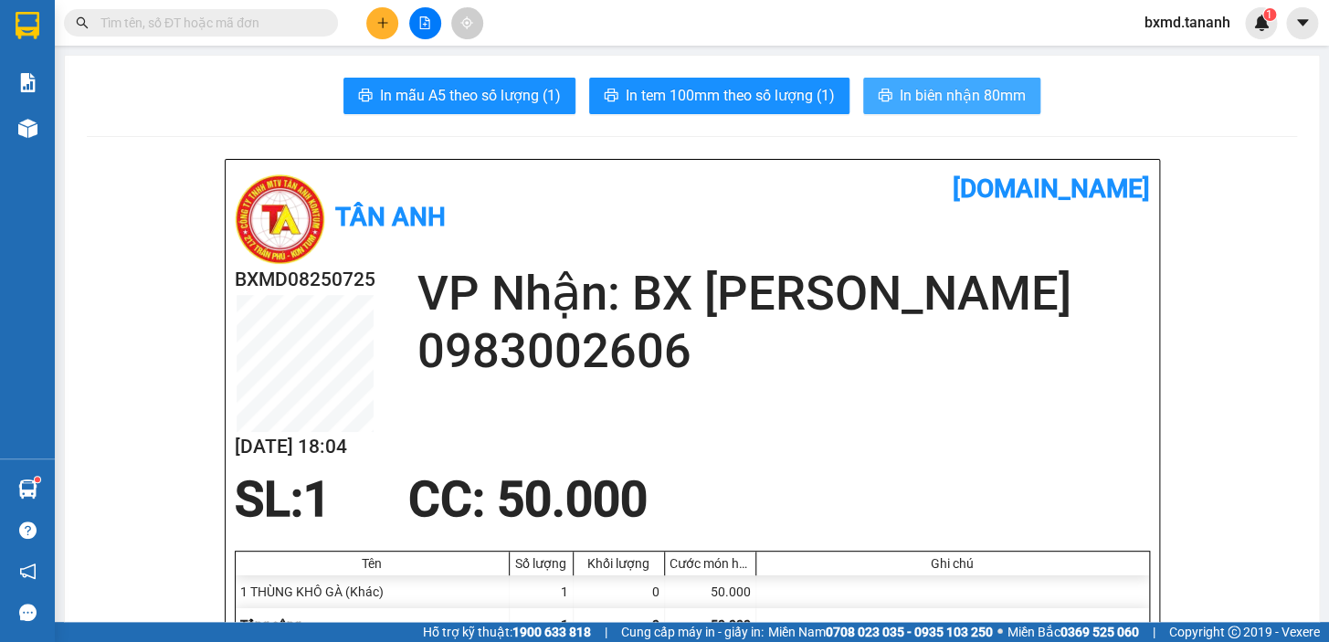
click at [899, 108] on button "In biên nhận 80mm" at bounding box center [951, 96] width 177 height 37
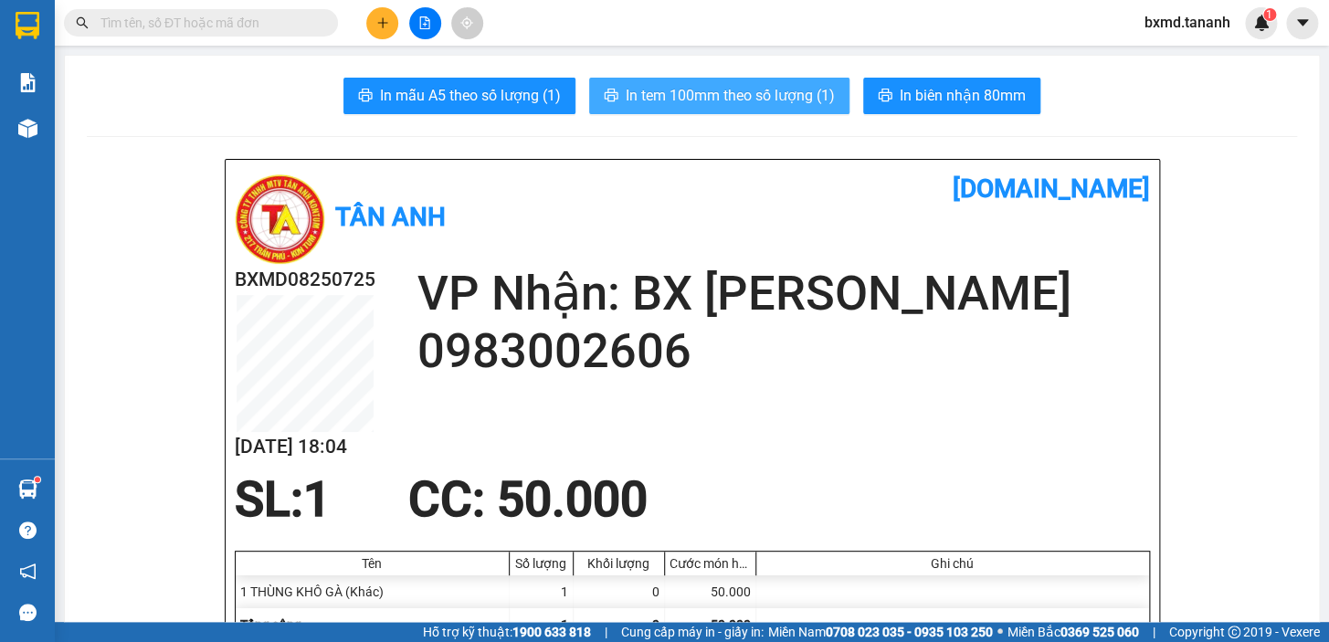
click at [770, 98] on span "In tem 100mm theo số lượng (1)" at bounding box center [730, 95] width 209 height 23
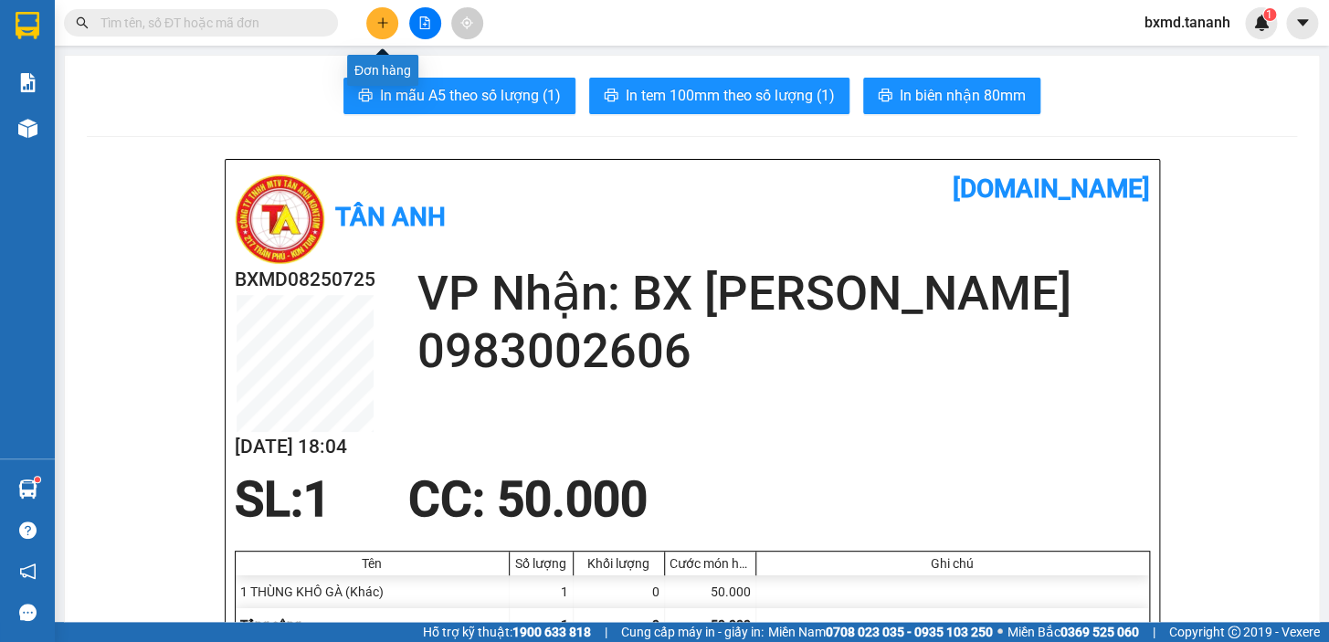
click at [397, 22] on button at bounding box center [382, 23] width 32 height 32
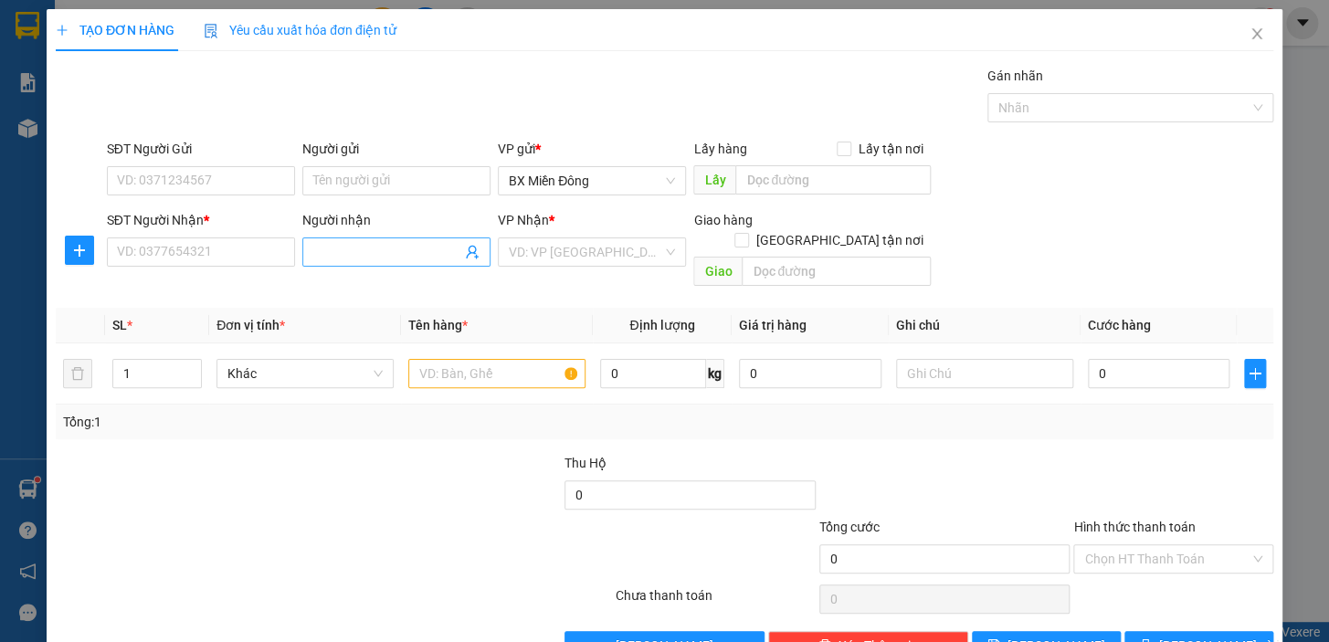
click at [358, 252] on input "Người nhận" at bounding box center [387, 252] width 148 height 20
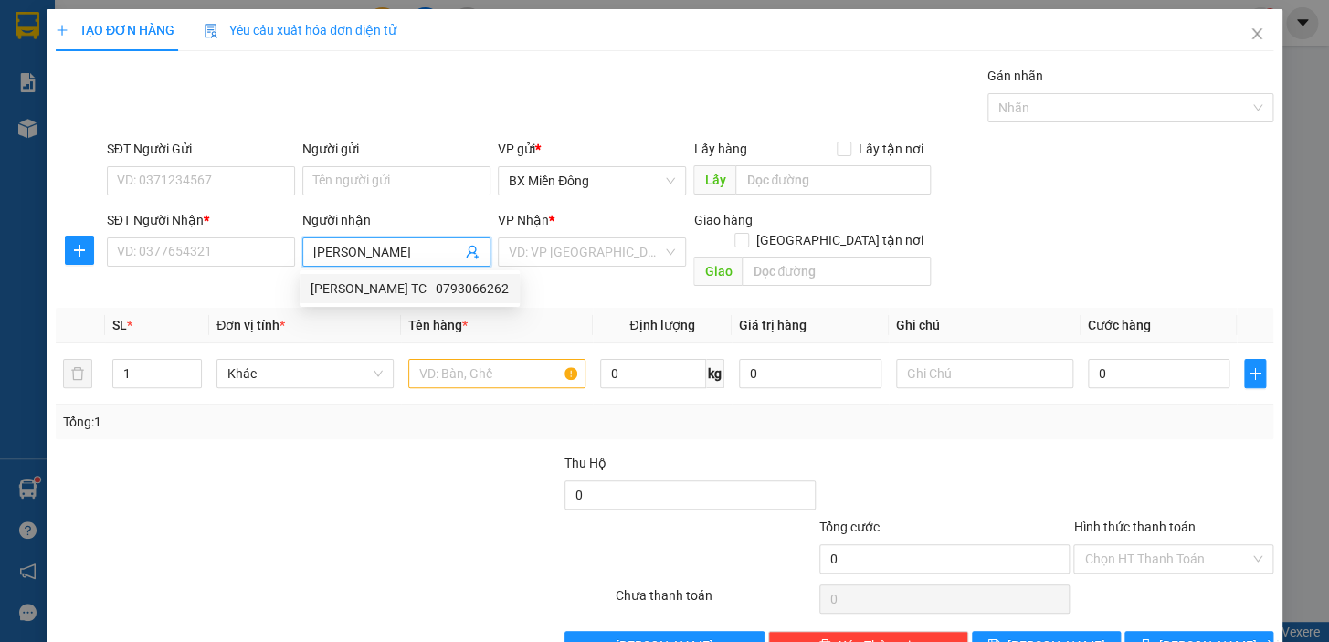
click at [391, 285] on div "NGỌC THẢO TC - 0793066262" at bounding box center [410, 289] width 198 height 20
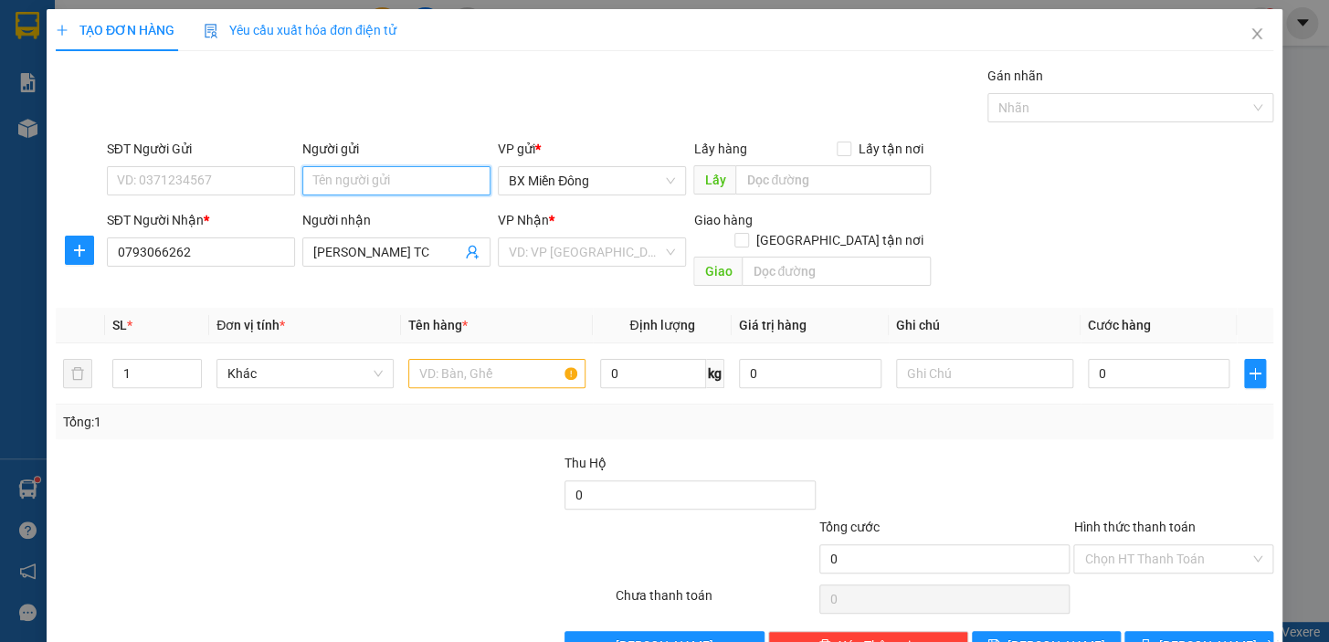
click at [338, 175] on input "Người gửi" at bounding box center [396, 180] width 188 height 29
click at [384, 226] on div "HÀ MY TC - 0383882882" at bounding box center [393, 217] width 164 height 20
click at [606, 258] on input "search" at bounding box center [586, 251] width 154 height 27
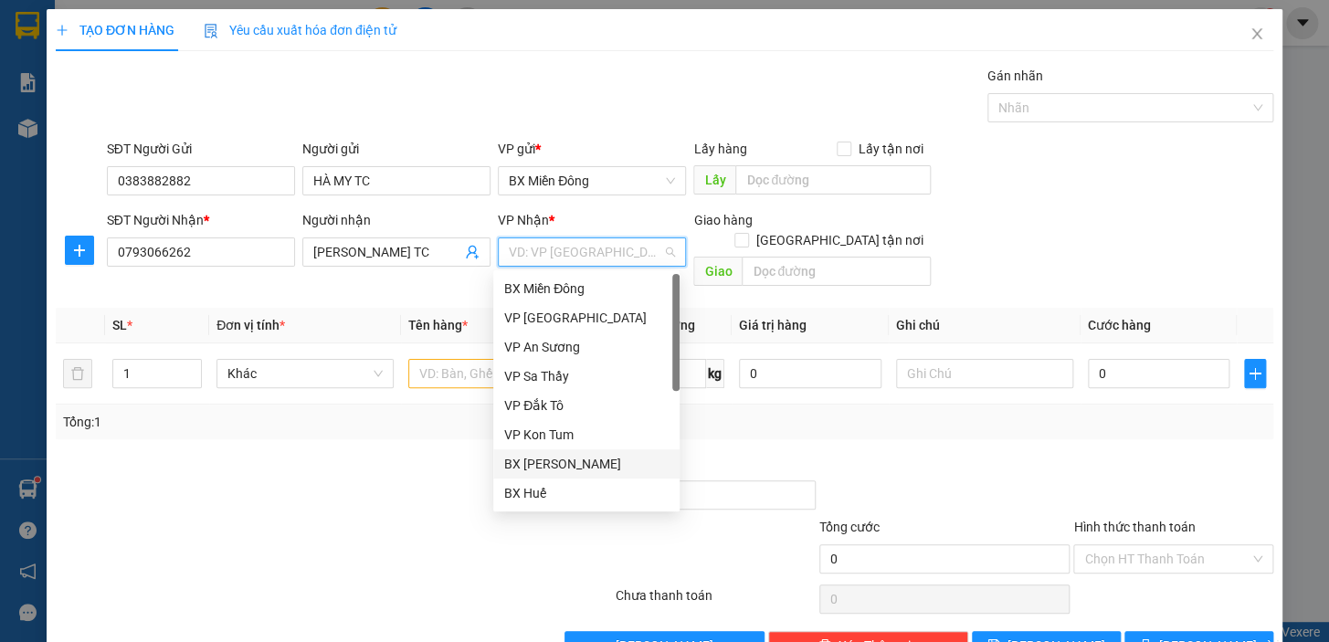
drag, startPoint x: 594, startPoint y: 467, endPoint x: 599, endPoint y: 458, distance: 10.7
click at [596, 465] on div "BX [PERSON_NAME]" at bounding box center [586, 464] width 164 height 20
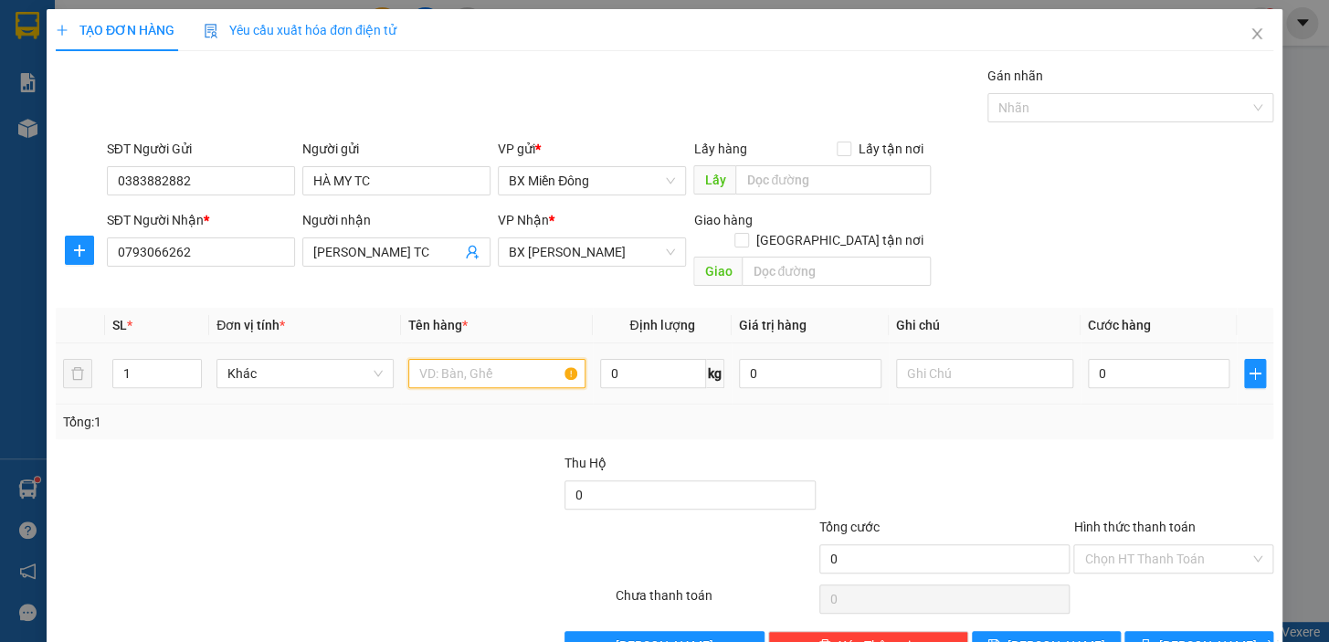
click at [456, 359] on input "text" at bounding box center [496, 373] width 177 height 29
click at [1117, 360] on input "0" at bounding box center [1159, 373] width 143 height 29
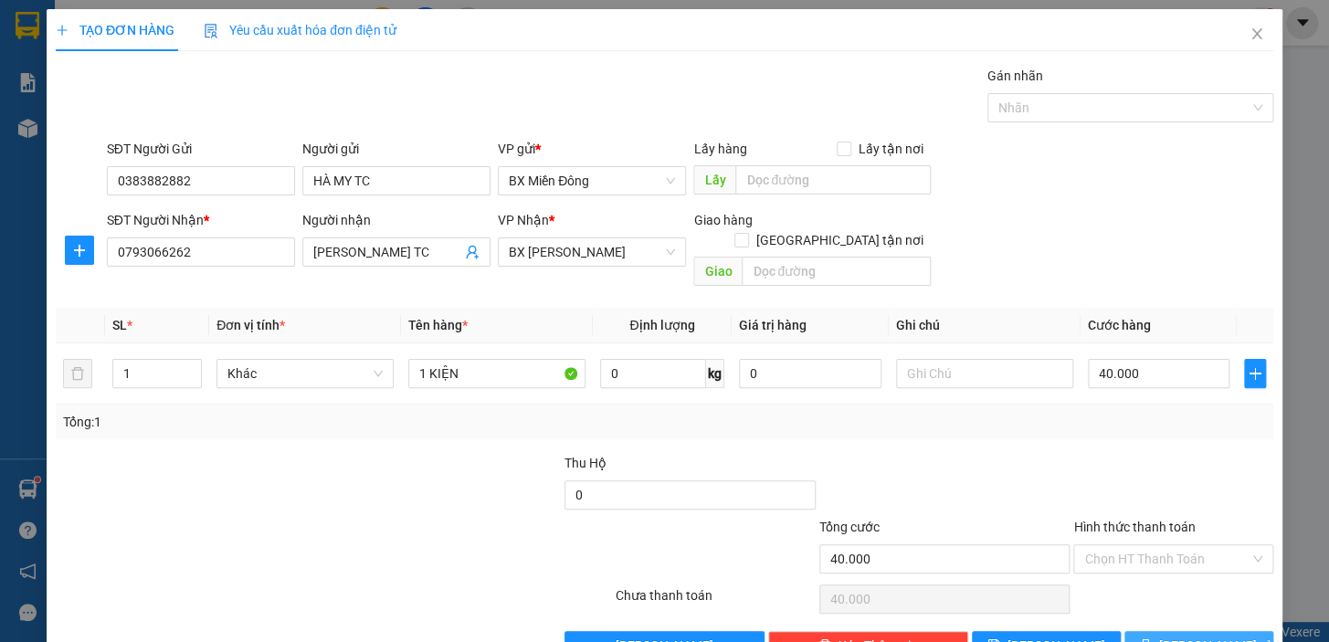
click at [1229, 631] on button "[PERSON_NAME] và In" at bounding box center [1199, 645] width 149 height 29
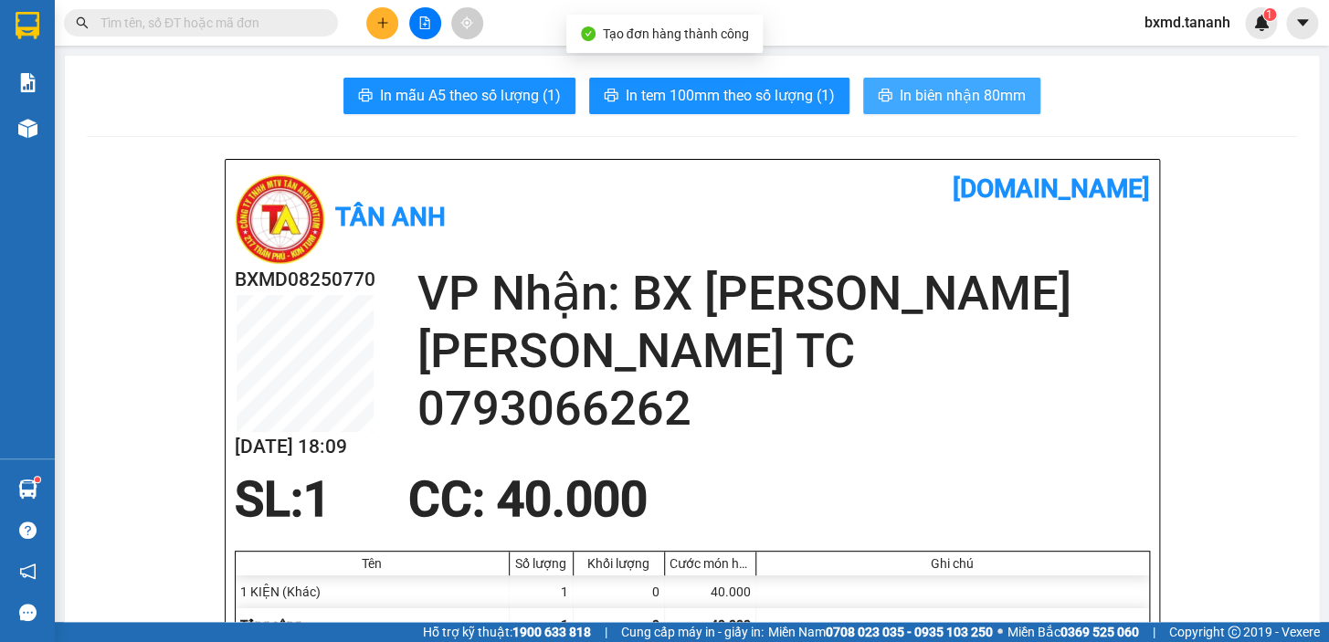
click at [932, 95] on span "In biên nhận 80mm" at bounding box center [963, 95] width 126 height 23
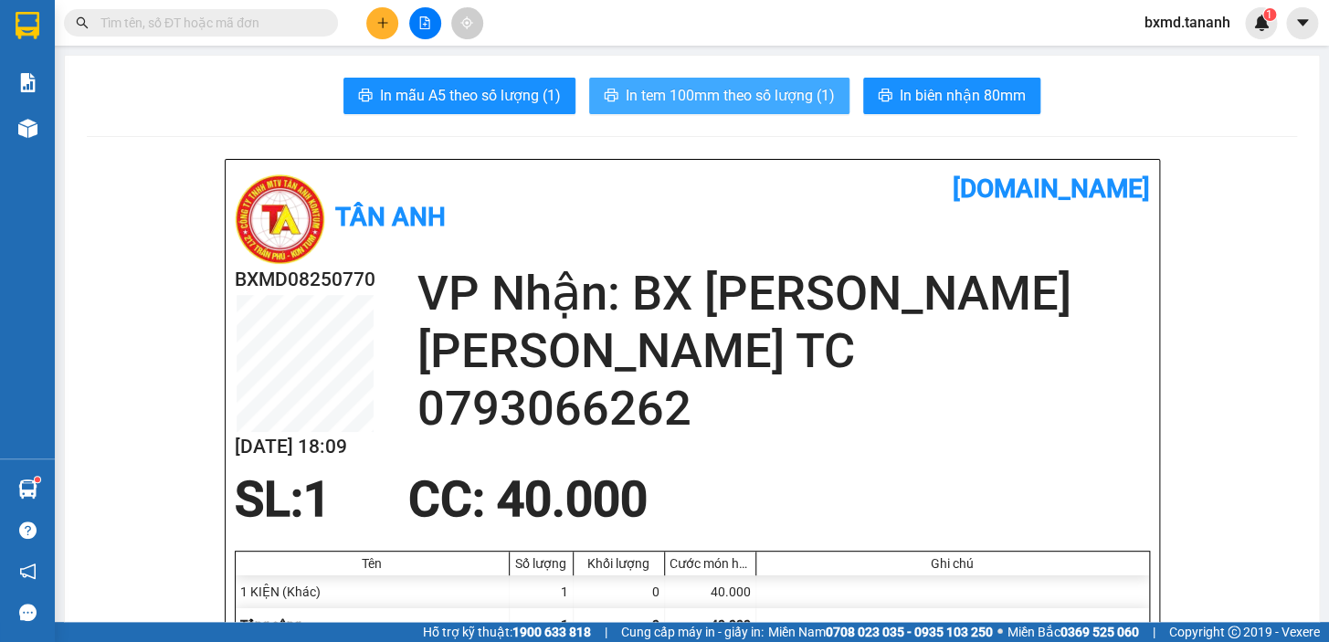
click at [802, 98] on span "In tem 100mm theo số lượng (1)" at bounding box center [730, 95] width 209 height 23
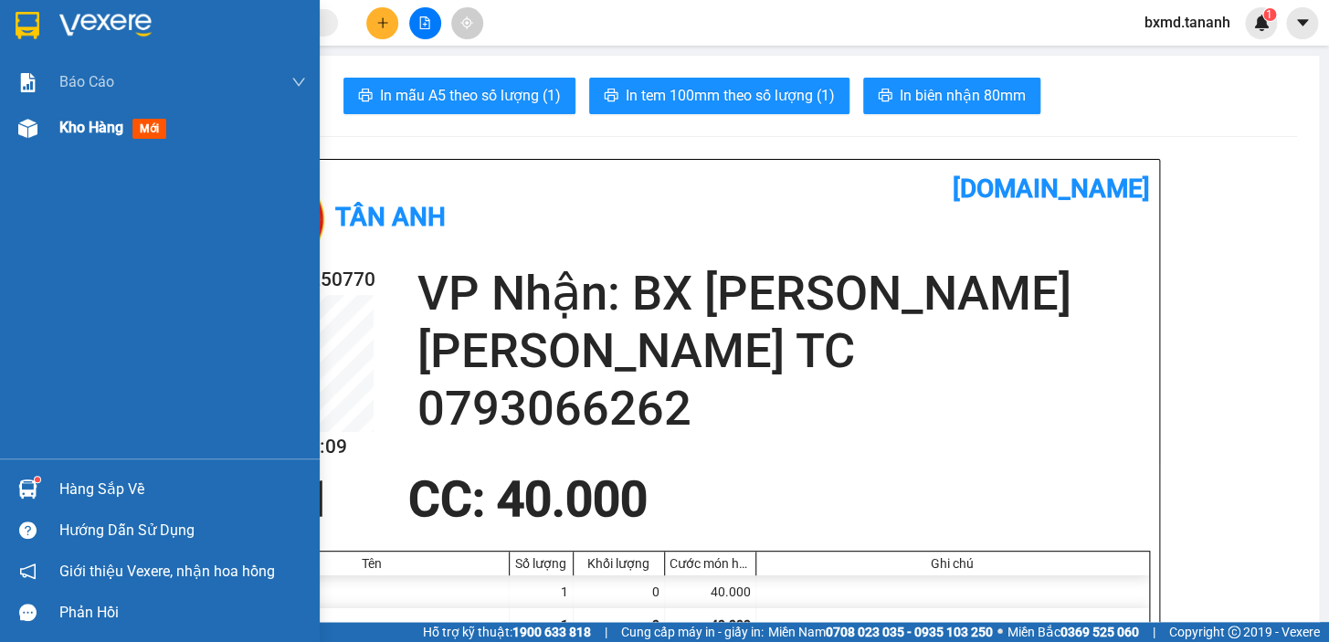
click at [33, 135] on img at bounding box center [27, 128] width 19 height 19
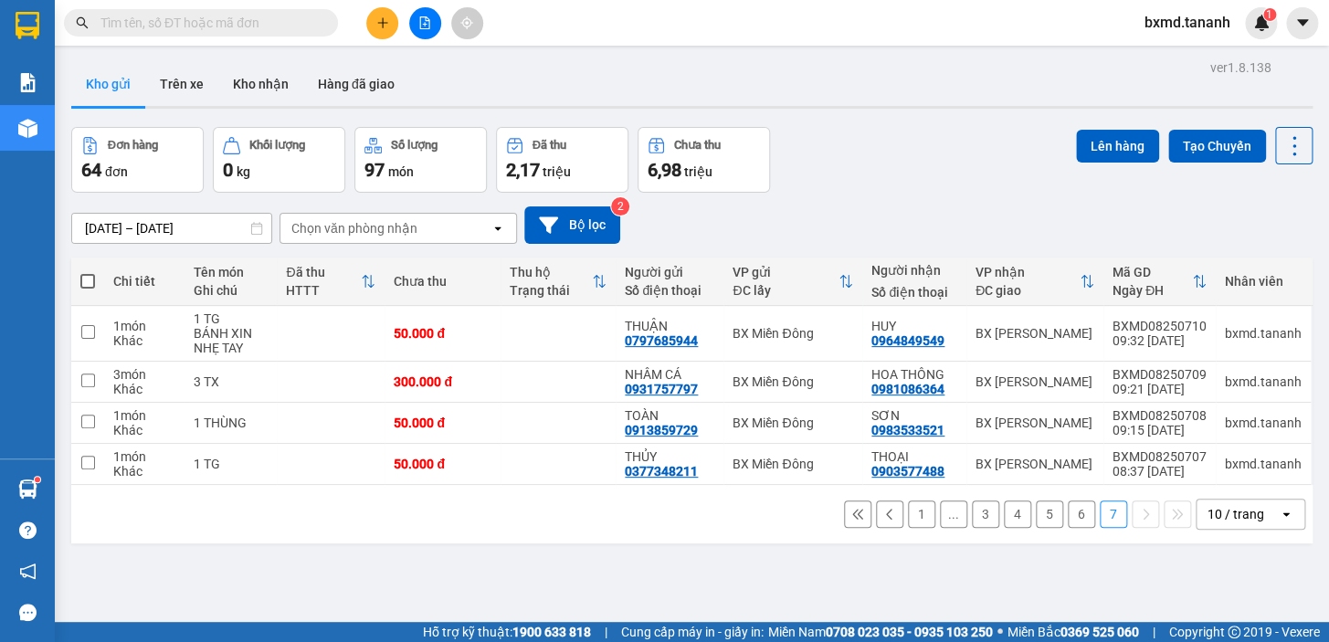
click at [973, 501] on button "3" at bounding box center [985, 514] width 27 height 27
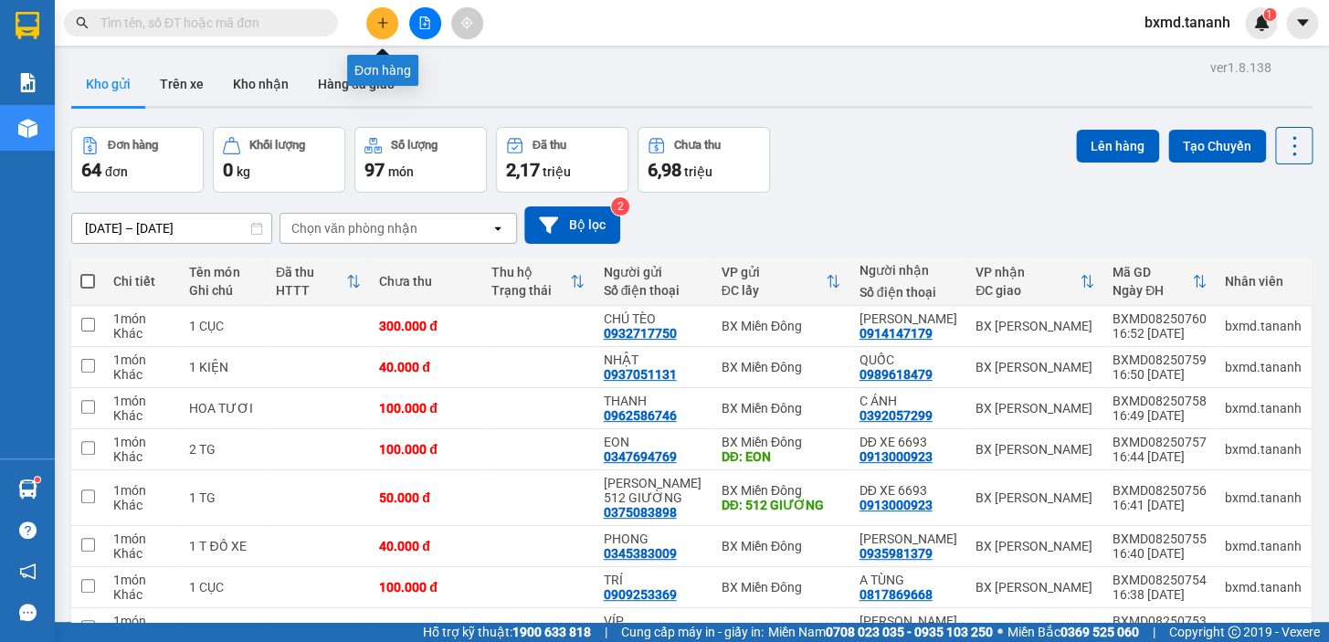
click at [389, 32] on button at bounding box center [382, 23] width 32 height 32
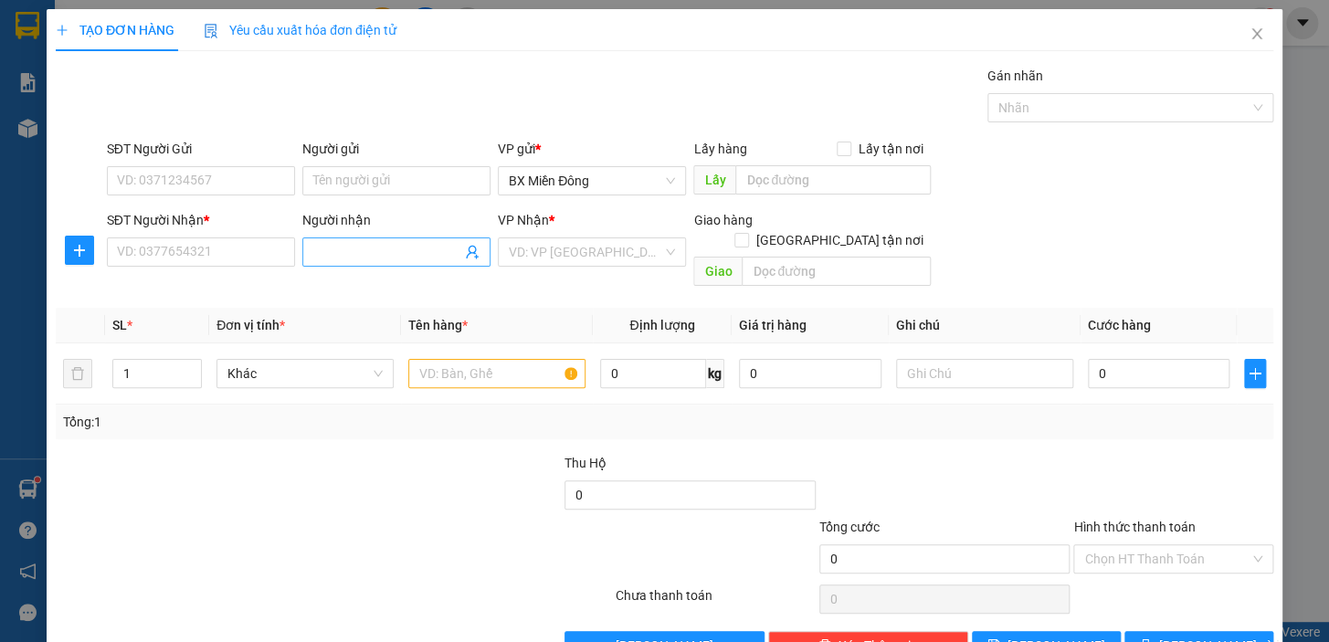
click at [401, 260] on input "Người nhận" at bounding box center [387, 252] width 148 height 20
click at [274, 258] on input "SĐT Người Nhận *" at bounding box center [201, 252] width 188 height 29
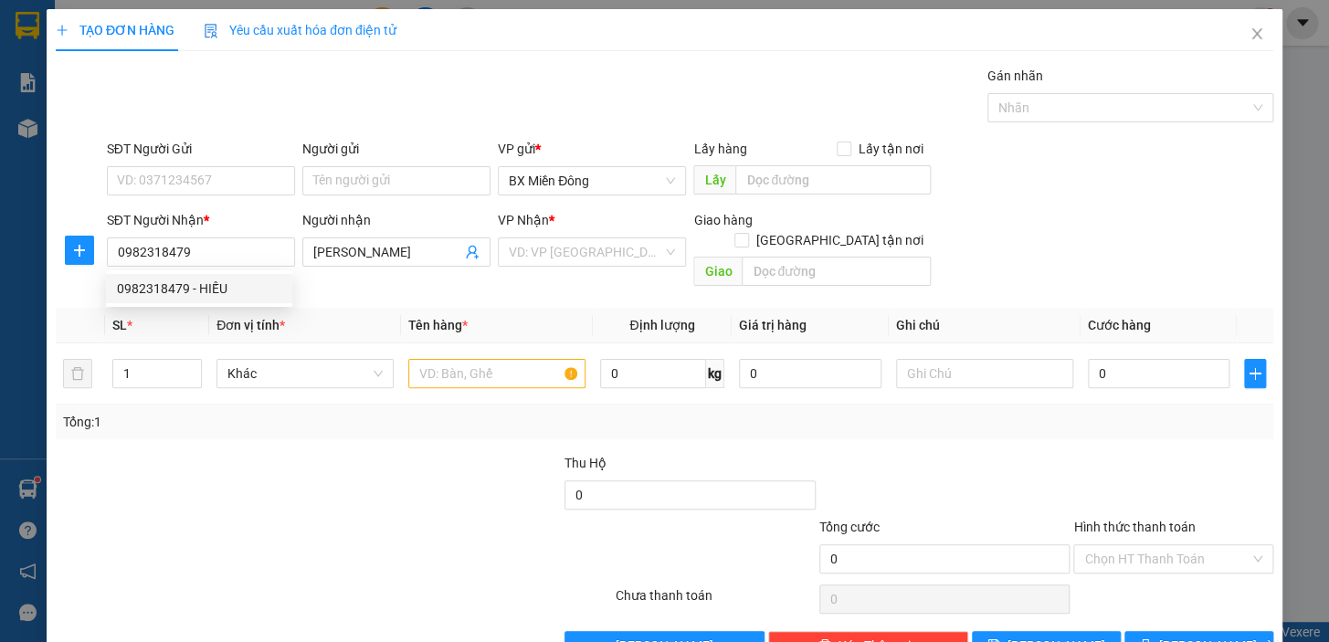
click at [401, 308] on th "Tên hàng *" at bounding box center [497, 326] width 192 height 36
drag, startPoint x: 506, startPoint y: 248, endPoint x: 516, endPoint y: 250, distance: 10.4
click at [509, 249] on input "search" at bounding box center [586, 251] width 154 height 27
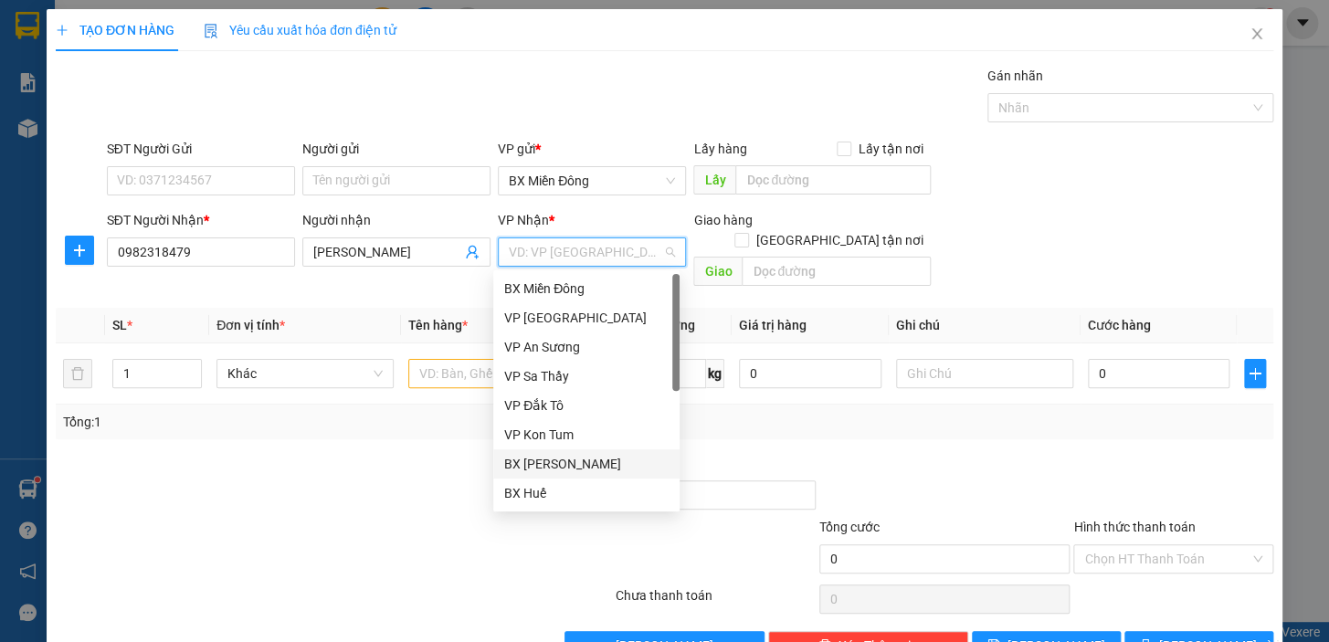
click at [626, 470] on div "BX [PERSON_NAME]" at bounding box center [586, 464] width 164 height 20
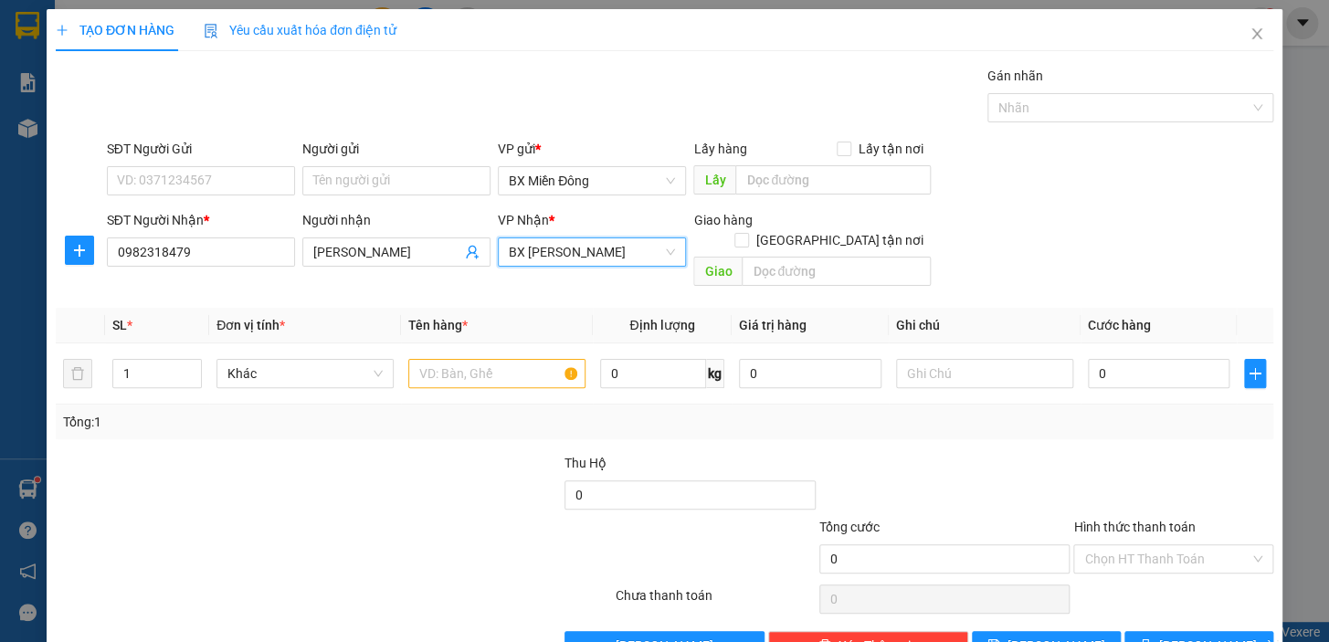
click at [609, 247] on span "BX [PERSON_NAME]" at bounding box center [592, 251] width 166 height 27
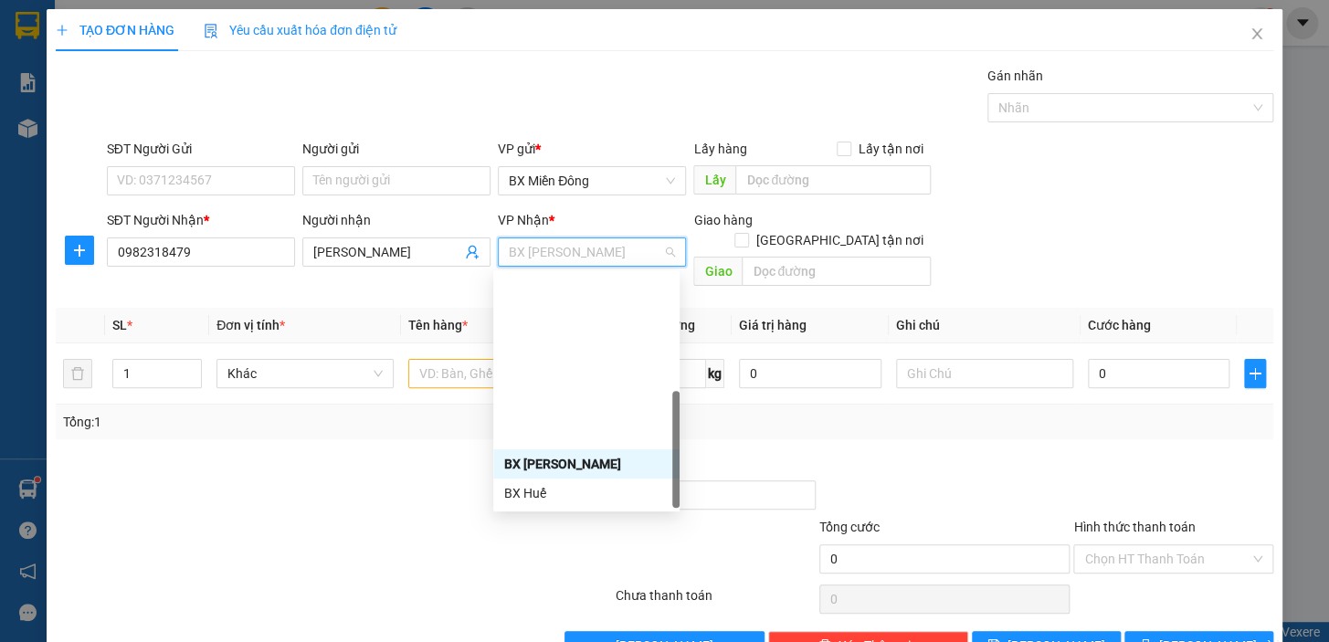
click at [603, 596] on div "BX Ngọc Hồi - Kon Tum" at bounding box center [586, 610] width 186 height 29
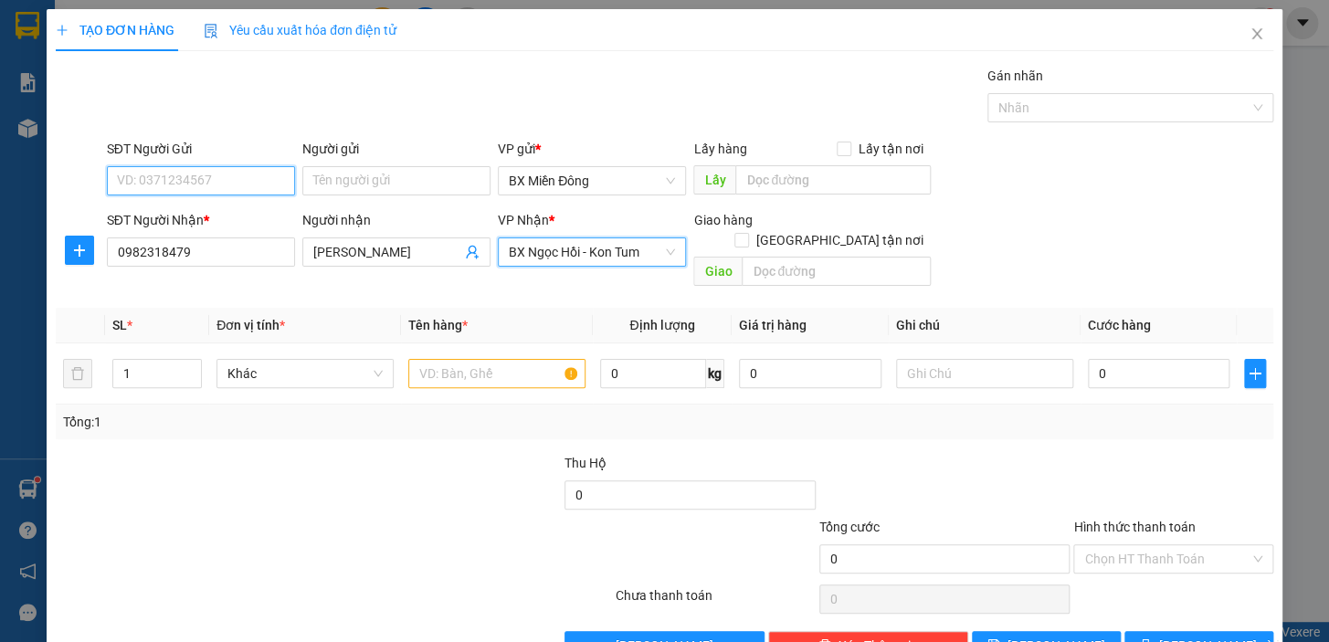
click at [193, 192] on input "SĐT Người Gửi" at bounding box center [201, 180] width 188 height 29
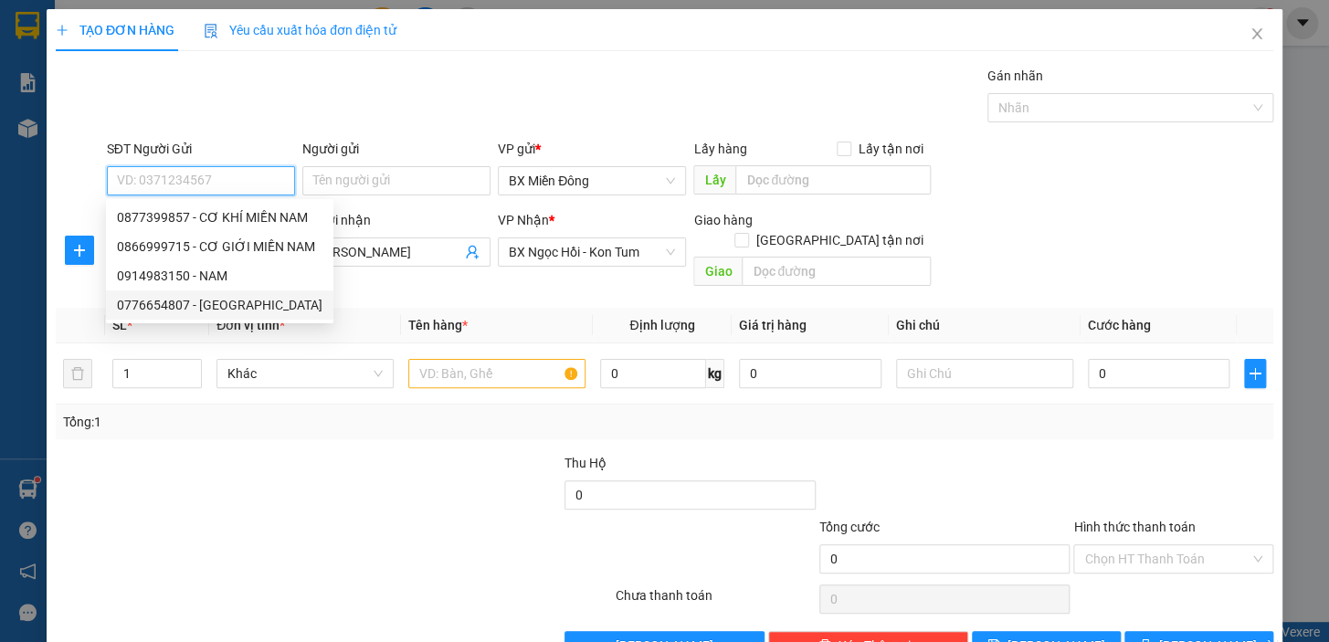
click at [247, 295] on div "0776654807 - PHÚC LONG" at bounding box center [220, 305] width 206 height 20
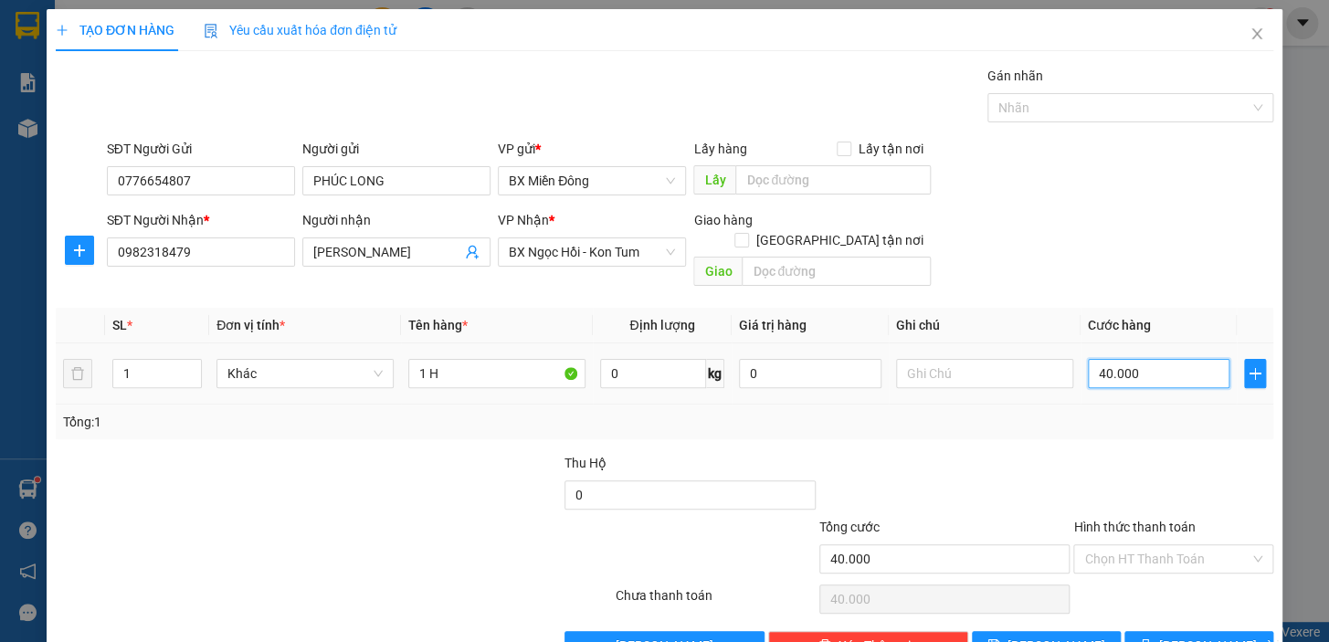
click at [1161, 363] on input "40.000" at bounding box center [1159, 373] width 143 height 29
click at [972, 423] on div "Transit Pickup Surcharge Ids Transit Deliver Surcharge Ids Transit Deliver Surc…" at bounding box center [665, 363] width 1218 height 595
click at [1167, 631] on button "[PERSON_NAME] và In" at bounding box center [1199, 645] width 149 height 29
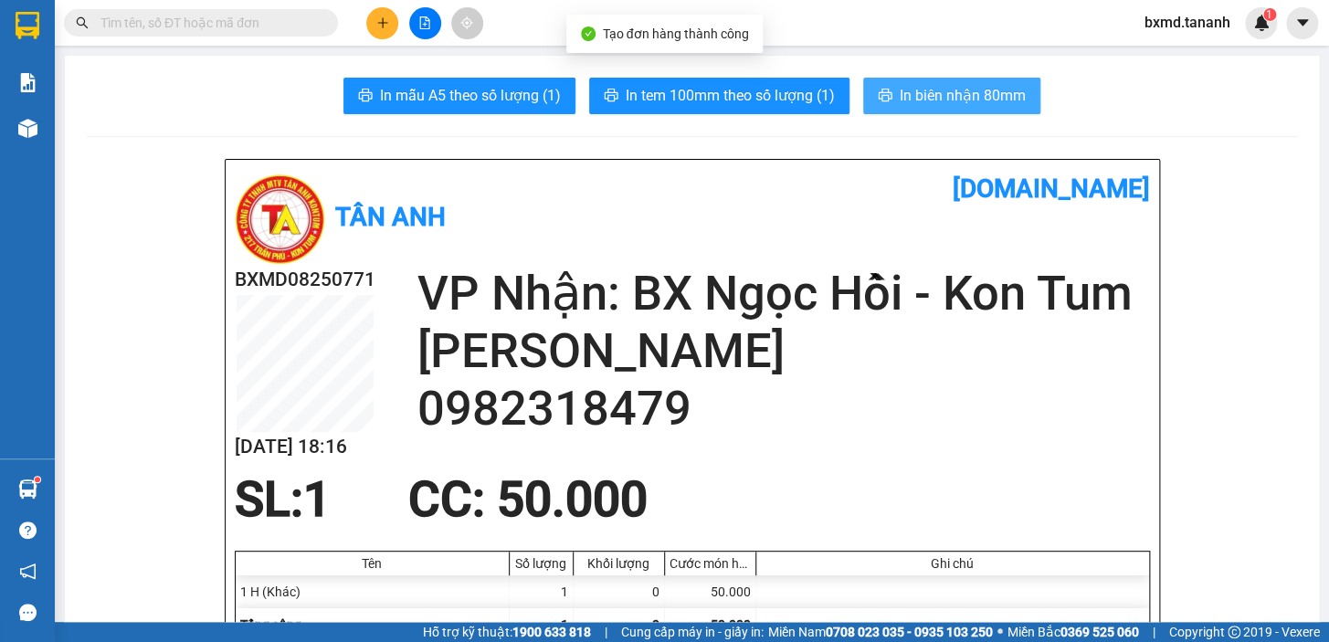
click at [959, 98] on span "In biên nhận 80mm" at bounding box center [963, 95] width 126 height 23
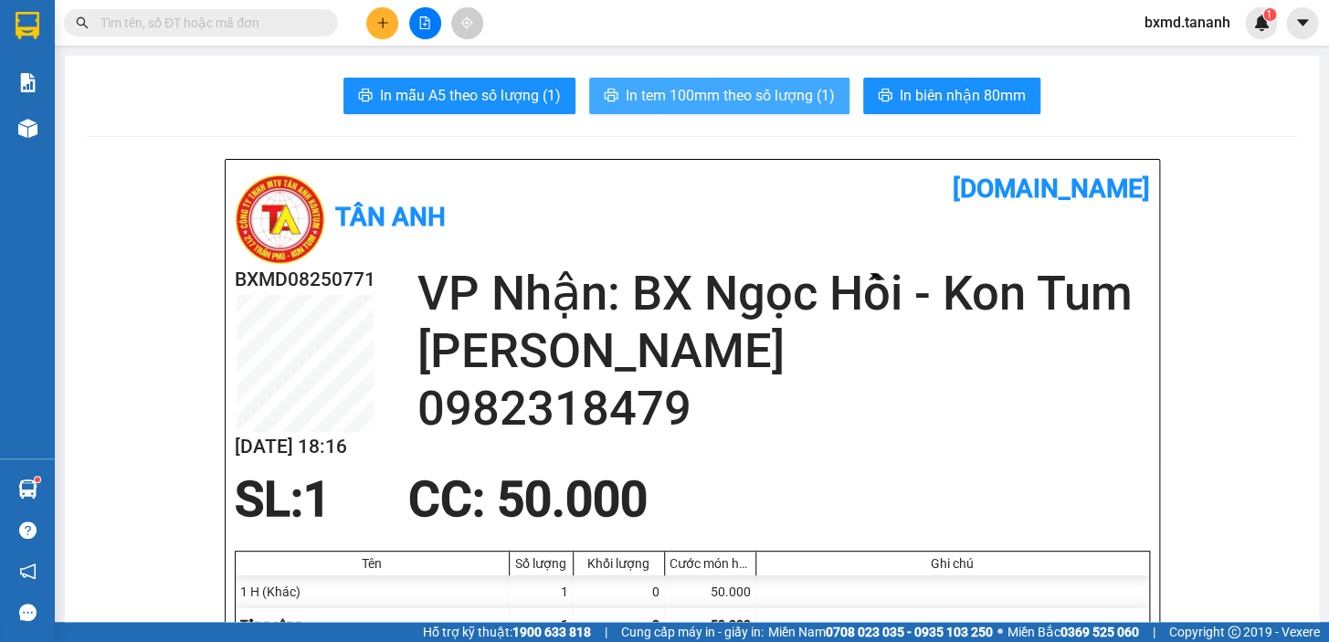
click at [759, 94] on span "In tem 100mm theo số lượng (1)" at bounding box center [730, 95] width 209 height 23
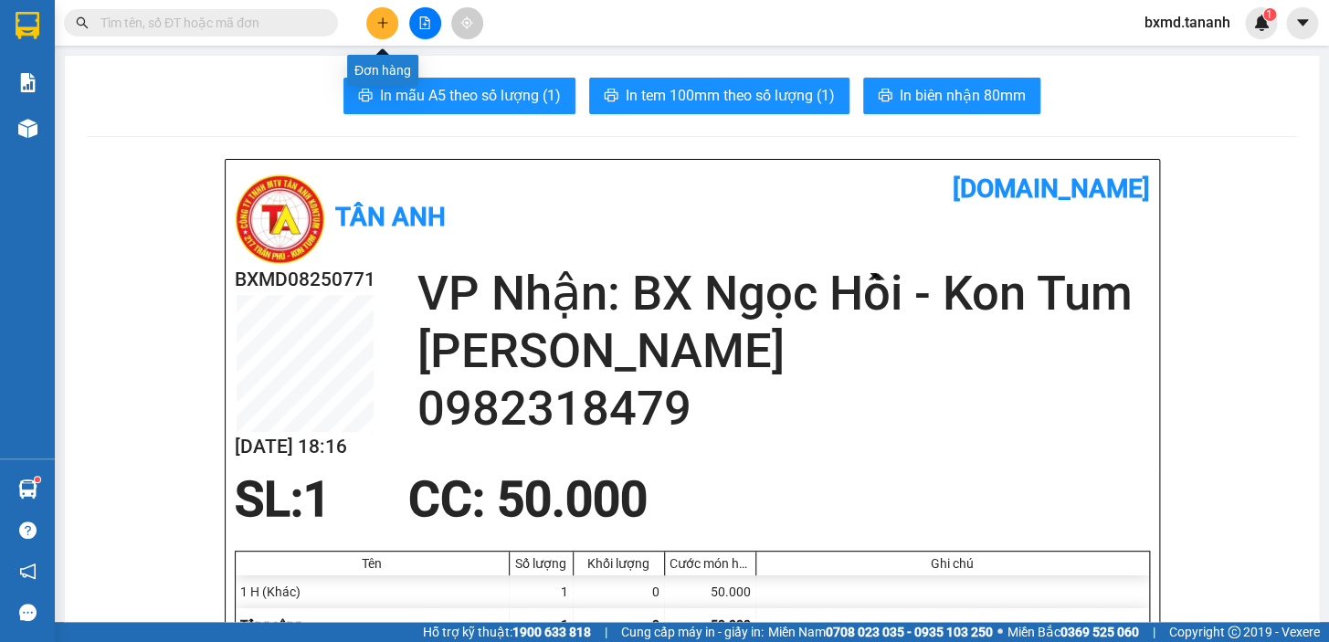
click at [377, 8] on button at bounding box center [382, 23] width 32 height 32
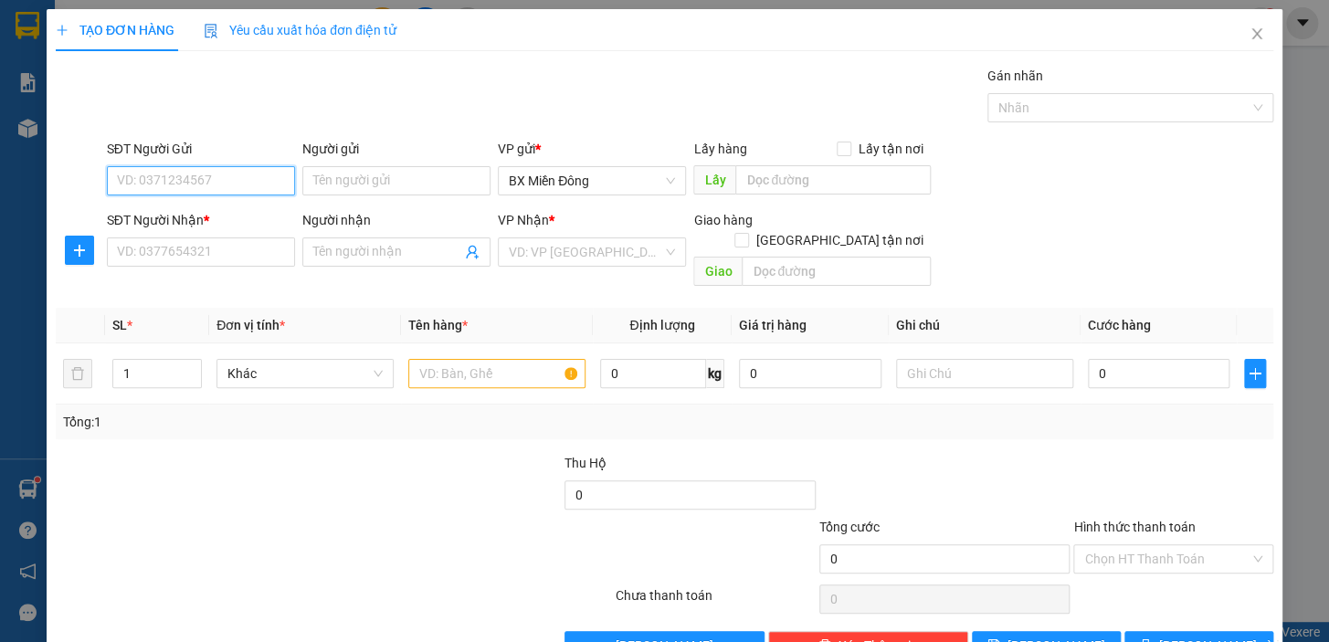
click at [238, 181] on input "SĐT Người Gửi" at bounding box center [201, 180] width 188 height 29
click at [384, 166] on input "Người gửi" at bounding box center [396, 180] width 188 height 29
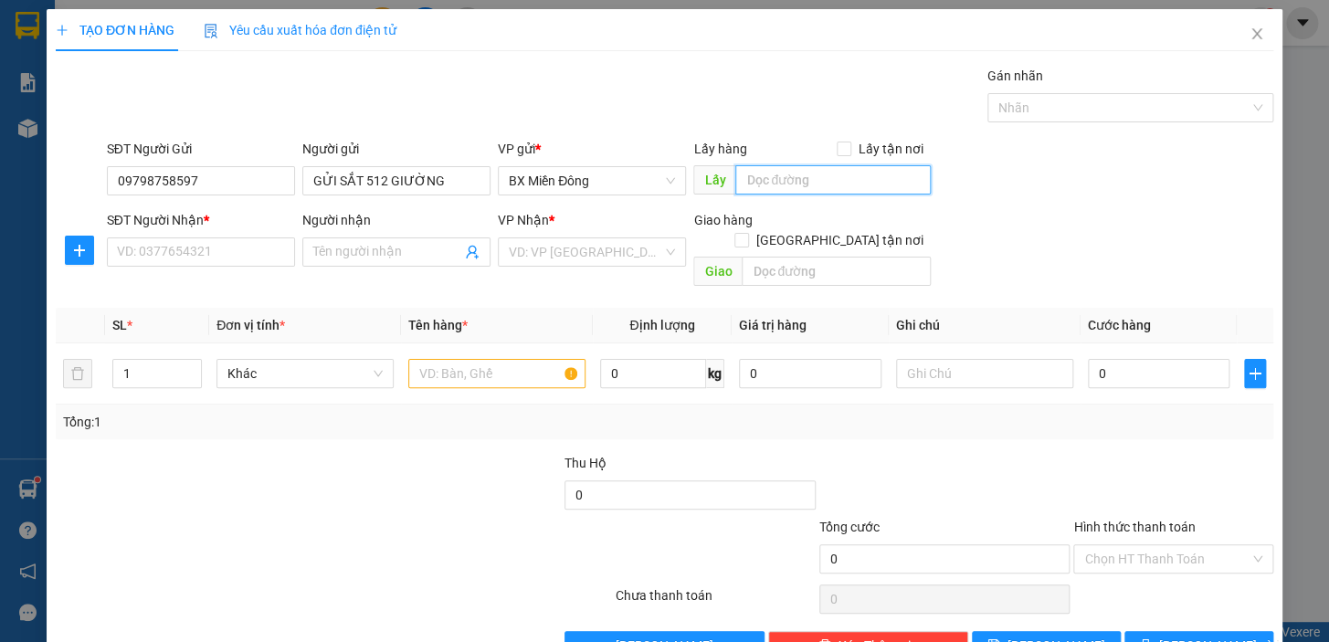
click at [833, 179] on input "text" at bounding box center [834, 179] width 196 height 29
click at [142, 240] on input "SĐT Người Nhận *" at bounding box center [201, 252] width 188 height 29
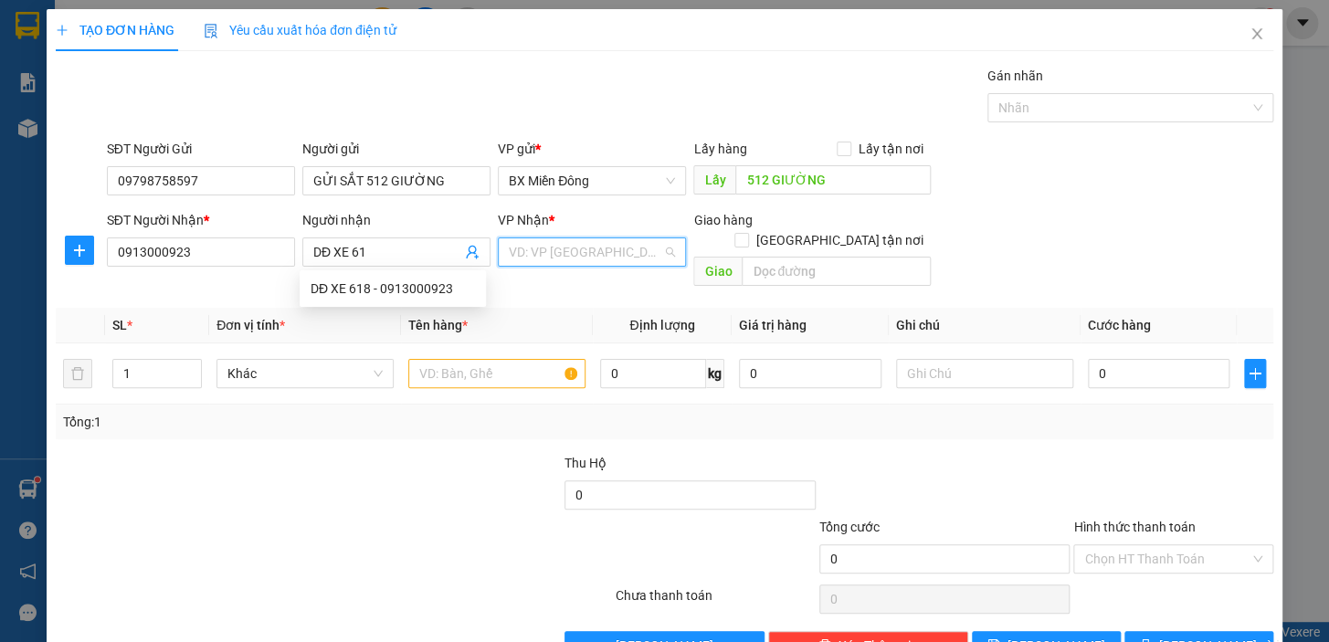
drag, startPoint x: 594, startPoint y: 253, endPoint x: 613, endPoint y: 310, distance: 59.8
click at [596, 255] on input "search" at bounding box center [586, 251] width 154 height 27
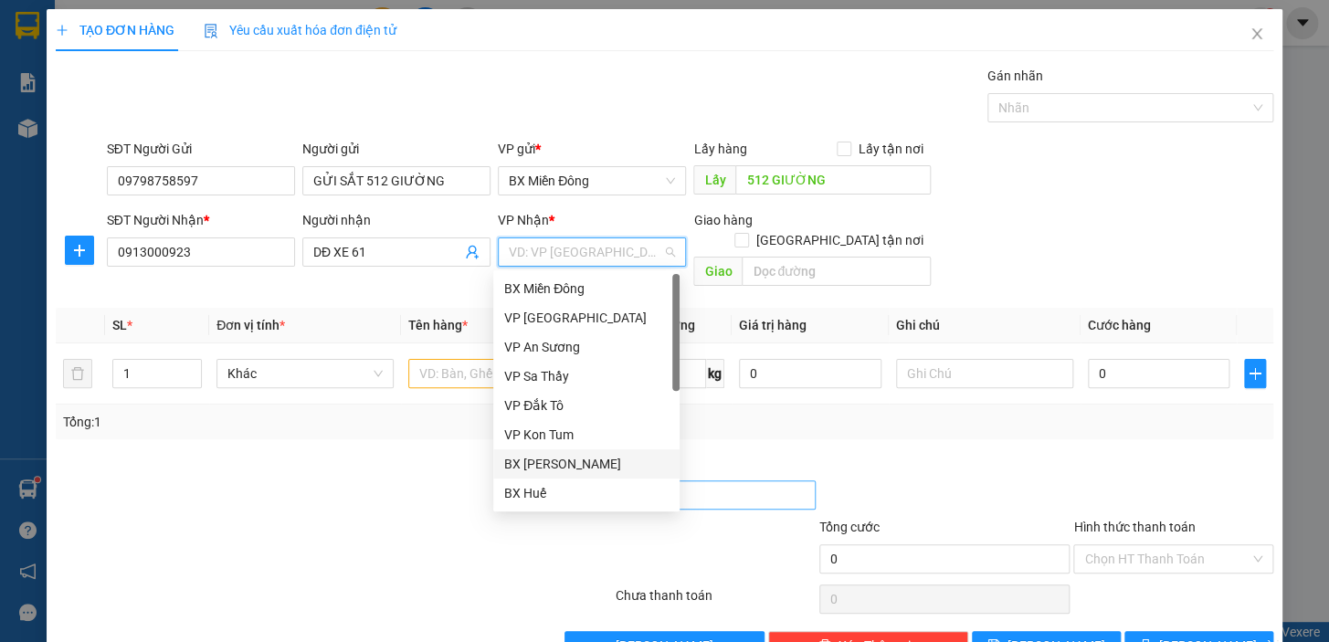
click at [588, 458] on div "BX [PERSON_NAME]" at bounding box center [586, 464] width 164 height 20
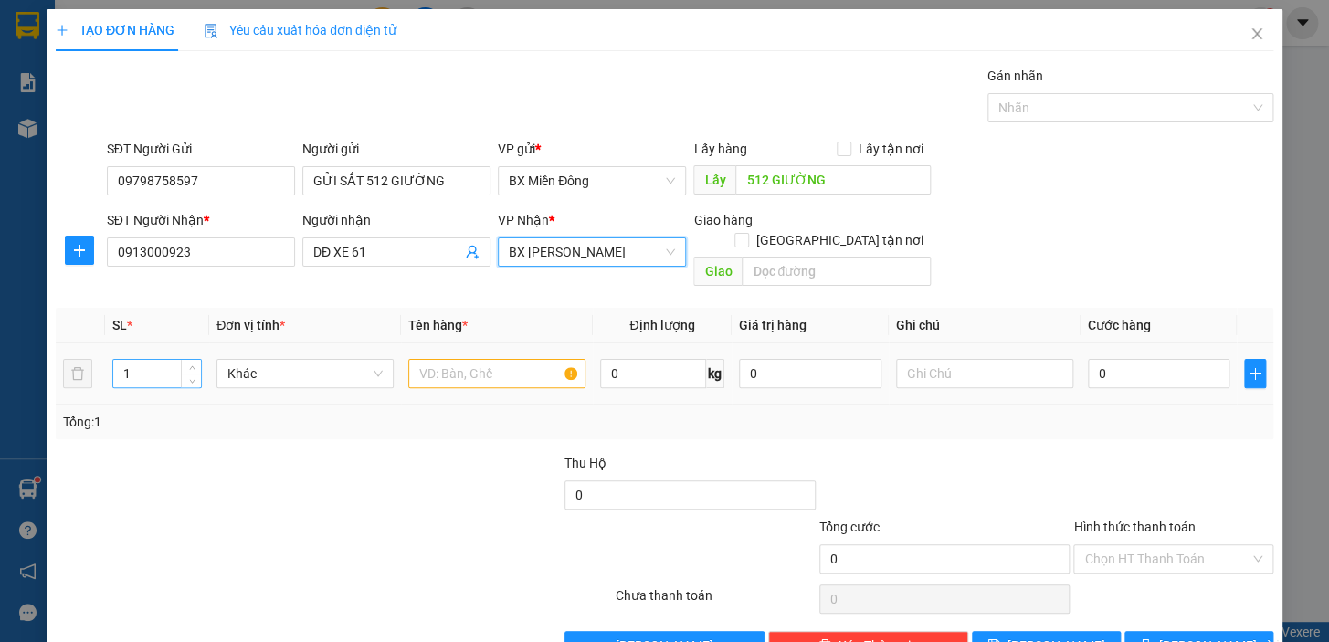
click at [140, 360] on input "1" at bounding box center [157, 373] width 88 height 27
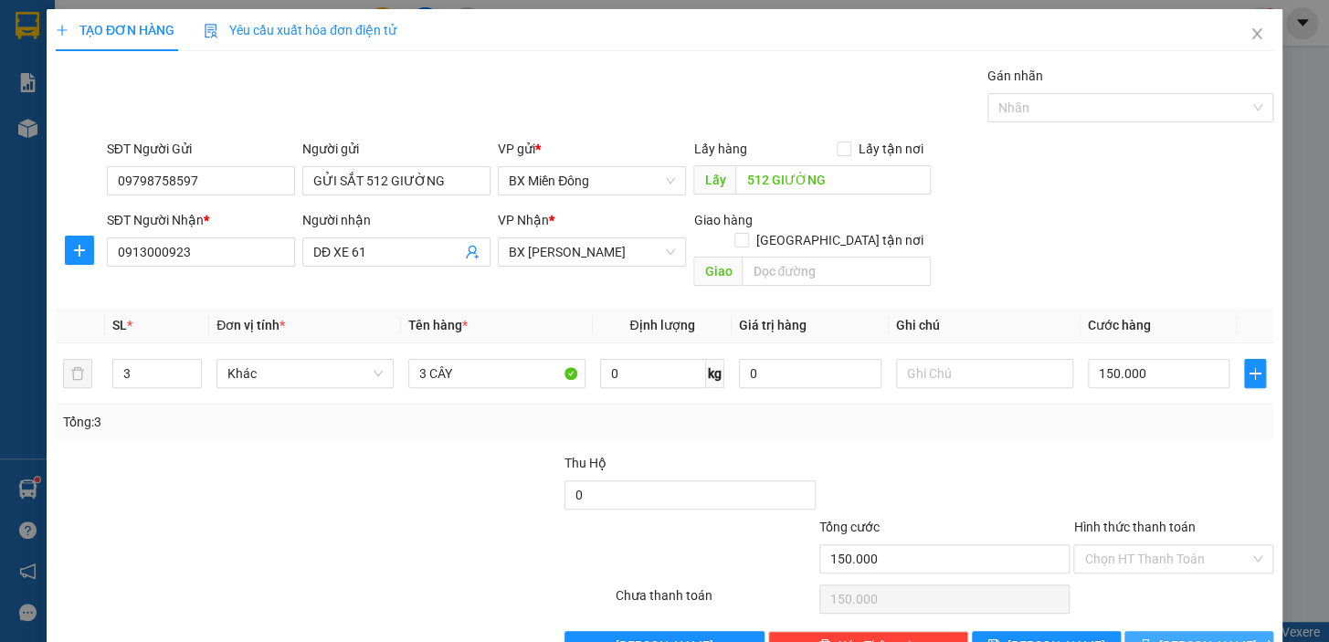
click at [1152, 639] on icon "printer" at bounding box center [1145, 645] width 13 height 13
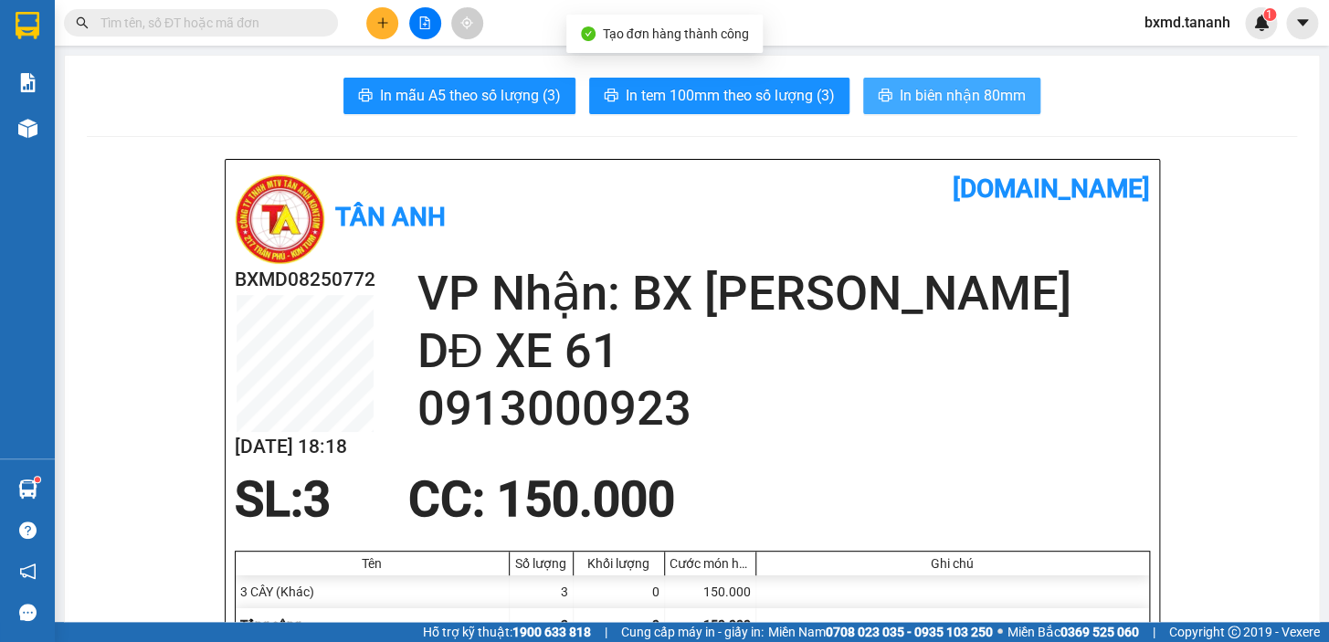
click at [973, 107] on span "In biên nhận 80mm" at bounding box center [963, 95] width 126 height 23
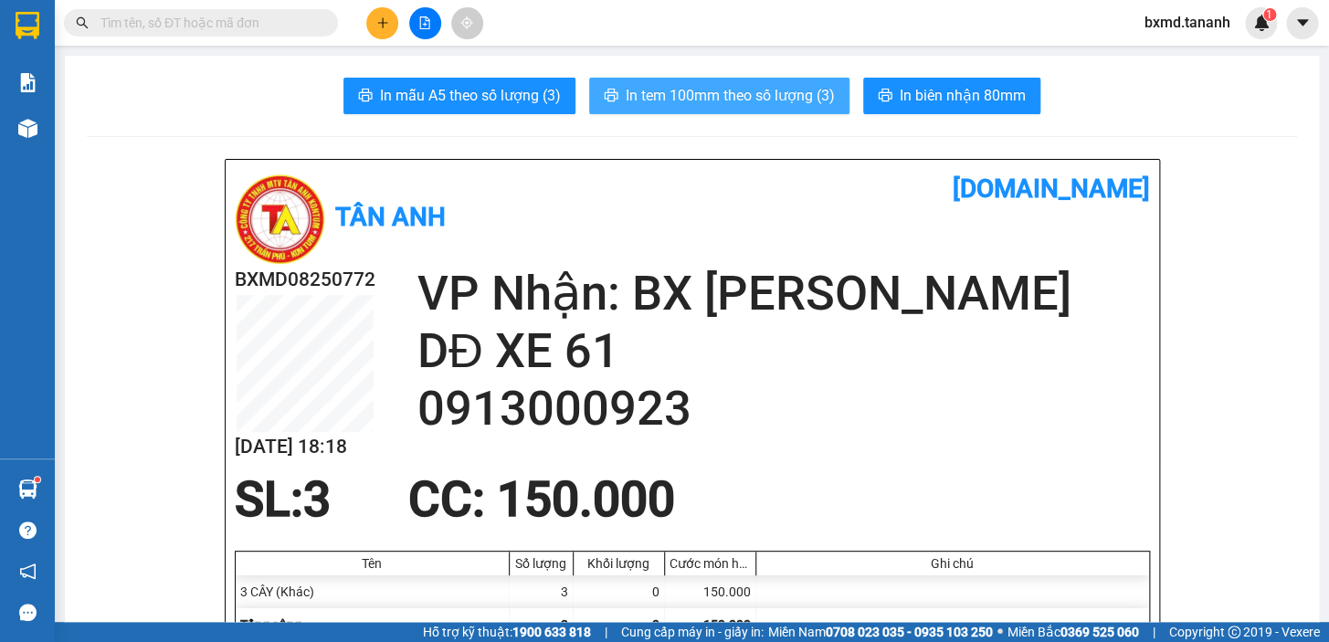
click at [758, 100] on span "In tem 100mm theo số lượng (3)" at bounding box center [730, 95] width 209 height 23
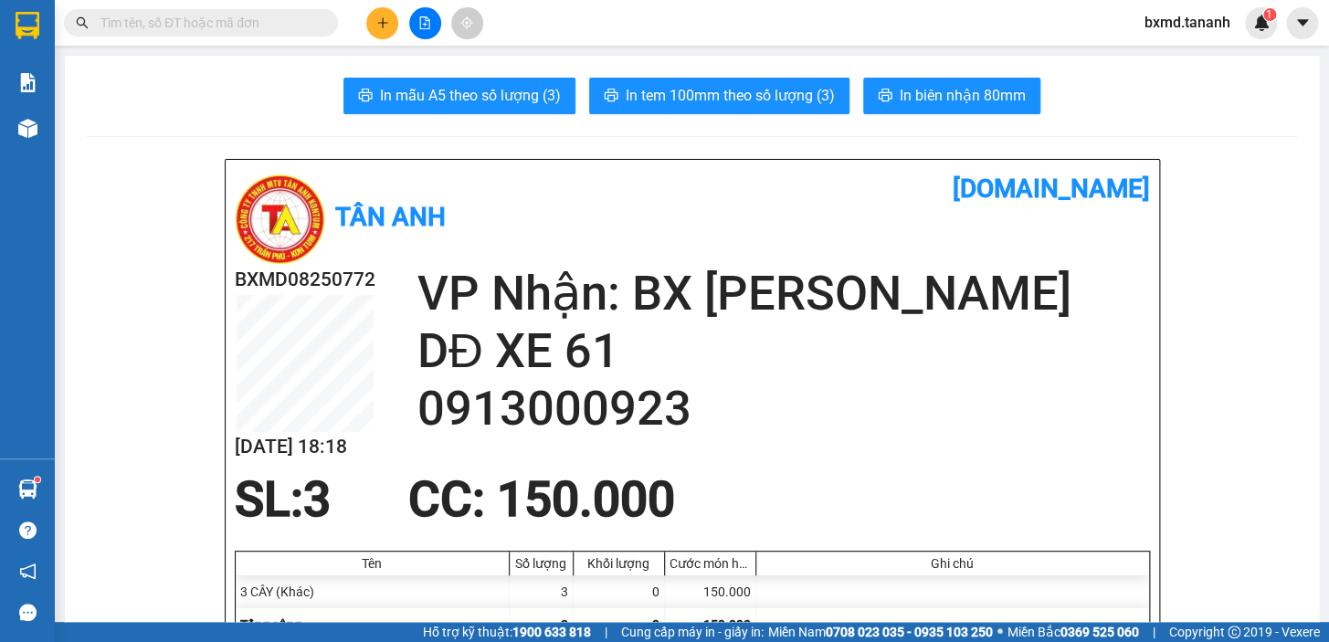
click at [395, 29] on button at bounding box center [382, 23] width 32 height 32
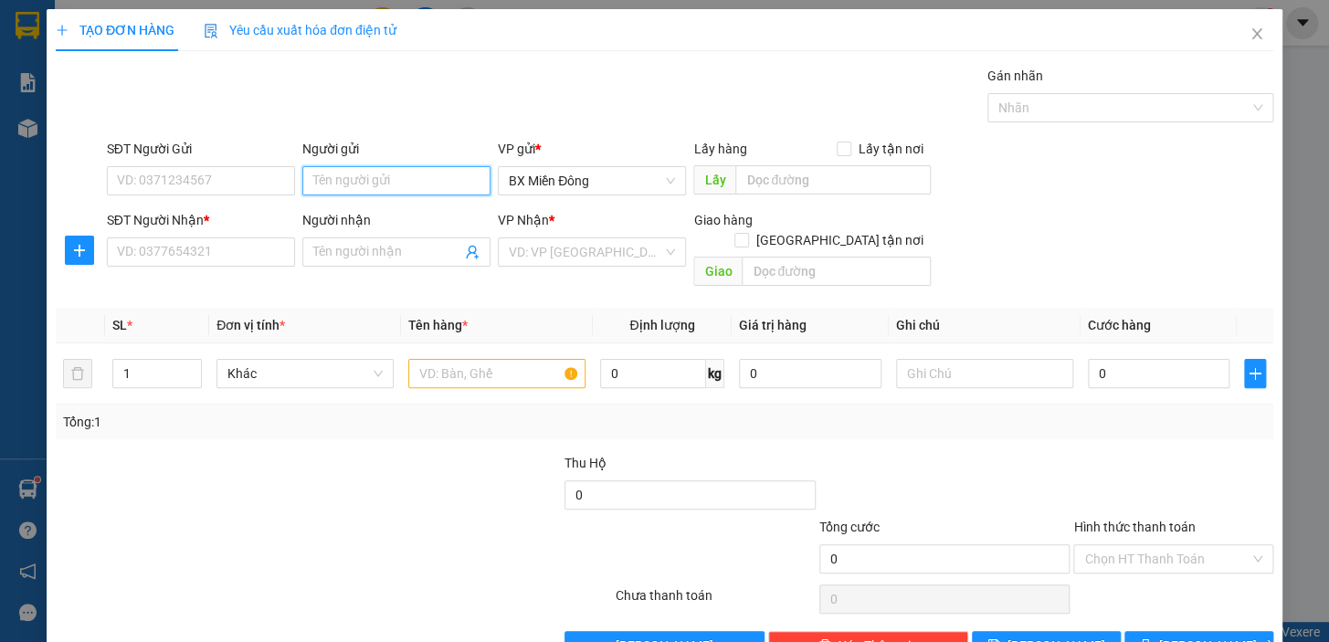
click at [342, 180] on input "Người gửi" at bounding box center [396, 180] width 188 height 29
click at [225, 194] on input "SĐT Người Gửi" at bounding box center [201, 180] width 188 height 29
click at [156, 186] on input "0888000444" at bounding box center [201, 180] width 188 height 29
click at [167, 238] on input "SĐT Người Nhận *" at bounding box center [201, 252] width 188 height 29
click at [218, 182] on input "088800444" at bounding box center [201, 180] width 188 height 29
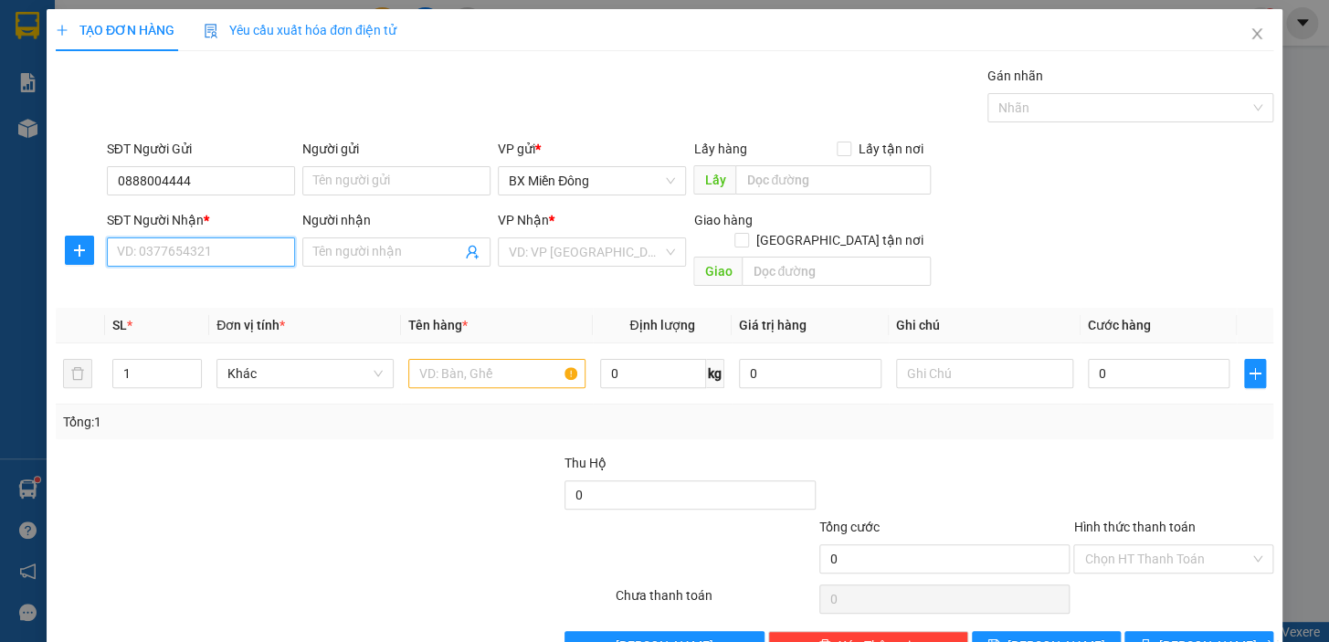
click at [232, 255] on input "SĐT Người Nhận *" at bounding box center [201, 252] width 188 height 29
click at [322, 190] on input "Người gửi" at bounding box center [396, 180] width 188 height 29
click at [322, 190] on input "KÊPY" at bounding box center [396, 180] width 188 height 29
click at [235, 260] on input "SĐT Người Nhận *" at bounding box center [201, 252] width 188 height 29
click at [155, 257] on input "SĐT Người Nhận *" at bounding box center [201, 252] width 188 height 29
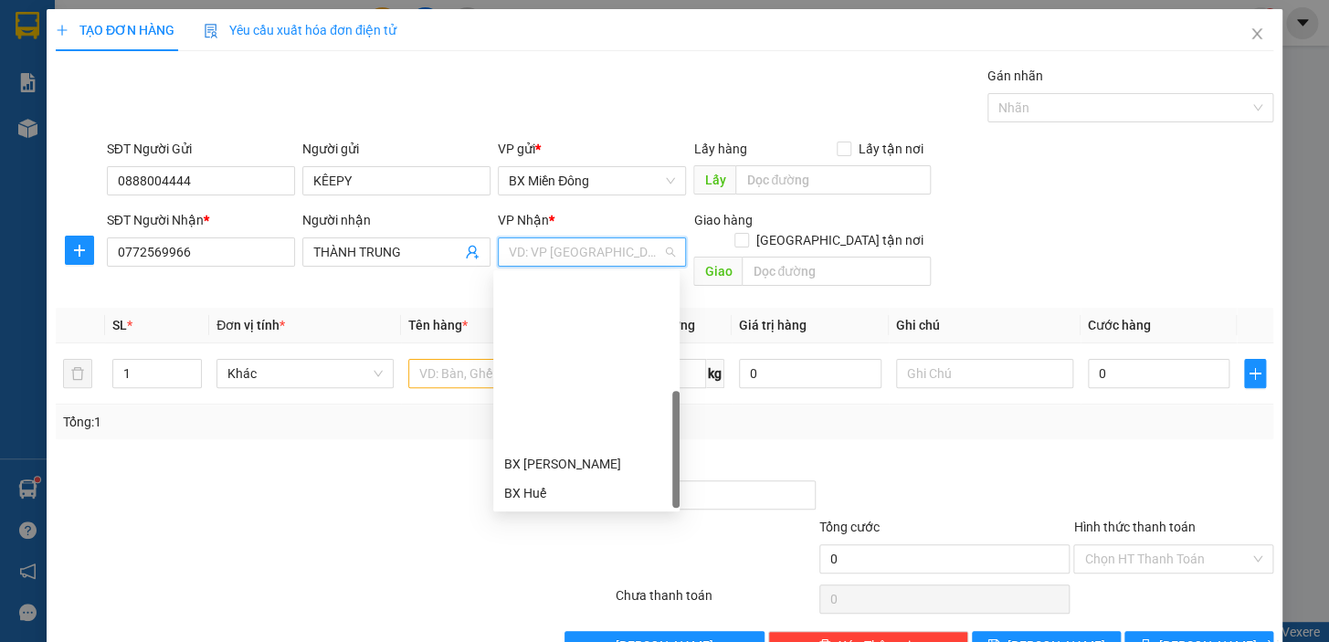
click at [620, 600] on div "BX Ngọc Hồi - Kon Tum" at bounding box center [586, 610] width 164 height 20
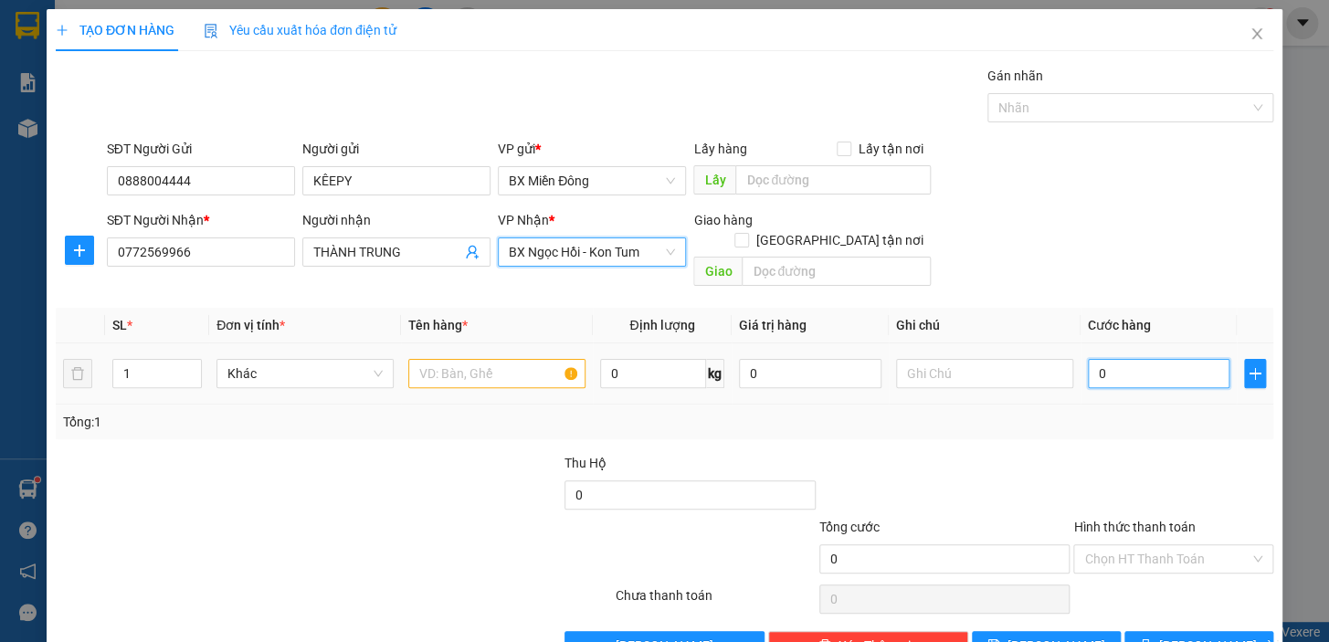
click at [1171, 359] on input "0" at bounding box center [1159, 373] width 143 height 29
click at [535, 359] on input "text" at bounding box center [496, 373] width 177 height 29
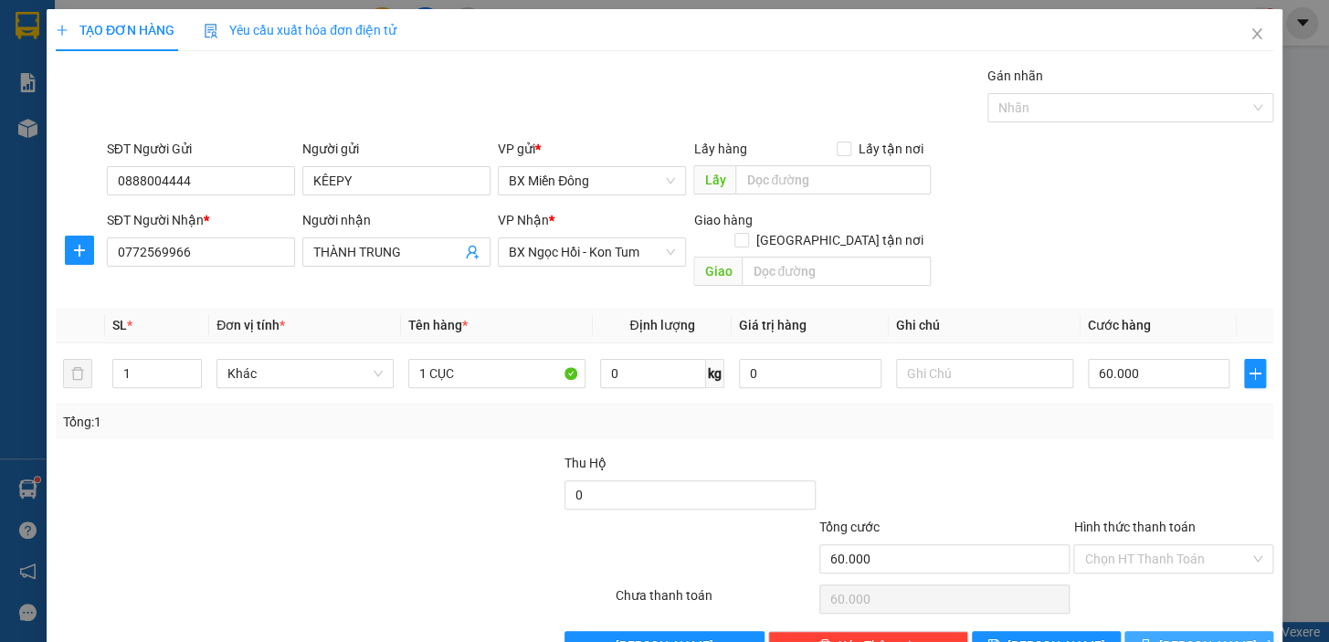
click at [1203, 636] on span "[PERSON_NAME] và In" at bounding box center [1224, 646] width 128 height 20
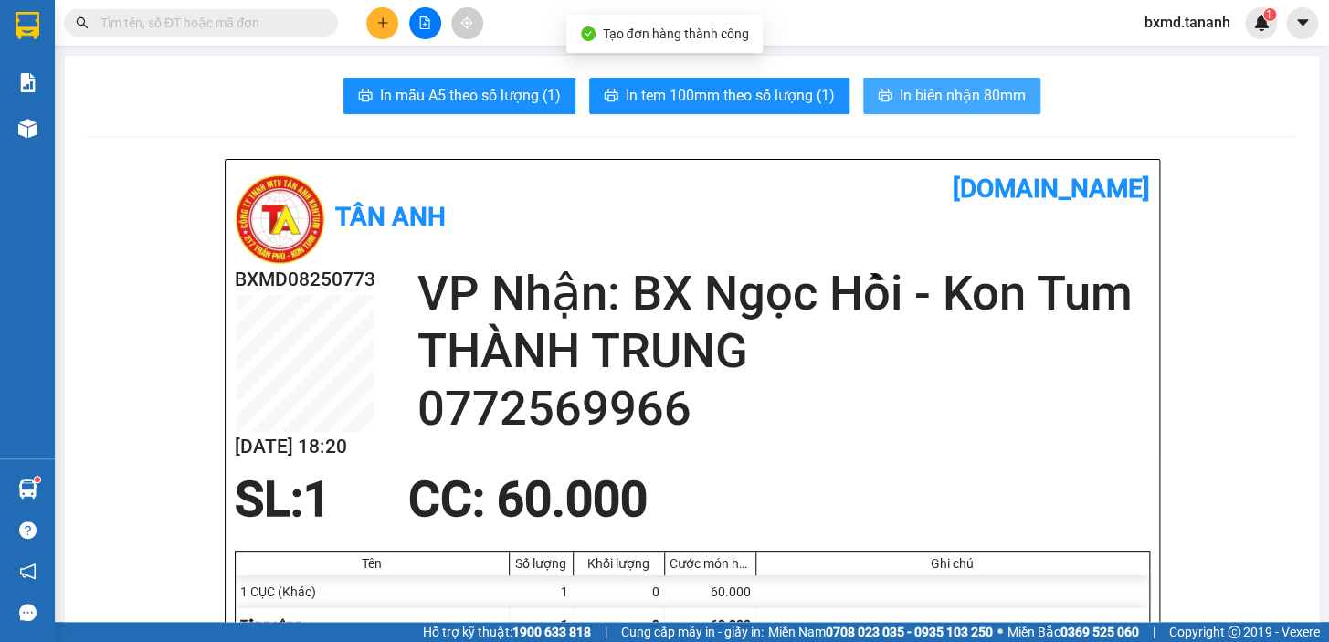
click at [961, 107] on span "In biên nhận 80mm" at bounding box center [963, 95] width 126 height 23
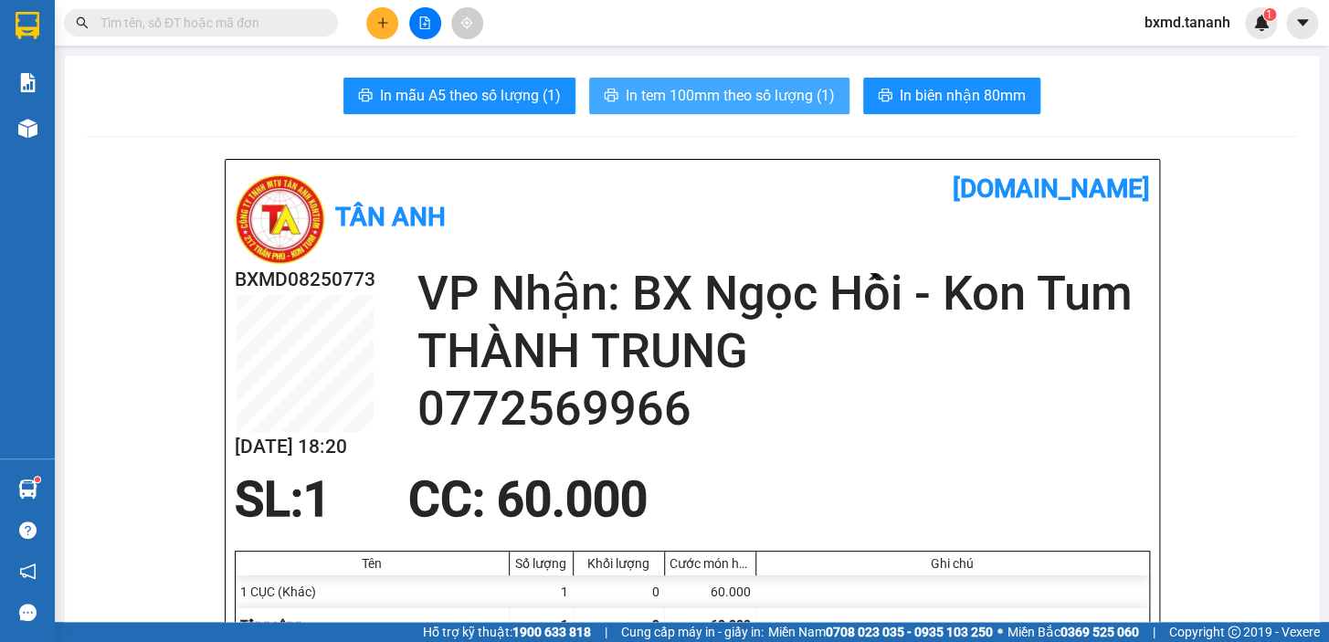
click at [756, 91] on span "In tem 100mm theo số lượng (1)" at bounding box center [730, 95] width 209 height 23
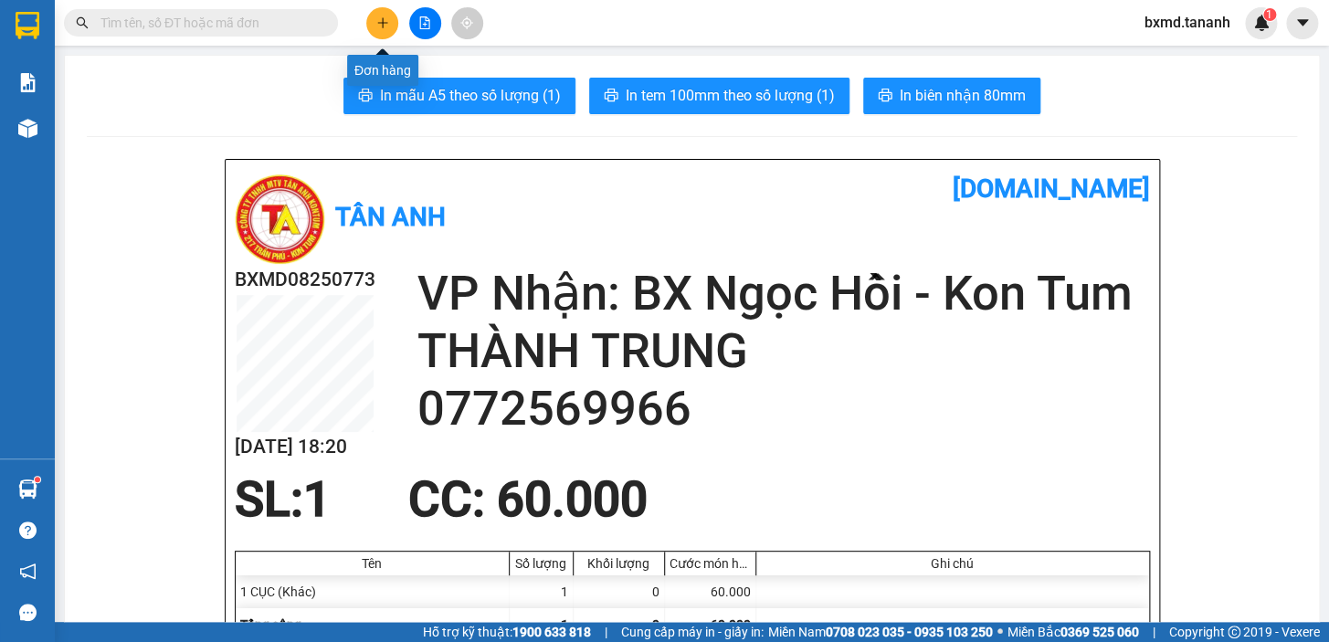
click at [388, 20] on icon "plus" at bounding box center [382, 22] width 13 height 13
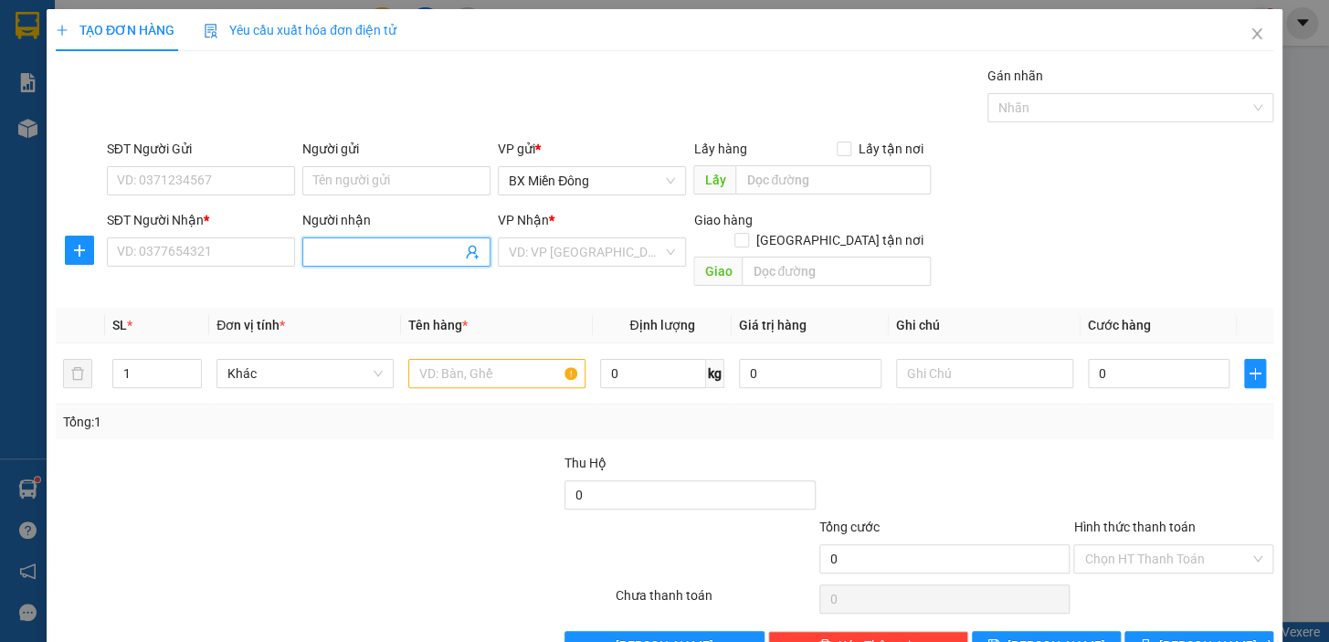
click at [360, 249] on input "Người nhận" at bounding box center [387, 252] width 148 height 20
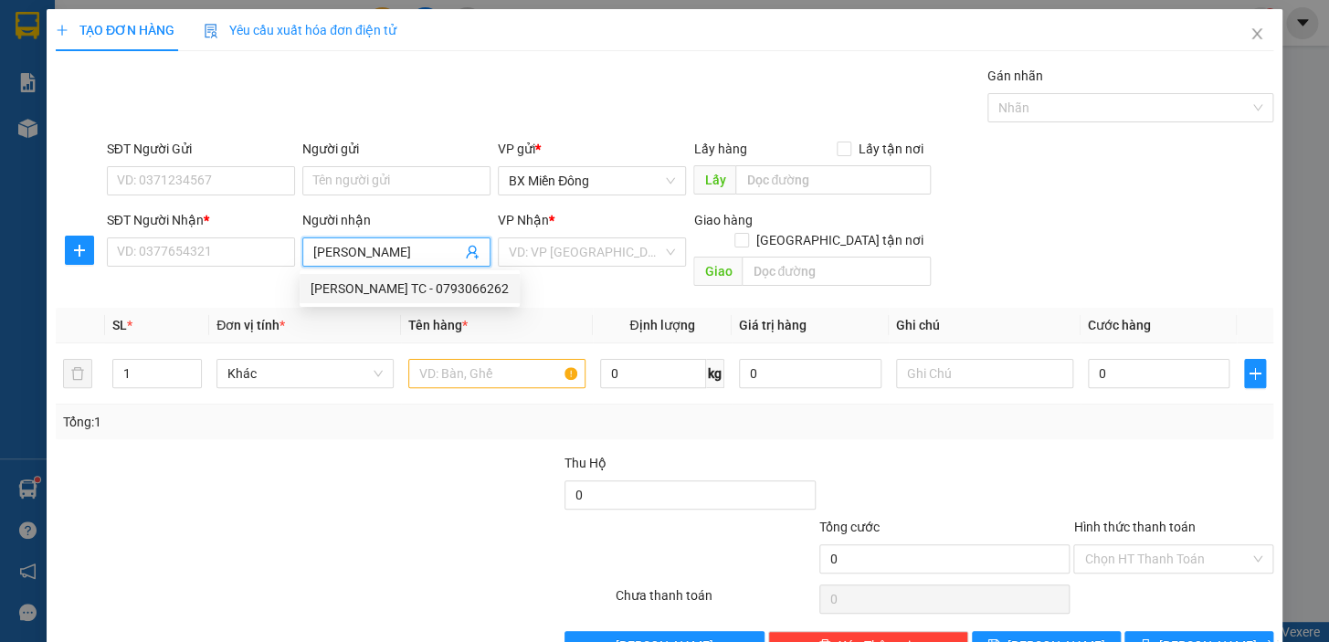
click at [381, 274] on div "NGỌC THẢO TC - 0793066262" at bounding box center [410, 288] width 220 height 29
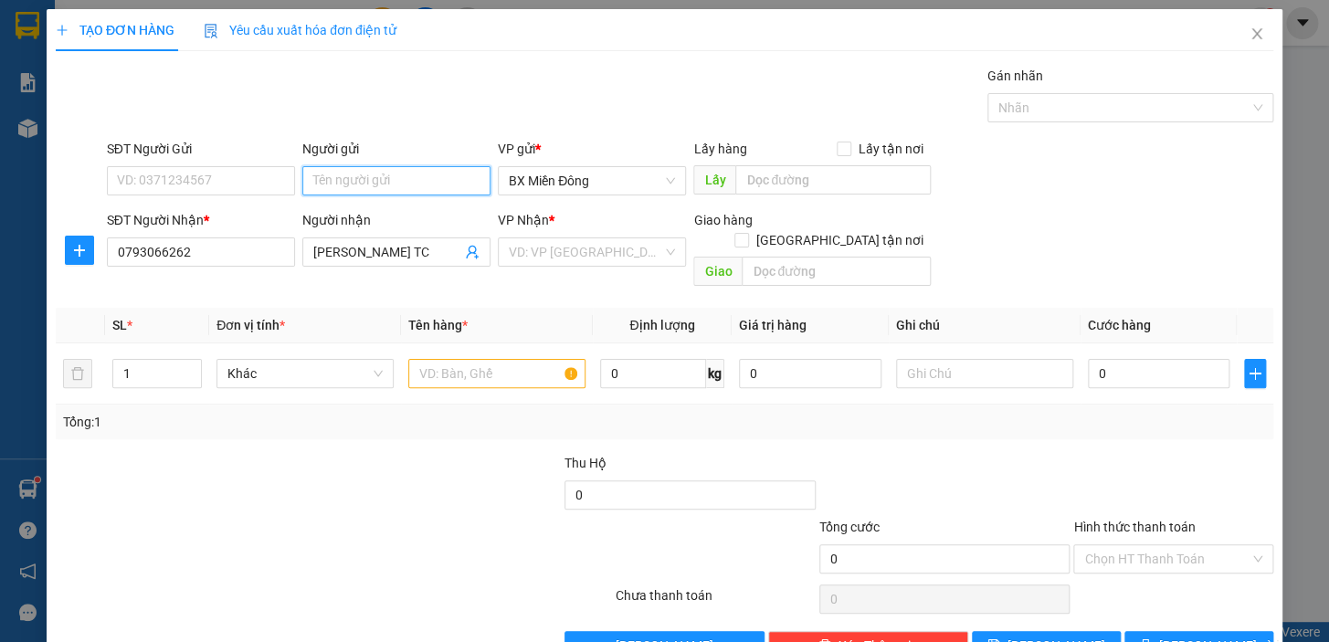
click at [360, 186] on input "Người gửi" at bounding box center [396, 180] width 188 height 29
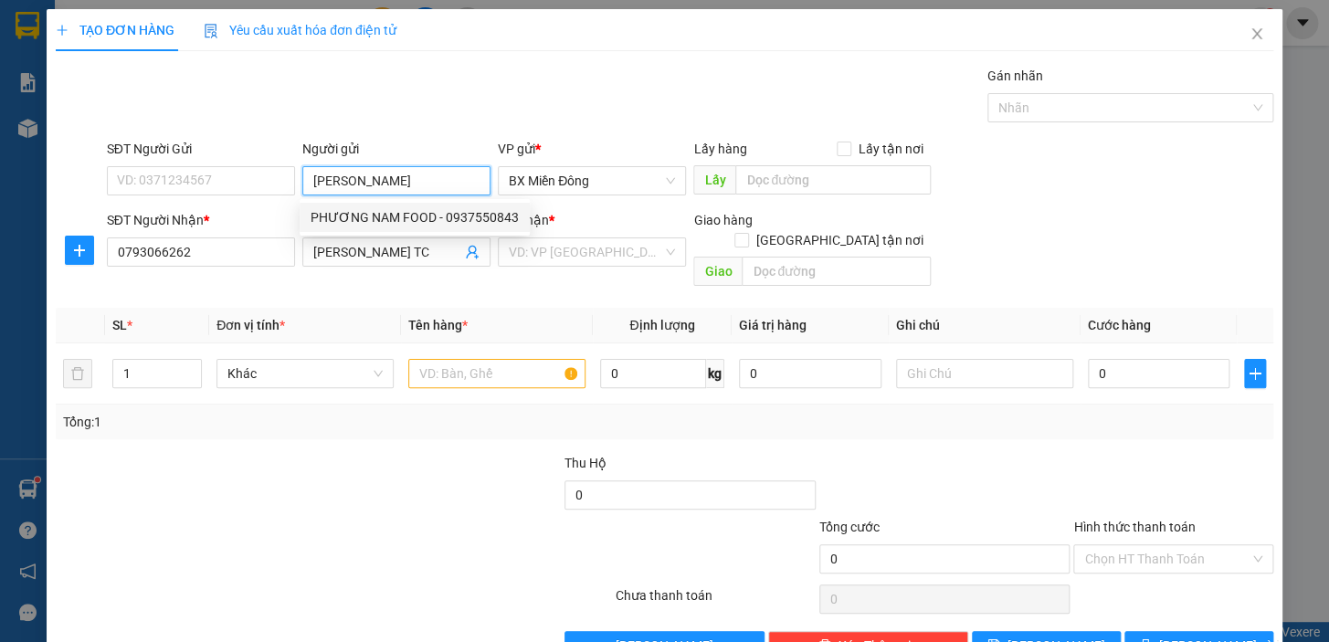
click at [392, 217] on div "PHƯƠNG NAM FOOD - 0937550843" at bounding box center [415, 217] width 208 height 20
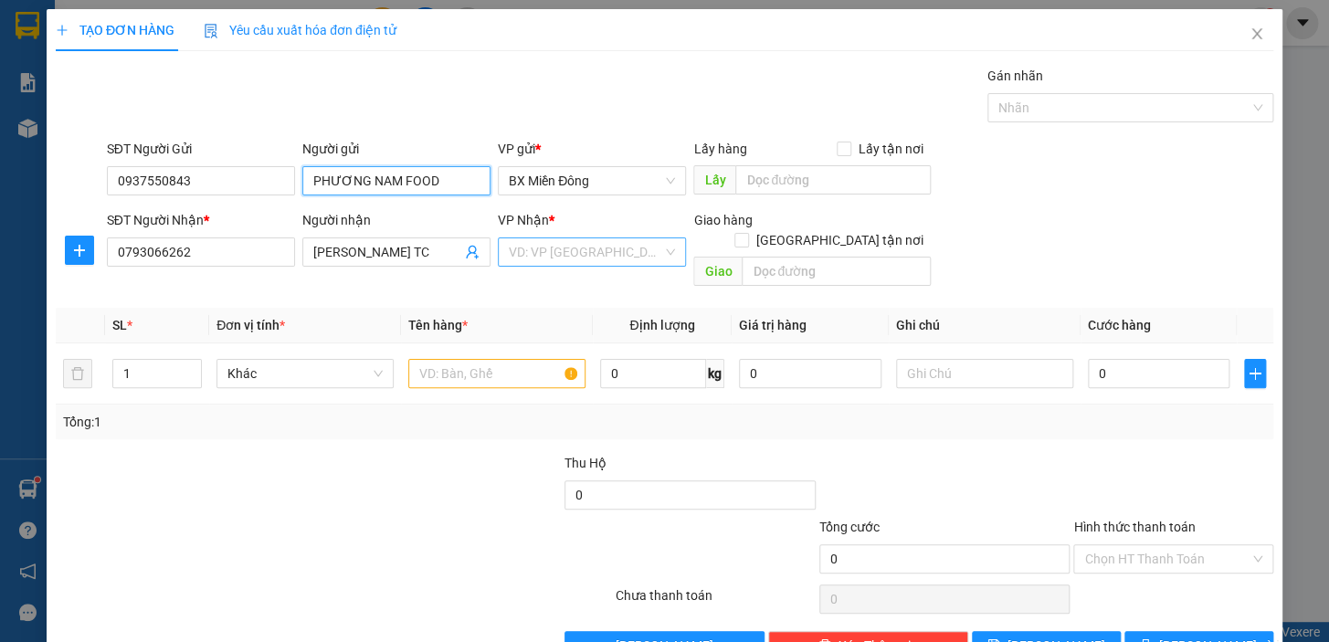
click at [659, 248] on div "VD: VP [GEOGRAPHIC_DATA]" at bounding box center [592, 252] width 188 height 29
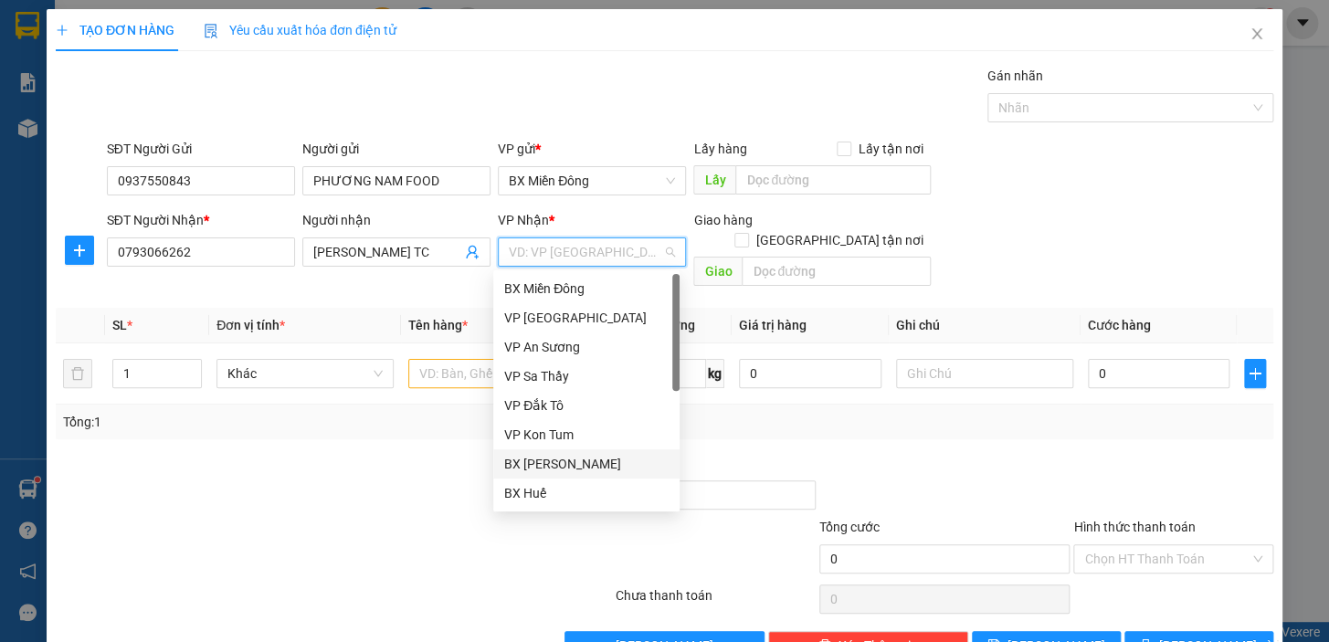
click at [570, 470] on div "BX [PERSON_NAME]" at bounding box center [586, 464] width 164 height 20
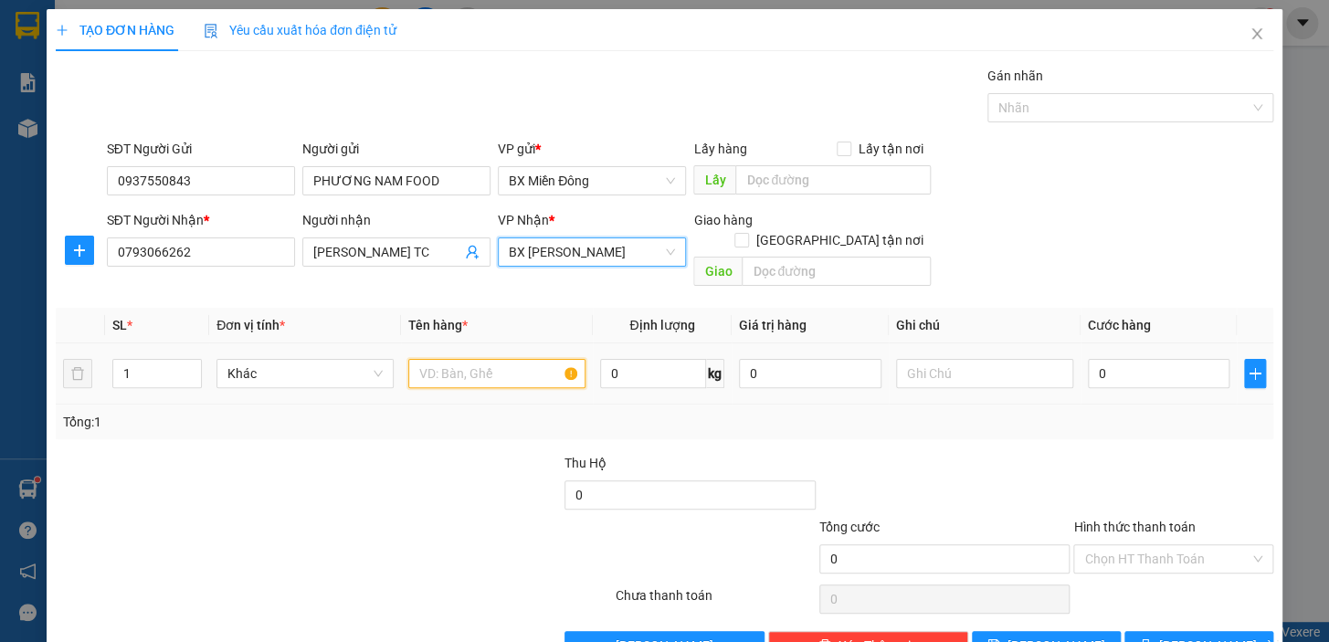
click at [437, 359] on input "text" at bounding box center [496, 373] width 177 height 29
drag, startPoint x: 1065, startPoint y: 365, endPoint x: 1083, endPoint y: 356, distance: 19.6
click at [1070, 365] on tr "1 Khác 1 KIỆN 0 kg 0 0" at bounding box center [665, 374] width 1218 height 61
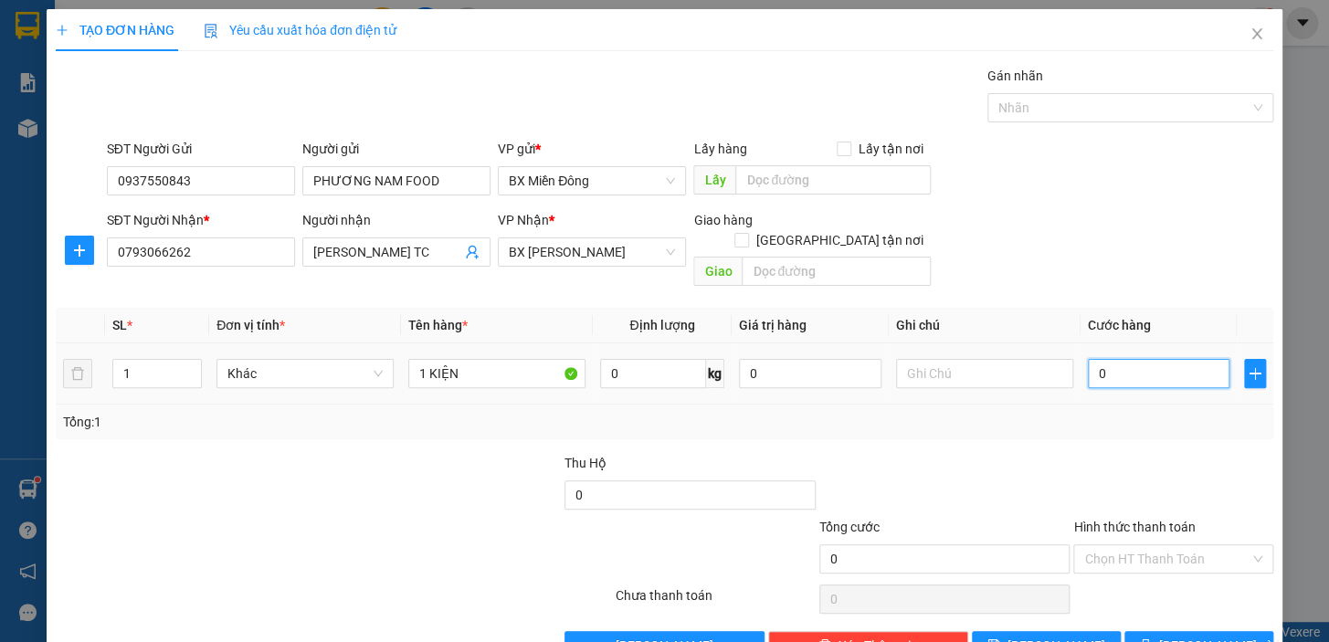
click at [1088, 359] on input "0" at bounding box center [1159, 373] width 143 height 29
click at [1131, 453] on div at bounding box center [1174, 485] width 204 height 64
click at [1194, 636] on span "[PERSON_NAME] và In" at bounding box center [1224, 646] width 128 height 20
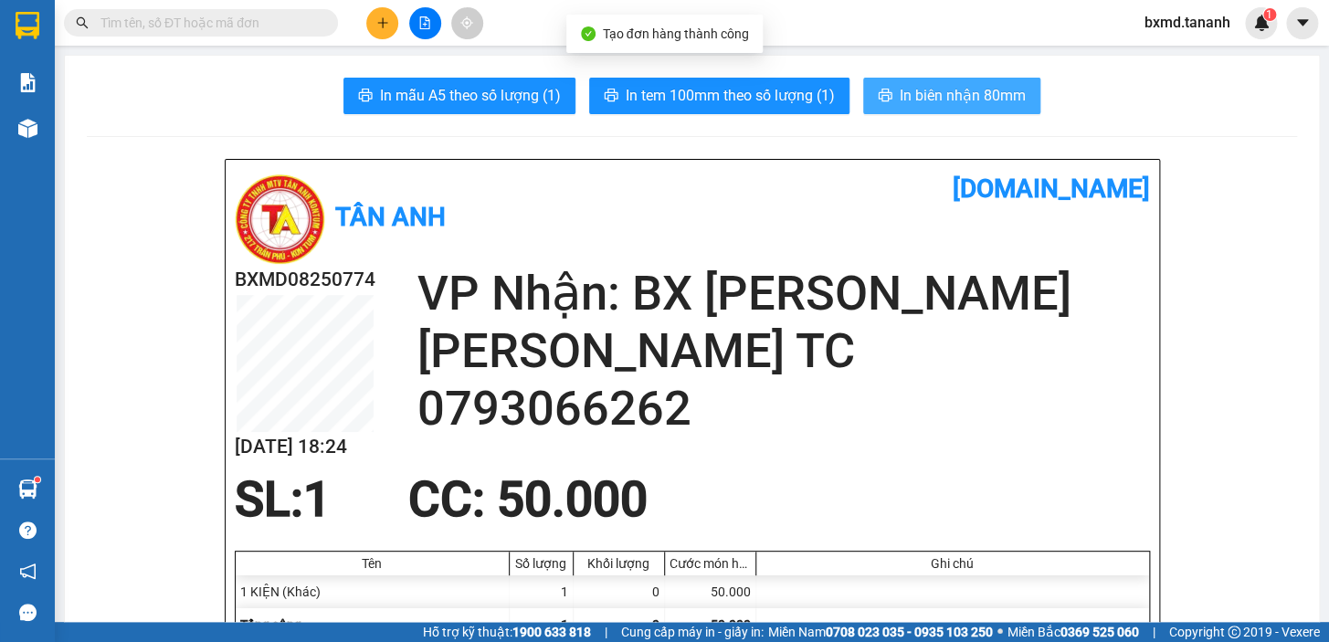
click at [977, 106] on span "In biên nhận 80mm" at bounding box center [963, 95] width 126 height 23
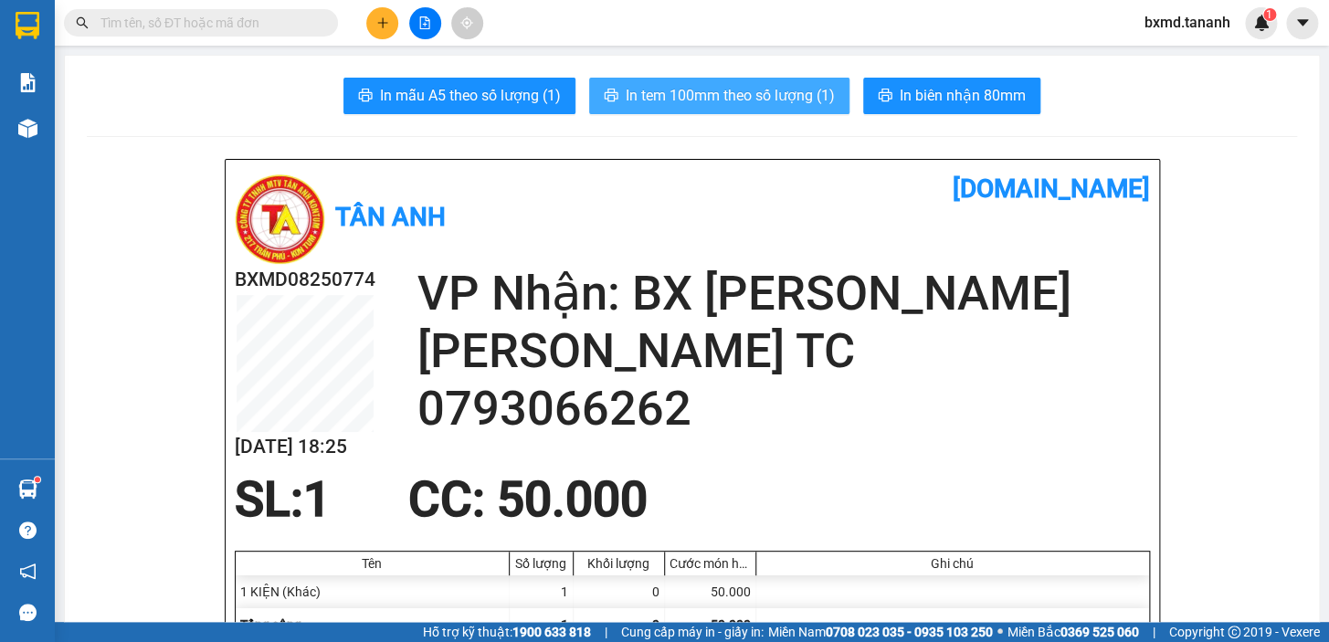
click at [769, 97] on span "In tem 100mm theo số lượng (1)" at bounding box center [730, 95] width 209 height 23
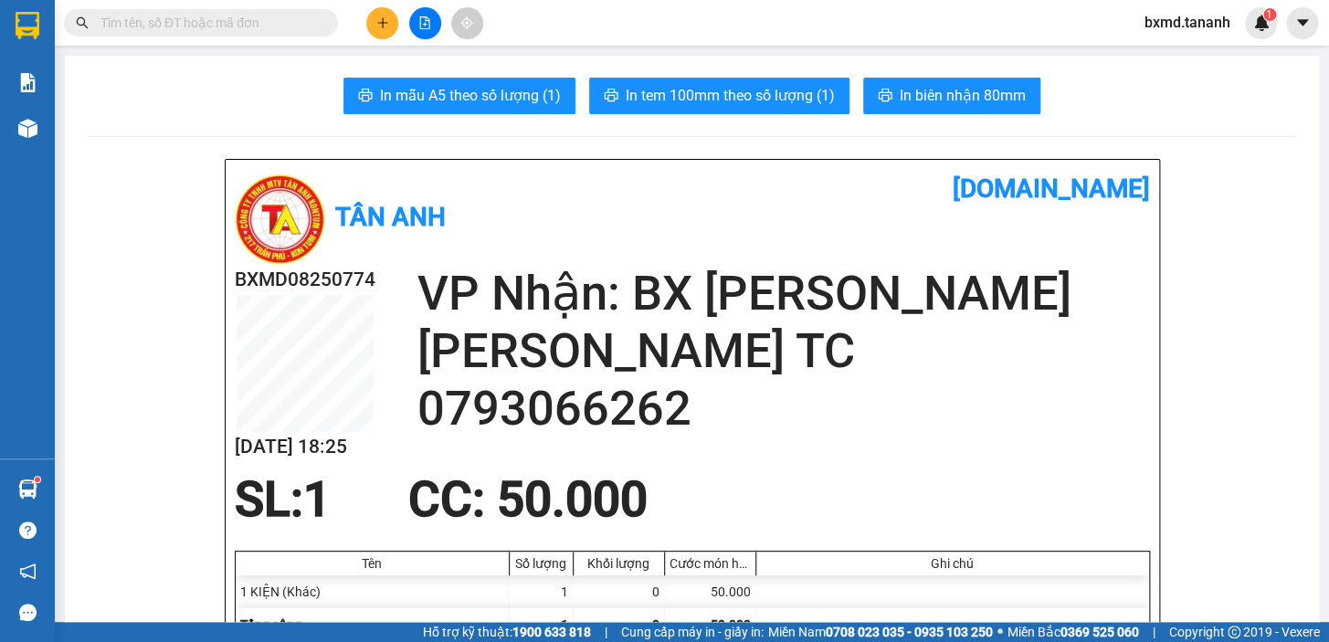
click at [386, 32] on button at bounding box center [382, 23] width 32 height 32
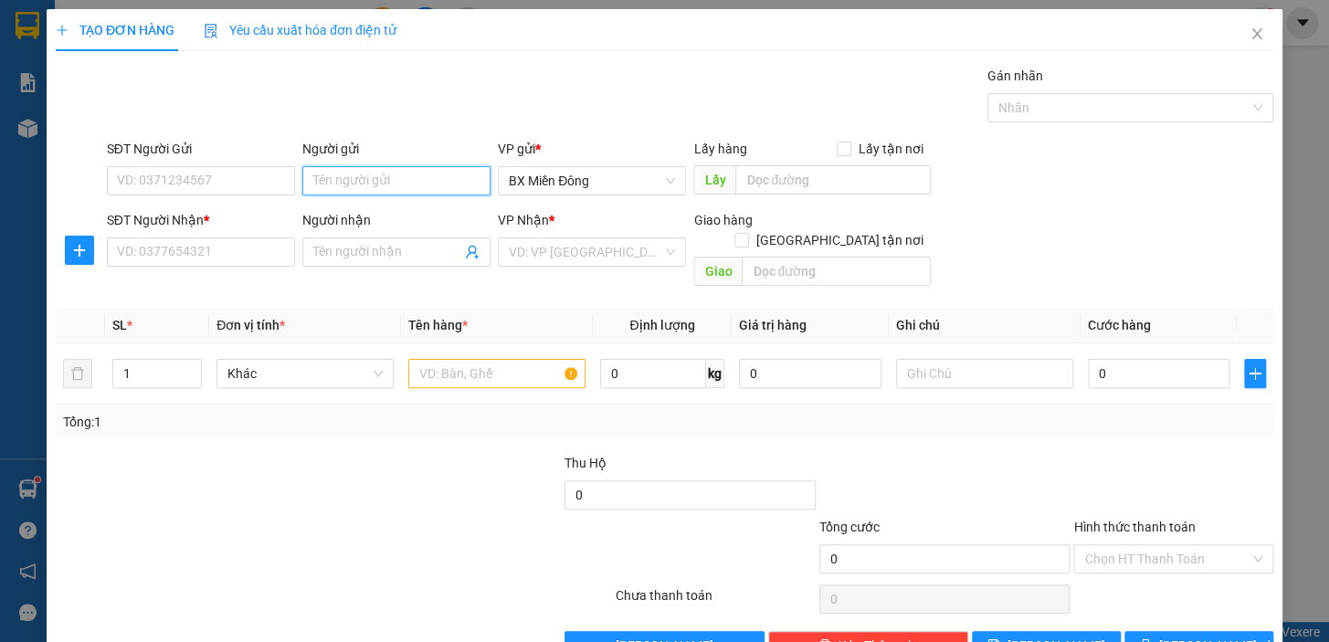
click at [343, 186] on input "Người gửi" at bounding box center [396, 180] width 188 height 29
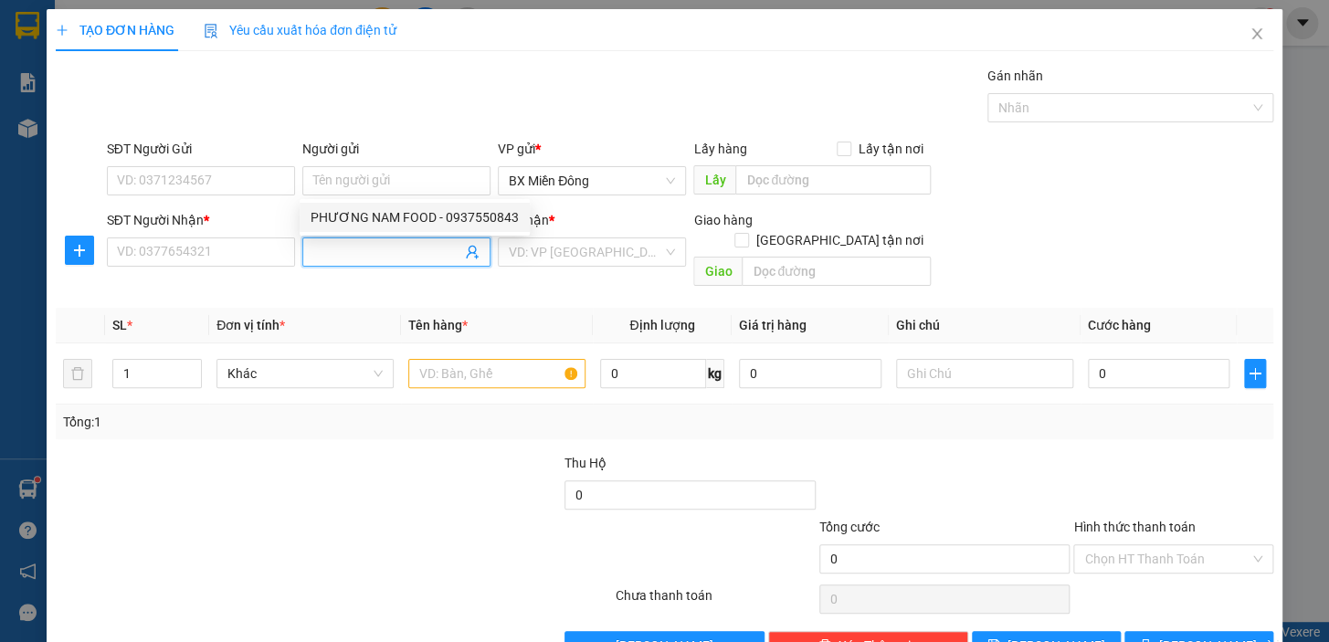
click at [340, 251] on input "Người nhận" at bounding box center [387, 252] width 148 height 20
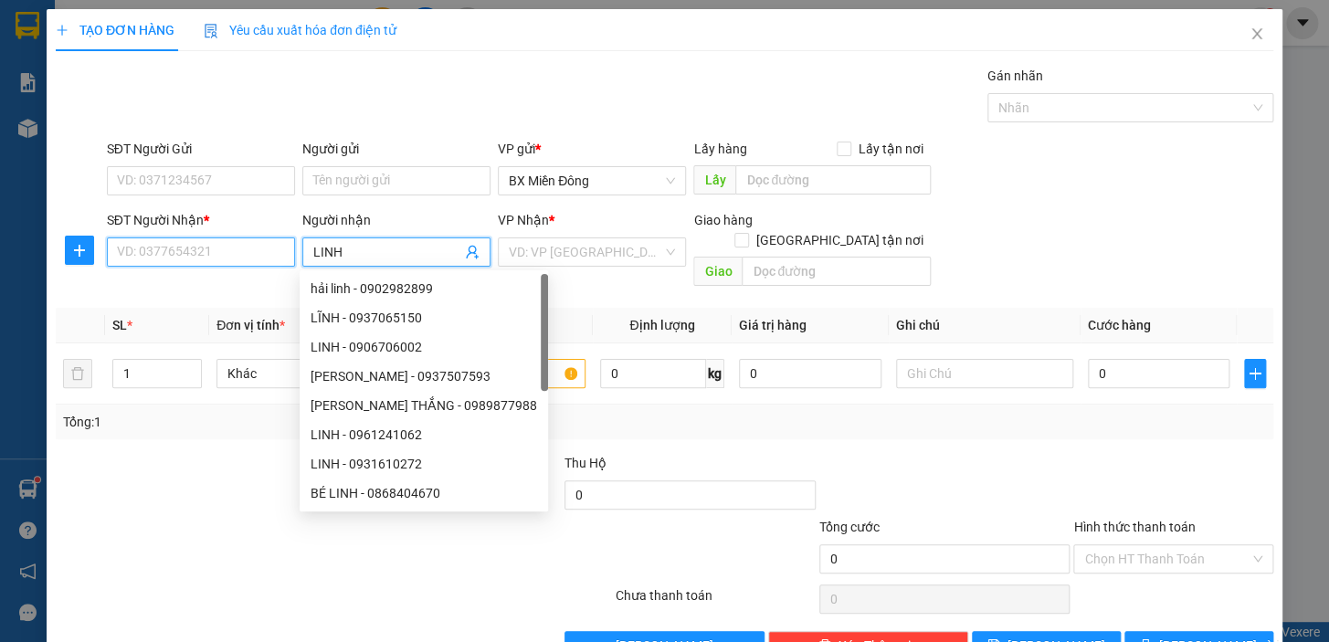
click at [250, 249] on input "SĐT Người Nhận *" at bounding box center [201, 252] width 188 height 29
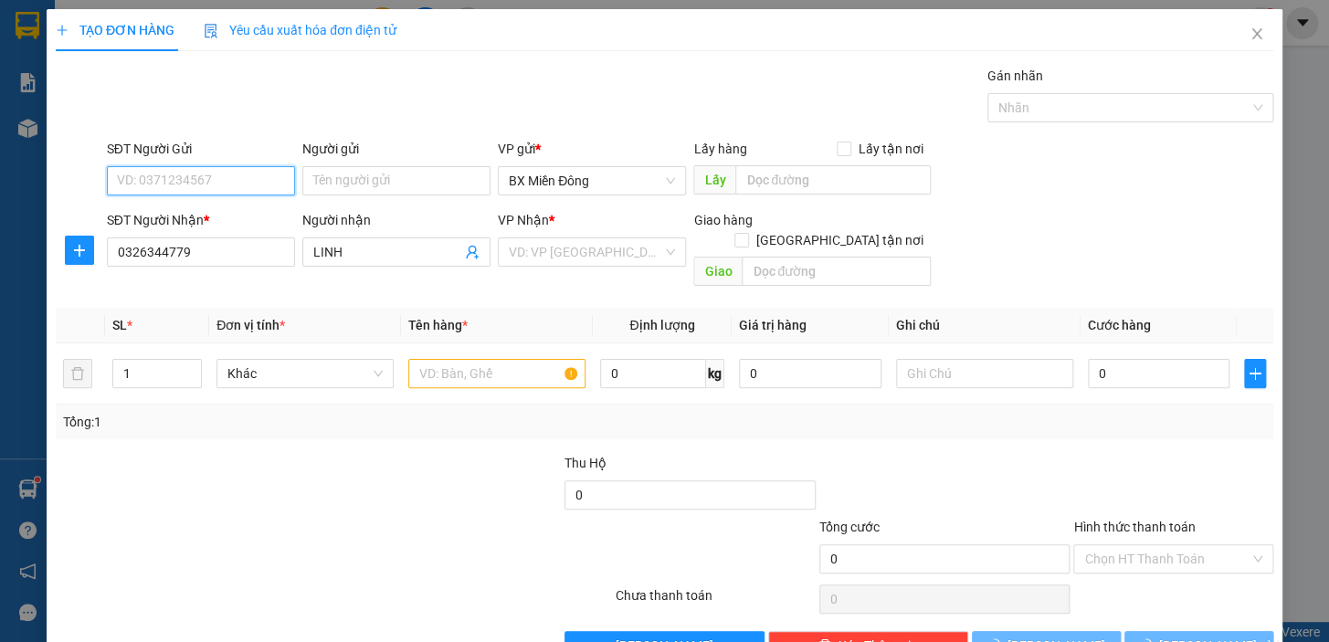
click at [256, 185] on input "SĐT Người Gửi" at bounding box center [201, 180] width 188 height 29
click at [173, 183] on input "SĐT Người Gửi" at bounding box center [201, 180] width 188 height 29
click at [228, 186] on input "SĐT Người Gửi" at bounding box center [201, 180] width 188 height 29
click at [380, 183] on input "Người gửi" at bounding box center [396, 180] width 188 height 29
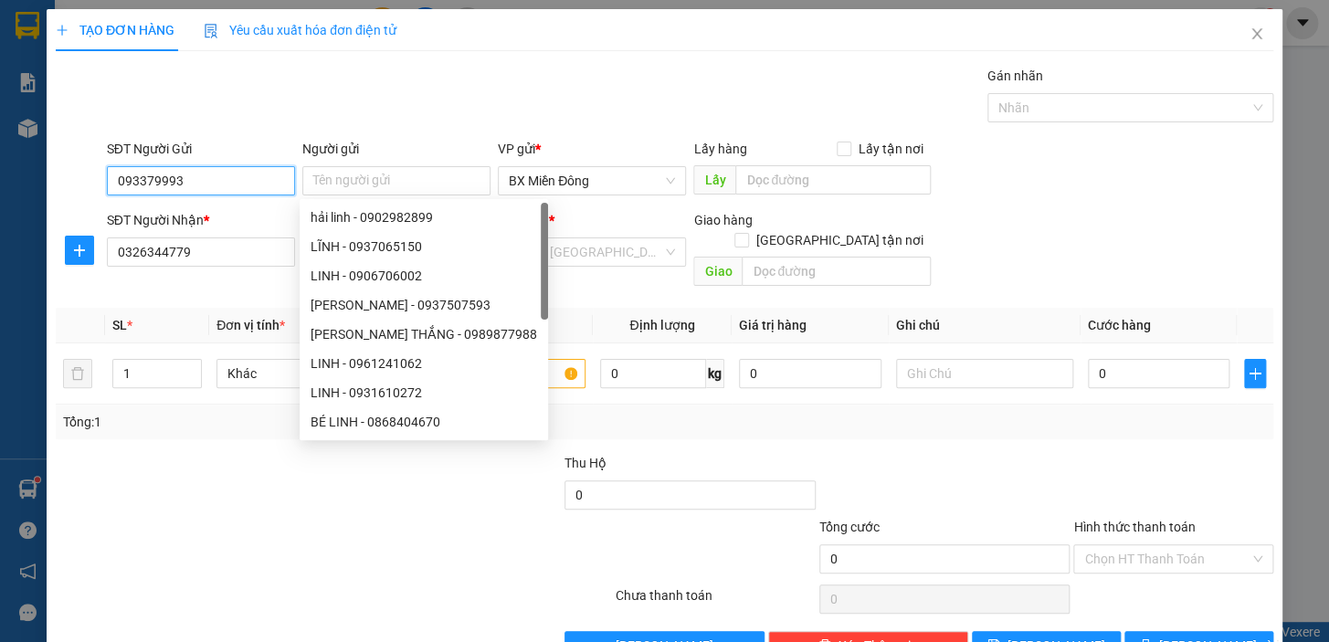
click at [236, 171] on input "093379993" at bounding box center [201, 180] width 188 height 29
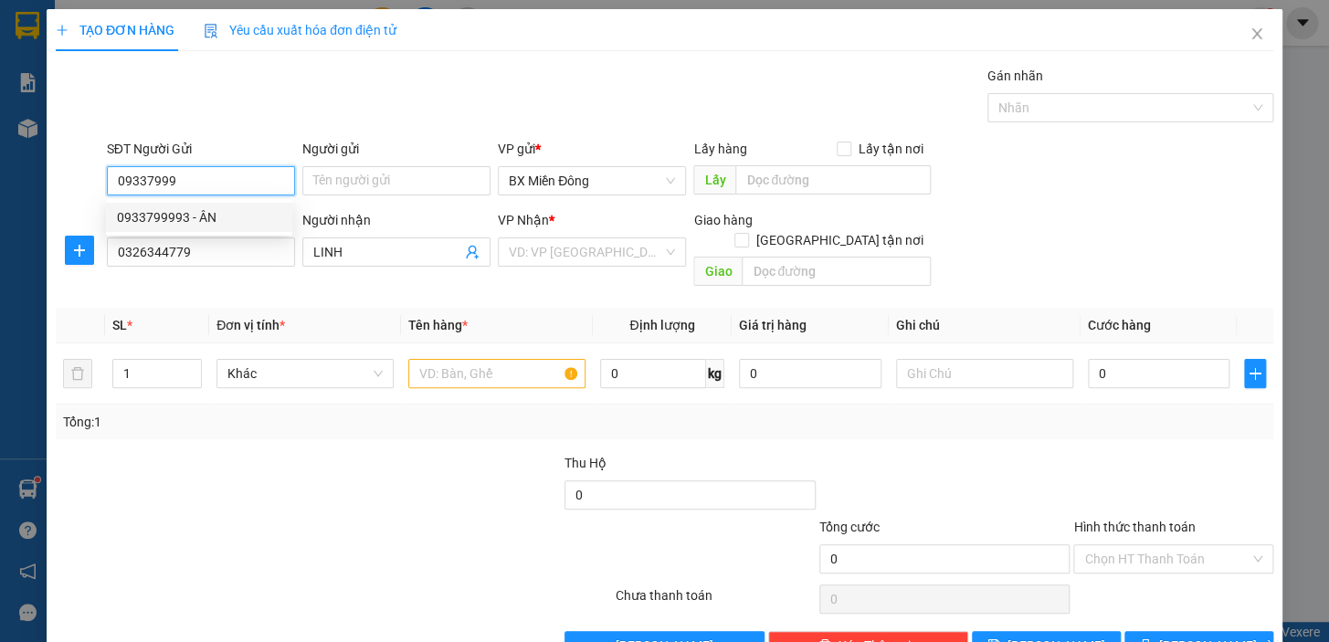
click at [186, 218] on div "0933799993 - ÂN" at bounding box center [199, 217] width 164 height 20
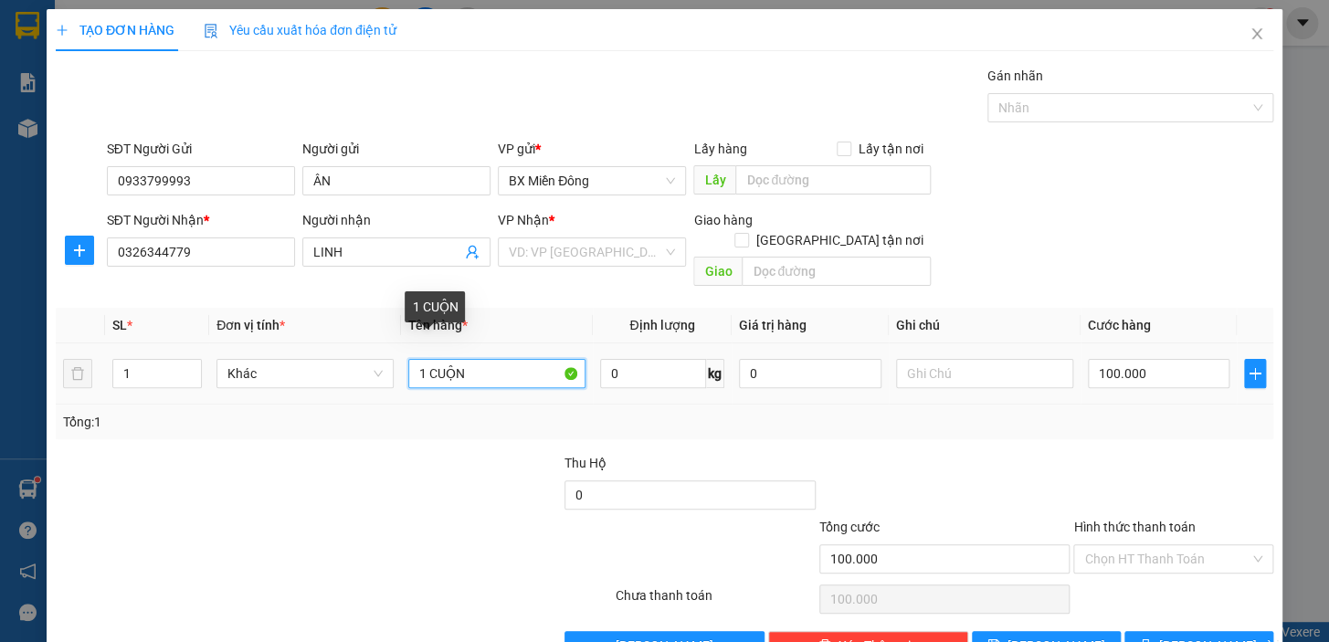
click at [418, 359] on input "1 CUỘN" at bounding box center [496, 373] width 177 height 29
click at [419, 359] on input "1 CUỘN" at bounding box center [496, 373] width 177 height 29
click at [500, 365] on input "3 CUỘN" at bounding box center [496, 373] width 177 height 29
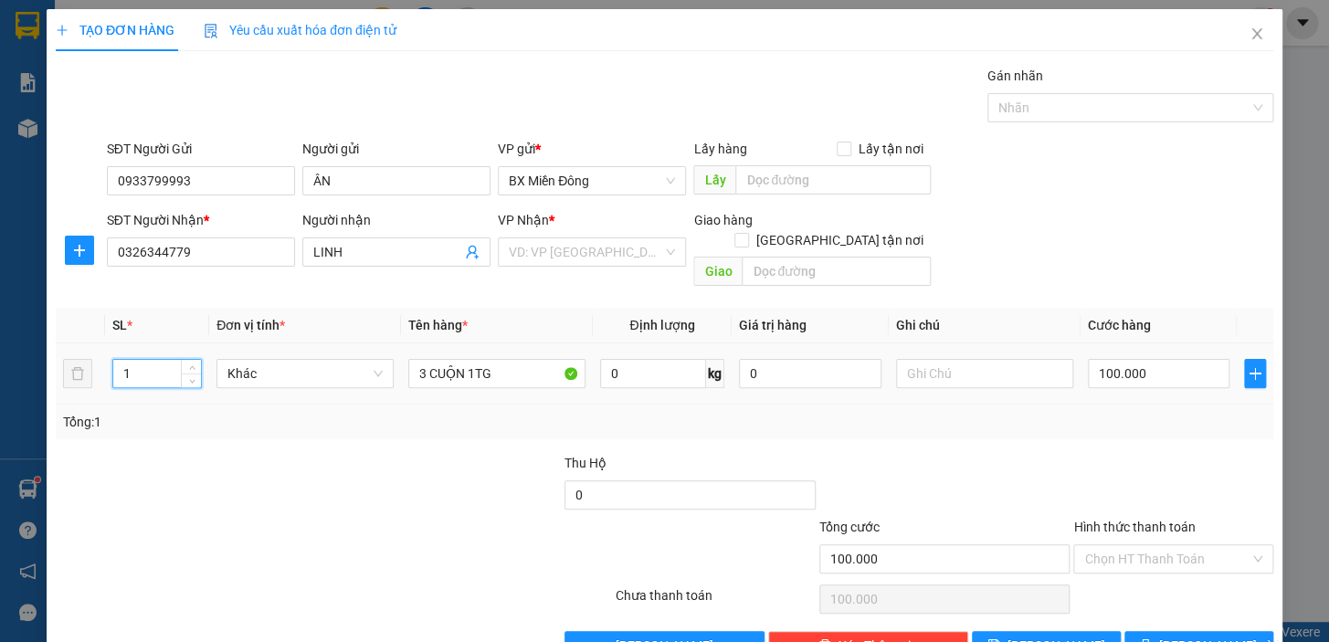
click at [140, 360] on input "1" at bounding box center [157, 373] width 88 height 27
click at [1156, 359] on input "100.000" at bounding box center [1159, 373] width 143 height 29
click at [1048, 453] on div at bounding box center [945, 485] width 255 height 64
click at [580, 263] on input "search" at bounding box center [586, 251] width 154 height 27
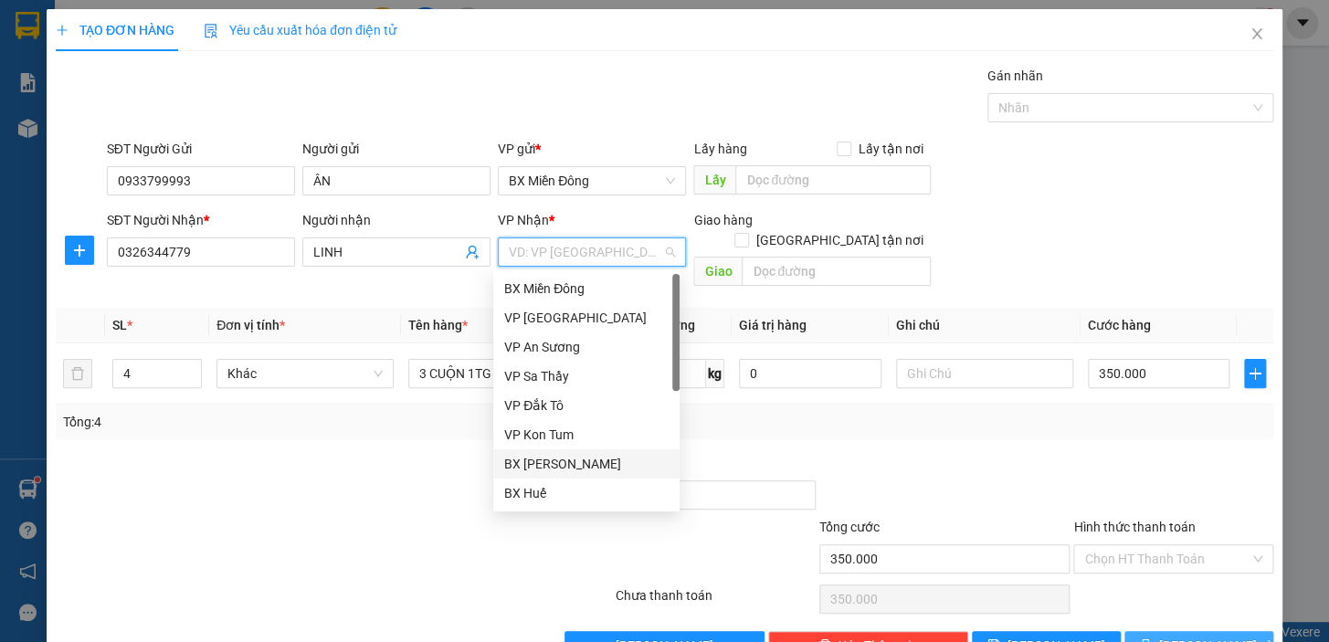
click at [575, 461] on div "BX [PERSON_NAME]" at bounding box center [586, 464] width 164 height 20
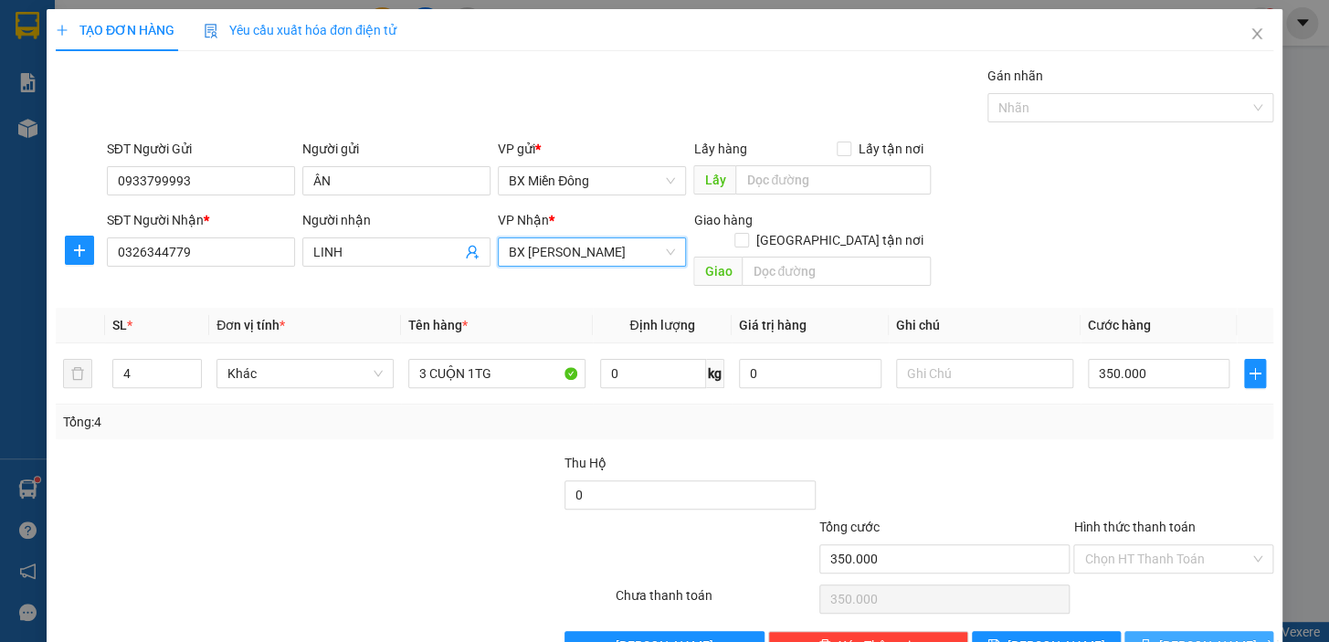
click at [1206, 636] on span "[PERSON_NAME] và In" at bounding box center [1224, 646] width 128 height 20
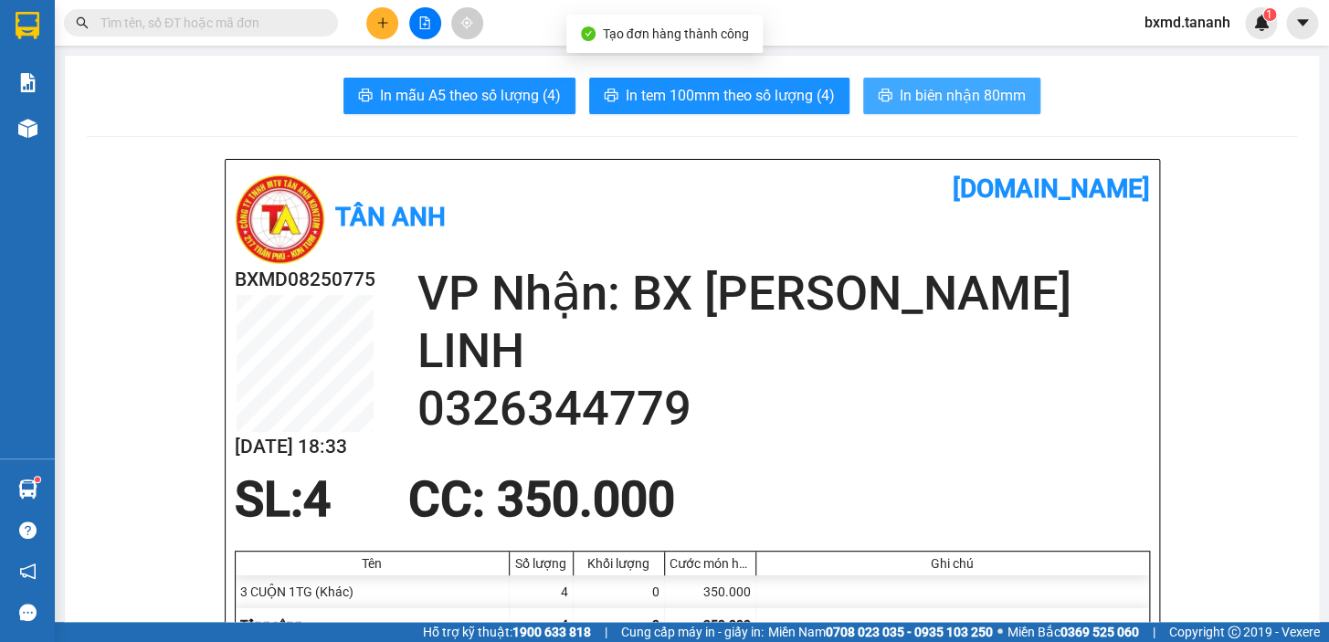
click at [928, 94] on span "In biên nhận 80mm" at bounding box center [963, 95] width 126 height 23
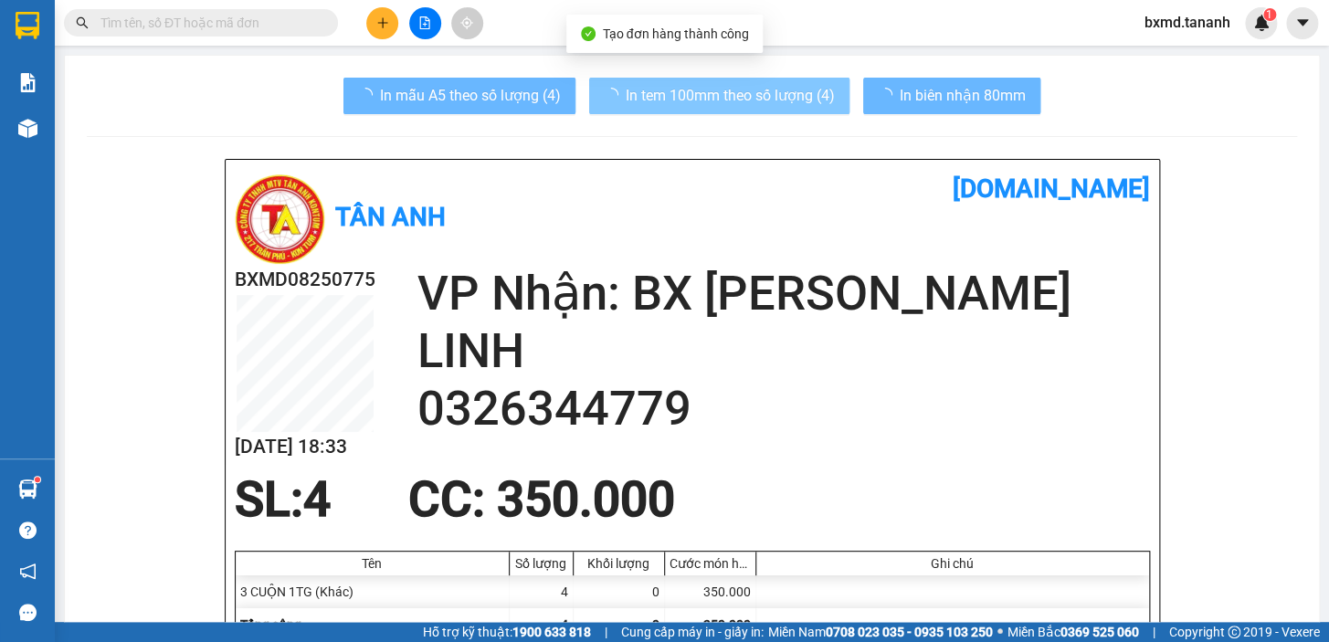
click at [749, 100] on span "In tem 100mm theo số lượng (4)" at bounding box center [730, 95] width 209 height 23
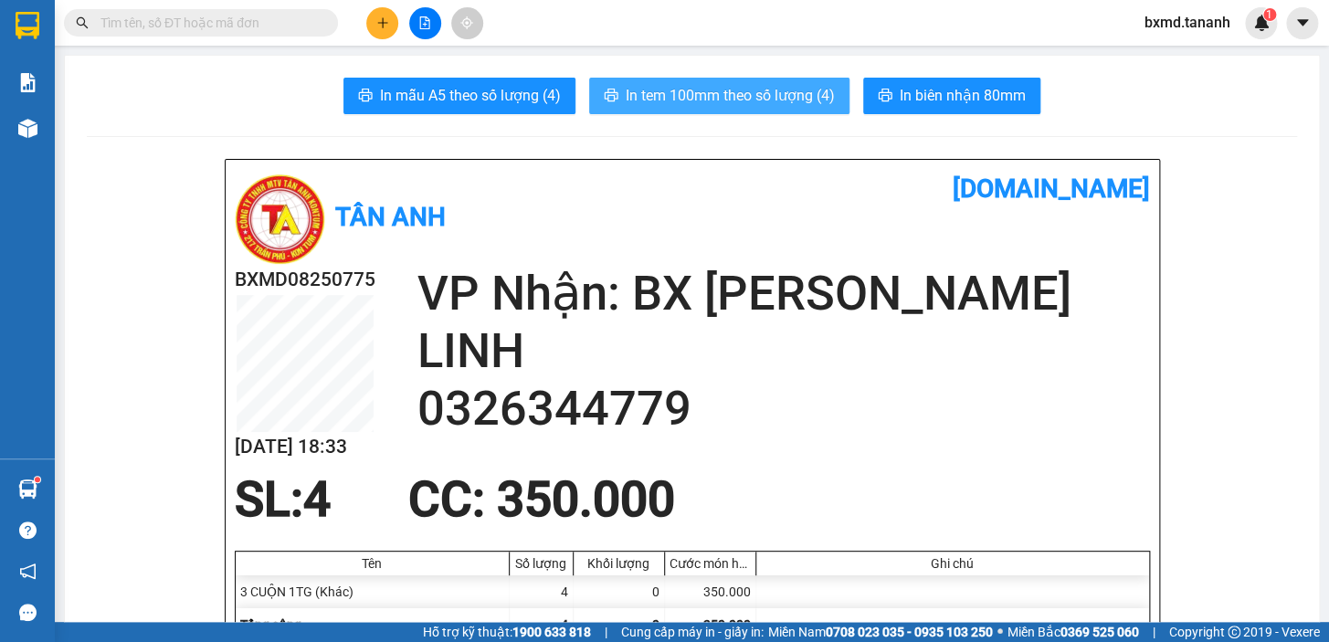
click at [758, 97] on span "In tem 100mm theo số lượng (4)" at bounding box center [730, 95] width 209 height 23
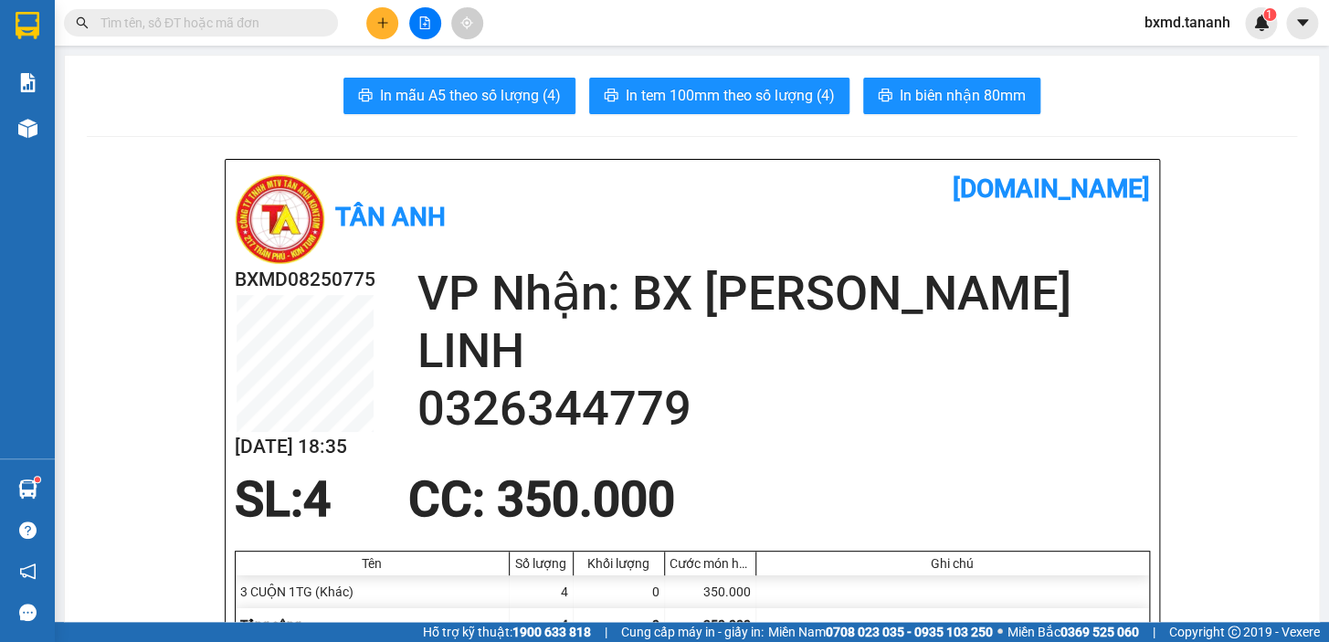
click at [400, 41] on div "Kết quả tìm kiếm ( 1 ) Bộ lọc Mã ĐH Trạng thái Món hàng Thu hộ Tổng cước Chưa c…" at bounding box center [664, 23] width 1329 height 46
click at [392, 37] on div at bounding box center [424, 23] width 137 height 32
click at [390, 24] on button at bounding box center [382, 23] width 32 height 32
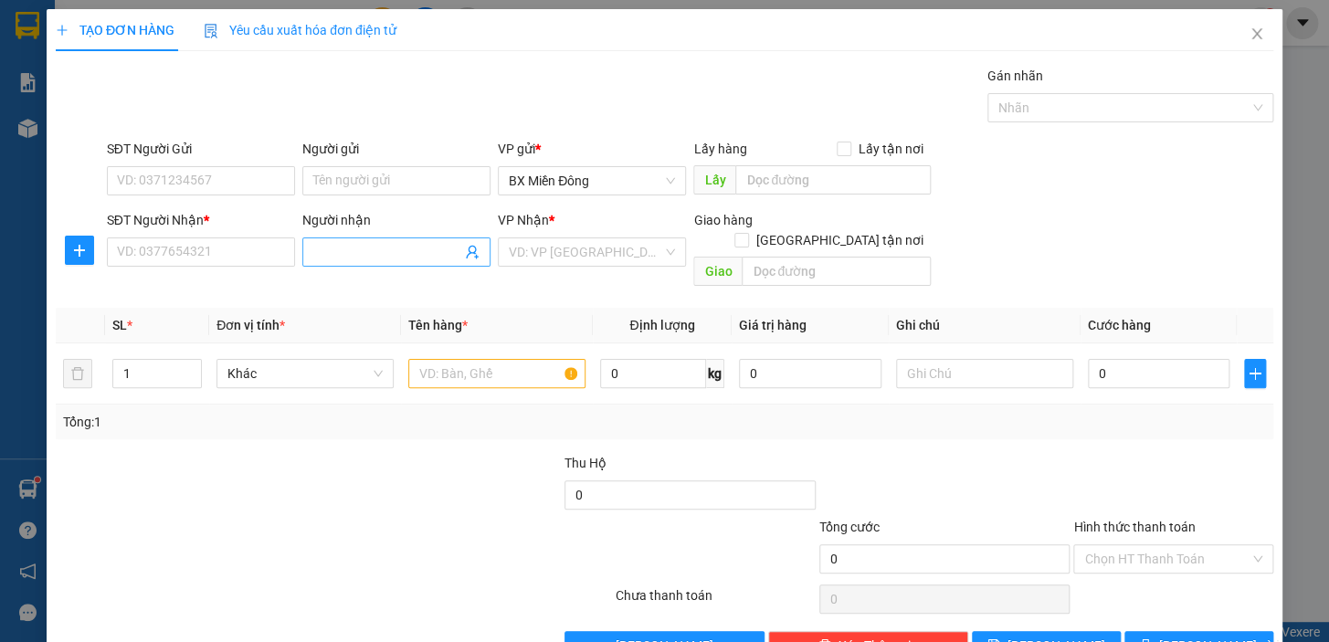
click at [344, 257] on input "Người nhận" at bounding box center [387, 252] width 148 height 20
click at [201, 245] on input "SĐT Người Nhận *" at bounding box center [201, 252] width 188 height 29
click at [200, 179] on input "SĐT Người Gửi" at bounding box center [201, 180] width 188 height 29
click at [355, 179] on input "Người gửi" at bounding box center [396, 180] width 188 height 29
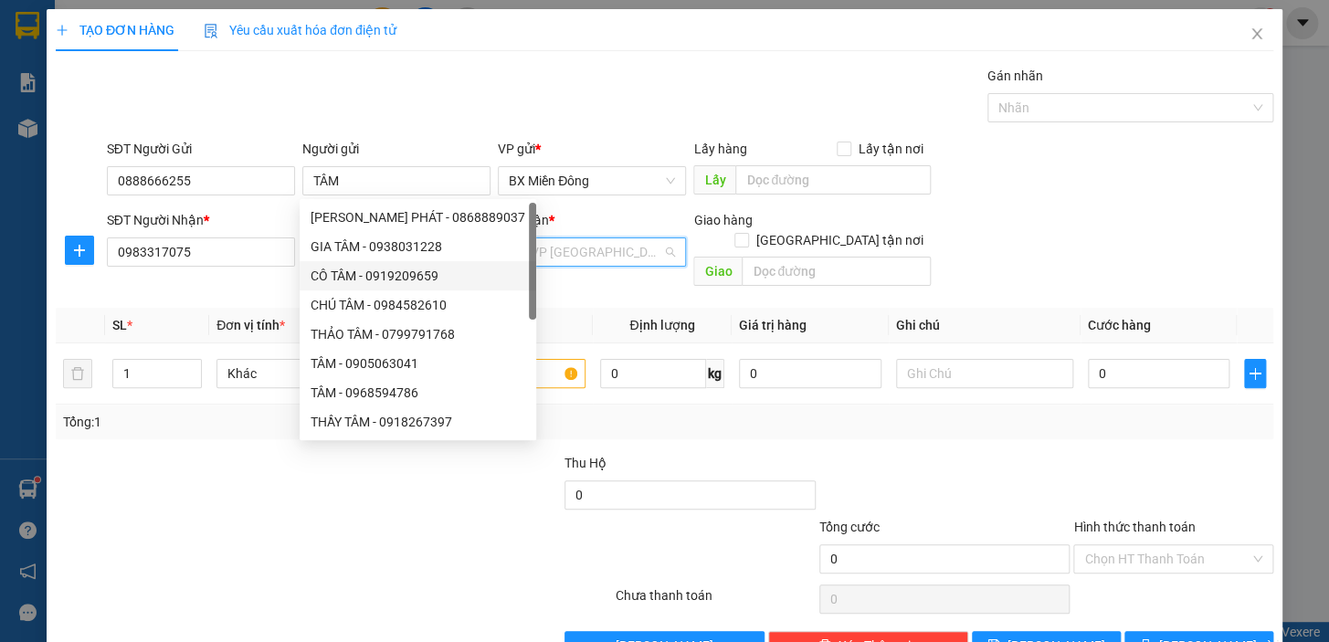
click at [591, 260] on input "search" at bounding box center [586, 251] width 154 height 27
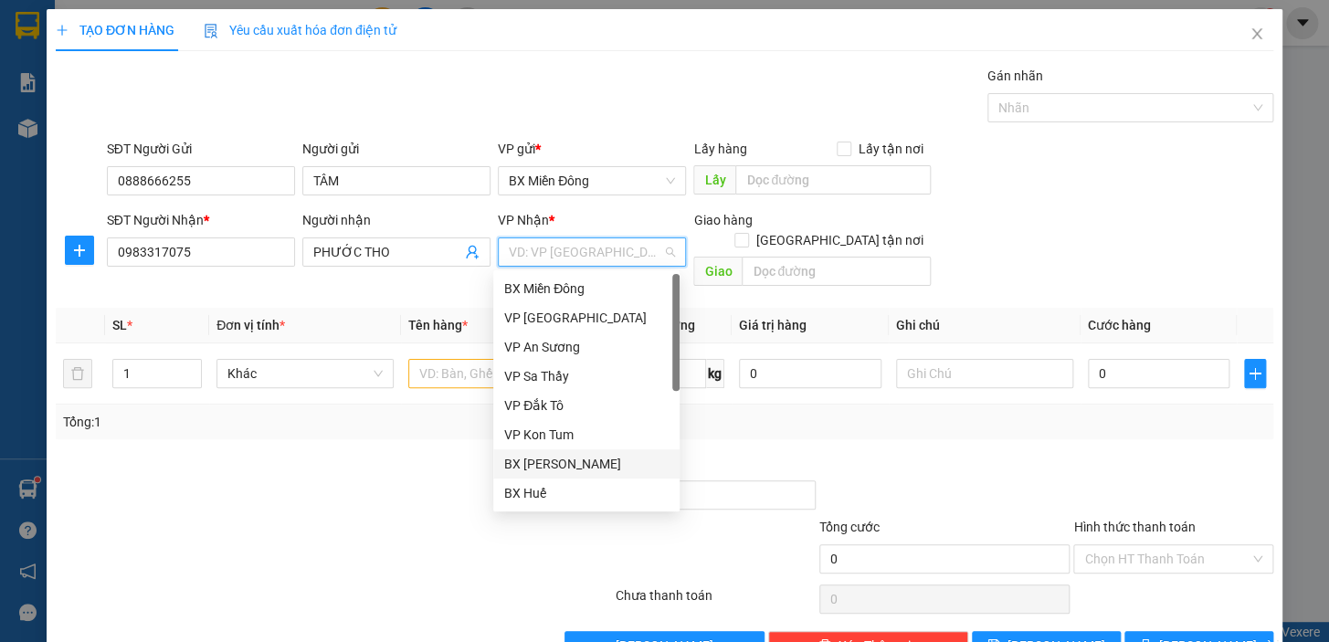
click at [615, 467] on div "BX [PERSON_NAME]" at bounding box center [586, 464] width 164 height 20
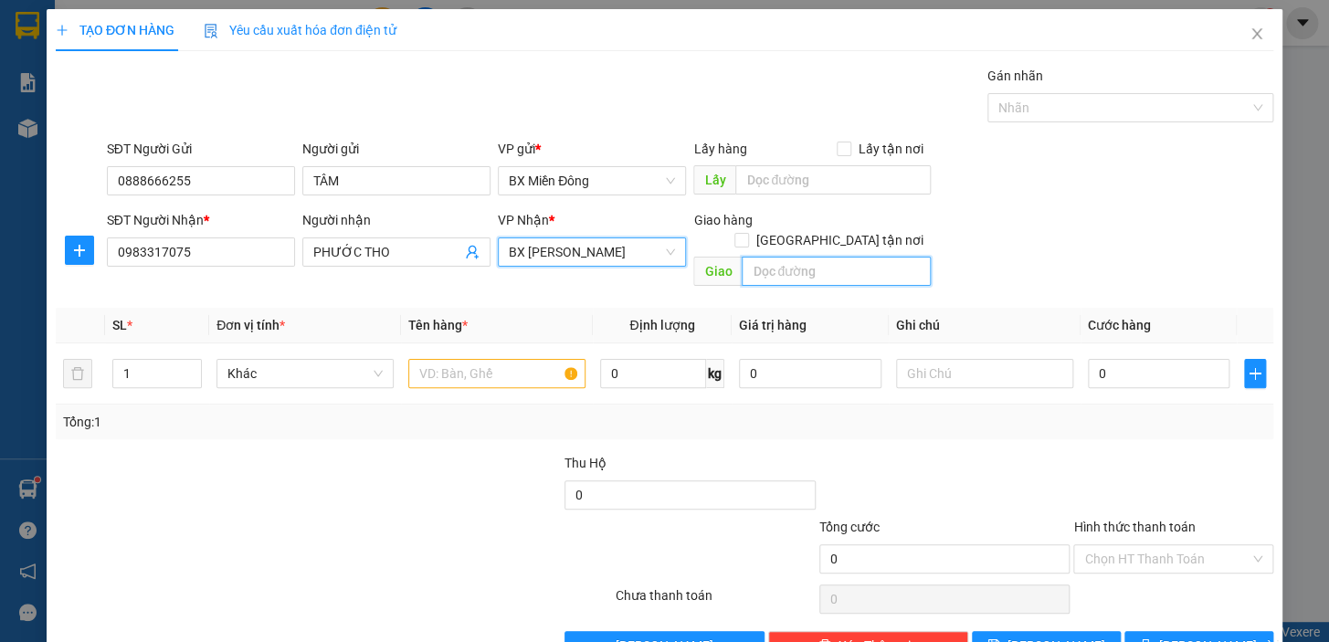
click at [790, 257] on input "text" at bounding box center [836, 271] width 189 height 29
click at [891, 257] on input "QUẢNG TRƯỜNG" at bounding box center [836, 271] width 189 height 29
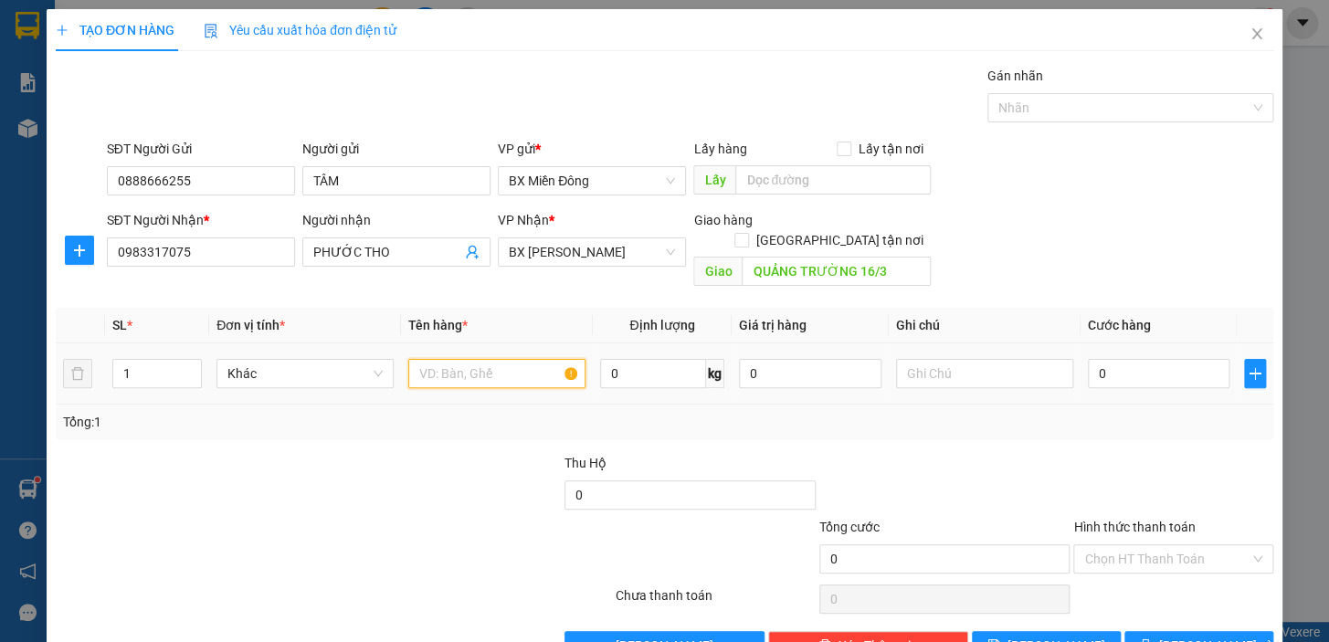
click at [489, 359] on input "text" at bounding box center [496, 373] width 177 height 29
click at [141, 368] on div "1" at bounding box center [157, 373] width 90 height 37
click at [141, 361] on input "1" at bounding box center [157, 373] width 88 height 27
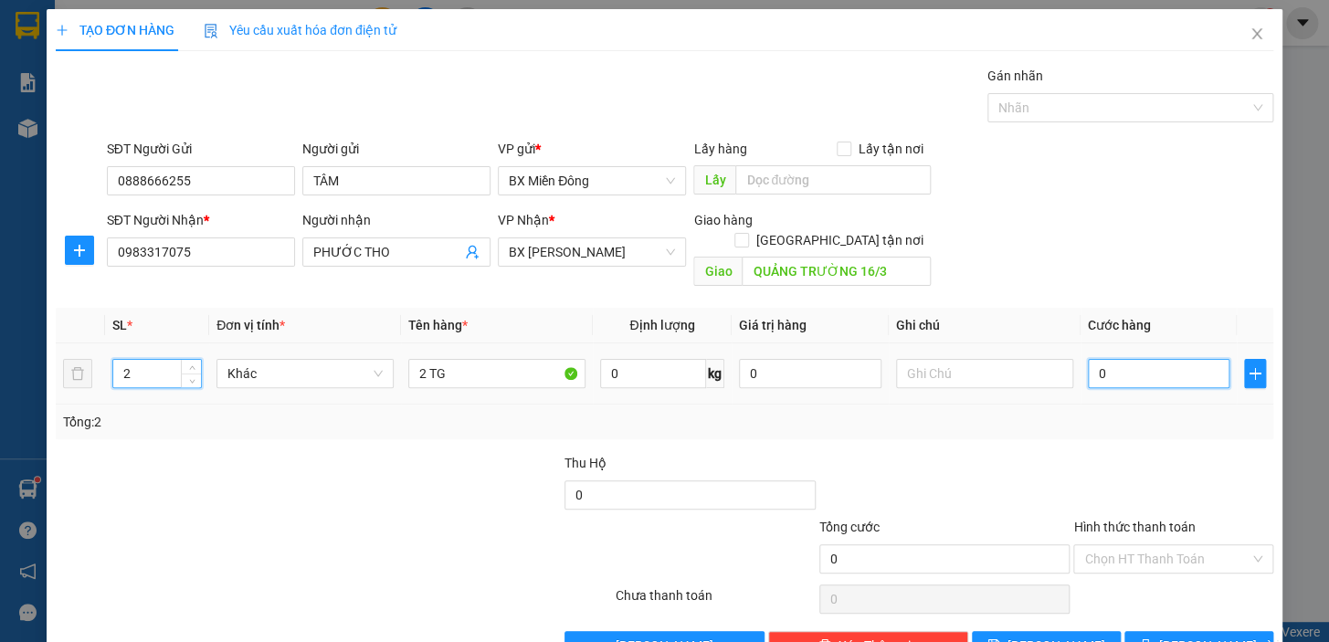
click at [1115, 365] on input "0" at bounding box center [1159, 373] width 143 height 29
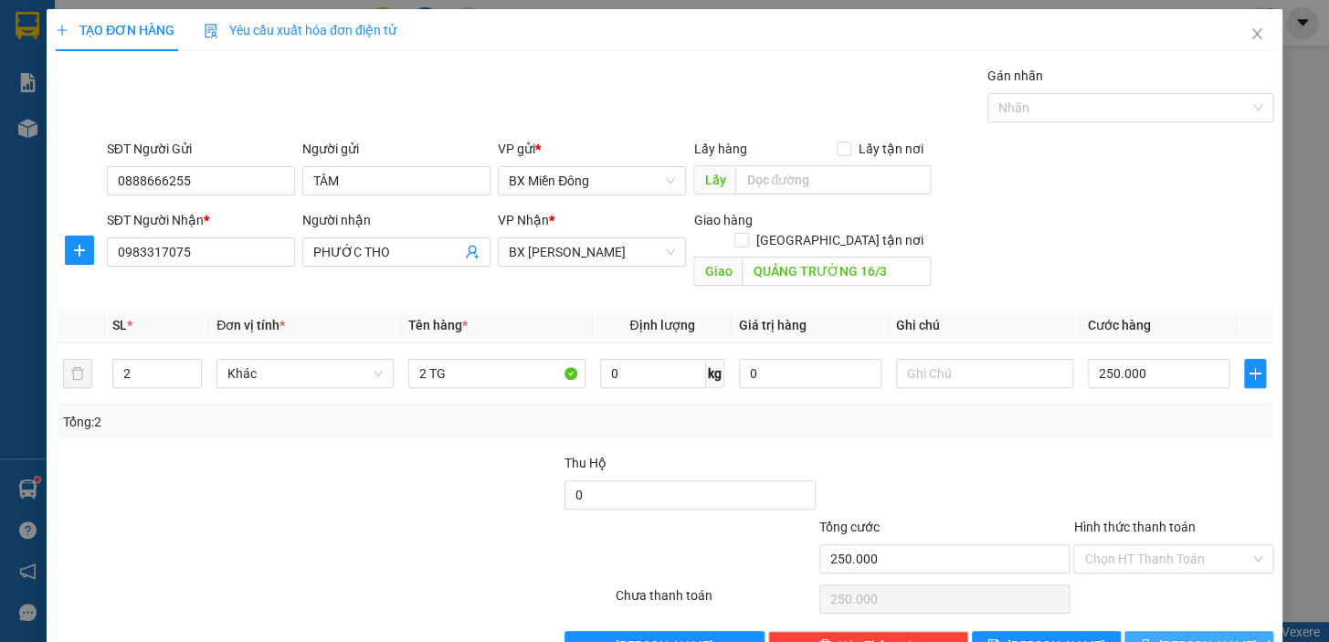
click at [1199, 636] on span "[PERSON_NAME] và In" at bounding box center [1224, 646] width 128 height 20
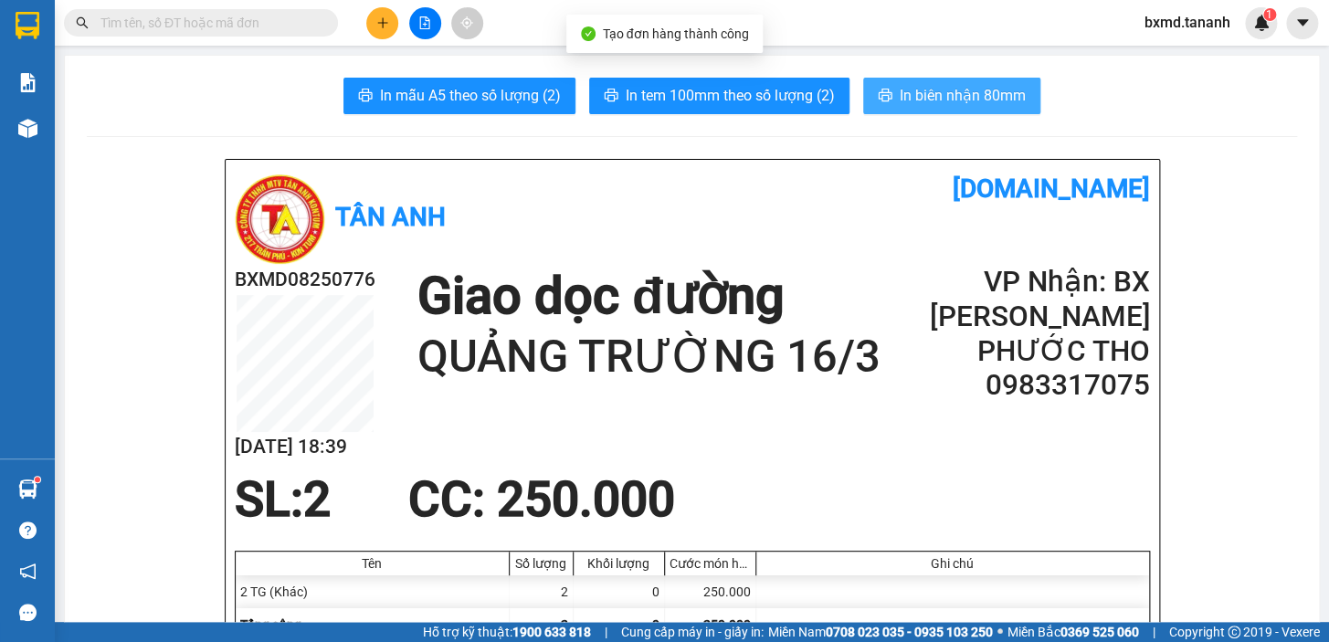
click at [948, 105] on span "In biên nhận 80mm" at bounding box center [963, 95] width 126 height 23
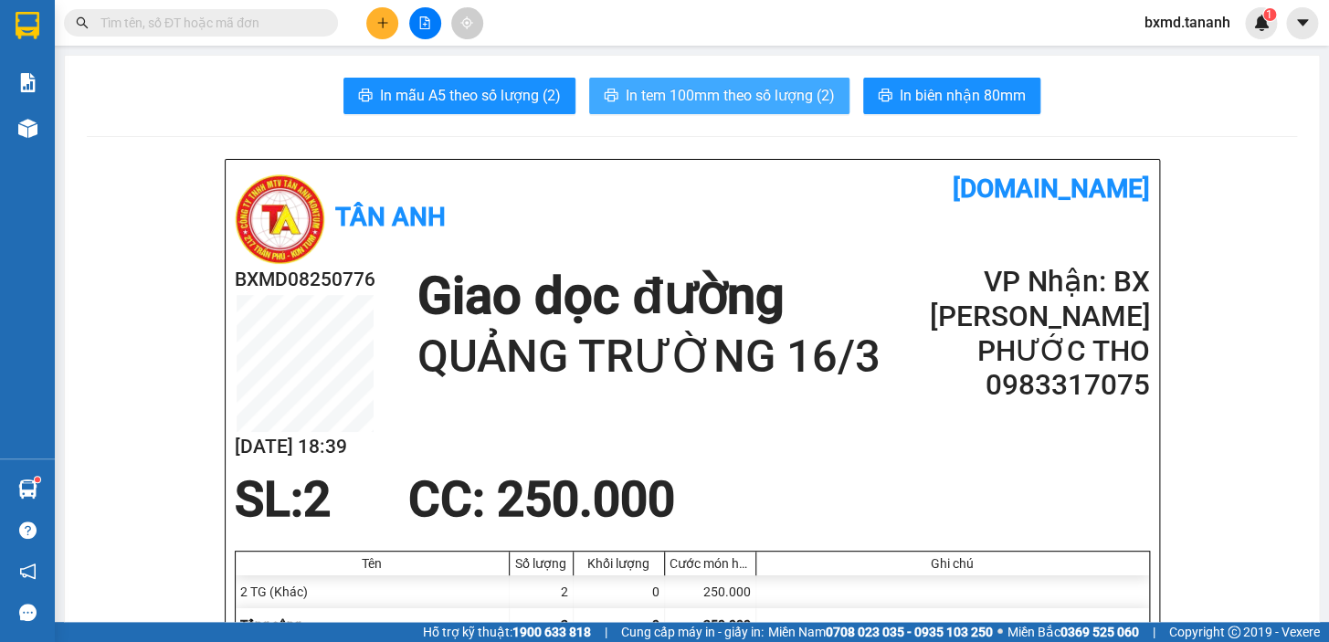
click at [789, 93] on span "In tem 100mm theo số lượng (2)" at bounding box center [730, 95] width 209 height 23
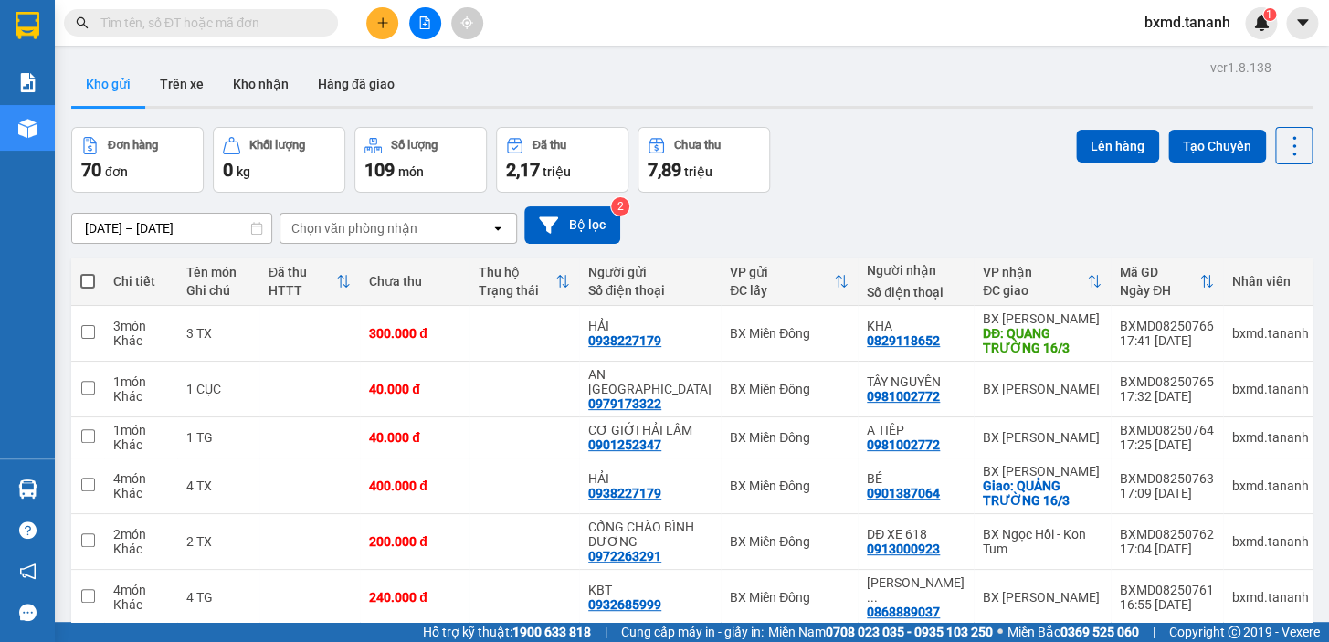
click at [186, 17] on input "text" at bounding box center [209, 23] width 216 height 20
click at [383, 30] on button at bounding box center [382, 23] width 32 height 32
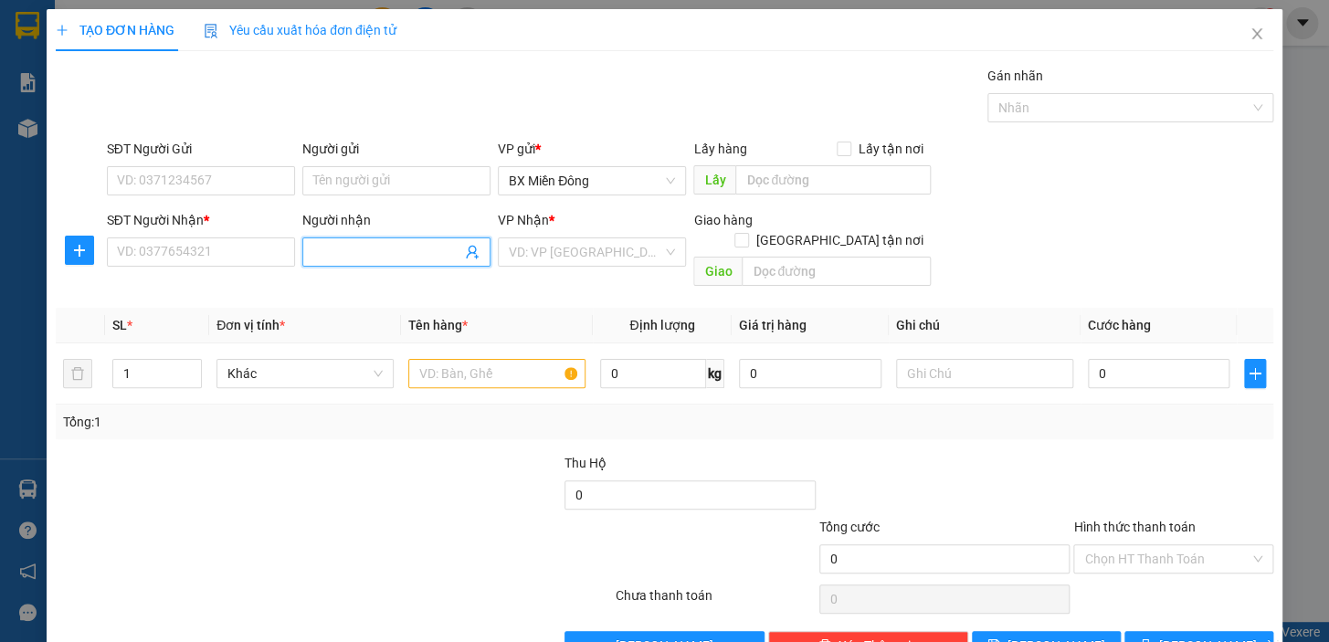
click at [344, 249] on input "Người nhận" at bounding box center [387, 252] width 148 height 20
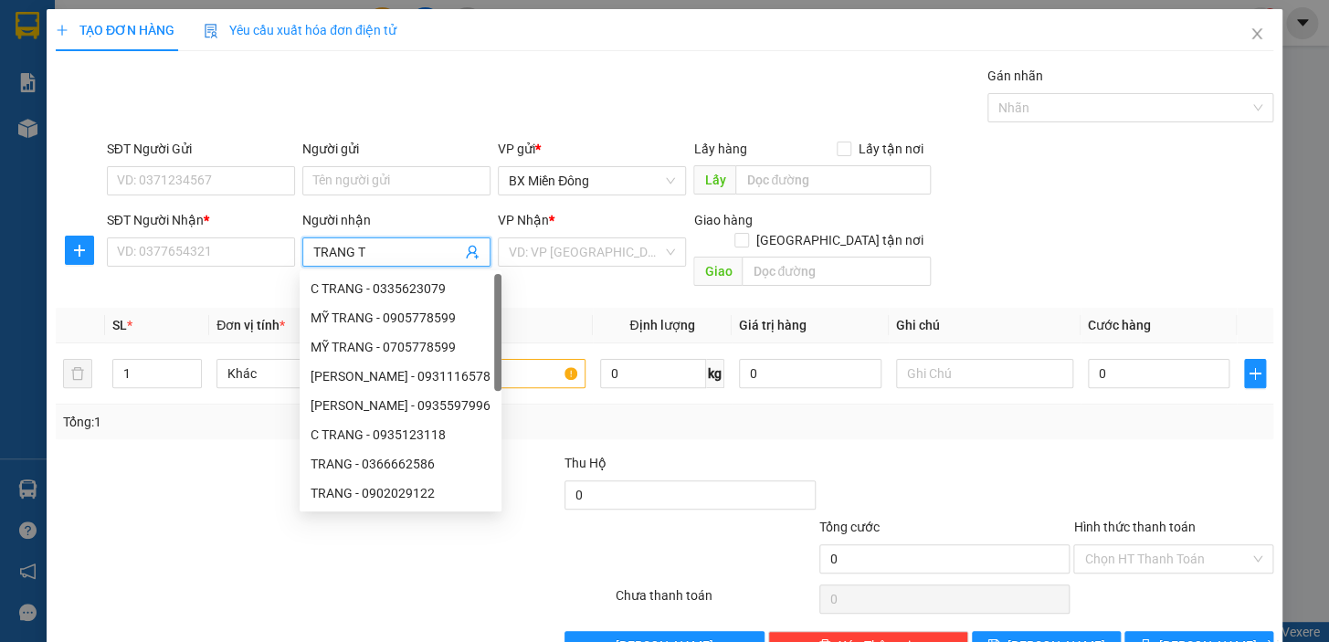
type input "TRANG TC"
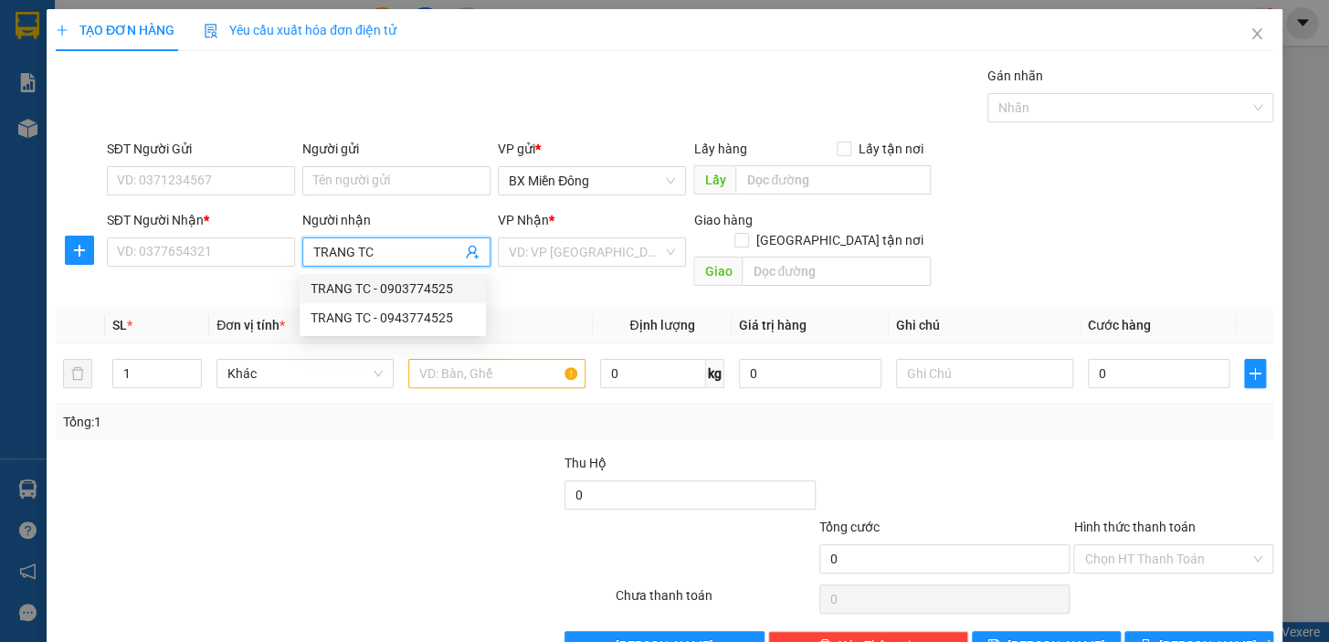
click at [429, 291] on div "TRANG TC - 0903774525" at bounding box center [393, 289] width 164 height 20
type input "0903774525"
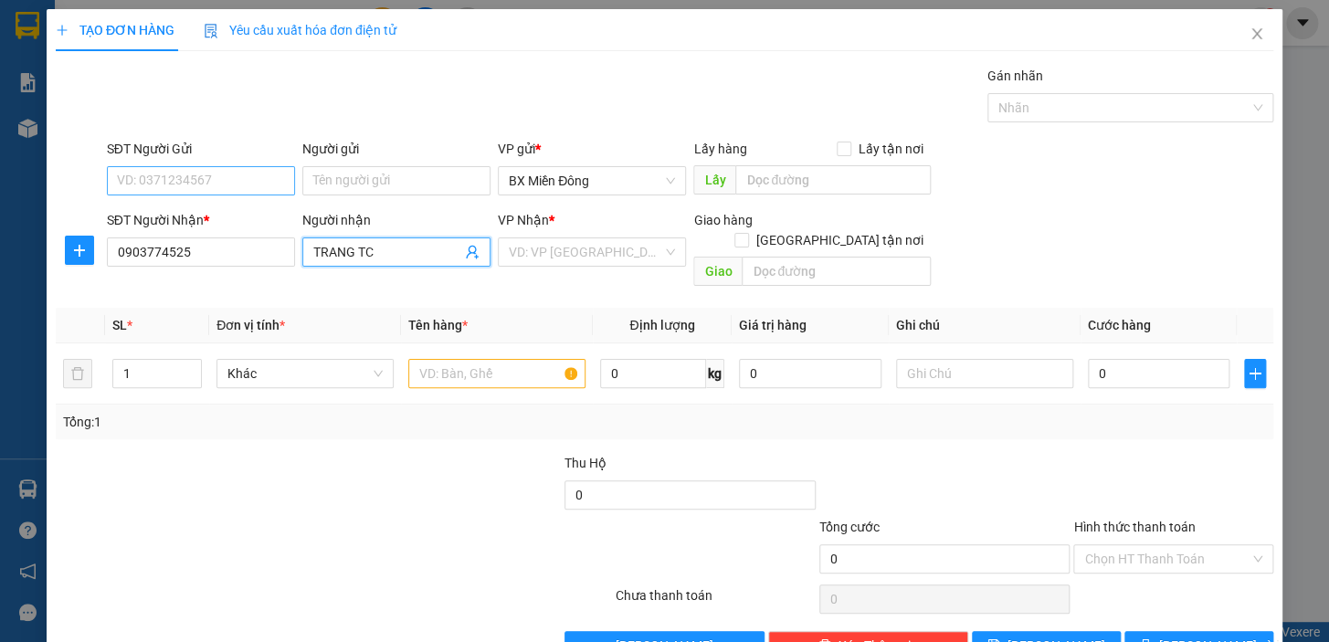
type input "TRANG TC"
click at [265, 188] on input "SĐT Người Gửi" at bounding box center [201, 180] width 188 height 29
click at [382, 189] on input "Người gửi" at bounding box center [396, 180] width 188 height 29
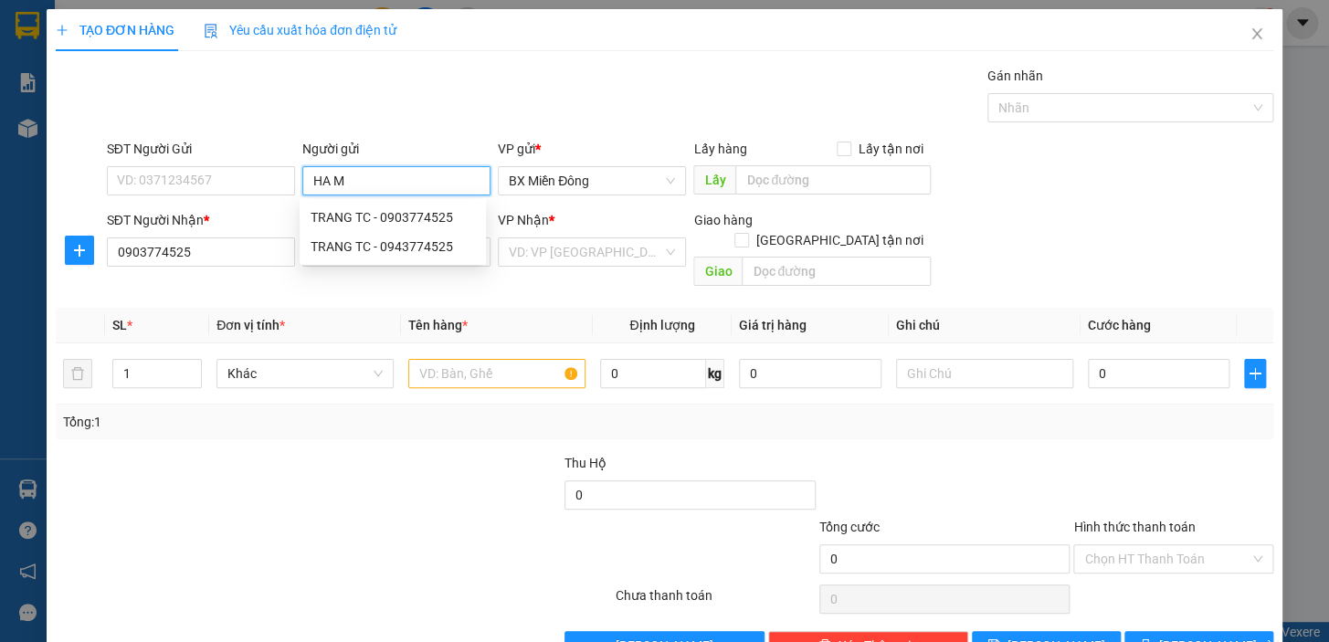
type input "HA MY"
click at [348, 209] on div "HÀ MY TC - 0383882882" at bounding box center [393, 217] width 164 height 20
type input "0383882882"
click at [672, 247] on div "VD: VP [GEOGRAPHIC_DATA]" at bounding box center [592, 252] width 188 height 29
type input "HÀ MY TC"
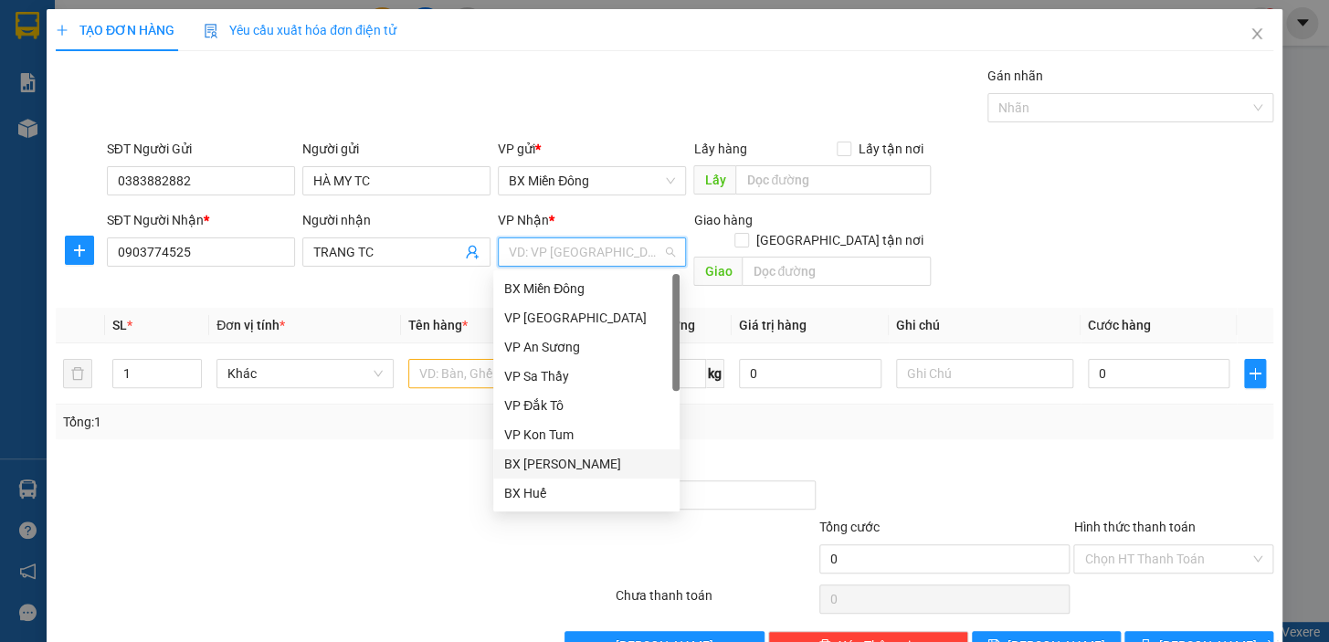
click at [603, 465] on div "BX [PERSON_NAME]" at bounding box center [586, 464] width 164 height 20
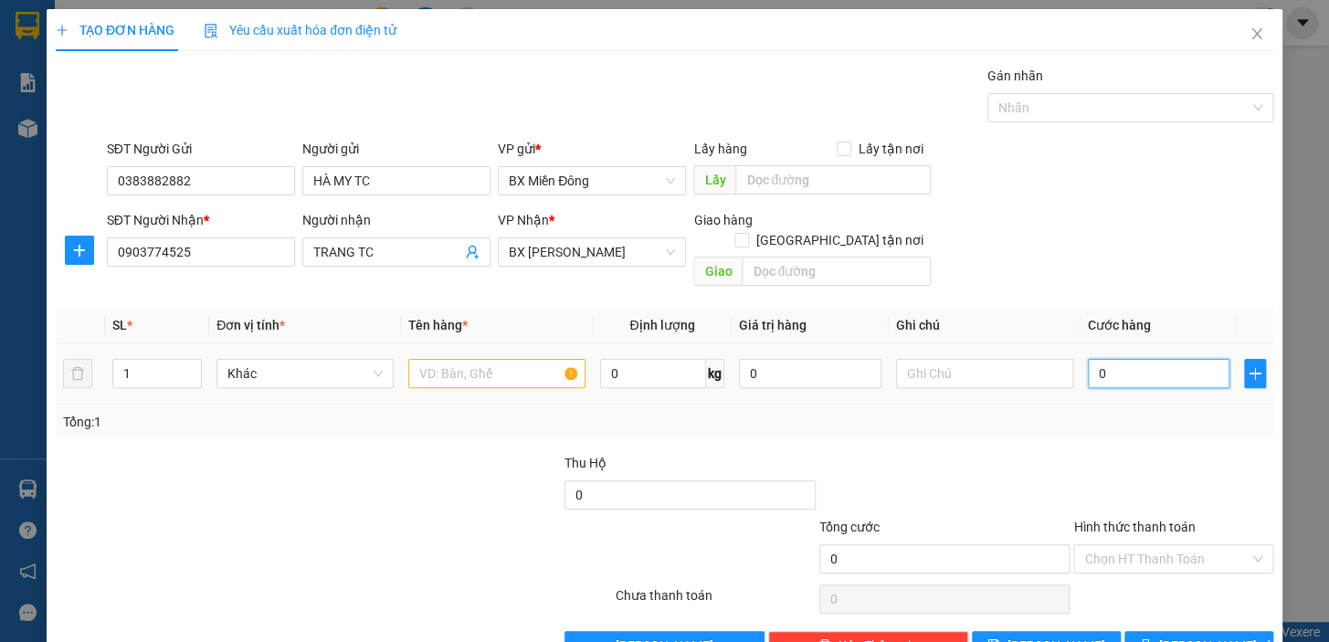
click at [1130, 359] on input "0" at bounding box center [1159, 373] width 143 height 29
type input "5"
type input "50"
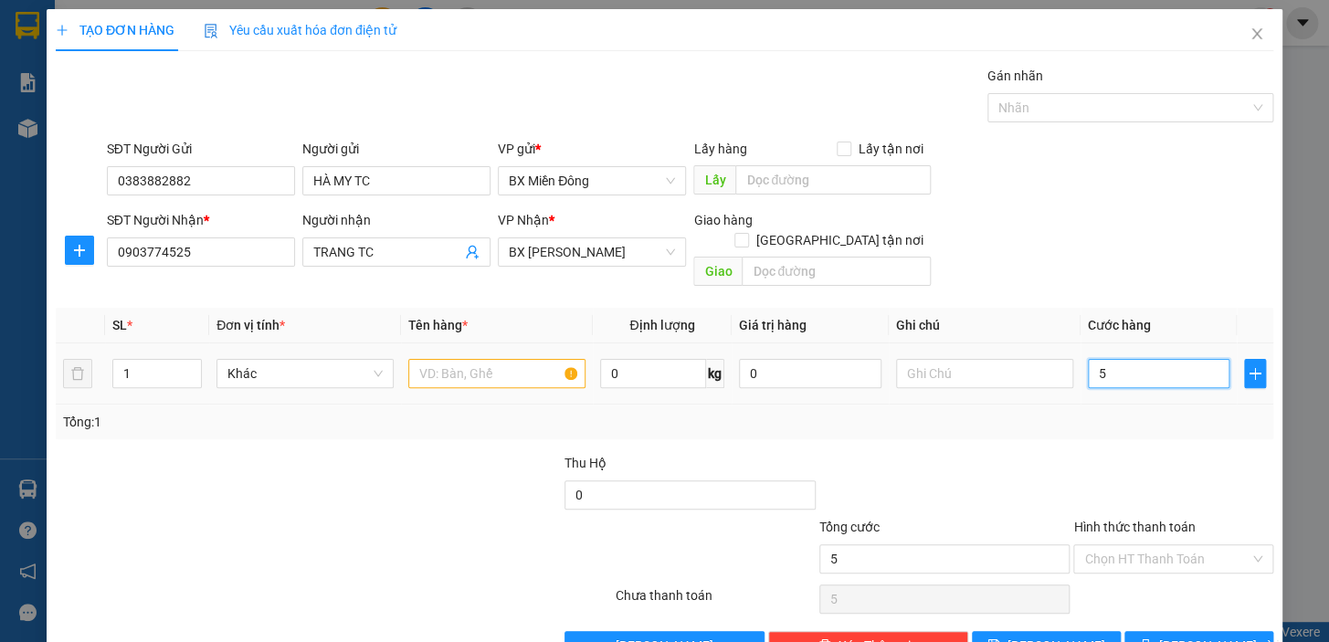
type input "50"
type input "50.000"
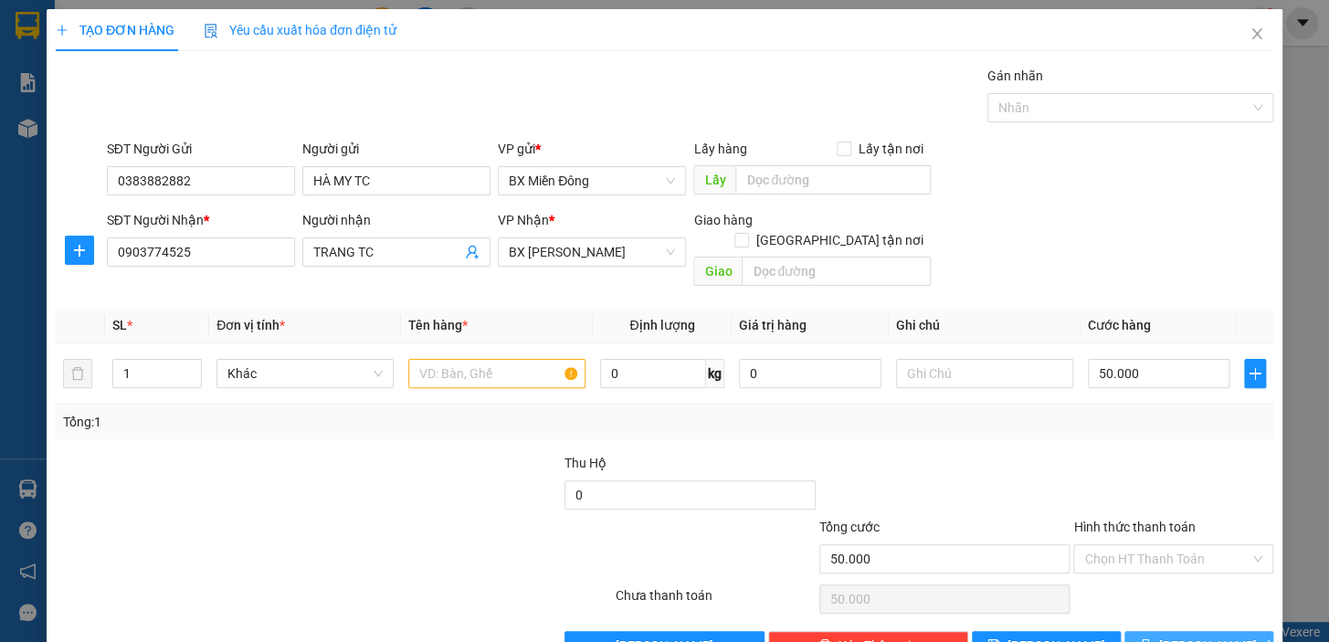
click at [1226, 631] on button "[PERSON_NAME] và In" at bounding box center [1199, 645] width 149 height 29
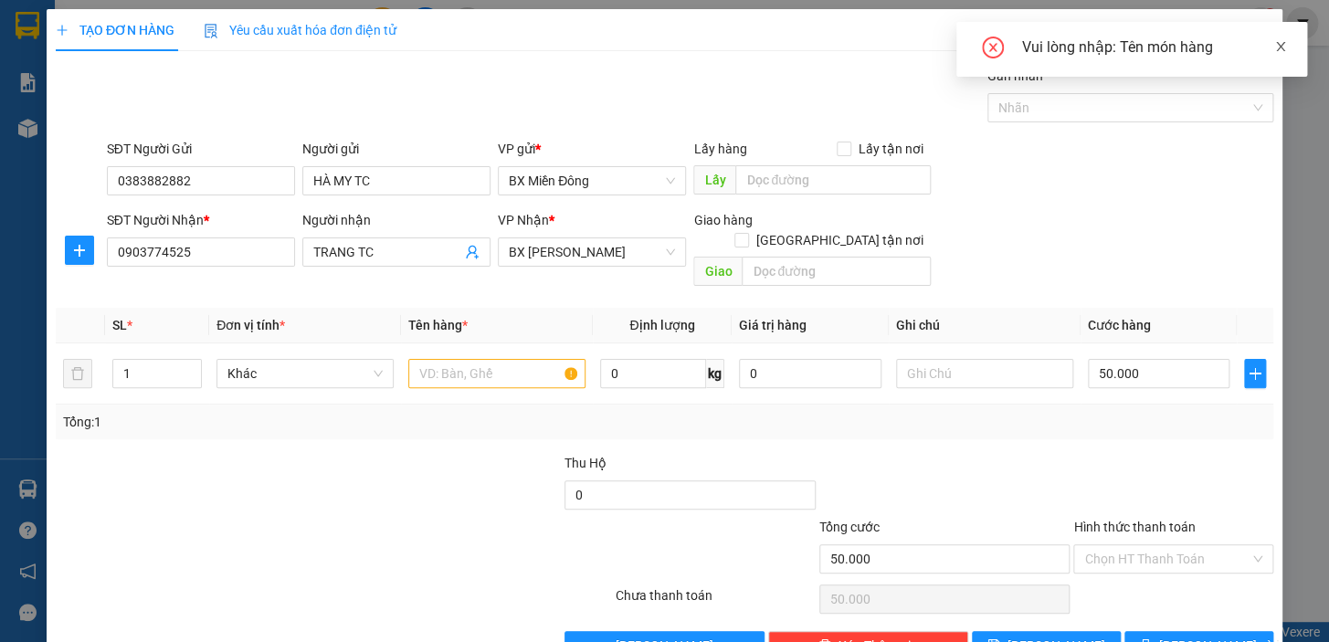
click at [1275, 45] on icon "close" at bounding box center [1281, 46] width 13 height 13
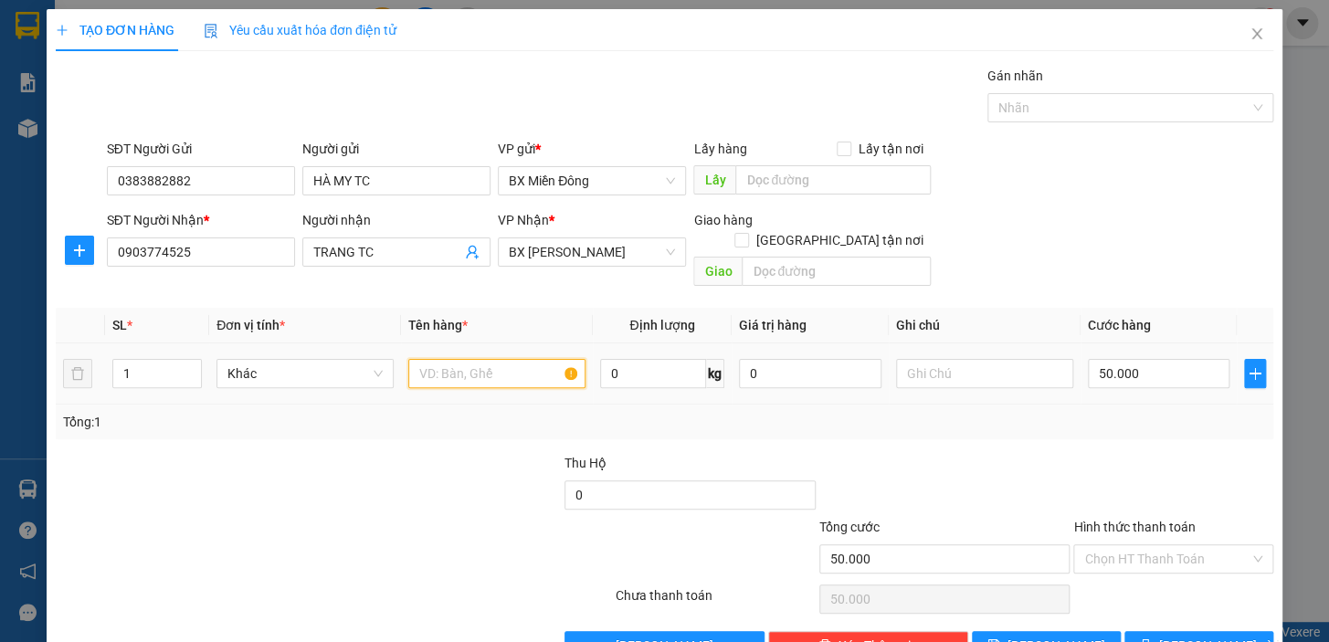
click at [514, 365] on input "text" at bounding box center [496, 373] width 177 height 29
type input "1 KIỆN"
click at [1219, 636] on span "[PERSON_NAME] và In" at bounding box center [1224, 646] width 128 height 20
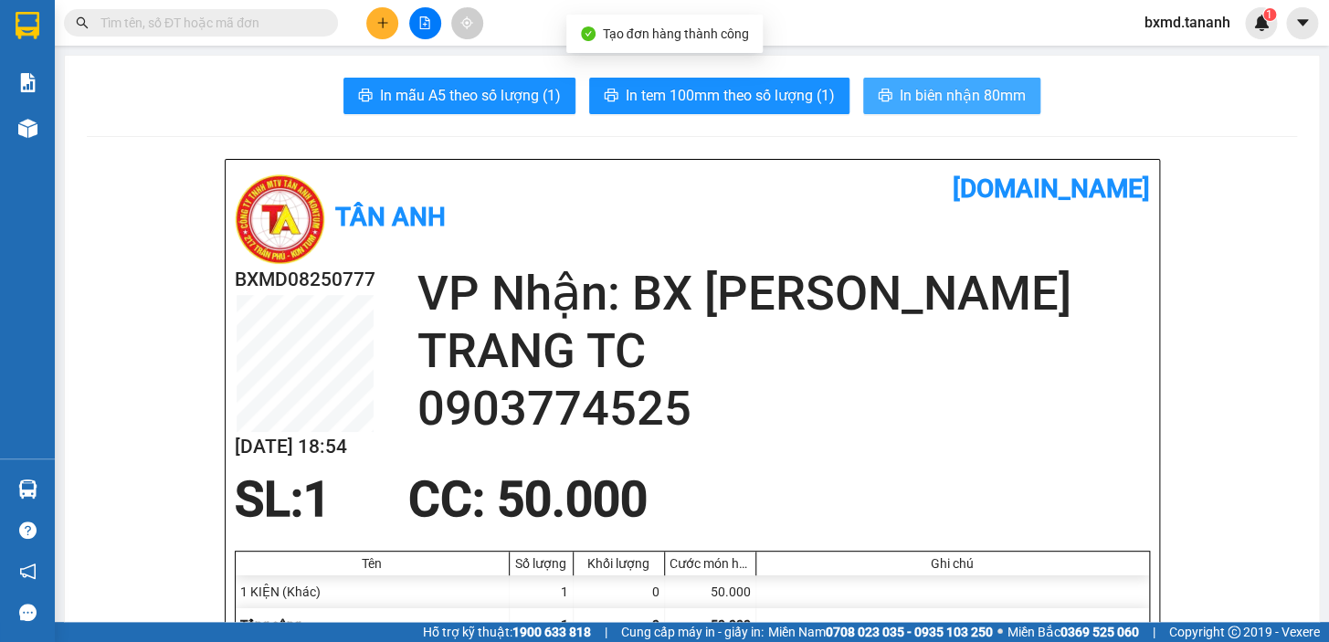
click at [989, 101] on span "In biên nhận 80mm" at bounding box center [963, 95] width 126 height 23
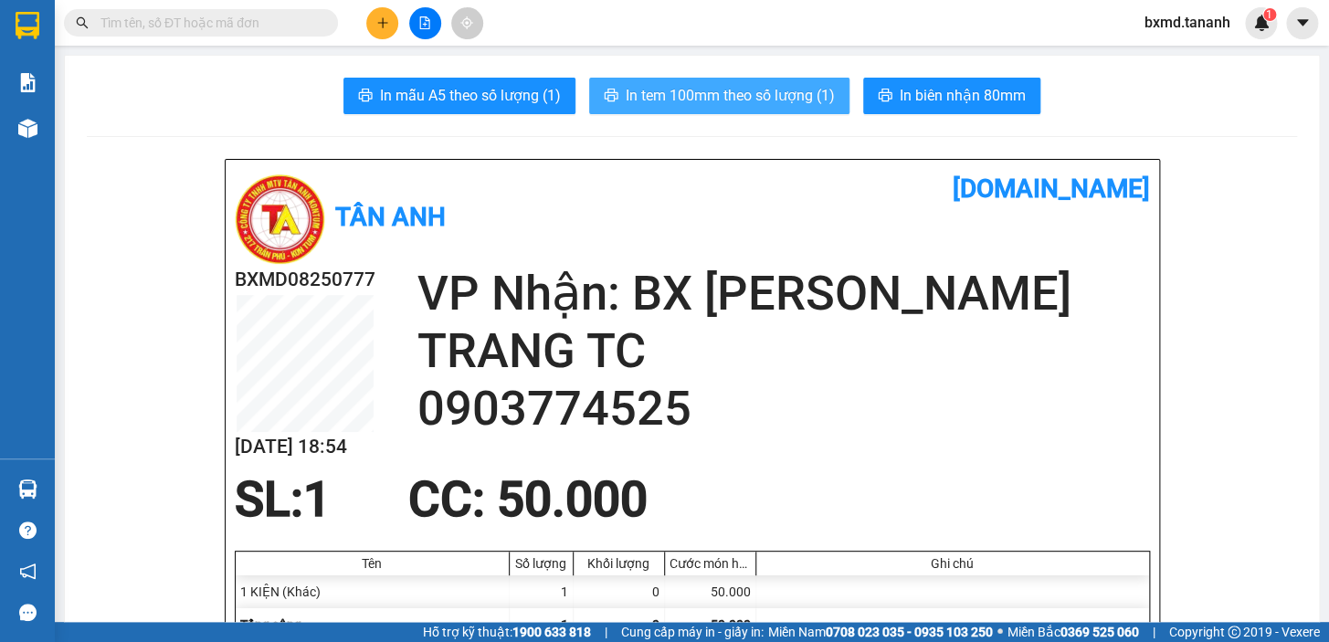
click at [788, 100] on span "In tem 100mm theo số lượng (1)" at bounding box center [730, 95] width 209 height 23
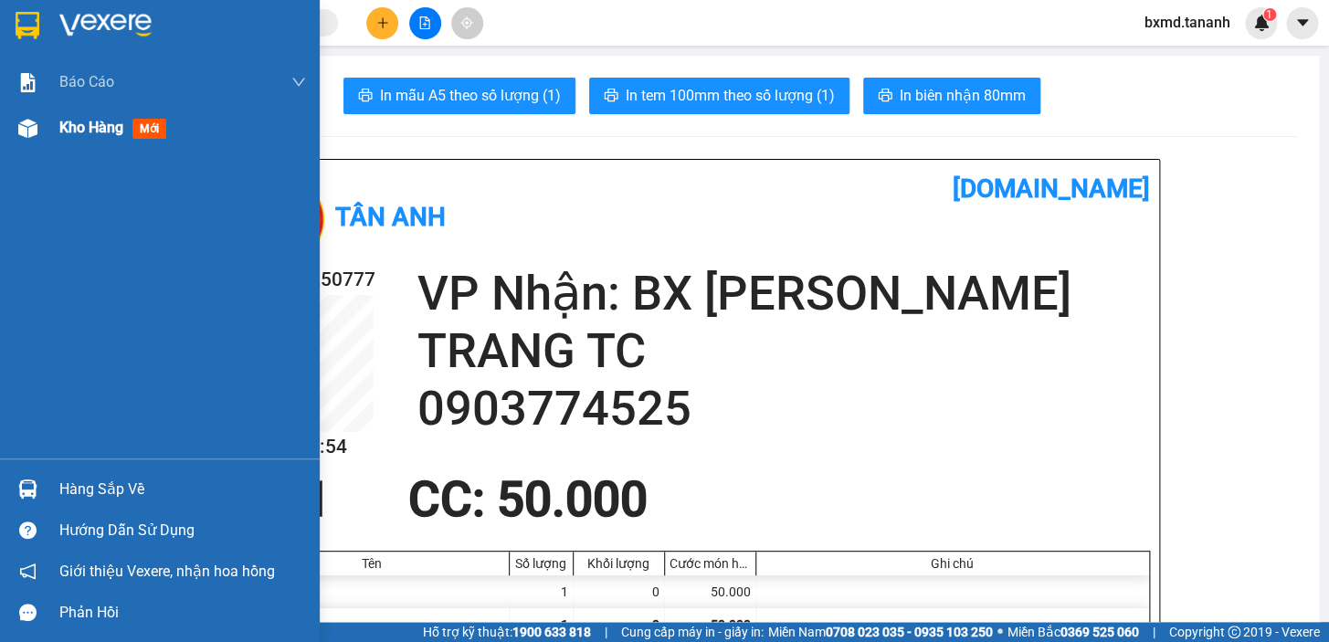
click at [71, 128] on span "Kho hàng" at bounding box center [91, 127] width 64 height 17
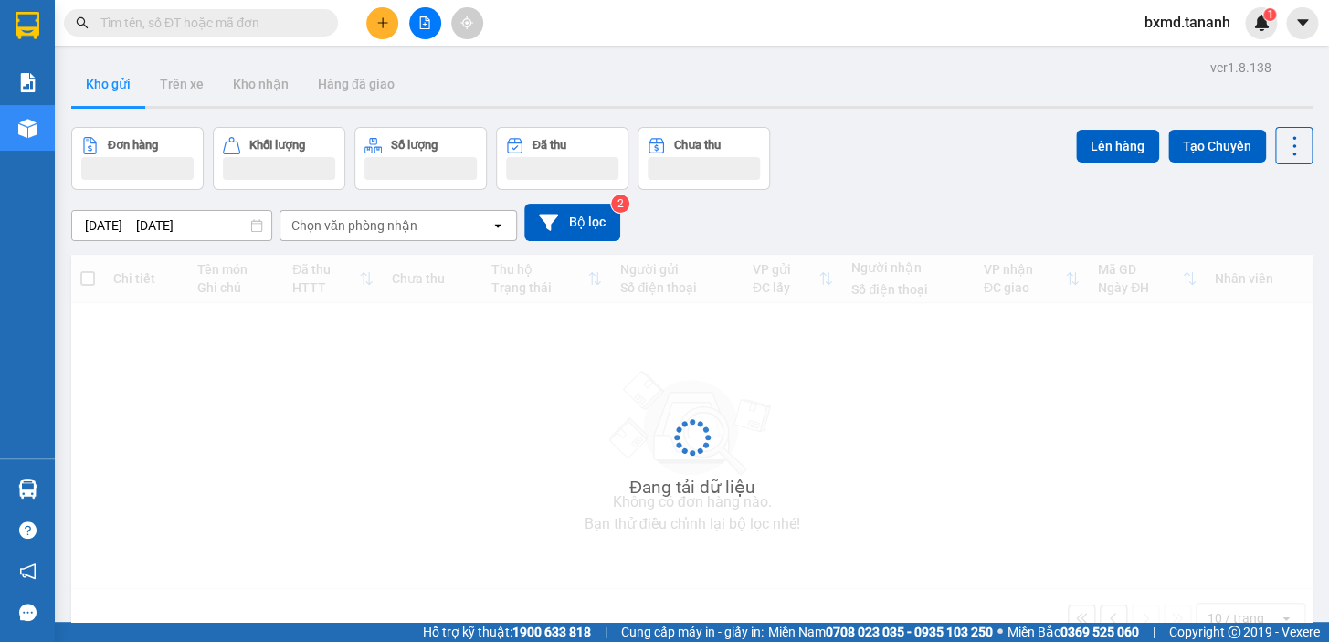
click at [379, 39] on div "Kết quả tìm kiếm ( 0 ) Bộ lọc No Data bxmd.tananh 1" at bounding box center [664, 23] width 1329 height 46
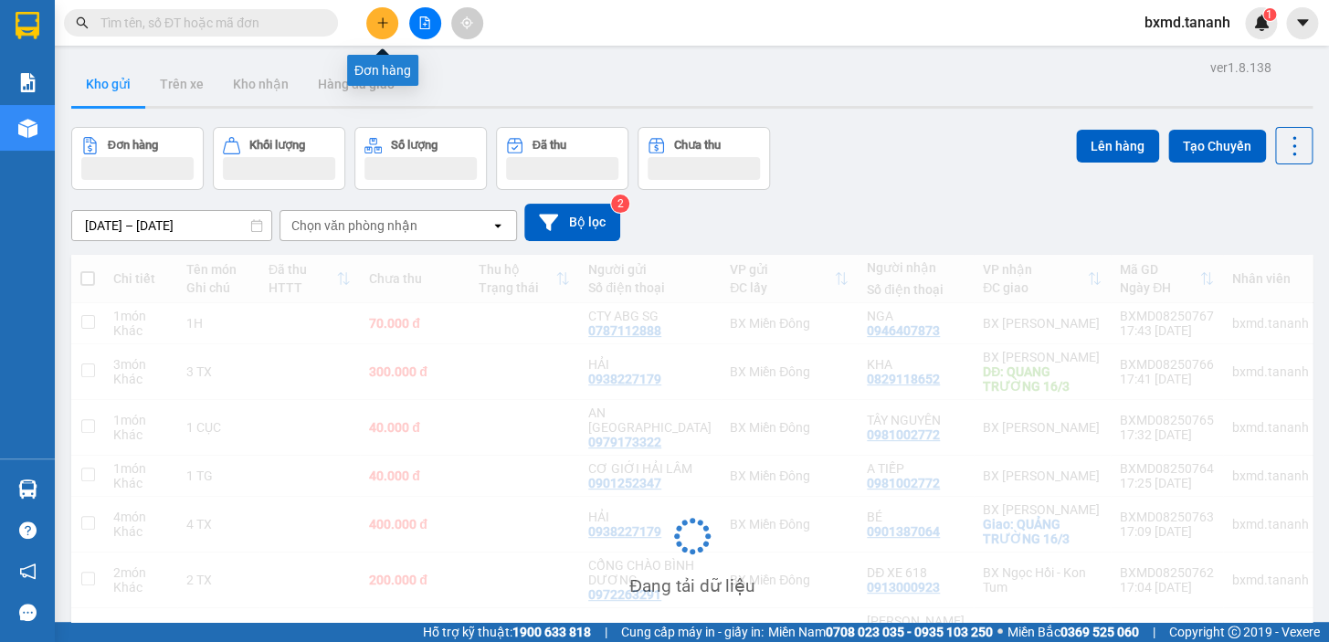
click at [380, 37] on button at bounding box center [382, 23] width 32 height 32
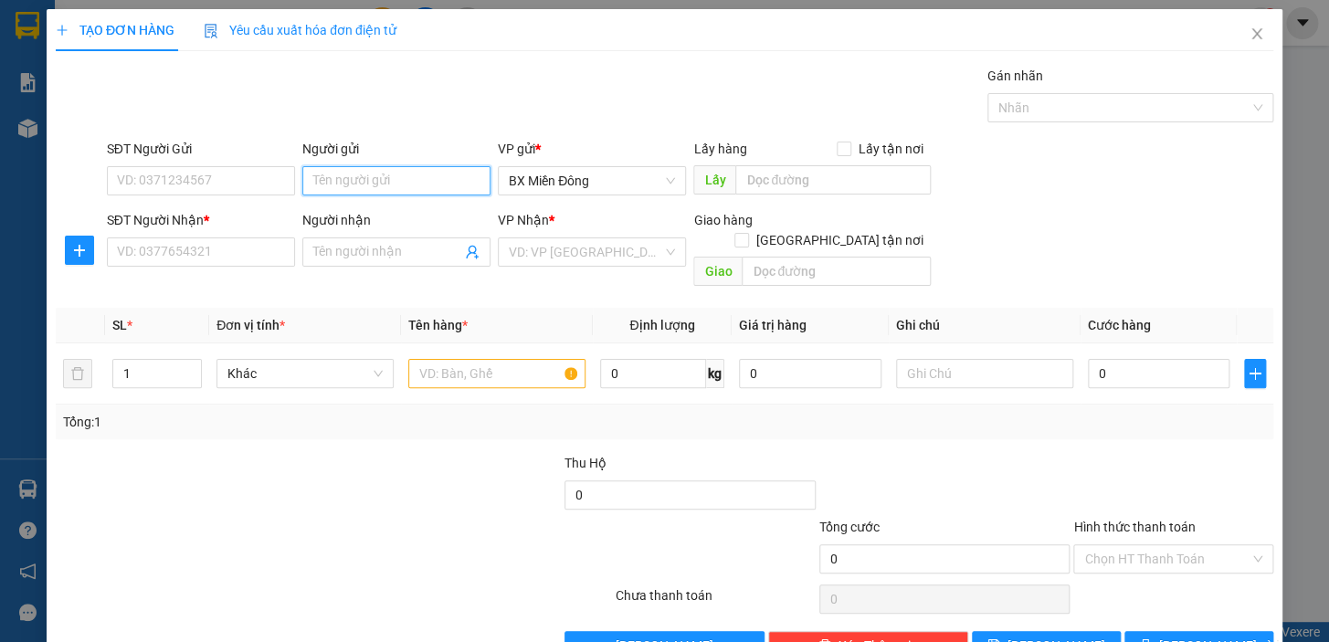
click at [347, 185] on input "Người gửi" at bounding box center [396, 180] width 188 height 29
type input "U"
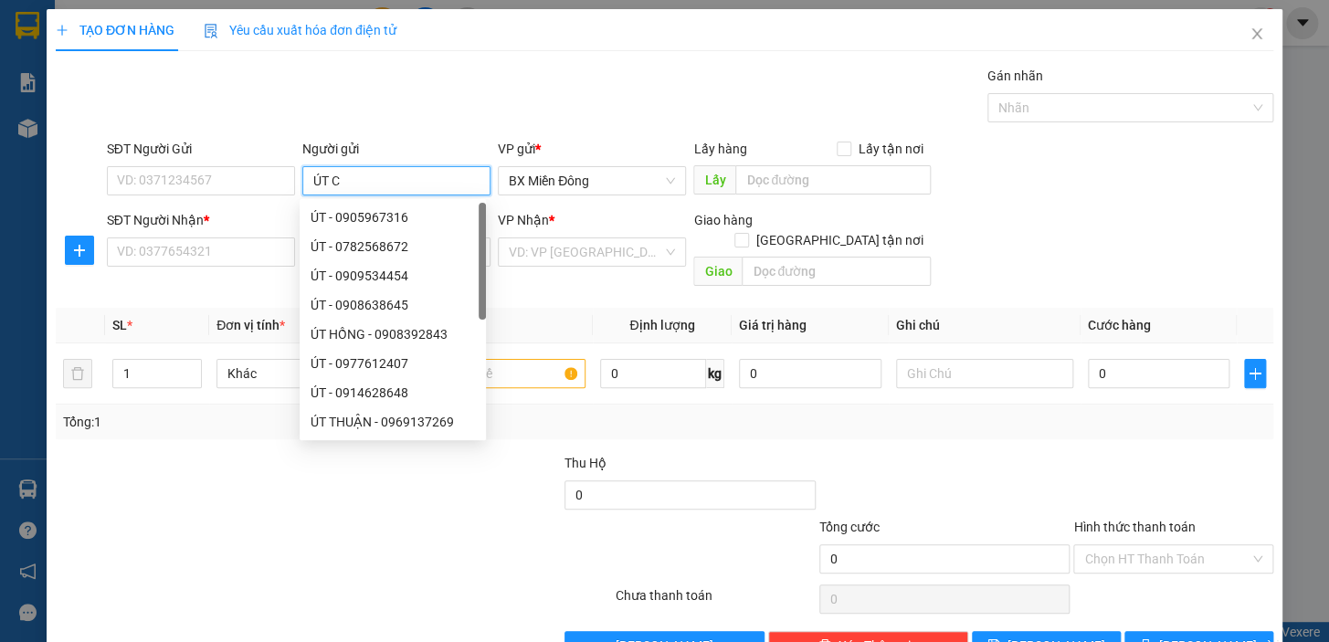
type input "ÚT CÁ"
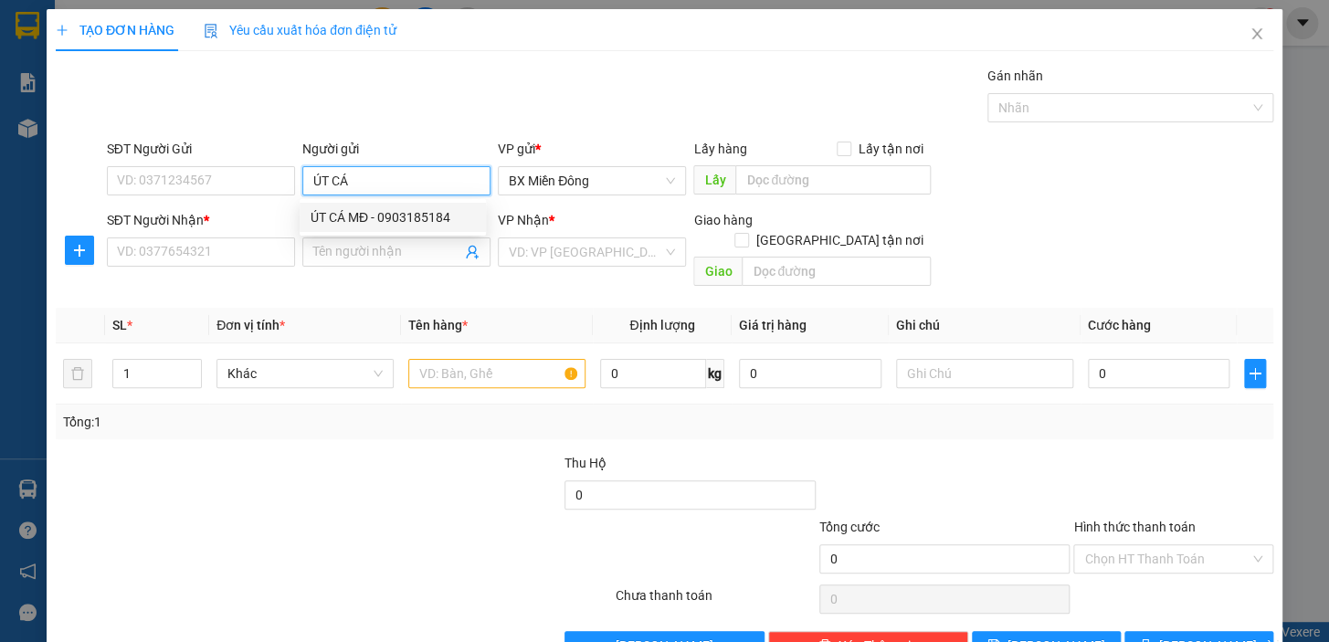
click at [393, 225] on div "ÚT CÁ MĐ - 0903185184" at bounding box center [393, 217] width 164 height 20
type input "0903185184"
type input "ÚT CÁ MĐ"
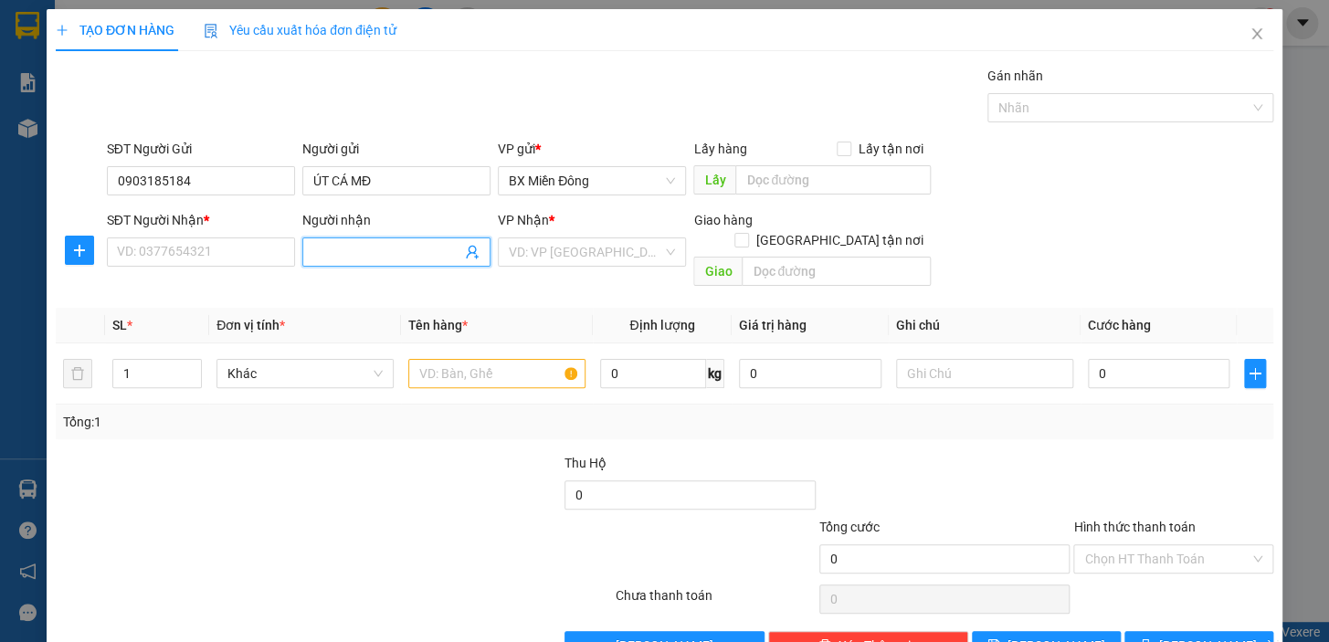
click at [378, 246] on input "Người nhận" at bounding box center [387, 252] width 148 height 20
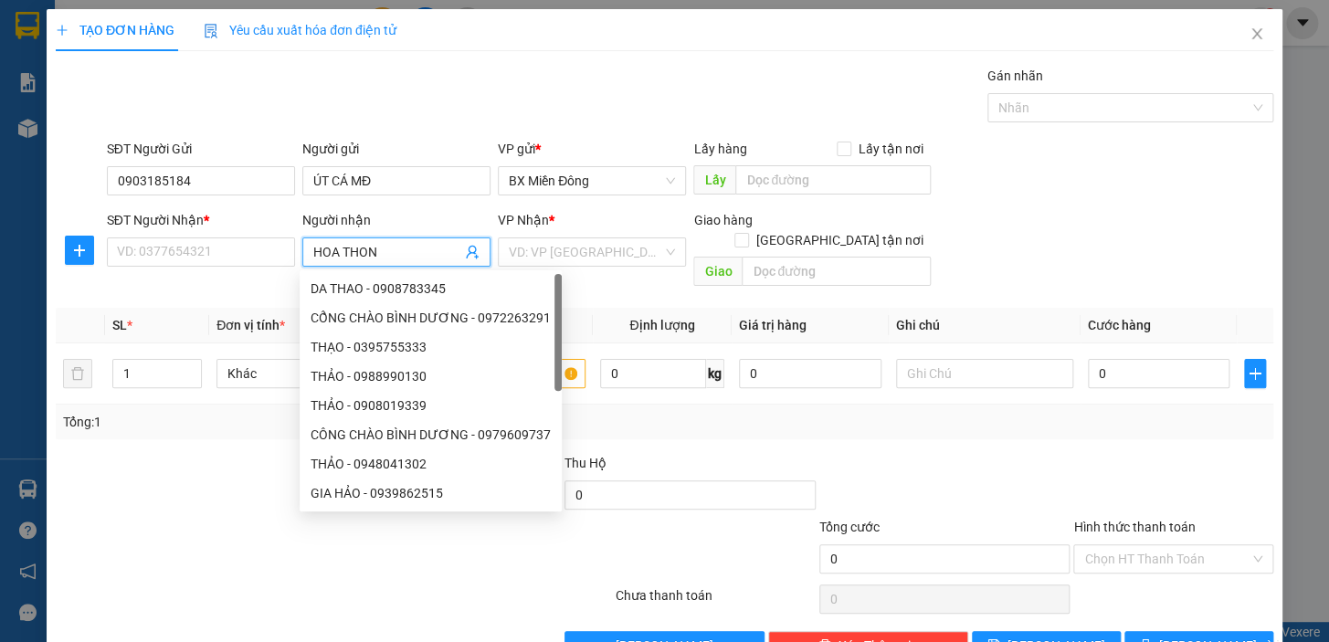
type input "HOA THONG"
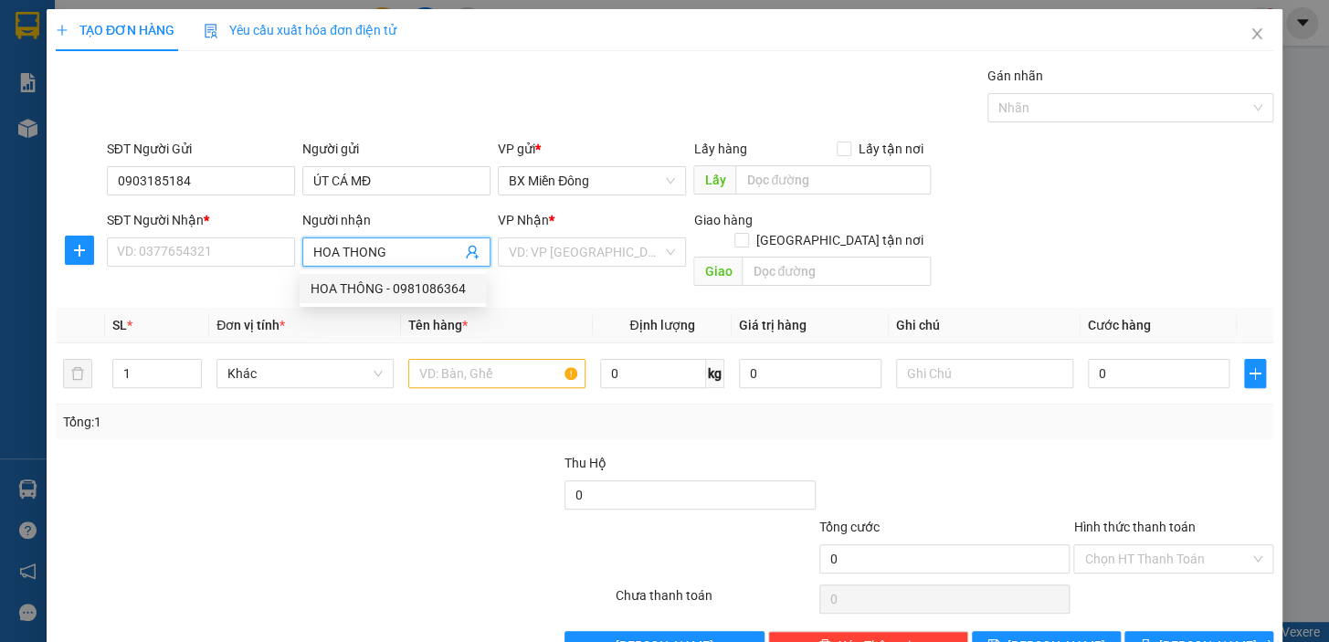
click at [406, 292] on div "HOA THÔNG - 0981086364" at bounding box center [393, 289] width 164 height 20
type input "0981086364"
click at [566, 265] on div "VD: VP [GEOGRAPHIC_DATA]" at bounding box center [592, 252] width 188 height 29
type input "HOA THÔNG"
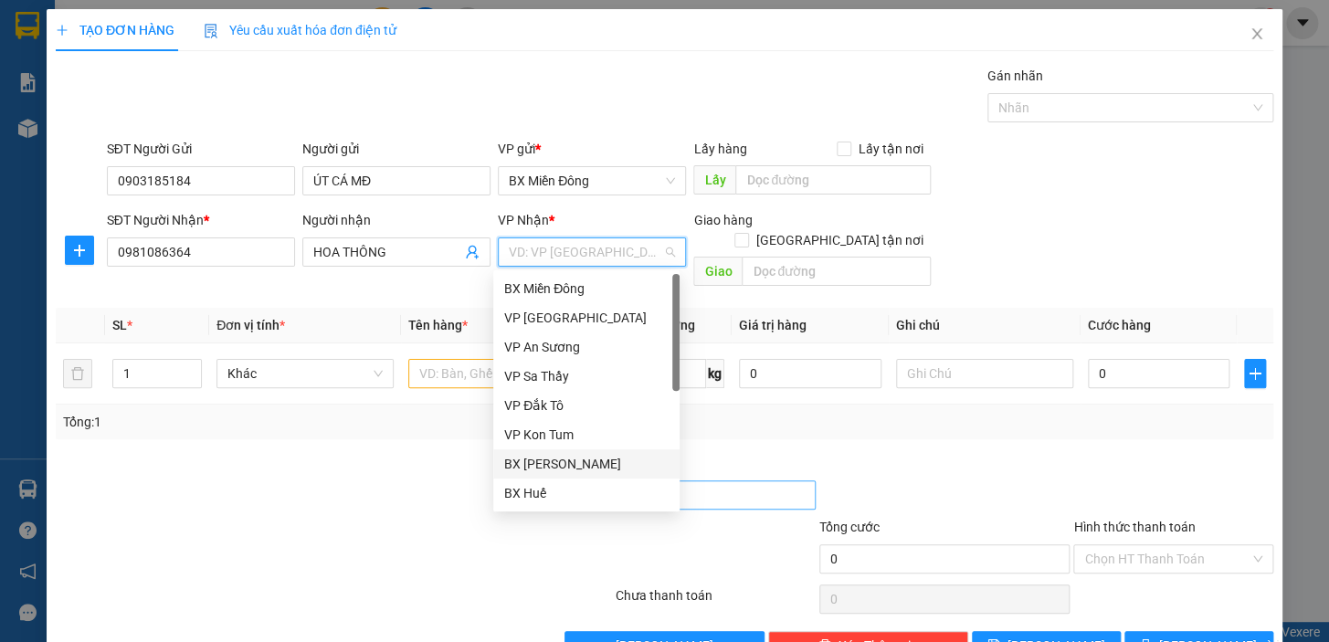
click at [583, 471] on div "BX [PERSON_NAME]" at bounding box center [586, 464] width 164 height 20
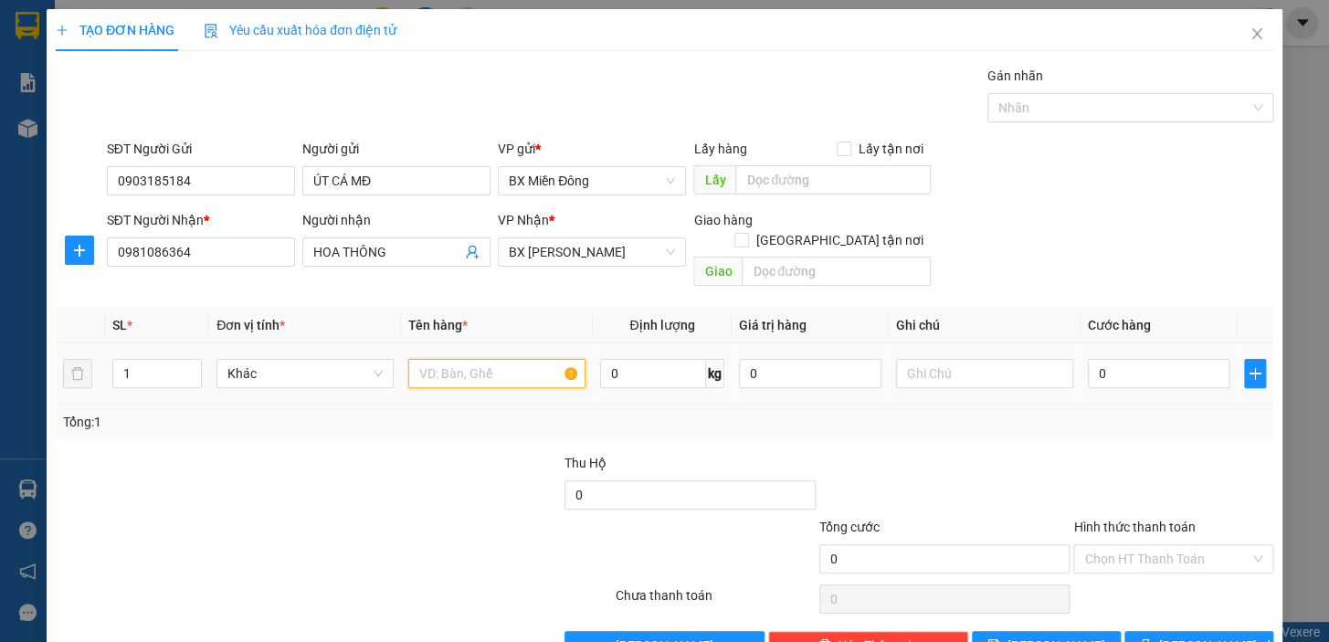
click at [471, 362] on input "text" at bounding box center [496, 373] width 177 height 29
type input "1 TX"
type input "1"
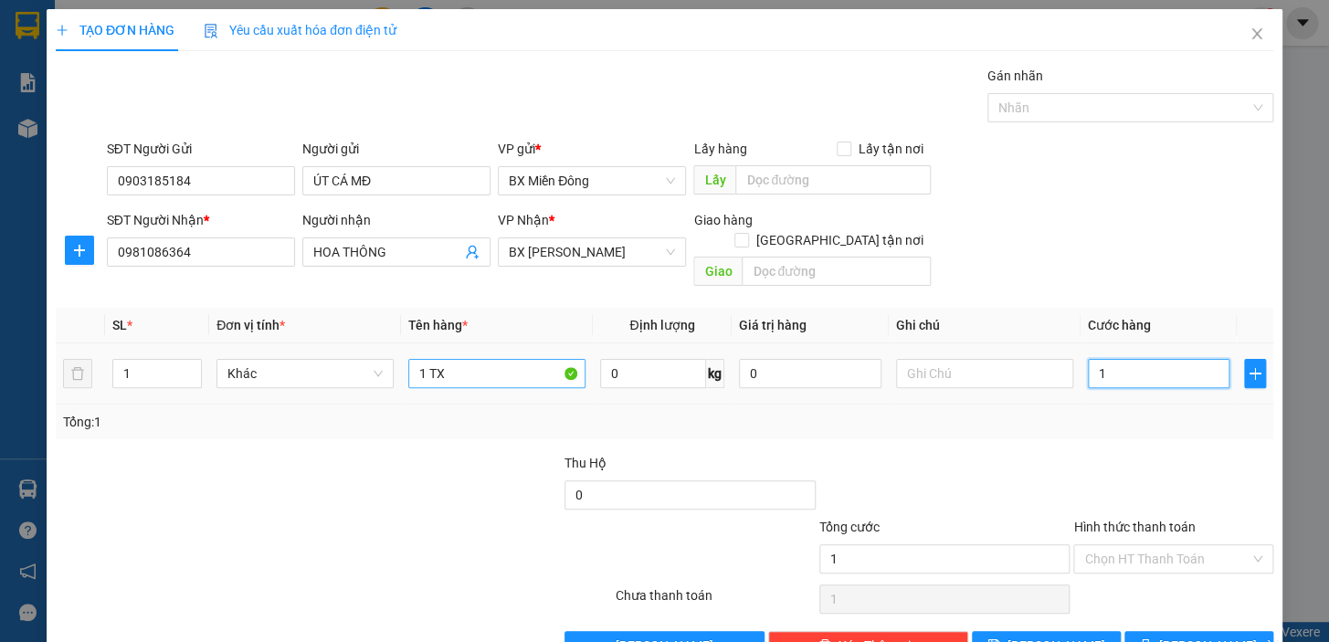
type input "15"
type input "150"
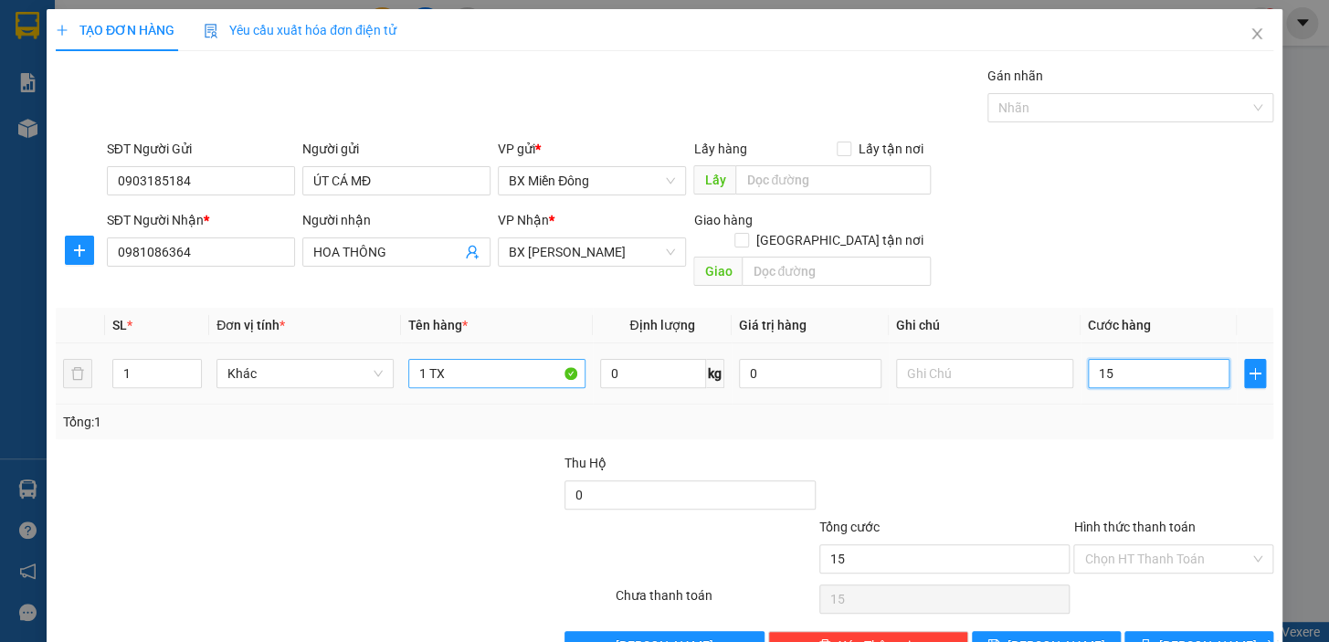
type input "150"
type input "150.000"
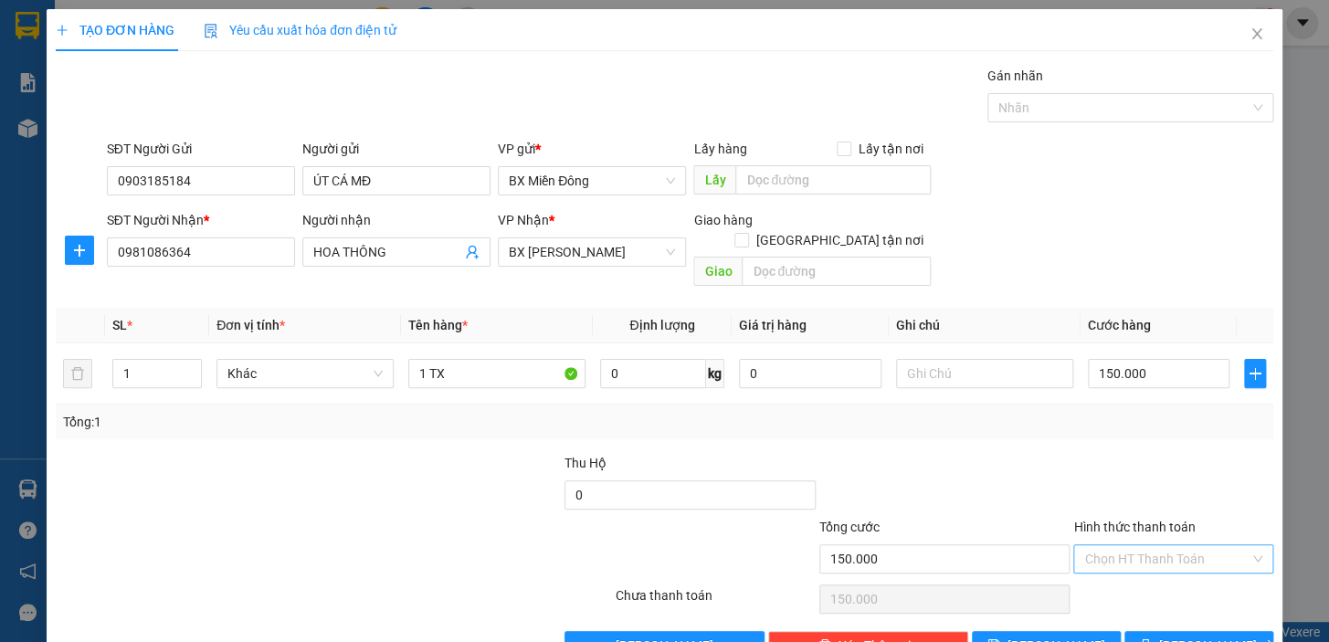
click at [1089, 546] on input "Hình thức thanh toán" at bounding box center [1167, 559] width 165 height 27
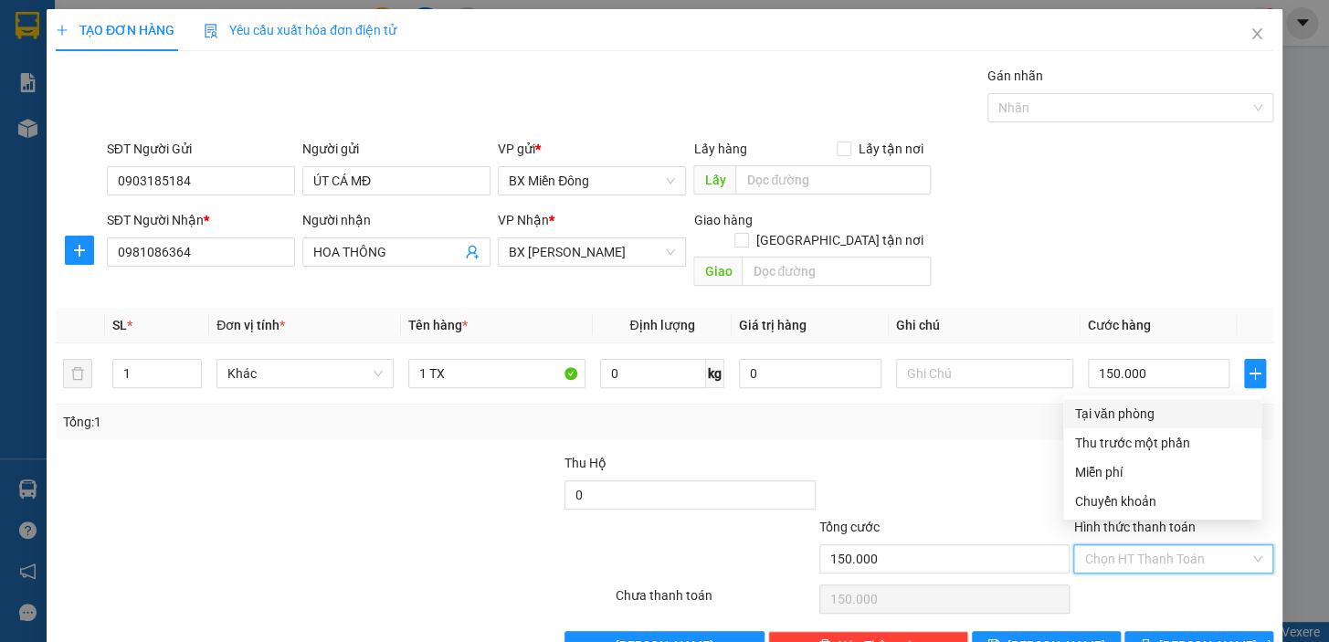
click at [1123, 410] on div "Tại văn phòng" at bounding box center [1163, 414] width 176 height 20
type input "0"
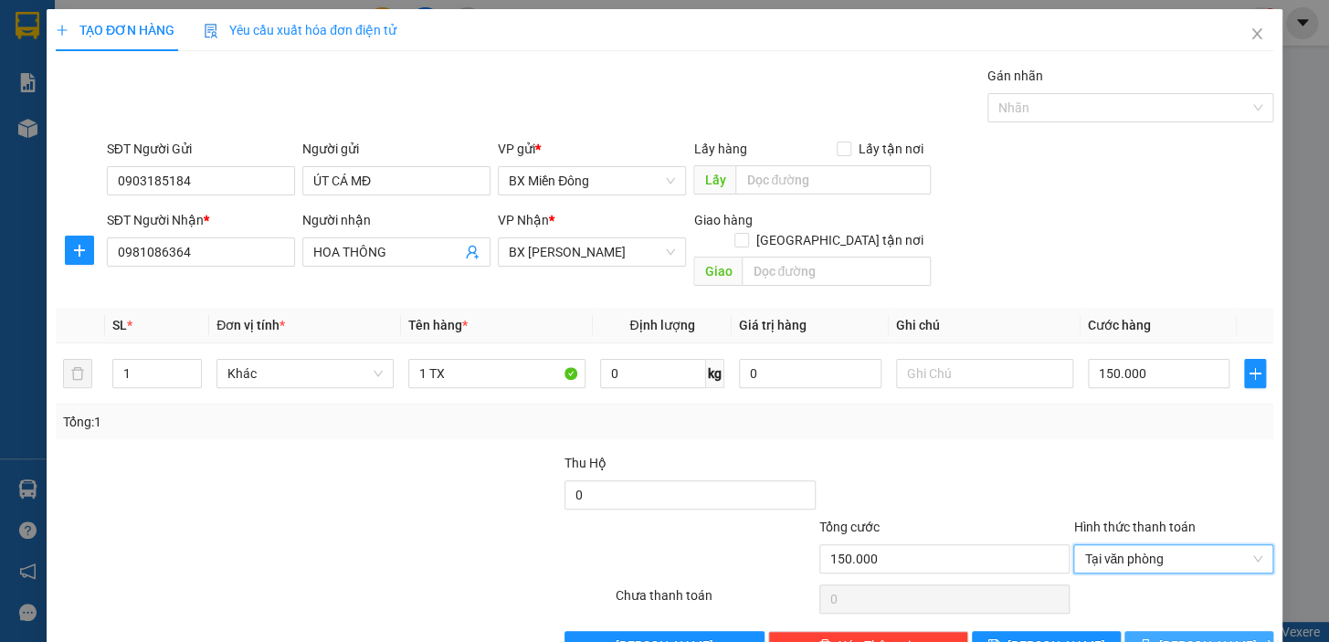
click at [1201, 636] on span "[PERSON_NAME] và In" at bounding box center [1224, 646] width 128 height 20
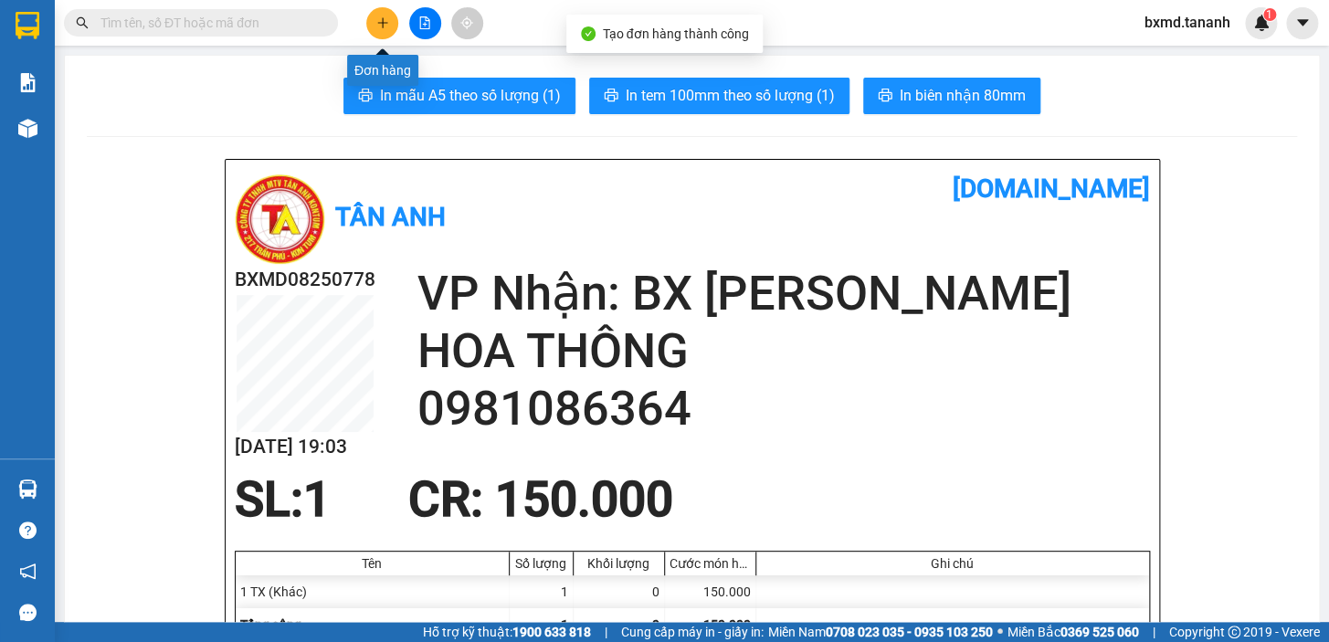
click at [392, 13] on button at bounding box center [382, 23] width 32 height 32
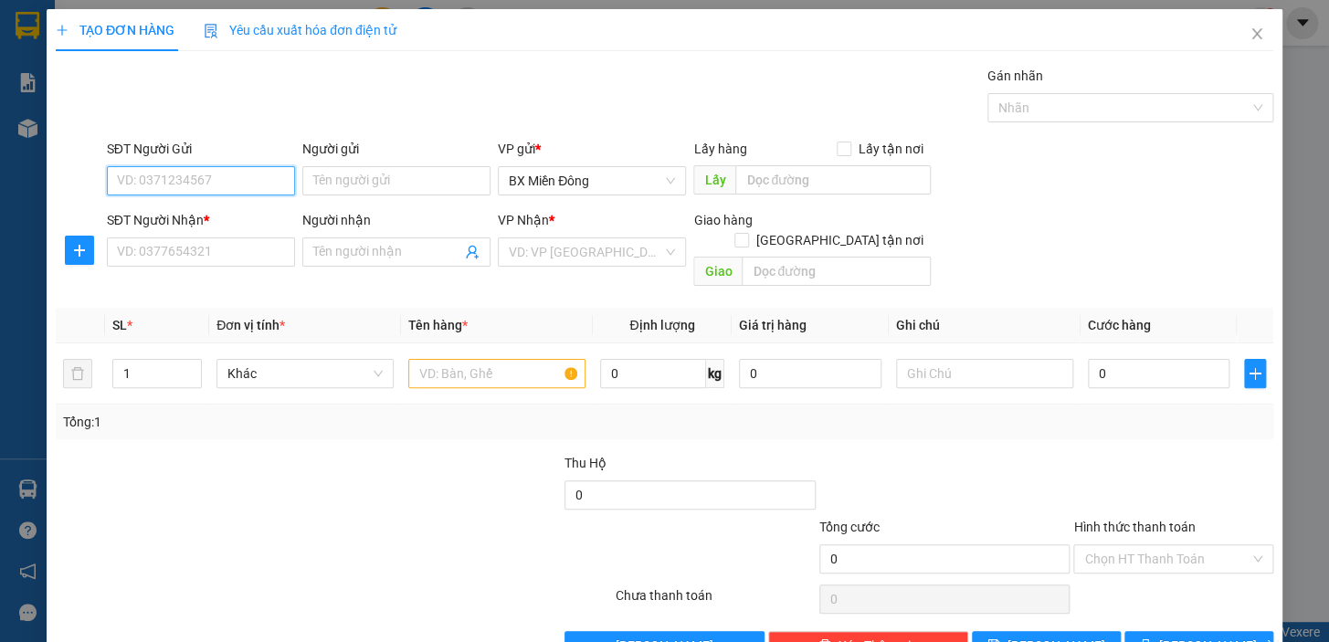
click at [247, 190] on input "SĐT Người Gửi" at bounding box center [201, 180] width 188 height 29
click at [369, 171] on input "Người gửi" at bounding box center [396, 180] width 188 height 29
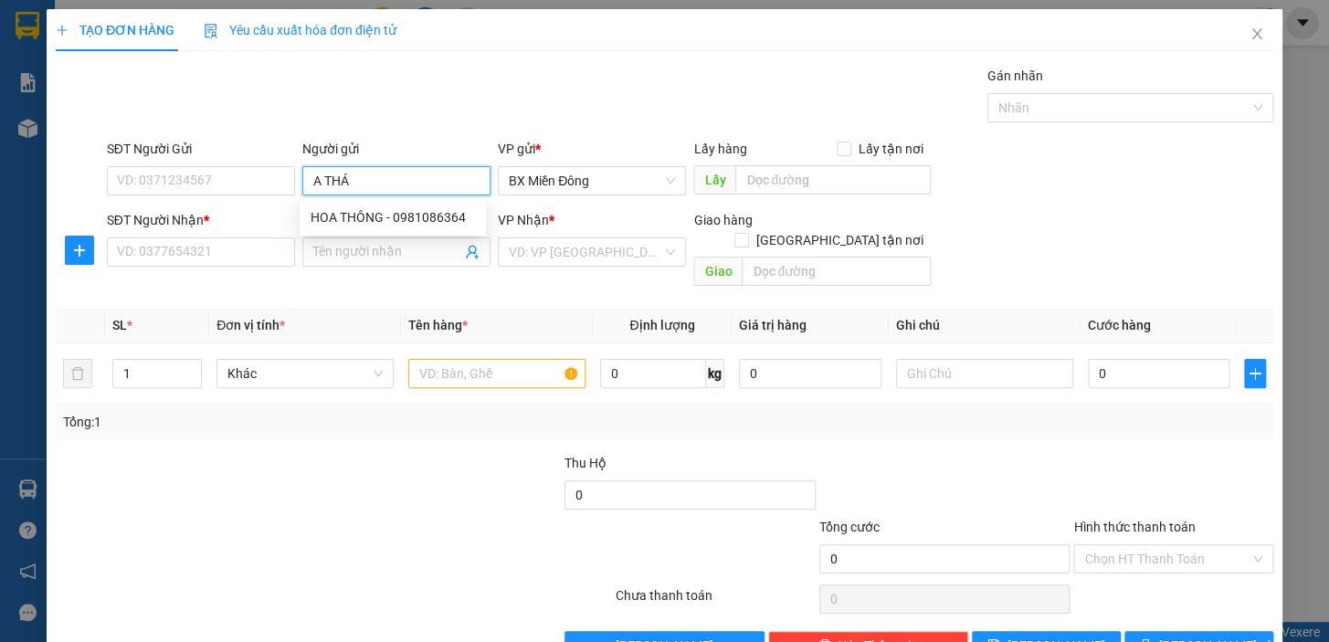
type input "A THÁI"
click at [360, 246] on div "A THÁI BÁNH CANH - 0333937123" at bounding box center [409, 247] width 196 height 20
type input "0333937123"
type input "A THÁI BÁNH CANH"
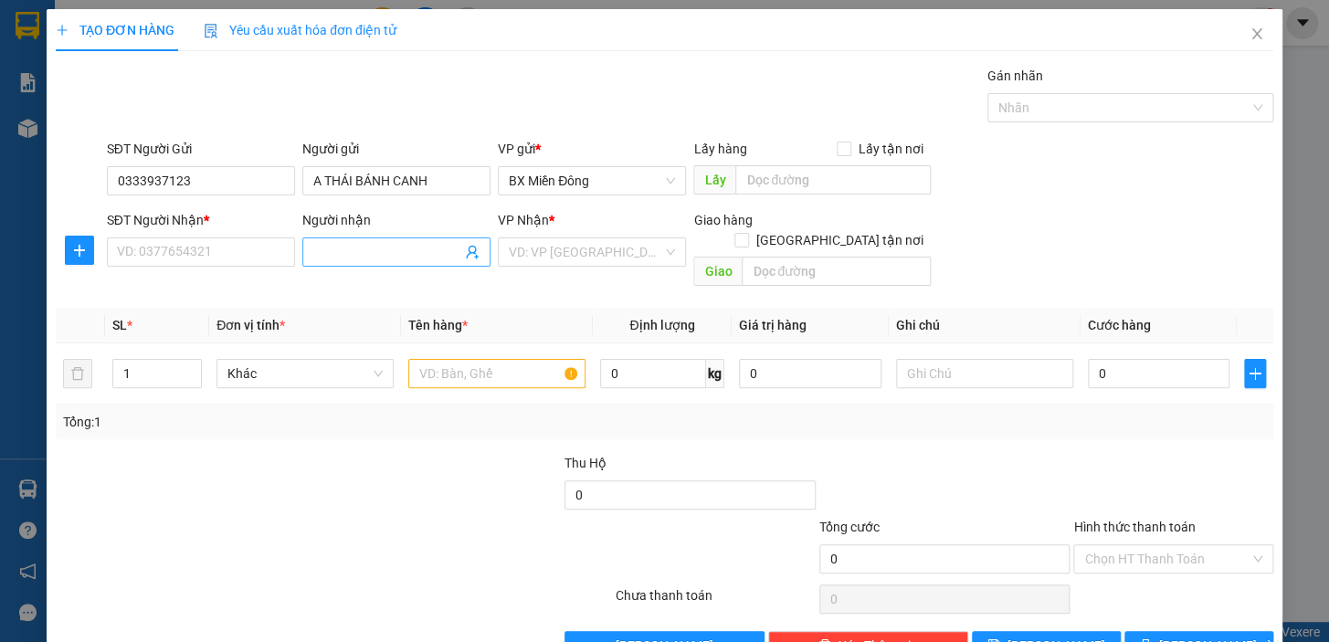
click at [351, 252] on input "Người nhận" at bounding box center [387, 252] width 148 height 20
type input "H"
click at [138, 245] on input "SĐT Người Nhận *" at bounding box center [201, 252] width 188 height 29
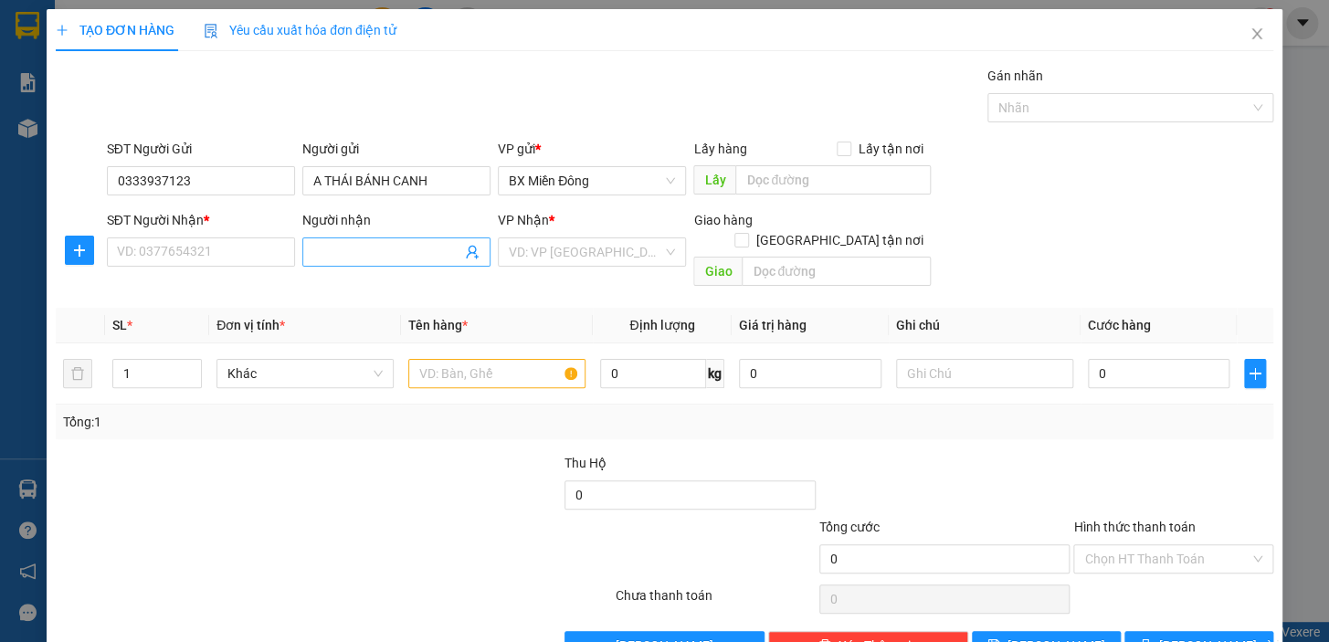
click at [405, 247] on input "Người nhận" at bounding box center [387, 252] width 148 height 20
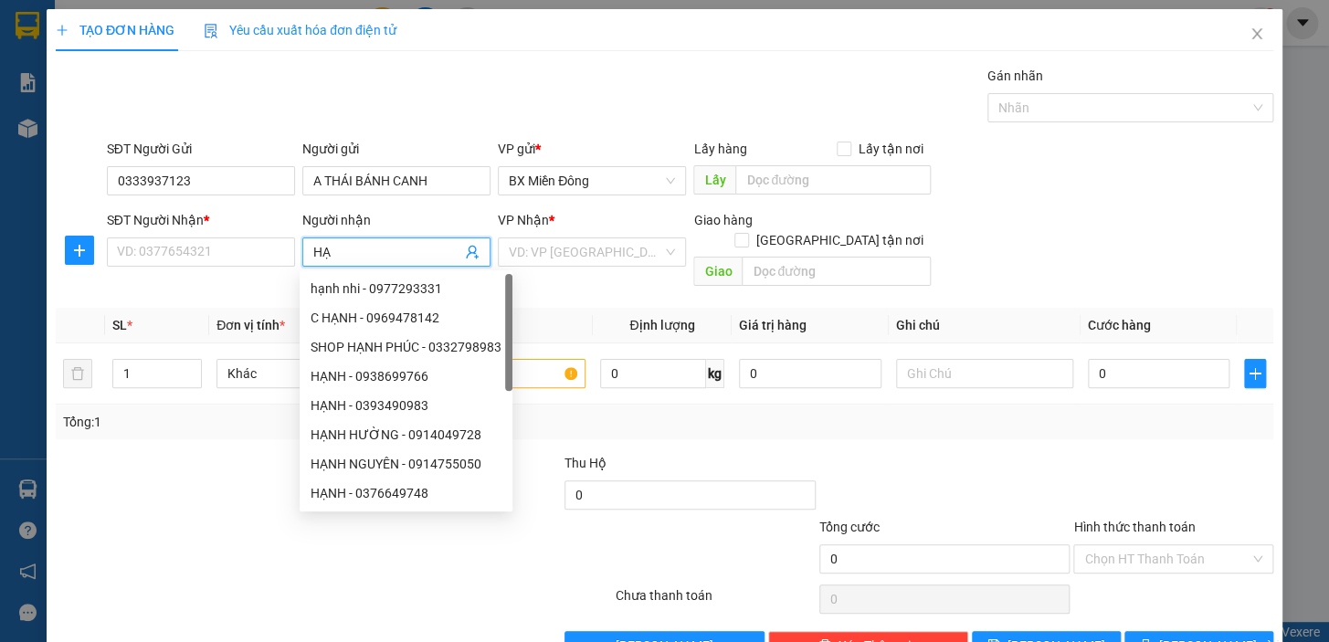
type input "H"
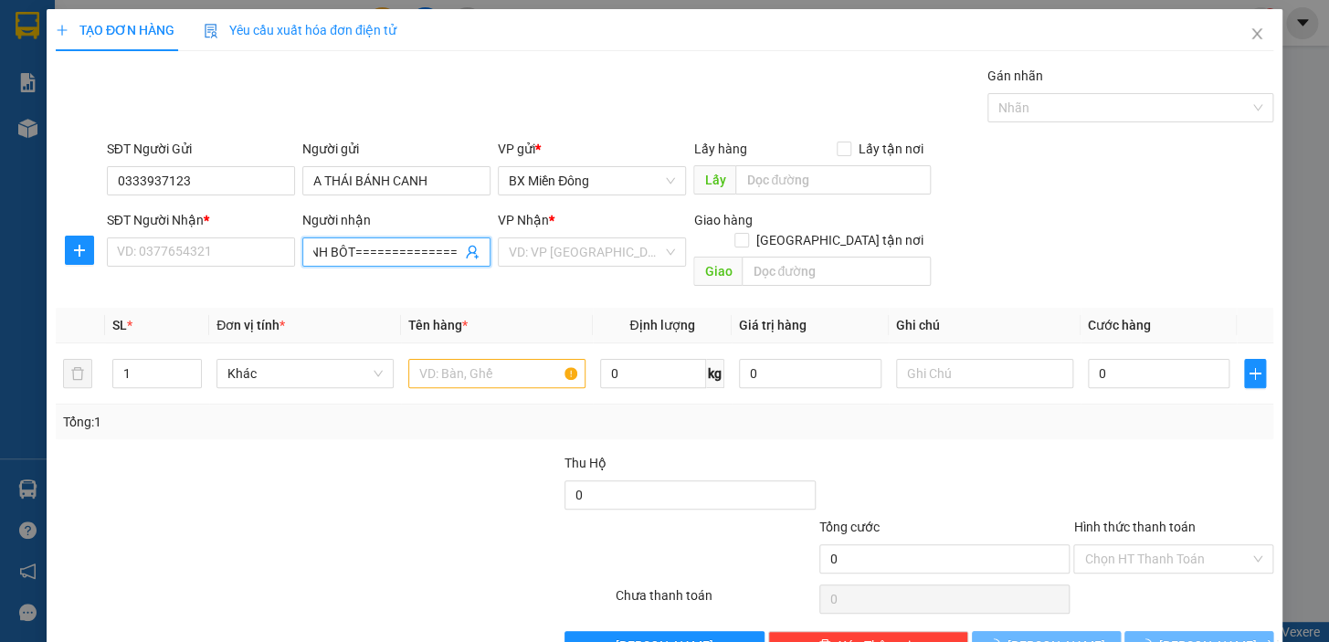
scroll to position [0, 54]
type input "A"
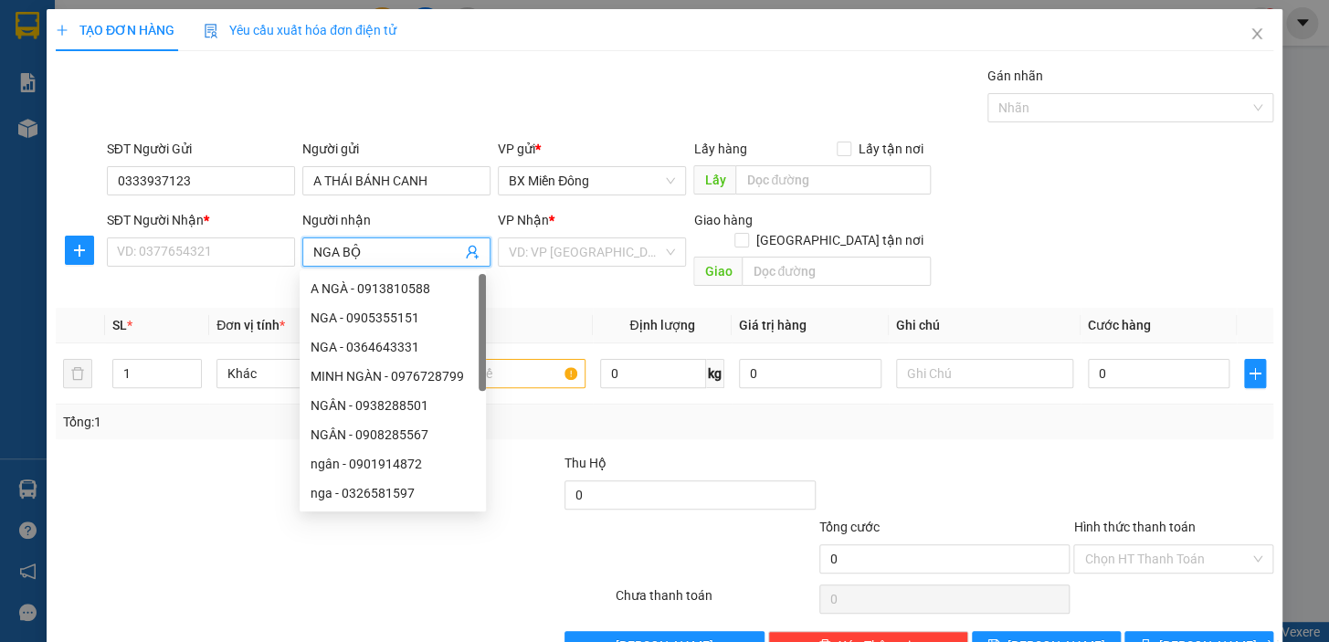
type input "NGA BỘT"
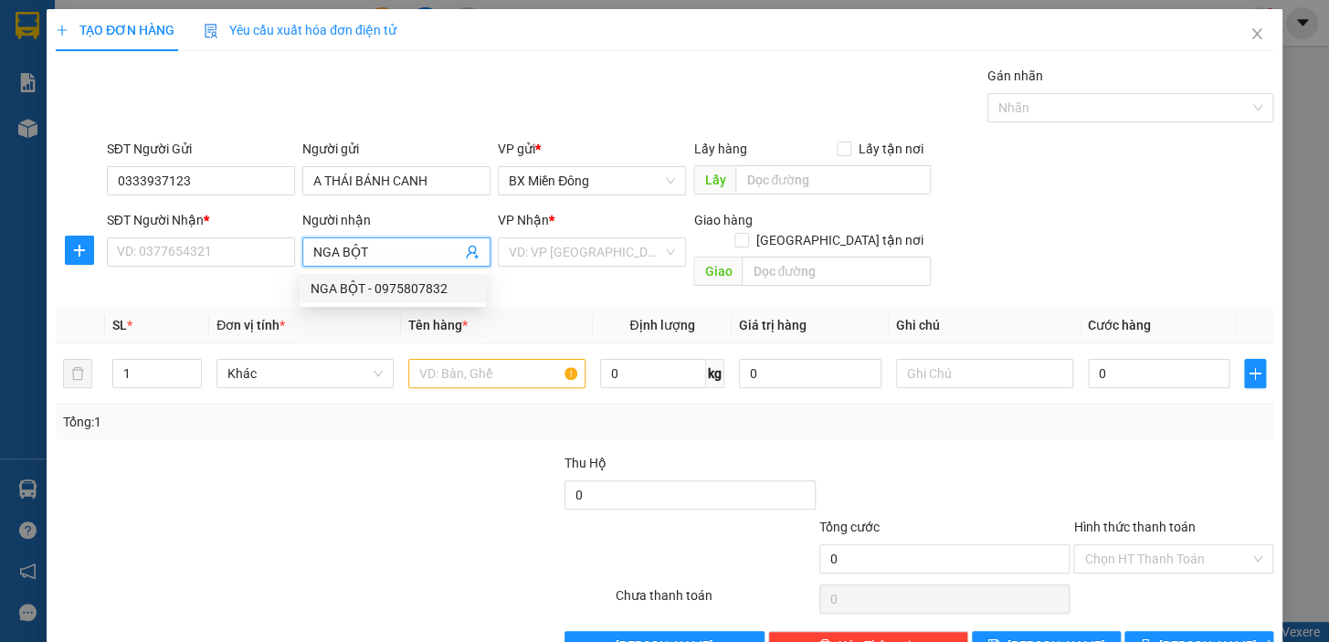
click at [387, 295] on div "NGA BỘT - 0975807832" at bounding box center [393, 289] width 164 height 20
type input "0975807832"
type input "NGA BỘT"
click at [651, 247] on input "search" at bounding box center [586, 251] width 154 height 27
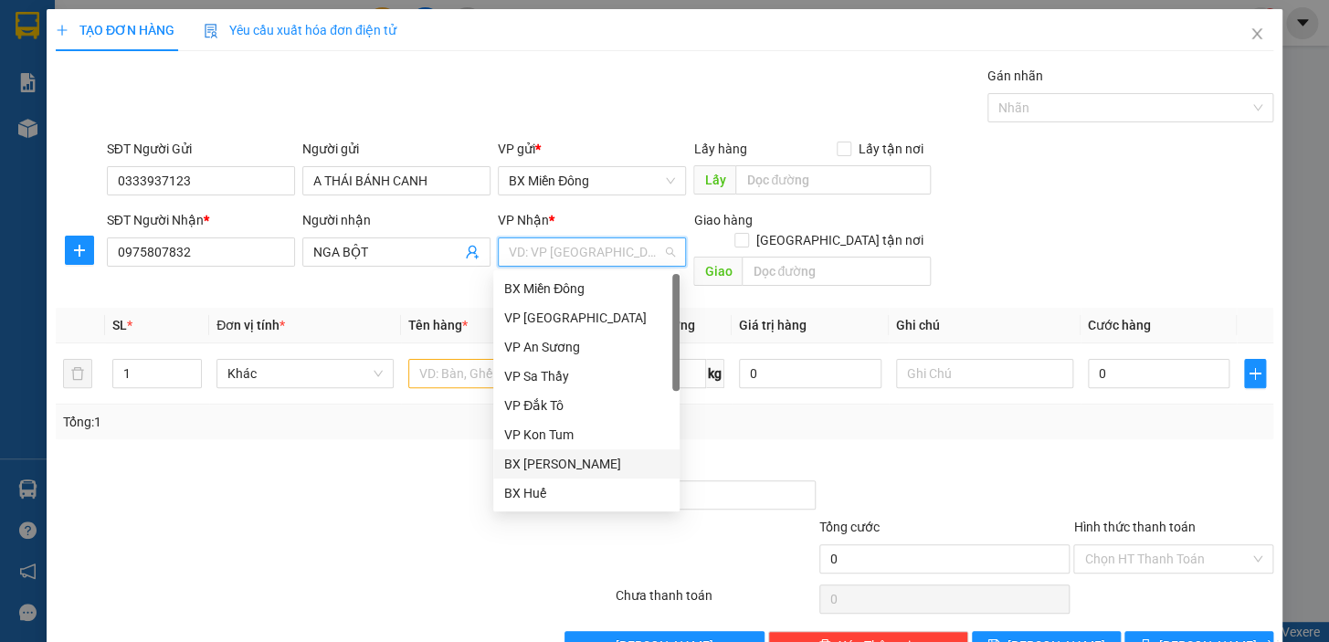
click at [593, 471] on div "BX [PERSON_NAME]" at bounding box center [586, 464] width 164 height 20
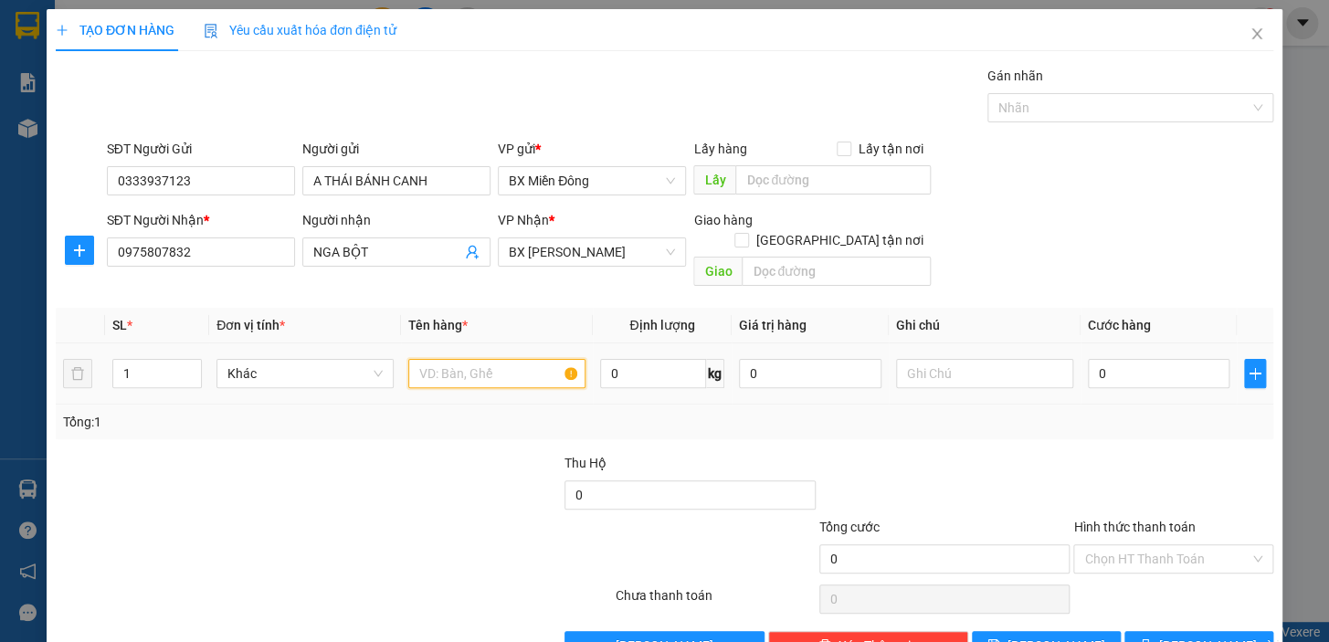
click at [518, 359] on input "text" at bounding box center [496, 373] width 177 height 29
type input "1 BAO"
type input "7"
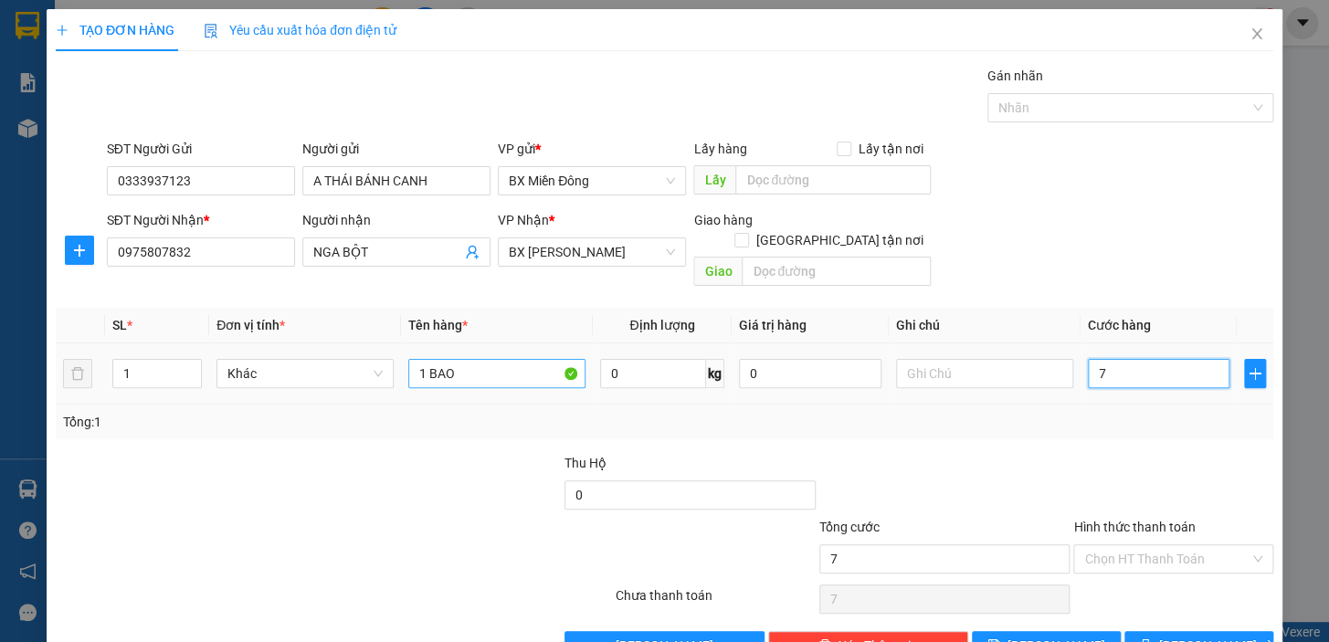
type input "70"
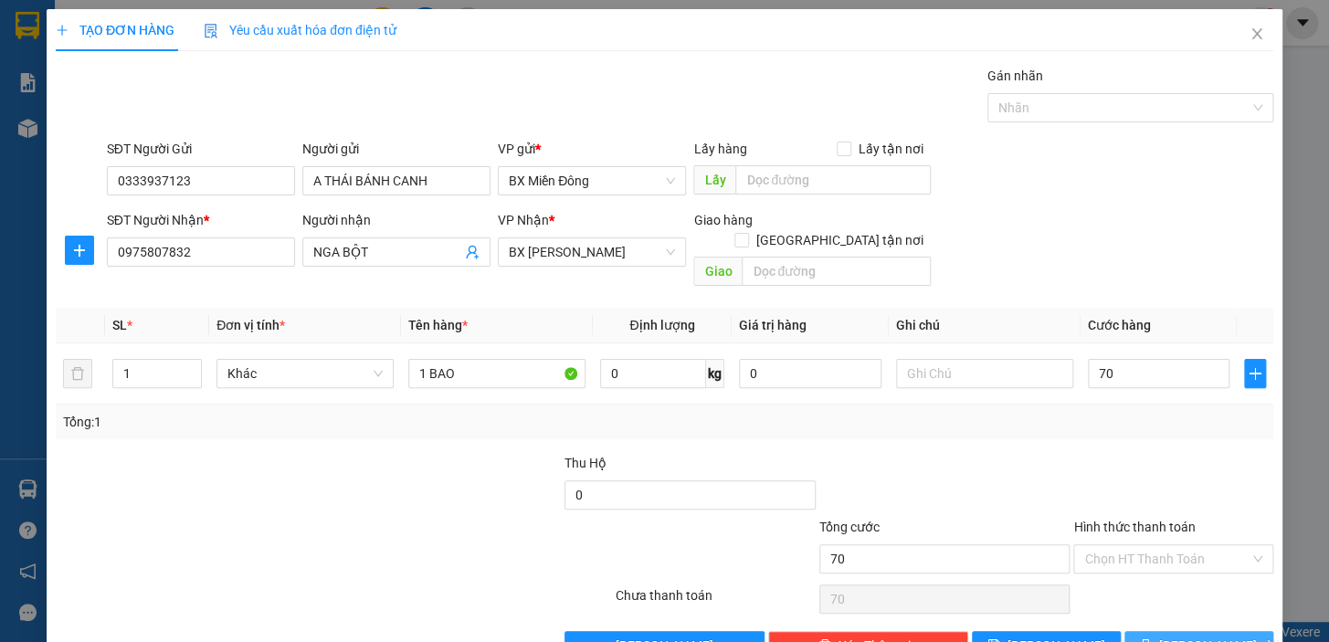
type input "70.000"
click at [1209, 636] on span "[PERSON_NAME] và In" at bounding box center [1224, 646] width 128 height 20
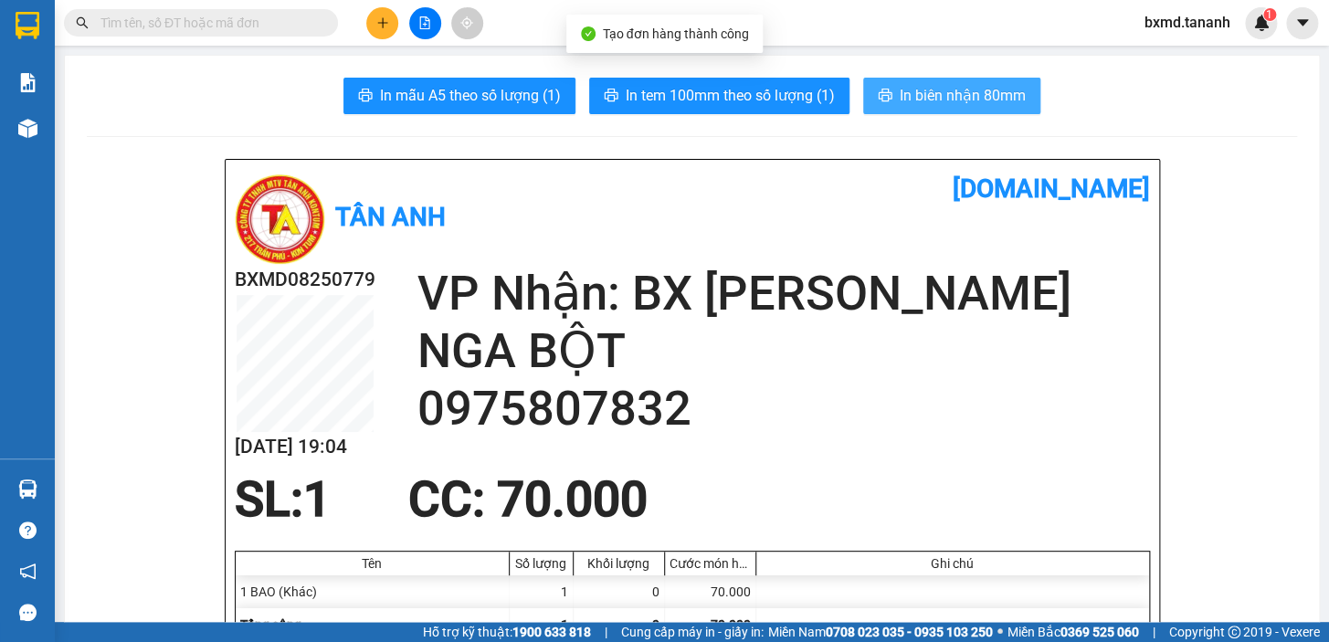
click at [931, 91] on span "In biên nhận 80mm" at bounding box center [963, 95] width 126 height 23
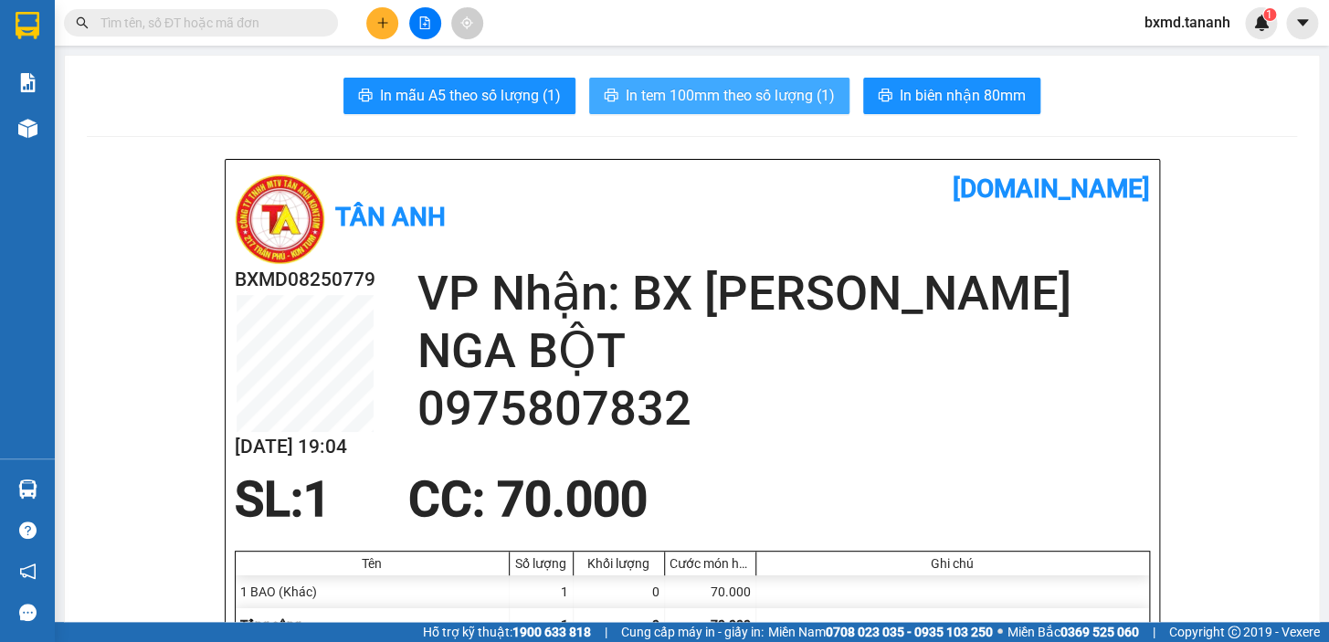
click at [776, 98] on span "In tem 100mm theo số lượng (1)" at bounding box center [730, 95] width 209 height 23
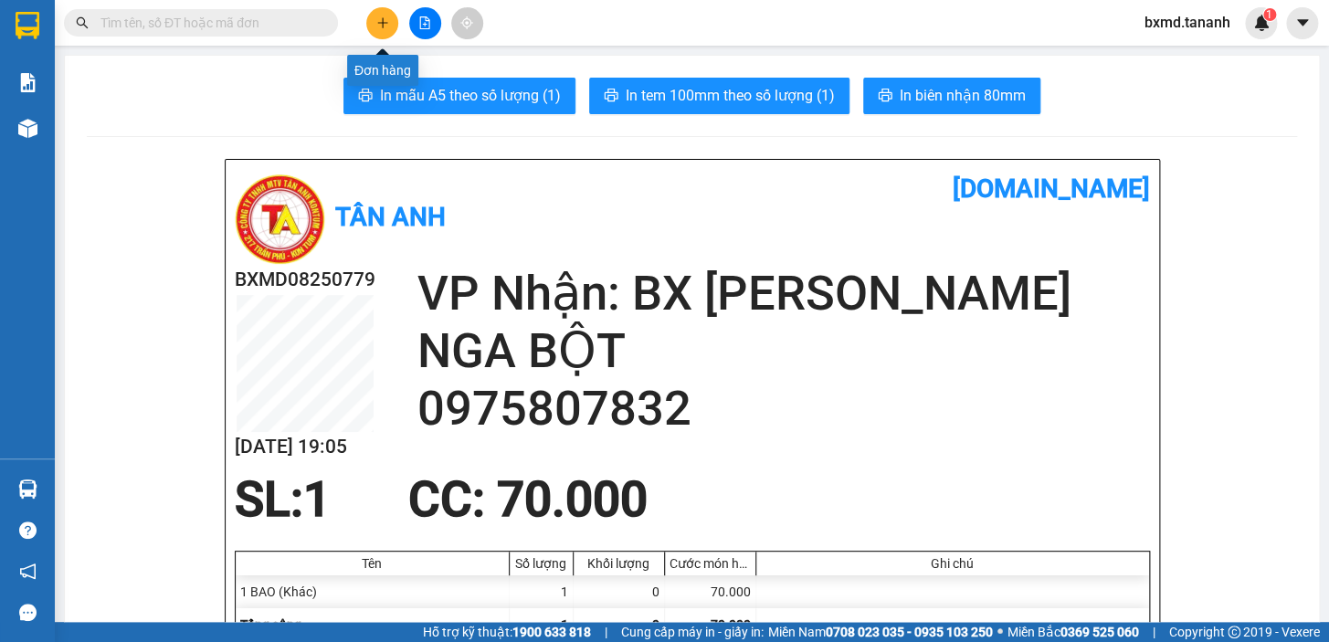
click at [372, 16] on button at bounding box center [382, 23] width 32 height 32
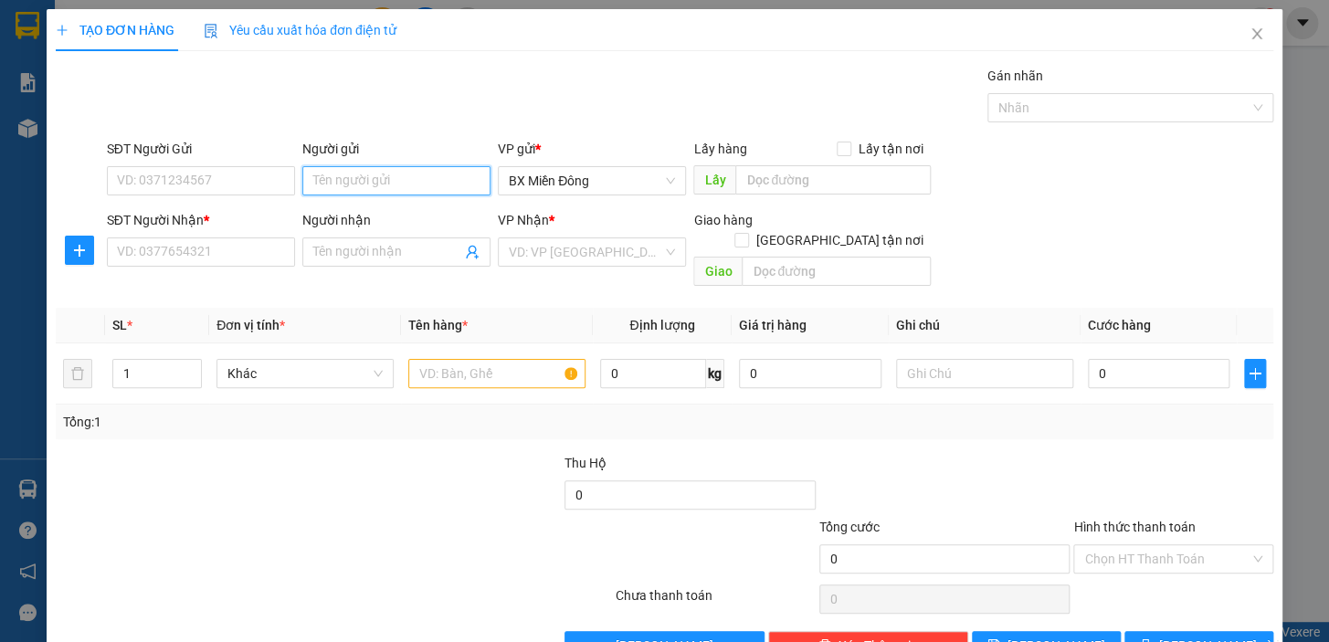
click at [365, 183] on input "Người gửi" at bounding box center [396, 180] width 188 height 29
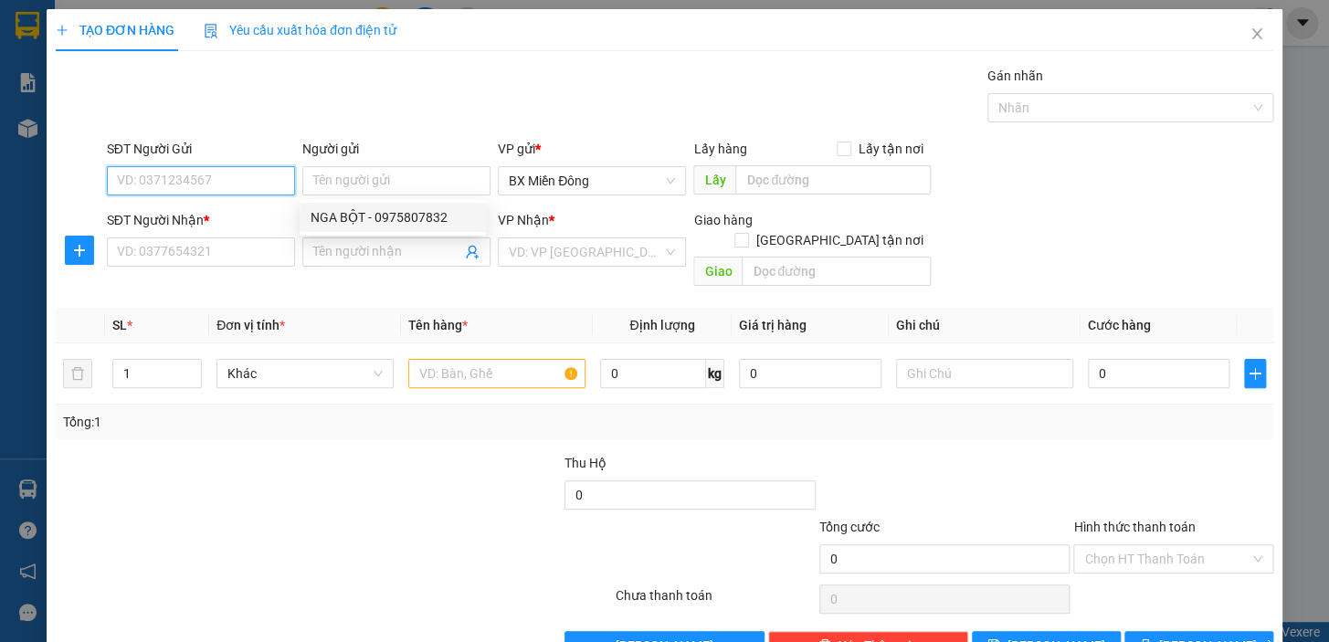
click at [218, 193] on input "SĐT Người Gửi" at bounding box center [201, 180] width 188 height 29
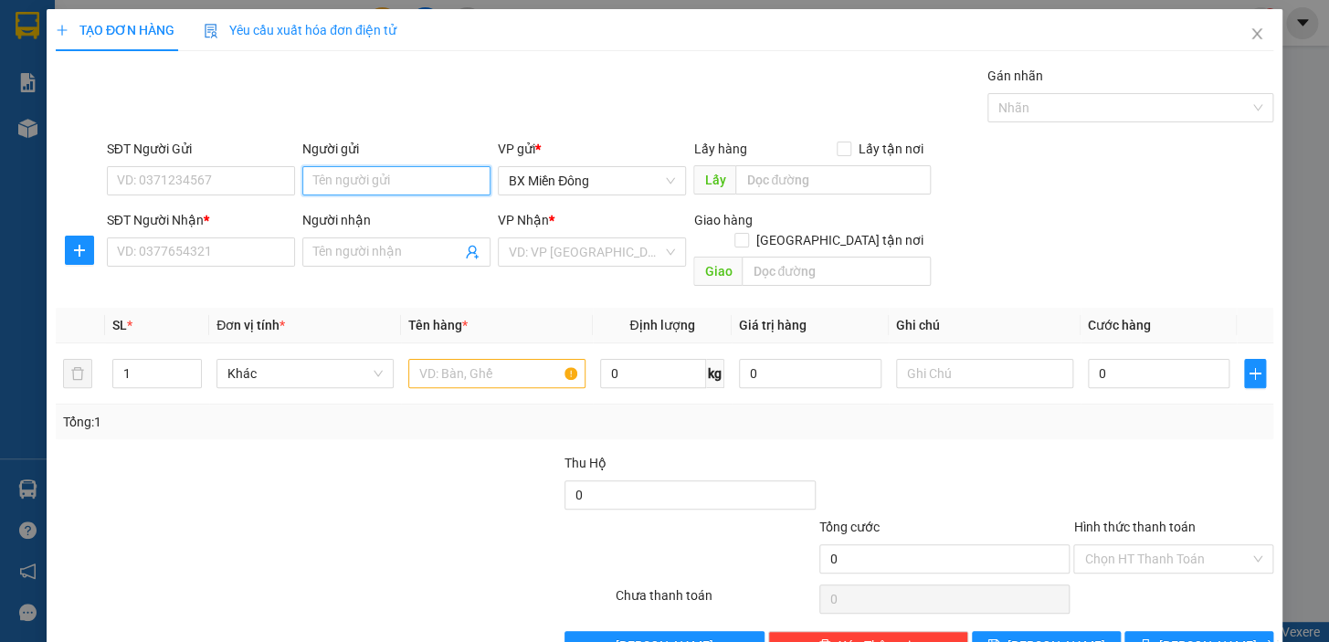
click at [344, 184] on input "Người gửi" at bounding box center [396, 180] width 188 height 29
type input "A THÁI"
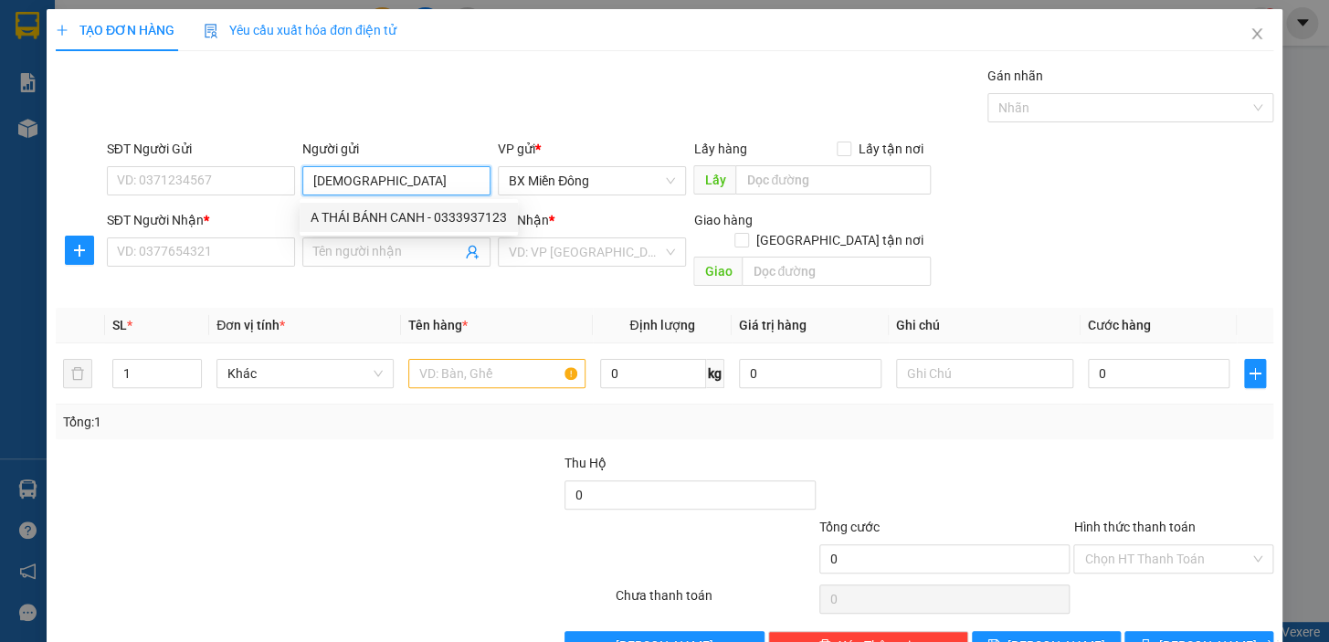
click at [388, 228] on div "A THÁI BÁNH CANH - 0333937123" at bounding box center [409, 217] width 218 height 29
type input "0333937123"
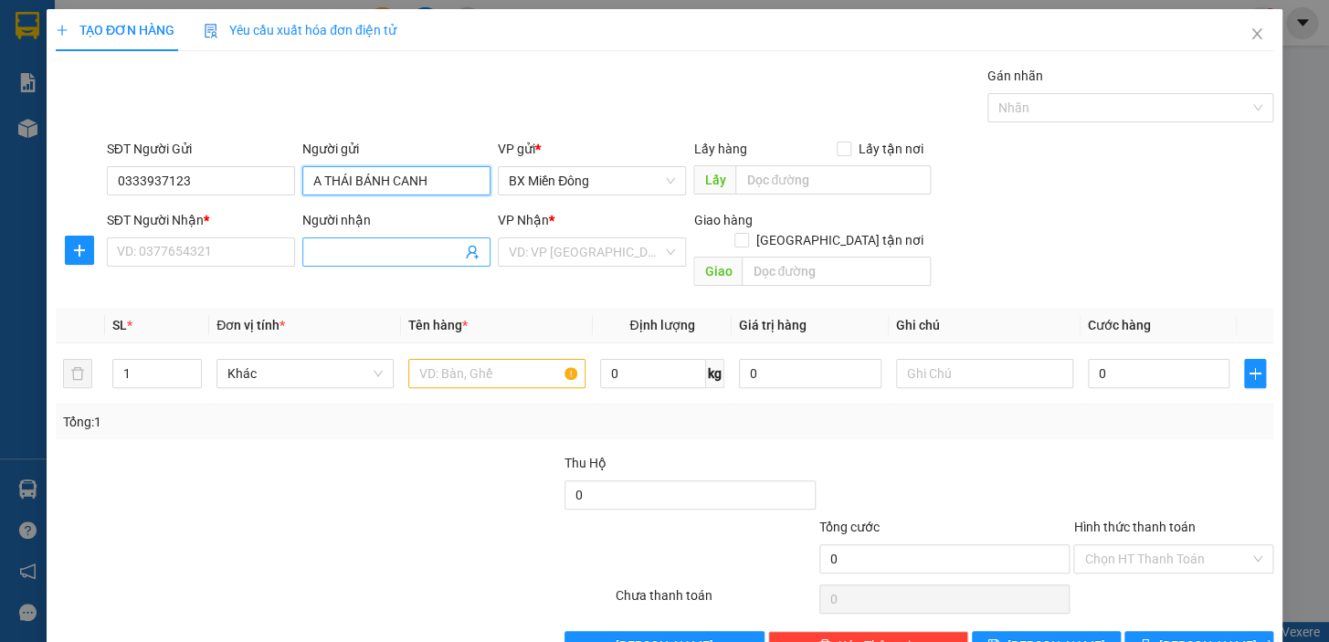
type input "A THÁI BÁNH CANH"
click at [367, 256] on input "Người nhận" at bounding box center [387, 252] width 148 height 20
type input "HẠNH BỘT"
click at [189, 256] on input "SĐT Người Nhận *" at bounding box center [201, 252] width 188 height 29
drag, startPoint x: 226, startPoint y: 189, endPoint x: 11, endPoint y: 189, distance: 214.7
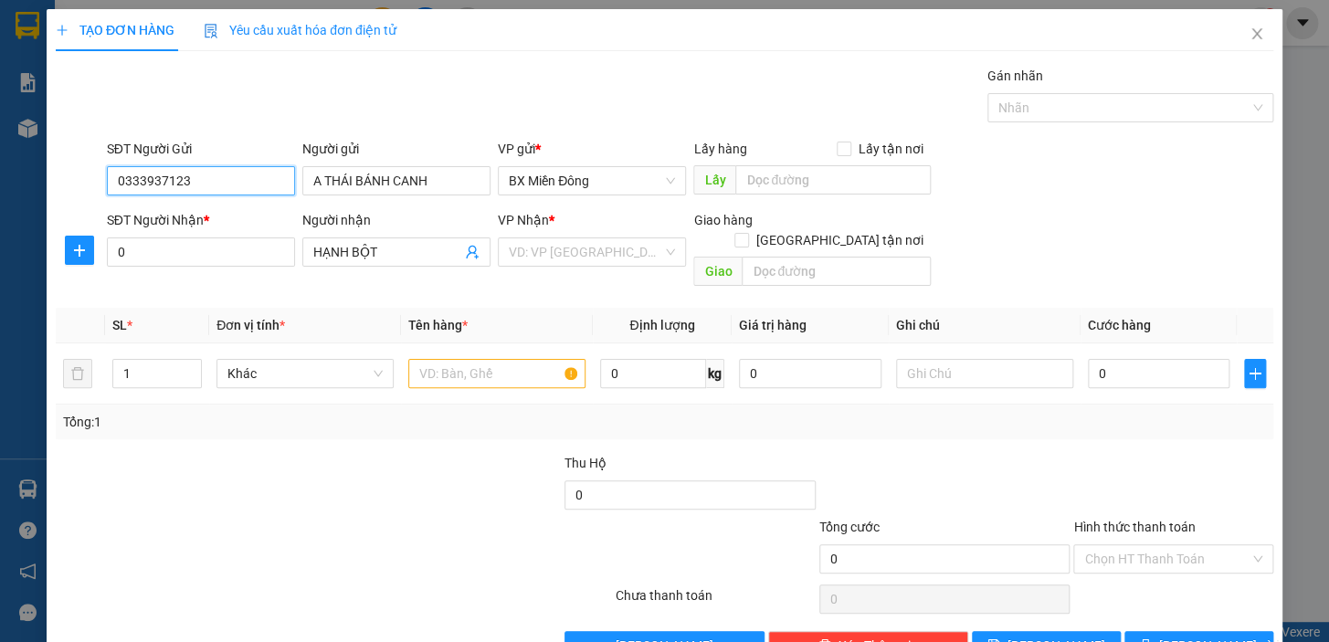
click at [15, 189] on div "TẠO ĐƠN HÀNG Yêu cầu xuất hóa đơn điện tử Transit Pickup Surcharge Ids Transit …" at bounding box center [664, 321] width 1329 height 642
click at [172, 236] on div "SĐT Người Nhận *" at bounding box center [201, 223] width 188 height 27
click at [164, 246] on input "0" at bounding box center [201, 252] width 188 height 29
paste input "0333937123"
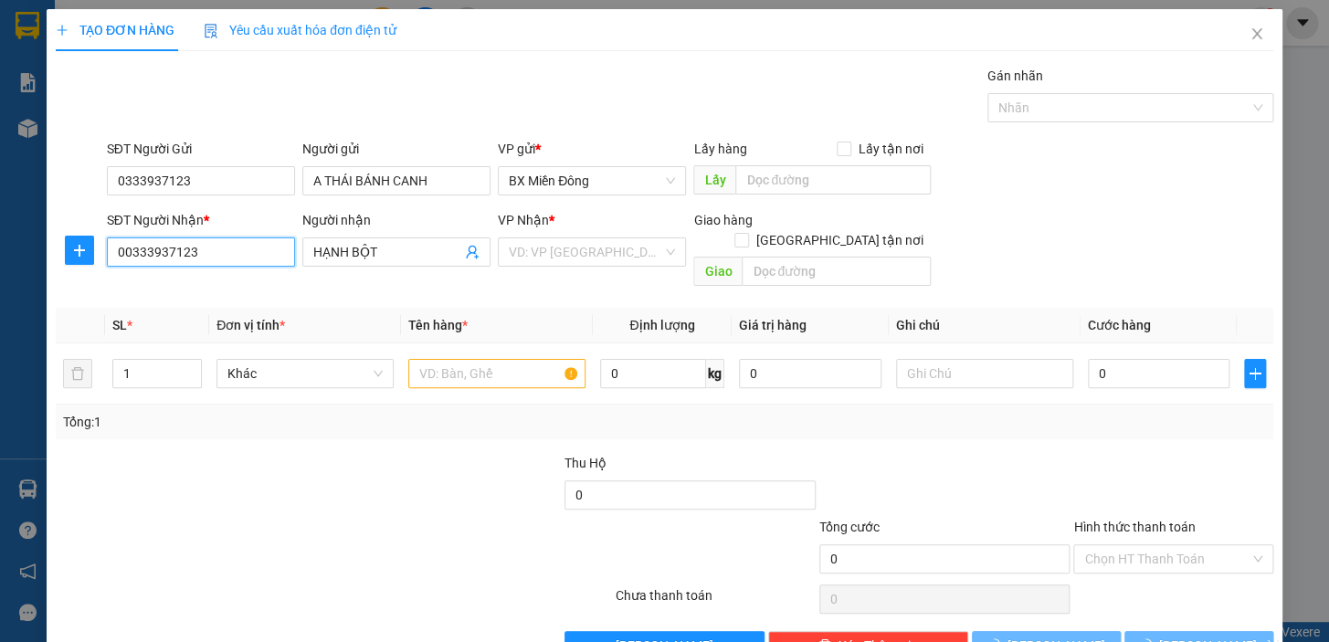
click at [121, 256] on input "00333937123" at bounding box center [201, 252] width 188 height 29
type input "0333937123"
click at [502, 363] on input "text" at bounding box center [496, 373] width 177 height 29
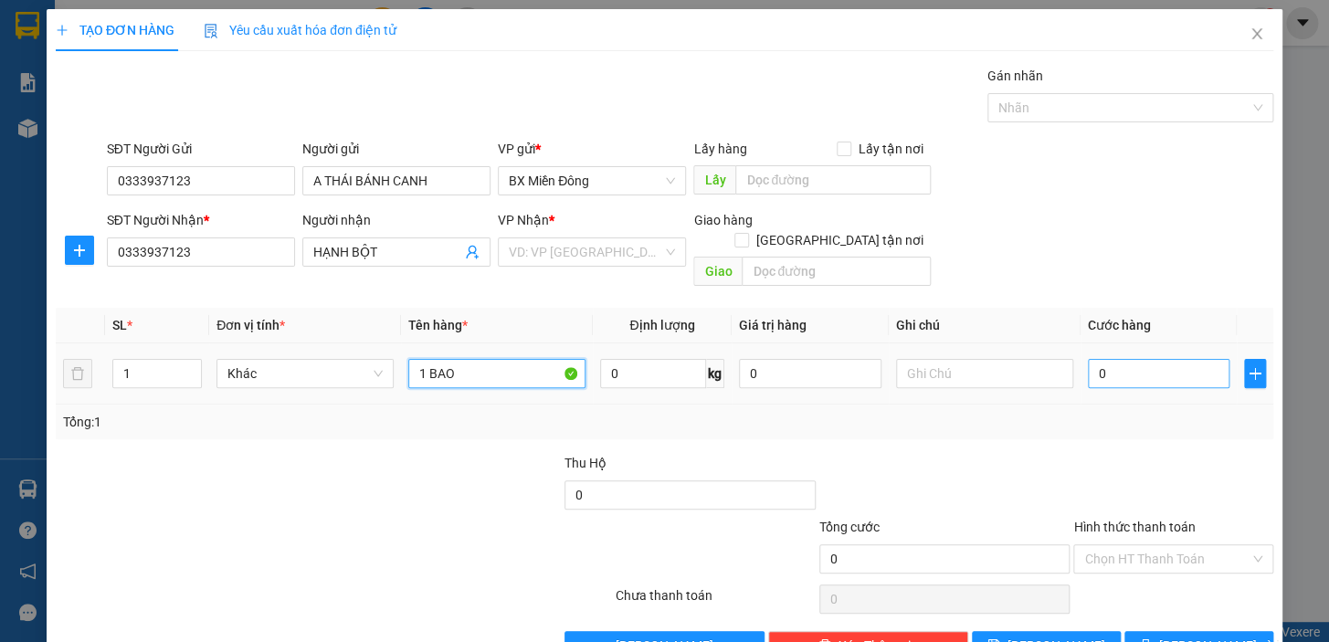
type input "1 BAO"
click at [1137, 359] on input "0" at bounding box center [1159, 373] width 143 height 29
type input "7"
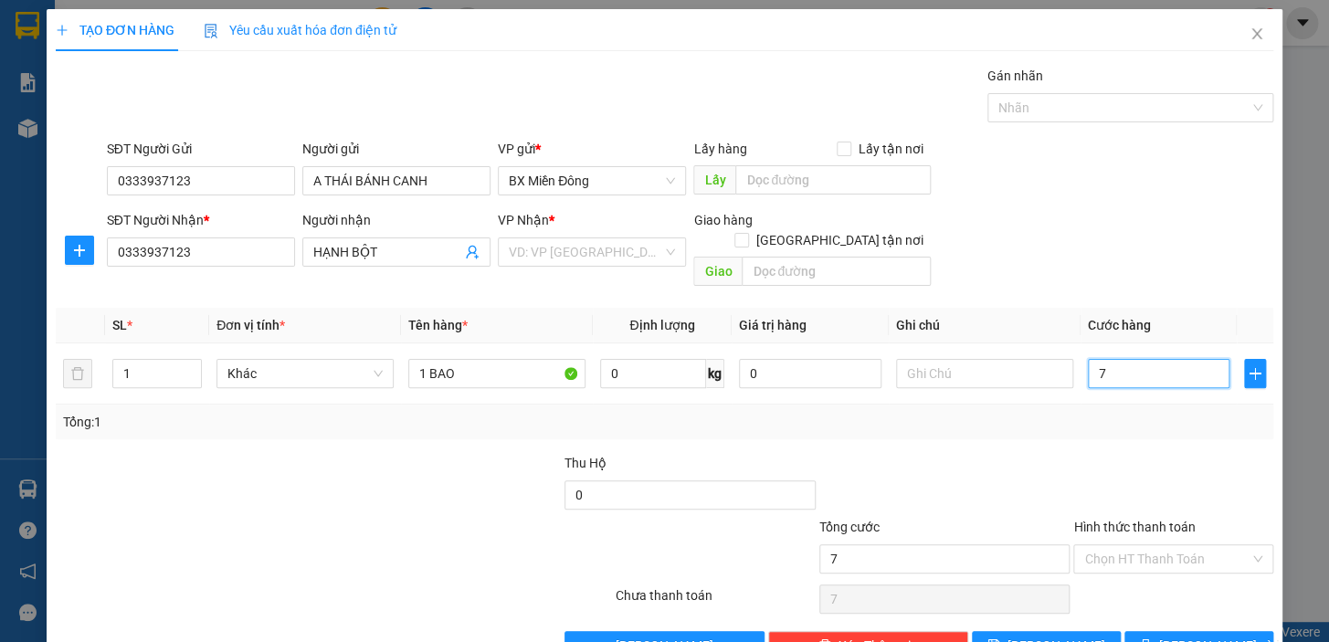
type input "70"
type input "70.000"
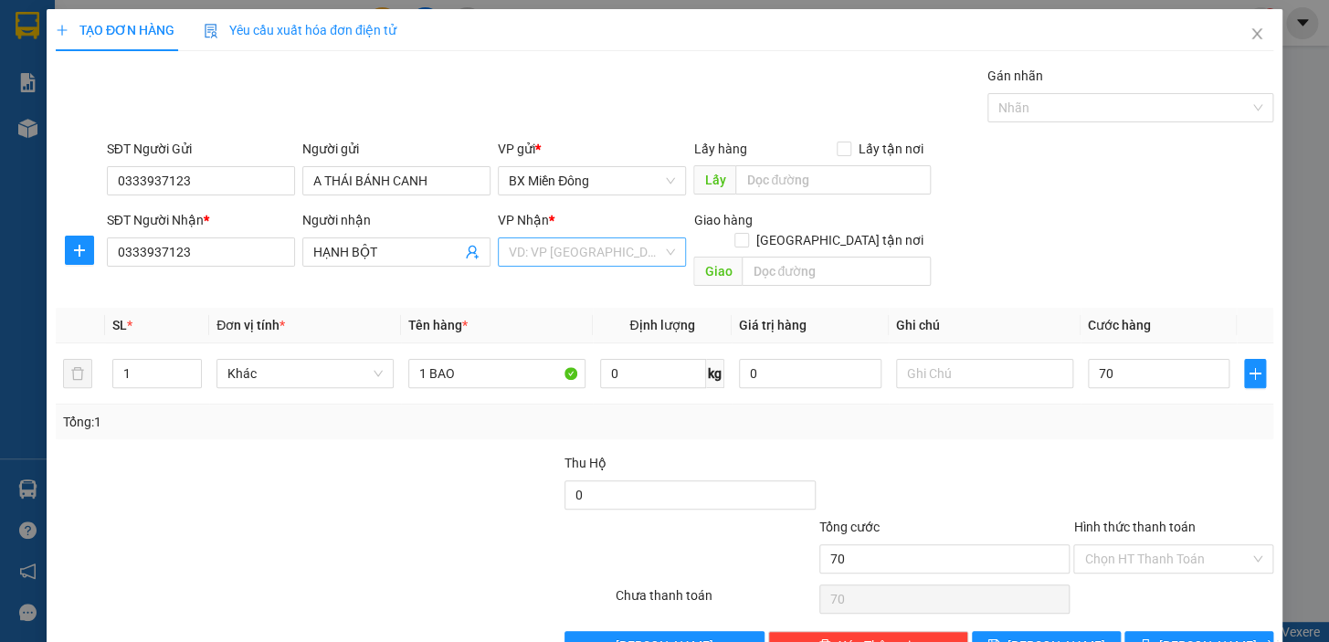
type input "70.000"
click at [603, 256] on input "search" at bounding box center [586, 251] width 154 height 27
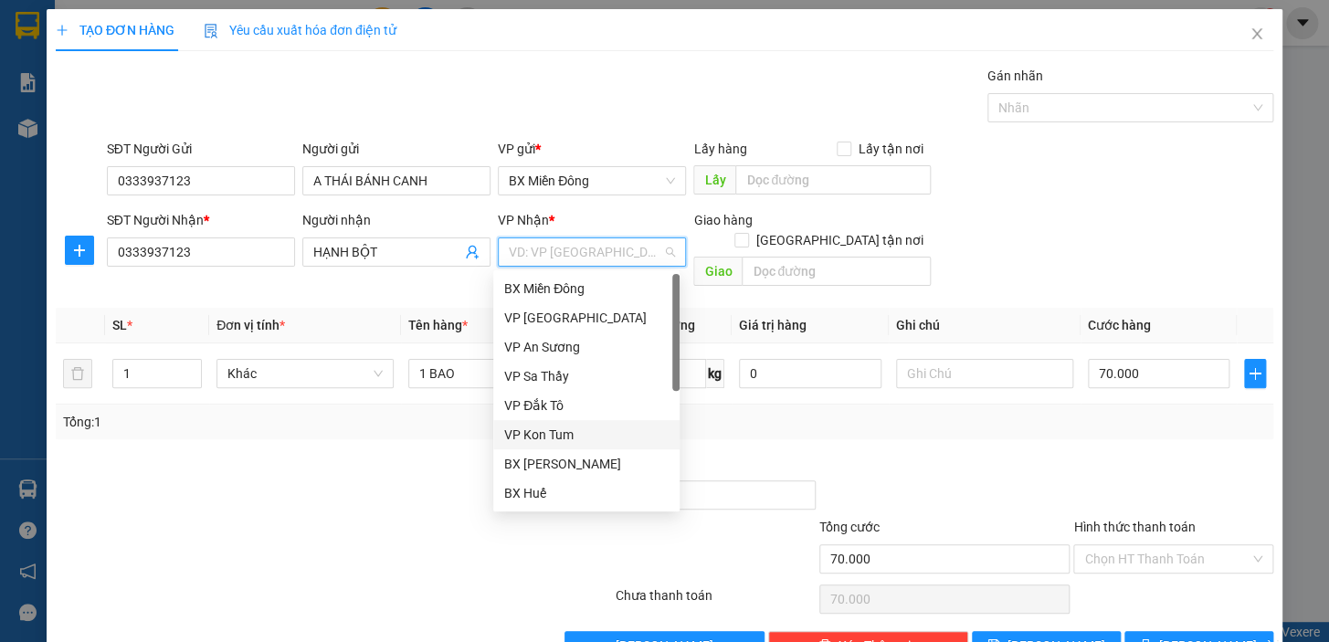
scroll to position [204, 0]
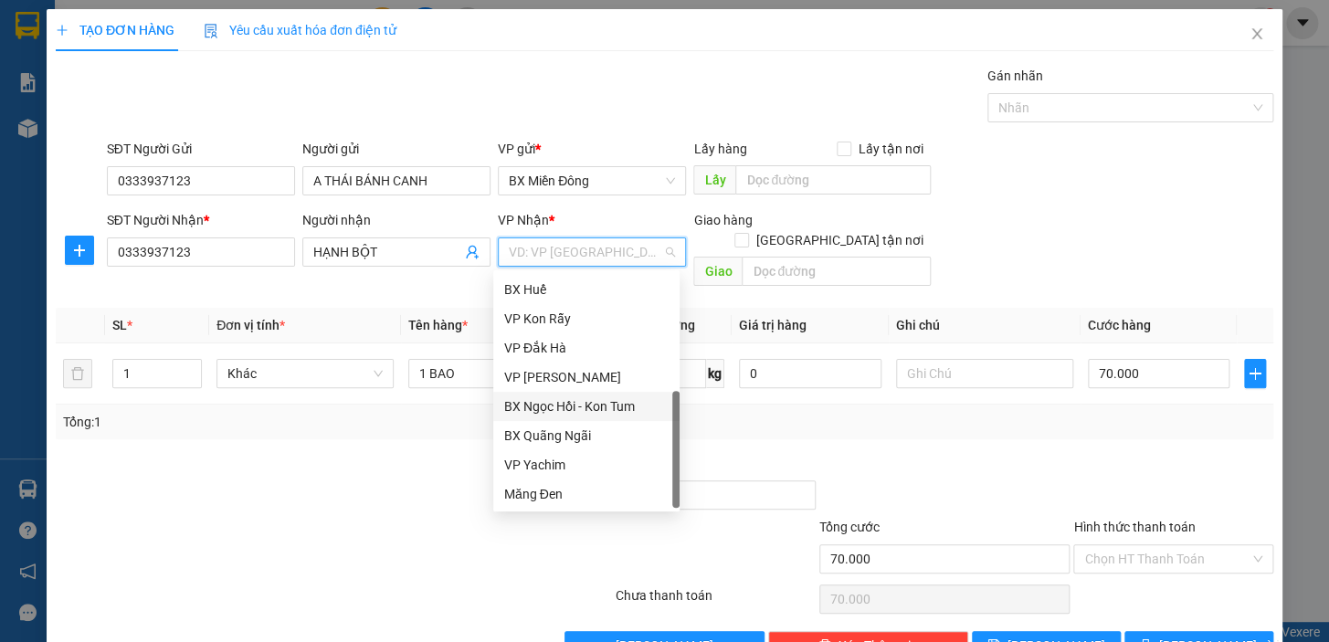
click at [626, 413] on div "BX Ngọc Hồi - Kon Tum" at bounding box center [586, 407] width 164 height 20
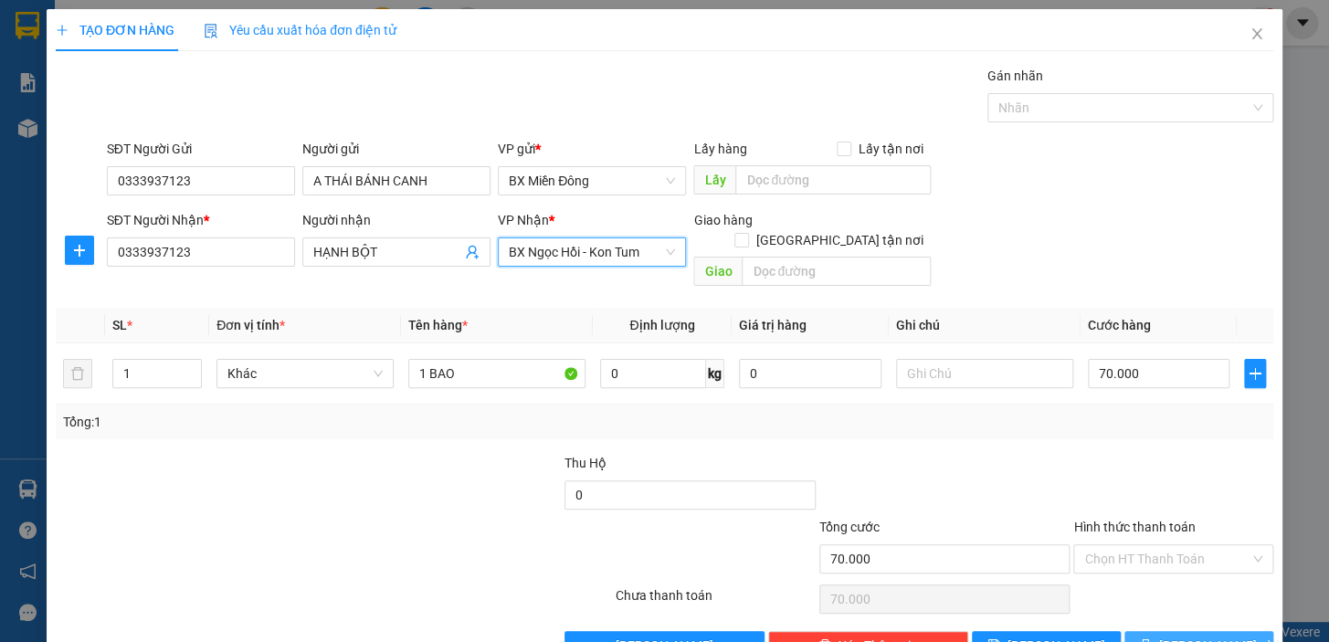
click at [1166, 631] on button "[PERSON_NAME] và In" at bounding box center [1199, 645] width 149 height 29
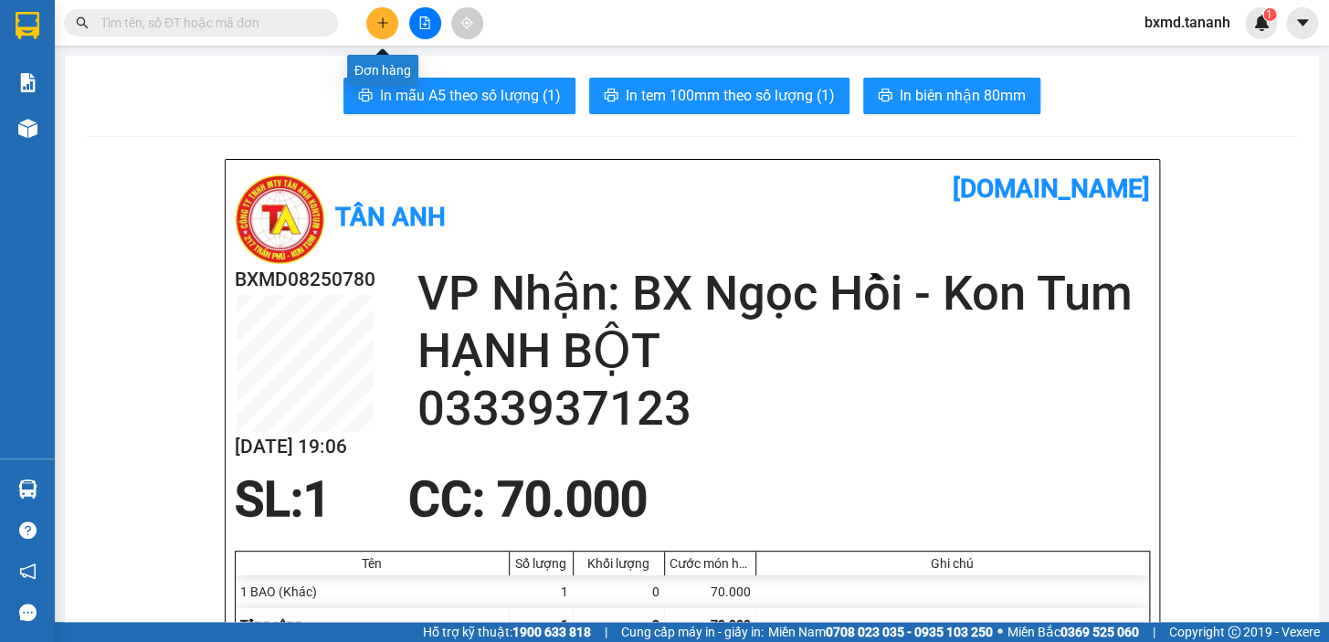
click at [396, 26] on button at bounding box center [382, 23] width 32 height 32
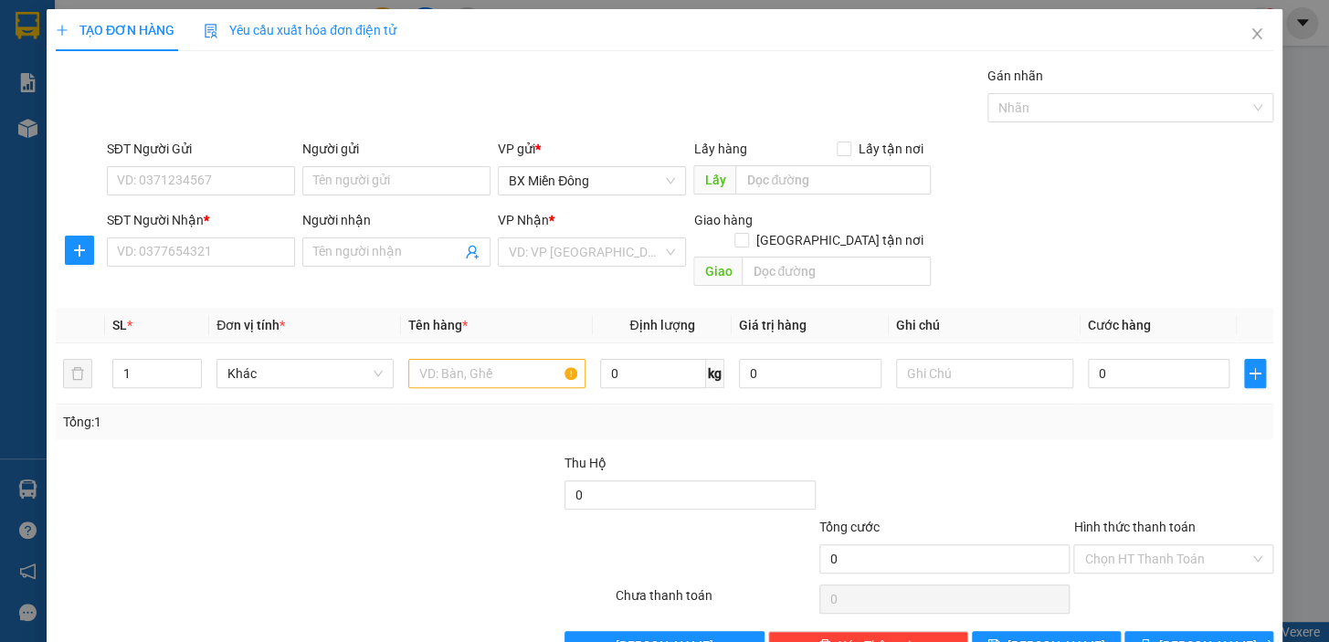
click at [376, 163] on div "Người gửi" at bounding box center [396, 152] width 188 height 27
click at [365, 187] on input "Người gửi" at bounding box center [396, 180] width 188 height 29
type input "C"
type input "U"
type input "ÚT CÁ"
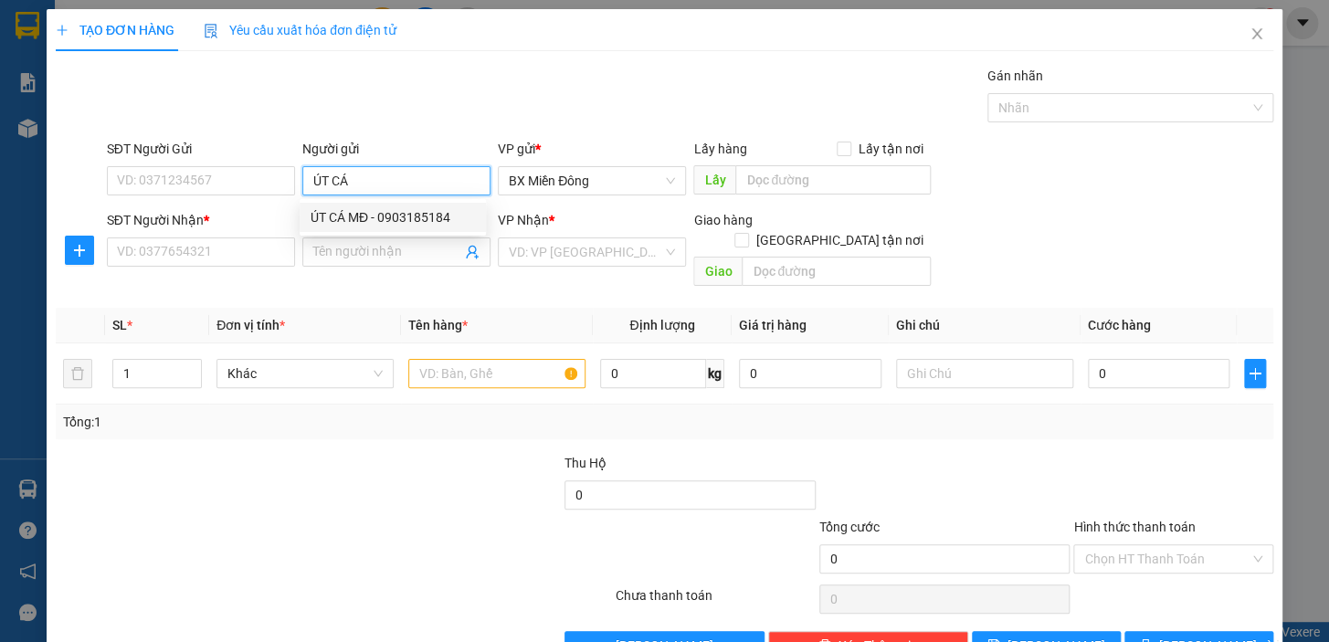
click at [365, 209] on div "ÚT CÁ MĐ - 0903185184" at bounding box center [393, 217] width 164 height 20
type input "0903185184"
type input "ÚT CÁ MĐ"
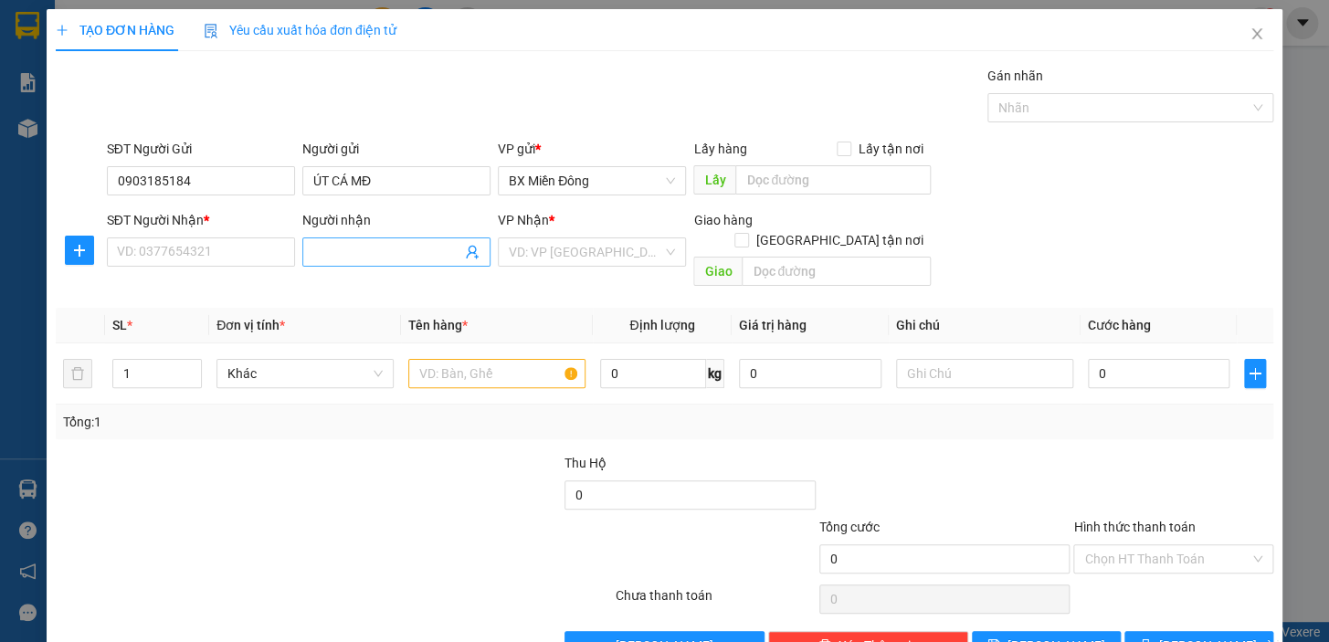
click at [371, 255] on input "Người nhận" at bounding box center [387, 252] width 148 height 20
type input "LỆ"
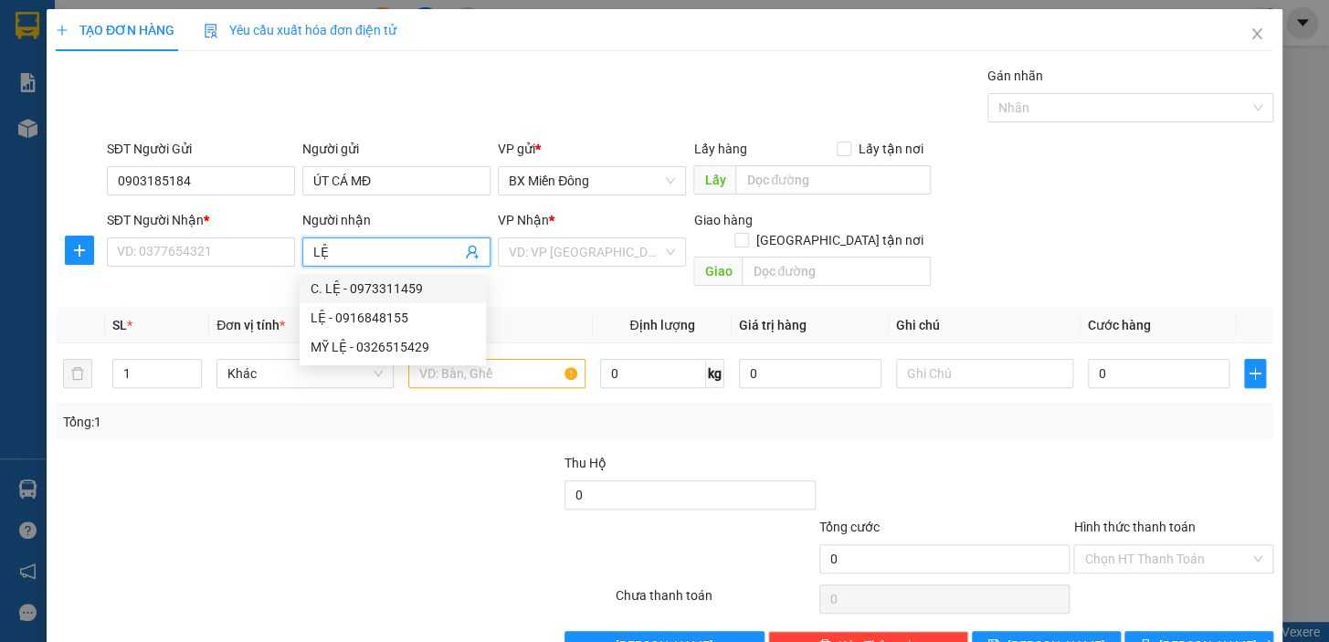
click at [363, 291] on div "C. LỆ - 0973311459" at bounding box center [393, 289] width 164 height 20
type input "0973311459"
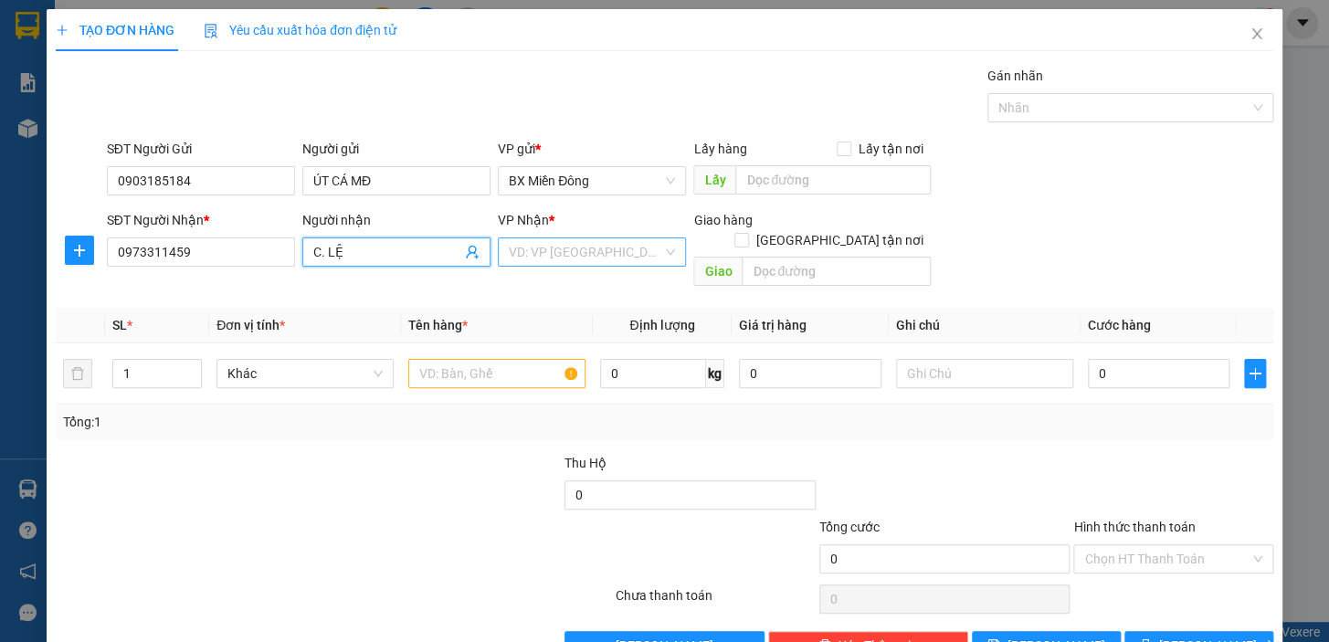
type input "C. LỆ"
click at [584, 250] on input "search" at bounding box center [586, 251] width 154 height 27
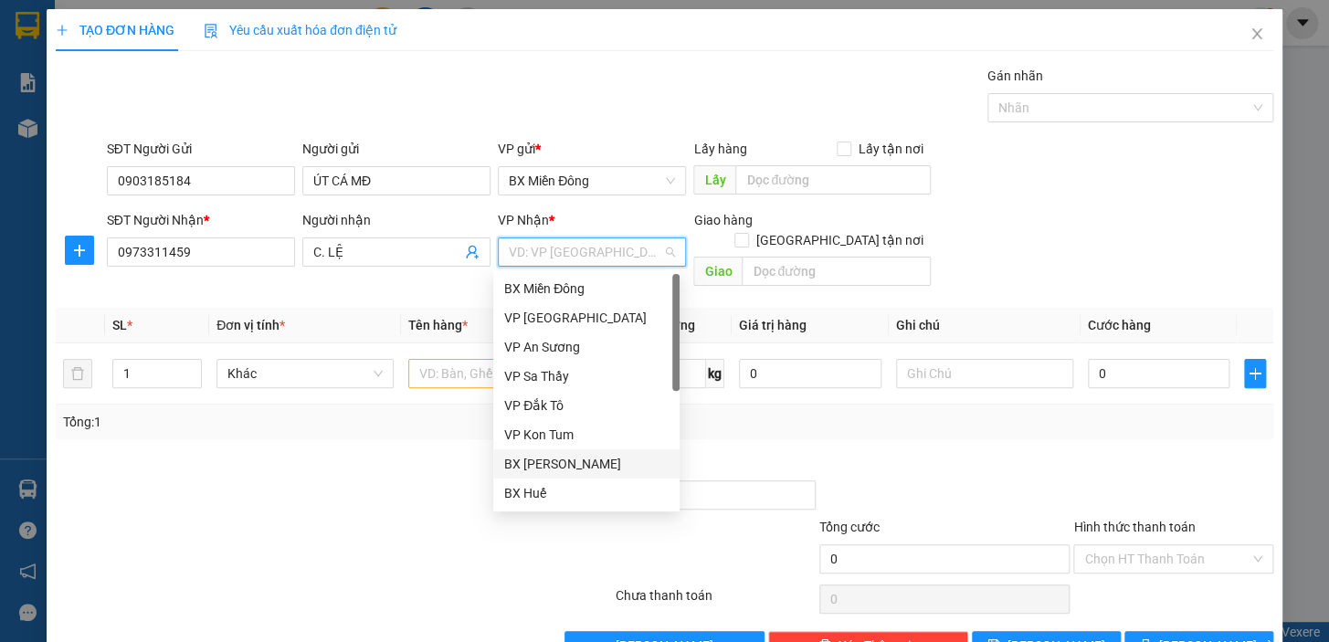
click at [576, 463] on div "BX [PERSON_NAME]" at bounding box center [586, 464] width 164 height 20
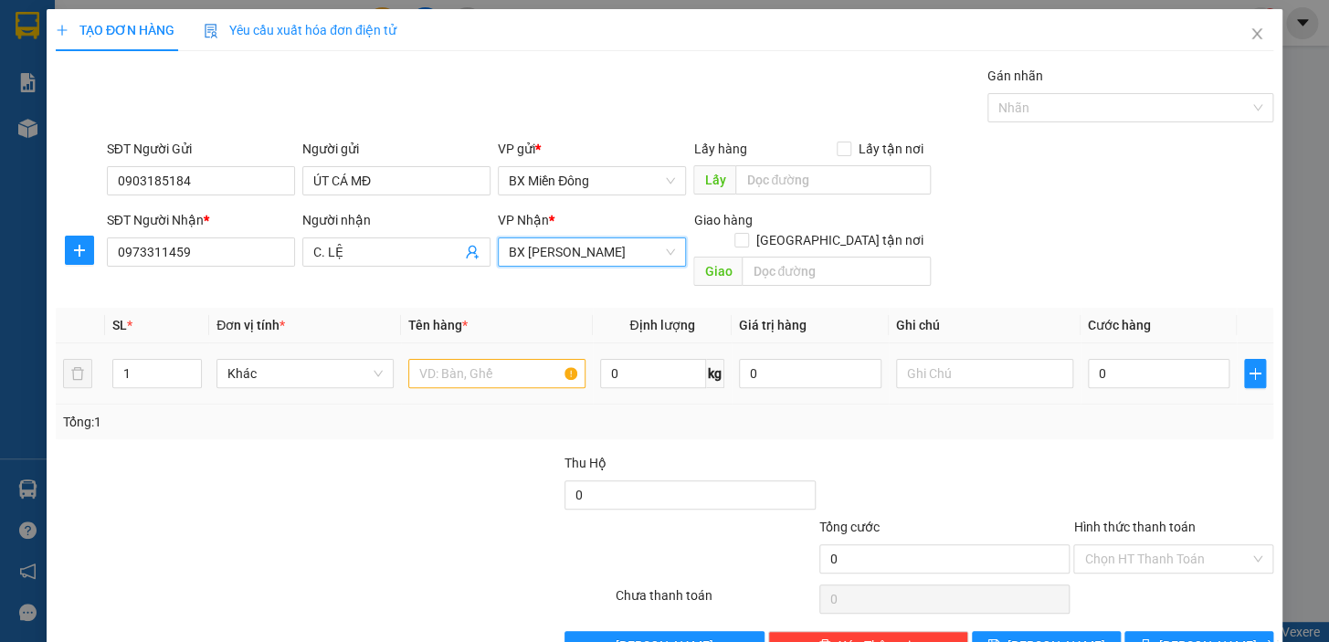
click at [519, 373] on td at bounding box center [497, 374] width 192 height 61
click at [514, 362] on input "text" at bounding box center [496, 373] width 177 height 29
type input "2 TX"
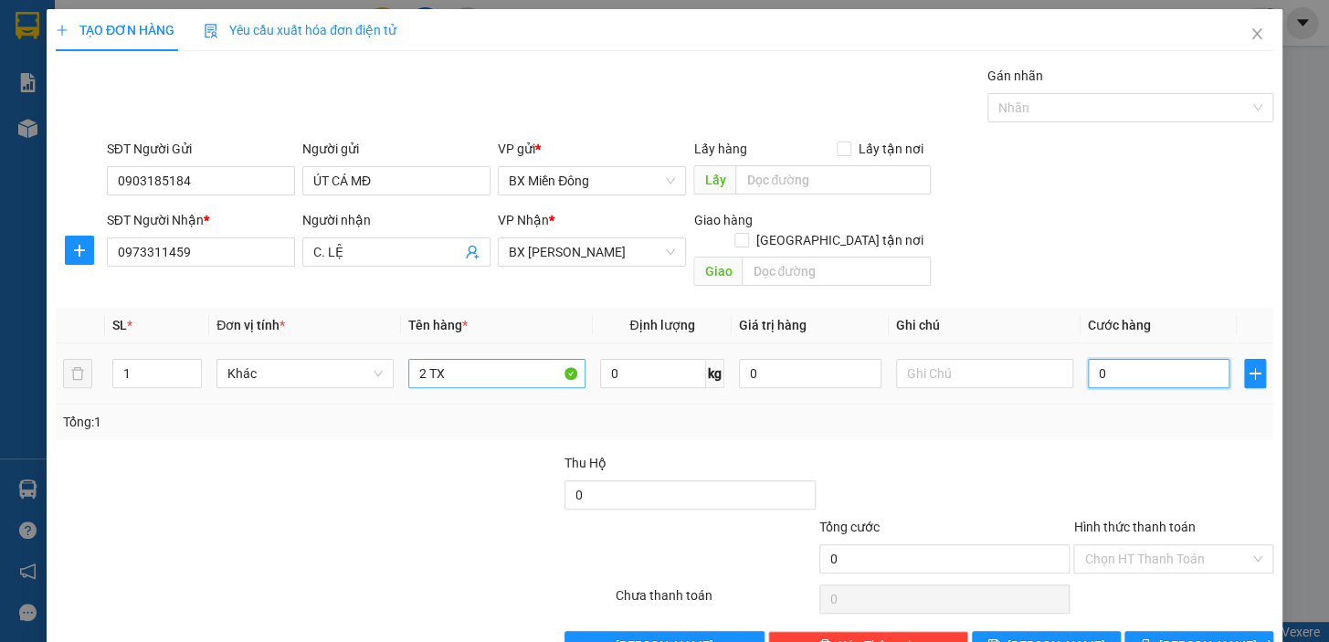
type input "2"
type input "24"
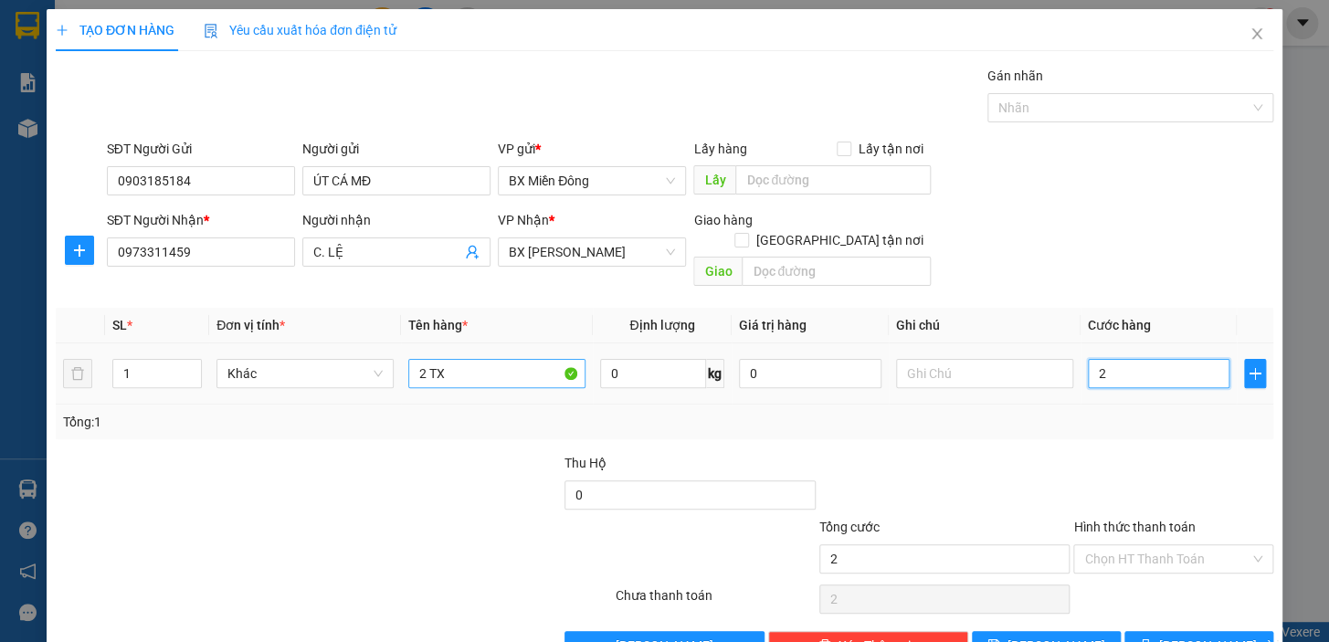
type input "24"
type input "240"
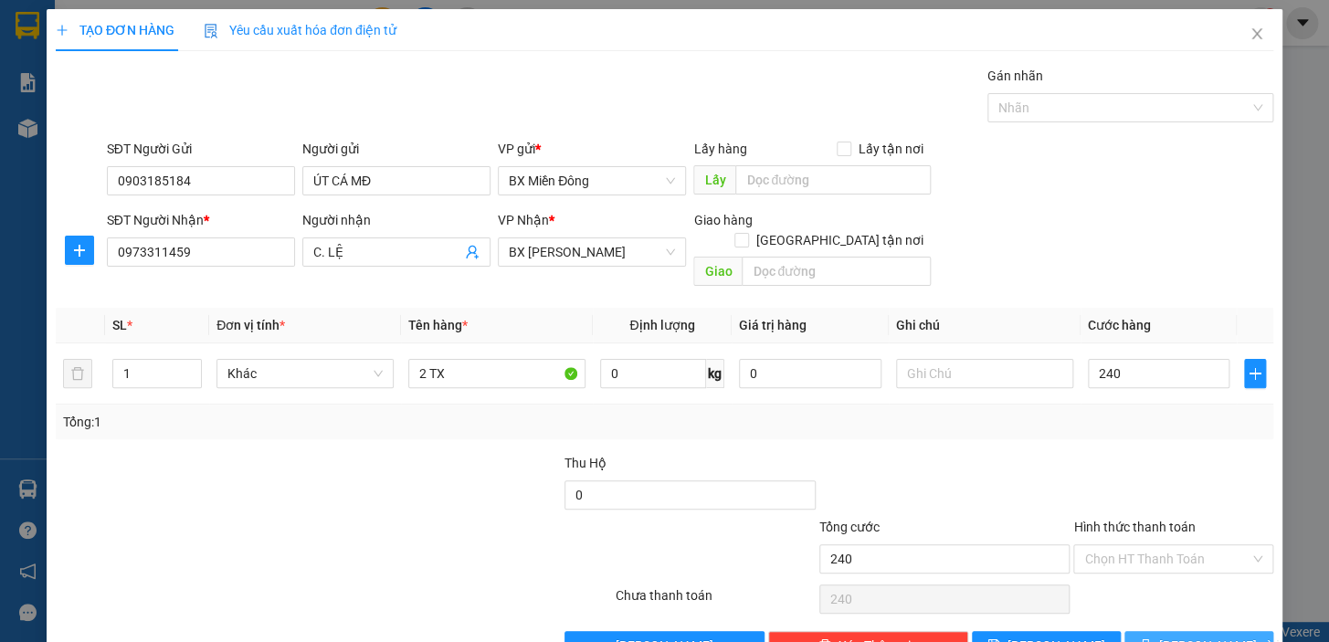
type input "240.000"
click at [1152, 639] on icon "printer" at bounding box center [1145, 645] width 13 height 13
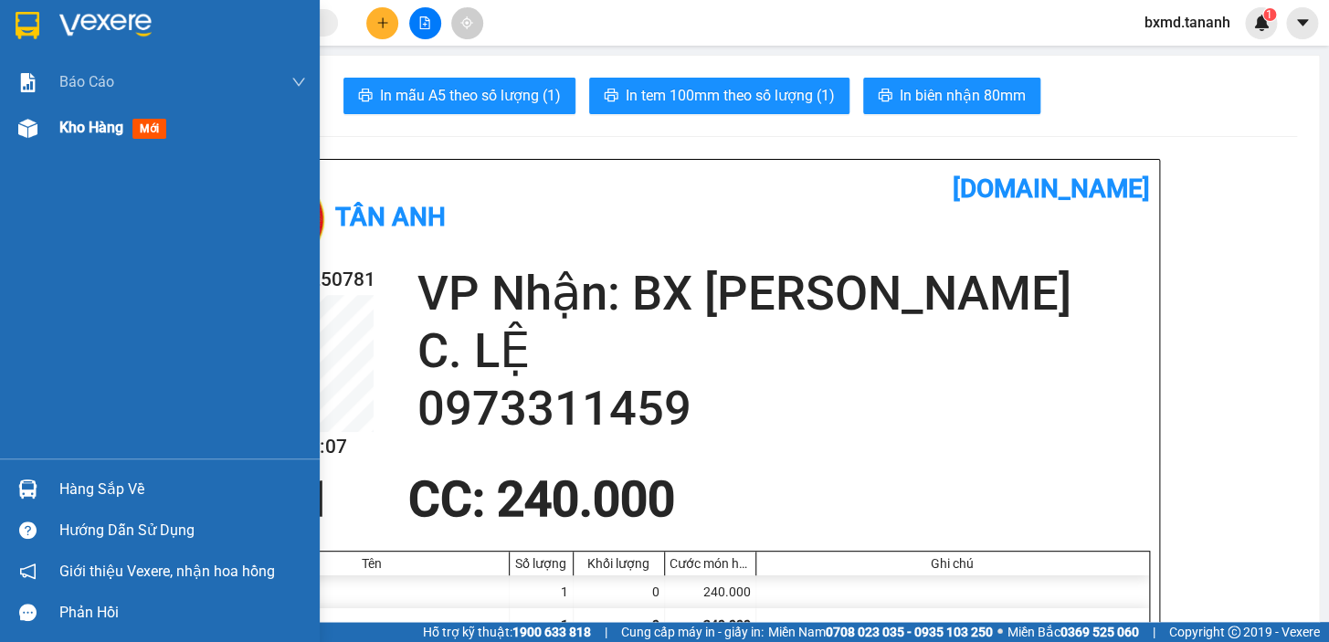
click at [37, 121] on div at bounding box center [28, 128] width 32 height 32
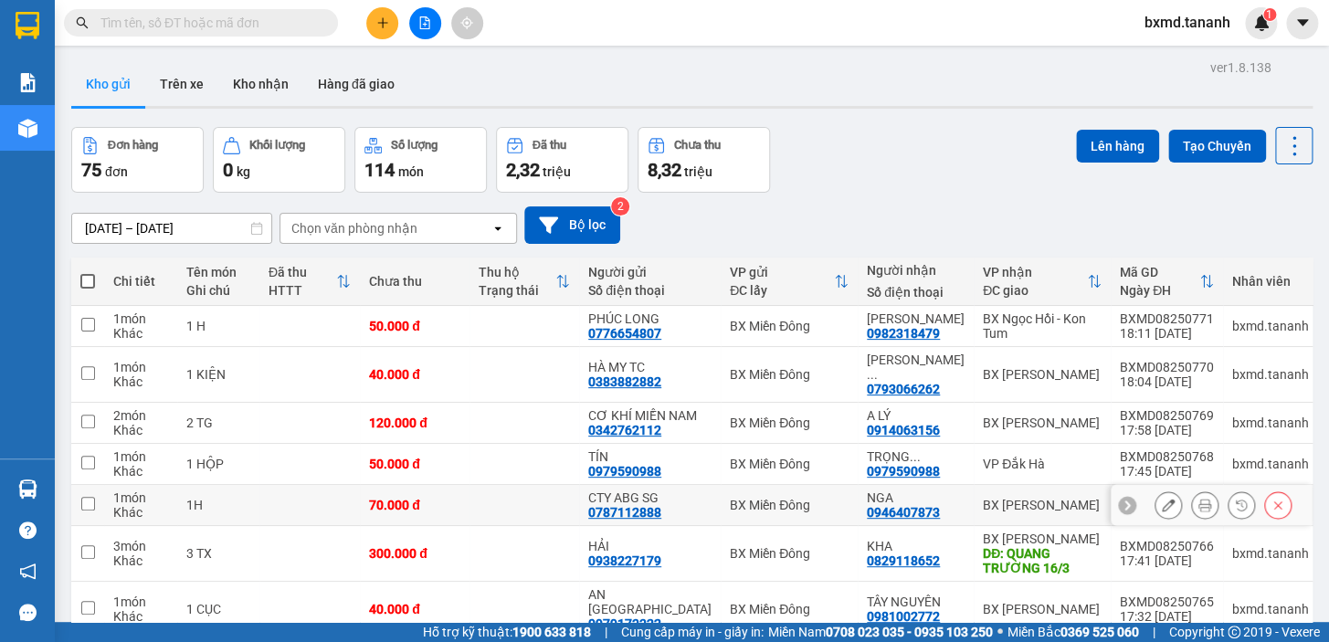
scroll to position [241, 0]
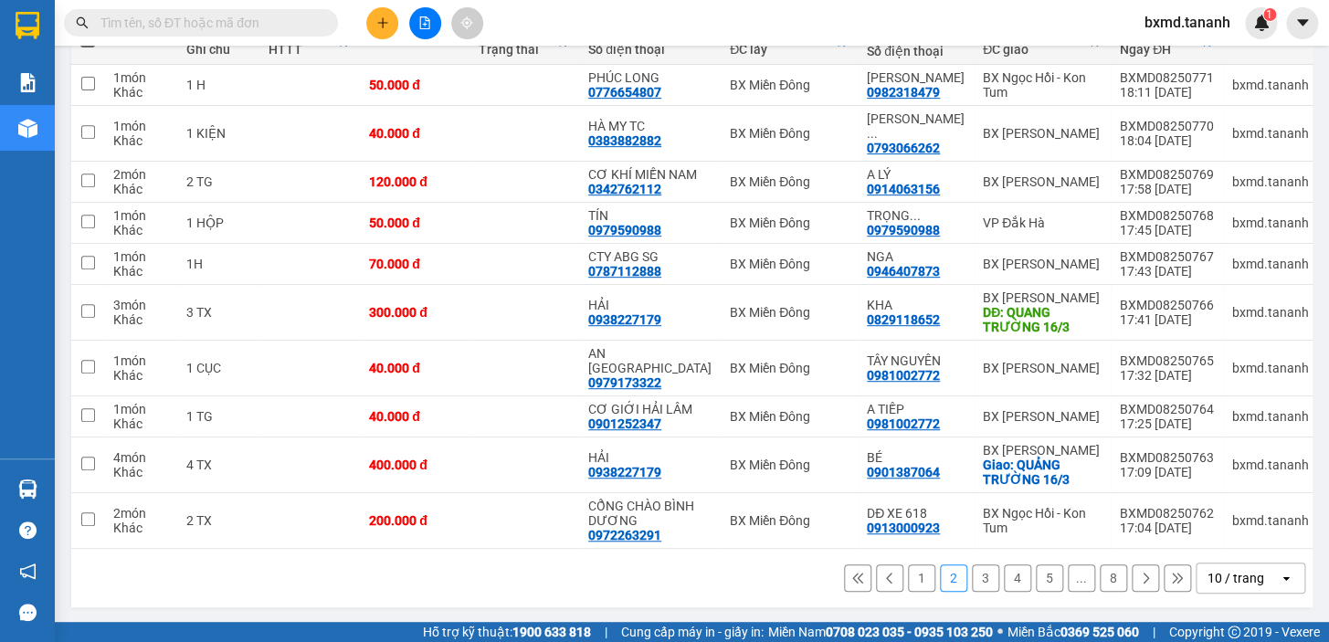
click at [908, 581] on button "1" at bounding box center [921, 578] width 27 height 27
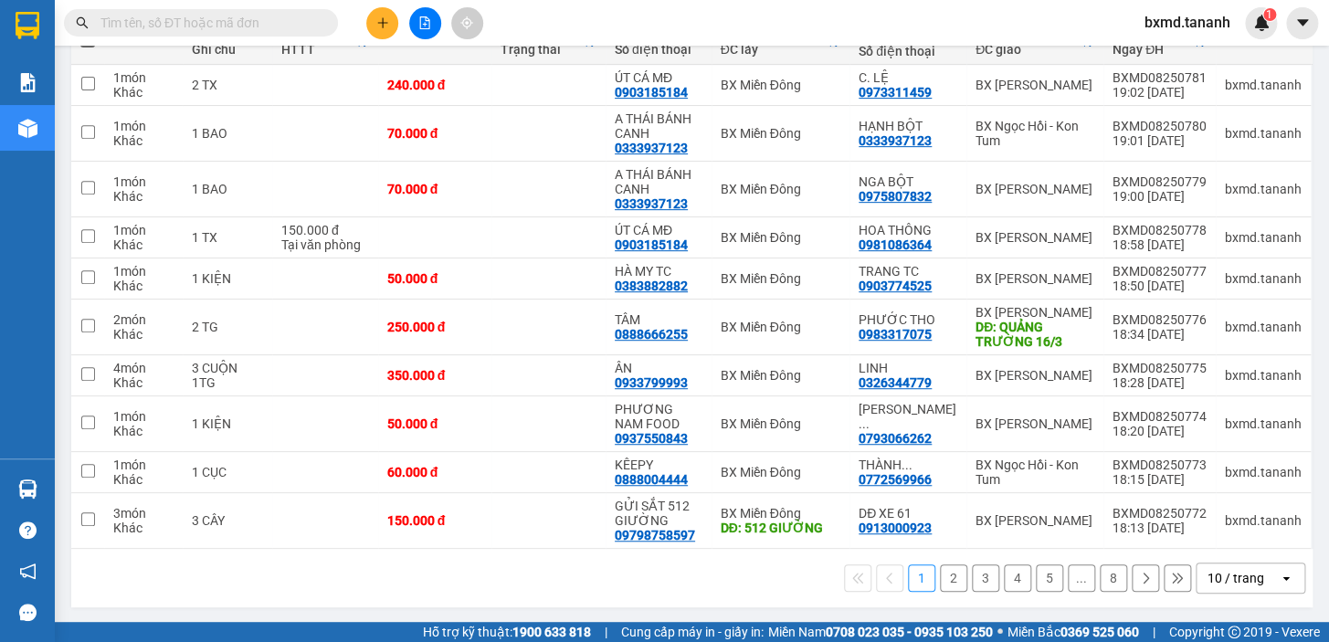
click at [940, 579] on button "2" at bounding box center [953, 578] width 27 height 27
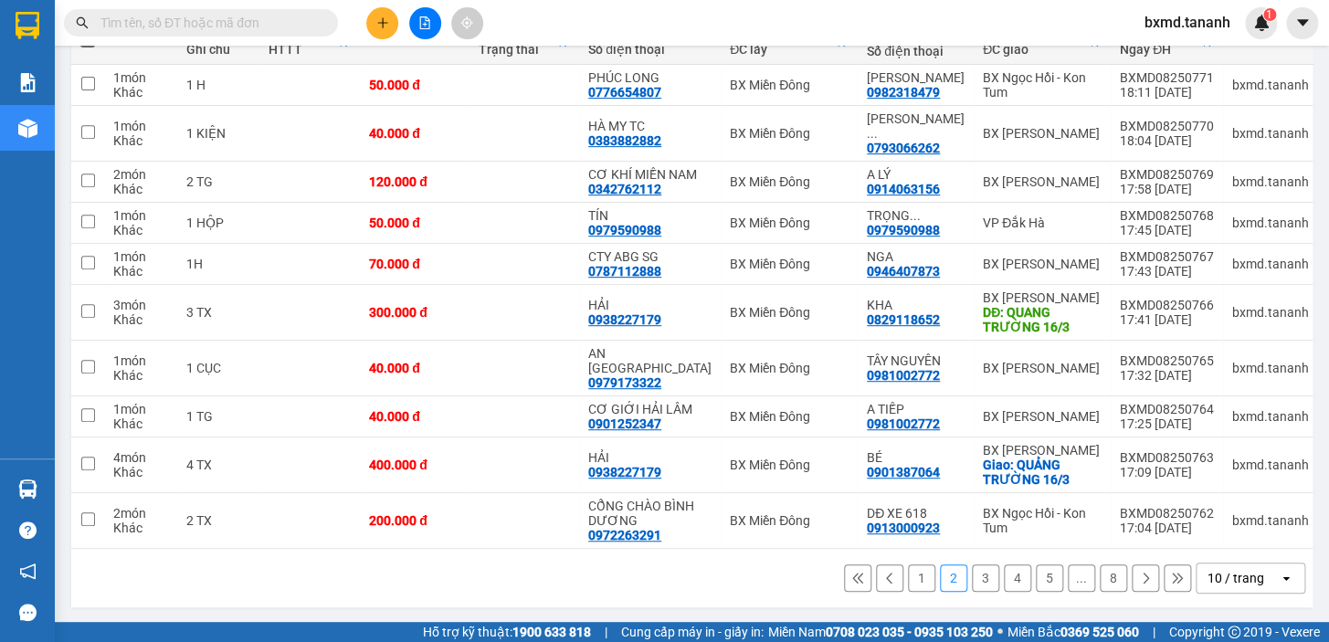
click at [972, 580] on button "3" at bounding box center [985, 578] width 27 height 27
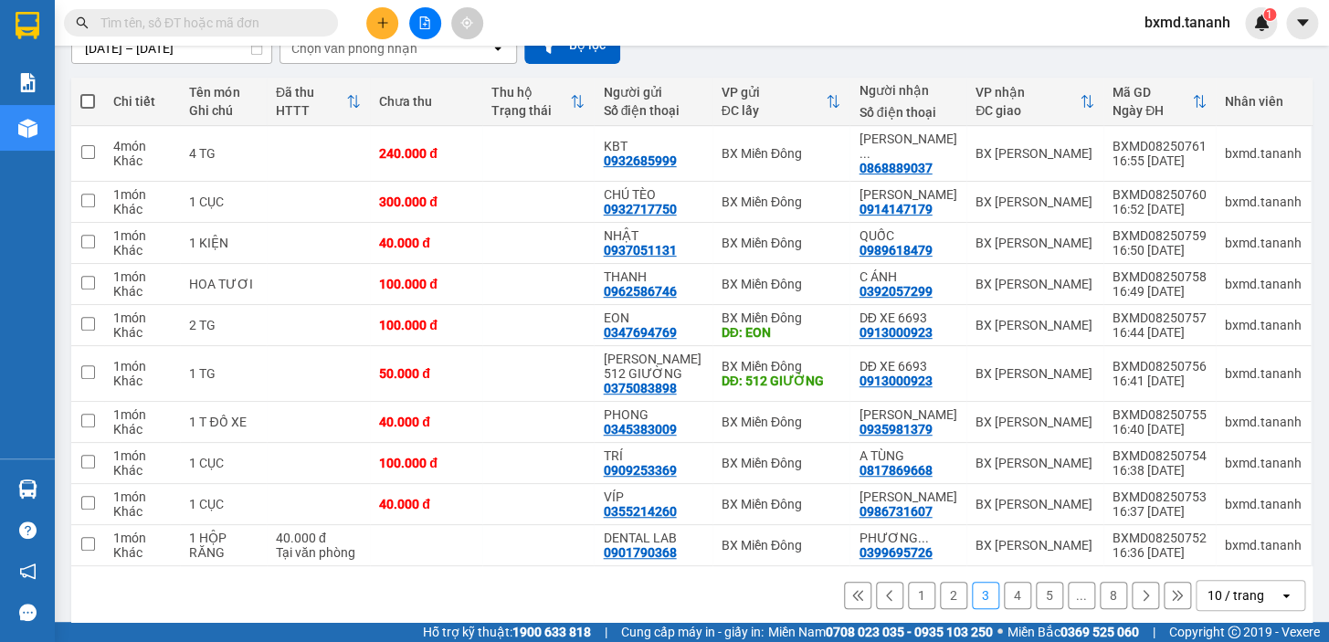
scroll to position [183, 0]
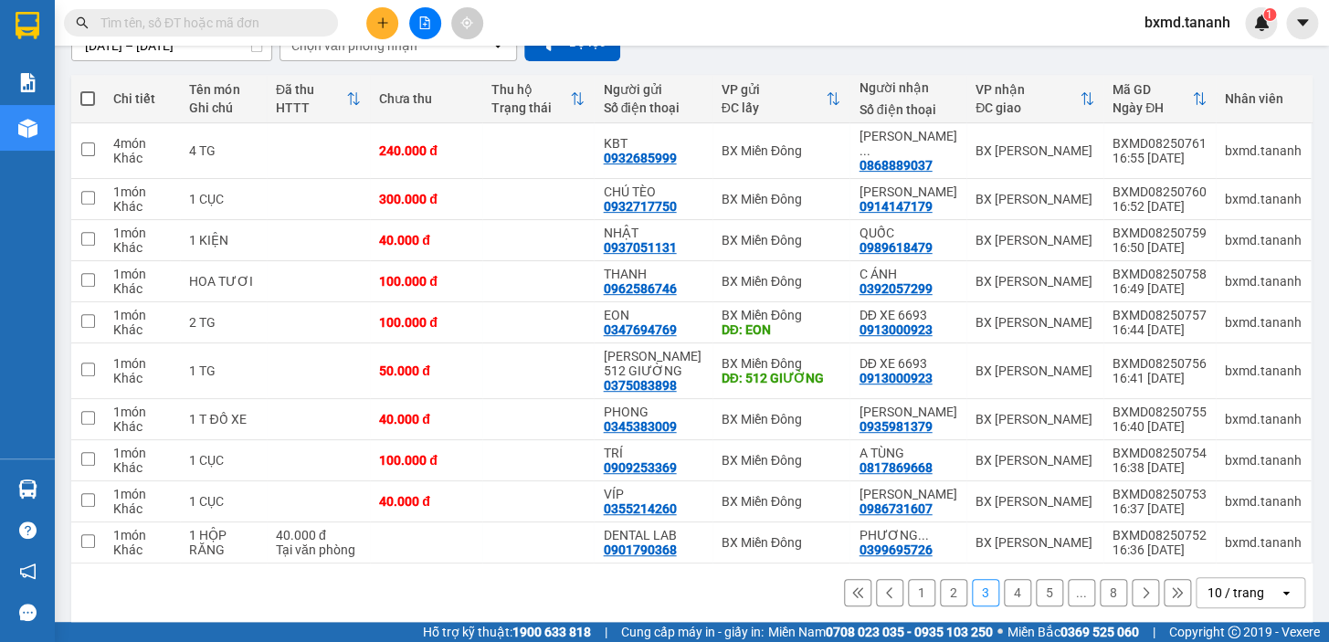
click at [1010, 581] on button "4" at bounding box center [1017, 592] width 27 height 27
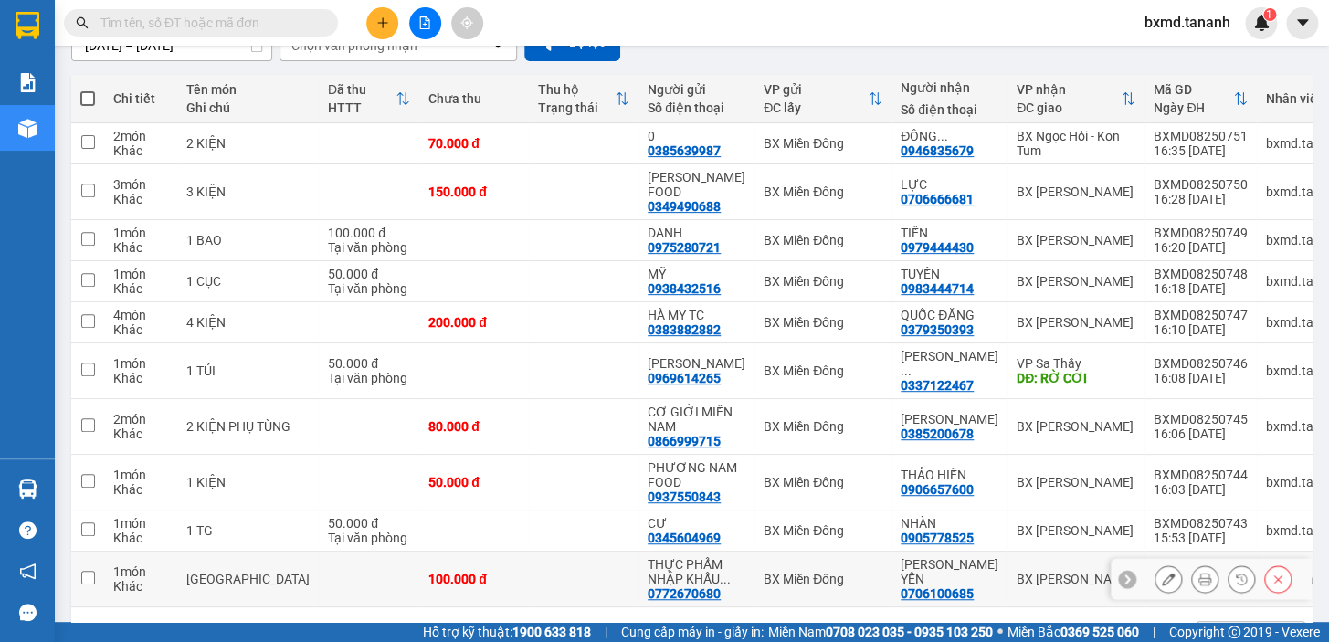
scroll to position [228, 0]
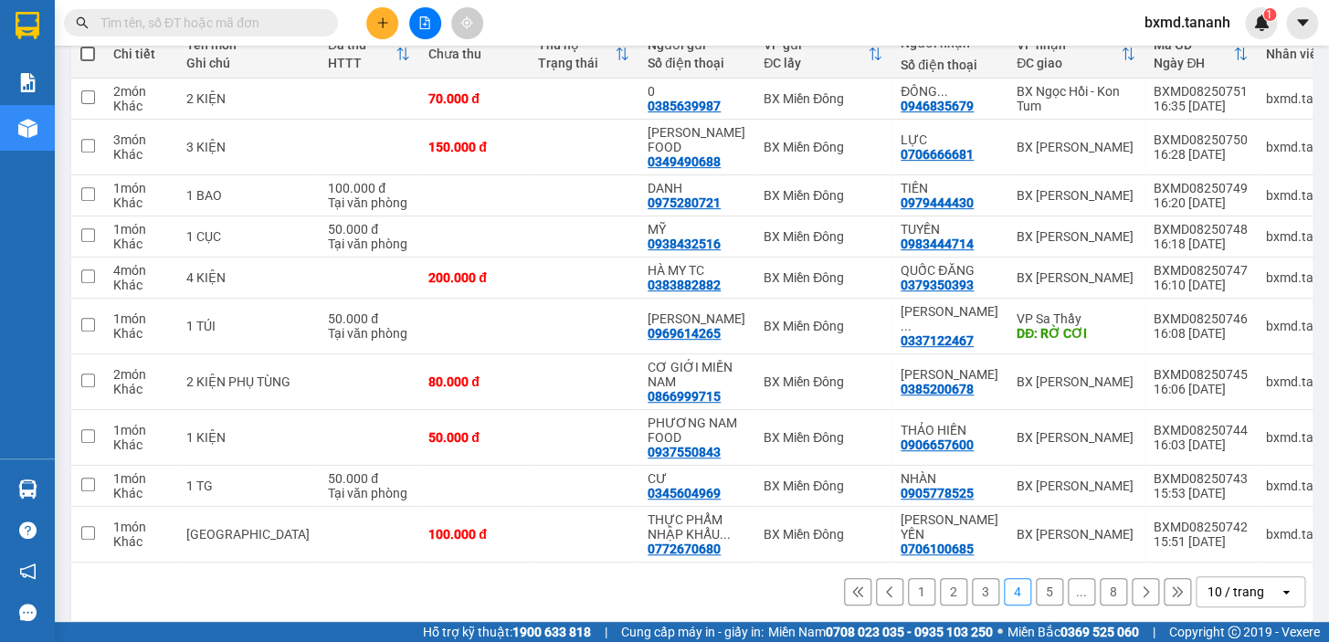
click at [1036, 578] on button "5" at bounding box center [1049, 591] width 27 height 27
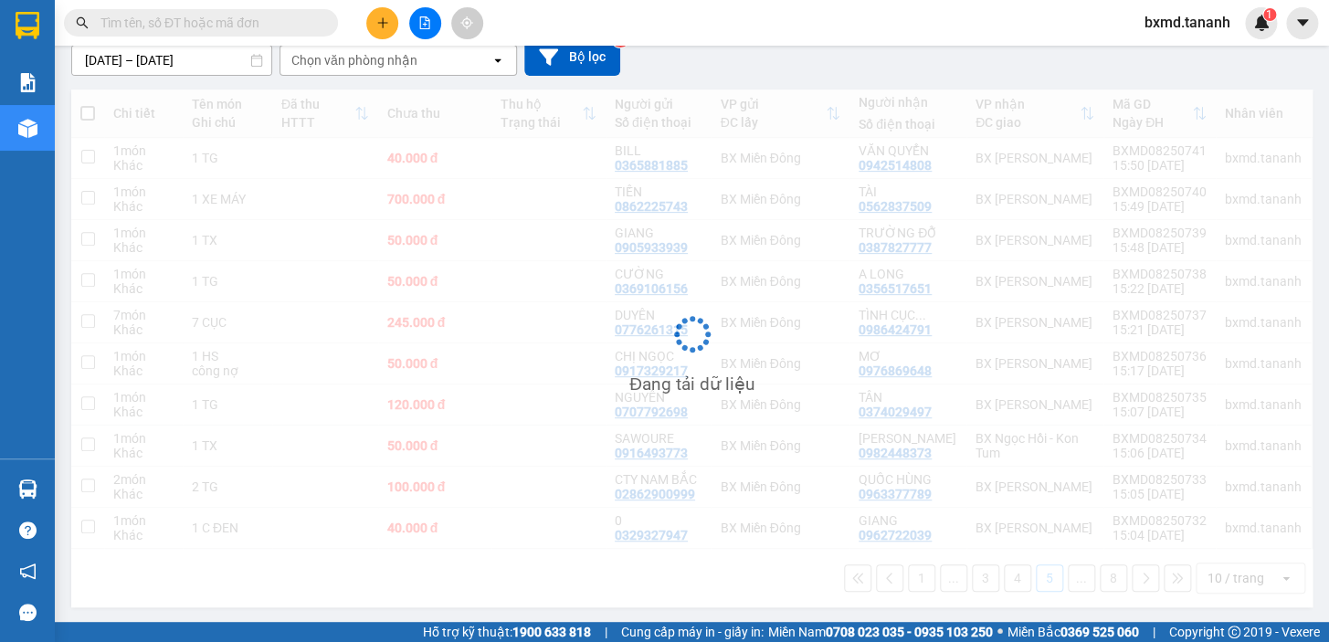
scroll to position [168, 0]
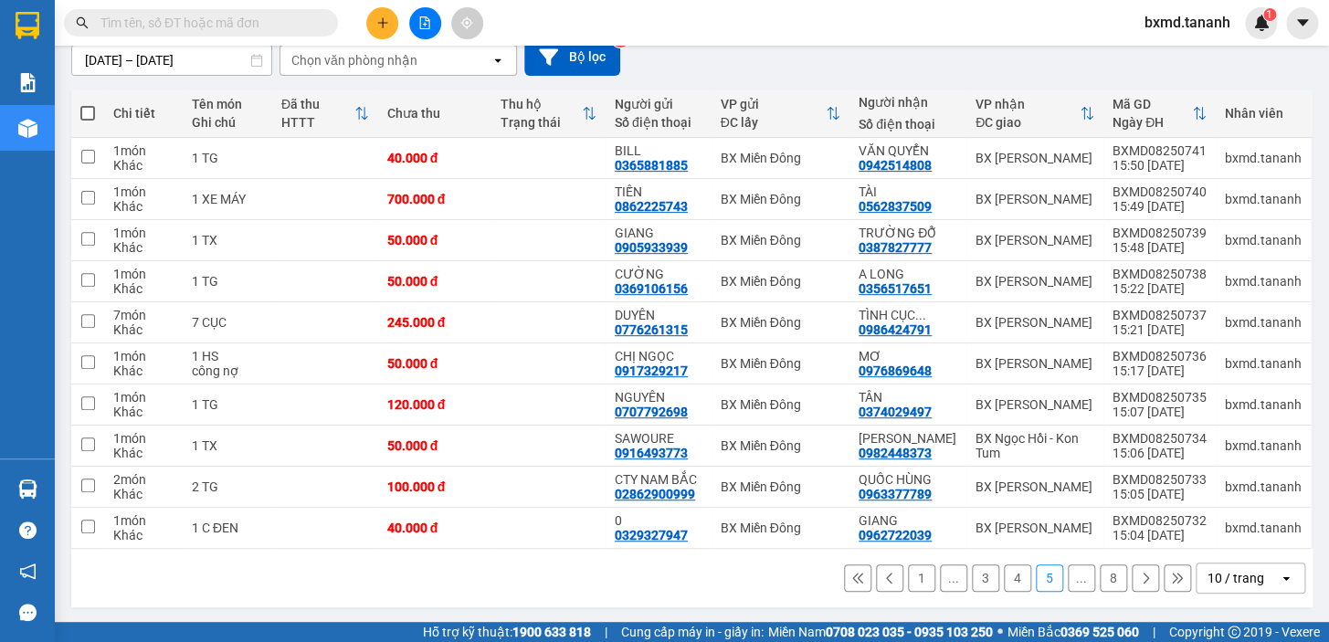
click at [1080, 576] on button "..." at bounding box center [1081, 578] width 27 height 27
click at [1172, 575] on icon at bounding box center [1177, 578] width 10 height 10
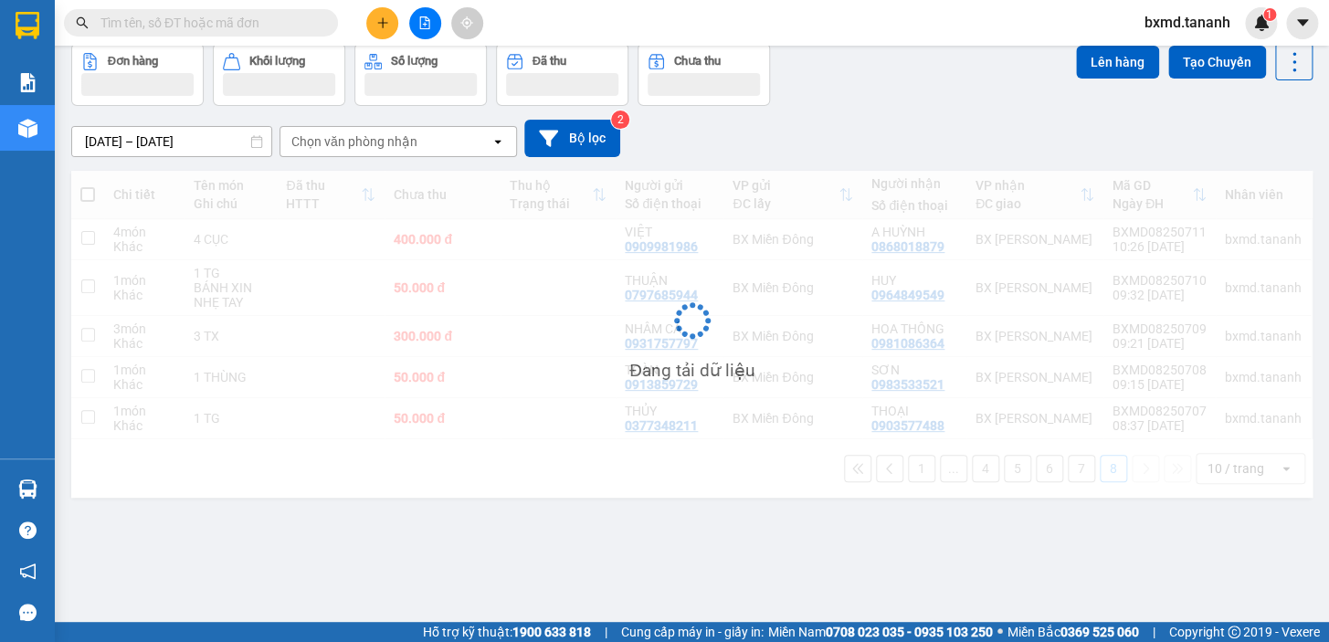
scroll to position [83, 0]
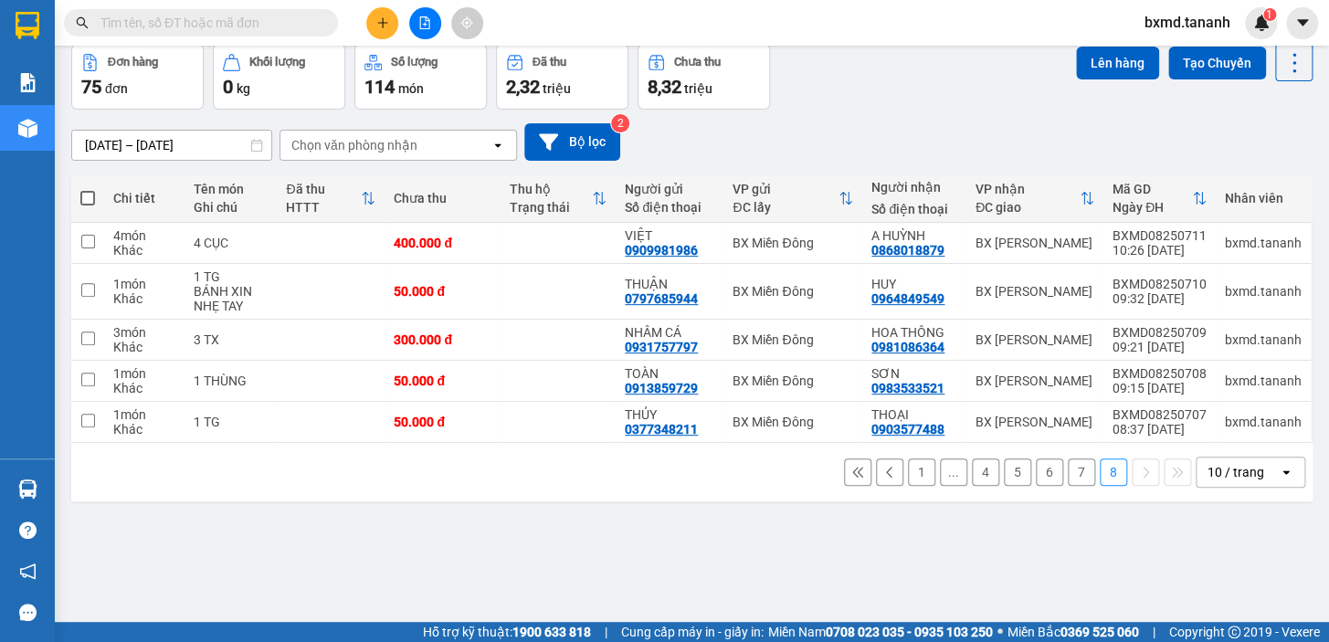
click at [1036, 469] on button "6" at bounding box center [1049, 472] width 27 height 27
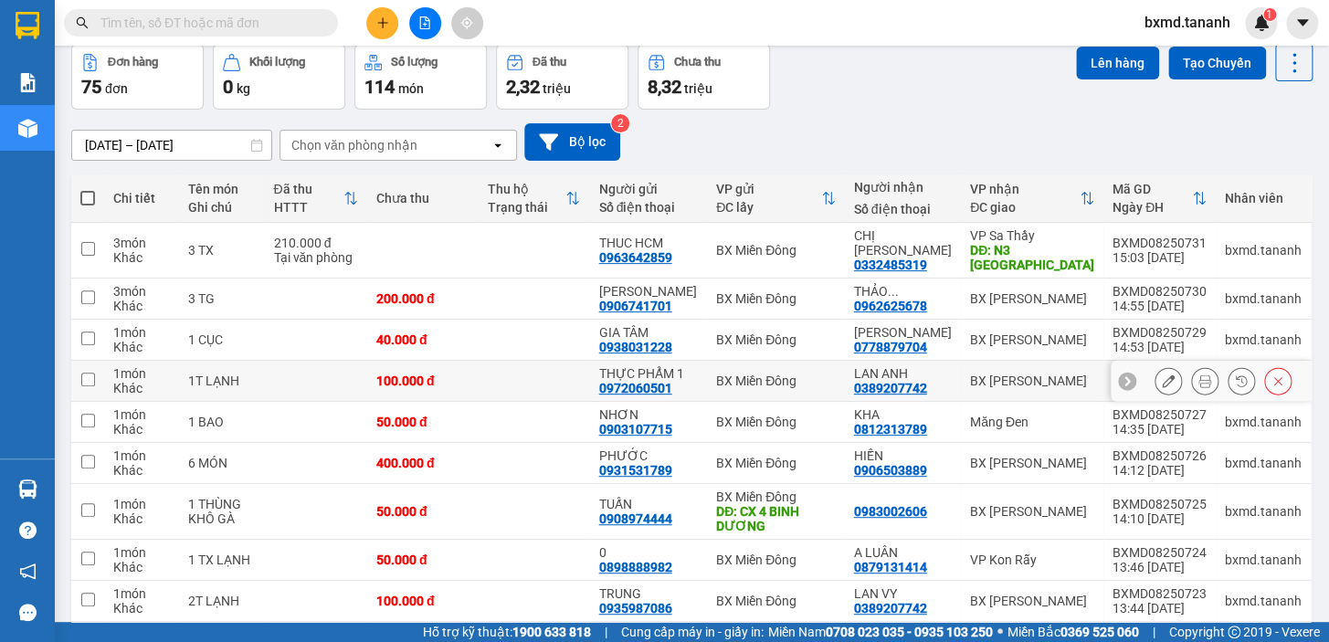
scroll to position [197, 0]
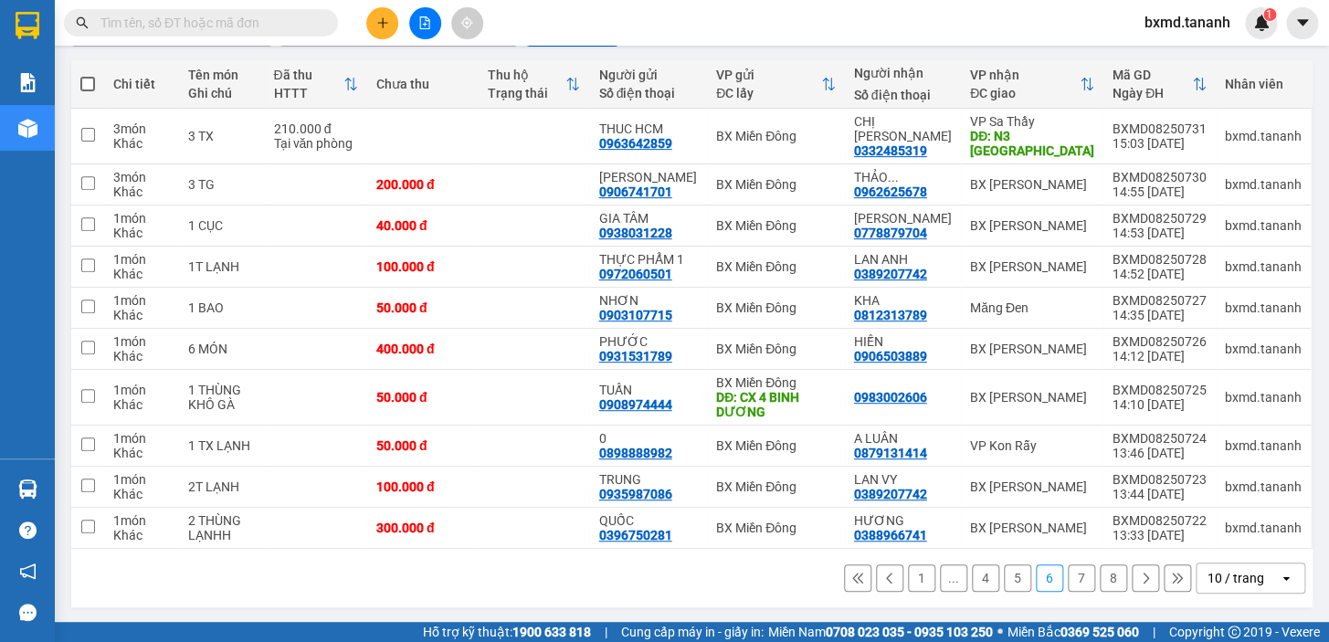
click at [1072, 578] on button "7" at bounding box center [1081, 578] width 27 height 27
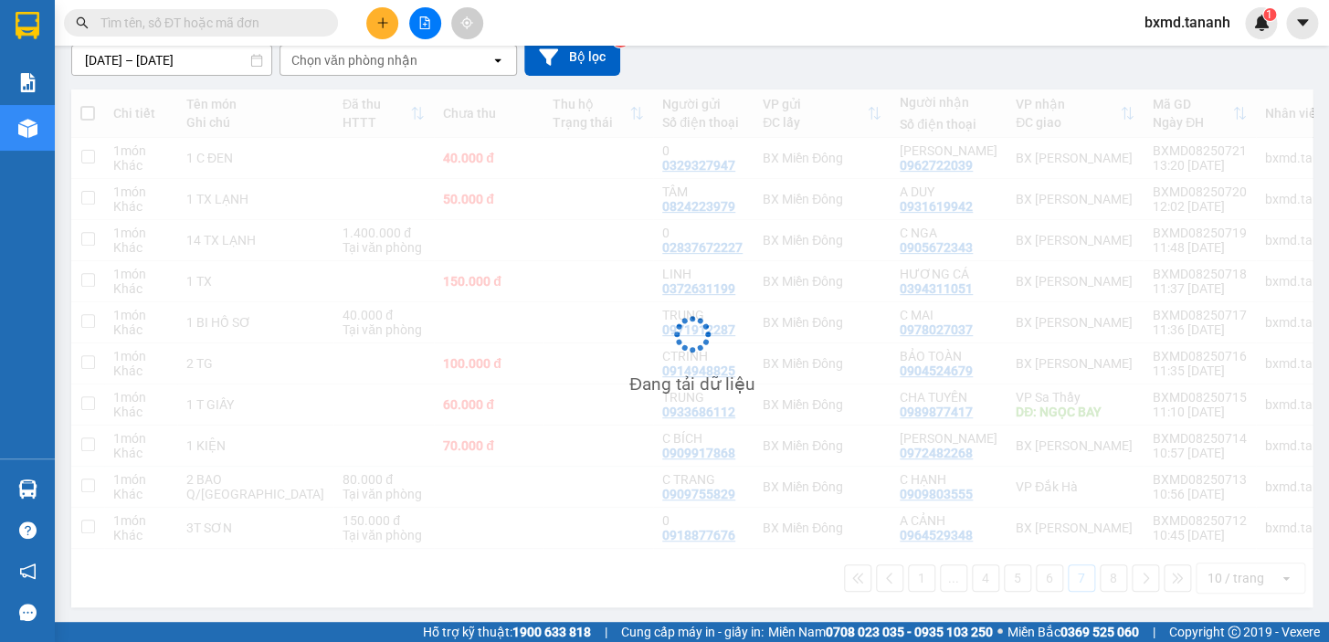
scroll to position [168, 0]
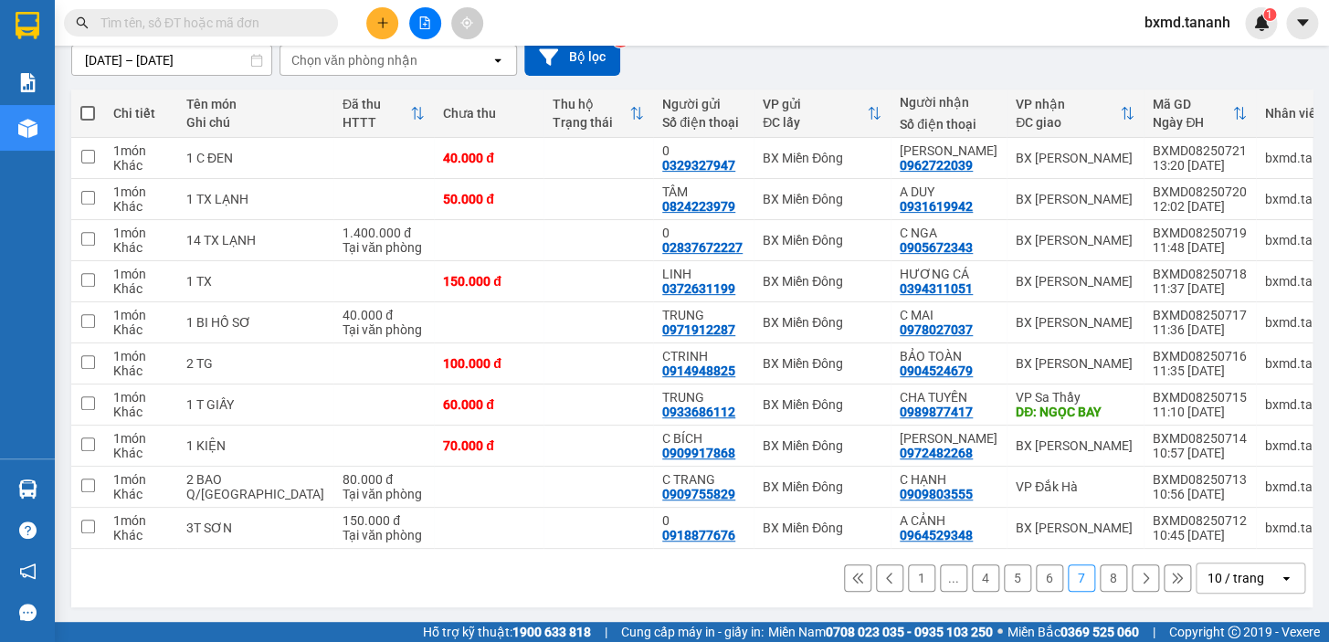
click at [1106, 583] on button "8" at bounding box center [1113, 578] width 27 height 27
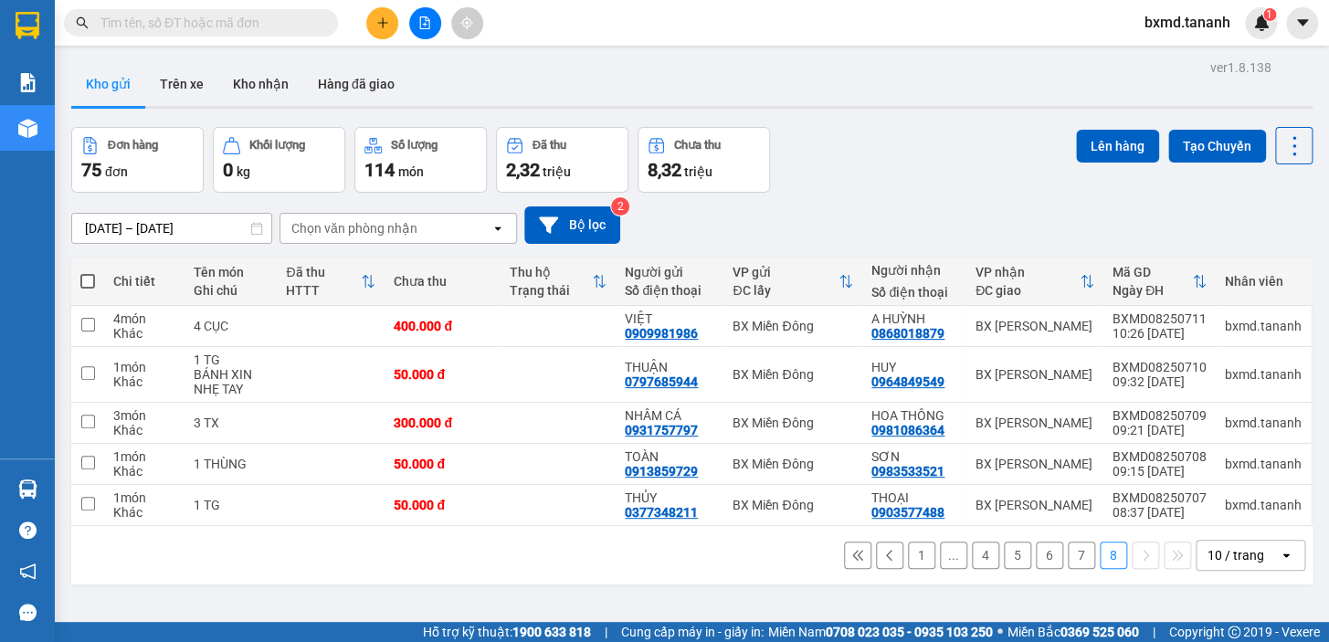
scroll to position [83, 0]
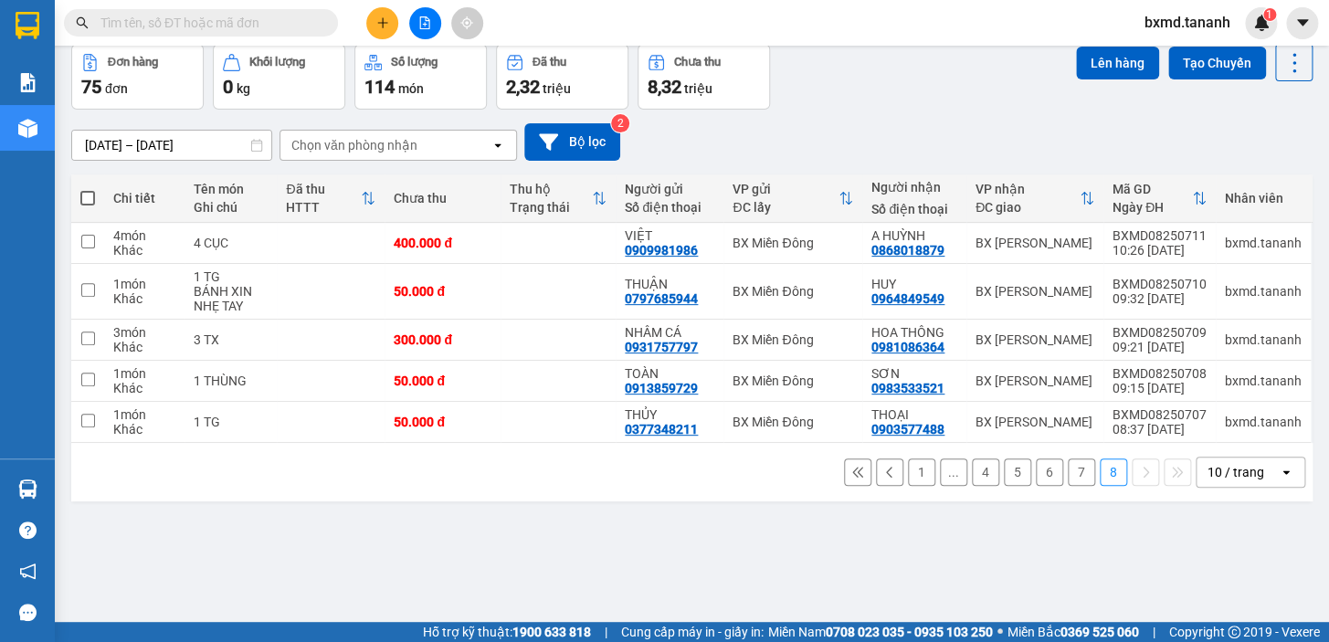
click at [908, 469] on button "1" at bounding box center [921, 472] width 27 height 27
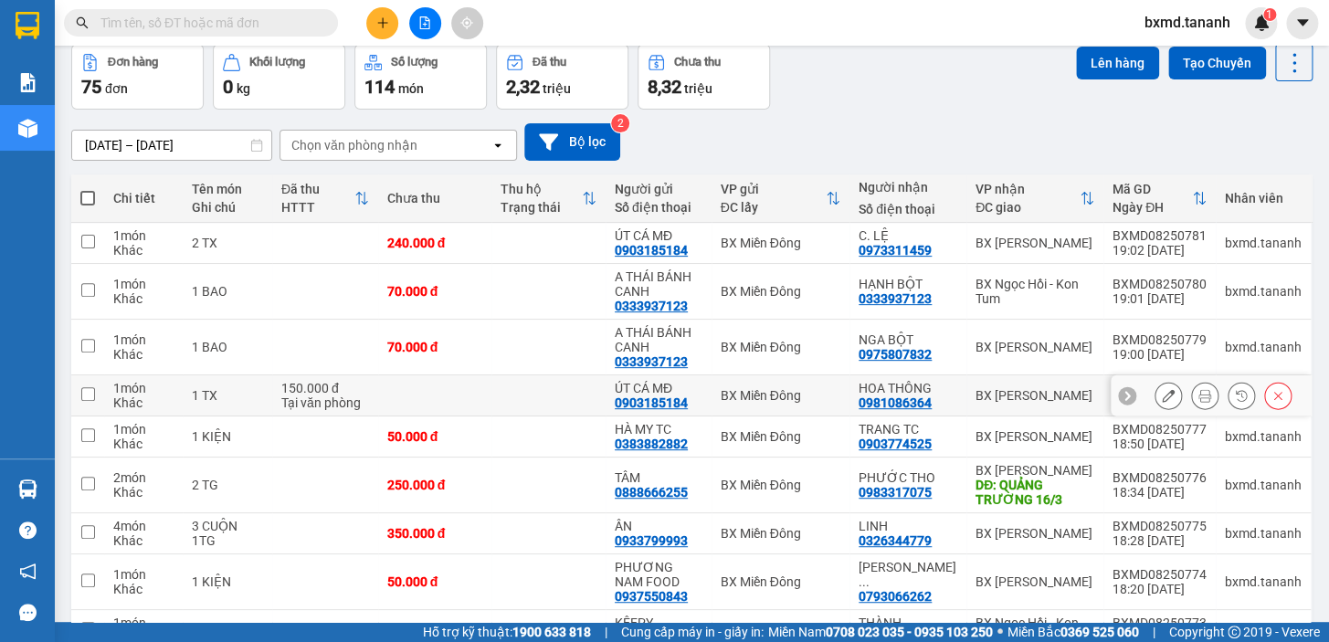
scroll to position [241, 0]
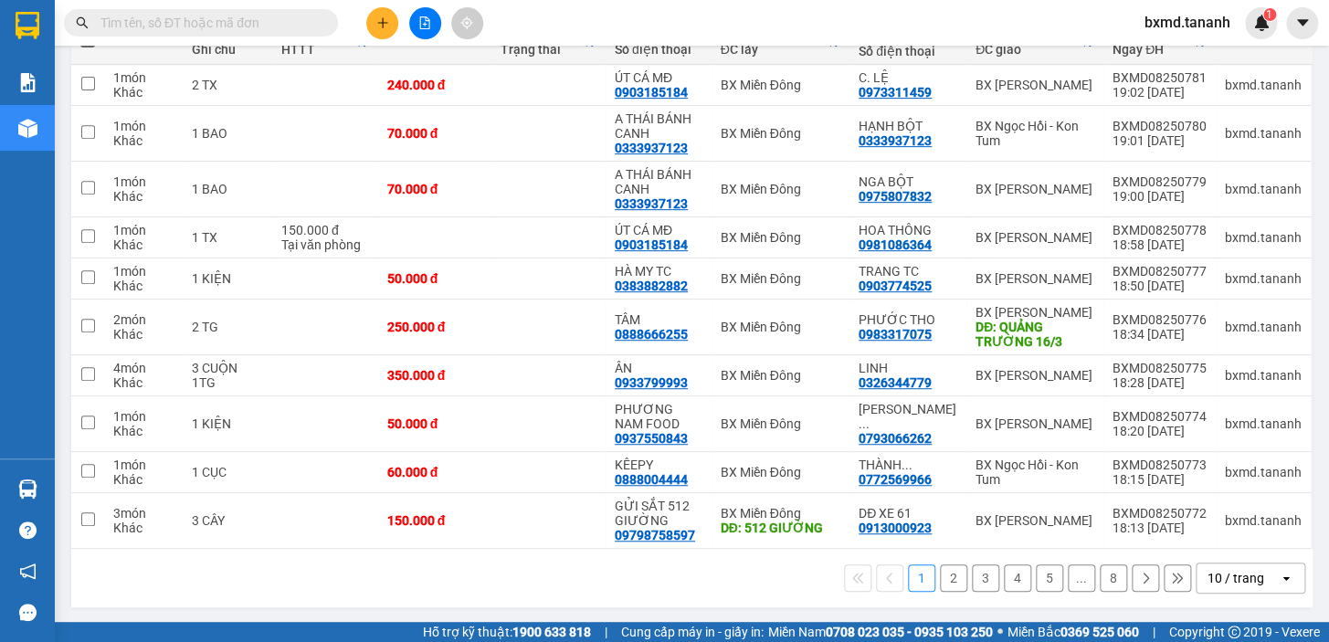
click at [940, 579] on button "2" at bounding box center [953, 578] width 27 height 27
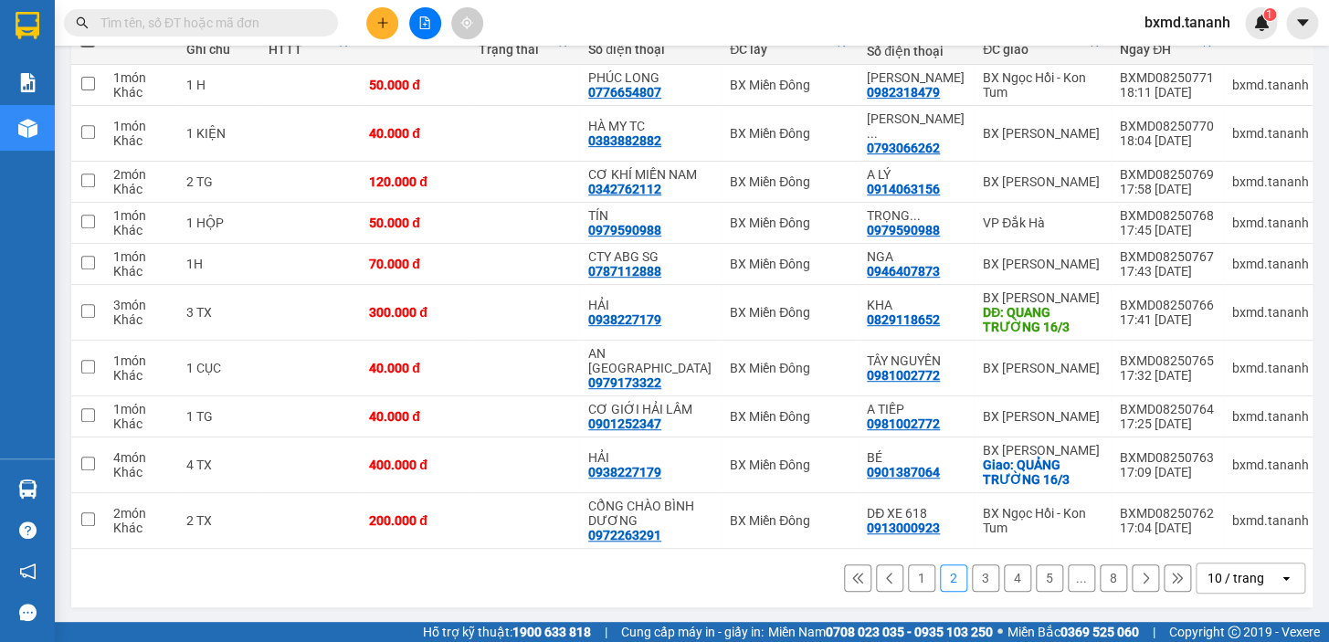
click at [976, 577] on button "3" at bounding box center [985, 578] width 27 height 27
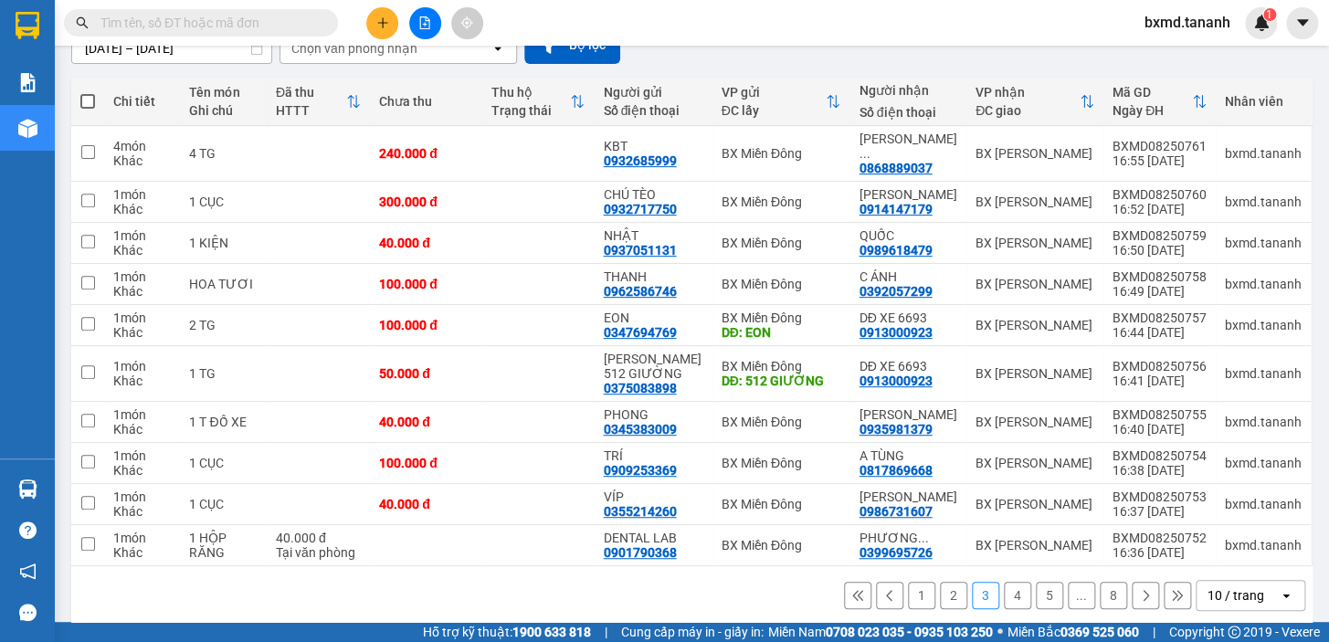
scroll to position [183, 0]
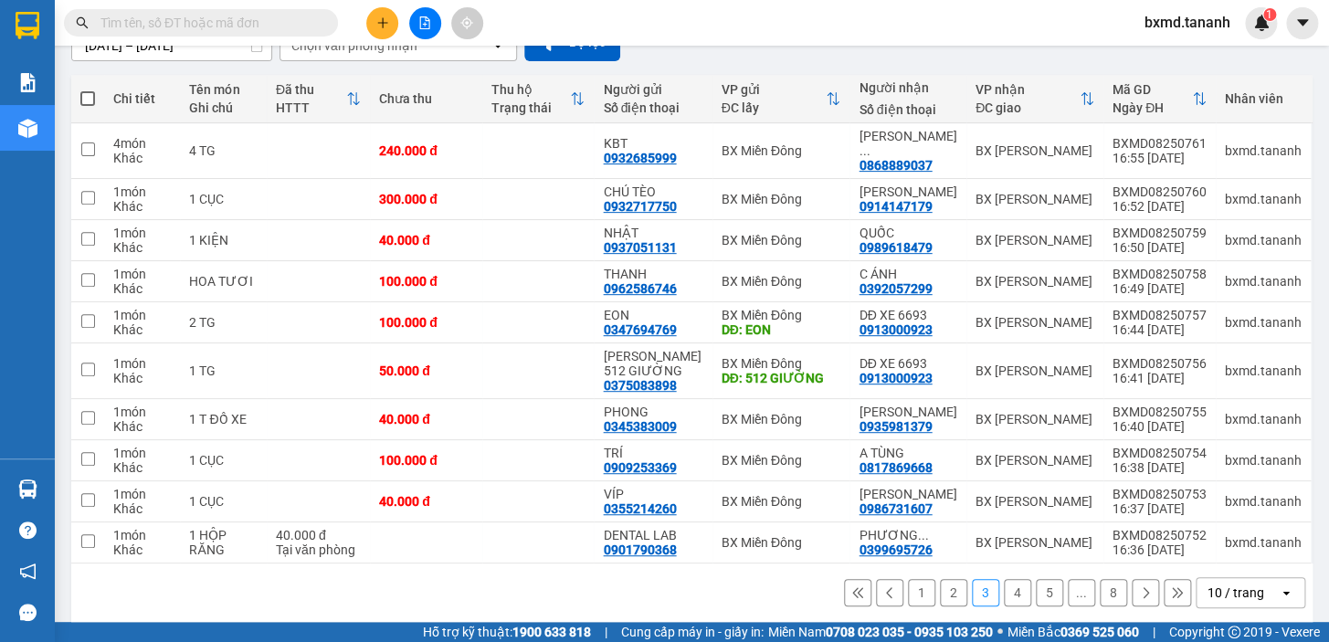
click at [1004, 579] on button "4" at bounding box center [1017, 592] width 27 height 27
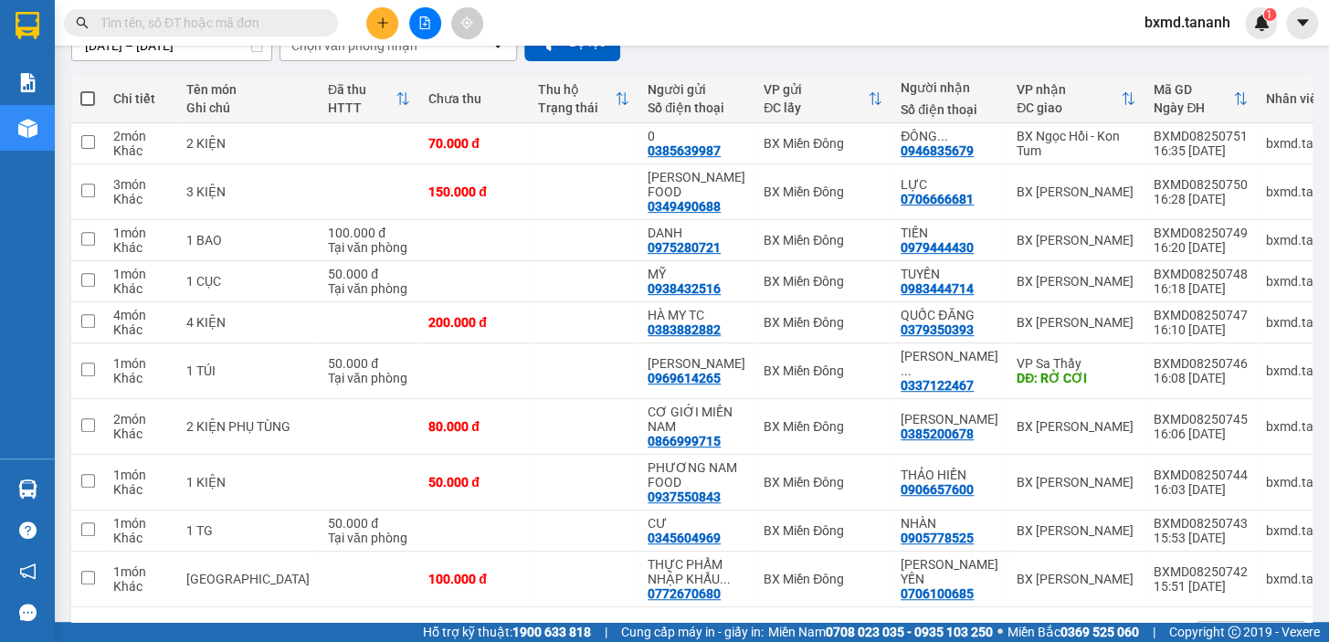
scroll to position [228, 0]
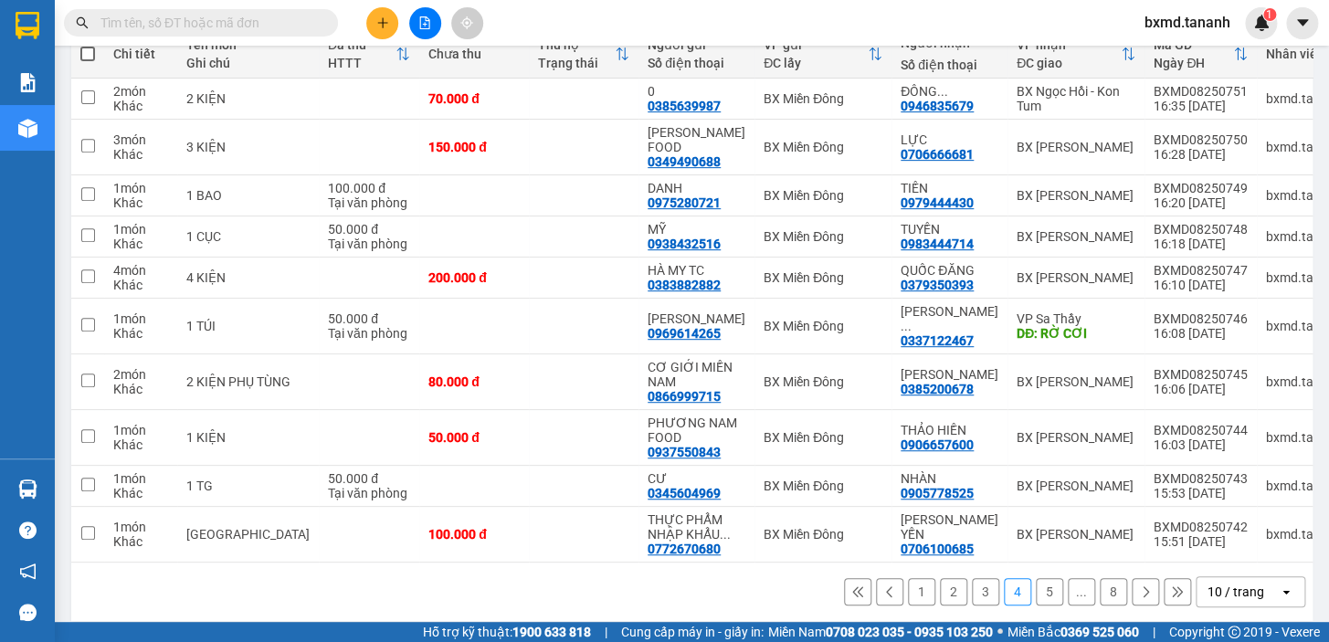
click at [1044, 578] on button "5" at bounding box center [1049, 591] width 27 height 27
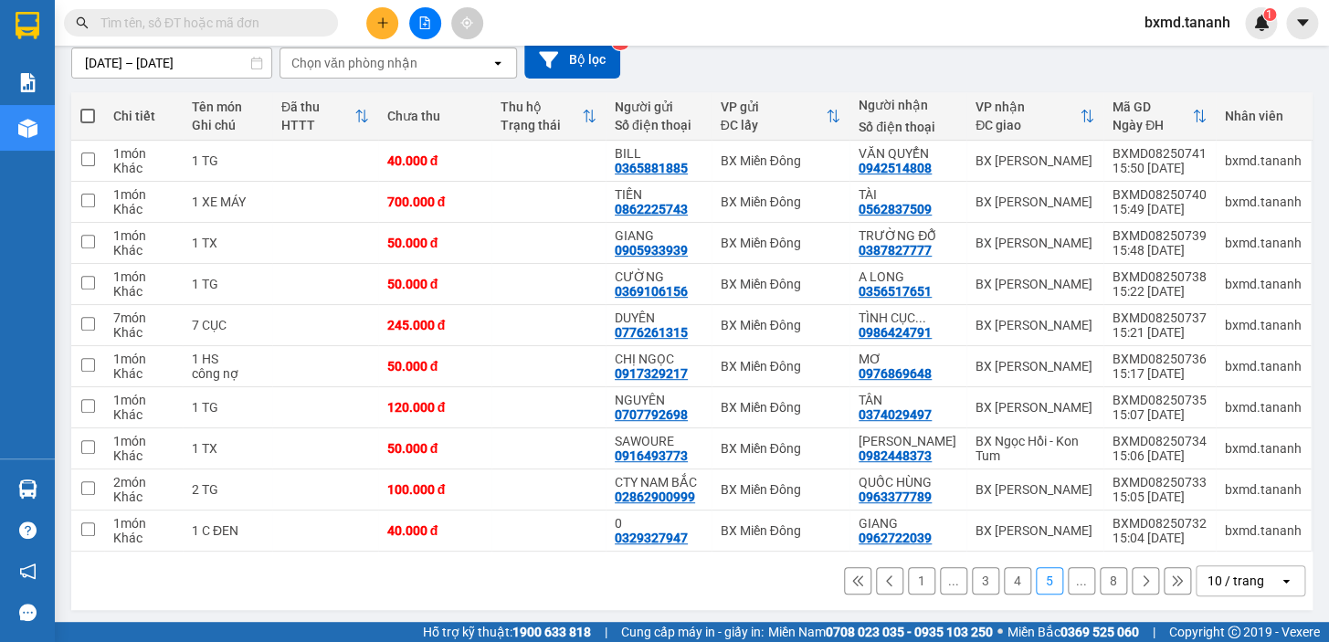
scroll to position [168, 0]
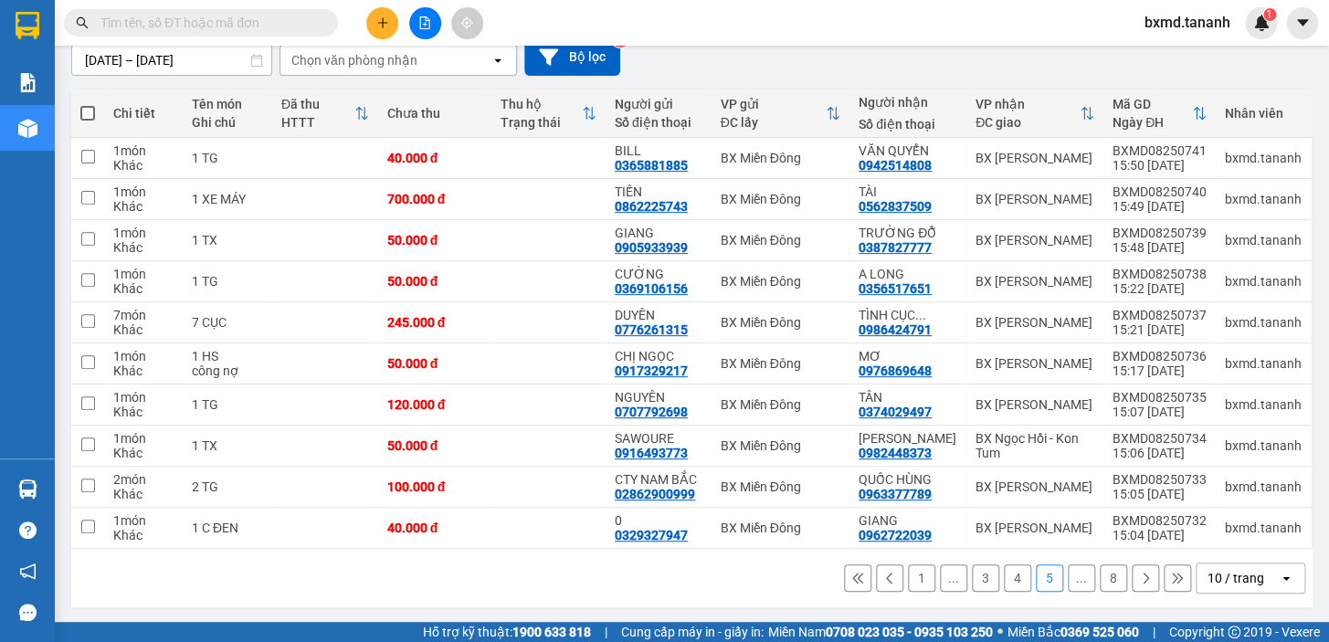
click at [1143, 579] on button at bounding box center [1145, 578] width 27 height 27
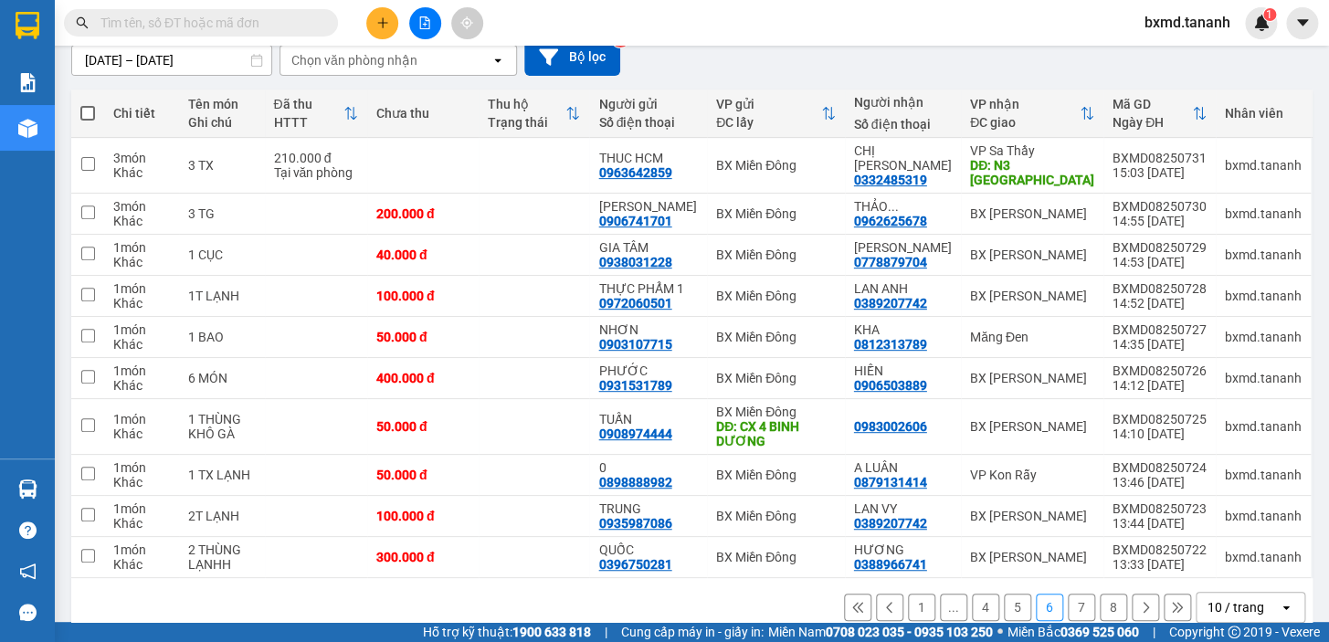
click at [1140, 605] on button at bounding box center [1145, 607] width 27 height 27
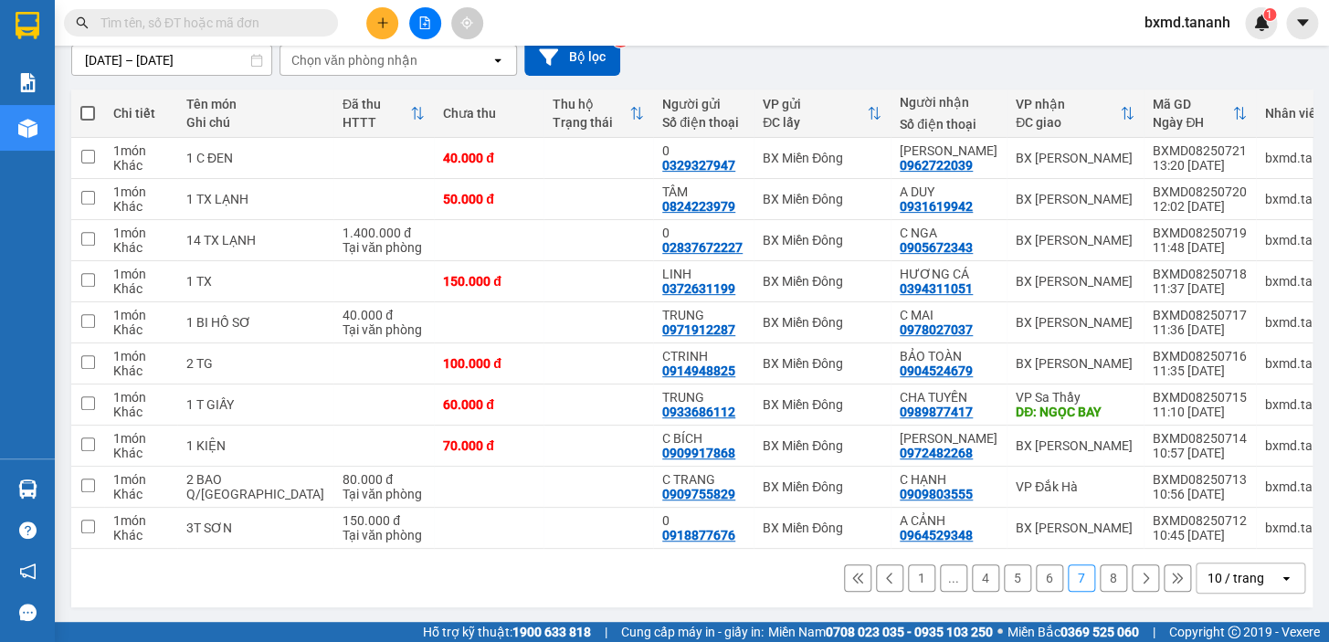
click at [1172, 576] on icon at bounding box center [1177, 578] width 10 height 10
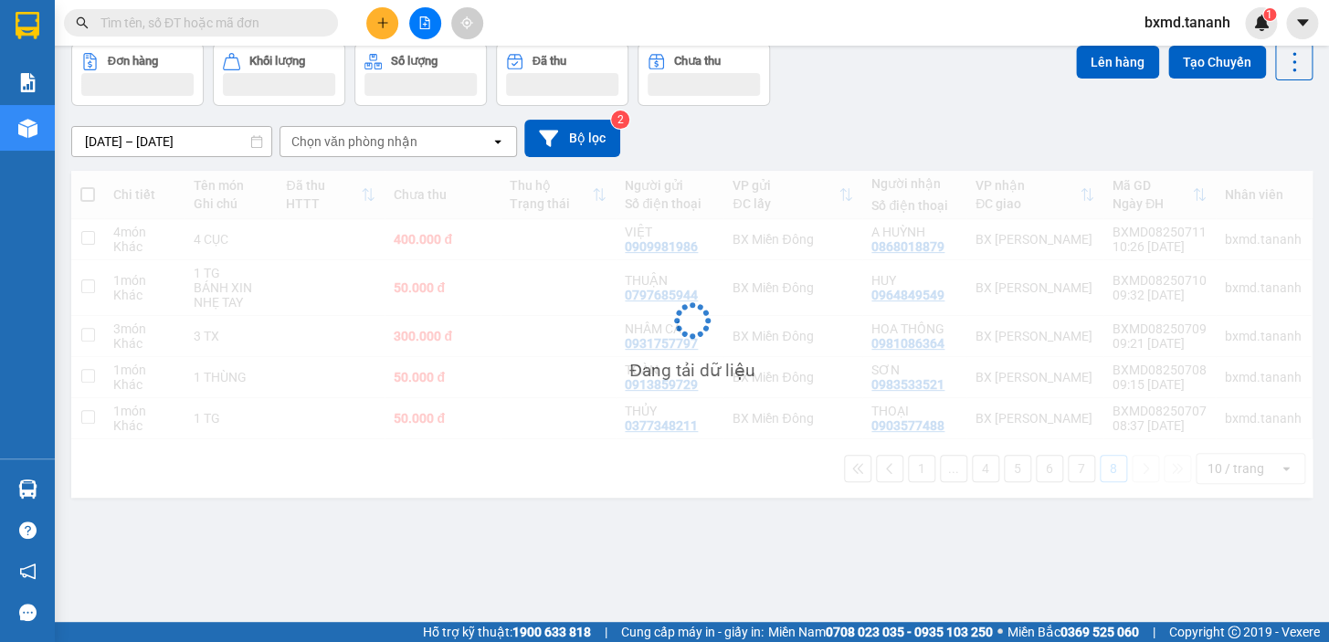
scroll to position [83, 0]
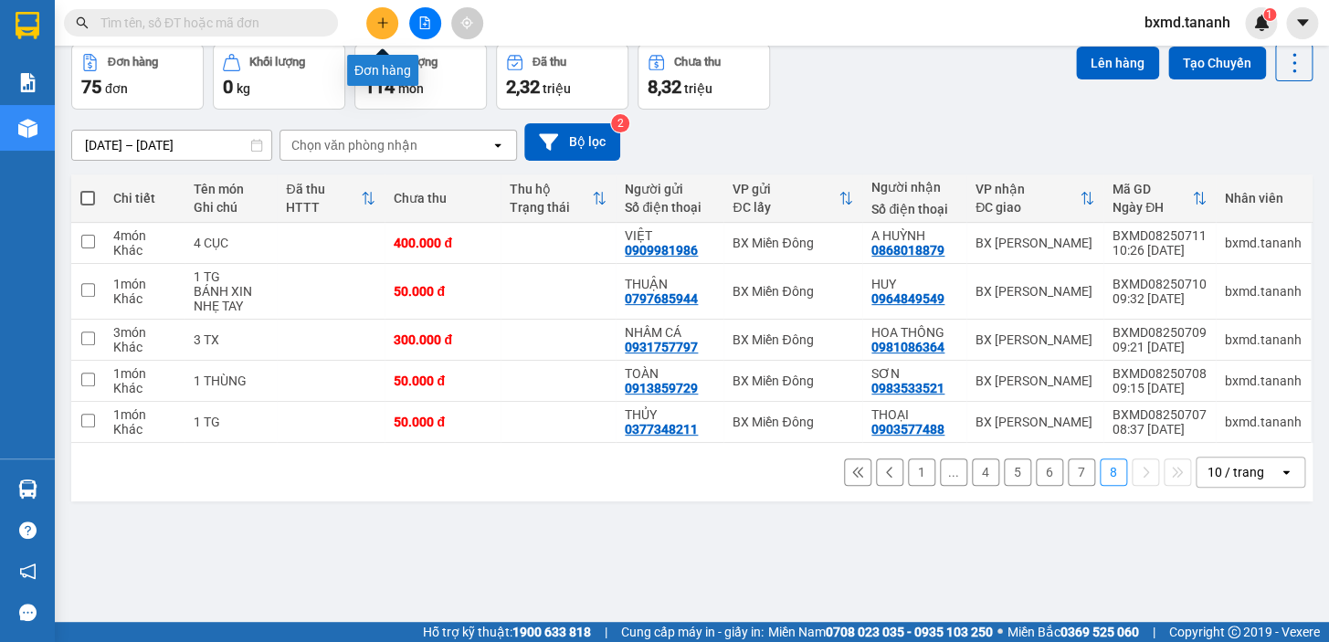
click at [383, 19] on icon "plus" at bounding box center [382, 22] width 1 height 10
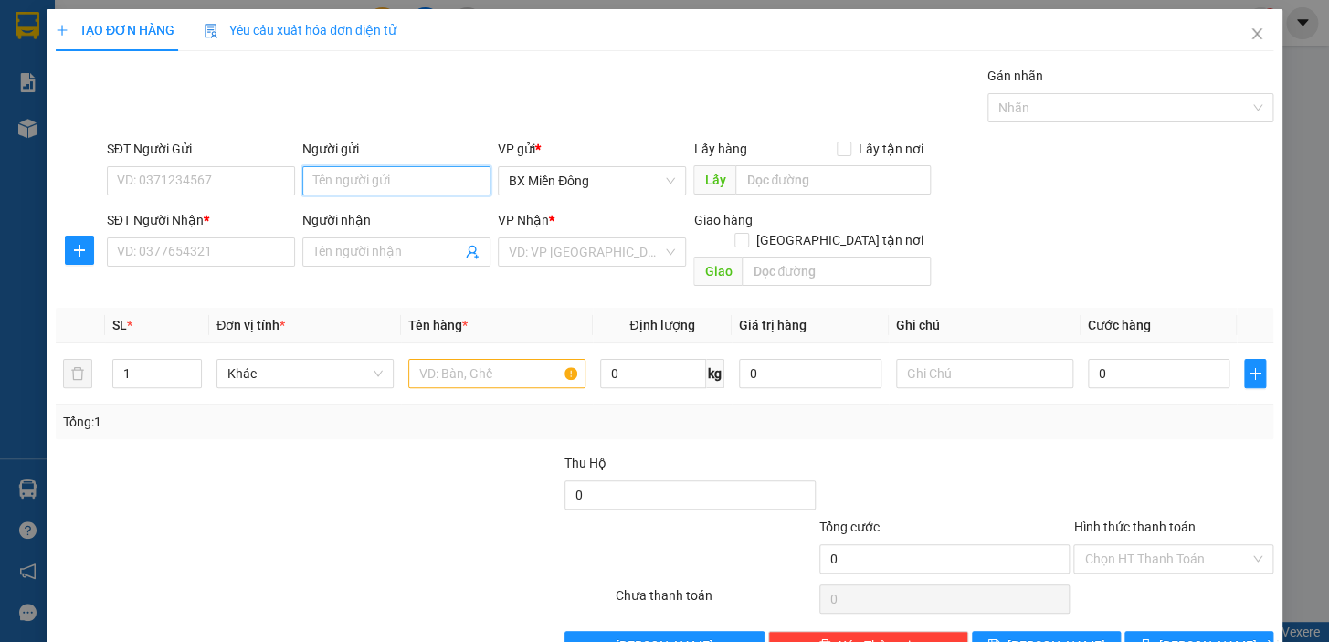
click at [324, 173] on input "Người gửi" at bounding box center [396, 180] width 188 height 29
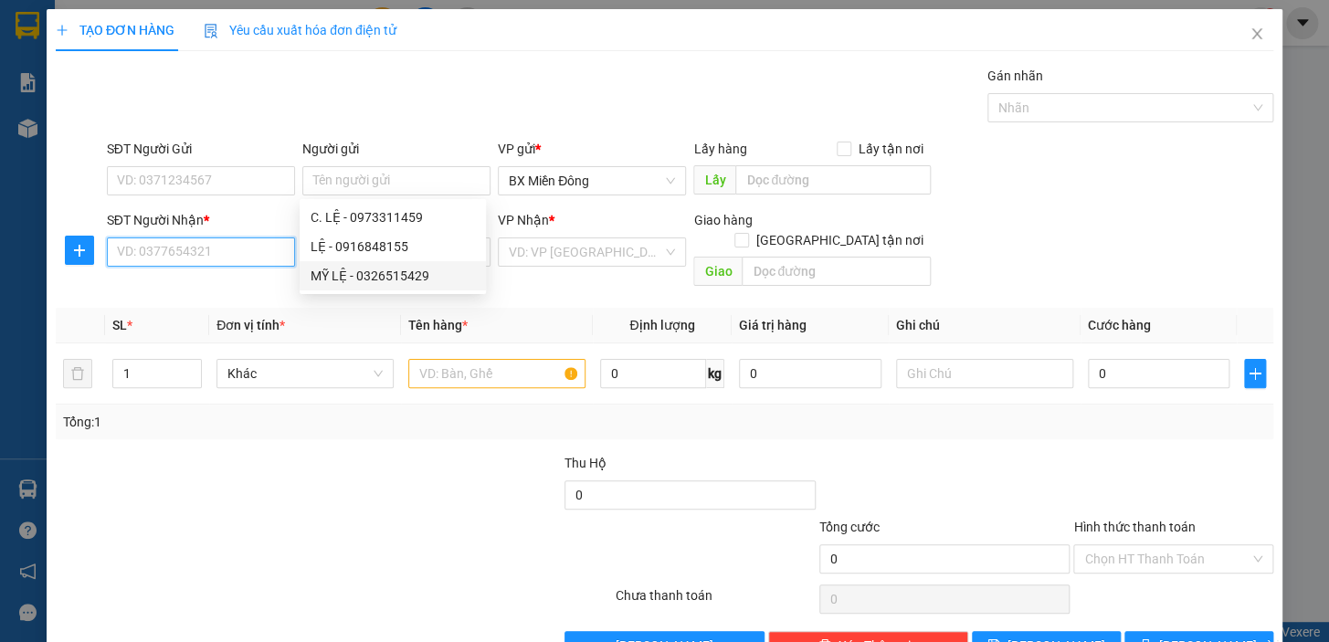
click at [260, 259] on input "SĐT Người Nhận *" at bounding box center [201, 252] width 188 height 29
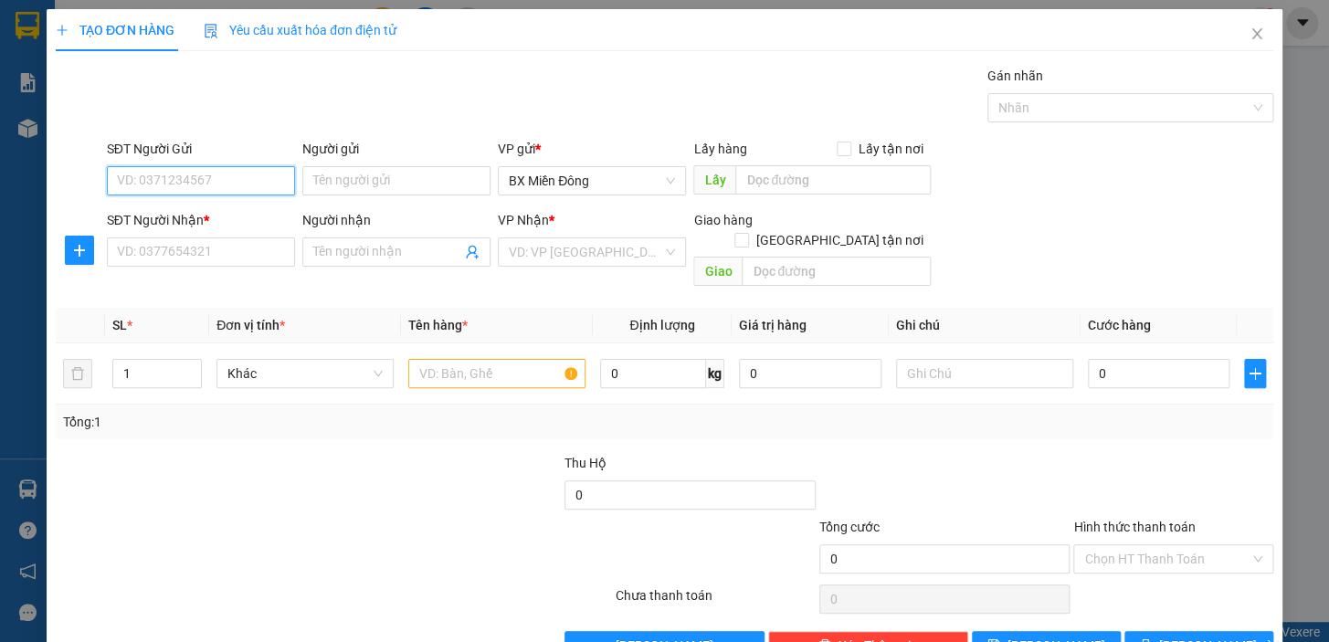
click at [261, 187] on input "SĐT Người Gửi" at bounding box center [201, 180] width 188 height 29
click at [395, 248] on input "Người nhận" at bounding box center [387, 252] width 148 height 20
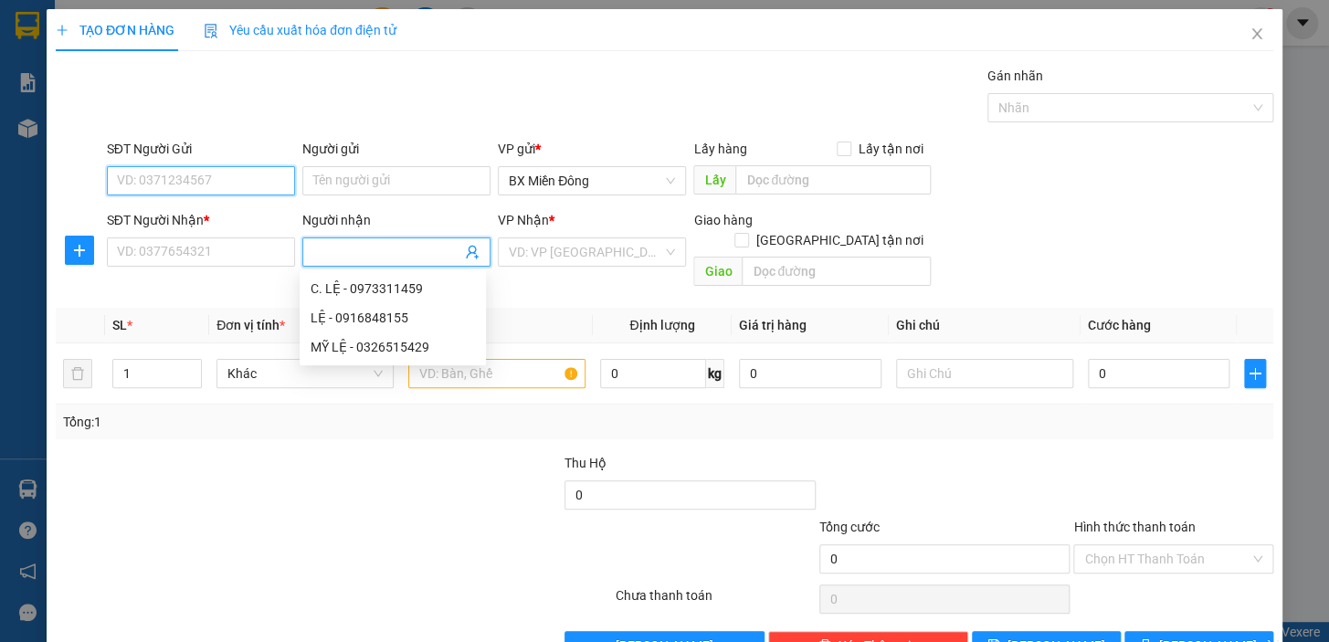
click at [270, 179] on input "SĐT Người Gửi" at bounding box center [201, 180] width 188 height 29
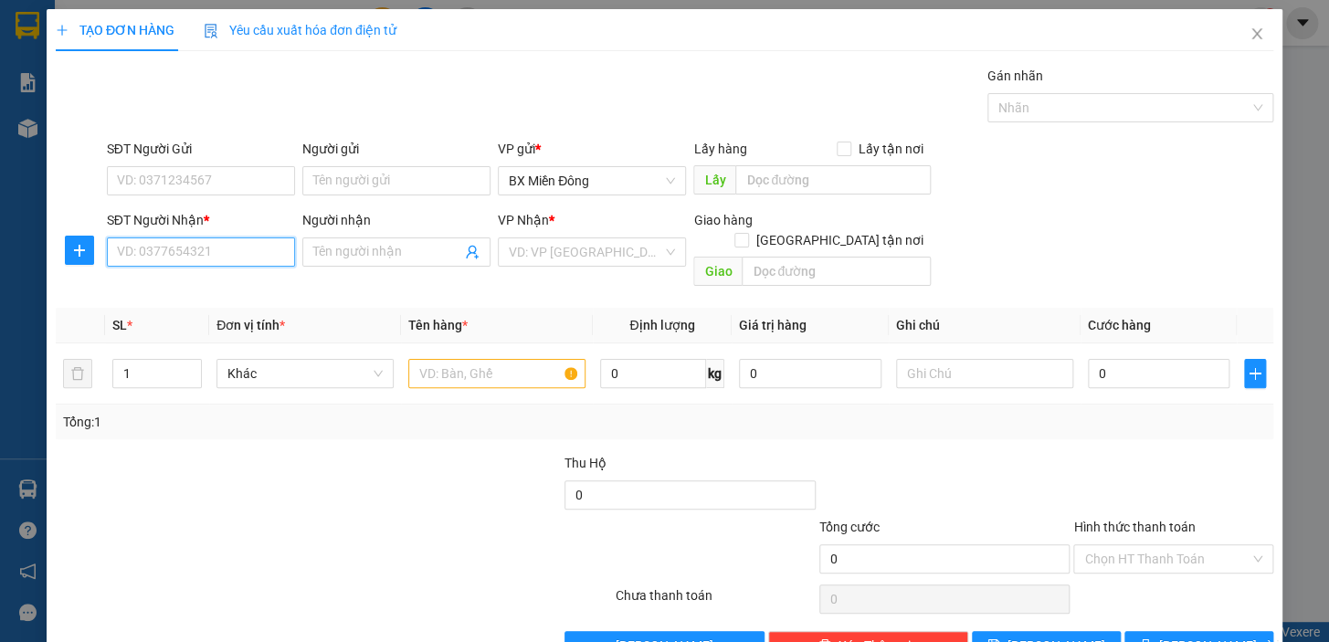
click at [265, 247] on input "SĐT Người Nhận *" at bounding box center [201, 252] width 188 height 29
type input "0774494089"
click at [331, 264] on span at bounding box center [396, 252] width 188 height 29
type input "KIỀU DIỄM"
click at [234, 178] on input "SĐT Người Gửi" at bounding box center [201, 180] width 188 height 29
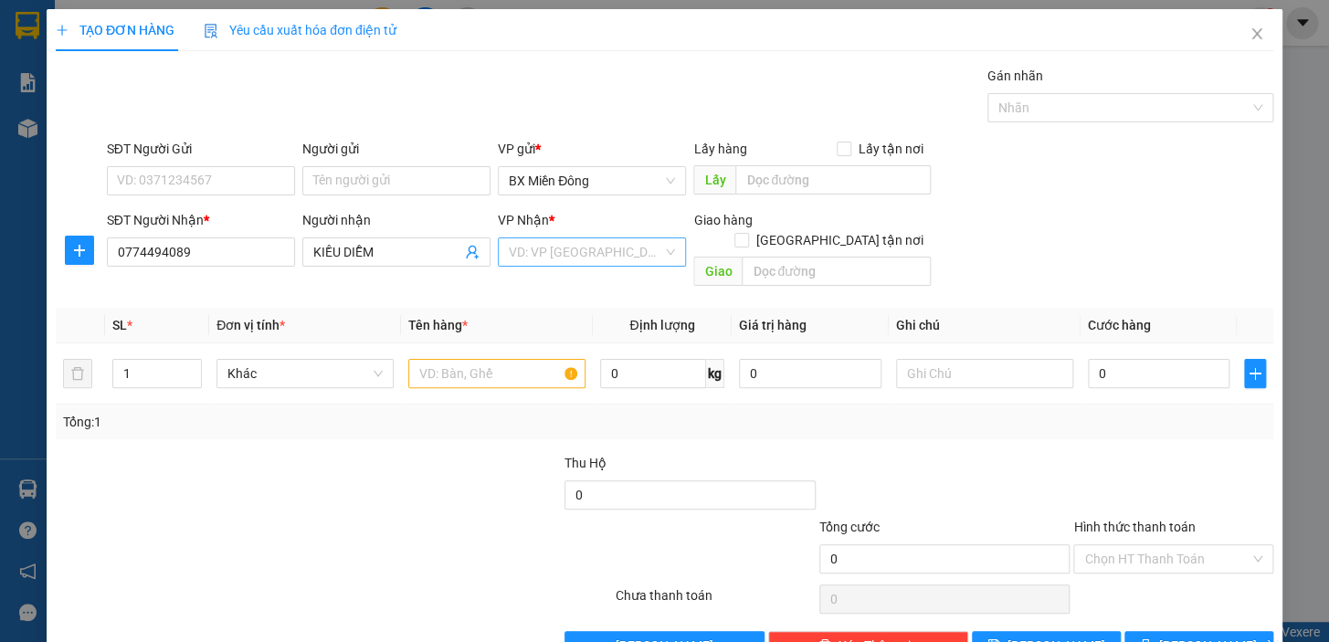
click at [589, 242] on input "search" at bounding box center [586, 251] width 154 height 27
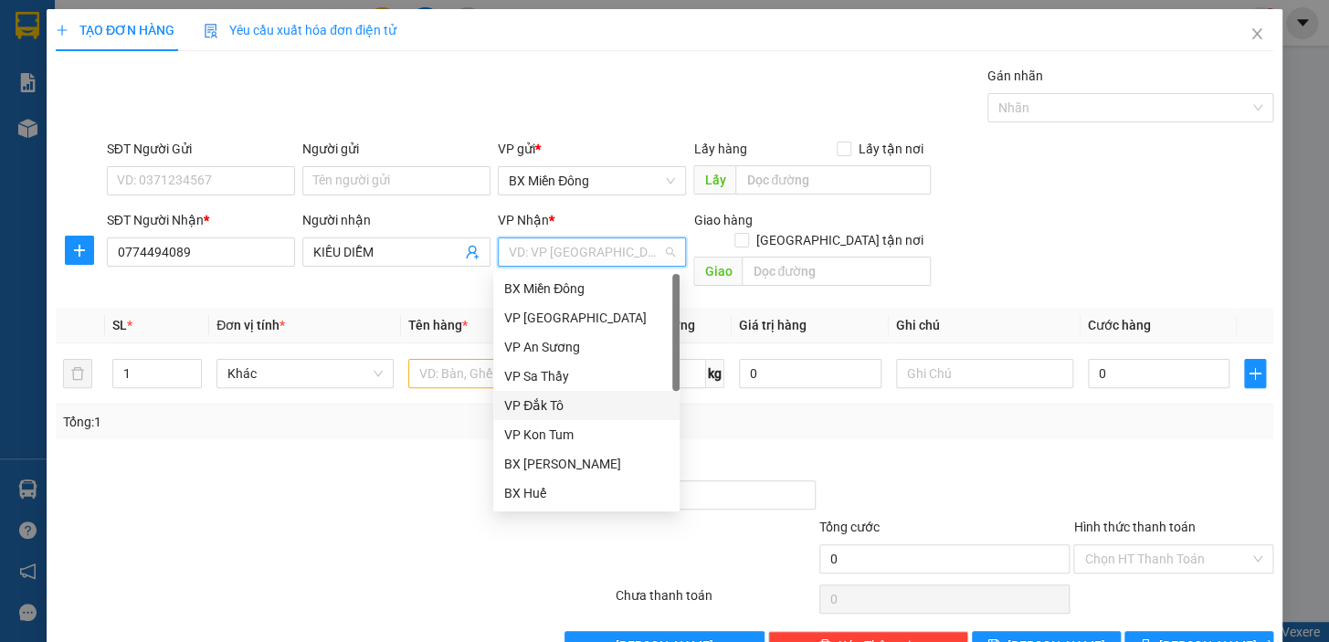
click at [575, 408] on div "VP Đắk Tô" at bounding box center [586, 406] width 164 height 20
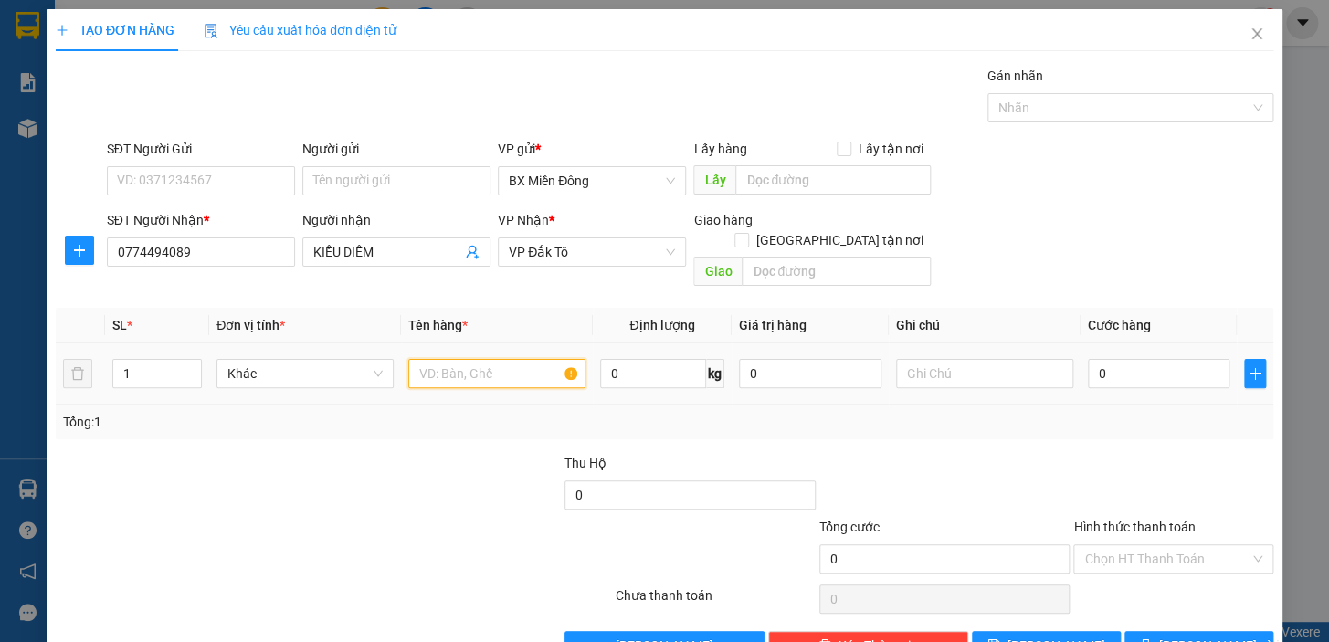
click at [482, 359] on input "text" at bounding box center [496, 373] width 177 height 29
type input "1 TX"
type input "5"
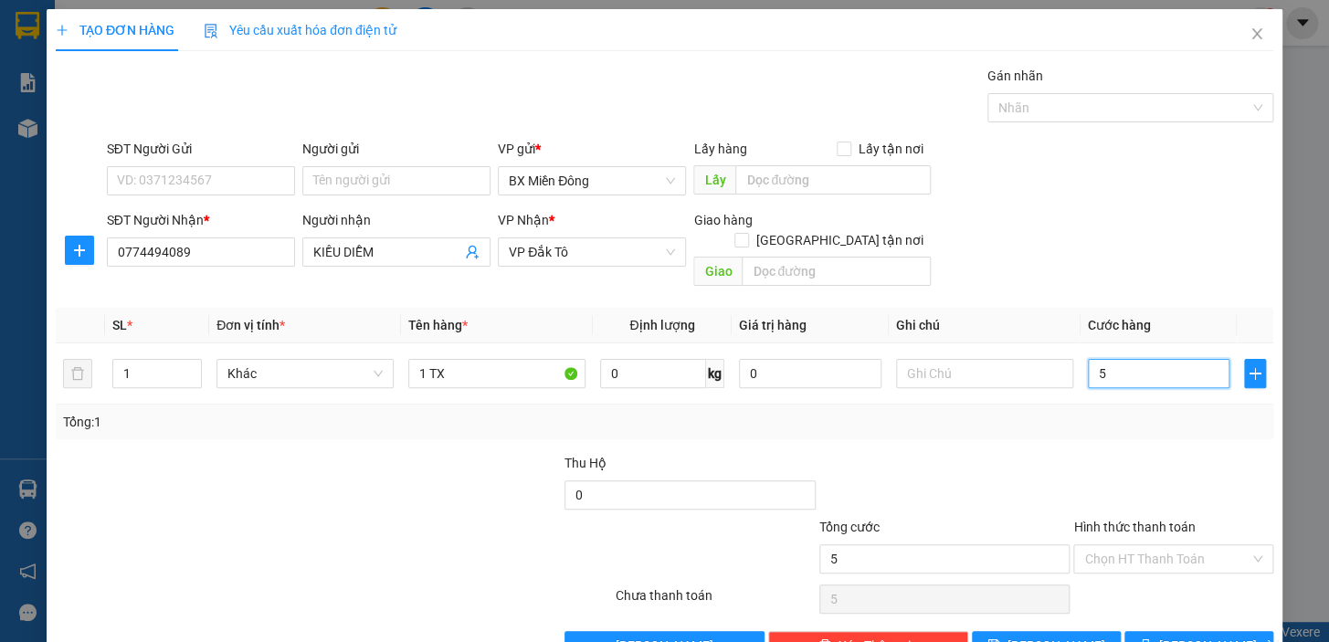
type input "50"
type input "50.000"
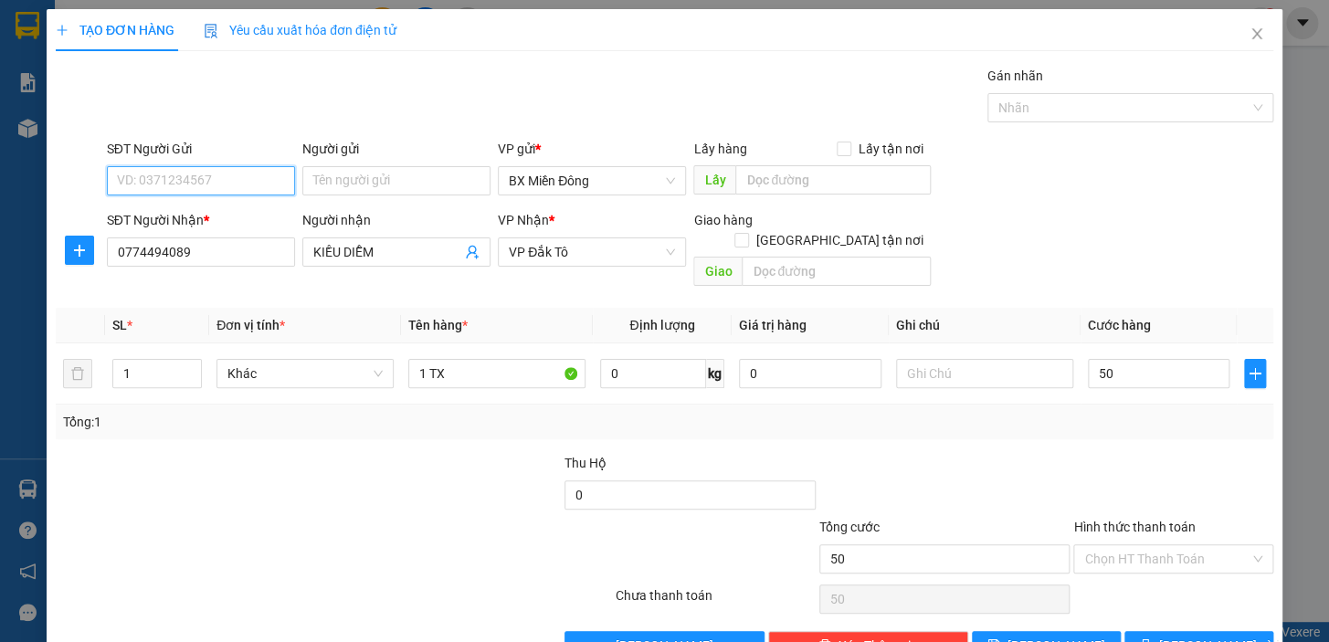
type input "50.000"
click at [244, 181] on input "SĐT Người Gửi" at bounding box center [201, 180] width 188 height 29
type input "0966840955"
click at [450, 178] on input "Người gửi" at bounding box center [396, 180] width 188 height 29
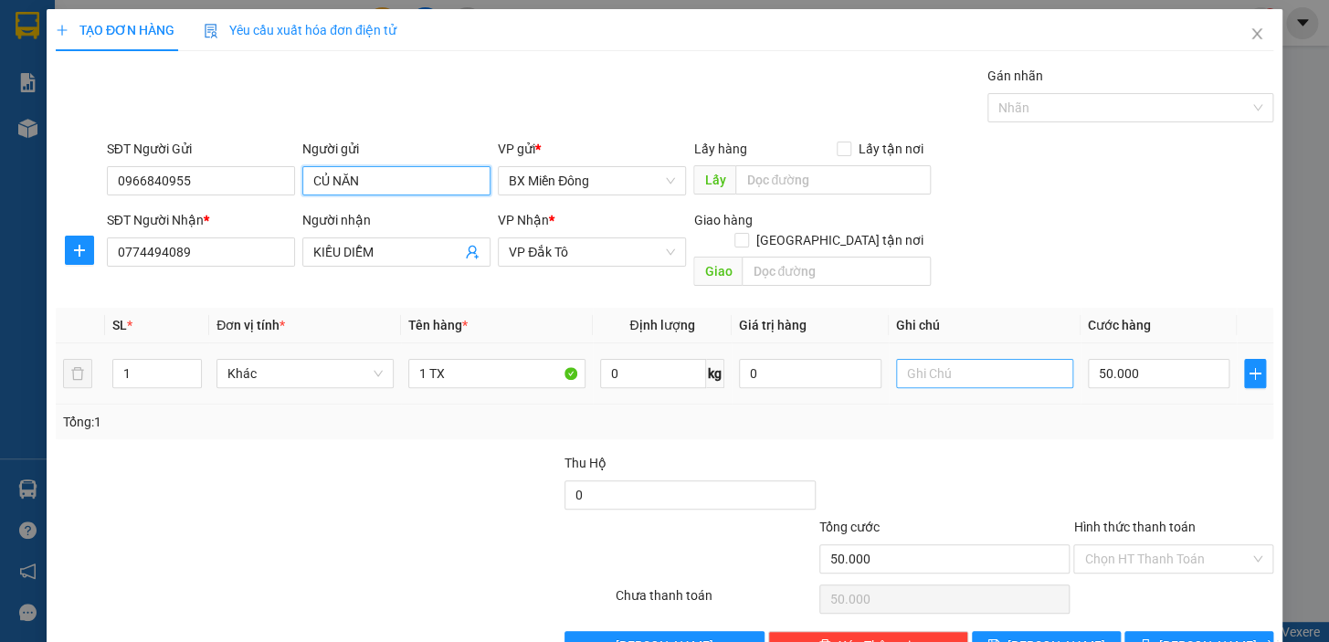
type input "CỦ NĂN"
click at [901, 359] on input "text" at bounding box center [984, 373] width 177 height 29
type input "GỦI LÊN ĐAKTÔ KHÁCH CHỊU PHÍ"
click at [1152, 639] on icon "printer" at bounding box center [1145, 645] width 13 height 13
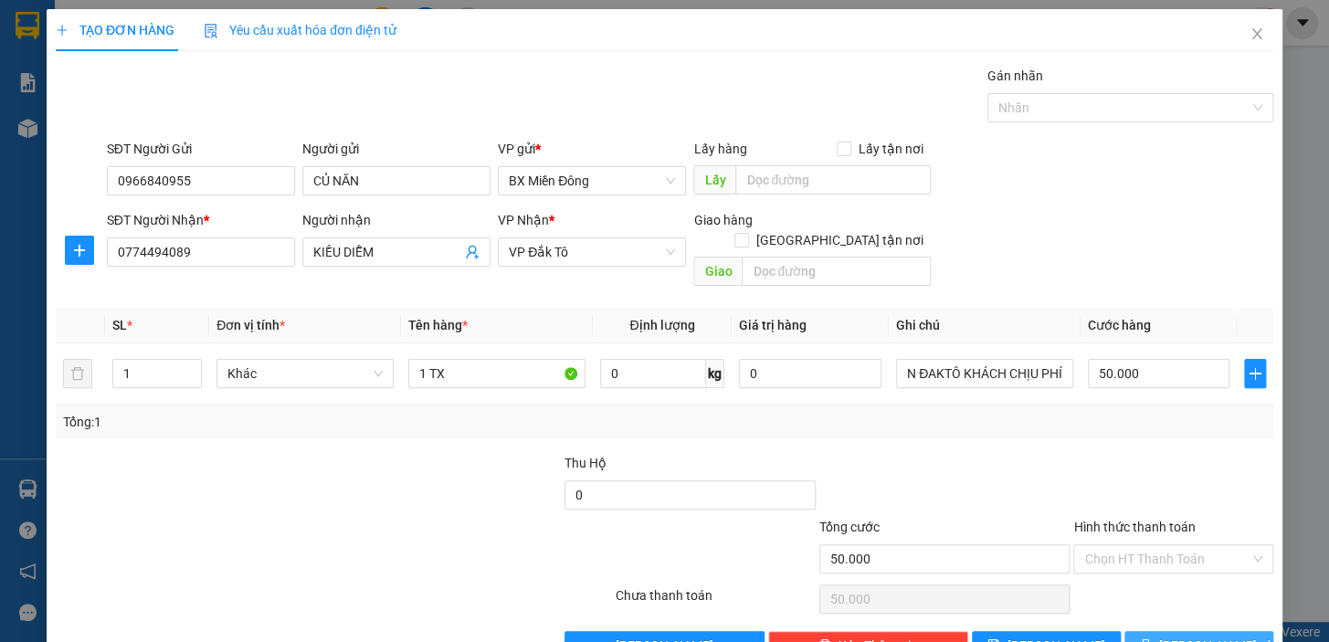
scroll to position [0, 0]
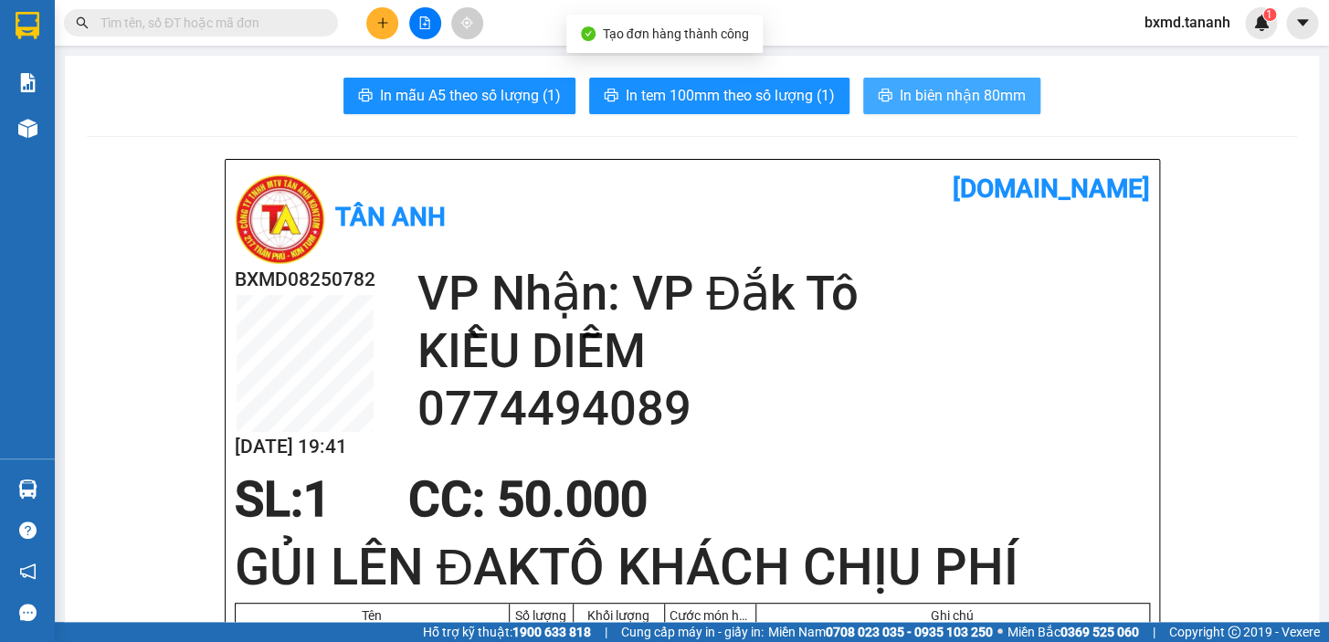
click at [935, 105] on span "In biên nhận 80mm" at bounding box center [963, 95] width 126 height 23
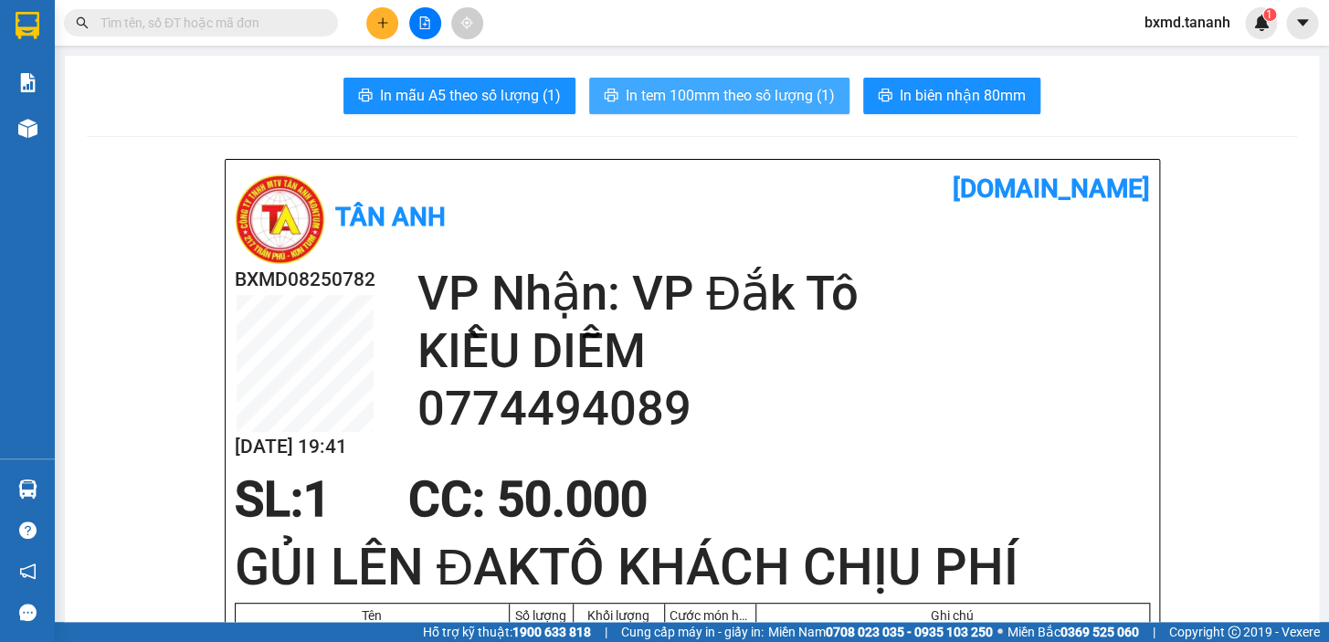
click at [789, 102] on span "In tem 100mm theo số lượng (1)" at bounding box center [730, 95] width 209 height 23
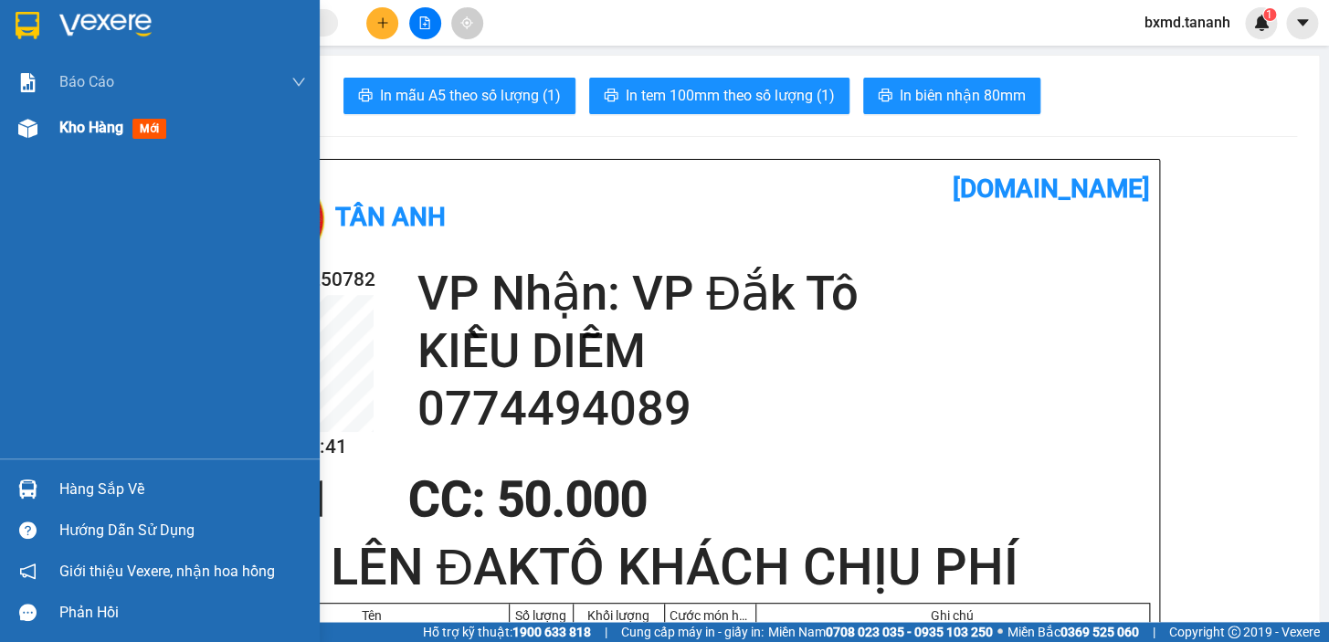
click at [42, 129] on div at bounding box center [28, 128] width 32 height 32
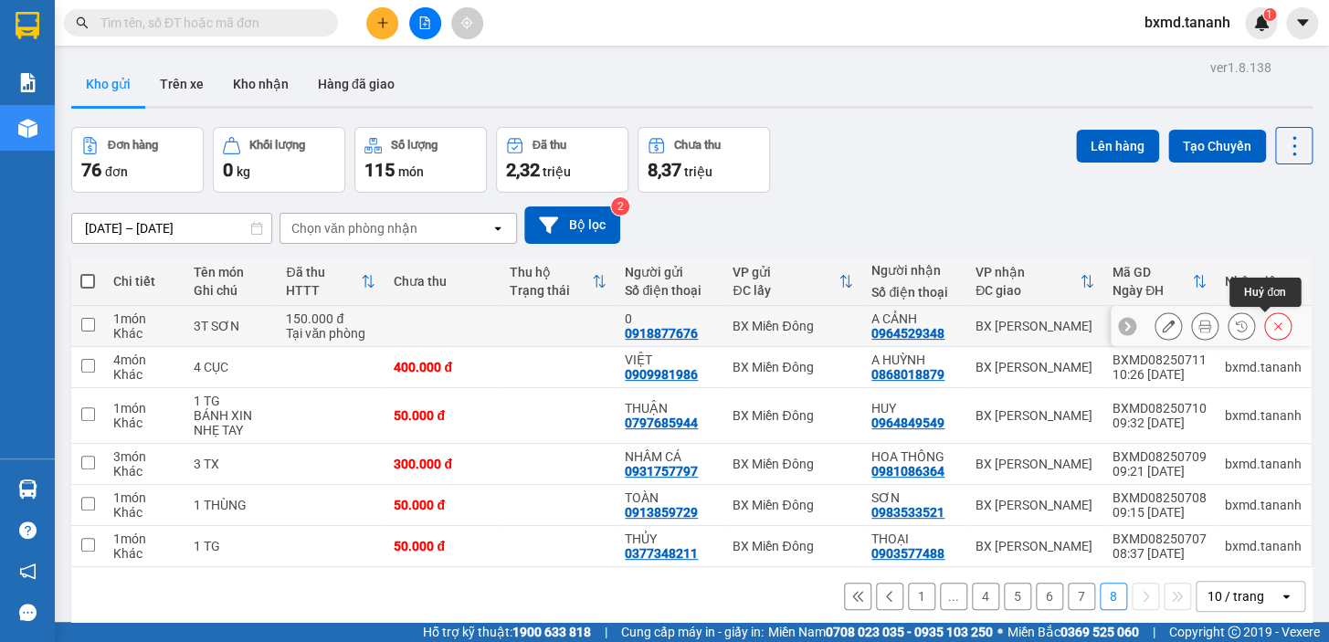
click at [1272, 325] on icon at bounding box center [1278, 326] width 13 height 13
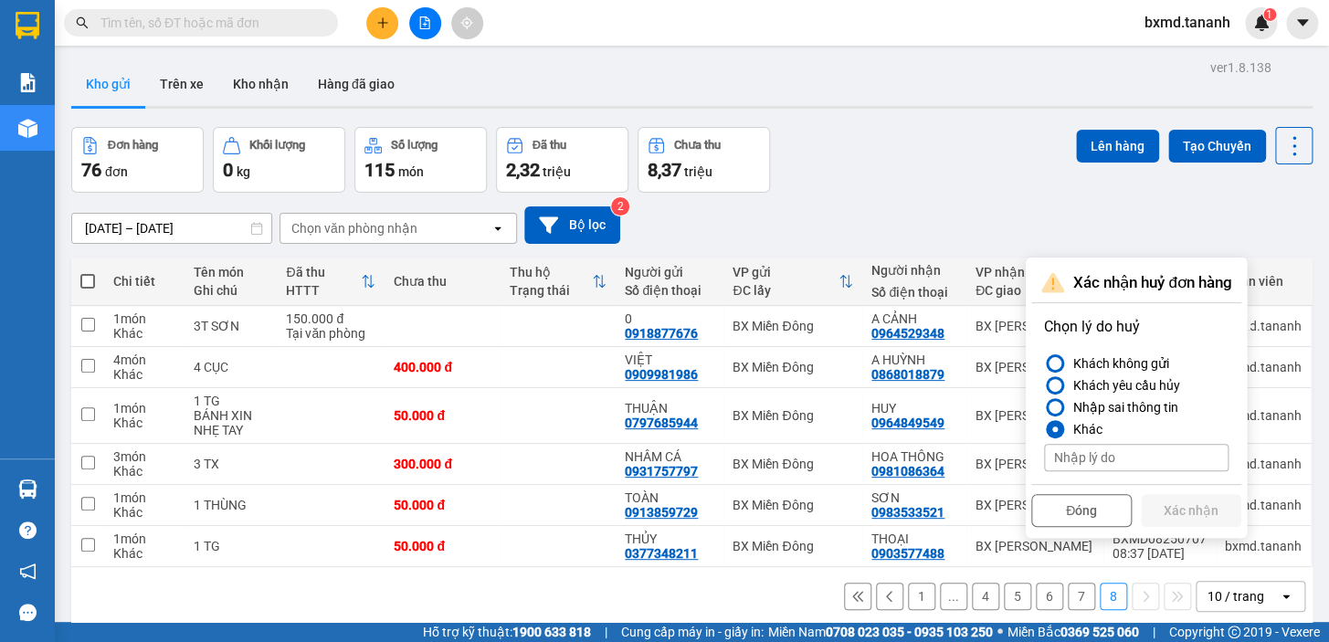
drag, startPoint x: 1109, startPoint y: 458, endPoint x: 1115, endPoint y: 430, distance: 28.0
click at [1109, 456] on input at bounding box center [1136, 457] width 185 height 27
type input "KHÁCH LẤY LẠI HÀNG"
click at [1200, 498] on button "Xác nhận" at bounding box center [1191, 510] width 101 height 33
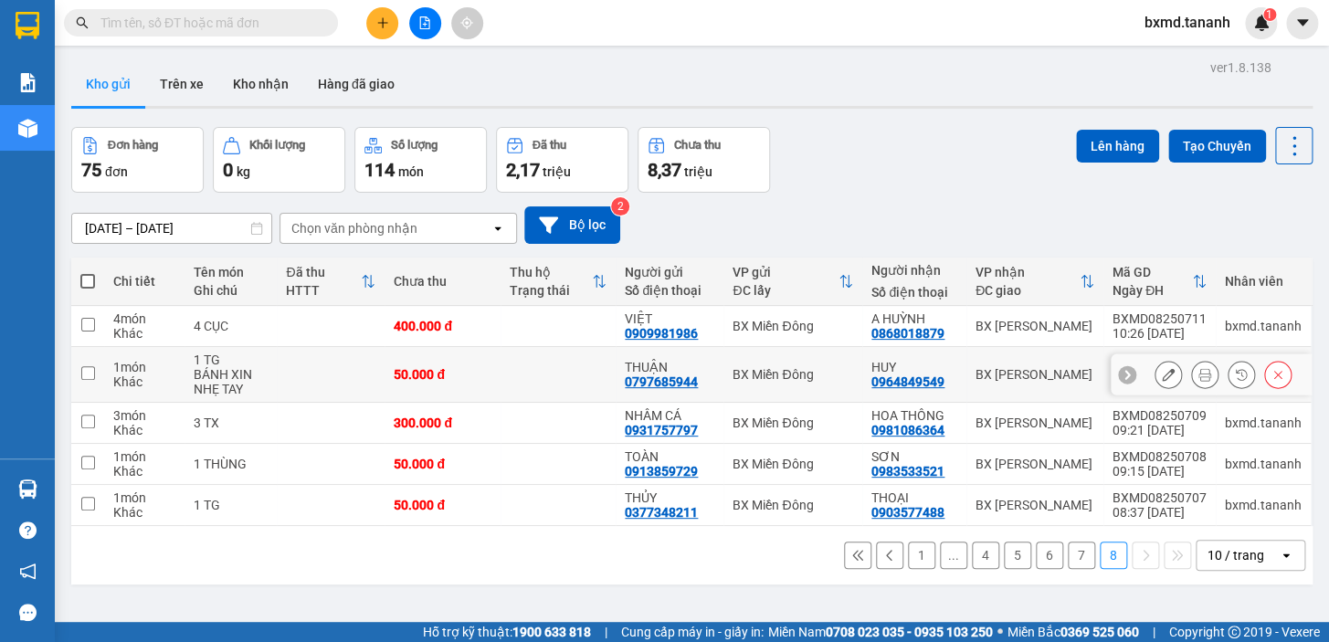
scroll to position [83, 0]
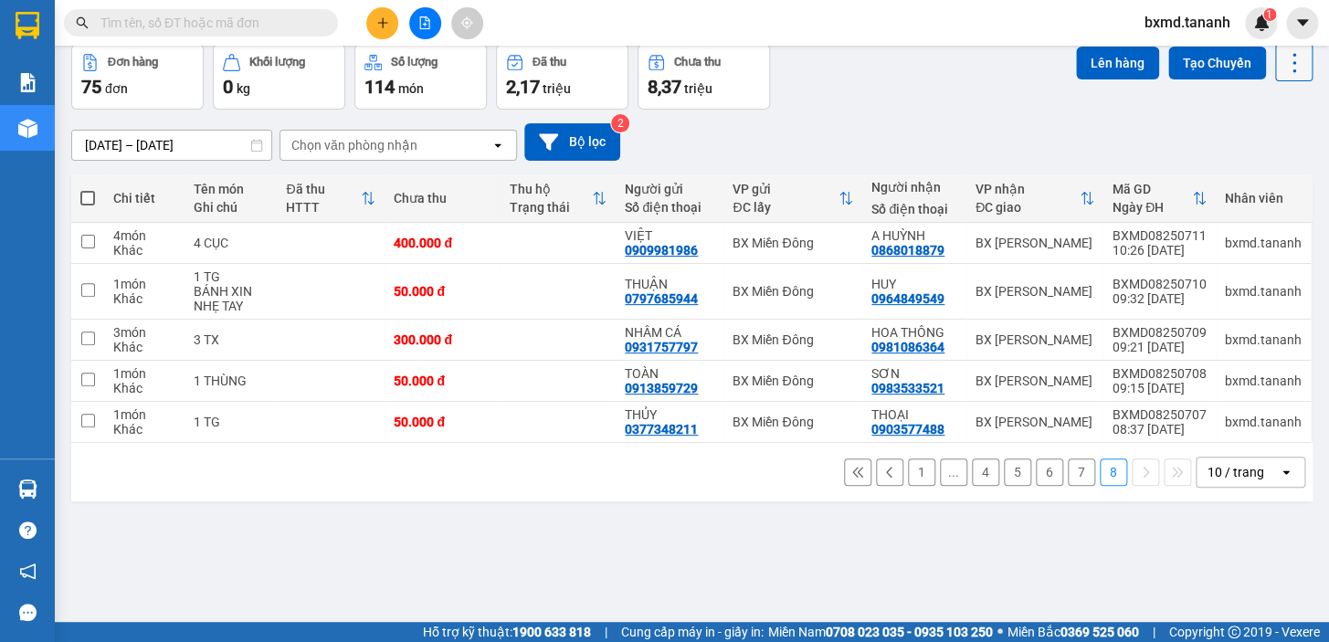
click at [1283, 69] on icon at bounding box center [1295, 63] width 26 height 26
click at [1279, 75] on button at bounding box center [1294, 62] width 37 height 37
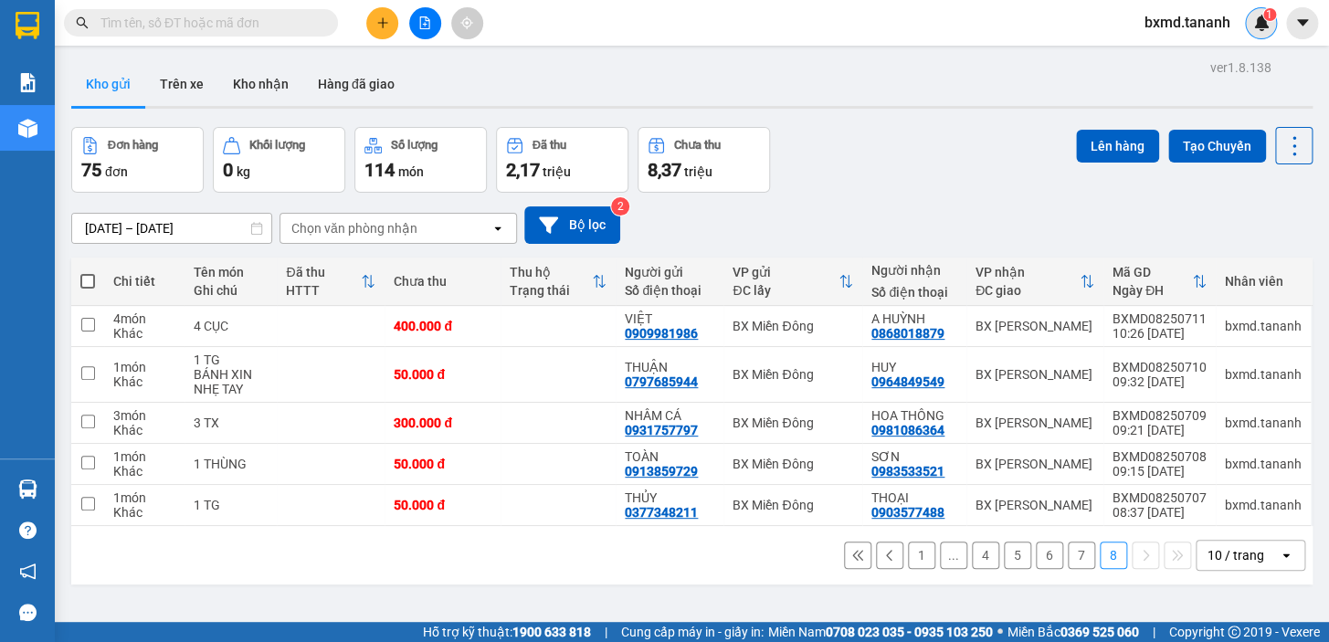
click at [1269, 26] on div "1" at bounding box center [1261, 23] width 32 height 32
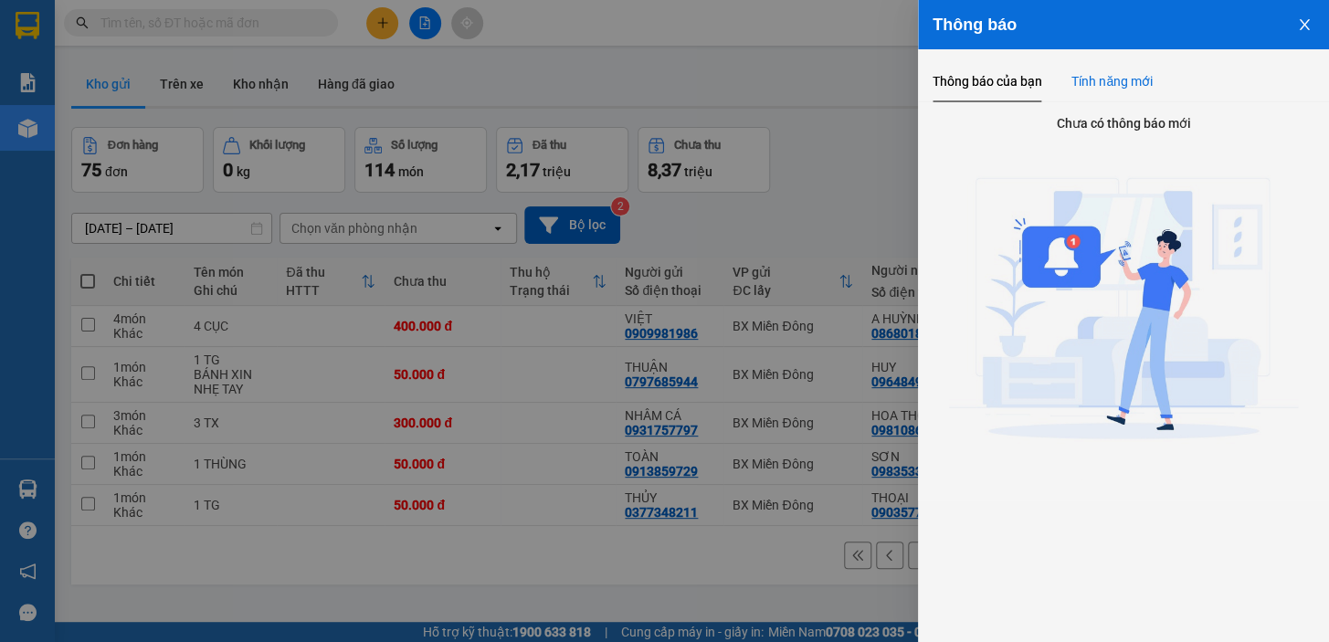
click at [1118, 76] on div "Tính năng mới" at bounding box center [1112, 81] width 81 height 20
click at [1290, 23] on button "Close" at bounding box center [1304, 23] width 49 height 47
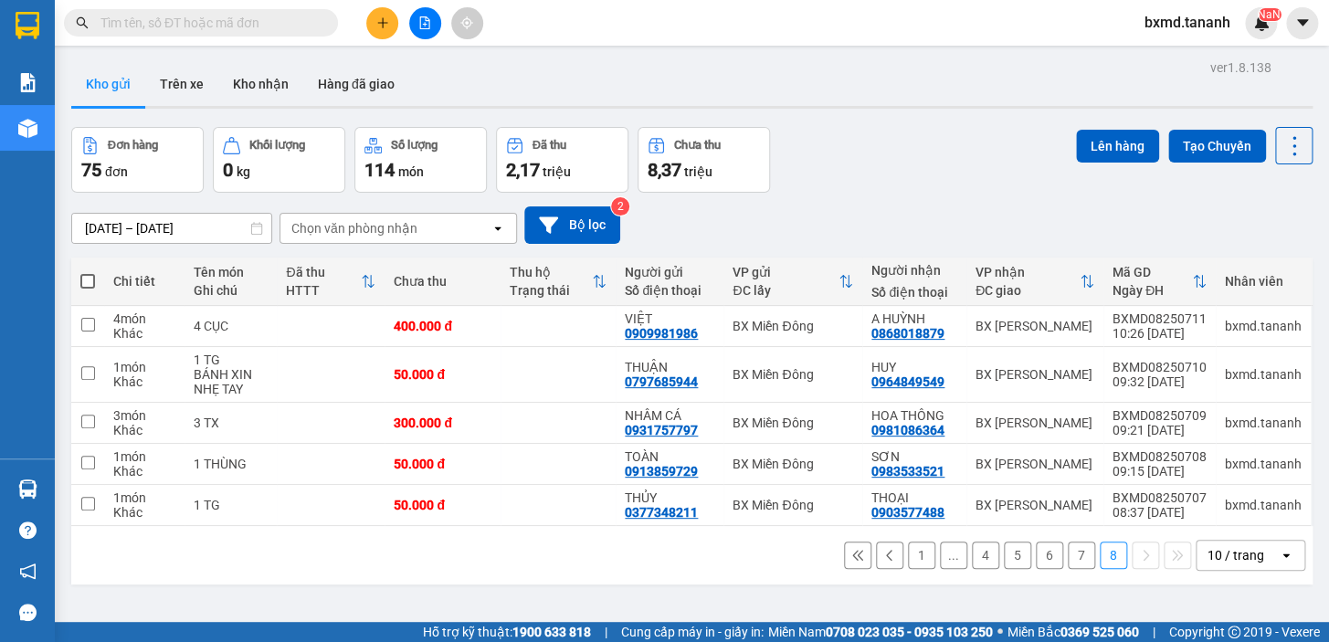
scroll to position [83, 0]
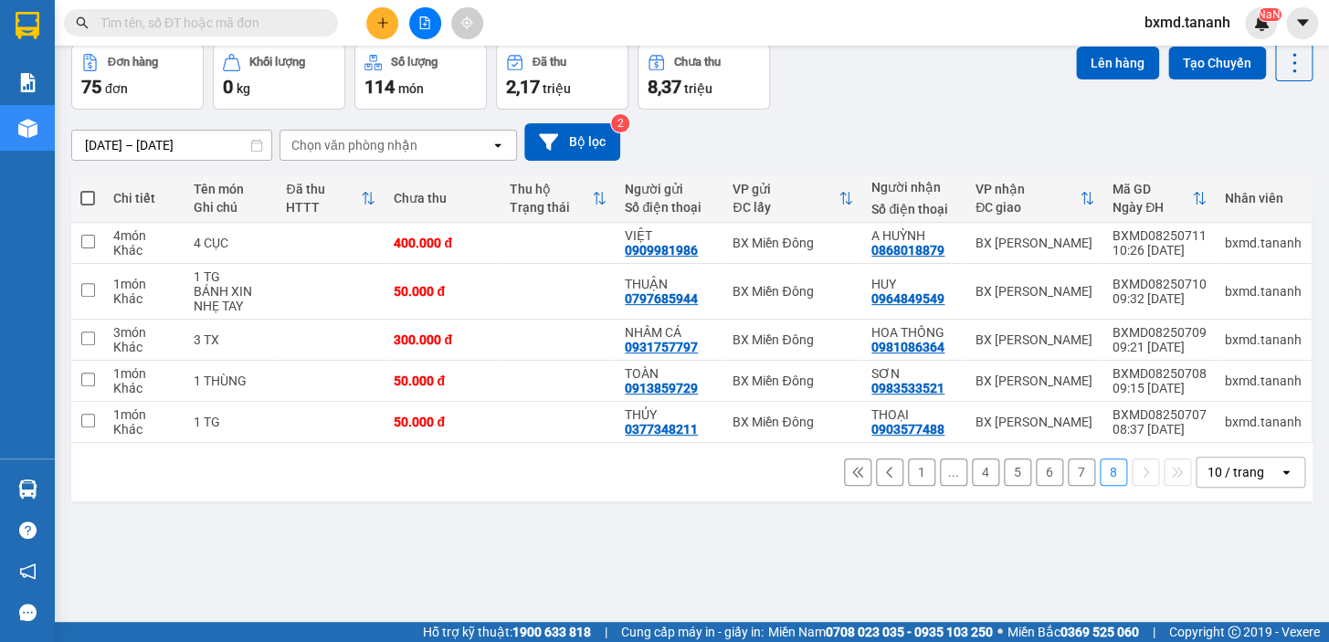
click at [853, 469] on button at bounding box center [857, 472] width 27 height 27
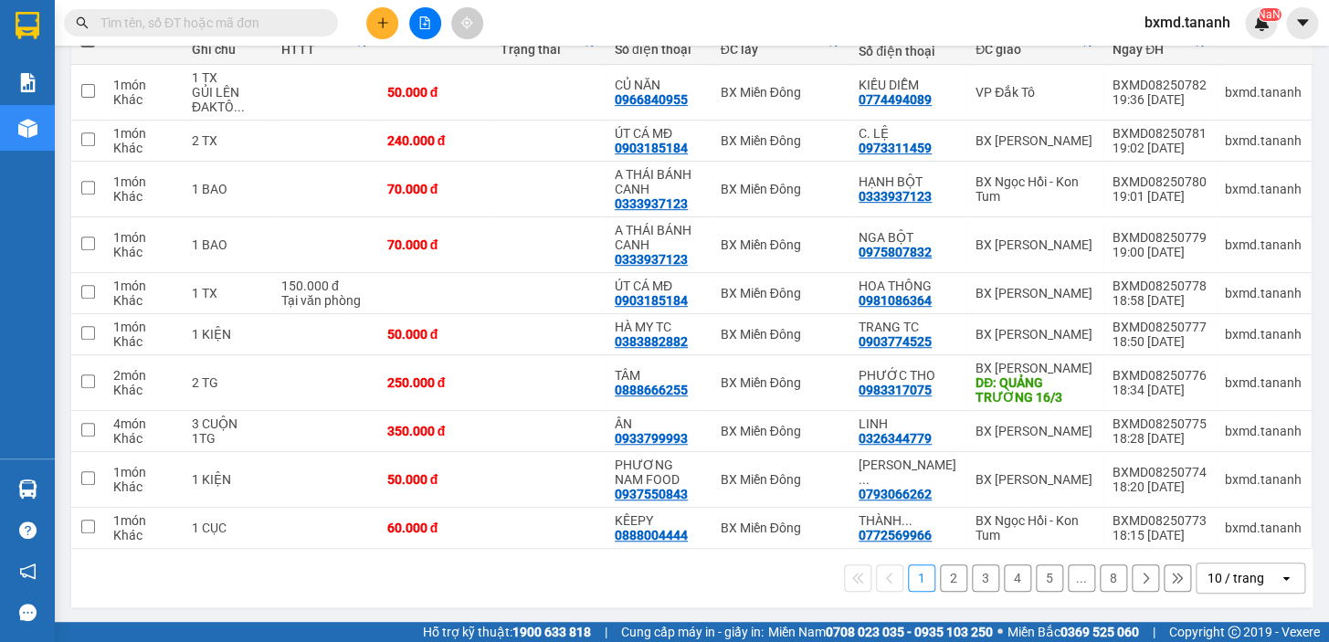
scroll to position [0, 0]
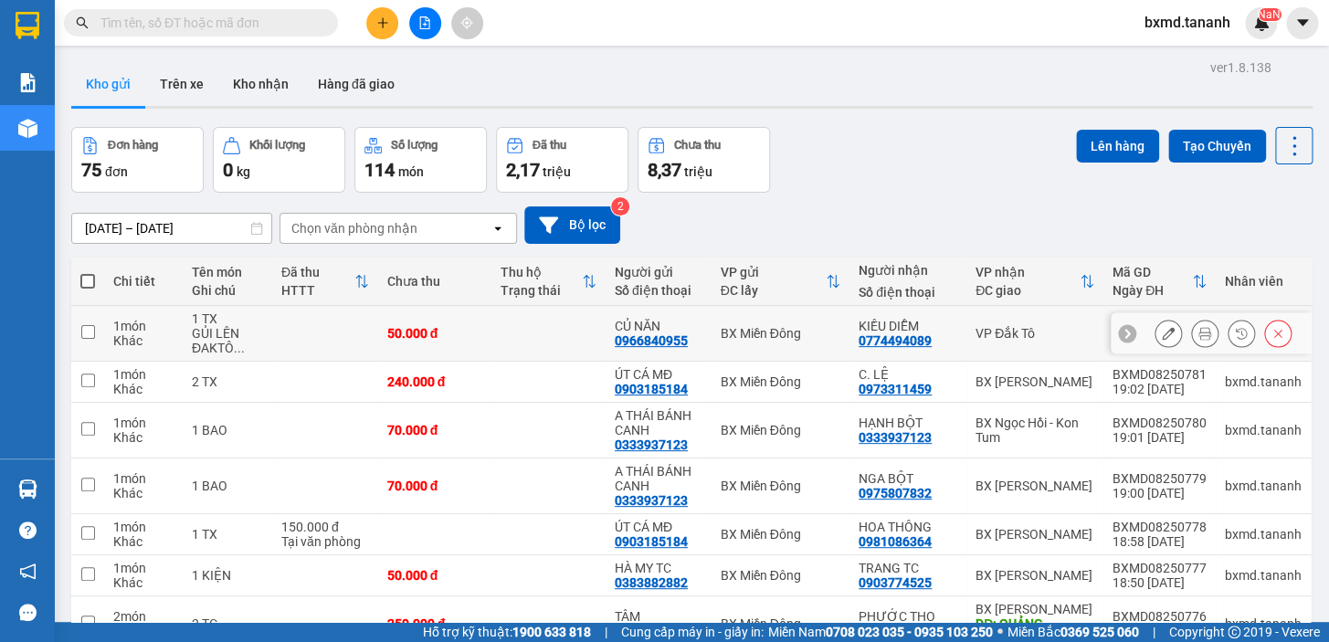
click at [1266, 334] on button at bounding box center [1279, 334] width 26 height 32
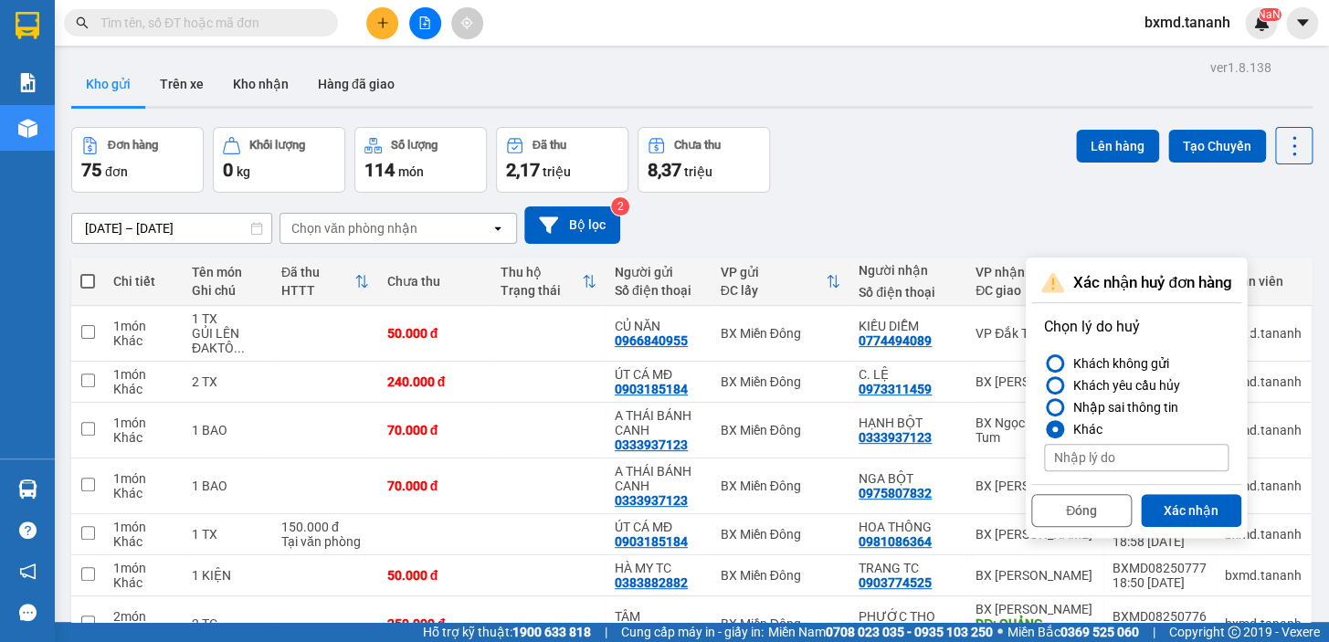
click at [1112, 450] on input at bounding box center [1136, 457] width 185 height 27
type input "KHÁCH LẤY LẠI HÀNG"
click at [1187, 517] on button "Xác nhận" at bounding box center [1191, 510] width 101 height 33
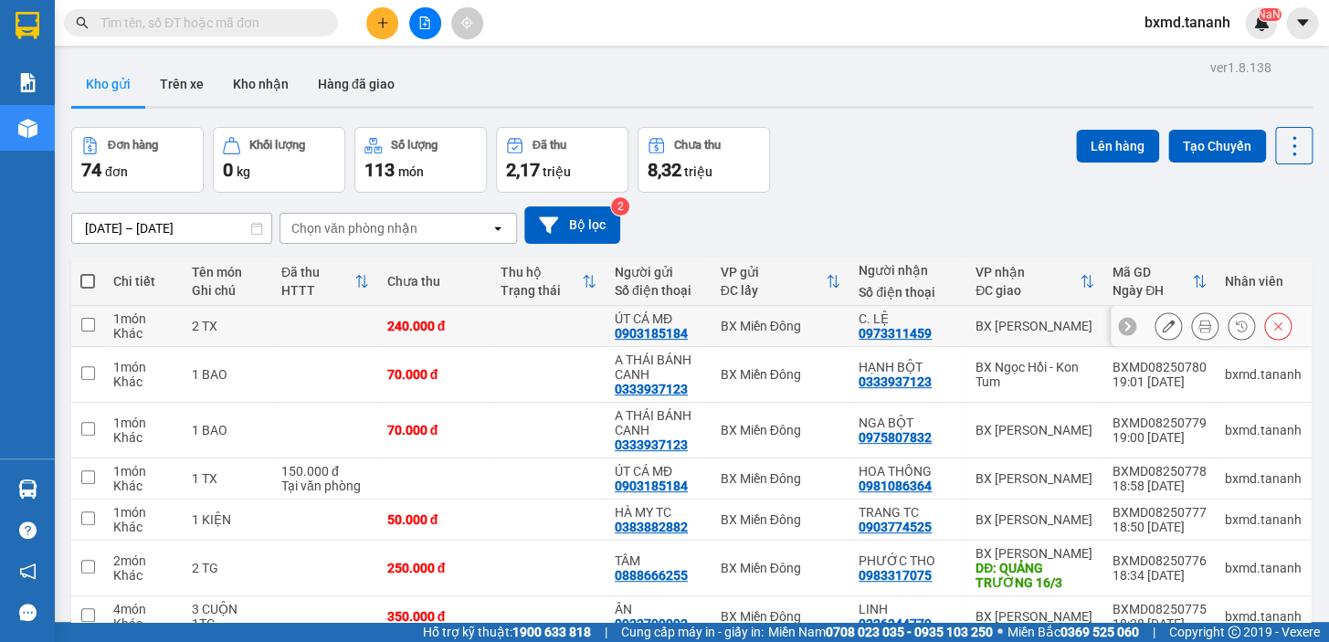
click at [92, 326] on input "checkbox" at bounding box center [88, 325] width 14 height 14
checkbox input "true"
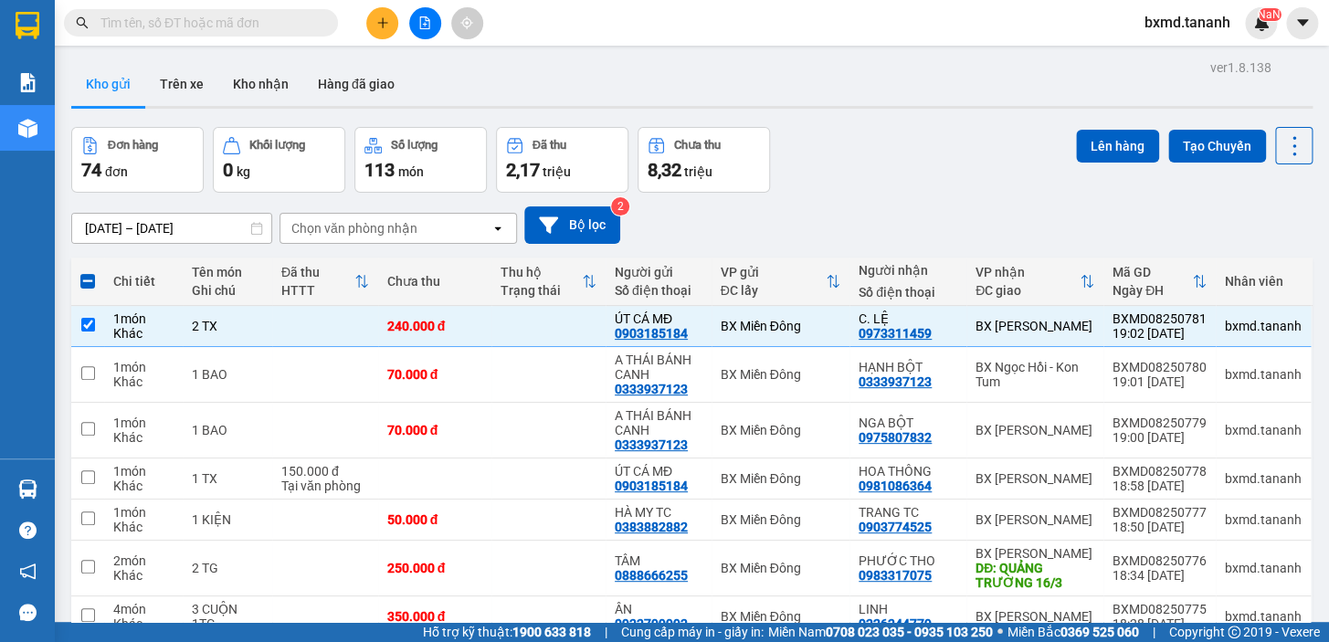
click at [92, 286] on span at bounding box center [87, 281] width 15 height 15
click at [88, 272] on input "checkbox" at bounding box center [88, 272] width 0 height 0
checkbox input "true"
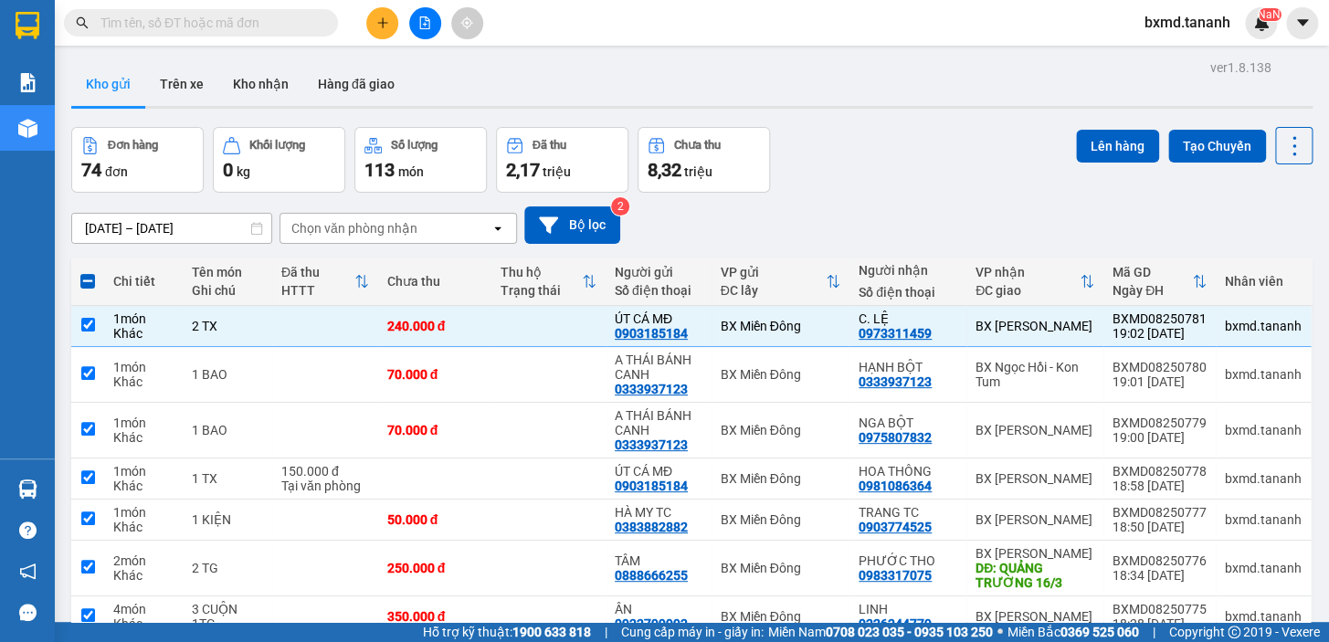
checkbox input "true"
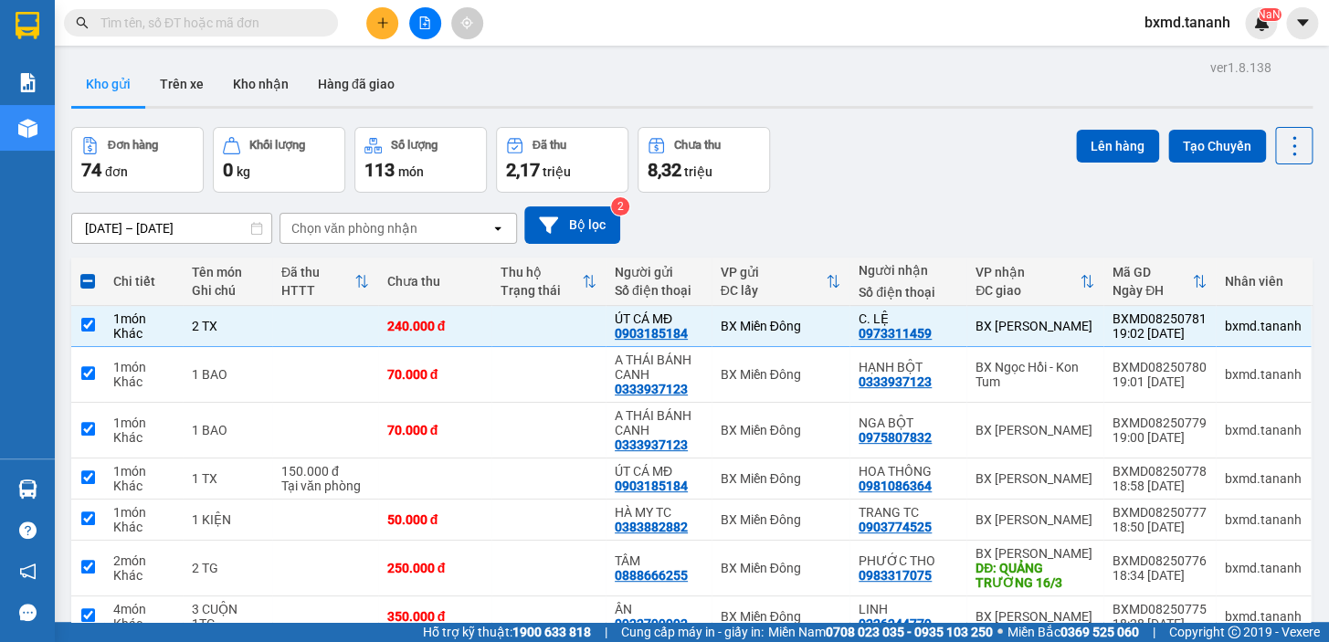
checkbox input "true"
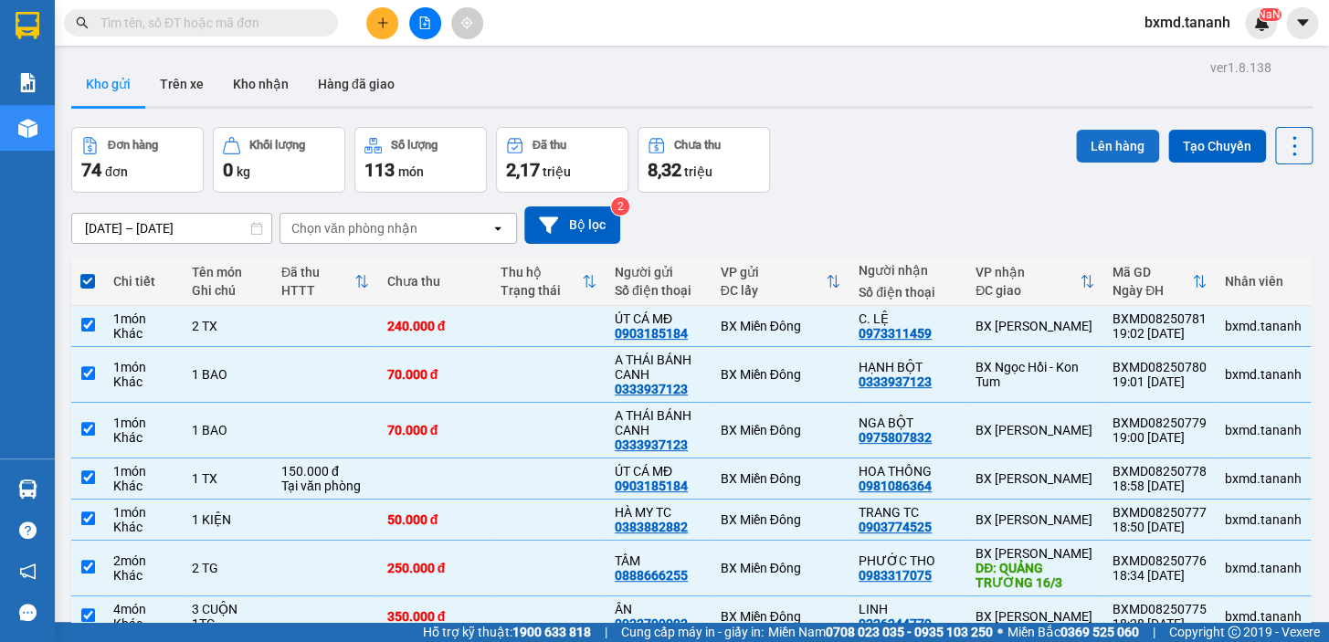
click at [1117, 151] on button "Lên hàng" at bounding box center [1117, 146] width 83 height 33
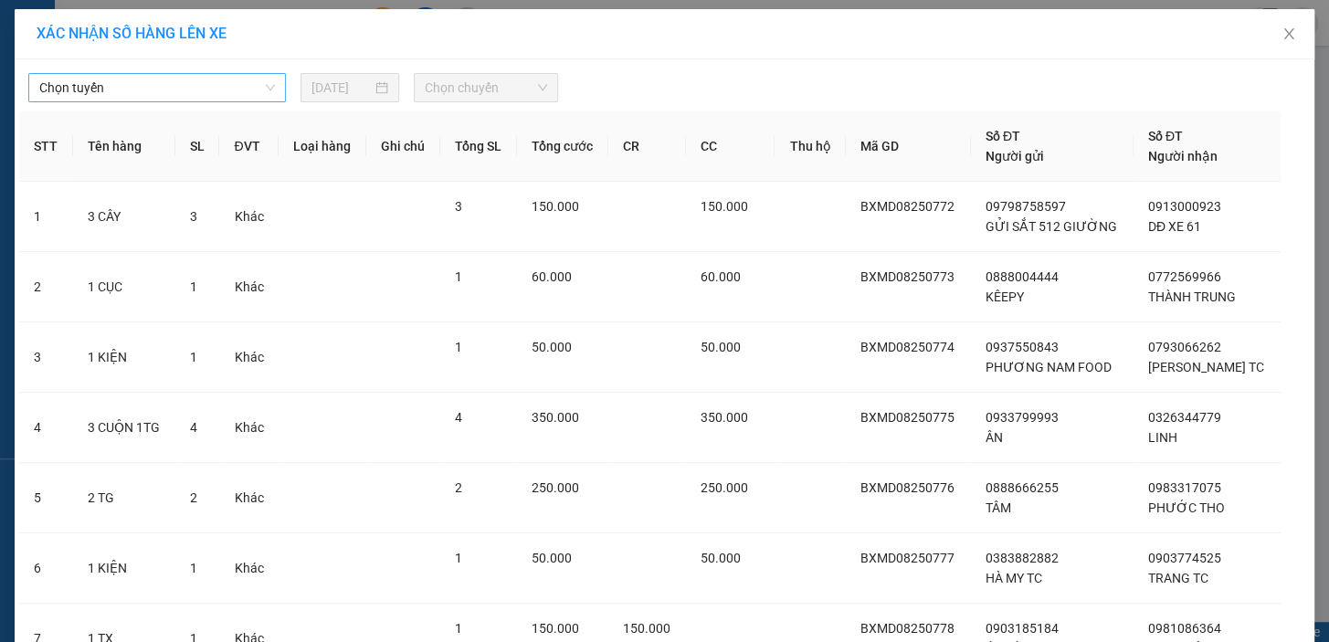
click at [185, 93] on span "Chọn tuyến" at bounding box center [157, 87] width 236 height 27
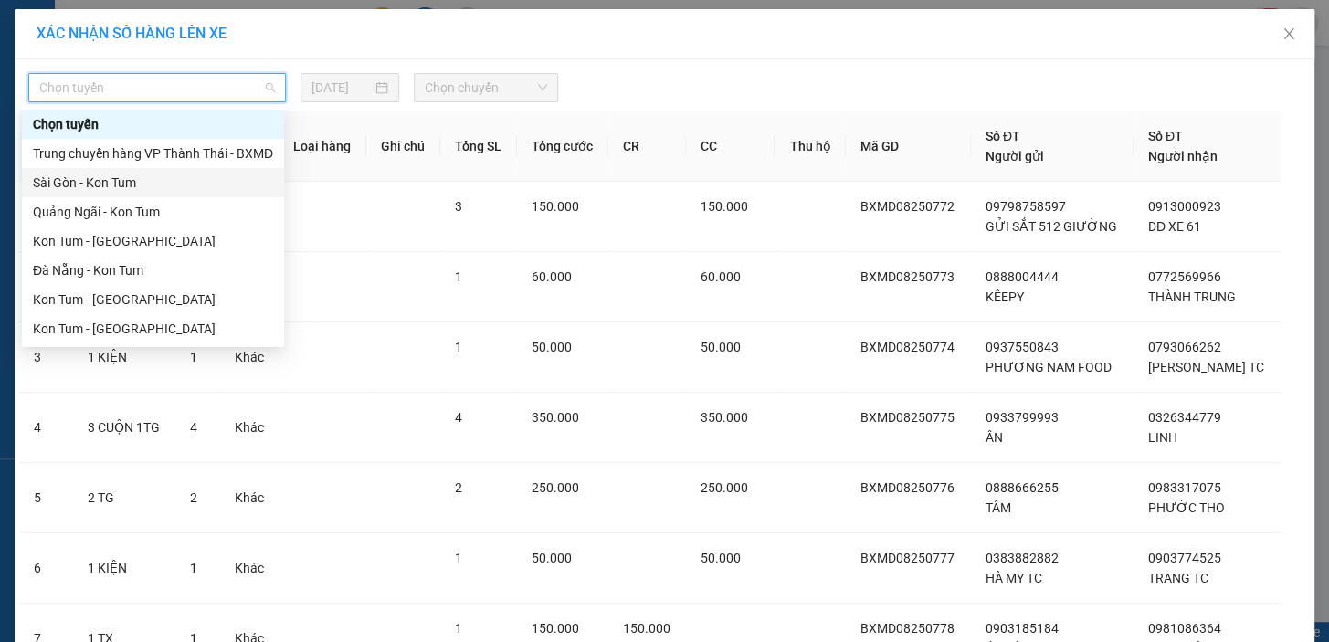
click at [124, 187] on div "Sài Gòn - Kon Tum" at bounding box center [153, 183] width 240 height 20
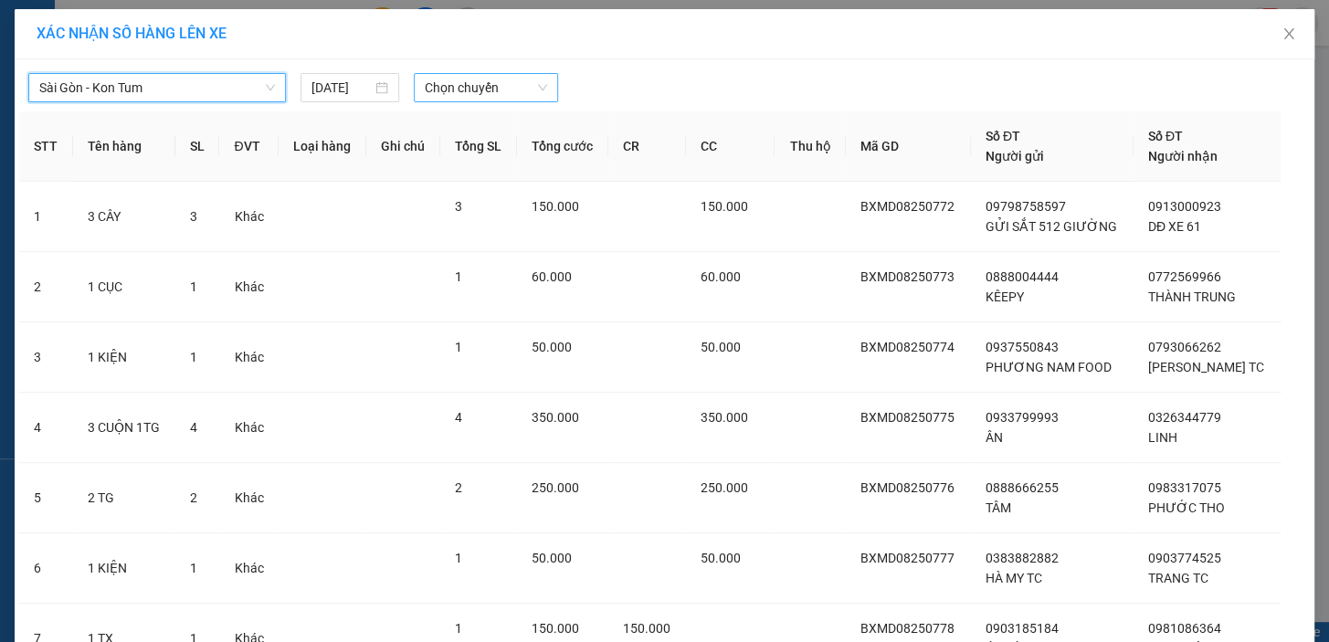
click at [495, 90] on span "Chọn chuyến" at bounding box center [486, 87] width 122 height 27
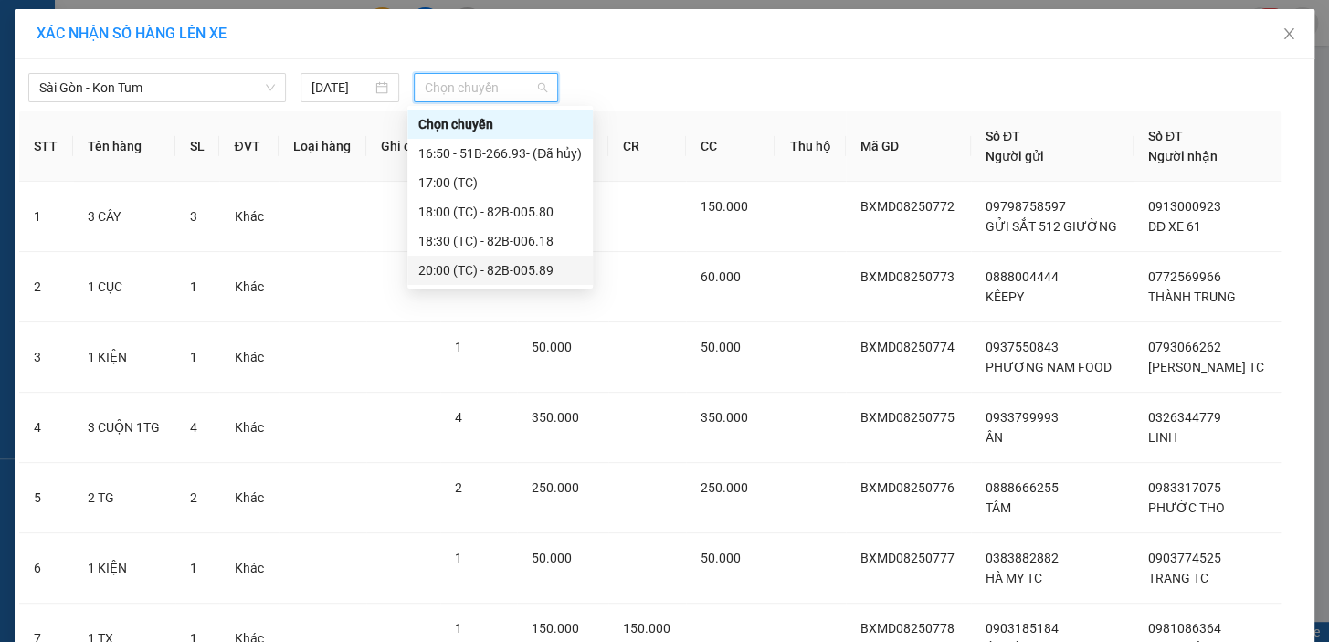
click at [520, 258] on div "20:00 (TC) - 82B-005.89" at bounding box center [500, 270] width 185 height 29
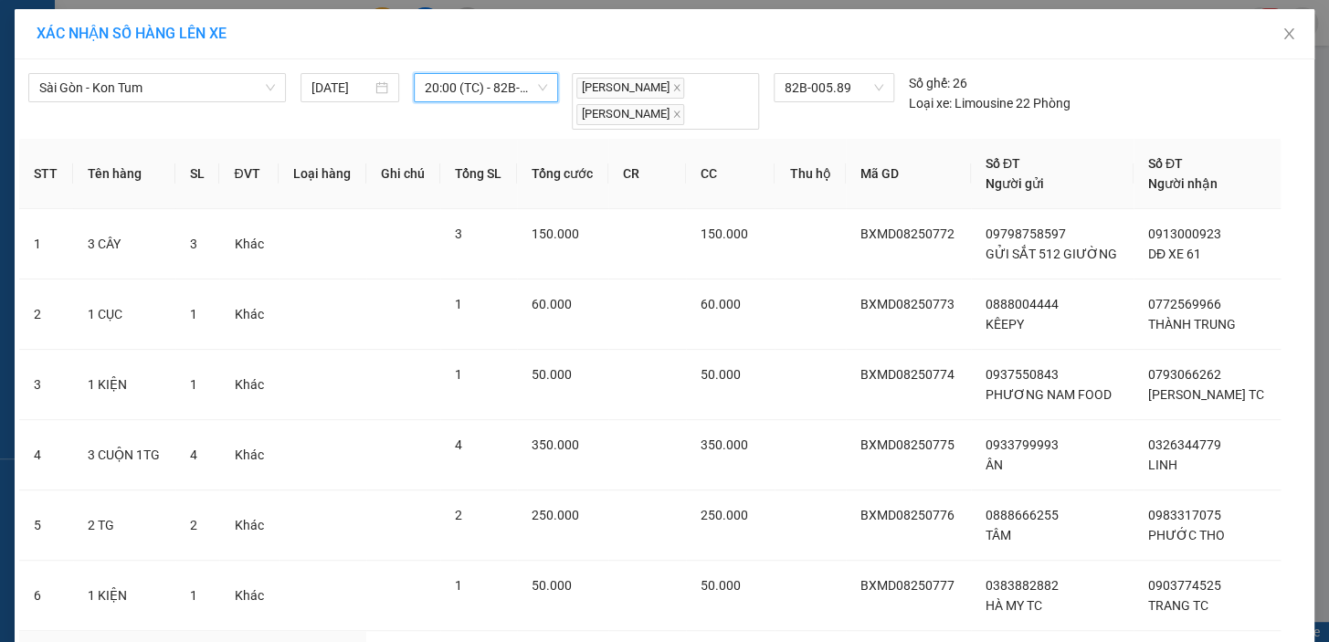
scroll to position [402, 0]
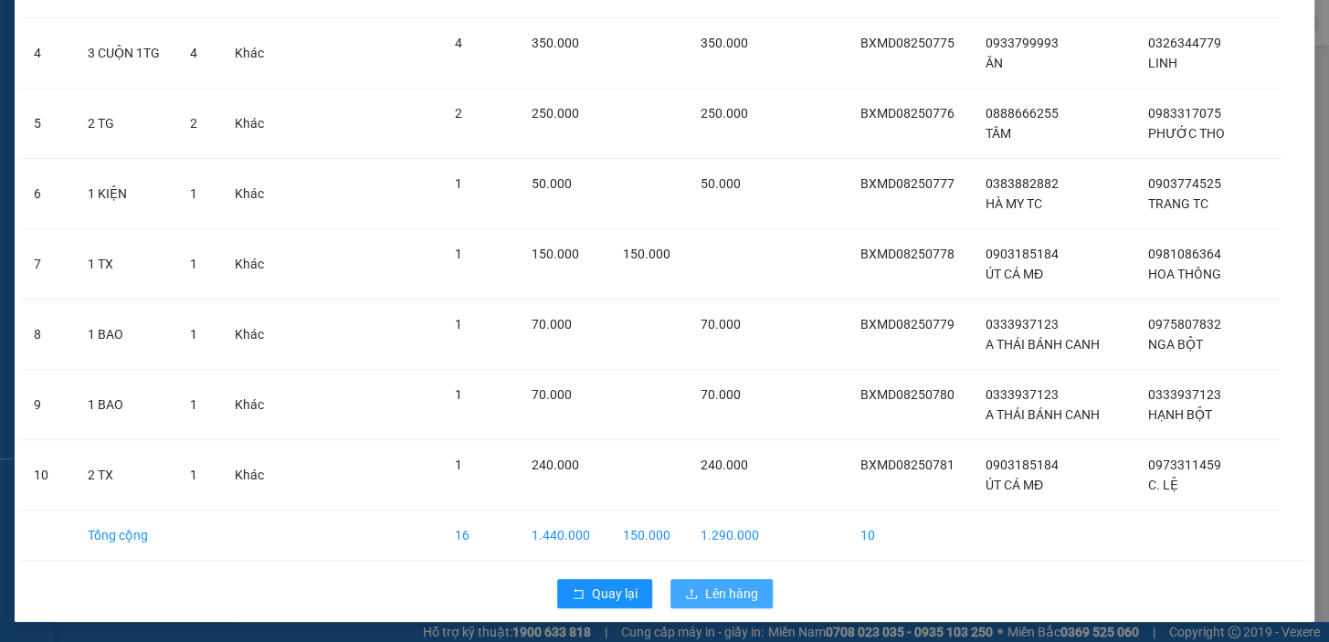
click at [744, 591] on span "Lên hàng" at bounding box center [731, 594] width 53 height 20
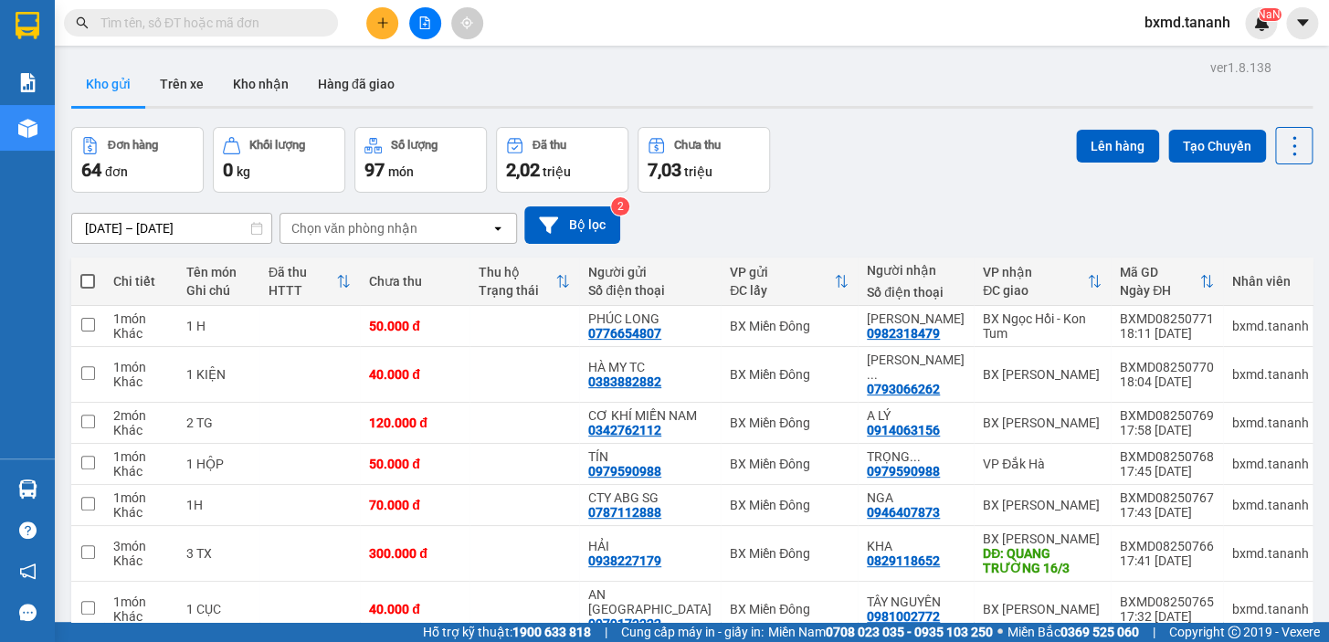
click at [87, 283] on span at bounding box center [87, 281] width 15 height 15
click at [88, 272] on input "checkbox" at bounding box center [88, 272] width 0 height 0
checkbox input "true"
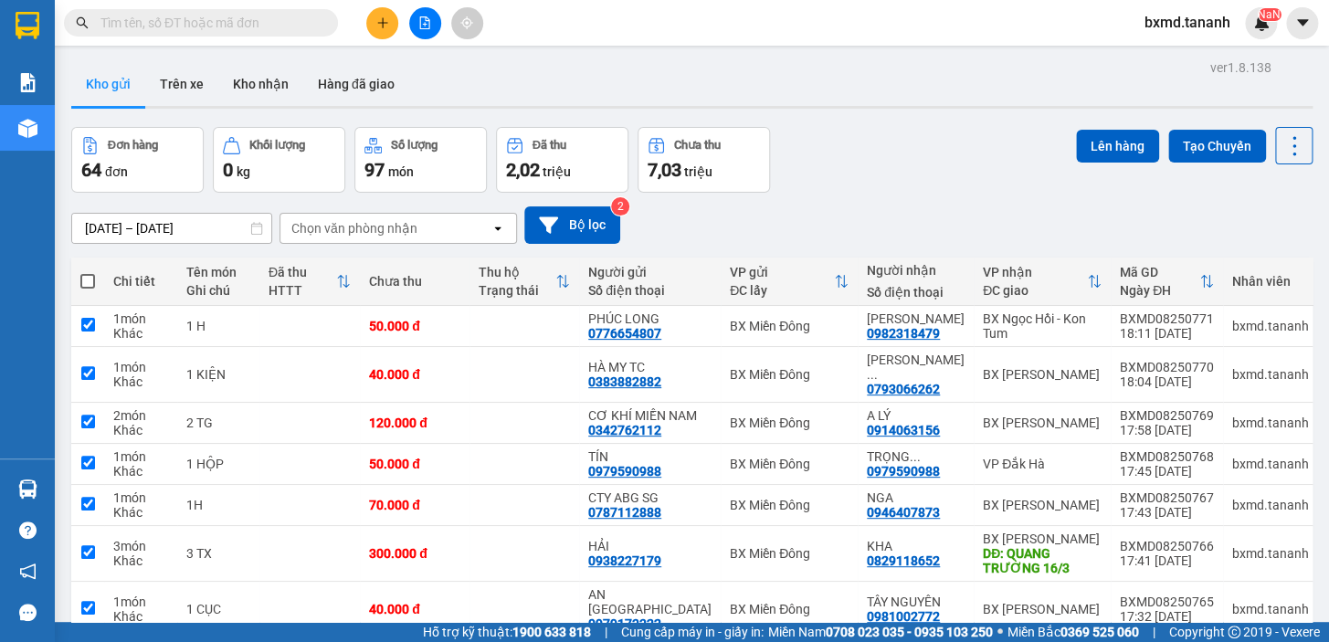
checkbox input "true"
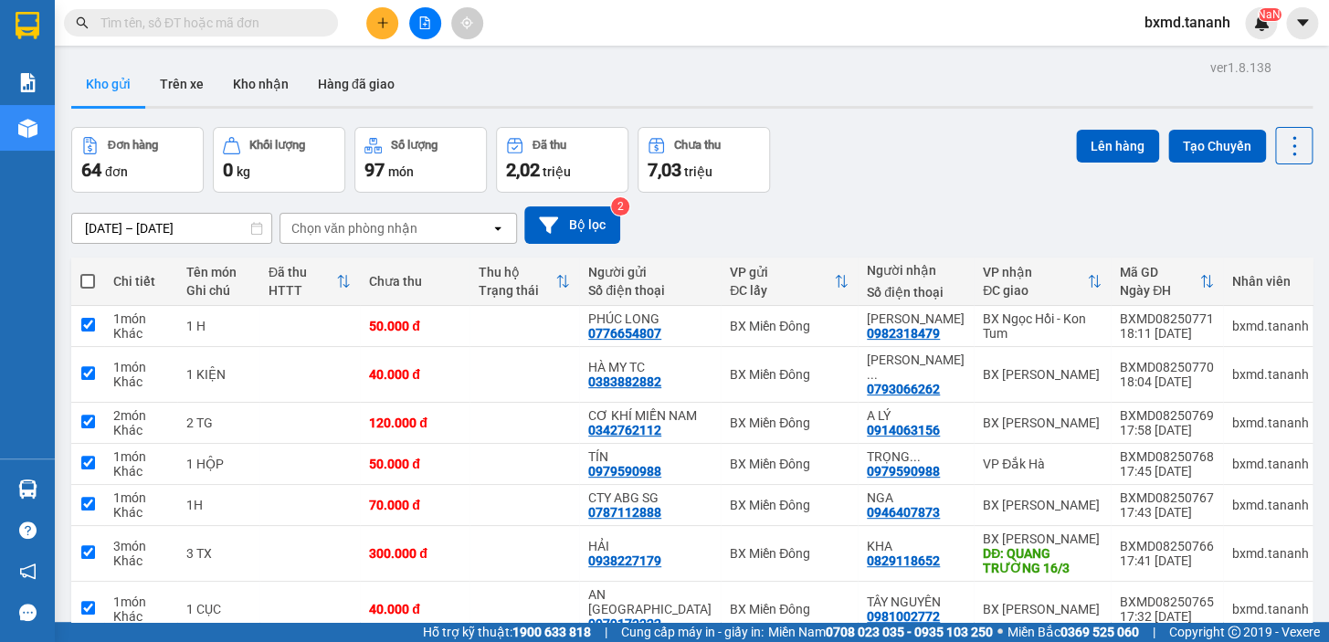
checkbox input "true"
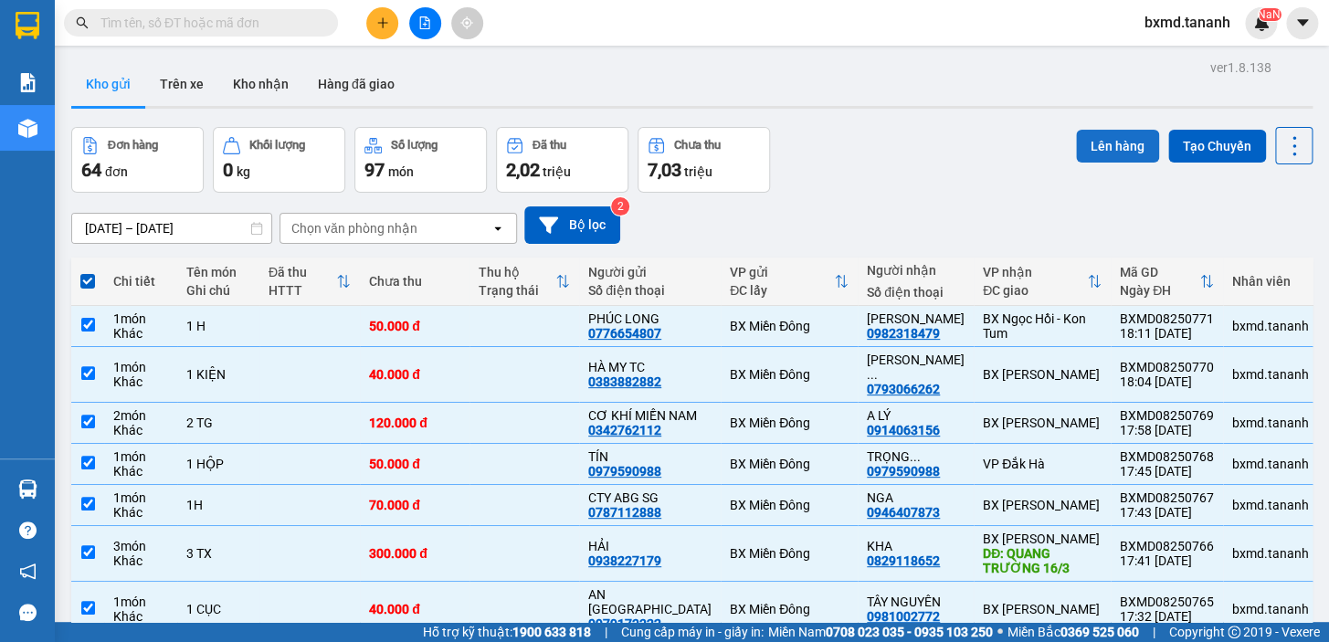
click at [1090, 145] on button "Lên hàng" at bounding box center [1117, 146] width 83 height 33
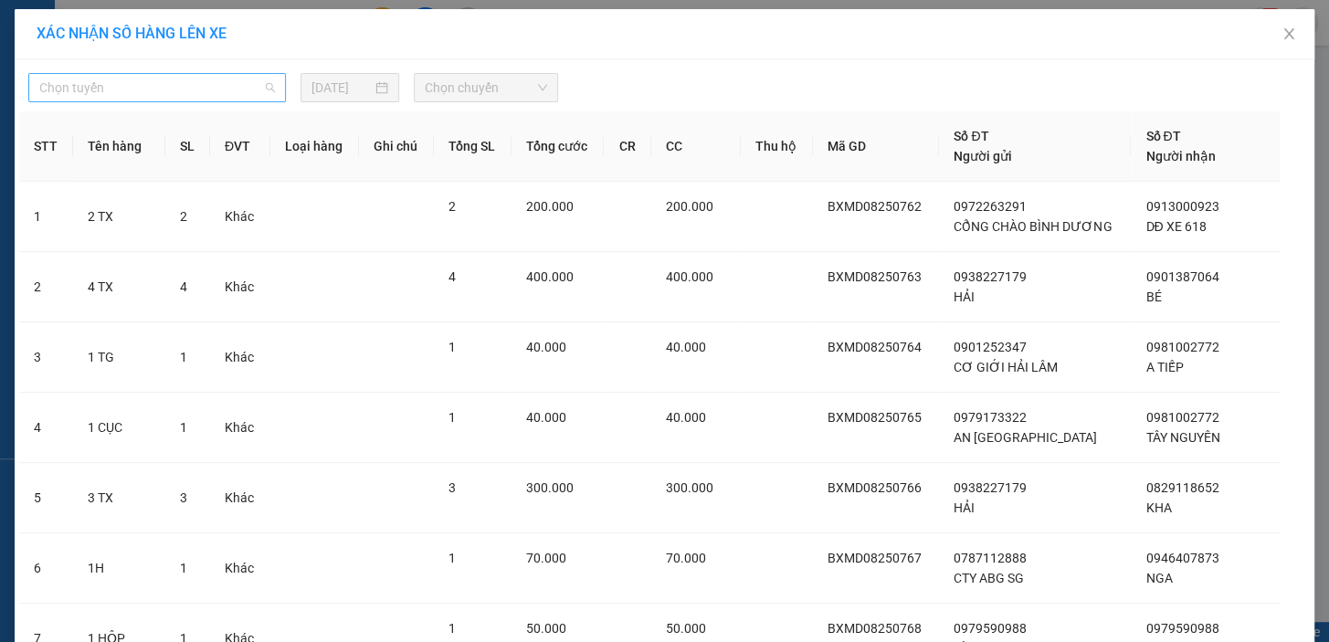
click at [267, 93] on div "Chọn tuyến" at bounding box center [157, 87] width 258 height 29
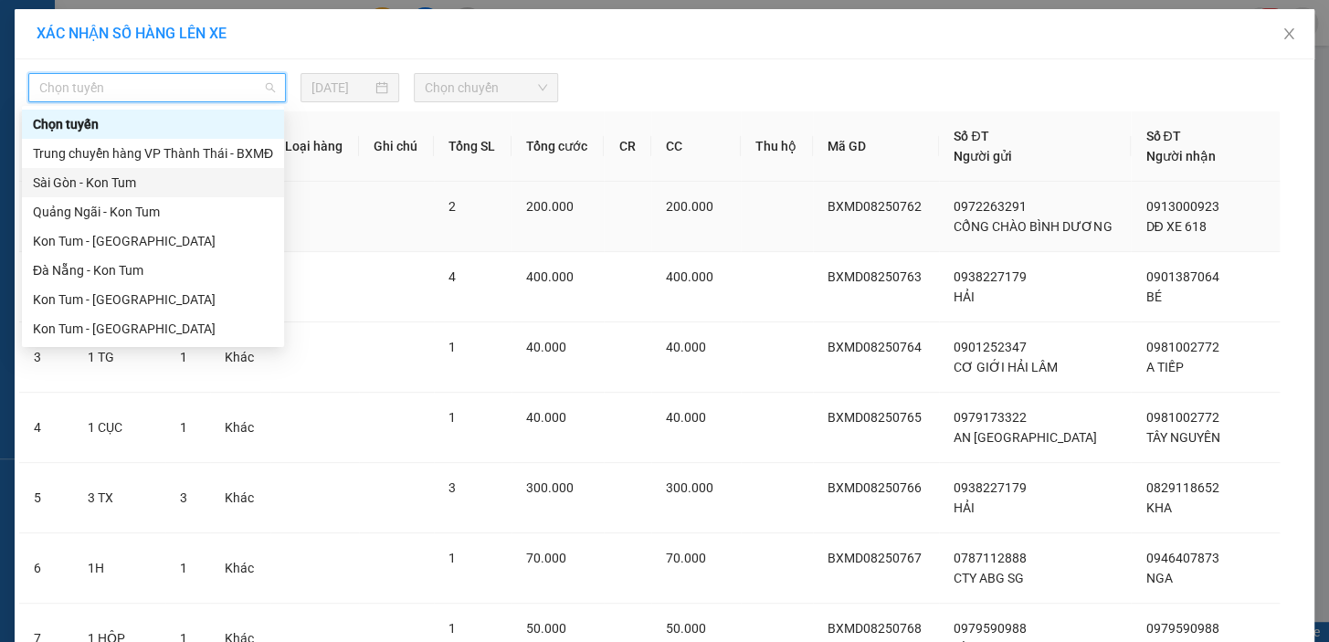
click at [184, 185] on div "Sài Gòn - Kon Tum" at bounding box center [153, 183] width 240 height 20
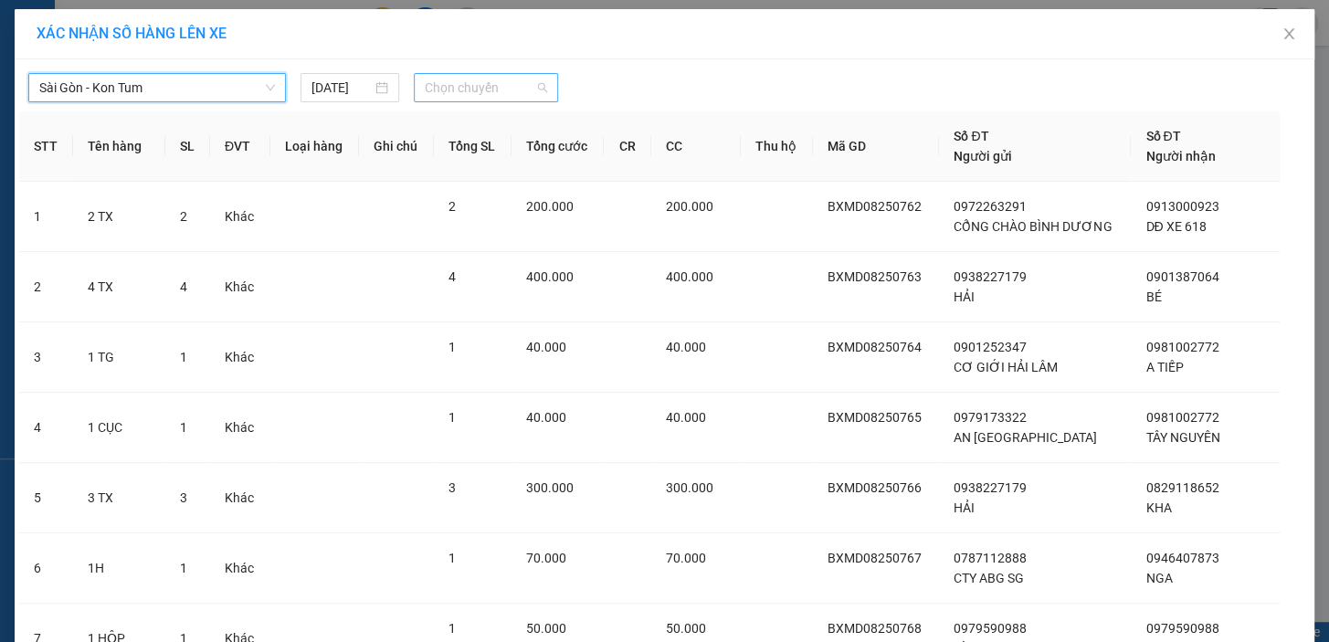
click at [499, 74] on span "Chọn chuyến" at bounding box center [486, 87] width 122 height 27
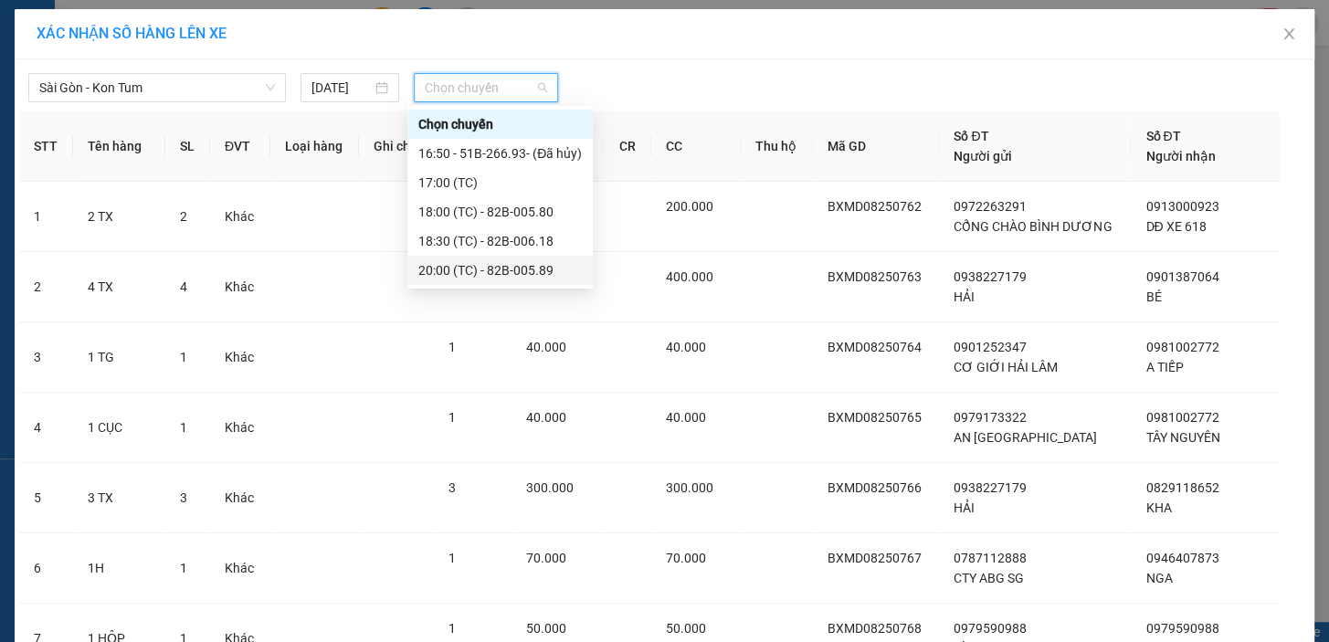
click at [470, 268] on div "20:00 (TC) - 82B-005.89" at bounding box center [500, 270] width 164 height 20
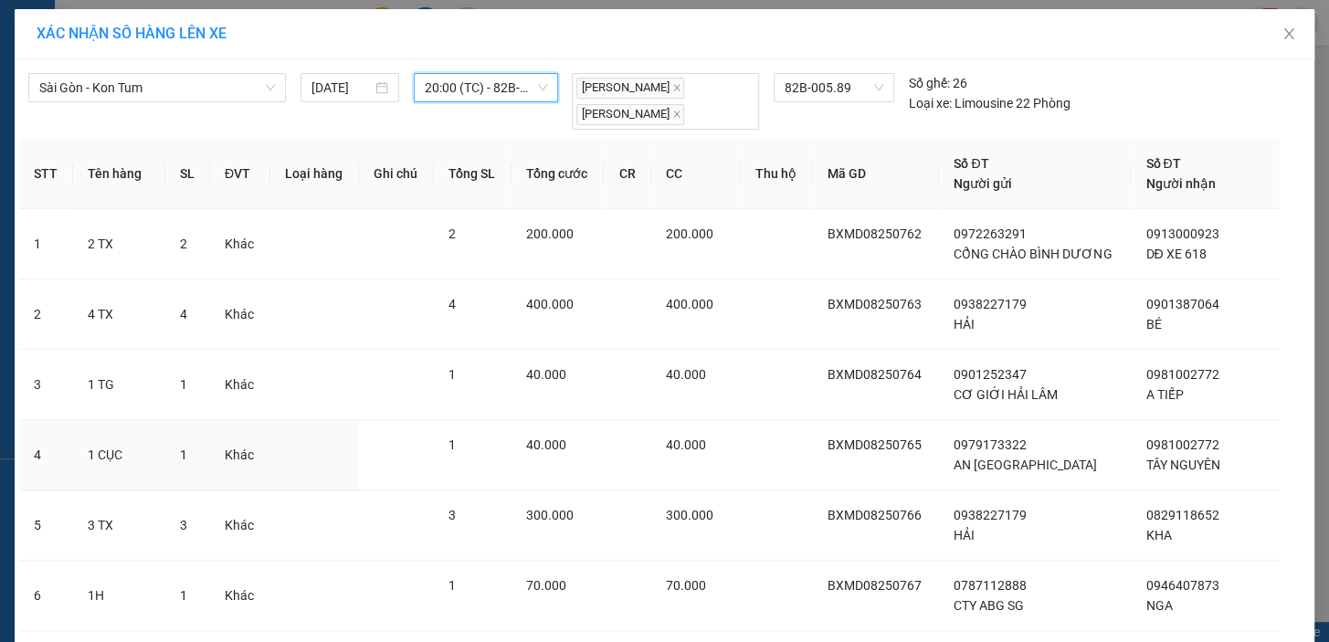
scroll to position [402, 0]
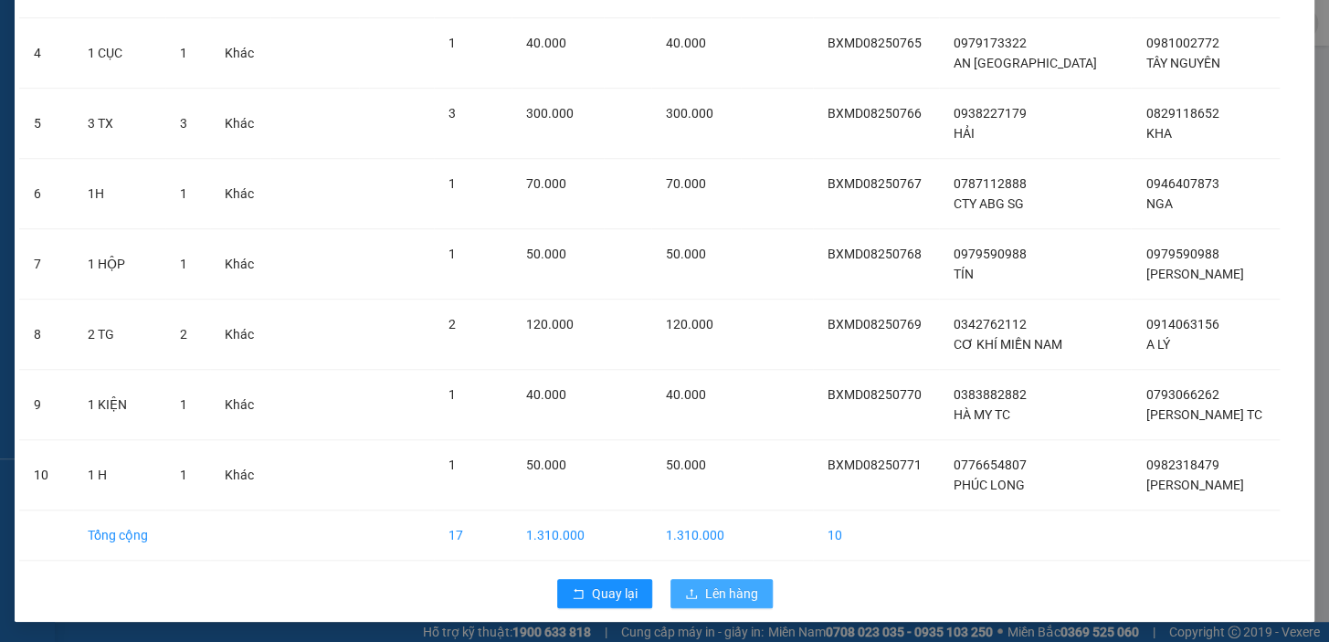
click at [730, 585] on span "Lên hàng" at bounding box center [731, 594] width 53 height 20
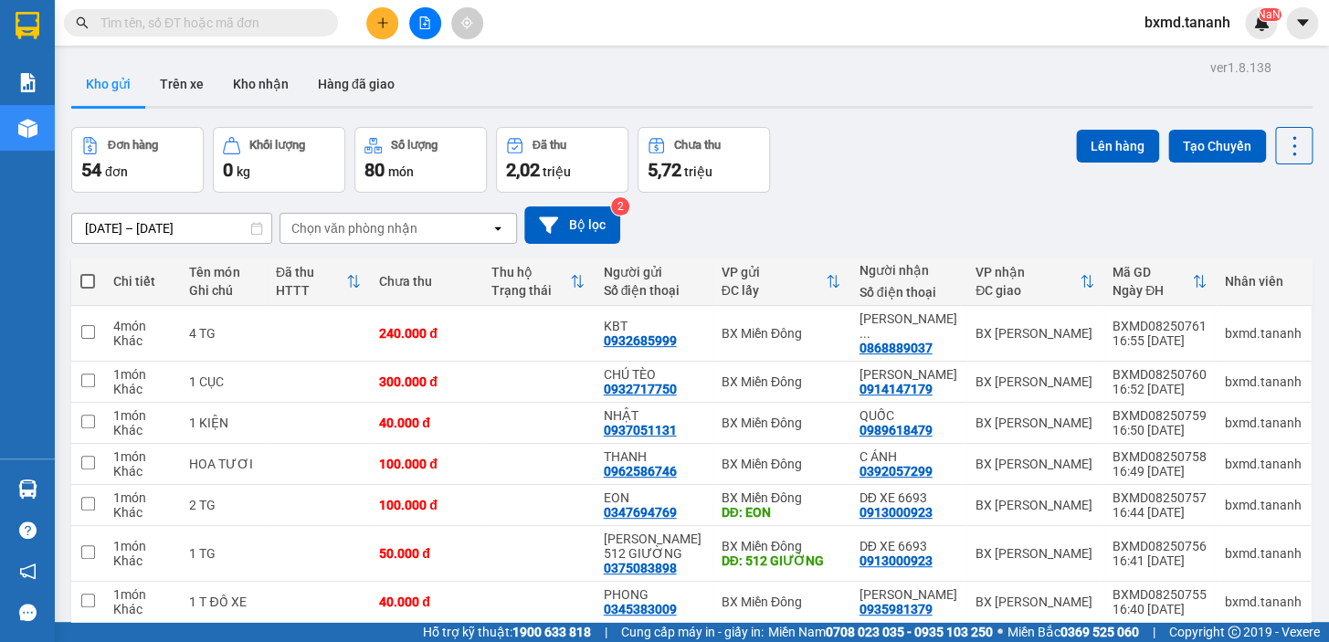
click at [83, 289] on label at bounding box center [87, 281] width 15 height 18
click at [88, 272] on input "checkbox" at bounding box center [88, 272] width 0 height 0
checkbox input "true"
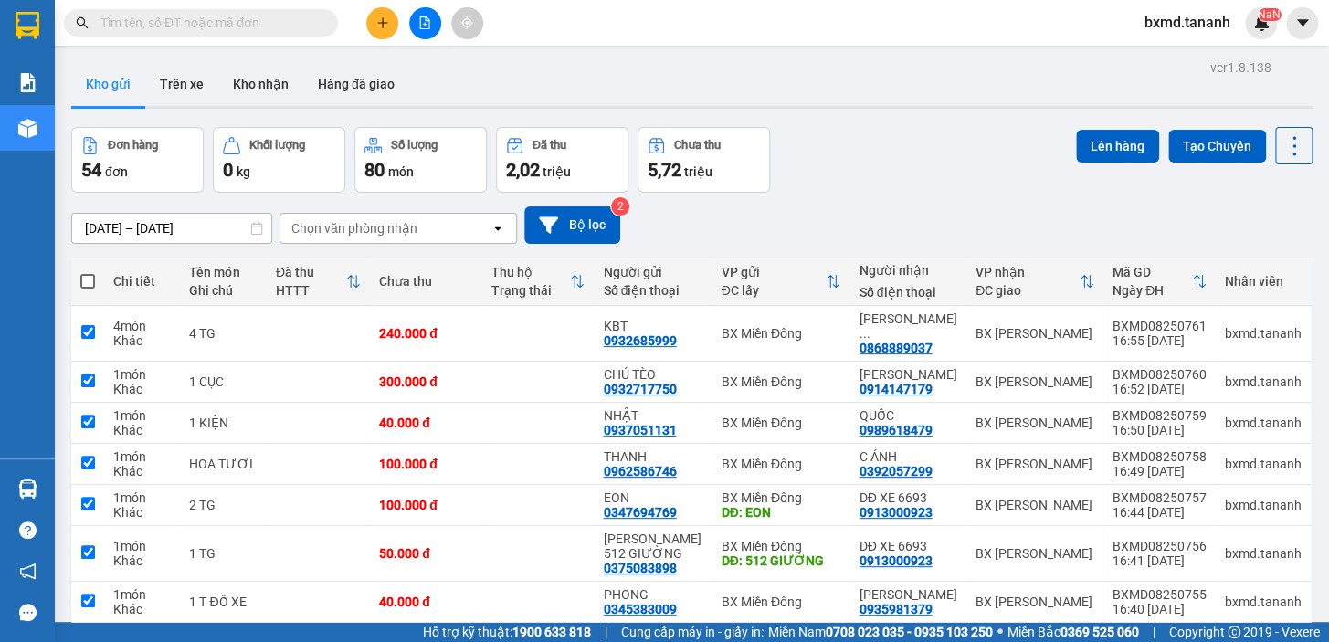
checkbox input "true"
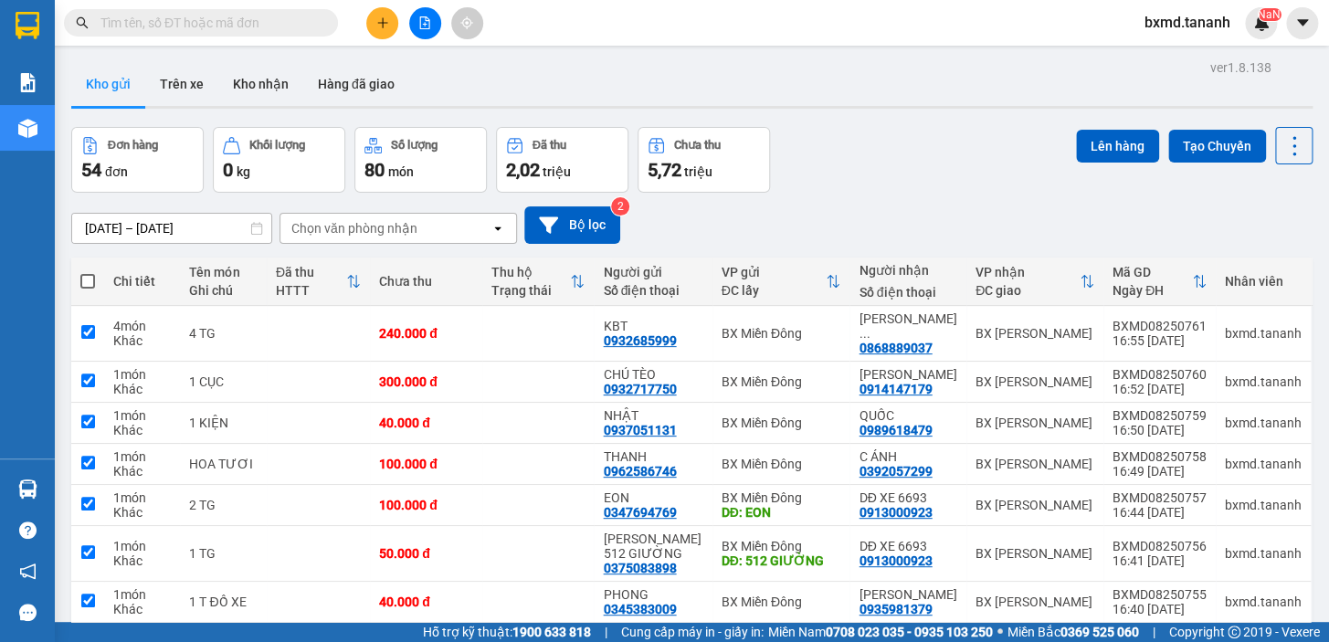
checkbox input "true"
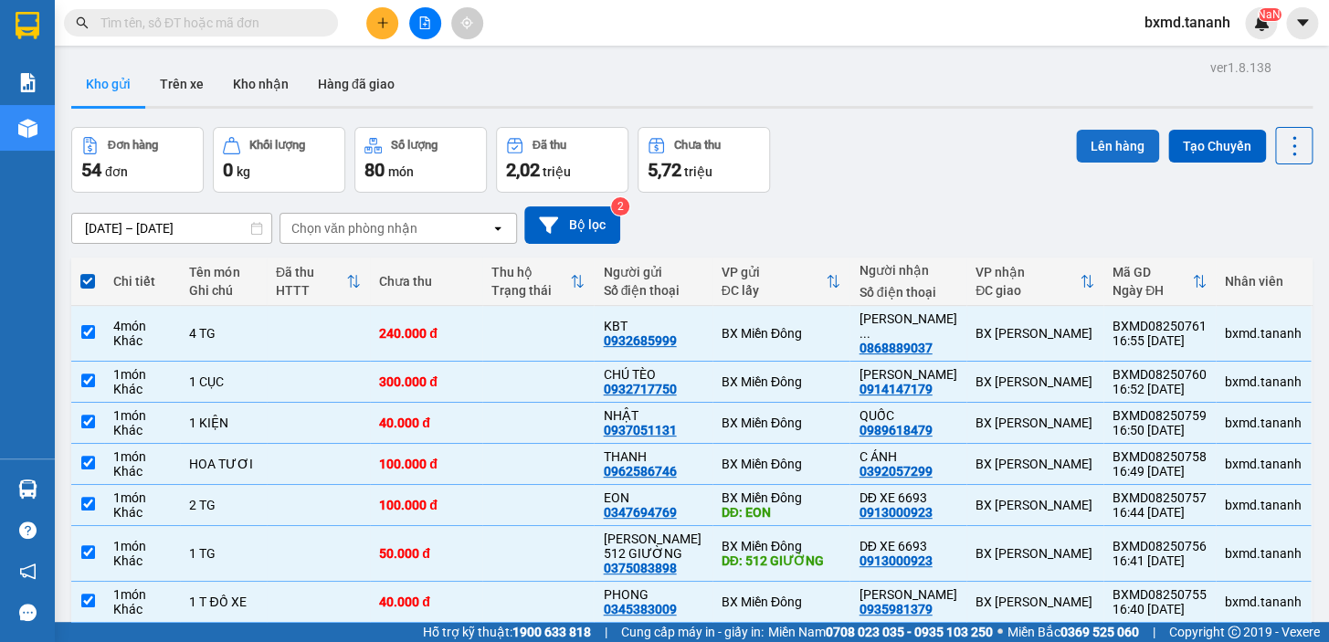
click at [1112, 150] on button "Lên hàng" at bounding box center [1117, 146] width 83 height 33
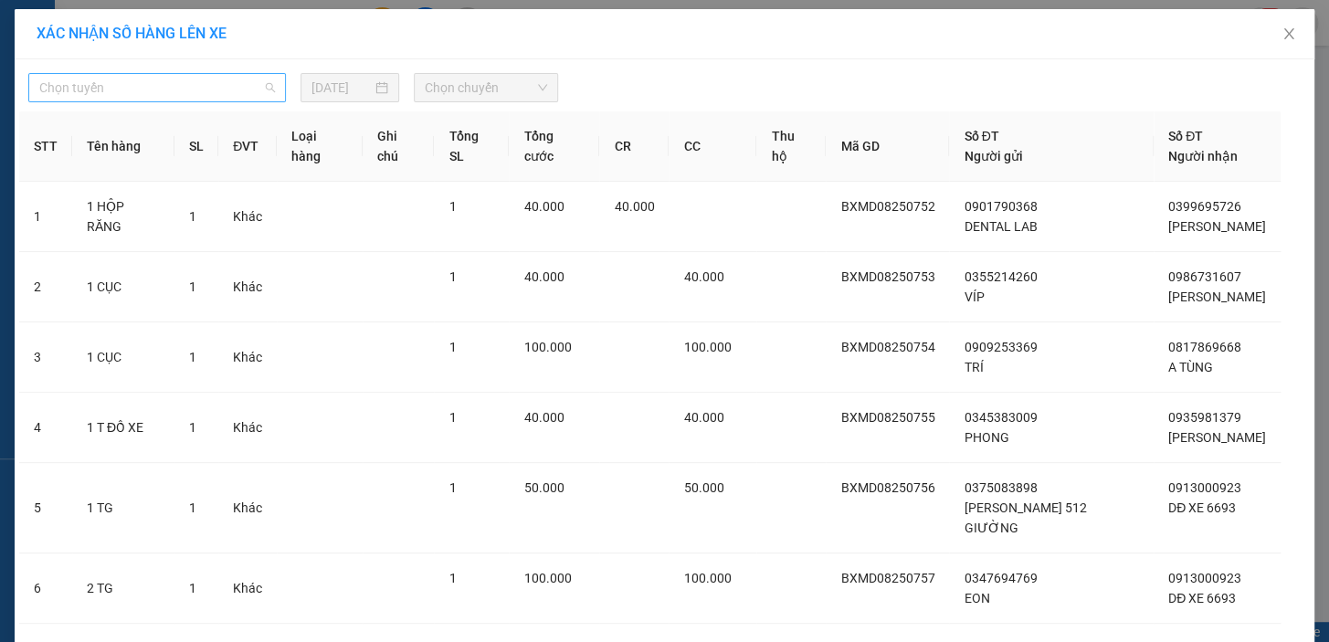
click at [263, 90] on span "Chọn tuyến" at bounding box center [157, 87] width 236 height 27
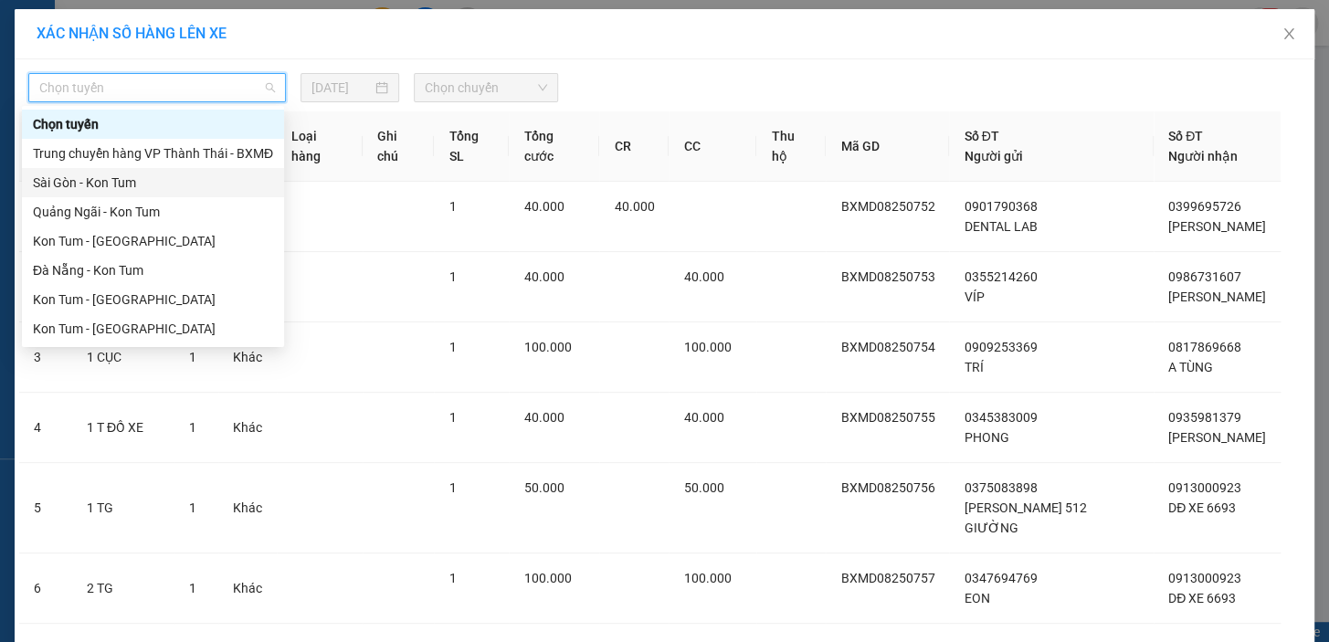
click at [207, 188] on div "Sài Gòn - Kon Tum" at bounding box center [153, 183] width 240 height 20
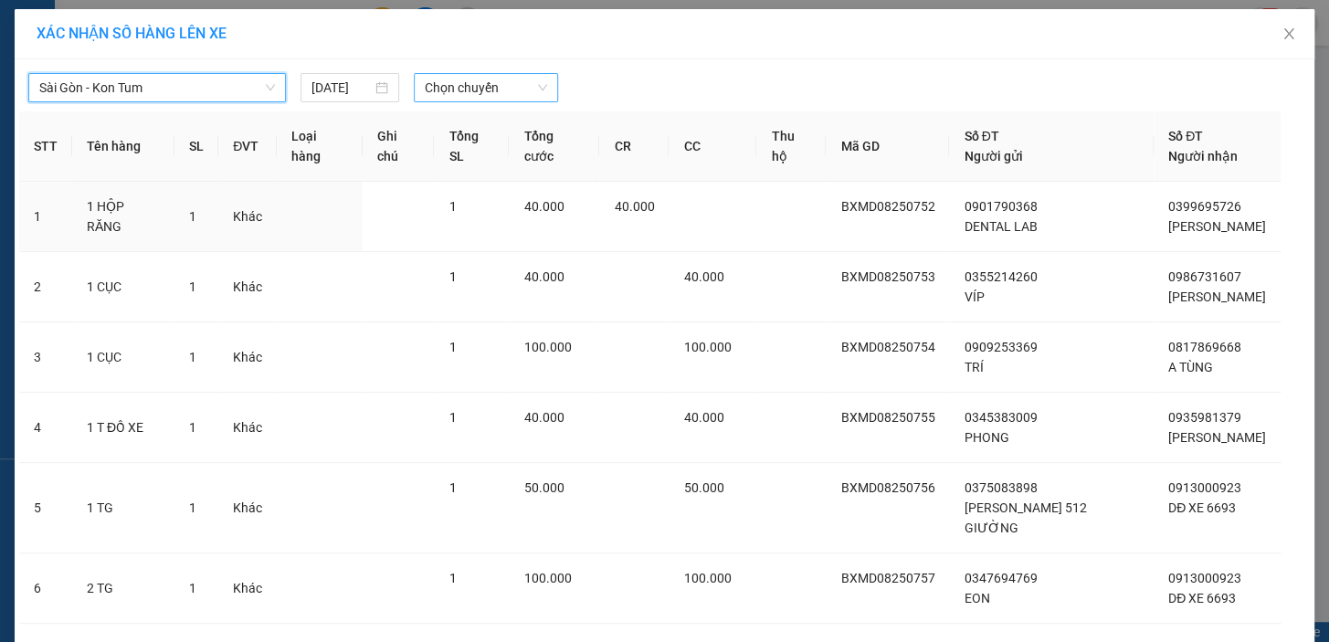
click at [472, 98] on span "Chọn chuyến" at bounding box center [486, 87] width 122 height 27
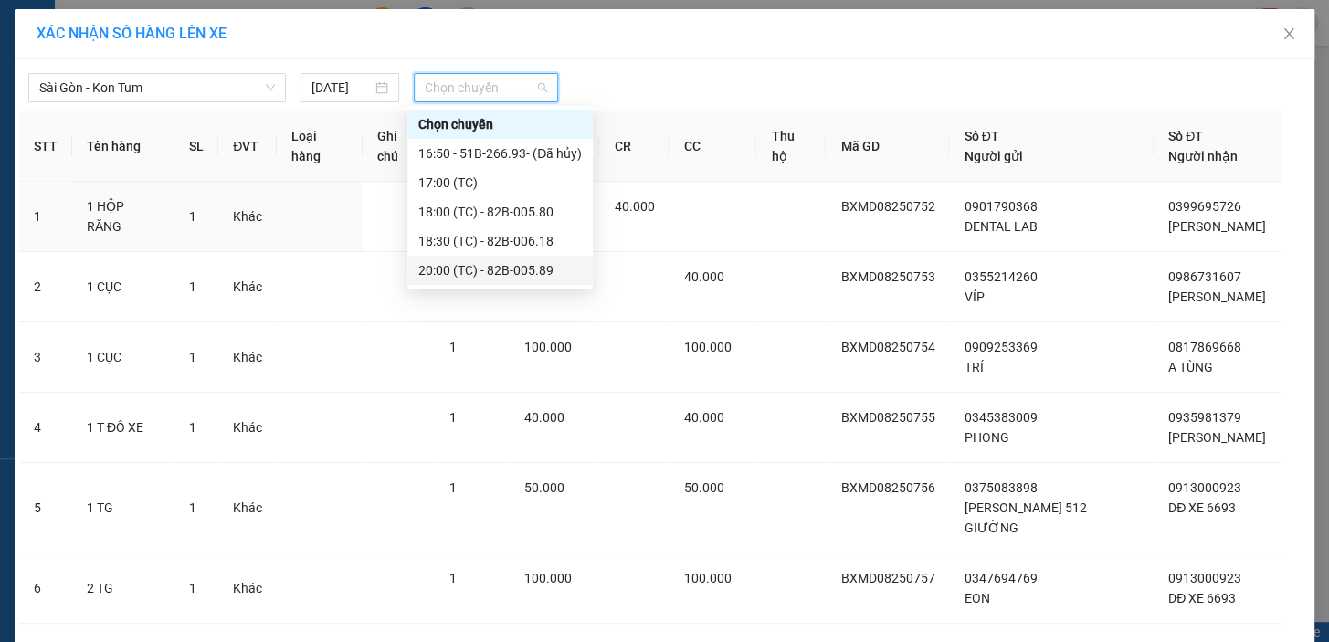
click at [512, 270] on div "20:00 (TC) - 82B-005.89" at bounding box center [500, 270] width 164 height 20
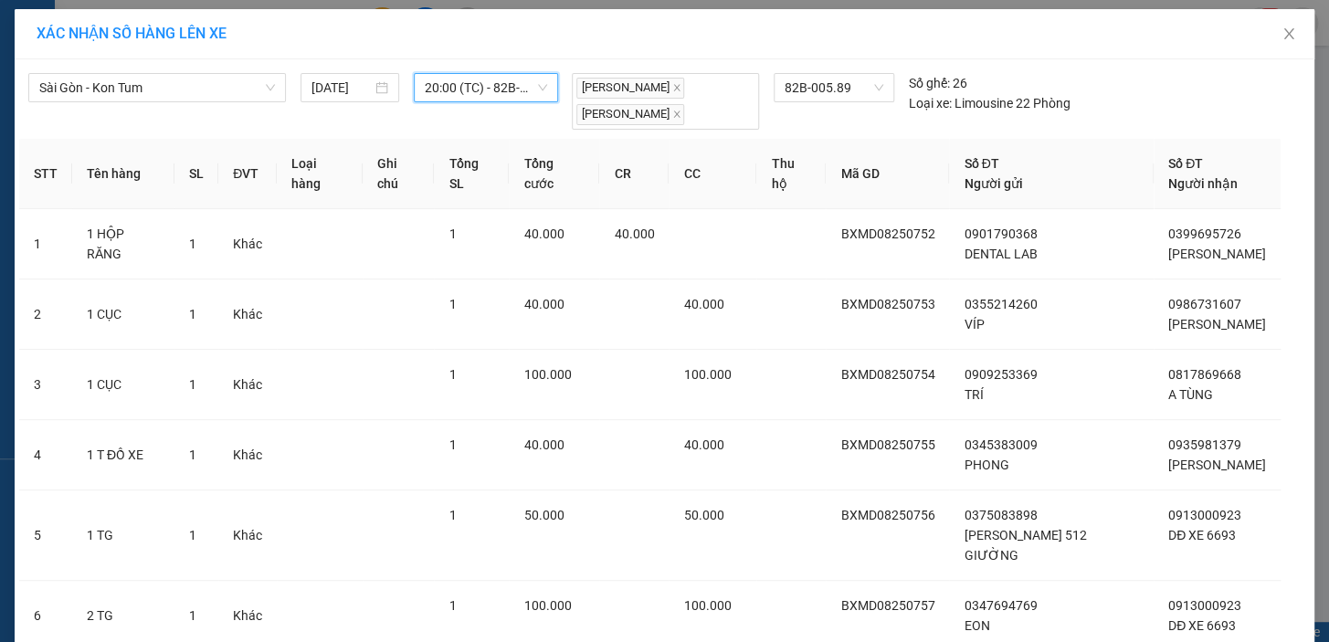
scroll to position [402, 0]
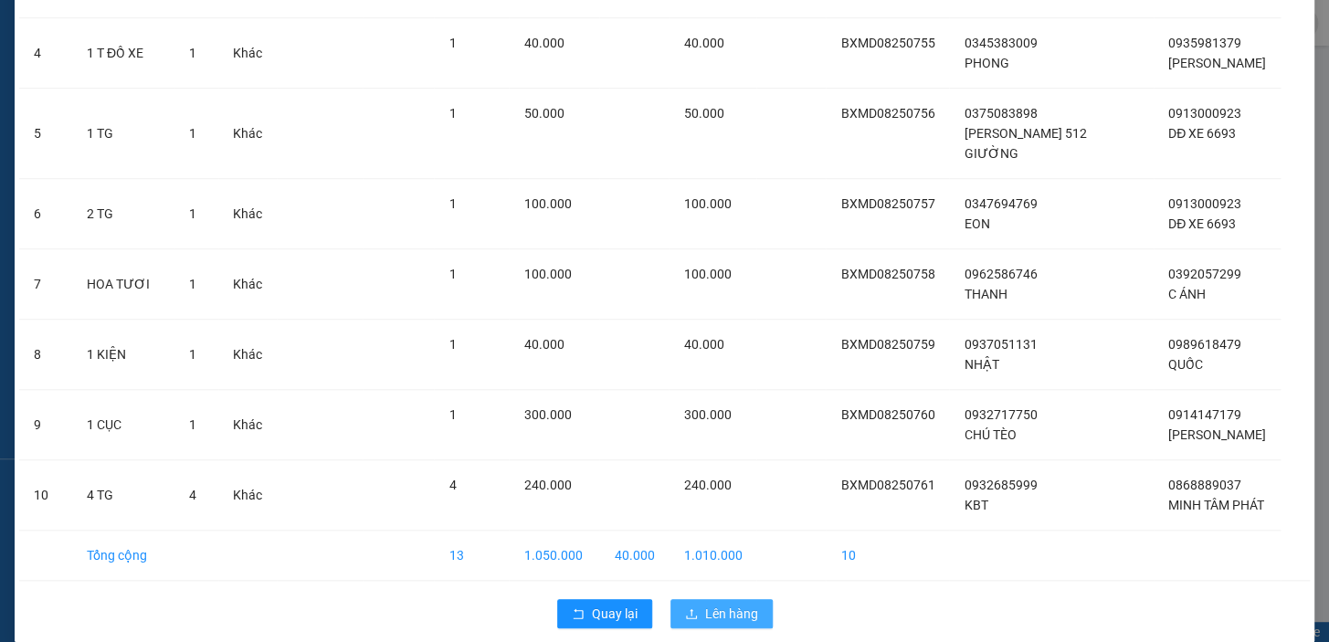
click at [716, 604] on span "Lên hàng" at bounding box center [731, 614] width 53 height 20
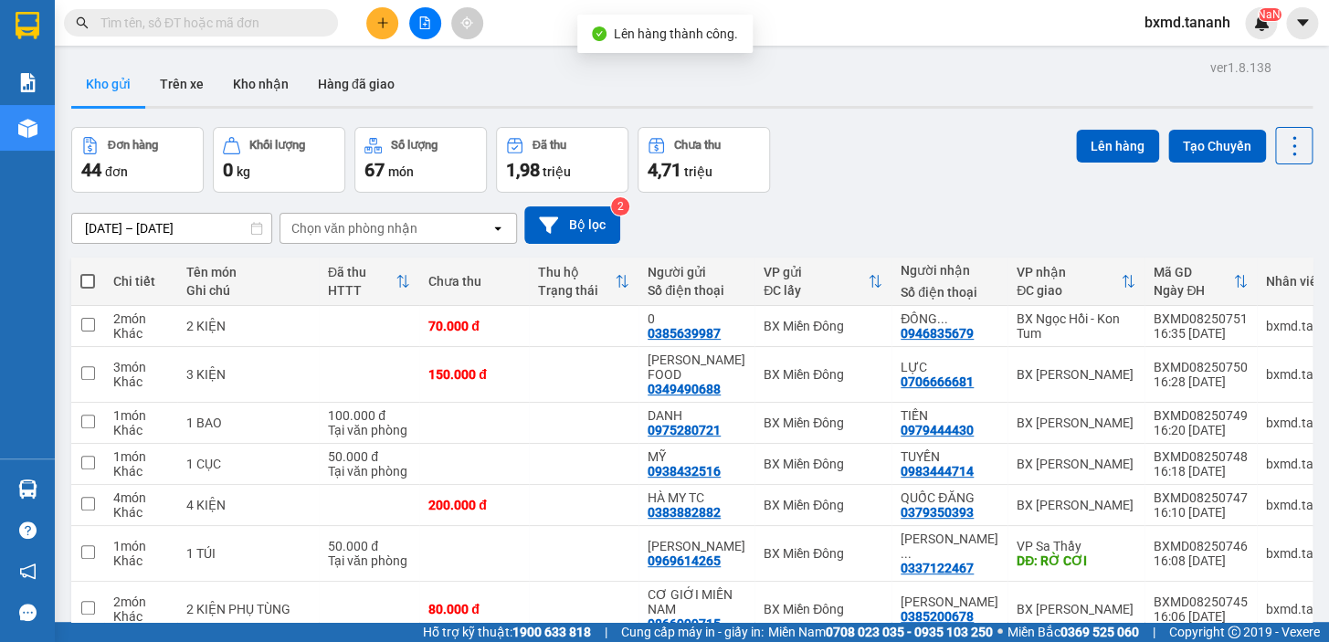
click at [99, 282] on th at bounding box center [87, 282] width 33 height 48
click at [94, 280] on span at bounding box center [87, 281] width 15 height 15
click at [88, 272] on input "checkbox" at bounding box center [88, 272] width 0 height 0
checkbox input "true"
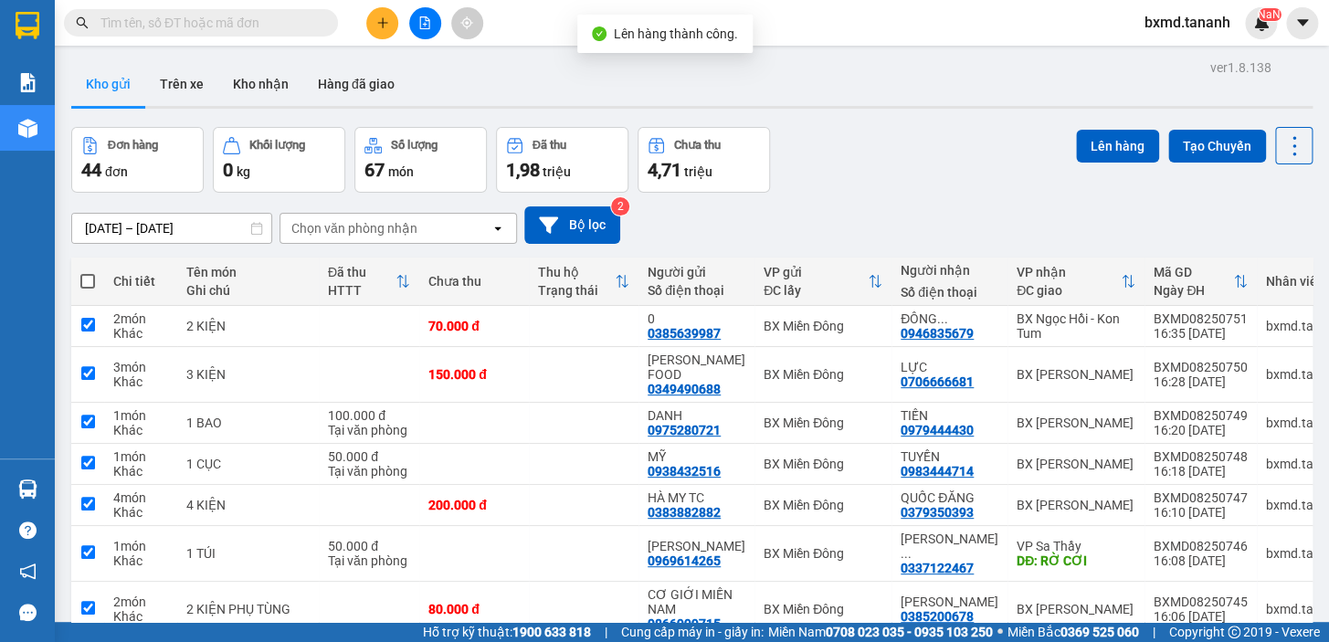
checkbox input "true"
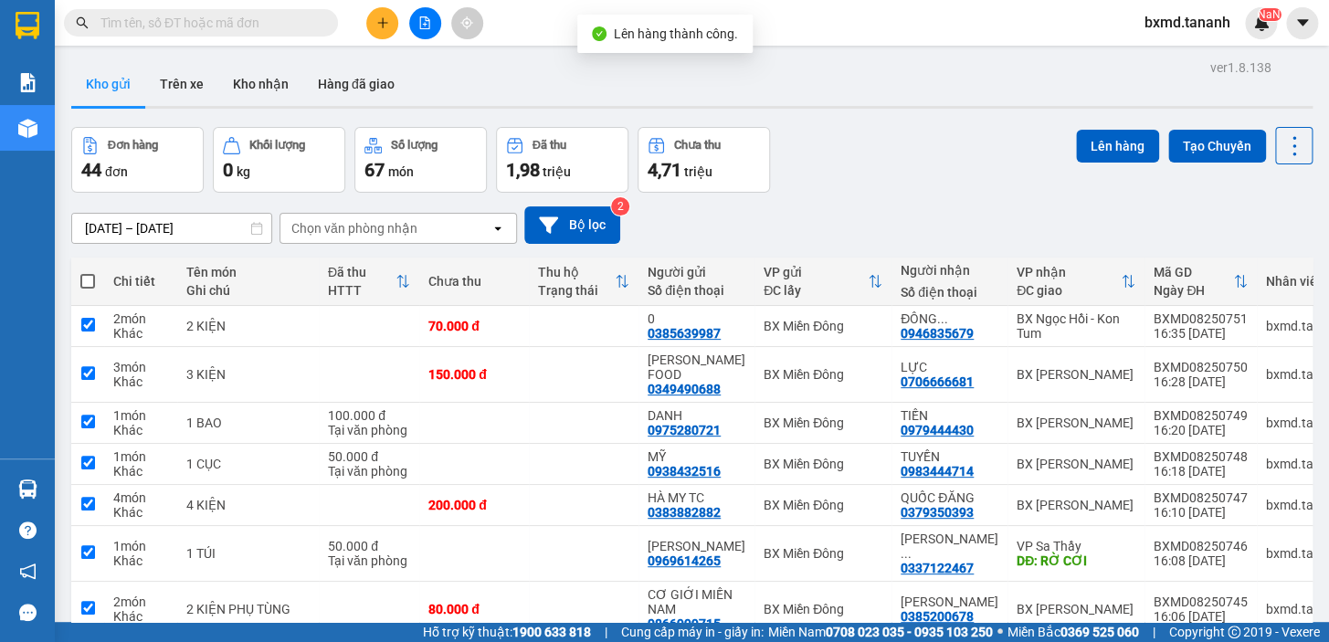
checkbox input "true"
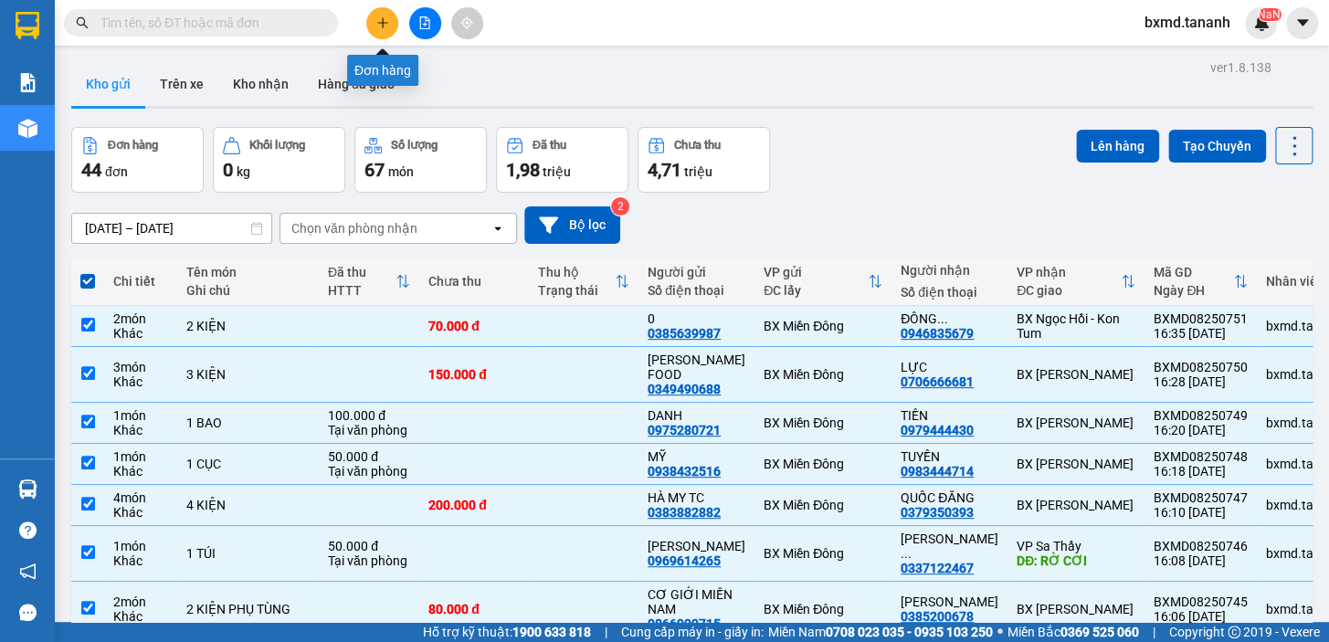
click at [388, 29] on button at bounding box center [382, 23] width 32 height 32
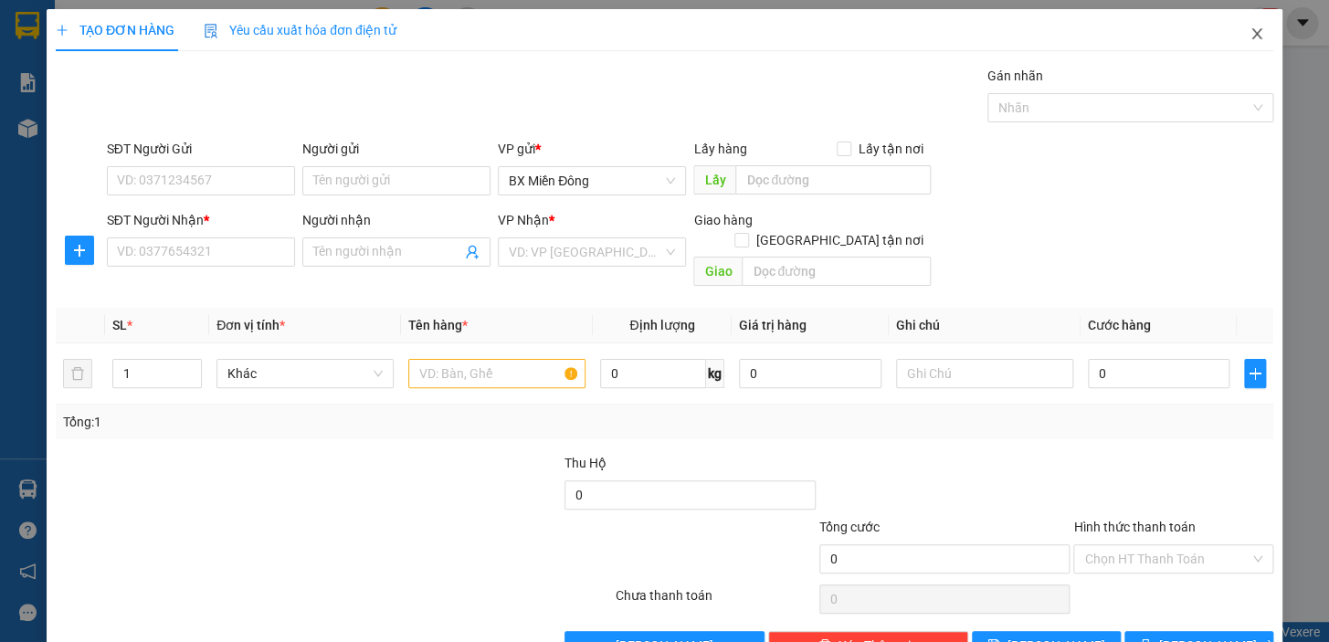
click at [1252, 33] on span "Close" at bounding box center [1257, 34] width 51 height 51
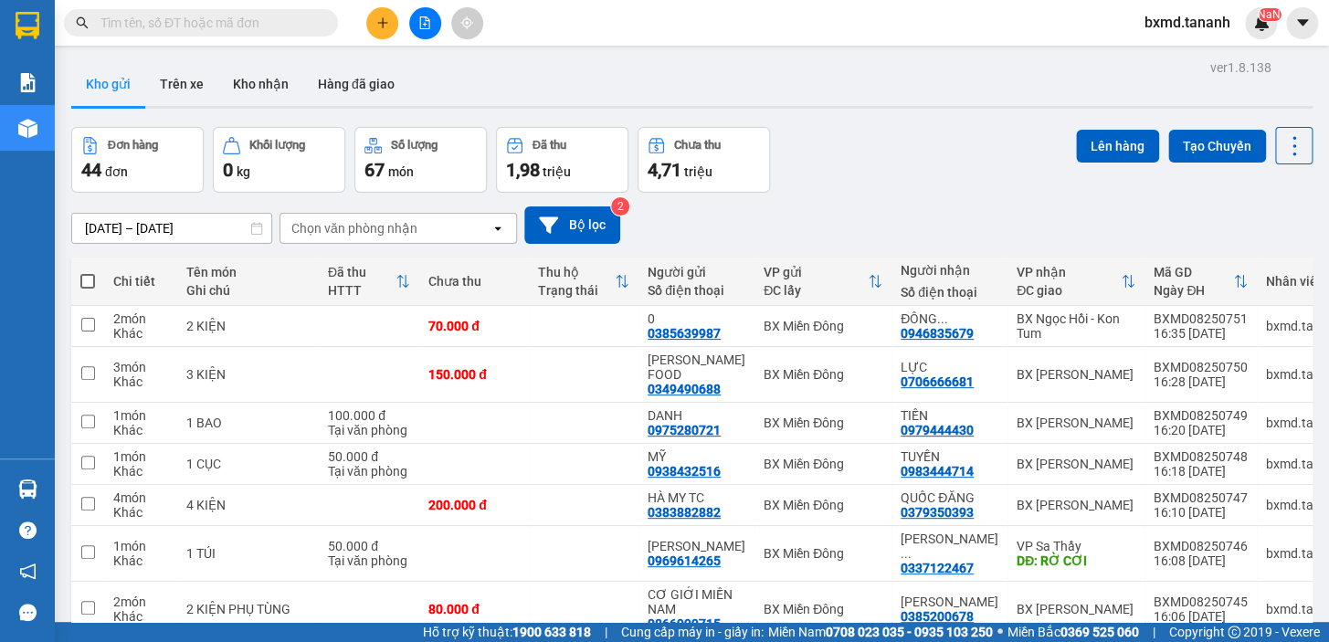
click at [85, 273] on label at bounding box center [87, 281] width 15 height 18
click at [88, 272] on input "checkbox" at bounding box center [88, 272] width 0 height 0
checkbox input "true"
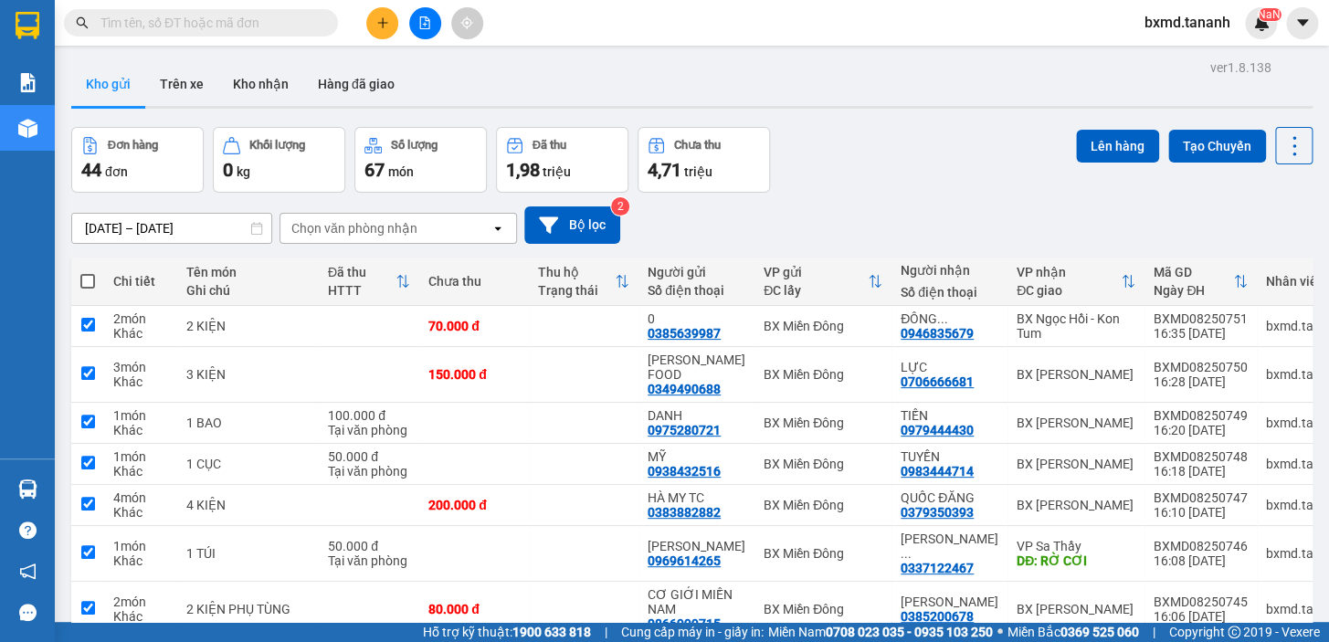
checkbox input "true"
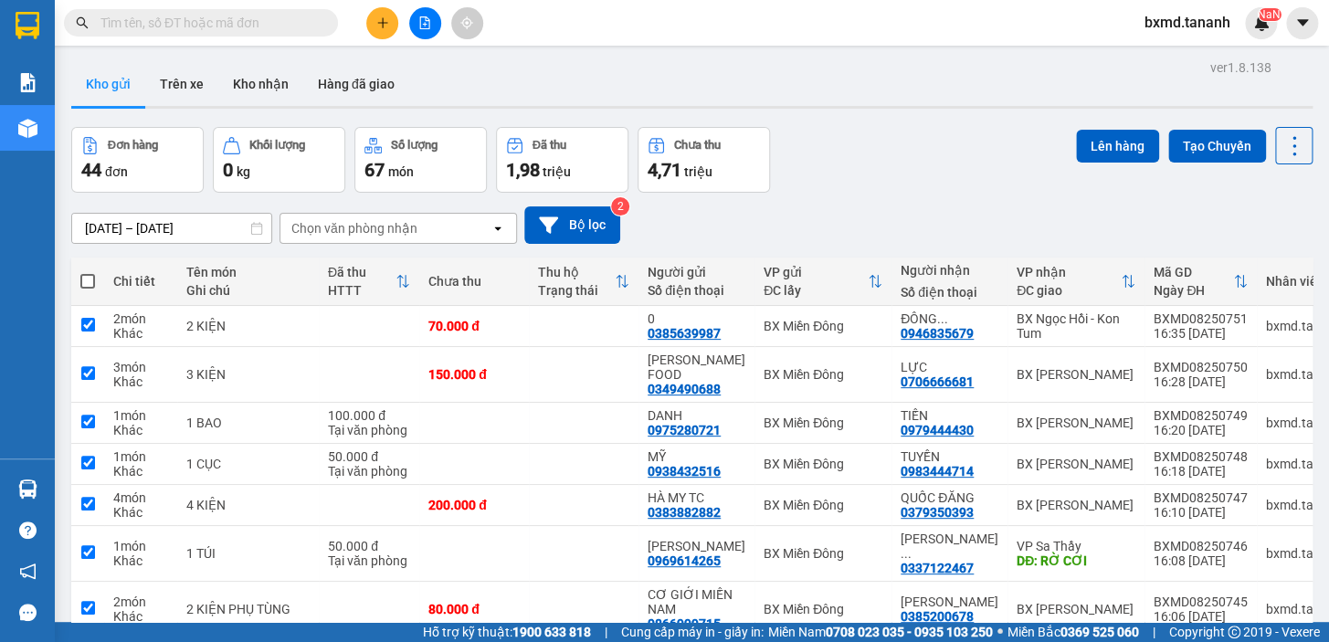
checkbox input "true"
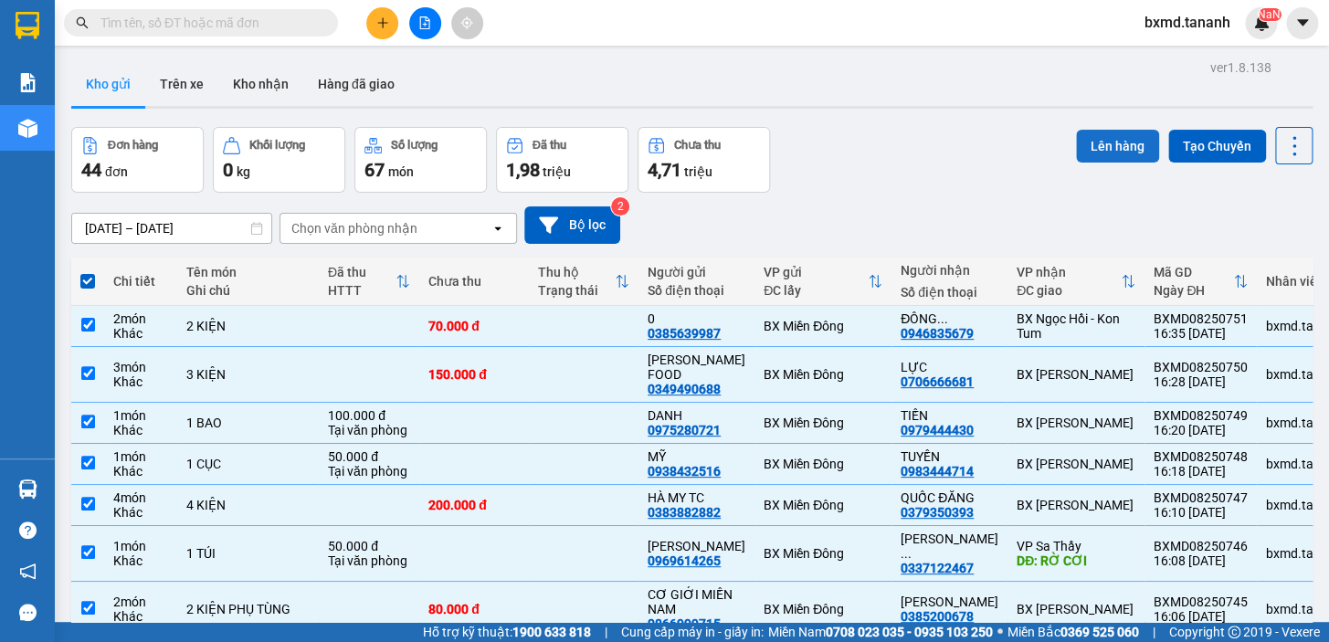
click at [1107, 143] on button "Lên hàng" at bounding box center [1117, 146] width 83 height 33
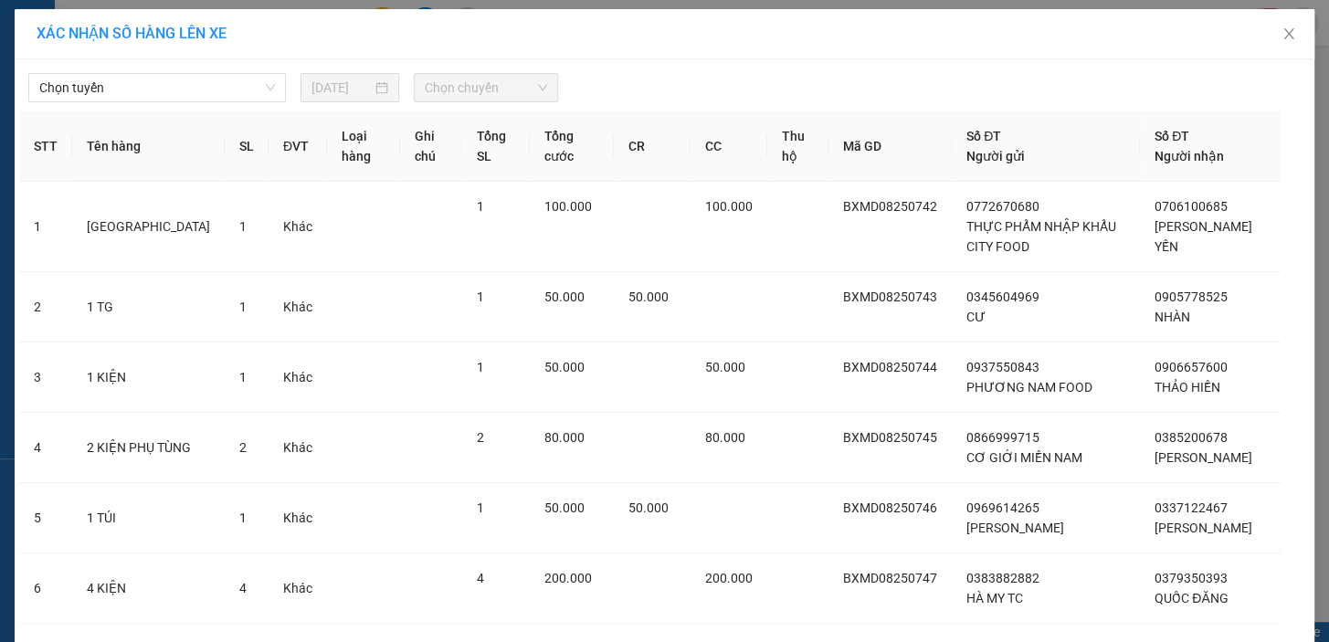
click at [238, 102] on div "Chọn tuyến 13/08/2025 Chọn chuyến STT Tên hàng SL ĐVT Loại hàng Ghi chú Tổng SL…" at bounding box center [665, 538] width 1300 height 958
click at [249, 79] on span "Chọn tuyến" at bounding box center [157, 87] width 236 height 27
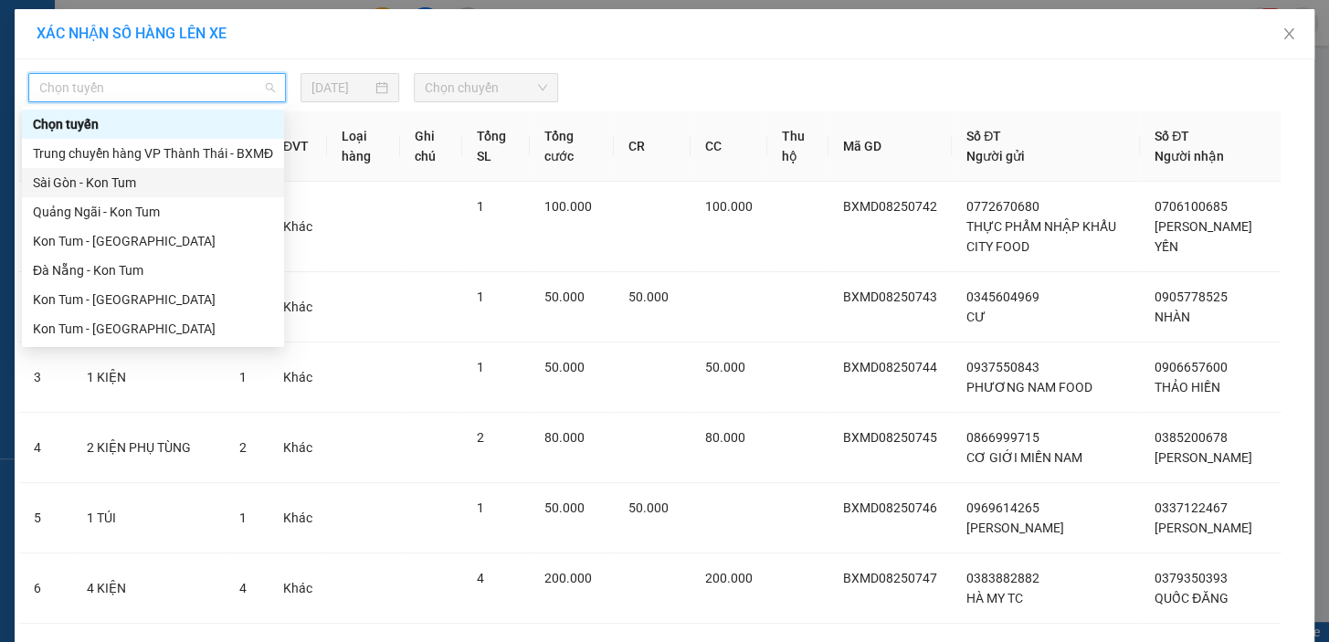
click at [104, 191] on div "Sài Gòn - Kon Tum" at bounding box center [153, 183] width 240 height 20
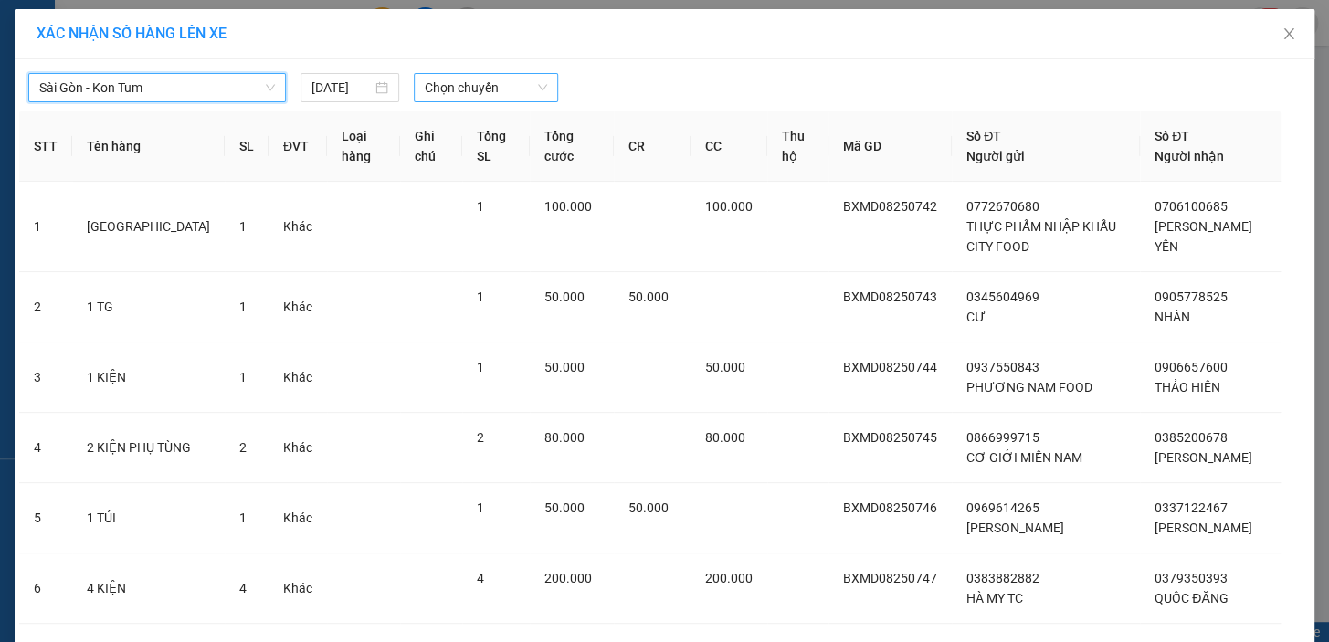
click at [493, 91] on span "Chọn chuyến" at bounding box center [486, 87] width 122 height 27
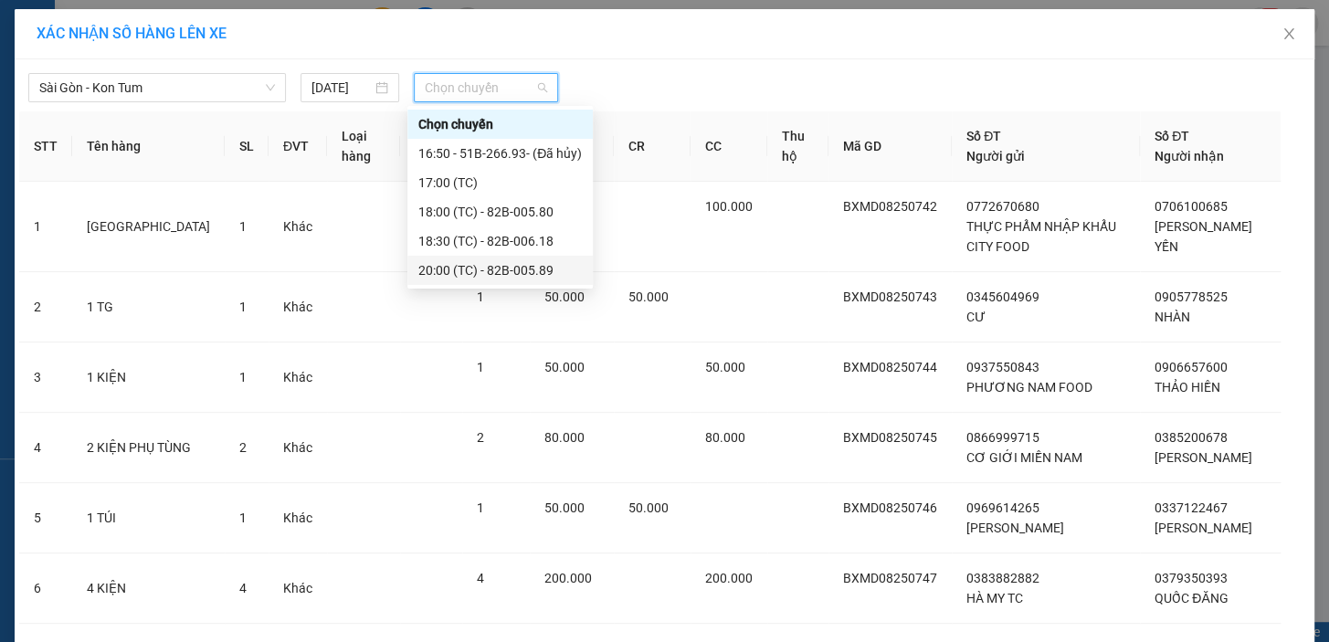
click at [492, 267] on div "20:00 (TC) - 82B-005.89" at bounding box center [500, 270] width 164 height 20
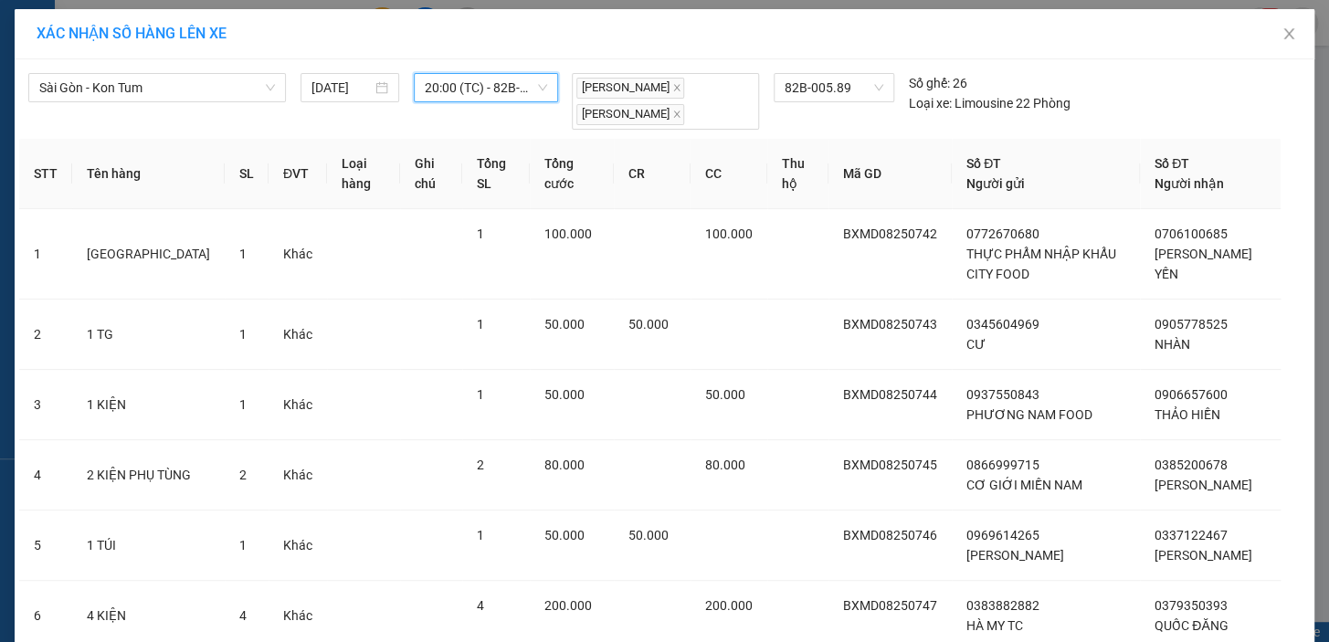
scroll to position [415, 0]
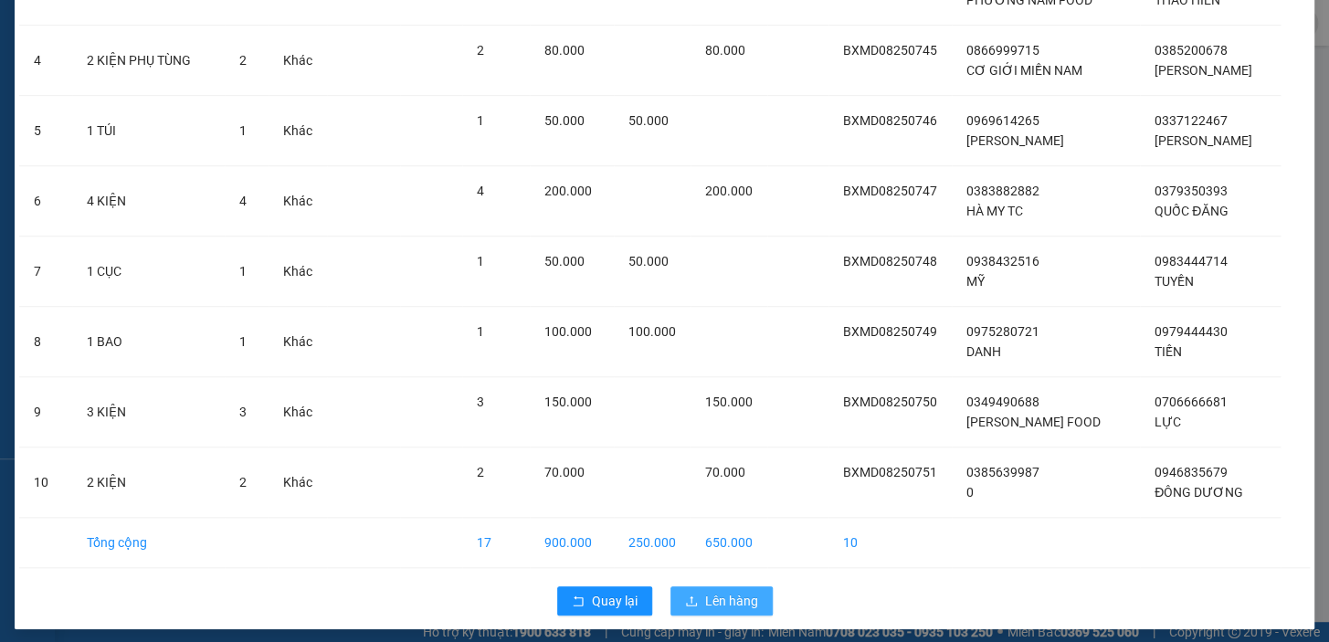
click at [730, 611] on span "Lên hàng" at bounding box center [731, 601] width 53 height 20
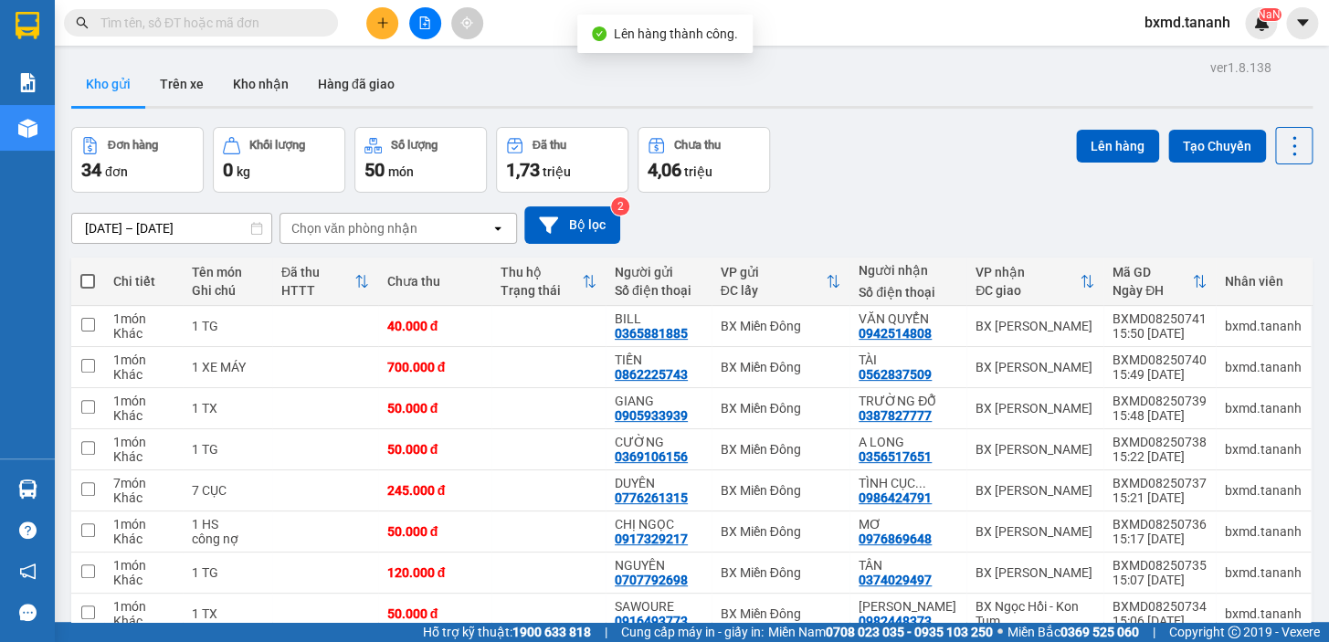
click at [91, 278] on span at bounding box center [87, 281] width 15 height 15
click at [88, 272] on input "checkbox" at bounding box center [88, 272] width 0 height 0
checkbox input "true"
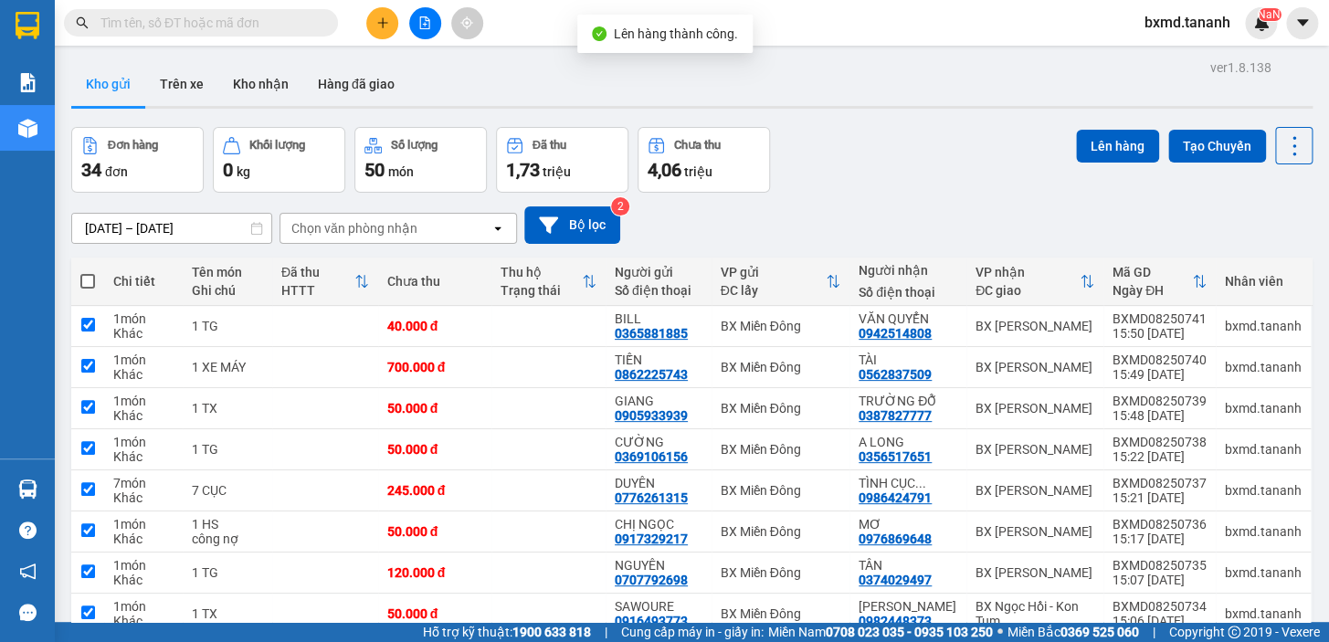
checkbox input "true"
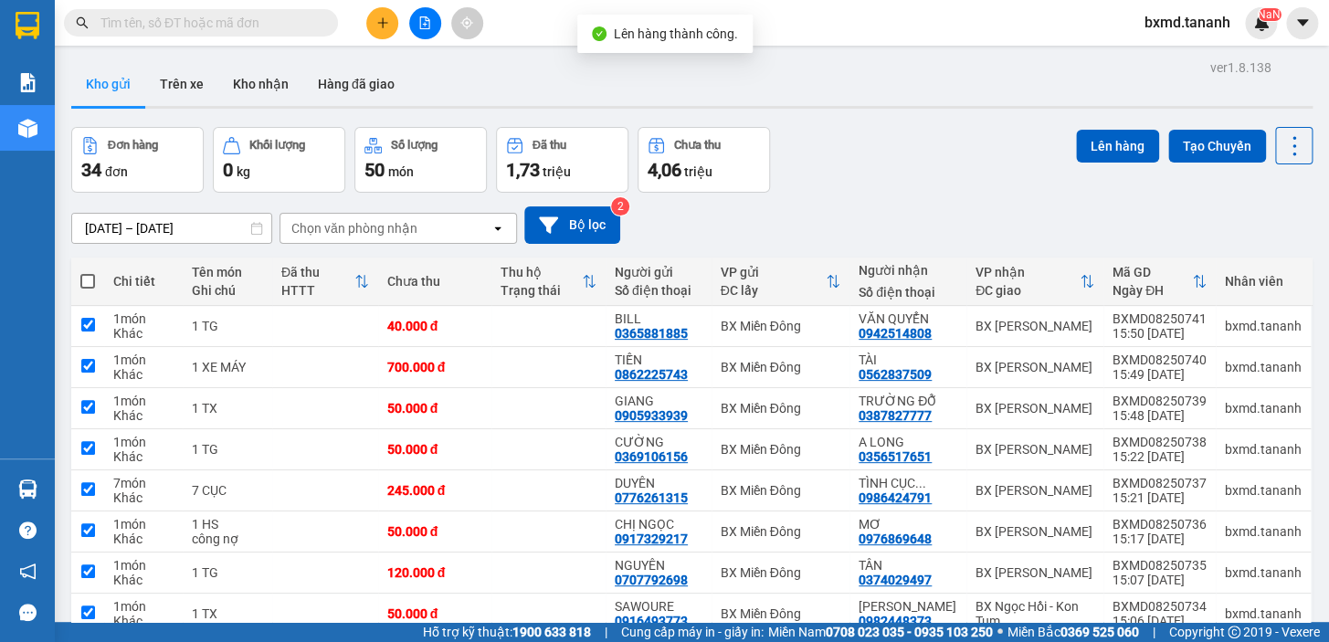
checkbox input "true"
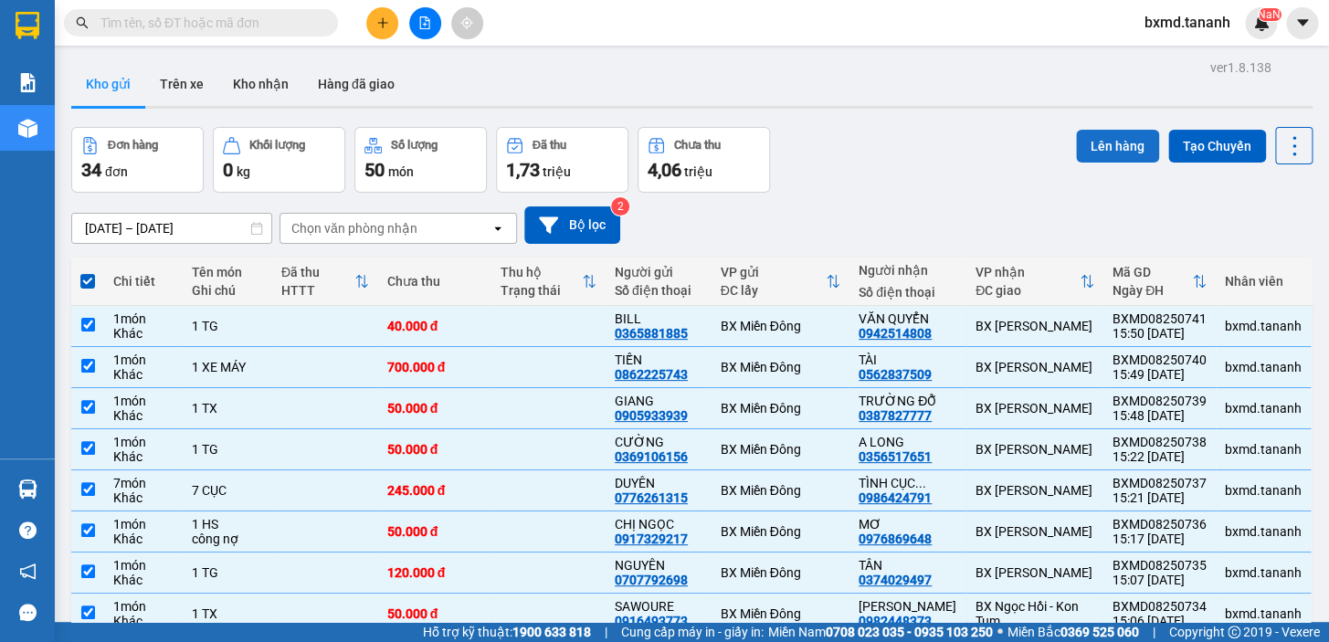
click at [1097, 146] on button "Lên hàng" at bounding box center [1117, 146] width 83 height 33
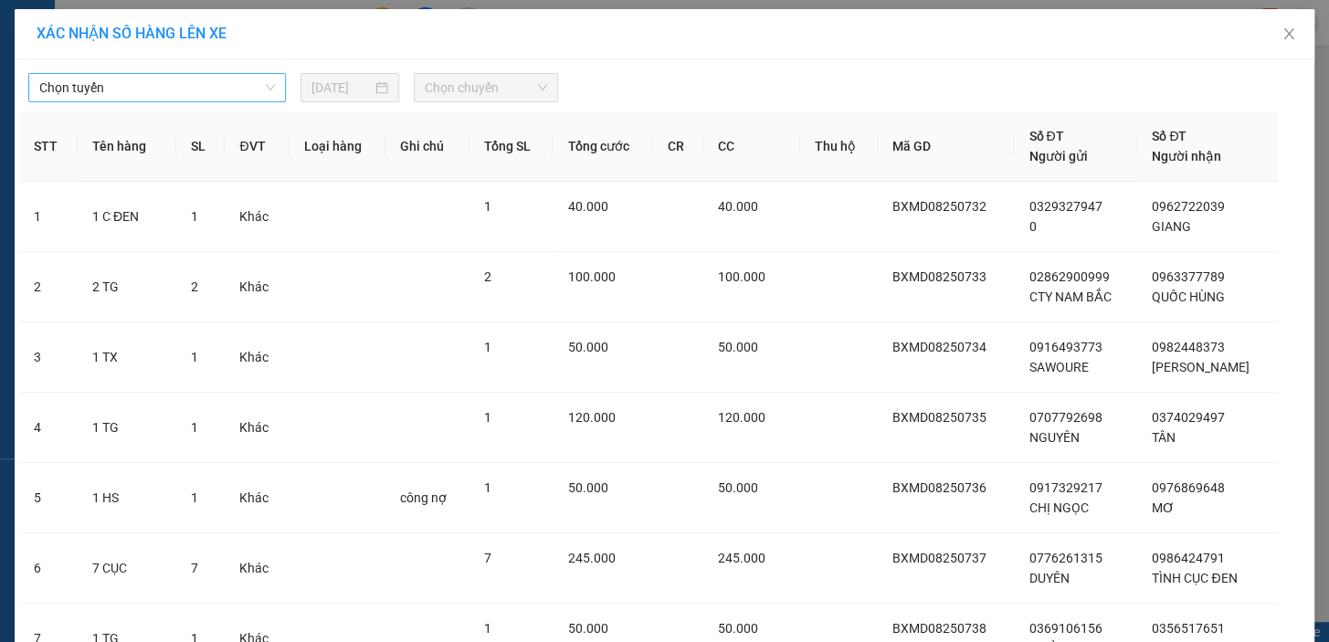
click at [232, 87] on span "Chọn tuyến" at bounding box center [157, 87] width 236 height 27
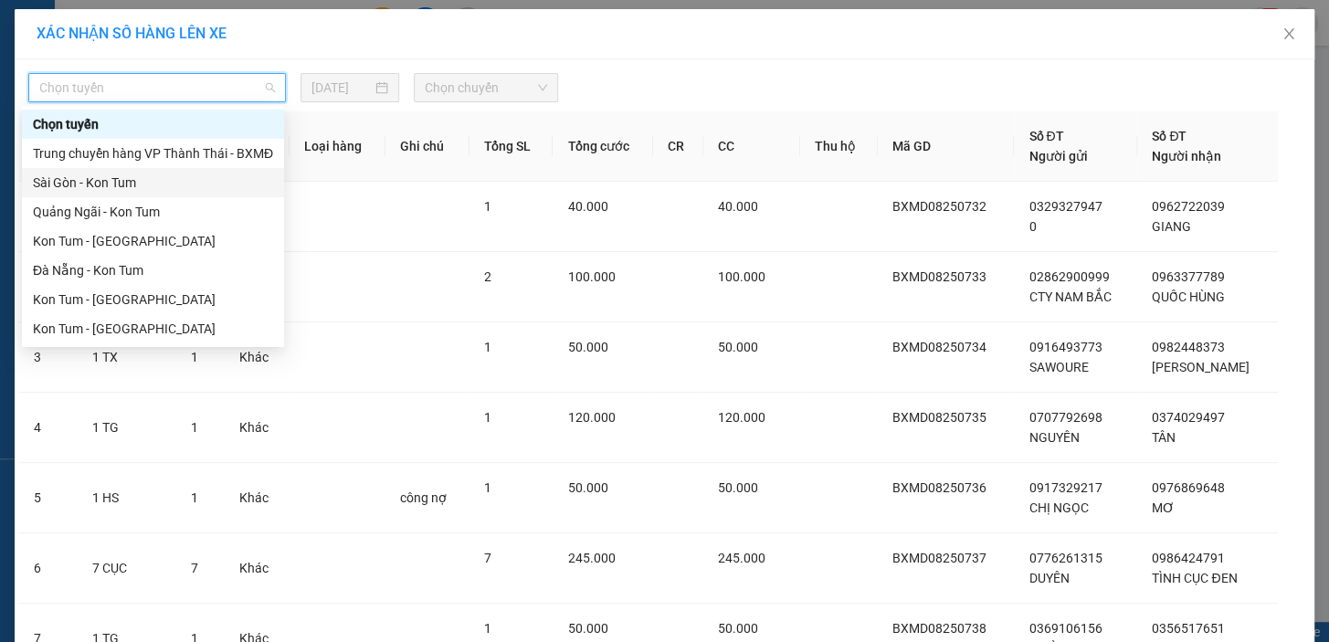
click at [118, 192] on div "Sài Gòn - Kon Tum" at bounding box center [153, 183] width 240 height 20
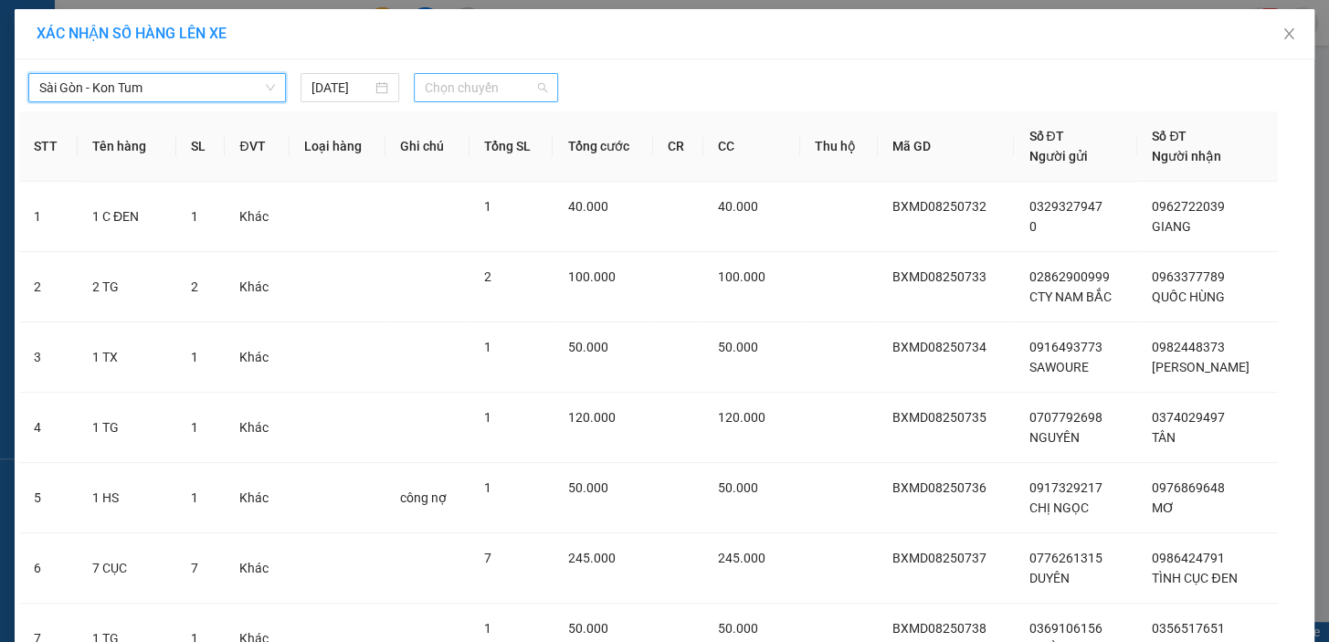
click at [488, 93] on span "Chọn chuyến" at bounding box center [486, 87] width 122 height 27
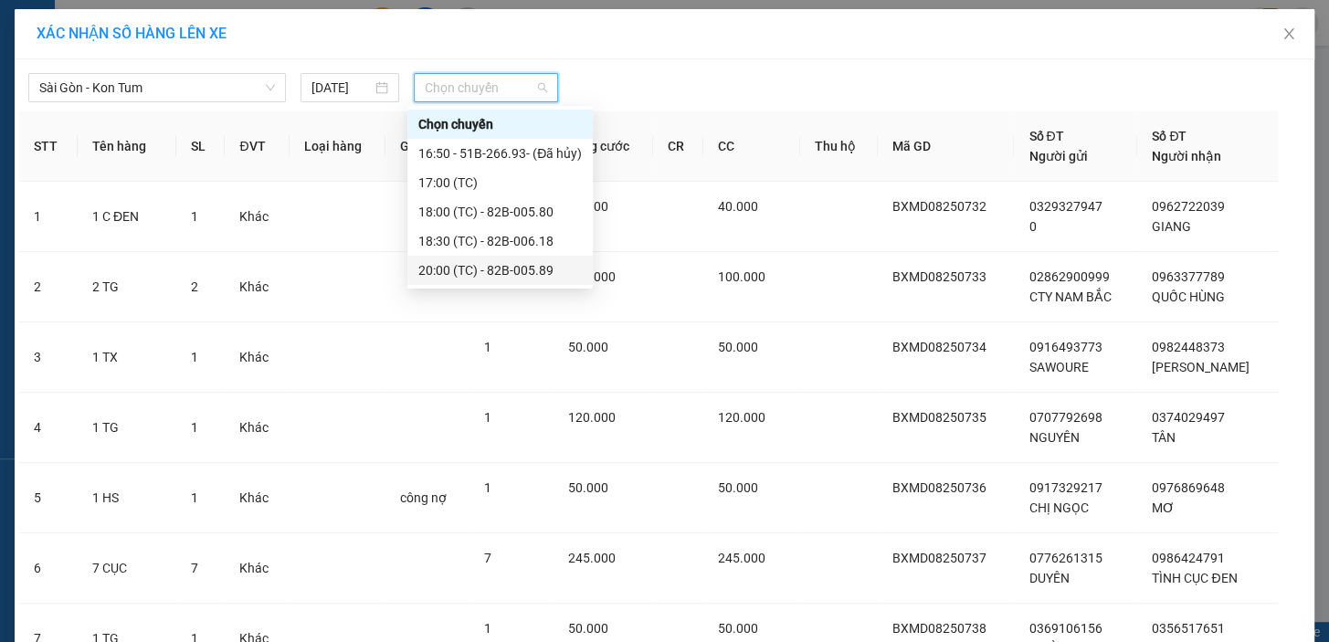
click at [523, 263] on div "20:00 (TC) - 82B-005.89" at bounding box center [500, 270] width 164 height 20
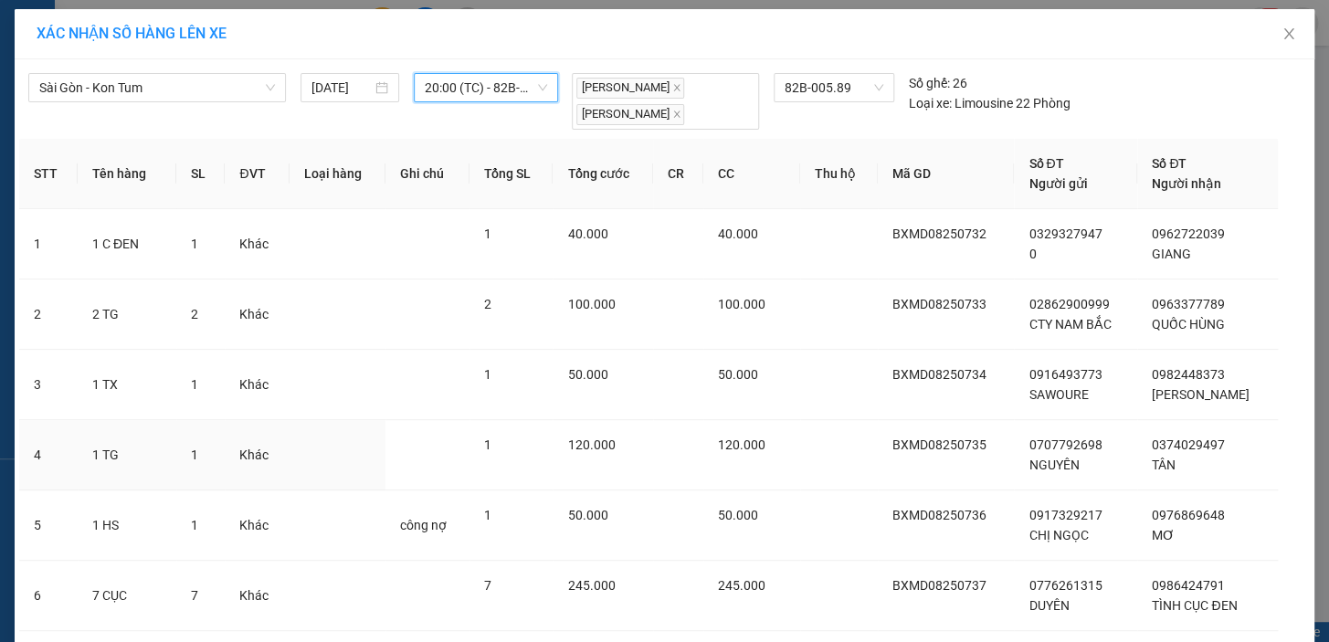
scroll to position [402, 0]
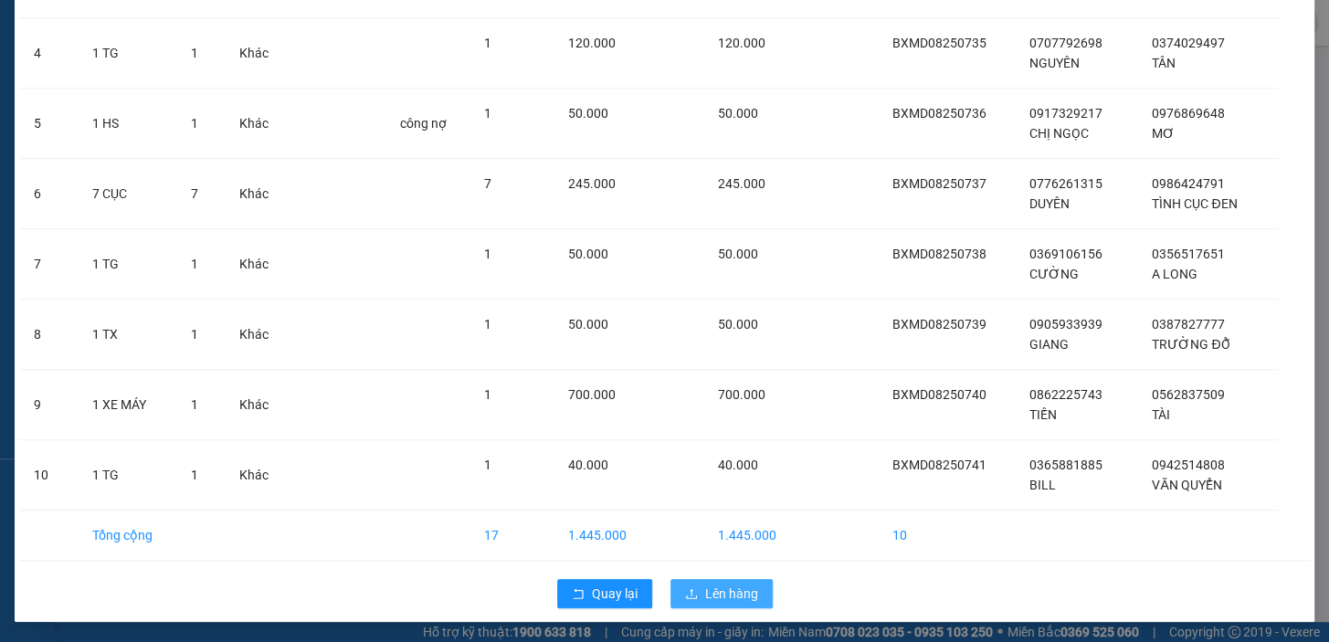
click at [722, 592] on span "Lên hàng" at bounding box center [731, 594] width 53 height 20
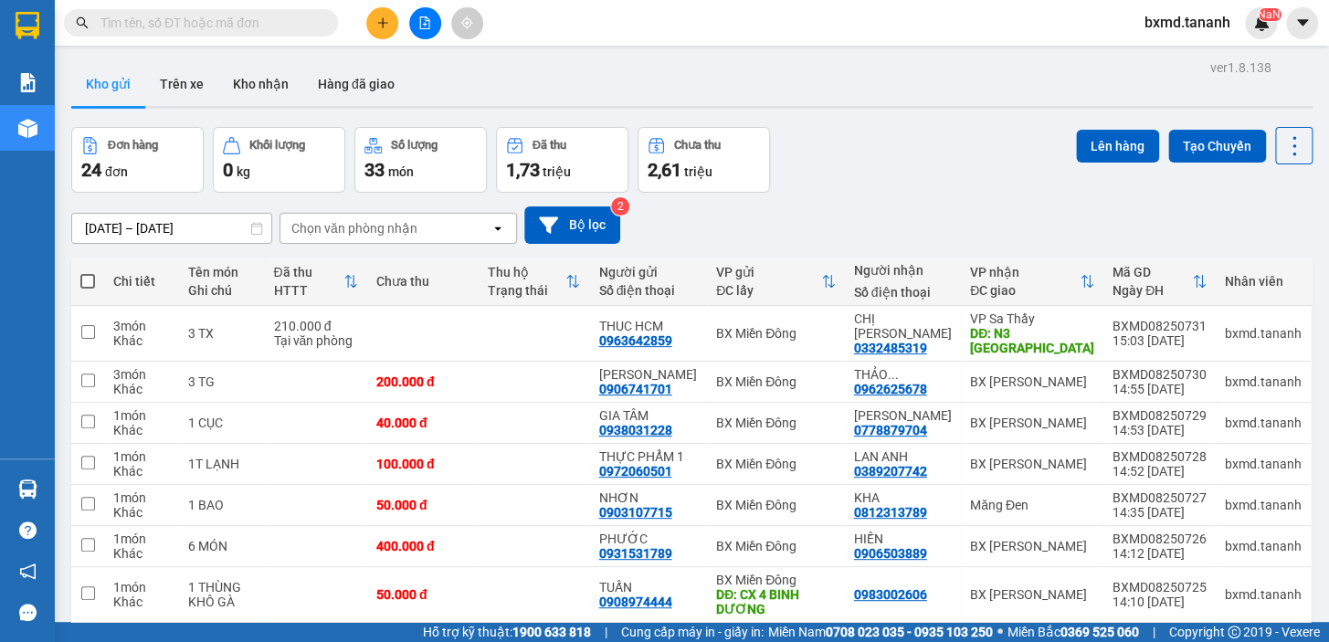
click at [94, 279] on span at bounding box center [87, 281] width 15 height 15
click at [88, 272] on input "checkbox" at bounding box center [88, 272] width 0 height 0
checkbox input "true"
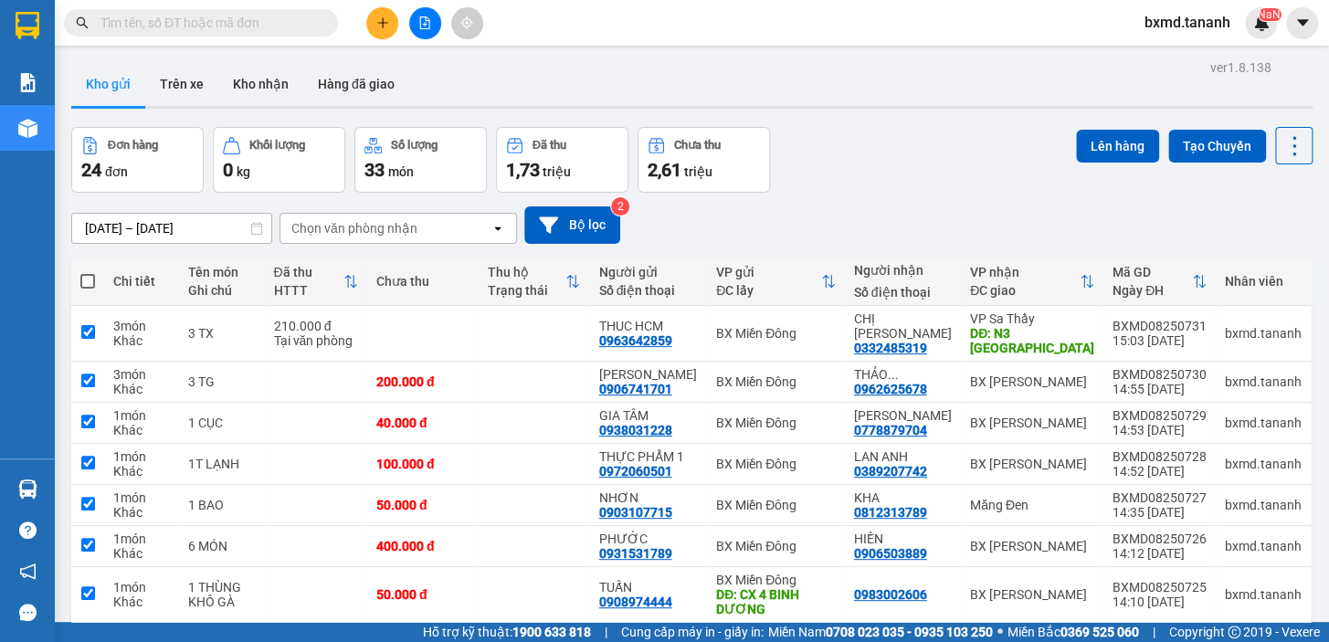
checkbox input "true"
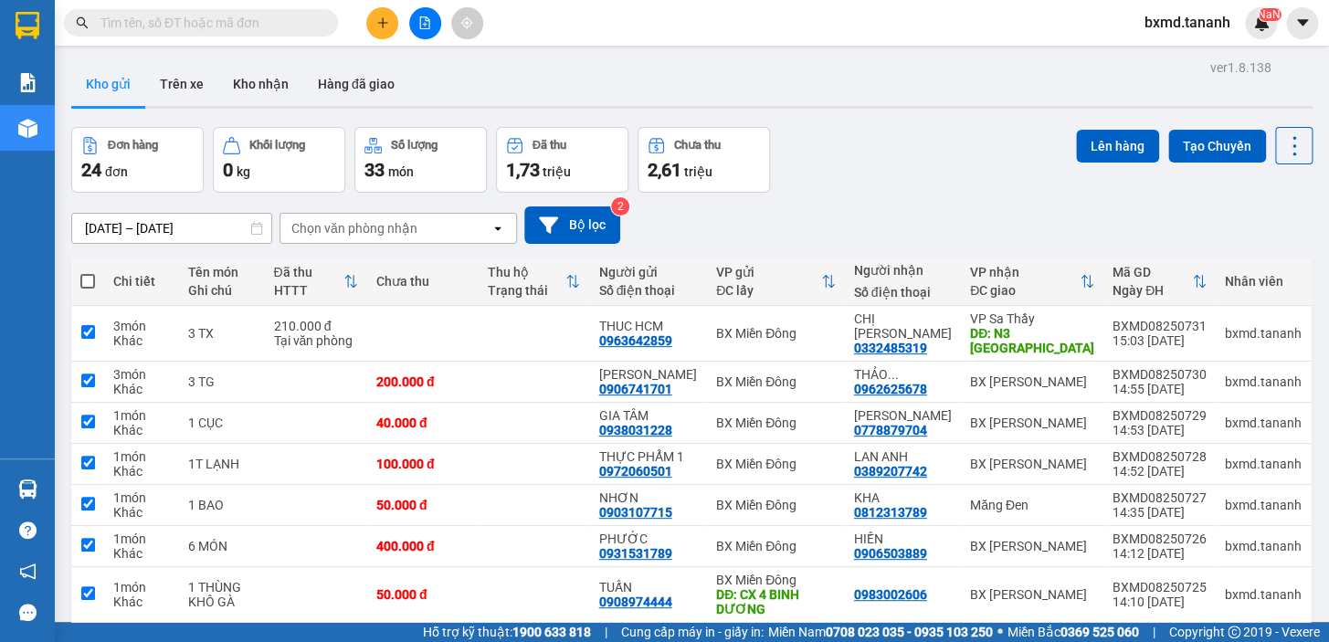
checkbox input "true"
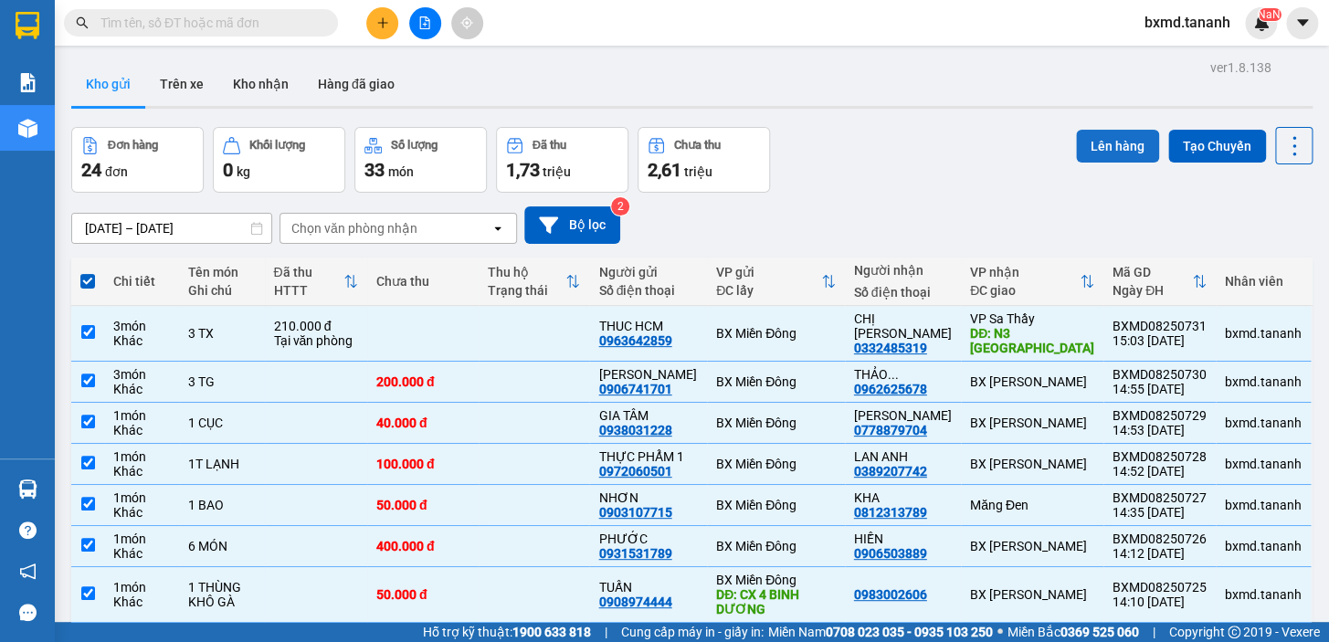
click at [1107, 151] on button "Lên hàng" at bounding box center [1117, 146] width 83 height 33
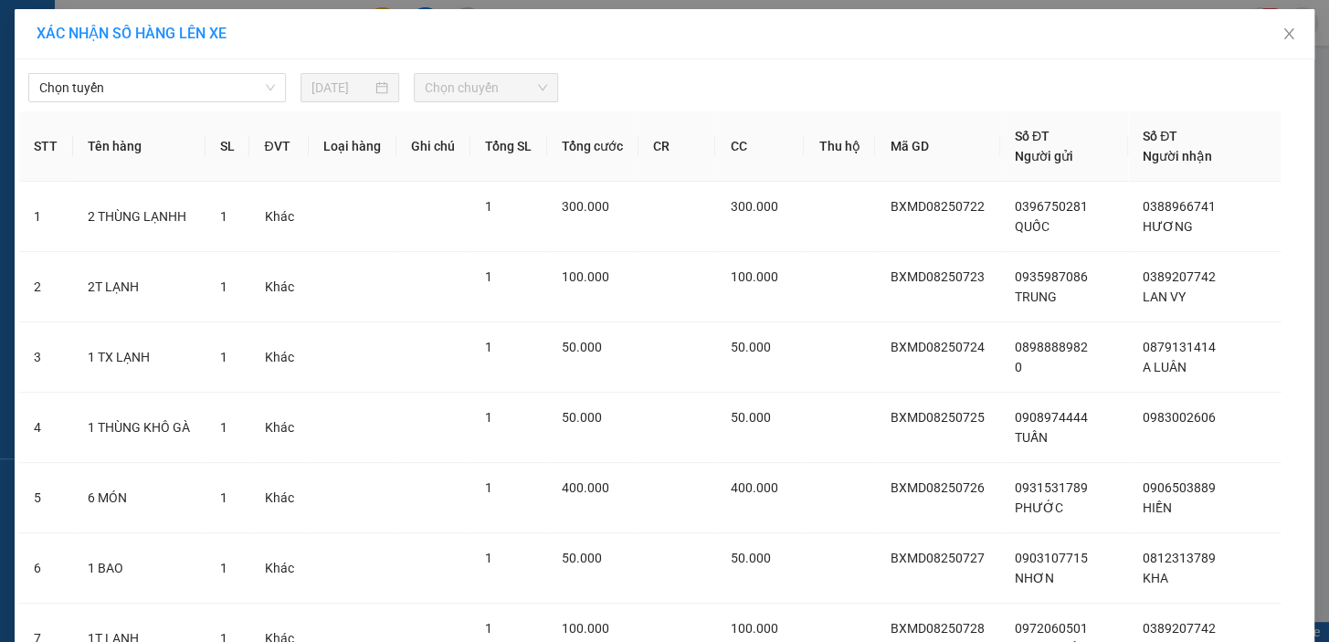
click at [493, 83] on span "Chọn chuyến" at bounding box center [486, 87] width 122 height 27
click at [267, 83] on span "Chọn tuyến" at bounding box center [157, 87] width 236 height 27
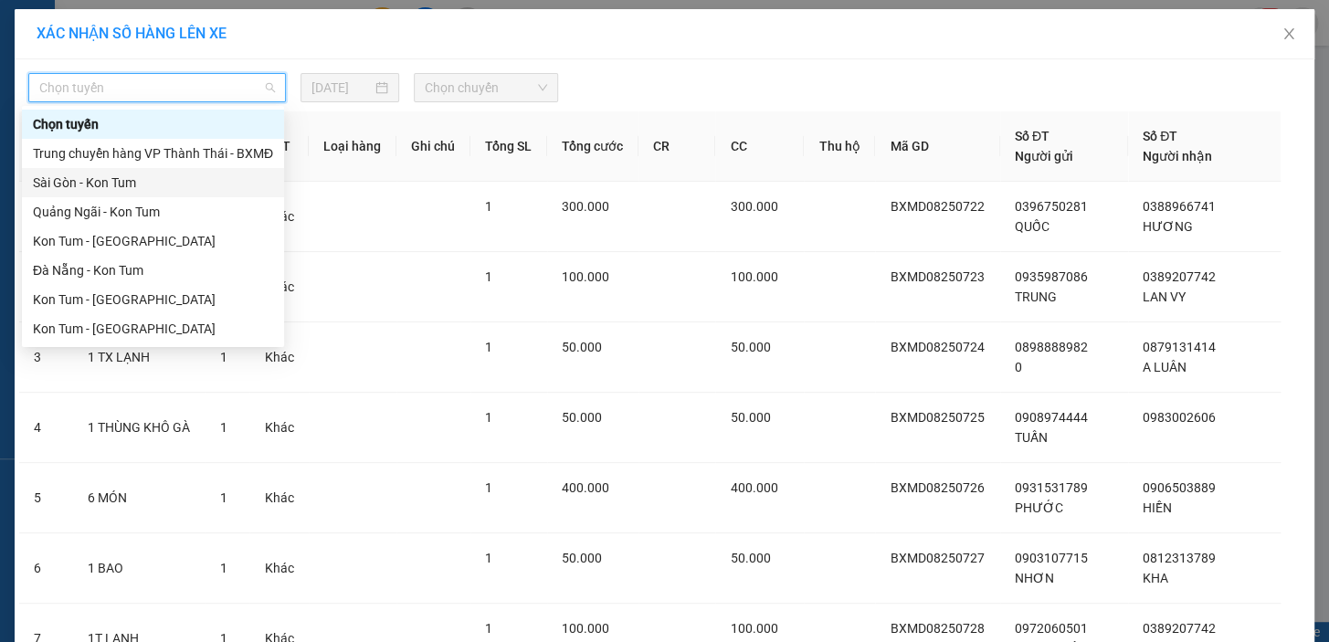
click at [164, 196] on div "Sài Gòn - Kon Tum" at bounding box center [153, 182] width 262 height 29
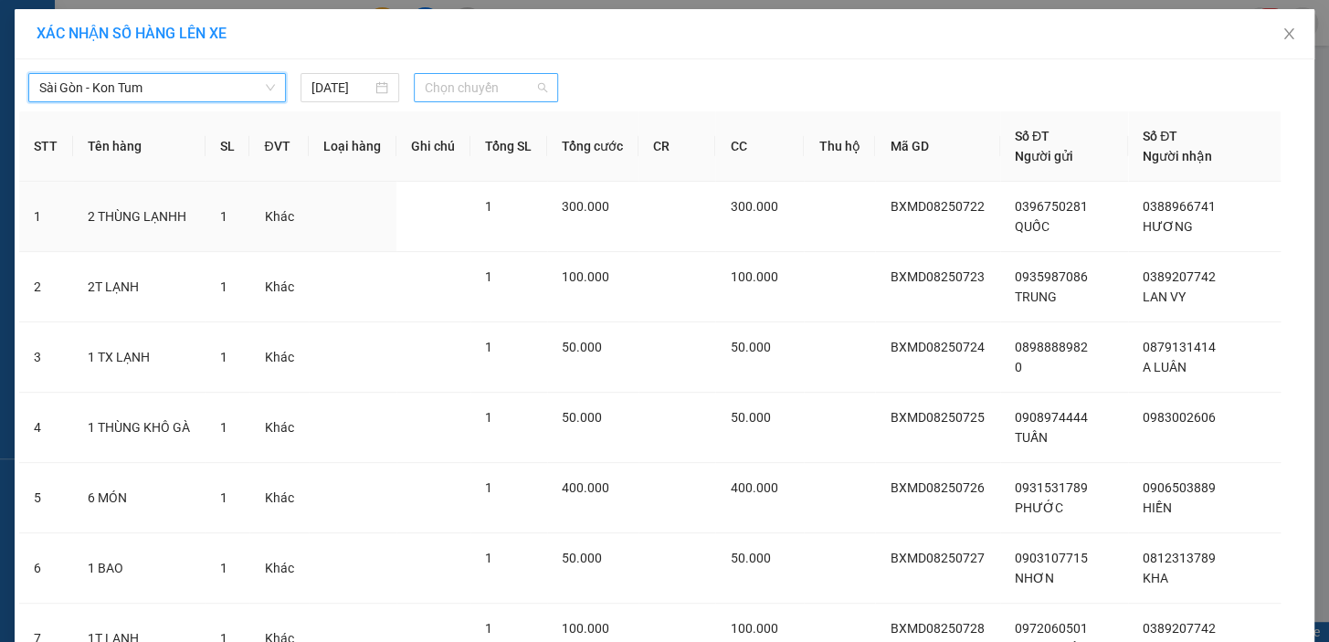
click at [513, 83] on span "Chọn chuyến" at bounding box center [486, 87] width 122 height 27
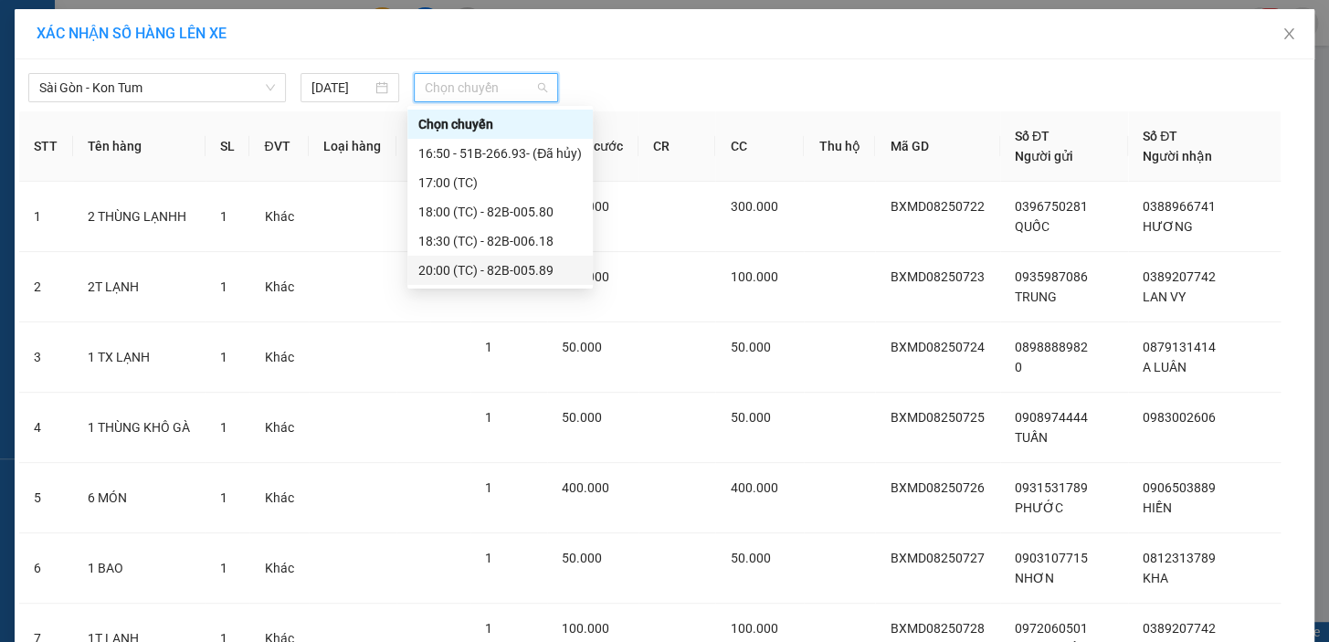
click at [518, 276] on div "20:00 (TC) - 82B-005.89" at bounding box center [500, 270] width 164 height 20
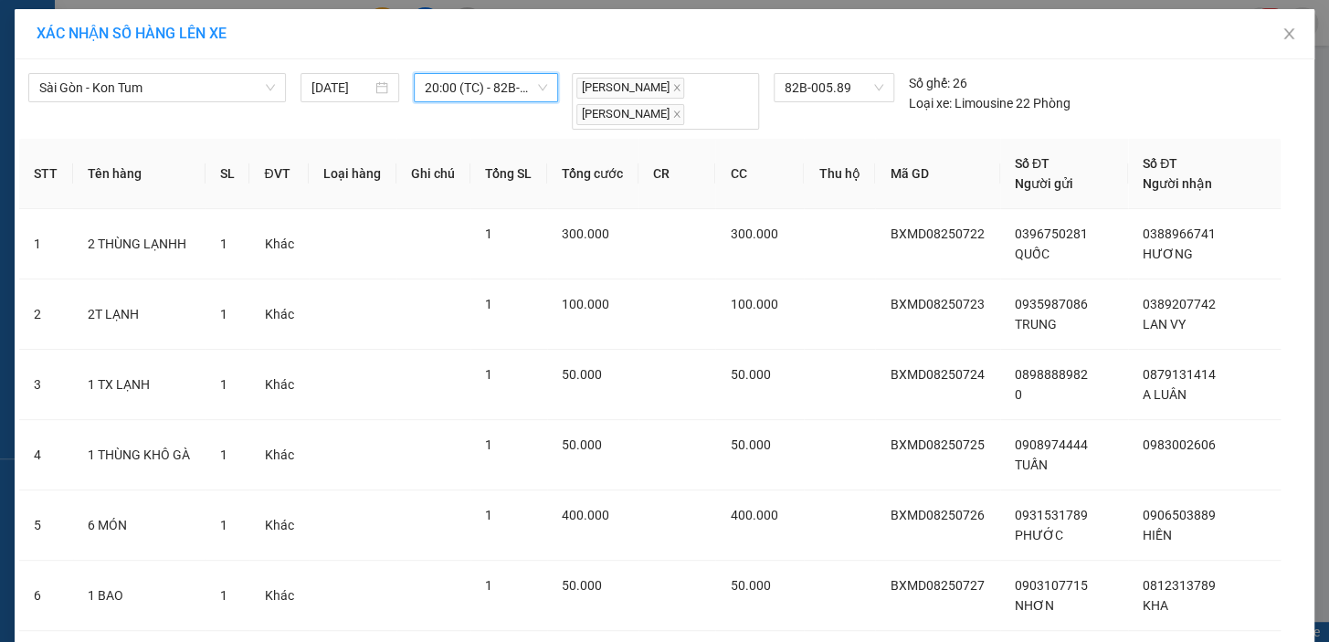
scroll to position [402, 0]
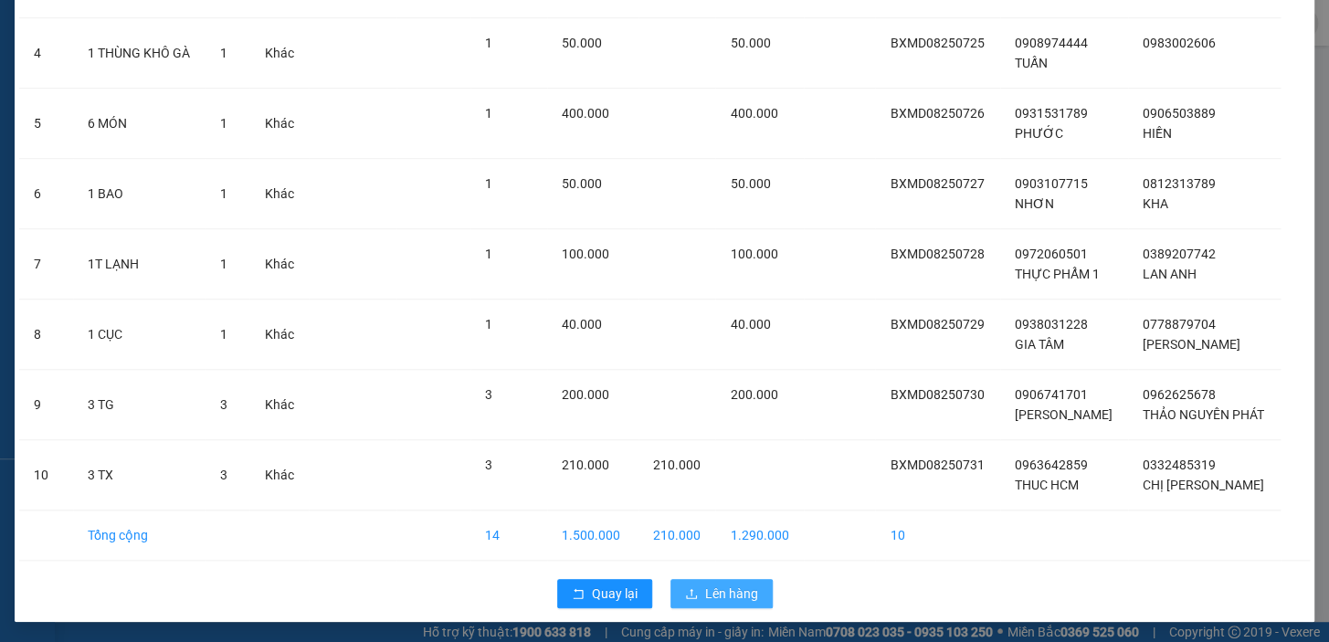
click at [736, 584] on span "Lên hàng" at bounding box center [731, 594] width 53 height 20
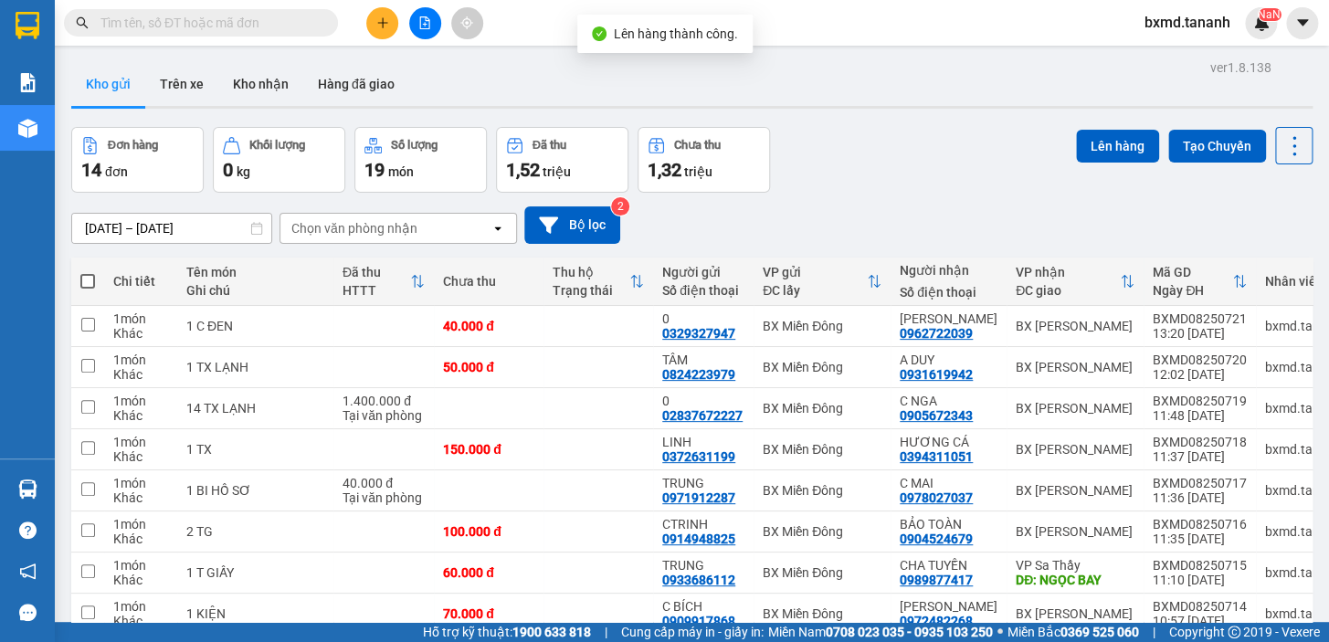
click at [85, 278] on span at bounding box center [87, 281] width 15 height 15
click at [88, 272] on input "checkbox" at bounding box center [88, 272] width 0 height 0
checkbox input "true"
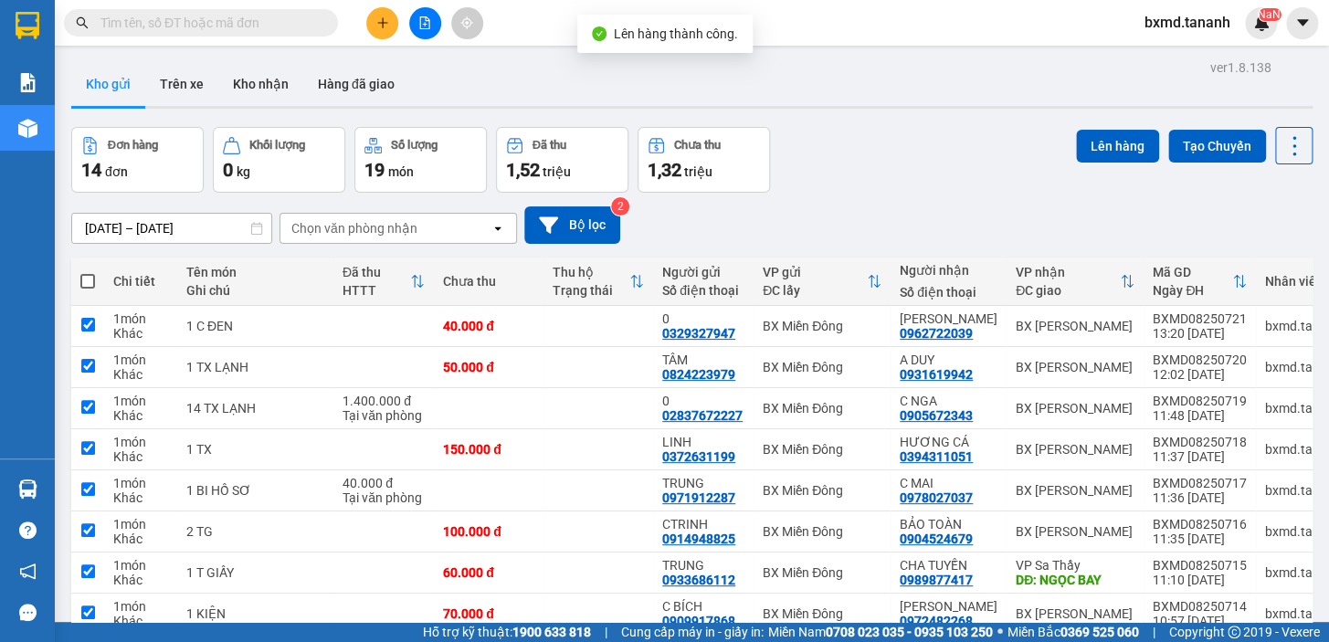
checkbox input "true"
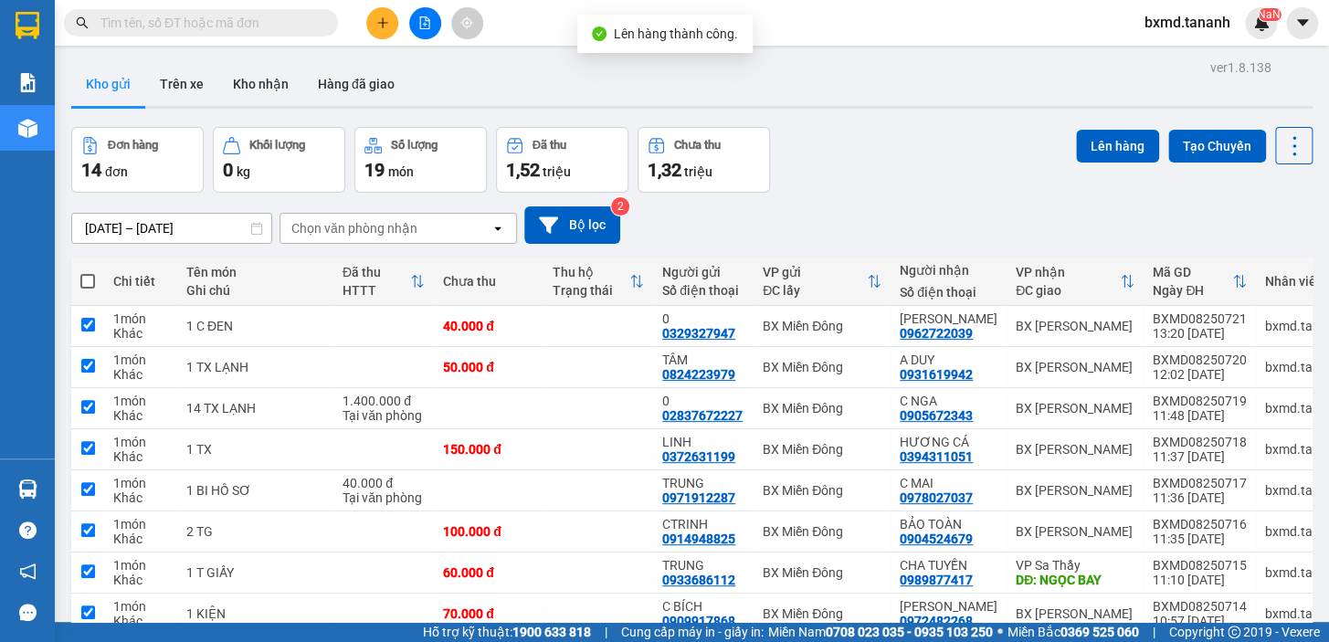
checkbox input "true"
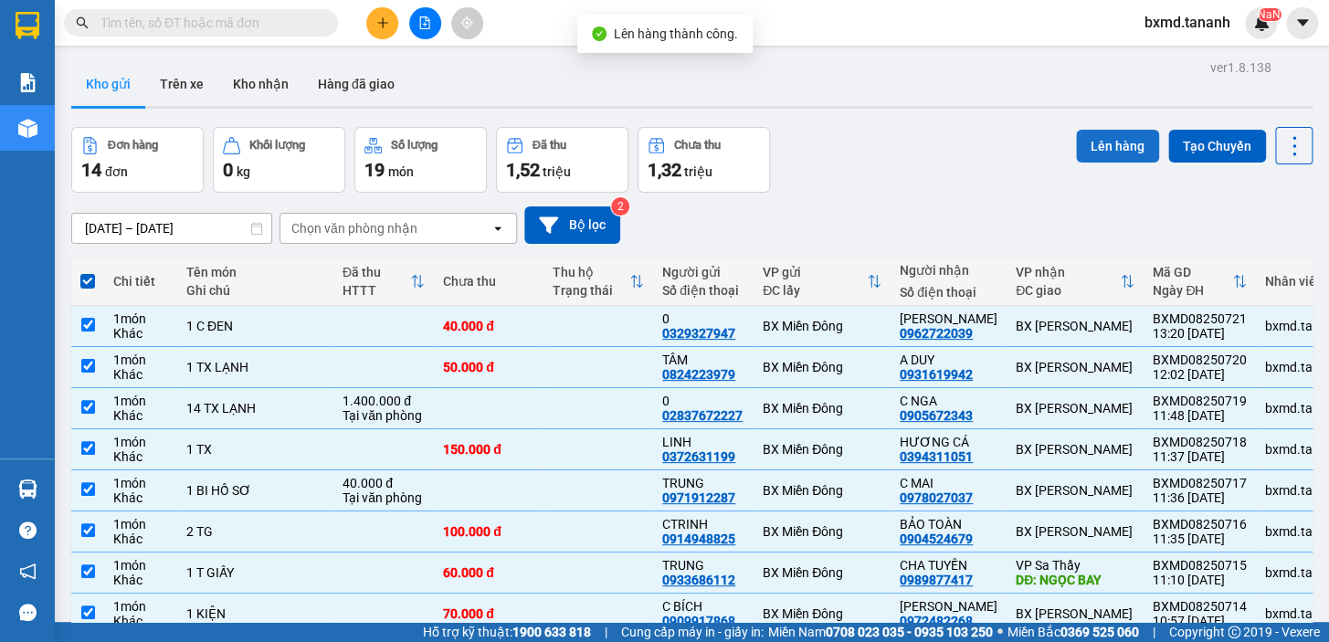
click at [1076, 143] on button "Lên hàng" at bounding box center [1117, 146] width 83 height 33
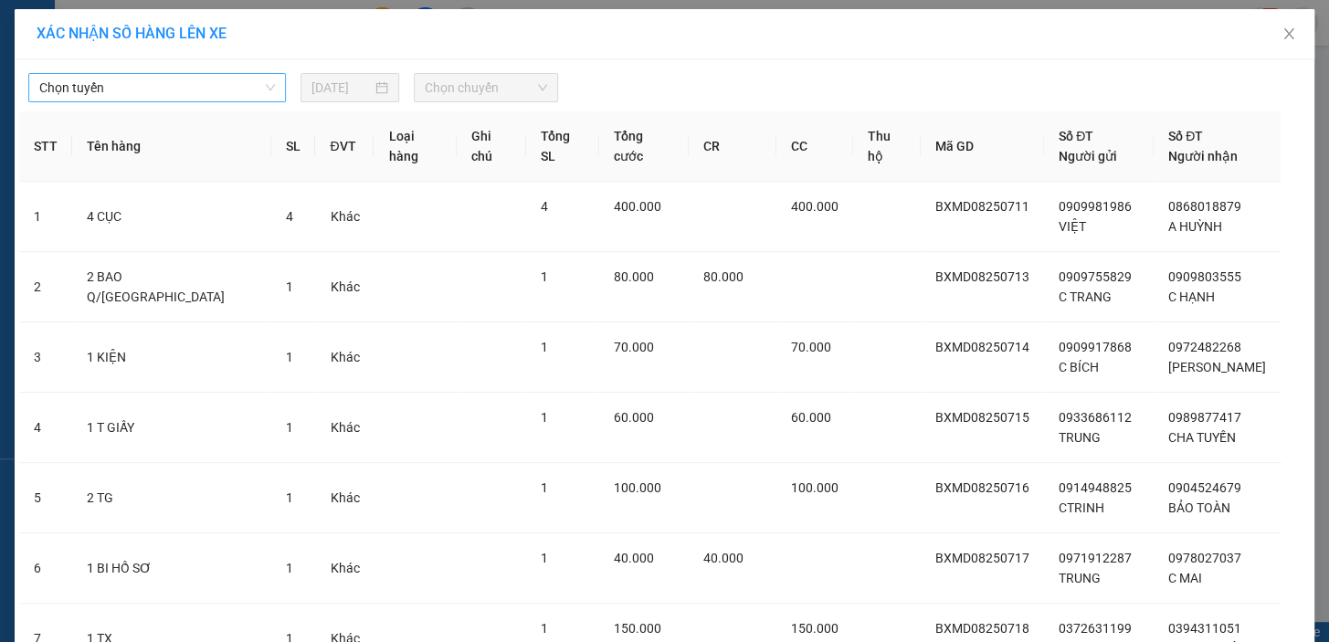
click at [260, 77] on span "Chọn tuyến" at bounding box center [157, 87] width 236 height 27
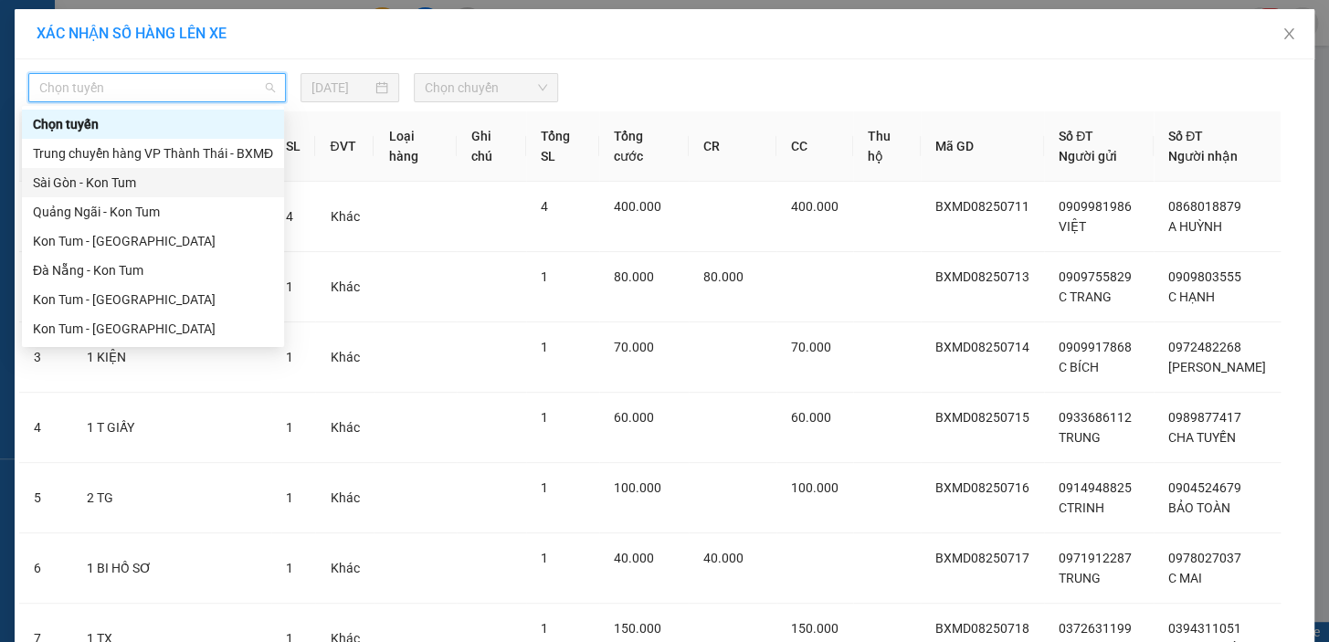
click at [118, 191] on div "Sài Gòn - Kon Tum" at bounding box center [153, 183] width 240 height 20
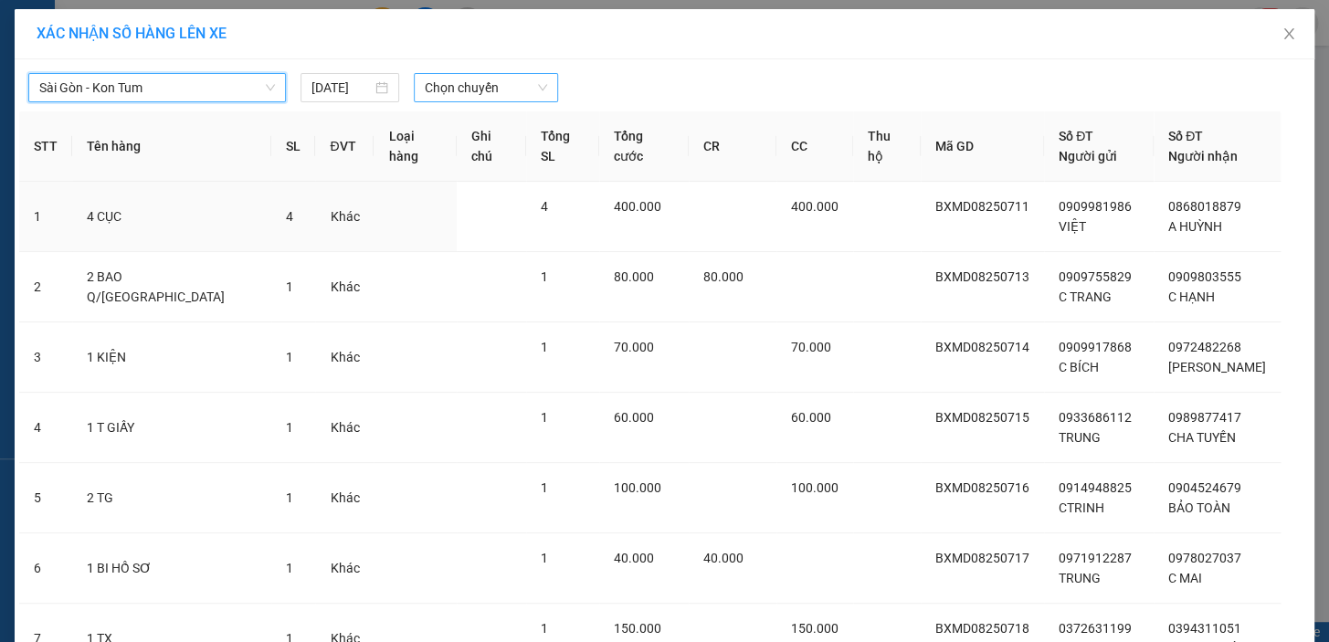
click at [491, 82] on span "Chọn chuyến" at bounding box center [486, 87] width 122 height 27
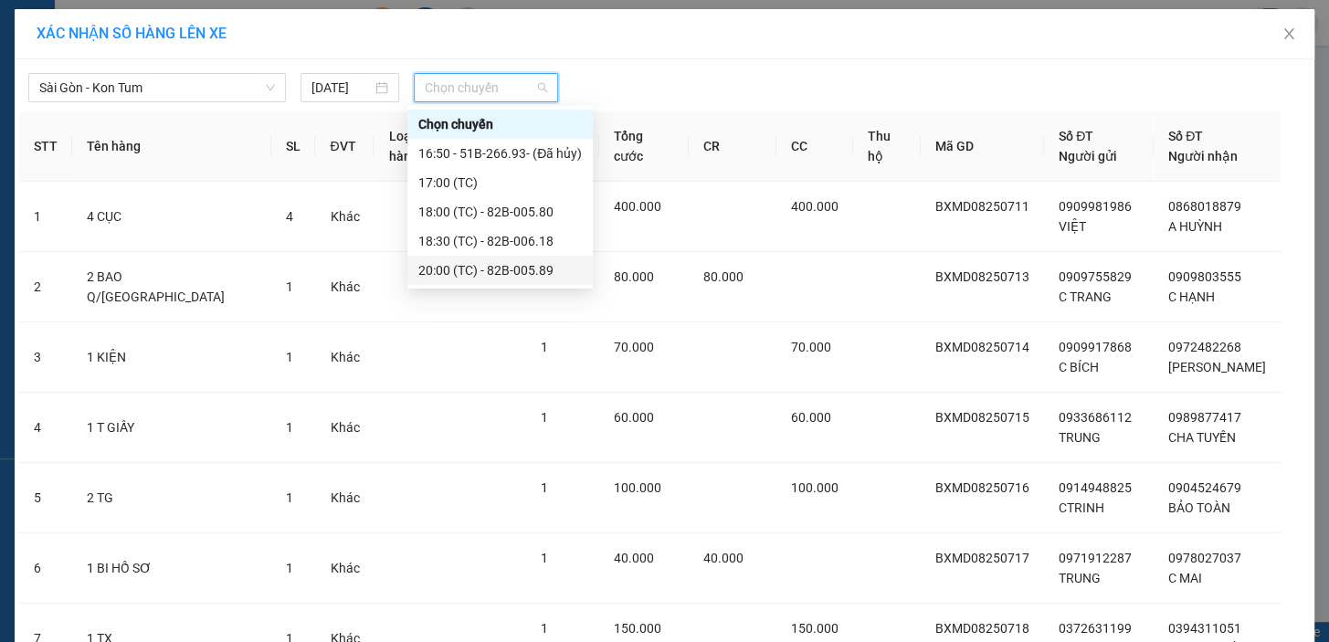
click at [525, 272] on div "20:00 (TC) - 82B-005.89" at bounding box center [500, 270] width 164 height 20
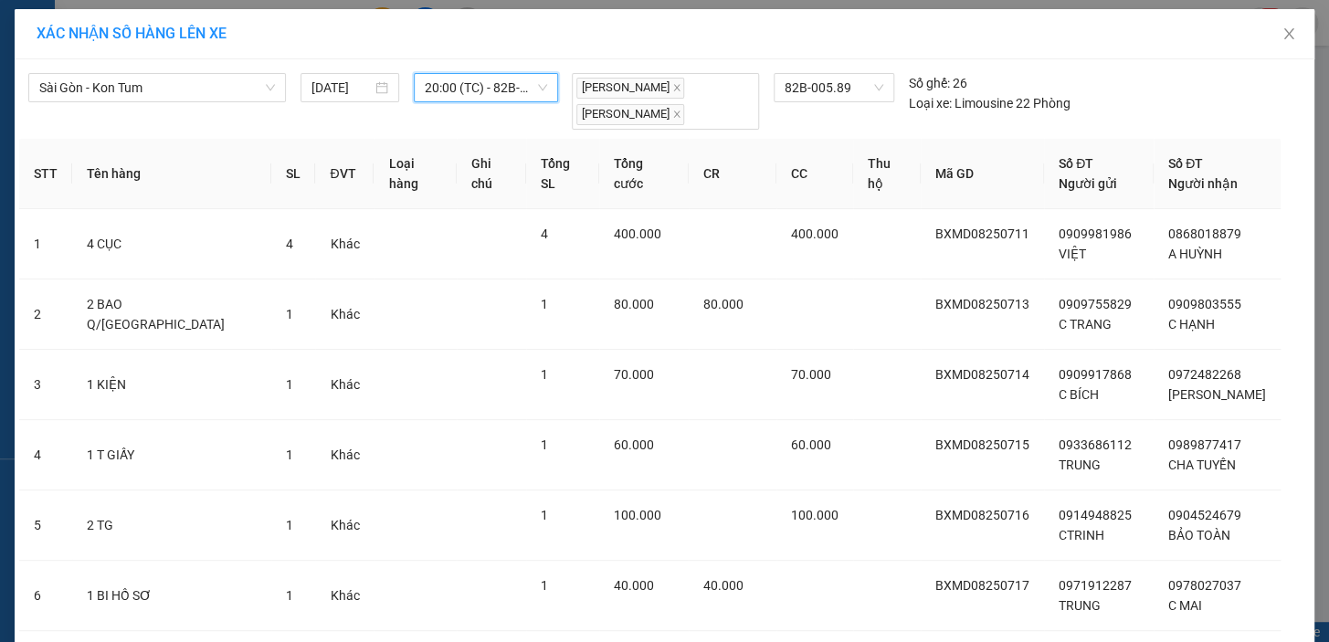
scroll to position [402, 0]
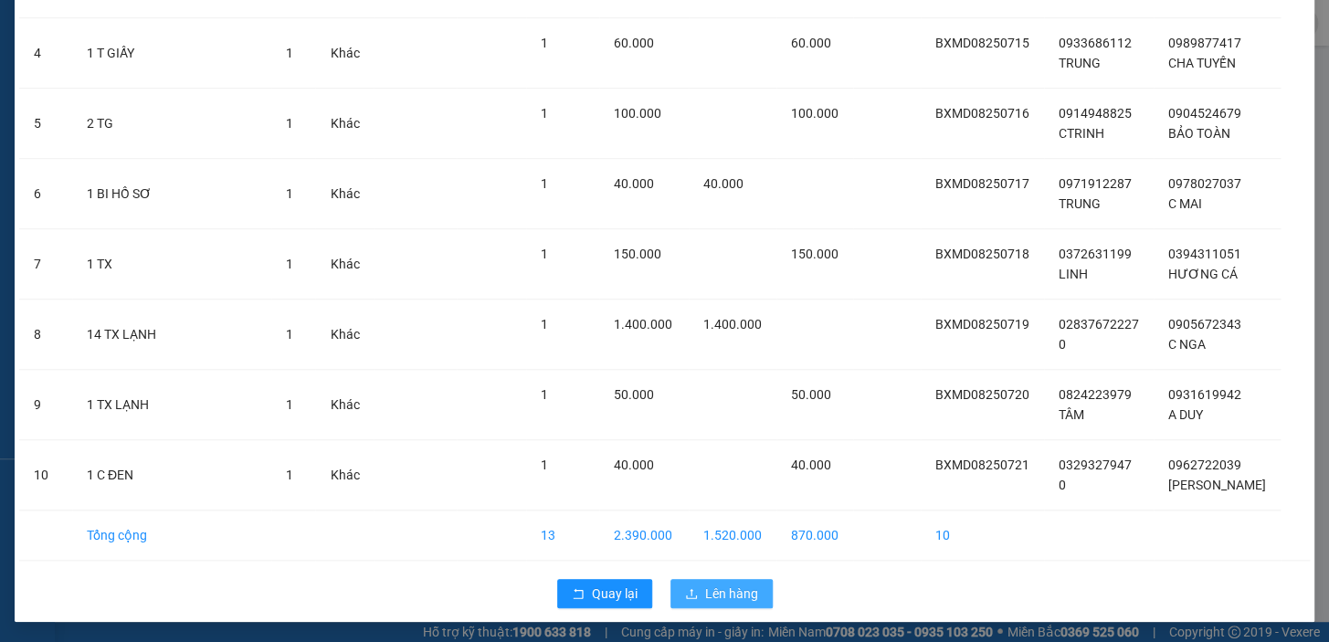
click at [716, 594] on span "Lên hàng" at bounding box center [731, 594] width 53 height 20
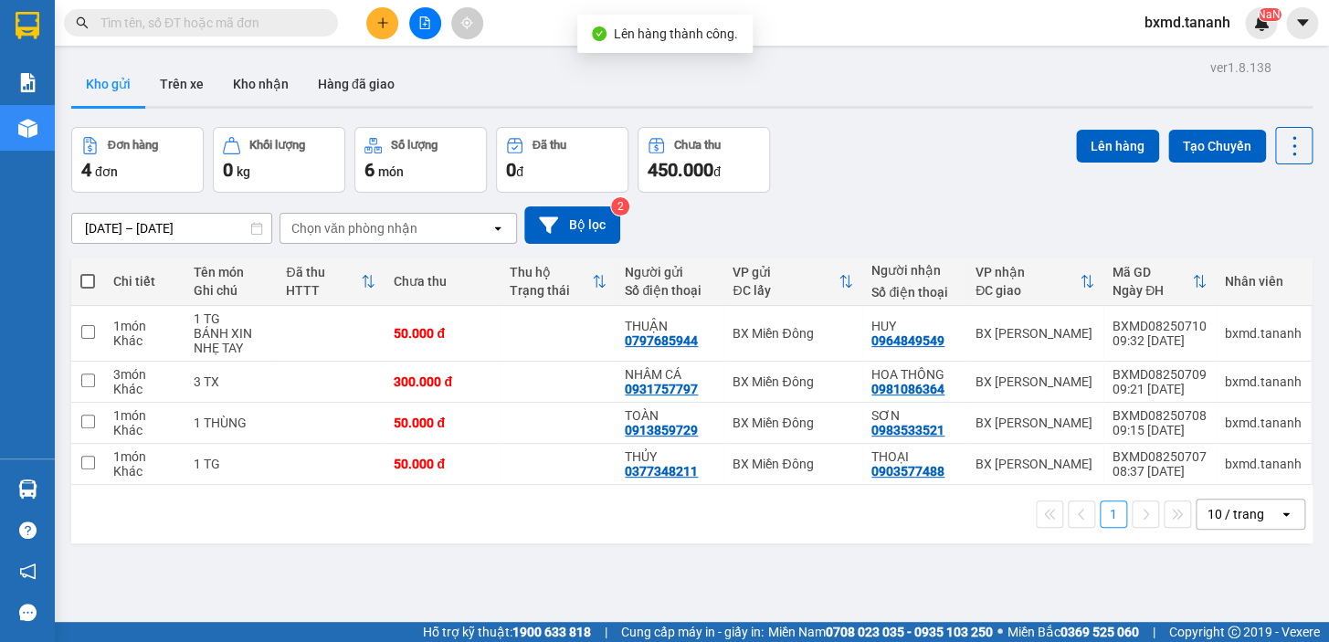
click at [91, 280] on span at bounding box center [87, 281] width 15 height 15
click at [88, 272] on input "checkbox" at bounding box center [88, 272] width 0 height 0
checkbox input "true"
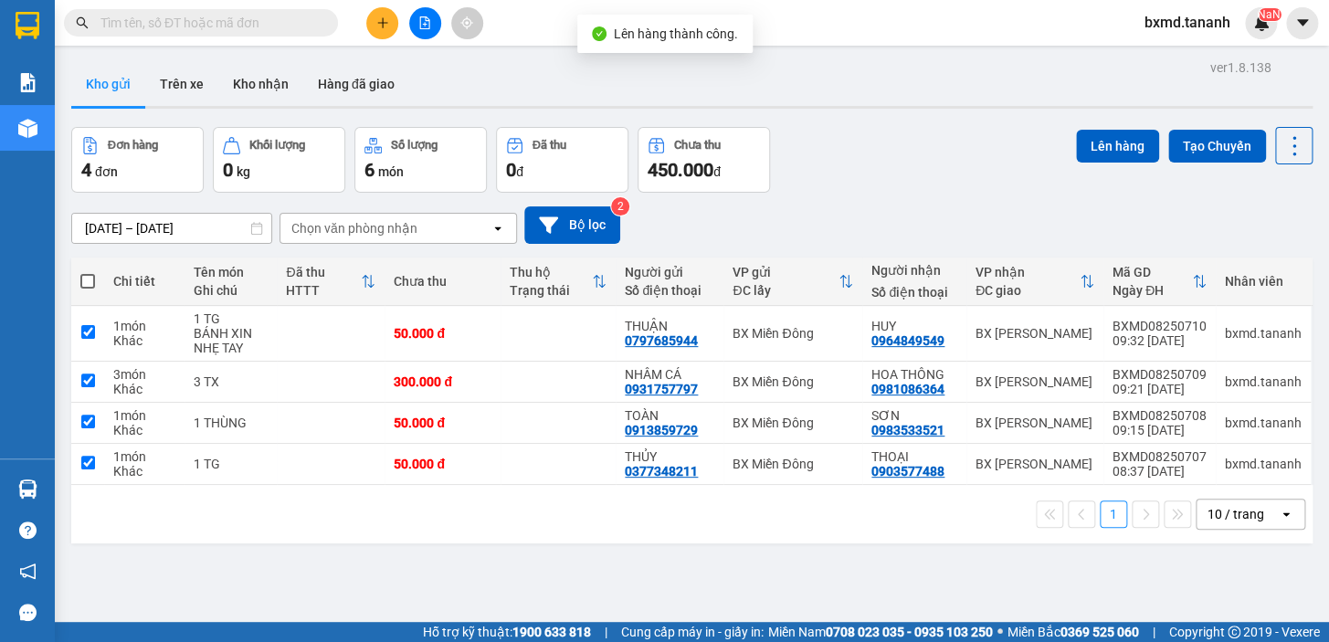
checkbox input "true"
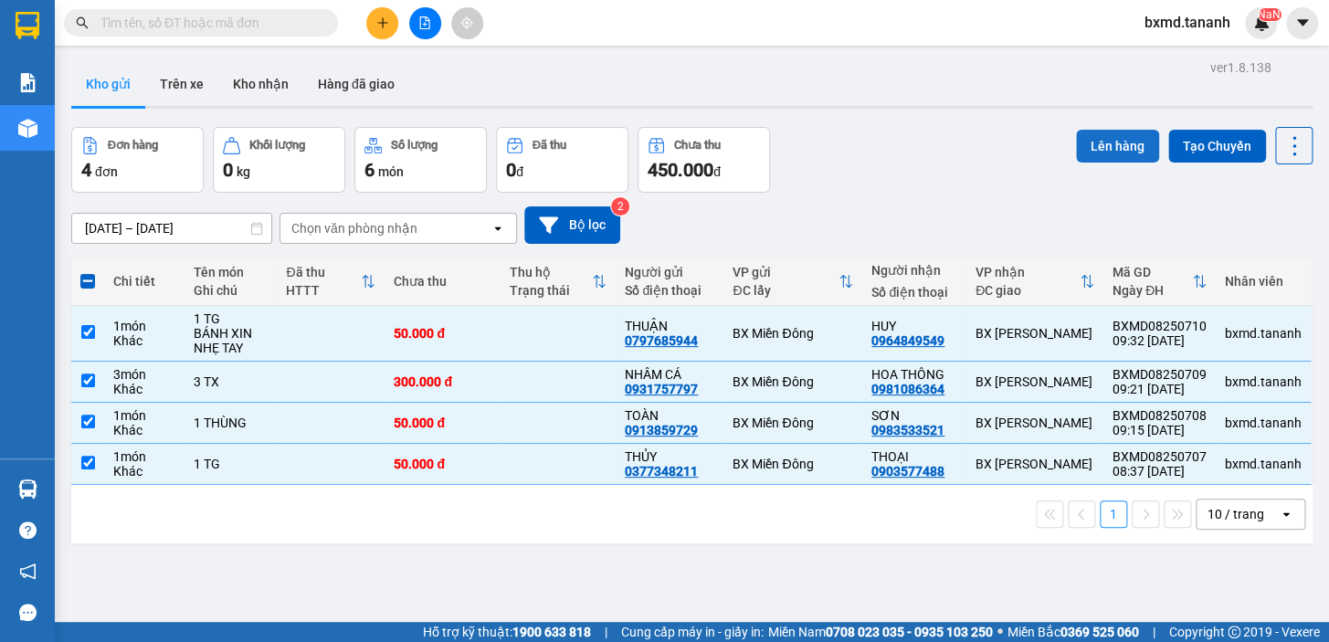
click at [1085, 147] on button "Lên hàng" at bounding box center [1117, 146] width 83 height 33
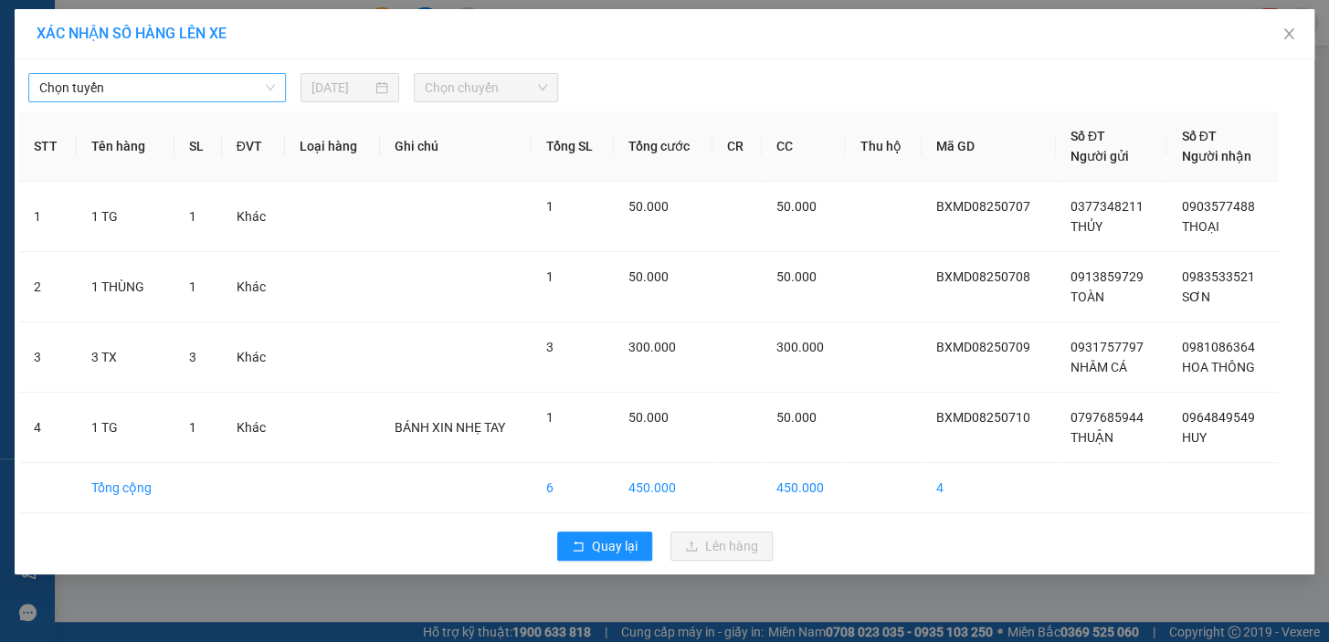
click at [236, 87] on span "Chọn tuyến" at bounding box center [157, 87] width 236 height 27
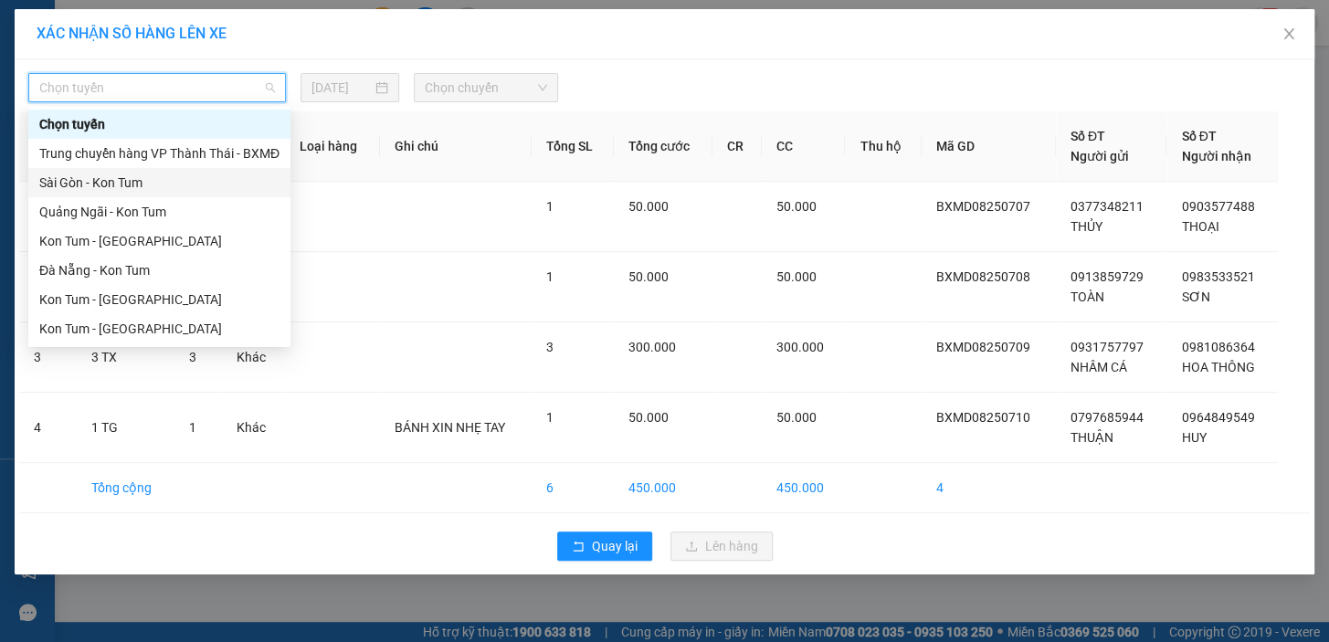
click at [164, 187] on div "Sài Gòn - Kon Tum" at bounding box center [159, 183] width 240 height 20
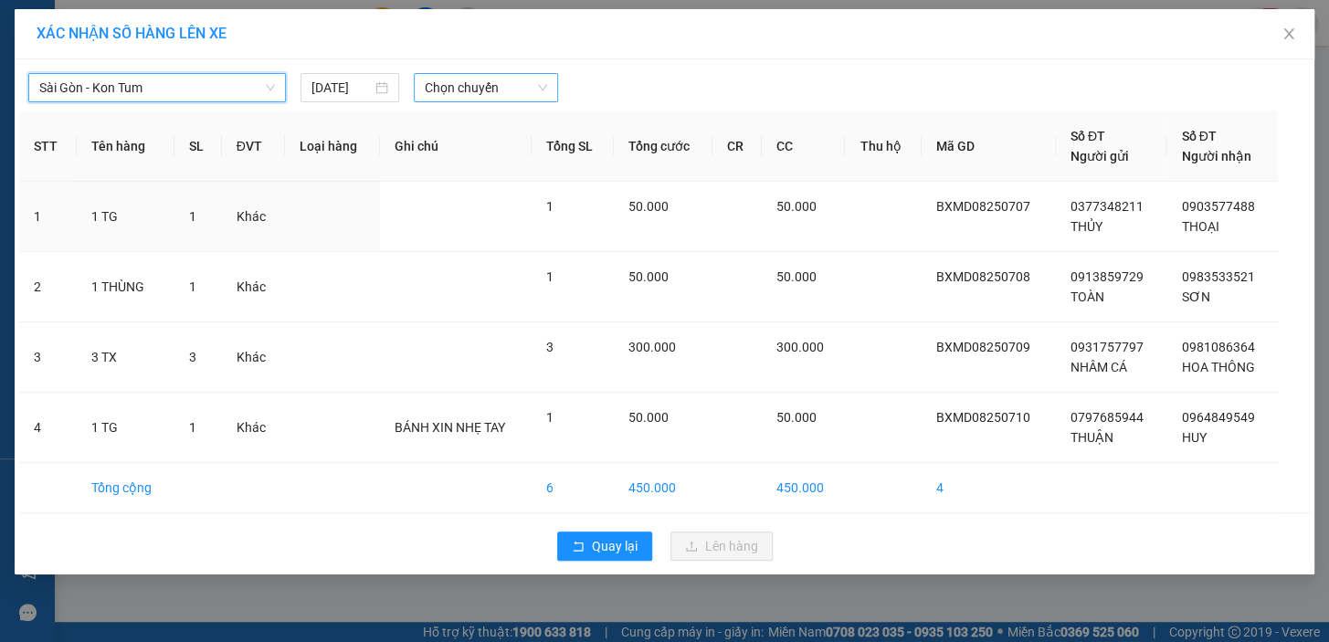
click at [513, 82] on span "Chọn chuyến" at bounding box center [486, 87] width 122 height 27
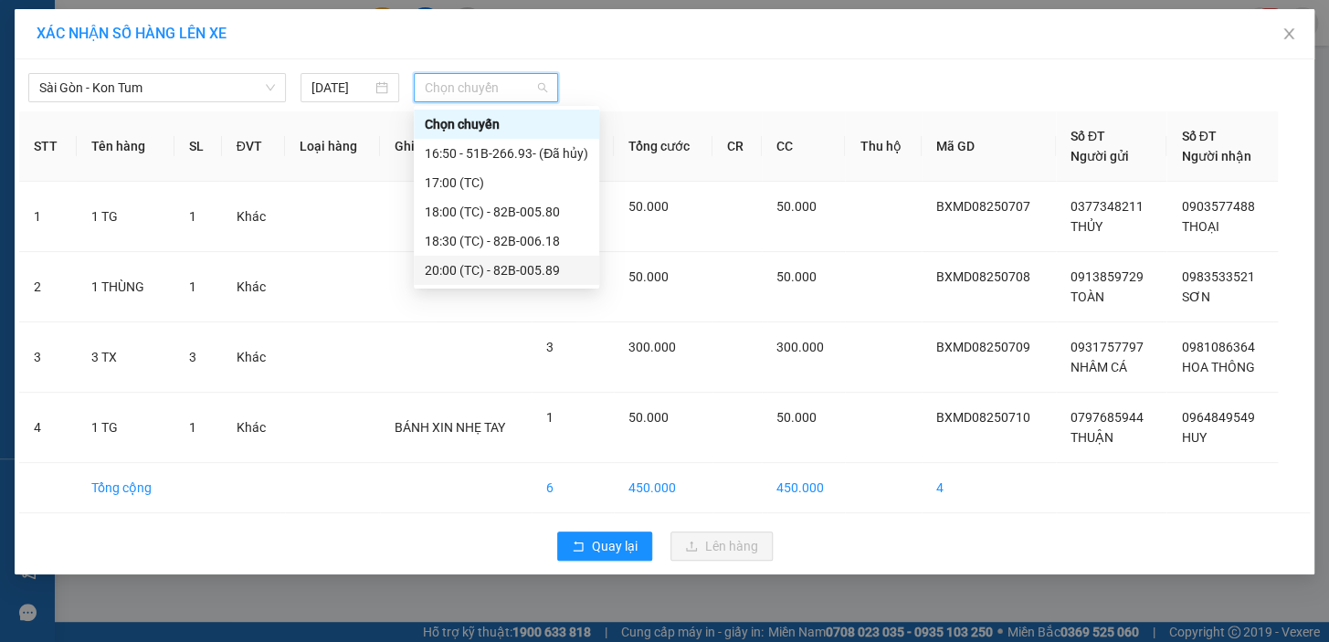
click at [535, 278] on div "20:00 (TC) - 82B-005.89" at bounding box center [507, 270] width 164 height 20
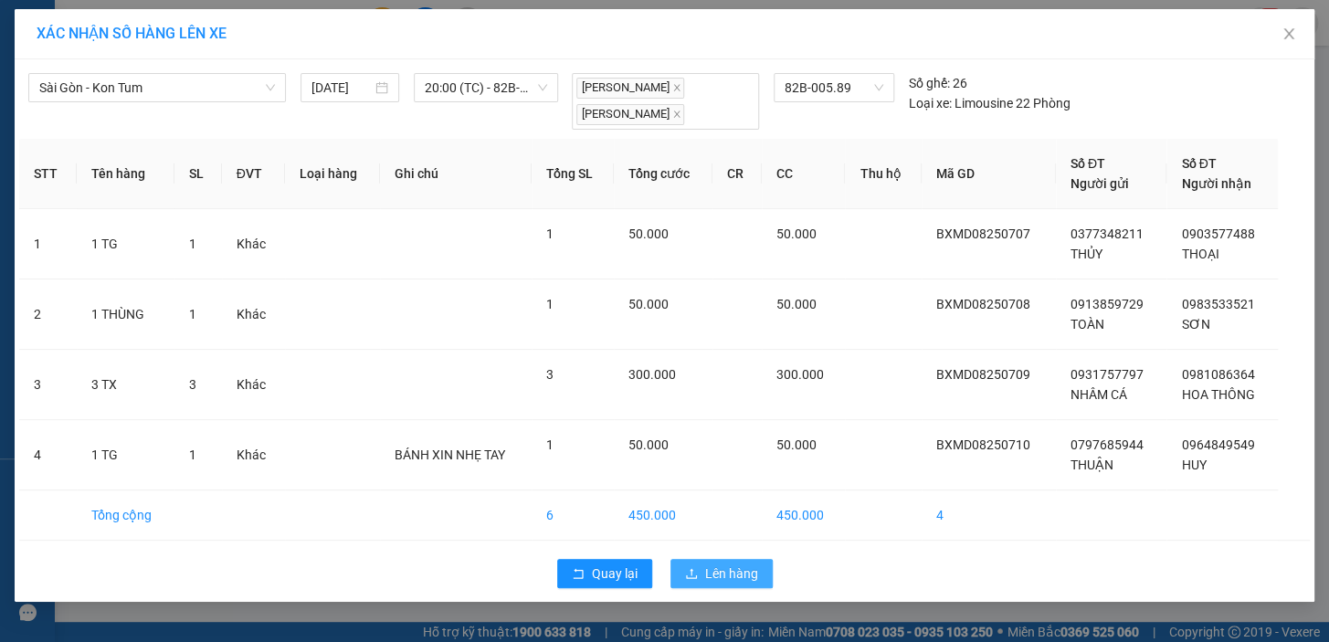
click at [744, 569] on span "Lên hàng" at bounding box center [731, 574] width 53 height 20
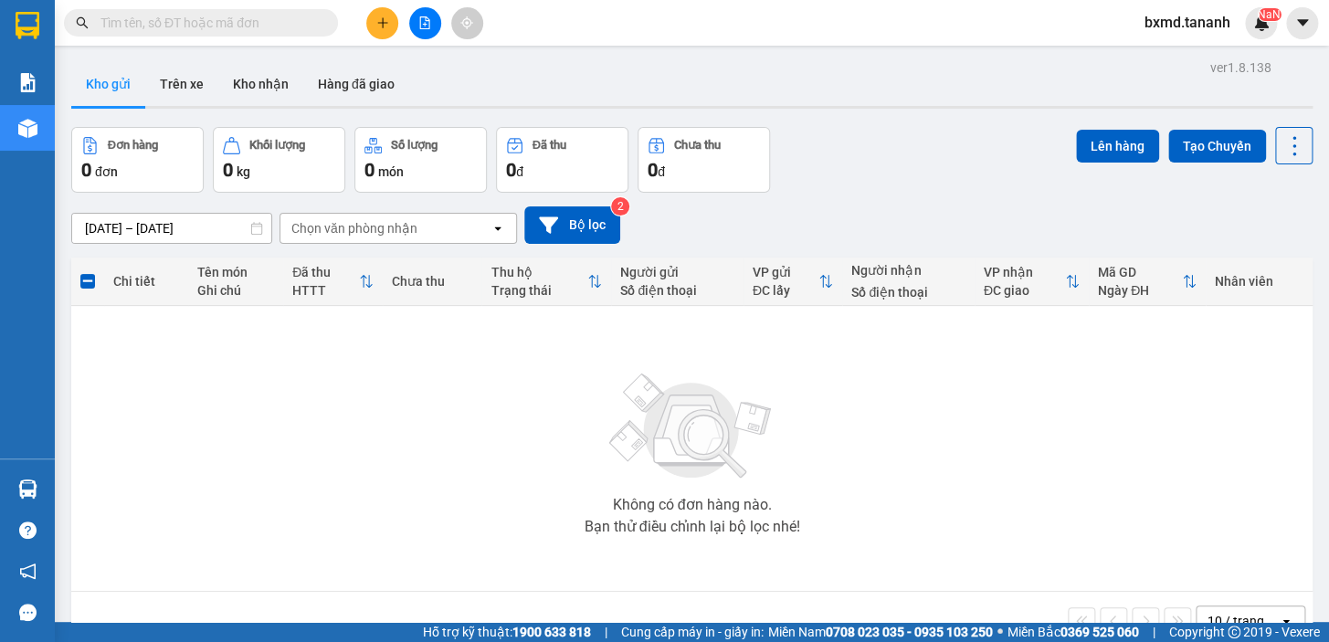
scroll to position [83, 0]
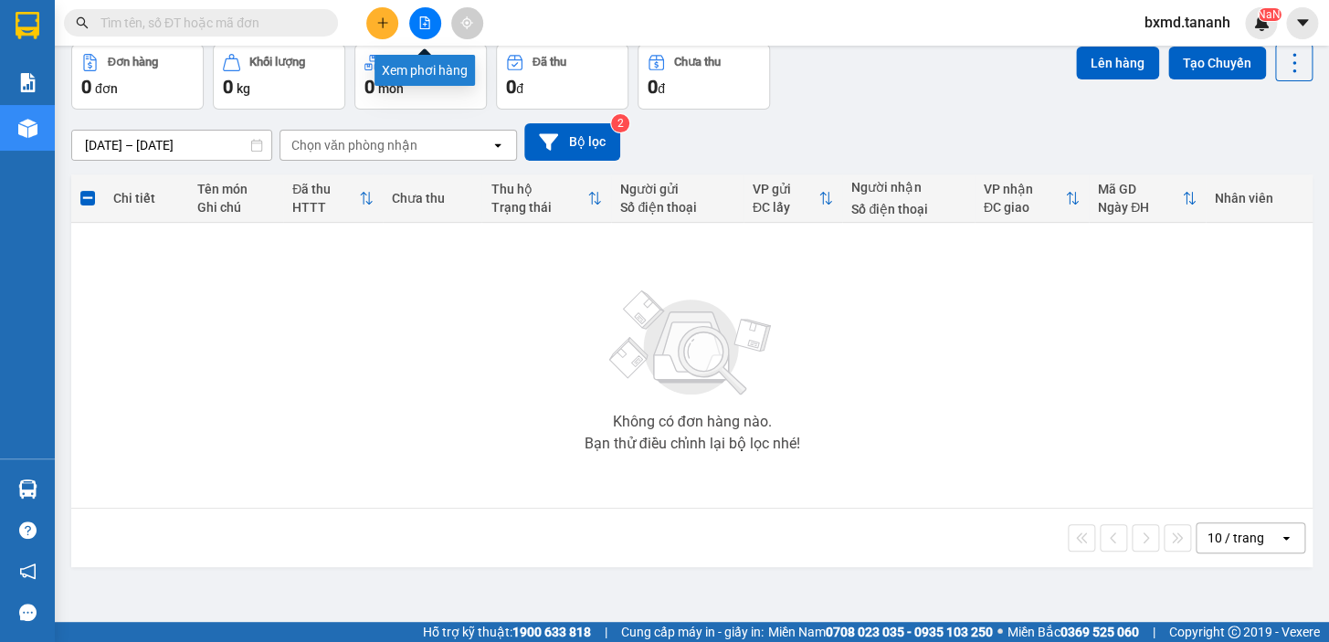
click at [429, 29] on button at bounding box center [425, 23] width 32 height 32
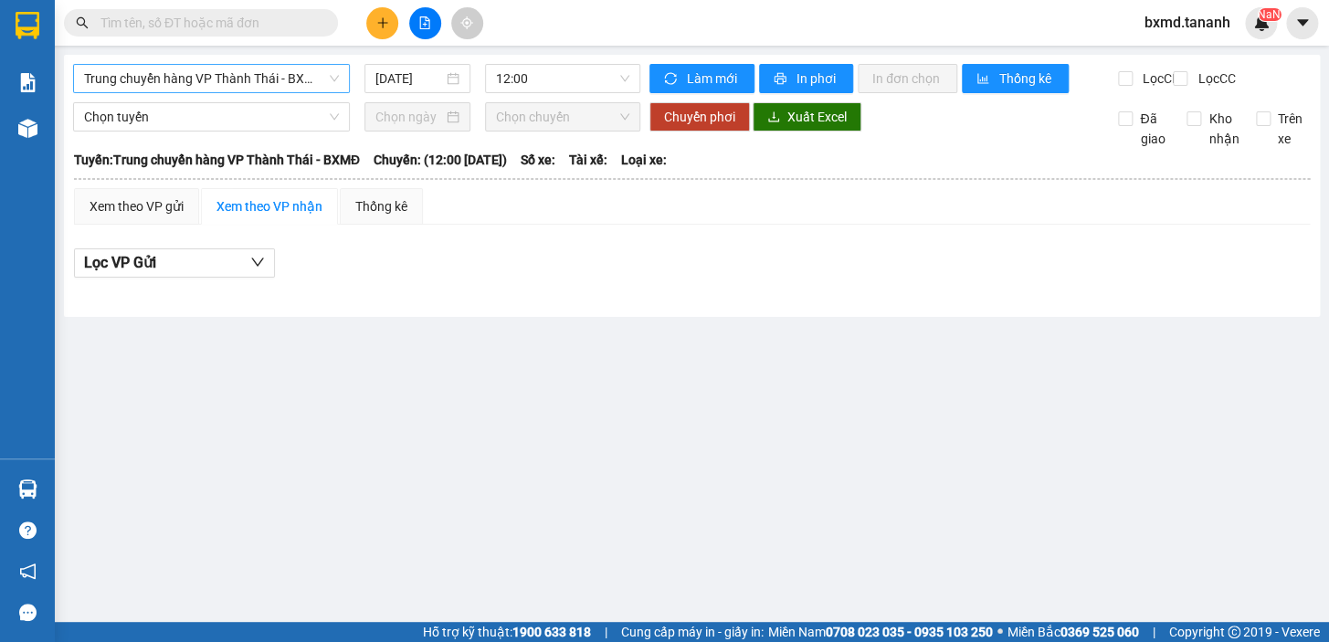
click at [303, 74] on span "Trung chuyển hàng VP Thành Thái - BXMĐ" at bounding box center [211, 78] width 255 height 27
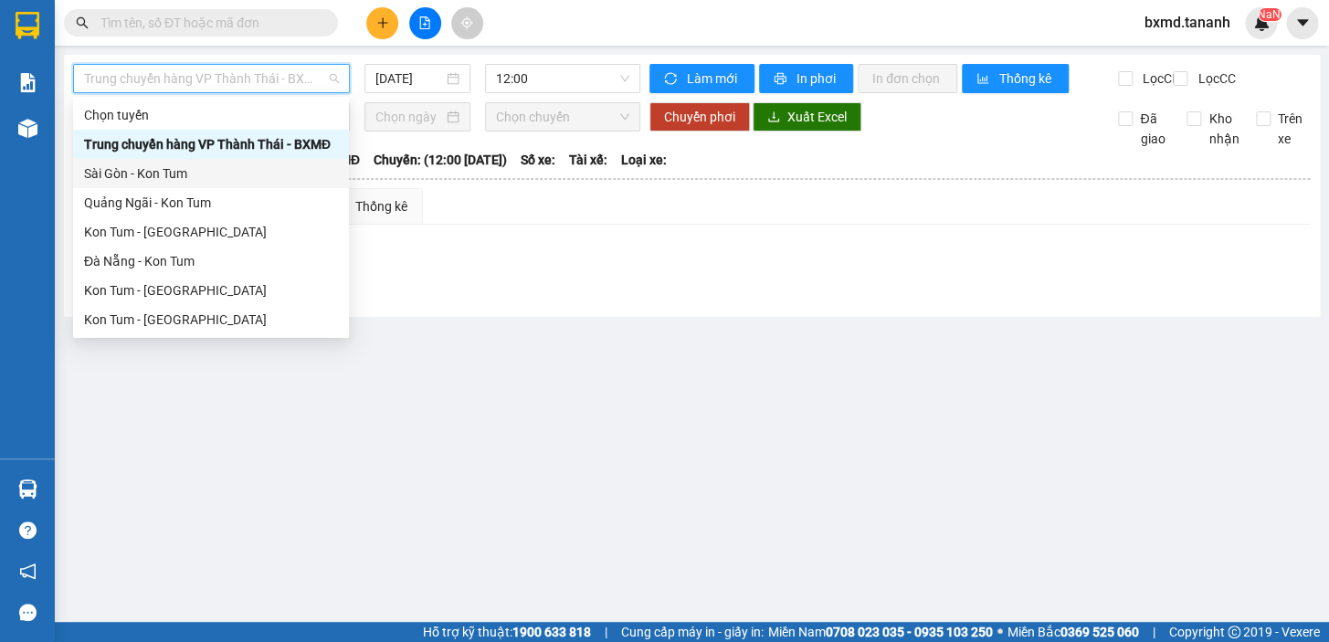
click at [238, 181] on div "Sài Gòn - Kon Tum" at bounding box center [211, 174] width 254 height 20
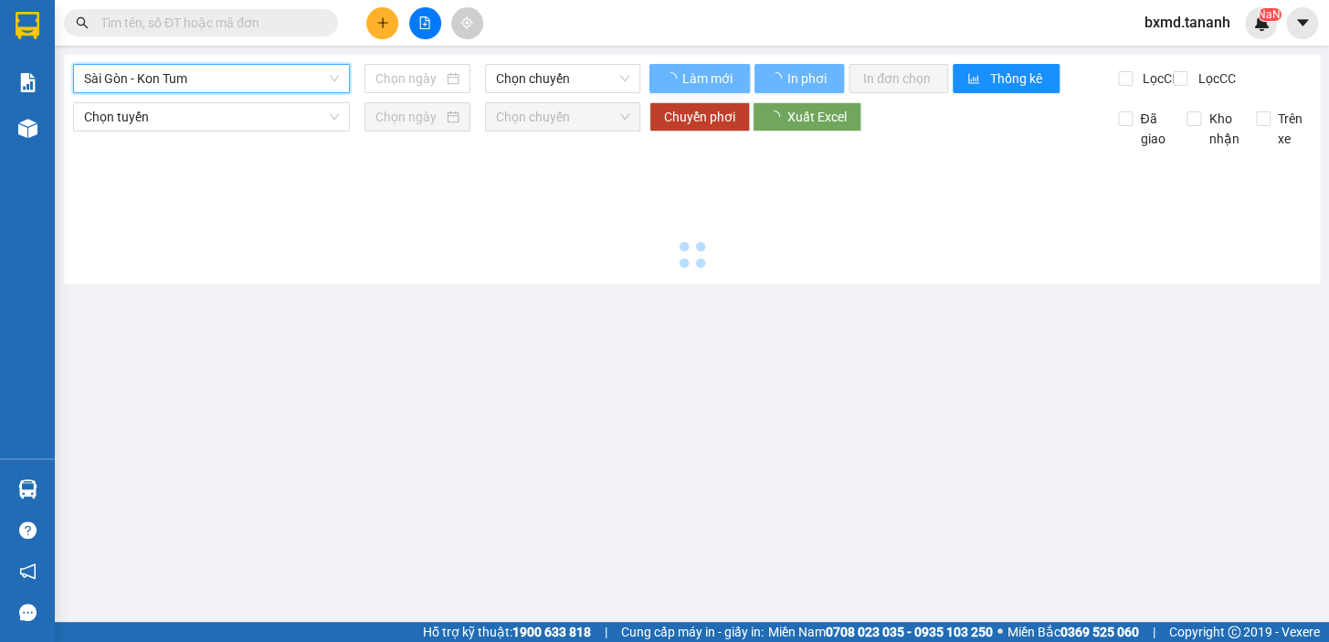
type input "[DATE]"
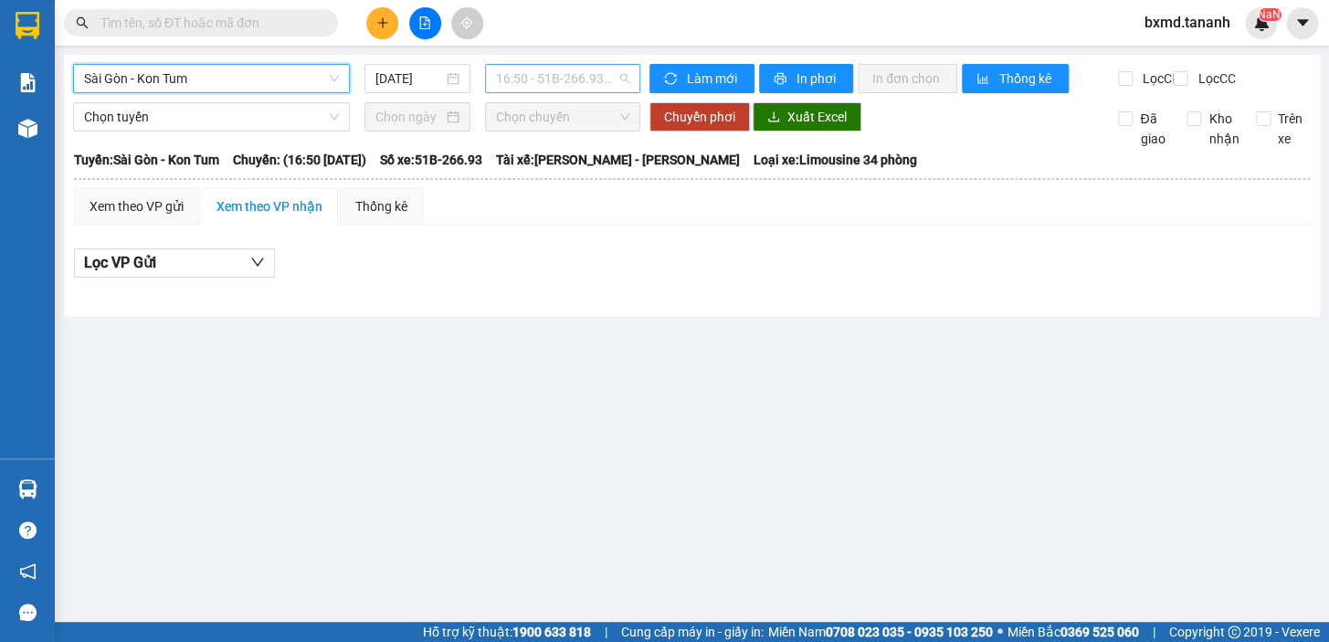
click at [612, 76] on span "16:50 - 51B-266.93 - (Đã hủy)" at bounding box center [562, 78] width 133 height 27
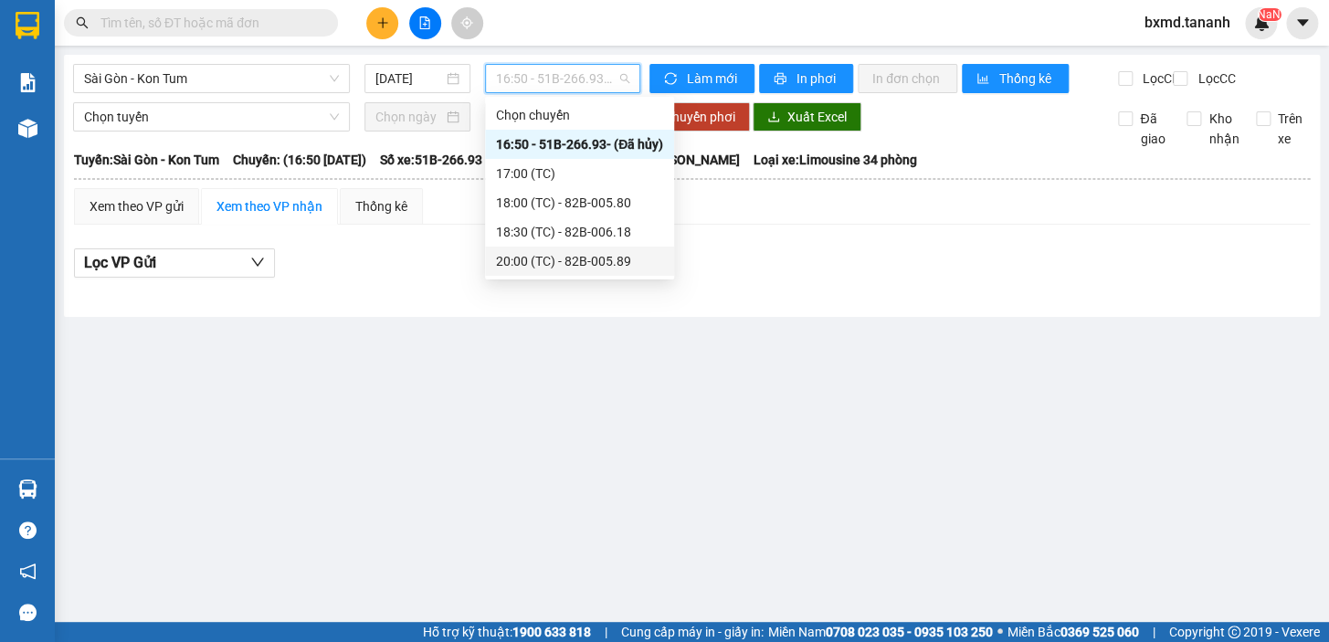
click at [599, 253] on div "20:00 (TC) - 82B-005.89" at bounding box center [579, 261] width 167 height 20
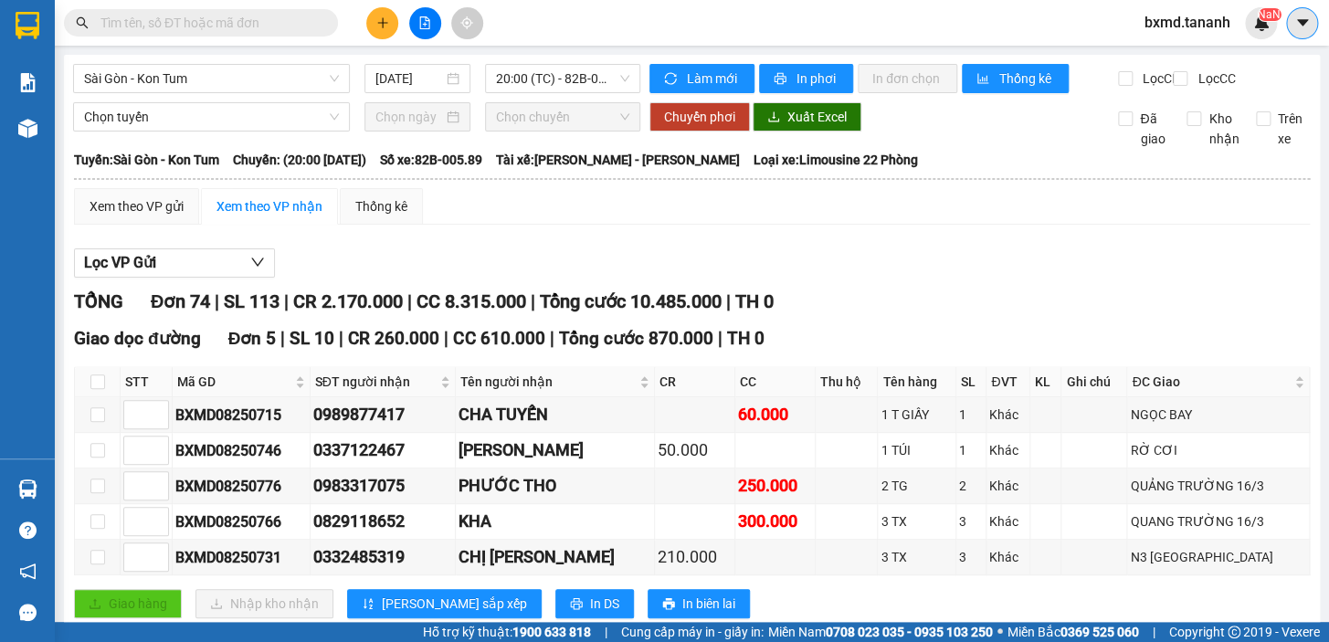
click at [1296, 22] on icon "caret-down" at bounding box center [1303, 23] width 16 height 16
click at [1265, 22] on img at bounding box center [1262, 23] width 16 height 16
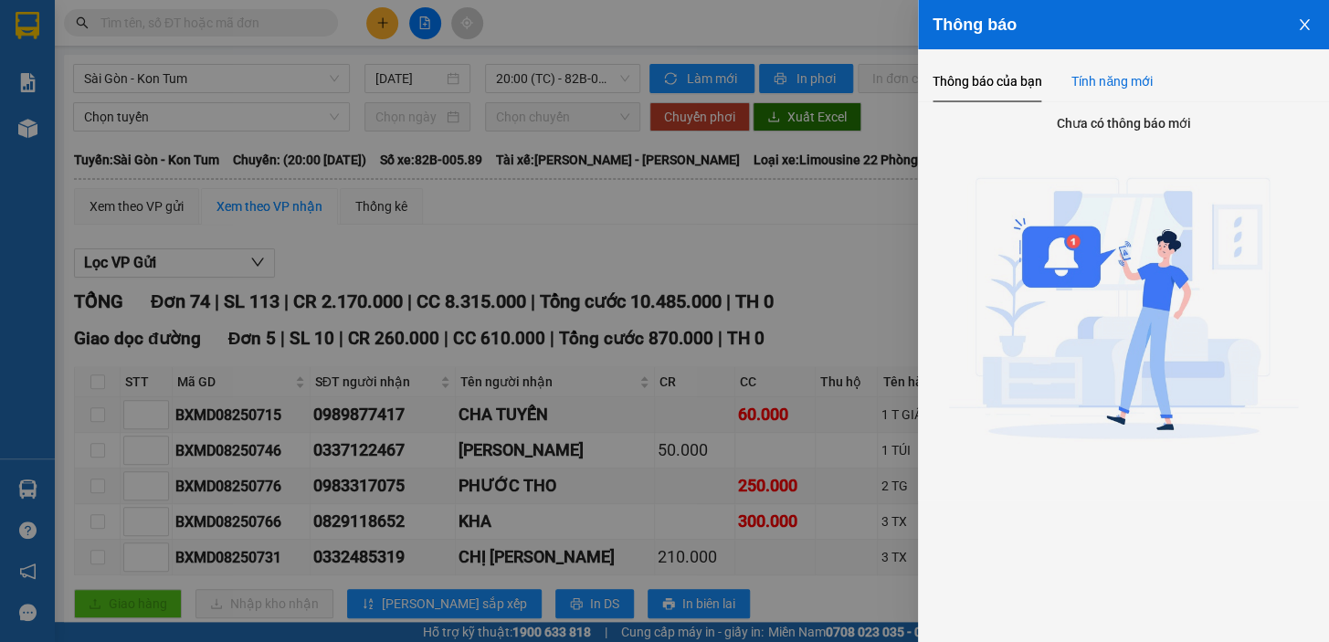
click at [1097, 88] on div "Tính năng mới" at bounding box center [1112, 81] width 81 height 20
click at [1017, 74] on div "Thông báo của bạn" at bounding box center [988, 81] width 110 height 20
click at [1307, 26] on icon "close" at bounding box center [1304, 24] width 10 height 11
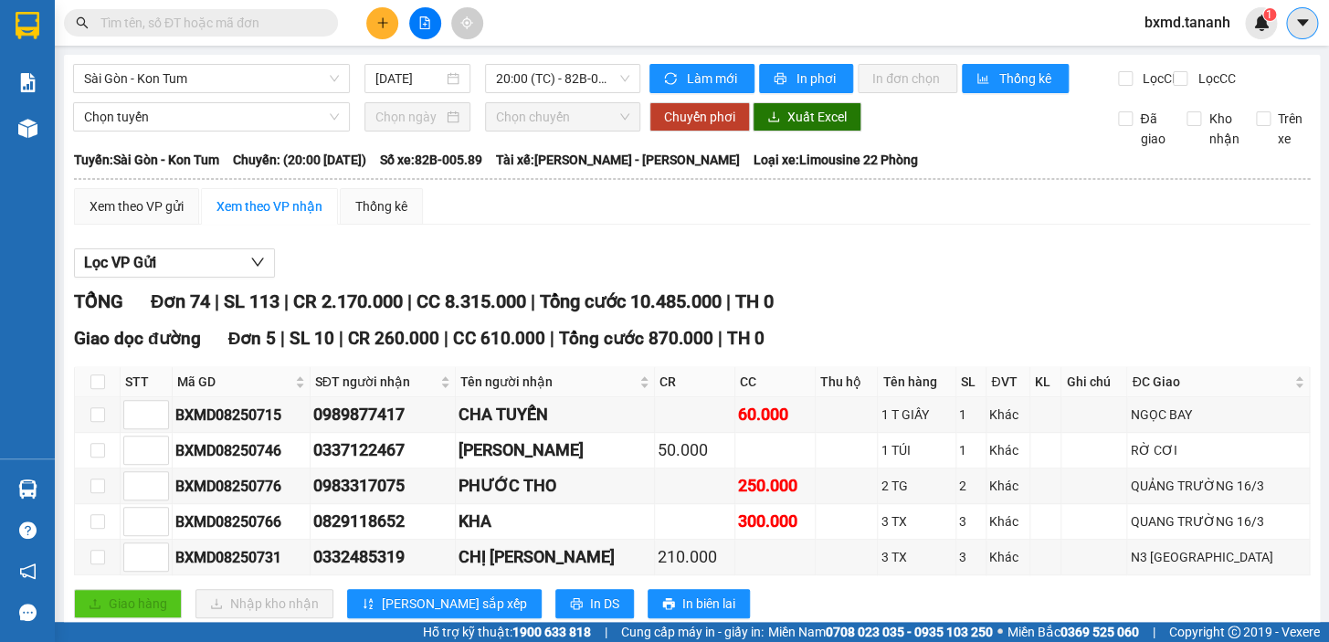
click at [1309, 30] on icon "caret-down" at bounding box center [1303, 23] width 16 height 16
click at [1262, 26] on img at bounding box center [1262, 23] width 16 height 16
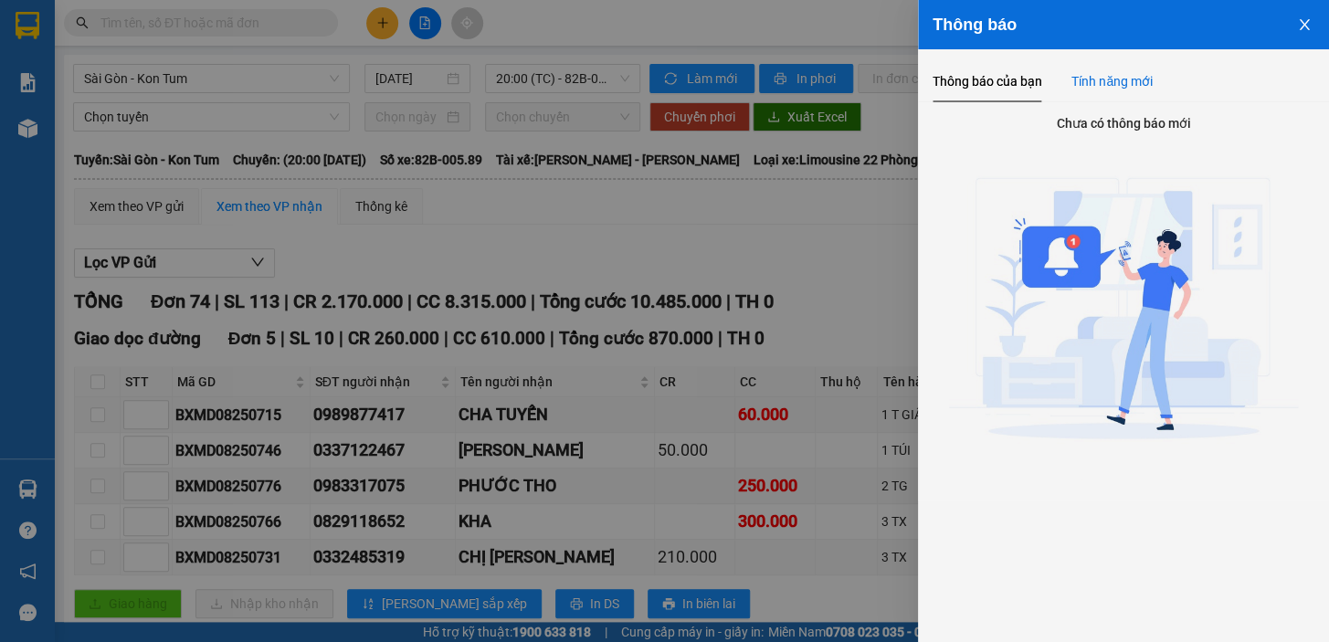
click at [1111, 87] on div "Tính năng mới" at bounding box center [1112, 81] width 81 height 20
click at [1075, 119] on h4 "Chưa có thông báo mới" at bounding box center [1123, 123] width 411 height 20
click at [1005, 82] on div "Thông báo của bạn" at bounding box center [988, 81] width 110 height 20
click at [1292, 30] on button "Close" at bounding box center [1304, 23] width 49 height 47
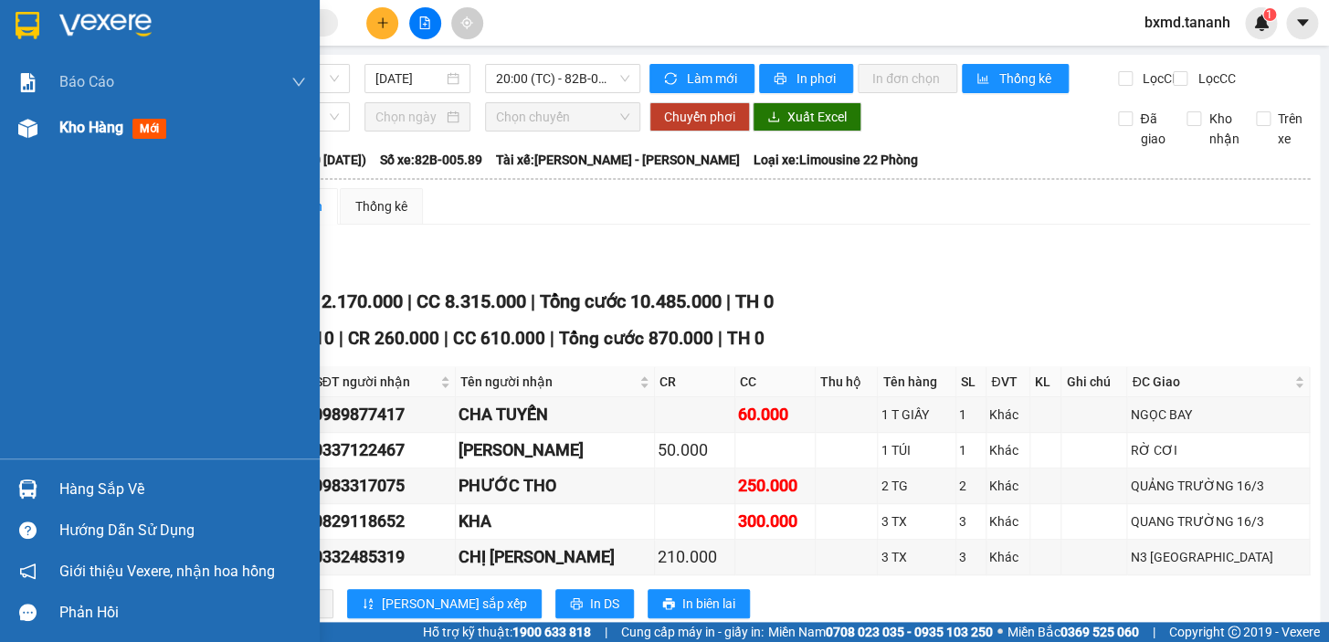
click at [43, 132] on div at bounding box center [28, 128] width 32 height 32
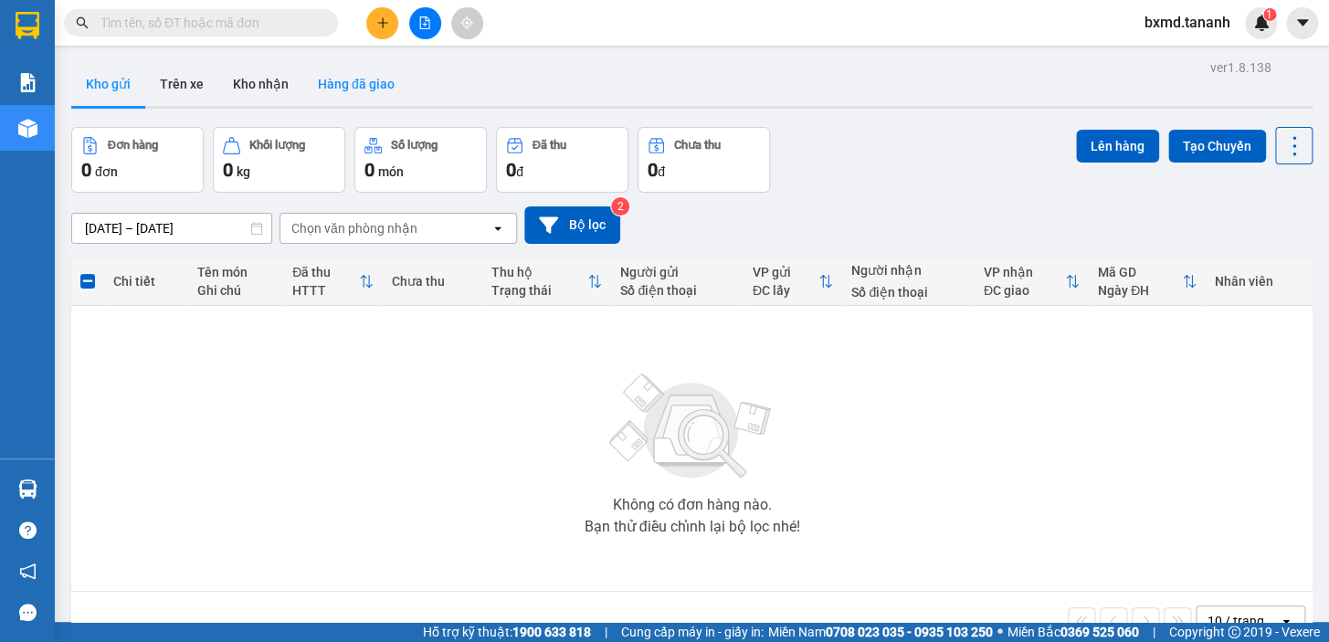
click at [329, 83] on button "Hàng đã giao" at bounding box center [356, 84] width 106 height 44
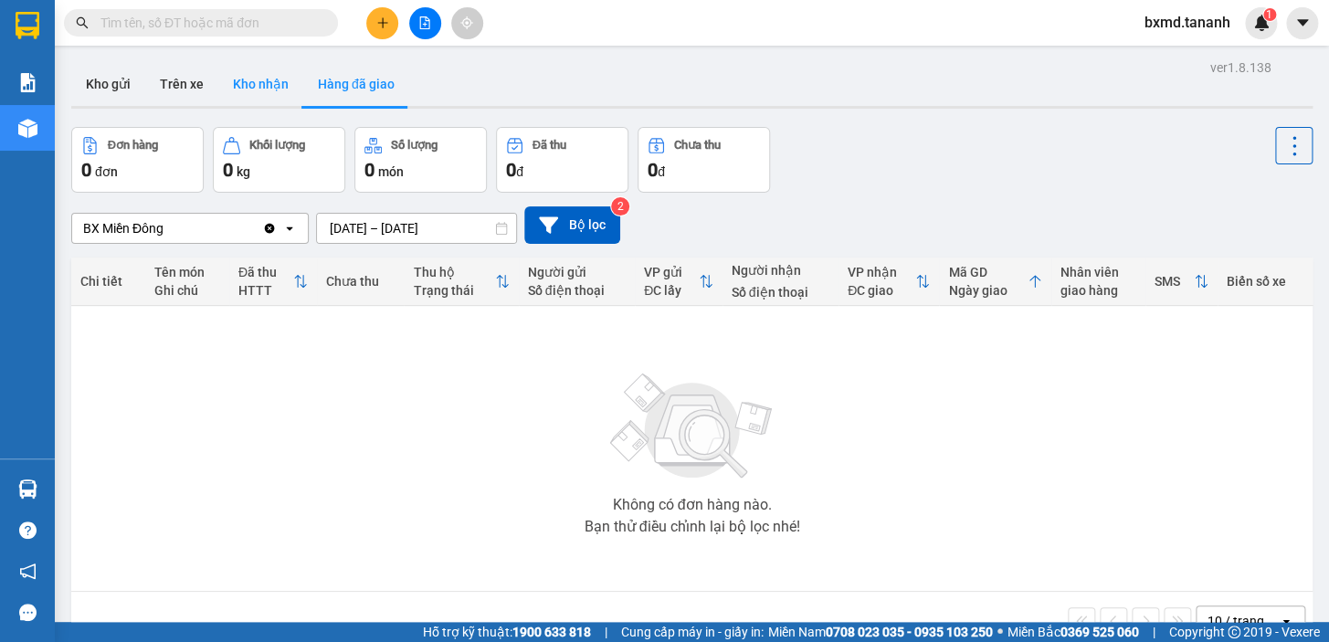
click at [281, 90] on button "Kho nhận" at bounding box center [260, 84] width 85 height 44
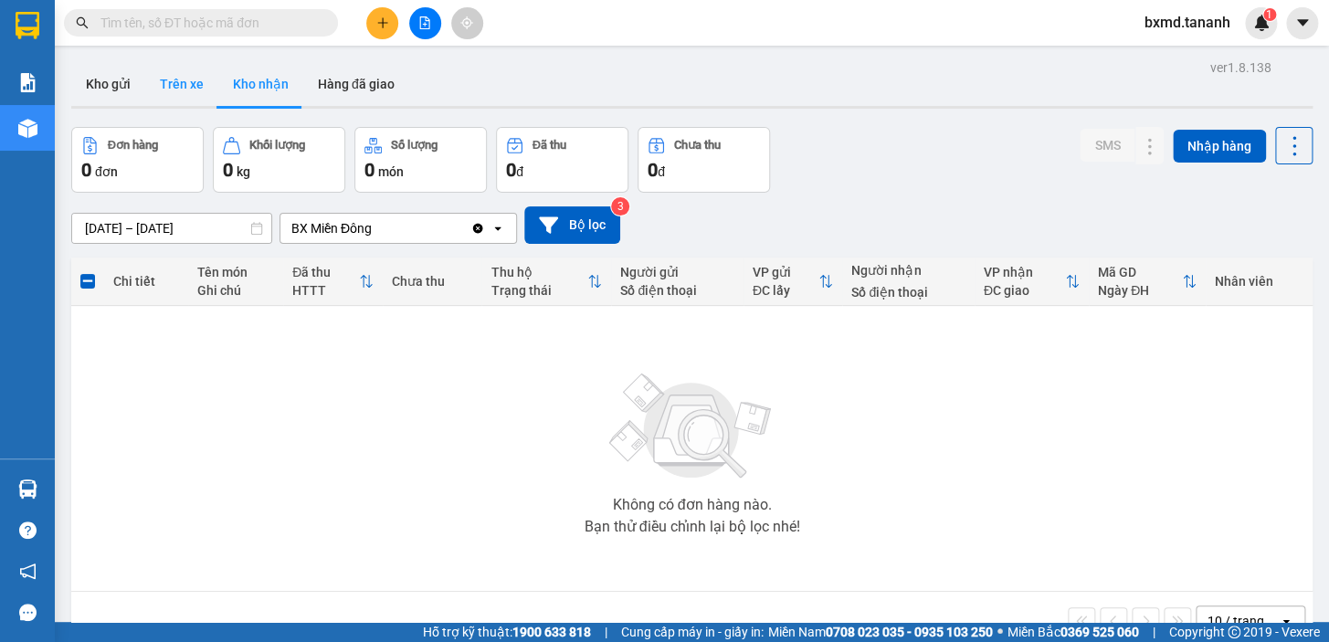
click at [205, 88] on button "Trên xe" at bounding box center [181, 84] width 73 height 44
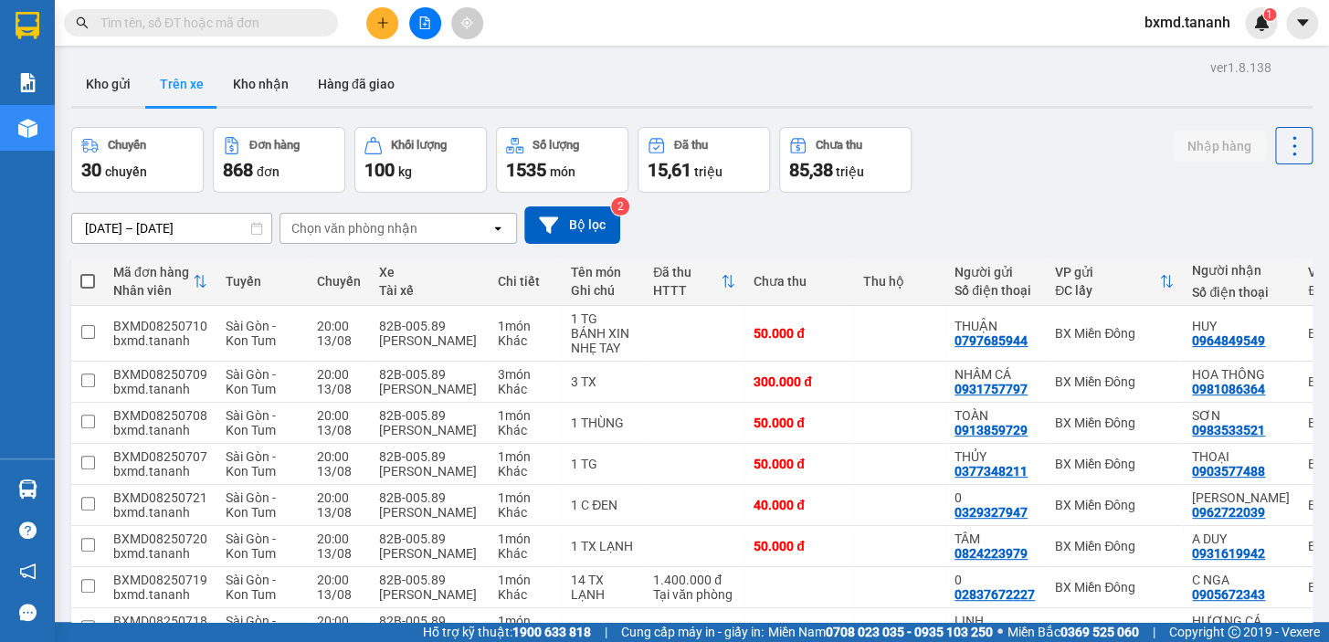
click at [146, 86] on button "Trên xe" at bounding box center [181, 84] width 73 height 44
click at [121, 90] on button "Kho gửi" at bounding box center [108, 84] width 74 height 44
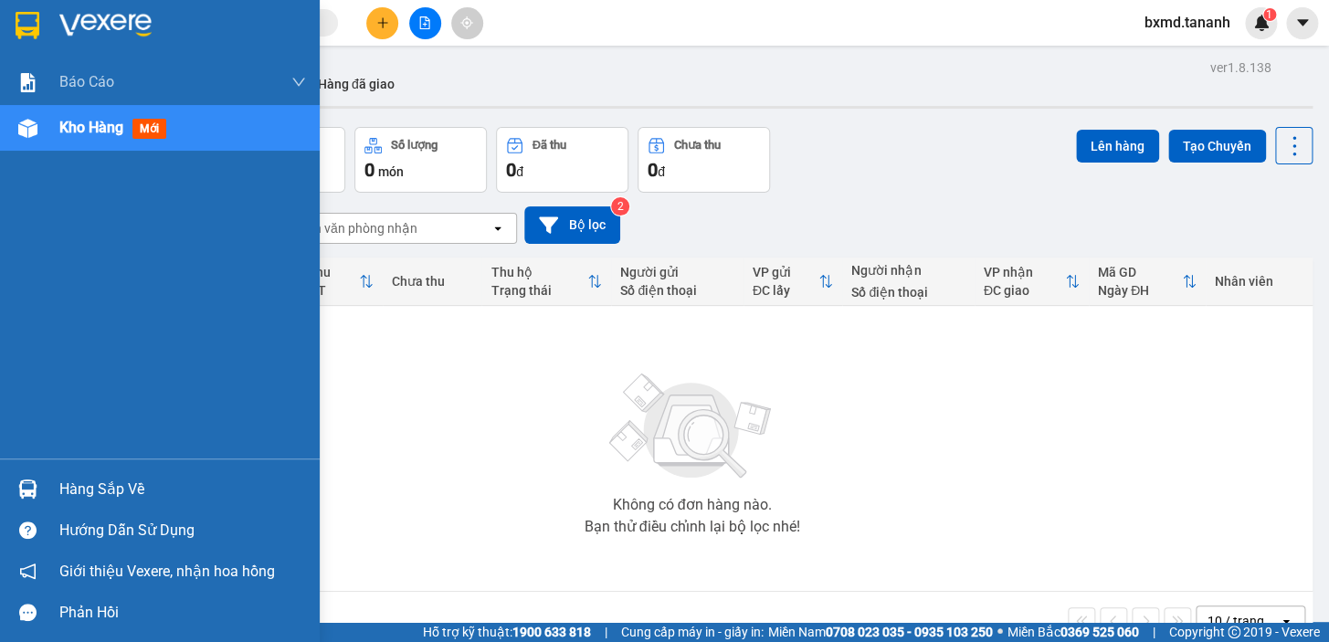
click at [113, 493] on div "Hàng sắp về" at bounding box center [182, 489] width 247 height 27
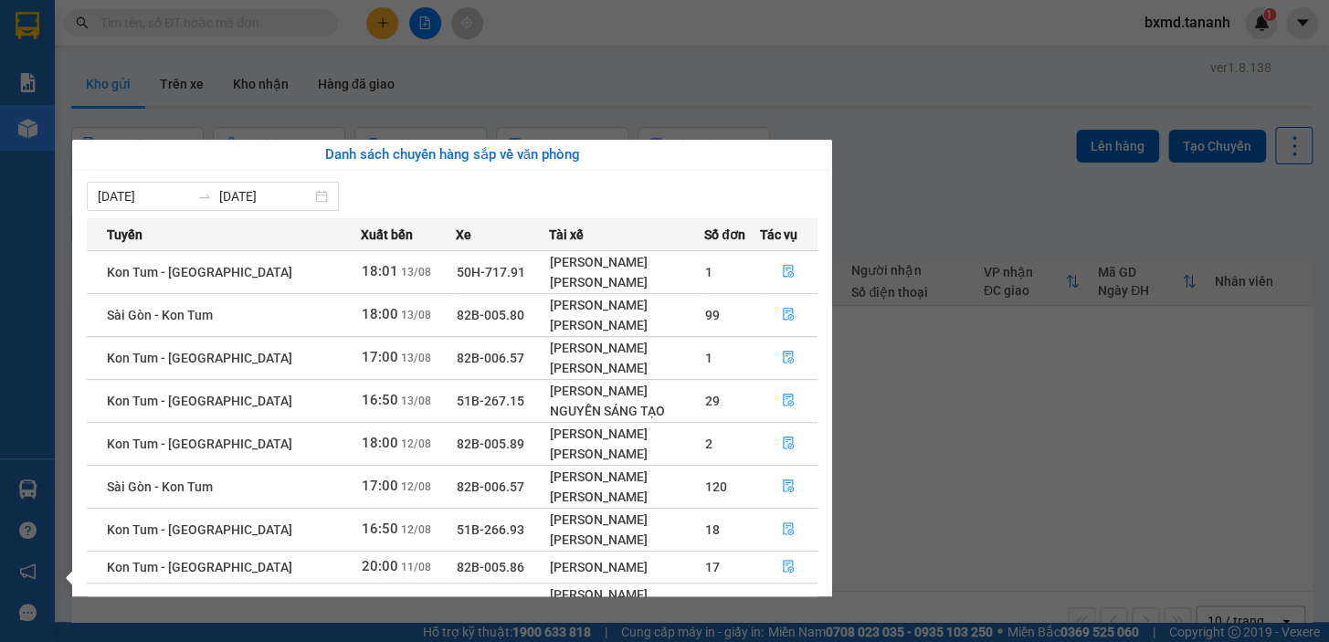
click at [939, 384] on section "Kết quả tìm kiếm ( 0 ) Bộ lọc No Data bxmd.tananh 1 Báo cáo Báo cáo dòng tiền (…" at bounding box center [664, 321] width 1329 height 642
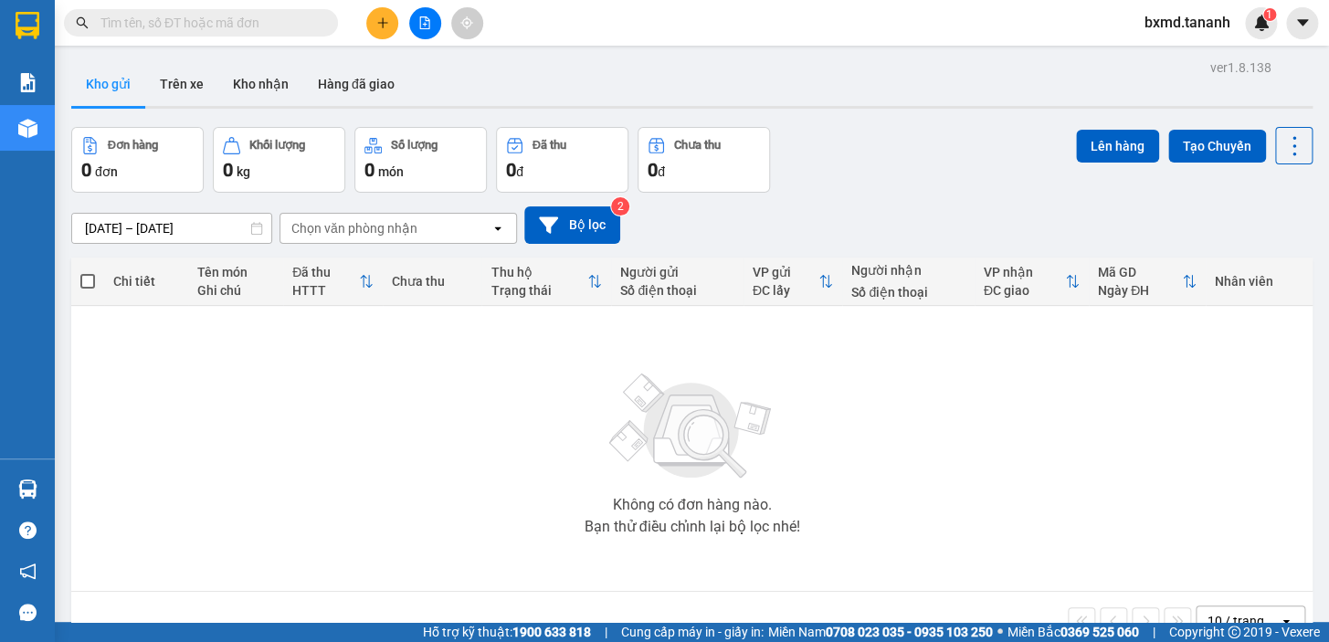
click at [1279, 615] on icon "open" at bounding box center [1286, 621] width 15 height 15
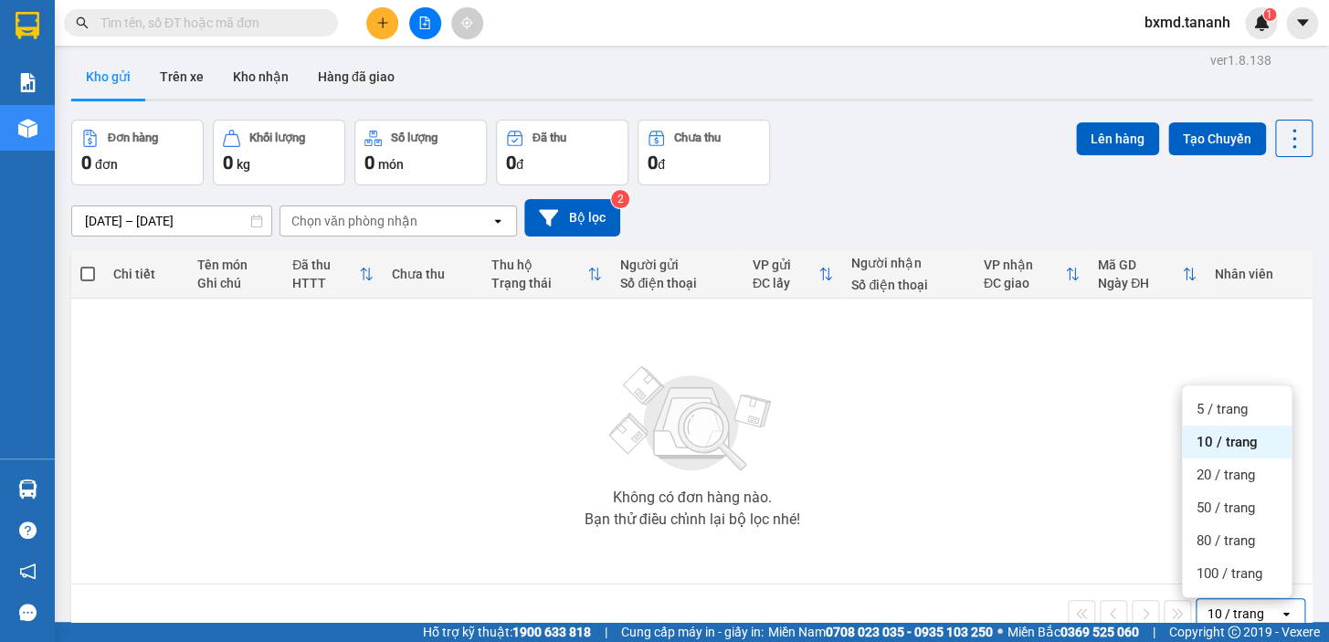
click at [1279, 609] on icon "open" at bounding box center [1286, 614] width 15 height 15
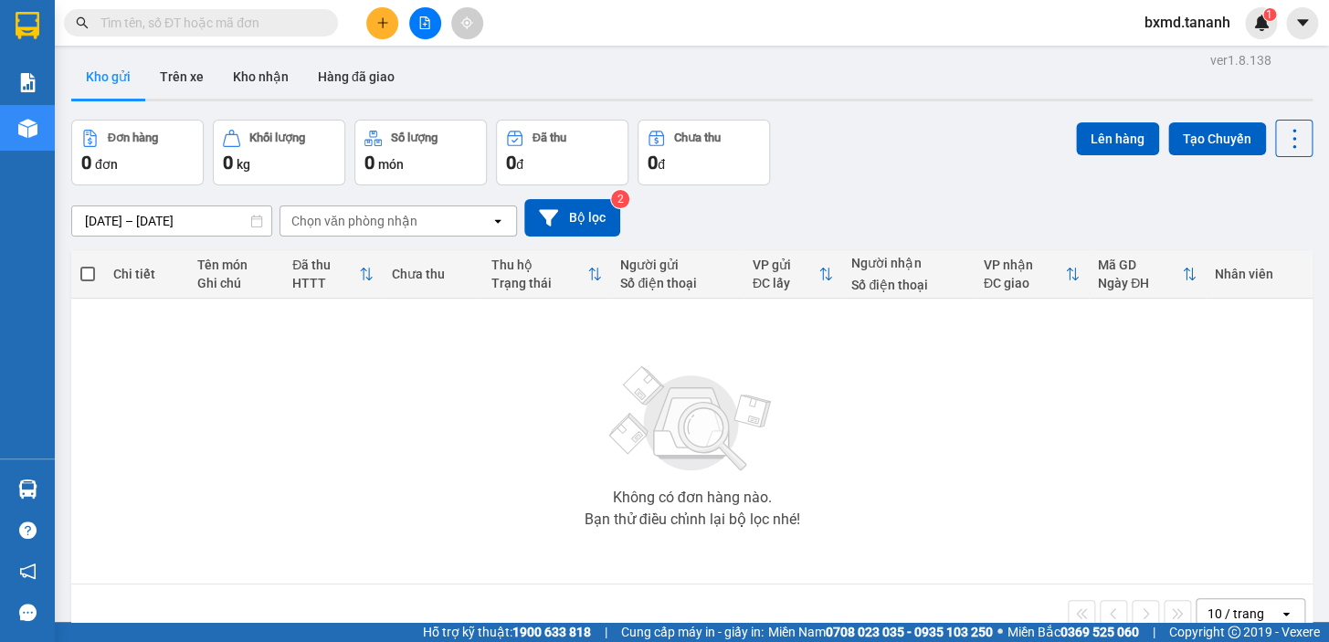
click at [1279, 614] on icon "open" at bounding box center [1286, 614] width 15 height 15
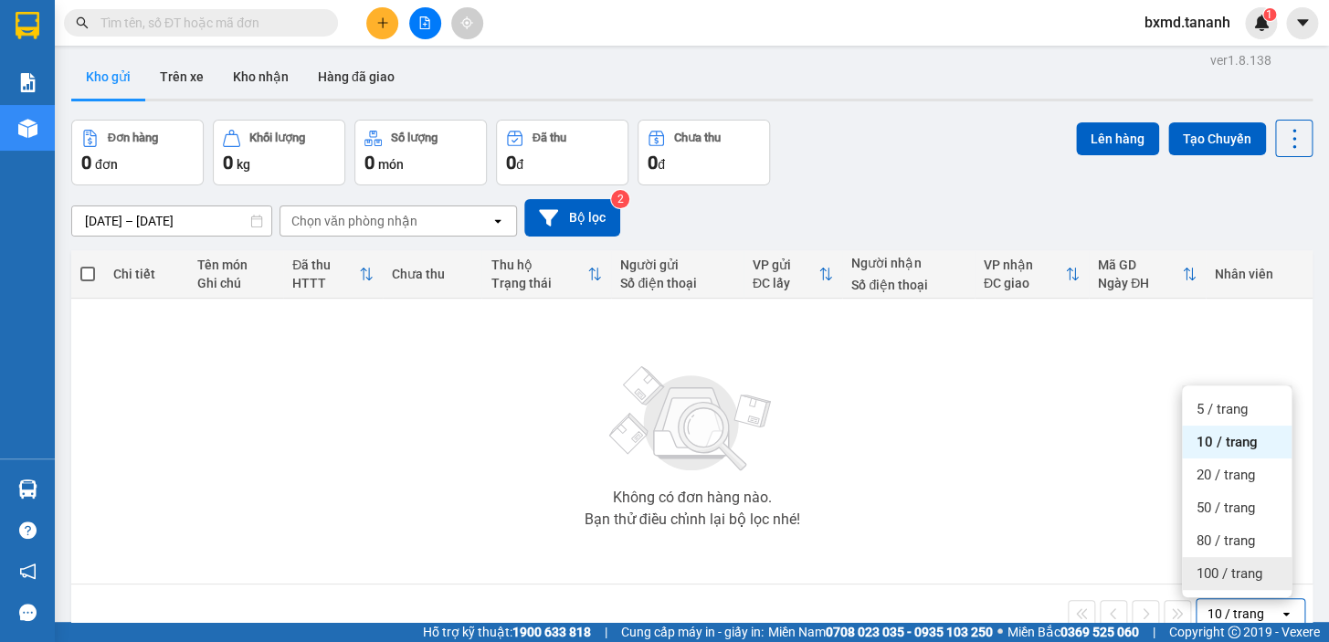
click at [1279, 609] on icon "open" at bounding box center [1286, 614] width 15 height 15
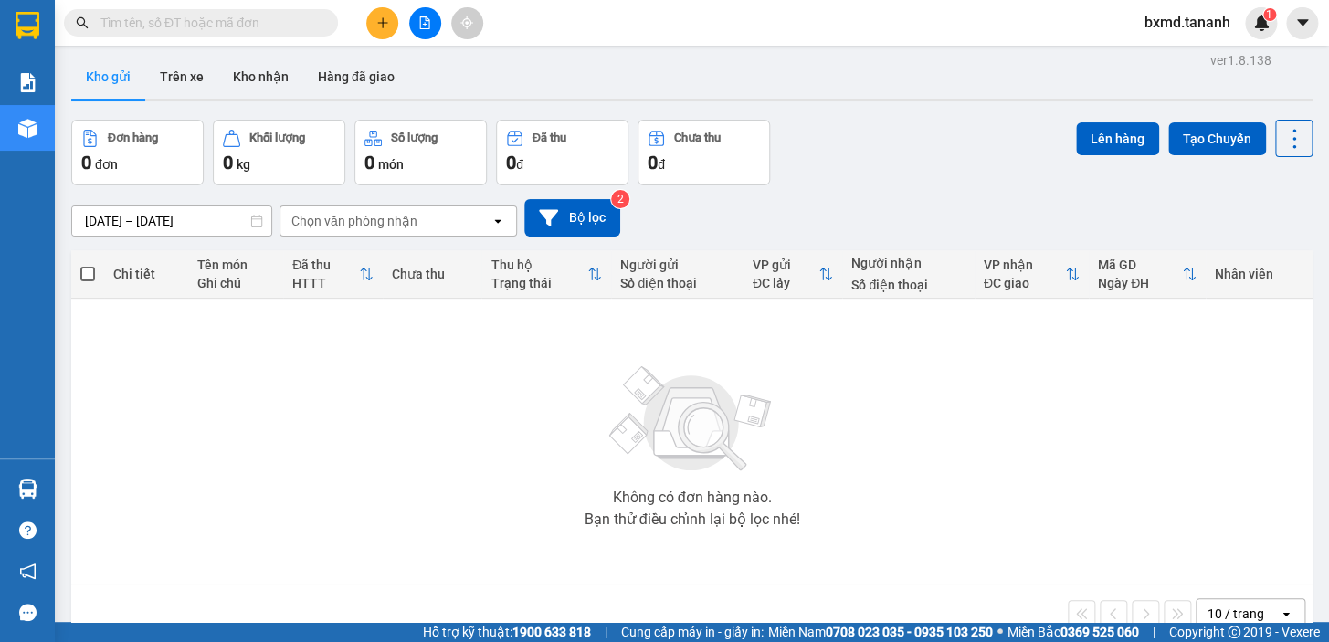
scroll to position [83, 0]
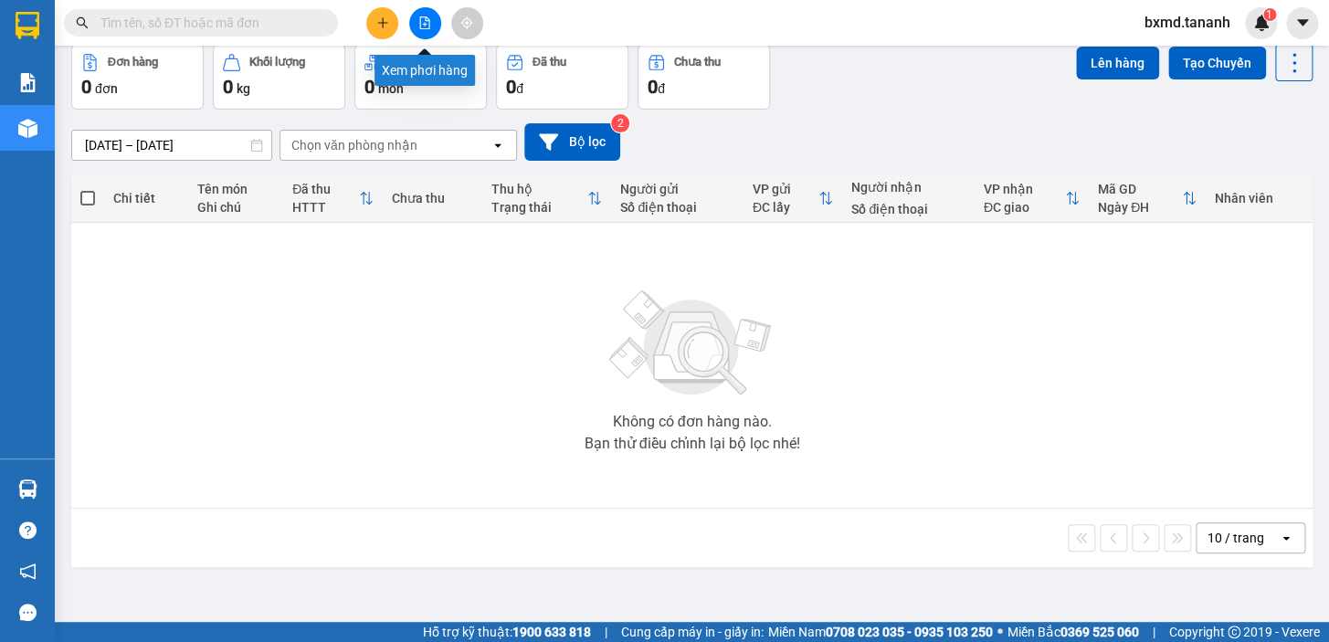
click at [415, 19] on button at bounding box center [425, 23] width 32 height 32
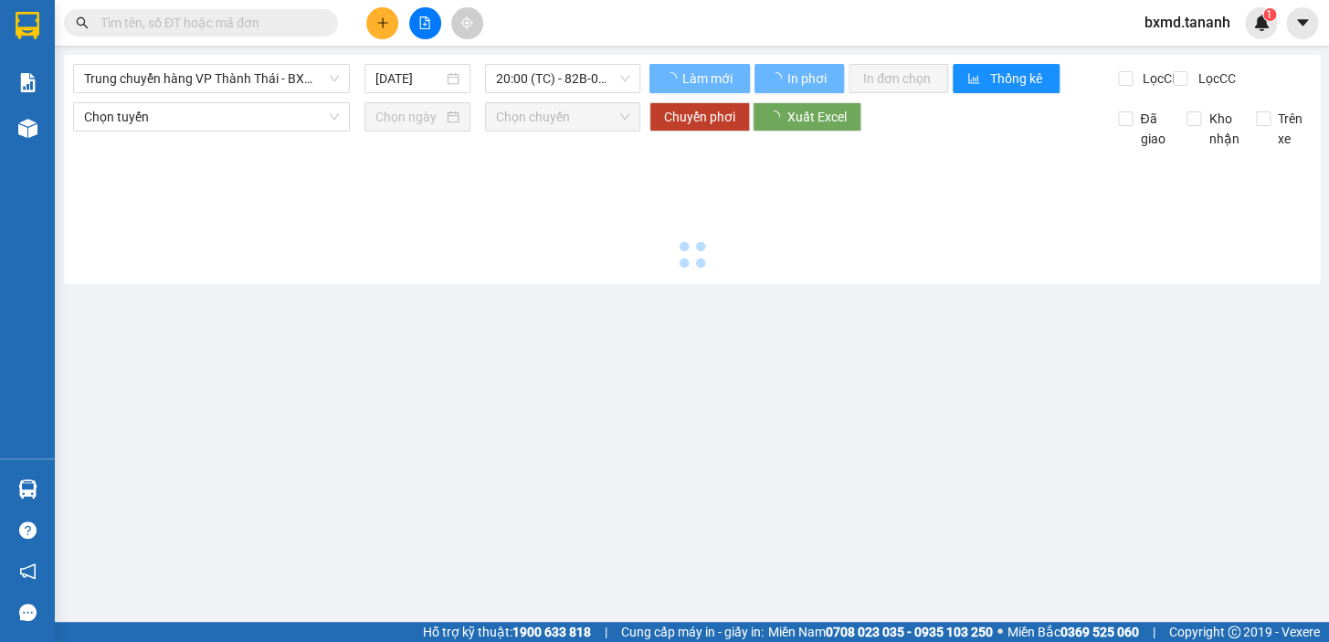
click at [429, 26] on icon "file-add" at bounding box center [425, 22] width 10 height 13
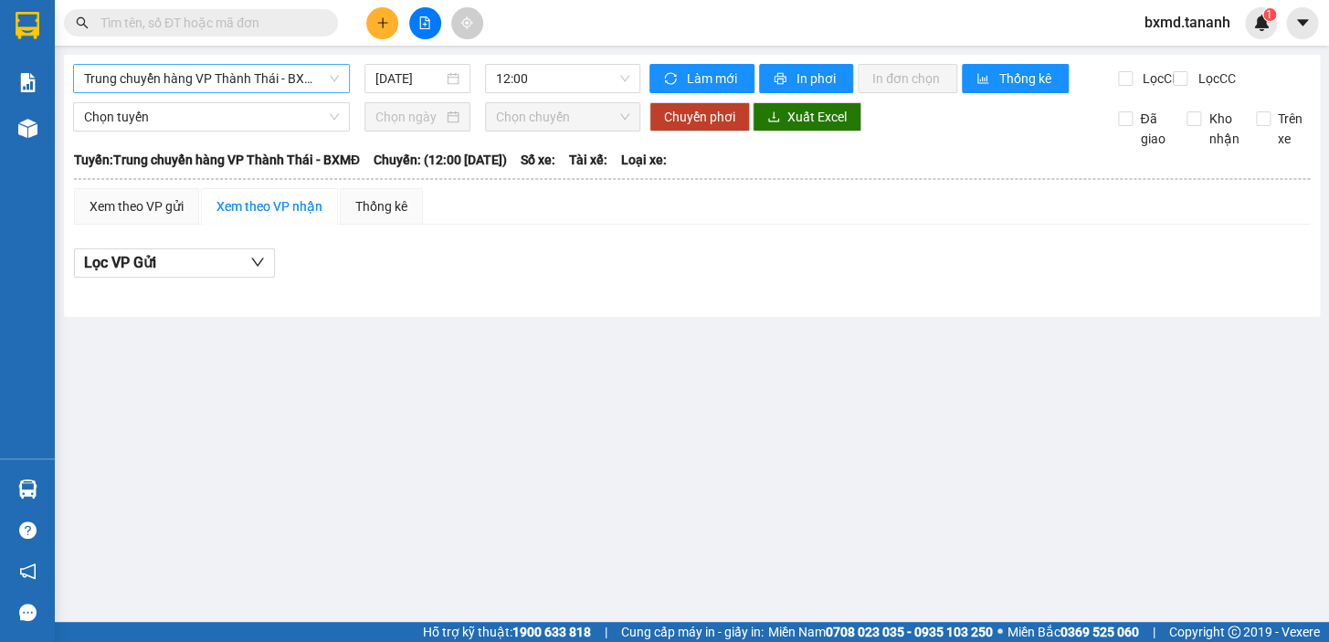
click at [317, 85] on span "Trung chuyển hàng VP Thành Thái - BXMĐ" at bounding box center [211, 78] width 255 height 27
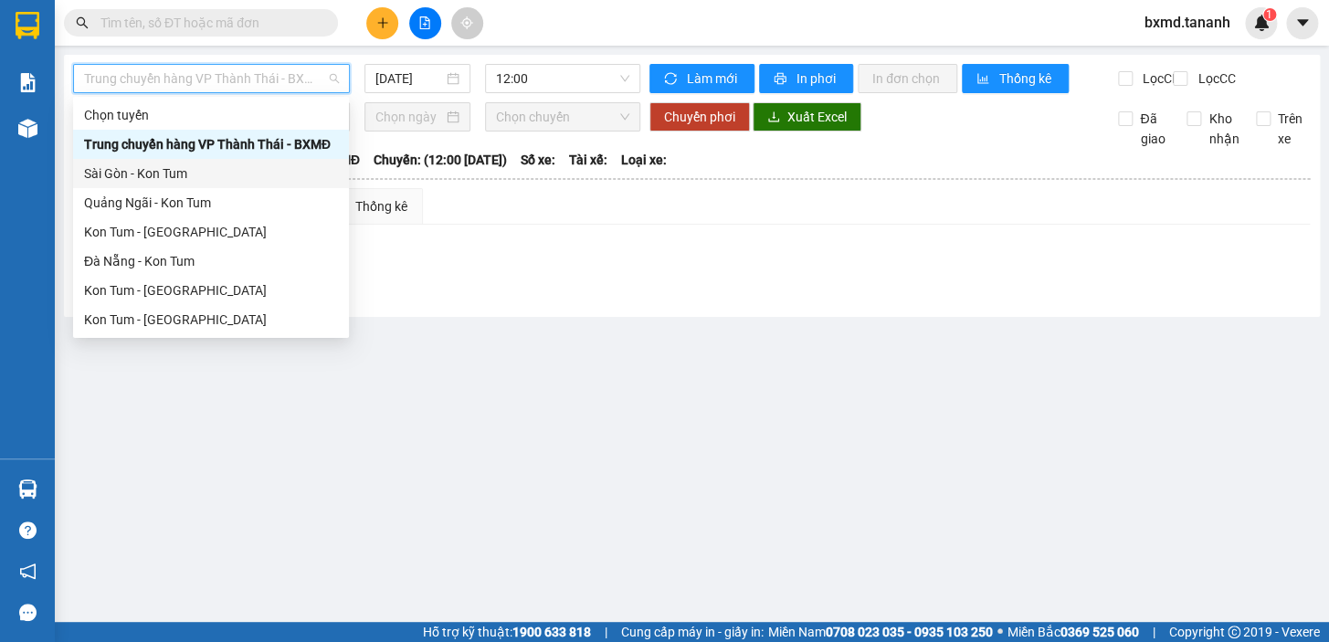
click at [256, 169] on div "Sài Gòn - Kon Tum" at bounding box center [211, 174] width 254 height 20
type input "[DATE]"
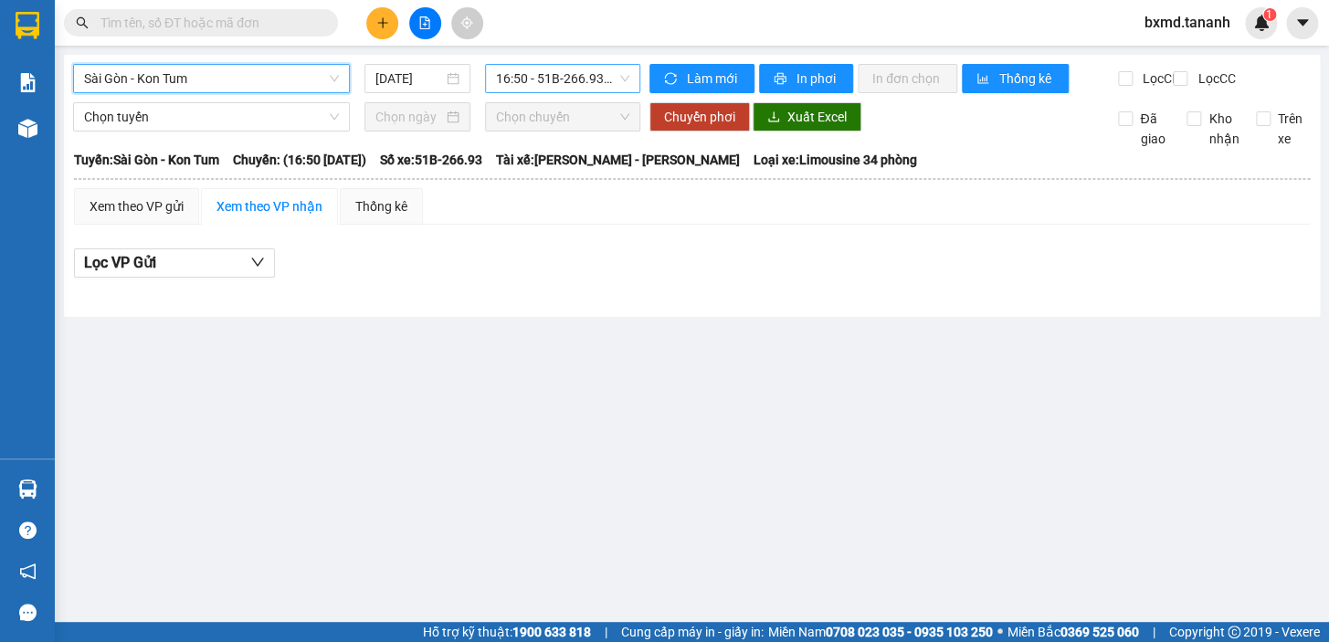
click at [555, 88] on span "16:50 - 51B-266.93 - (Đã hủy)" at bounding box center [562, 78] width 133 height 27
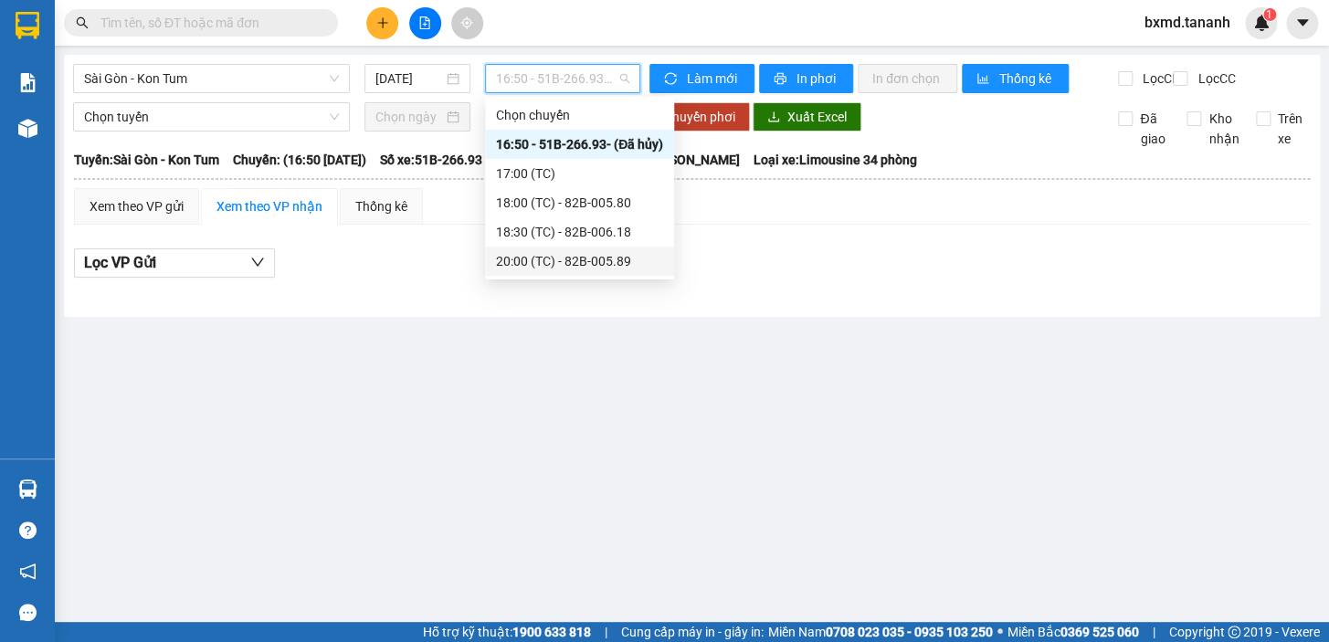
click at [567, 262] on div "20:00 (TC) - 82B-005.89" at bounding box center [579, 261] width 167 height 20
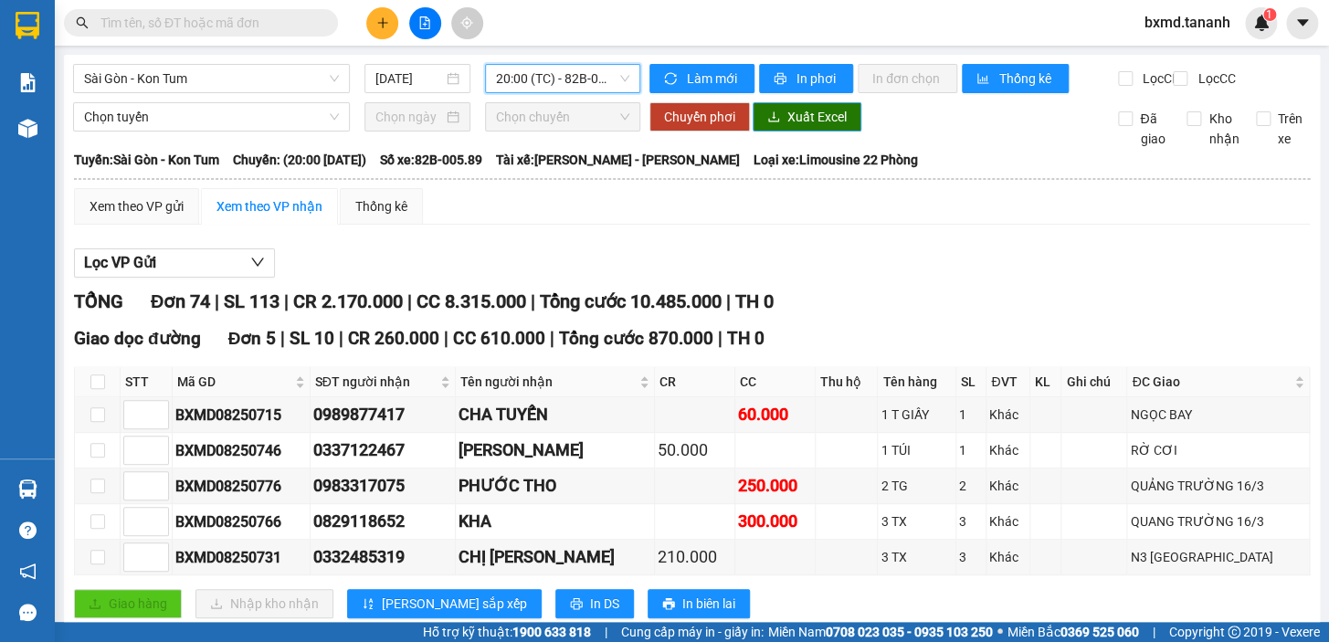
click at [821, 127] on span "Xuất Excel" at bounding box center [817, 117] width 59 height 20
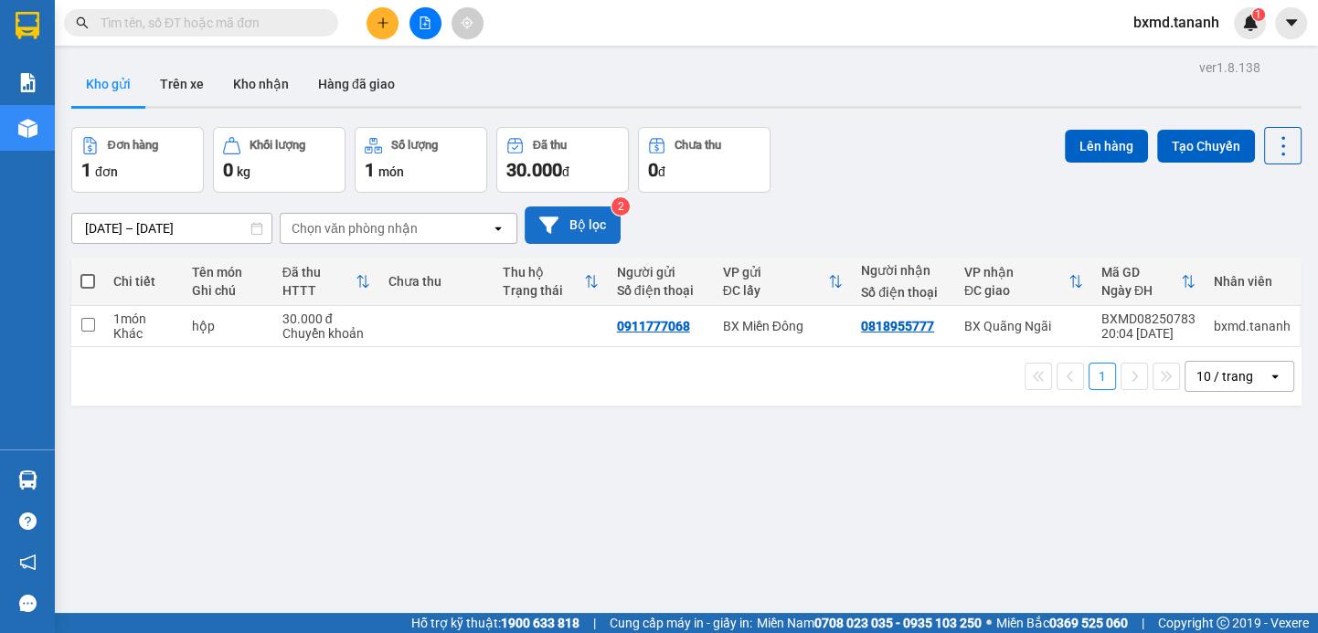
click at [577, 224] on button "Bộ lọc" at bounding box center [572, 225] width 96 height 37
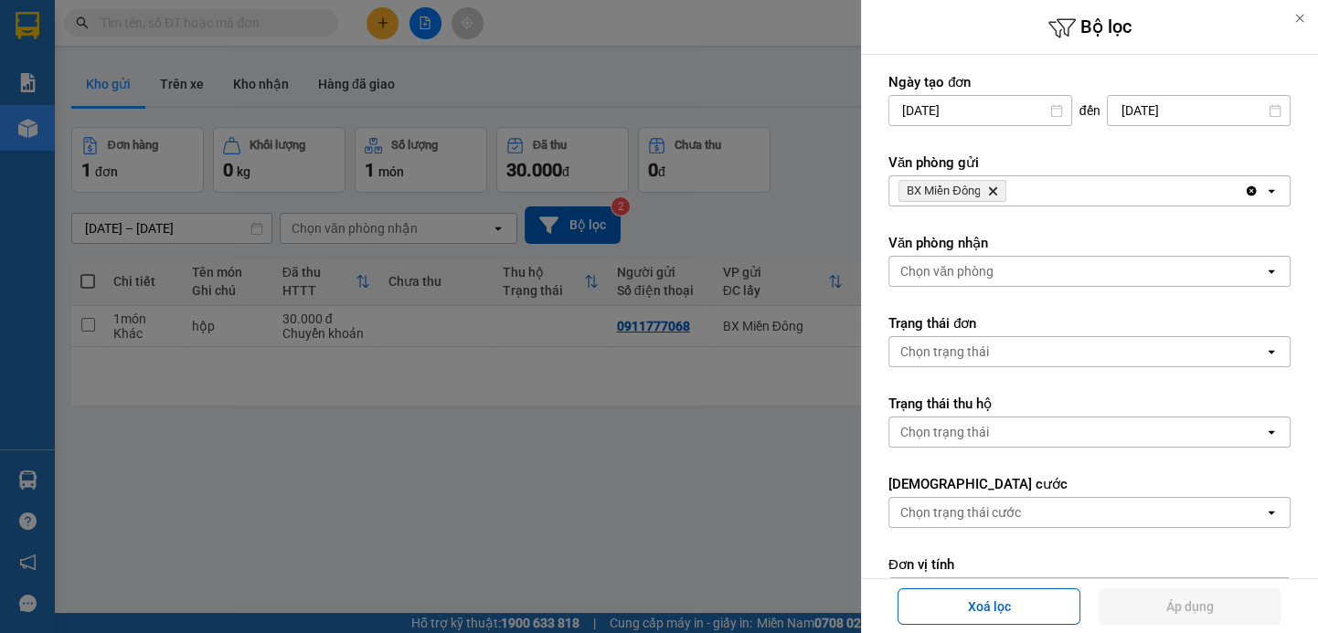
click at [995, 356] on div "Chọn trạng thái" at bounding box center [1076, 351] width 375 height 29
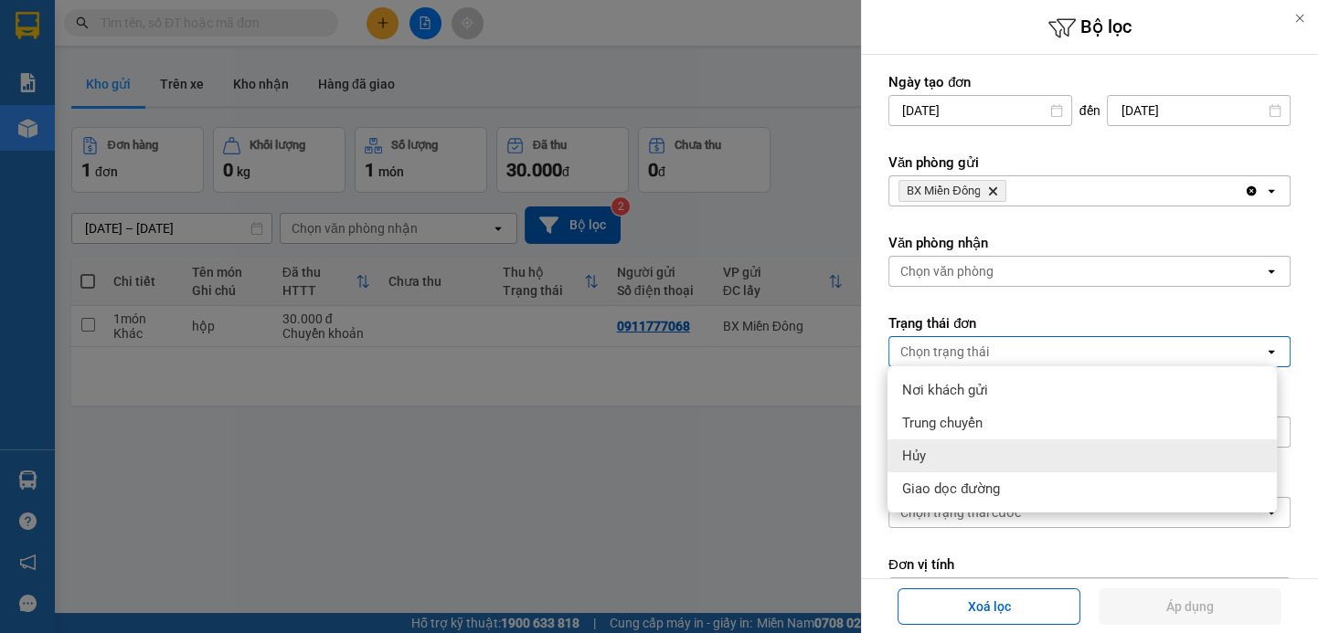
click at [924, 457] on span "Hủy" at bounding box center [914, 456] width 24 height 18
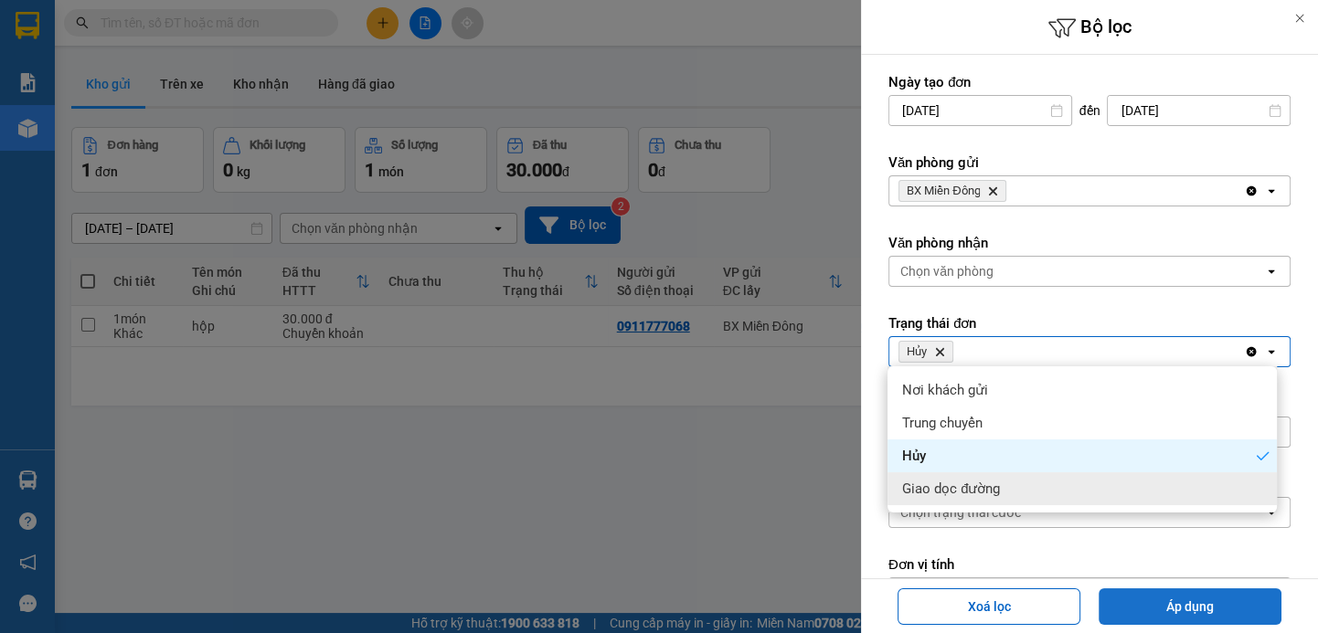
drag, startPoint x: 1215, startPoint y: 610, endPoint x: 1213, endPoint y: 600, distance: 10.2
click at [1213, 604] on button "Áp dụng" at bounding box center [1189, 606] width 183 height 37
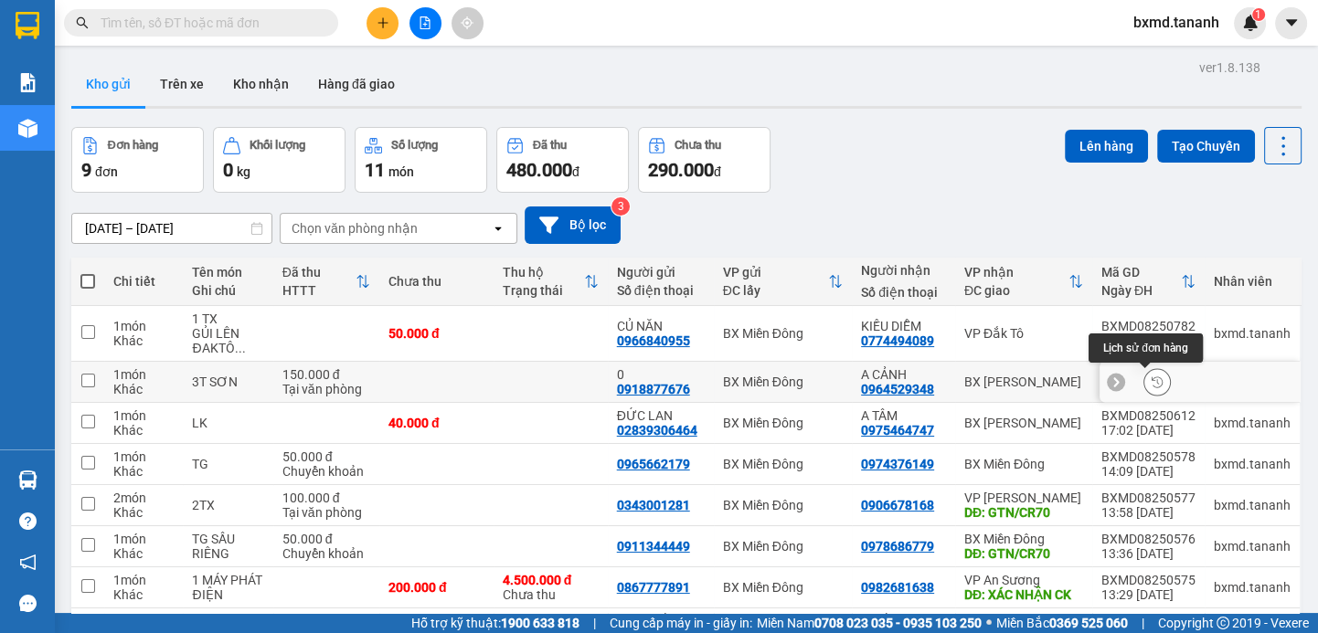
click at [1144, 375] on button at bounding box center [1157, 382] width 26 height 32
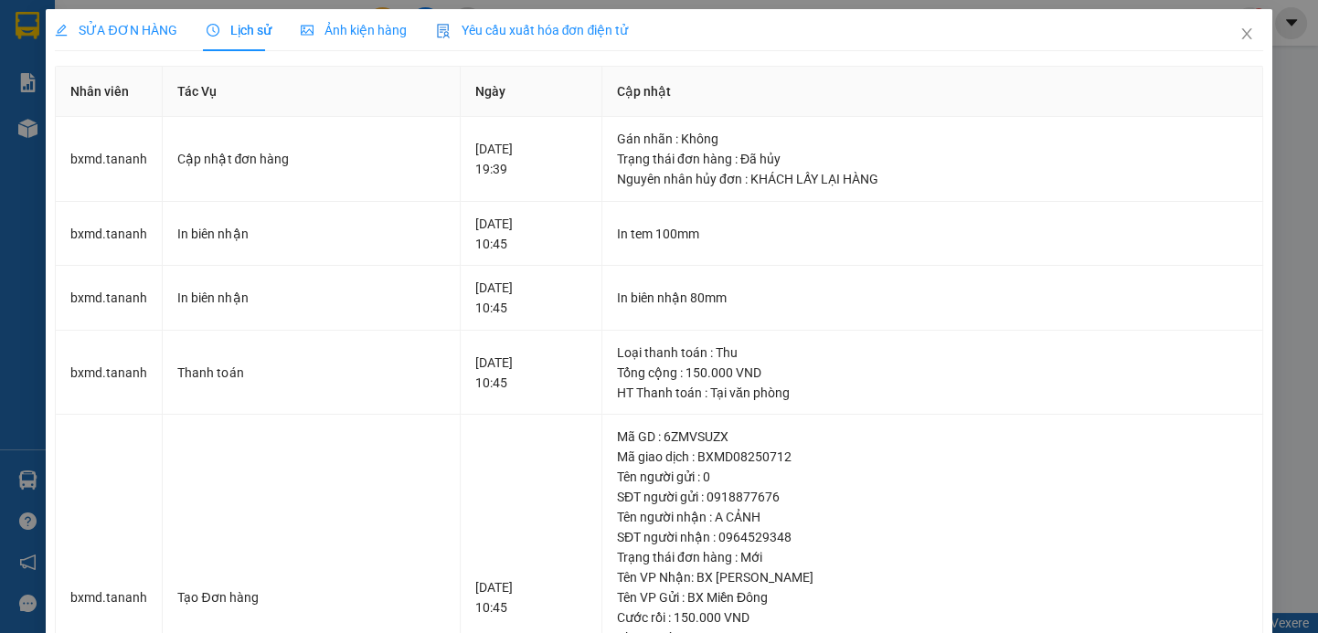
click at [148, 26] on span "SỬA ĐƠN HÀNG" at bounding box center [116, 30] width 122 height 15
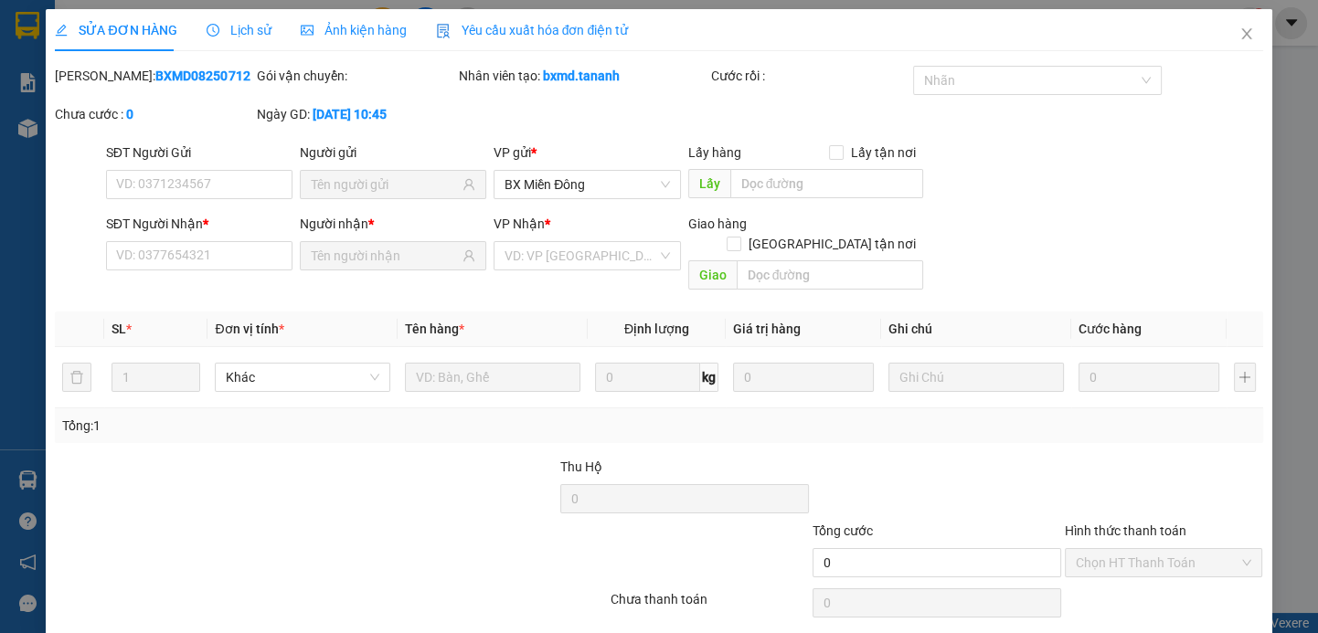
type input "0918877676"
type input "0"
type input "0964529348"
type input "A CẢNH"
type input "150.000"
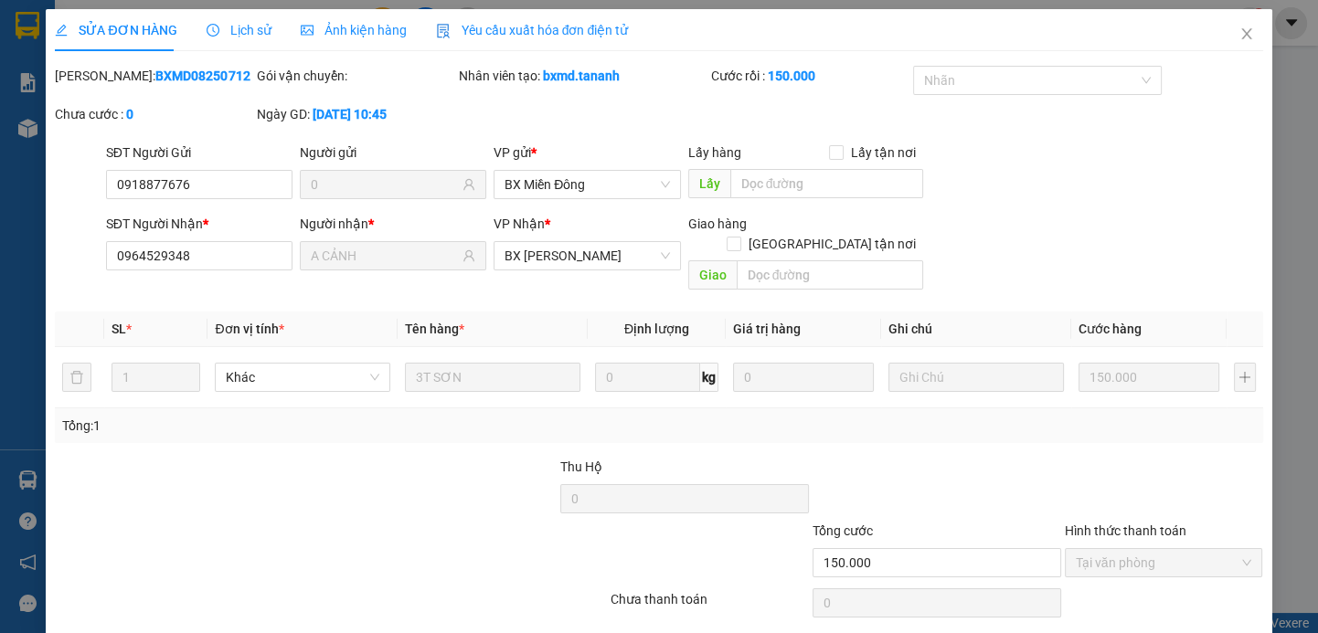
scroll to position [3, 0]
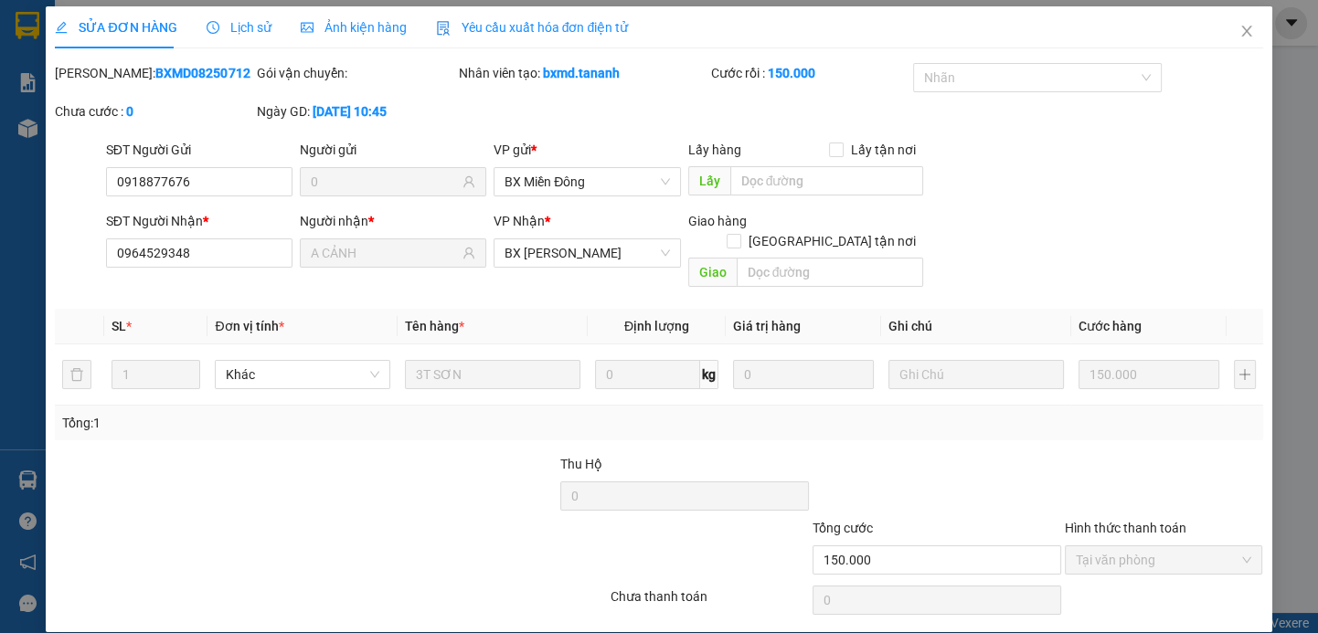
click at [1124, 546] on span "Tại văn phòng" at bounding box center [1163, 559] width 176 height 27
click at [1239, 37] on icon "close" at bounding box center [1246, 31] width 15 height 15
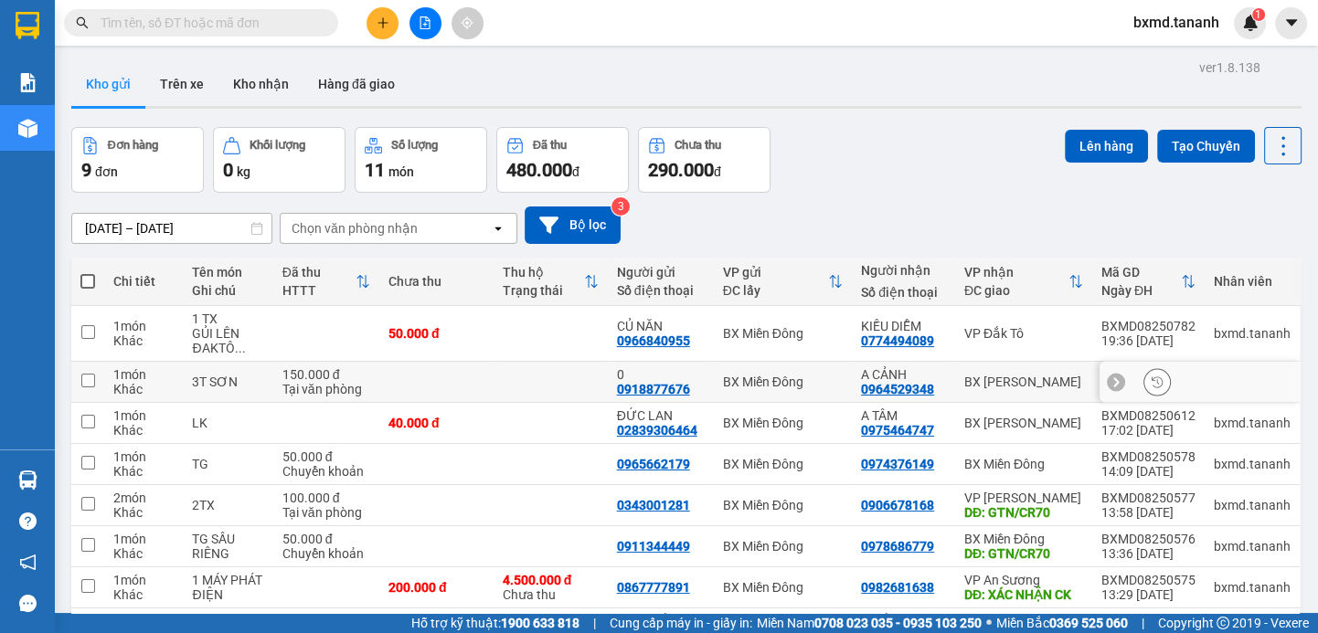
click at [89, 376] on input "checkbox" at bounding box center [88, 381] width 14 height 14
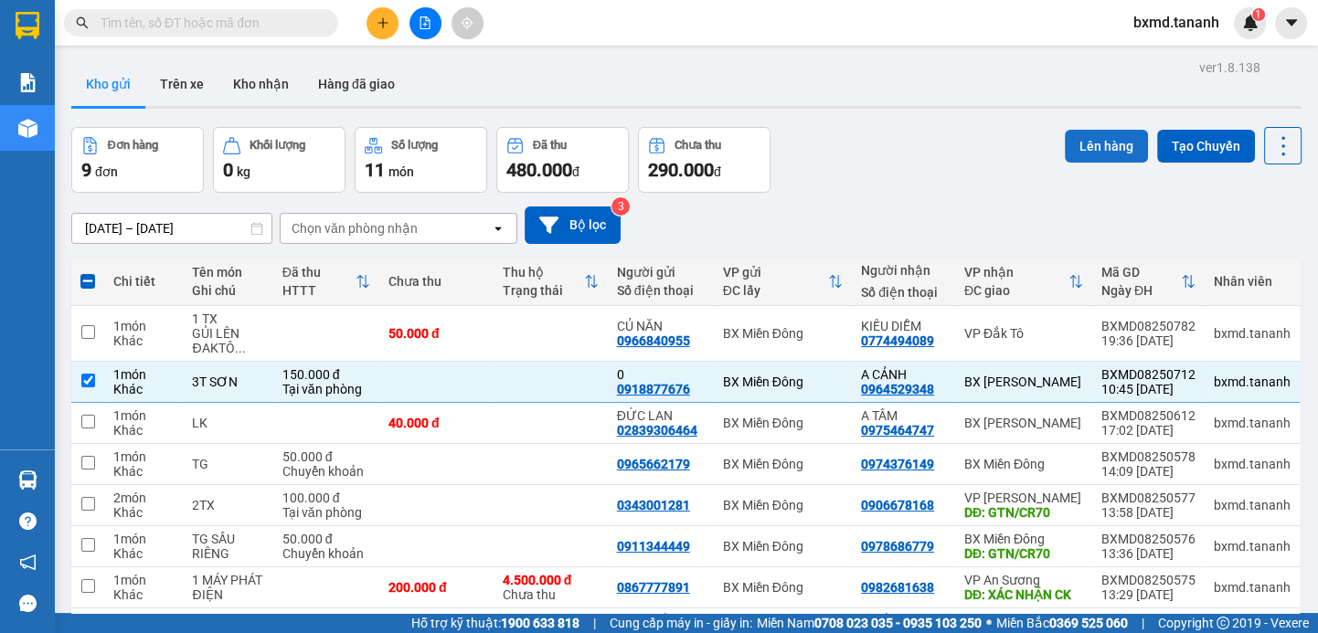
click at [1100, 141] on button "Lên hàng" at bounding box center [1106, 146] width 83 height 33
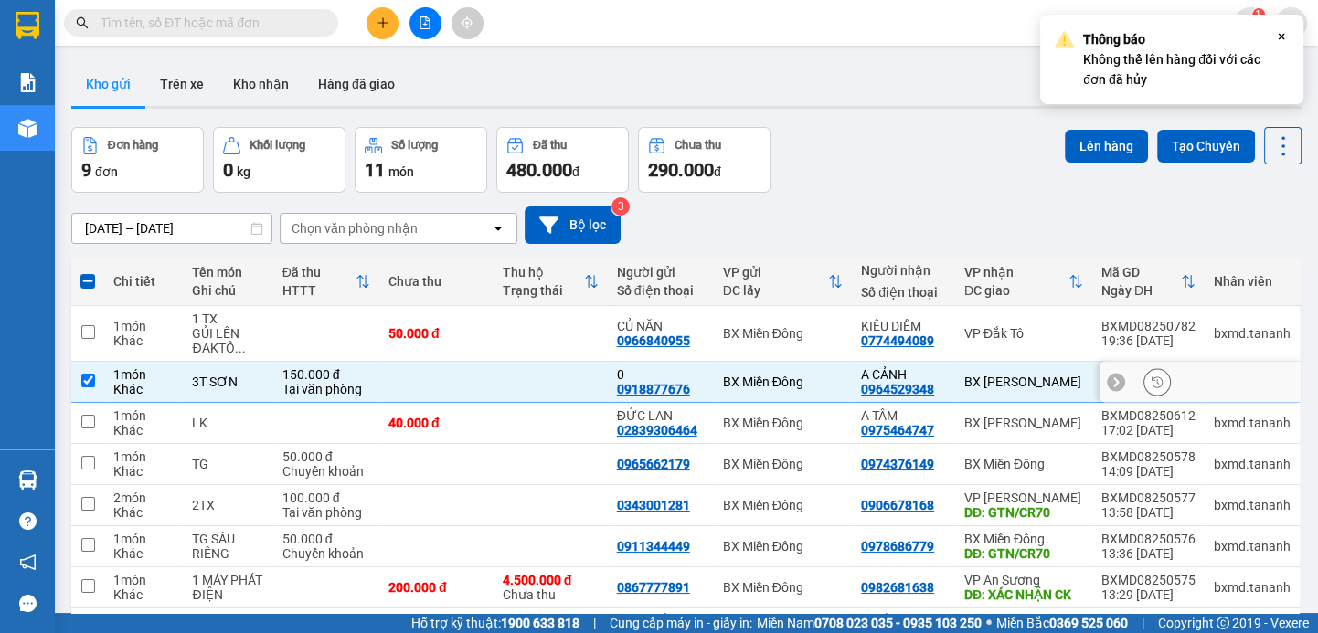
click at [512, 392] on td at bounding box center [550, 382] width 114 height 41
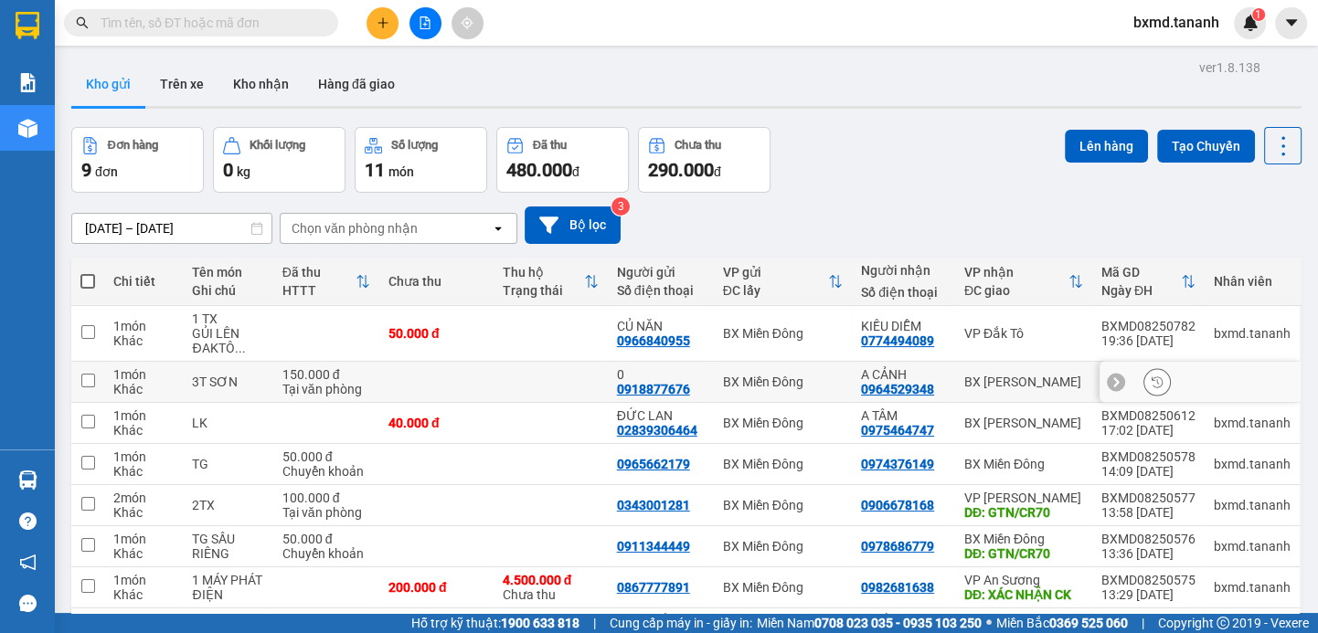
click at [509, 391] on td at bounding box center [550, 382] width 114 height 41
checkbox input "true"
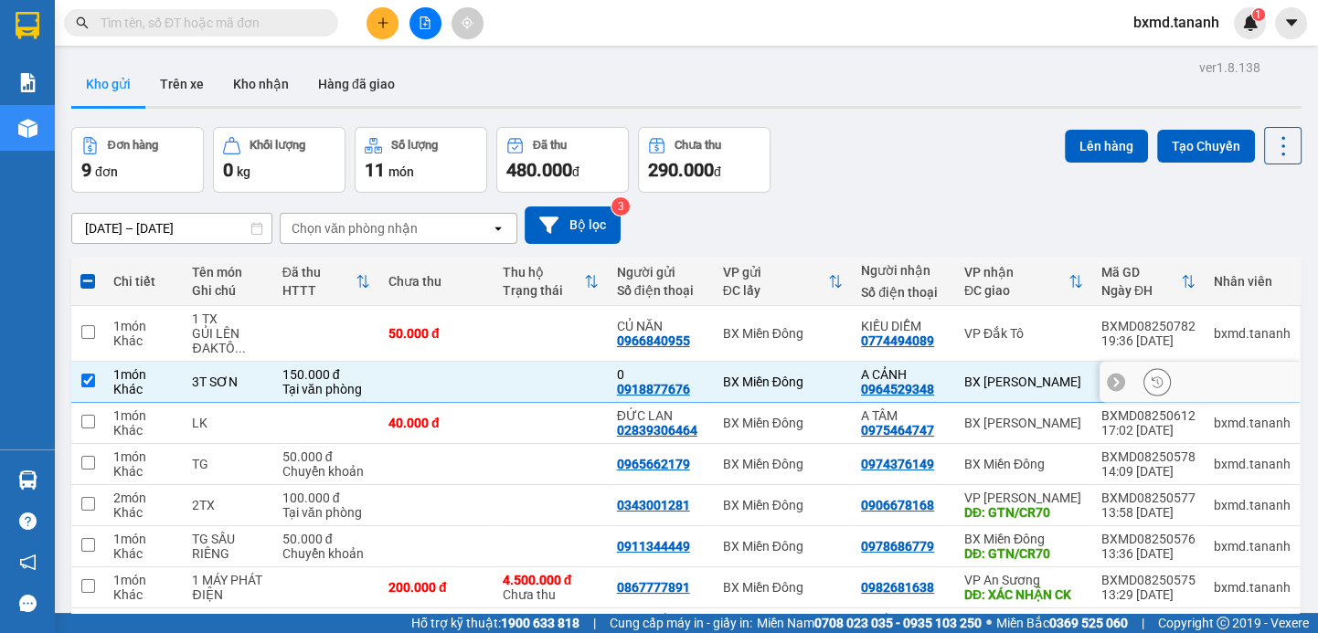
drag, startPoint x: 1232, startPoint y: 392, endPoint x: 740, endPoint y: 396, distance: 491.6
drag, startPoint x: 740, startPoint y: 396, endPoint x: 650, endPoint y: 386, distance: 91.0
click at [650, 386] on div "0918877676" at bounding box center [653, 389] width 73 height 15
click at [1155, 383] on button at bounding box center [1157, 382] width 26 height 32
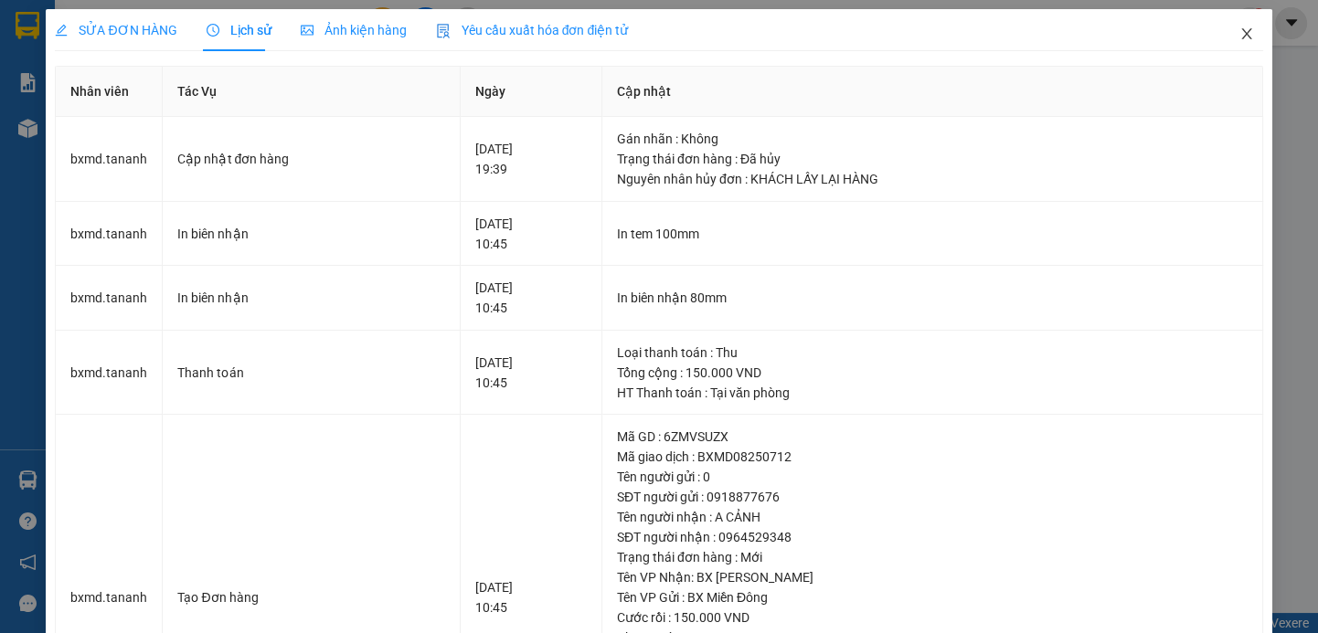
click at [1239, 37] on icon "close" at bounding box center [1246, 33] width 15 height 15
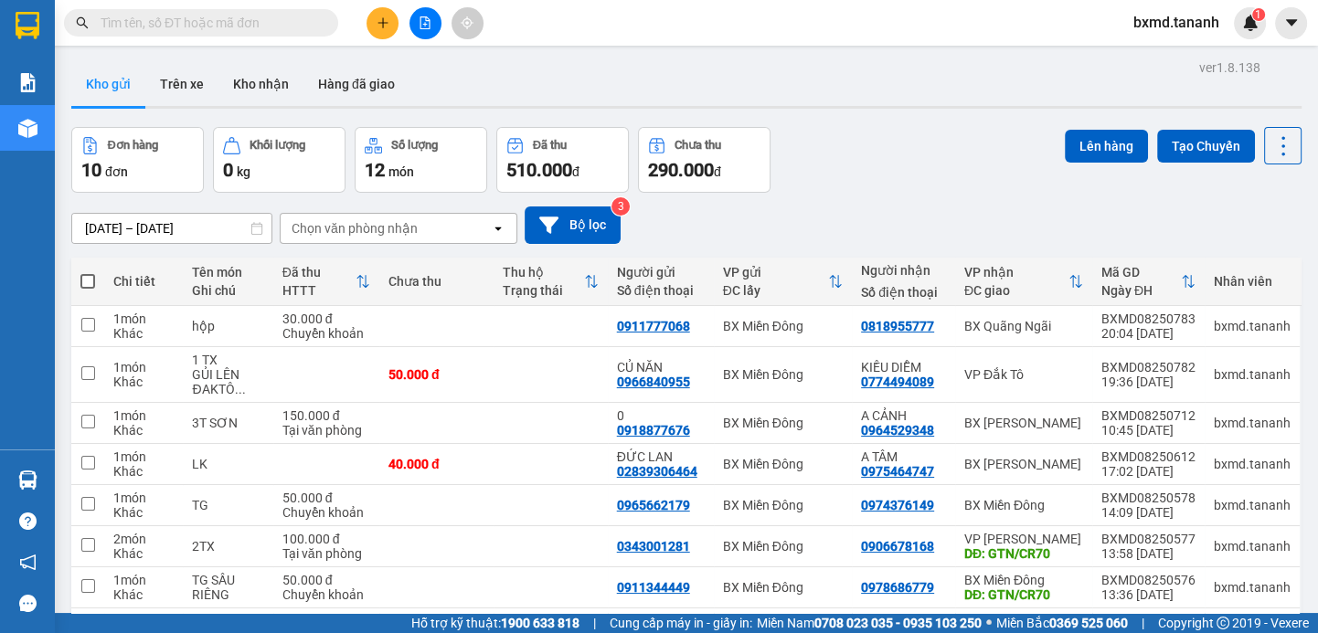
click at [31, 143] on div "Kho hàng mới" at bounding box center [27, 128] width 55 height 46
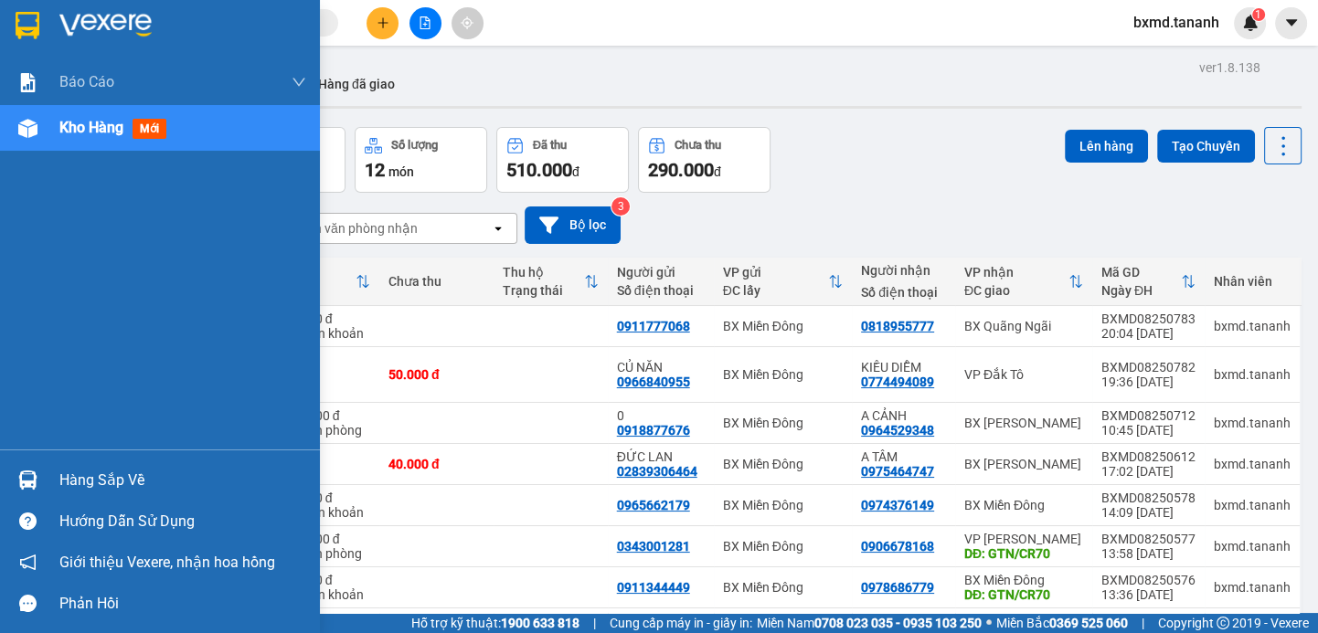
drag, startPoint x: 28, startPoint y: 143, endPoint x: 41, endPoint y: 137, distance: 13.9
click at [30, 141] on div at bounding box center [28, 128] width 32 height 32
click at [57, 131] on div "Kho hàng mới" at bounding box center [160, 128] width 320 height 46
click at [101, 128] on span "Kho hàng" at bounding box center [91, 127] width 64 height 17
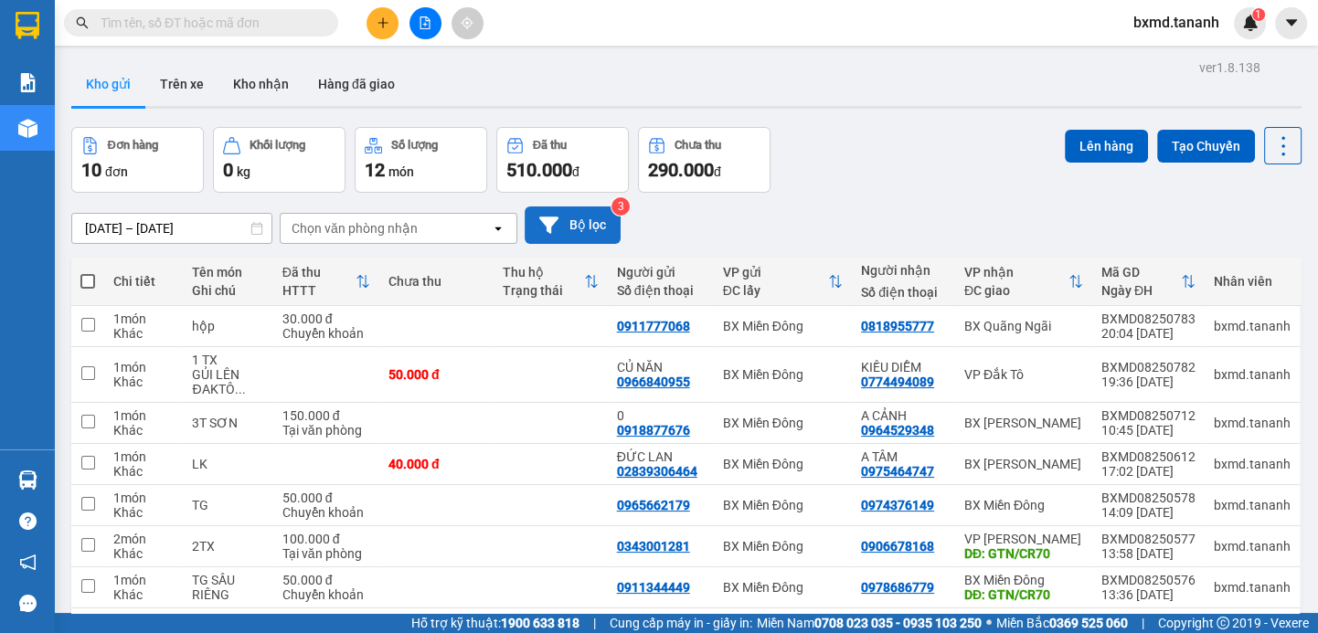
click at [588, 215] on button "Bộ lọc" at bounding box center [572, 225] width 96 height 37
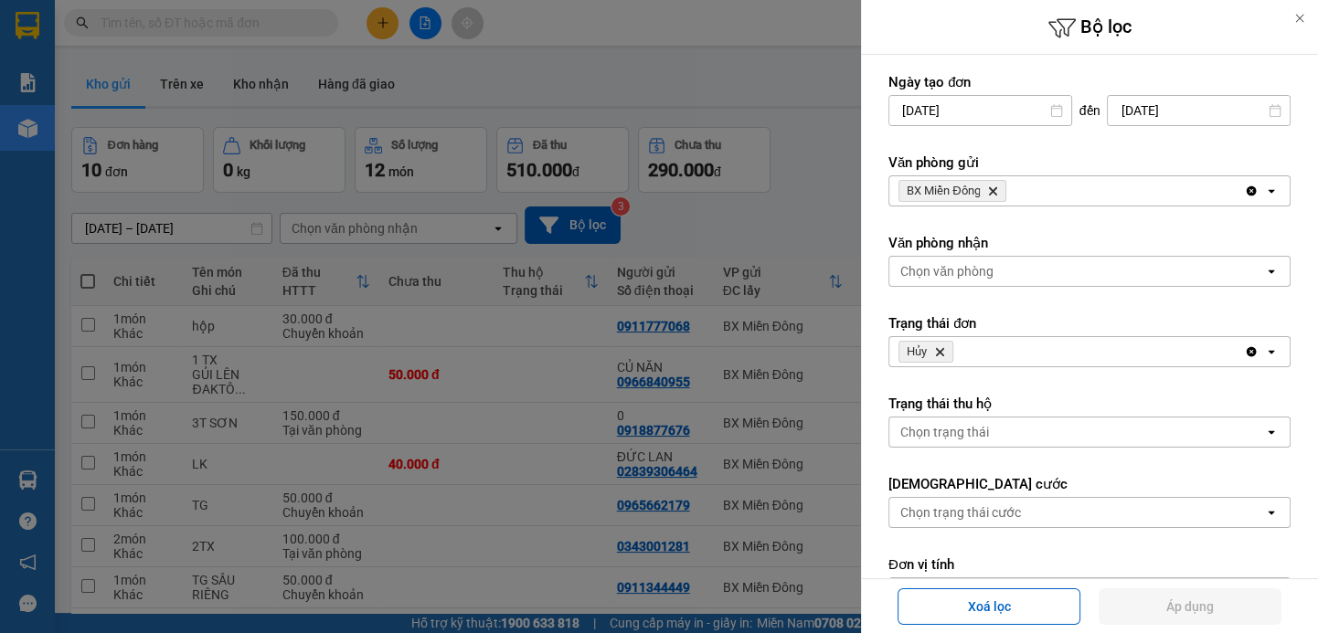
click at [938, 350] on icon "Delete" at bounding box center [939, 351] width 11 height 11
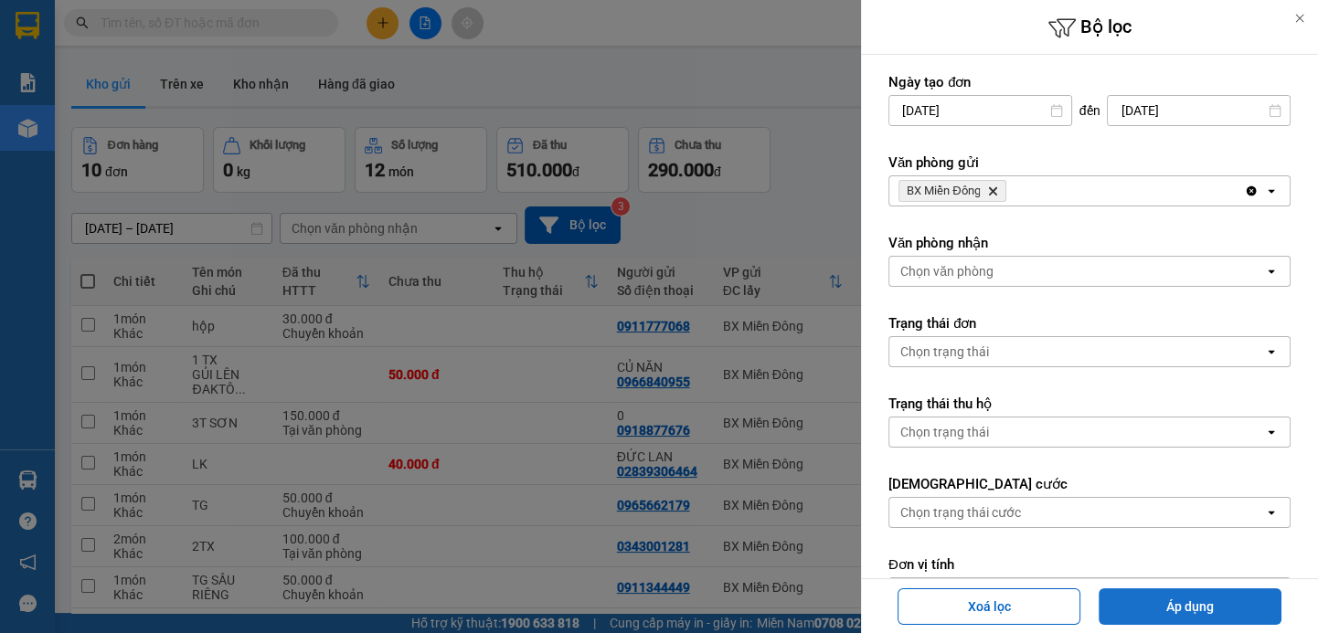
click at [1198, 596] on button "Áp dụng" at bounding box center [1189, 606] width 183 height 37
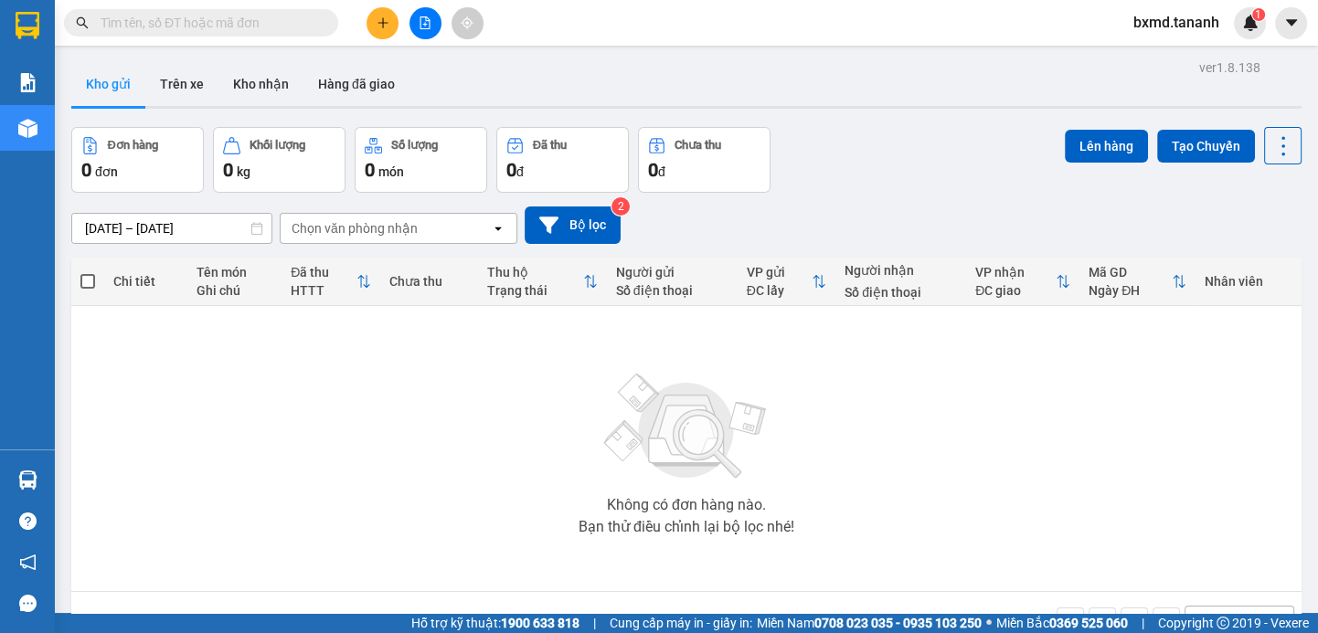
click at [86, 284] on span at bounding box center [87, 281] width 15 height 15
click at [88, 272] on input "checkbox" at bounding box center [88, 272] width 0 height 0
click at [86, 275] on span at bounding box center [87, 281] width 15 height 15
click at [88, 272] on input "checkbox" at bounding box center [88, 272] width 0 height 0
click at [387, 26] on icon "plus" at bounding box center [382, 22] width 13 height 13
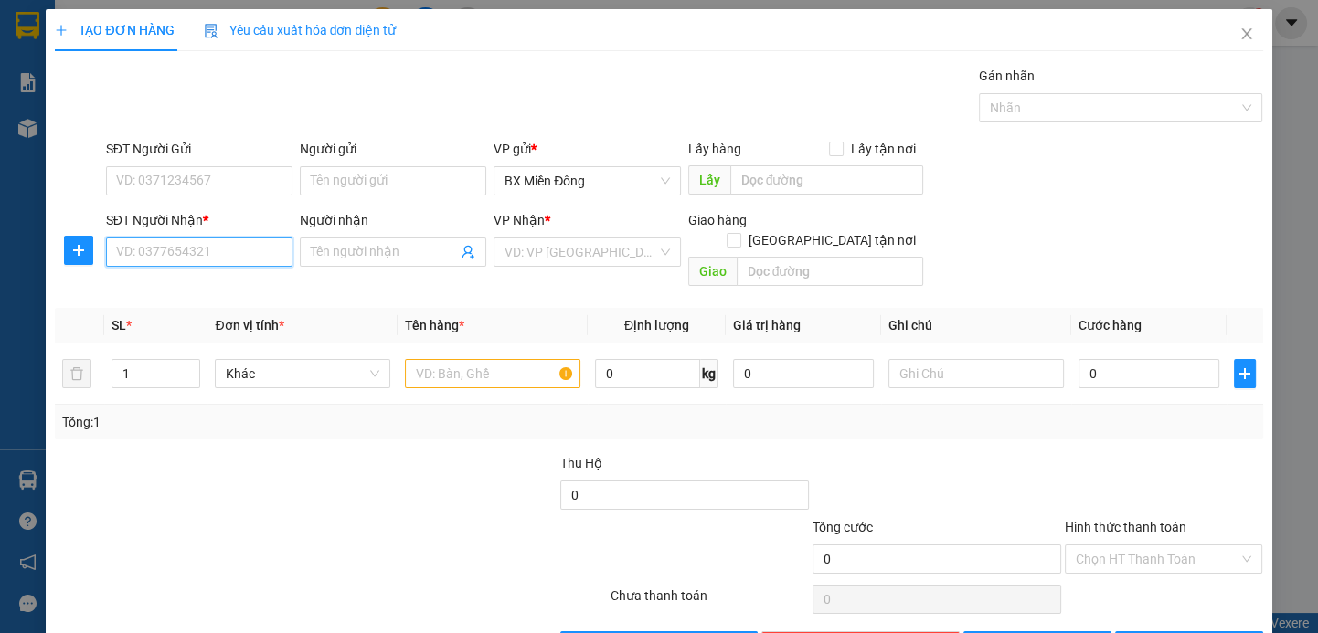
drag, startPoint x: 212, startPoint y: 250, endPoint x: 219, endPoint y: 260, distance: 12.4
click at [212, 252] on input "SĐT Người Nhận *" at bounding box center [199, 252] width 186 height 29
click at [205, 186] on input "SĐT Người Gửi" at bounding box center [199, 180] width 186 height 29
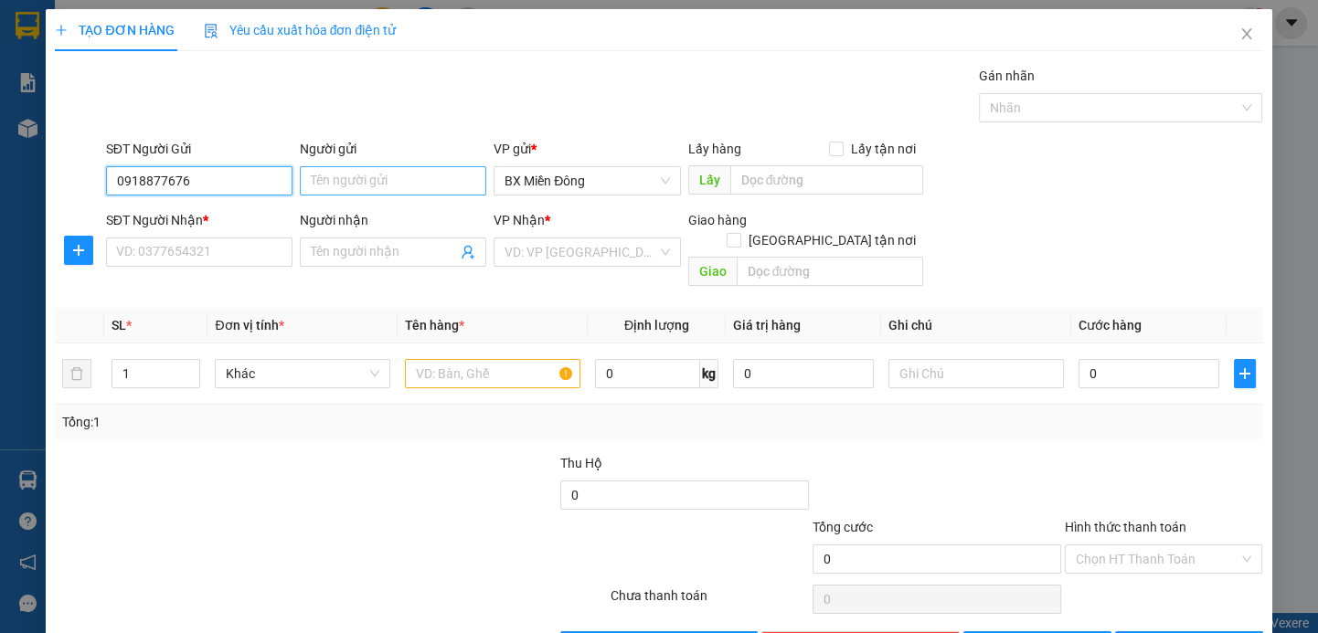
type input "0918877676"
click at [335, 182] on input "Người gửi" at bounding box center [393, 180] width 186 height 29
type input "0"
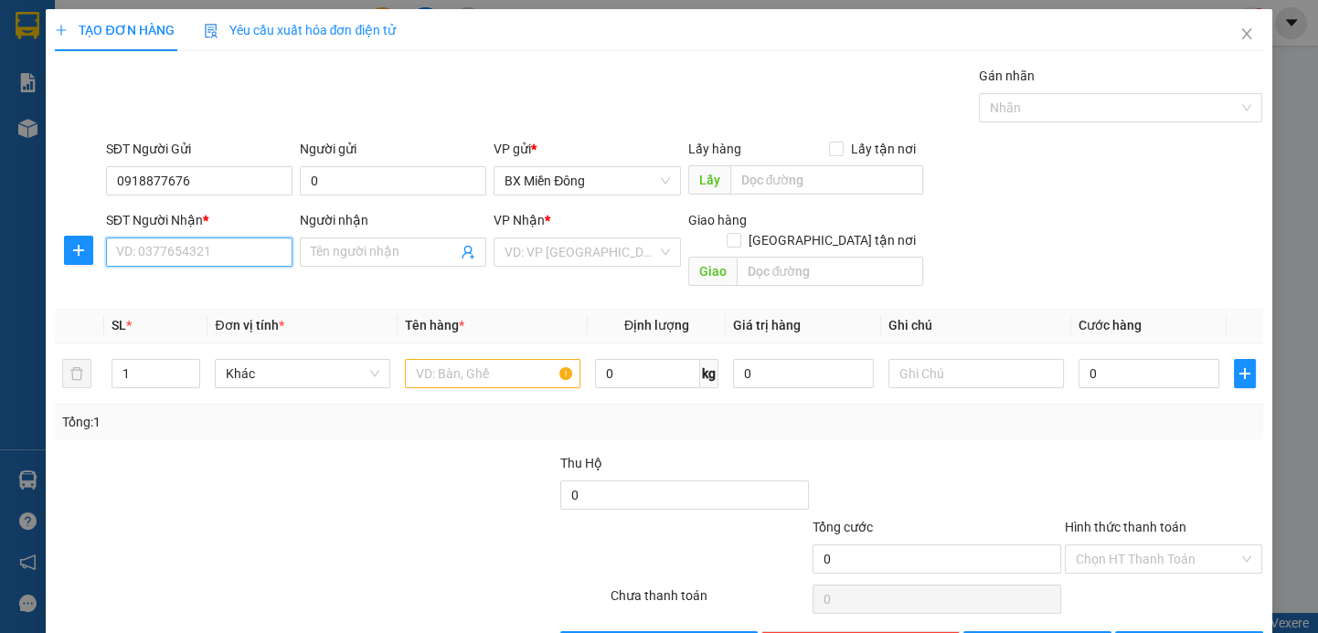
click at [218, 265] on input "SĐT Người Nhận *" at bounding box center [199, 252] width 186 height 29
click at [374, 261] on input "Người nhận" at bounding box center [384, 252] width 146 height 20
type input "a"
type input "â"
type input "A CẢNH"
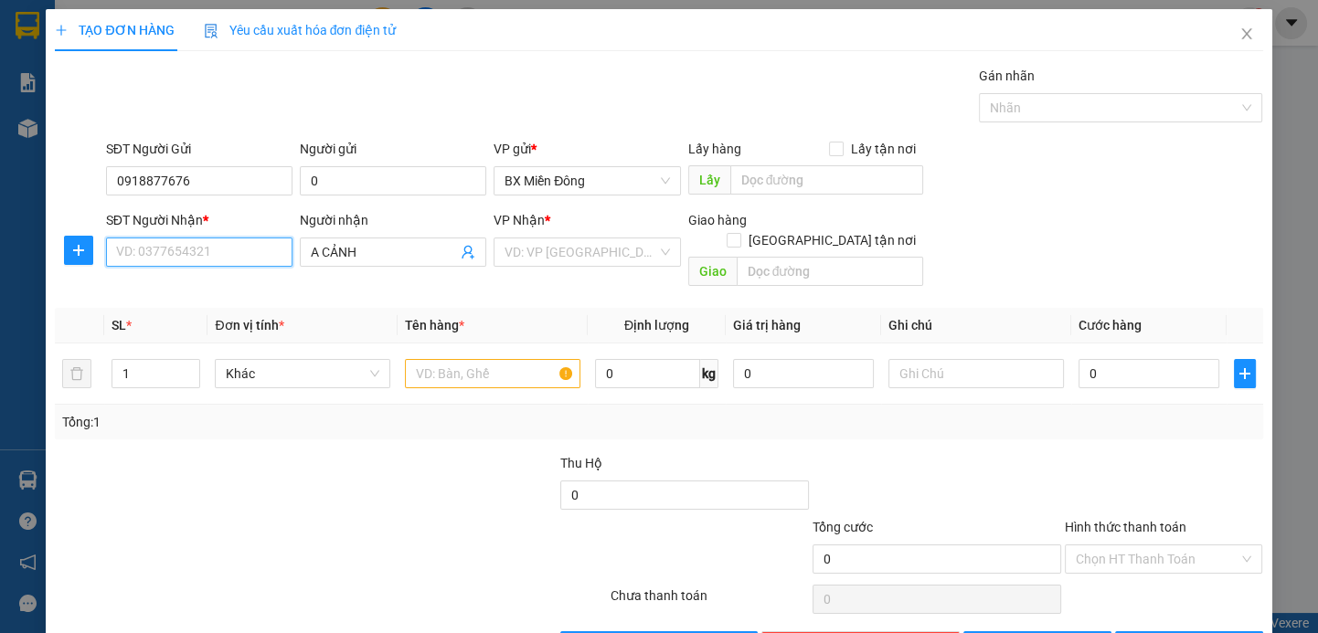
click at [267, 240] on input "SĐT Người Nhận *" at bounding box center [199, 252] width 186 height 29
type input "0964529348"
click at [641, 256] on input "search" at bounding box center [580, 251] width 152 height 27
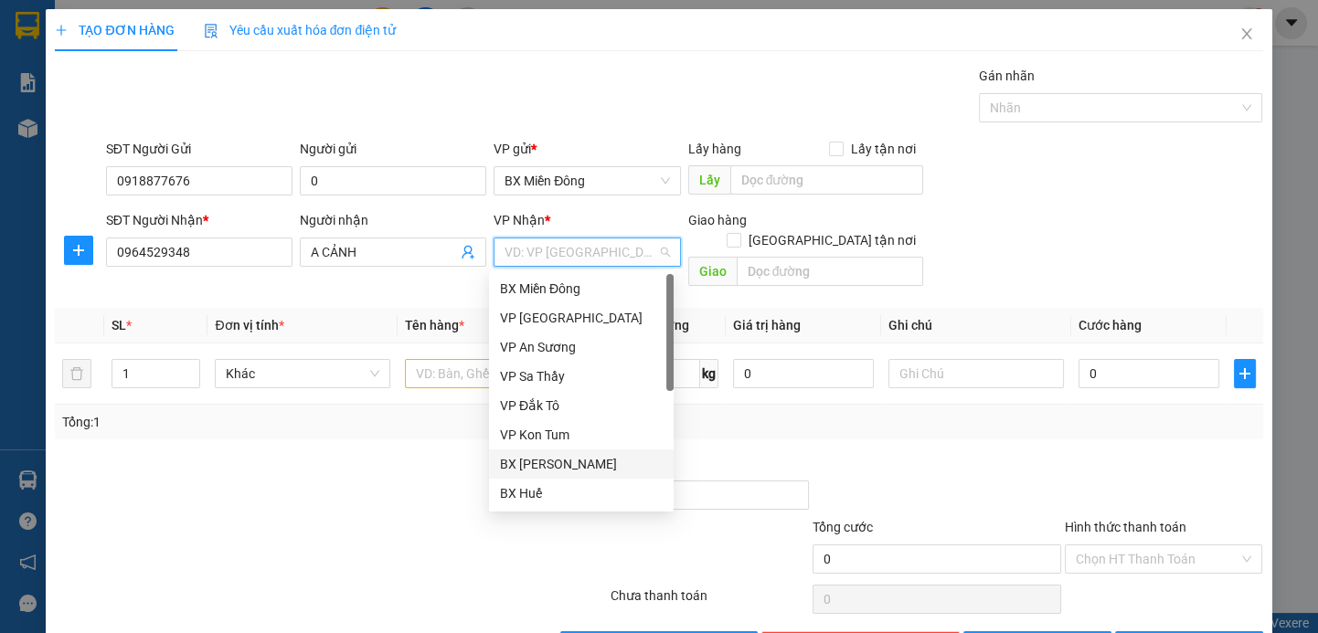
click at [572, 461] on div "BX [PERSON_NAME]" at bounding box center [581, 464] width 163 height 20
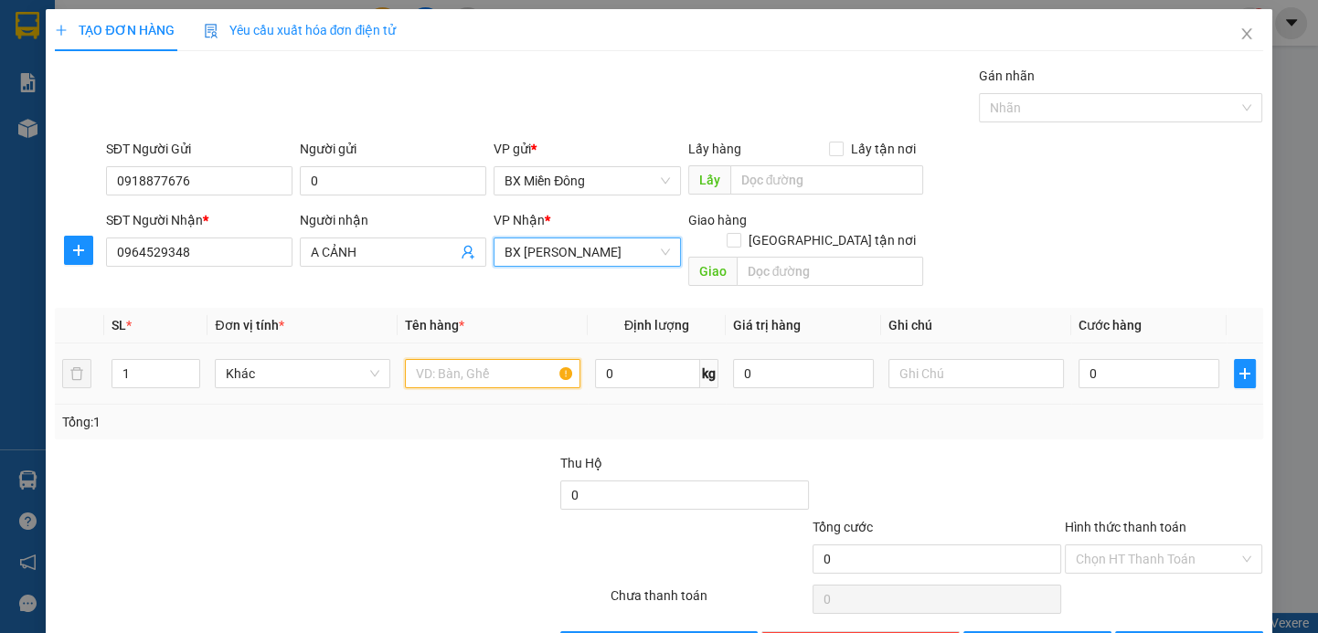
click at [440, 360] on input "text" at bounding box center [492, 373] width 175 height 29
click at [101, 351] on td at bounding box center [79, 374] width 49 height 61
click at [132, 360] on input "1" at bounding box center [155, 373] width 87 height 27
type input "3"
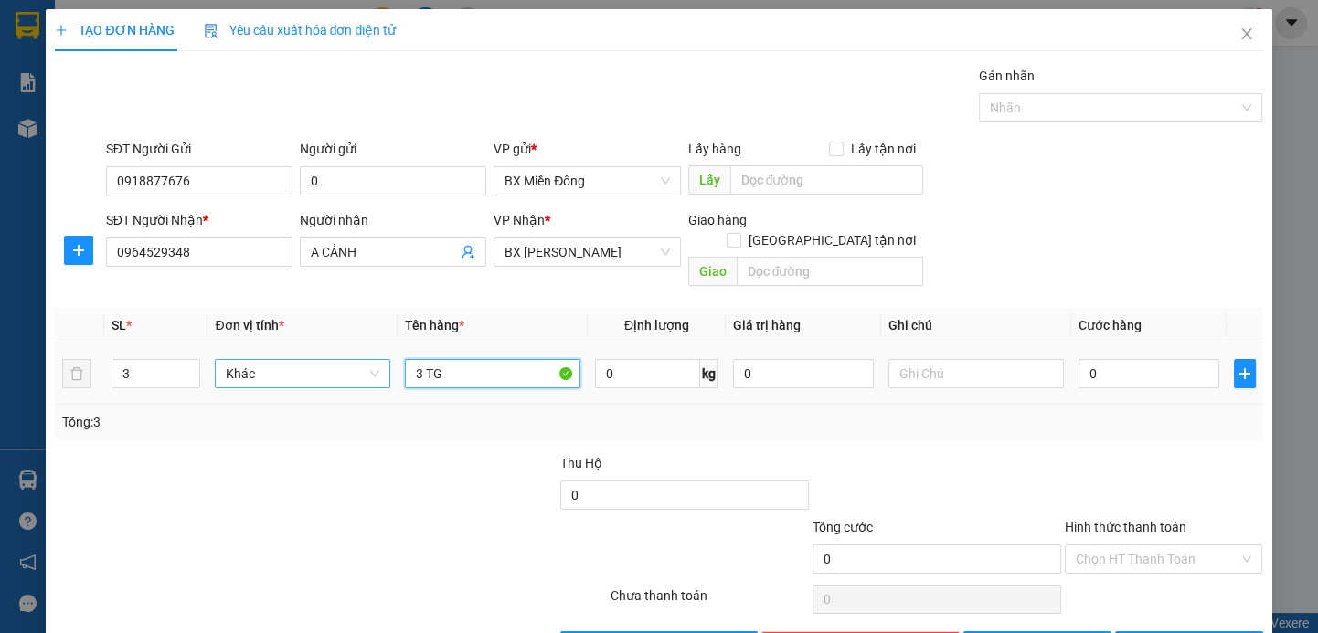
type input "3 TG"
type input "1"
type input "15"
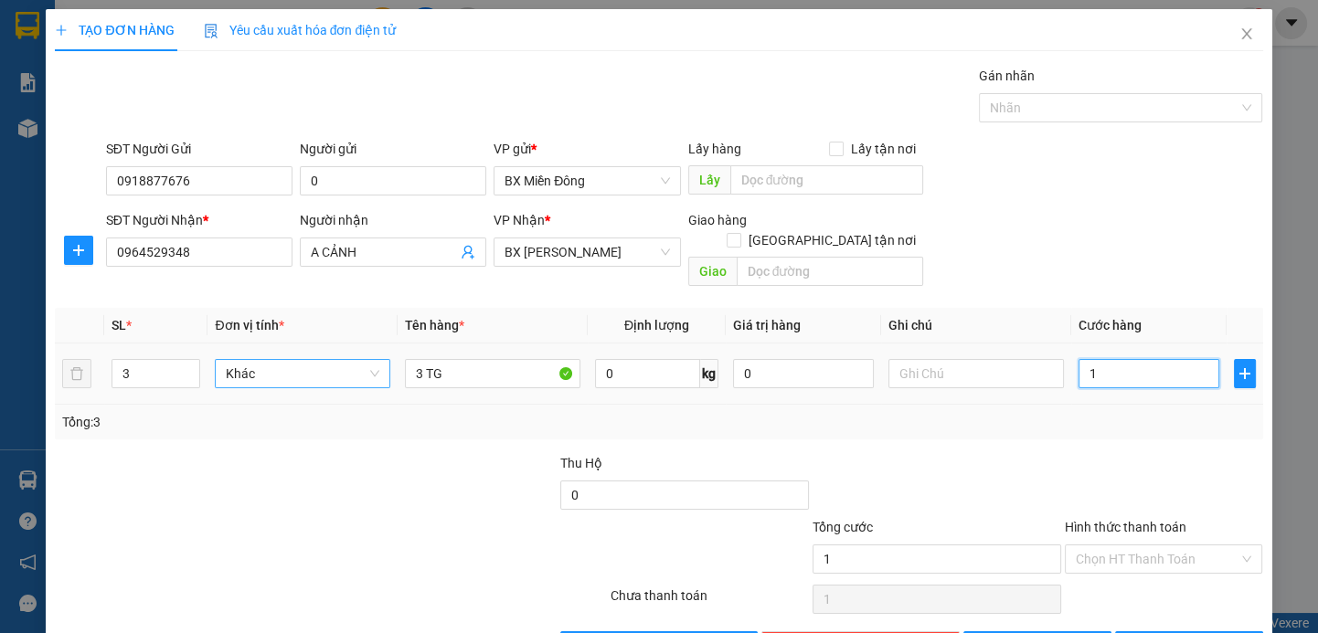
type input "15"
type input "150"
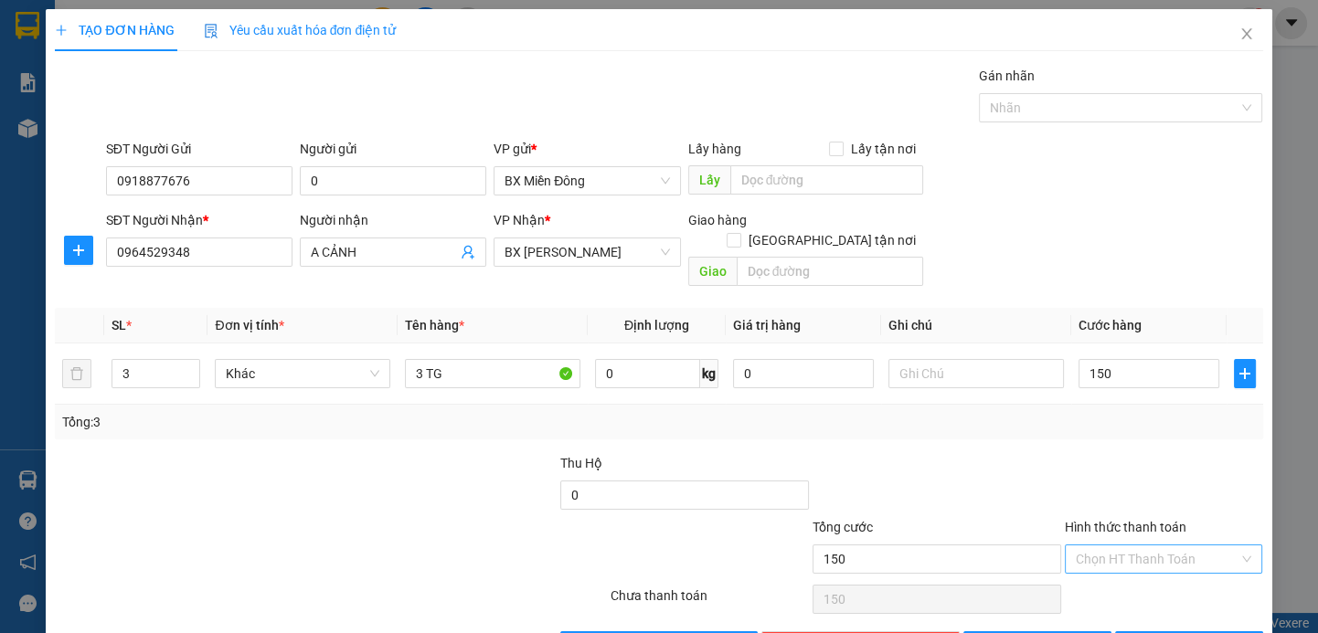
type input "150.000"
click at [1211, 546] on input "Hình thức thanh toán" at bounding box center [1157, 559] width 164 height 27
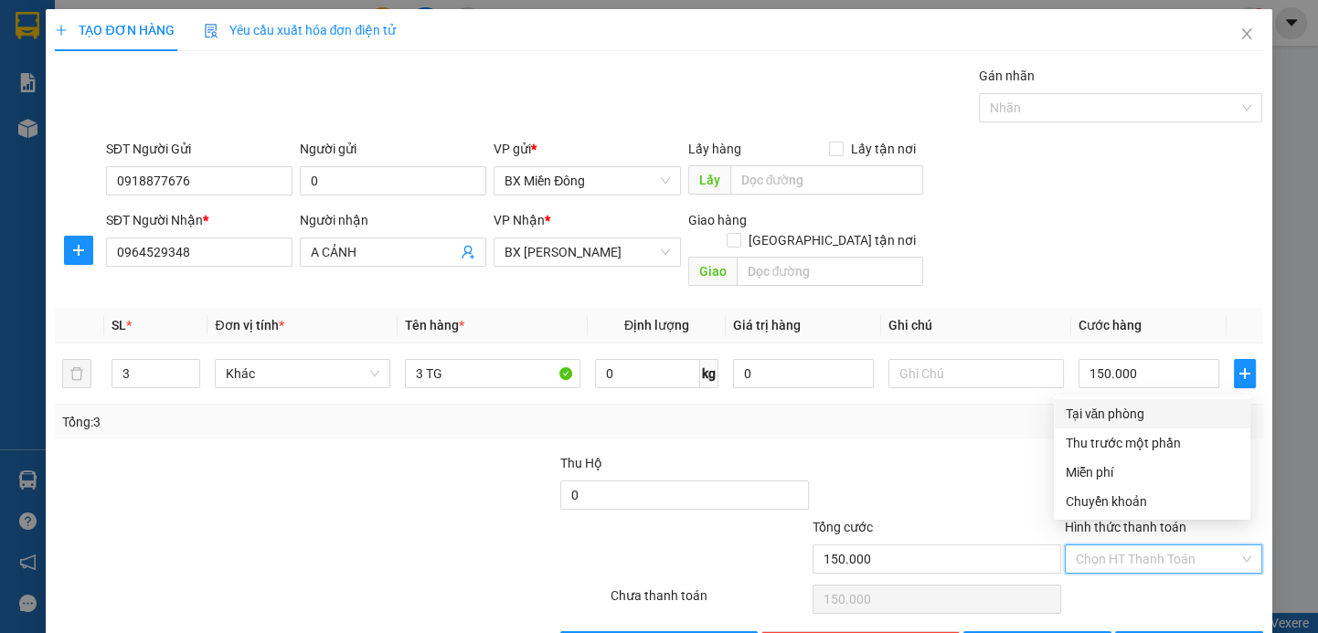
drag, startPoint x: 1137, startPoint y: 408, endPoint x: 1137, endPoint y: 418, distance: 11.0
click at [1137, 409] on div "Tại văn phòng" at bounding box center [1152, 414] width 175 height 20
type input "0"
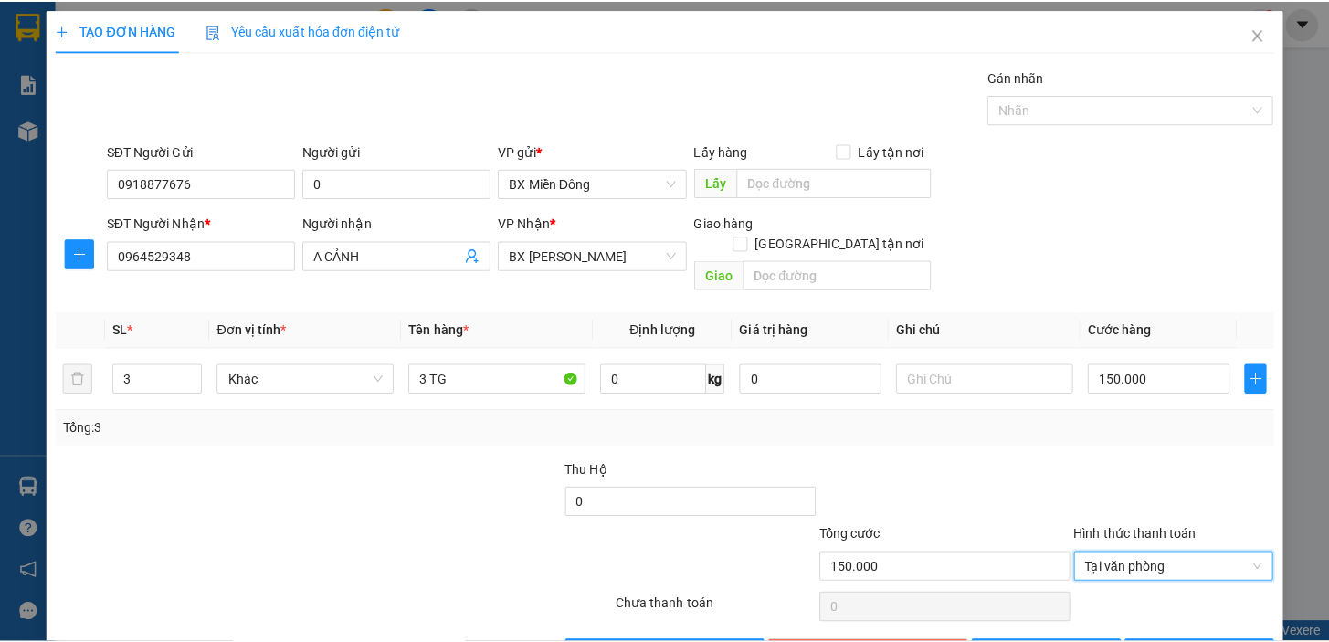
scroll to position [42, 0]
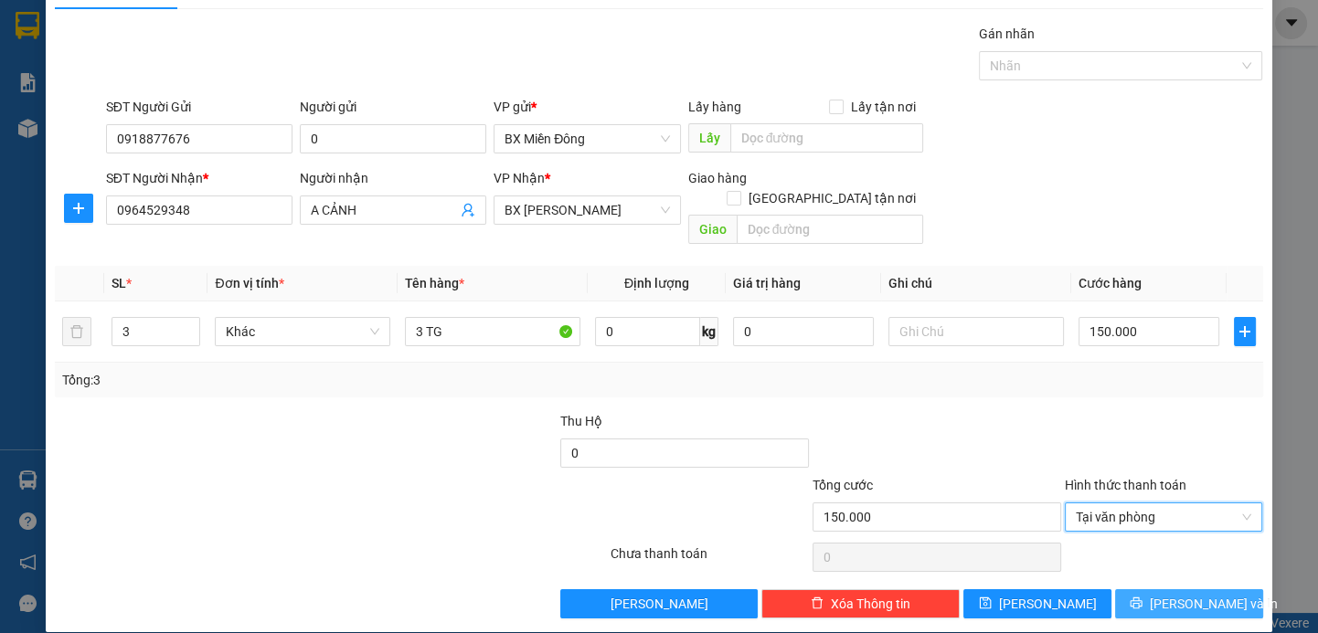
click at [1167, 594] on span "[PERSON_NAME] và In" at bounding box center [1213, 604] width 128 height 20
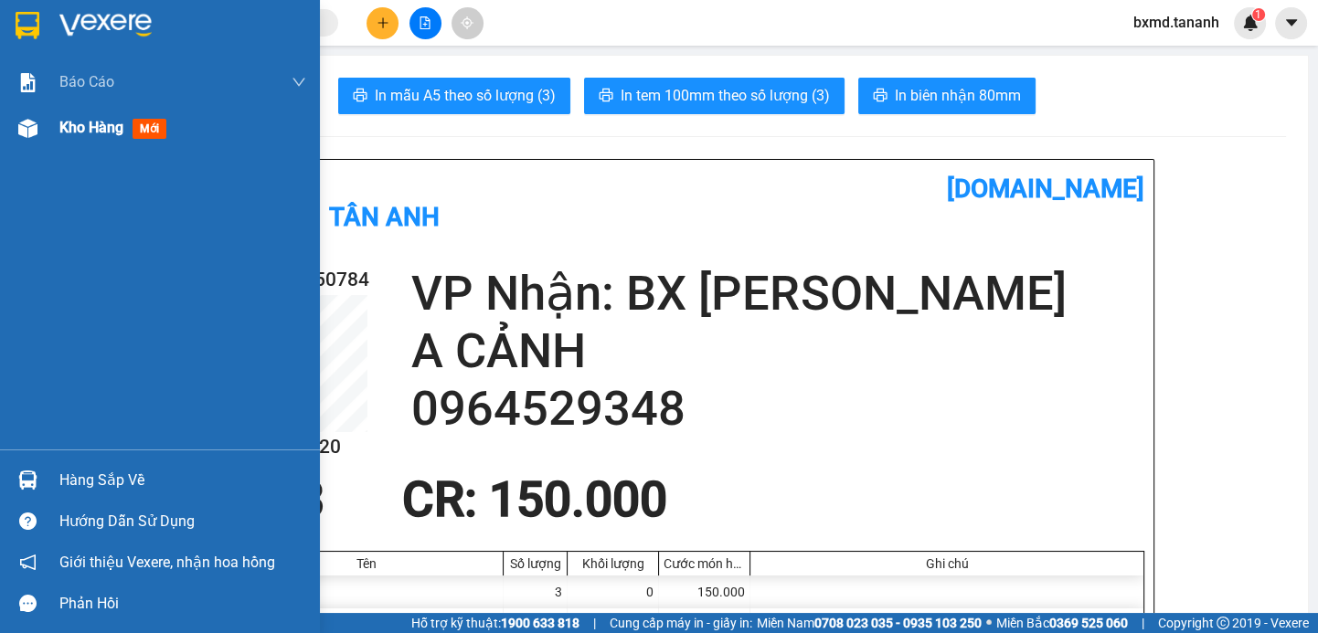
click at [28, 119] on img at bounding box center [27, 128] width 19 height 19
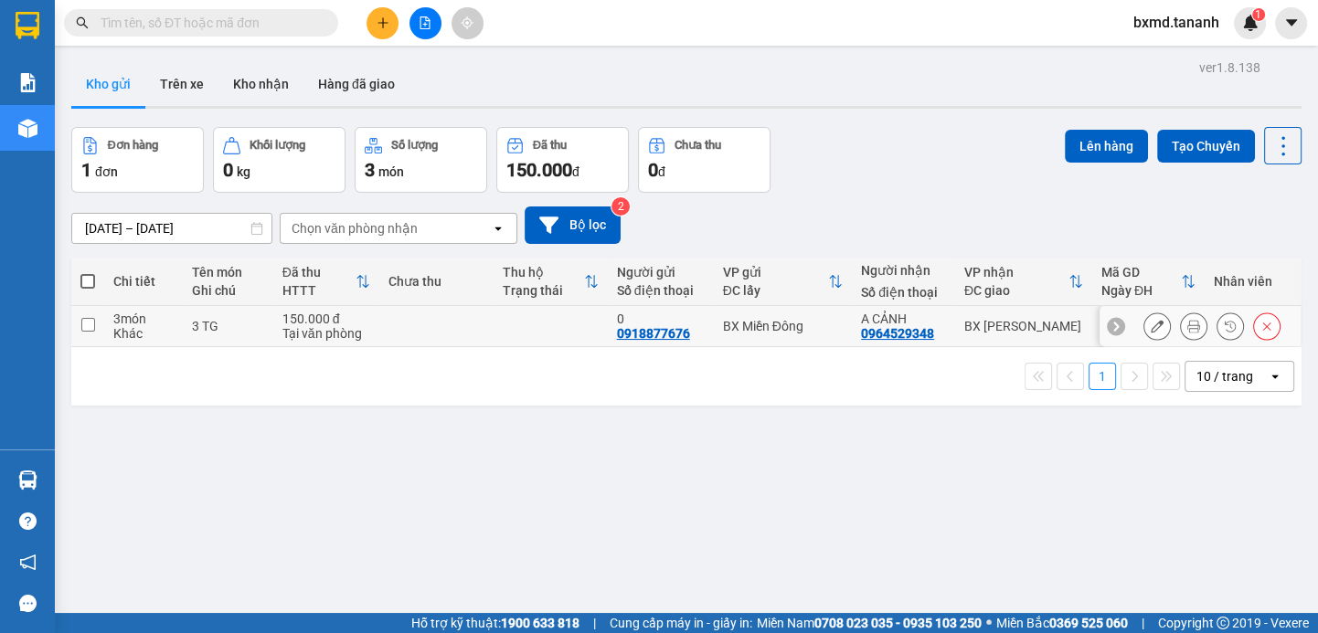
click at [84, 324] on input "checkbox" at bounding box center [88, 325] width 14 height 14
checkbox input "true"
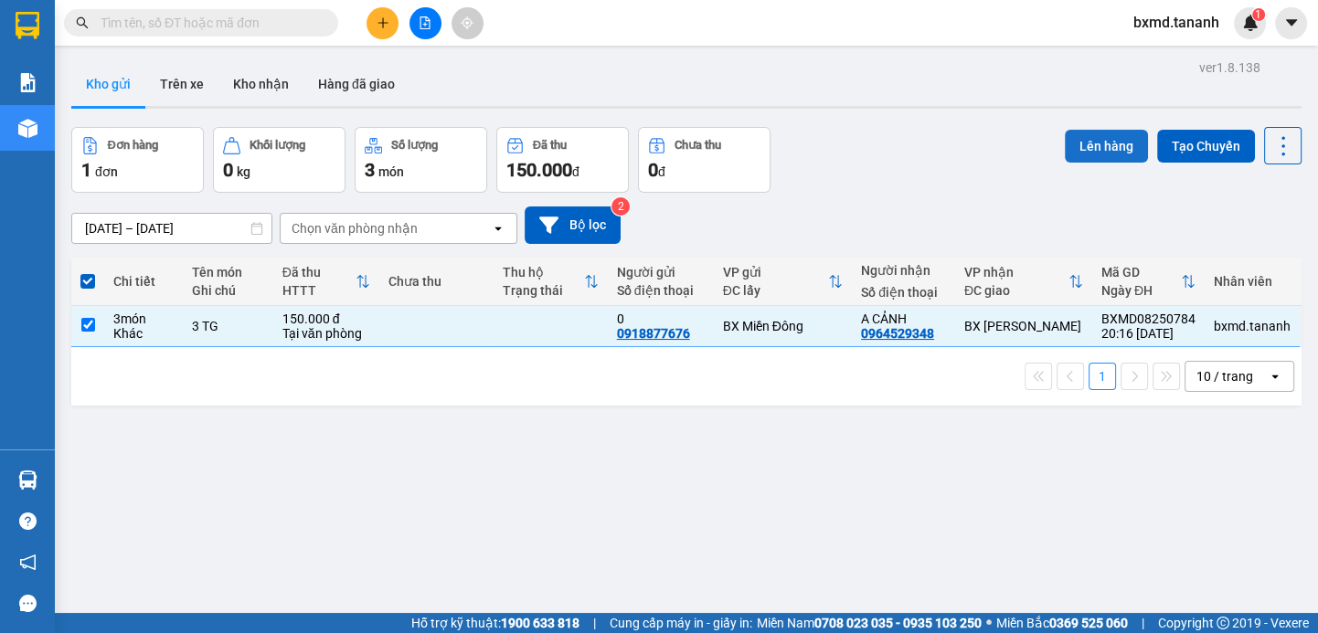
click at [1096, 152] on button "Lên hàng" at bounding box center [1106, 146] width 83 height 33
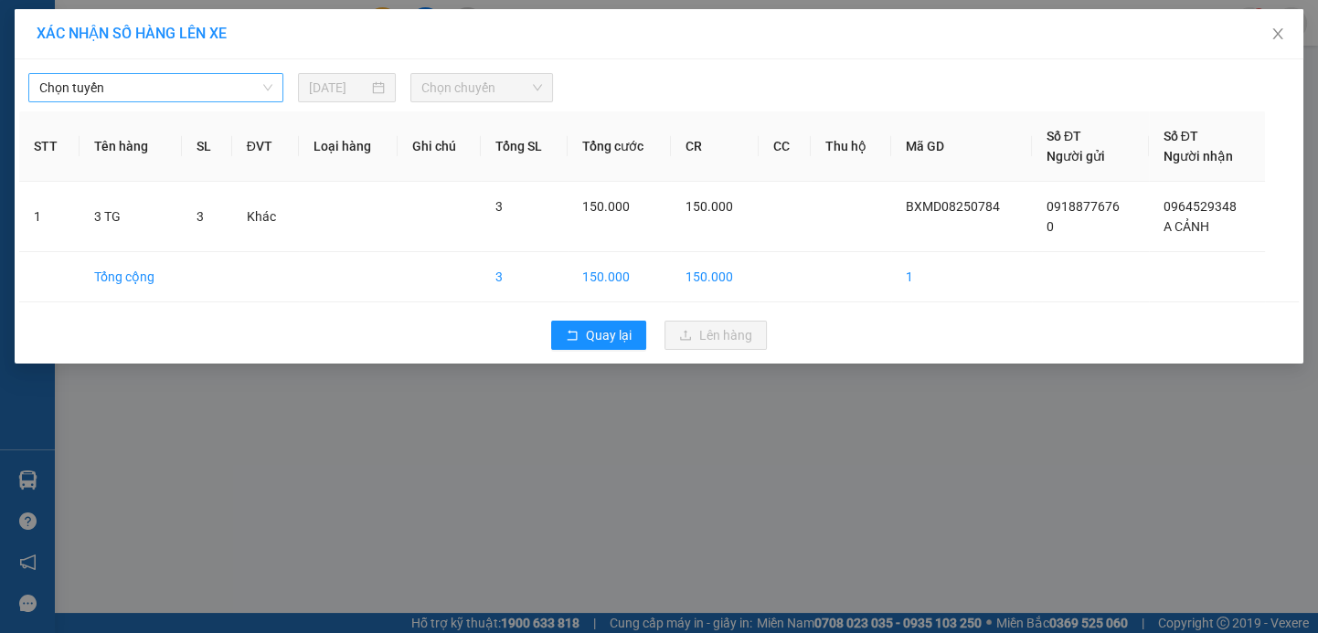
click at [249, 98] on span "Chọn tuyến" at bounding box center [155, 87] width 233 height 27
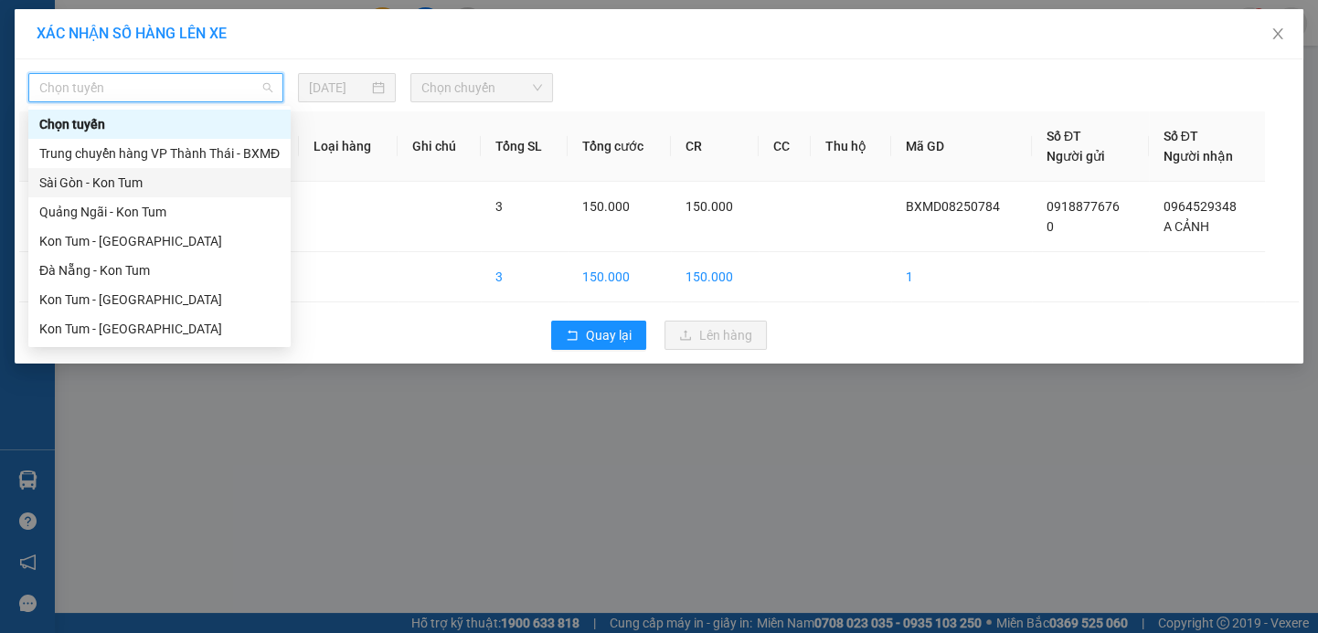
drag, startPoint x: 178, startPoint y: 183, endPoint x: 429, endPoint y: 131, distance: 255.7
click at [178, 184] on div "Sài Gòn - Kon Tum" at bounding box center [159, 183] width 240 height 20
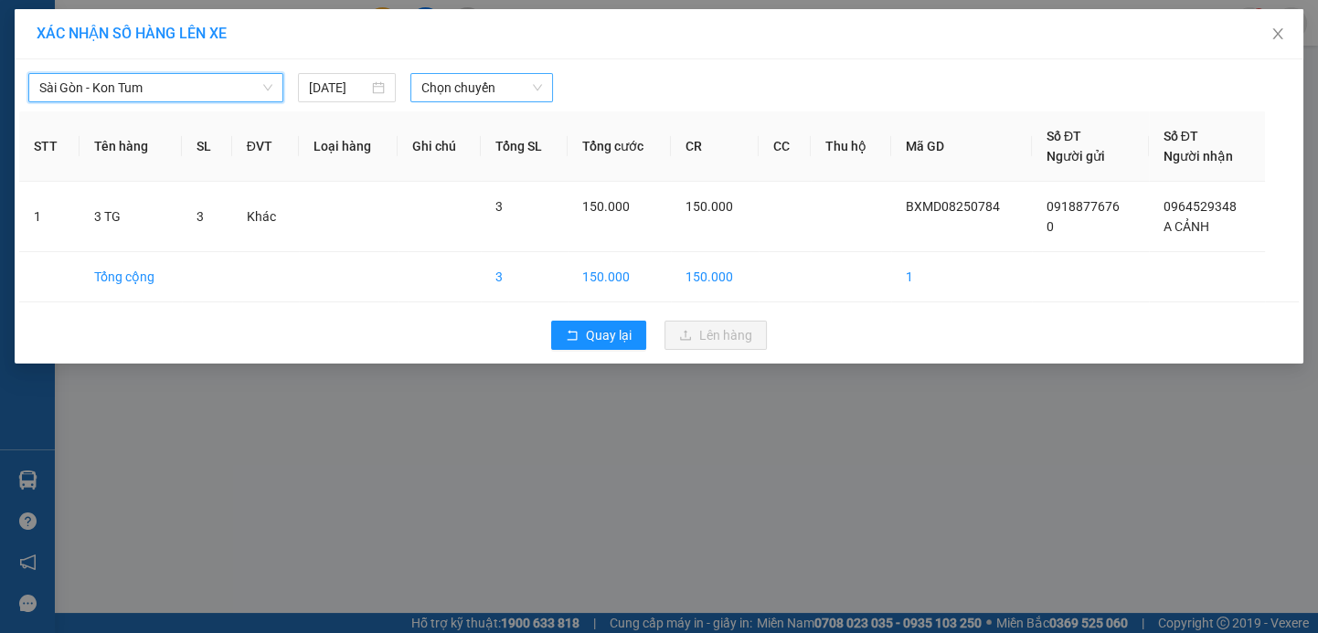
click at [482, 83] on span "Chọn chuyến" at bounding box center [481, 87] width 121 height 27
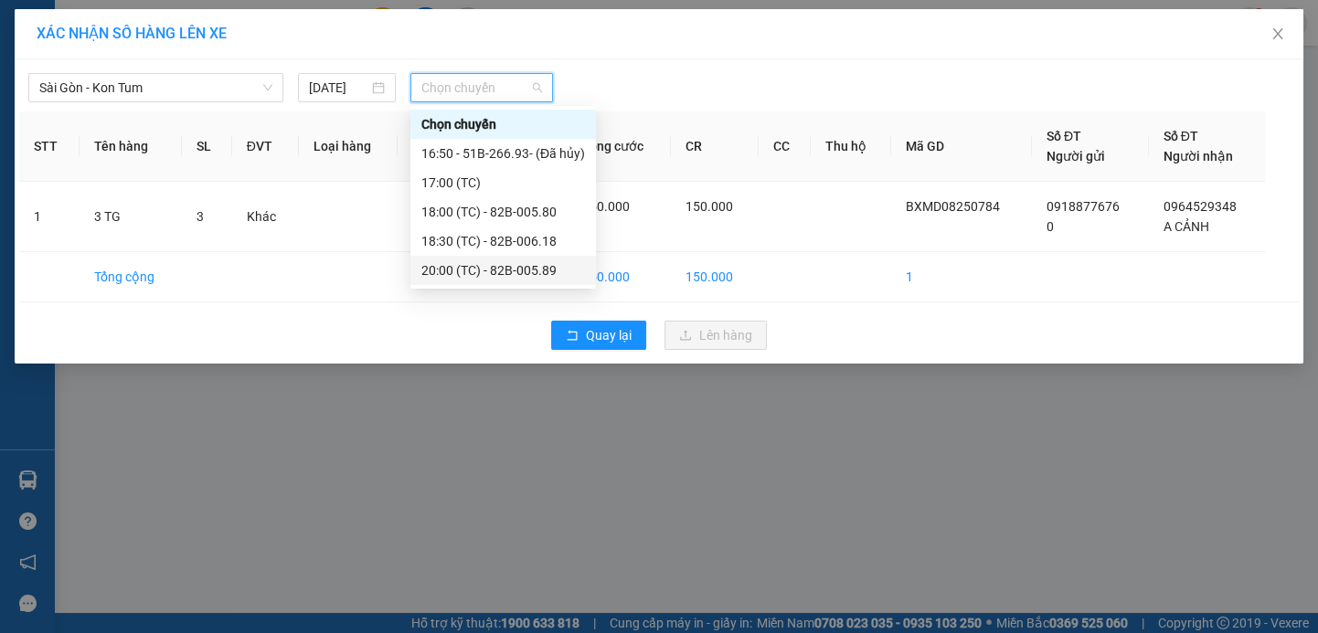
click at [510, 263] on div "20:00 (TC) - 82B-005.89" at bounding box center [503, 270] width 164 height 20
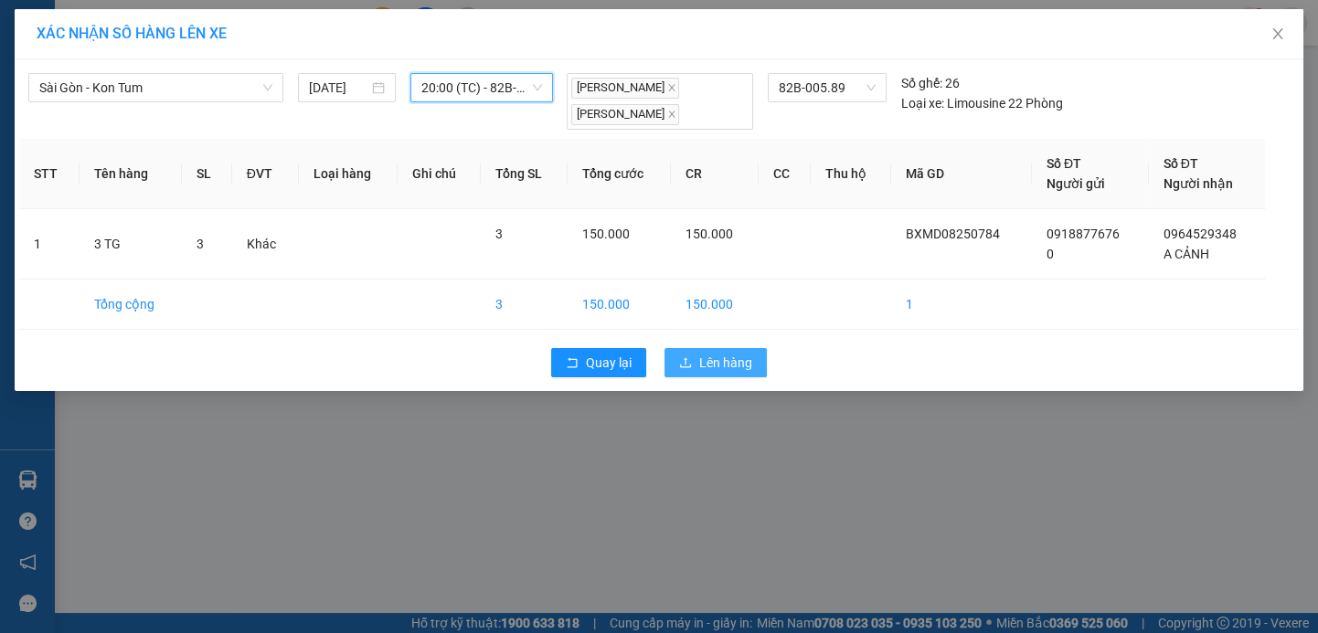
click at [729, 355] on span "Lên hàng" at bounding box center [725, 363] width 53 height 20
